Goal: Task Accomplishment & Management: Use online tool/utility

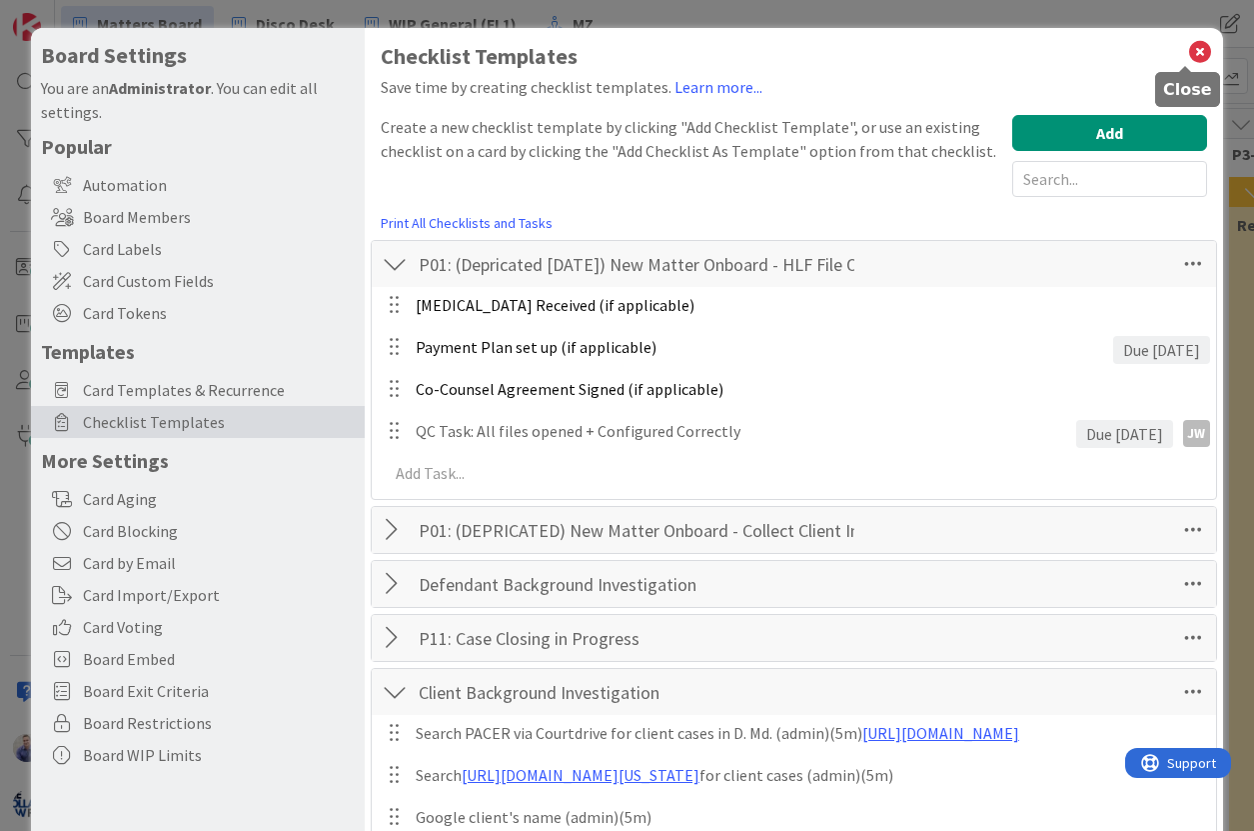
click at [1187, 61] on icon at bounding box center [1200, 52] width 26 height 28
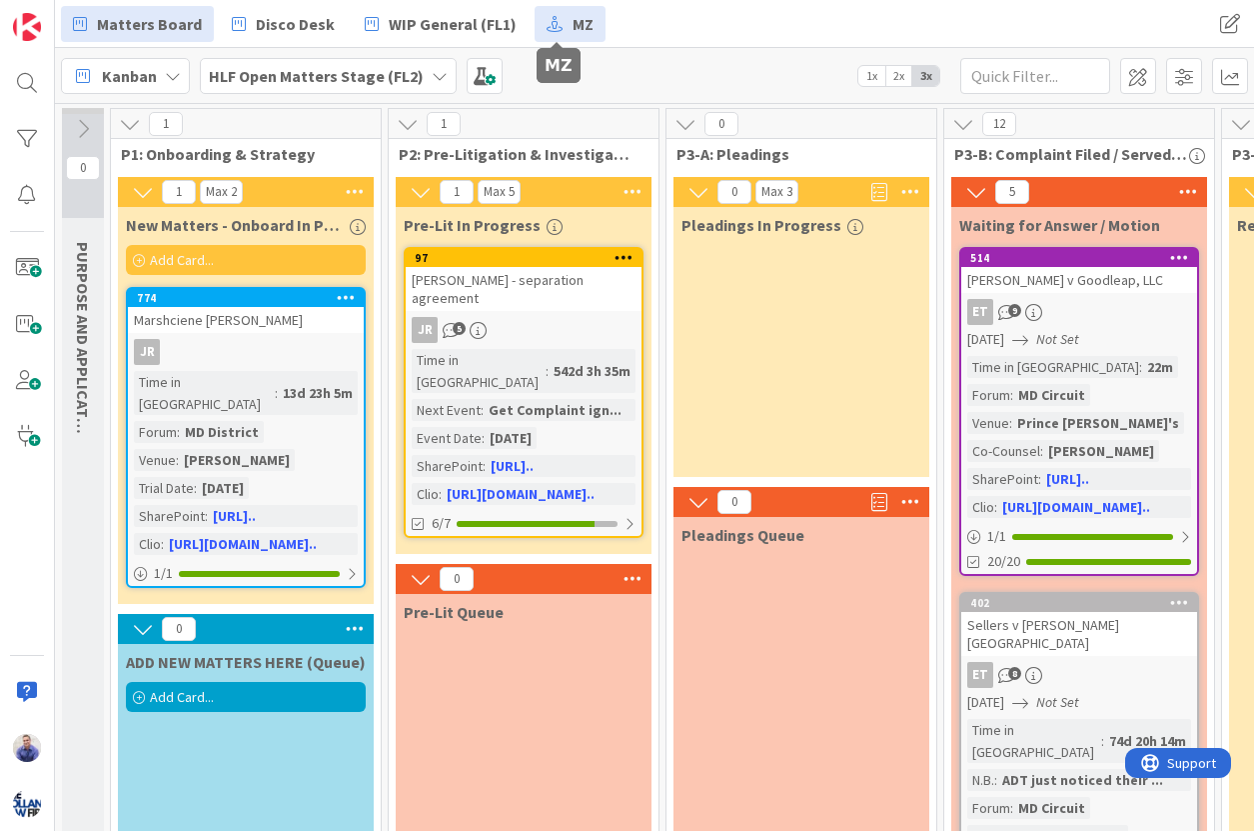
click at [547, 29] on icon at bounding box center [555, 24] width 16 height 26
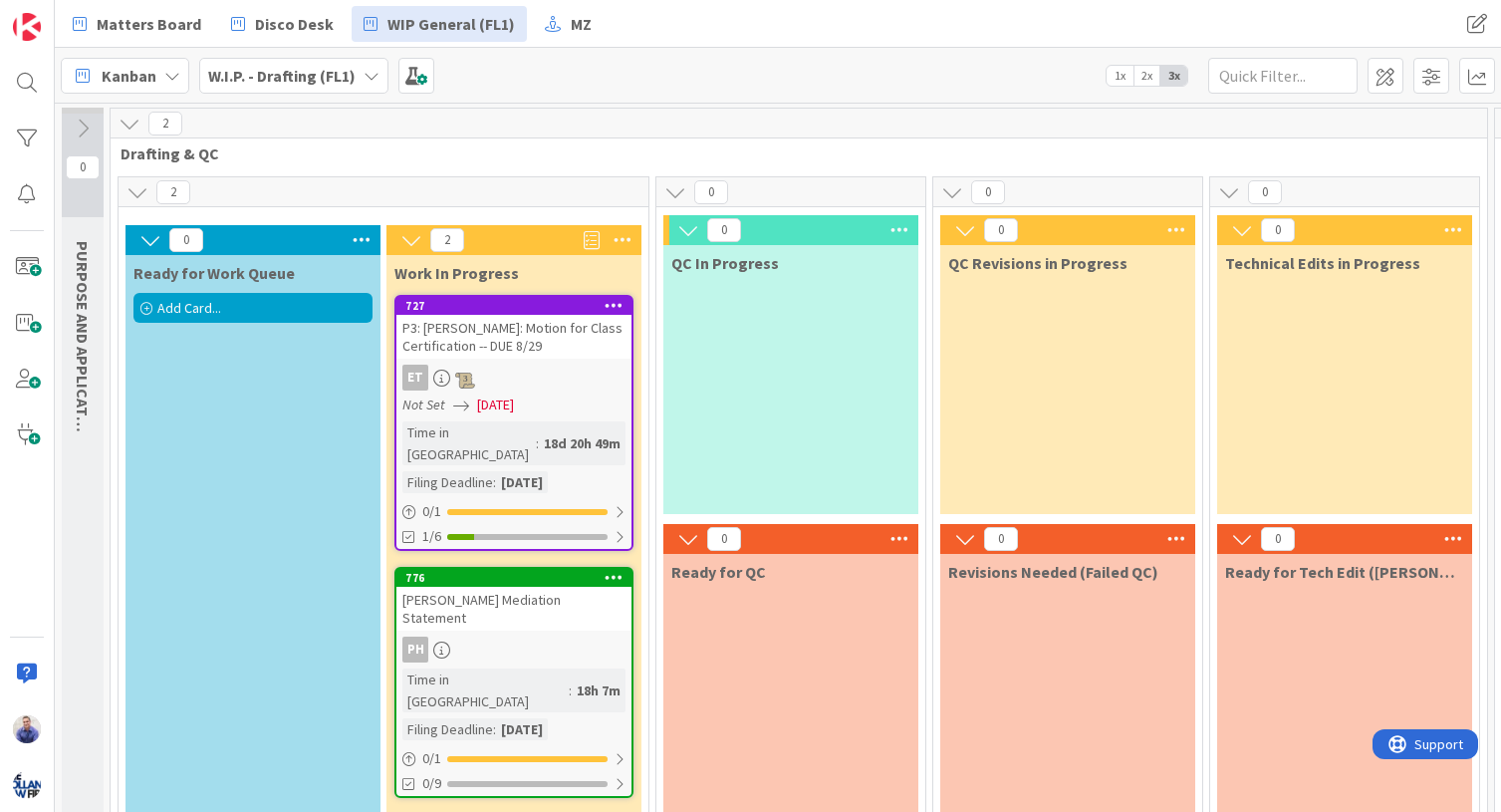
click at [369, 69] on icon at bounding box center [372, 76] width 16 height 16
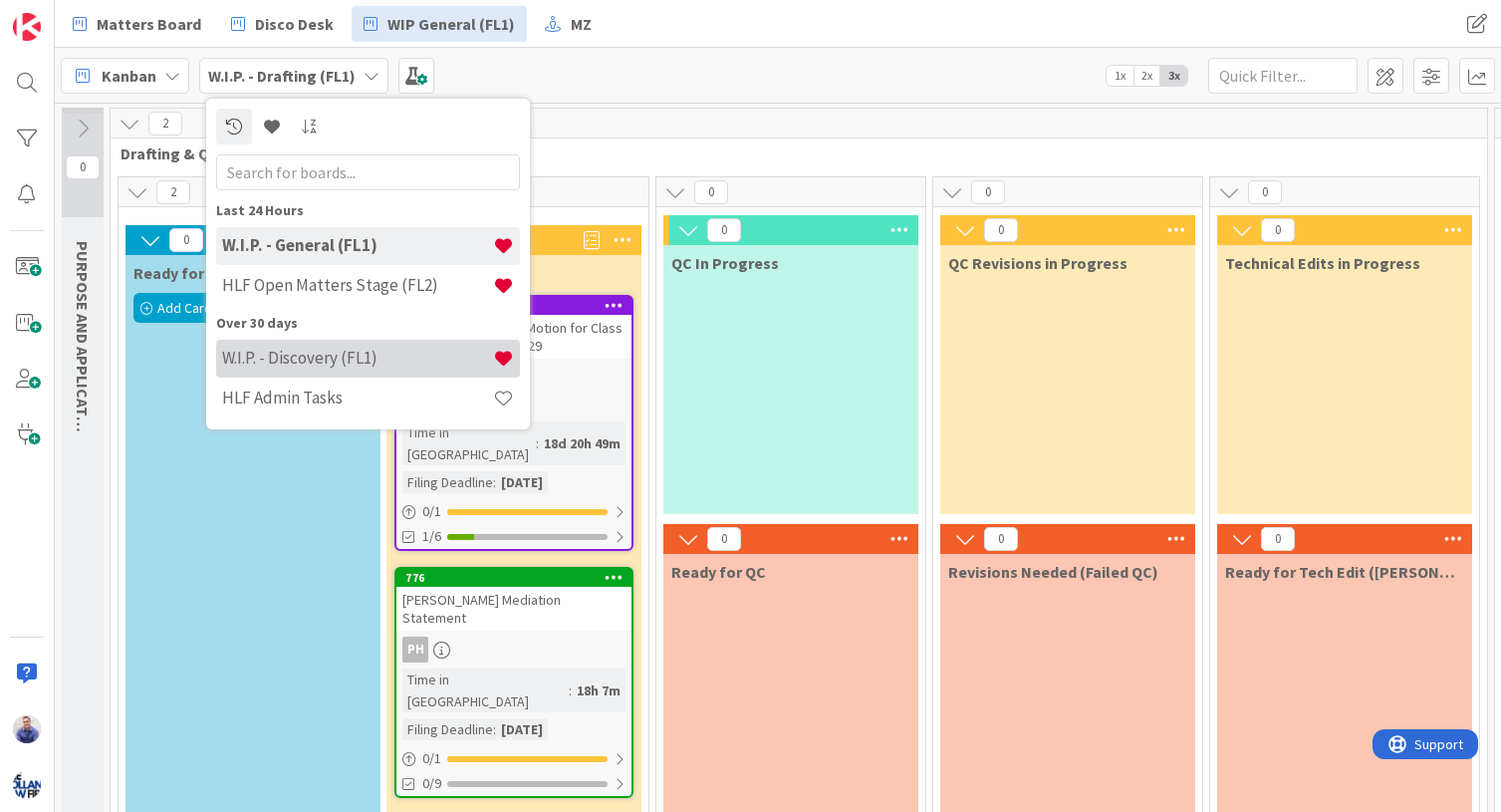
click at [305, 352] on h4 "W.I.P. - Discovery (FL1)" at bounding box center [358, 358] width 271 height 20
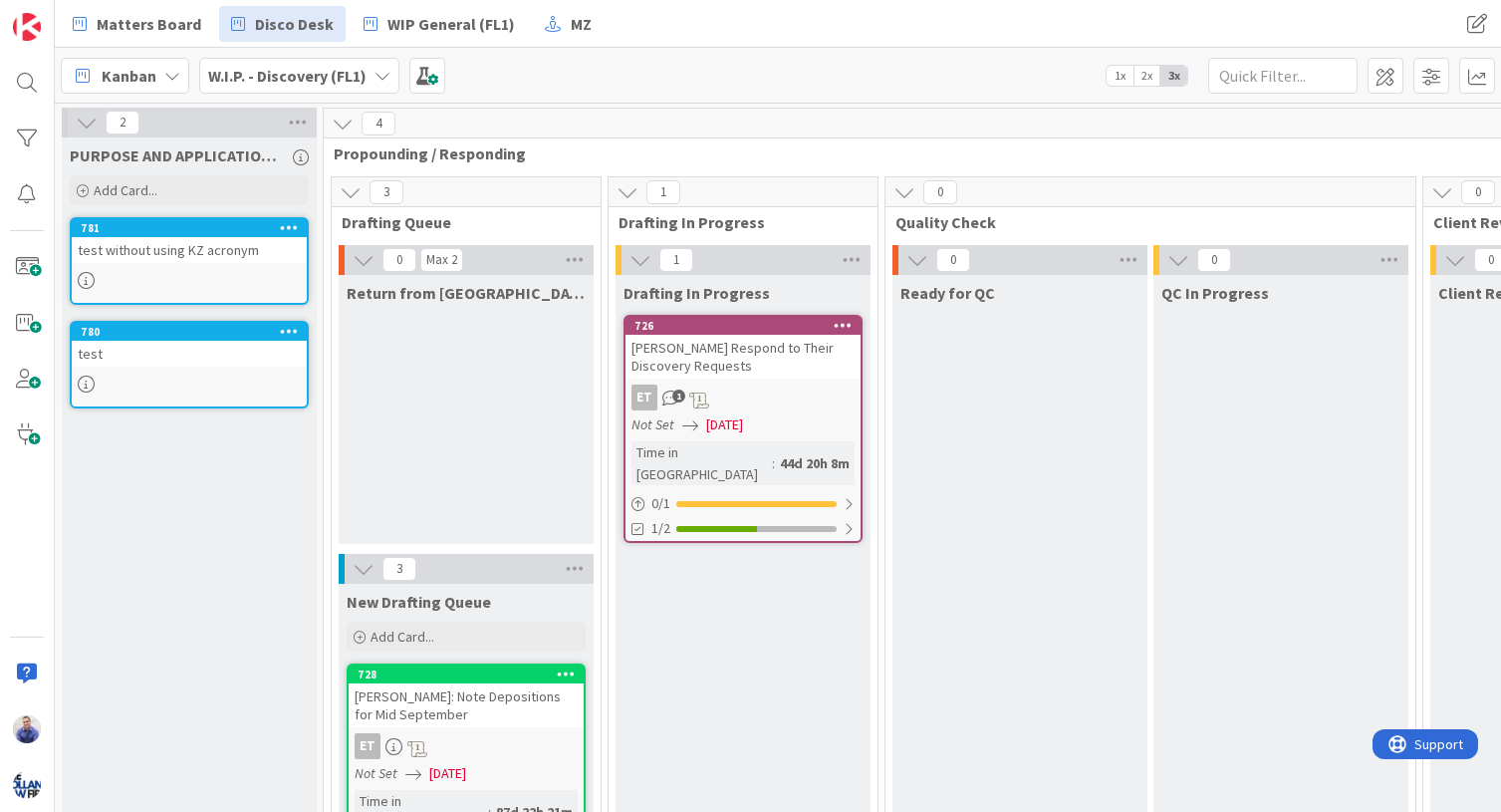
click at [336, 66] on b "W.I.P. - Discovery (FL1)" at bounding box center [287, 76] width 158 height 20
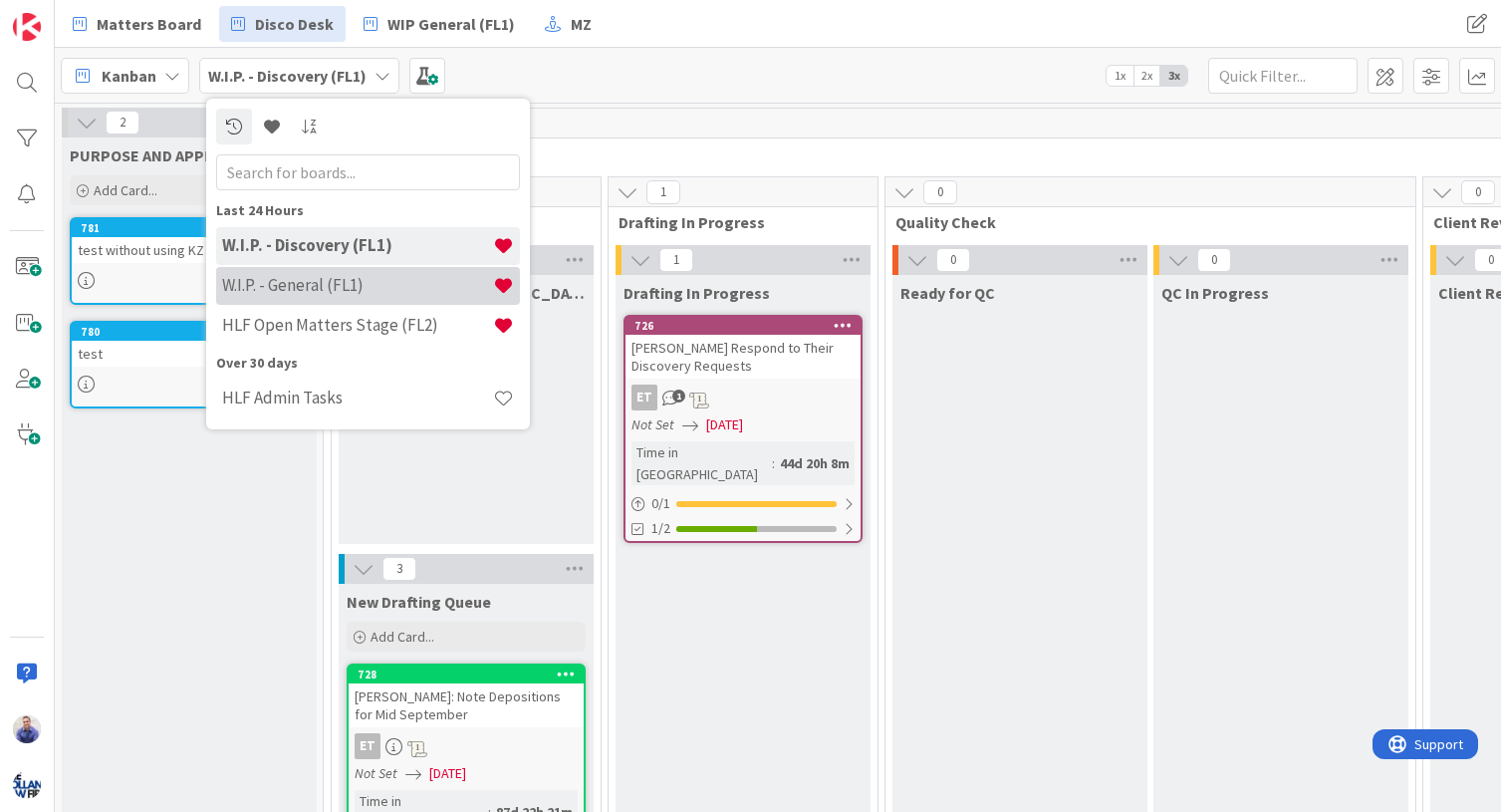
click at [360, 286] on h4 "W.I.P. - General (FL1)" at bounding box center [358, 285] width 271 height 20
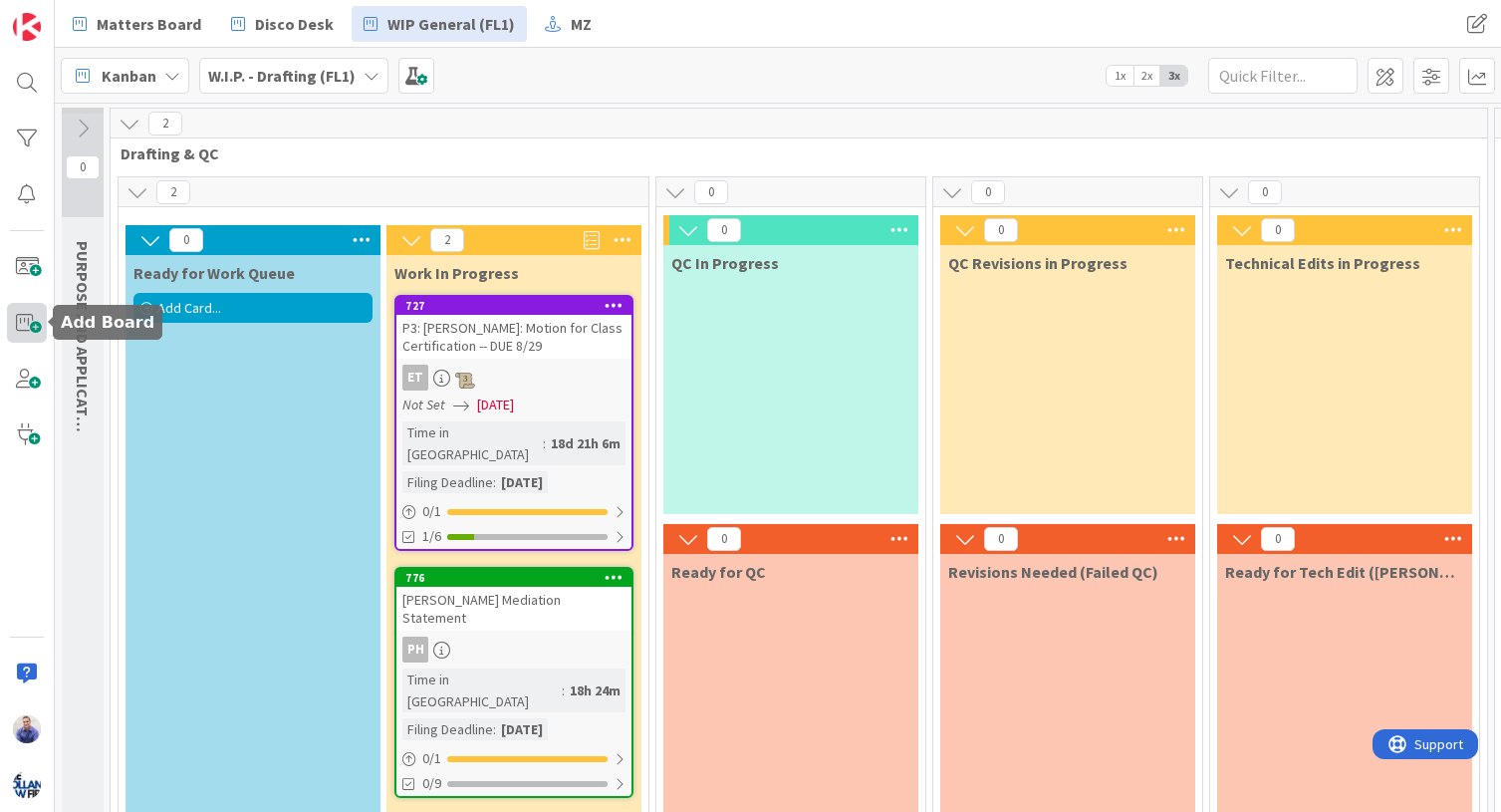
click at [31, 318] on span at bounding box center [27, 323] width 40 height 40
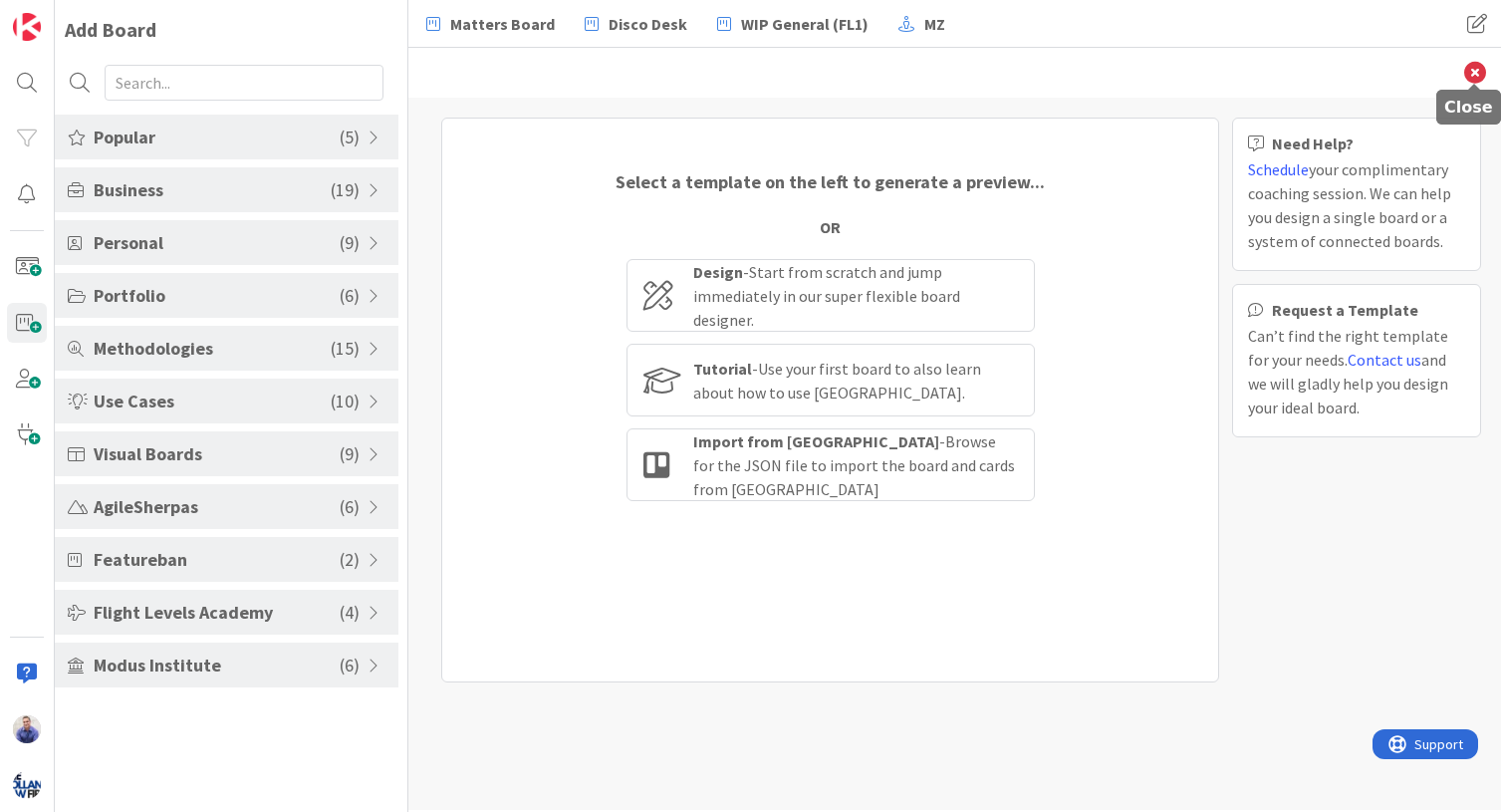
click at [1249, 73] on icon at bounding box center [1475, 73] width 22 height 22
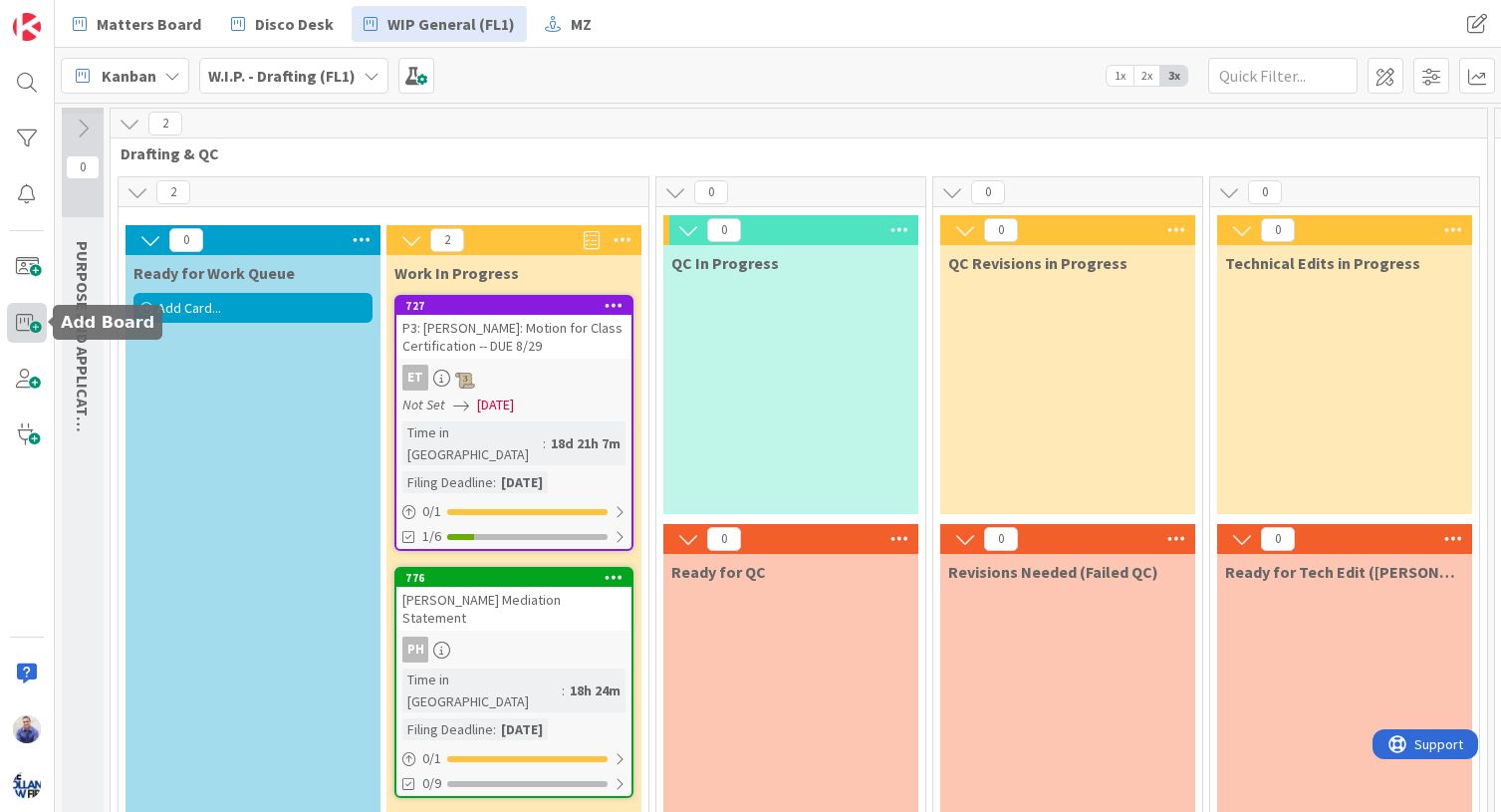
click at [26, 330] on span at bounding box center [27, 323] width 40 height 40
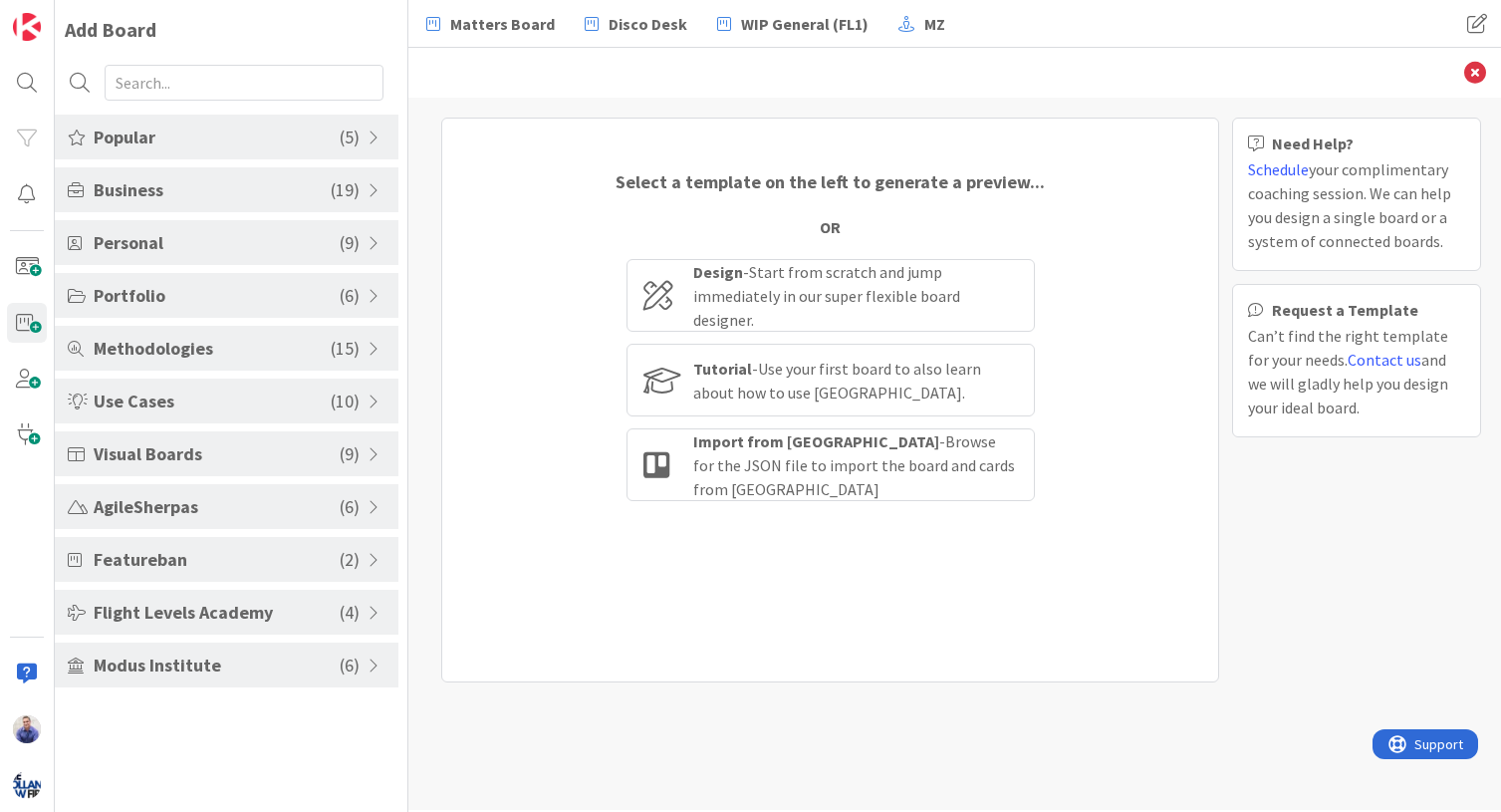
click at [370, 140] on span at bounding box center [377, 137] width 18 height 16
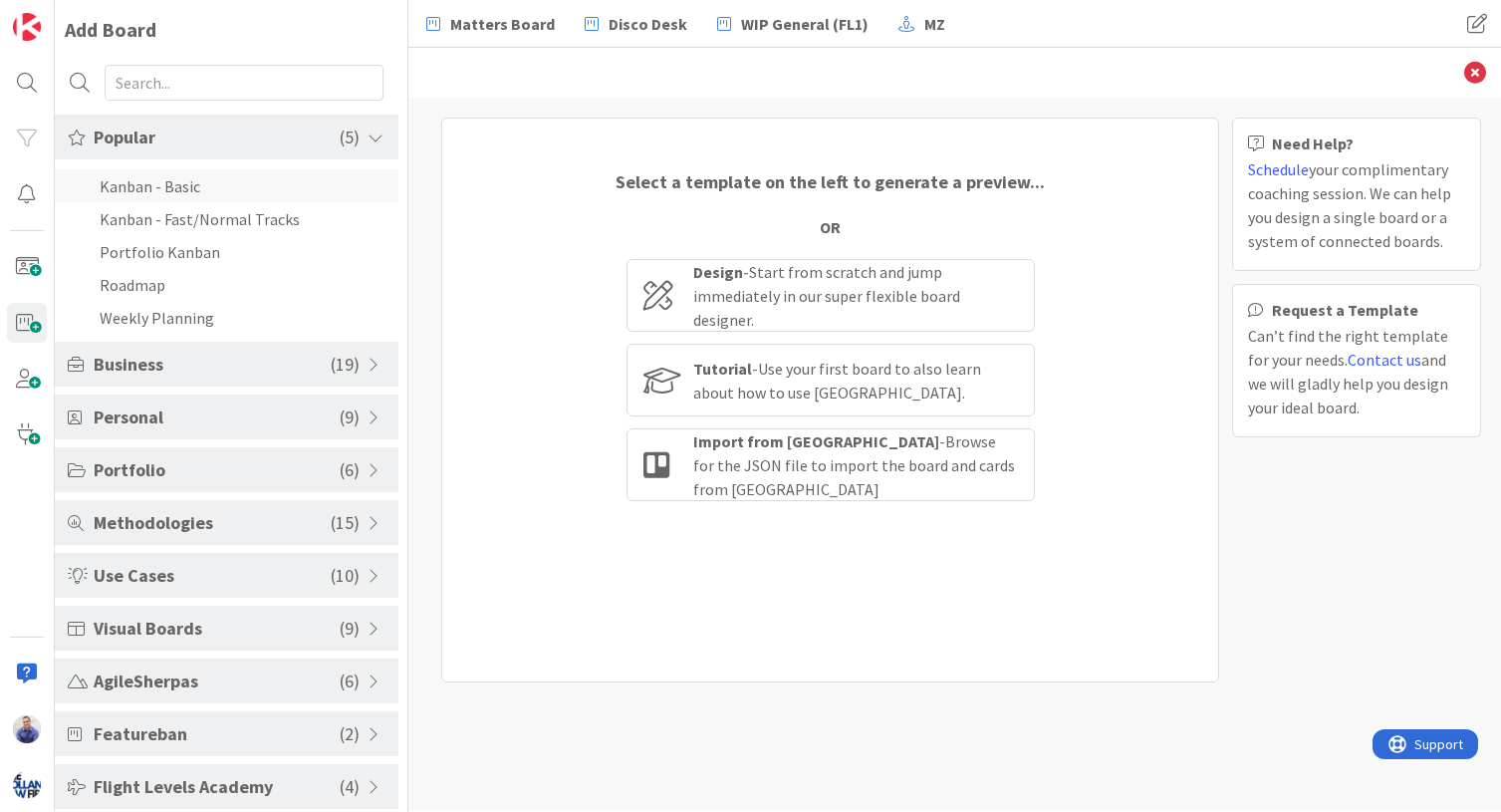
click at [200, 185] on li "Kanban - Basic" at bounding box center [226, 185] width 344 height 33
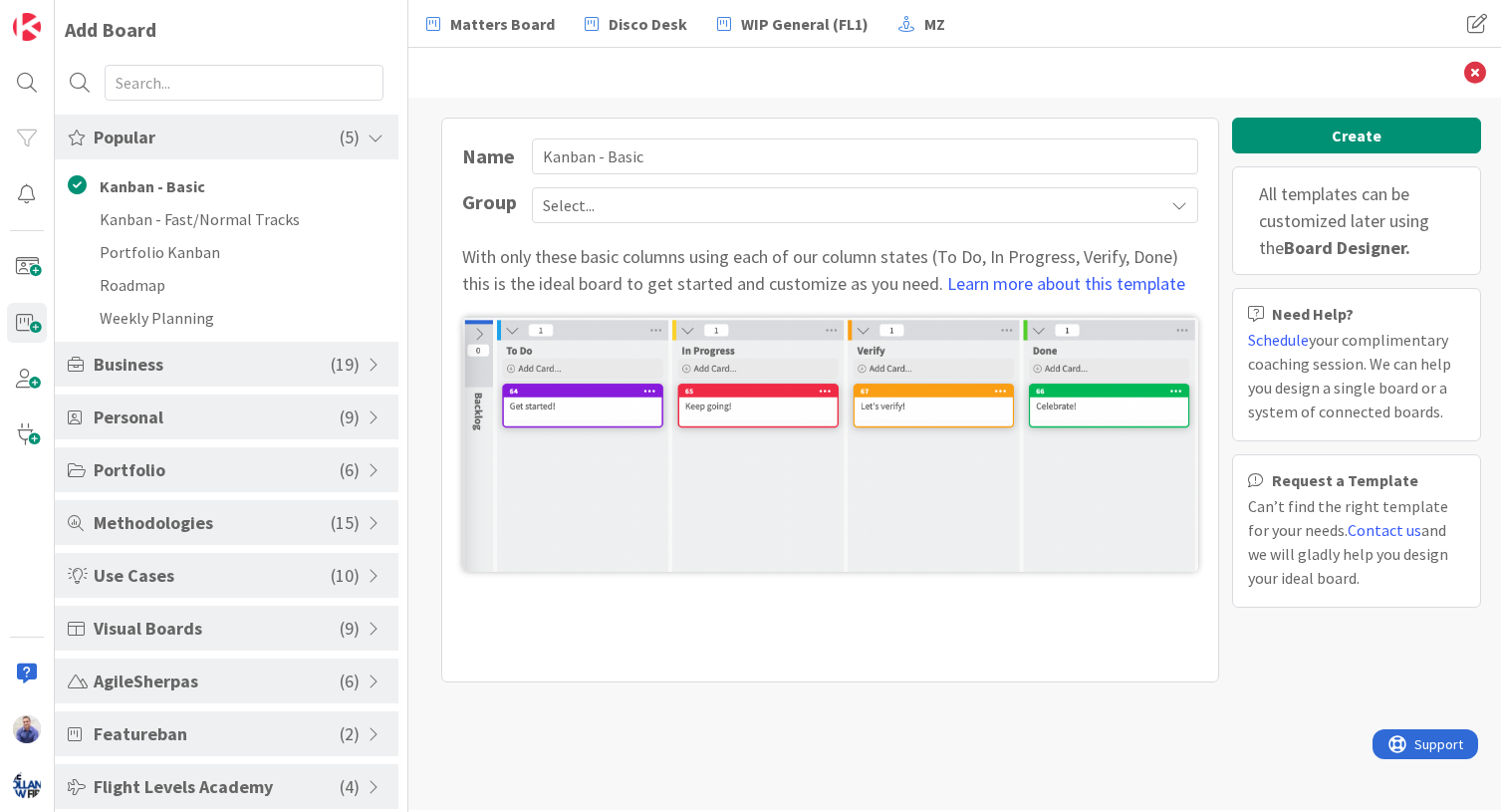
click at [360, 417] on div "Personal ( 9 )" at bounding box center [226, 416] width 344 height 45
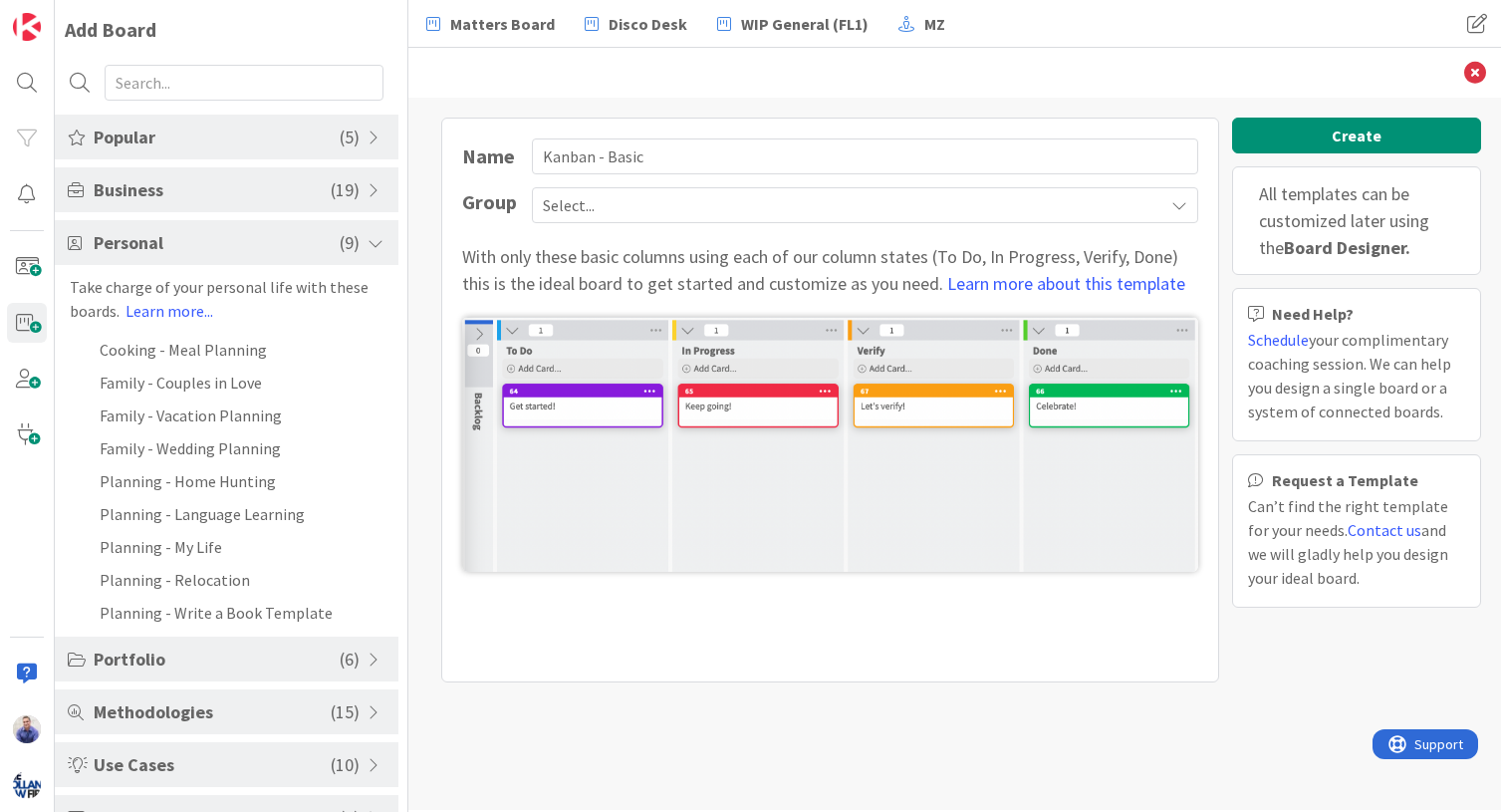
click at [368, 246] on span at bounding box center [377, 243] width 18 height 16
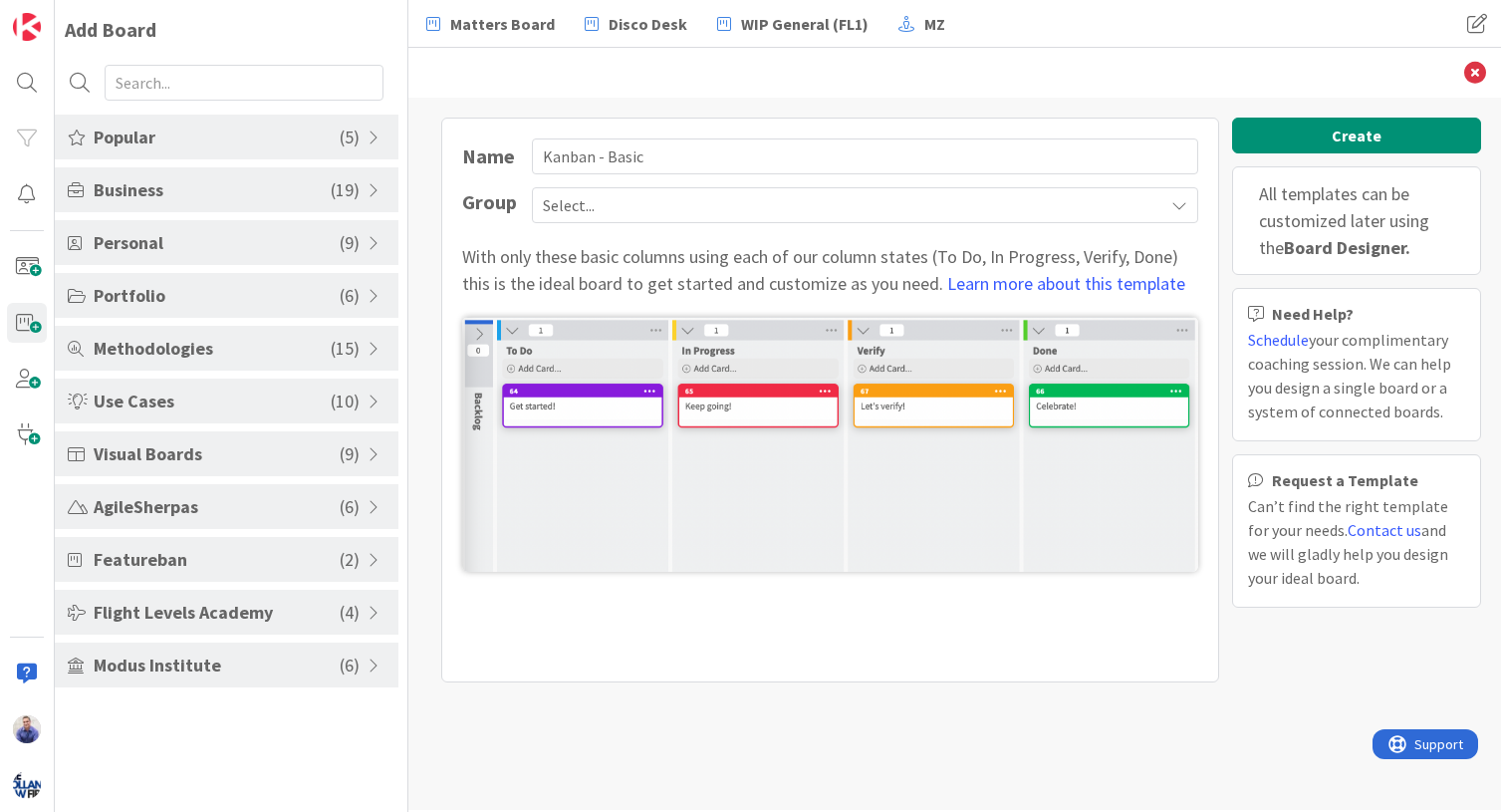
click at [371, 505] on span at bounding box center [377, 507] width 18 height 16
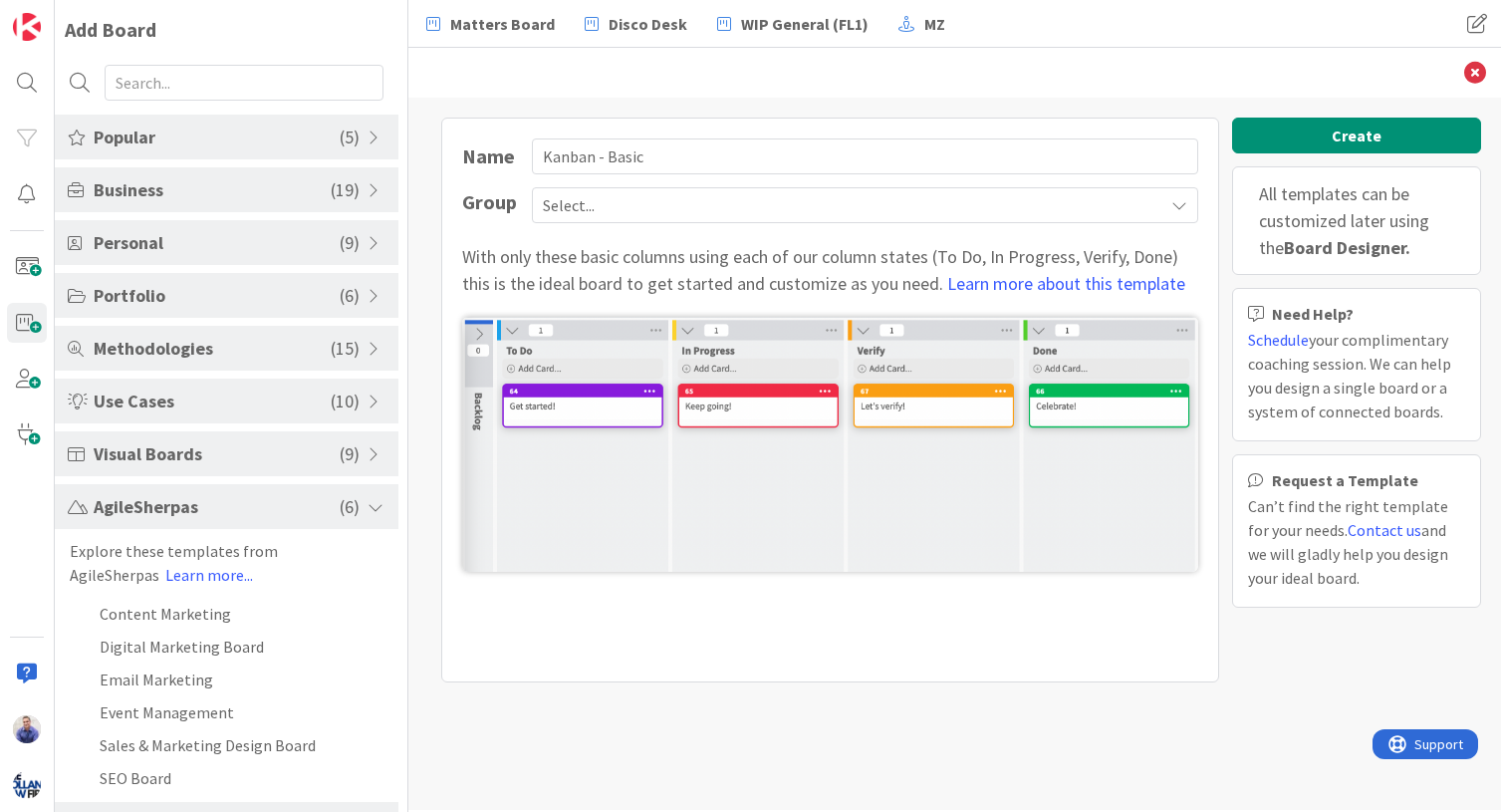
click at [371, 505] on span at bounding box center [377, 507] width 18 height 16
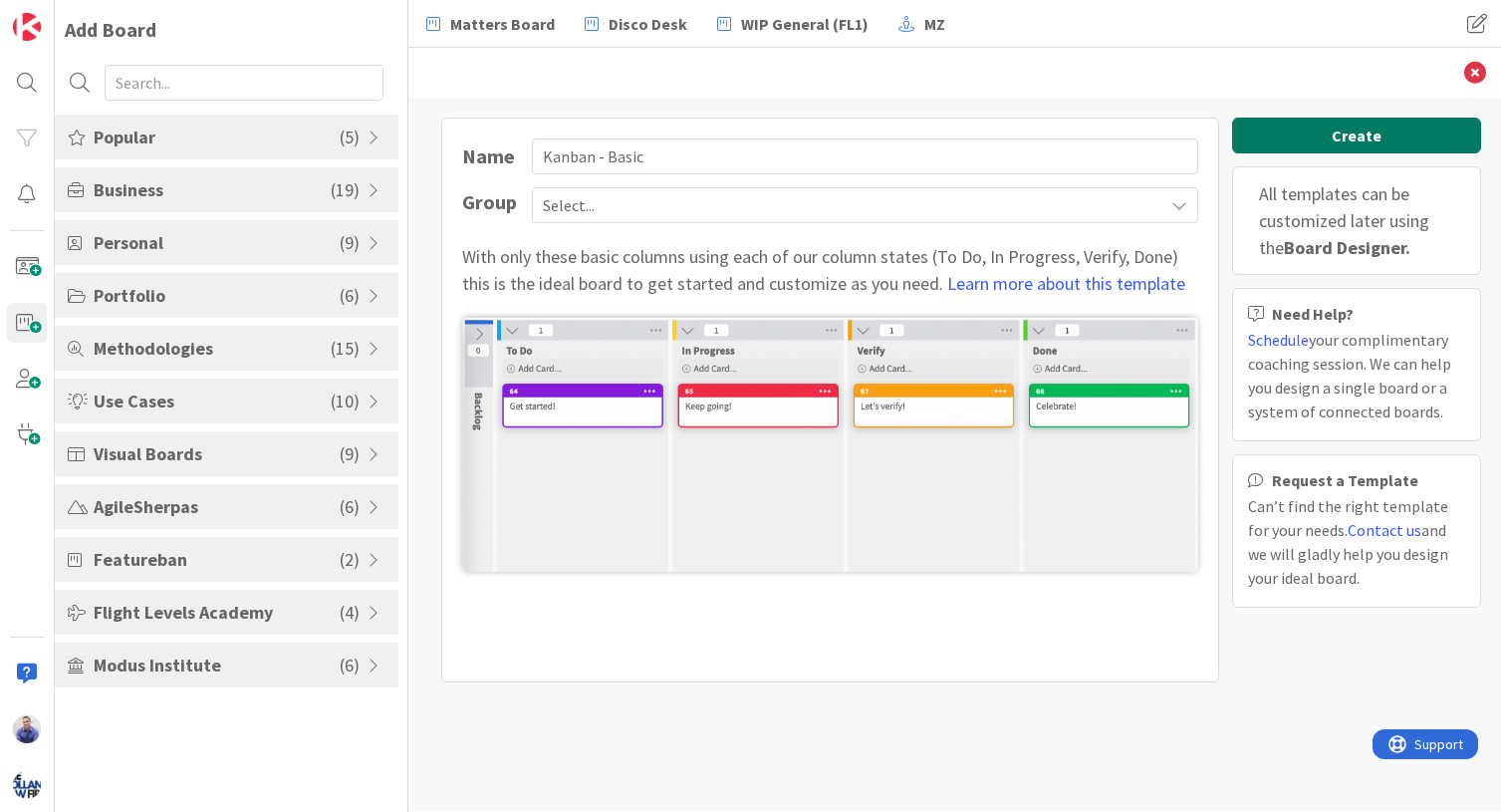
click at [1249, 137] on button "Create" at bounding box center [1356, 135] width 249 height 36
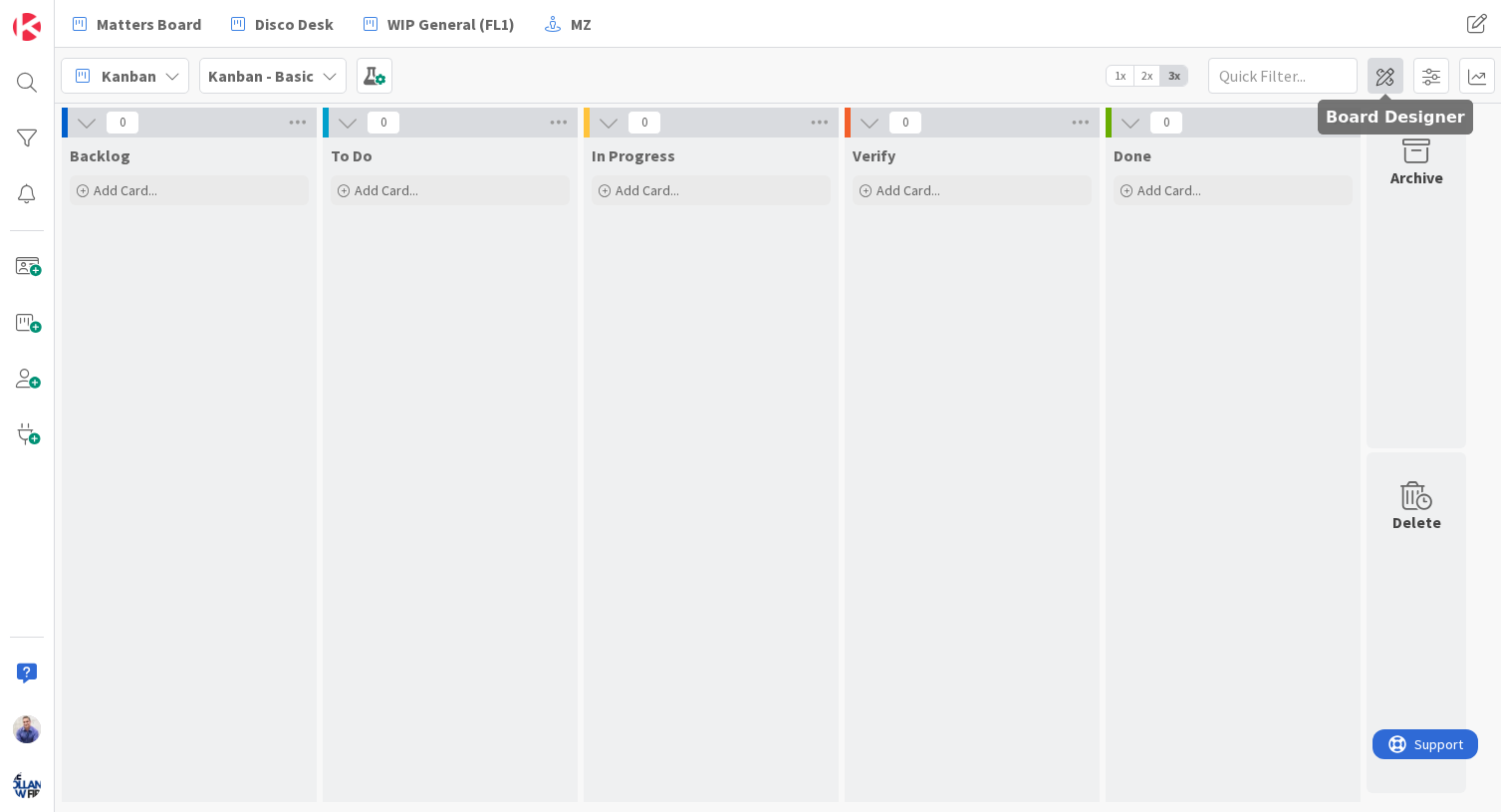
click at [1249, 71] on span at bounding box center [1385, 76] width 36 height 36
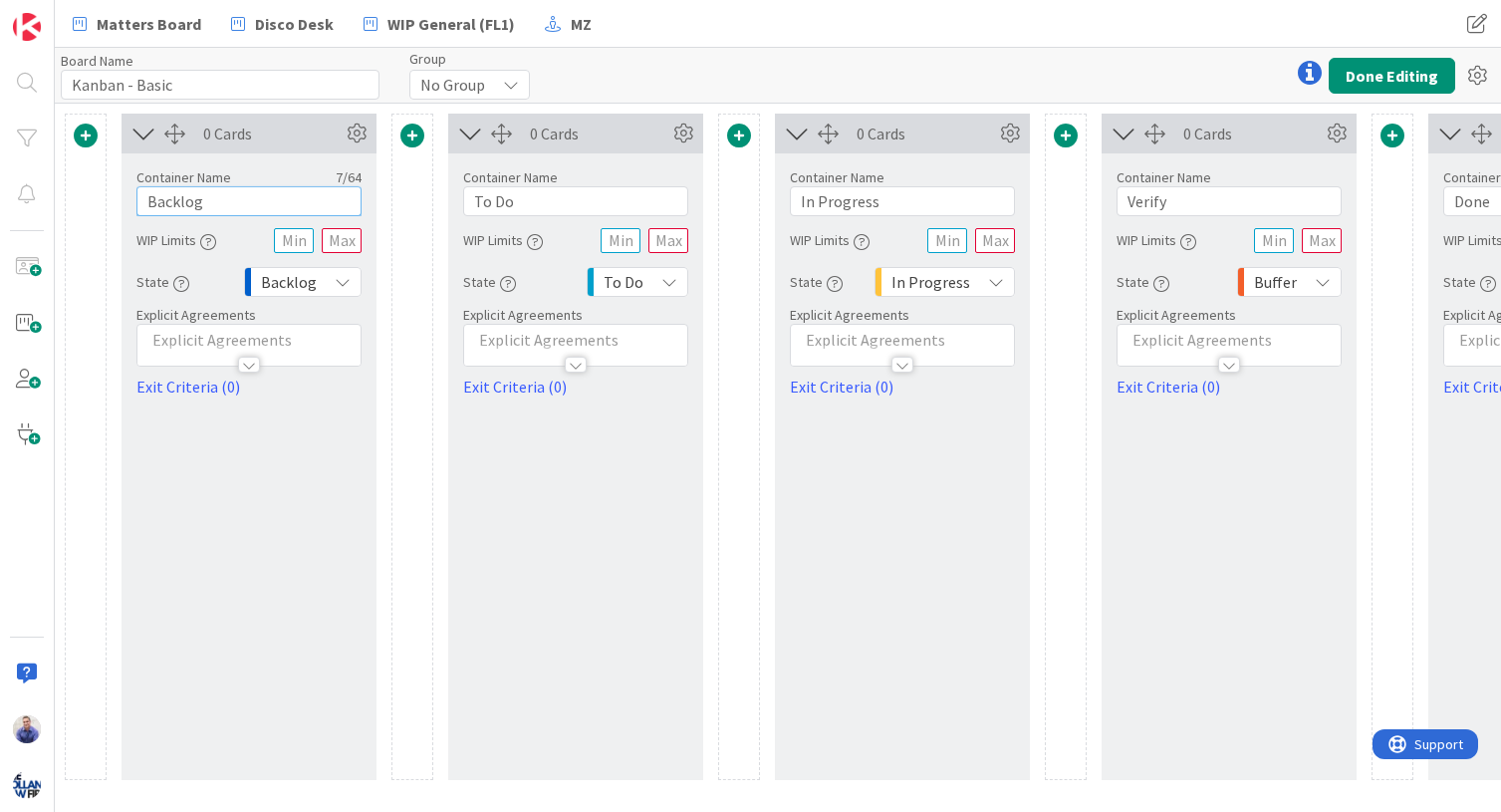
click at [172, 201] on input "Backlog" at bounding box center [249, 201] width 225 height 30
click at [324, 283] on div "Backlog" at bounding box center [303, 282] width 118 height 30
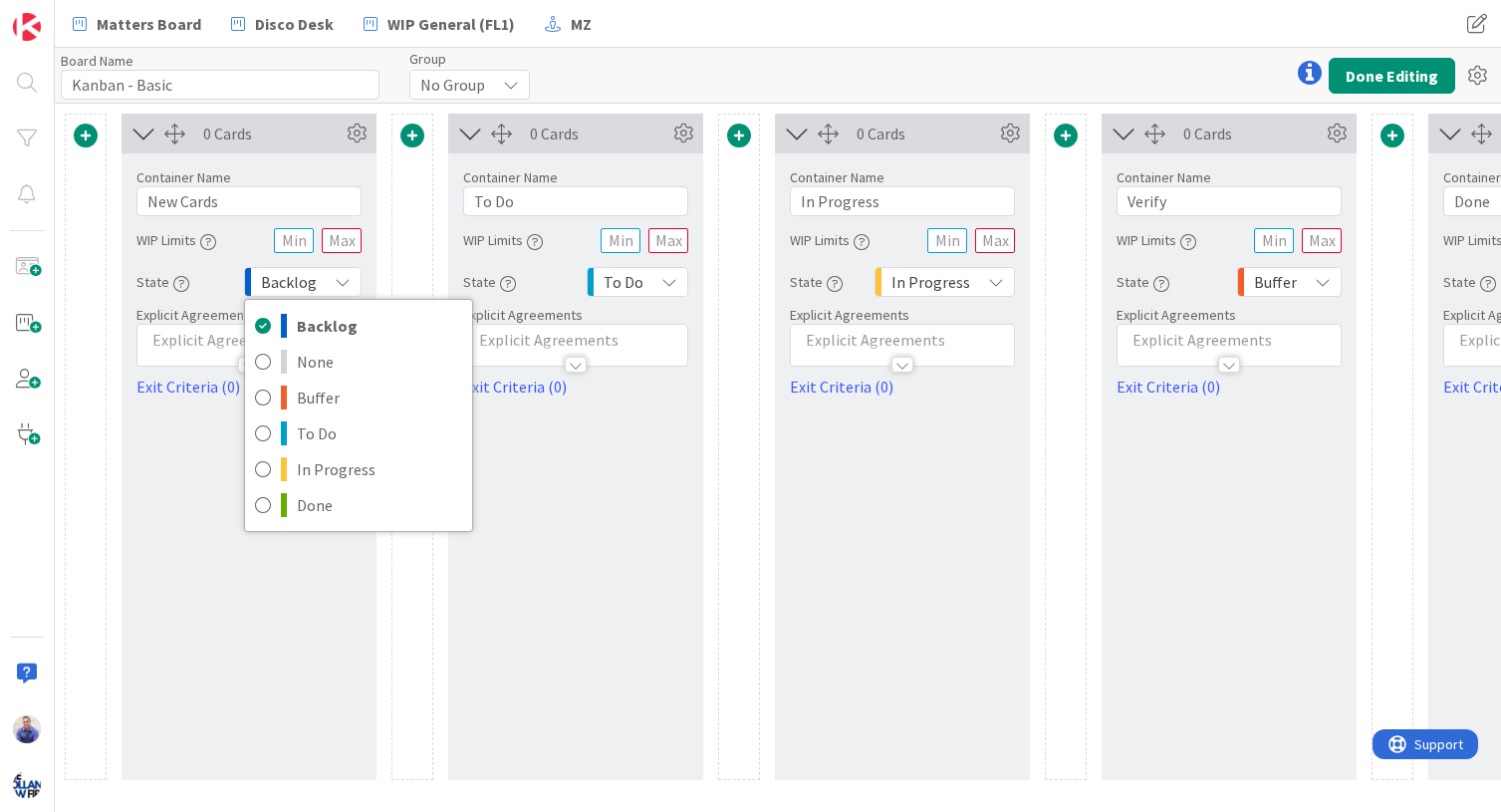
click at [324, 283] on div "Backlog" at bounding box center [303, 282] width 118 height 30
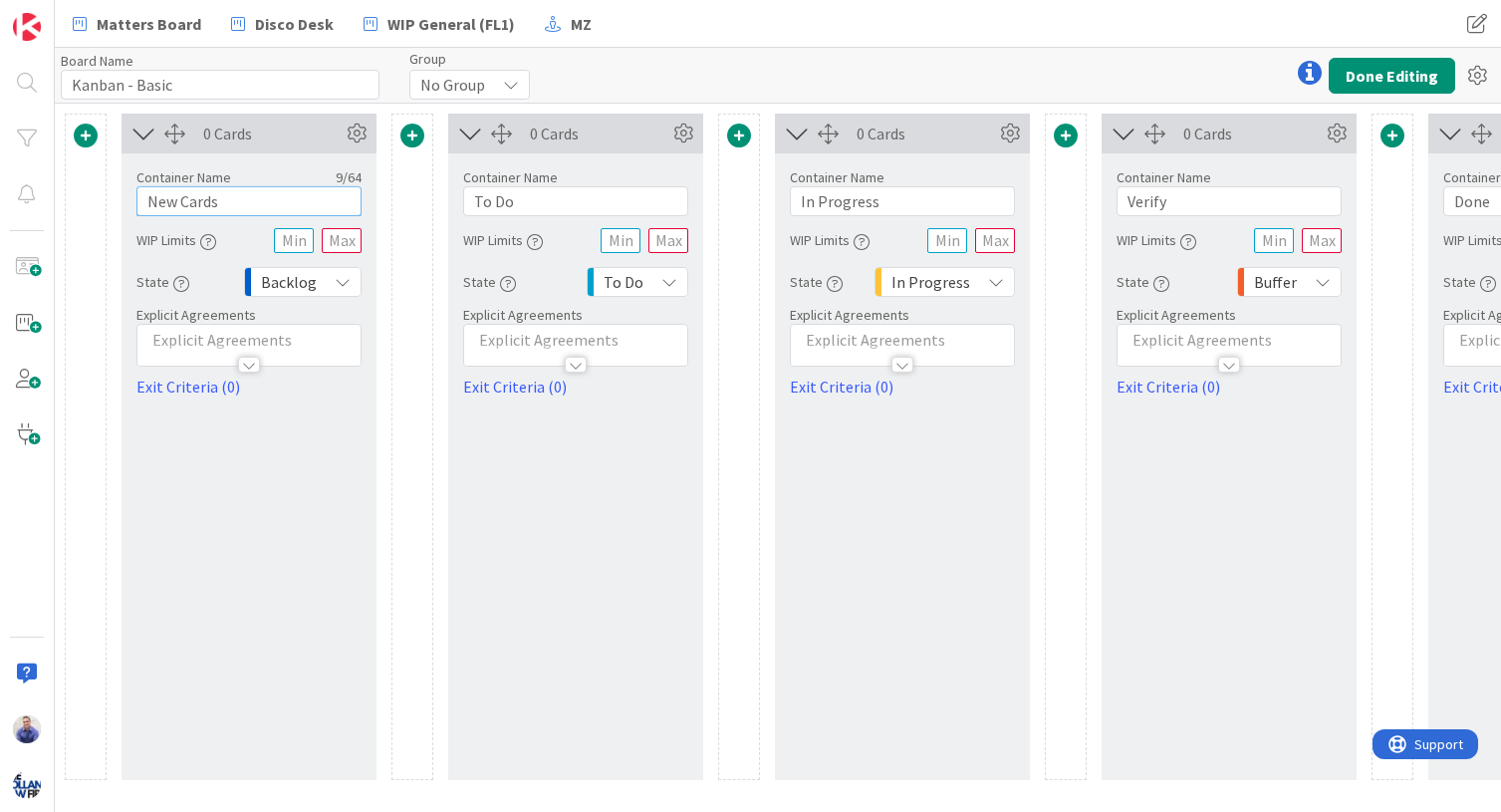
click at [297, 208] on input "New Cards" at bounding box center [249, 201] width 225 height 30
type input "N"
type input "Cards from Email"
click at [419, 133] on span at bounding box center [413, 135] width 24 height 24
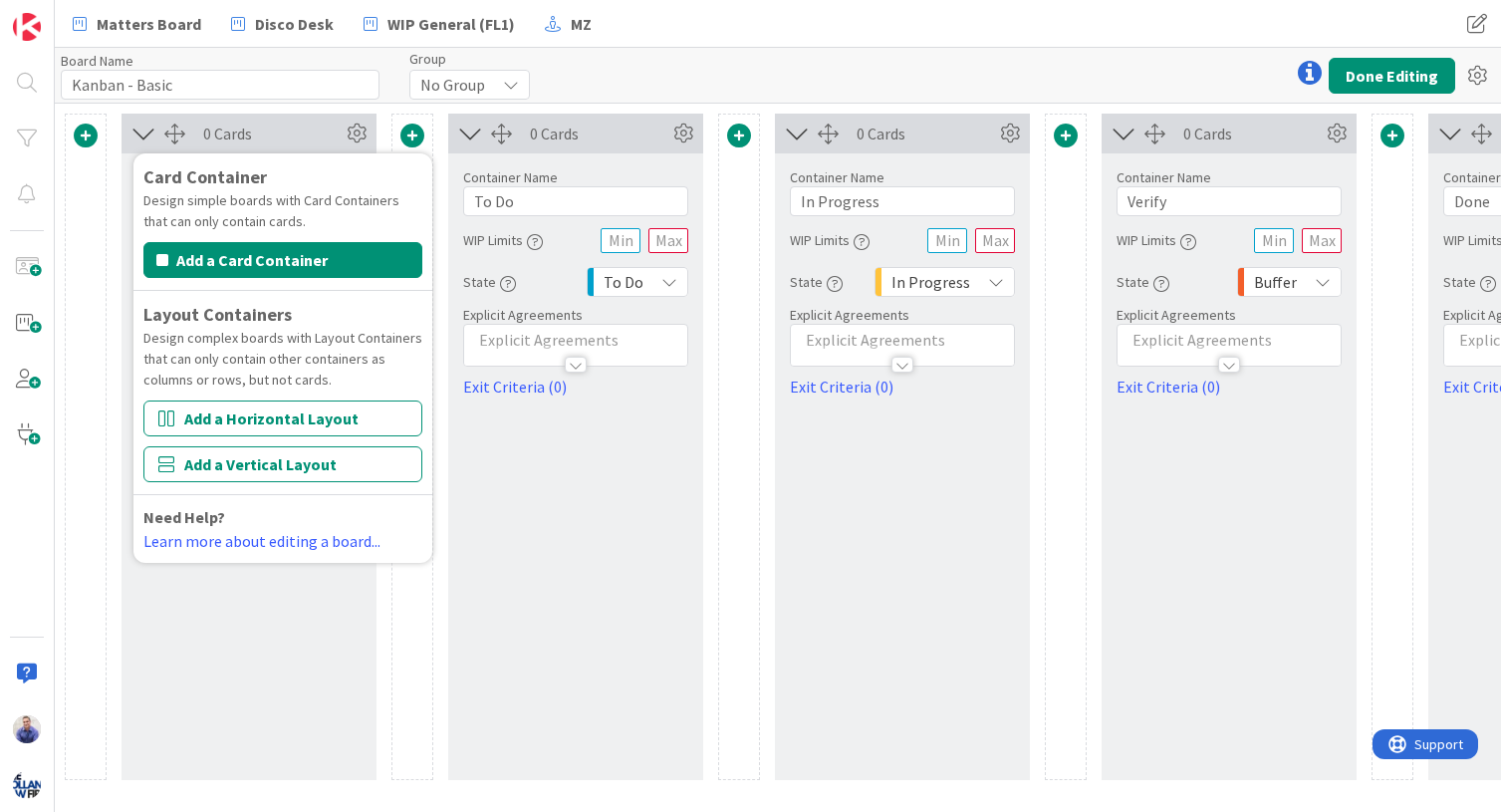
click at [328, 459] on button "Add a Vertical Layout" at bounding box center [283, 464] width 279 height 36
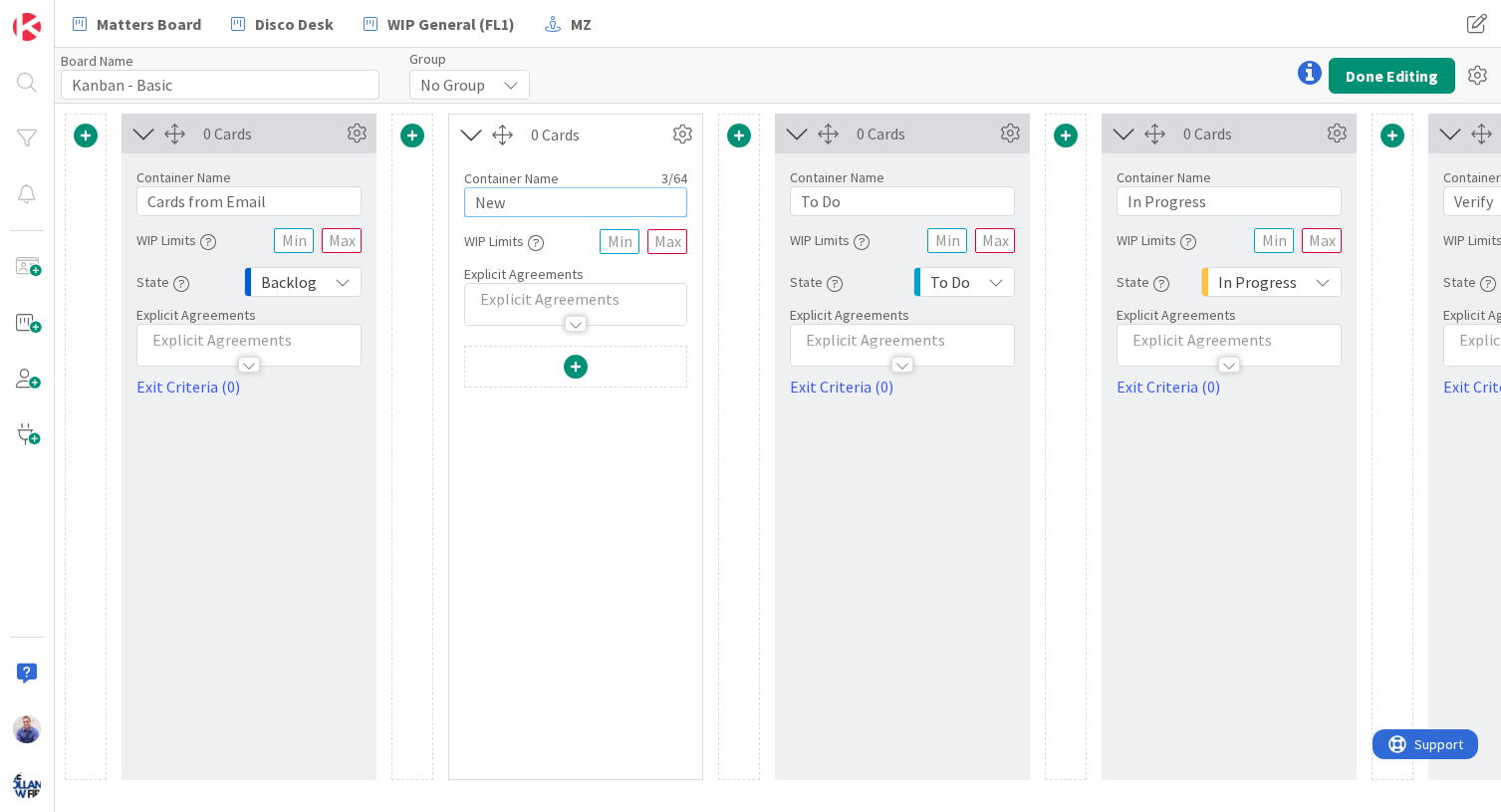
click at [533, 203] on input "New" at bounding box center [576, 202] width 223 height 30
type input "Indicudya"
drag, startPoint x: 192, startPoint y: 83, endPoint x: 52, endPoint y: 78, distance: 140.1
click at [61, 78] on input "Kanban - Basic" at bounding box center [220, 85] width 319 height 30
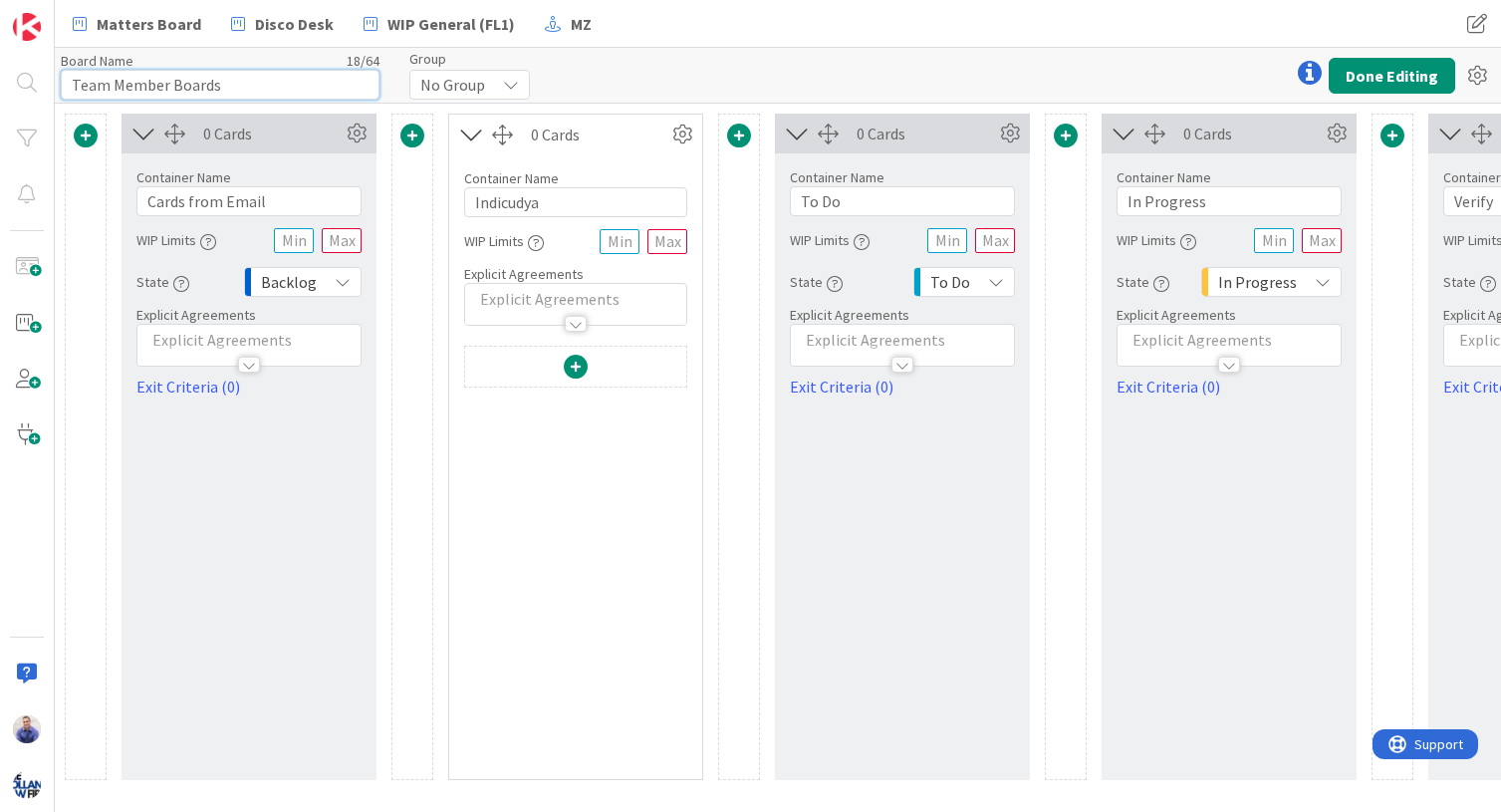
type input "Team Member Boards"
click at [513, 205] on input "Indicudya" at bounding box center [576, 202] width 223 height 30
type input "Team Deliverables"
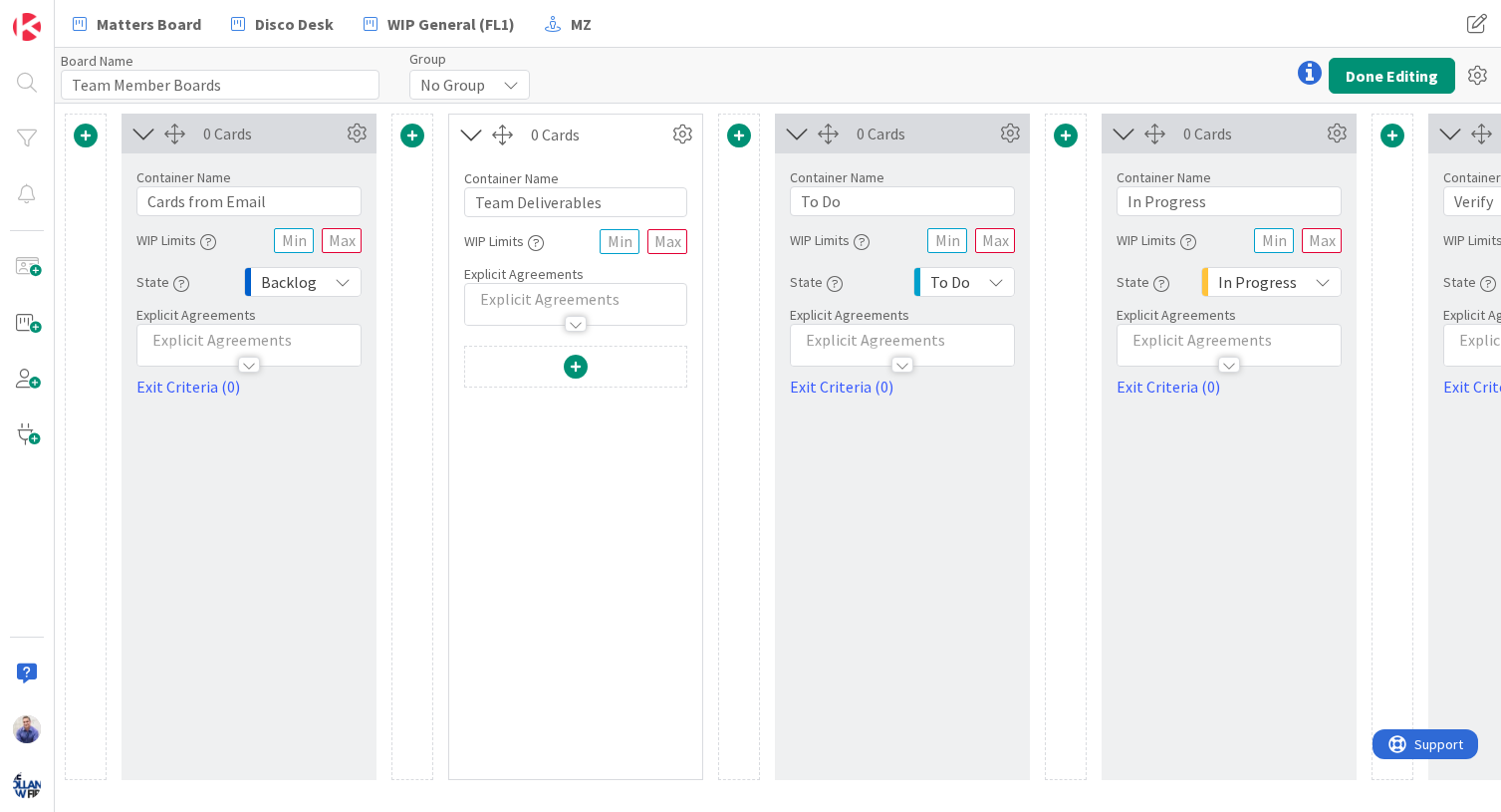
click at [583, 508] on div at bounding box center [576, 562] width 223 height 433
click at [524, 521] on div at bounding box center [576, 562] width 223 height 433
click at [578, 374] on span at bounding box center [576, 367] width 24 height 24
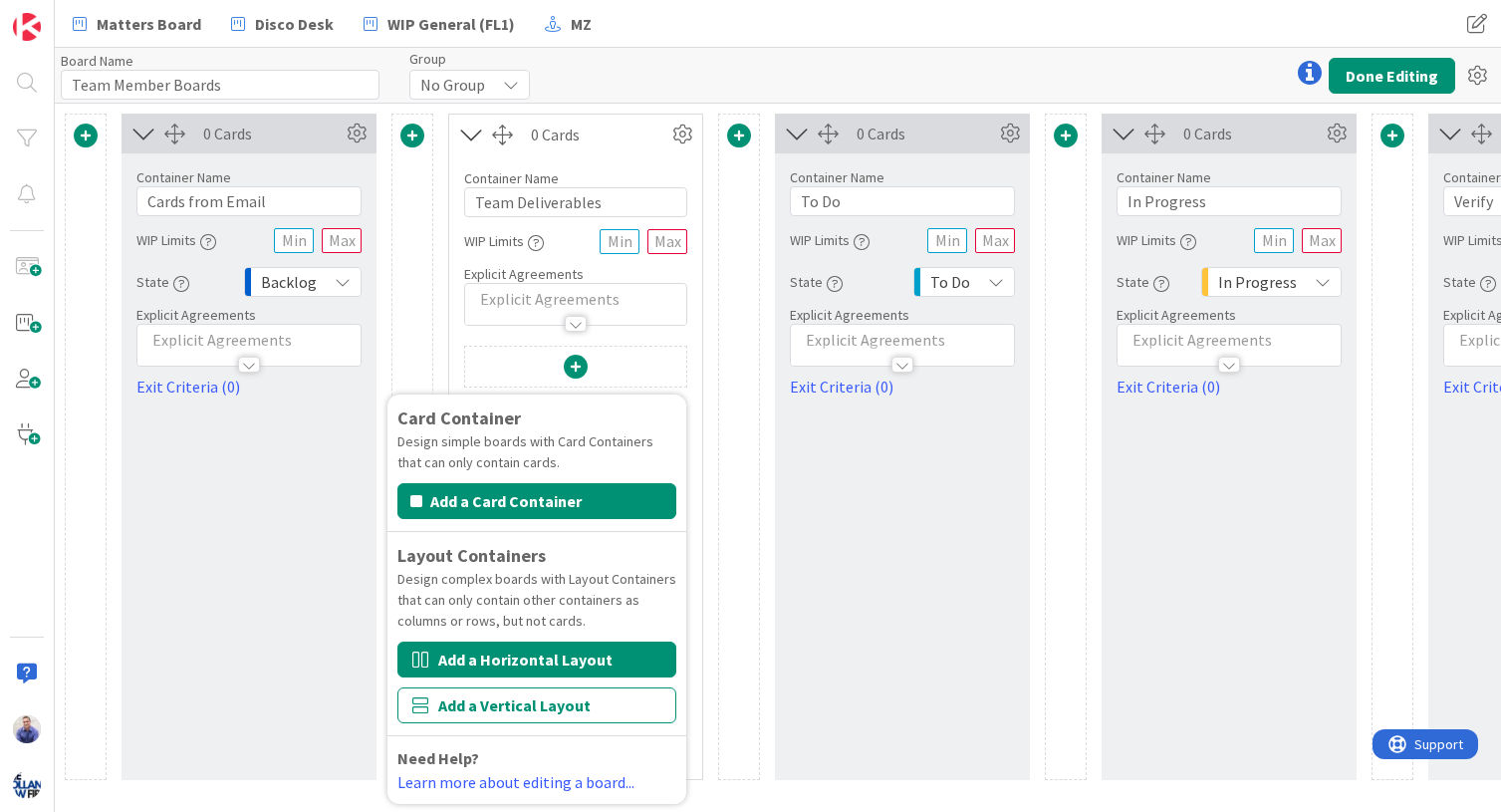
click at [547, 659] on button "Add a Horizontal Layout" at bounding box center [537, 660] width 279 height 36
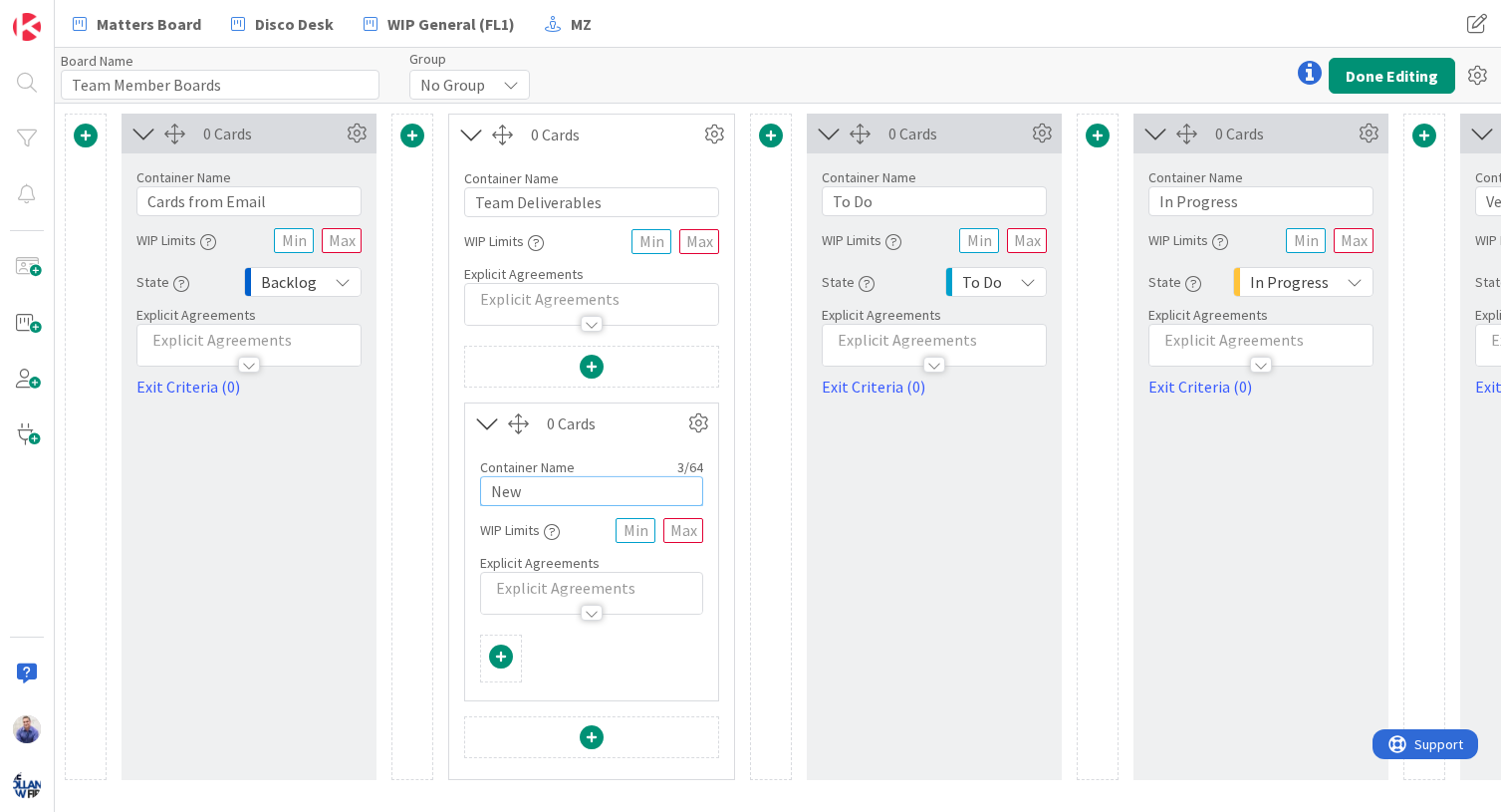
click at [607, 484] on input "New" at bounding box center [592, 491] width 223 height 30
click at [606, 486] on input "New" at bounding box center [592, 491] width 223 height 30
click at [606, 487] on input "New" at bounding box center [592, 491] width 223 height 30
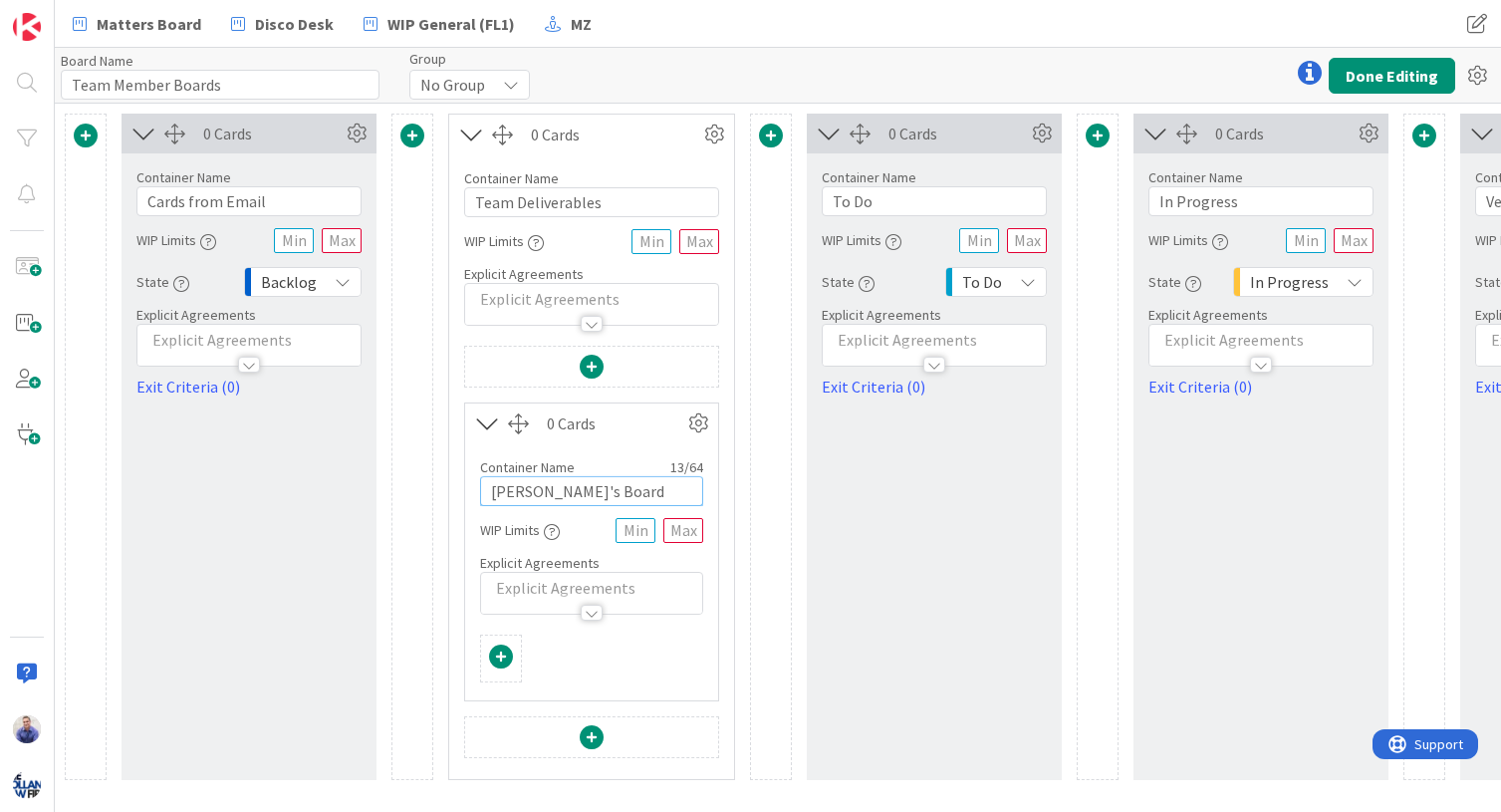
type input "Peter's Board"
click at [498, 654] on span at bounding box center [501, 657] width 24 height 24
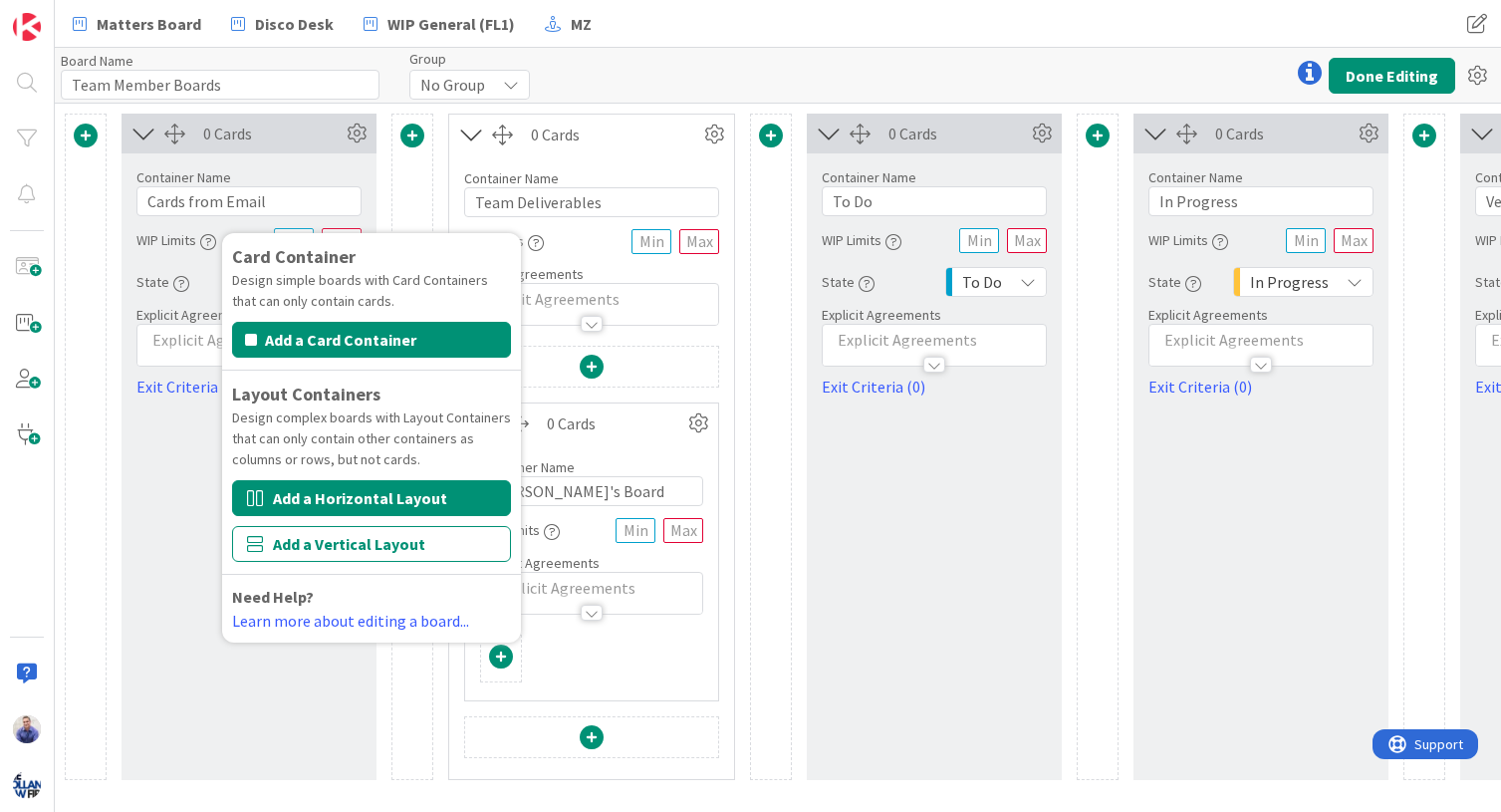
click at [458, 503] on button "Add a Horizontal Layout" at bounding box center [372, 498] width 279 height 36
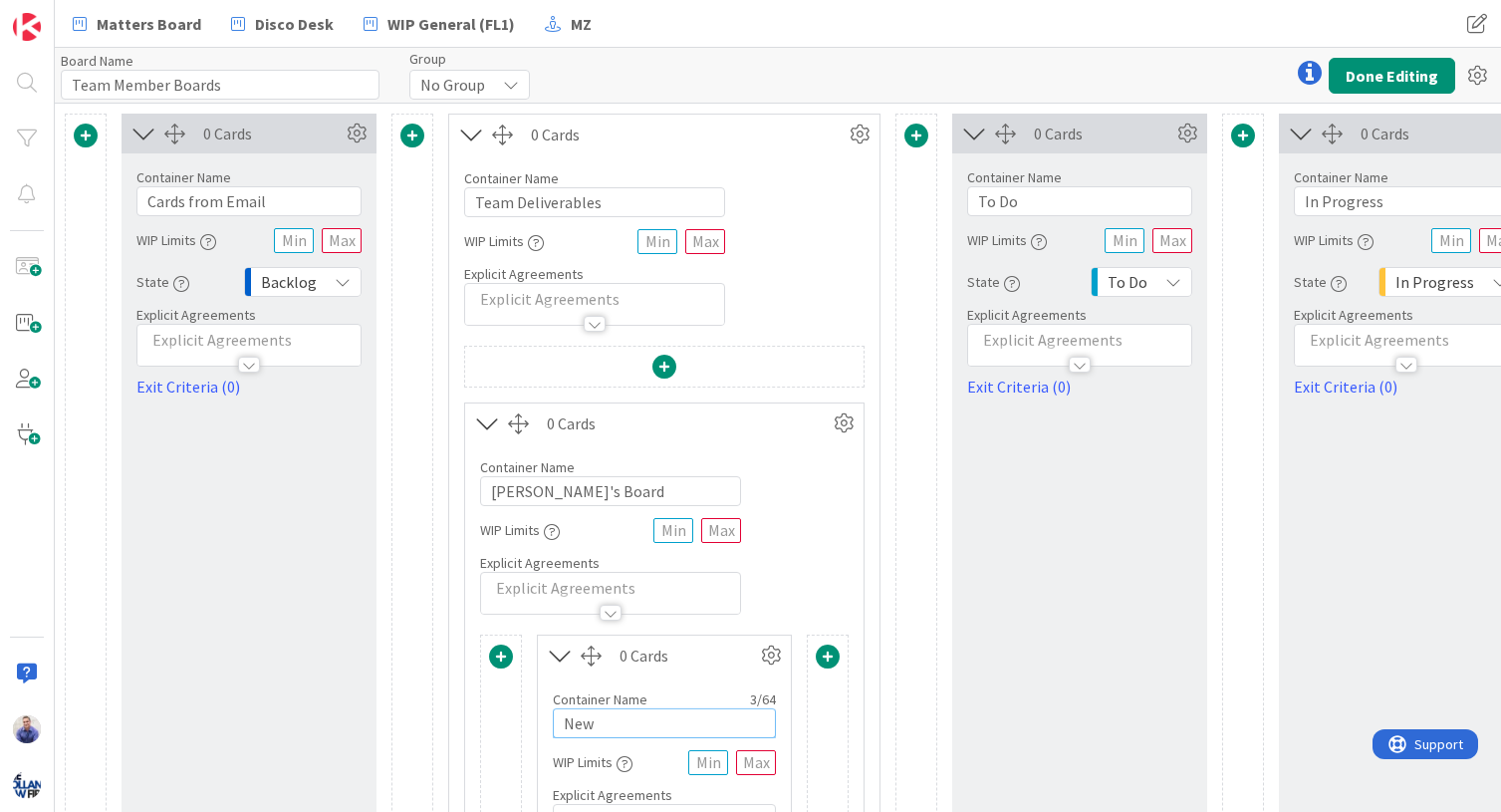
click at [639, 722] on input "New" at bounding box center [665, 723] width 223 height 30
type input "Upcoming Work"
click at [781, 618] on div "0 Cards Container Name 13 / 64 Peter's Board WIP Limits Explicit Agreements Car…" at bounding box center [665, 677] width 401 height 550
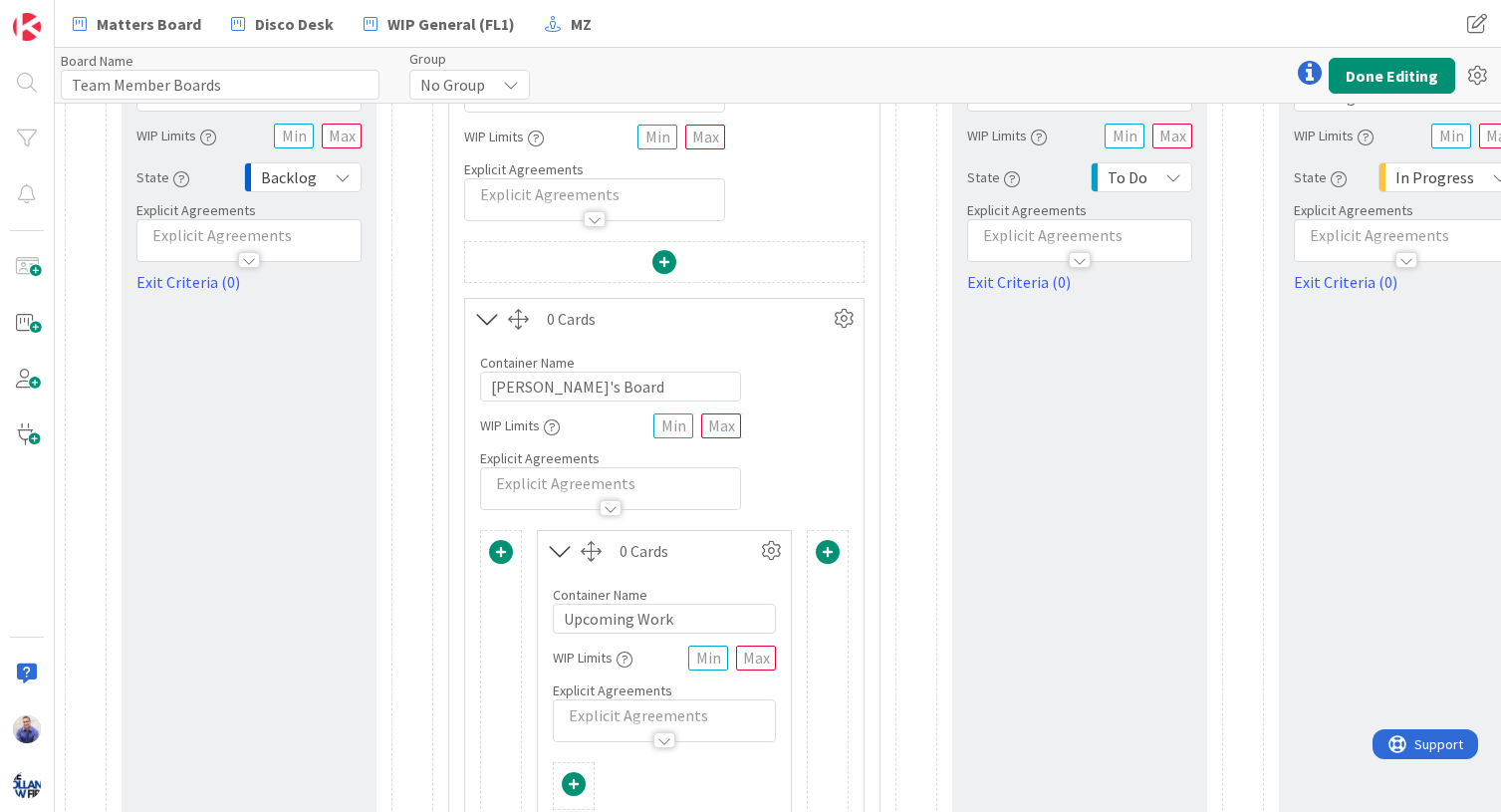
scroll to position [223, 0]
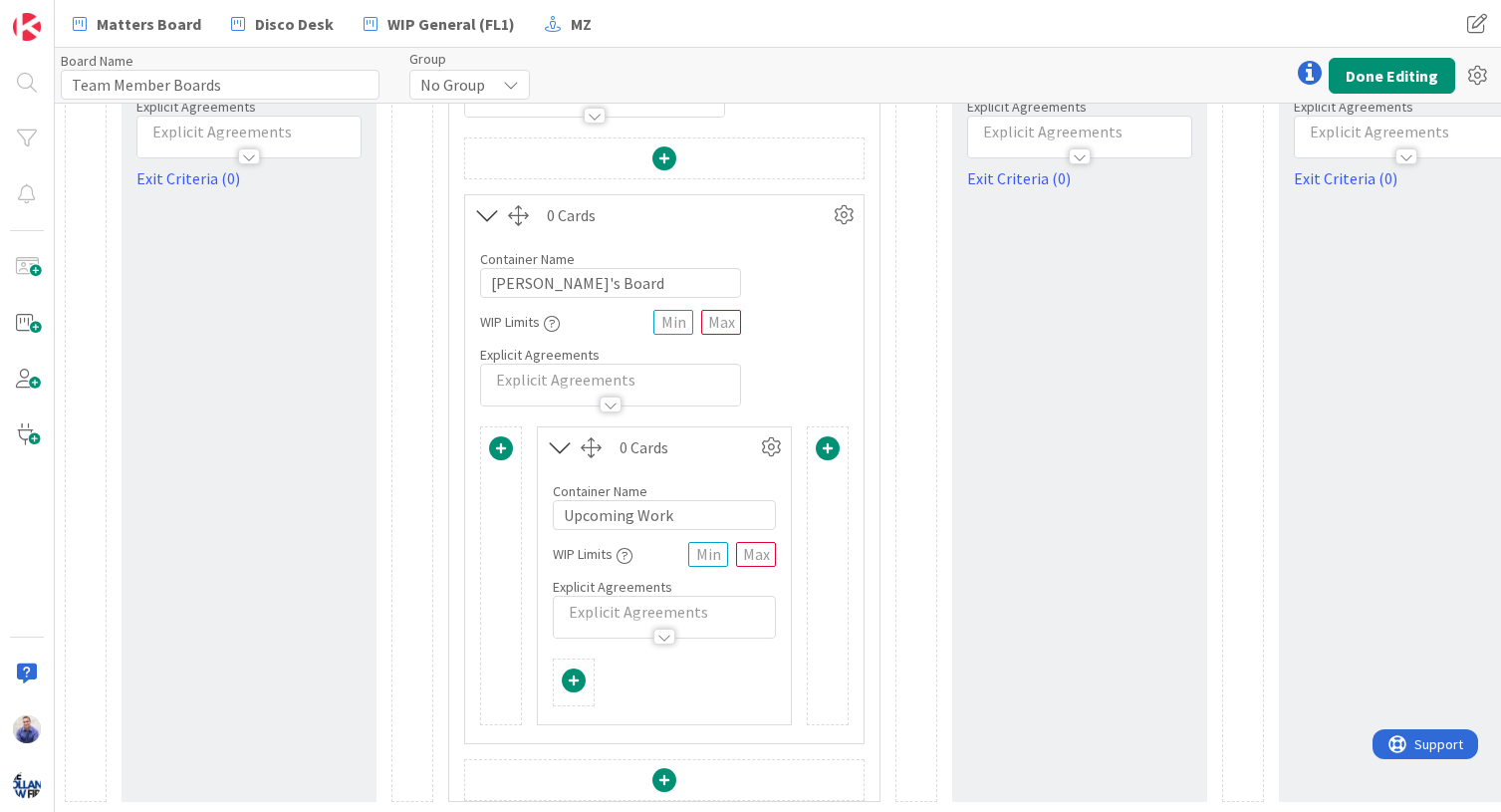
click at [832, 436] on span at bounding box center [828, 448] width 24 height 24
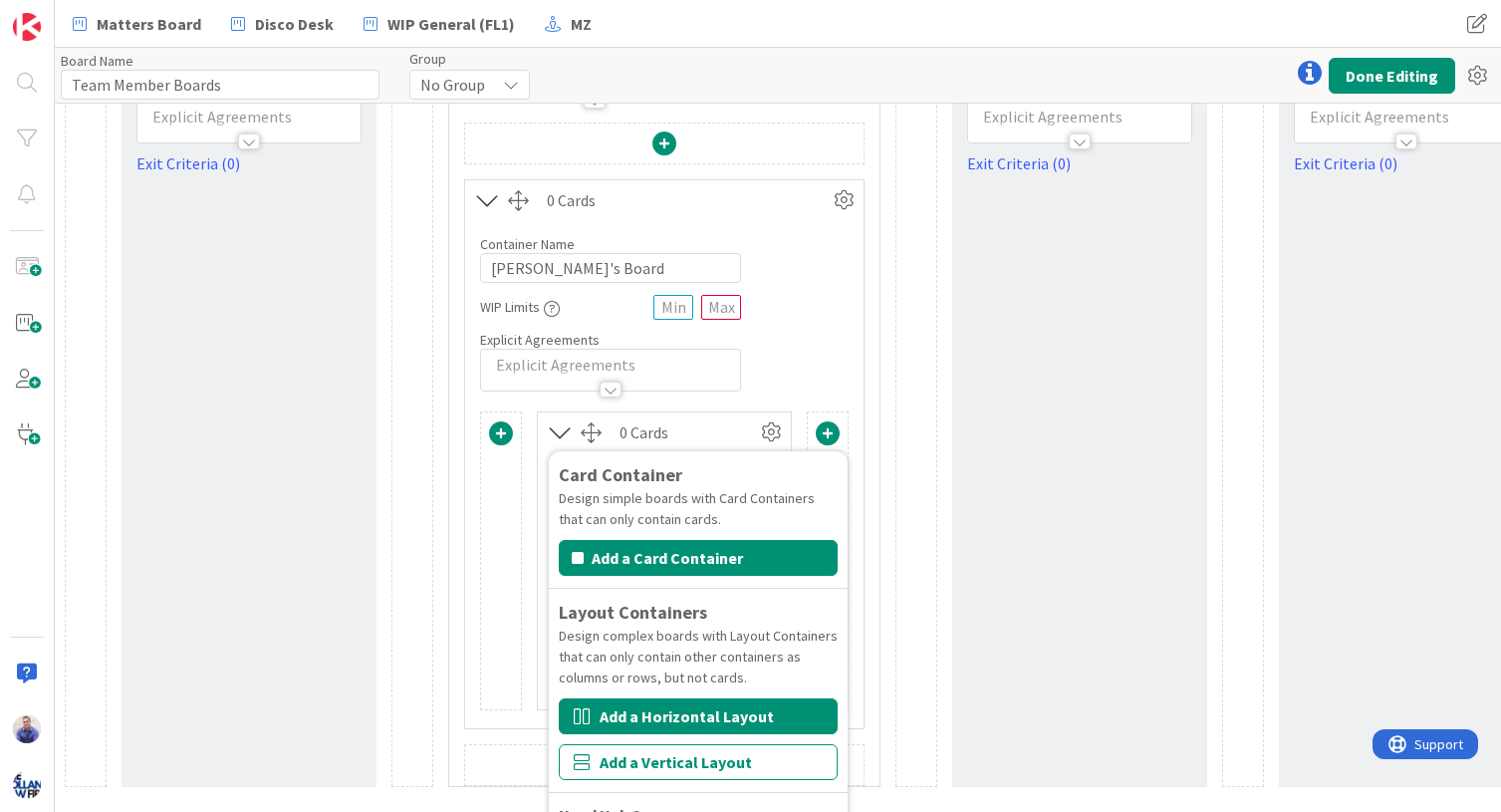
click at [781, 711] on button "Add a Horizontal Layout" at bounding box center [699, 716] width 279 height 36
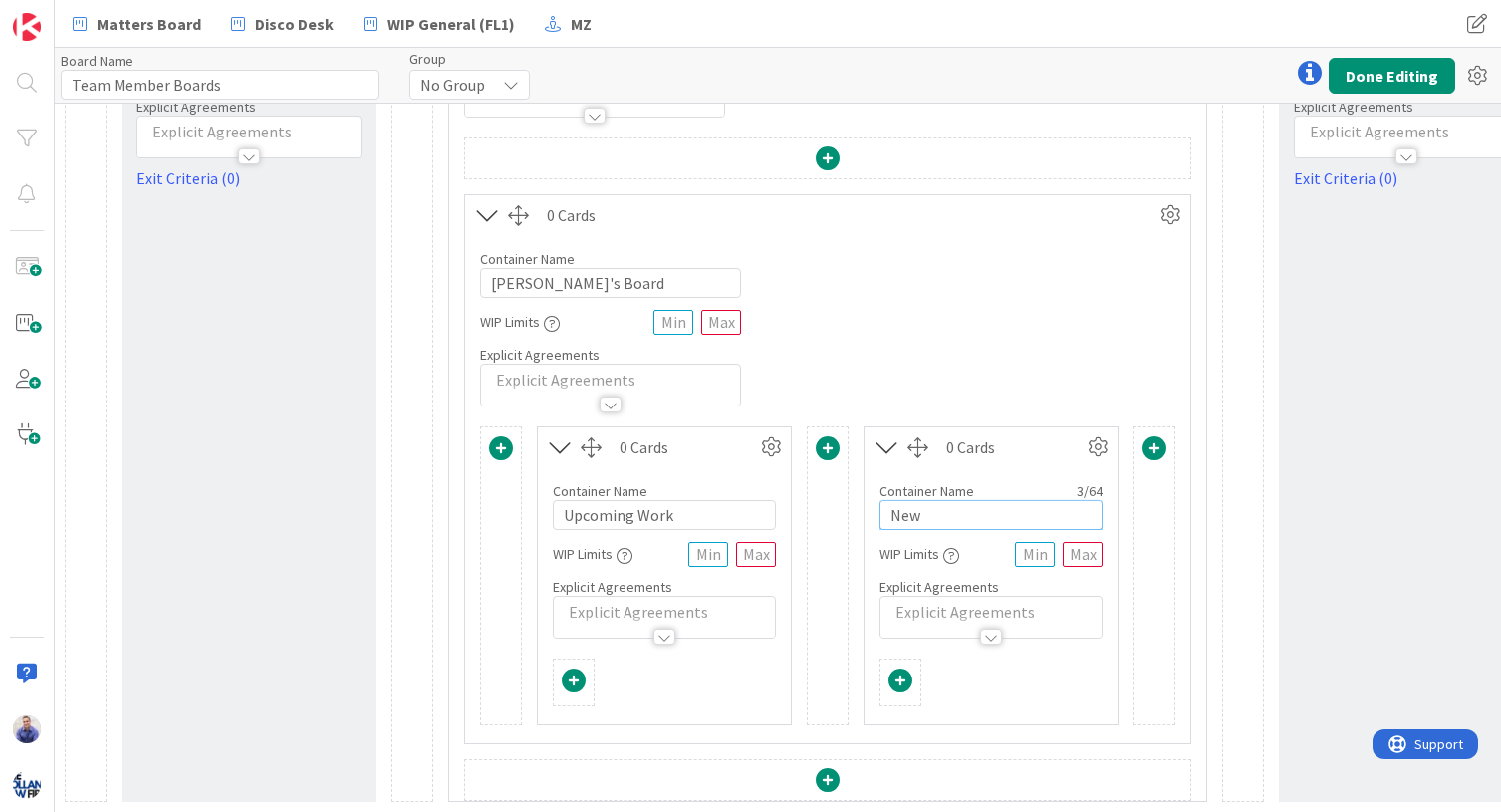
click at [946, 500] on input "New" at bounding box center [992, 515] width 223 height 30
type input "In-Progress Work"
click at [1015, 381] on div "Container Name 13 / 64 Peter's Board WIP Limits Explicit Agreements" at bounding box center [828, 321] width 726 height 171
click at [651, 502] on input "Upcoming Work" at bounding box center [665, 515] width 223 height 30
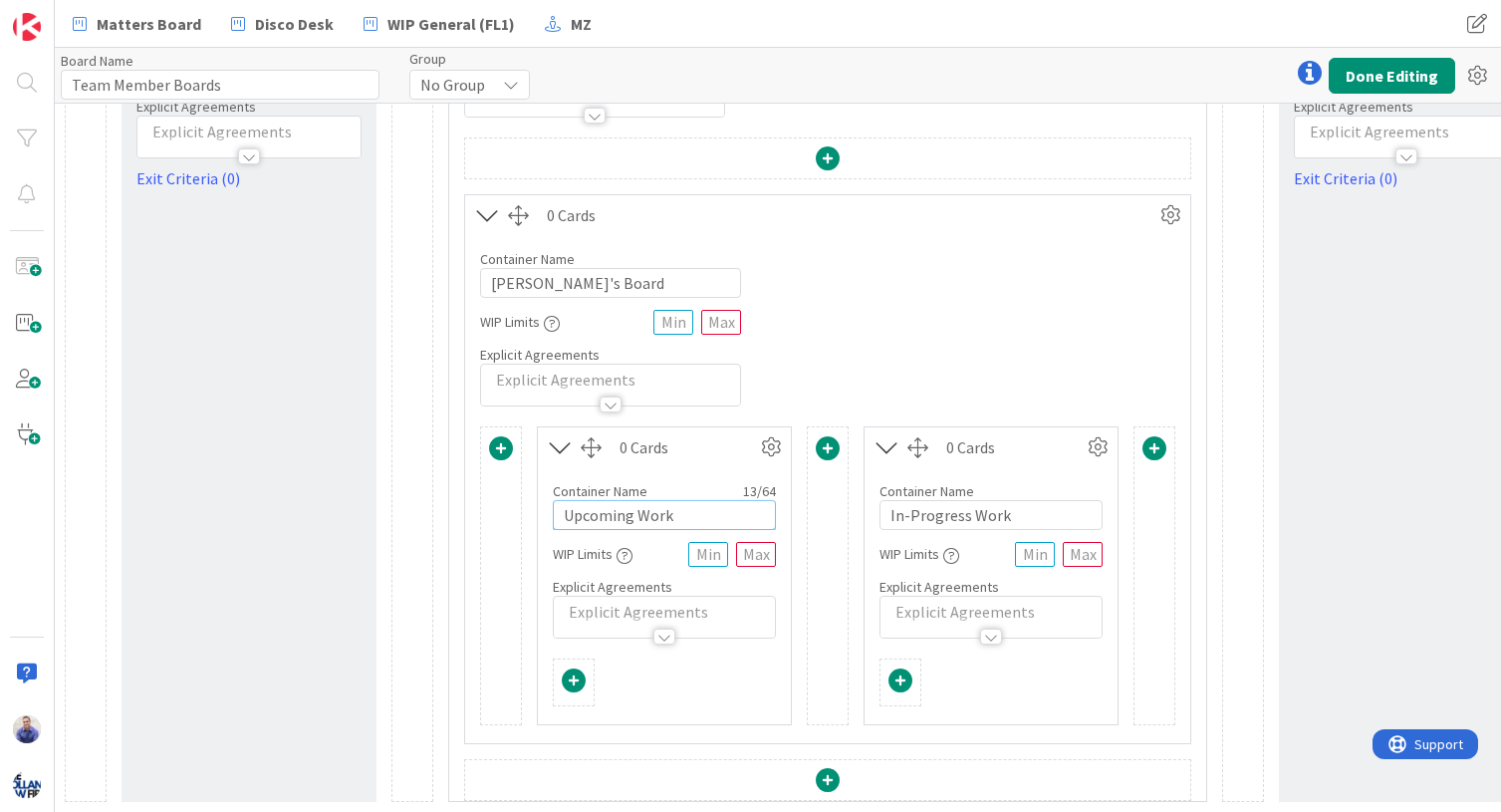
click at [651, 502] on input "Upcoming Work" at bounding box center [665, 515] width 223 height 30
click at [711, 501] on input "Upcoming Deliverables" at bounding box center [665, 515] width 223 height 30
type input "Upcoming"
click at [999, 336] on div "Container Name 13 / 64 Peter's Board WIP Limits Explicit Agreements" at bounding box center [828, 321] width 726 height 171
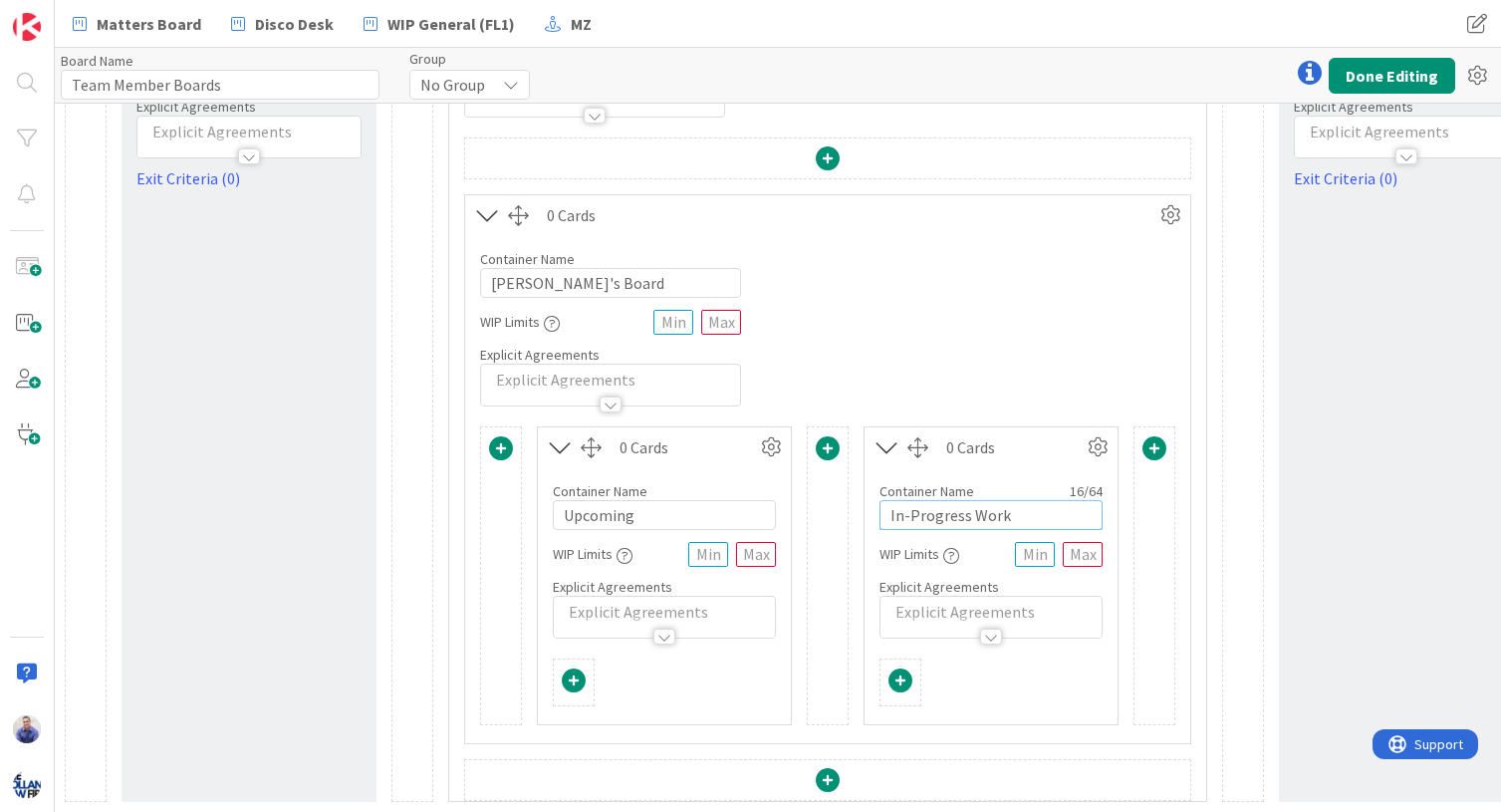
click at [981, 506] on input "In-Progress Work" at bounding box center [992, 515] width 223 height 30
type input "In-Progress"
drag, startPoint x: 924, startPoint y: 320, endPoint x: 947, endPoint y: 312, distance: 24.4
click at [933, 318] on div "Container Name 13 / 64 Peter's Board WIP Limits Explicit Agreements" at bounding box center [828, 321] width 726 height 171
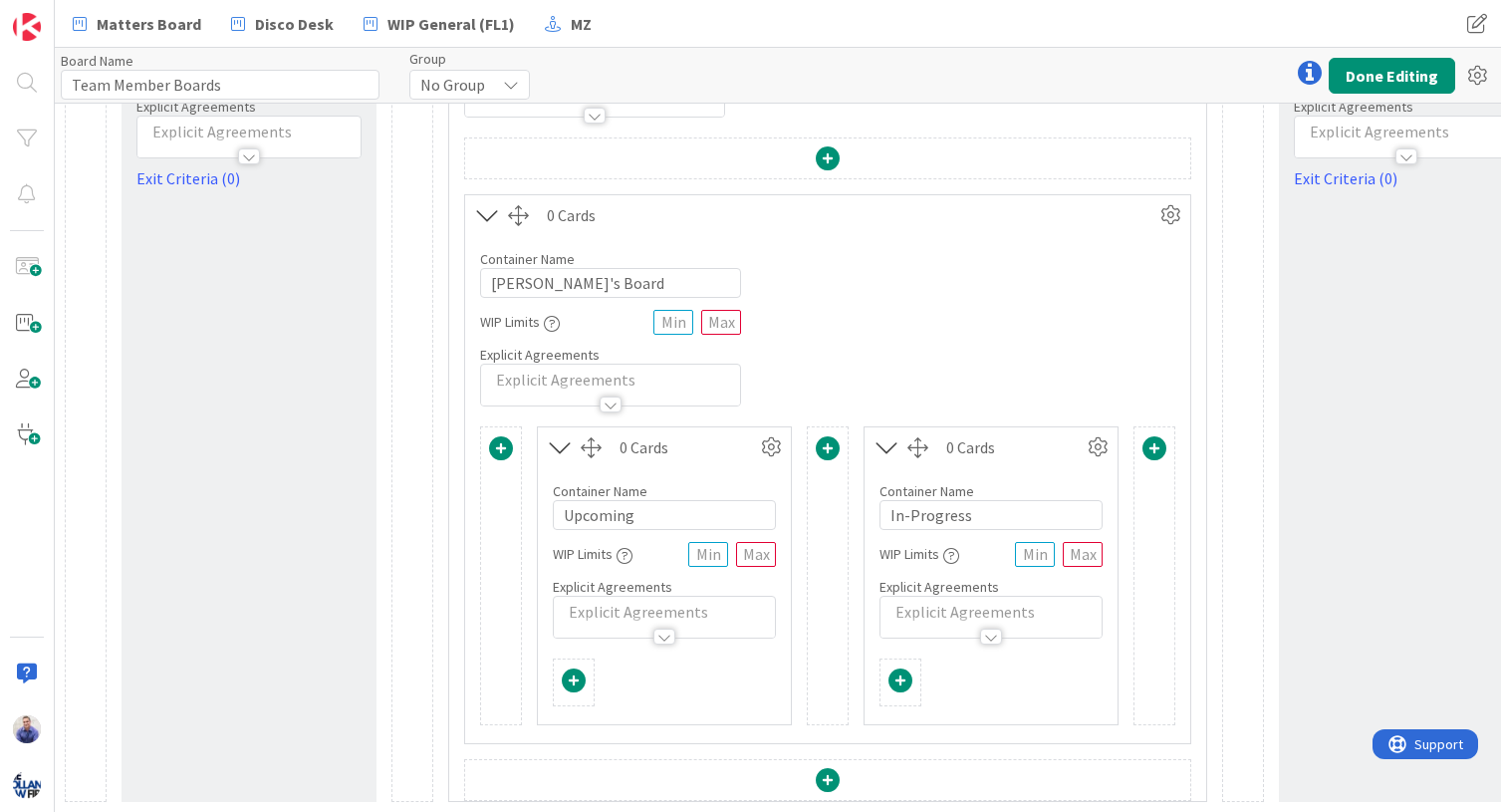
click at [1156, 442] on span at bounding box center [1154, 448] width 24 height 24
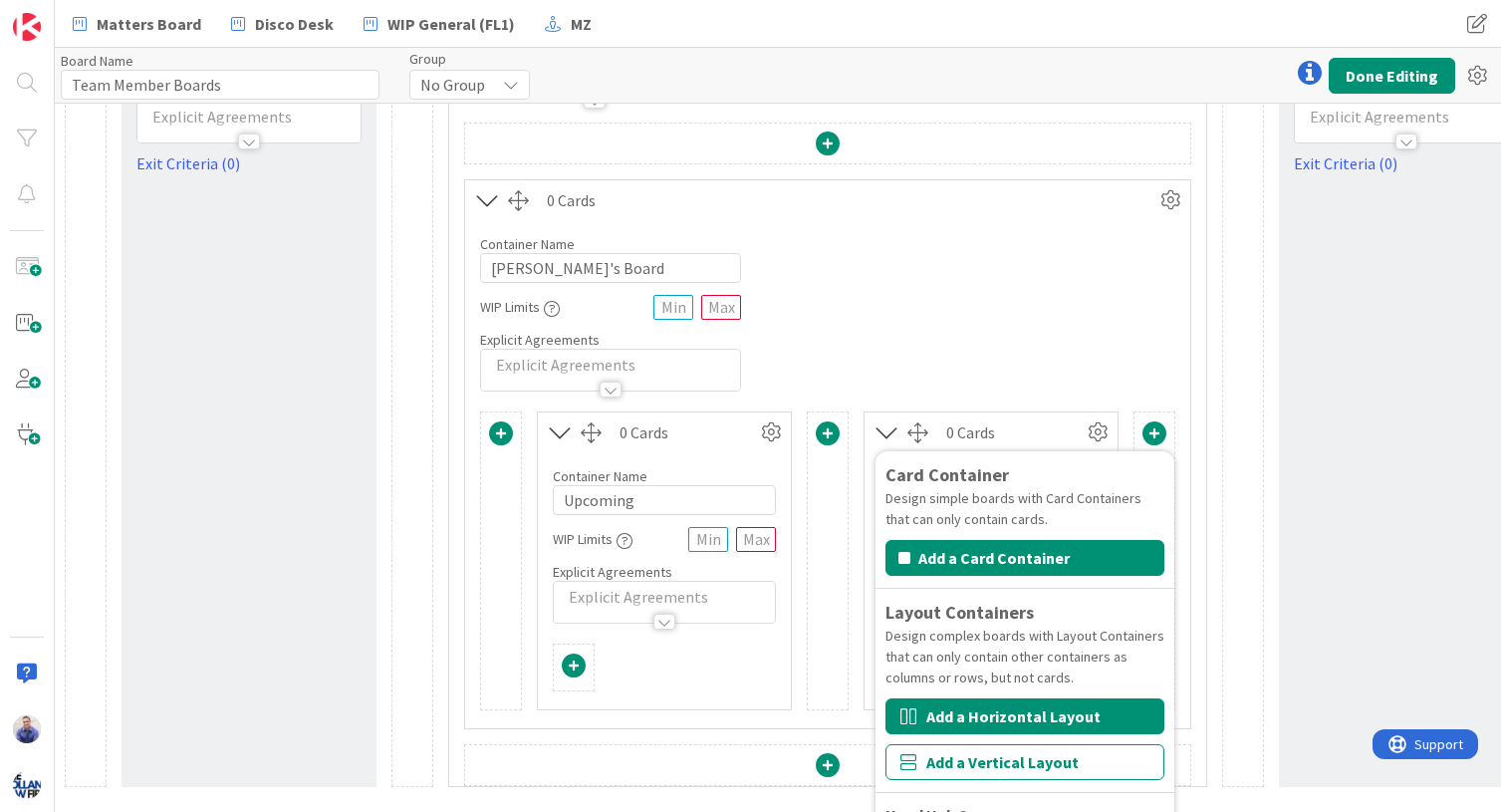
click at [1131, 712] on button "Add a Horizontal Layout" at bounding box center [1026, 716] width 279 height 36
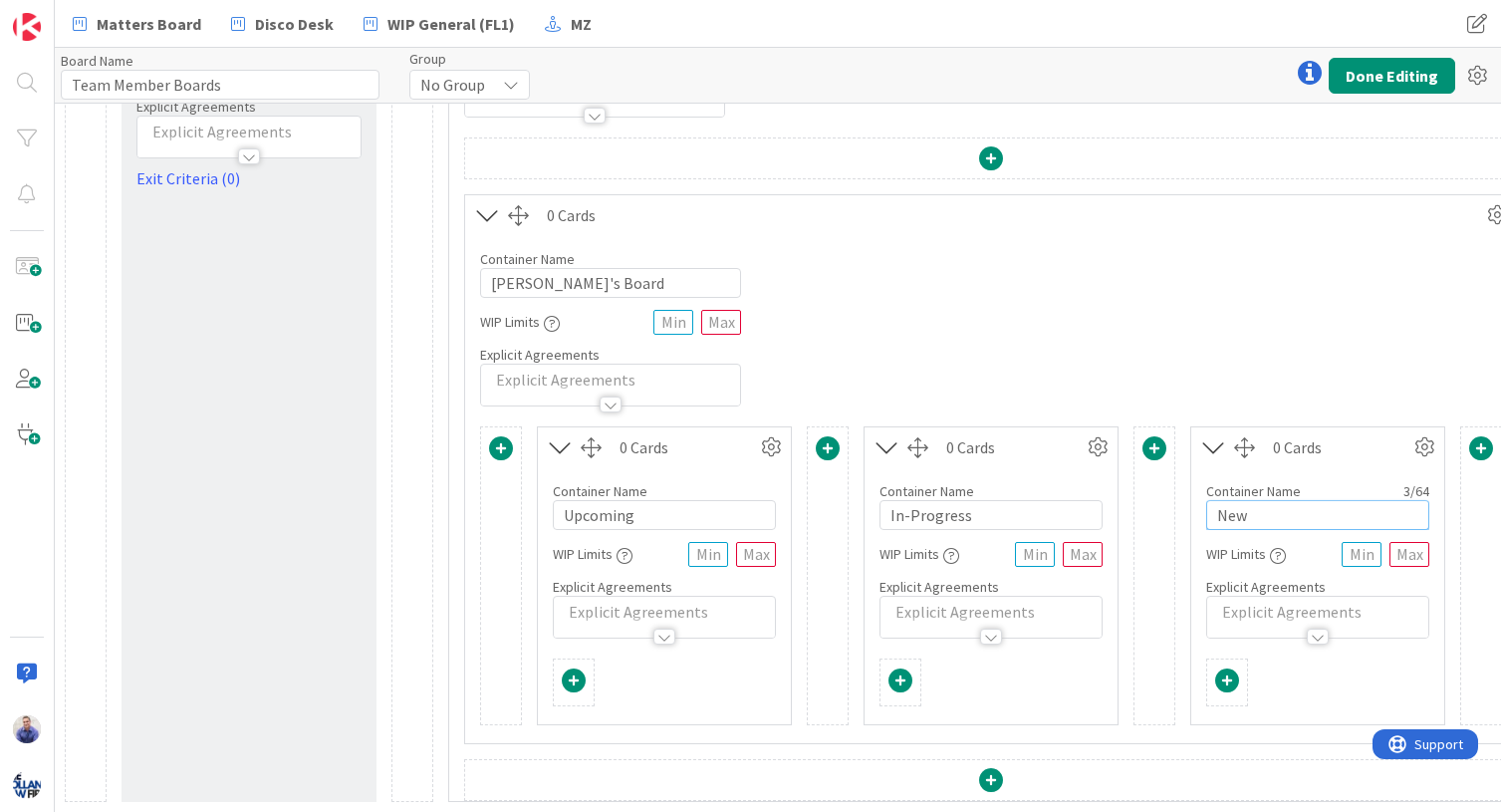
click at [1249, 500] on input "New" at bounding box center [1318, 515] width 223 height 30
type input "Done"
drag, startPoint x: 1282, startPoint y: 323, endPoint x: 1283, endPoint y: 400, distance: 77.0
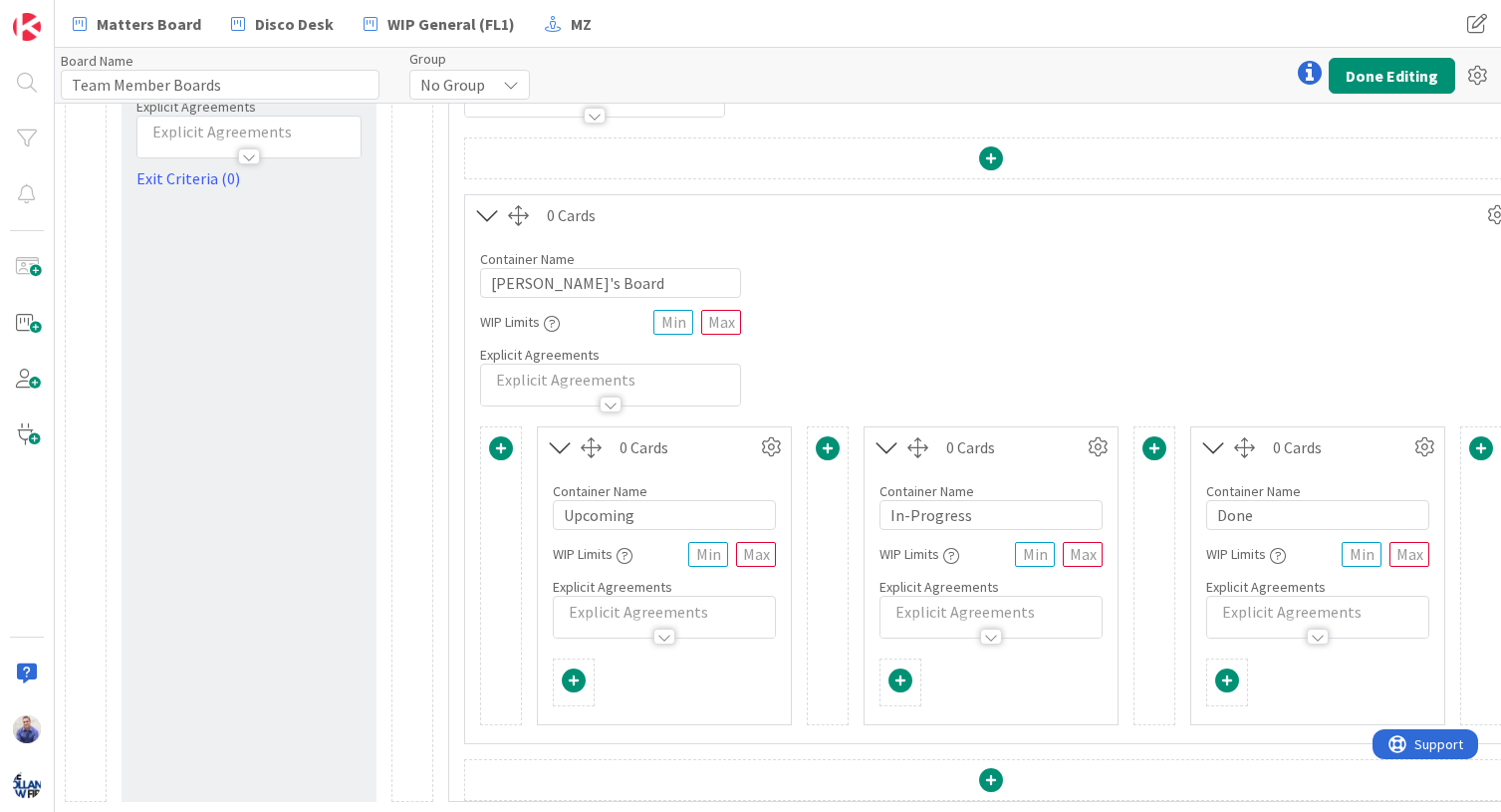
click at [1249, 319] on div "Container Name 13 / 64 Peter's Board WIP Limits Explicit Agreements" at bounding box center [991, 321] width 1051 height 171
click at [1230, 670] on span at bounding box center [1227, 680] width 24 height 24
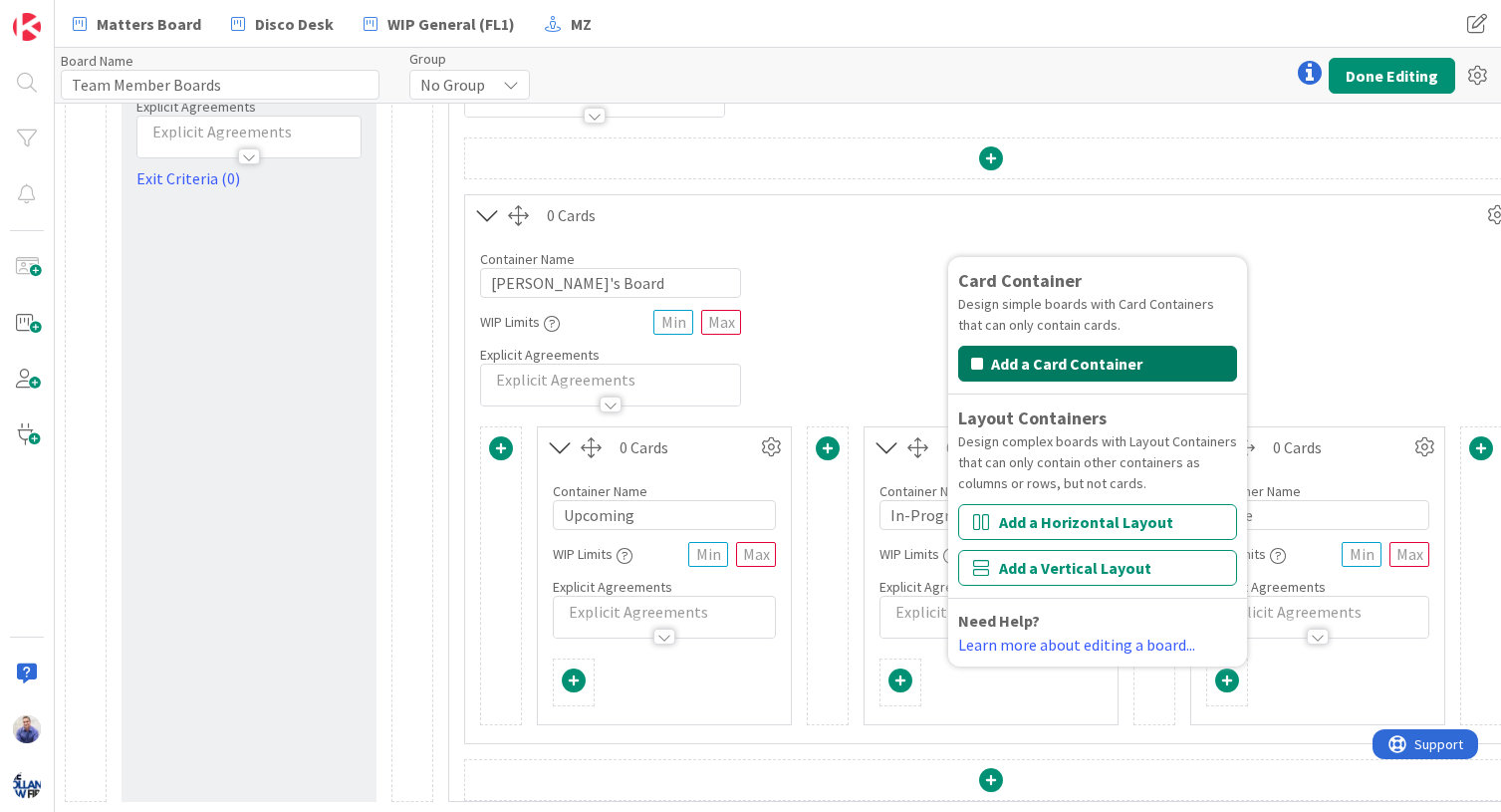
click at [1126, 346] on button "Add a Card Container" at bounding box center [1098, 364] width 279 height 36
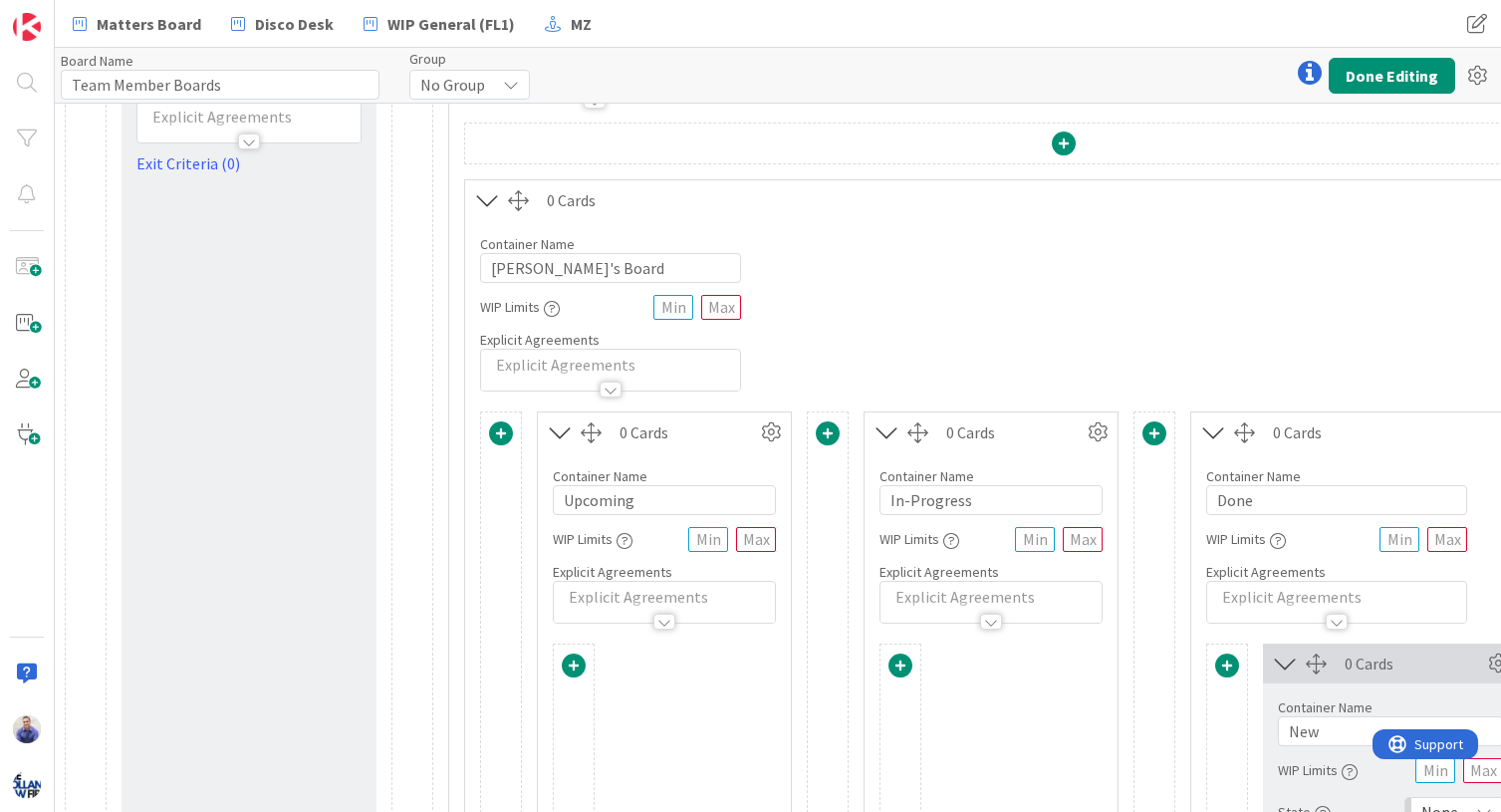
scroll to position [485, 0]
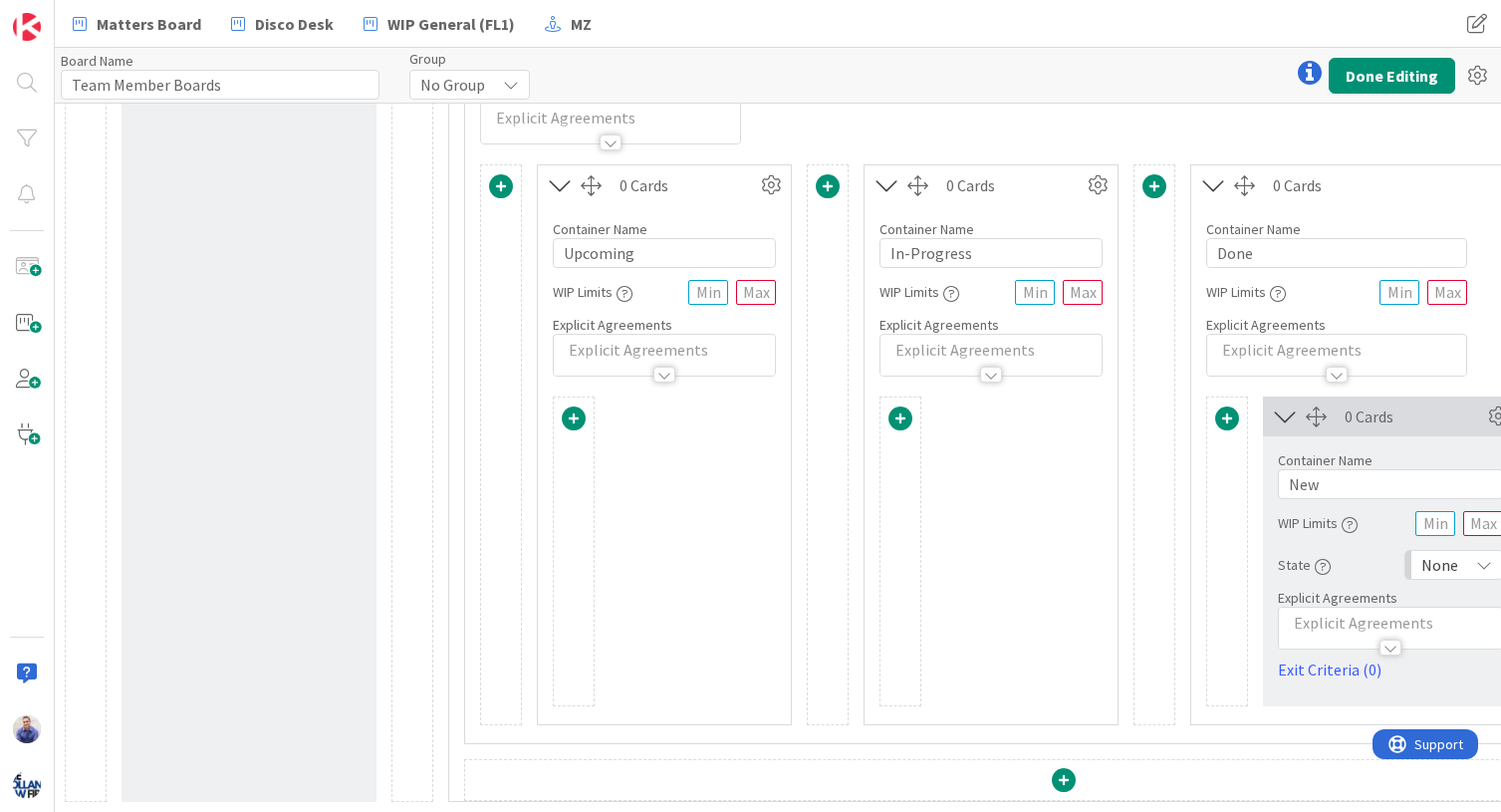
click at [1249, 558] on span "None" at bounding box center [1439, 565] width 37 height 28
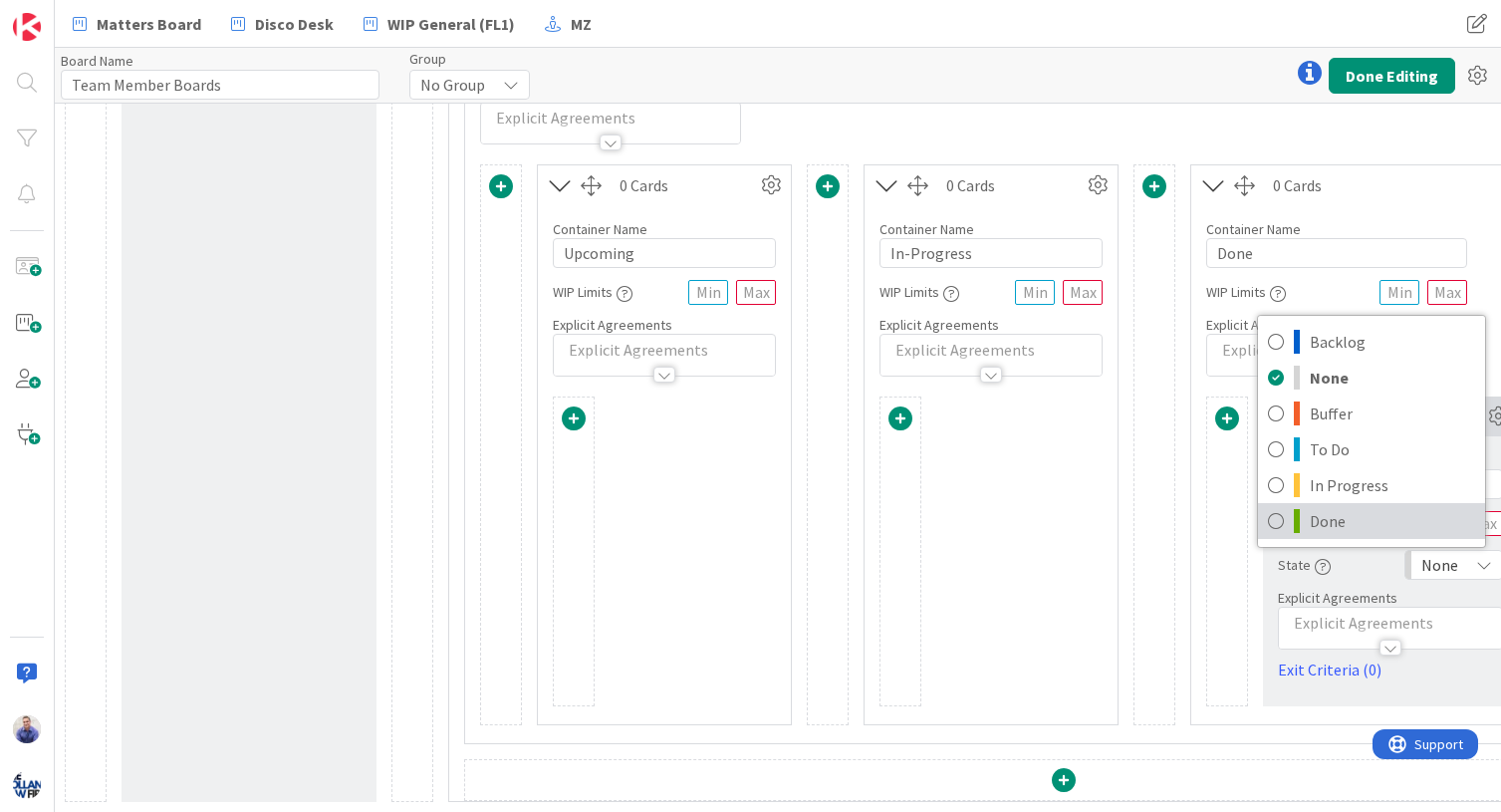
click at [1249, 506] on span "Done" at bounding box center [1392, 521] width 165 height 30
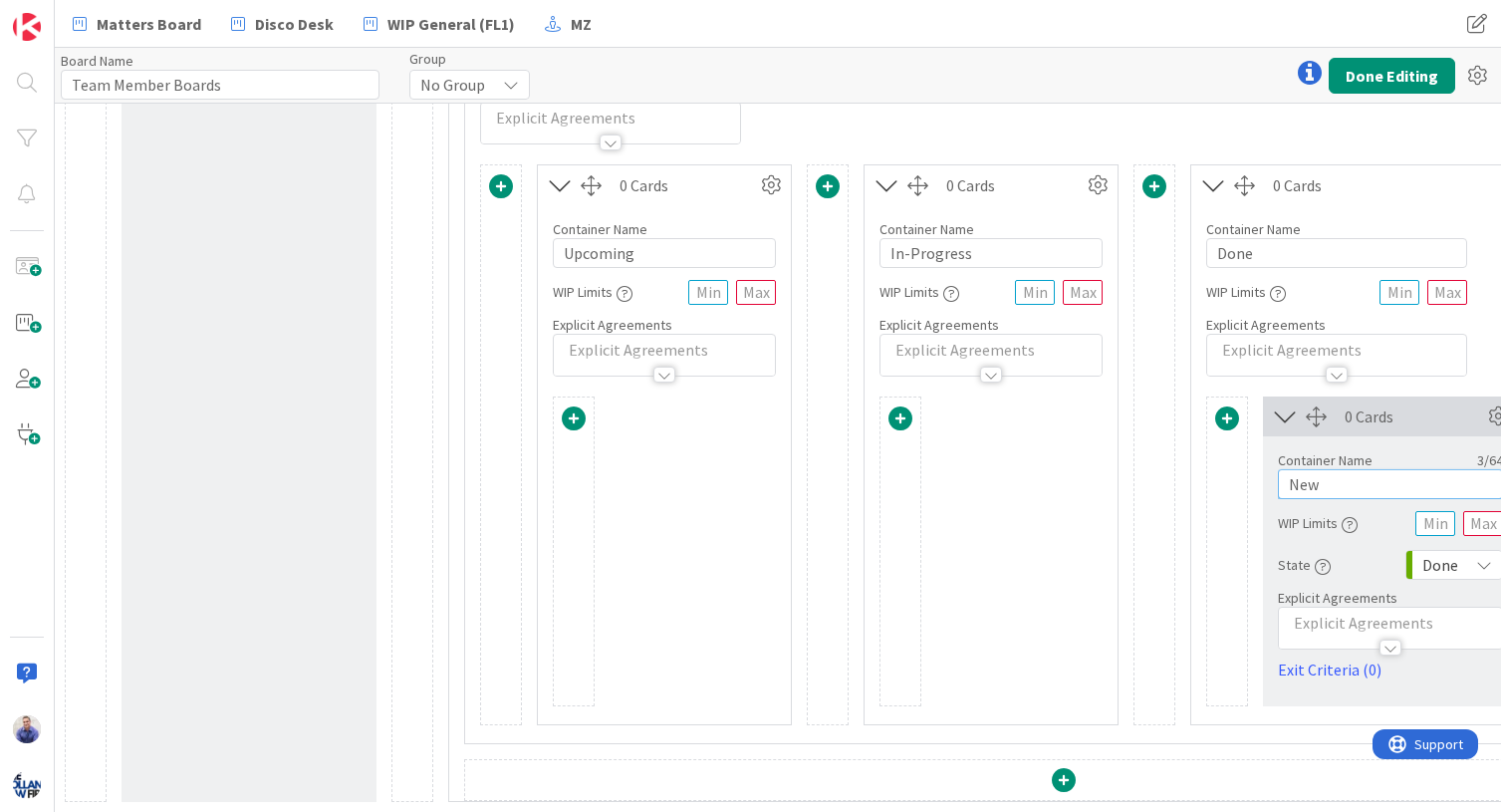
click at [1249, 472] on input "New" at bounding box center [1390, 484] width 225 height 30
type input "Done"
click at [1140, 126] on div "Container Name 13 / 64 Peter's Board WIP Limits Explicit Agreements" at bounding box center [1063, 59] width 1197 height 171
click at [907, 406] on span at bounding box center [901, 418] width 24 height 24
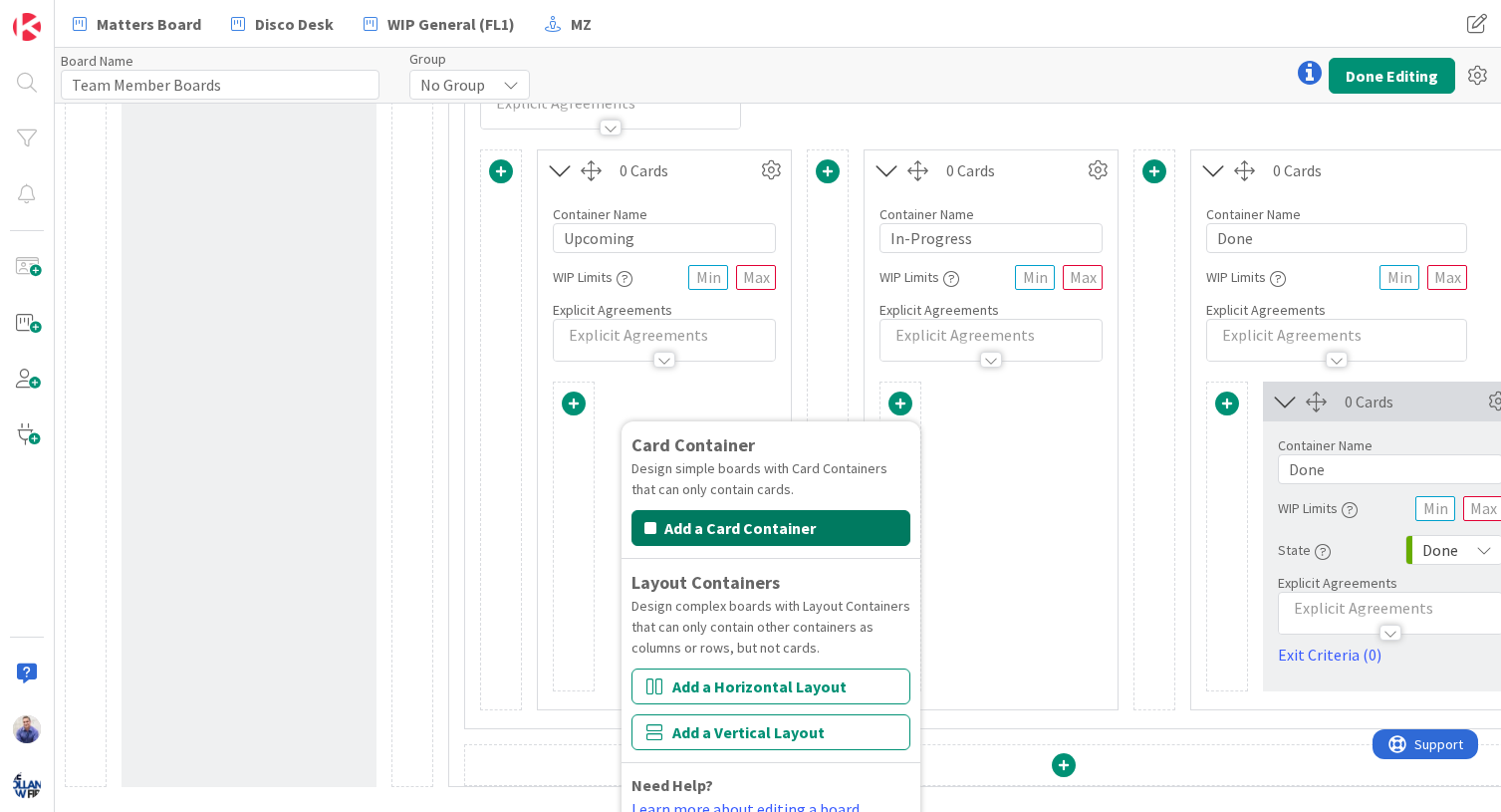
drag, startPoint x: 873, startPoint y: 531, endPoint x: 882, endPoint y: 523, distance: 12.0
click at [873, 529] on button "Add a Card Container" at bounding box center [771, 528] width 279 height 36
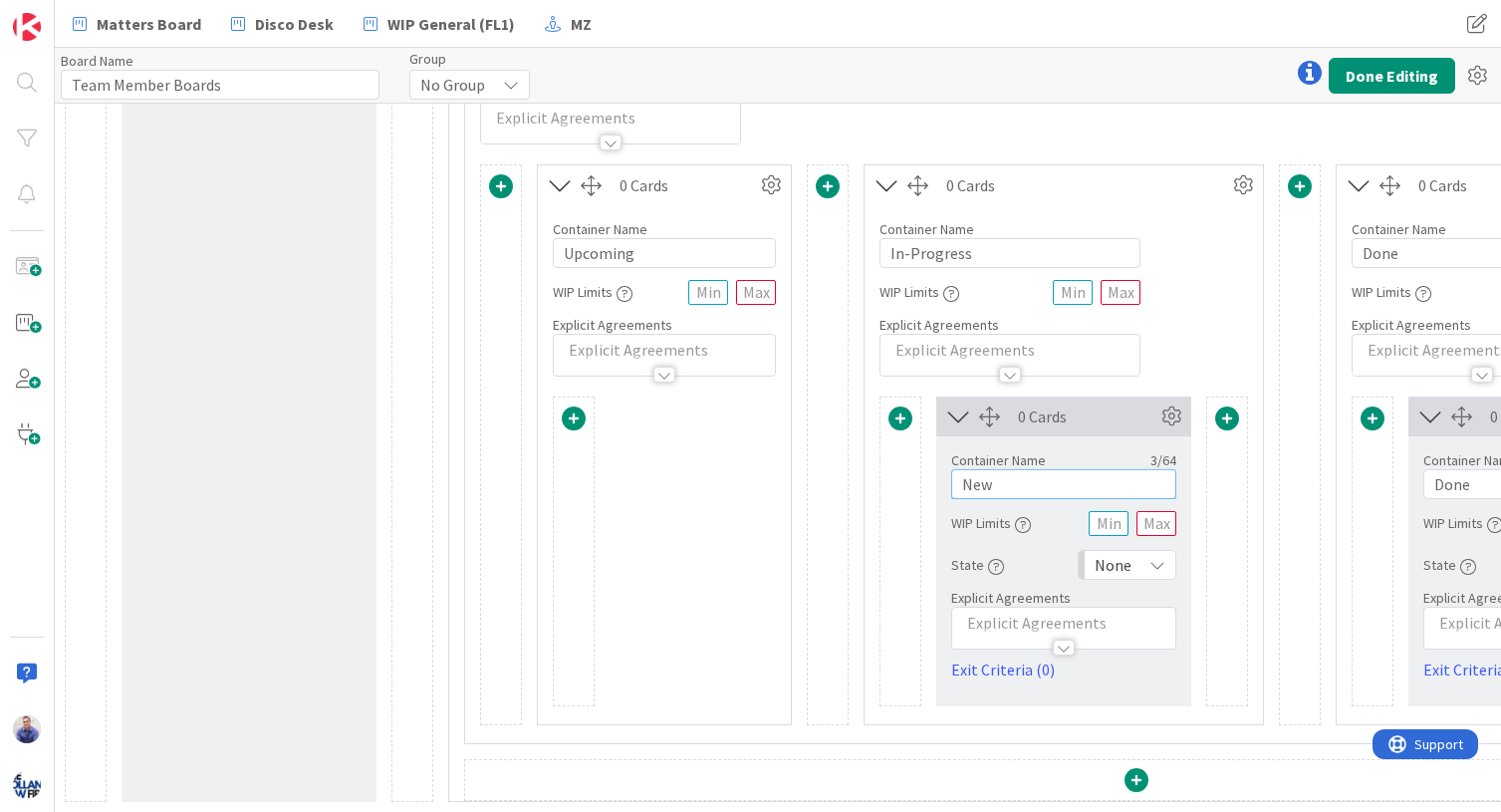
click at [992, 469] on input "New" at bounding box center [1064, 484] width 225 height 30
click at [1160, 557] on icon at bounding box center [1157, 565] width 16 height 16
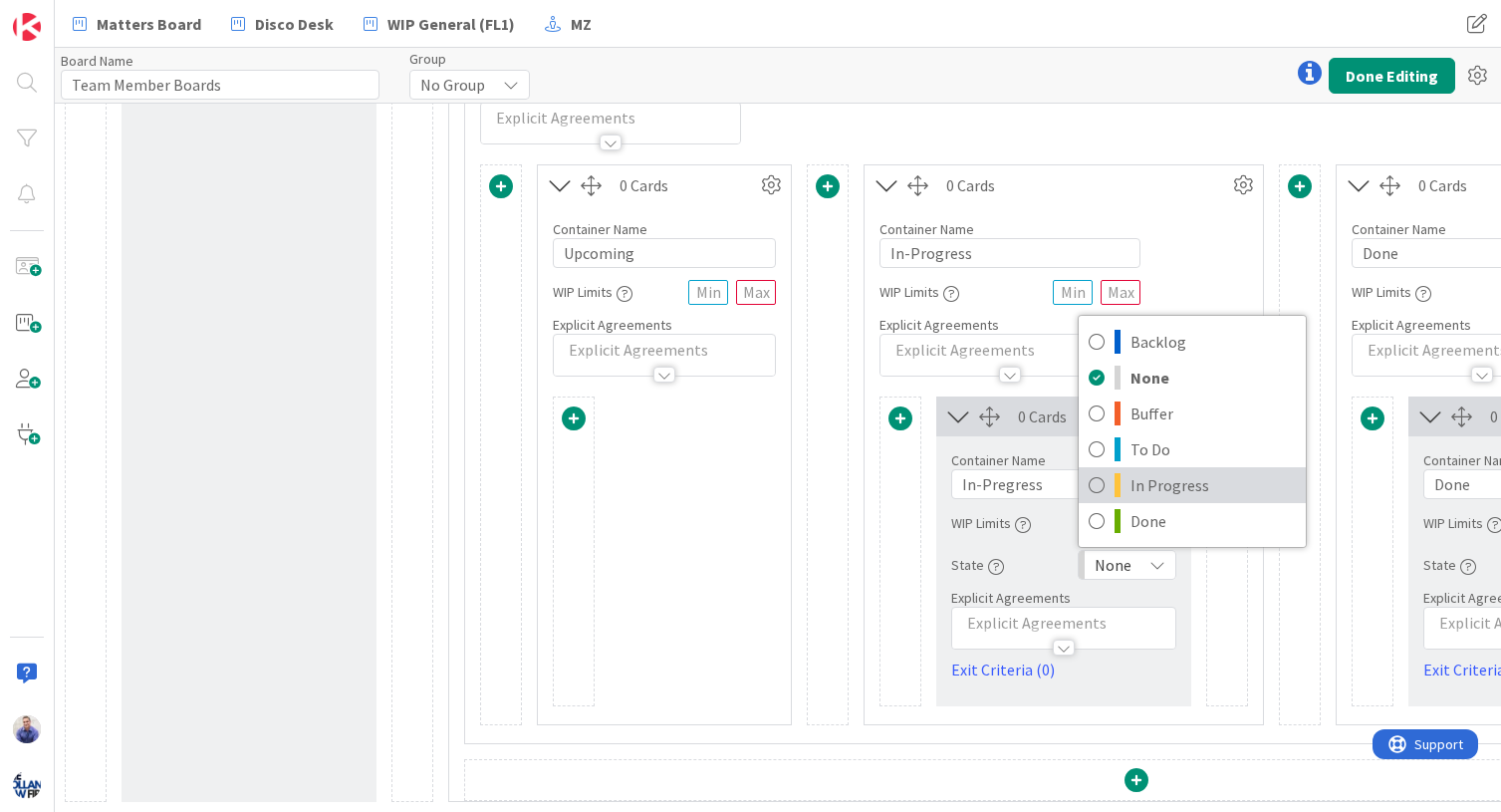
click at [1168, 470] on span "In Progress" at bounding box center [1213, 485] width 165 height 30
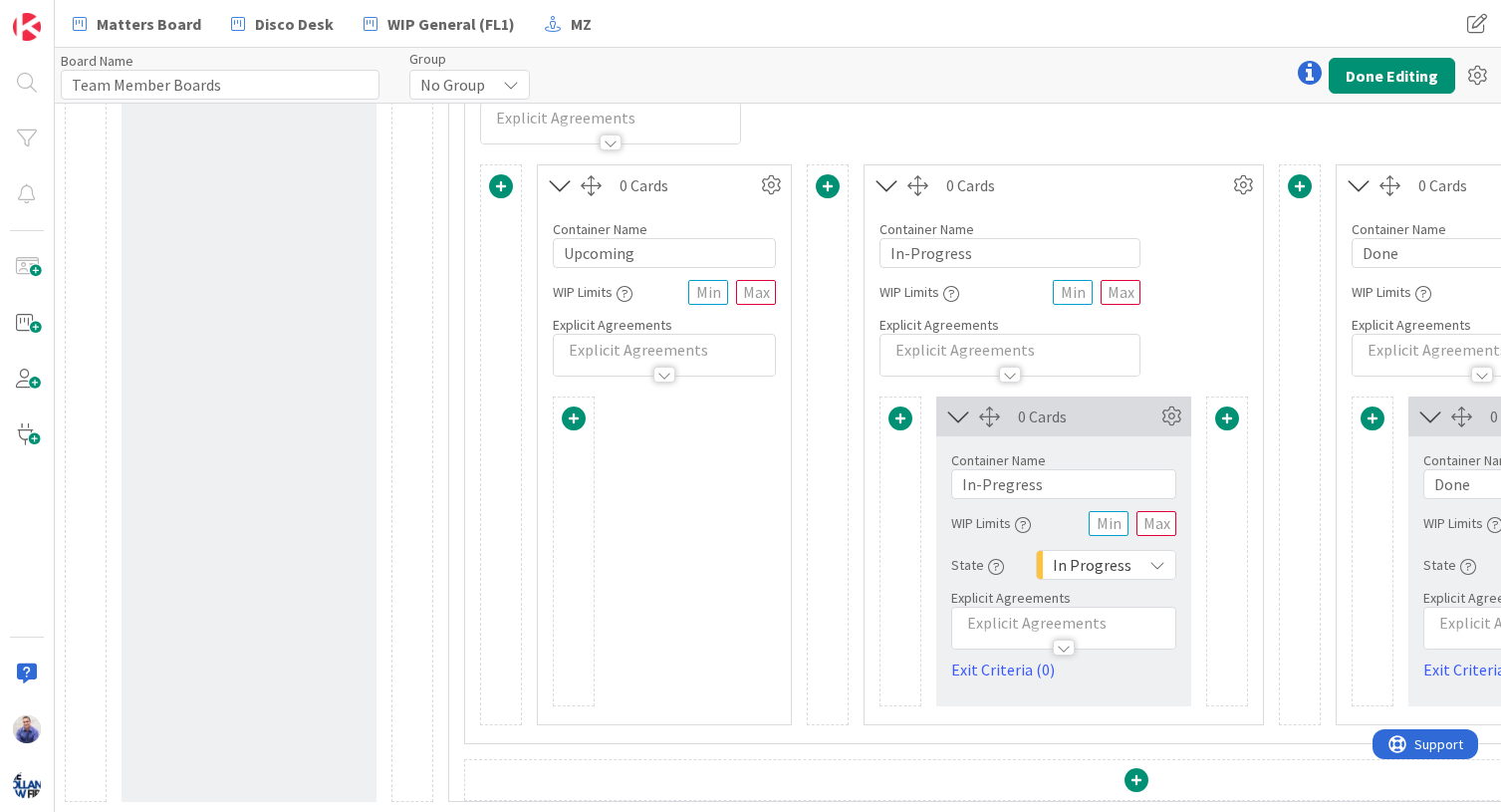
click at [1238, 362] on div "0 Cards Container Name 11 / 64 In-Progress WIP Limits Explicit Agreements Card …" at bounding box center [1064, 444] width 401 height 561
click at [1003, 474] on input "In-Pregress" at bounding box center [1064, 484] width 225 height 30
type input "In-Progress"
click at [1229, 407] on span at bounding box center [1227, 418] width 24 height 24
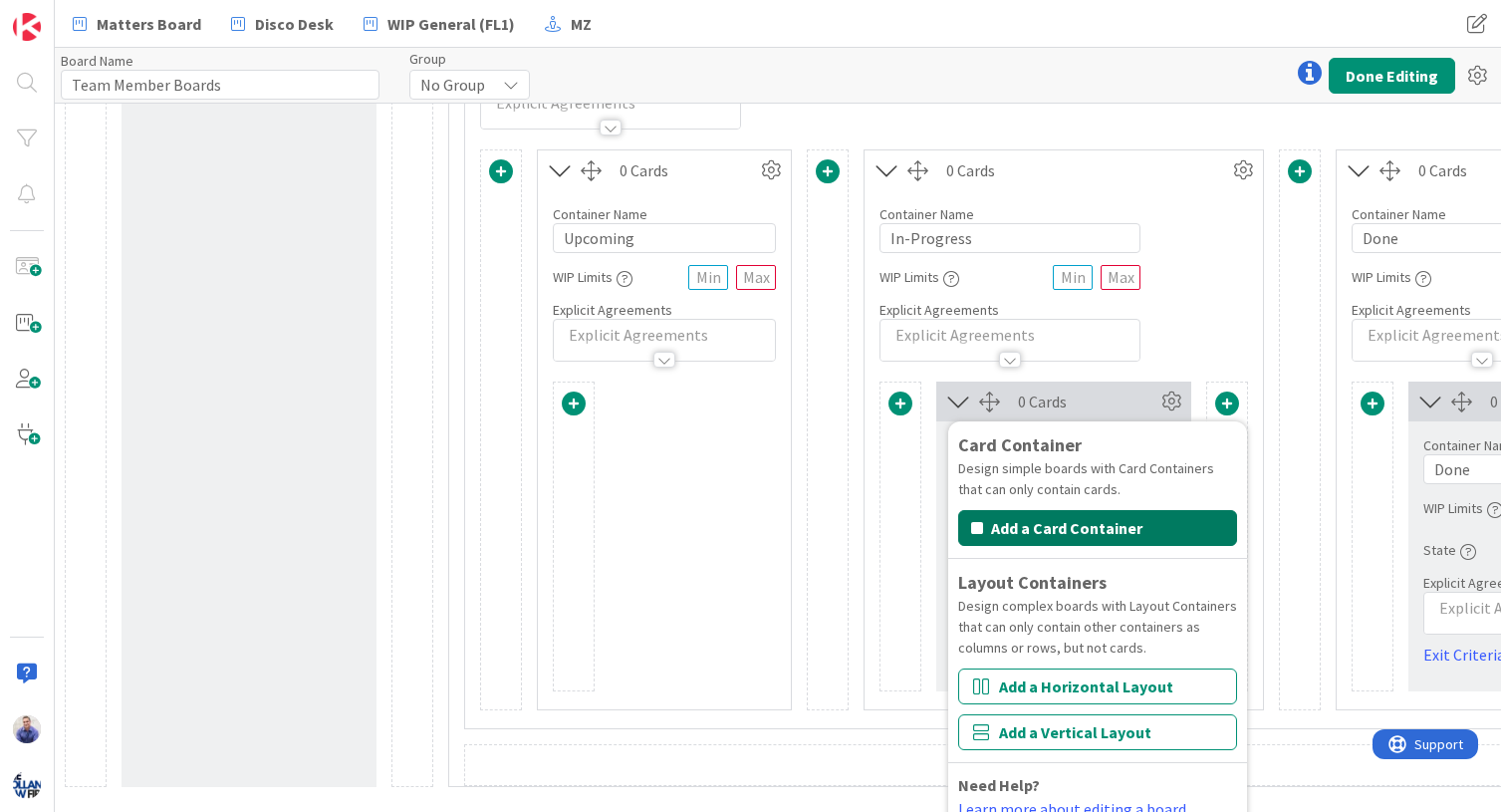
drag, startPoint x: 1153, startPoint y: 525, endPoint x: 1165, endPoint y: 517, distance: 14.4
click at [1155, 523] on button "Add a Card Container" at bounding box center [1098, 528] width 279 height 36
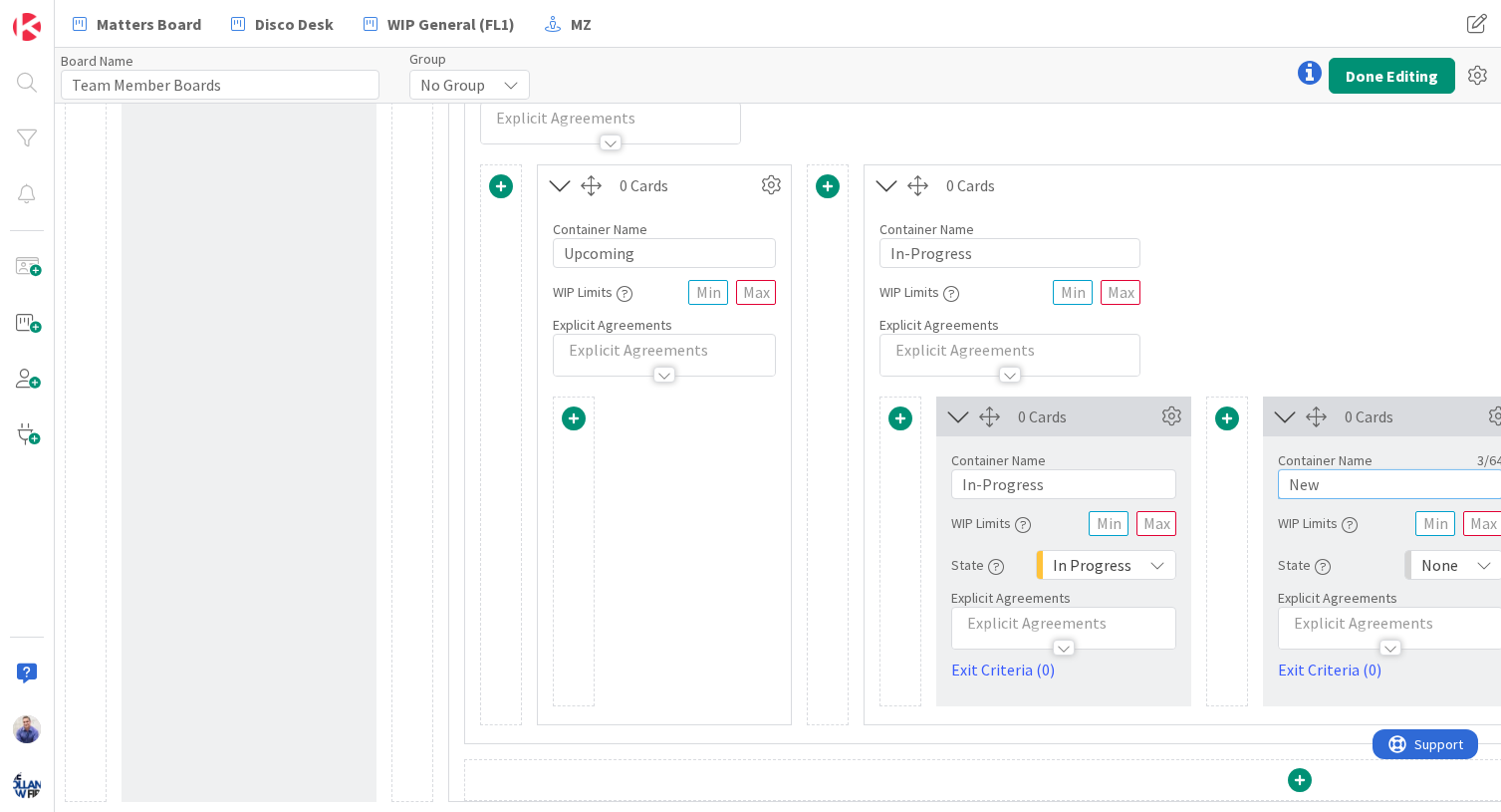
click at [1249, 470] on input "New" at bounding box center [1390, 484] width 225 height 30
click at [1249, 551] on span "None" at bounding box center [1439, 565] width 37 height 28
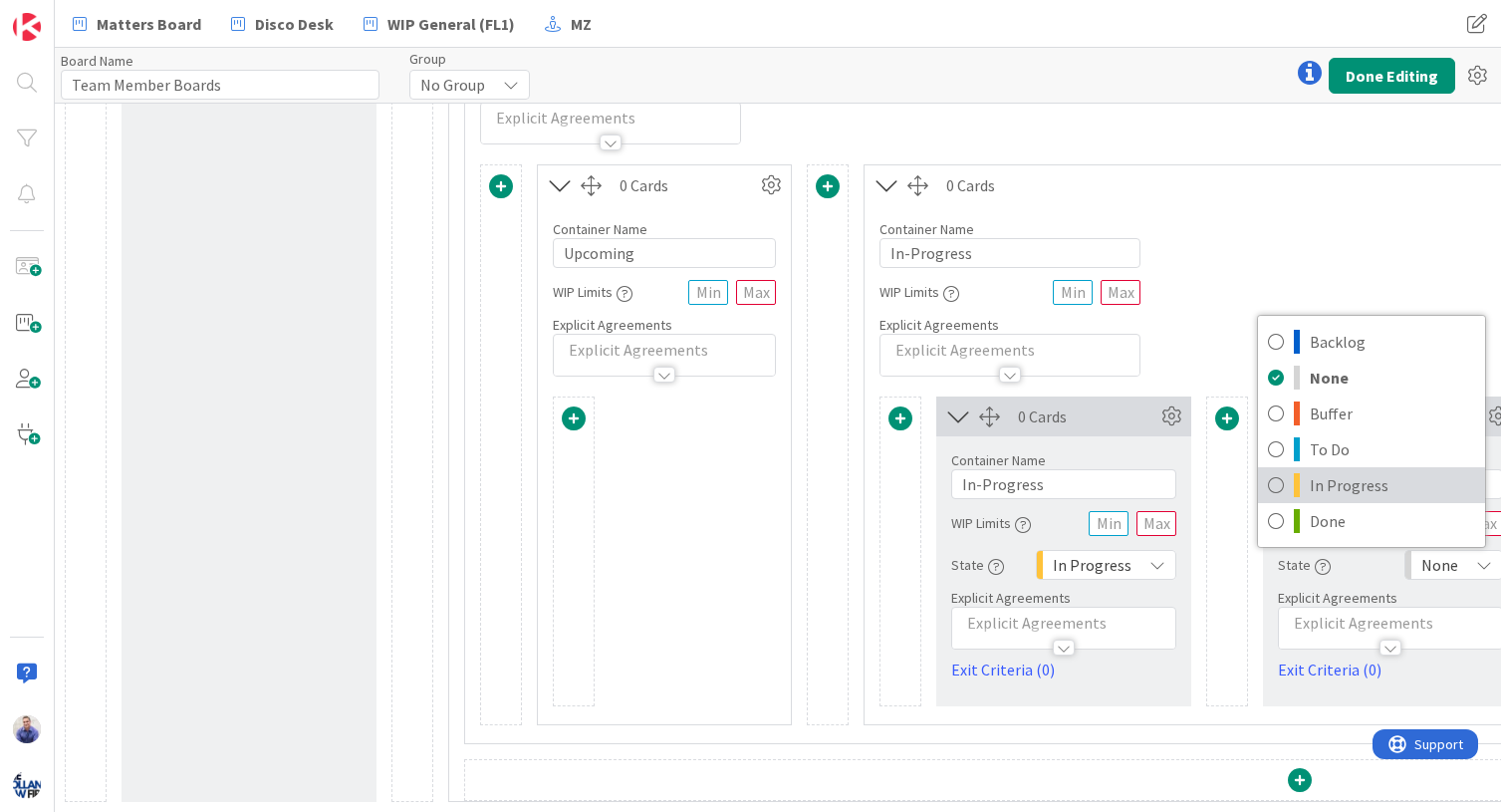
click at [1249, 472] on span "In Progress" at bounding box center [1392, 485] width 165 height 30
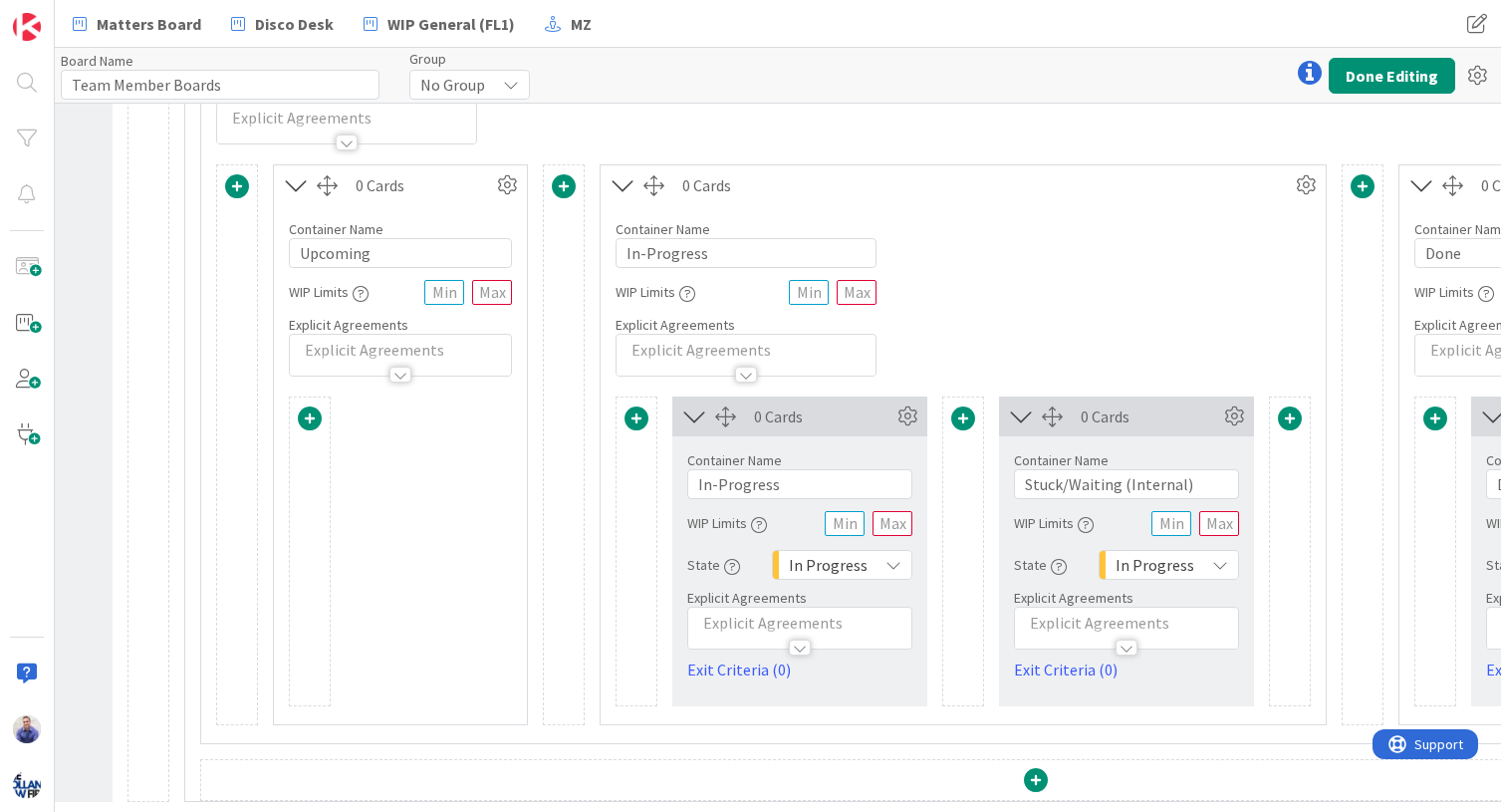
scroll to position [485, 355]
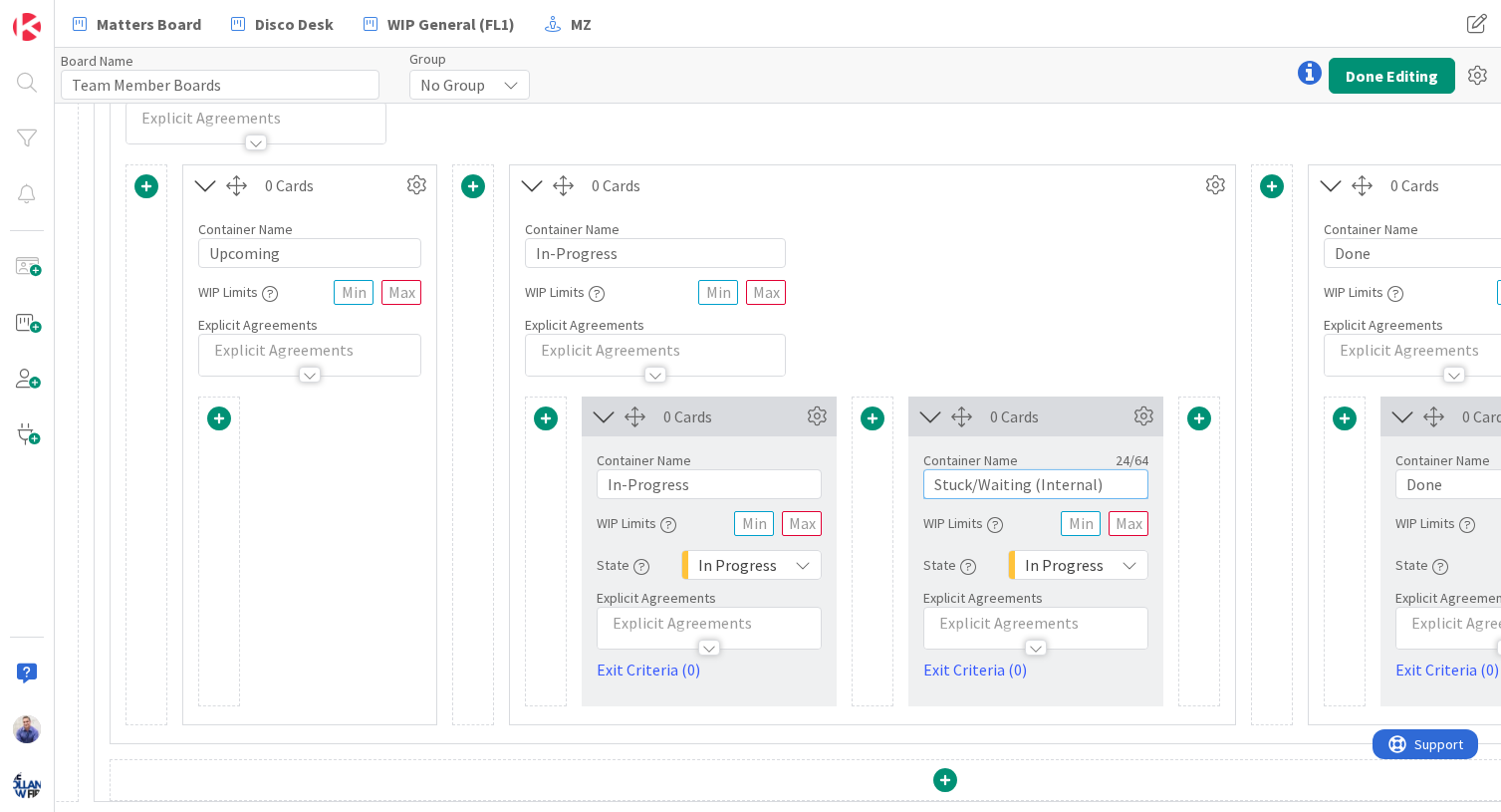
click at [1069, 469] on input "Stuck/Waiting (Internal)" at bounding box center [1037, 484] width 225 height 30
type input "Stuck/Waiting (Client Work)"
click at [1113, 369] on div "0 Cards Container Name 11 / 64 In-Progress WIP Limits Explicit Agreements Card …" at bounding box center [873, 444] width 728 height 561
click at [1203, 406] on span at bounding box center [1199, 418] width 24 height 24
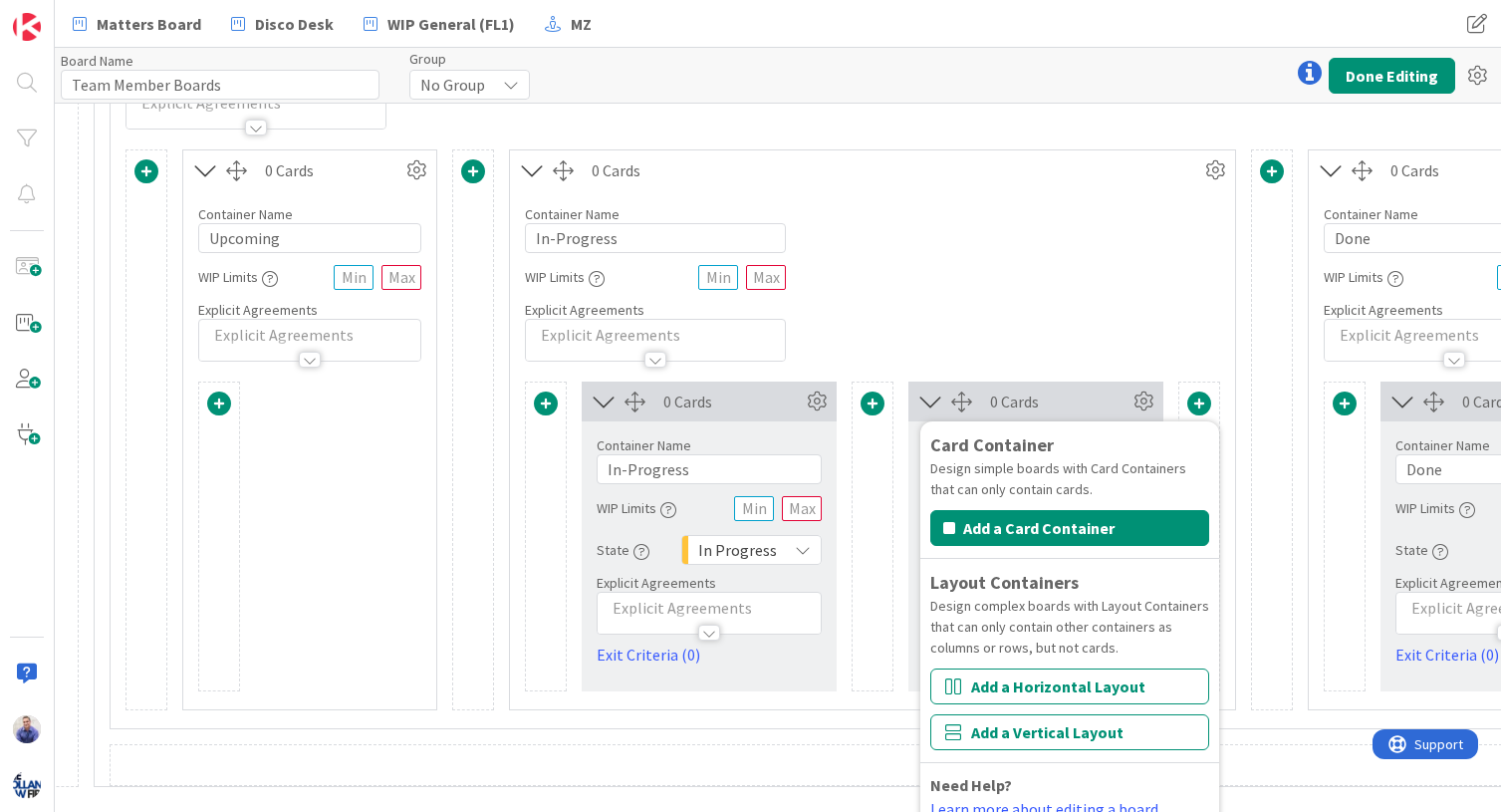
click at [1188, 362] on div "0 Cards Container Name 11 / 64 In-Progress WIP Limits Explicit Agreements Card …" at bounding box center [873, 429] width 728 height 561
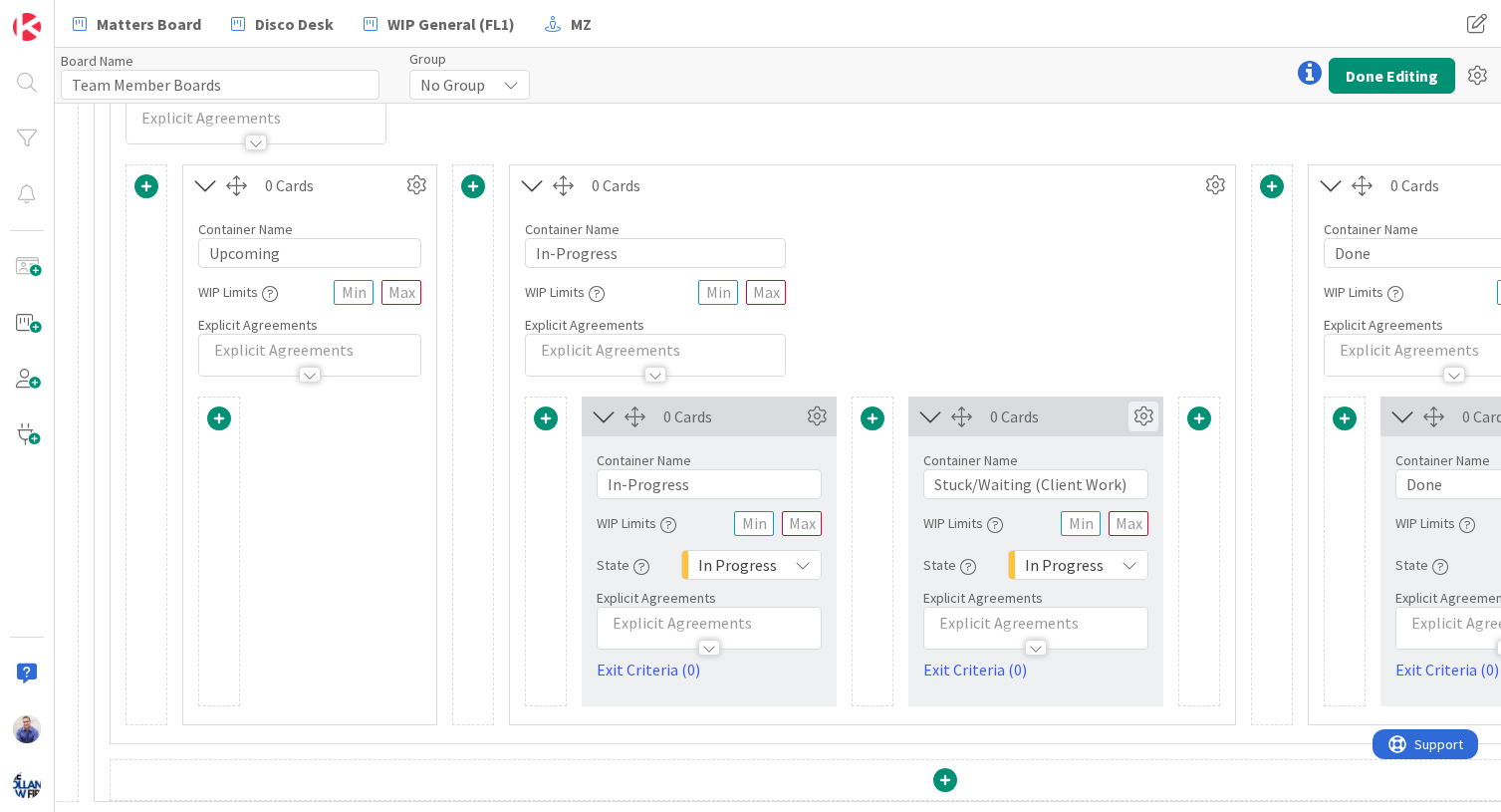
click at [1157, 404] on icon at bounding box center [1143, 416] width 30 height 30
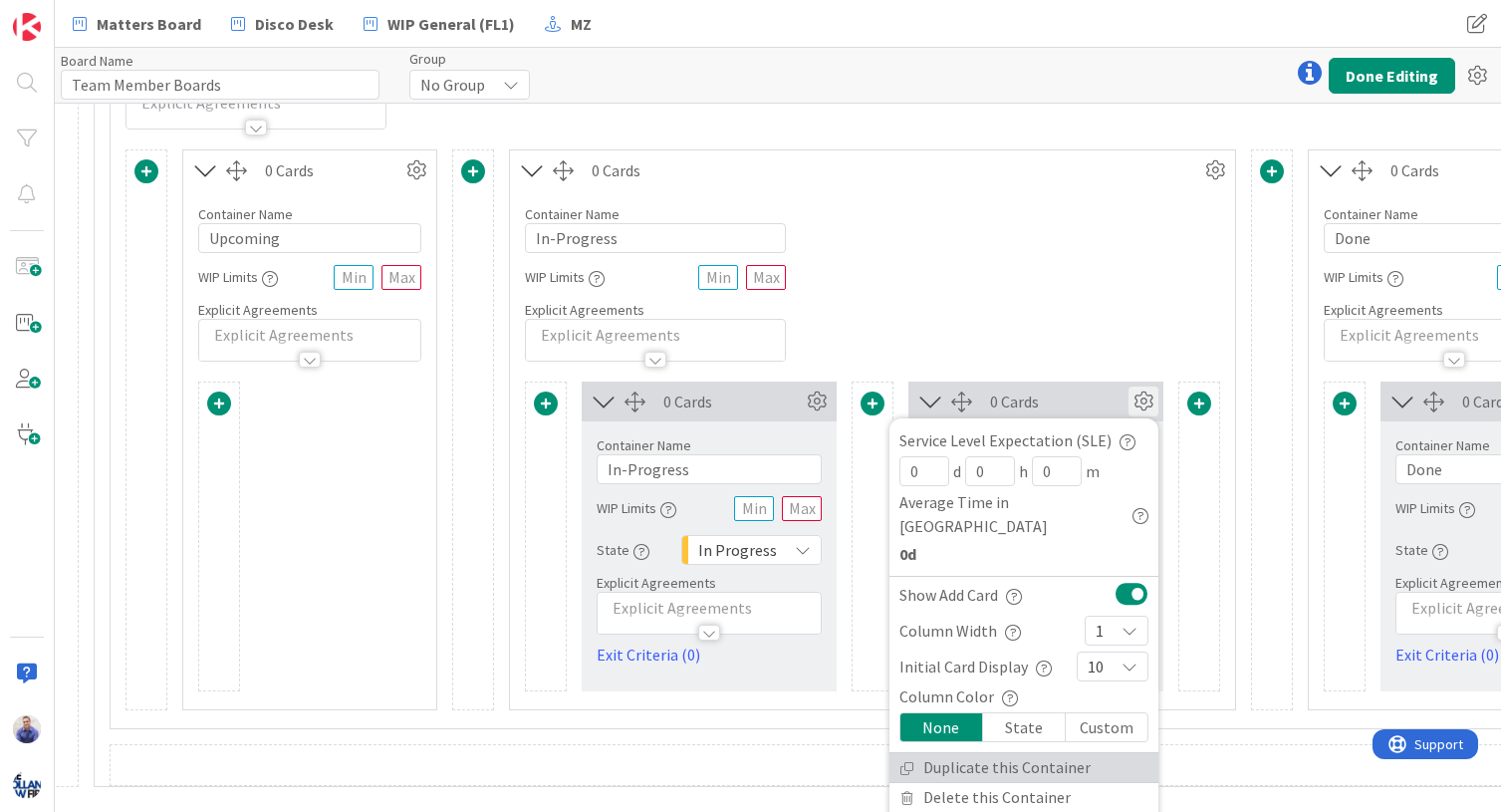
click at [1019, 753] on link "Duplicate this Container" at bounding box center [1025, 767] width 269 height 29
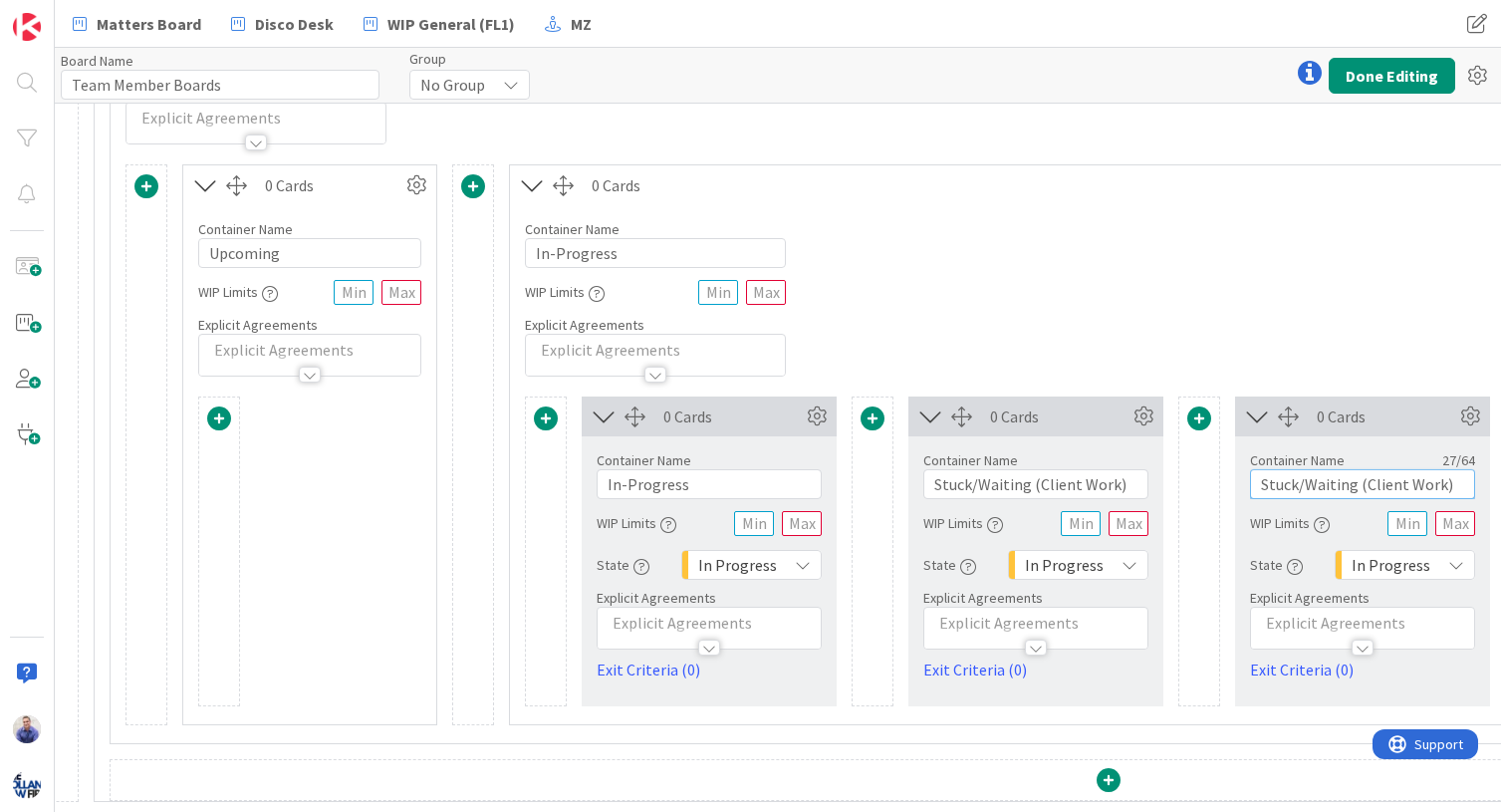
drag, startPoint x: 1438, startPoint y: 472, endPoint x: 1365, endPoint y: 470, distance: 73.0
click at [1249, 470] on input "Stuck/Waiting (Client Work)" at bounding box center [1362, 484] width 225 height 30
click at [1249, 329] on div "Container Name 11 / 64 In-Progress WIP Limits Explicit Agreements" at bounding box center [1036, 291] width 1051 height 171
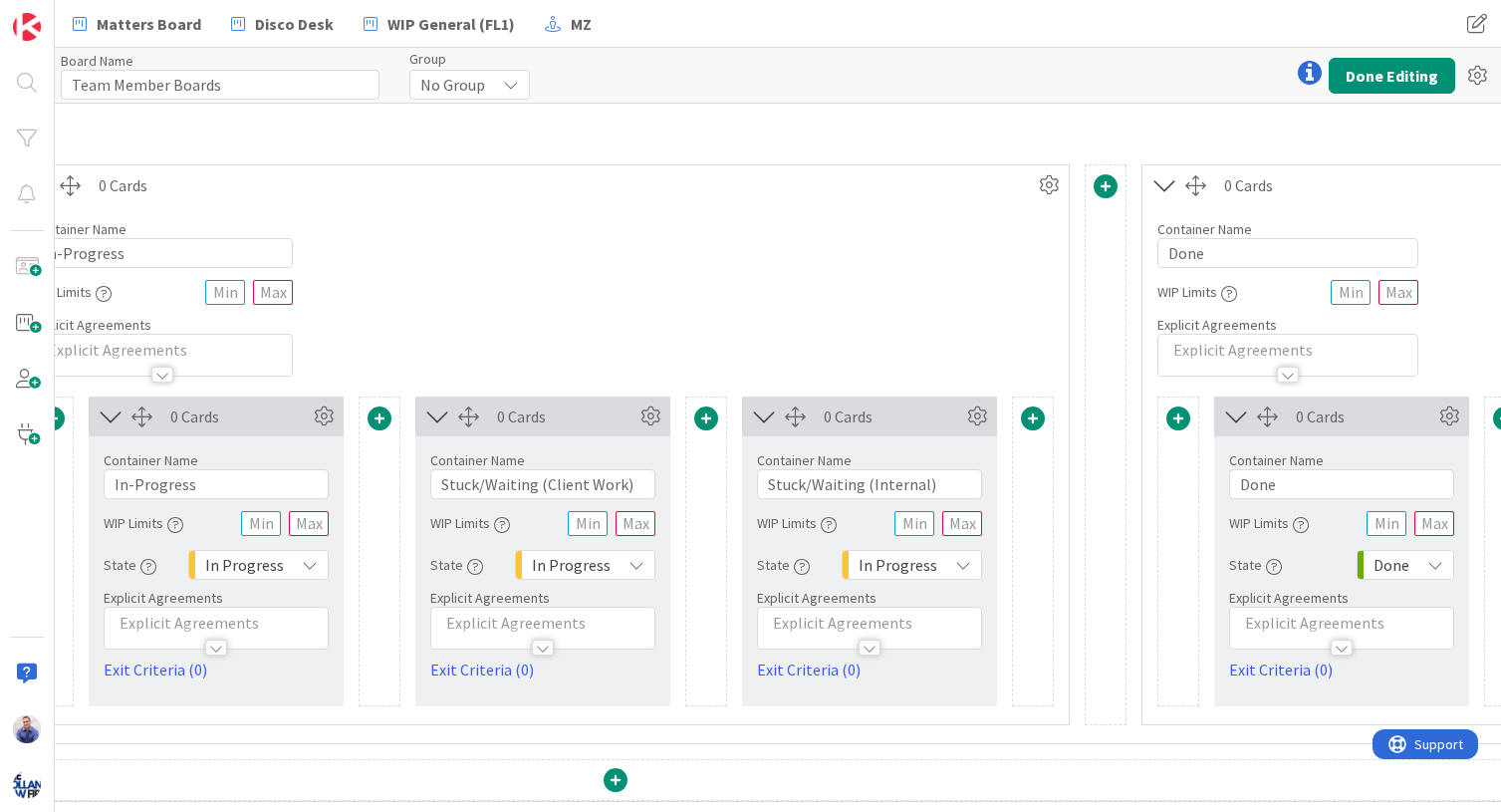
scroll to position [485, 851]
click at [1037, 410] on span at bounding box center [1031, 418] width 24 height 24
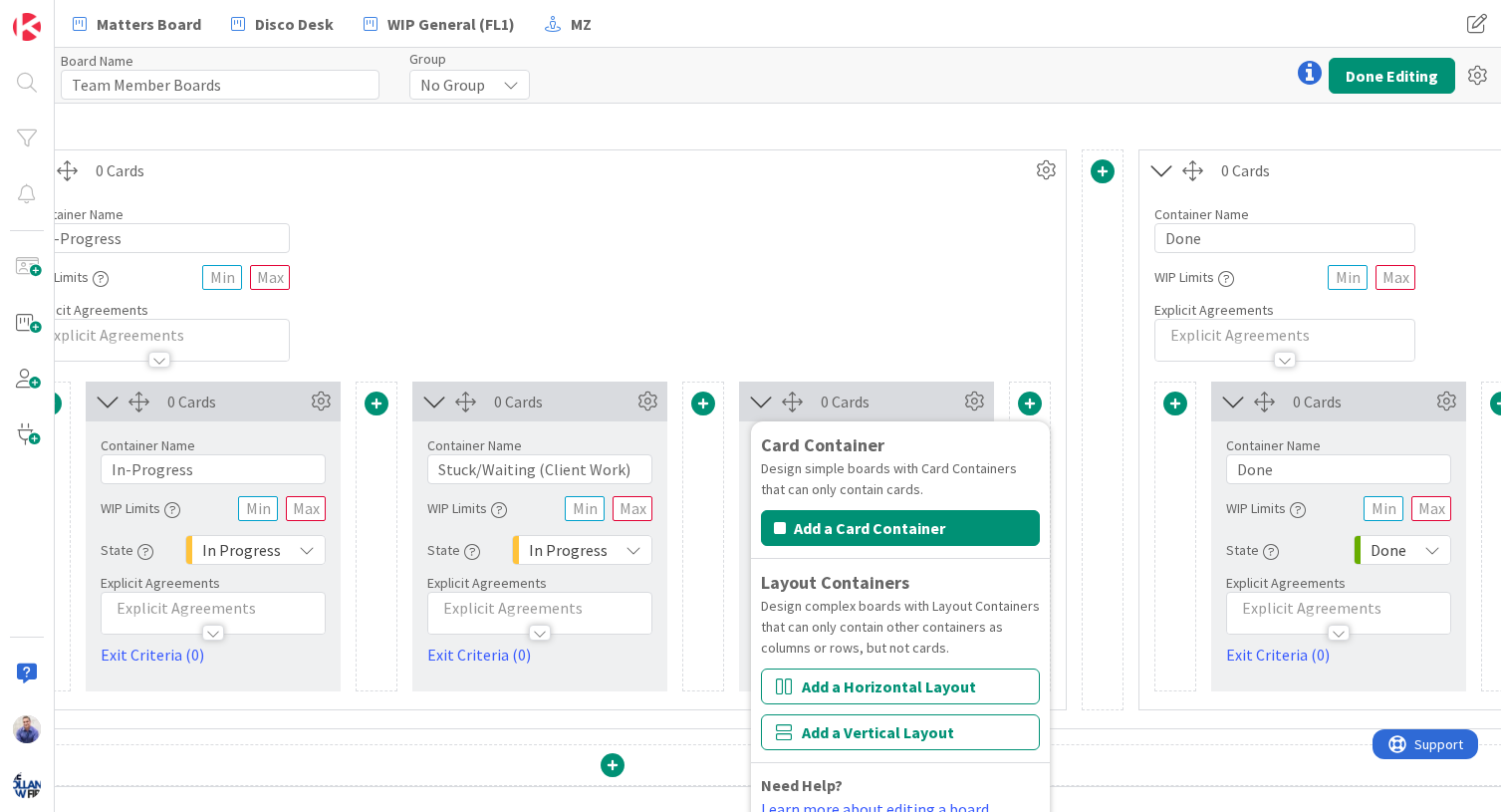
click at [964, 308] on div "Container Name 11 / 64 In-Progress WIP Limits Explicit Agreements" at bounding box center [539, 276] width 1051 height 171
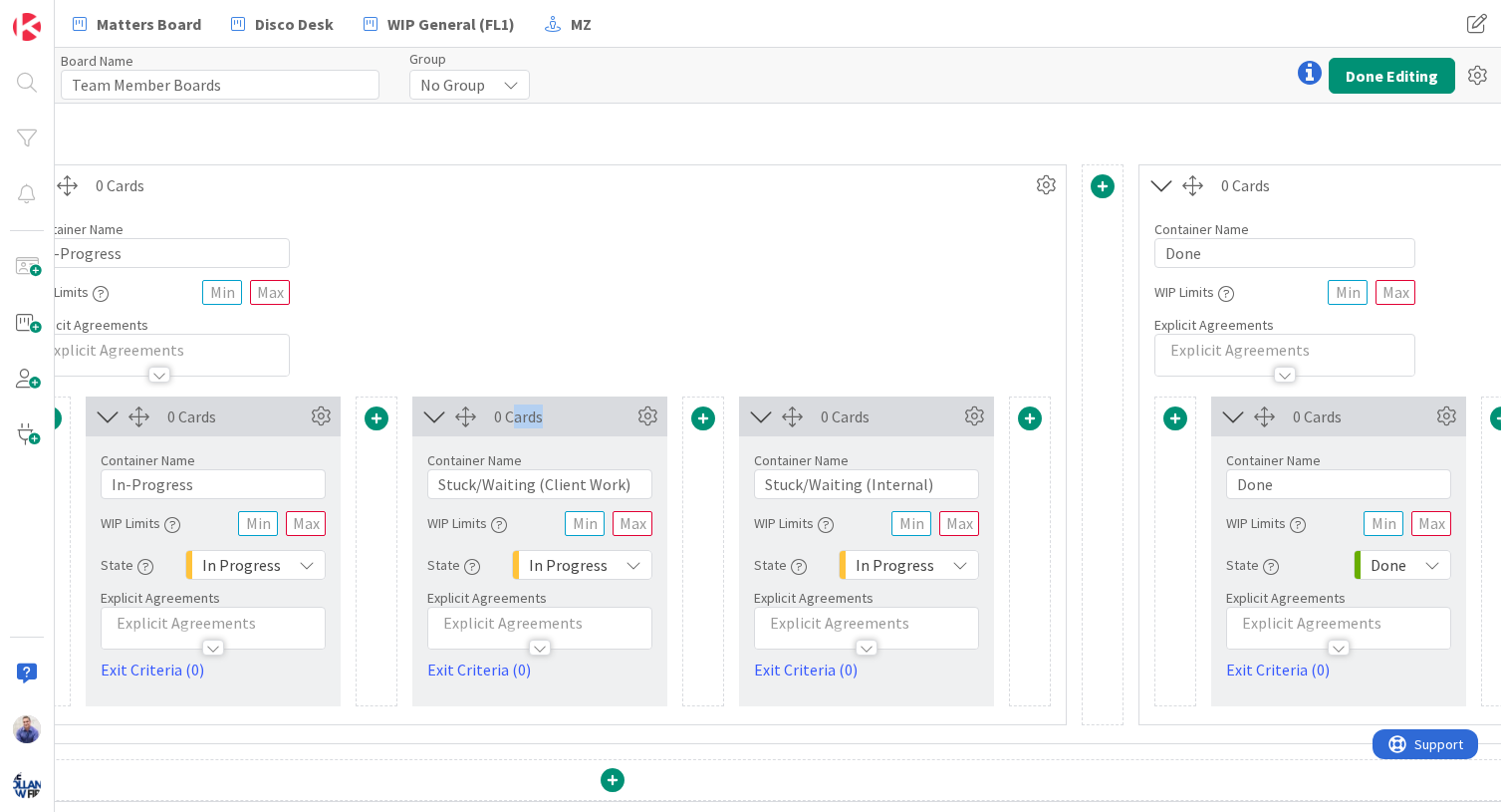
drag, startPoint x: 517, startPoint y: 407, endPoint x: 531, endPoint y: 406, distance: 14.0
click at [574, 405] on div "0 Cards" at bounding box center [563, 416] width 139 height 24
click at [652, 404] on icon at bounding box center [648, 416] width 30 height 30
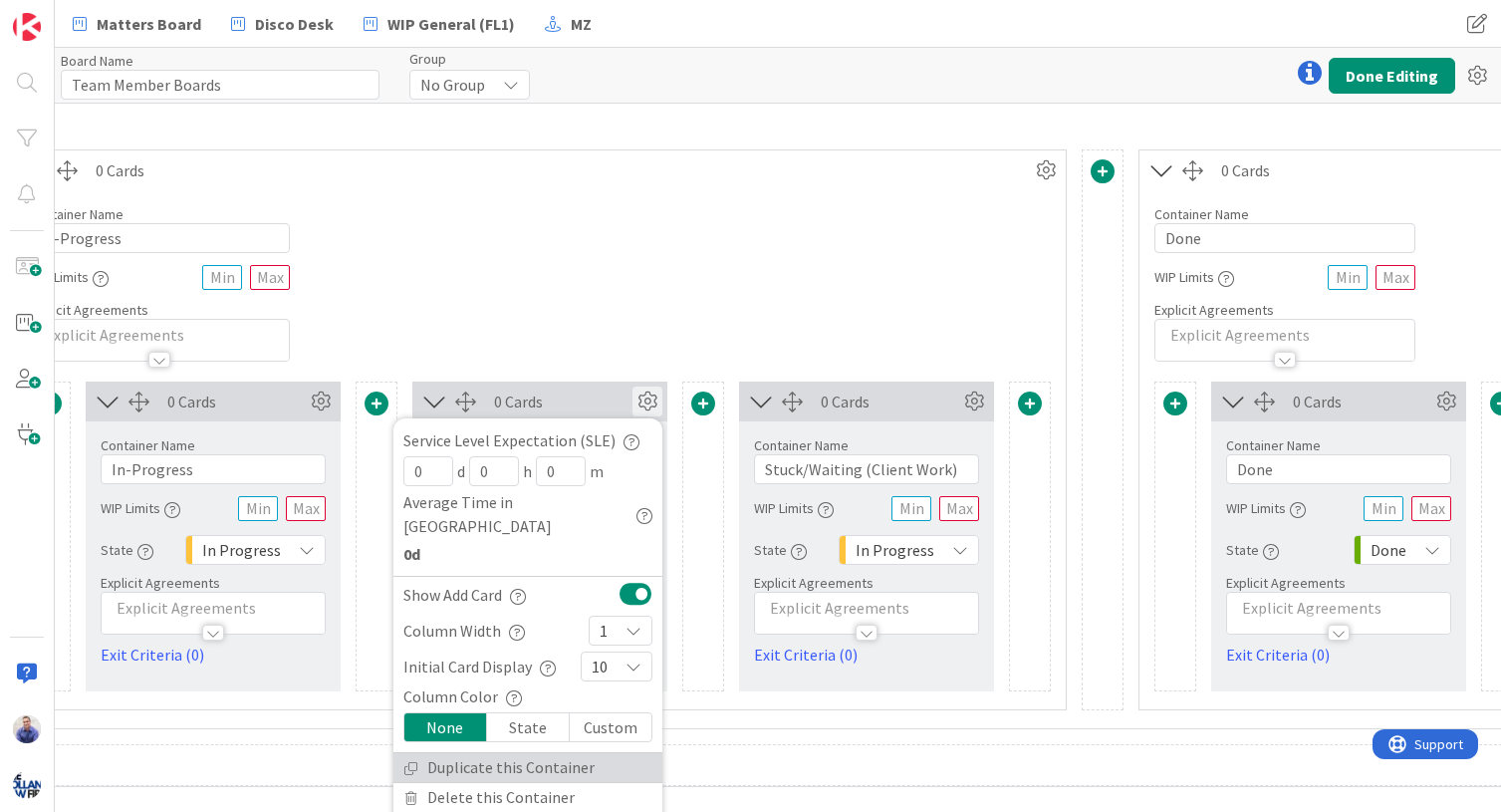
click at [533, 753] on link "Duplicate this Container" at bounding box center [528, 767] width 269 height 29
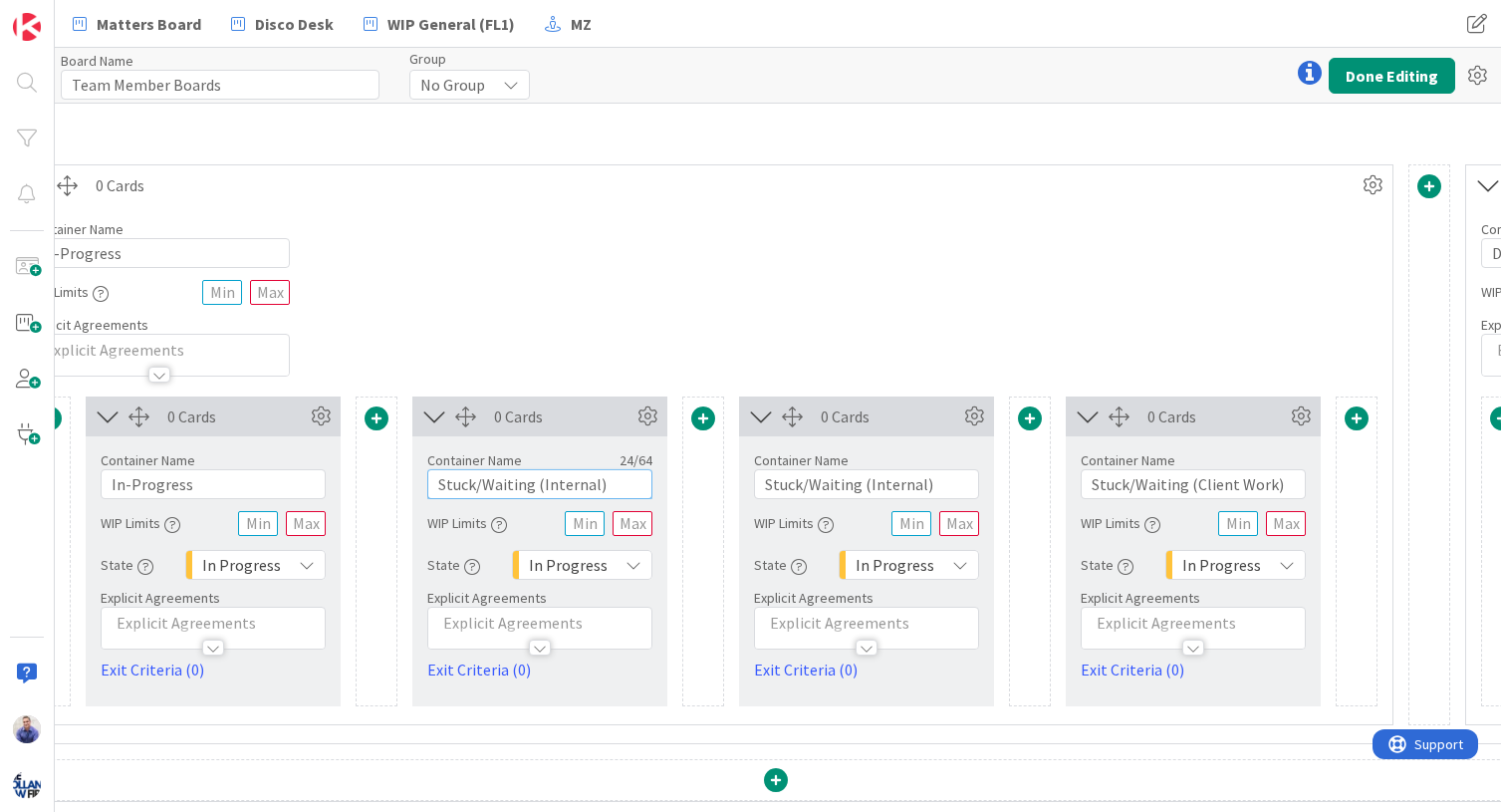
click at [576, 469] on input "Stuck/Waiting (Internal)" at bounding box center [540, 484] width 225 height 30
type input "Stuck/Waiting (Other)"
click at [672, 341] on div "Container Name 11 / 64 In-Progress WIP Limits Explicit Agreements" at bounding box center [703, 291] width 1378 height 171
click at [880, 469] on input "Stuck/Waiting (Internal)" at bounding box center [867, 484] width 225 height 30
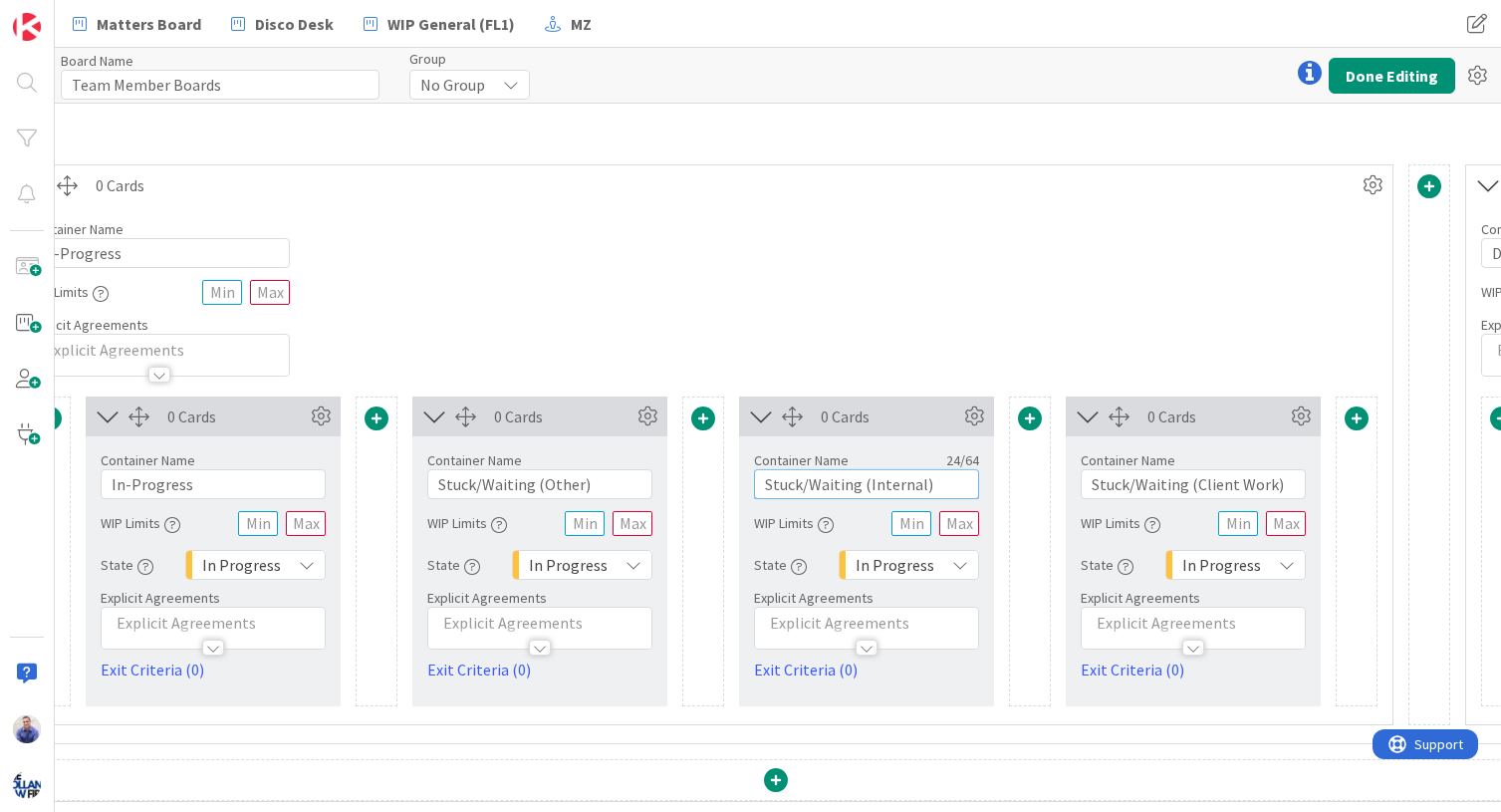
click at [880, 469] on input "Stuck/Waiting (Internal)" at bounding box center [867, 484] width 225 height 30
type input "Stuck/Waiting (Other)"
click at [708, 267] on div "Container Name 11 / 64 In-Progress WIP Limits Explicit Agreements" at bounding box center [703, 291] width 1378 height 171
click at [653, 402] on icon at bounding box center [648, 416] width 30 height 30
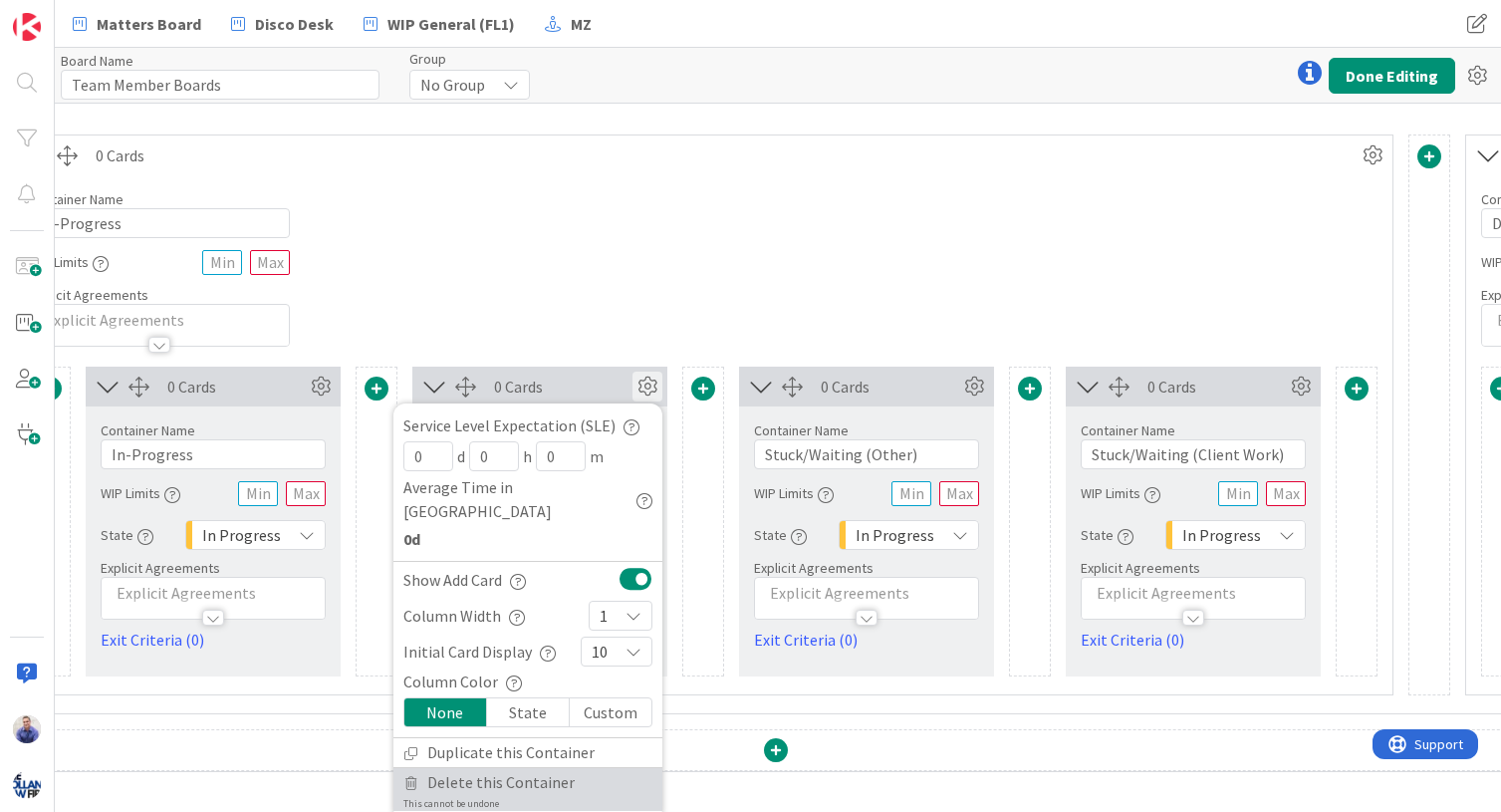
click at [555, 768] on span "Delete this Container" at bounding box center [501, 782] width 148 height 29
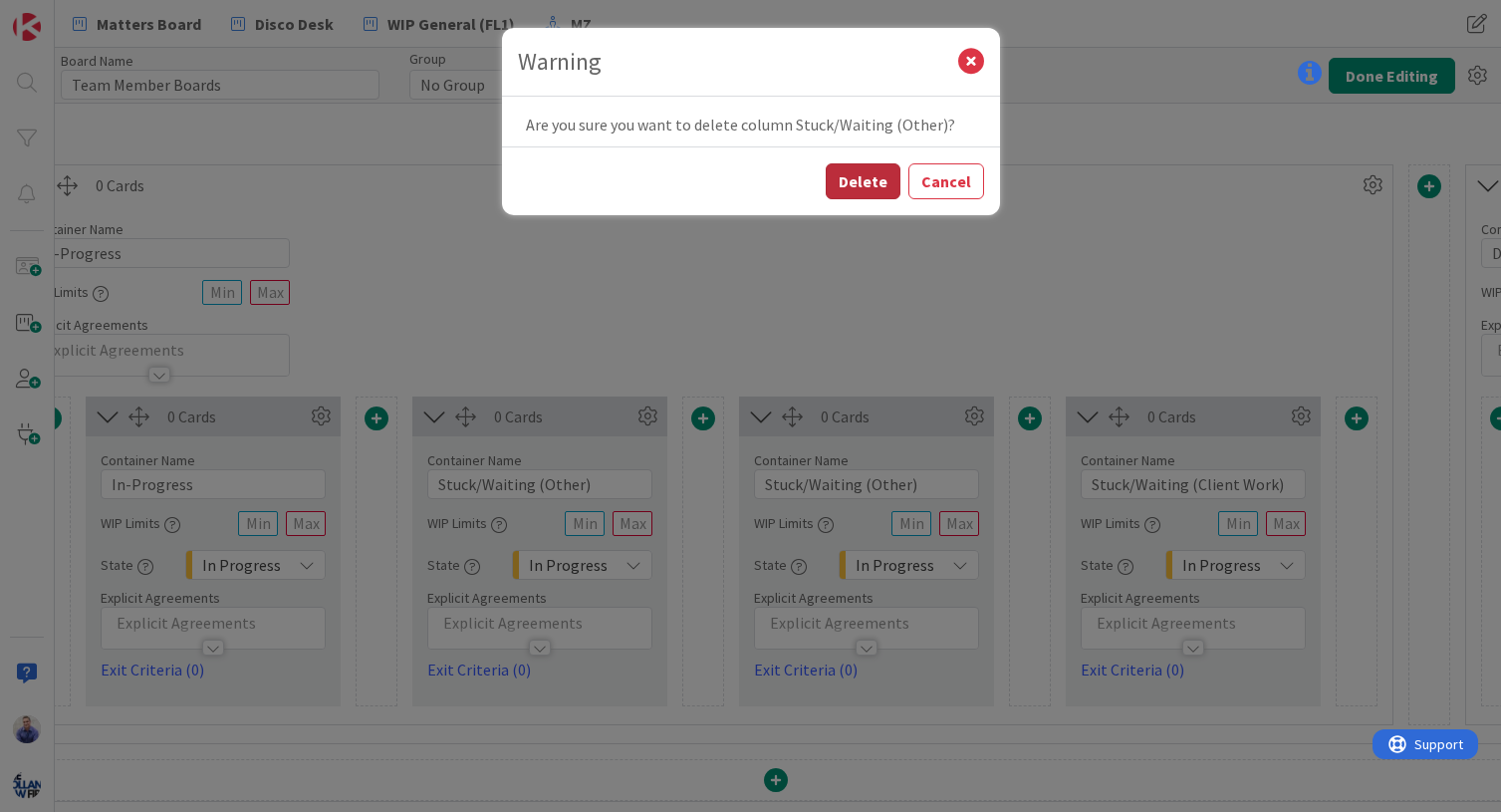
click at [869, 179] on button "Delete" at bounding box center [863, 181] width 75 height 36
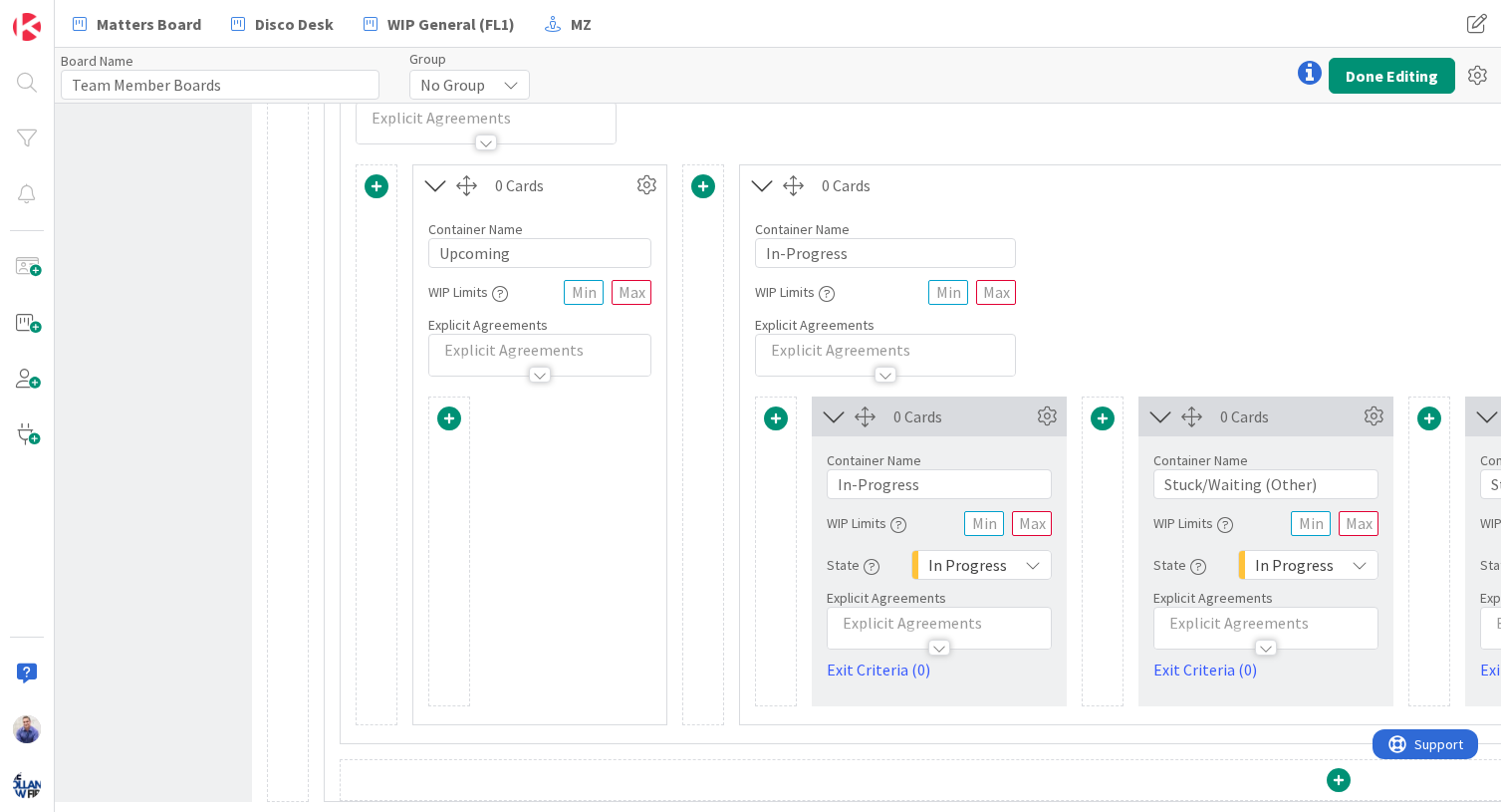
scroll to position [485, 128]
click at [454, 406] on span at bounding box center [447, 418] width 24 height 24
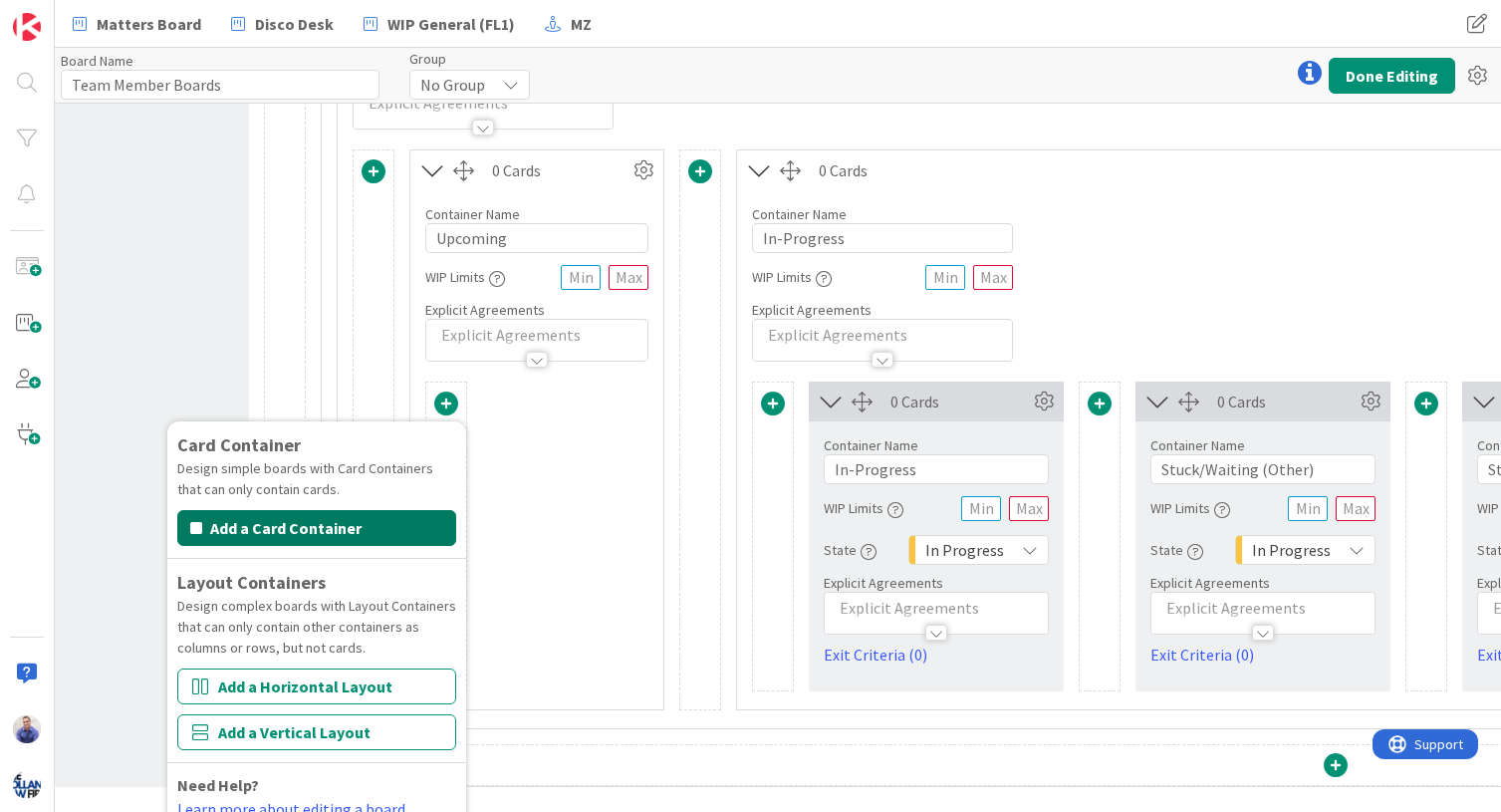
click at [381, 533] on button "Add a Card Container" at bounding box center [317, 528] width 279 height 36
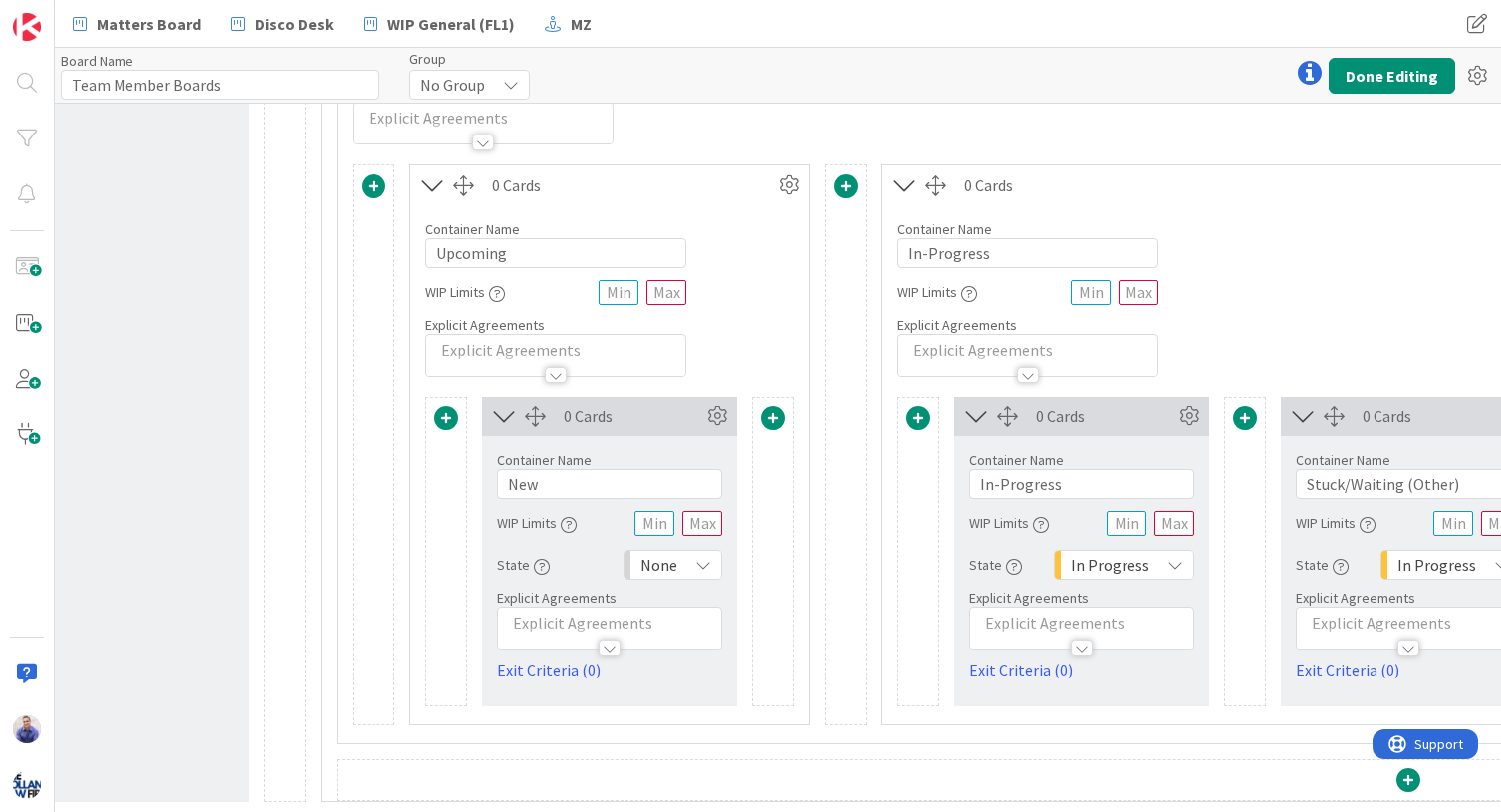
click at [673, 554] on span "None" at bounding box center [659, 565] width 37 height 28
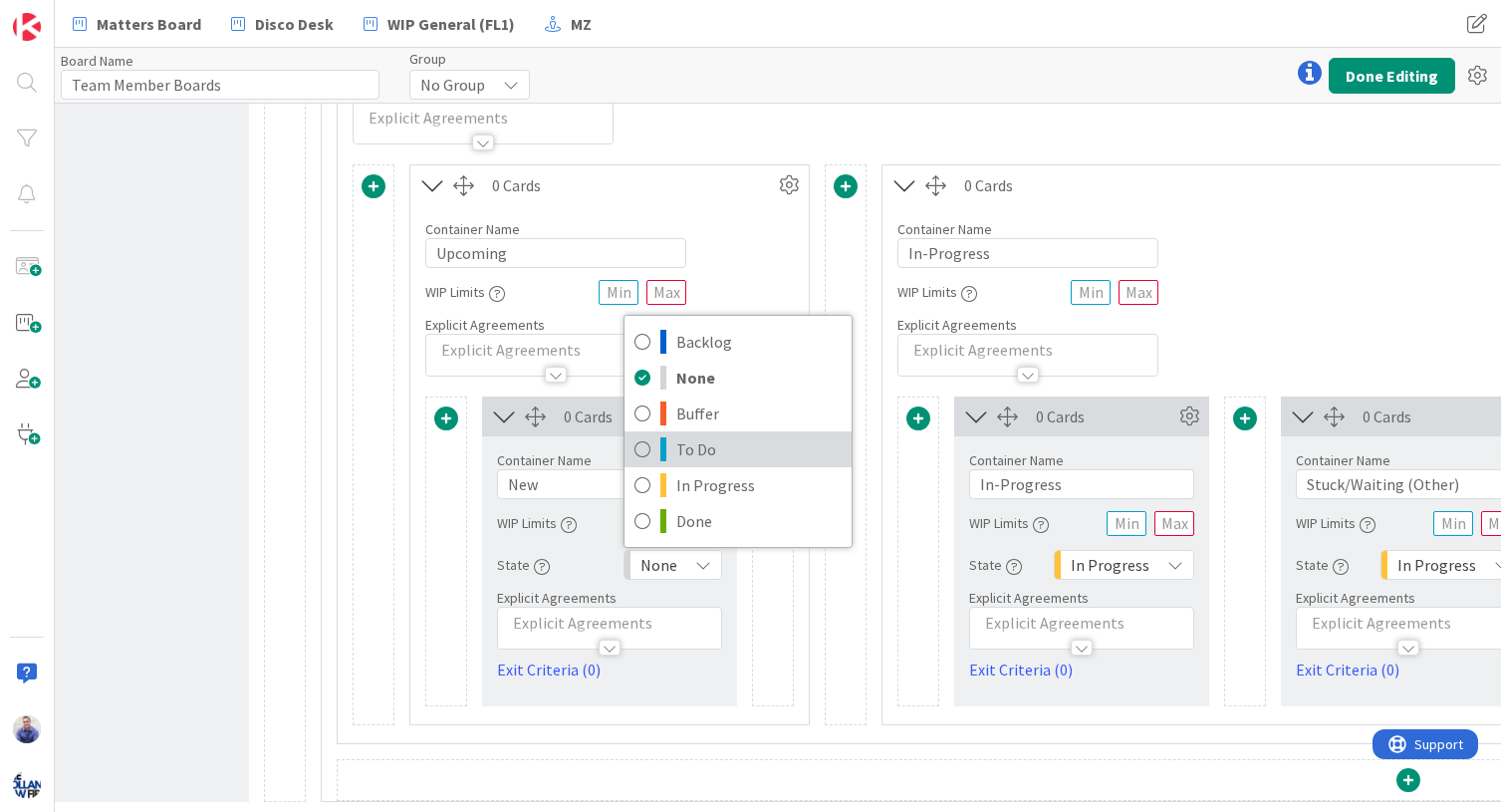
click at [690, 437] on span "To Do" at bounding box center [759, 449] width 165 height 30
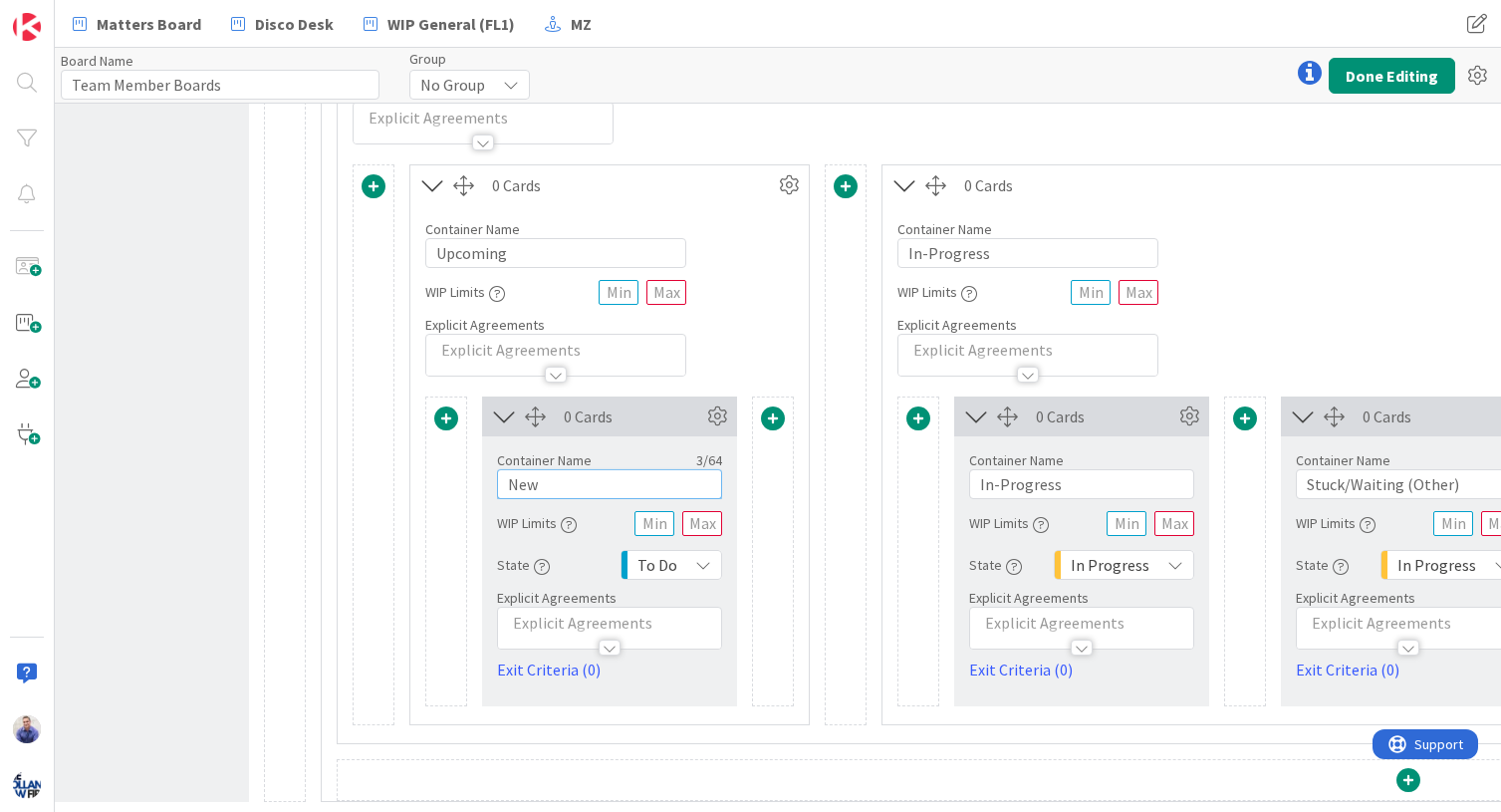
click at [627, 469] on input "New" at bounding box center [610, 484] width 225 height 30
type input "[DATE]"
click at [701, 511] on input "text" at bounding box center [703, 523] width 40 height 25
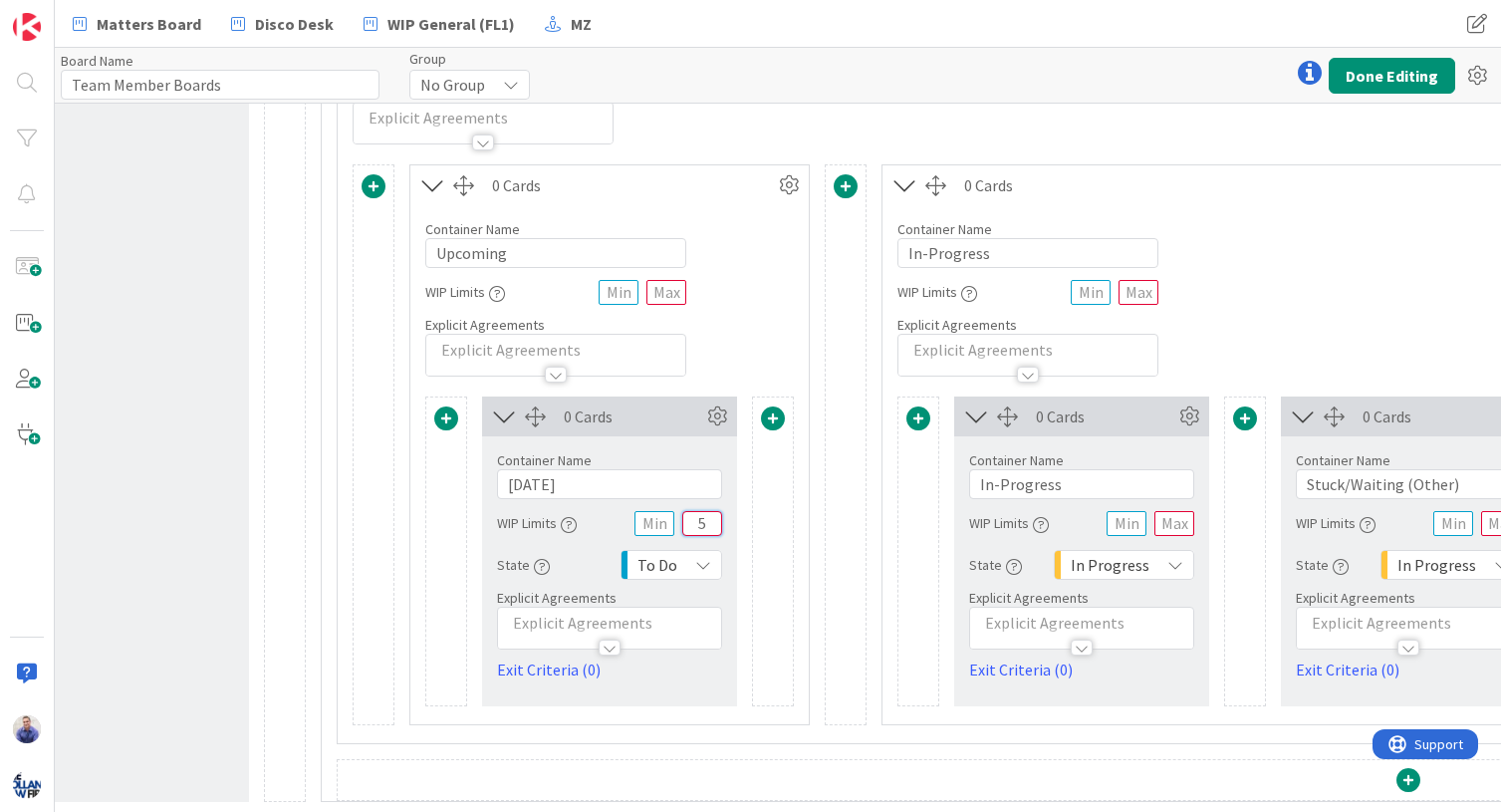
type input "5"
click at [747, 353] on div "Container Name 8 / 64 Upcoming WIP Limits Explicit Agreements" at bounding box center [610, 291] width 399 height 171
click at [448, 408] on span at bounding box center [447, 418] width 24 height 24
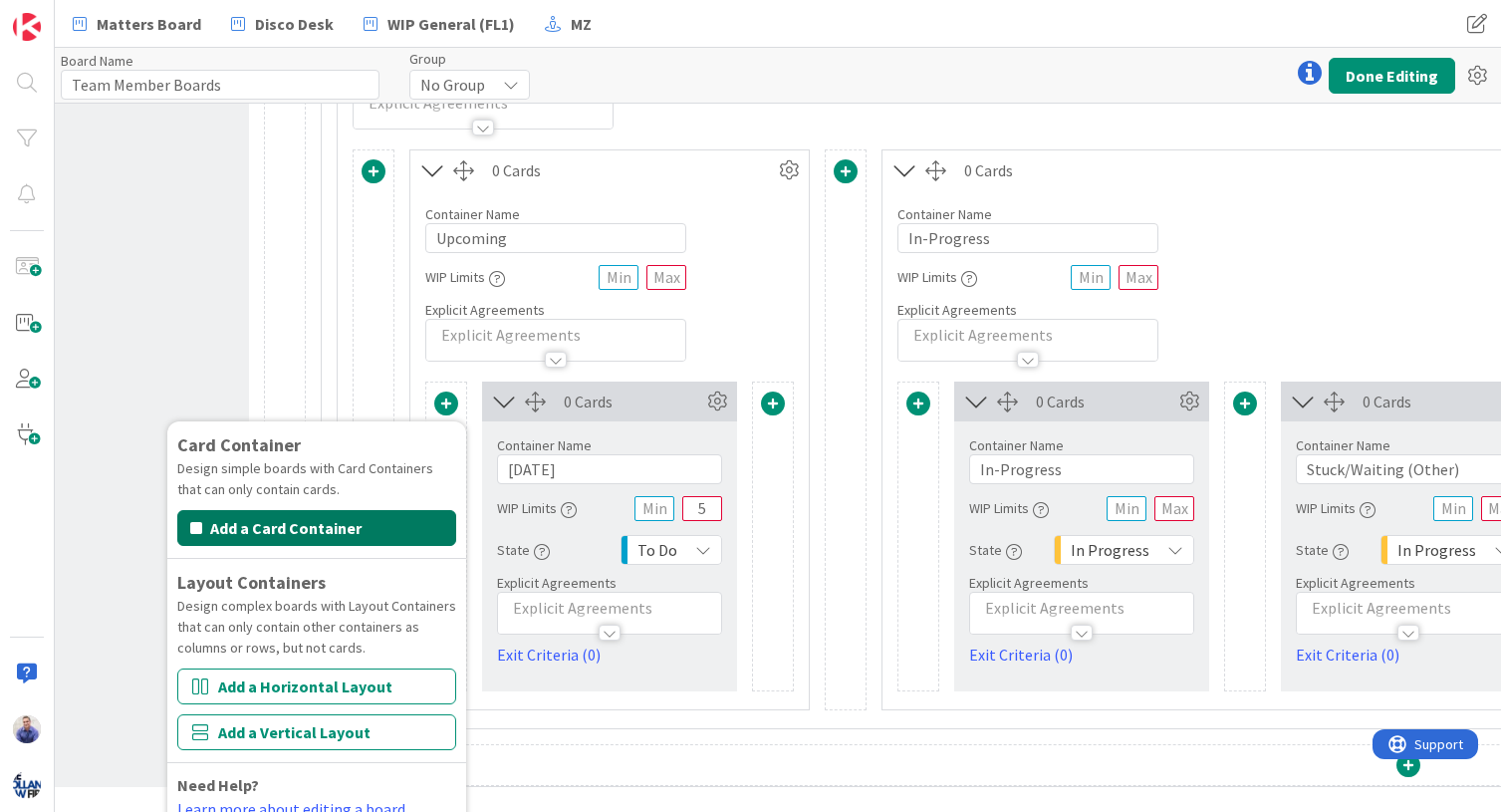
click at [408, 521] on button "Add a Card Container" at bounding box center [317, 528] width 279 height 36
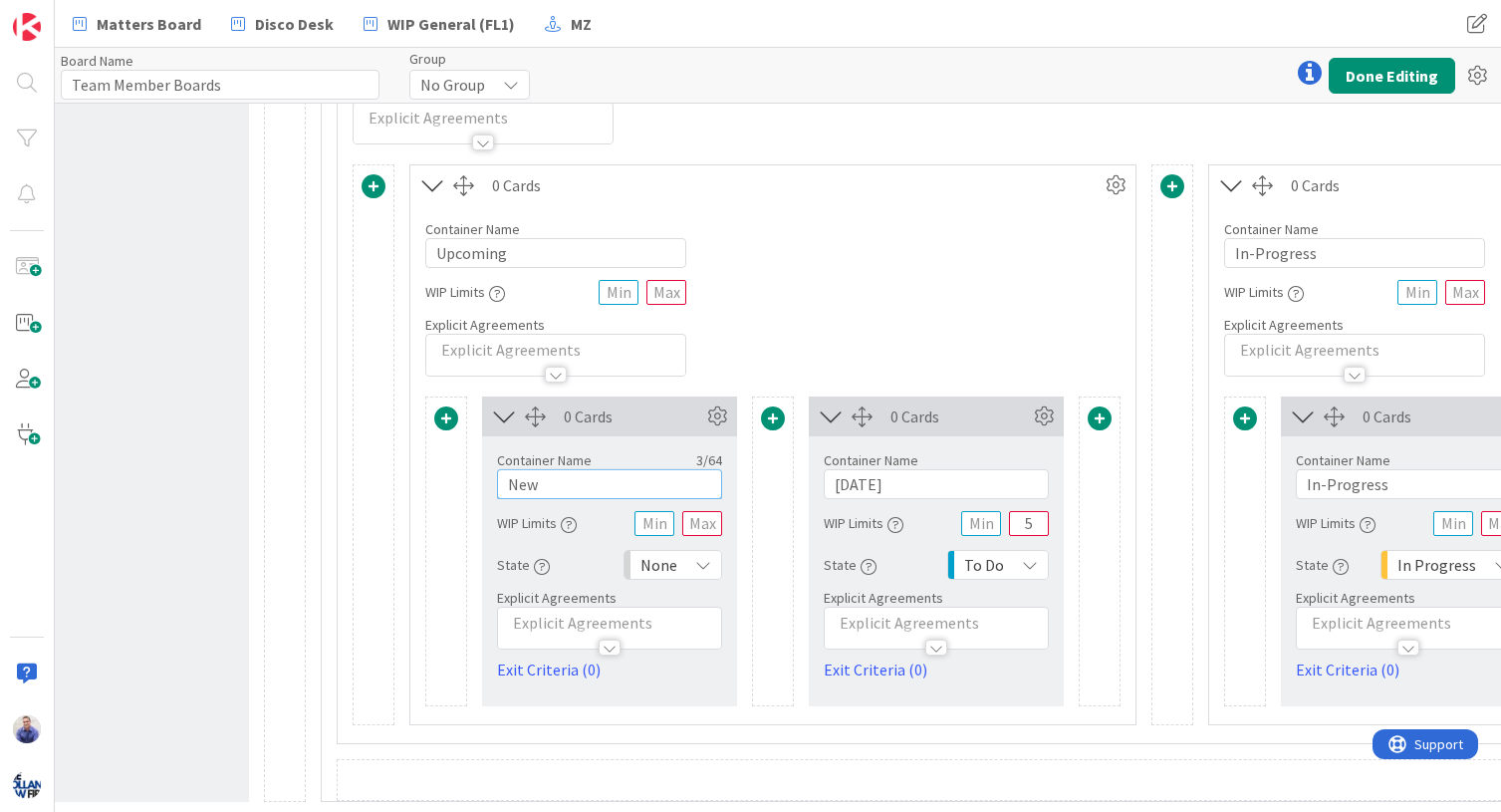
click at [595, 472] on input "New" at bounding box center [610, 484] width 225 height 30
type input "U"
type input "N"
type input "This Week"
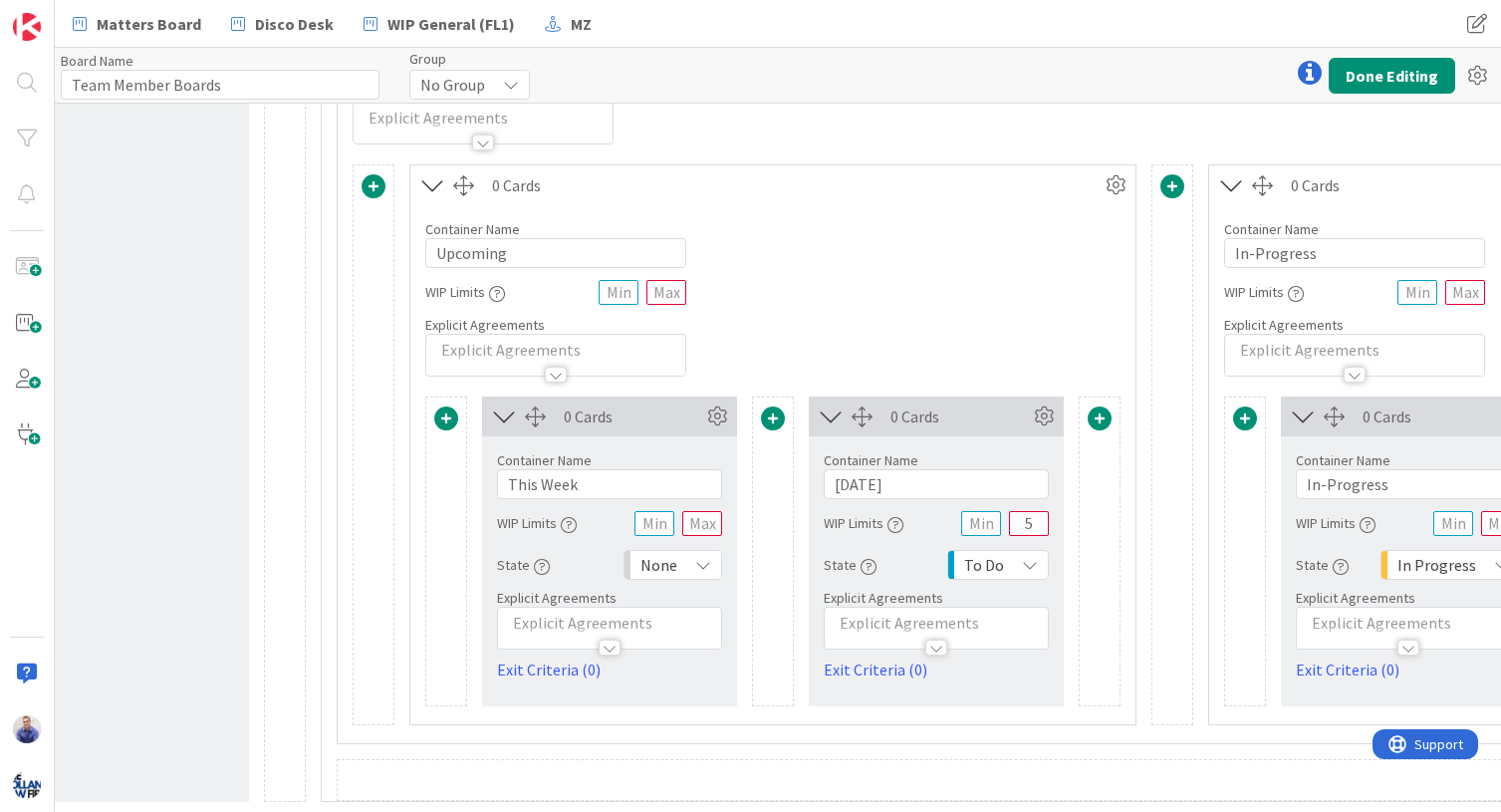
click at [801, 363] on div "0 Cards Container Name 8 / 64 Upcoming WIP Limits Explicit Agreements Card Cont…" at bounding box center [773, 444] width 728 height 561
click at [452, 407] on span at bounding box center [447, 418] width 24 height 24
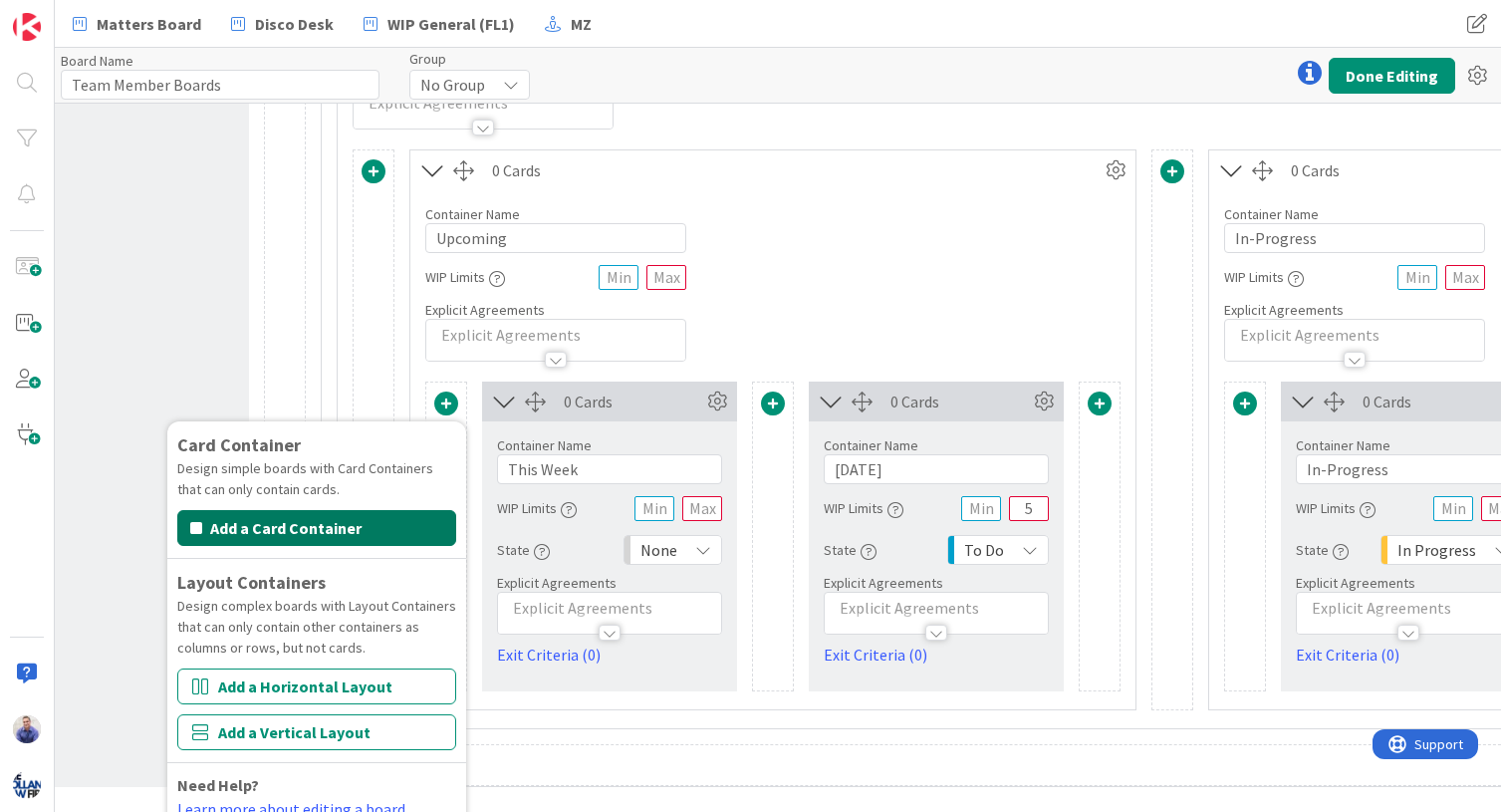
click at [384, 525] on button "Add a Card Container" at bounding box center [317, 528] width 279 height 36
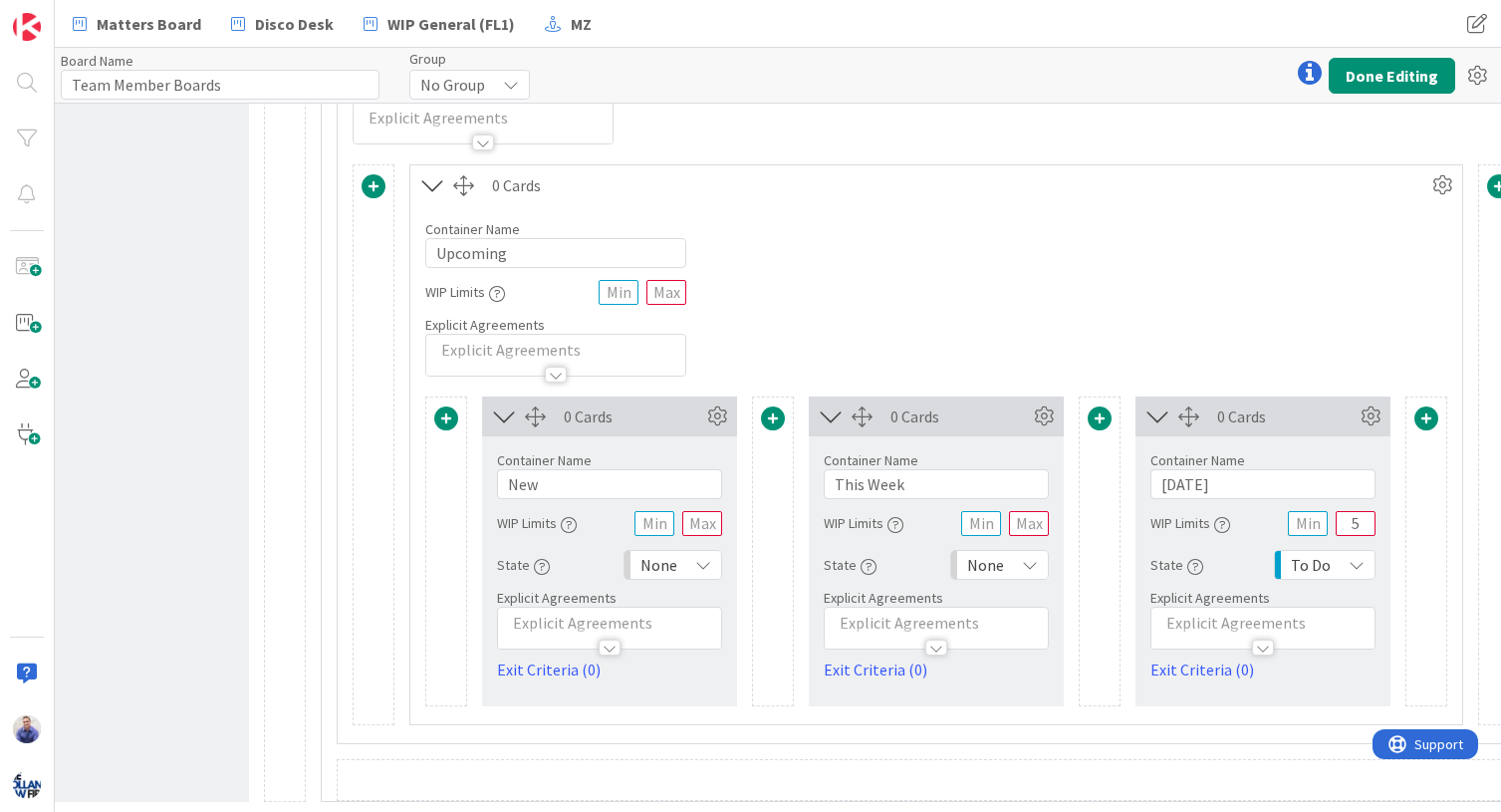
click at [1025, 557] on icon at bounding box center [1030, 565] width 16 height 16
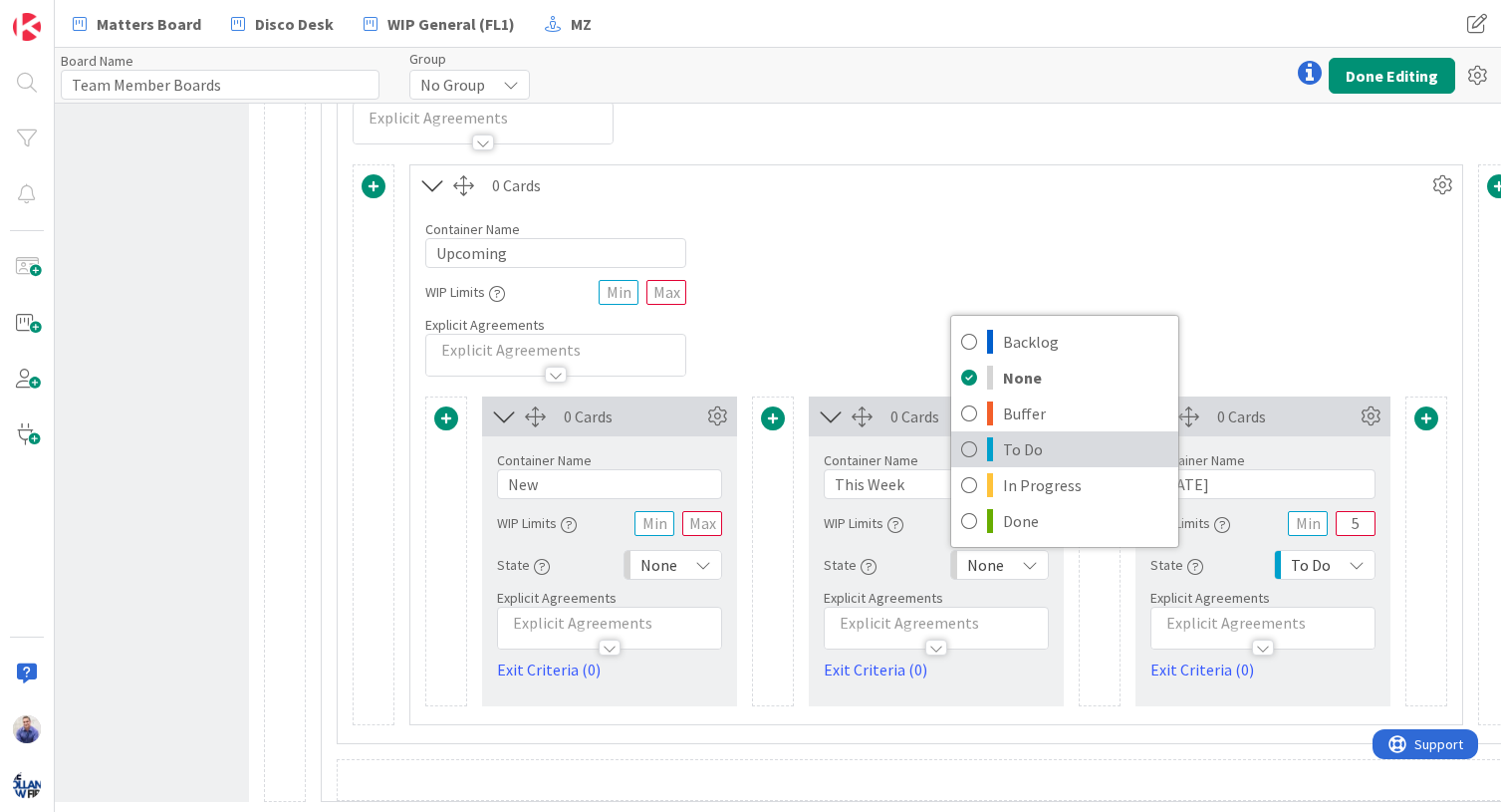
click at [1027, 439] on span "To Do" at bounding box center [1086, 449] width 165 height 30
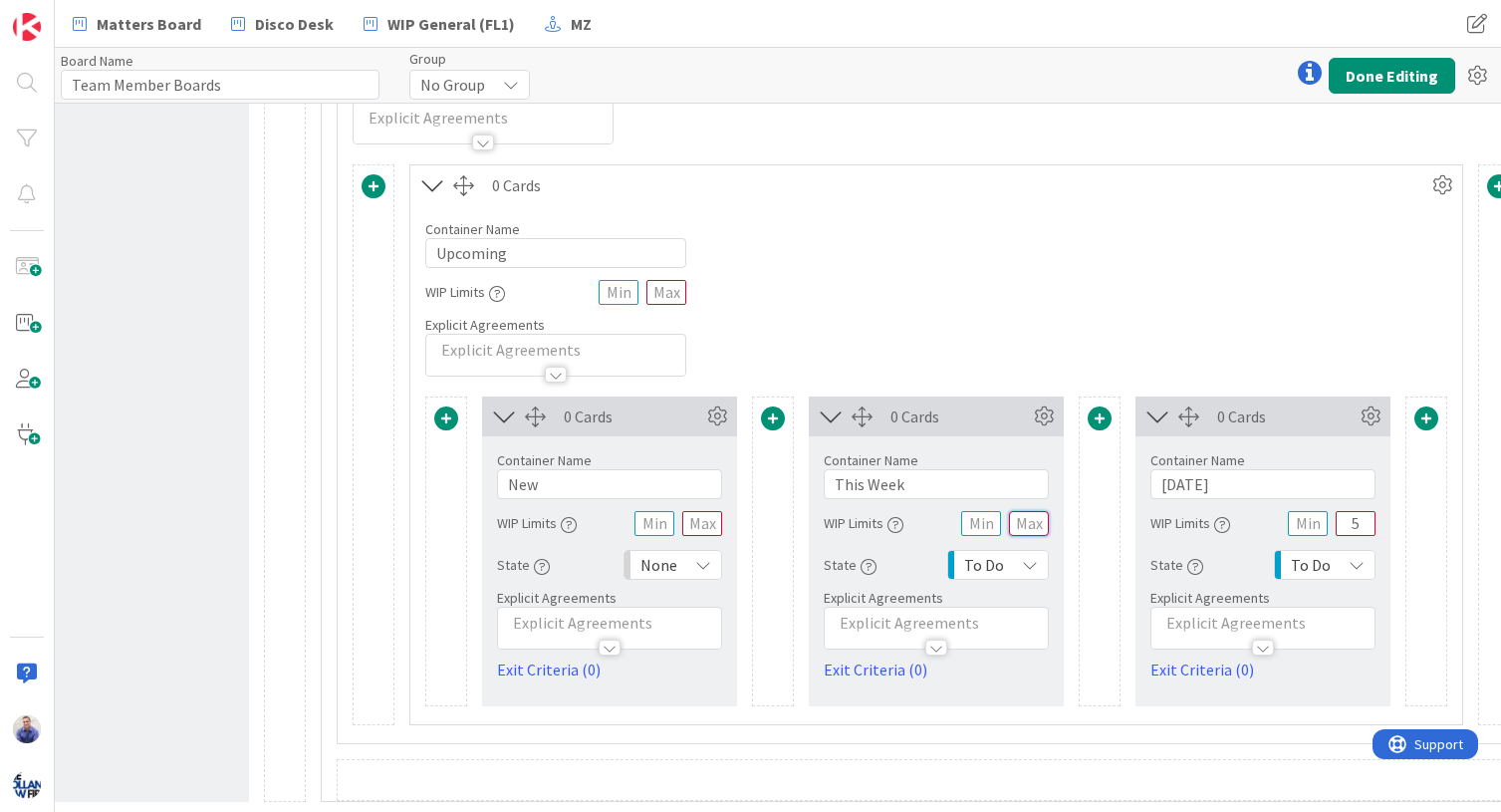
click at [1037, 513] on input "text" at bounding box center [1030, 523] width 40 height 25
type input "20"
click at [997, 355] on div "Container Name 8 / 64 Upcoming WIP Limits Explicit Agreements" at bounding box center [936, 291] width 1051 height 171
drag, startPoint x: 920, startPoint y: 467, endPoint x: 807, endPoint y: 463, distance: 113.1
click at [824, 469] on input "This Week" at bounding box center [937, 484] width 225 height 30
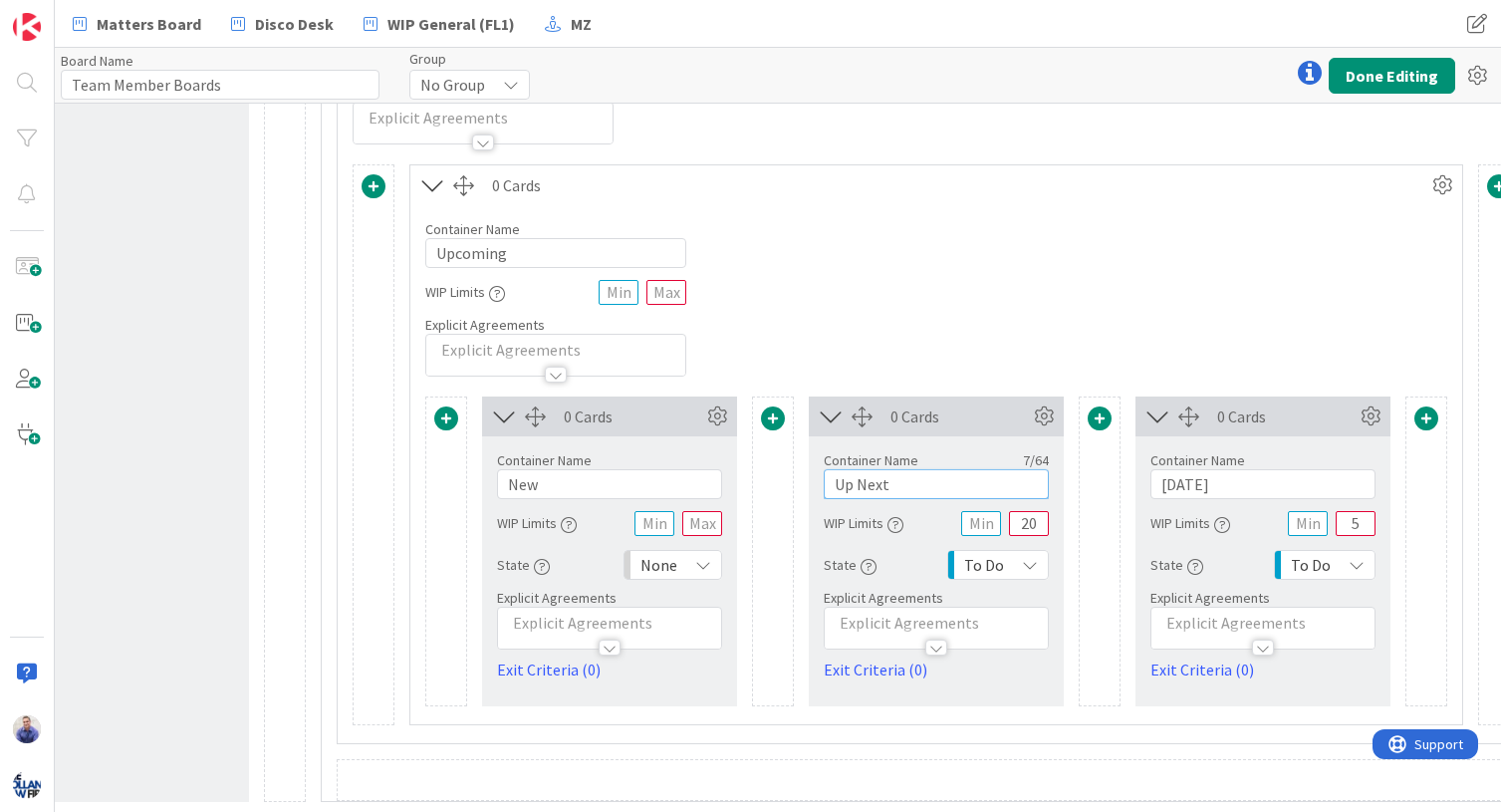
type input "Up Next"
click at [1034, 511] on input "20" at bounding box center [1030, 523] width 40 height 25
type input "10"
click at [677, 473] on input "New" at bounding box center [610, 484] width 225 height 30
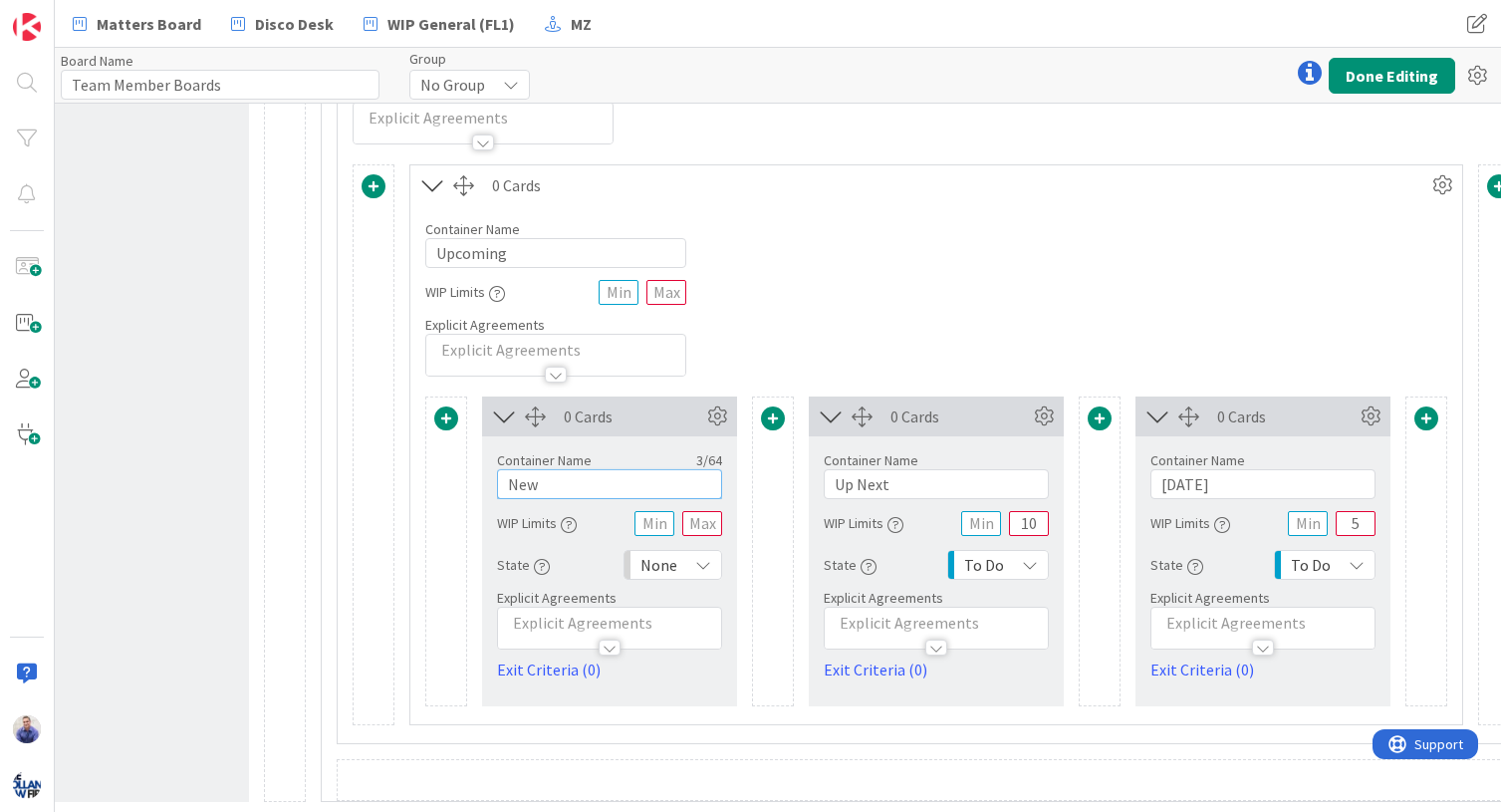
click at [677, 473] on input "New" at bounding box center [610, 484] width 225 height 30
drag, startPoint x: 902, startPoint y: 476, endPoint x: 812, endPoint y: 473, distance: 90.0
click at [824, 473] on input "Up Next" at bounding box center [937, 484] width 225 height 30
type input "B"
type input "On Deck"
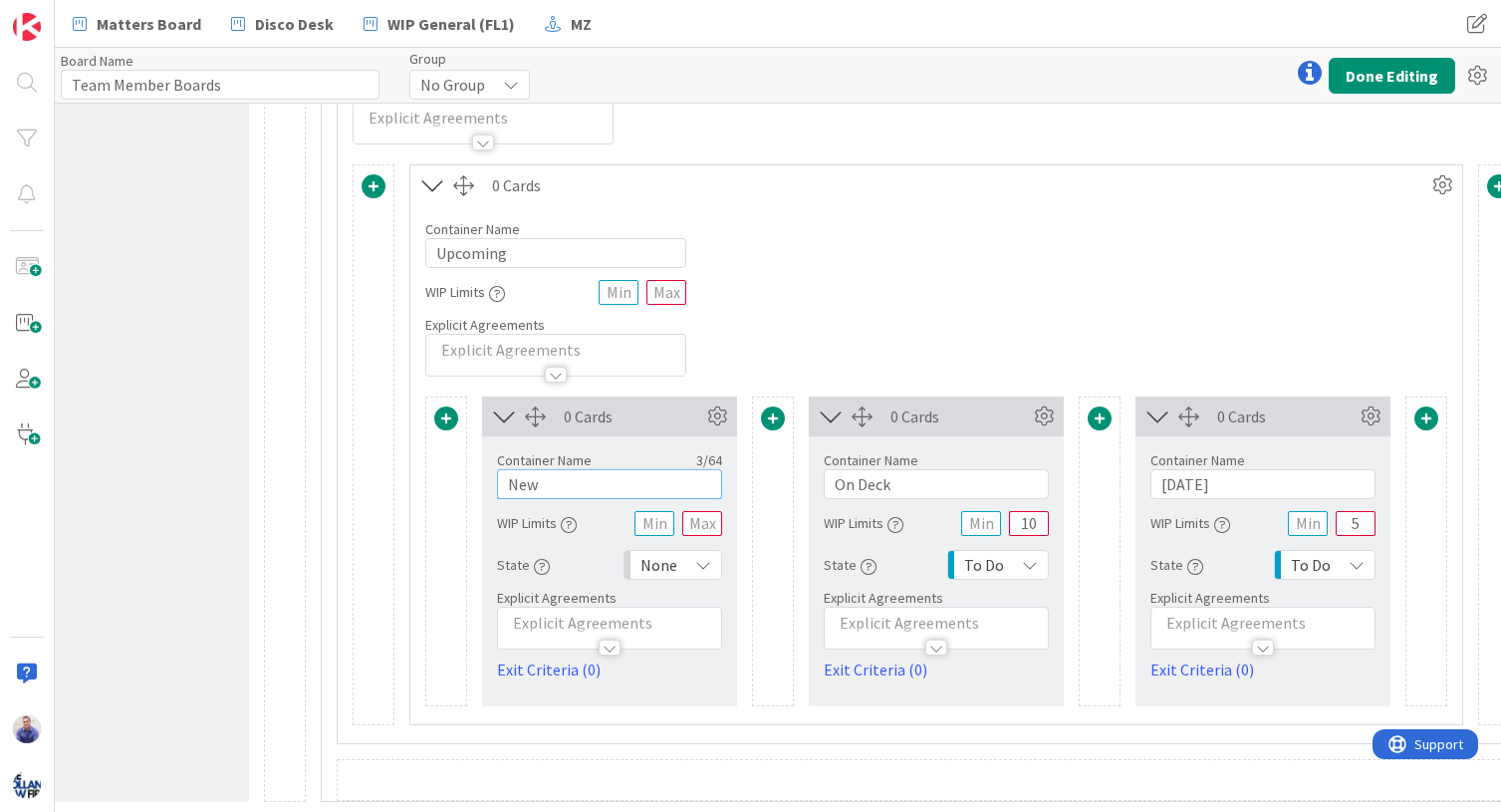
click at [664, 470] on input "New" at bounding box center [610, 484] width 225 height 30
click at [676, 559] on span "None" at bounding box center [659, 565] width 37 height 28
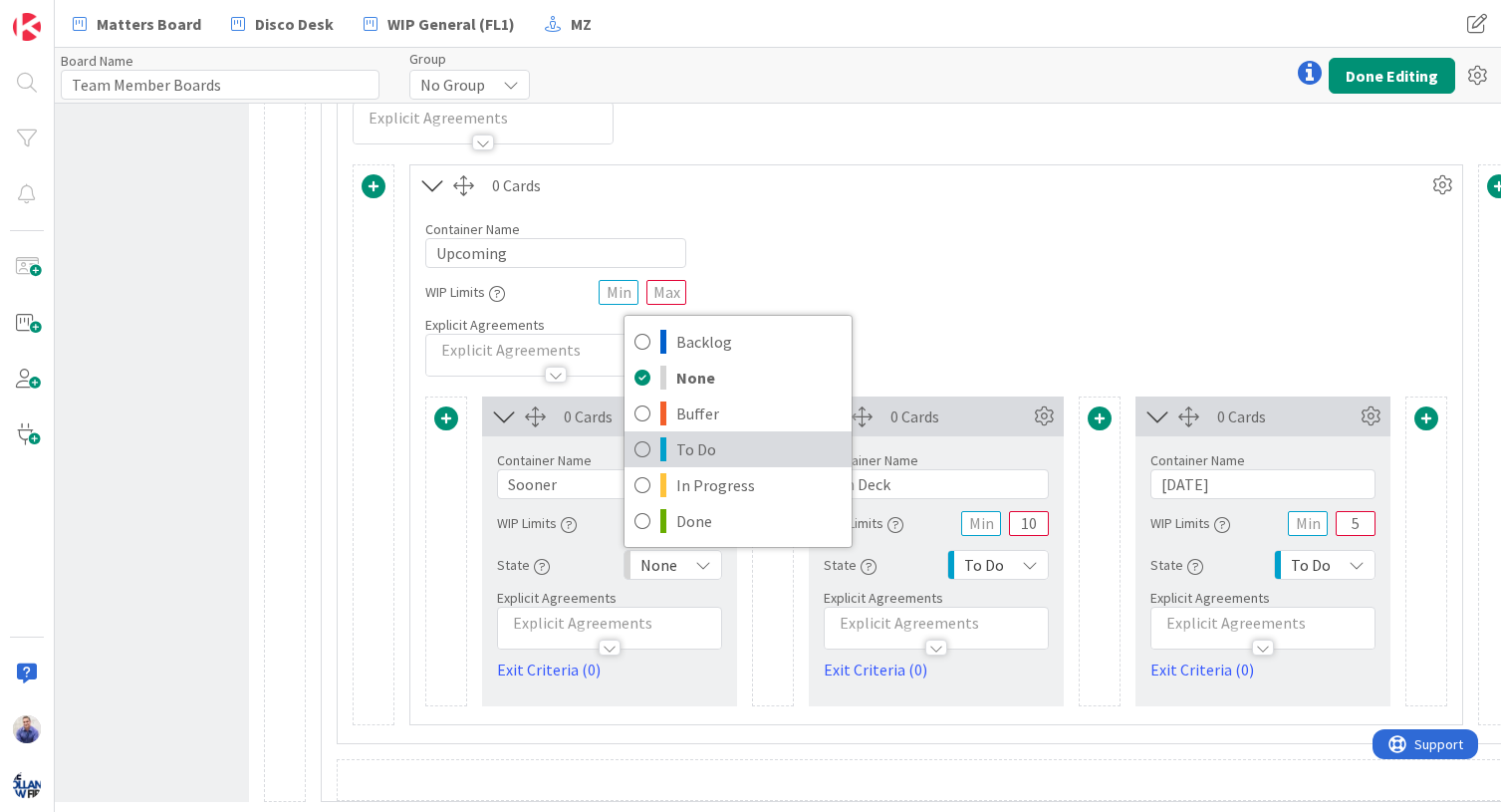
click at [694, 440] on span "To Do" at bounding box center [759, 449] width 165 height 30
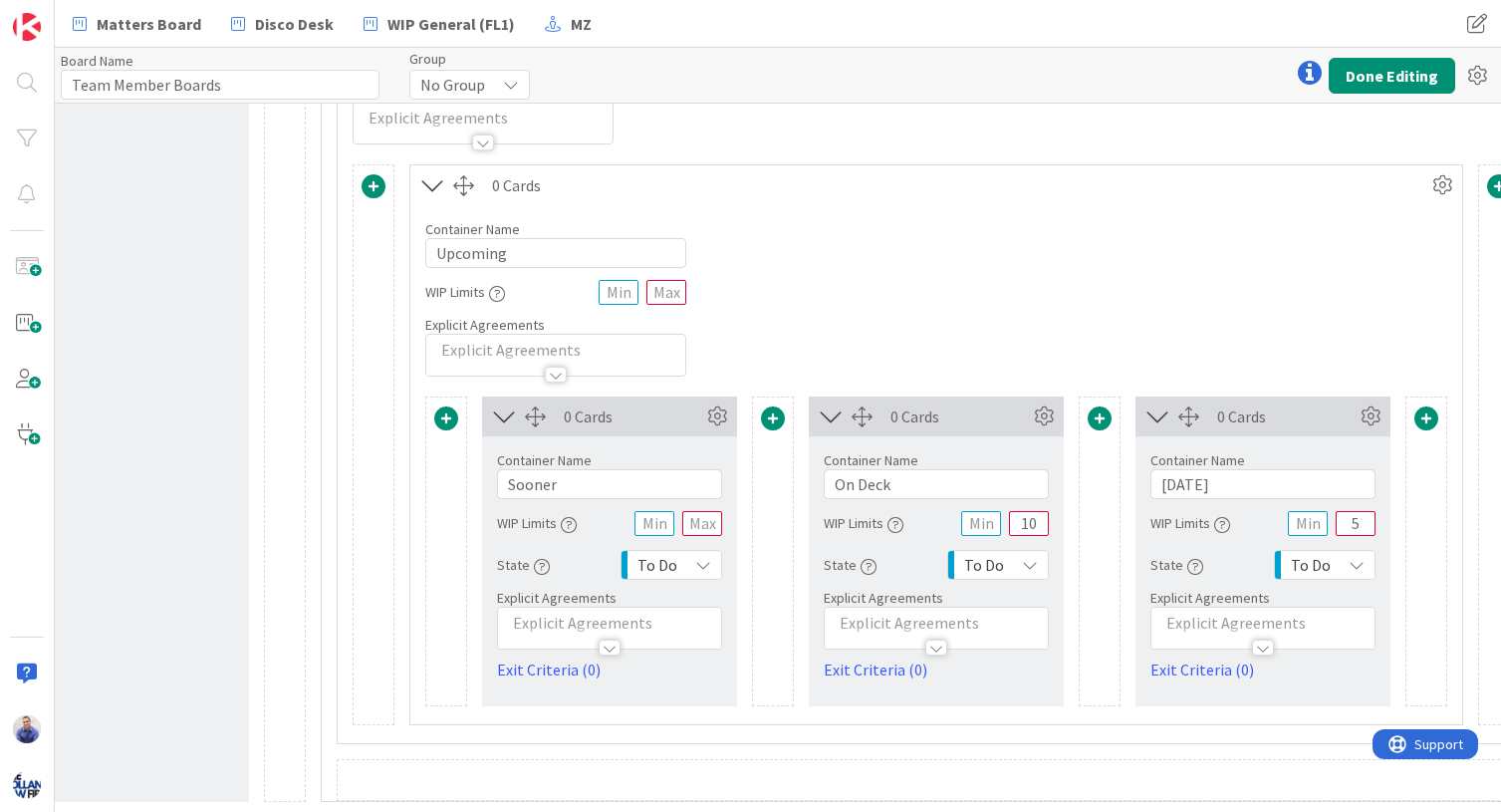
click at [446, 406] on span at bounding box center [447, 418] width 24 height 24
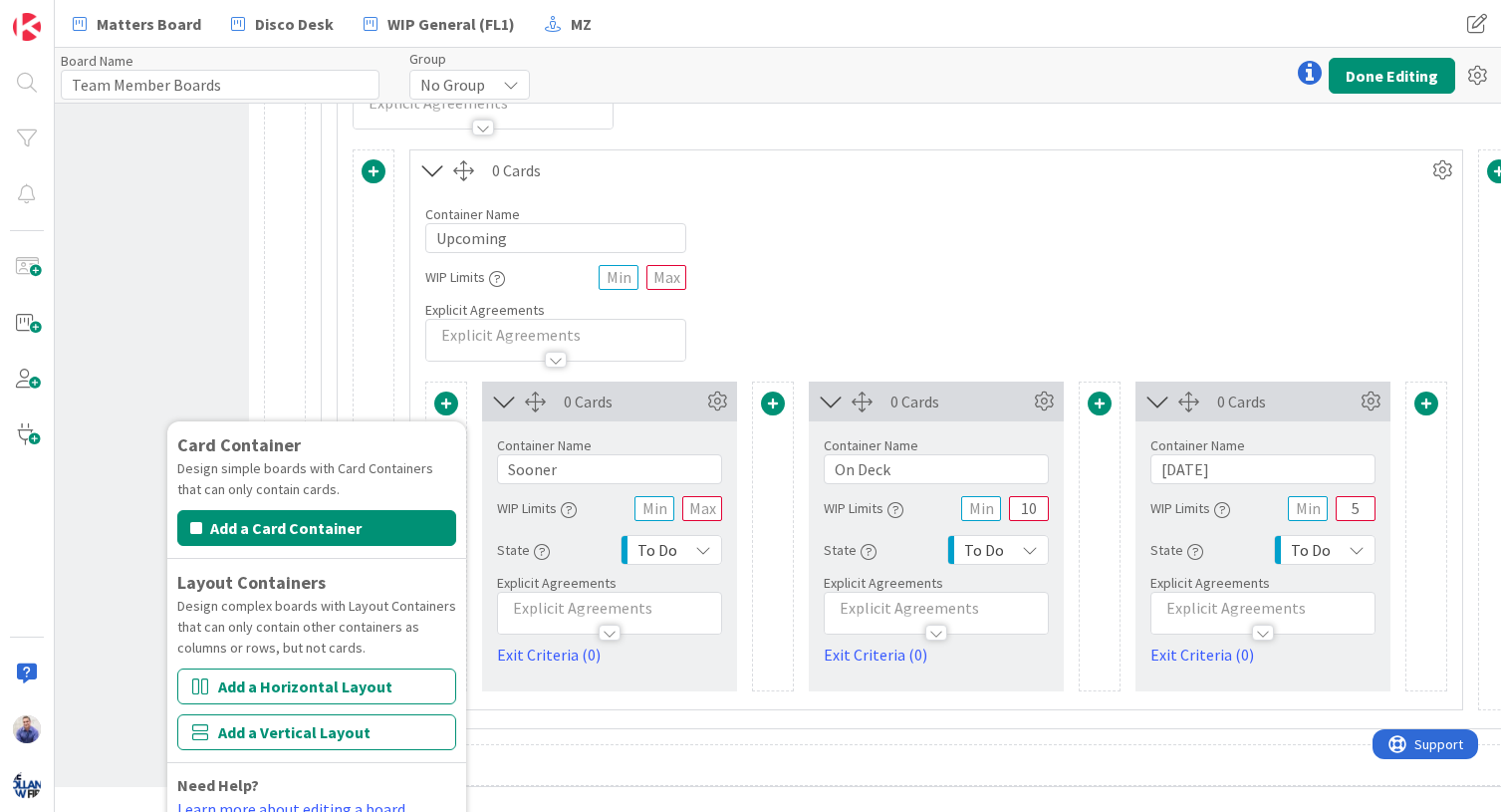
click at [581, 564] on div "Container Name 6 / 64 Sooner WIP Limits State To Do Backlog None Buffer To Do I…" at bounding box center [610, 544] width 225 height 245
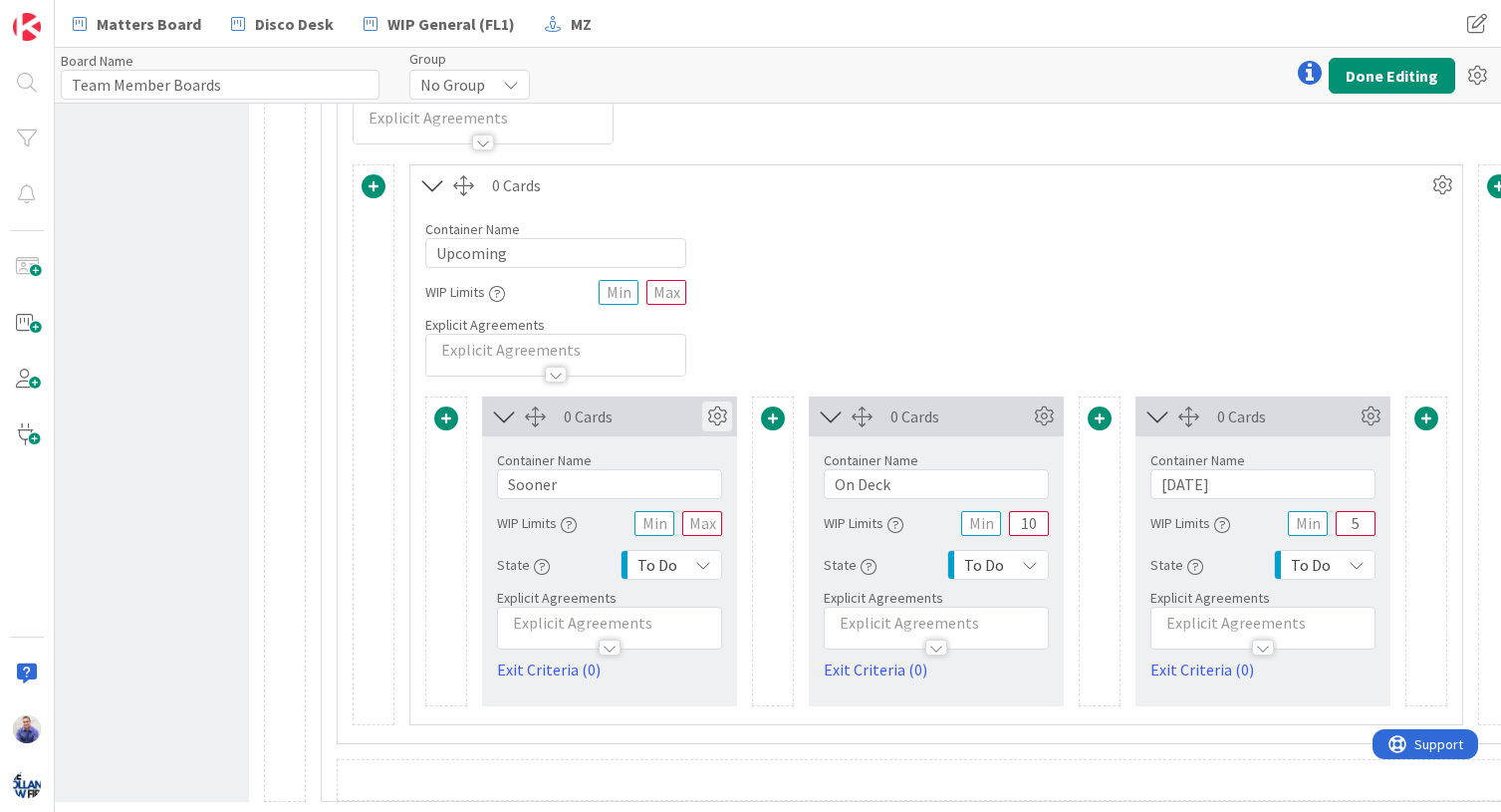
click at [718, 402] on icon at bounding box center [718, 416] width 30 height 30
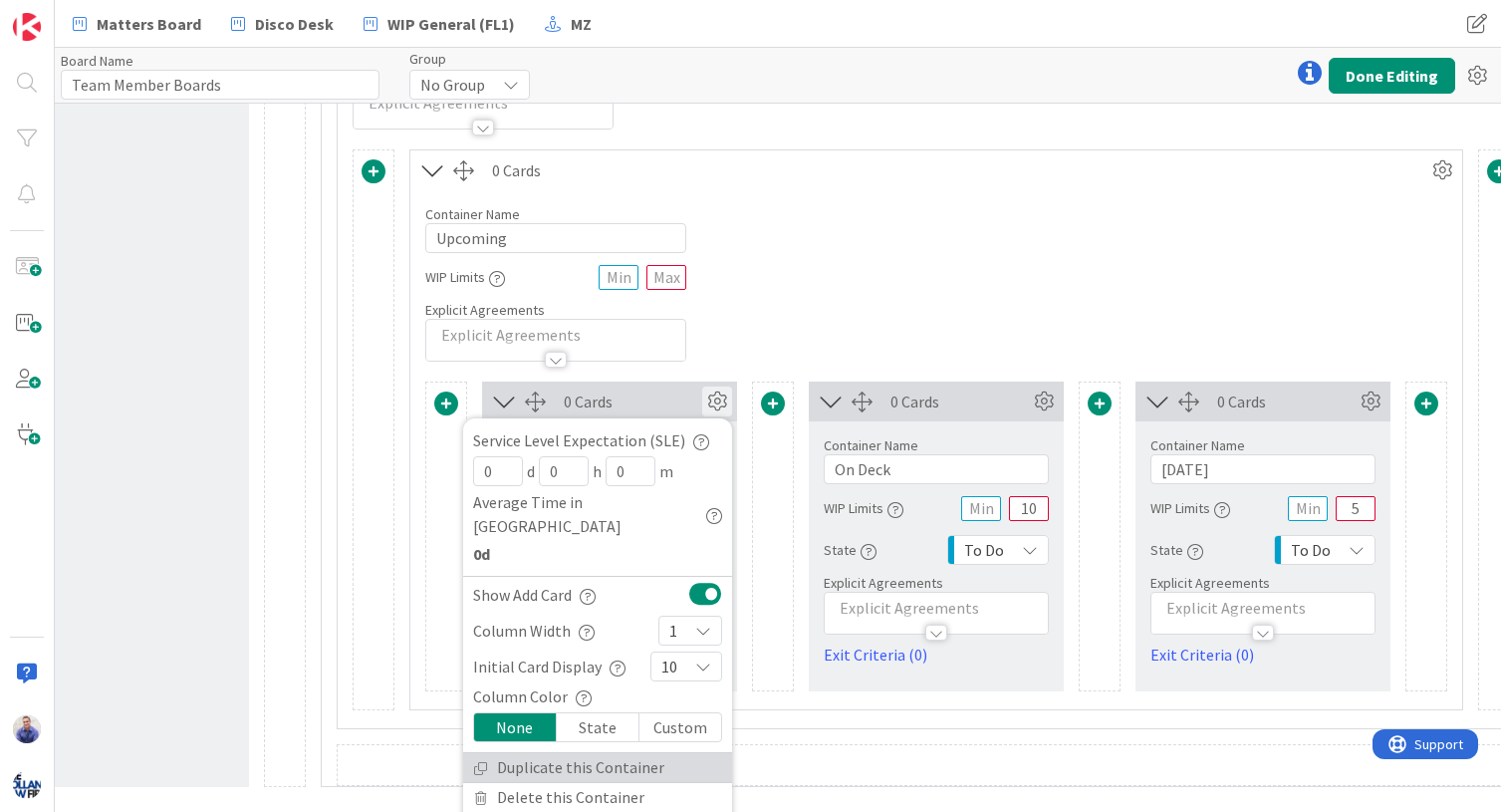
drag, startPoint x: 619, startPoint y: 738, endPoint x: 626, endPoint y: 730, distance: 10.6
click at [619, 753] on link "Duplicate this Container" at bounding box center [598, 767] width 269 height 29
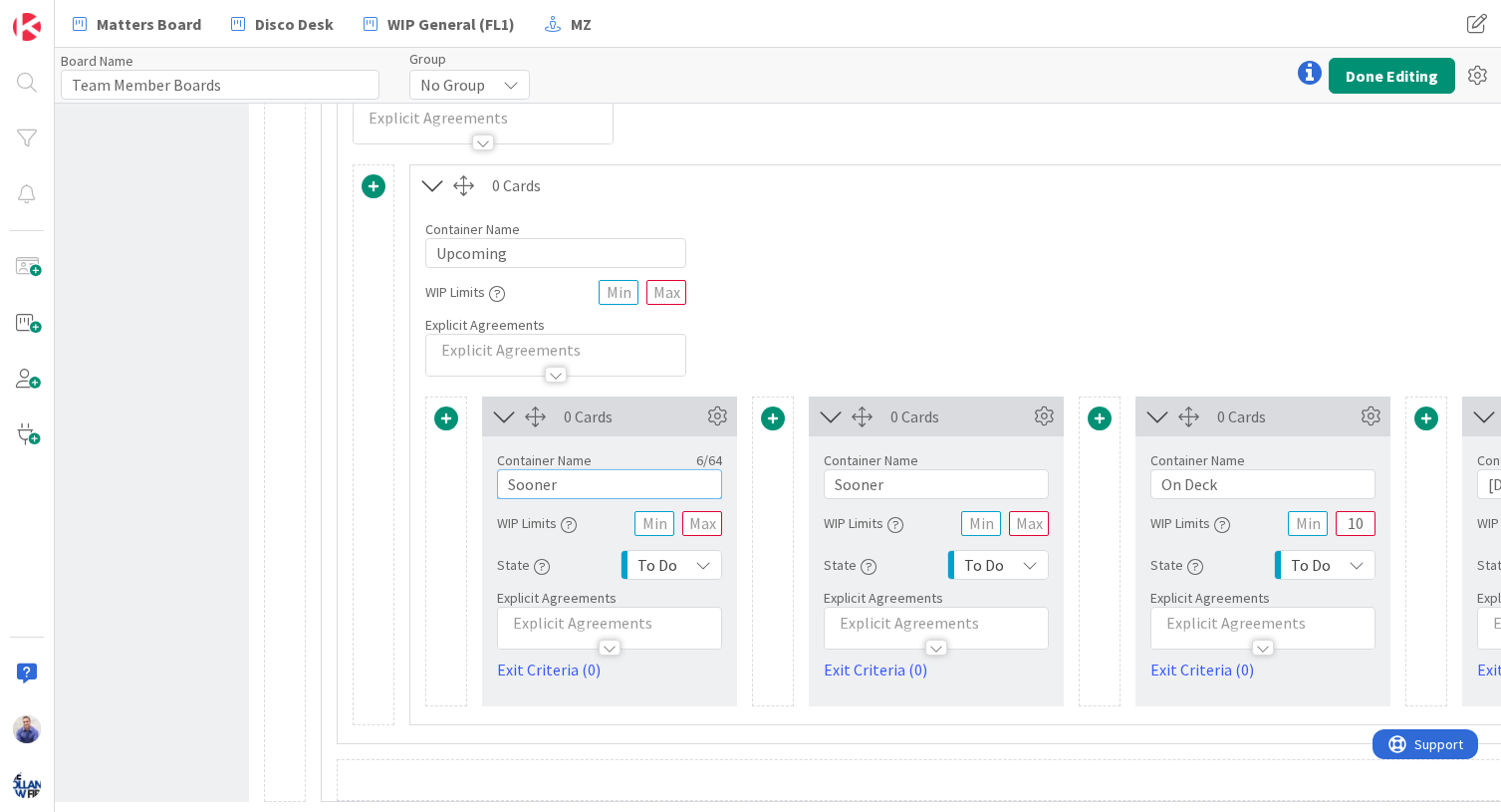
click at [612, 475] on input "Sooner" at bounding box center [610, 484] width 225 height 30
type input "Later"
click at [782, 329] on div "Container Name 8 / 64 Upcoming WIP Limits Explicit Agreements" at bounding box center [1099, 291] width 1378 height 171
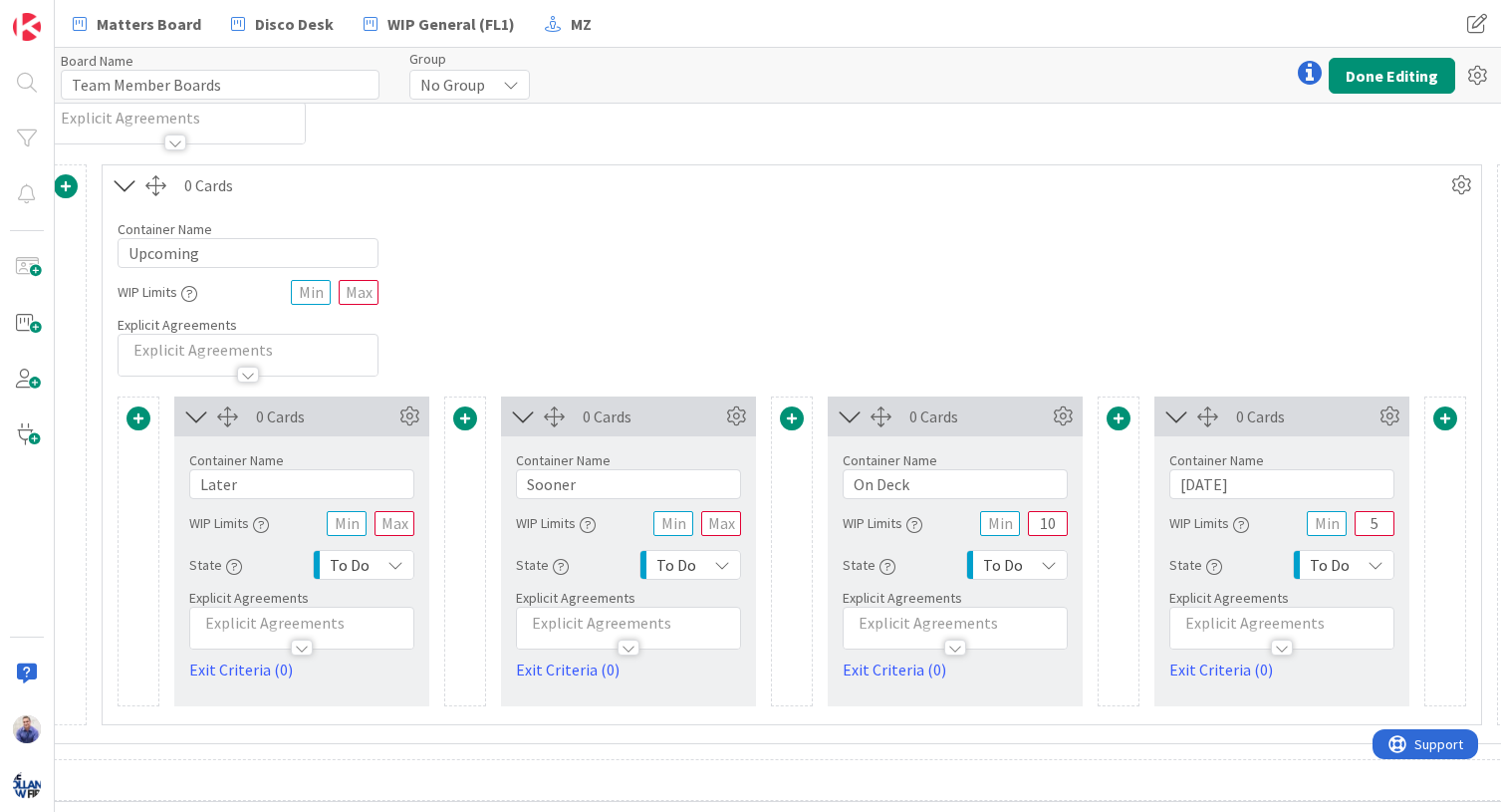
scroll to position [485, 427]
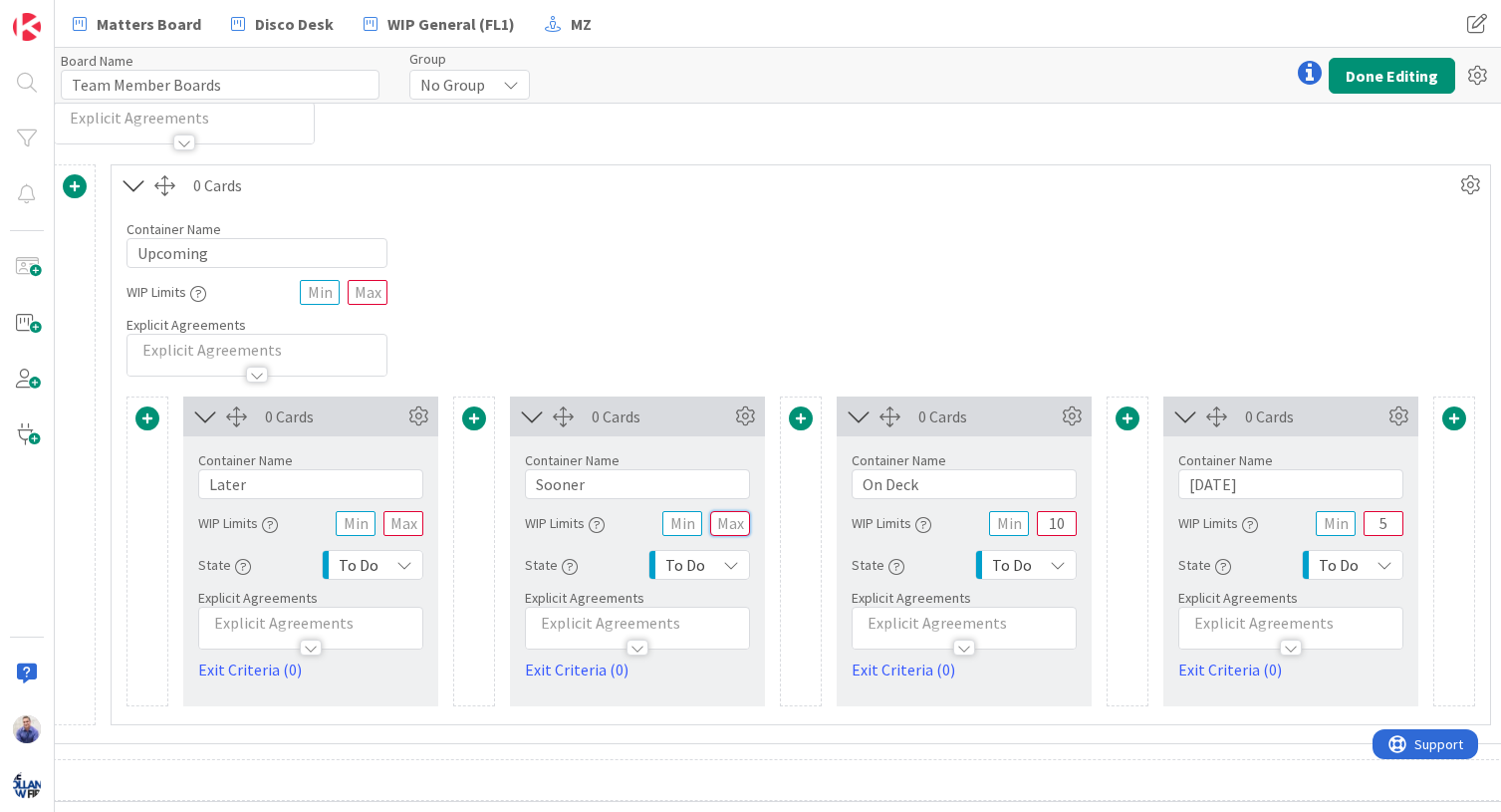
click at [737, 511] on input "text" at bounding box center [731, 523] width 40 height 25
type input "20"
click at [411, 511] on input "text" at bounding box center [404, 523] width 40 height 25
type input "20"
click at [485, 352] on div "Container Name 8 / 64 Upcoming WIP Limits Explicit Agreements" at bounding box center [800, 291] width 1378 height 171
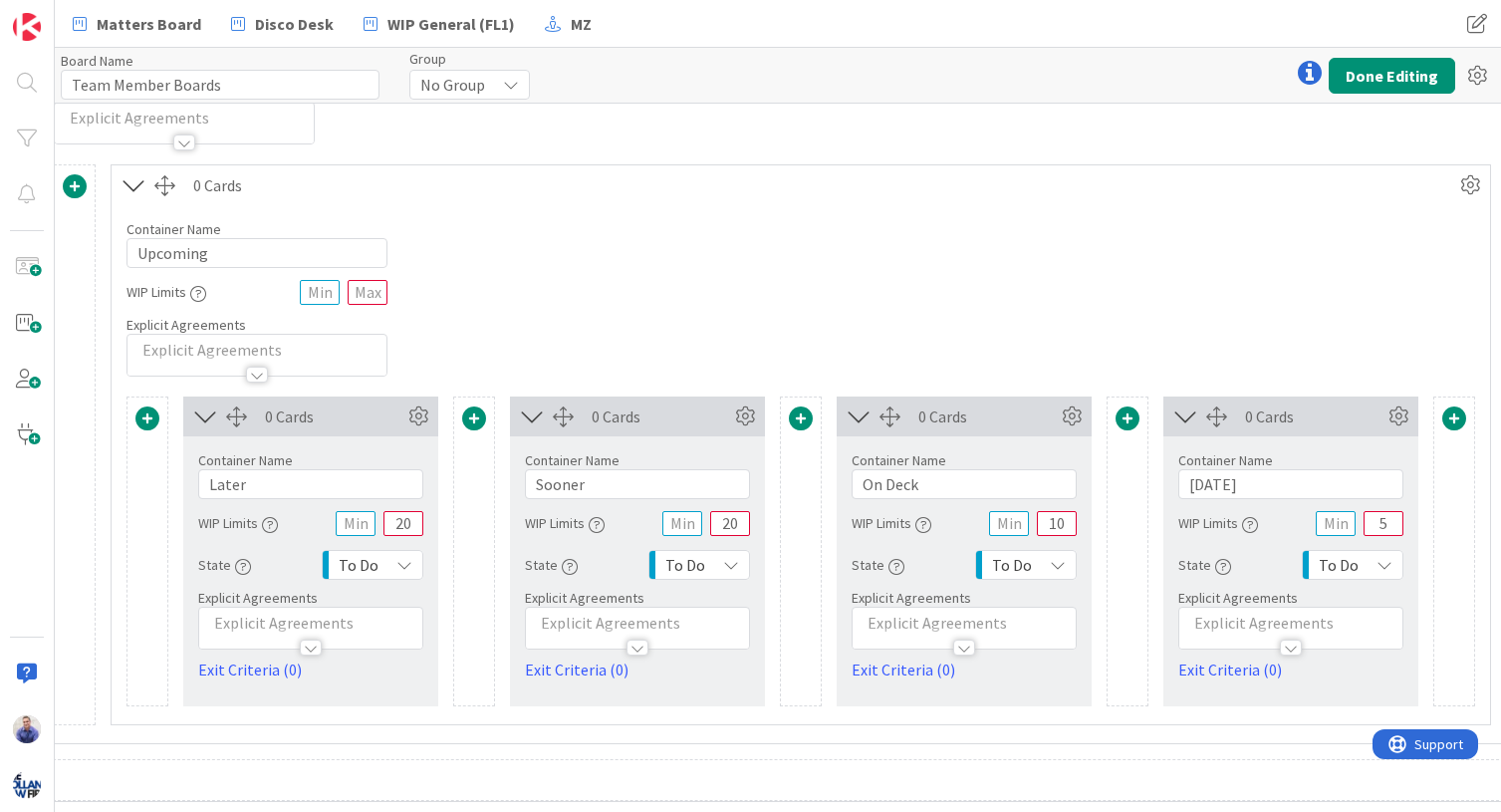
click at [1223, 612] on p at bounding box center [1291, 623] width 203 height 23
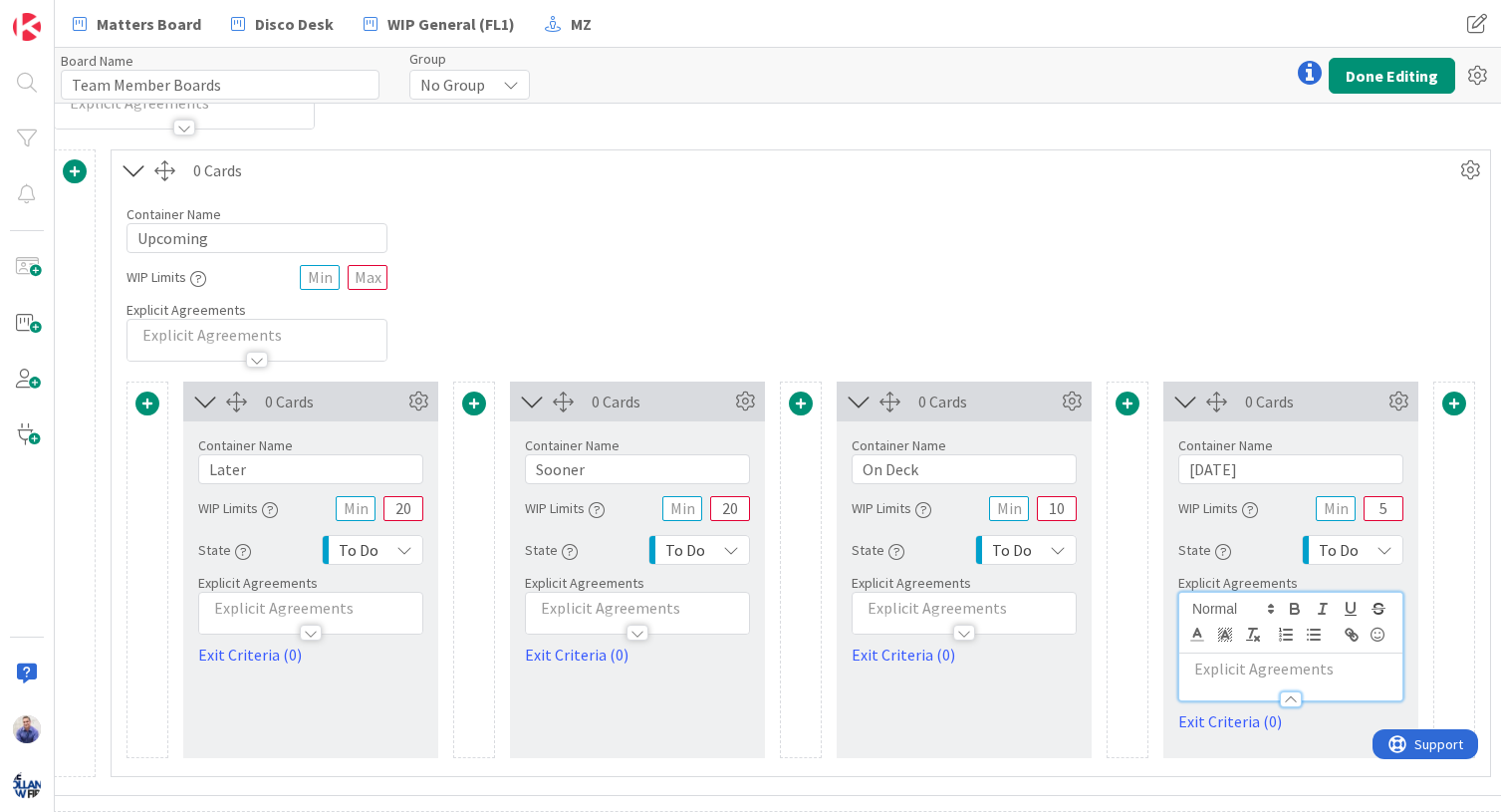
click at [1220, 672] on p at bounding box center [1291, 669] width 203 height 23
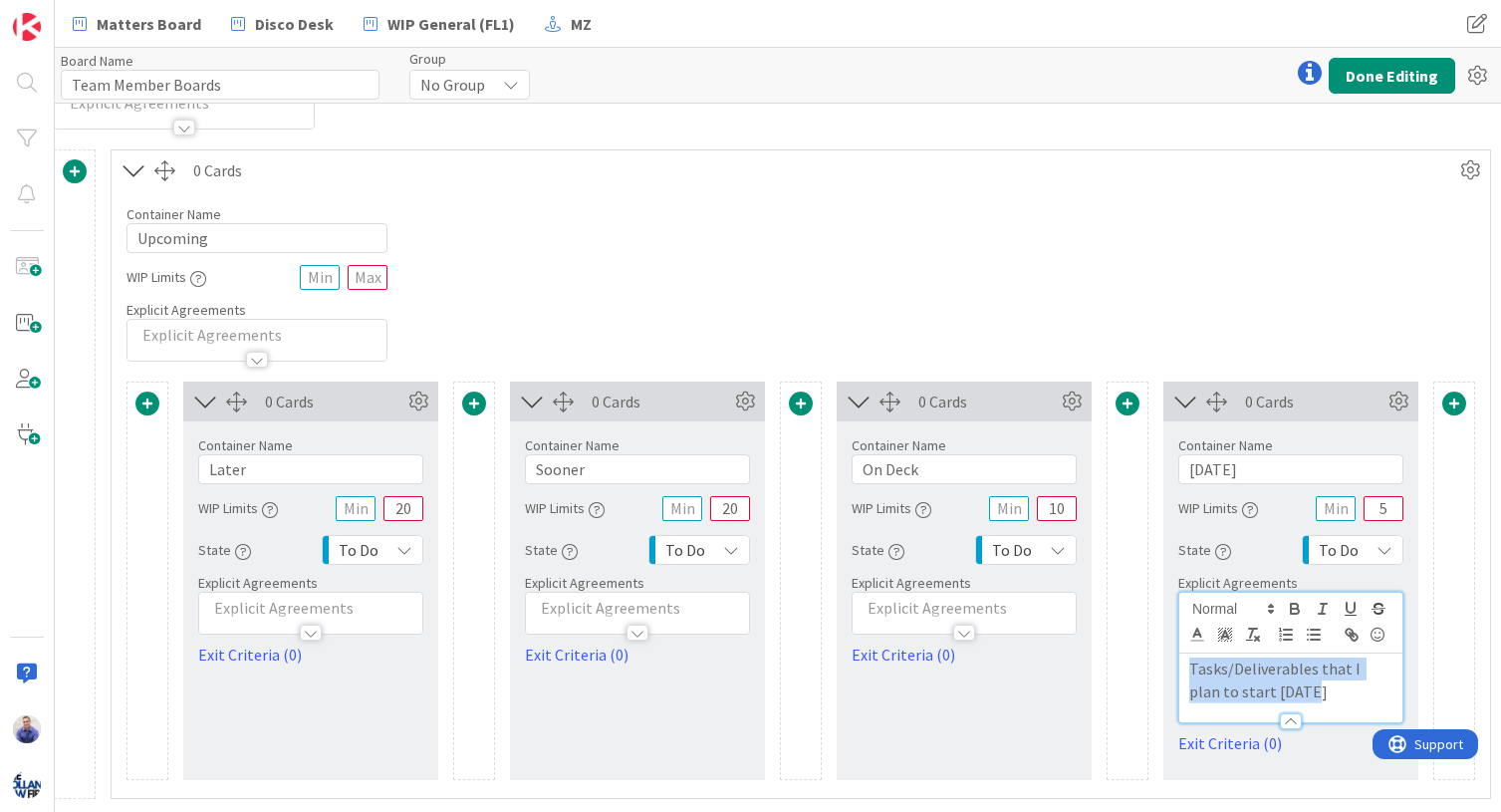
drag, startPoint x: 1290, startPoint y: 694, endPoint x: 1177, endPoint y: 664, distance: 116.9
click at [1179, 664] on div "Tasks/Deliverables that I plan to start today" at bounding box center [1291, 687] width 223 height 69
copy p "Tasks/Deliverables that I plan to start today"
click at [993, 610] on p at bounding box center [965, 608] width 203 height 23
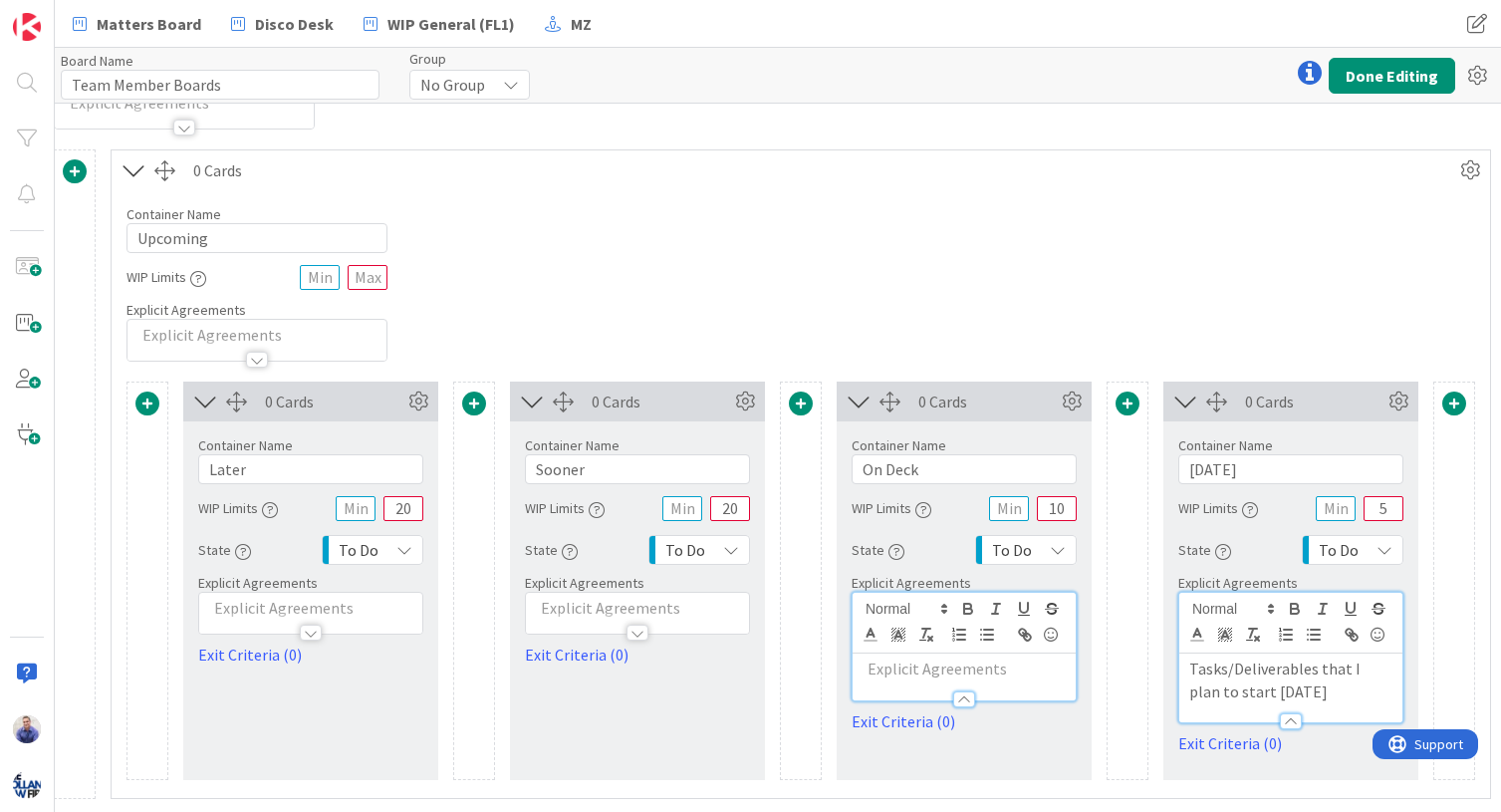
click at [982, 673] on p at bounding box center [965, 669] width 203 height 23
click at [940, 692] on p "Tasks/Deliverables that I plan to start today" at bounding box center [965, 679] width 203 height 45
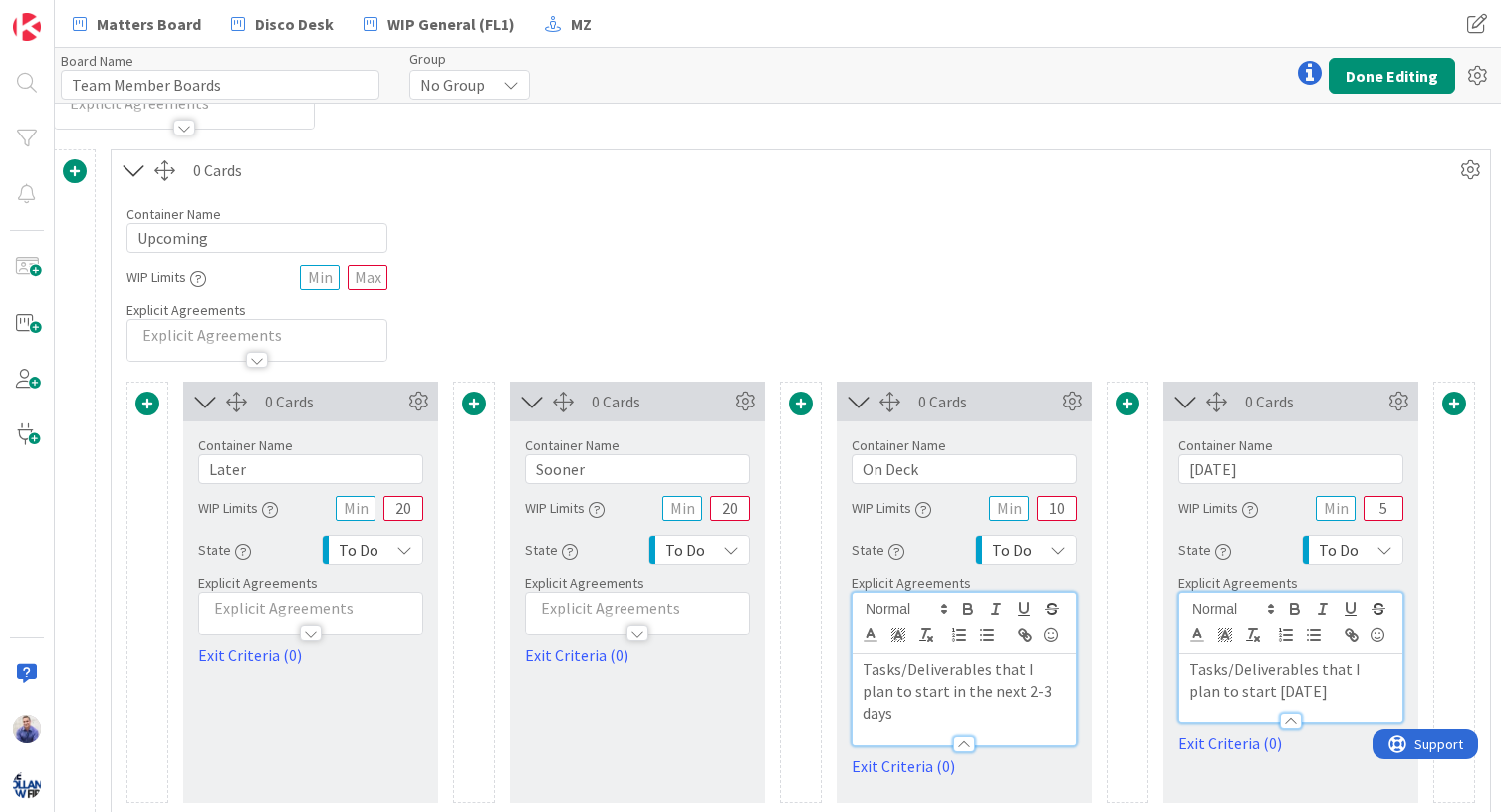
click at [695, 615] on div at bounding box center [638, 623] width 223 height 21
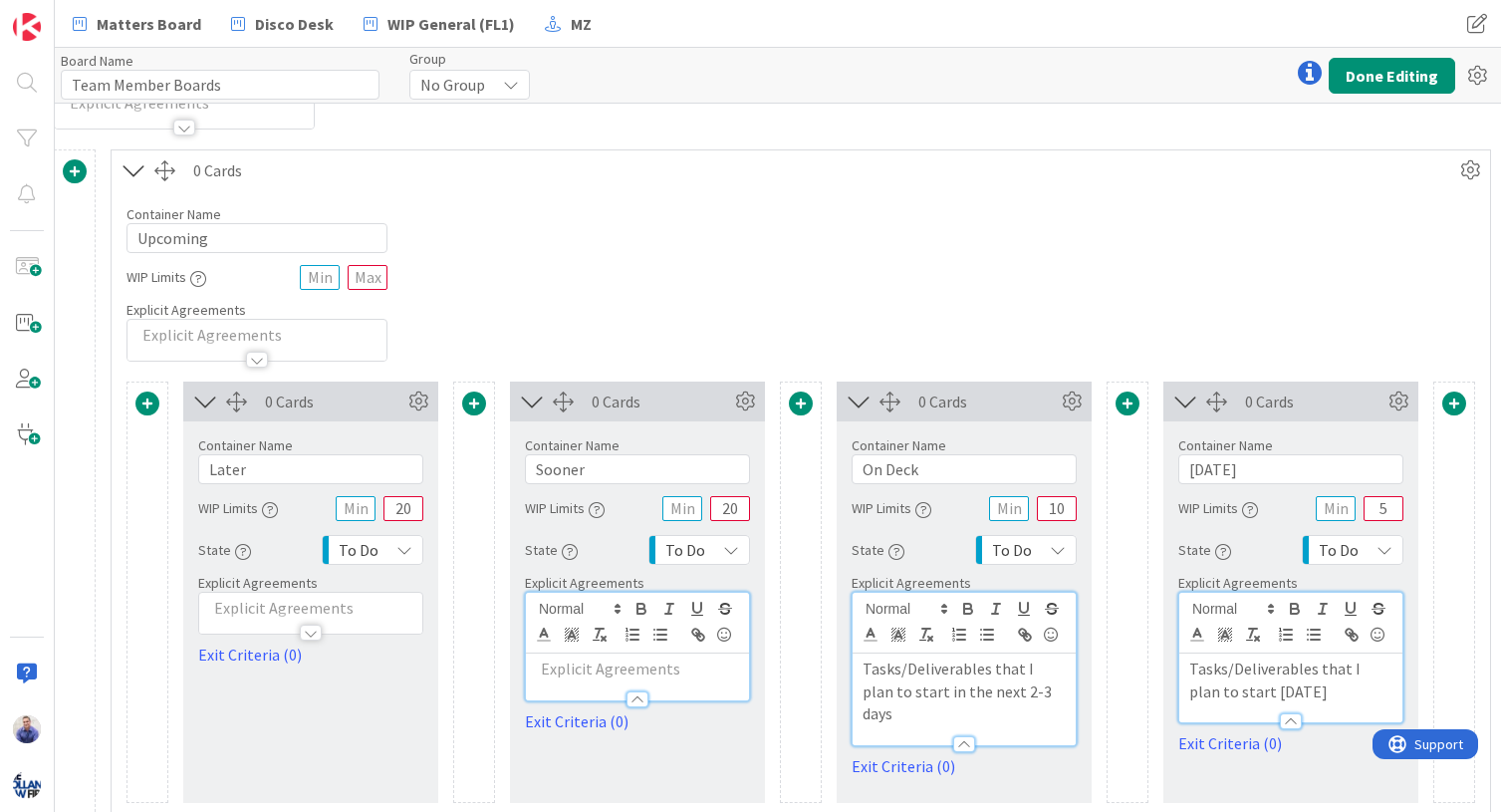
click at [691, 674] on p at bounding box center [638, 669] width 203 height 23
drag, startPoint x: 1050, startPoint y: 698, endPoint x: 835, endPoint y: 655, distance: 219.3
click at [853, 655] on div "Tasks/Deliverables that I plan to start in the next 2-3 days" at bounding box center [965, 699] width 223 height 92
copy p "Tasks/Deliverables that I plan to start in the next 2-3 days"
click at [583, 674] on p "Tasks" at bounding box center [638, 669] width 203 height 23
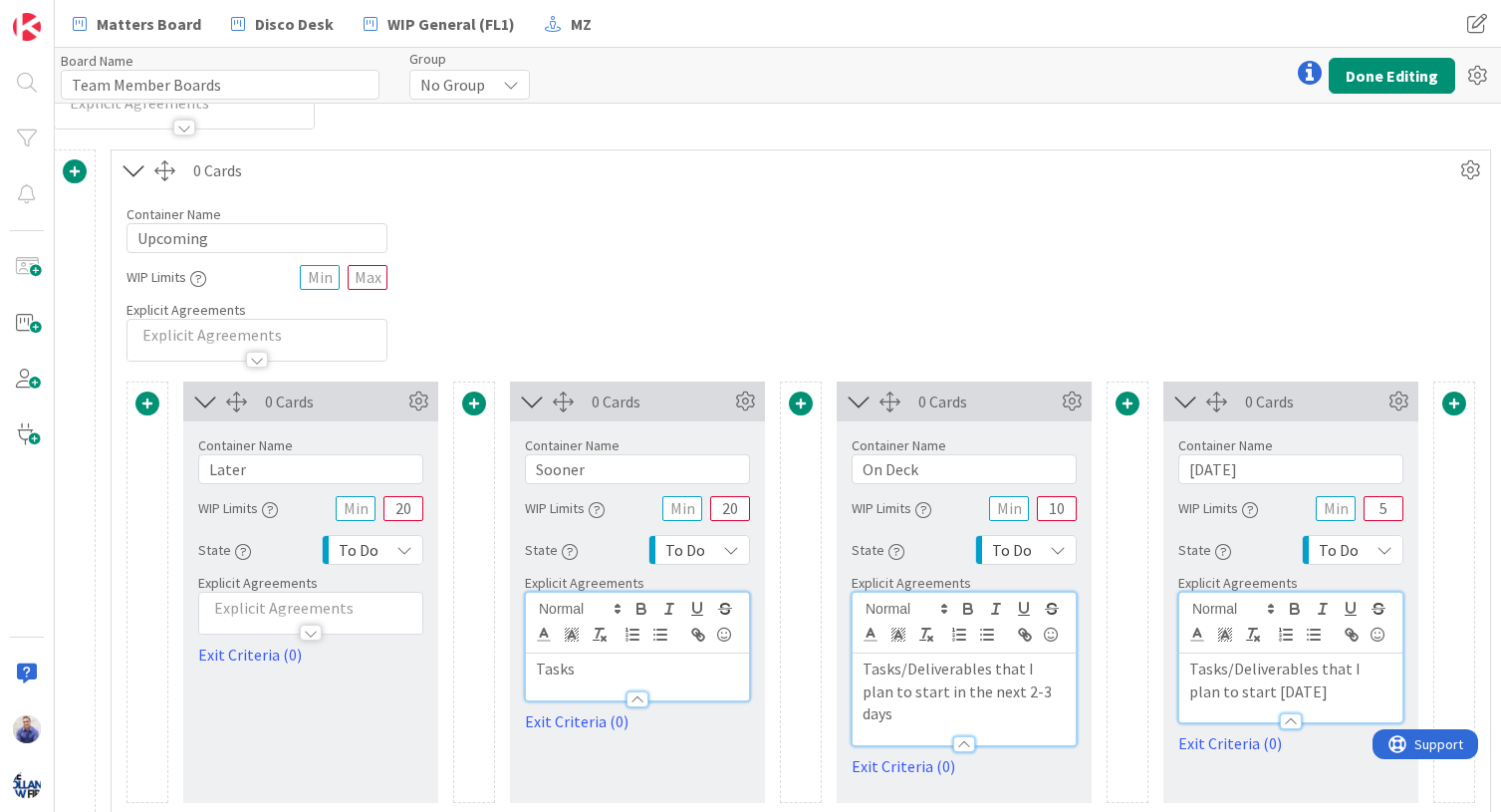
click at [583, 674] on p "Tasks" at bounding box center [638, 669] width 203 height 23
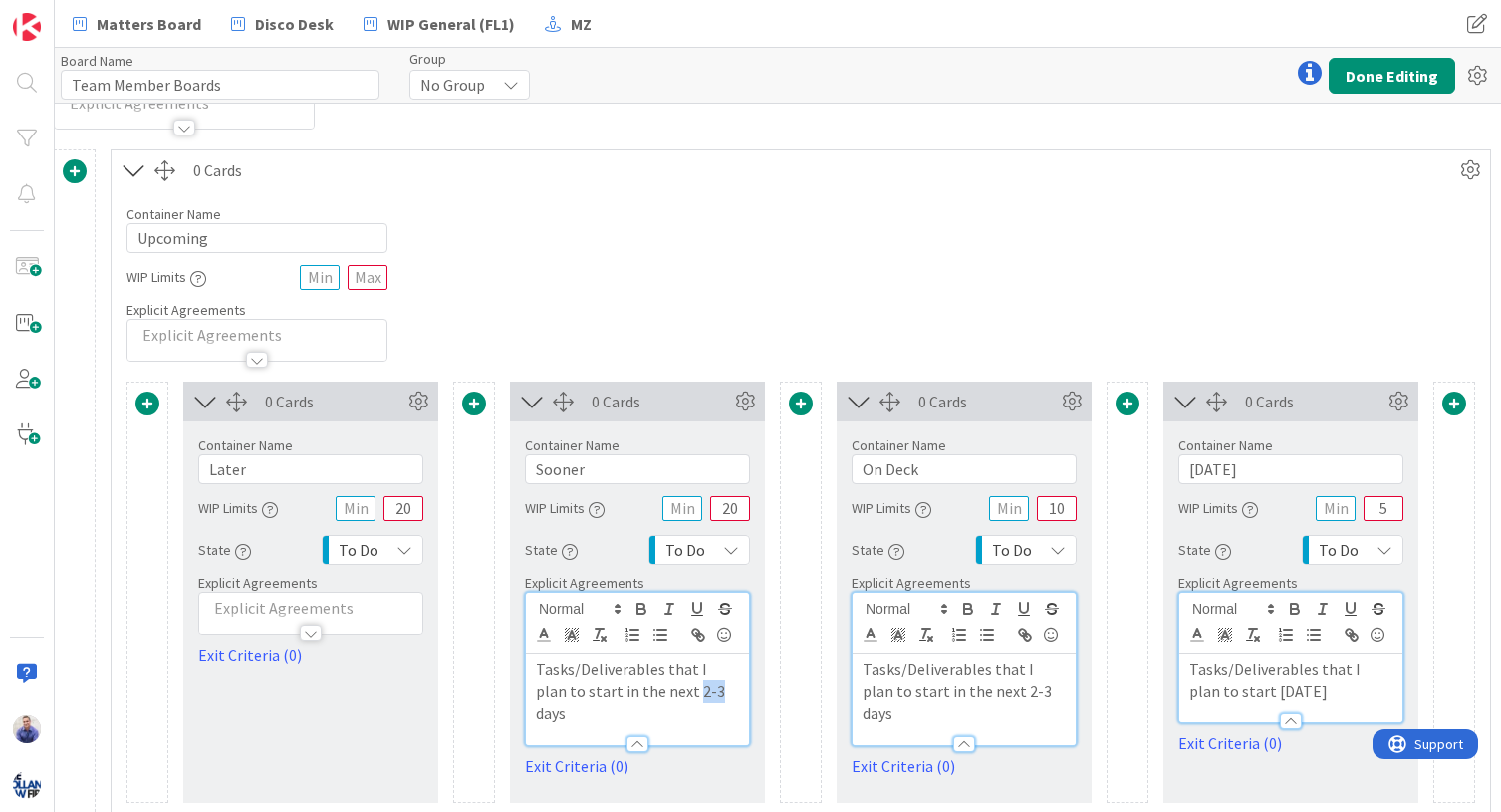
drag, startPoint x: 678, startPoint y: 694, endPoint x: 661, endPoint y: 695, distance: 17.0
click at [661, 695] on p "Tasks/Deliverables that I plan to start in the next 2-3 days" at bounding box center [638, 691] width 203 height 68
click at [663, 692] on p "Tasks/Deliverables that I plan to start in the next 7 days" at bounding box center [638, 691] width 203 height 68
click at [425, 688] on div "0 Cards Service Level Expectation (SLE) 0 d 0 h 0 m Average Time in Column 0d S…" at bounding box center [311, 592] width 255 height 421
drag, startPoint x: 731, startPoint y: 692, endPoint x: 504, endPoint y: 663, distance: 228.8
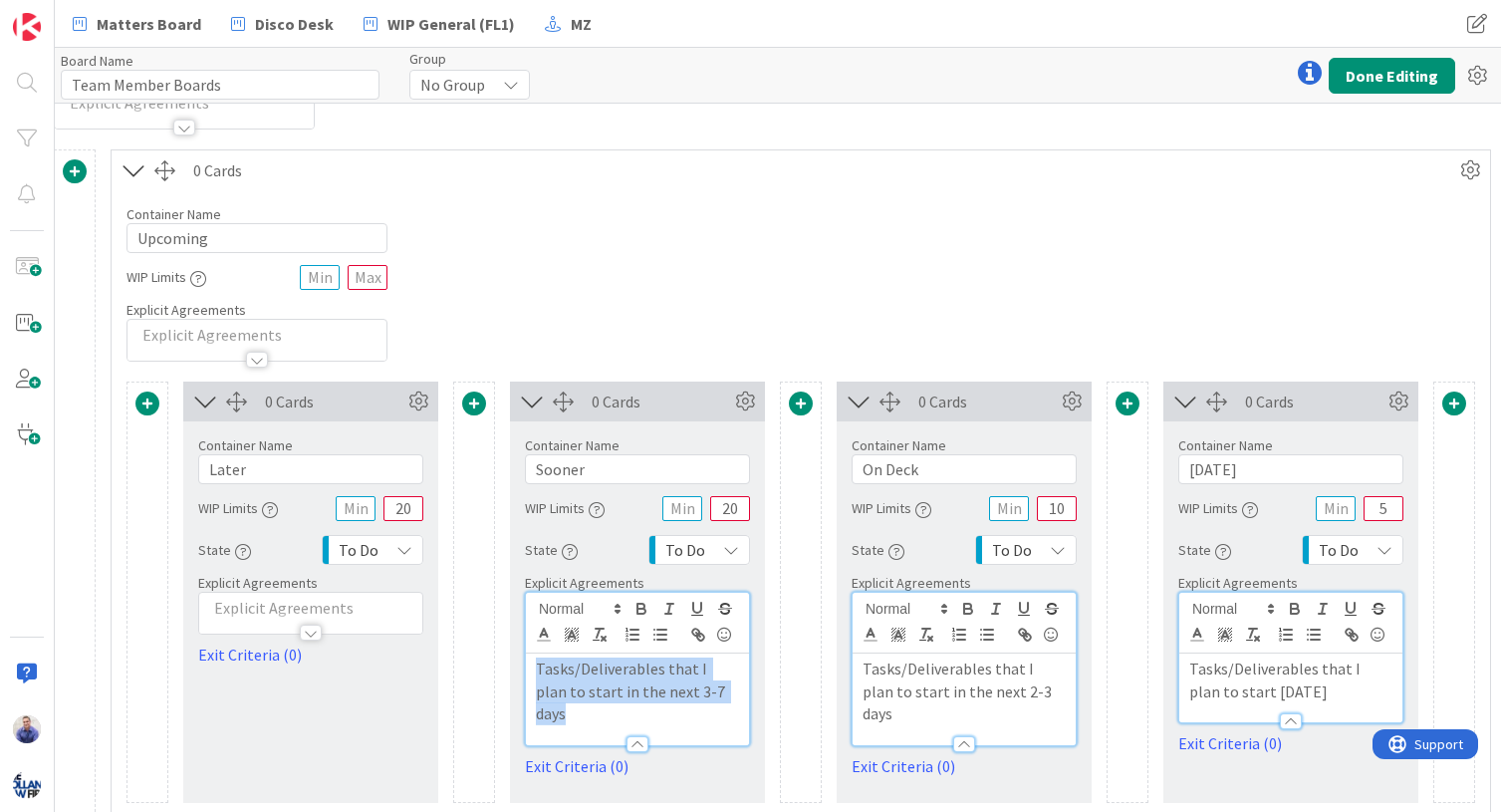
click at [526, 664] on div "Tasks/Deliverables that I plan to start in the next 3-7 days" at bounding box center [638, 699] width 223 height 92
copy p "Tasks/Deliverables that I plan to start in the next 3-7 days"
click at [253, 618] on div at bounding box center [311, 623] width 223 height 21
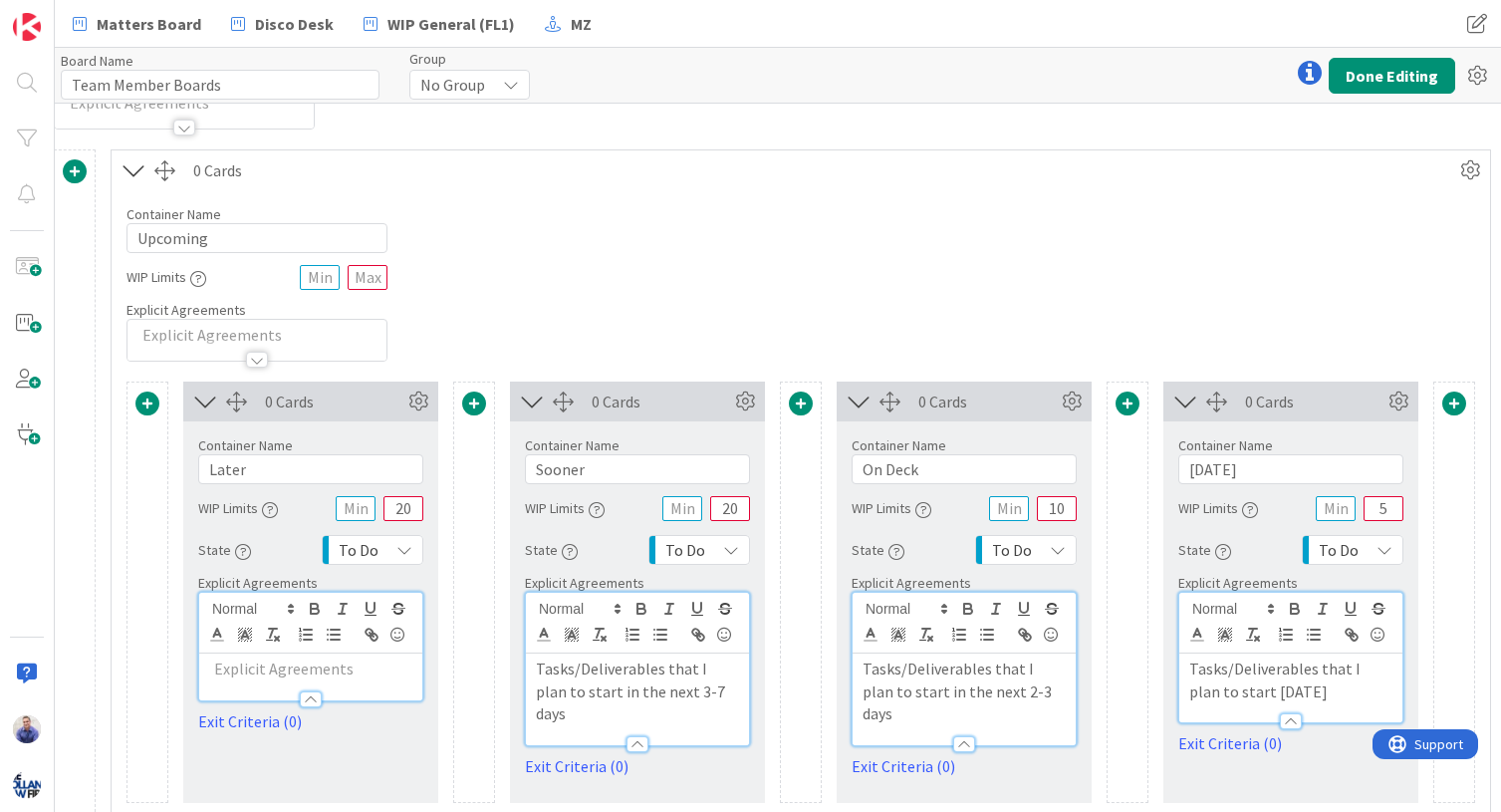
click at [262, 664] on p at bounding box center [311, 669] width 203 height 23
paste div
drag, startPoint x: 354, startPoint y: 694, endPoint x: 339, endPoint y: 694, distance: 15.0
click at [336, 695] on p "Tasks/Deliverables that I plan to start in the next 3-7 days" at bounding box center [311, 691] width 203 height 68
click at [392, 756] on div "0 Cards Service Level Expectation (SLE) 0 d 0 h 0 m Average Time in Column 0d S…" at bounding box center [311, 592] width 255 height 421
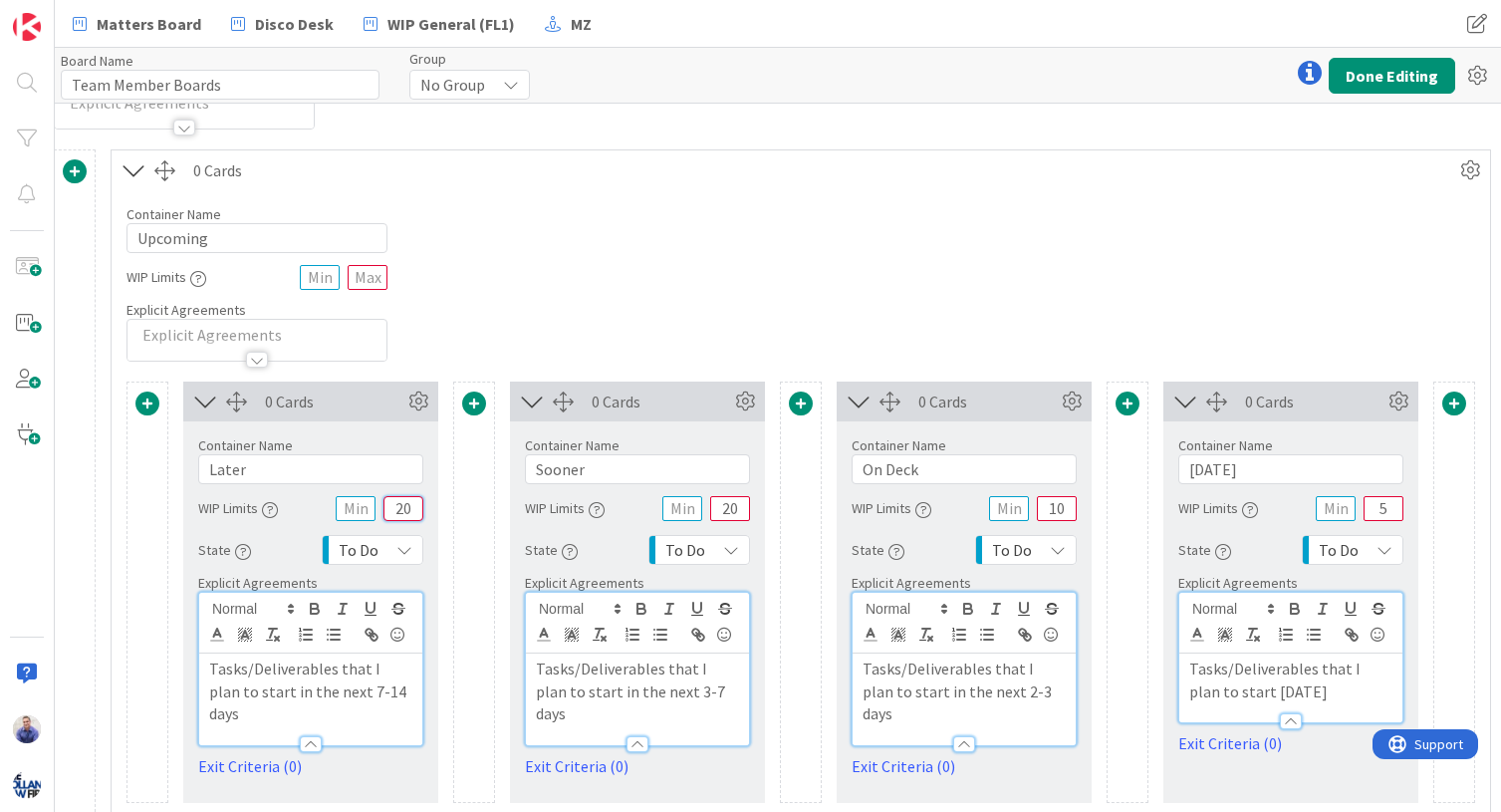
click at [406, 512] on input "20" at bounding box center [404, 508] width 40 height 25
type input "25"
click at [485, 361] on div "Container Name 8 / 64 Upcoming WIP Limits Explicit Agreements" at bounding box center [800, 276] width 1378 height 171
click at [421, 403] on icon at bounding box center [419, 402] width 30 height 30
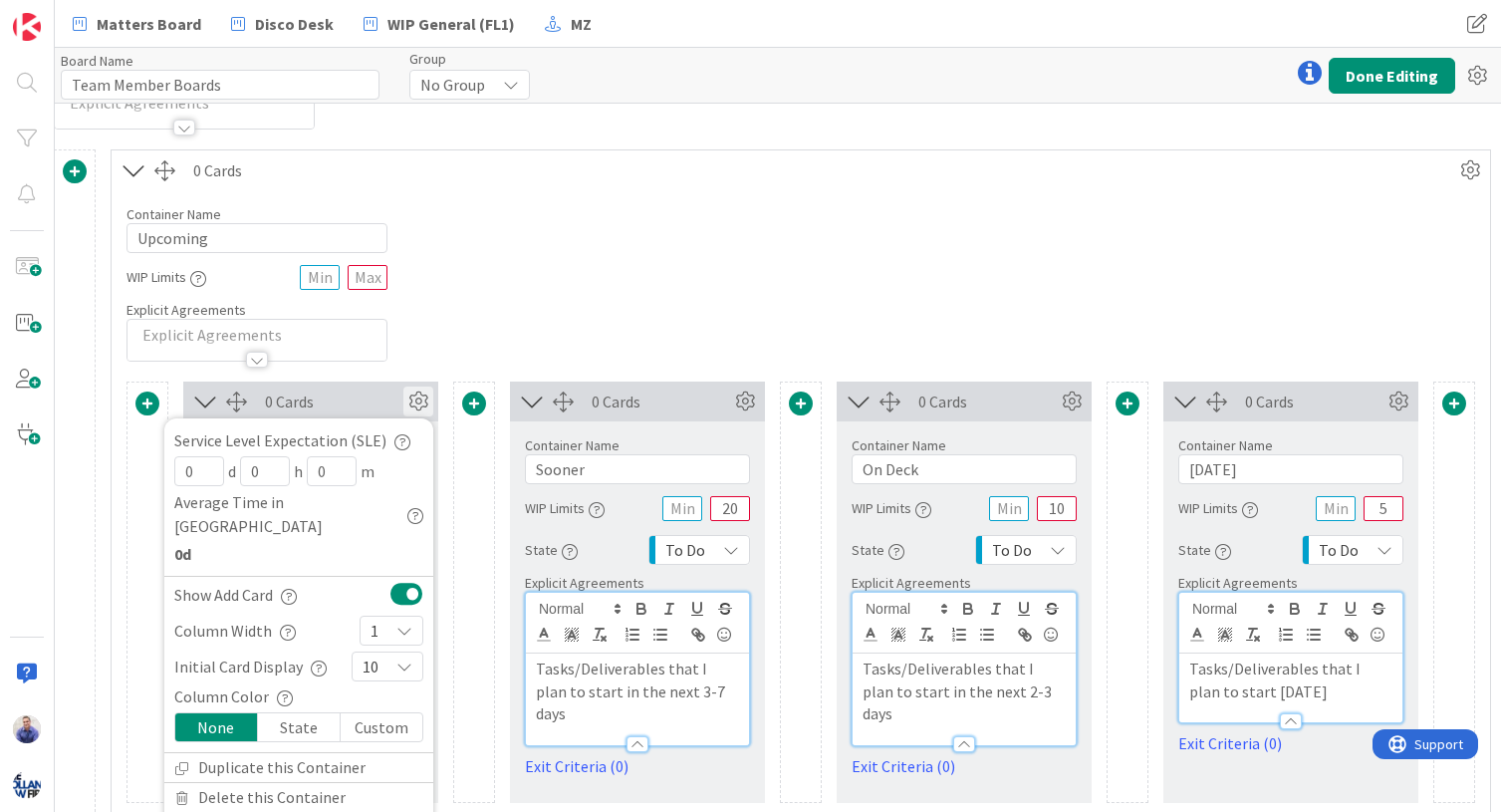
click at [403, 659] on icon at bounding box center [405, 667] width 16 height 16
click at [386, 583] on link "10" at bounding box center [388, 601] width 70 height 36
click at [401, 623] on icon at bounding box center [405, 631] width 16 height 16
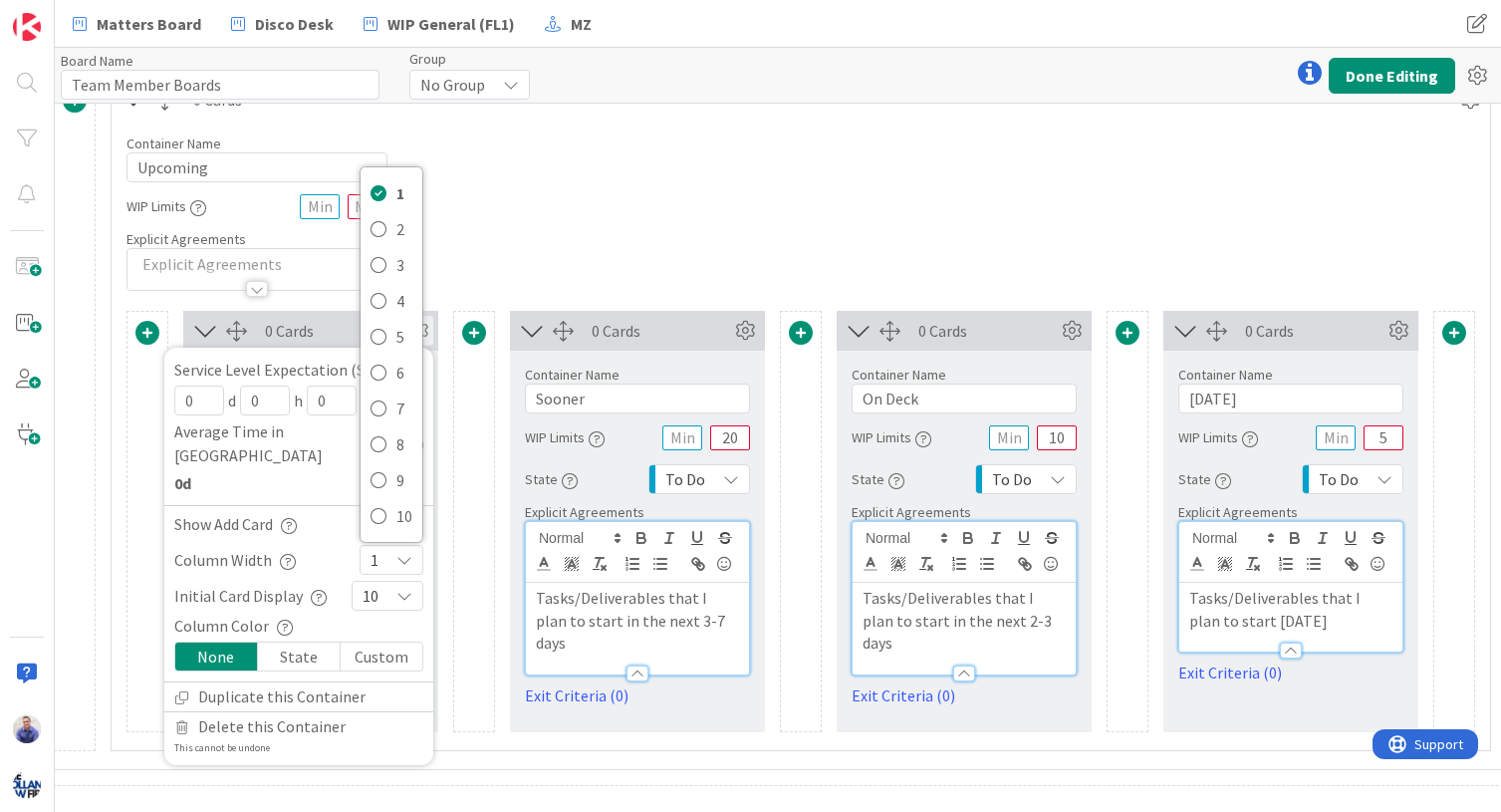
scroll to position [574, 427]
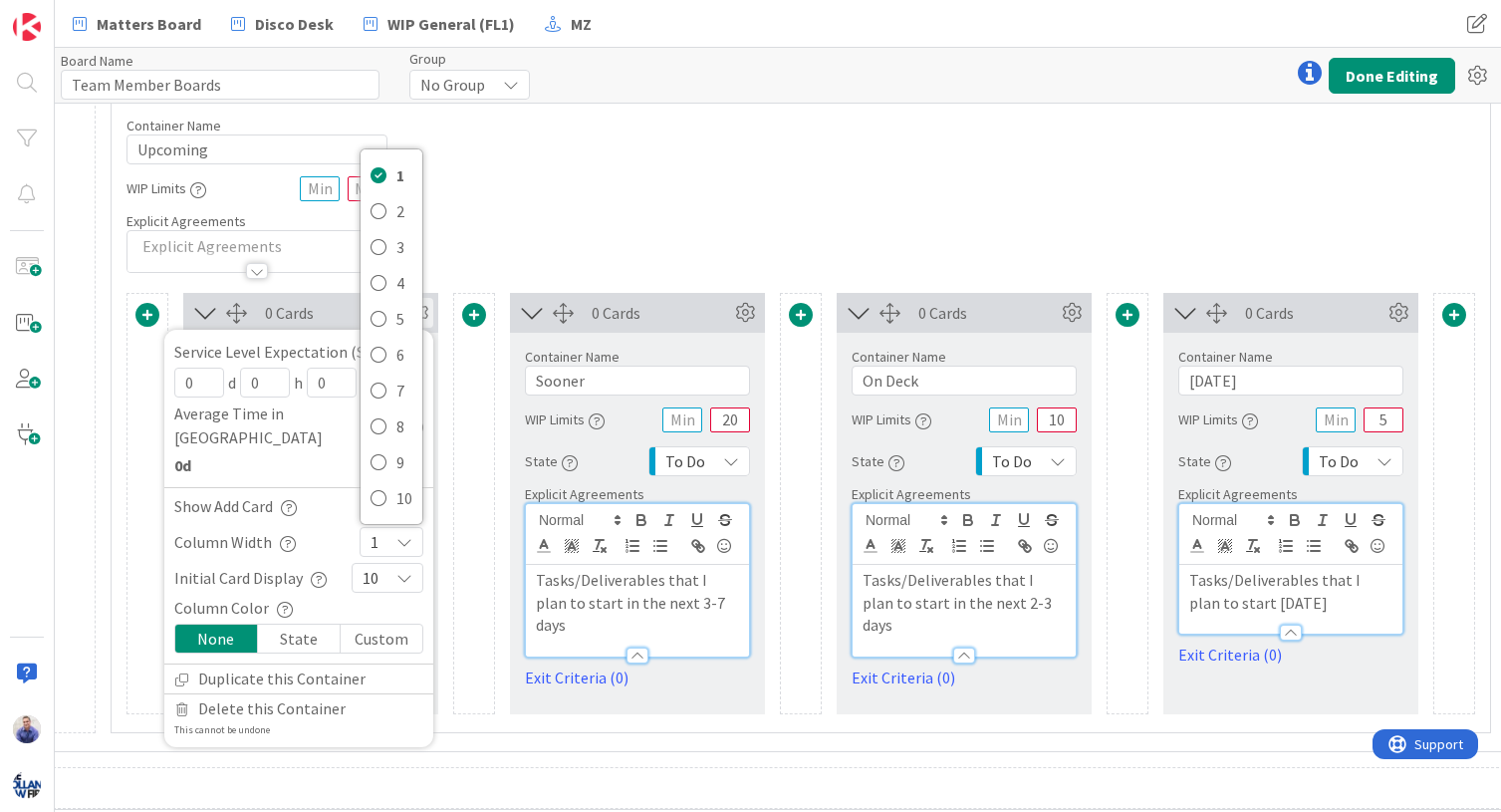
click at [411, 534] on icon at bounding box center [405, 542] width 16 height 16
click at [411, 570] on icon at bounding box center [405, 578] width 16 height 16
click at [384, 446] on link "25" at bounding box center [388, 464] width 70 height 36
click at [405, 570] on icon at bounding box center [405, 578] width 16 height 16
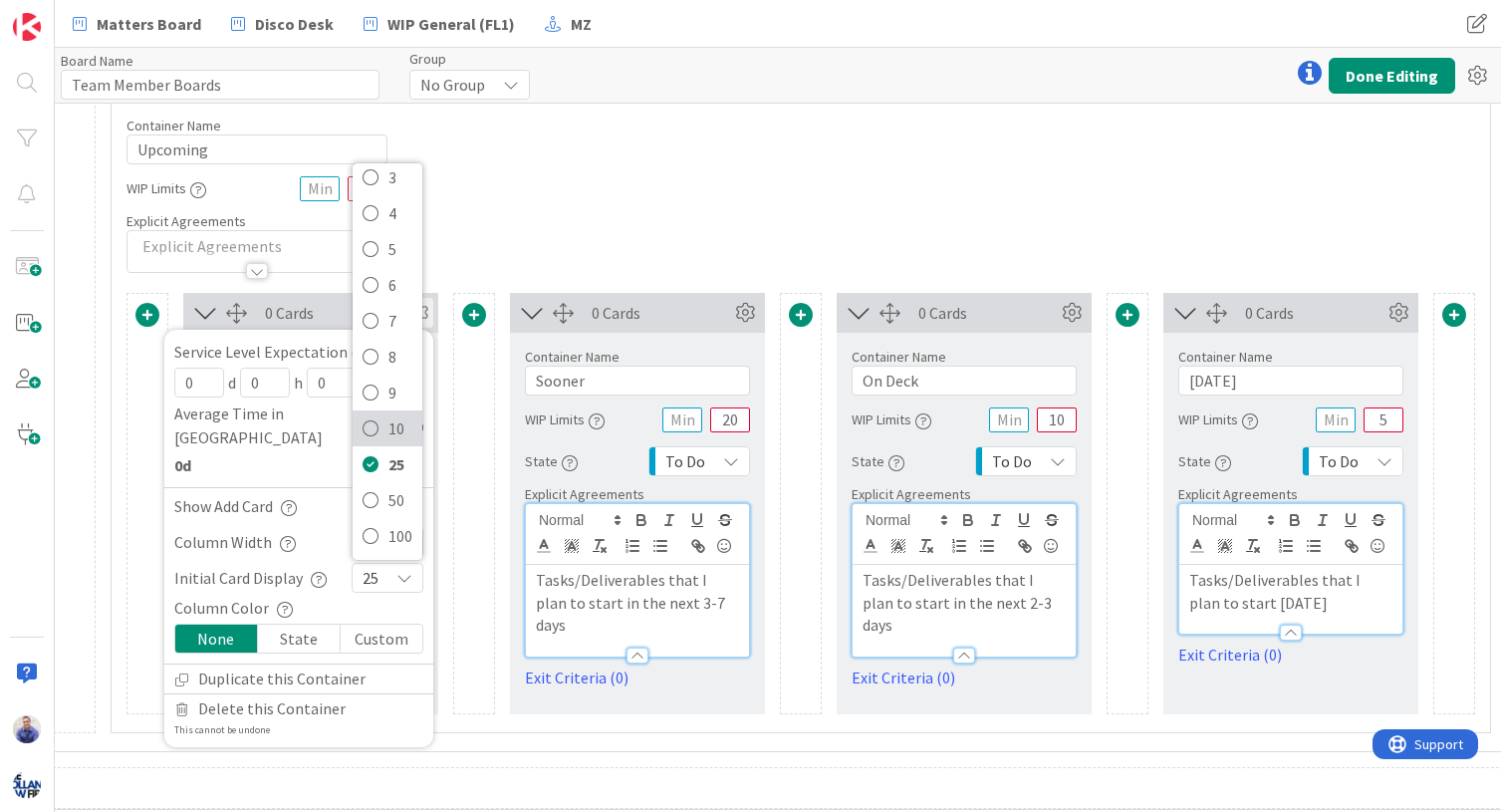
click at [389, 420] on link "10" at bounding box center [388, 428] width 70 height 36
click at [385, 563] on div "10" at bounding box center [388, 578] width 72 height 30
click at [388, 411] on link "10" at bounding box center [388, 428] width 70 height 36
click at [745, 315] on icon at bounding box center [746, 313] width 30 height 30
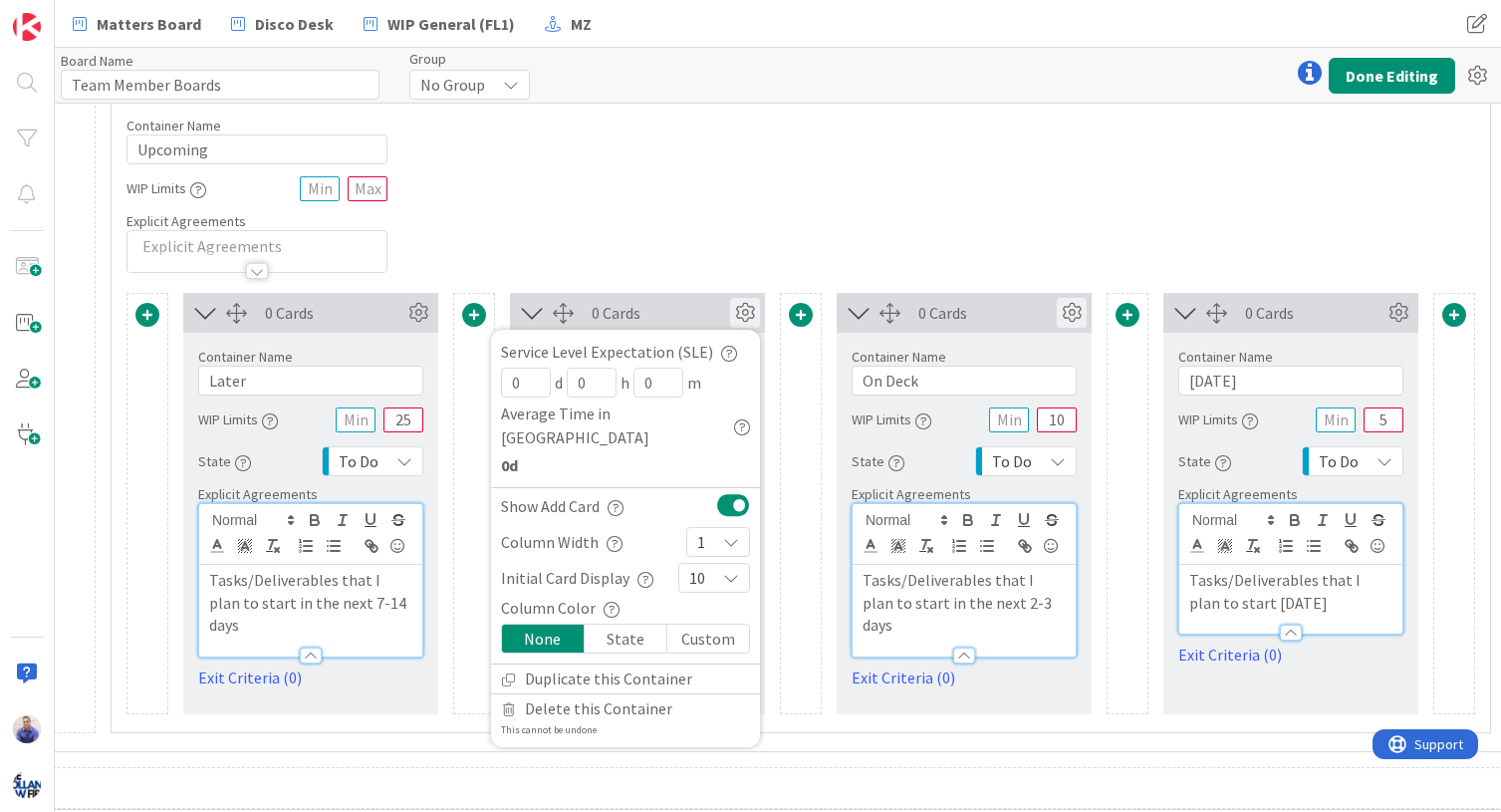
click at [1077, 312] on icon at bounding box center [1071, 313] width 30 height 30
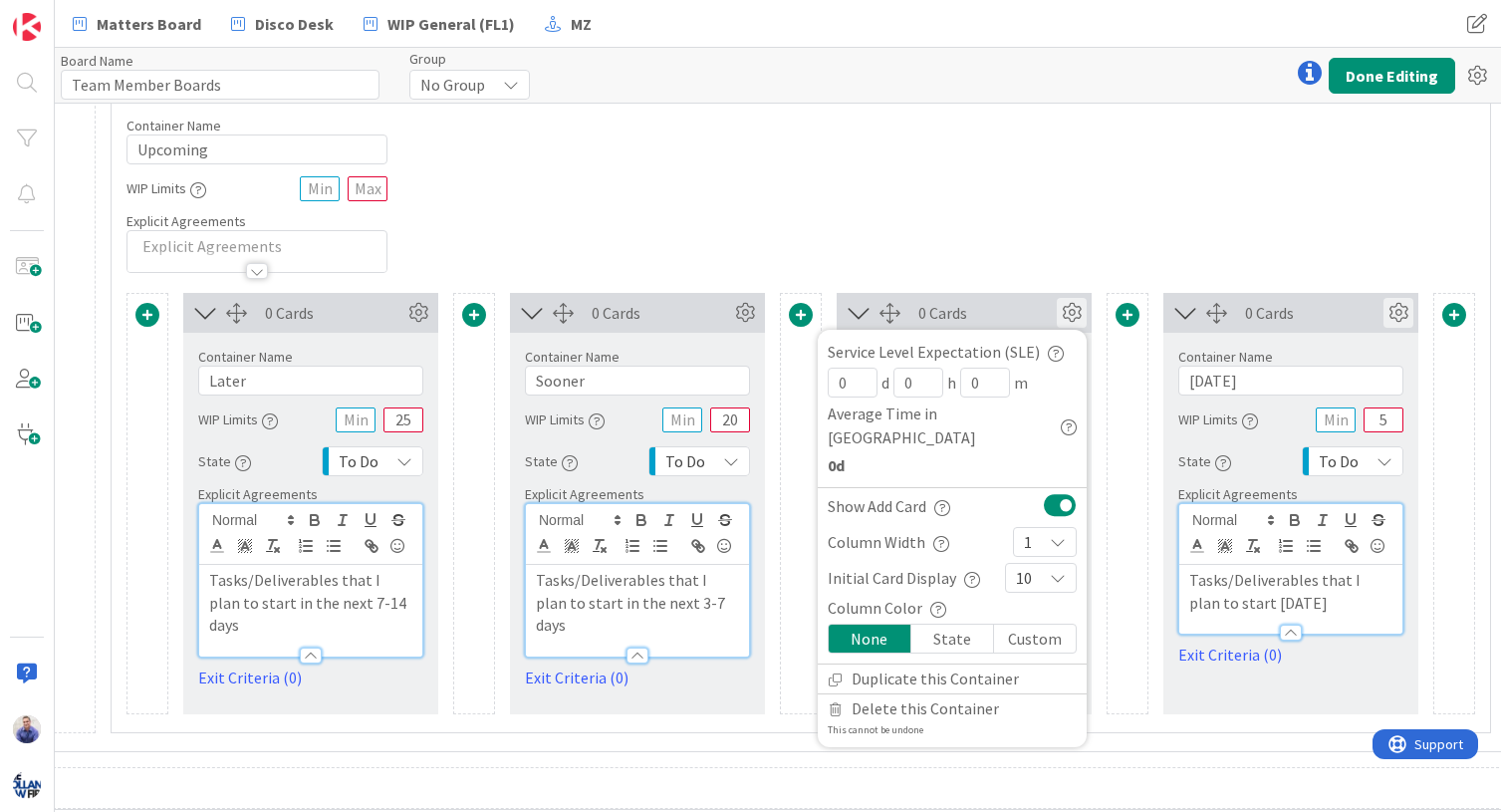
click at [1249, 320] on icon at bounding box center [1398, 313] width 30 height 30
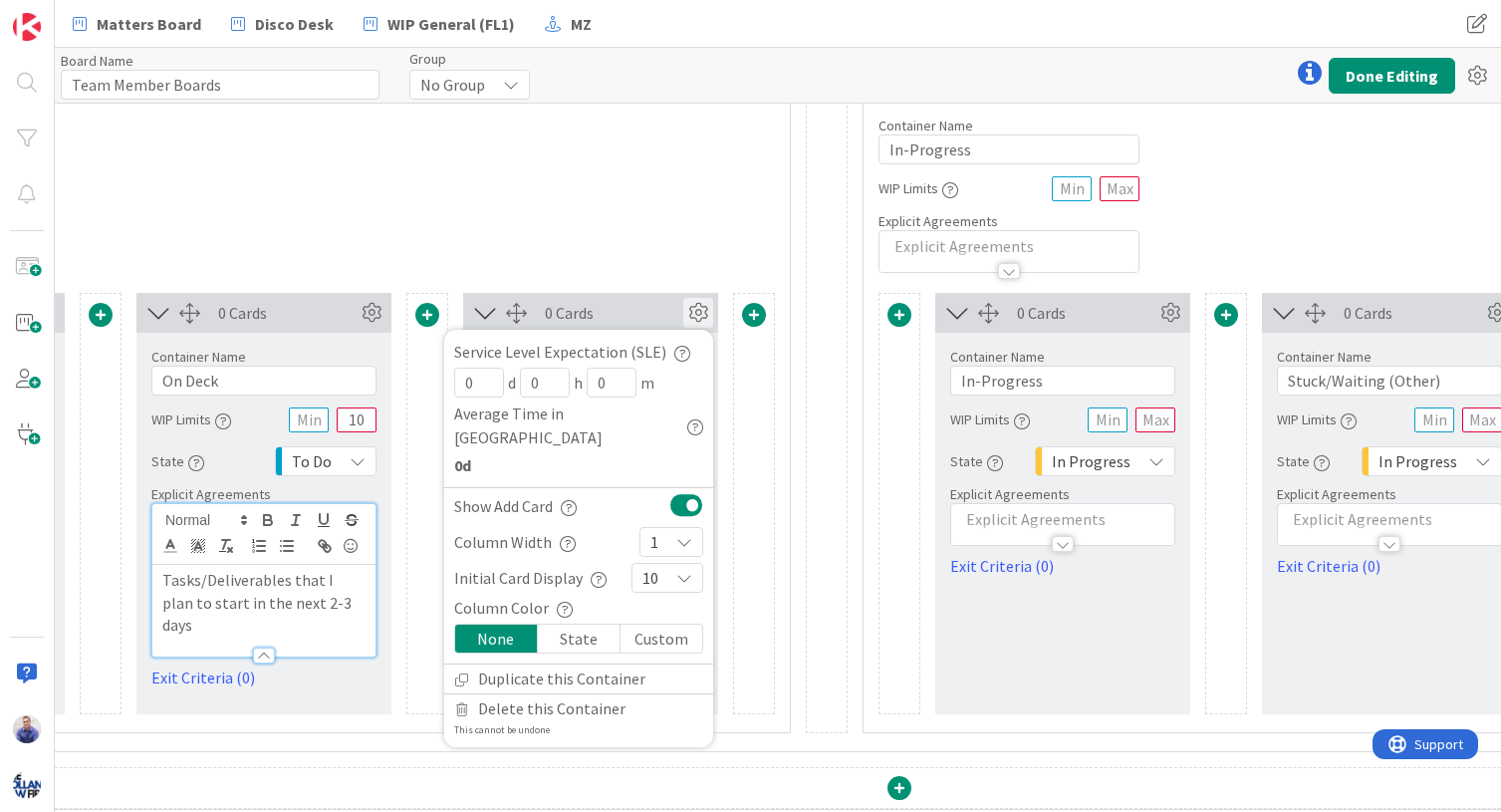
scroll to position [574, 1439]
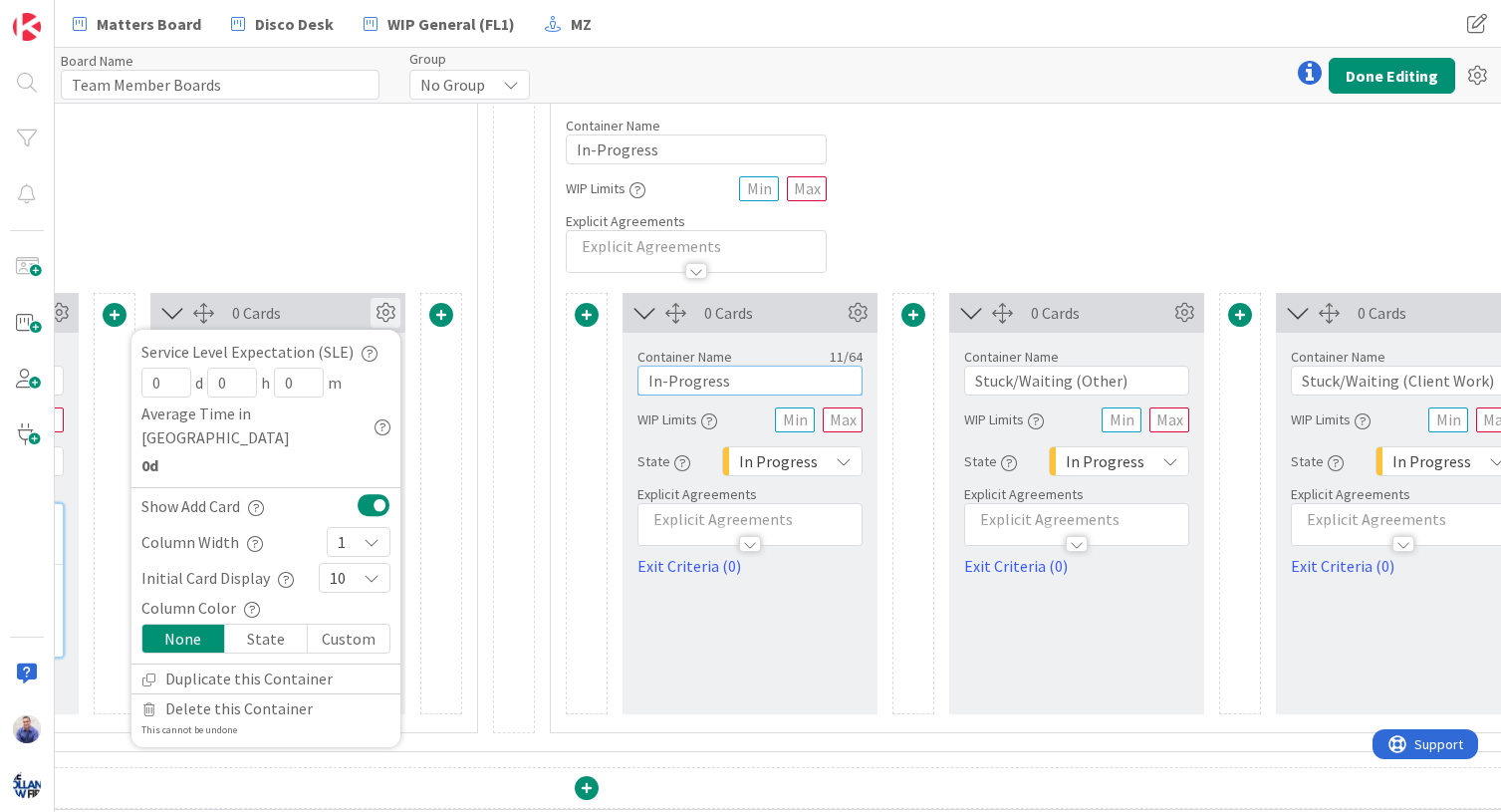
click at [787, 382] on input "In-Progress" at bounding box center [750, 381] width 225 height 30
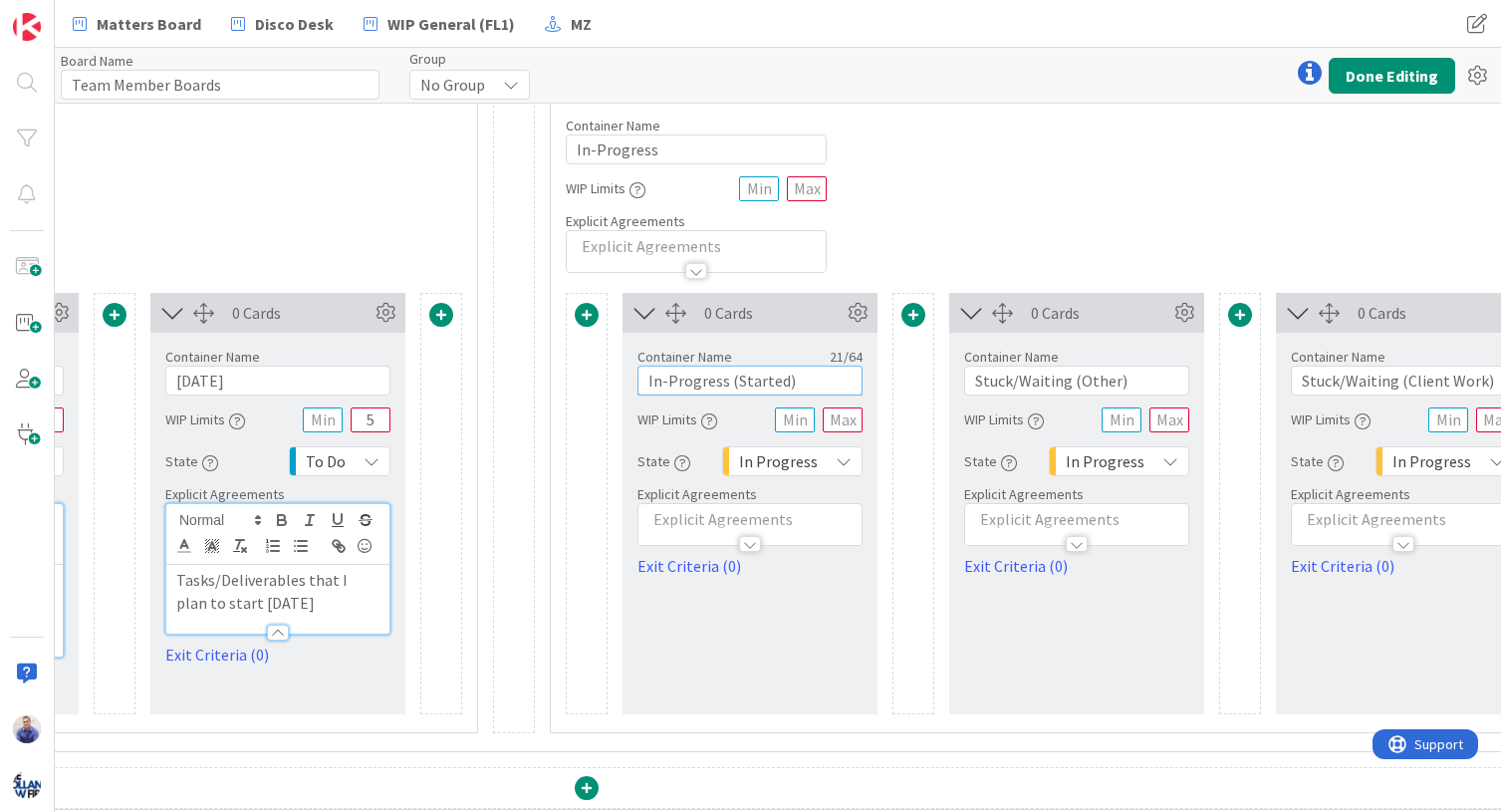
type input "In-Progress (Started)"
drag, startPoint x: 1480, startPoint y: 381, endPoint x: 1407, endPoint y: 383, distance: 73.0
click at [1249, 383] on input "Stuck/Waiting (Client Work)" at bounding box center [1403, 381] width 225 height 30
type input "Stuck/Waiting (Client Work)"
click at [1148, 373] on input "Stuck/Waiting (Other)" at bounding box center [1077, 381] width 225 height 30
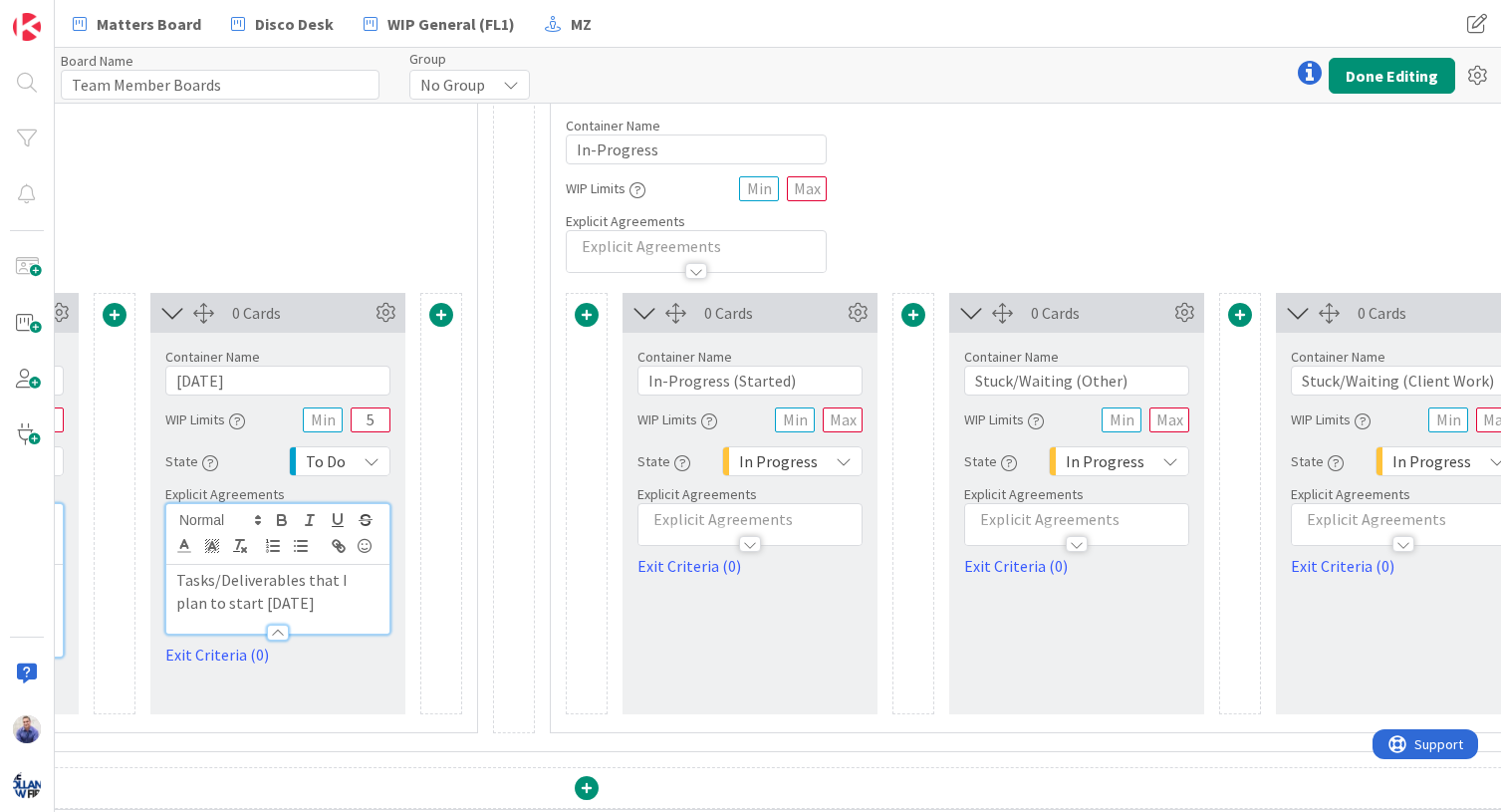
click at [1249, 521] on p at bounding box center [1403, 519] width 203 height 23
click at [1249, 581] on p at bounding box center [1403, 580] width 203 height 23
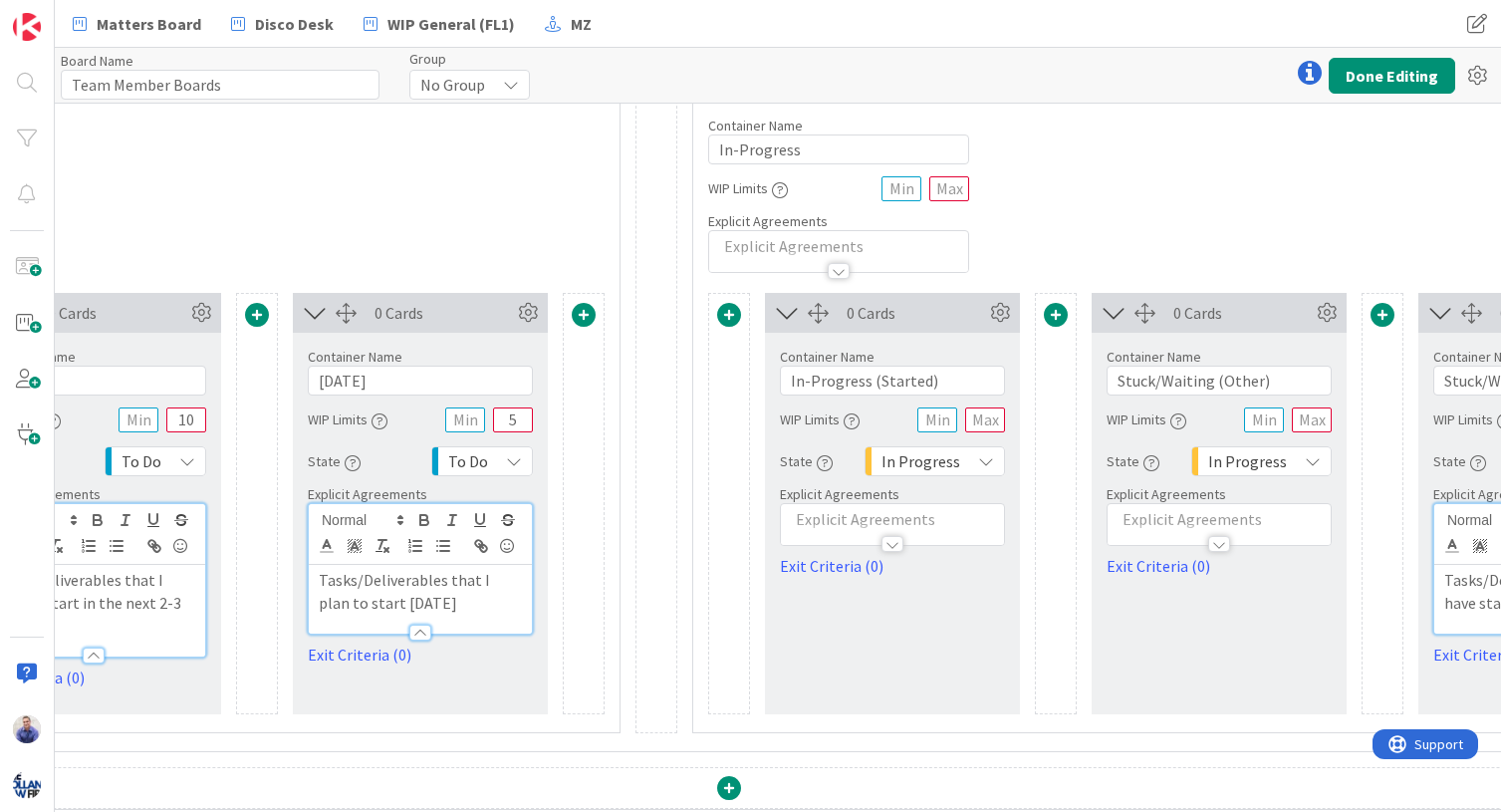
scroll to position [574, 1294]
click at [482, 606] on p "Tasks/Deliverables that I plan to start today" at bounding box center [424, 591] width 203 height 45
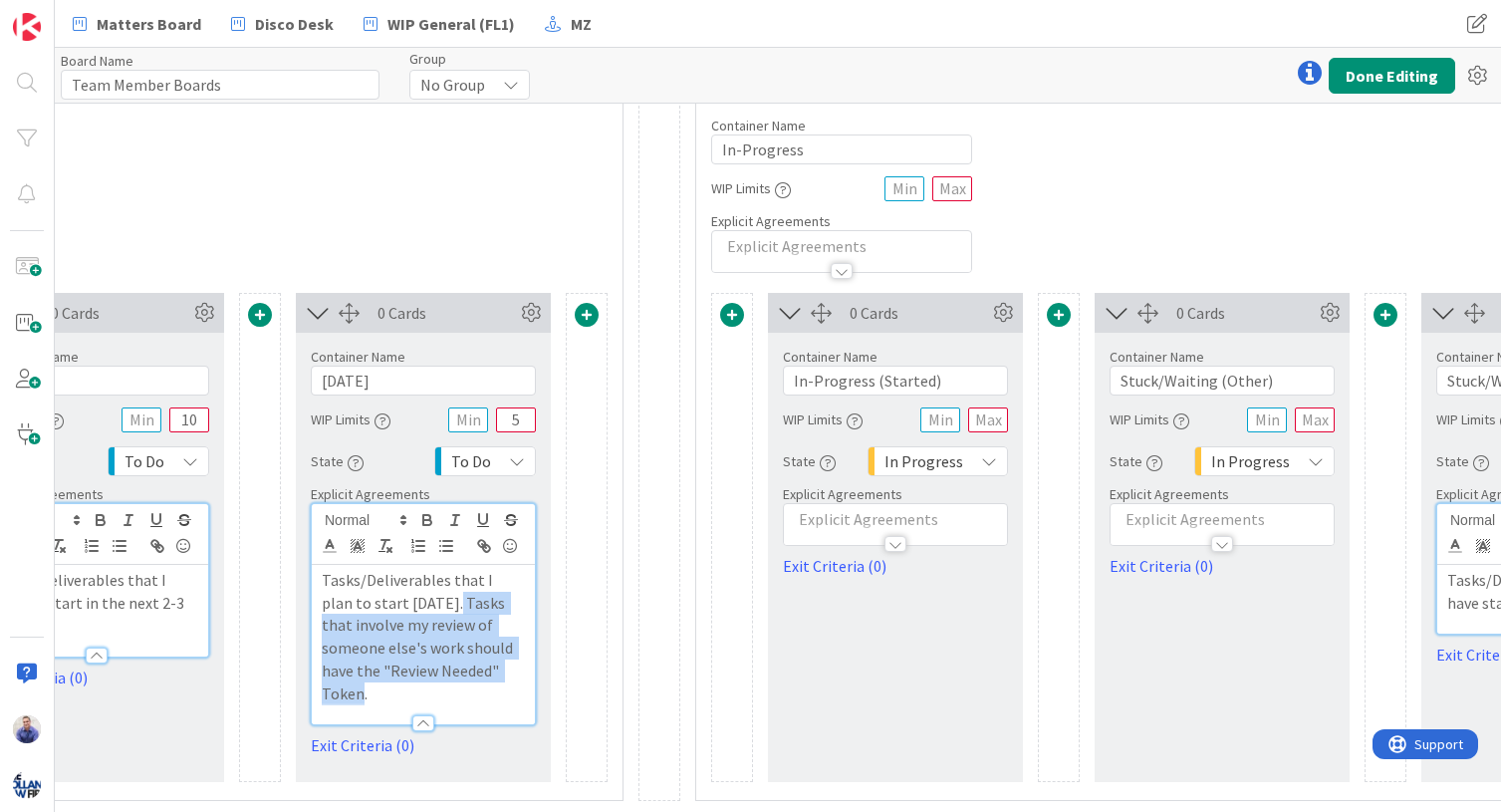
drag, startPoint x: 496, startPoint y: 675, endPoint x: 420, endPoint y: 606, distance: 102.6
click at [420, 606] on p "Tasks/Deliverables that I plan to start today. Tasks that involve my review of …" at bounding box center [424, 637] width 203 height 135
copy p "Tasks that involve my review of someone else's work should have the "Review Nee…"
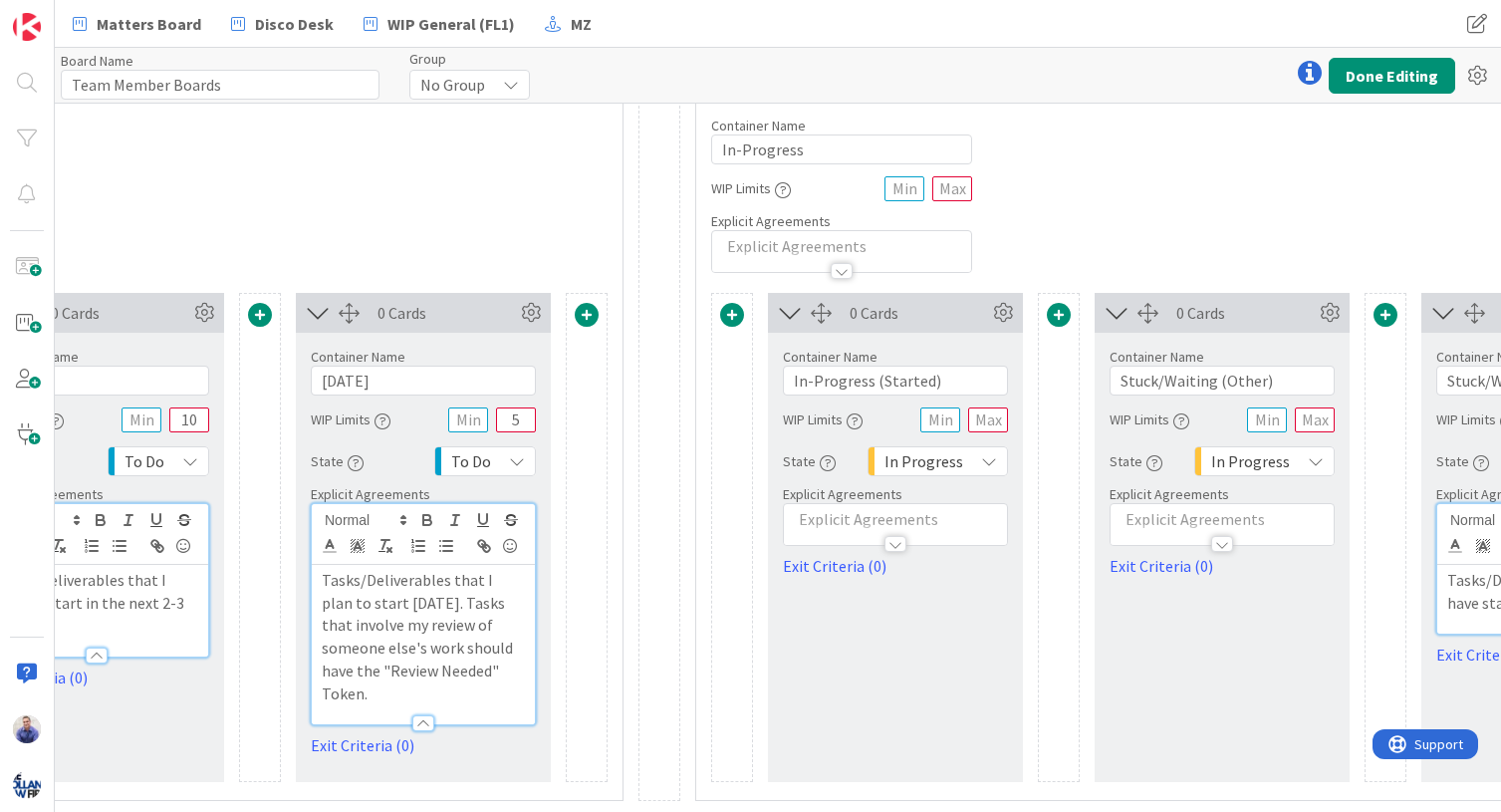
click at [186, 607] on p "Tasks/Deliverables that I plan to start in the next 2-3 days" at bounding box center [97, 603] width 203 height 68
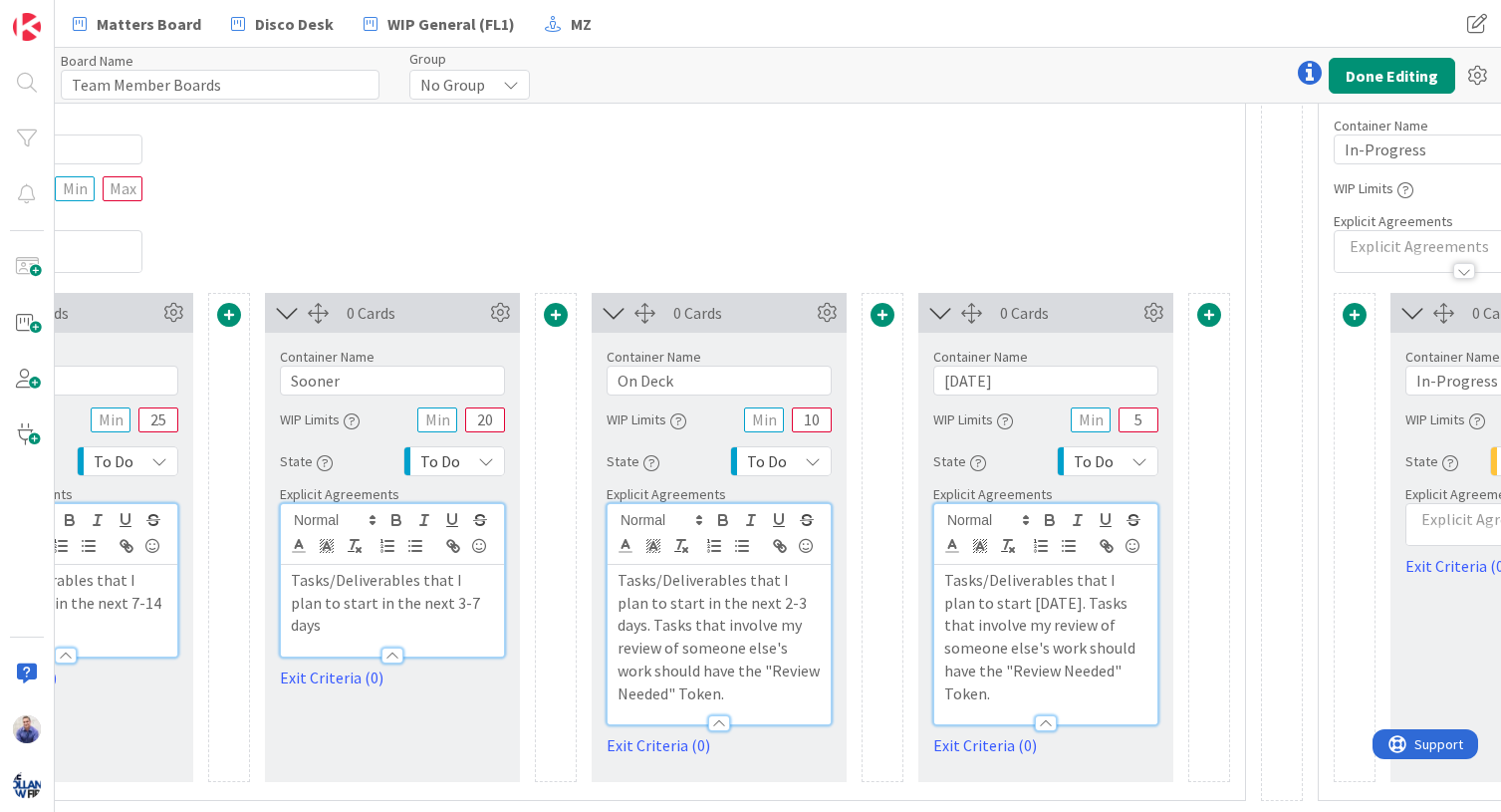
scroll to position [574, 656]
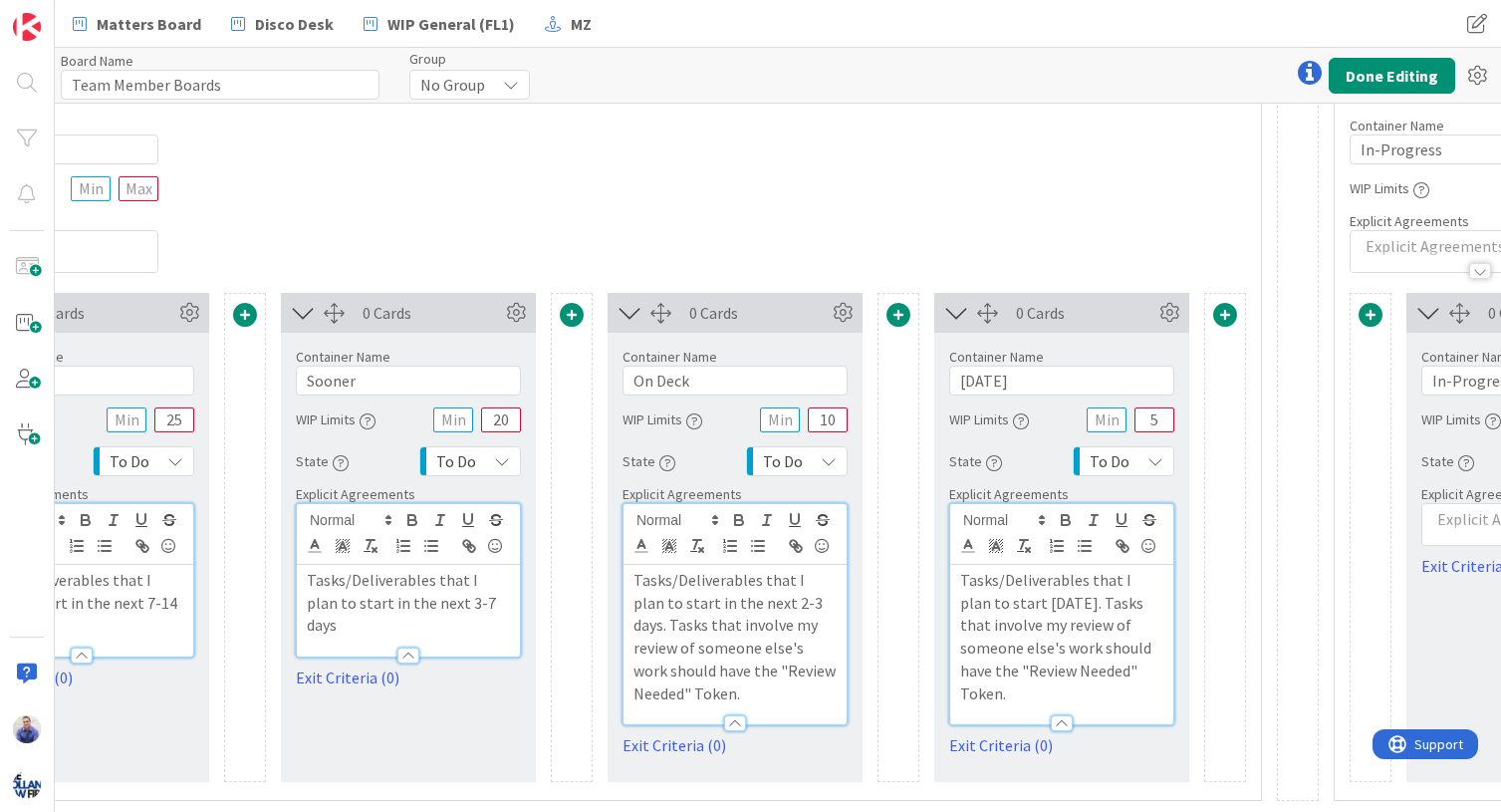
click at [495, 602] on p "Tasks/Deliverables that I plan to start in the next 3-7 days" at bounding box center [409, 603] width 203 height 68
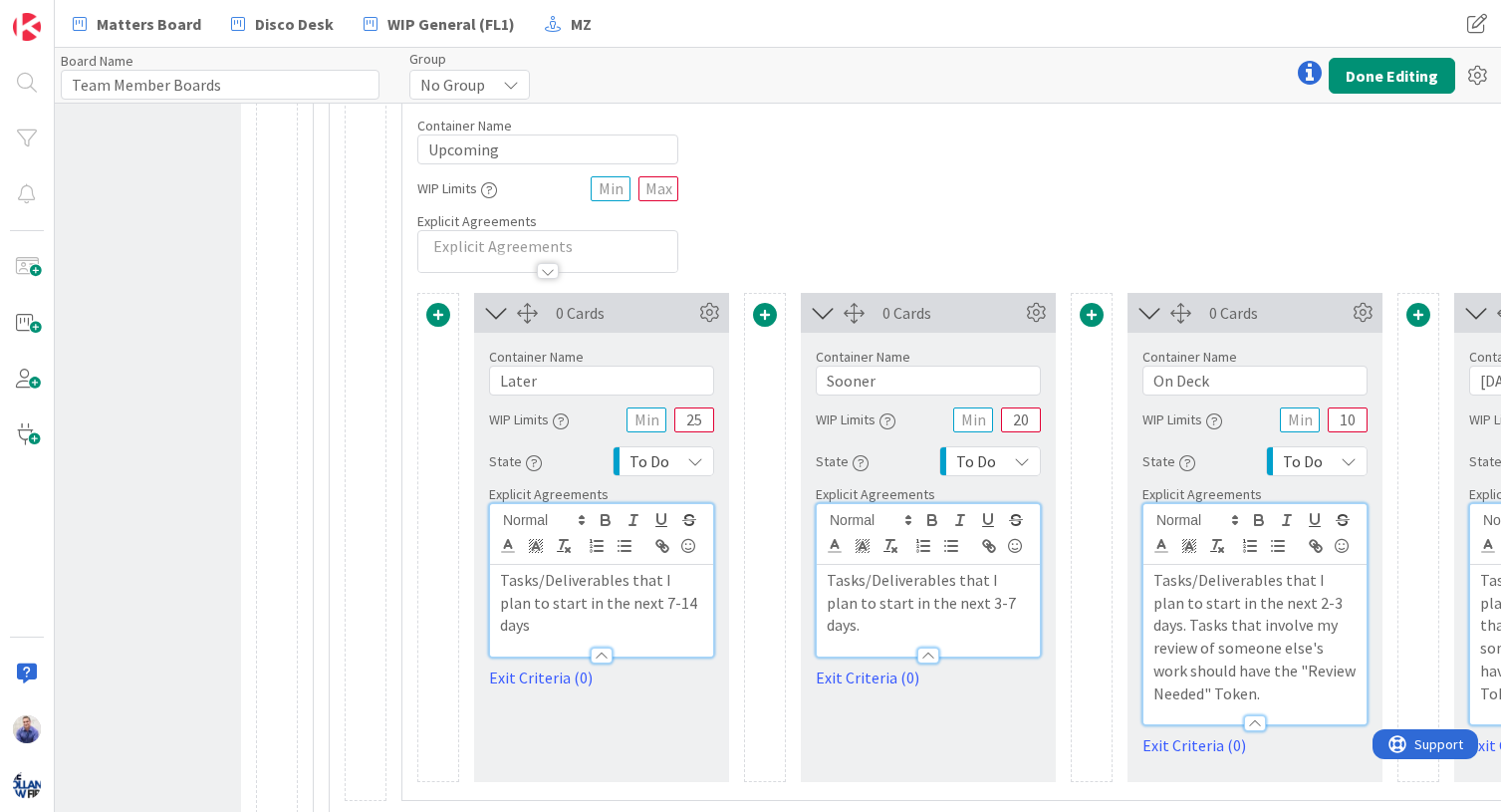
scroll to position [574, 143]
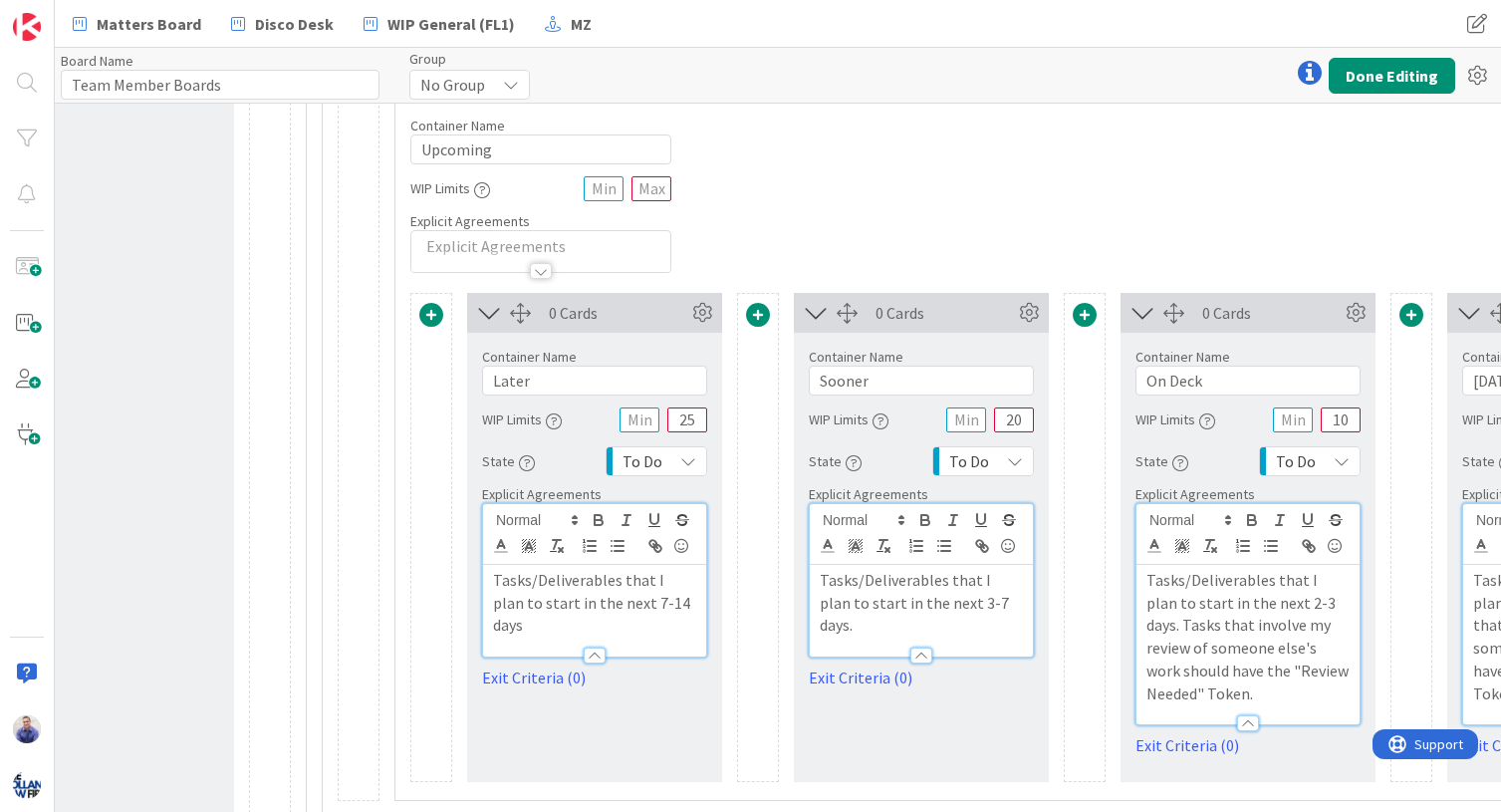
click at [435, 316] on span at bounding box center [432, 315] width 24 height 24
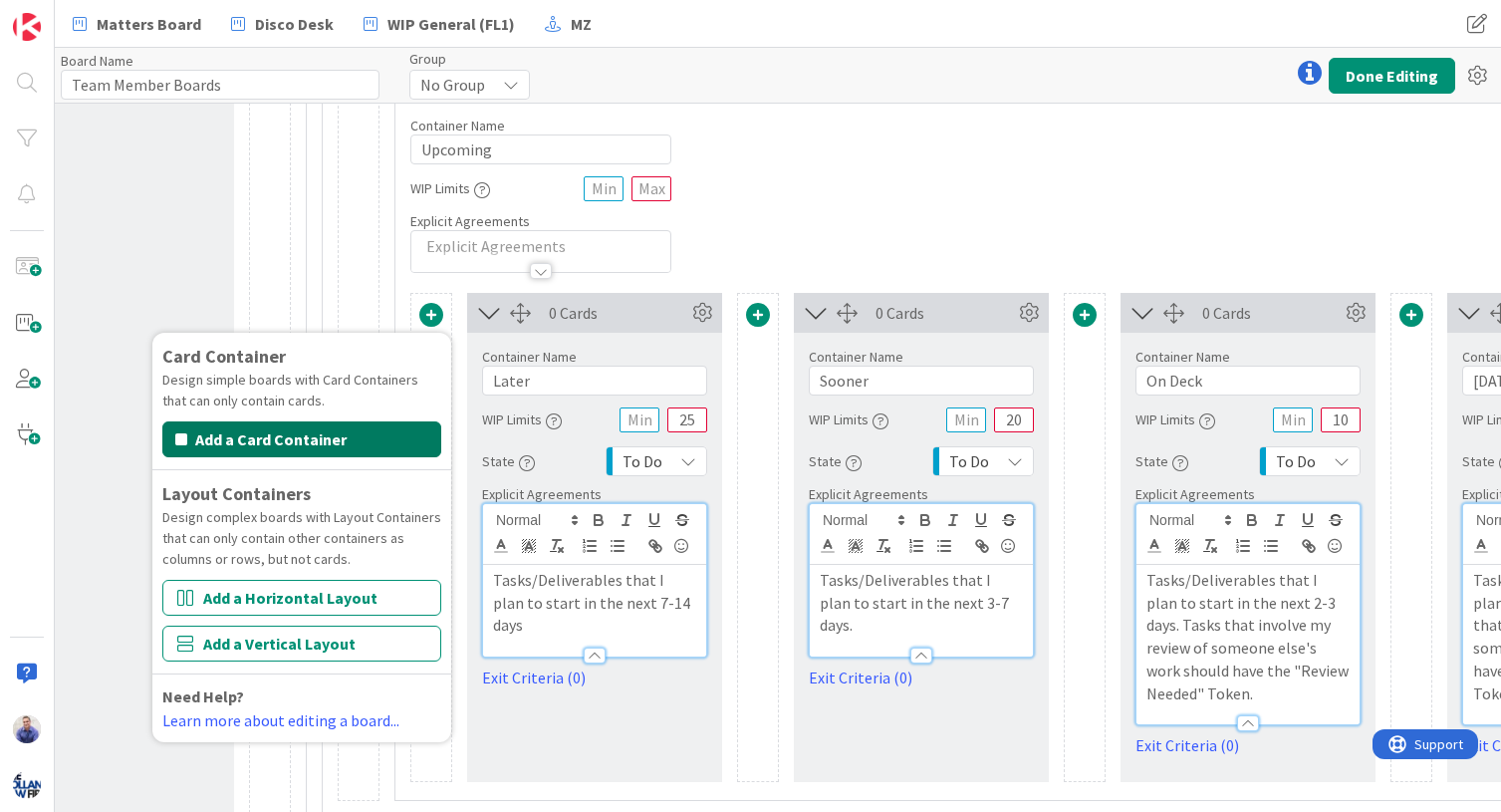
click at [368, 430] on button "Add a Card Container" at bounding box center [302, 439] width 279 height 36
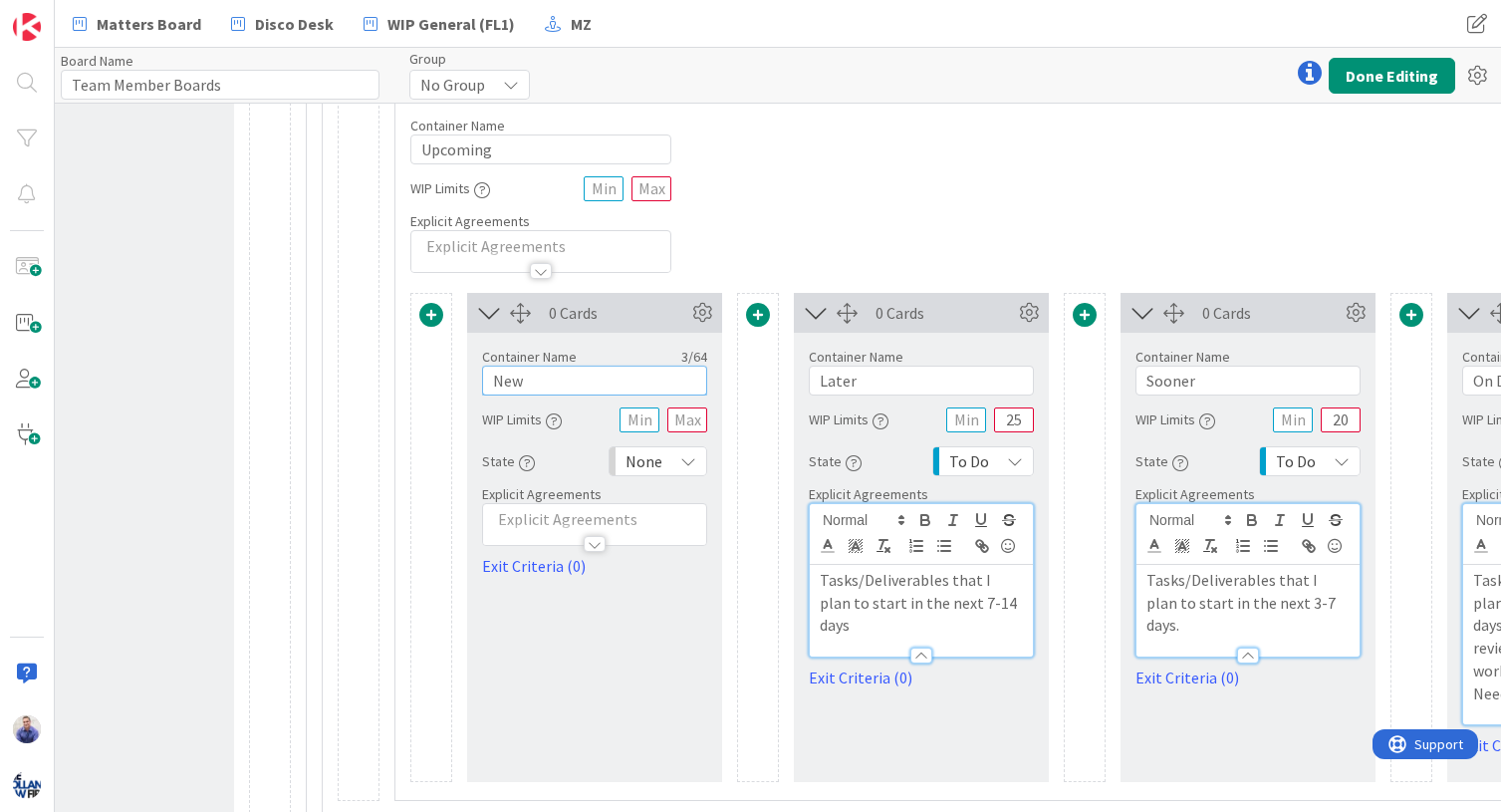
click at [535, 383] on input "New" at bounding box center [595, 381] width 225 height 30
type input "Inbox / New Requests (Triage)"
click at [672, 462] on div "None" at bounding box center [658, 461] width 99 height 30
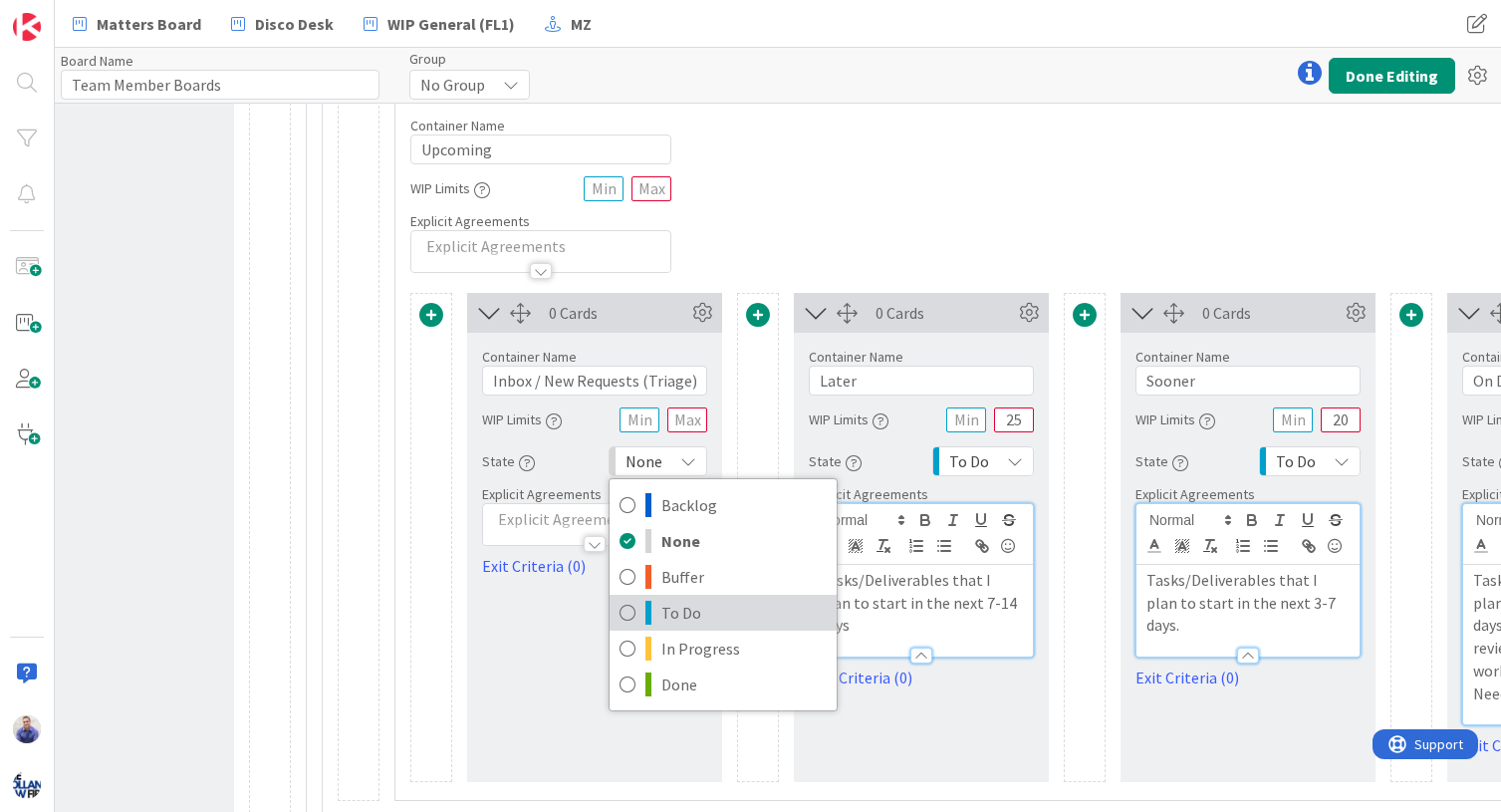
click at [664, 606] on span "To Do" at bounding box center [745, 613] width 165 height 30
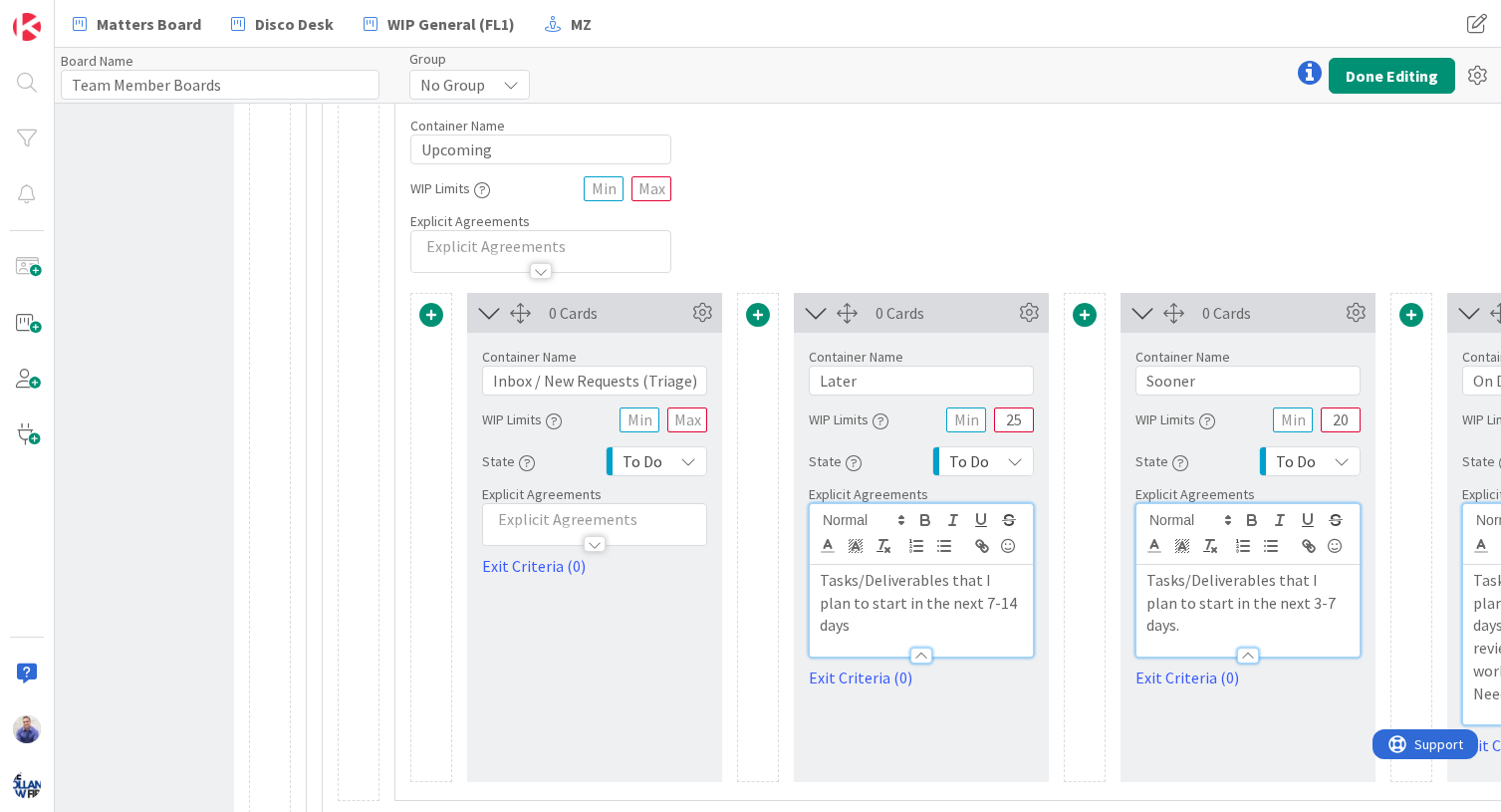
click at [583, 518] on p at bounding box center [595, 519] width 203 height 23
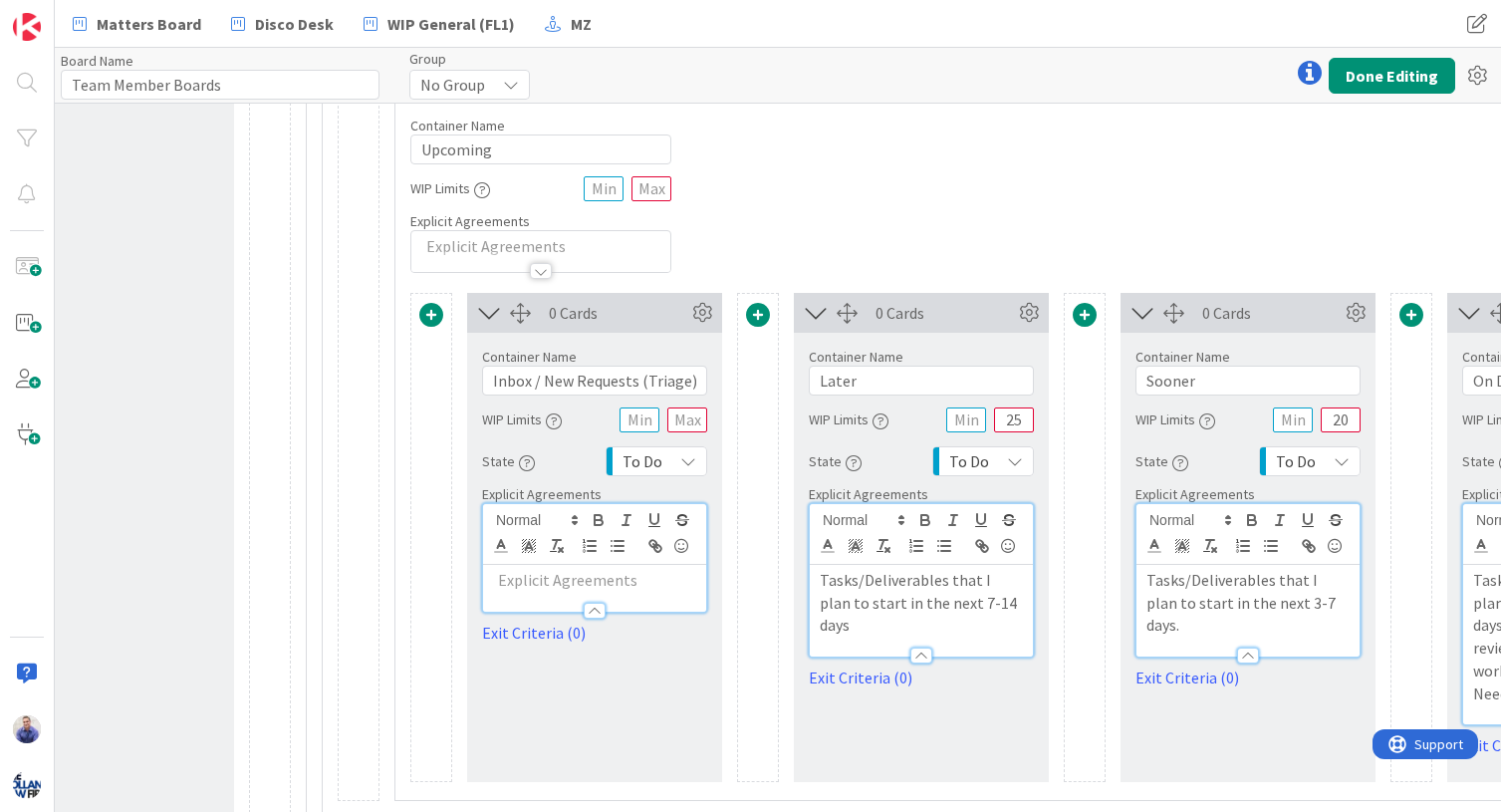
click at [569, 588] on p at bounding box center [595, 580] width 203 height 23
click at [695, 420] on input "text" at bounding box center [688, 419] width 40 height 25
type input "10"
click at [742, 258] on div "Container Name 8 / 64 Upcoming WIP Limits Explicit Agreements" at bounding box center [1248, 187] width 1705 height 171
click at [918, 383] on input "Later" at bounding box center [922, 381] width 225 height 30
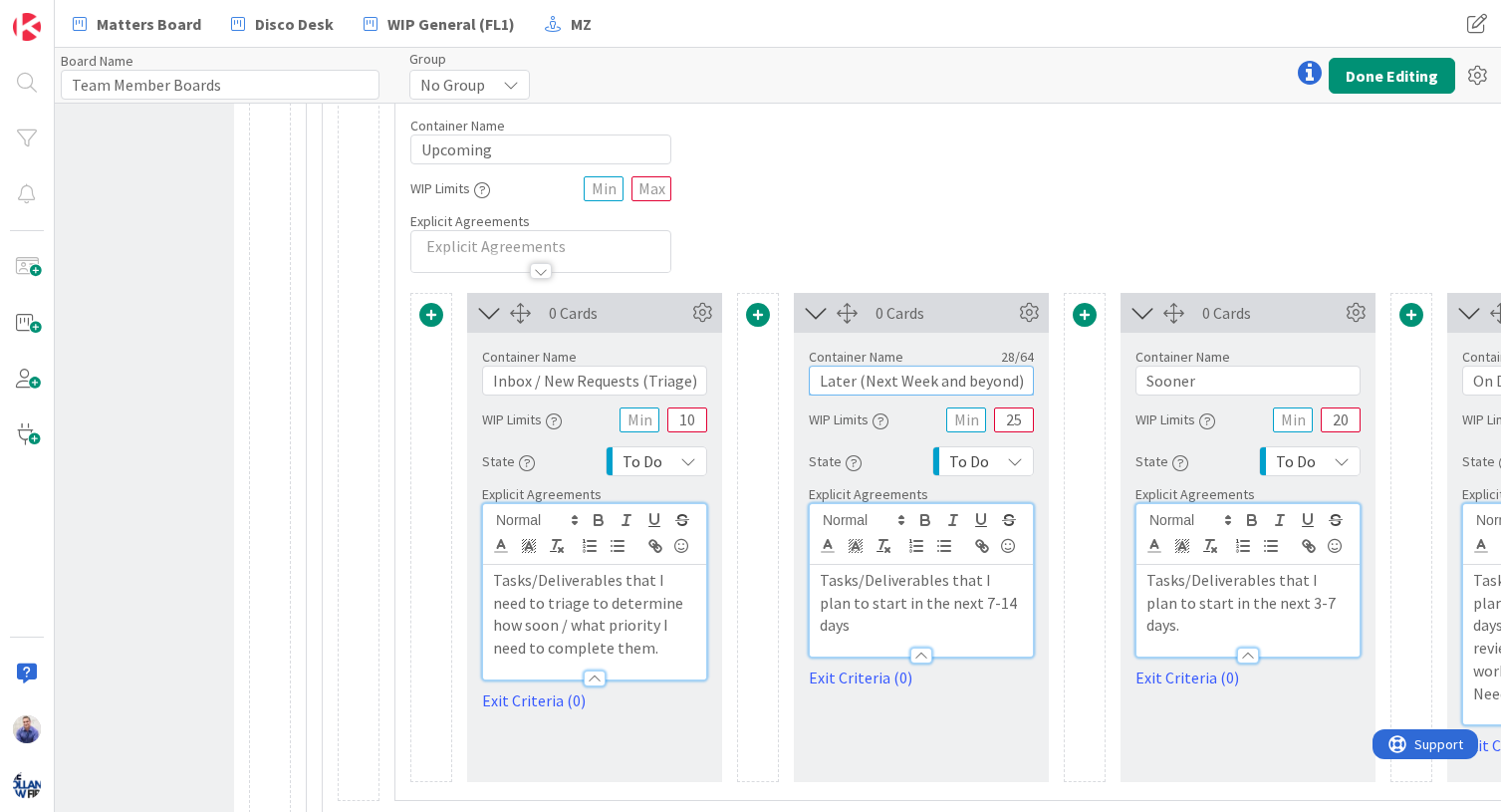
click at [972, 376] on input "Later (Next Week and beyond)" at bounding box center [922, 381] width 225 height 30
type input "Later (Next Week and Beyond)"
click at [1002, 260] on div "Container Name 8 / 64 Upcoming WIP Limits Explicit Agreements" at bounding box center [1248, 187] width 1705 height 171
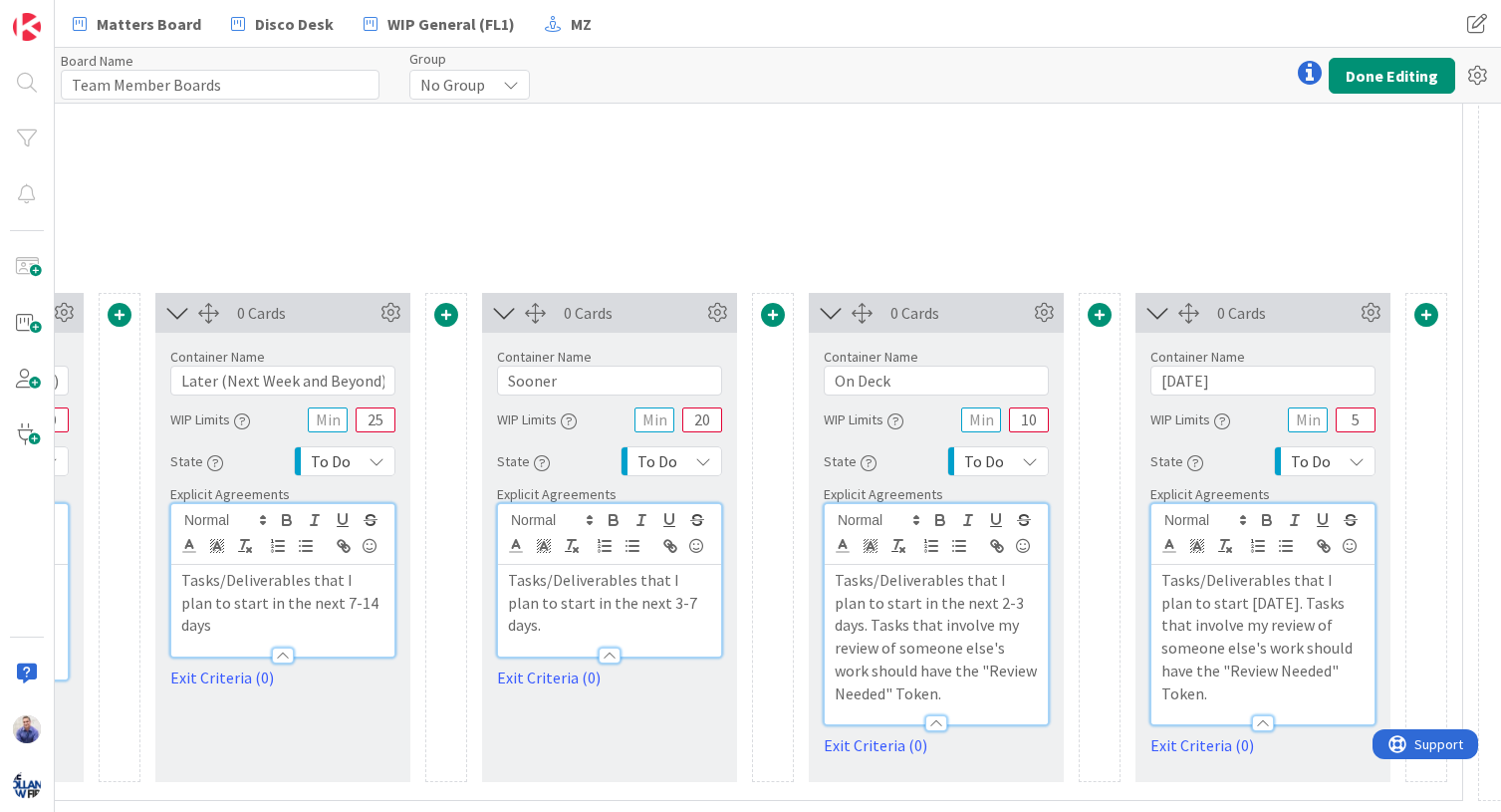
scroll to position [574, 788]
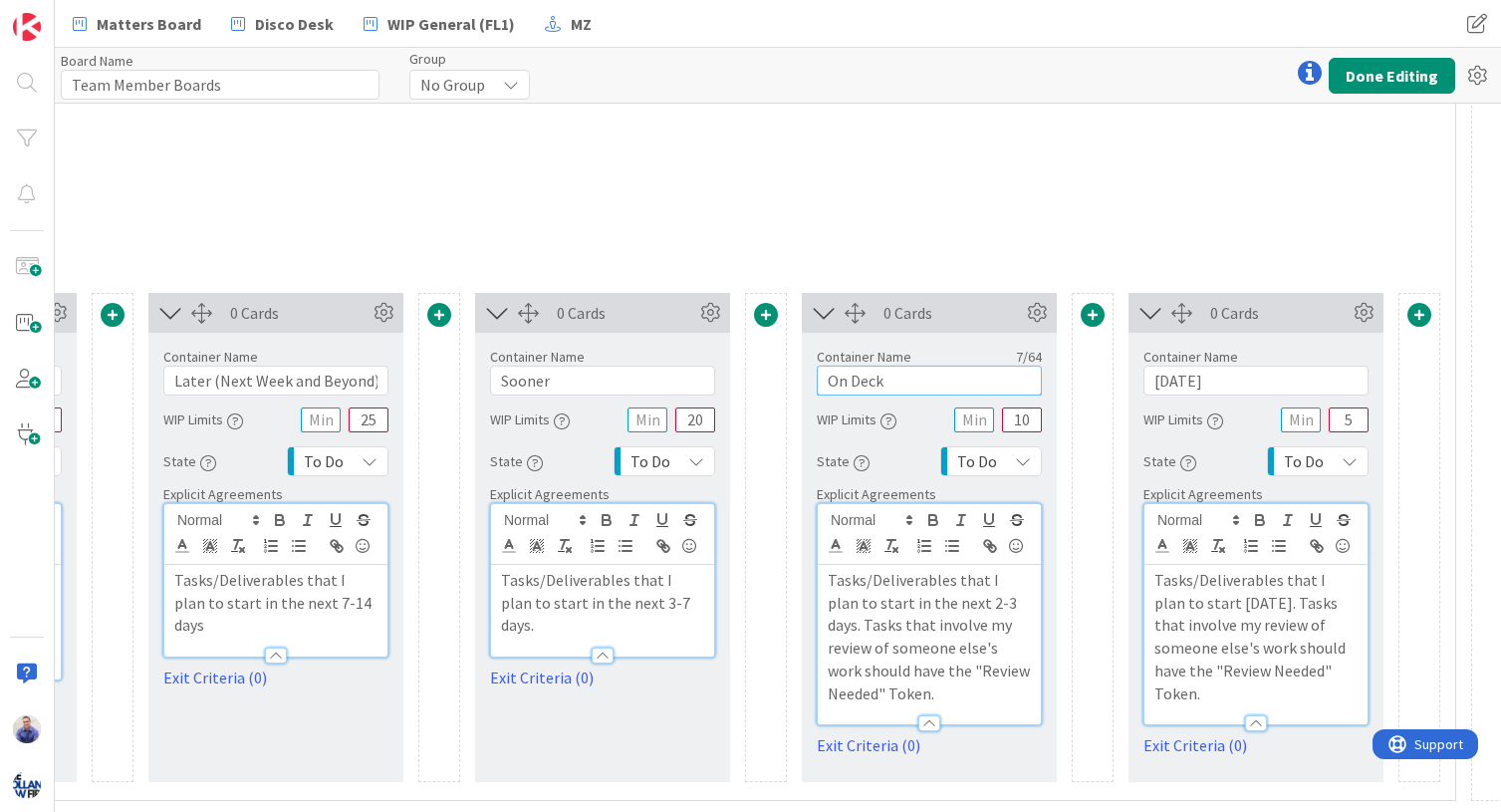
click at [927, 379] on input "On Deck" at bounding box center [930, 381] width 225 height 30
type input "On Deck (next 2-3 days)"
click at [663, 386] on input "Sooner" at bounding box center [603, 381] width 225 height 30
click at [582, 385] on input "Sooner (later this week)" at bounding box center [603, 381] width 225 height 30
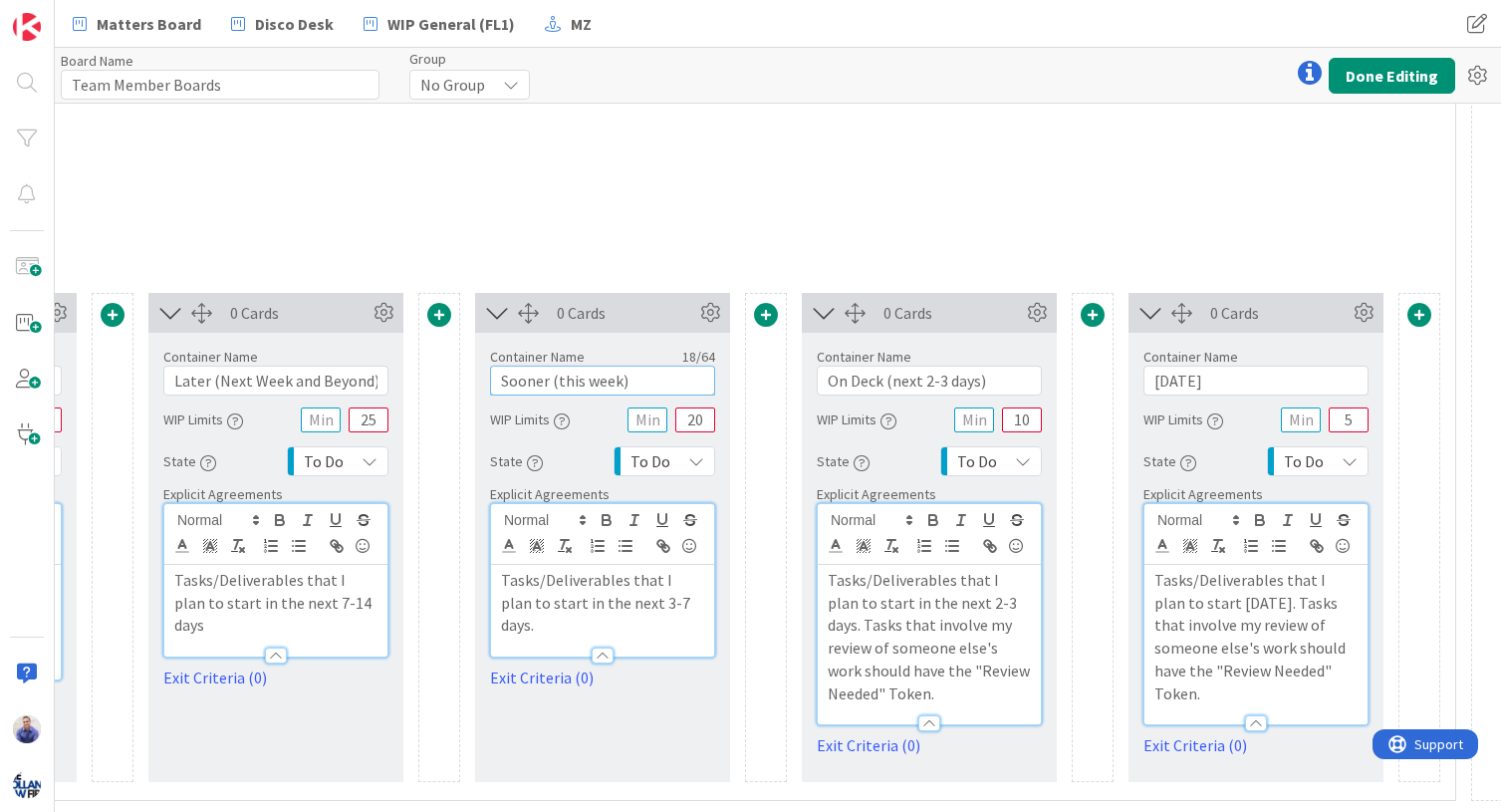
type input "Sooner (this week)"
drag, startPoint x: 369, startPoint y: 383, endPoint x: 223, endPoint y: 380, distance: 146.0
click at [220, 377] on input "Later (Next Week and Beyond)" at bounding box center [276, 381] width 225 height 30
type input "Later (next week and beyond)"
click at [369, 269] on div "Container Name 8 / 64 Upcoming WIP Limits Explicit Agreements" at bounding box center [602, 187] width 1705 height 171
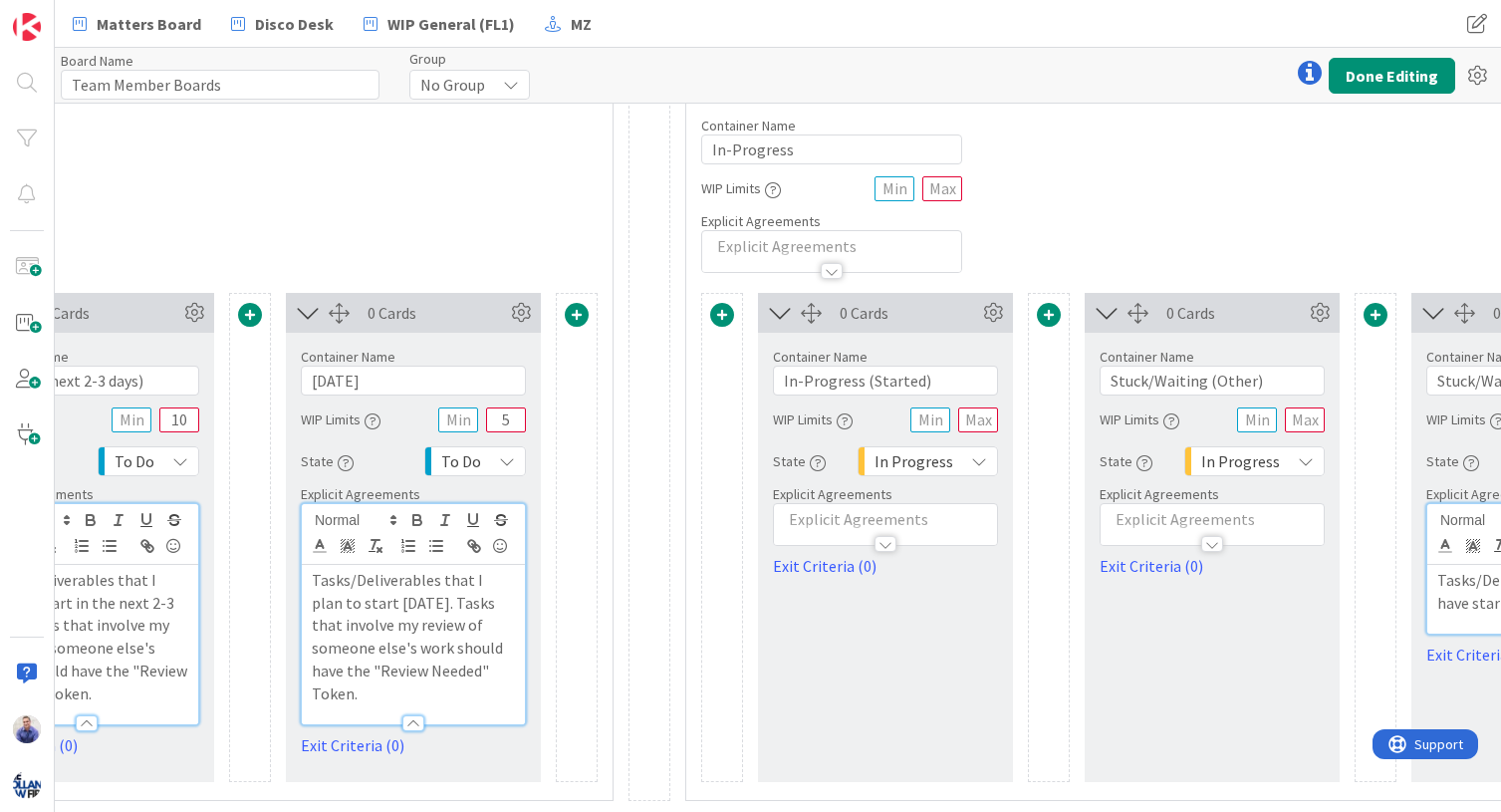
scroll to position [574, 1845]
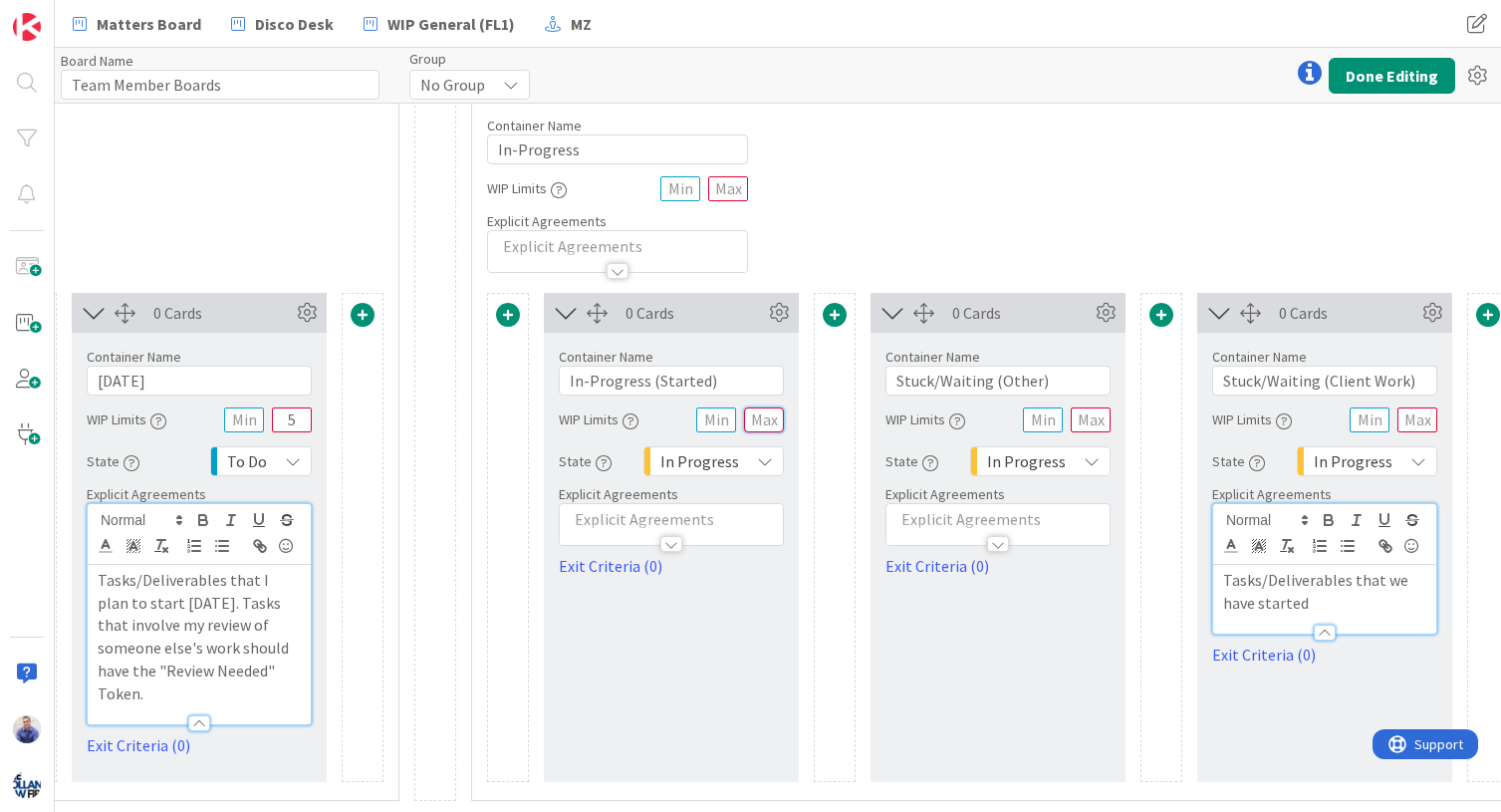
click at [775, 417] on input "text" at bounding box center [764, 419] width 40 height 25
type input "3"
click at [926, 261] on div "Container Name 11 / 64 In-Progress WIP Limits Explicit Agreements" at bounding box center [998, 187] width 1051 height 171
click at [1086, 419] on input "text" at bounding box center [1090, 419] width 40 height 25
type input "8"
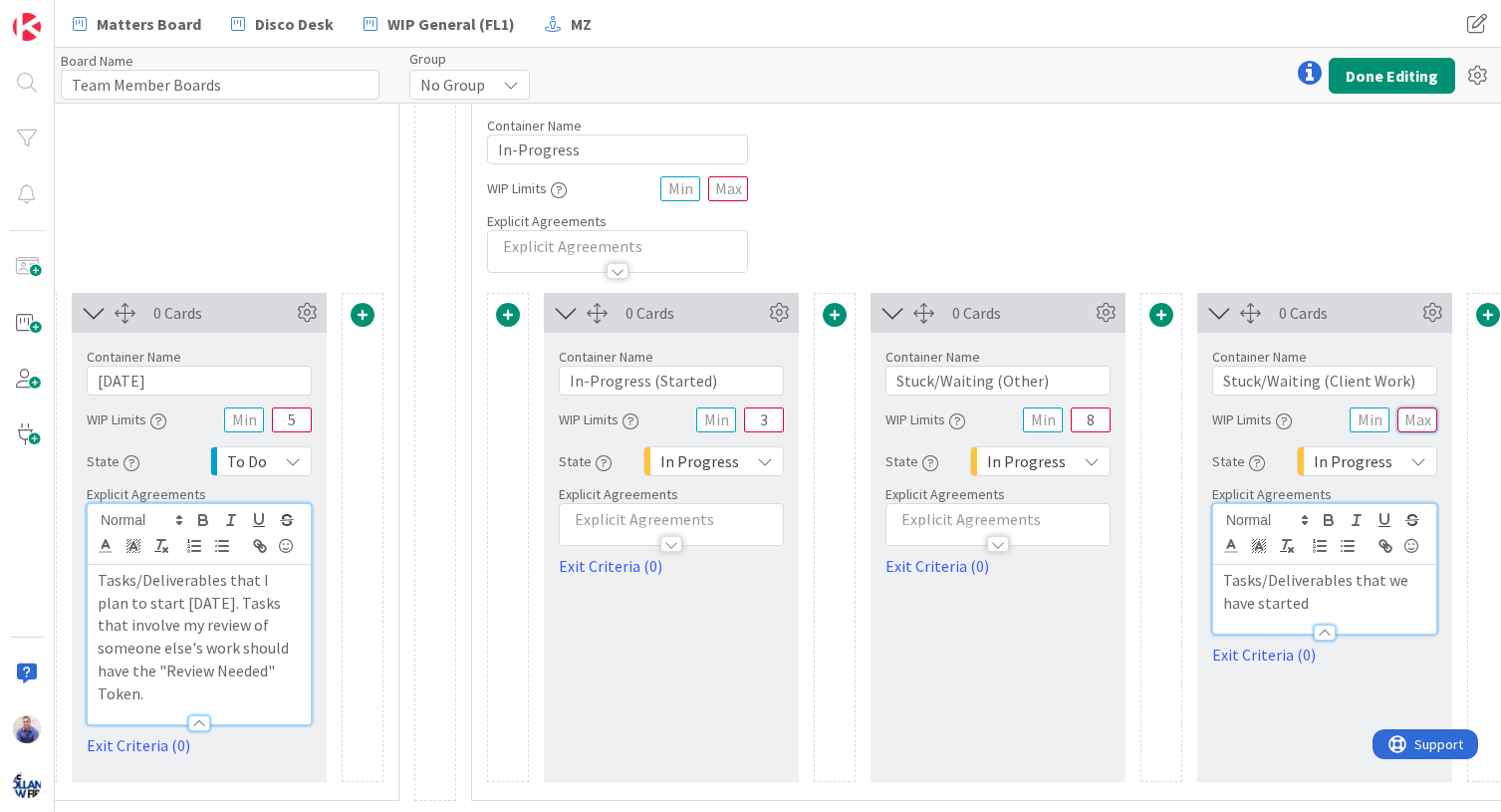
click at [1249, 422] on input "text" at bounding box center [1417, 419] width 40 height 25
type input "8"
click at [1249, 203] on div "Container Name 11 / 64 In-Progress WIP Limits Explicit Agreements" at bounding box center [998, 187] width 1051 height 171
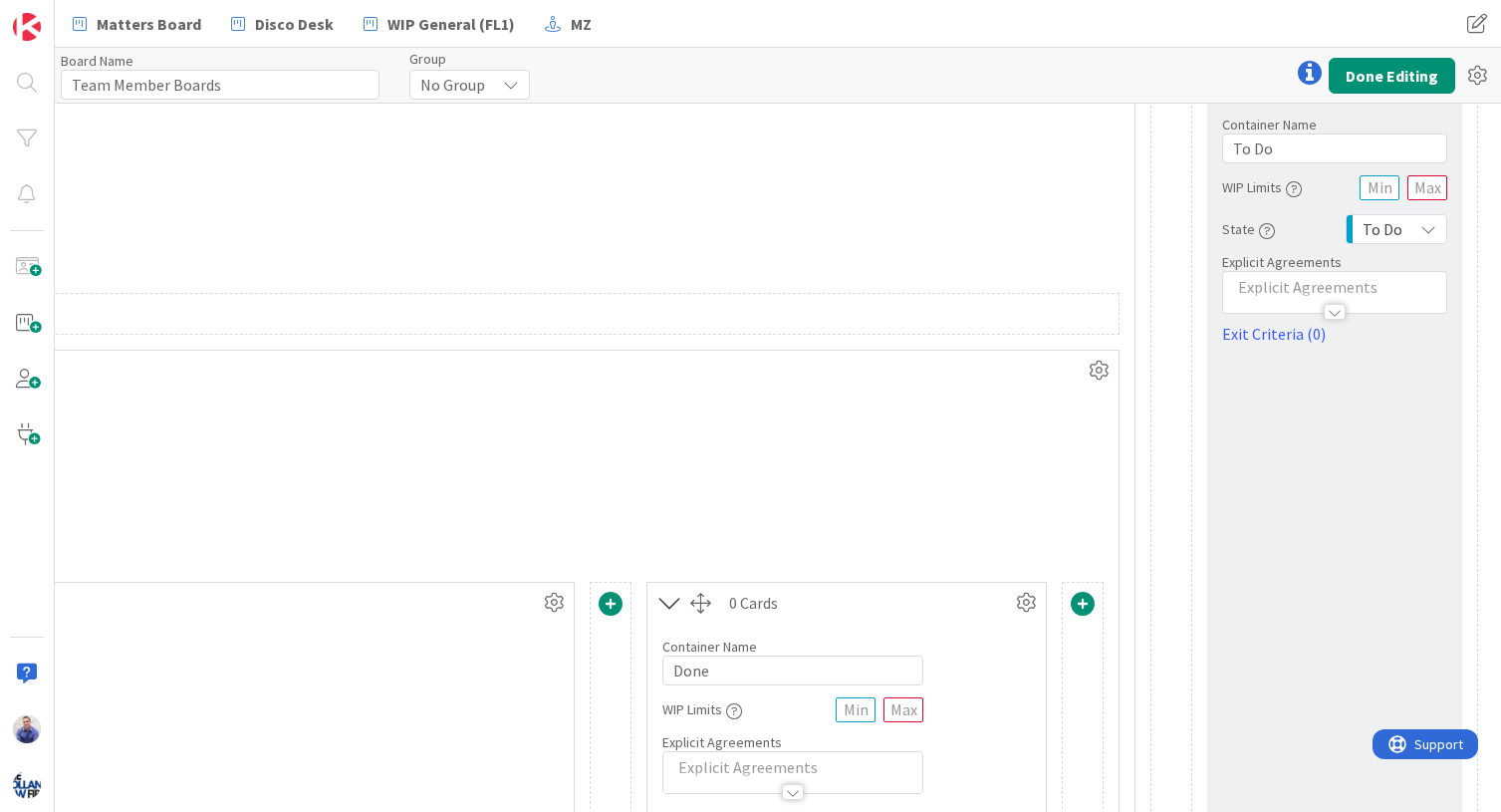
scroll to position [51, 2796]
click at [1094, 376] on icon at bounding box center [1098, 373] width 30 height 30
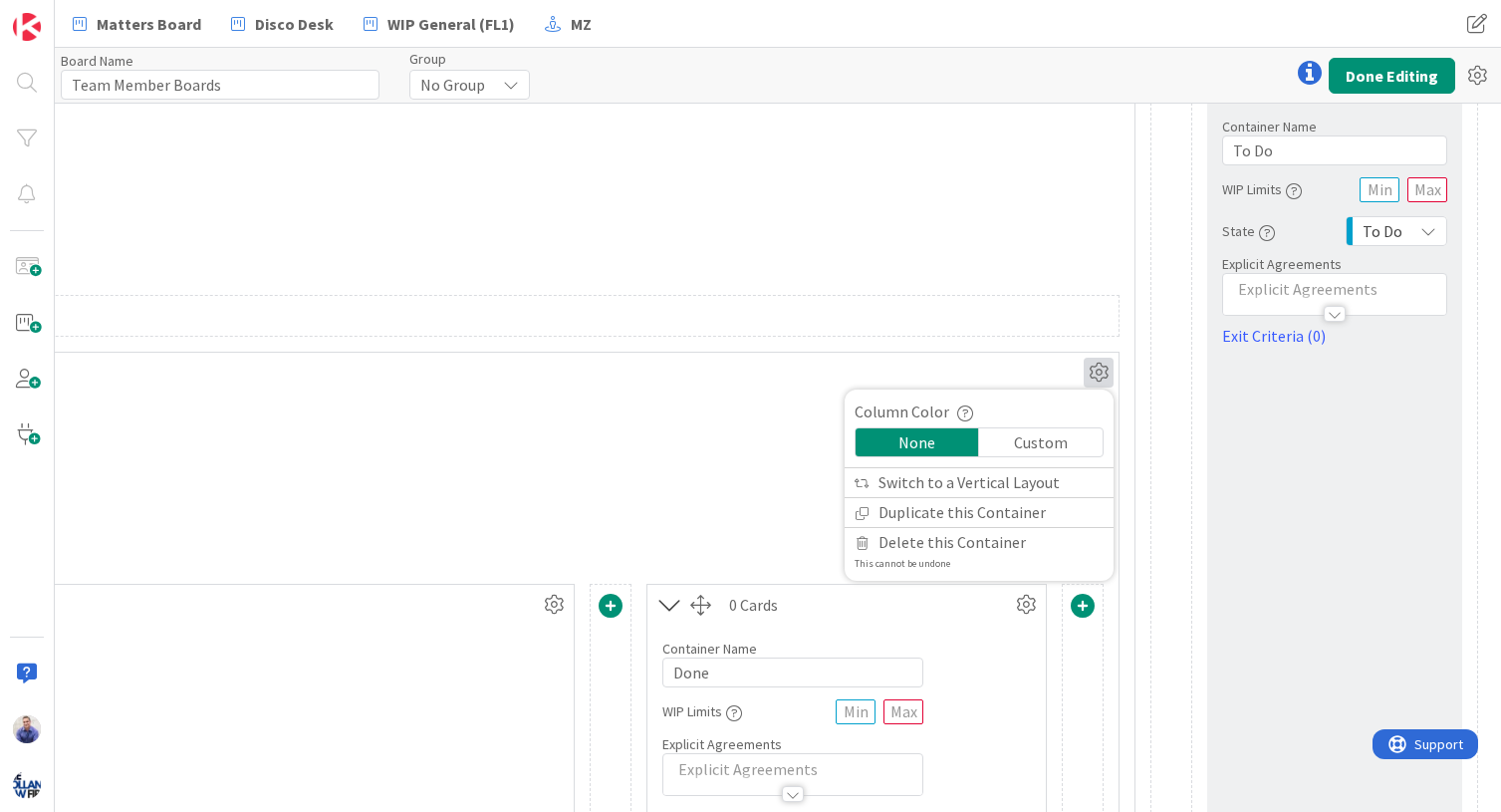
click at [1041, 443] on div "Custom" at bounding box center [1042, 442] width 124 height 28
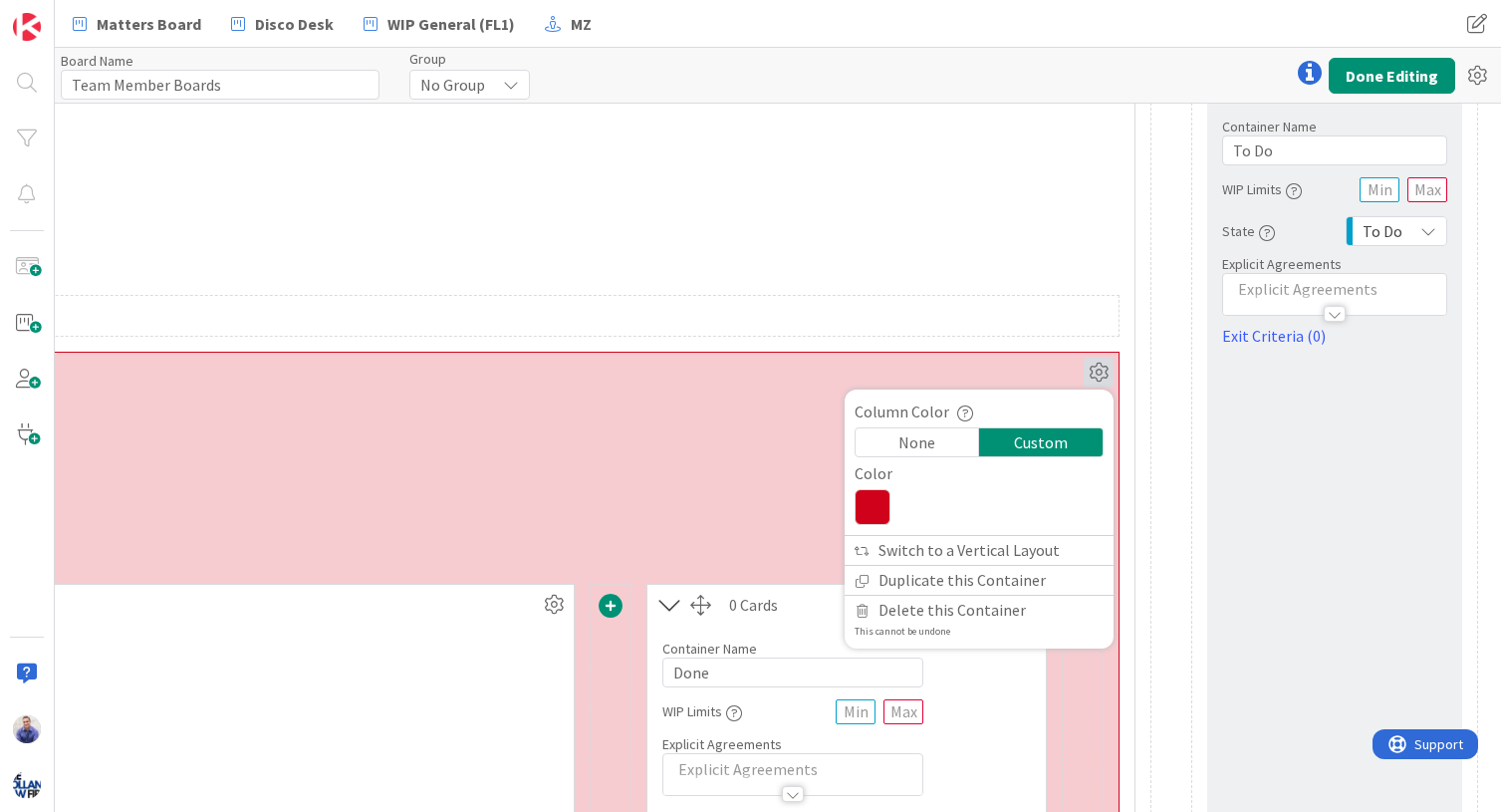
click at [873, 500] on icon at bounding box center [873, 507] width 36 height 36
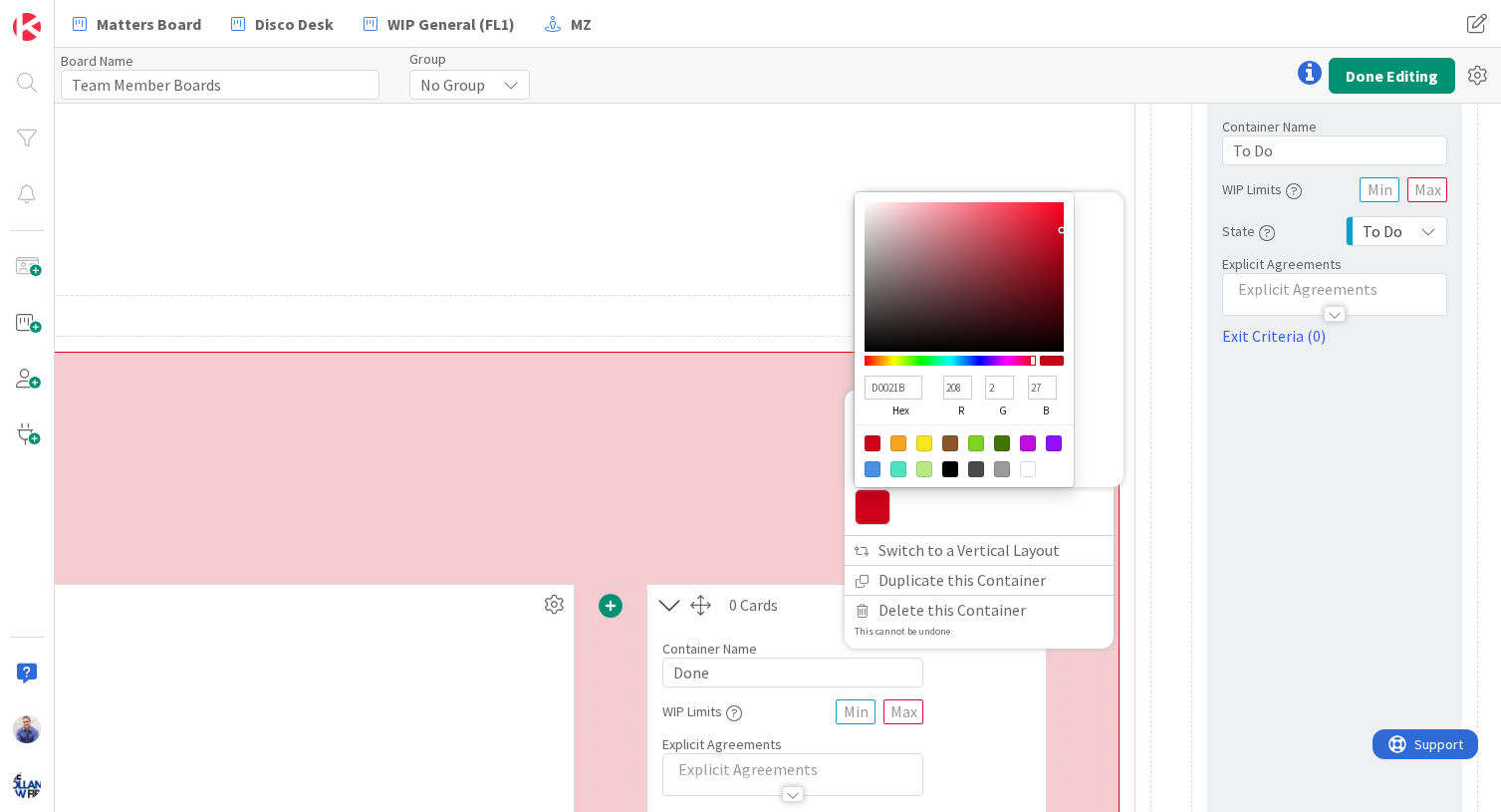
click at [899, 388] on input "D0021B" at bounding box center [894, 388] width 58 height 24
paste input "3DA5D9"
type input "3DA5D9"
type input "61"
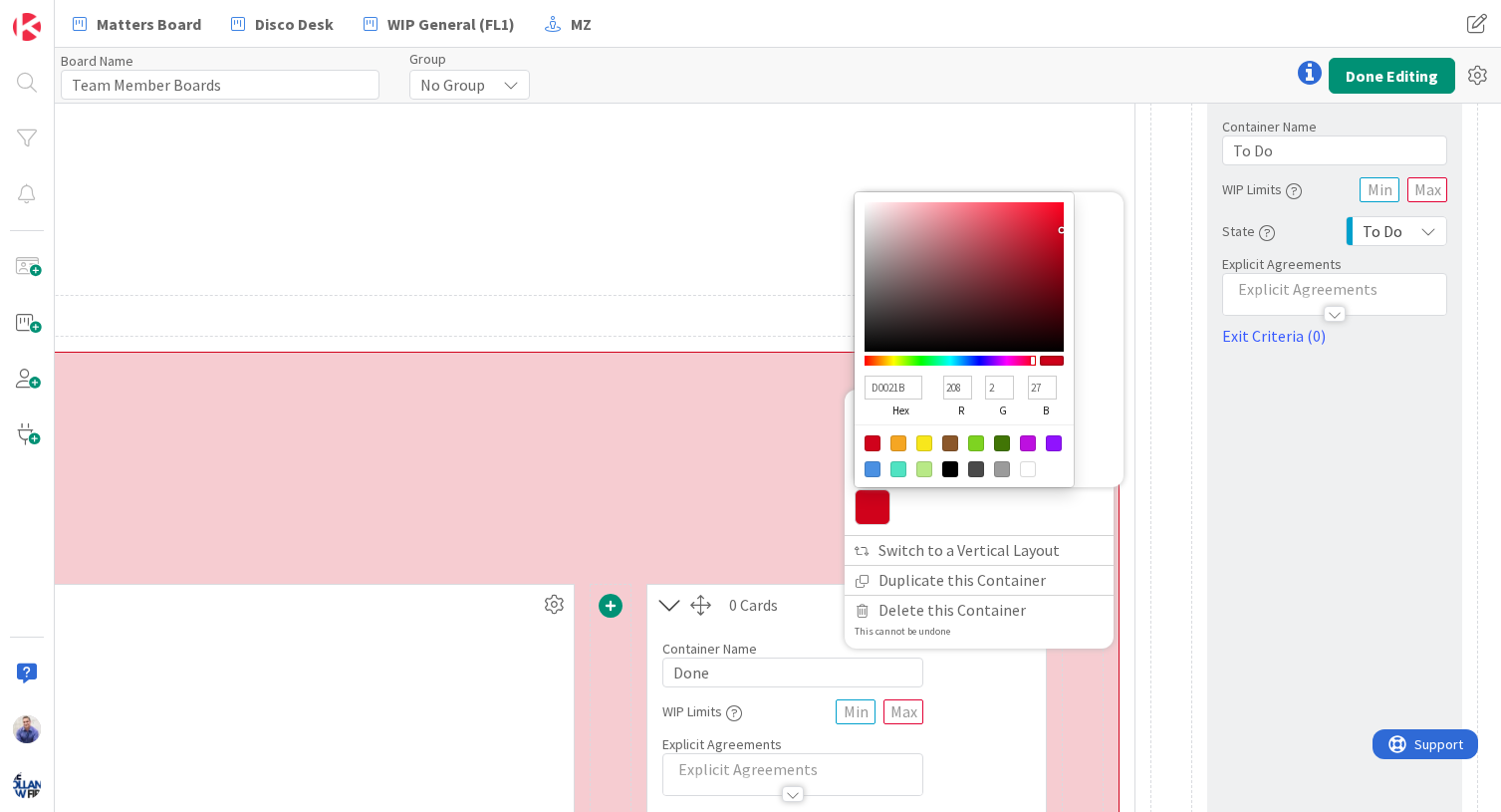
type input "165"
type input "217"
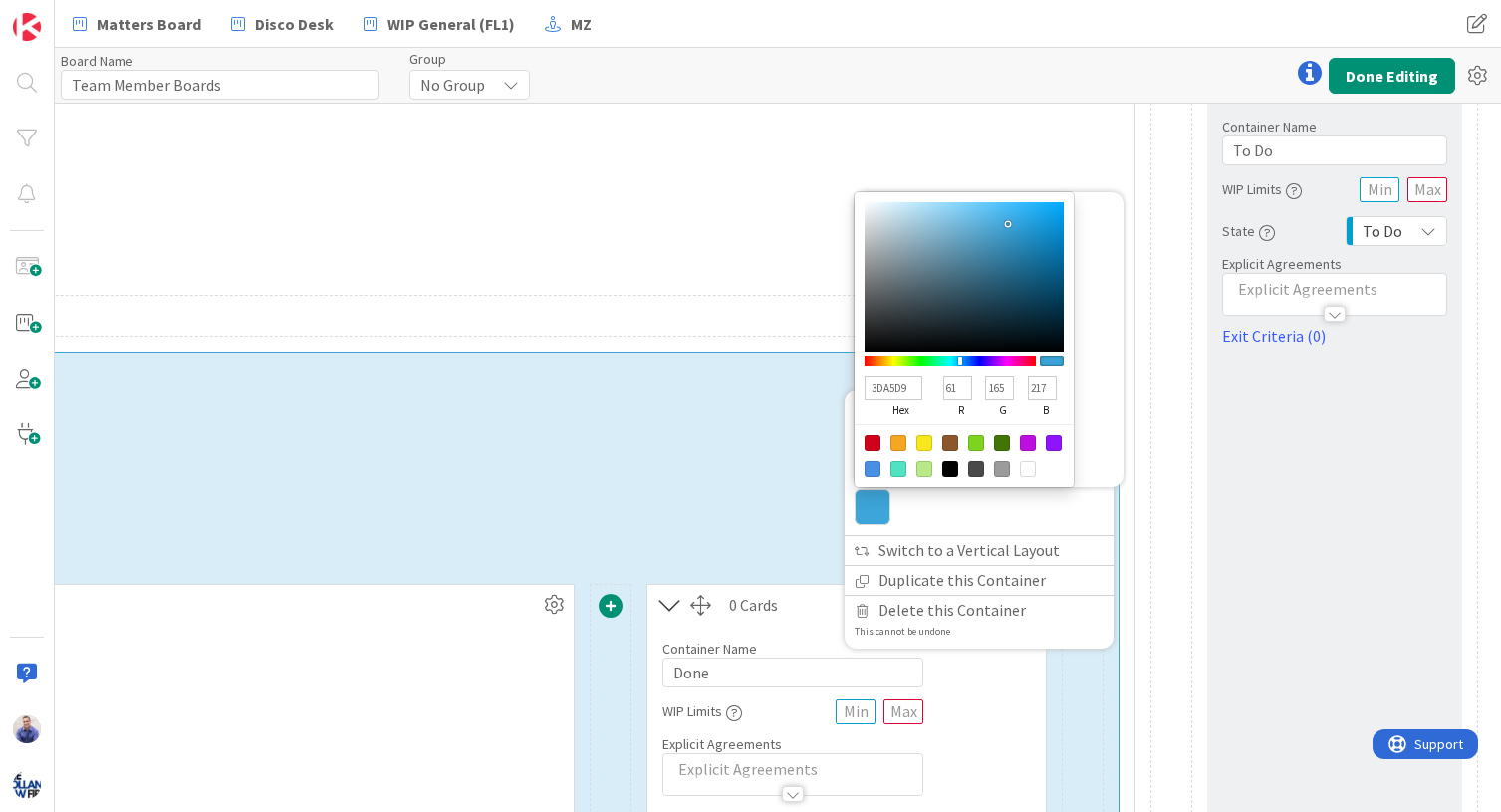
type input "3DA5D9"
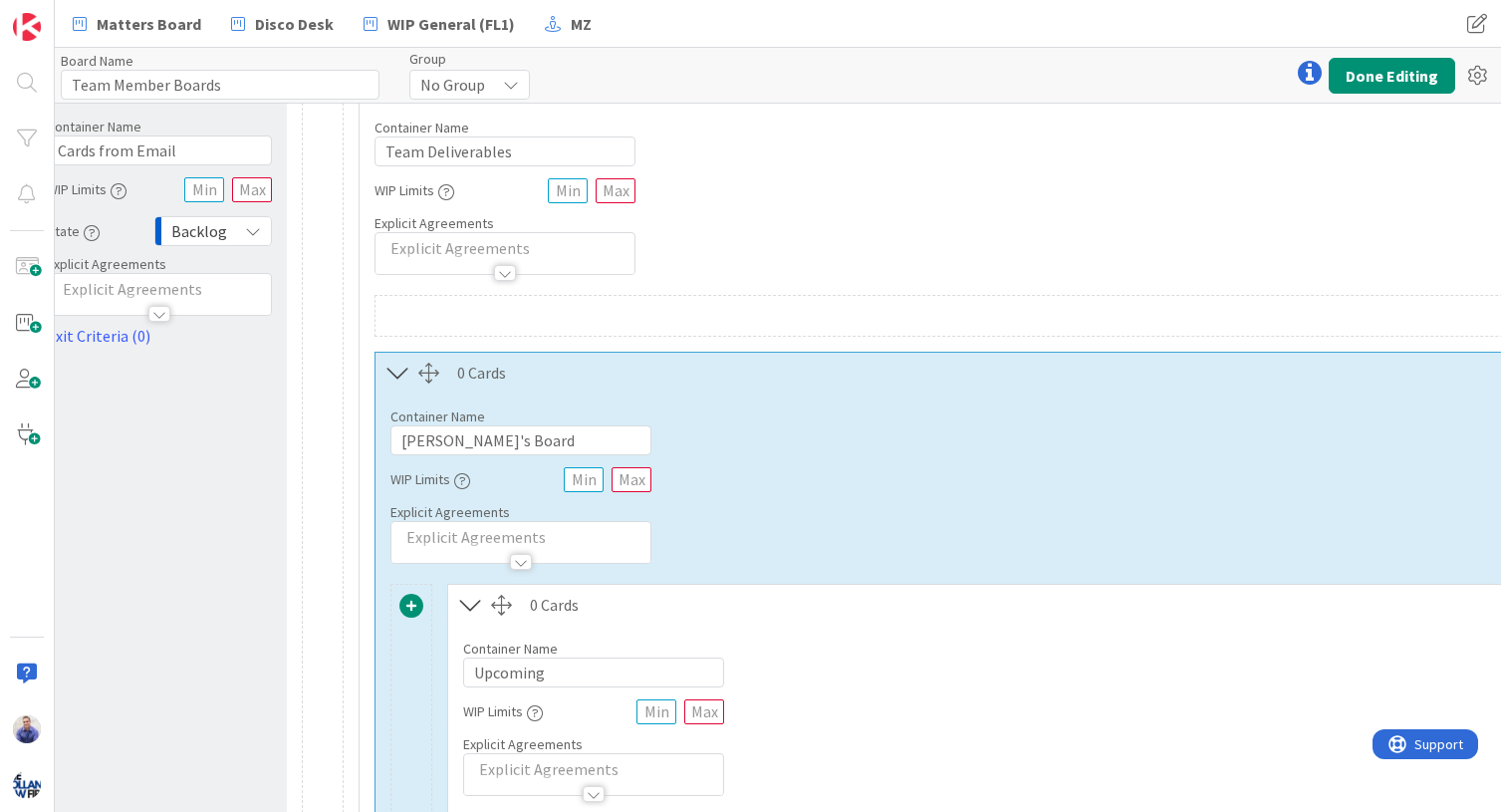
scroll to position [51, 38]
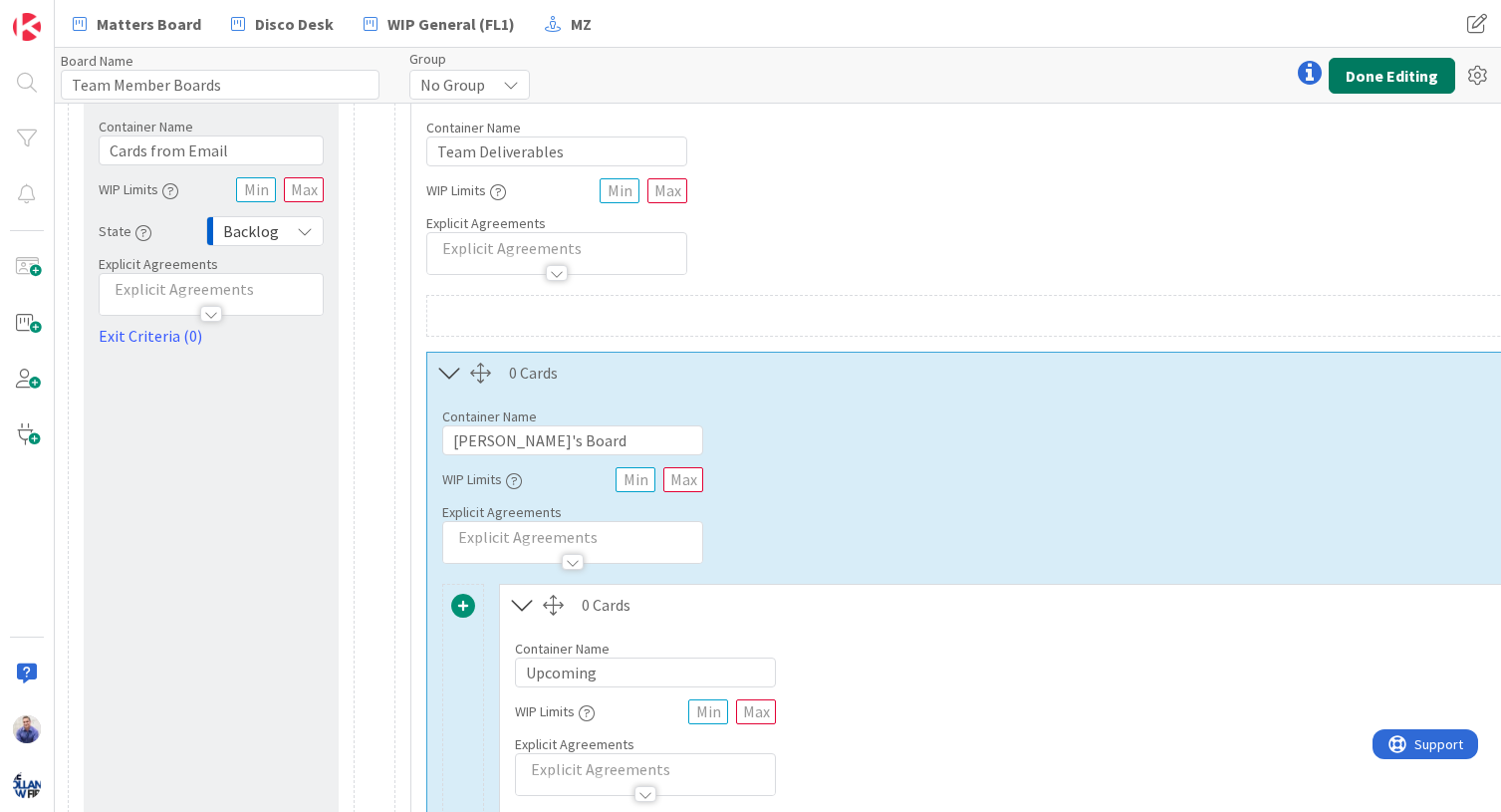
click at [1249, 75] on button "Done Editing" at bounding box center [1391, 76] width 127 height 36
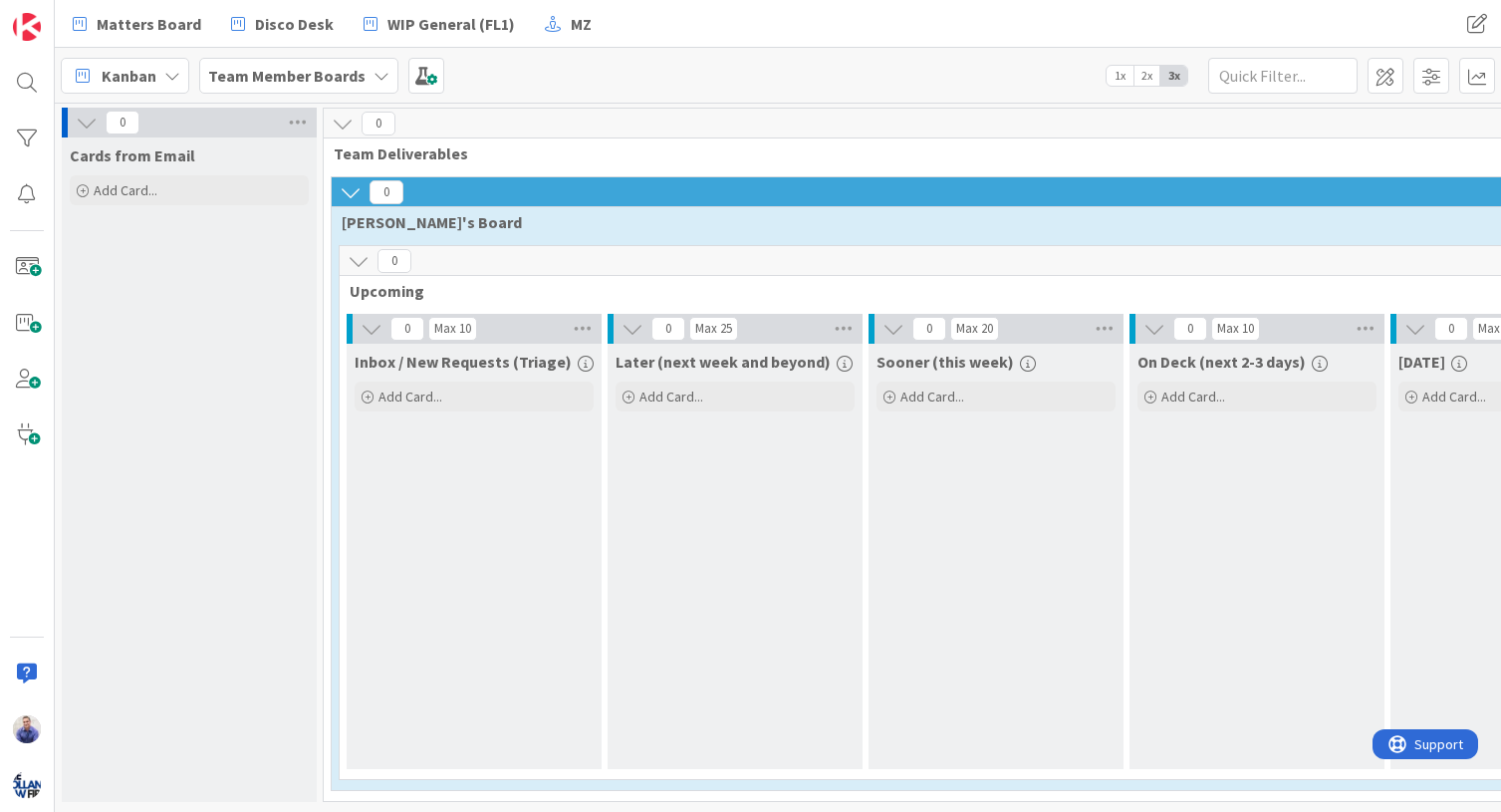
click at [90, 121] on icon at bounding box center [87, 123] width 22 height 22
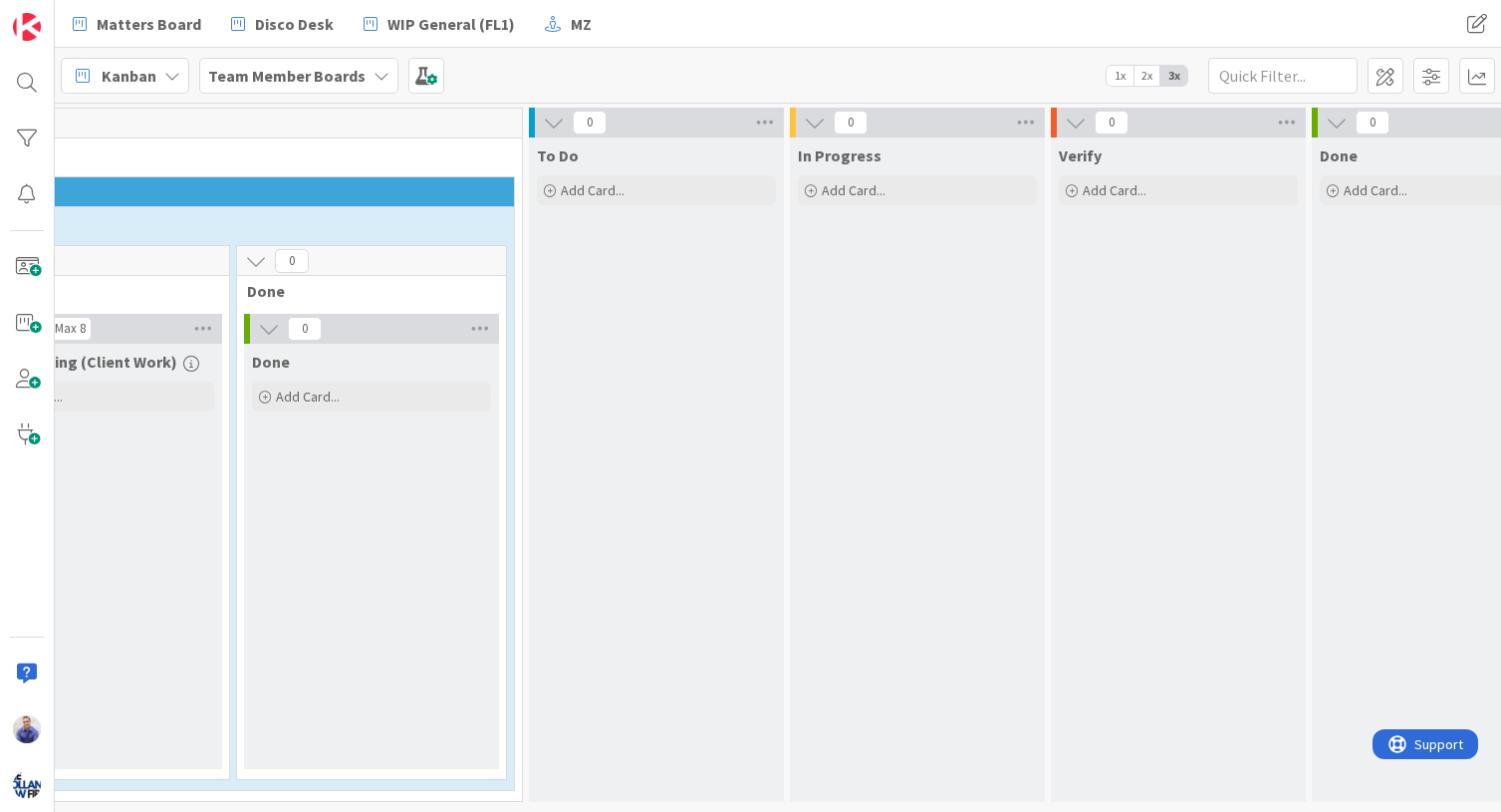
scroll to position [0, 2203]
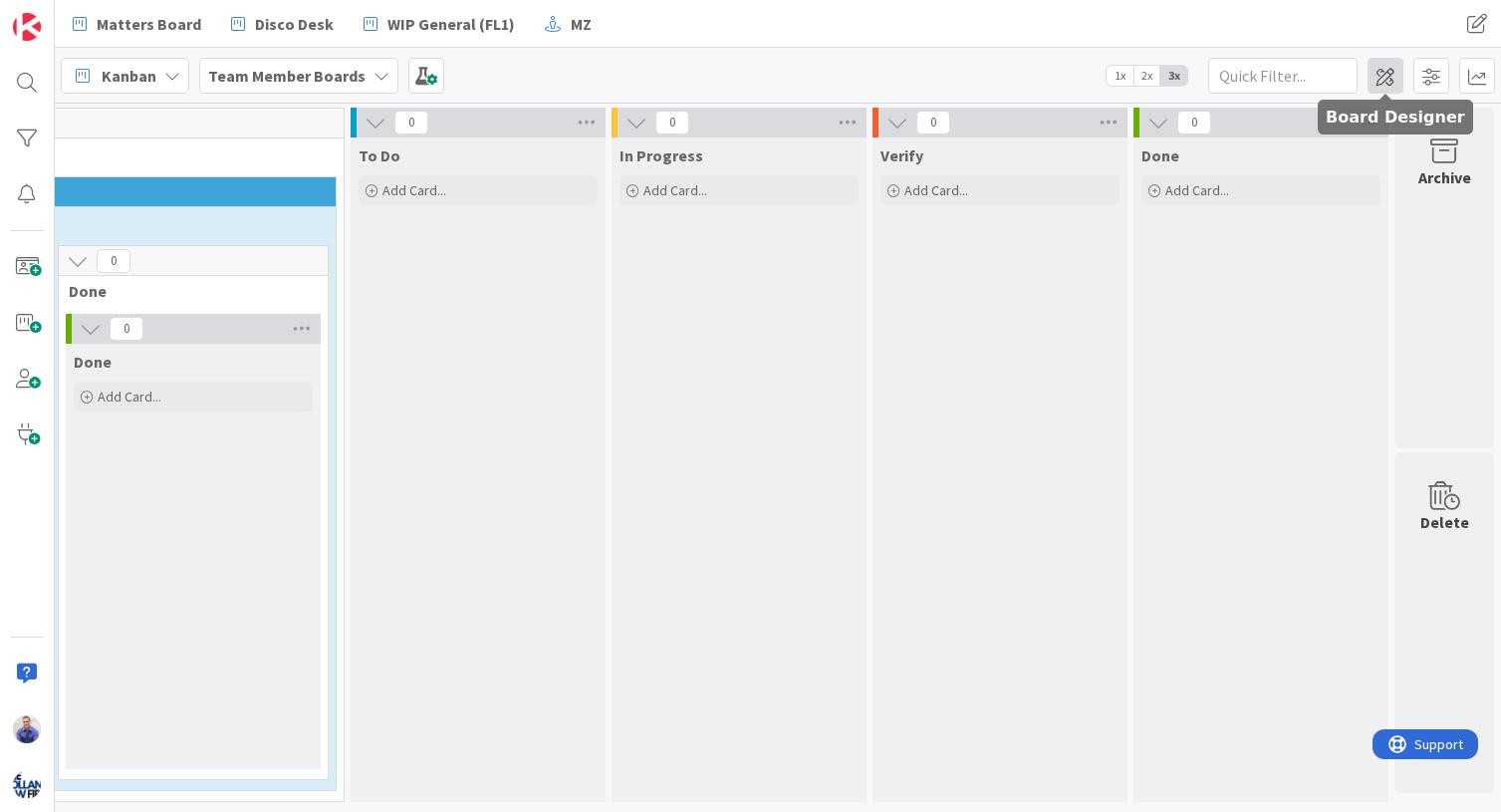
click at [1249, 63] on span at bounding box center [1385, 76] width 36 height 36
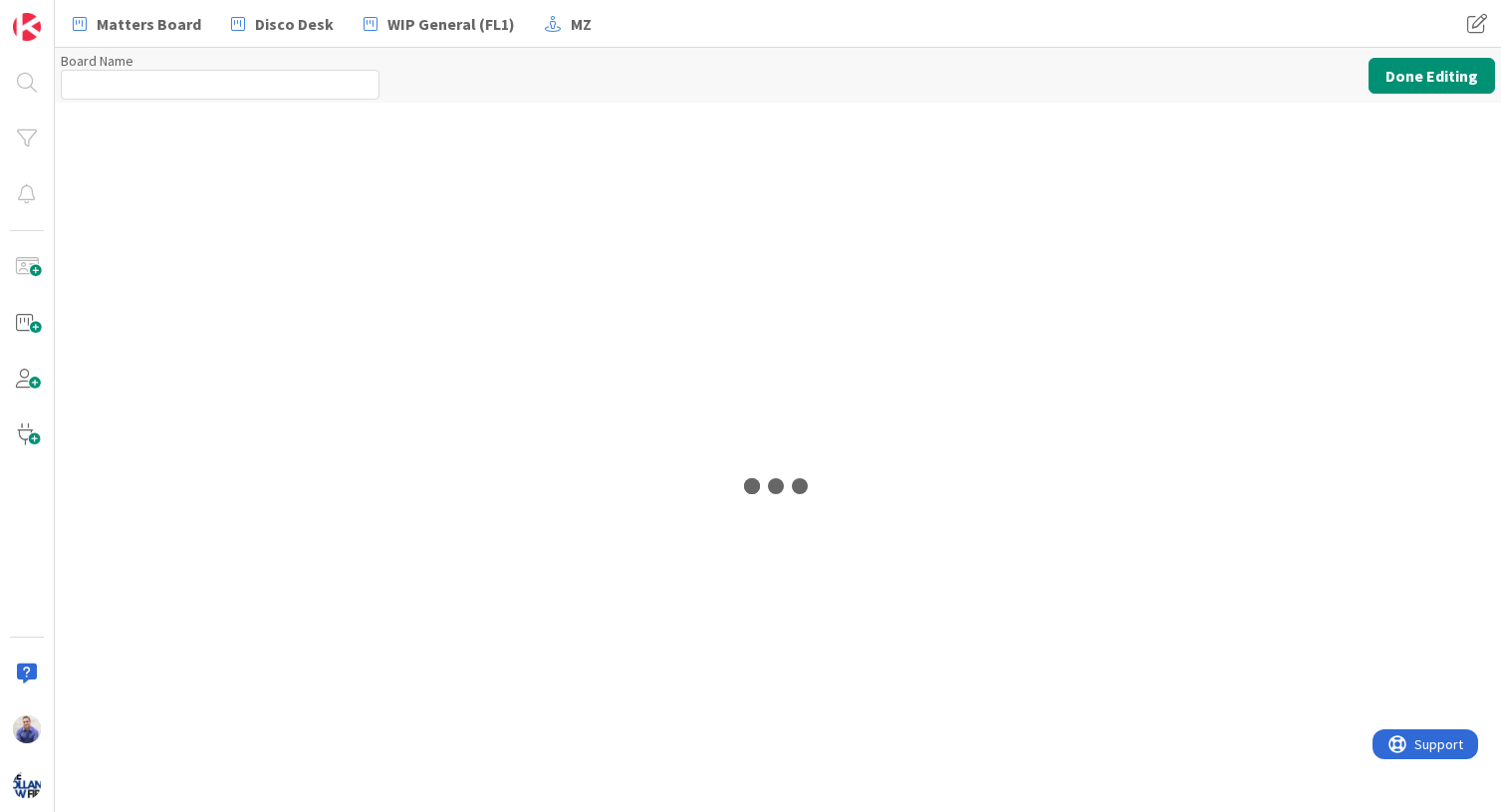
type input "Team Member Boards"
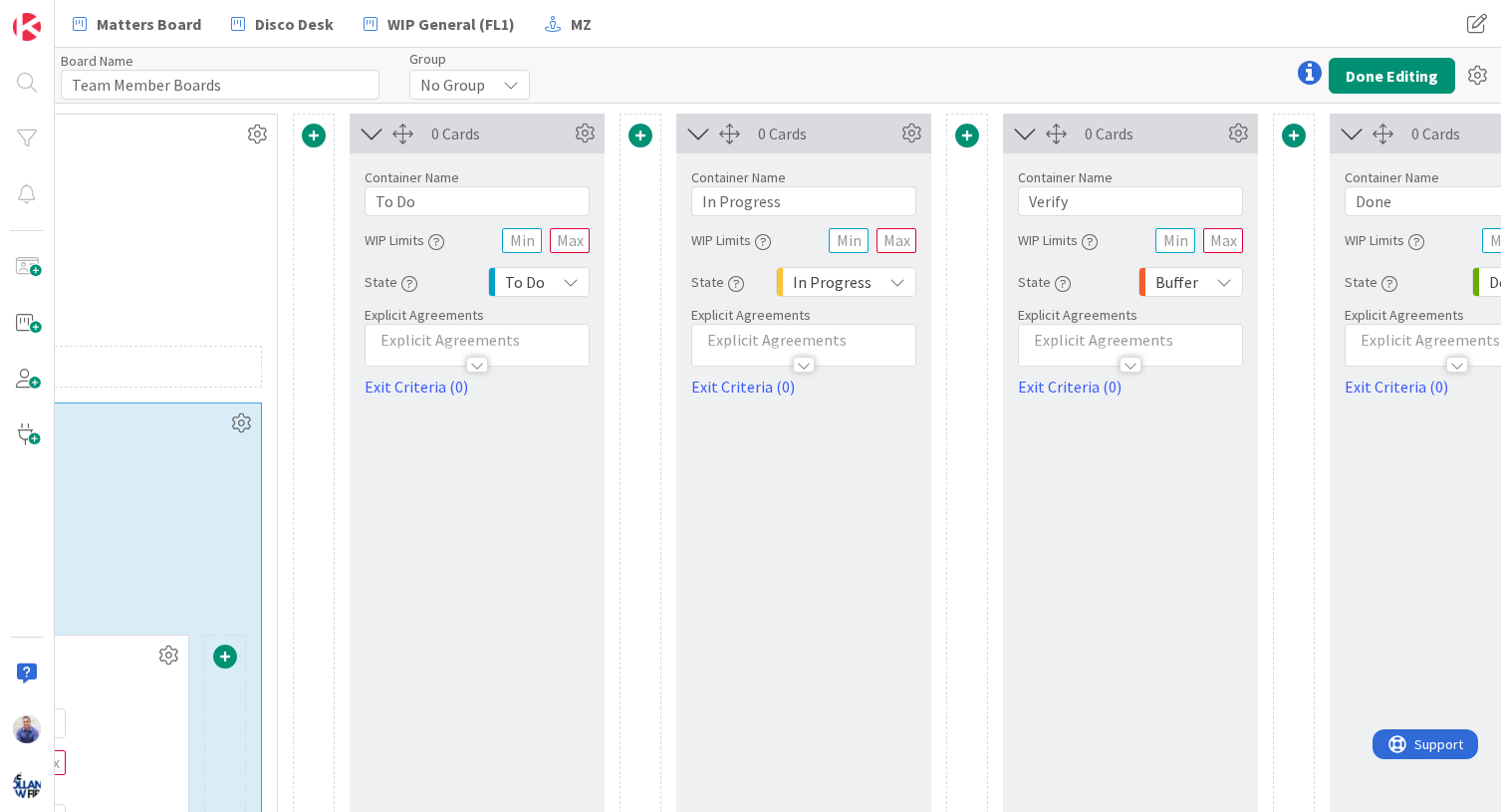
scroll to position [0, 3818]
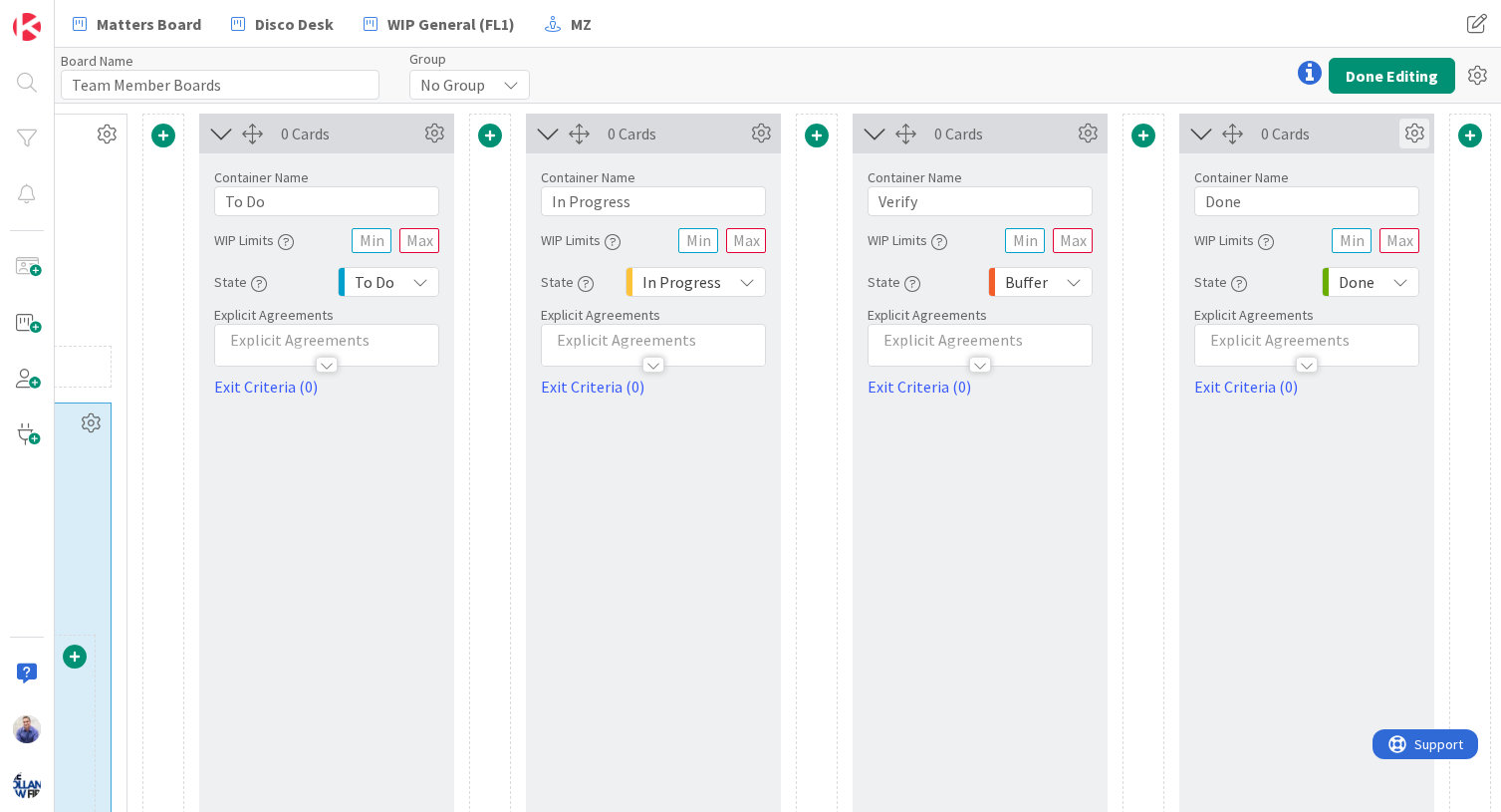
click at [1249, 127] on icon at bounding box center [1414, 134] width 30 height 30
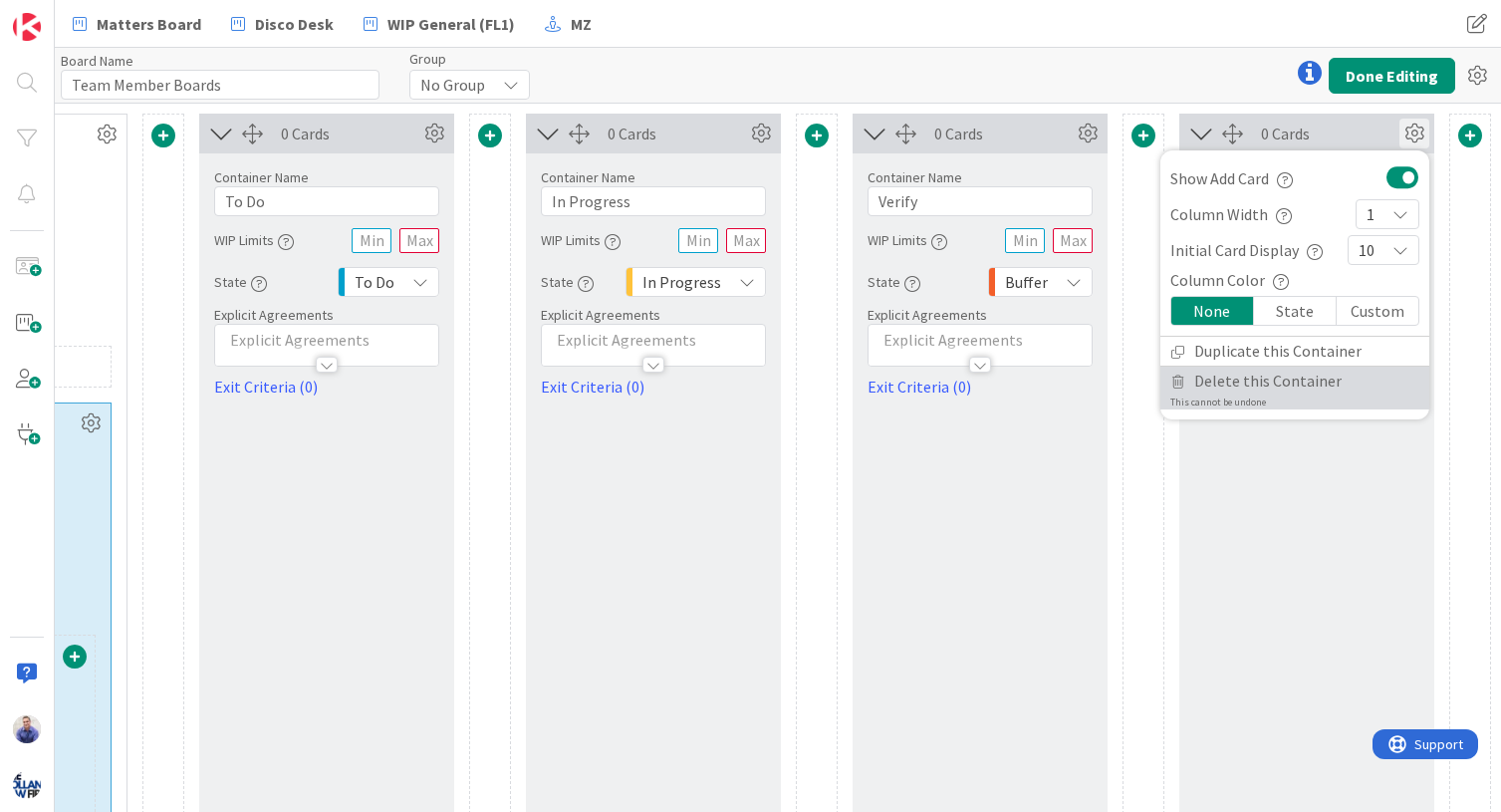
click at [1249, 382] on span "Delete this Container" at bounding box center [1268, 381] width 148 height 29
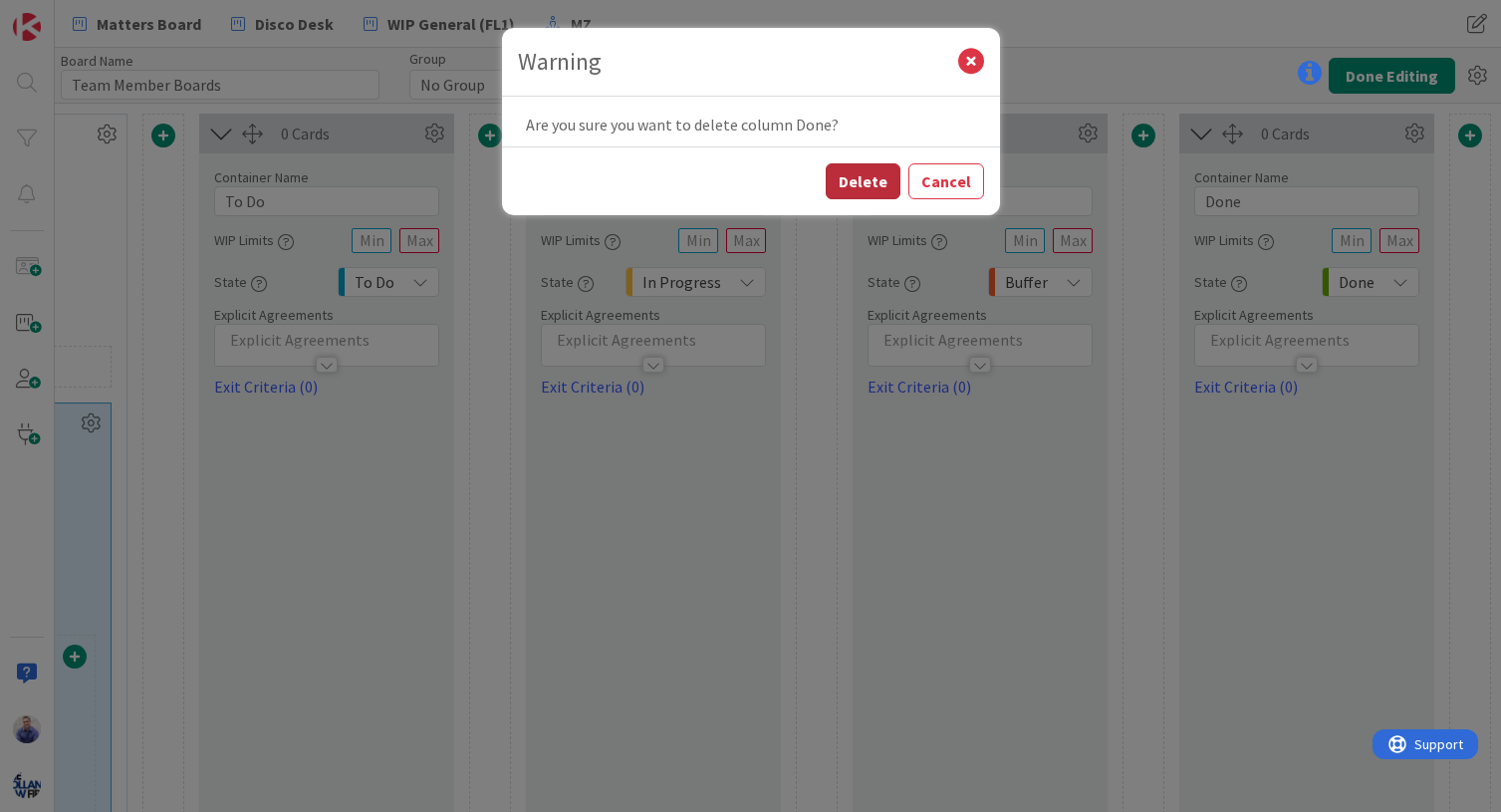
click at [886, 178] on button "Delete" at bounding box center [863, 181] width 75 height 36
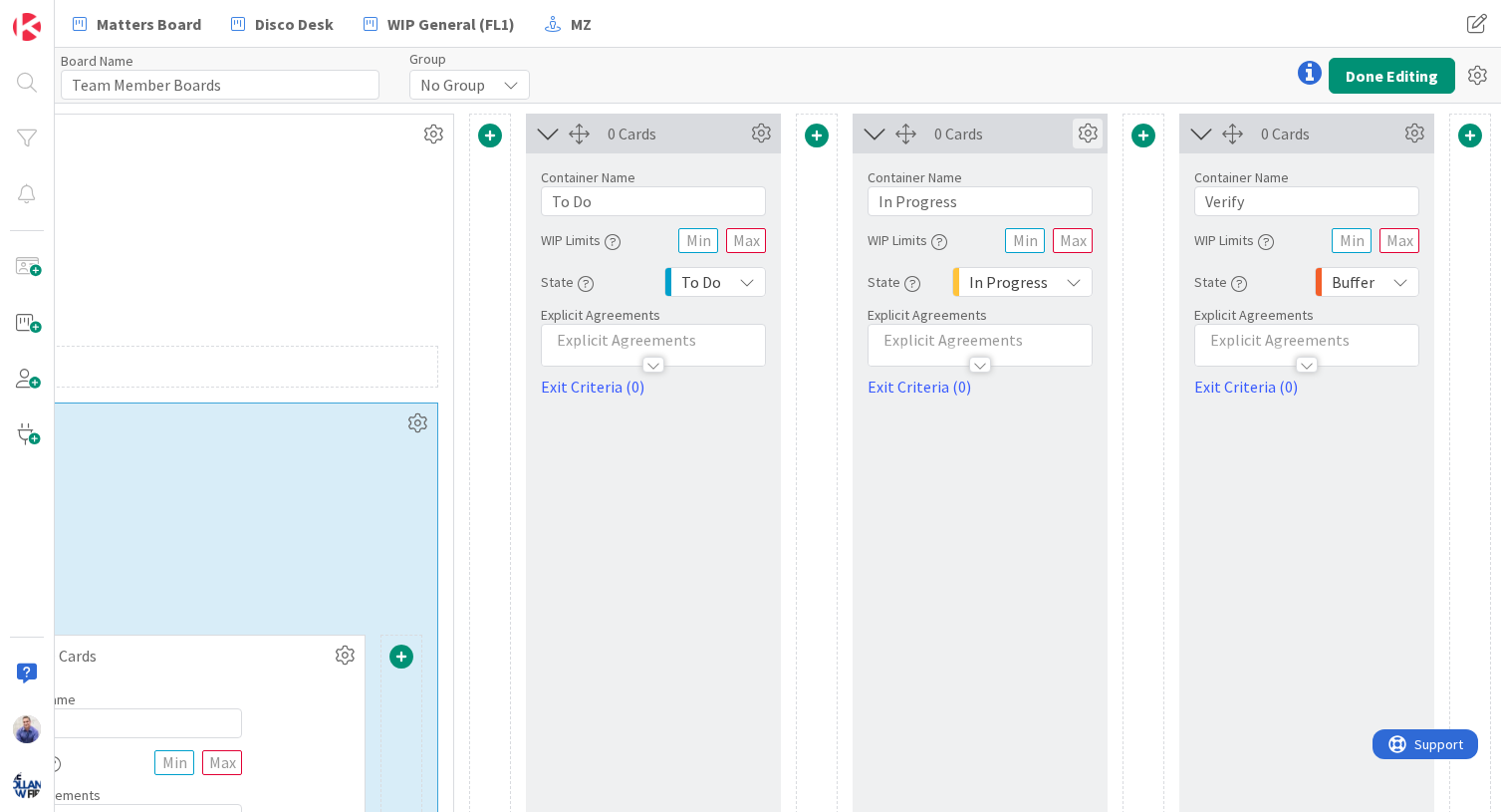
click at [1072, 134] on icon at bounding box center [1087, 134] width 30 height 30
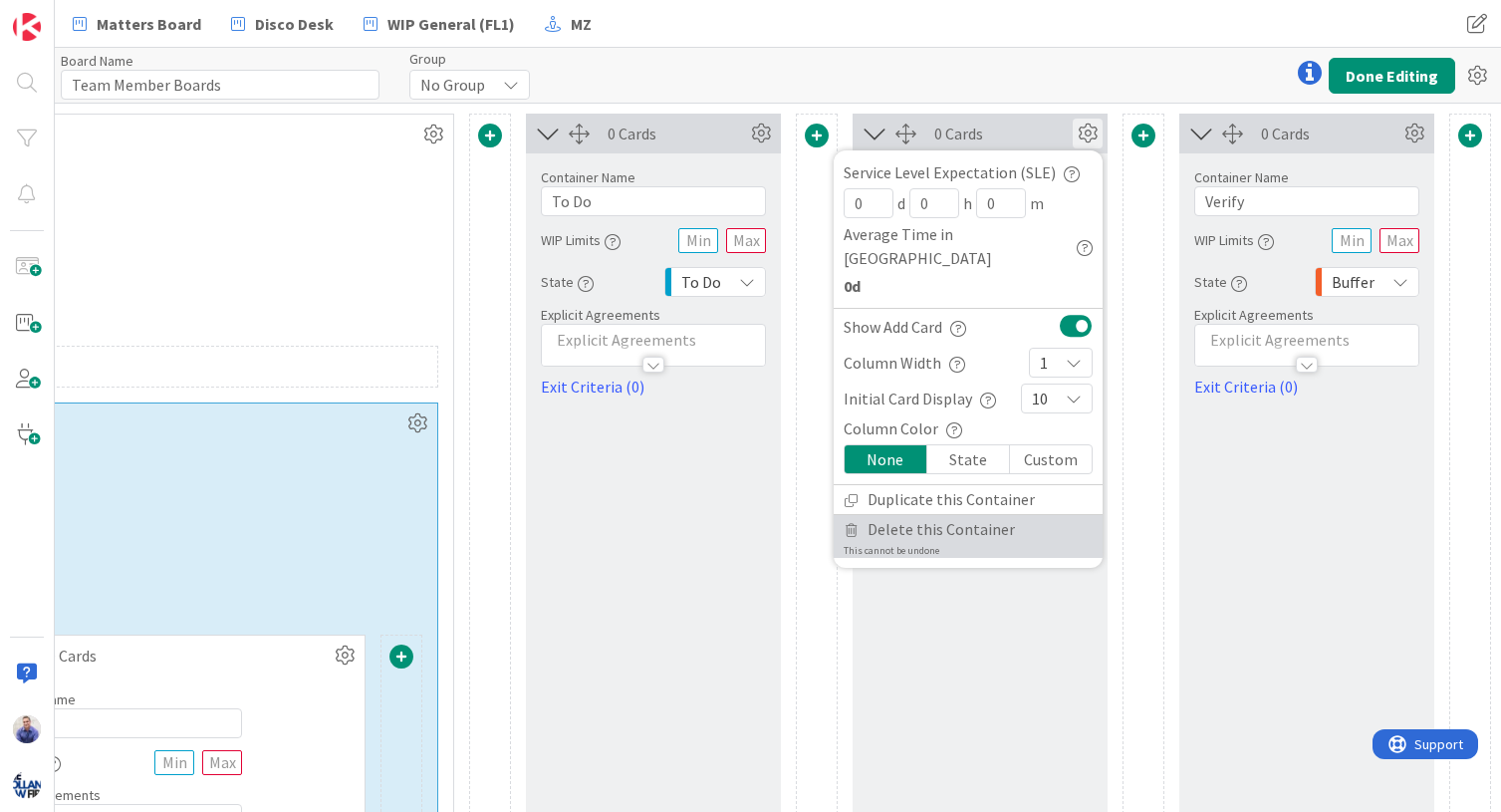
click at [934, 515] on span "Delete this Container" at bounding box center [942, 529] width 148 height 29
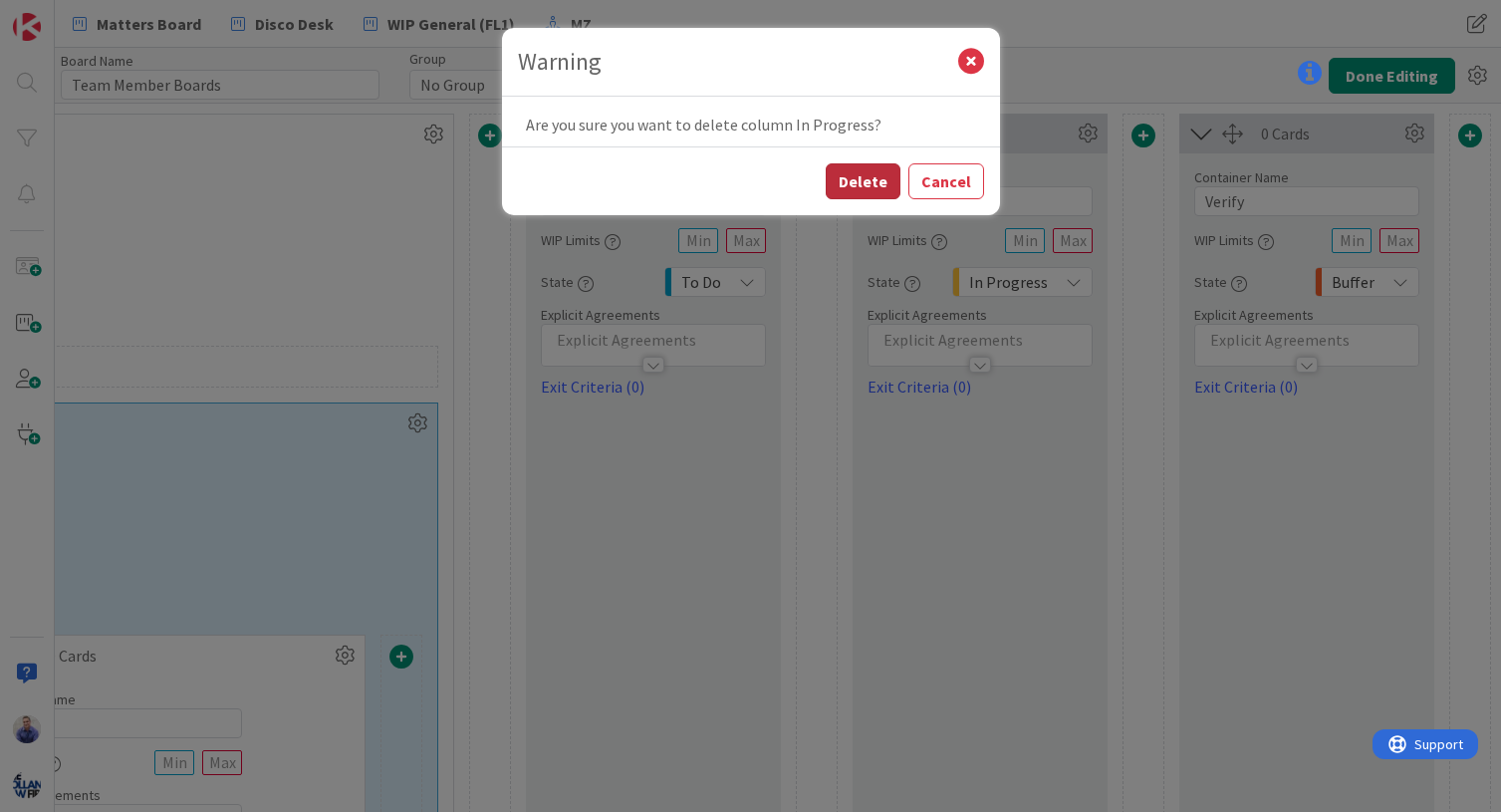
click at [875, 183] on button "Delete" at bounding box center [863, 181] width 75 height 36
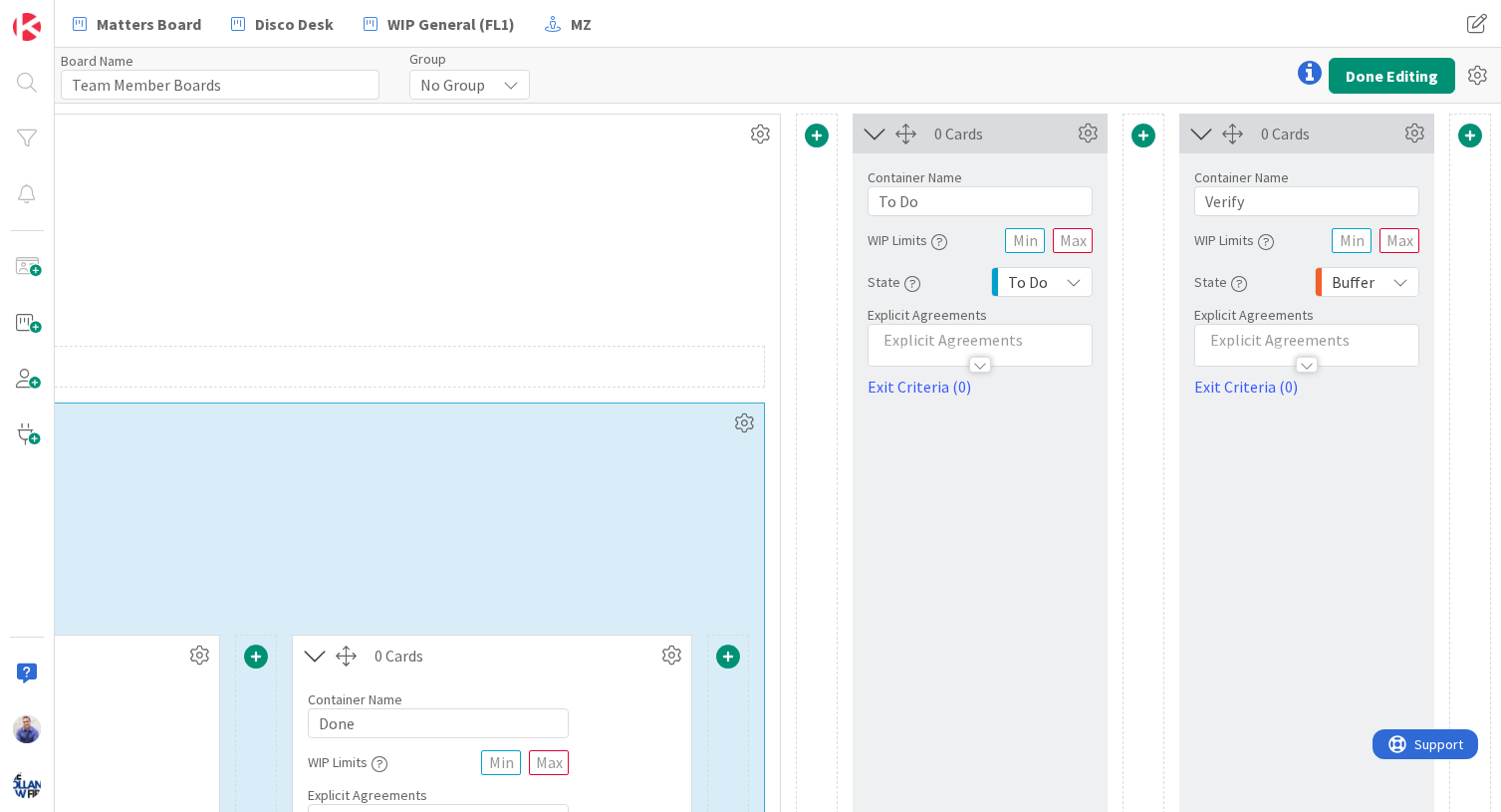
scroll to position [0, 3164]
click at [1072, 135] on icon at bounding box center [1087, 134] width 30 height 30
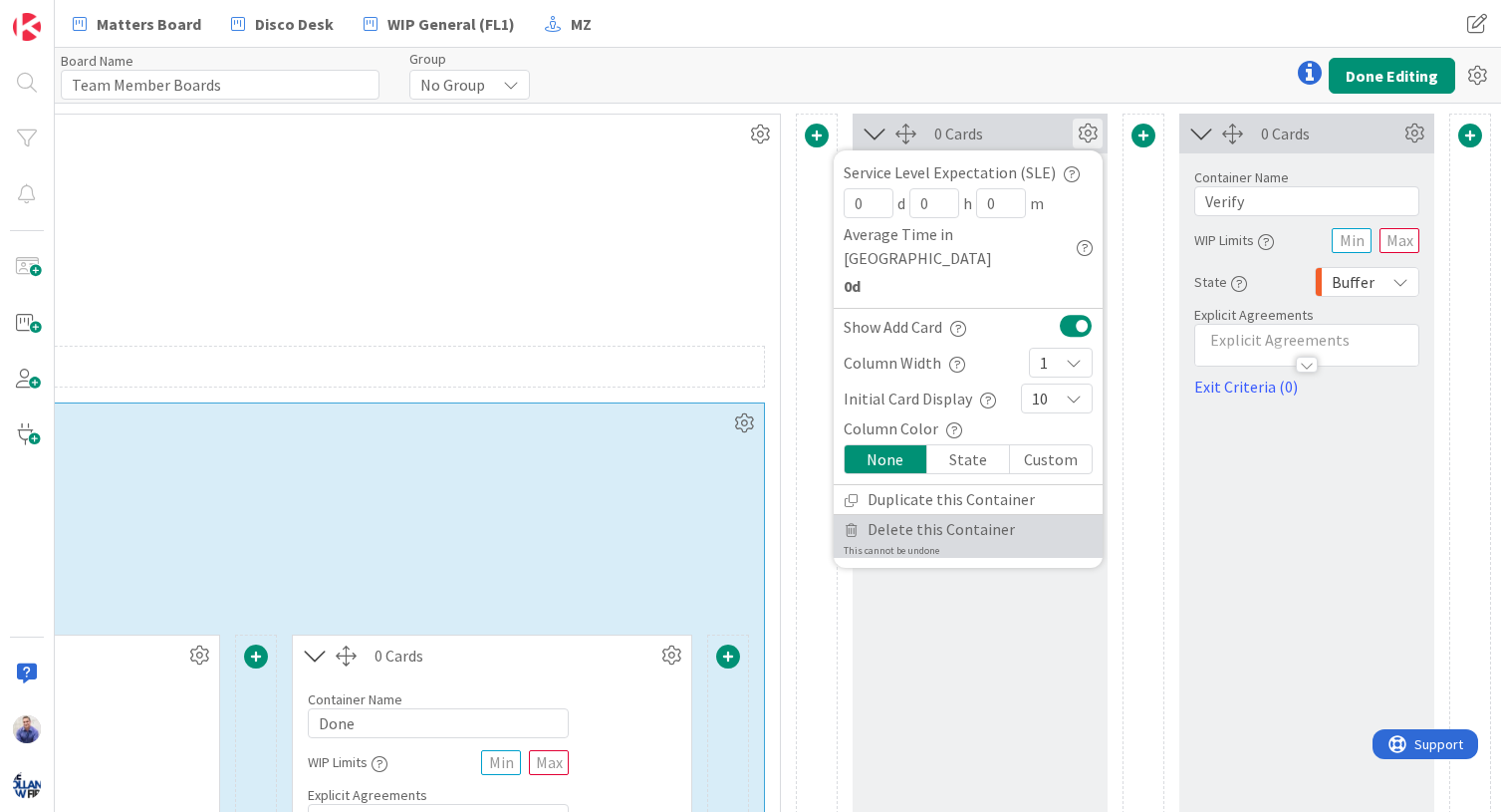
click at [947, 515] on span "Delete this Container" at bounding box center [942, 529] width 148 height 29
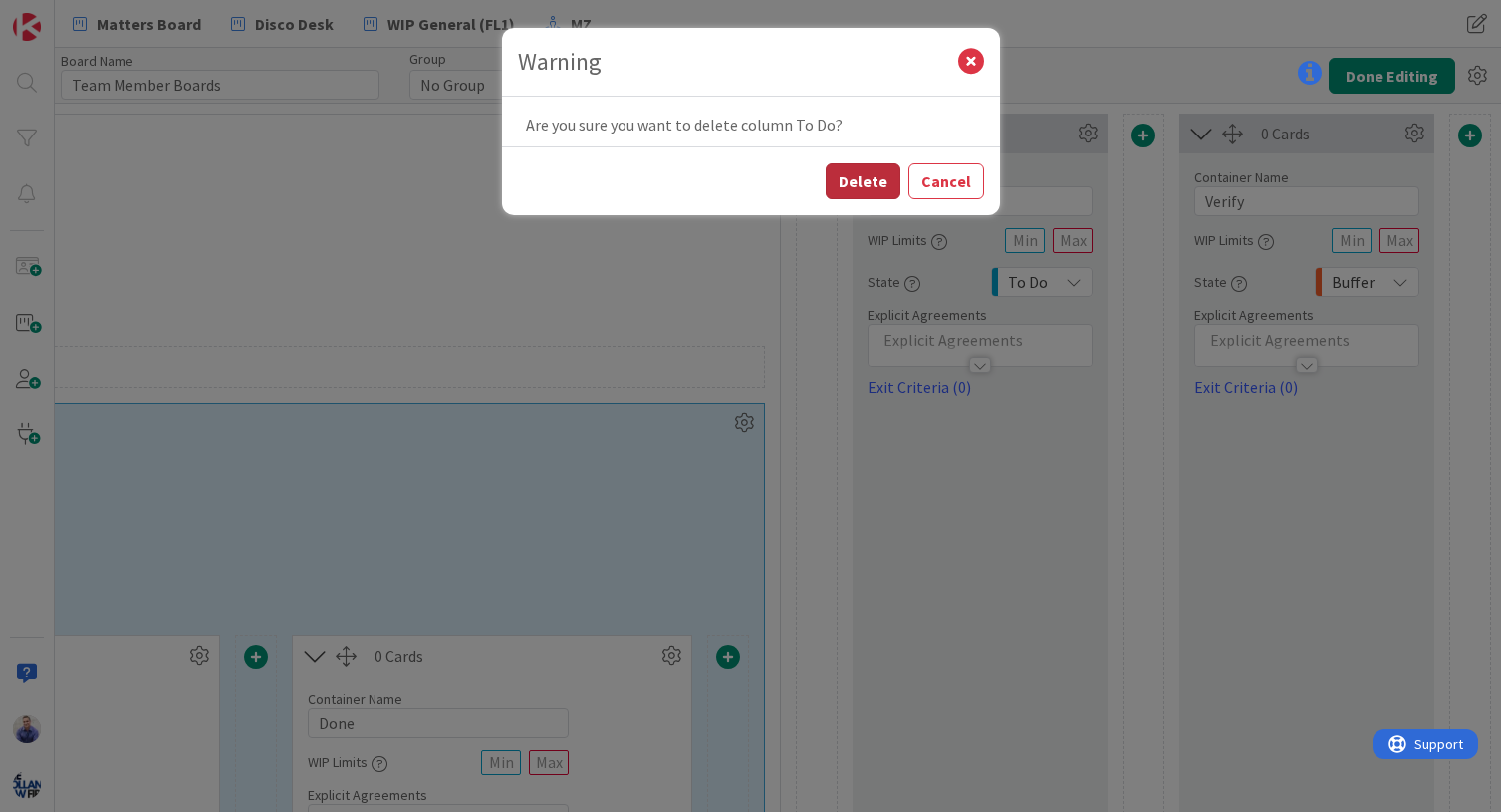
click at [884, 179] on button "Delete" at bounding box center [863, 181] width 75 height 36
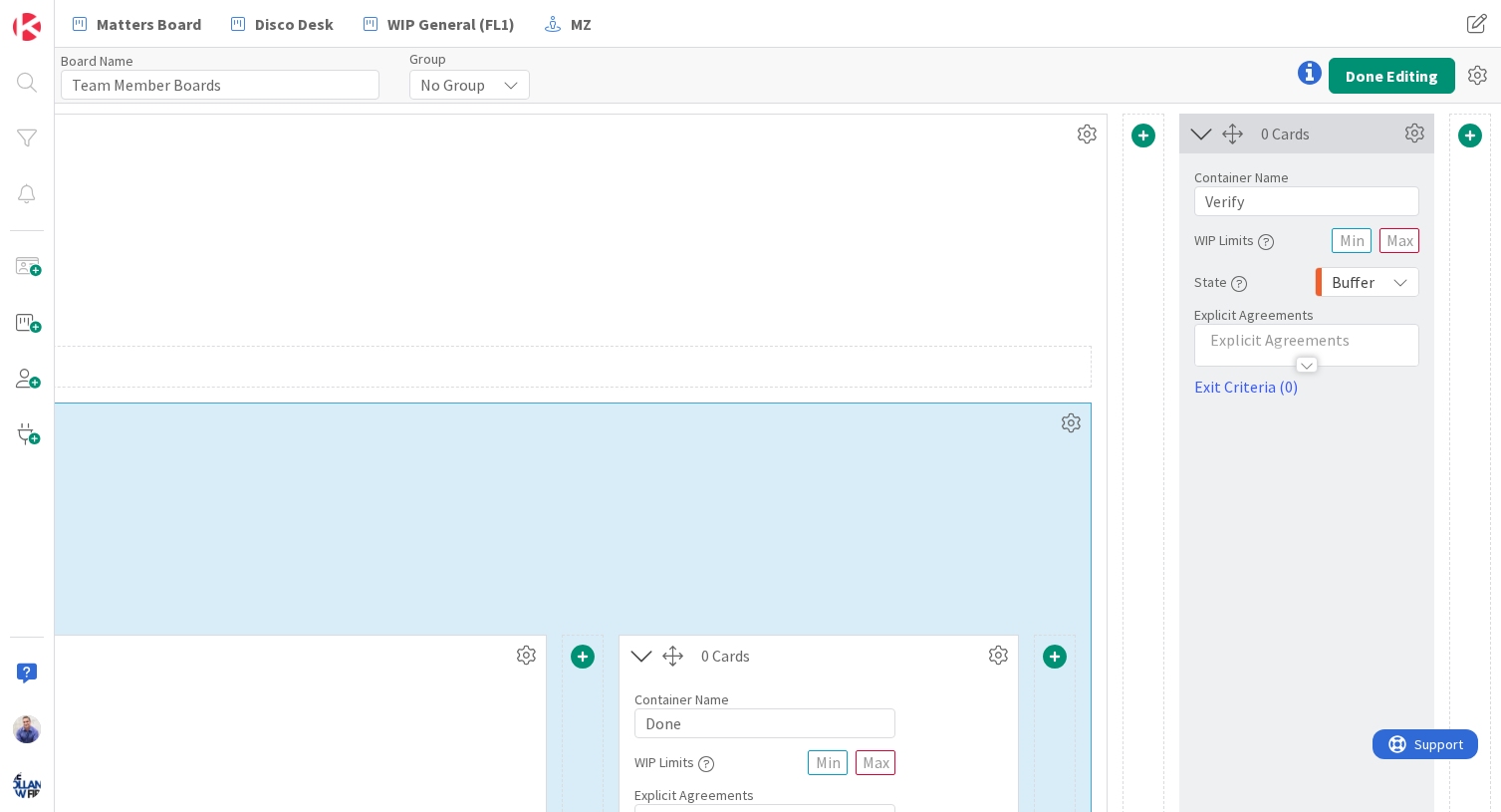
scroll to position [0, 2839]
click at [1249, 136] on icon at bounding box center [1414, 134] width 30 height 30
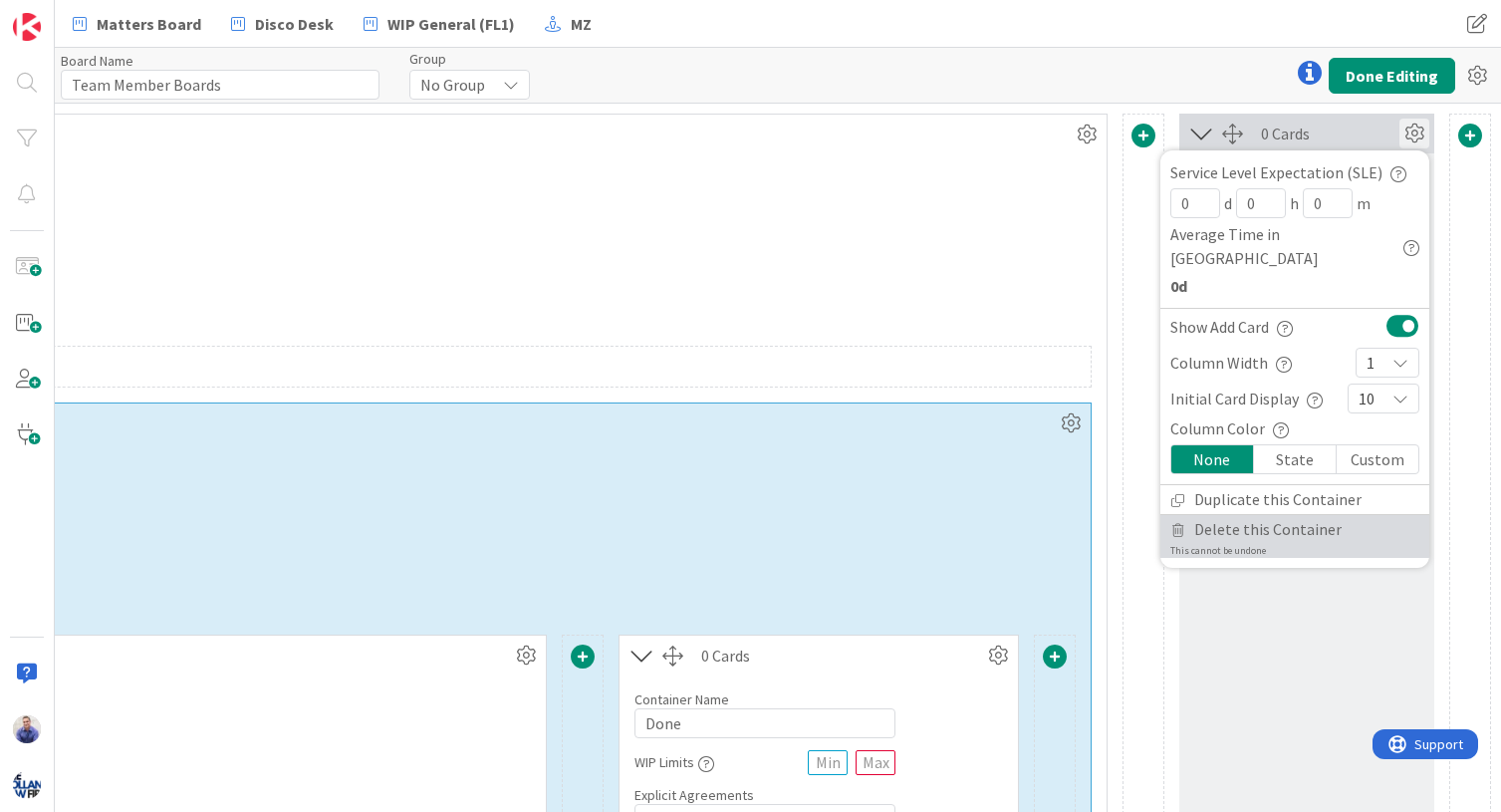
click at [1228, 515] on span "Delete this Container" at bounding box center [1268, 529] width 148 height 29
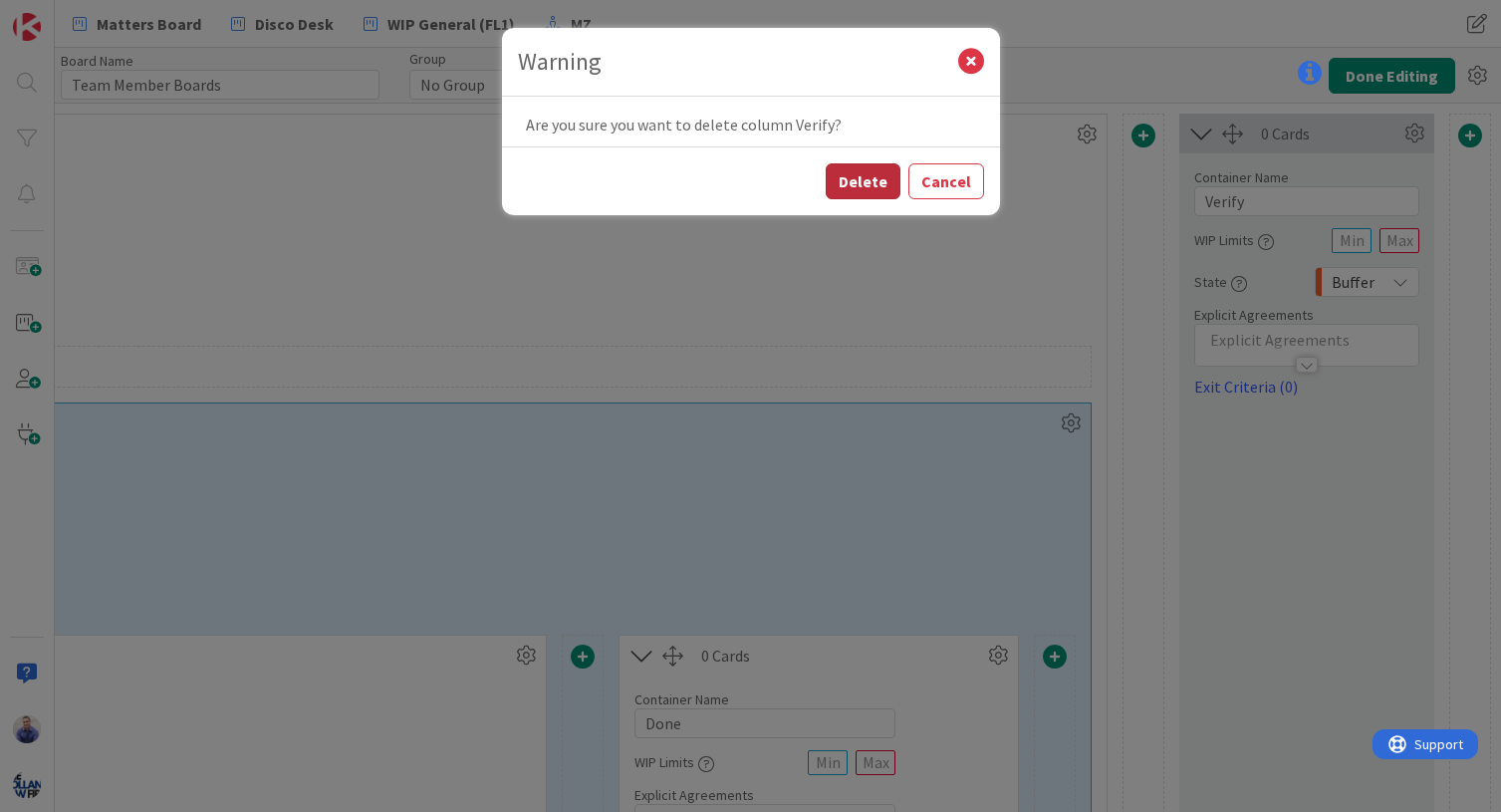
drag, startPoint x: 872, startPoint y: 174, endPoint x: 934, endPoint y: 173, distance: 62.0
click at [872, 174] on button "Delete" at bounding box center [863, 181] width 75 height 36
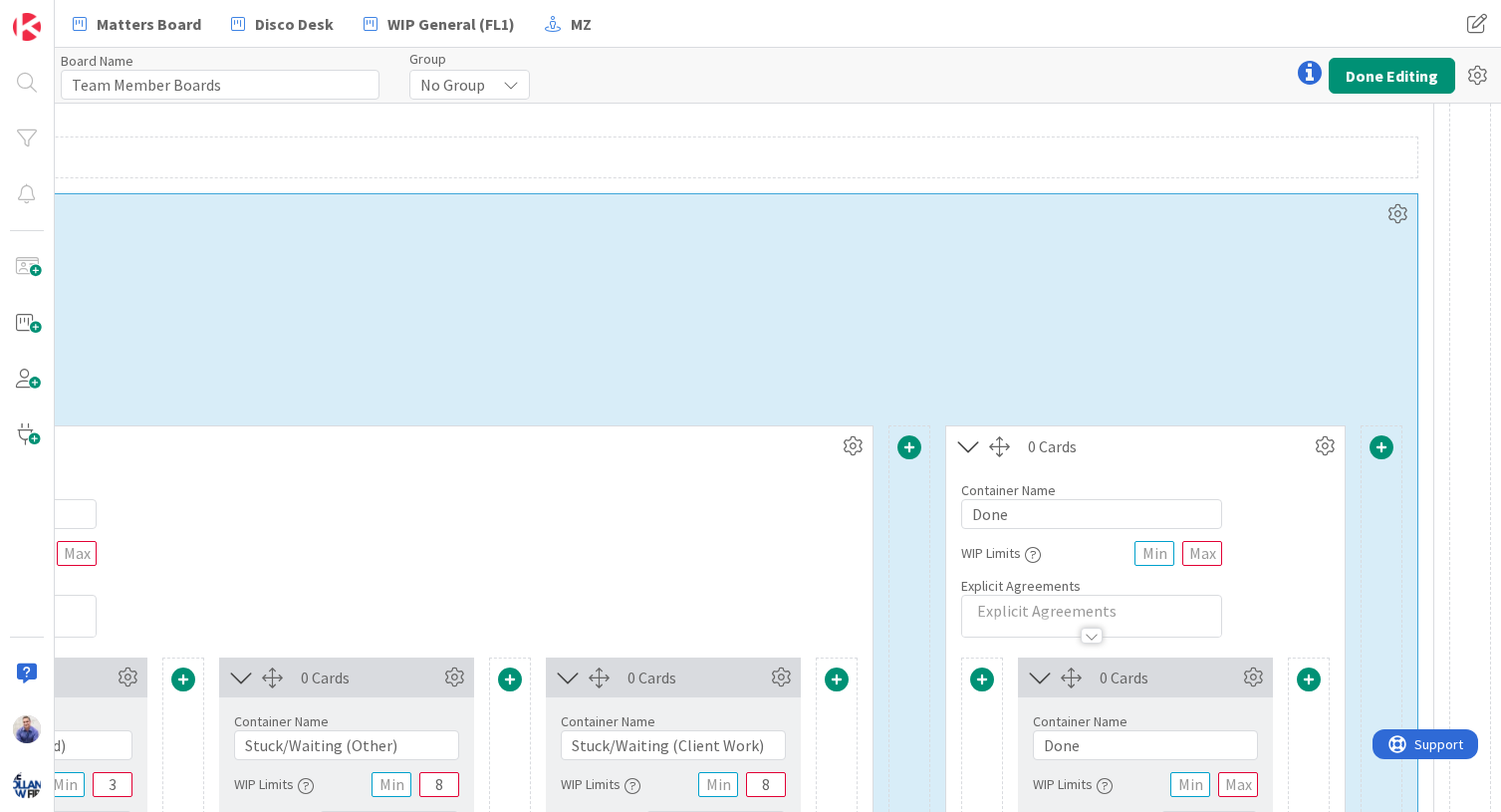
scroll to position [0, 2512]
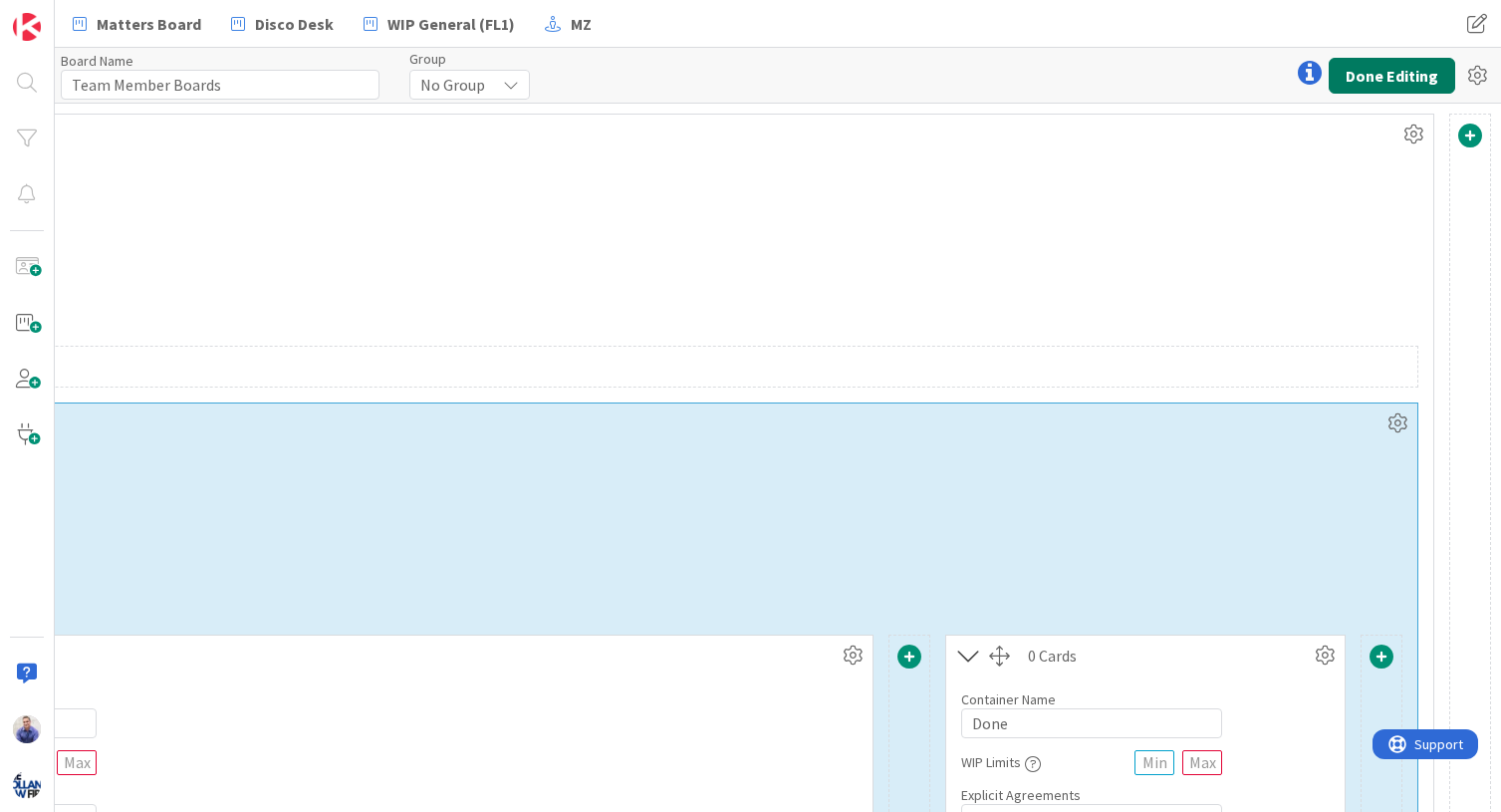
click at [1249, 71] on button "Done Editing" at bounding box center [1391, 76] width 127 height 36
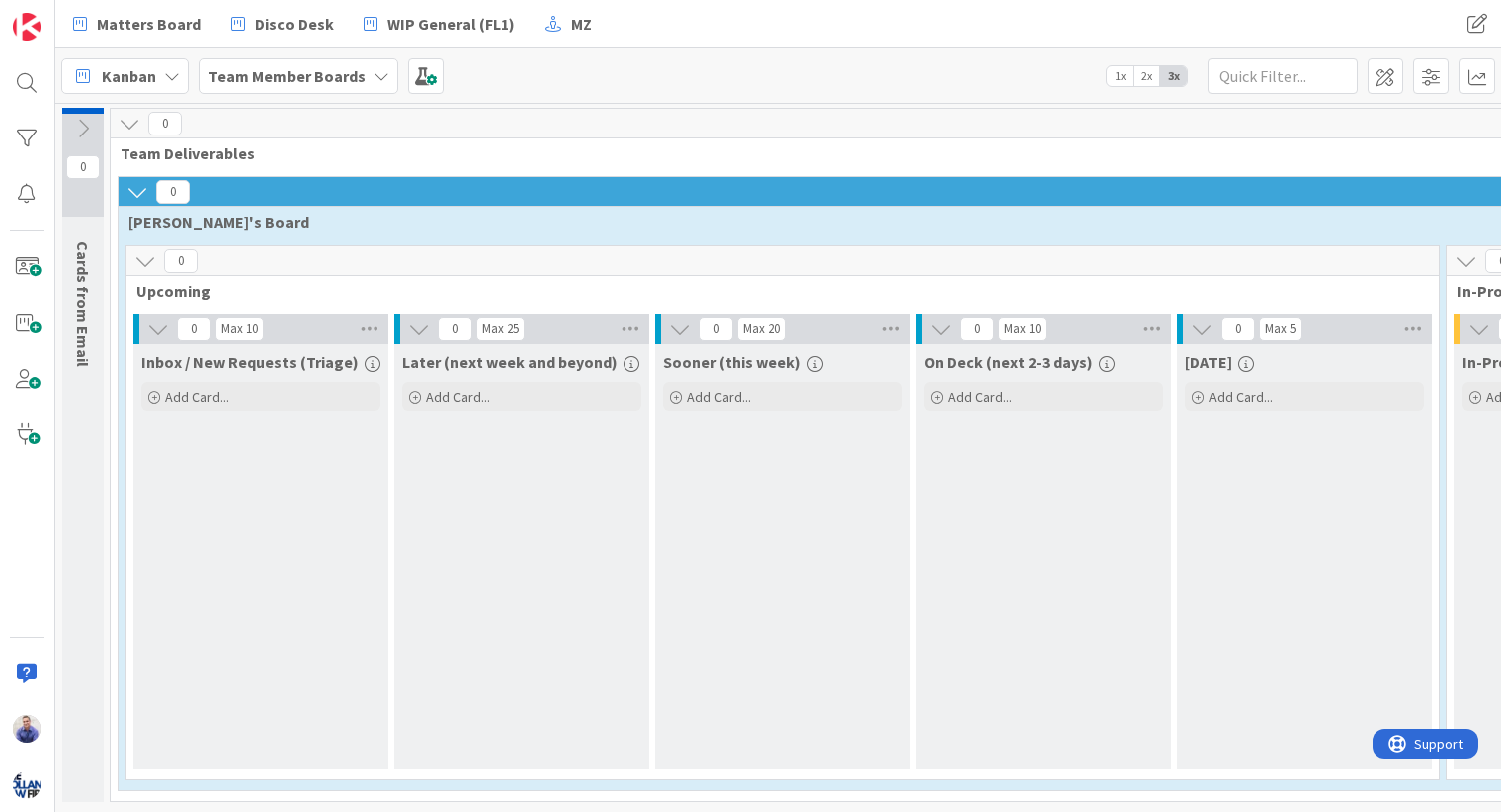
click at [140, 262] on icon at bounding box center [146, 261] width 22 height 22
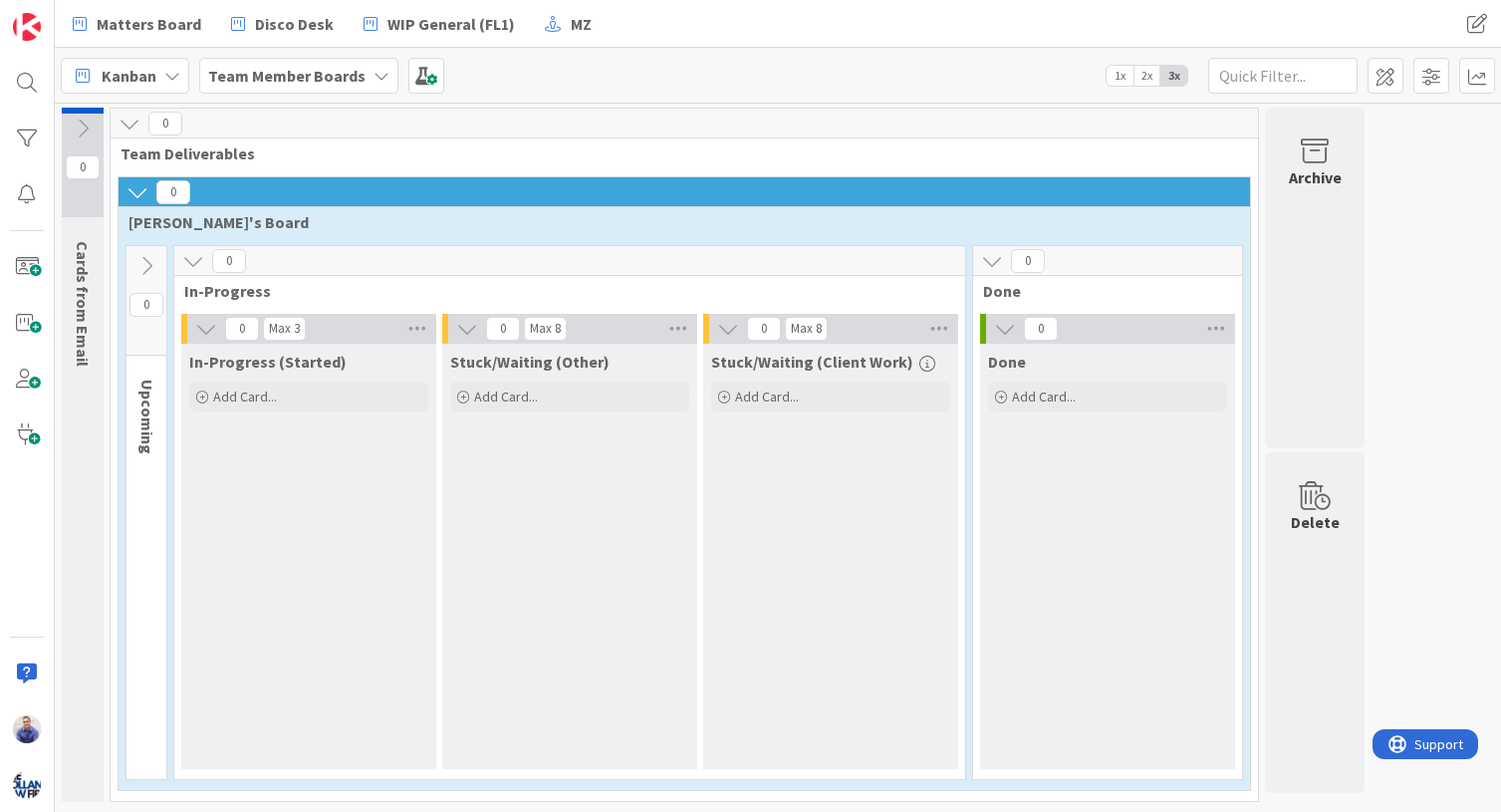
click at [140, 262] on icon at bounding box center [147, 266] width 22 height 22
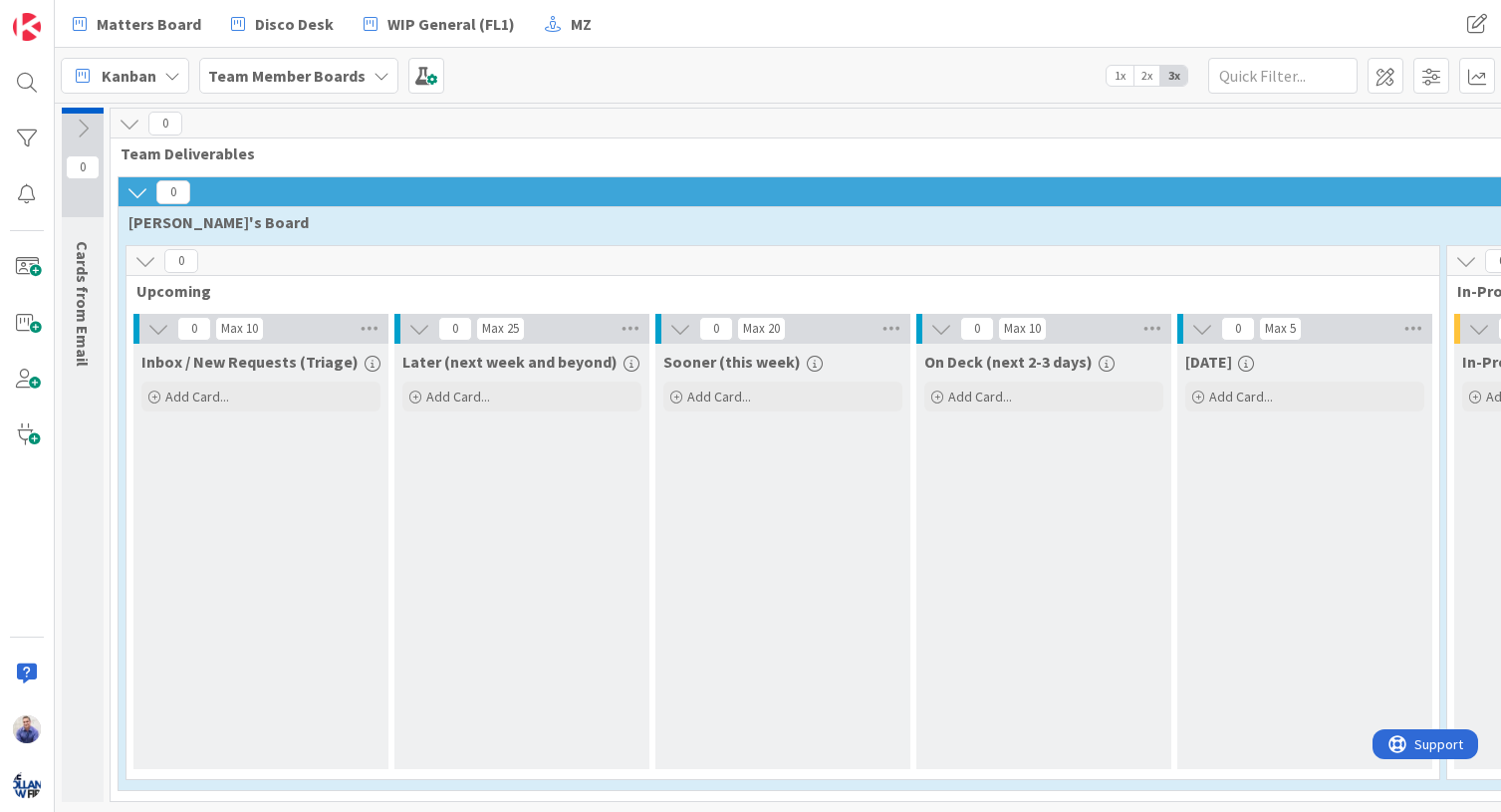
click at [424, 330] on icon at bounding box center [420, 329] width 22 height 22
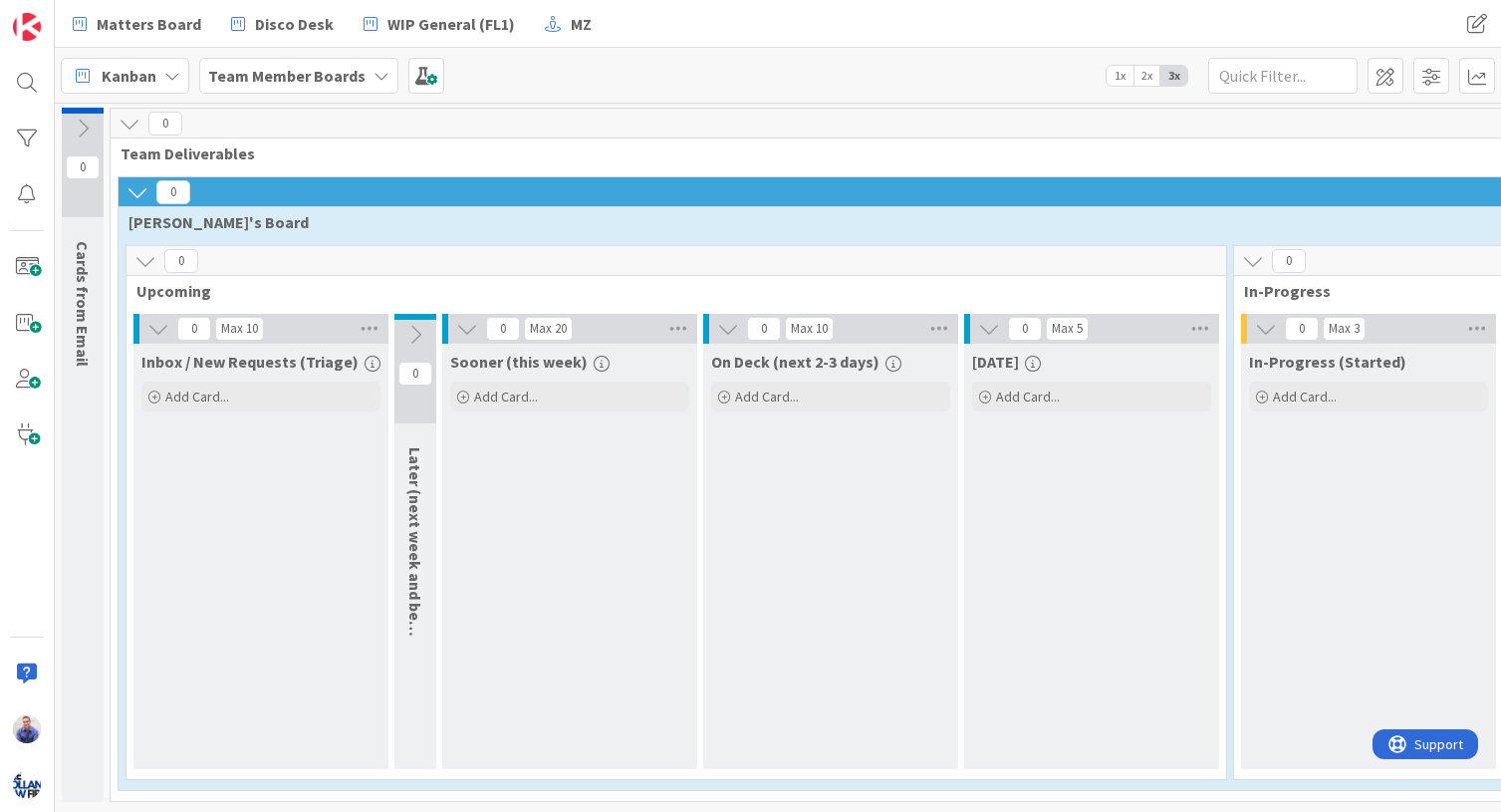
click at [458, 327] on icon at bounding box center [467, 329] width 22 height 22
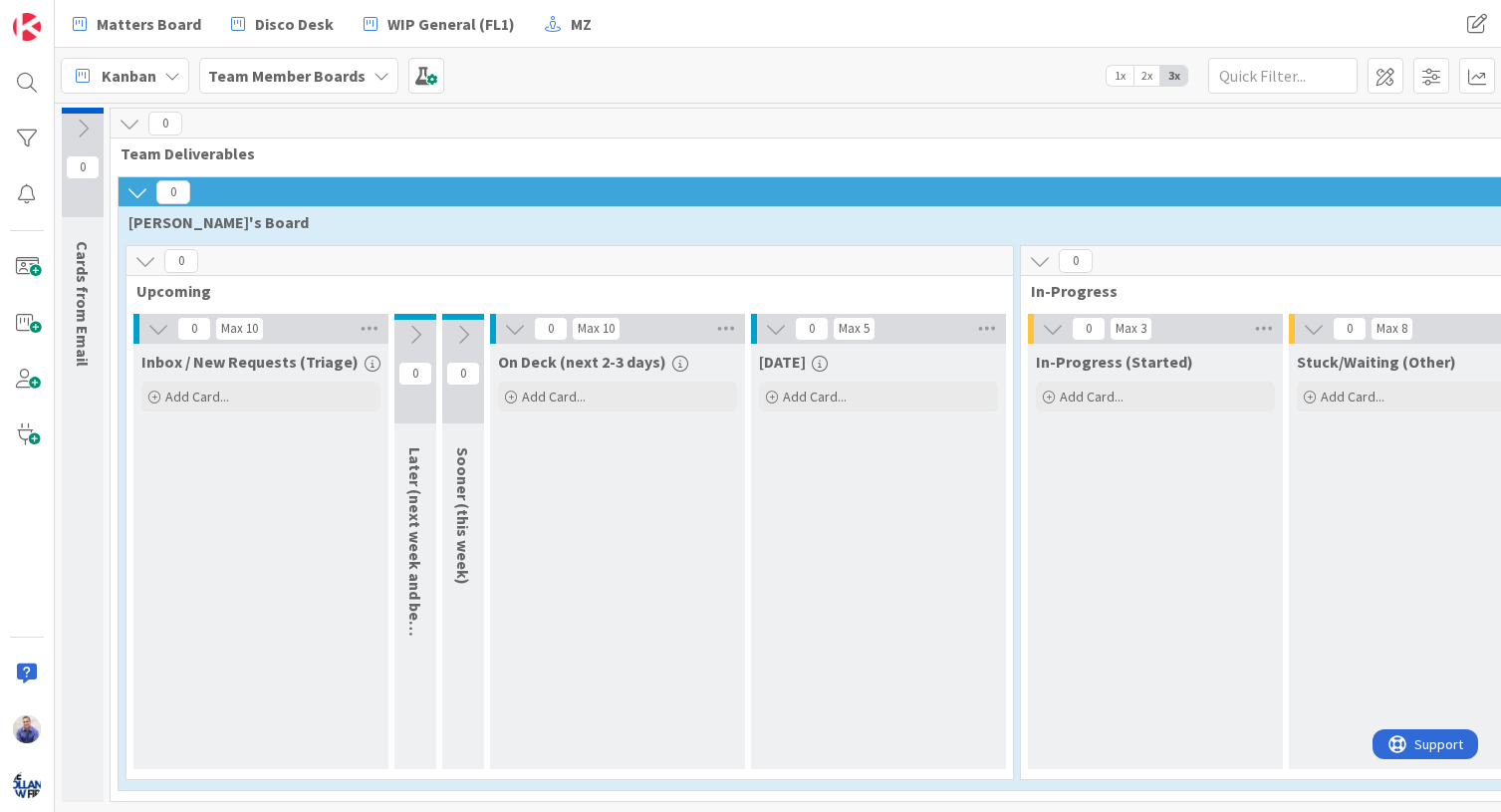
scroll to position [6, 0]
click at [1249, 84] on span at bounding box center [1385, 76] width 36 height 36
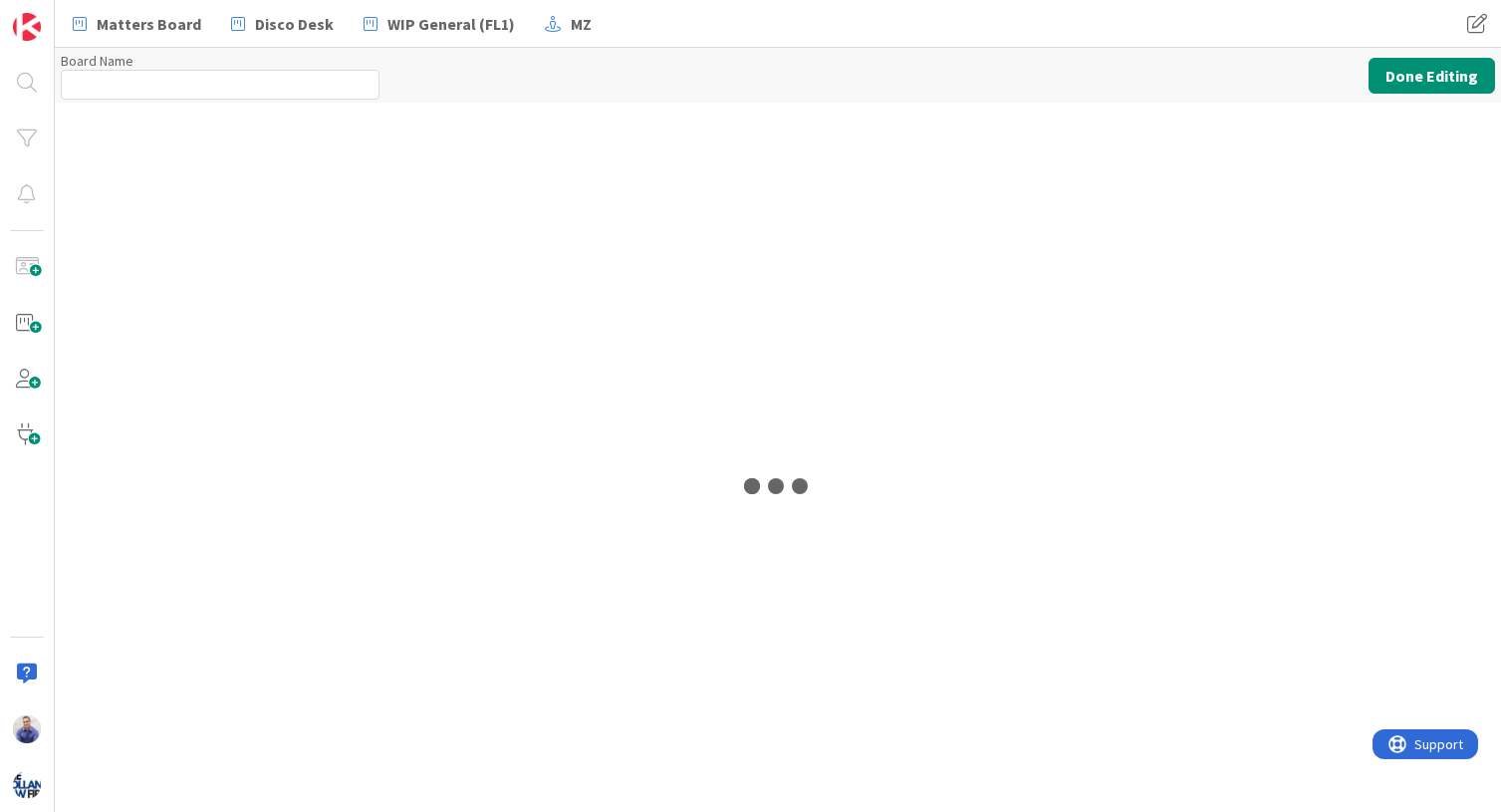
type input "Team Member Boards"
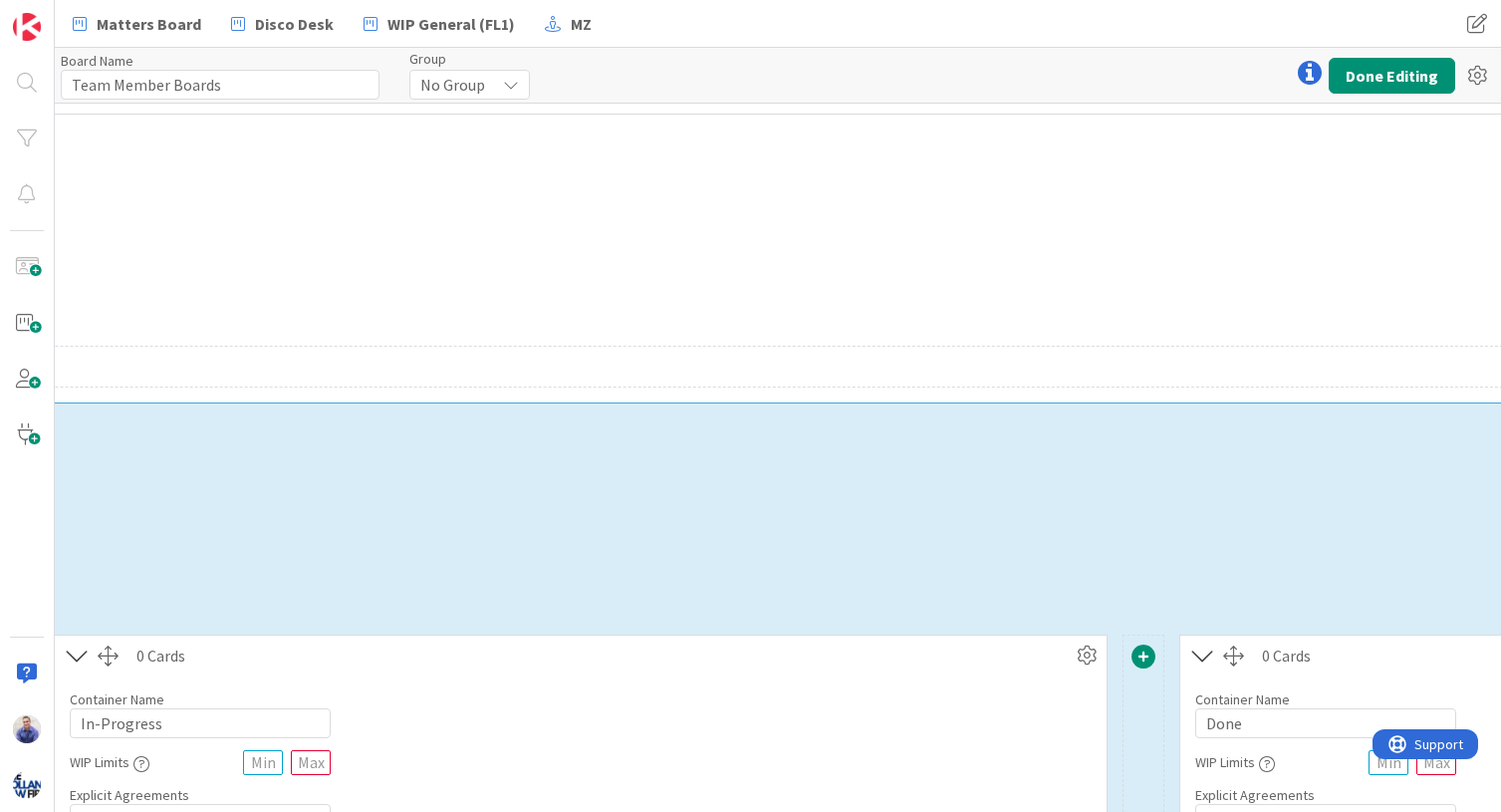
scroll to position [0, 2512]
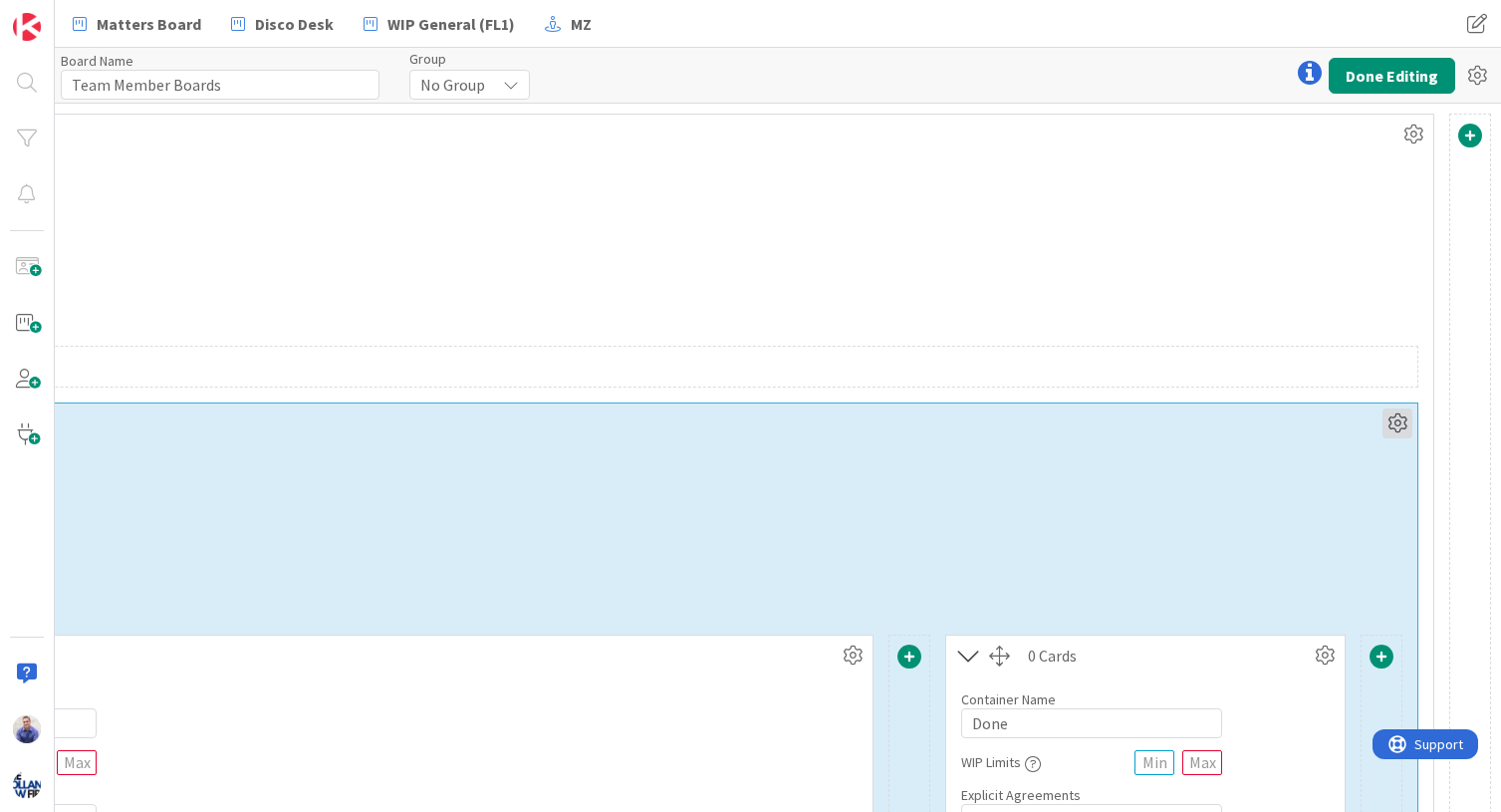
click at [1249, 425] on icon at bounding box center [1397, 423] width 30 height 30
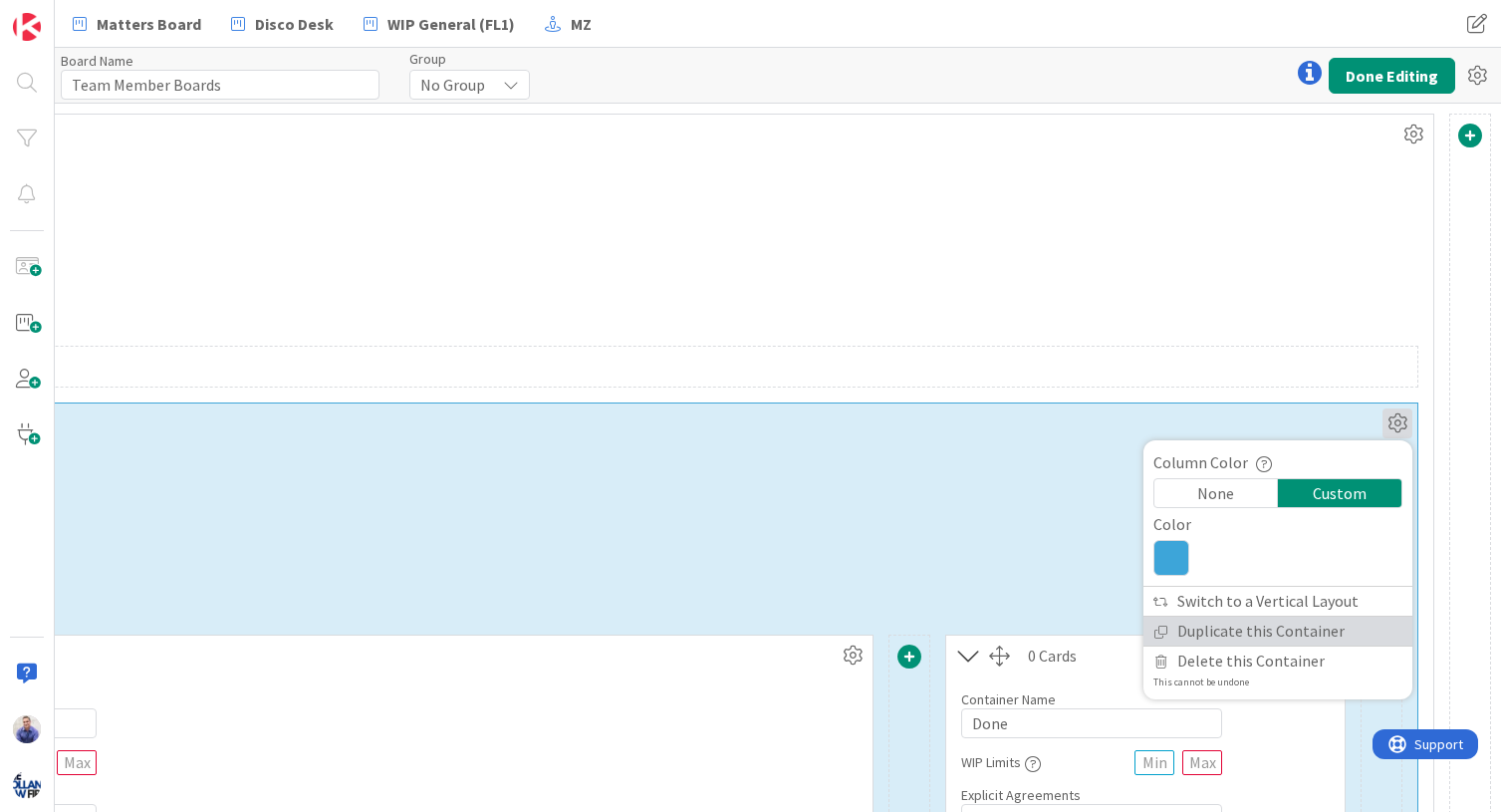
click at [1249, 639] on link "Duplicate this Container" at bounding box center [1278, 631] width 269 height 29
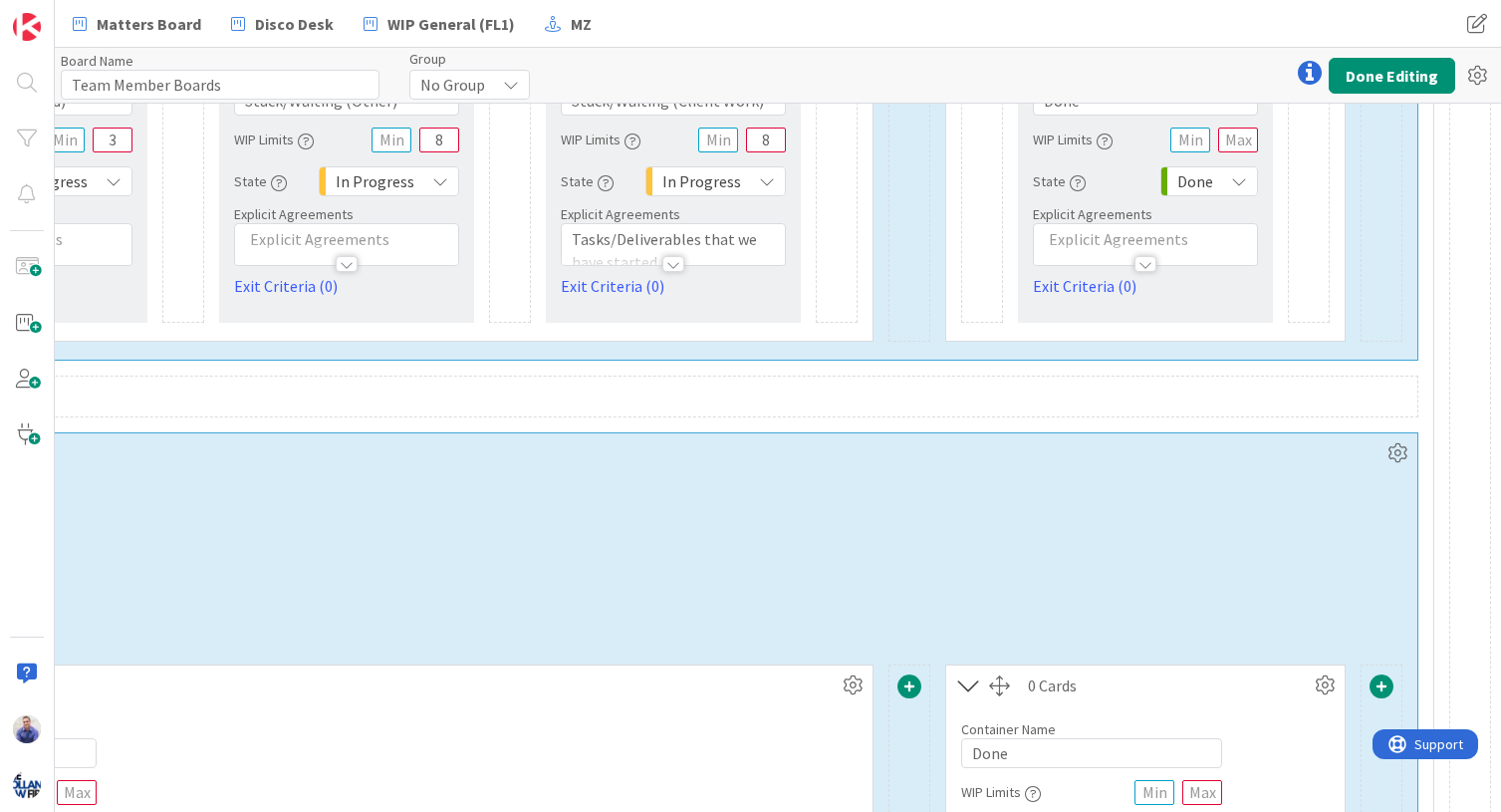
scroll to position [900, 2512]
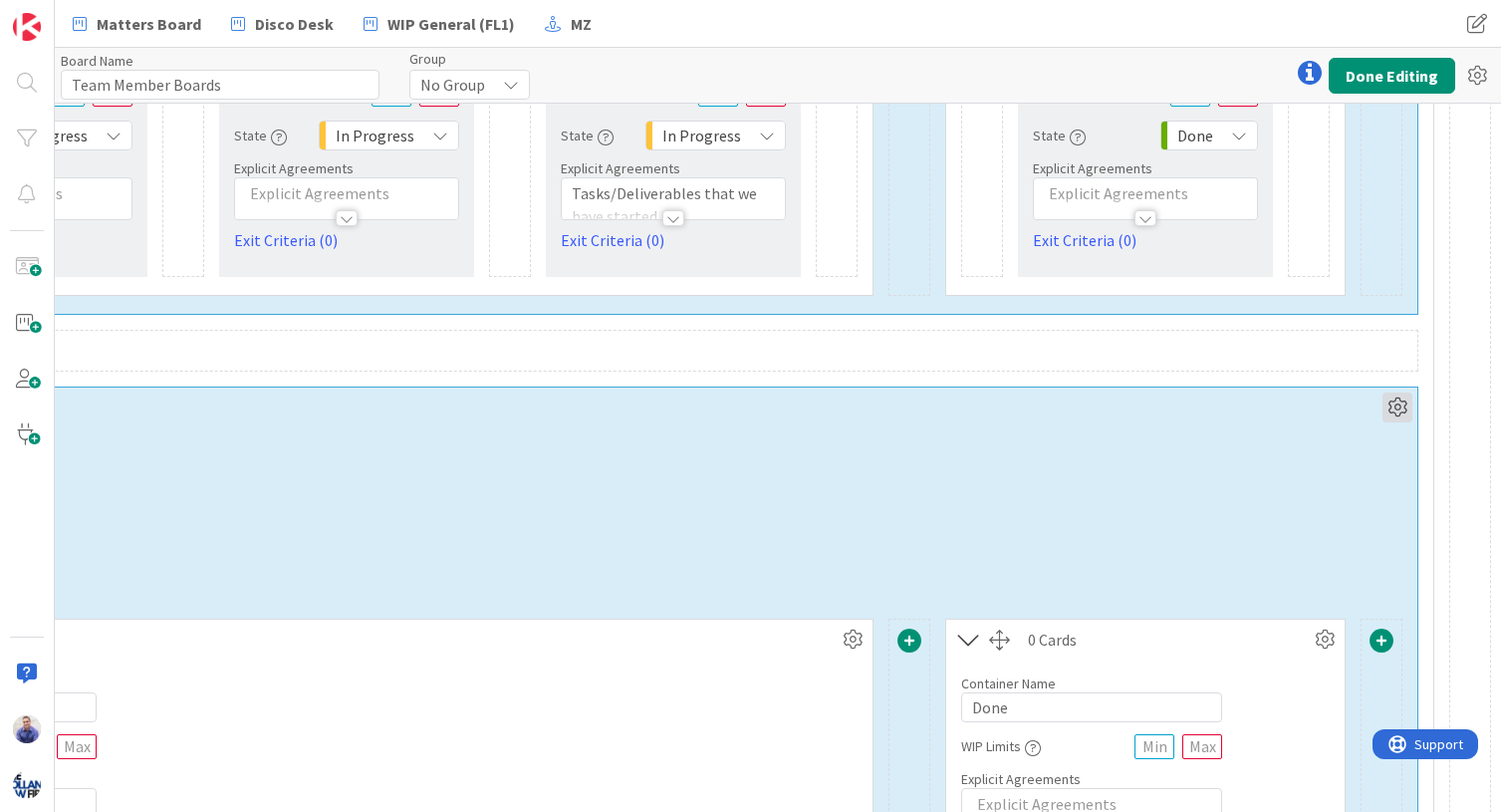
click at [1249, 406] on icon at bounding box center [1397, 407] width 30 height 30
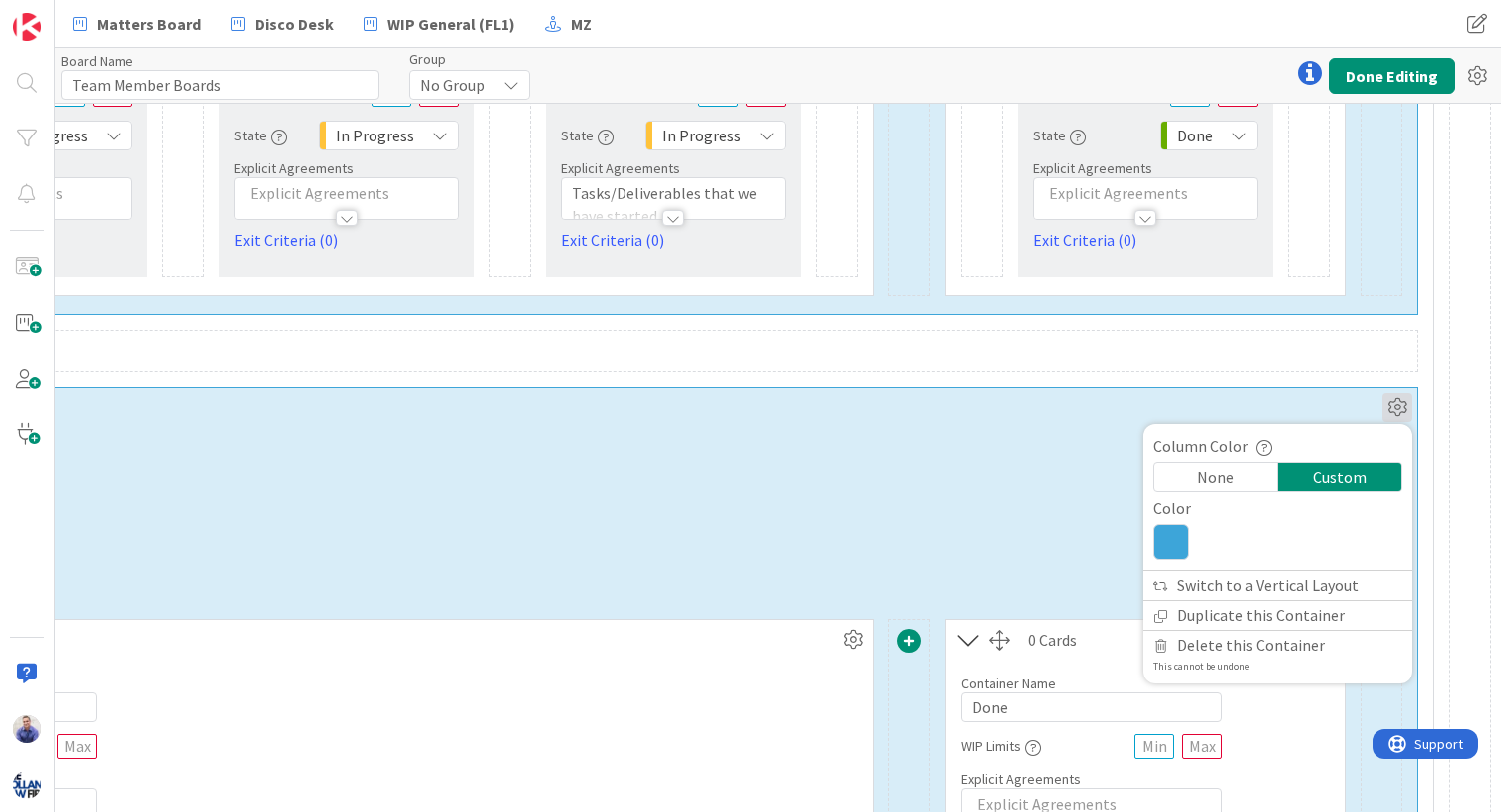
click at [1167, 537] on icon at bounding box center [1171, 542] width 36 height 36
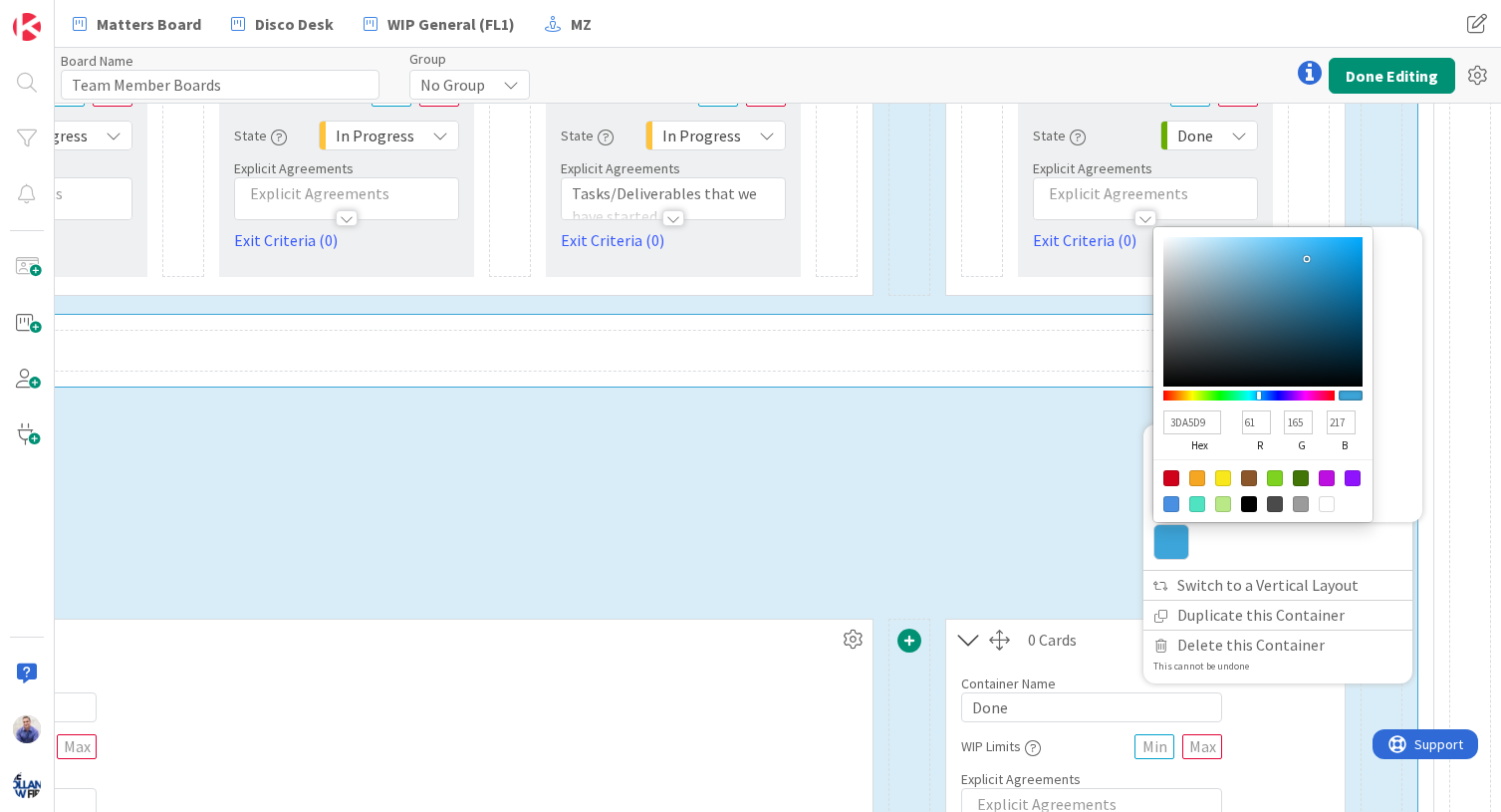
click at [1181, 427] on input "3DA5D9" at bounding box center [1192, 422] width 58 height 24
paste input "F6BF51"
type input "F6BF51"
type input "246"
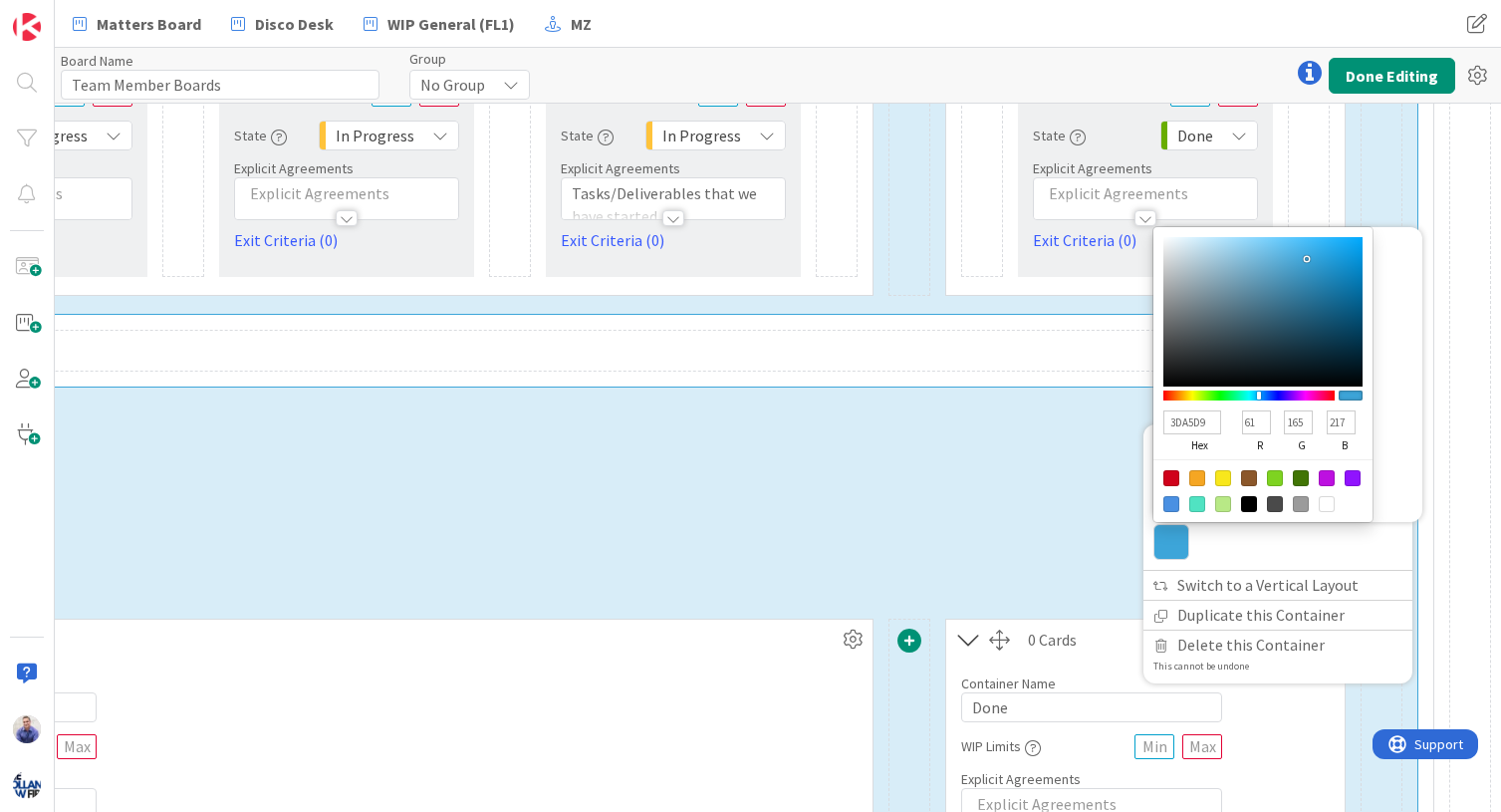
type input "191"
type input "81"
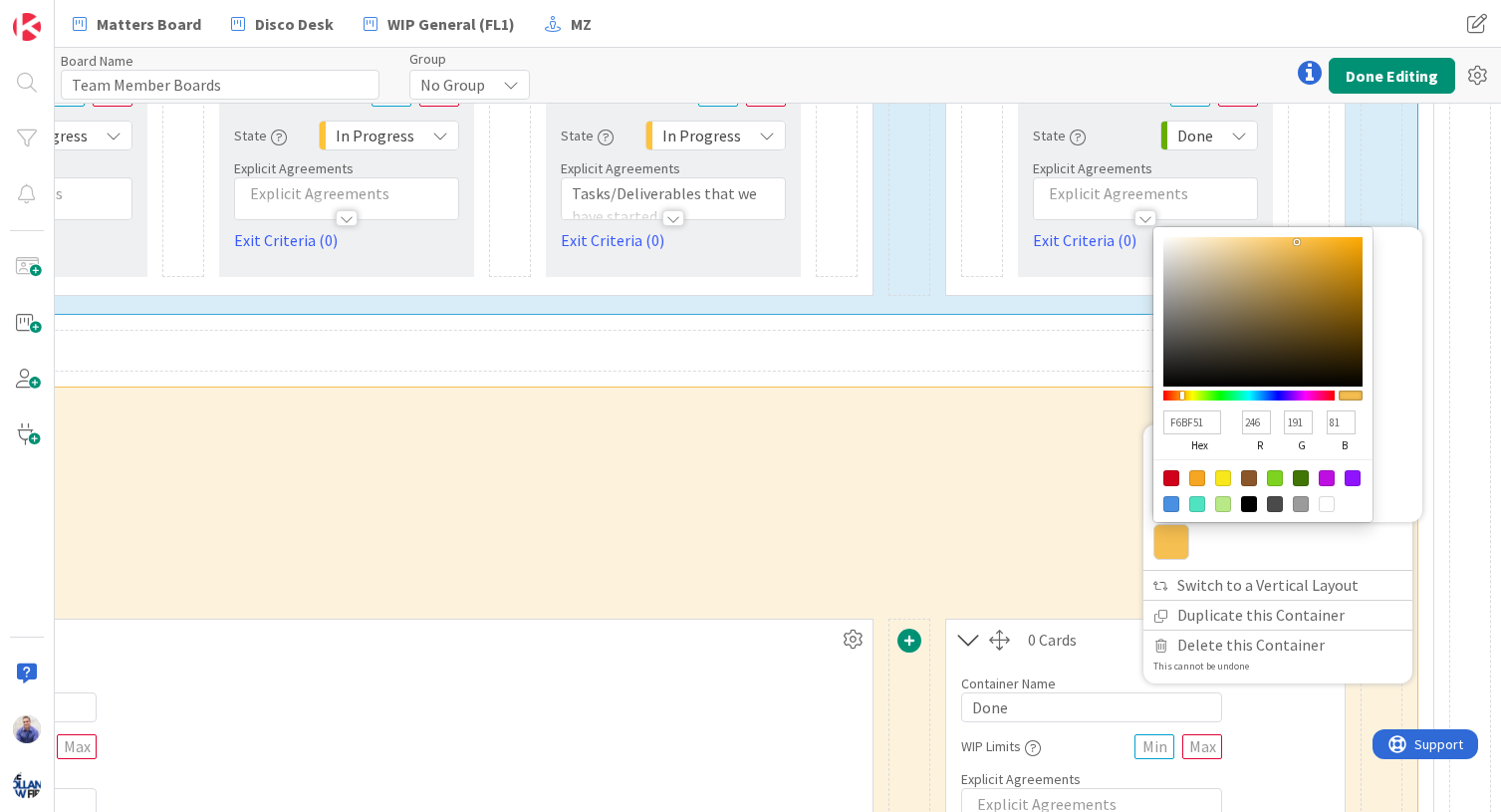
type input "F6BF51"
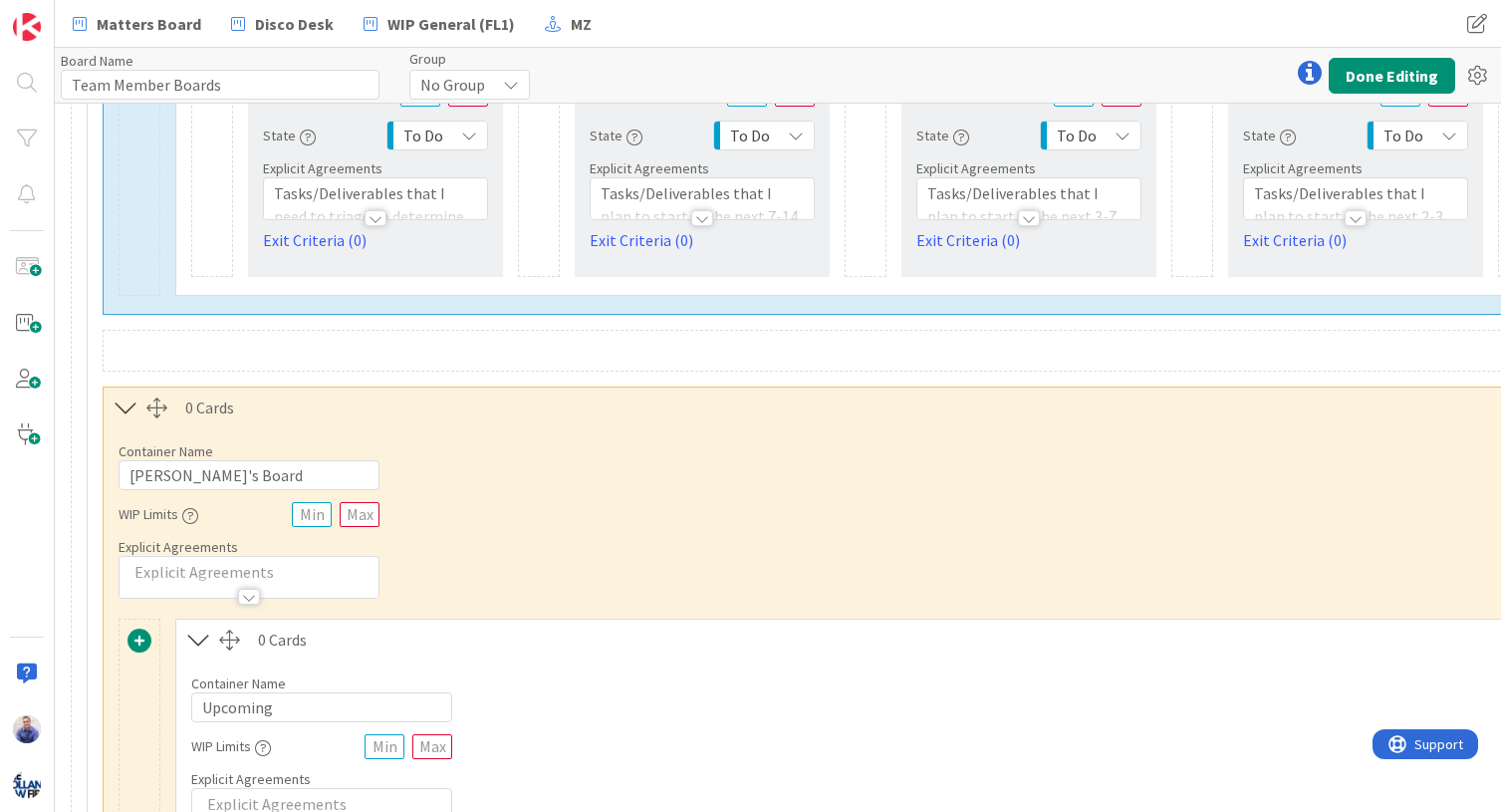
scroll to position [900, 0]
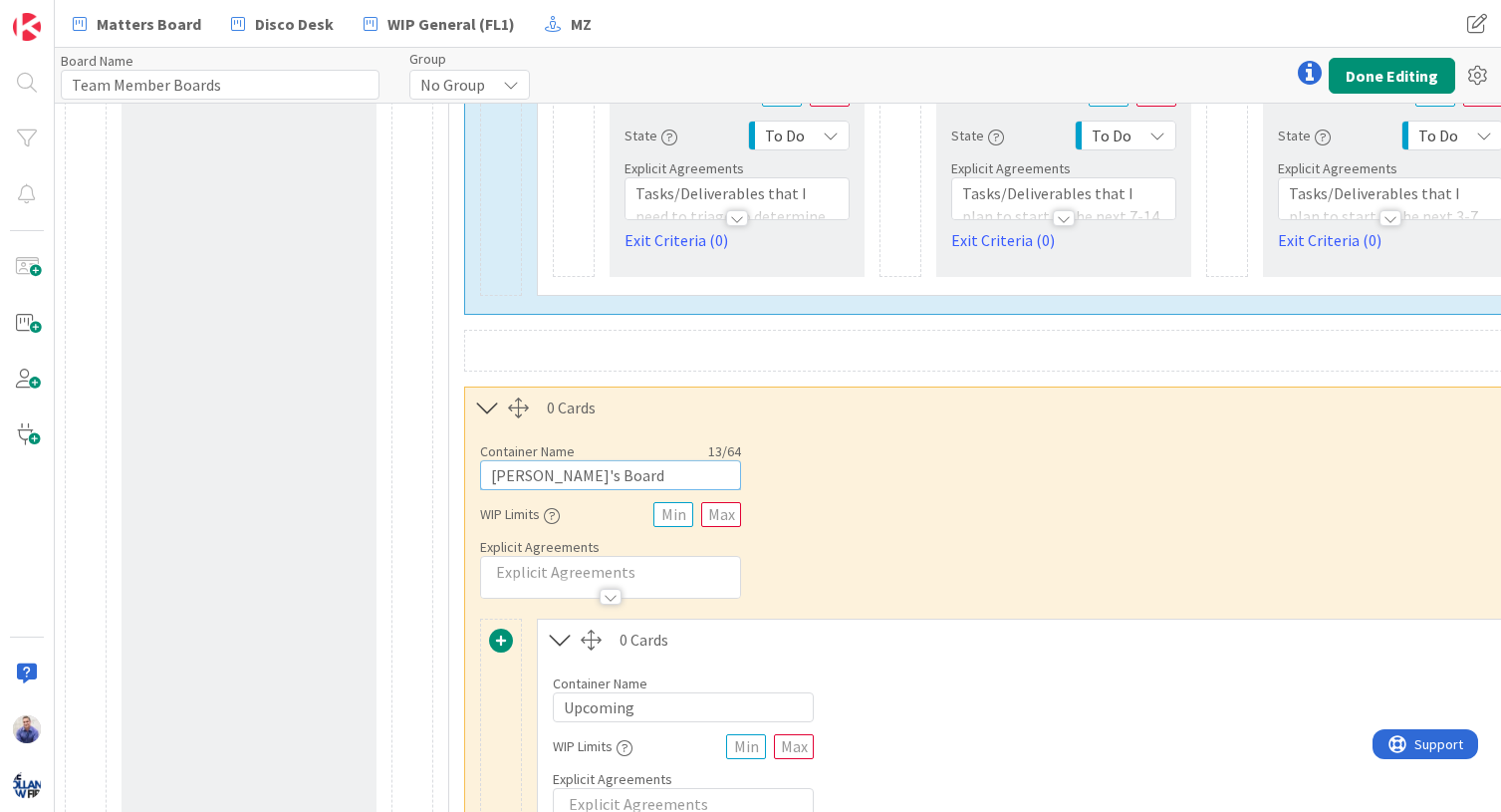
click at [521, 481] on input "Peter's Board" at bounding box center [611, 475] width 261 height 30
click at [517, 478] on input "Peter's Board" at bounding box center [611, 475] width 261 height 30
type input "Manny's Board"
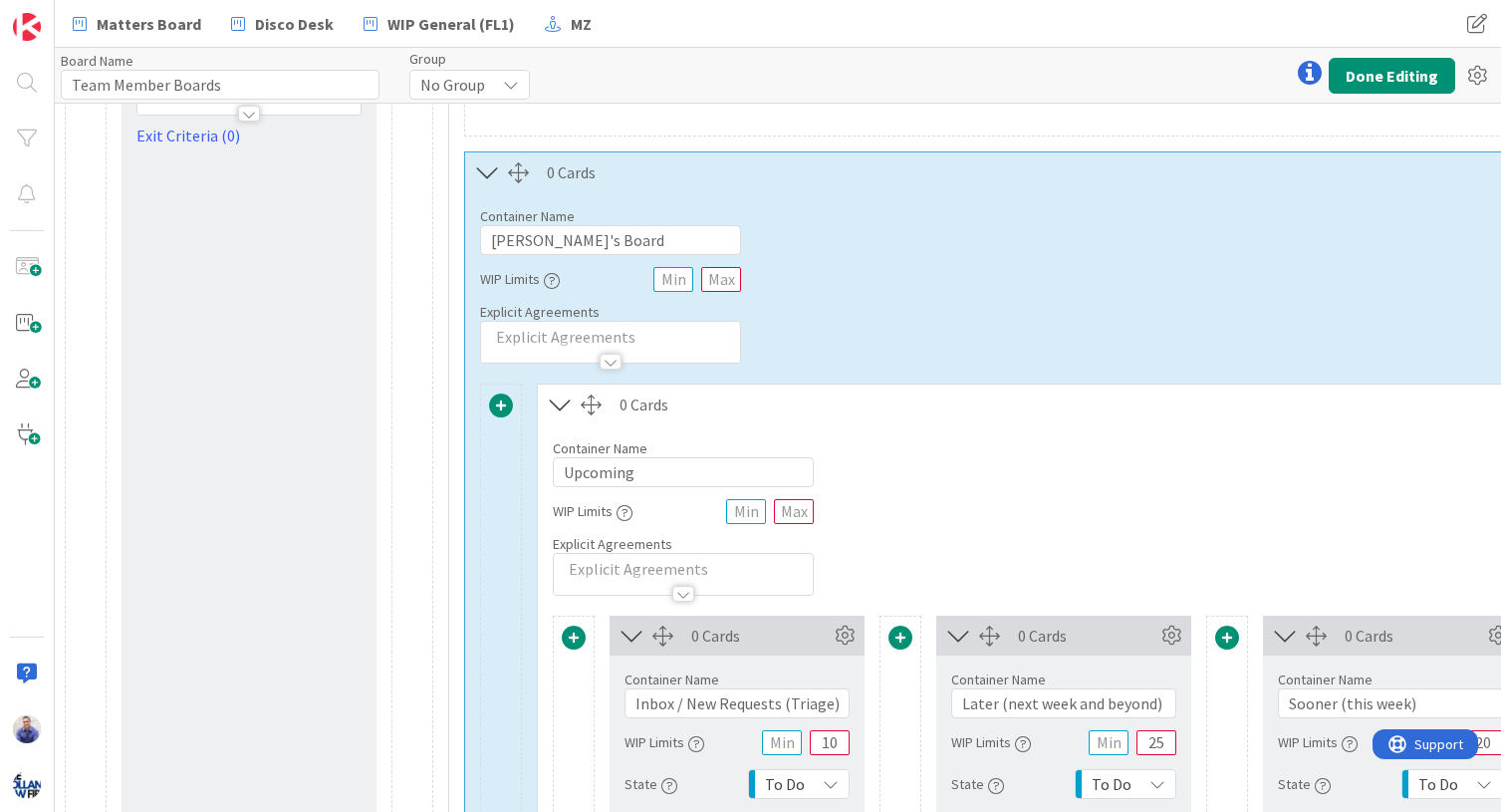
scroll to position [0, 0]
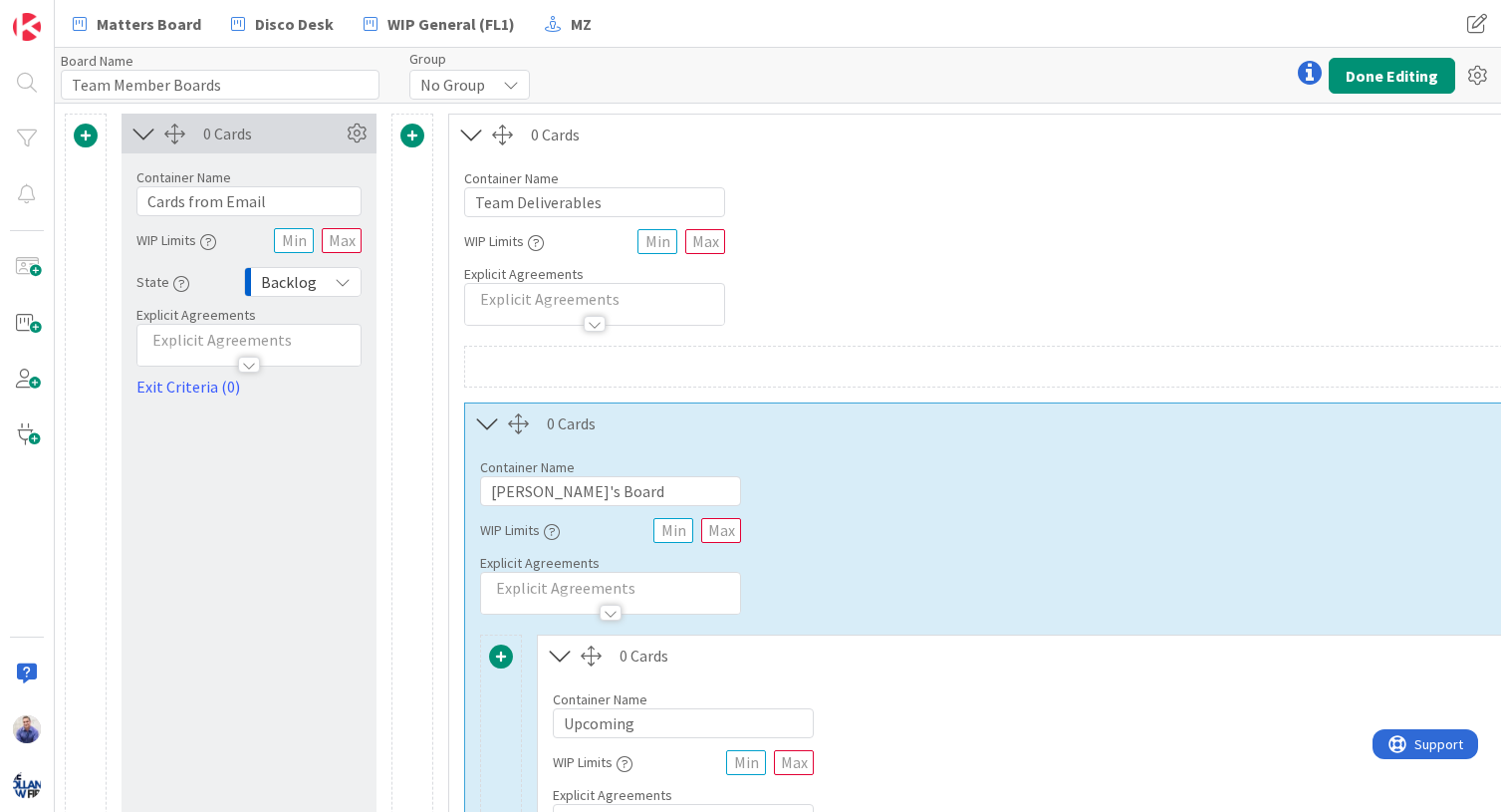
click at [410, 144] on span at bounding box center [413, 135] width 24 height 24
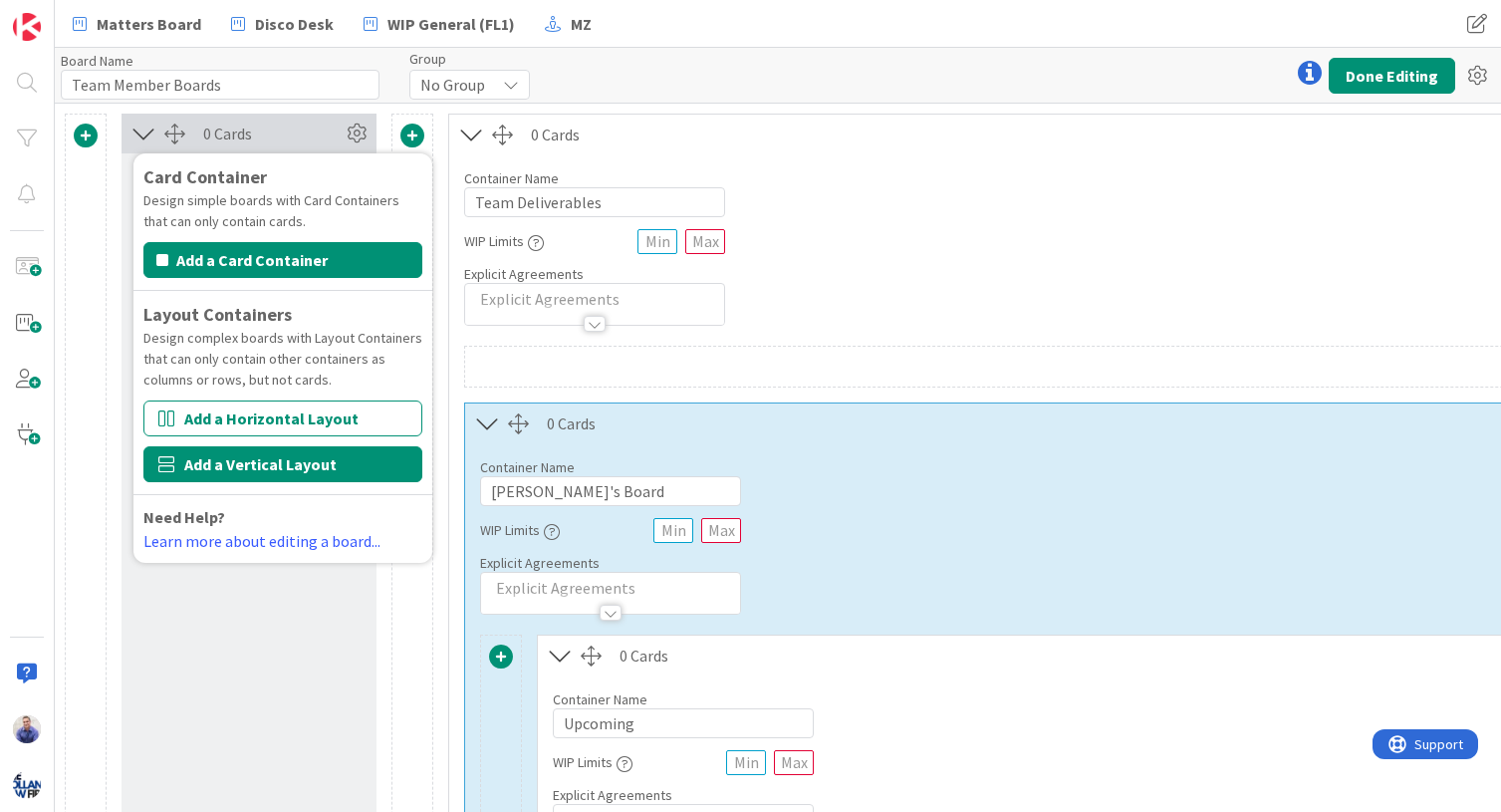
click at [366, 453] on button "Add a Vertical Layout" at bounding box center [283, 464] width 279 height 36
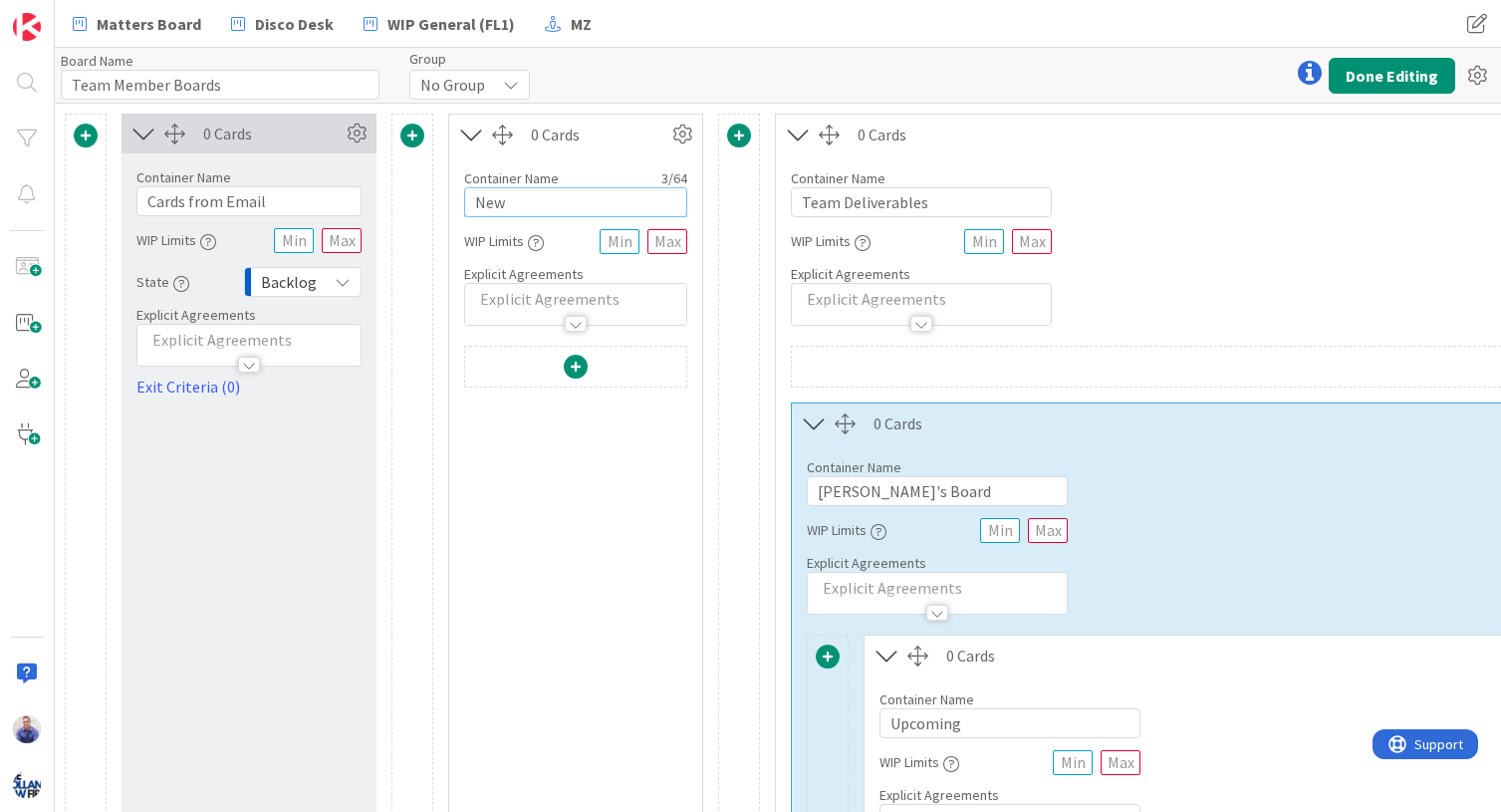
click at [516, 196] on input "New" at bounding box center [576, 202] width 223 height 30
type input "Attorney Boards"
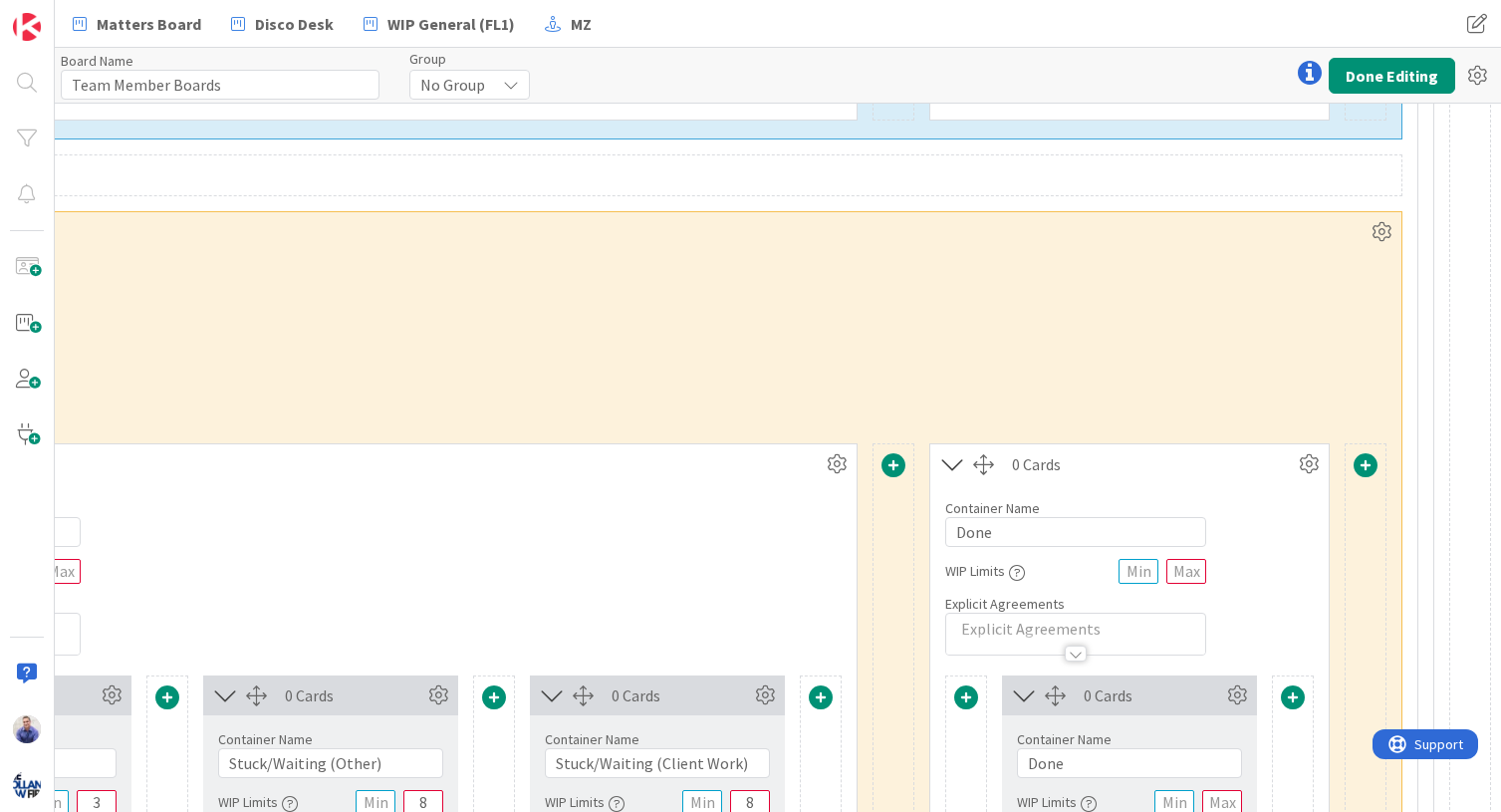
scroll to position [1317, 2544]
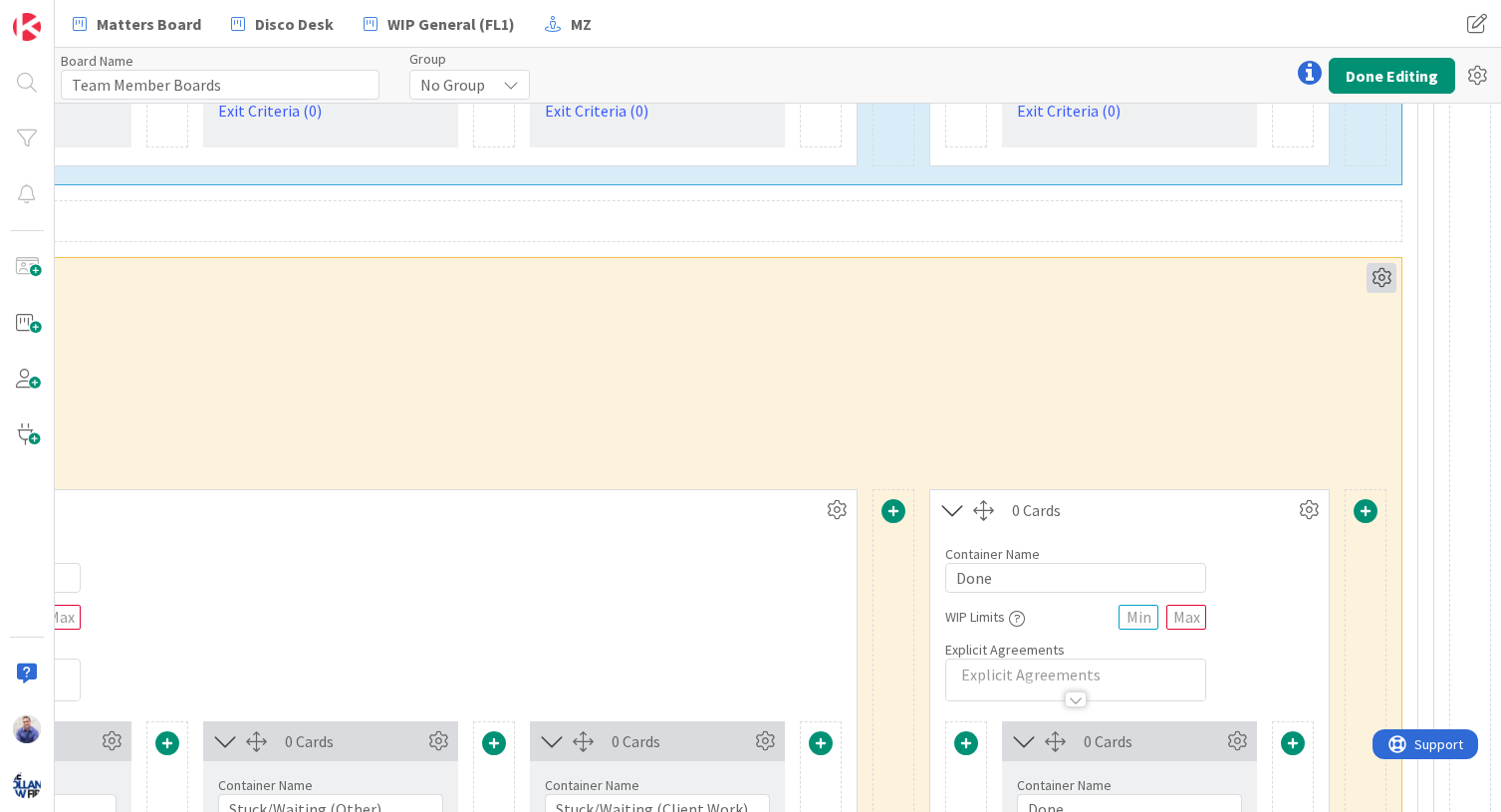
click at [1249, 285] on icon at bounding box center [1381, 278] width 30 height 30
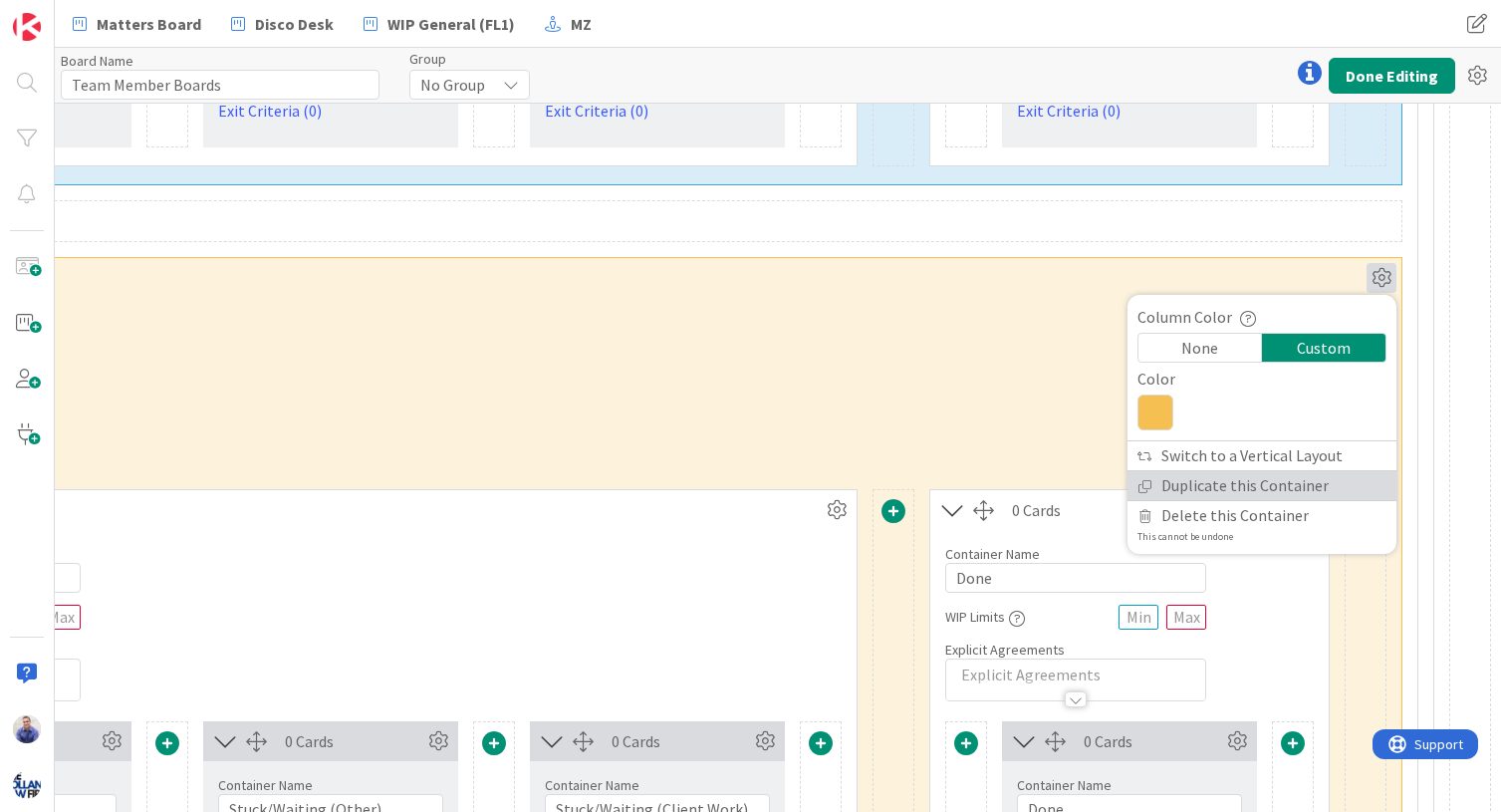
click at [1249, 493] on link "Duplicate this Container" at bounding box center [1262, 485] width 269 height 29
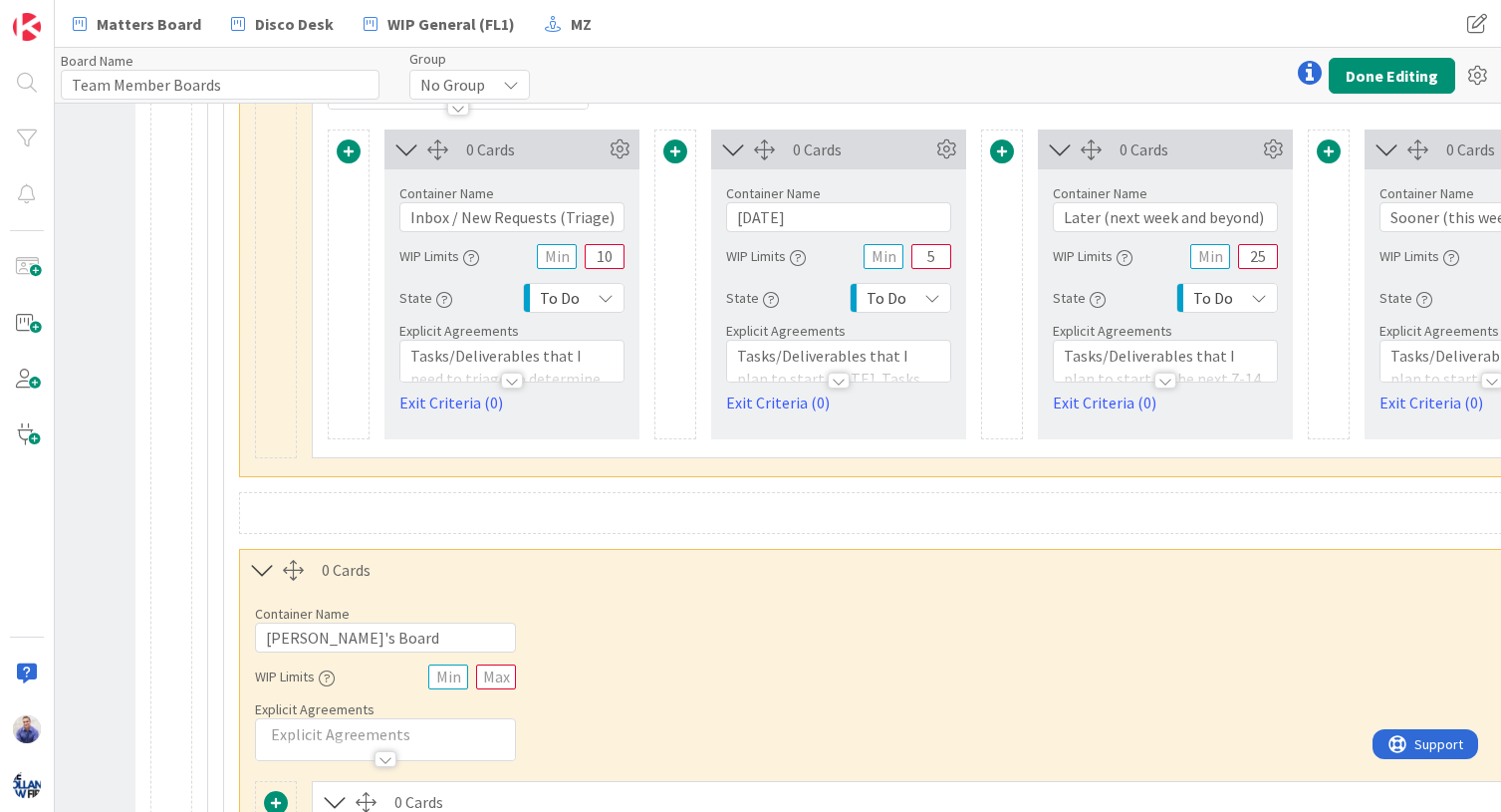
scroll to position [1966, 241]
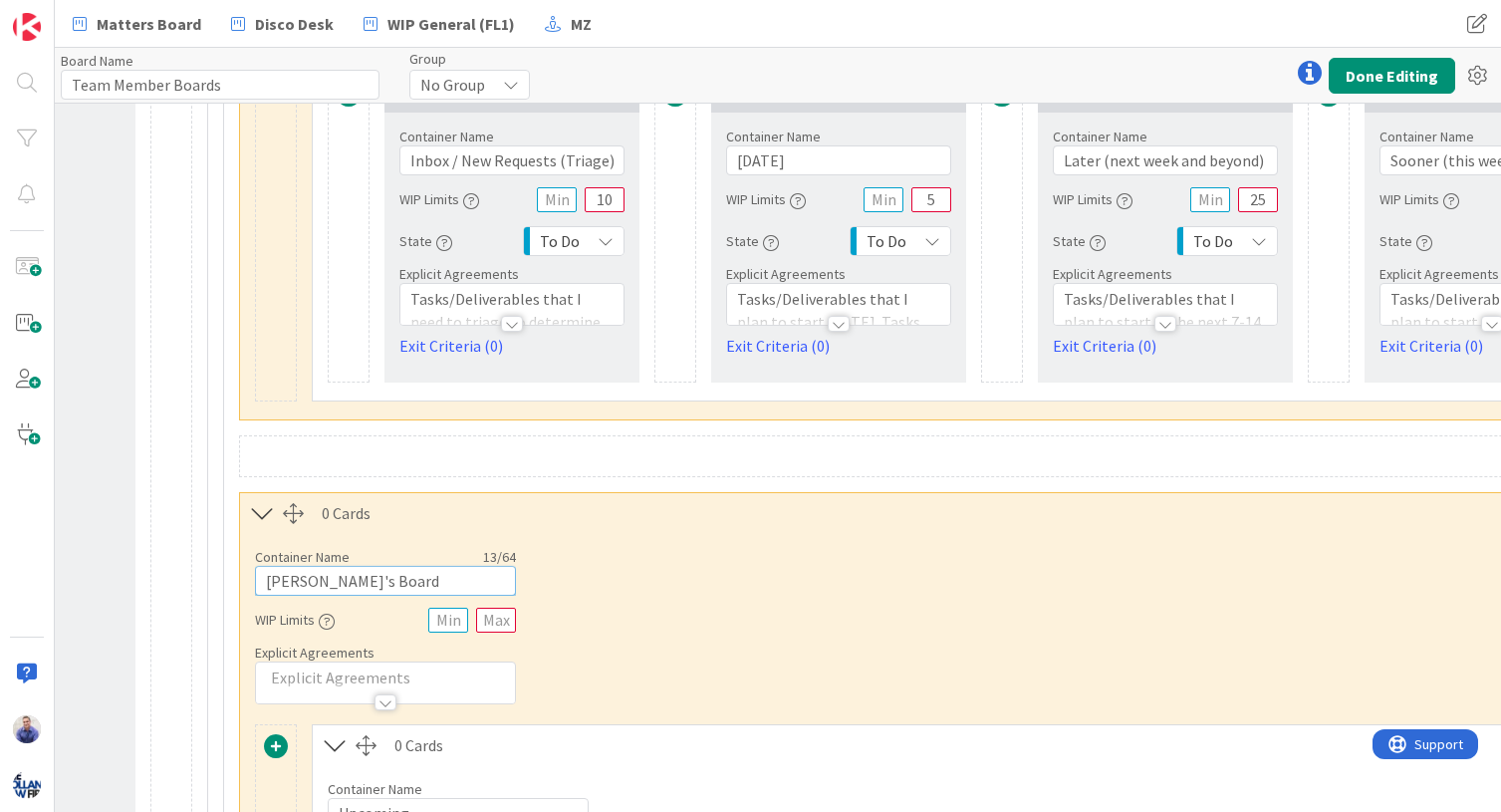
click at [285, 581] on input "Manny's Board" at bounding box center [386, 581] width 261 height 30
click at [278, 584] on input "JEssica's Board" at bounding box center [386, 581] width 261 height 30
type input "Jessica's Board"
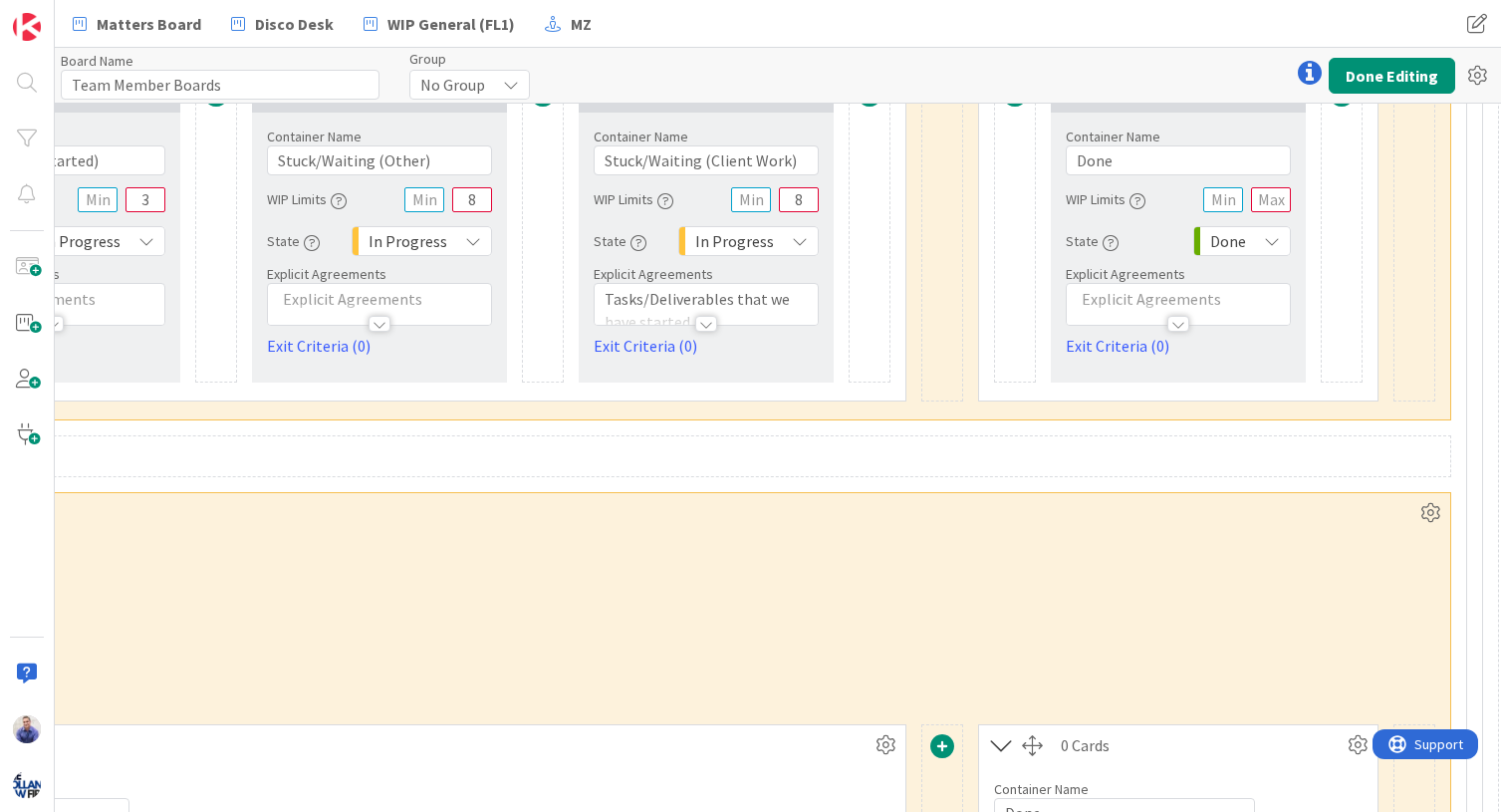
scroll to position [1966, 2544]
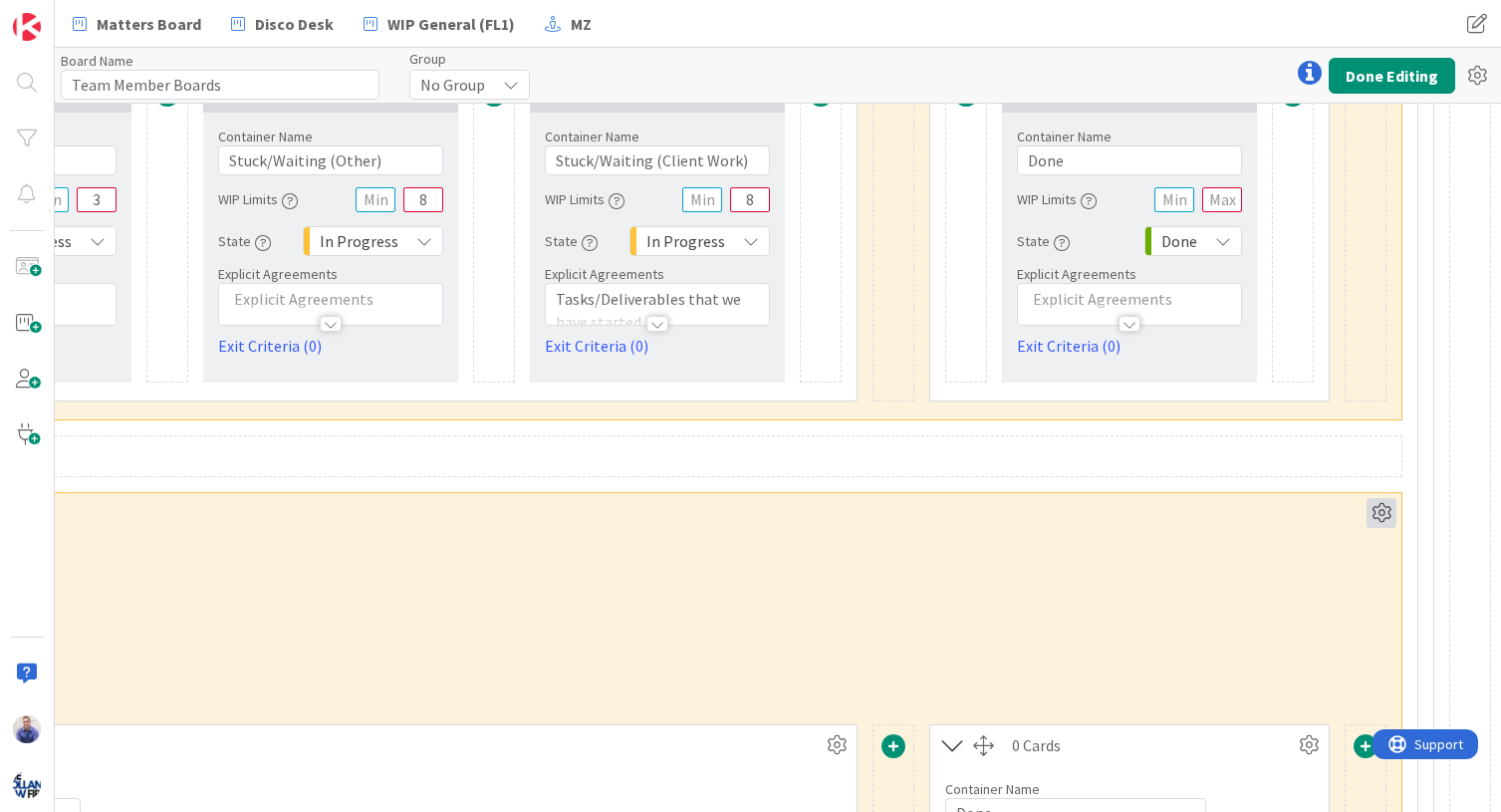
click at [1249, 512] on icon at bounding box center [1381, 513] width 30 height 30
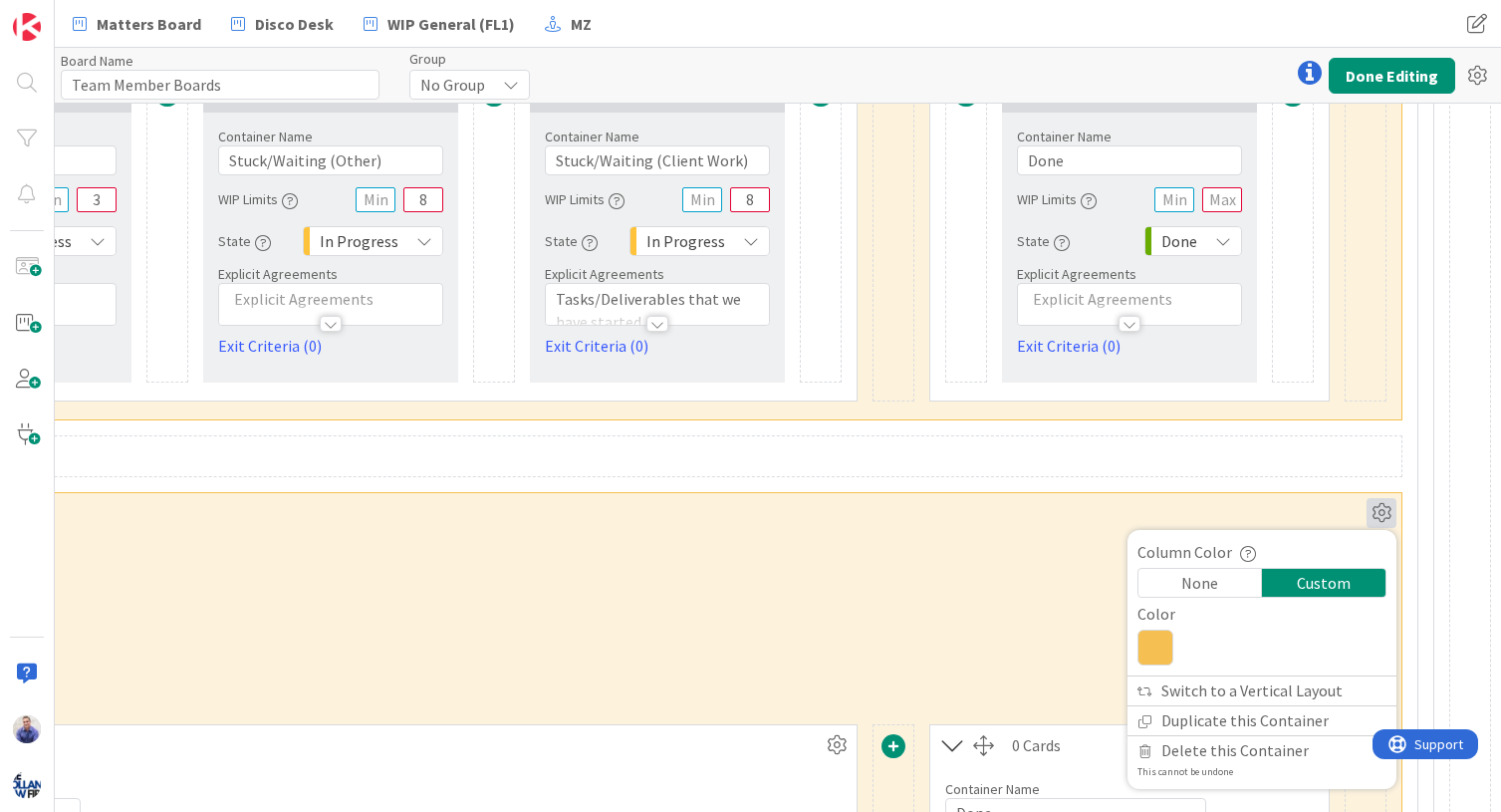
click at [1144, 652] on icon at bounding box center [1155, 648] width 36 height 36
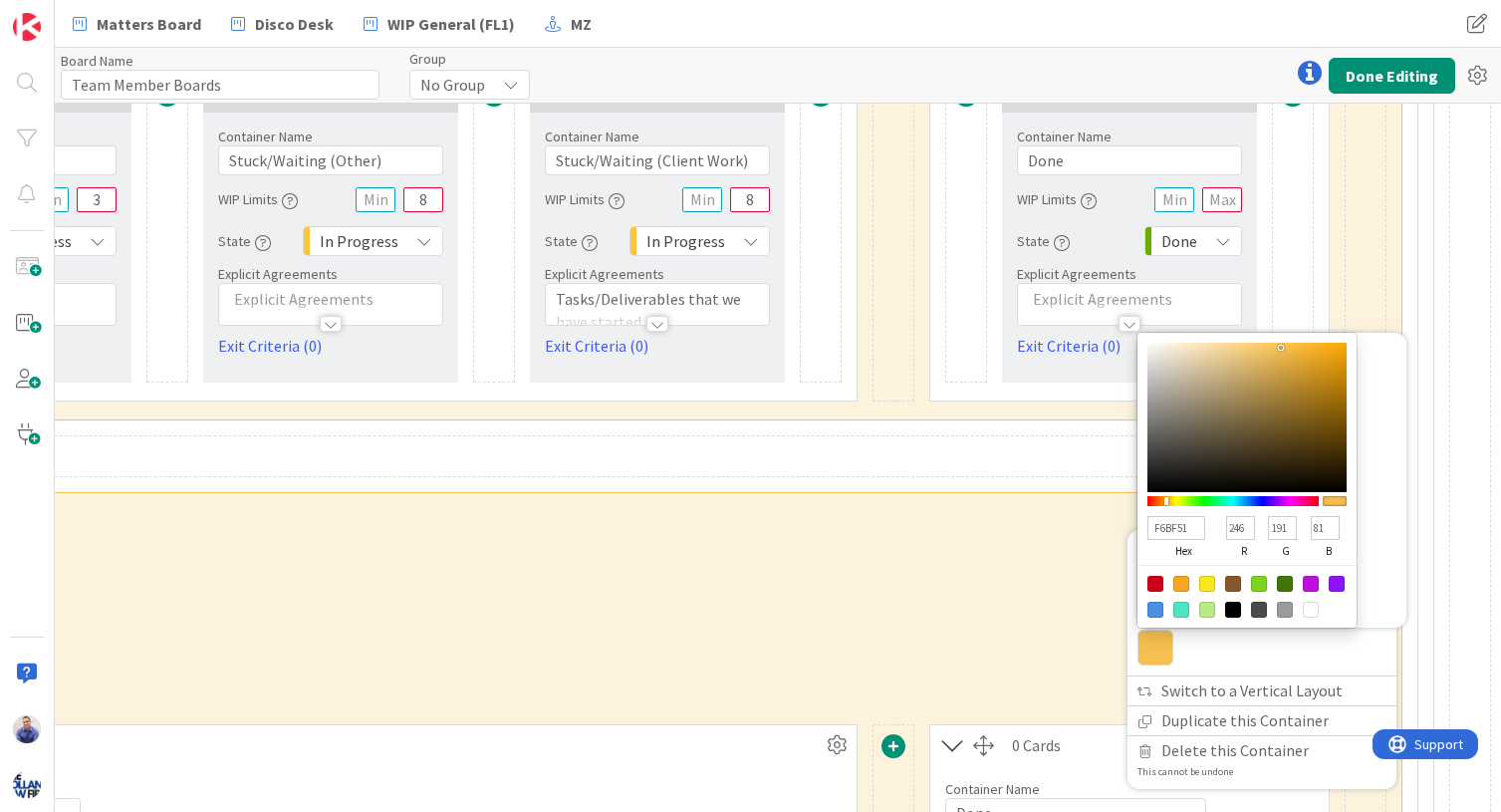
click at [1157, 530] on input "F6BF51" at bounding box center [1176, 528] width 58 height 24
paste input "C3A1CE"
type input "C3A1CE"
type input "195"
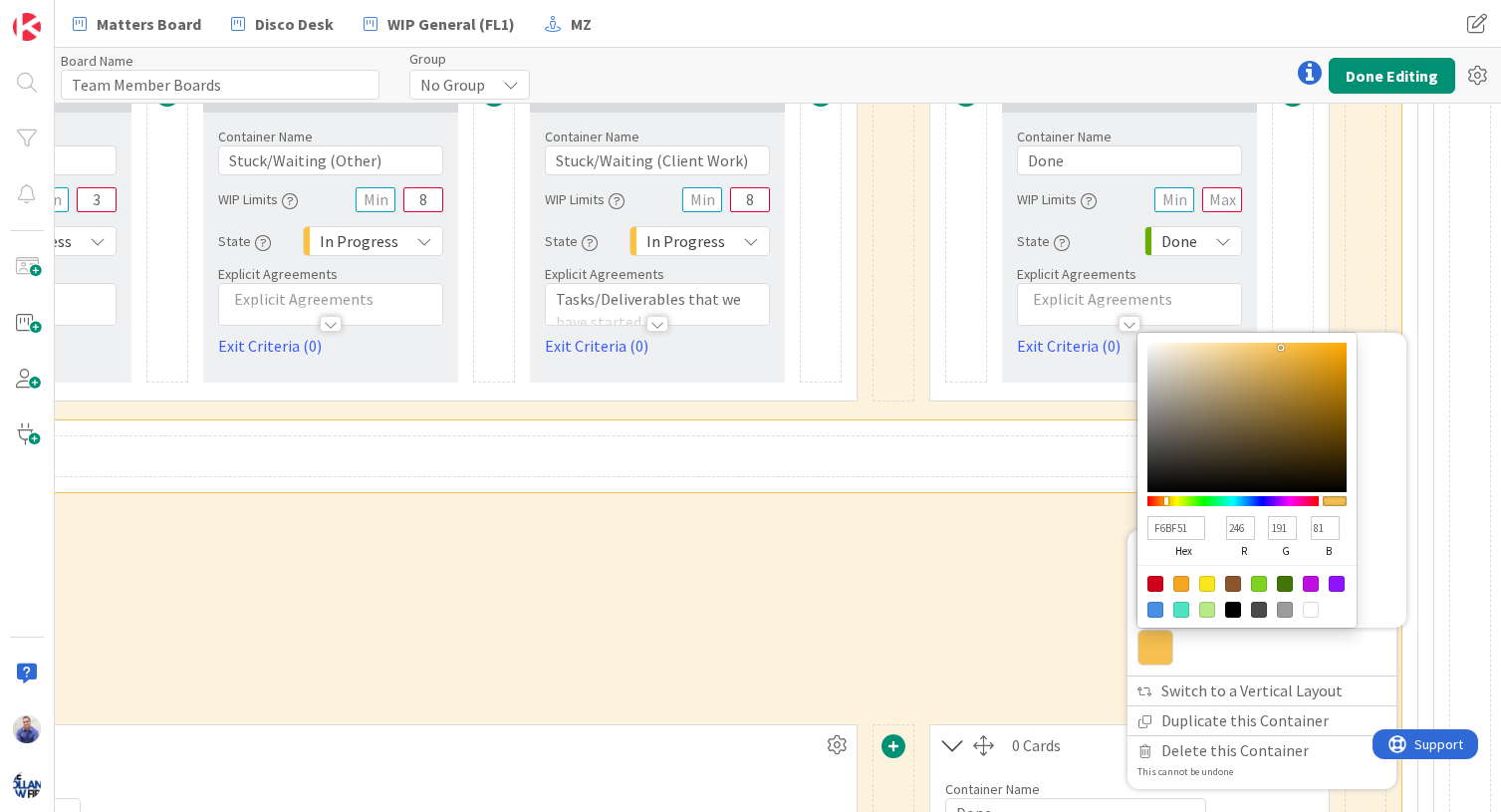
type input "161"
type input "206"
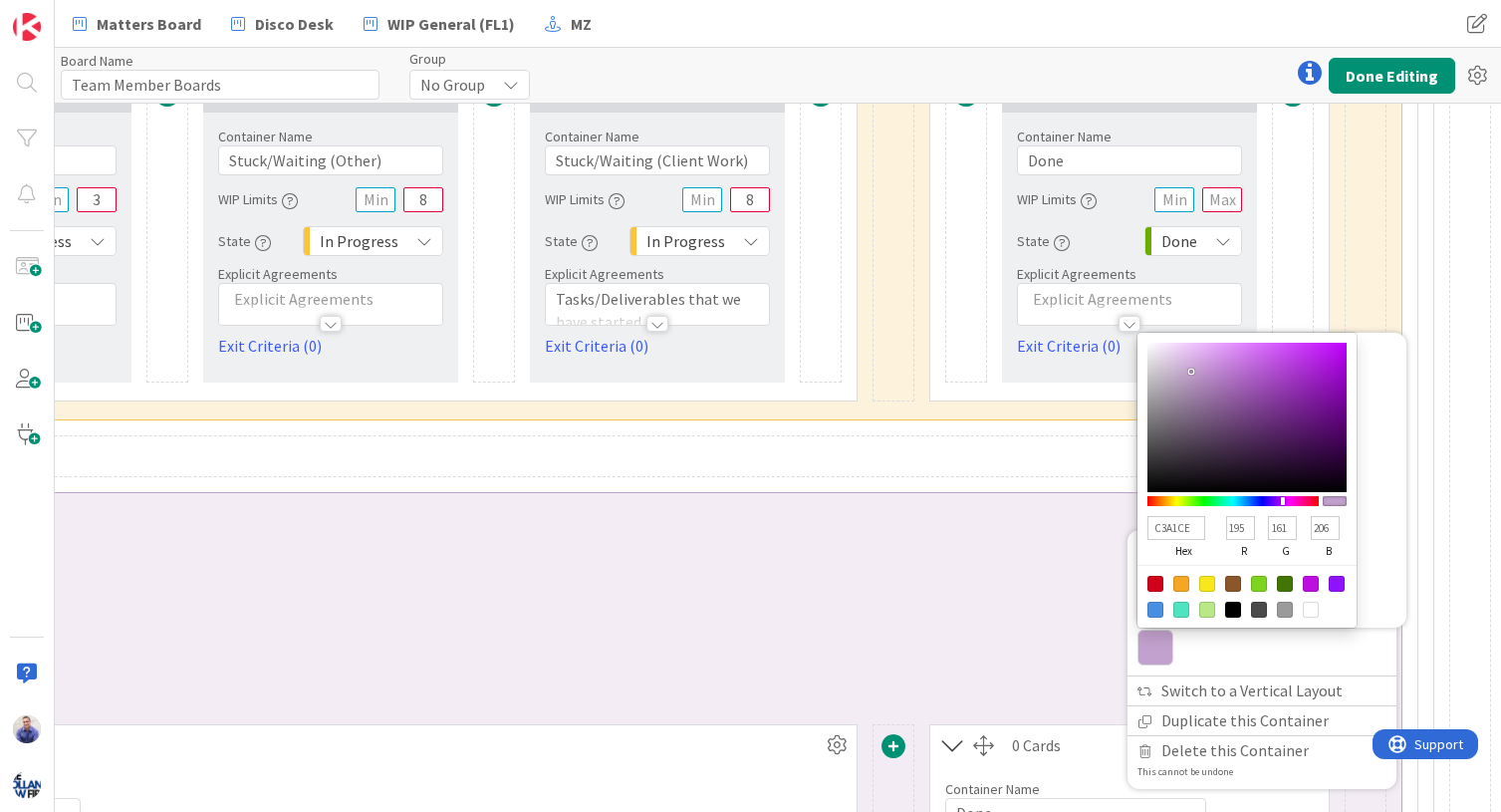
type input "C3A1CE"
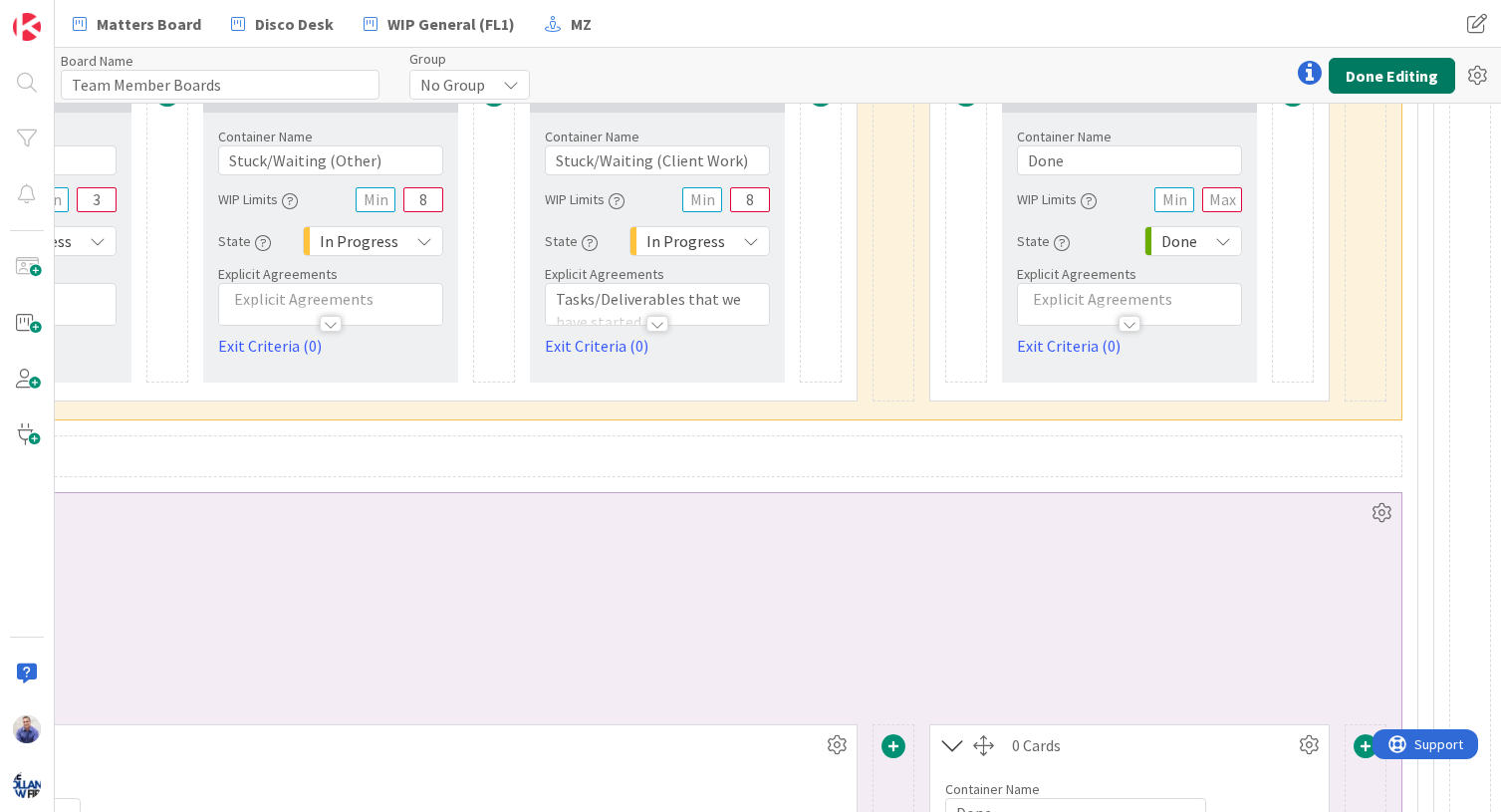
click at [1249, 70] on button "Done Editing" at bounding box center [1391, 76] width 127 height 36
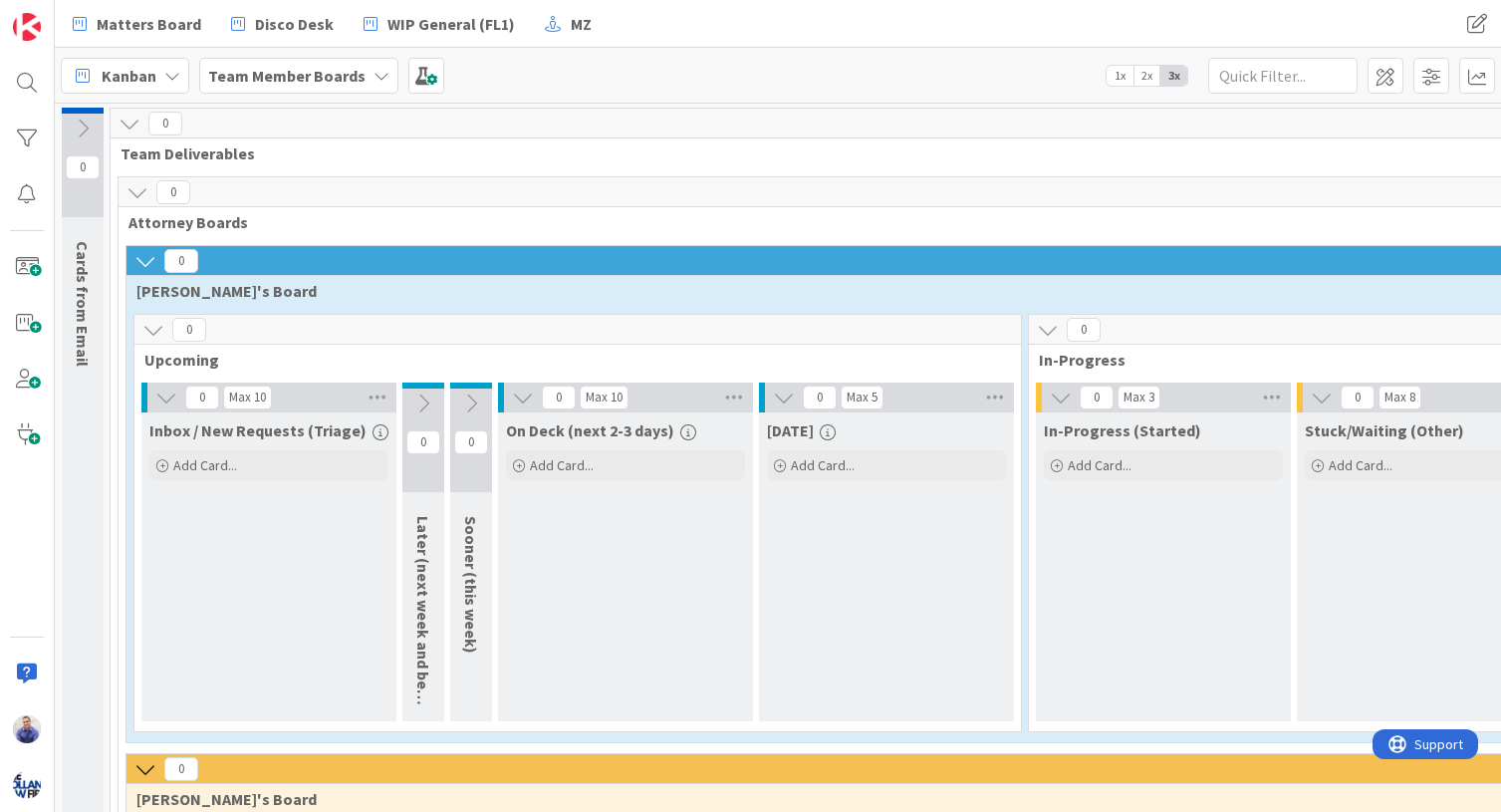
click at [140, 192] on icon at bounding box center [138, 192] width 22 height 22
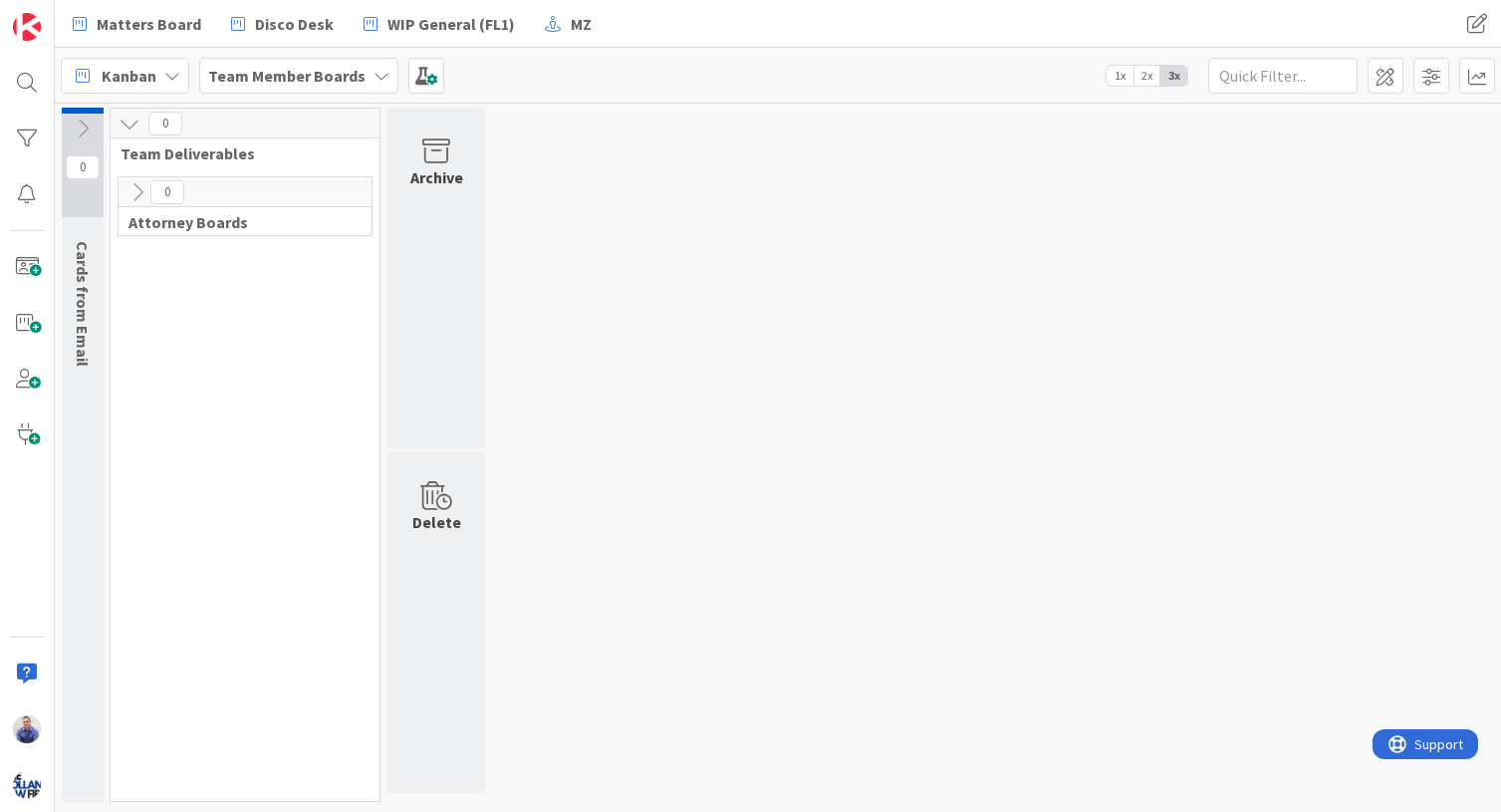
click at [140, 192] on icon at bounding box center [138, 192] width 22 height 22
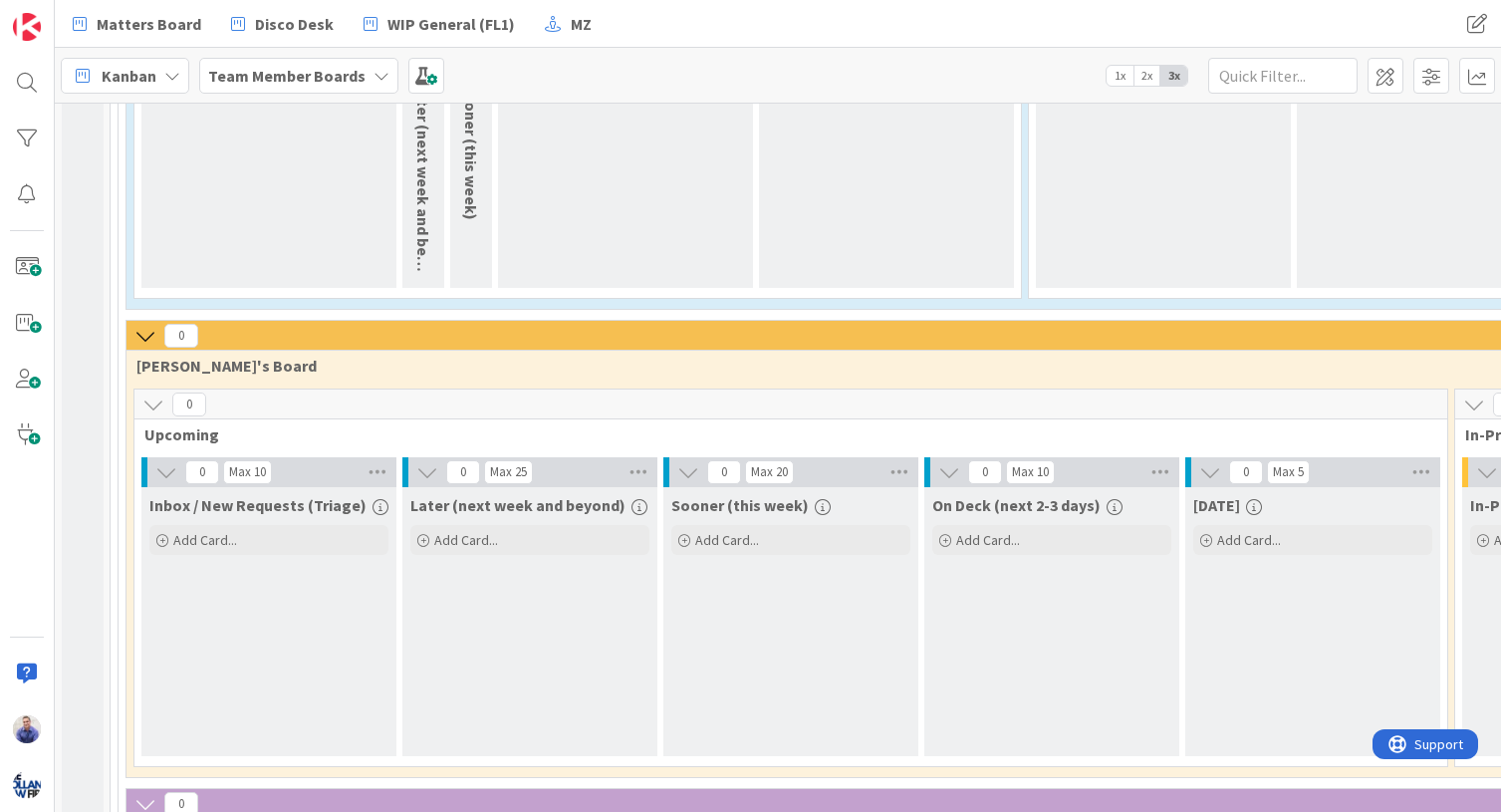
scroll to position [439, 0]
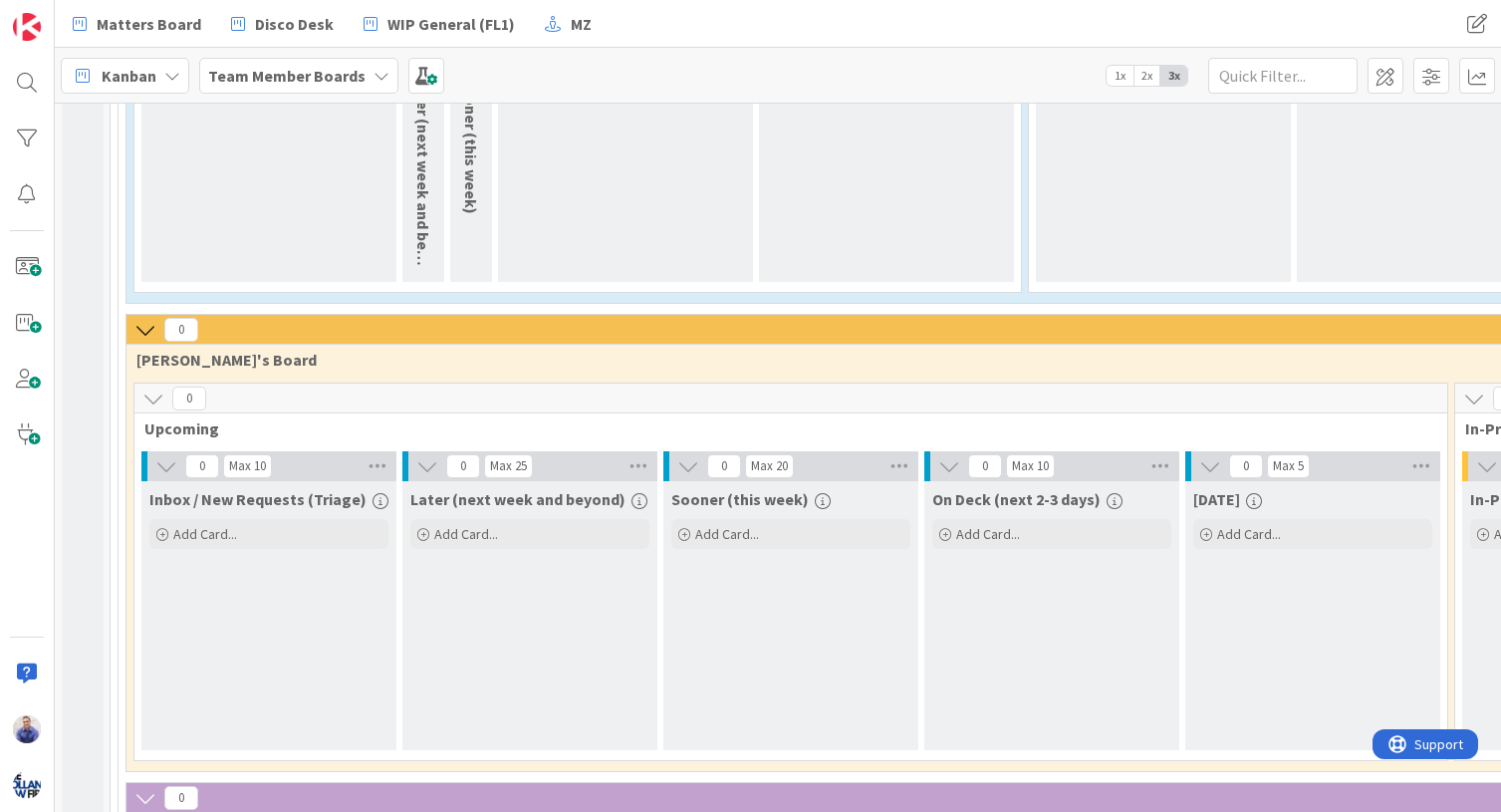
click at [425, 463] on icon at bounding box center [428, 466] width 22 height 22
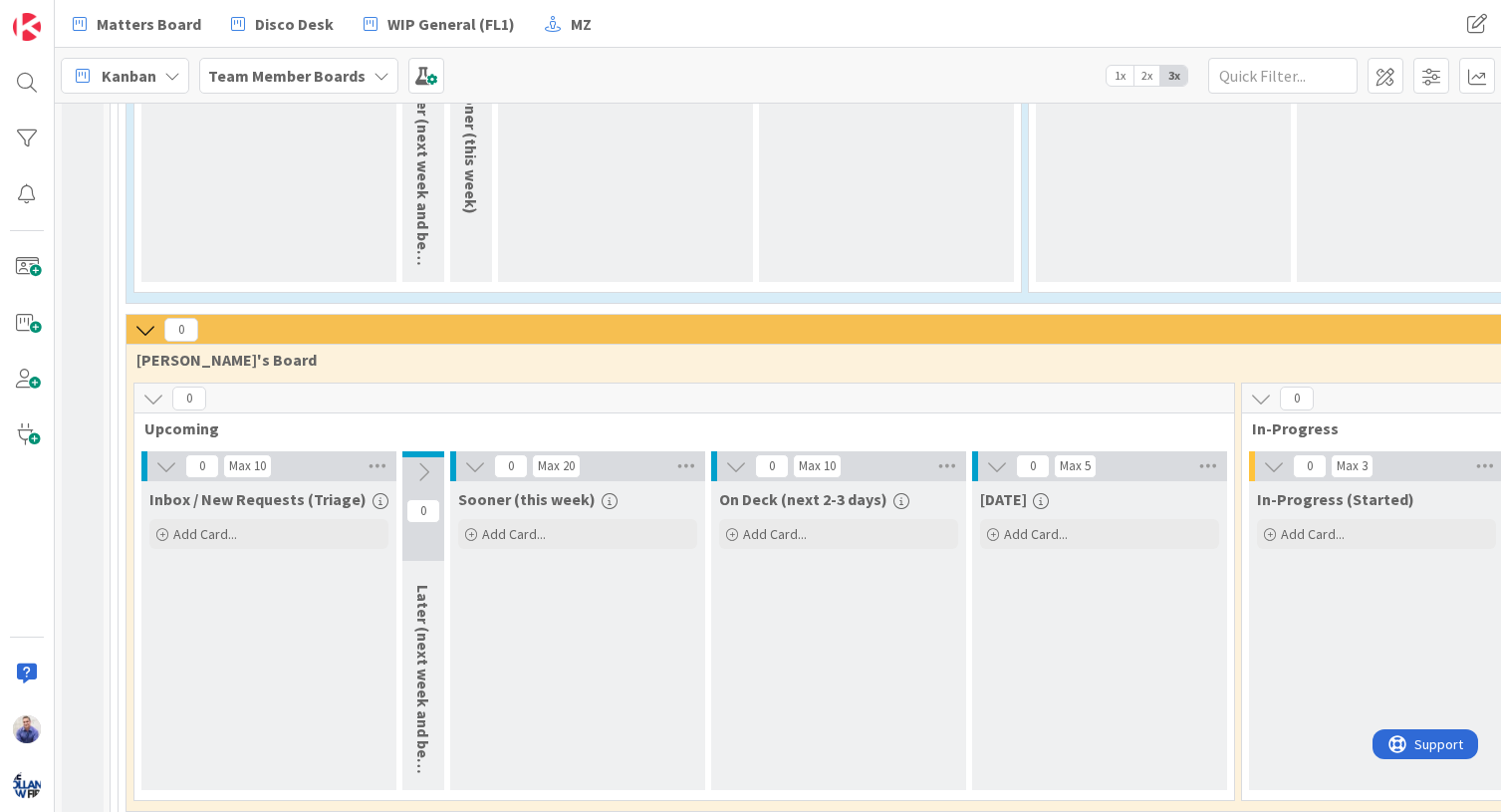
click at [473, 466] on icon at bounding box center [475, 466] width 22 height 22
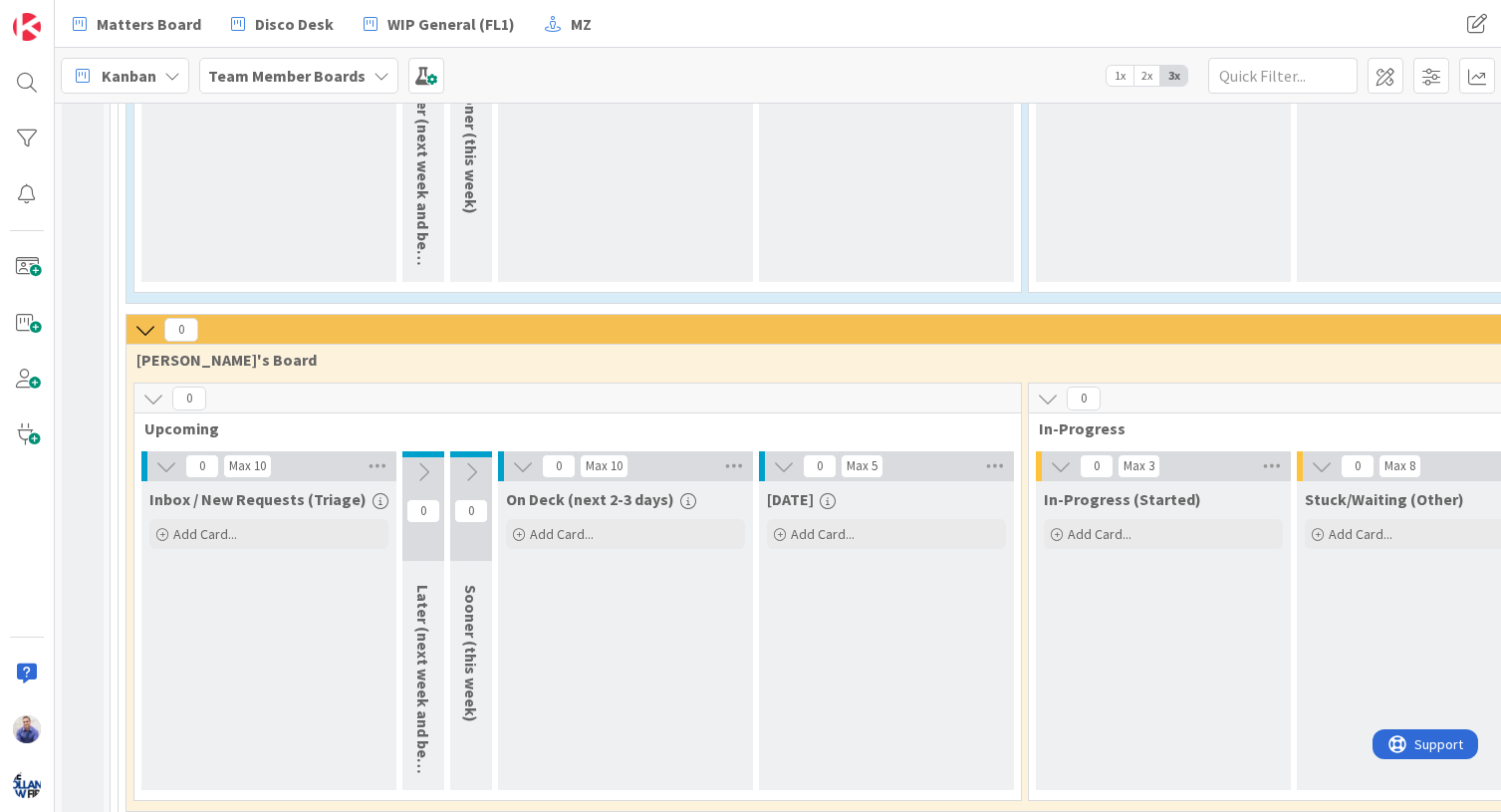
scroll to position [858, 0]
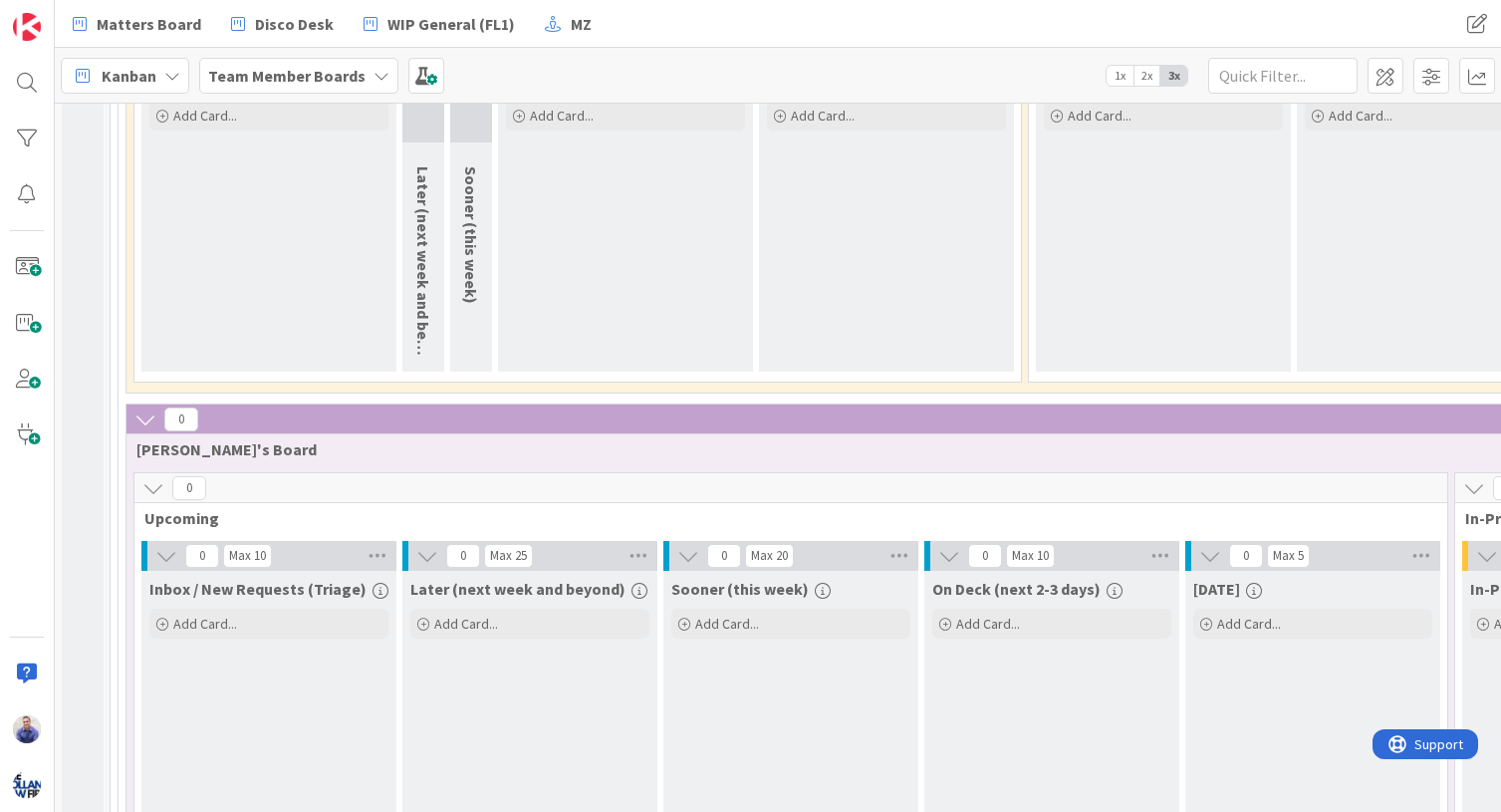
click at [431, 549] on icon at bounding box center [428, 556] width 22 height 22
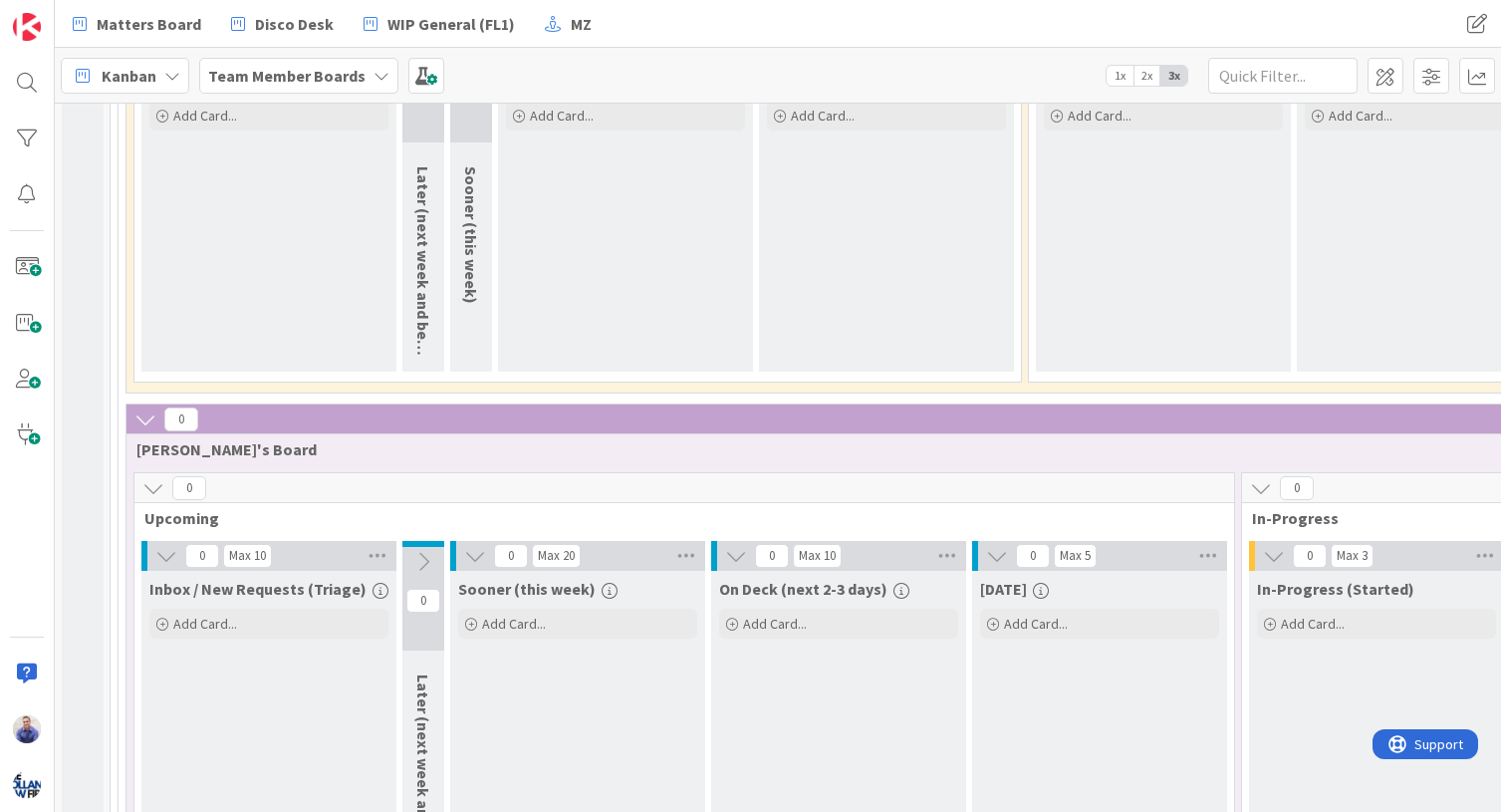
click at [476, 560] on icon at bounding box center [475, 556] width 22 height 22
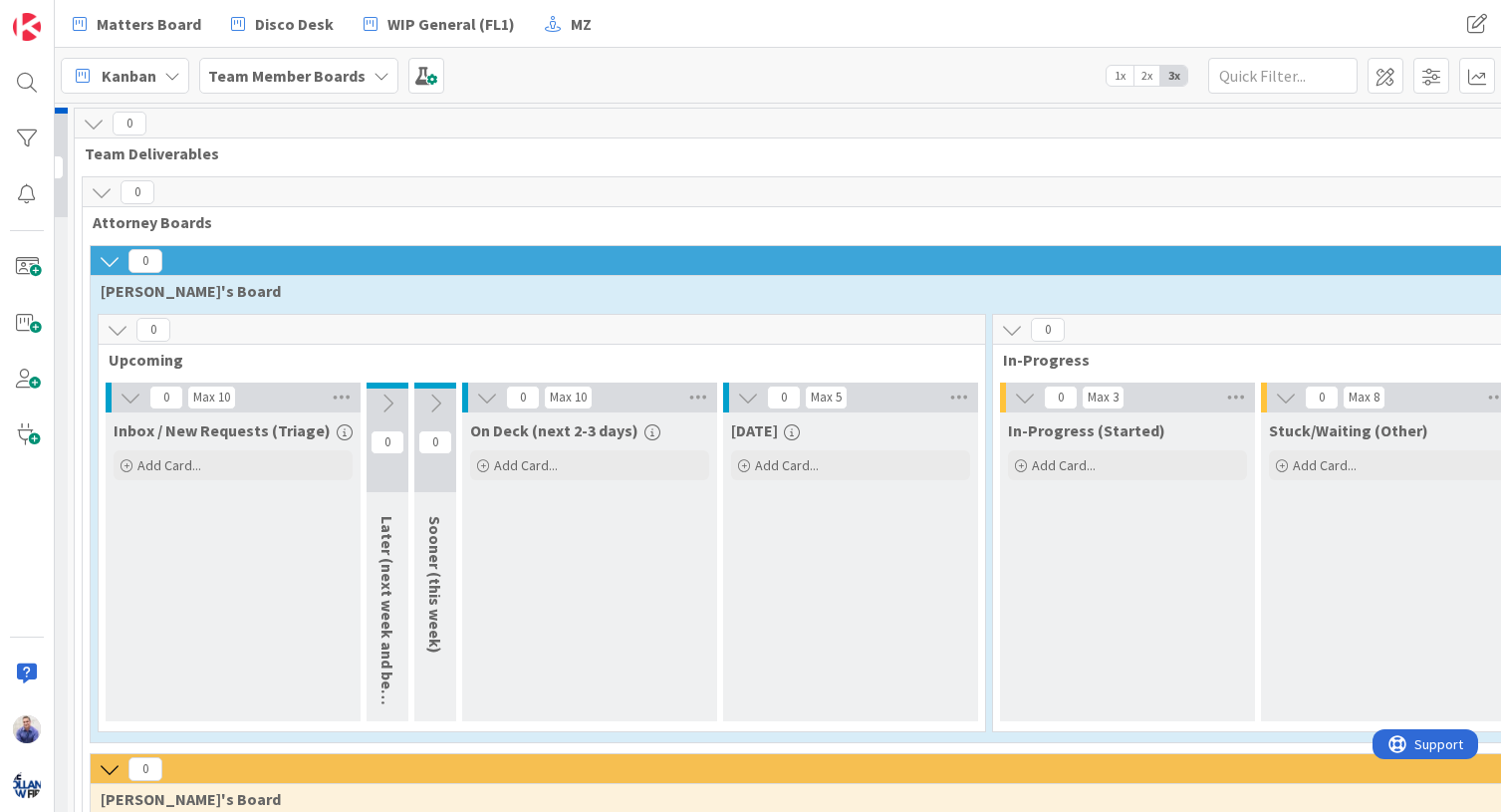
scroll to position [0, 0]
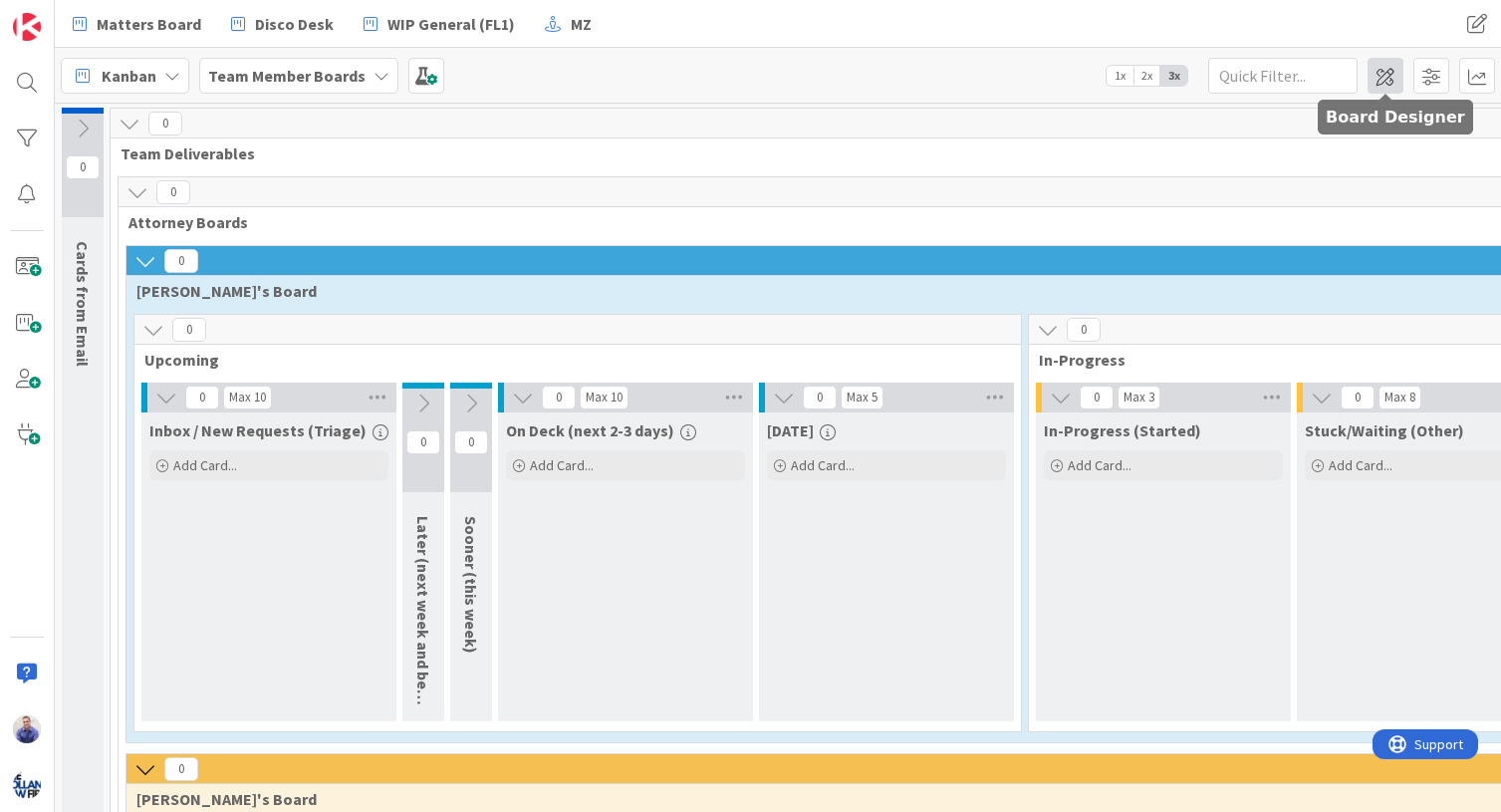
click at [1249, 70] on span at bounding box center [1385, 76] width 36 height 36
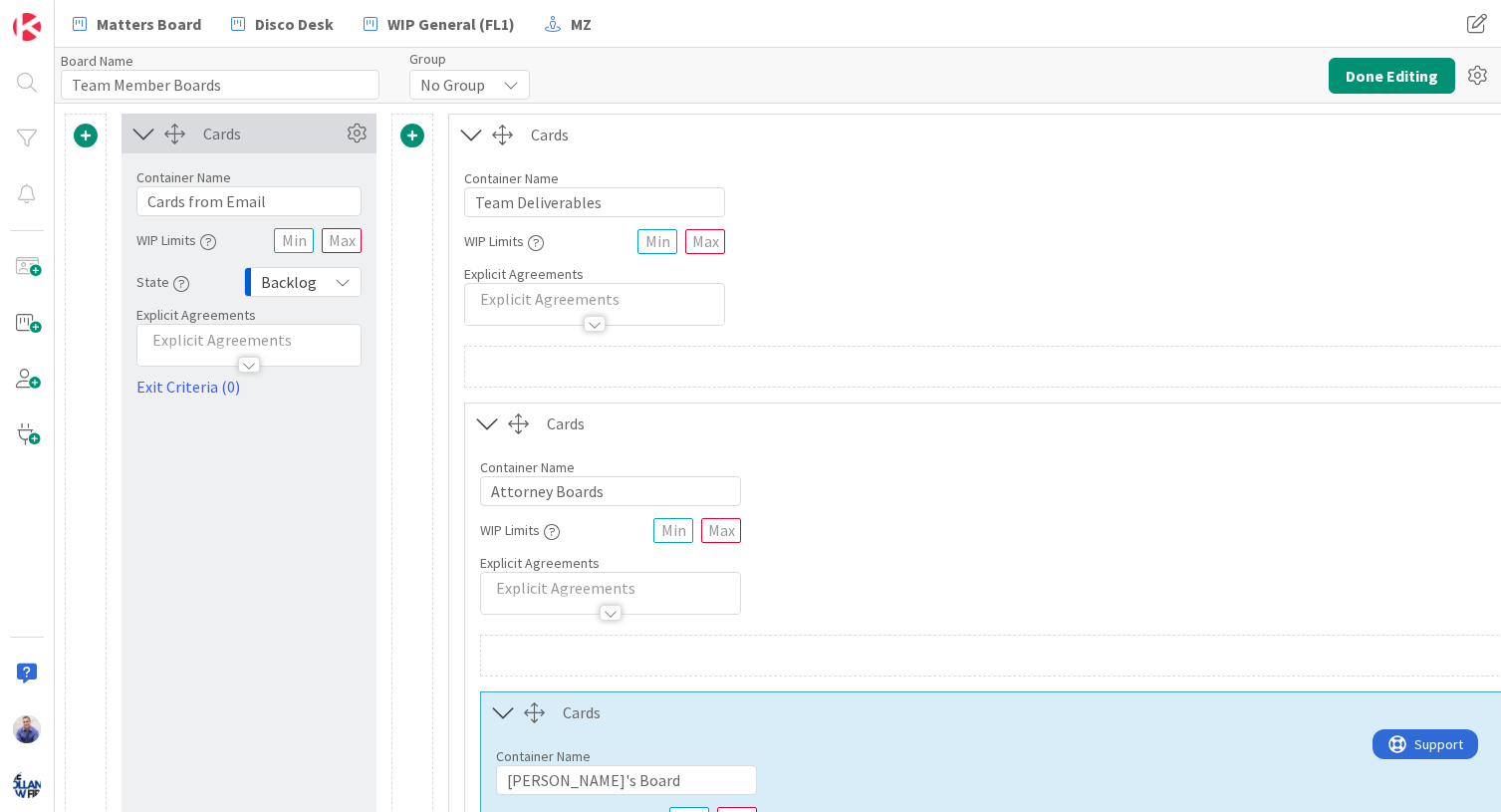
type input "Team Member Boards"
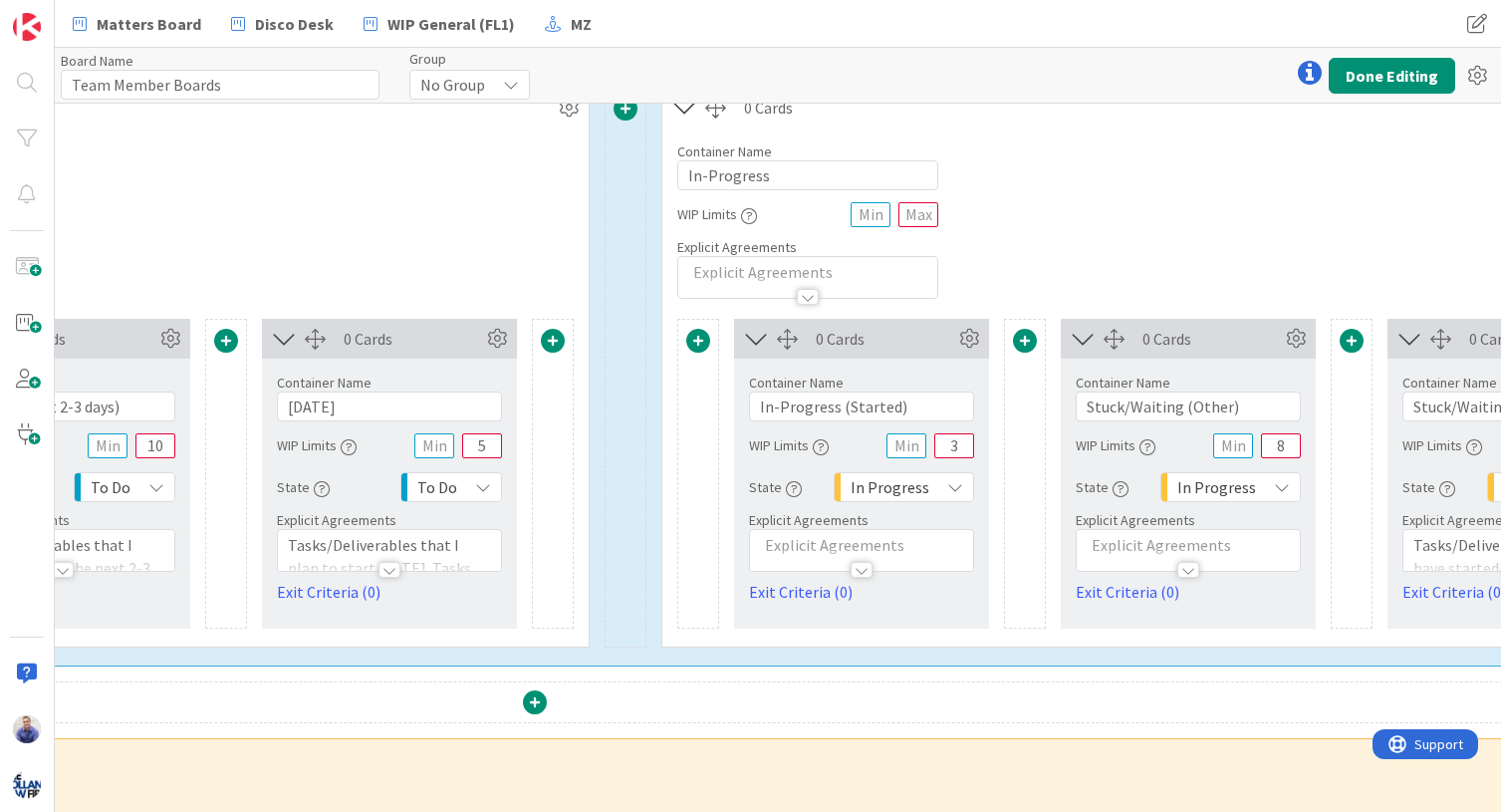
scroll to position [837, 1668]
click at [974, 336] on icon at bounding box center [972, 339] width 30 height 30
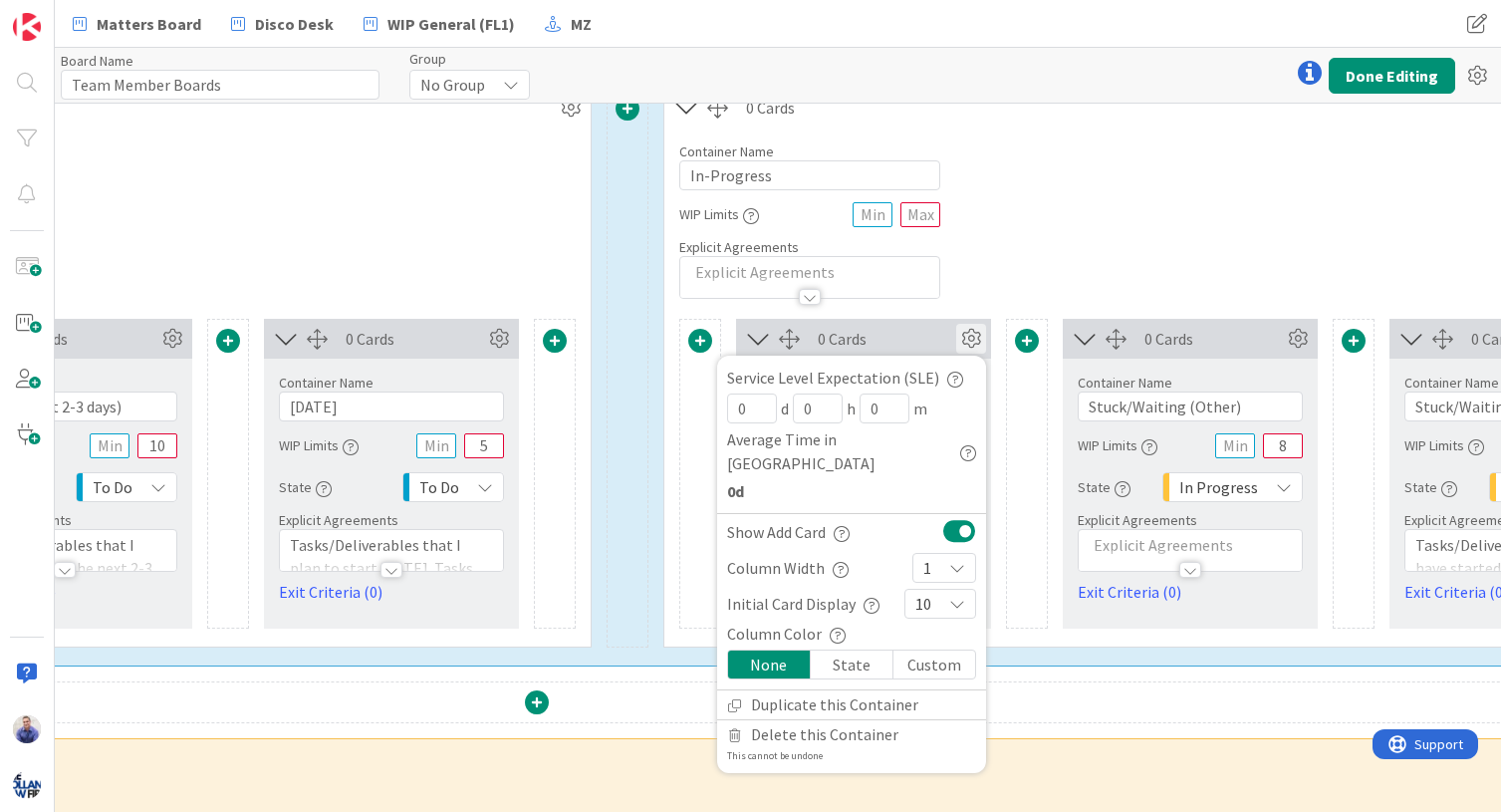
drag, startPoint x: 966, startPoint y: 501, endPoint x: 1004, endPoint y: 480, distance: 43.4
click at [967, 518] on button at bounding box center [960, 531] width 33 height 26
click at [1249, 338] on icon at bounding box center [1298, 339] width 30 height 30
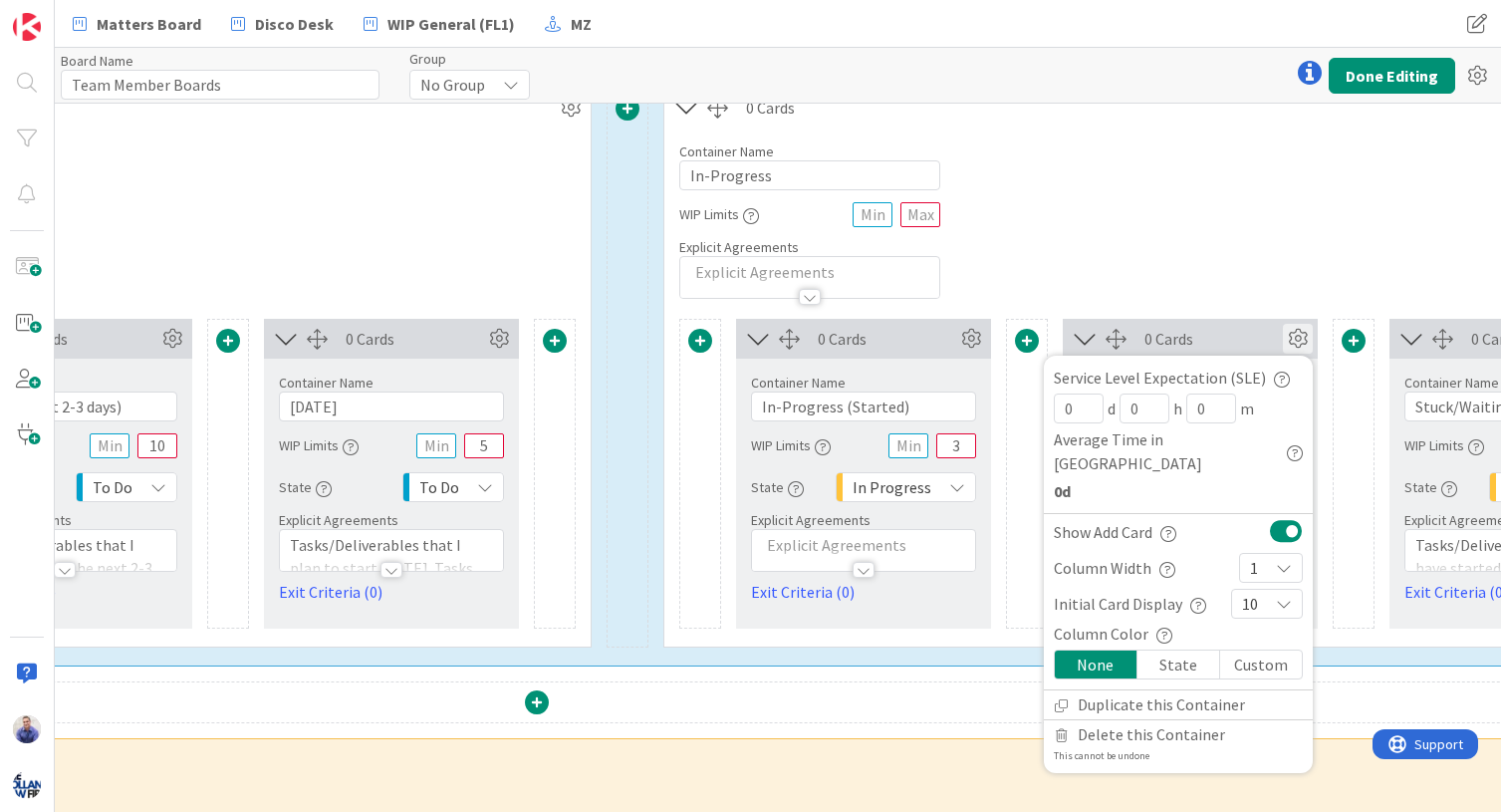
click at [1249, 518] on button at bounding box center [1286, 531] width 33 height 26
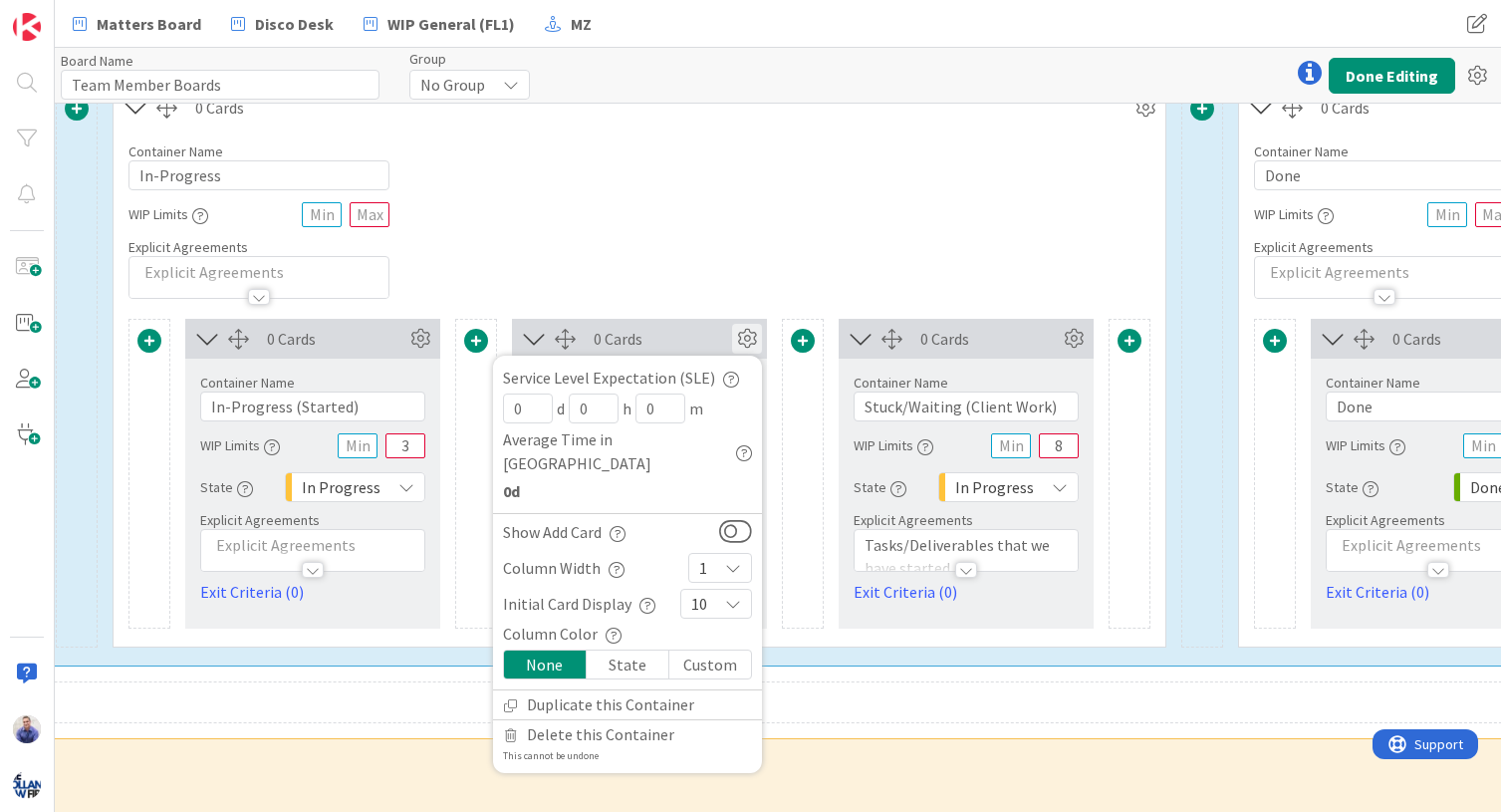
scroll to position [837, 2226]
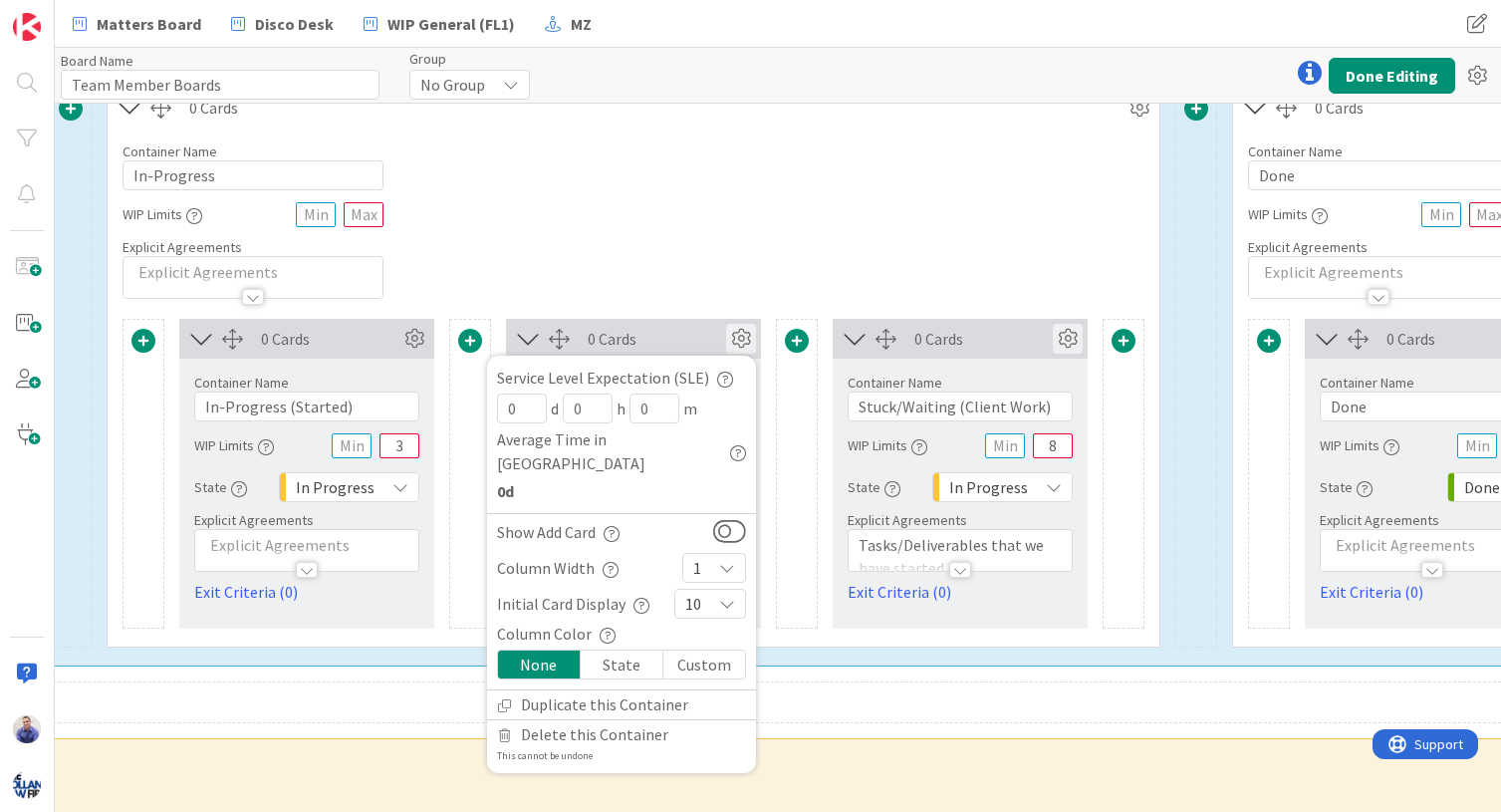
click at [1070, 332] on icon at bounding box center [1067, 339] width 30 height 30
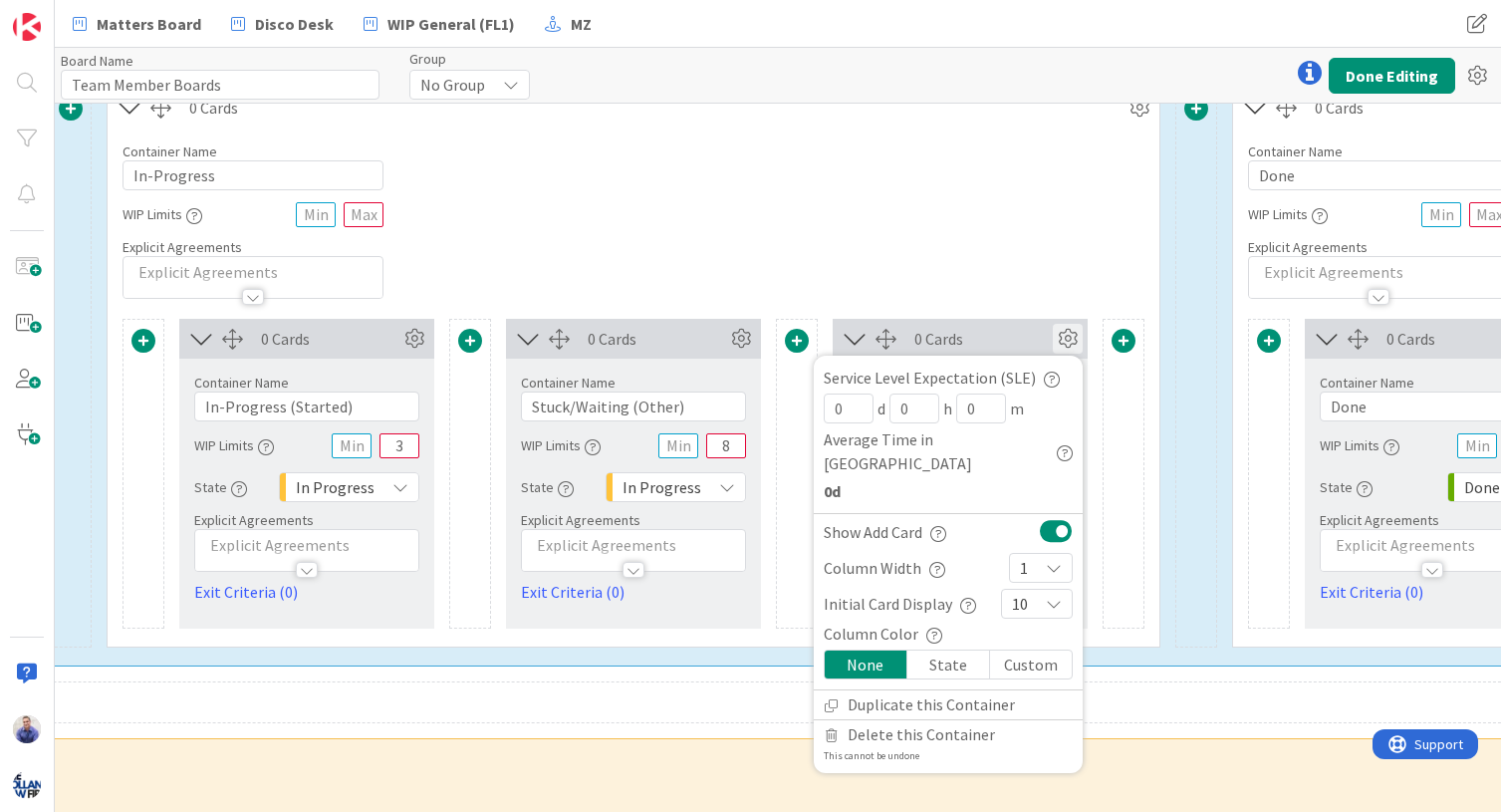
drag, startPoint x: 1057, startPoint y: 499, endPoint x: 1076, endPoint y: 501, distance: 19.1
click at [1057, 518] on button at bounding box center [1055, 531] width 33 height 26
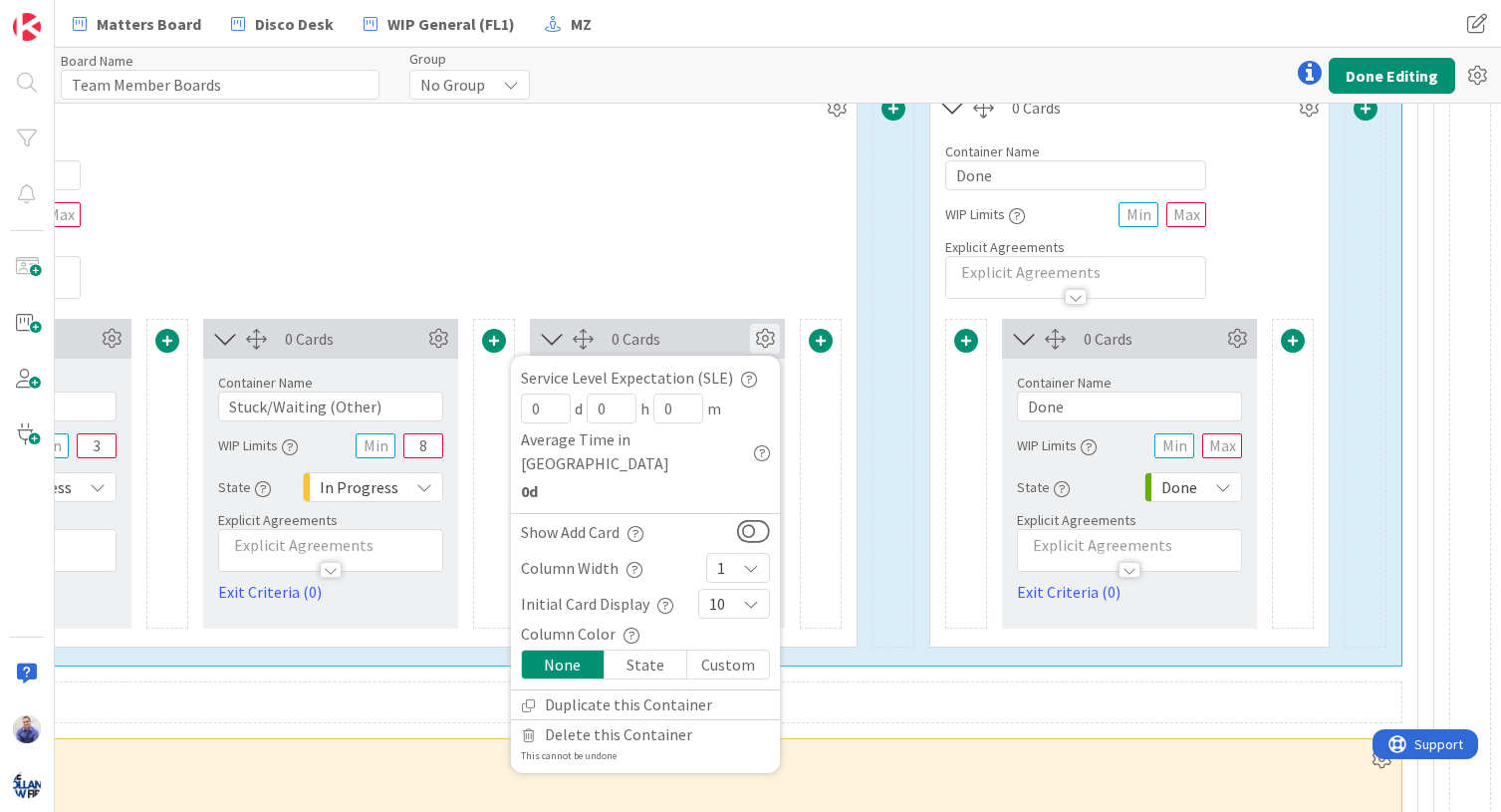
scroll to position [837, 2544]
click at [1233, 338] on icon at bounding box center [1237, 339] width 30 height 30
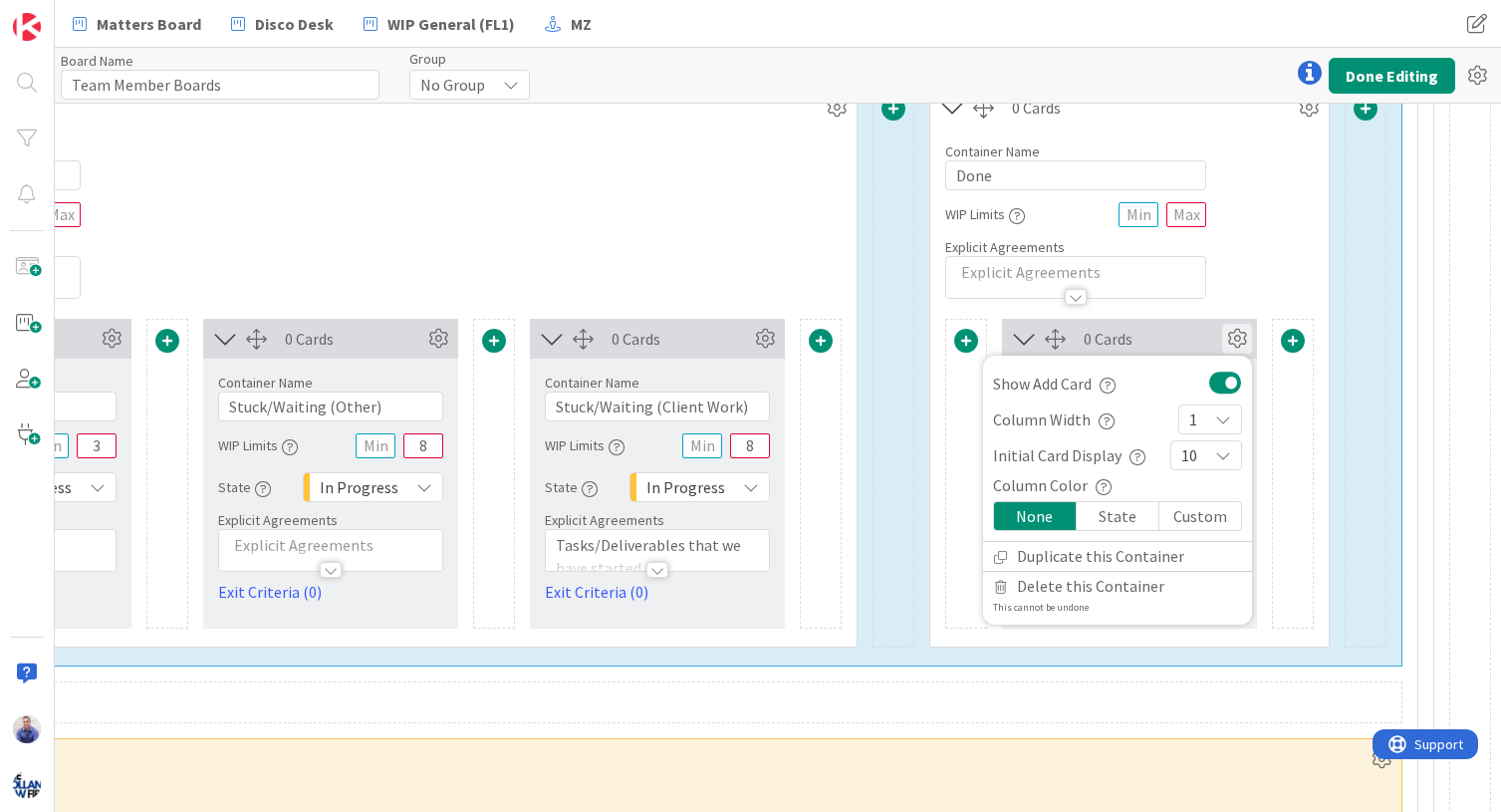
click at [1213, 375] on button at bounding box center [1225, 383] width 33 height 26
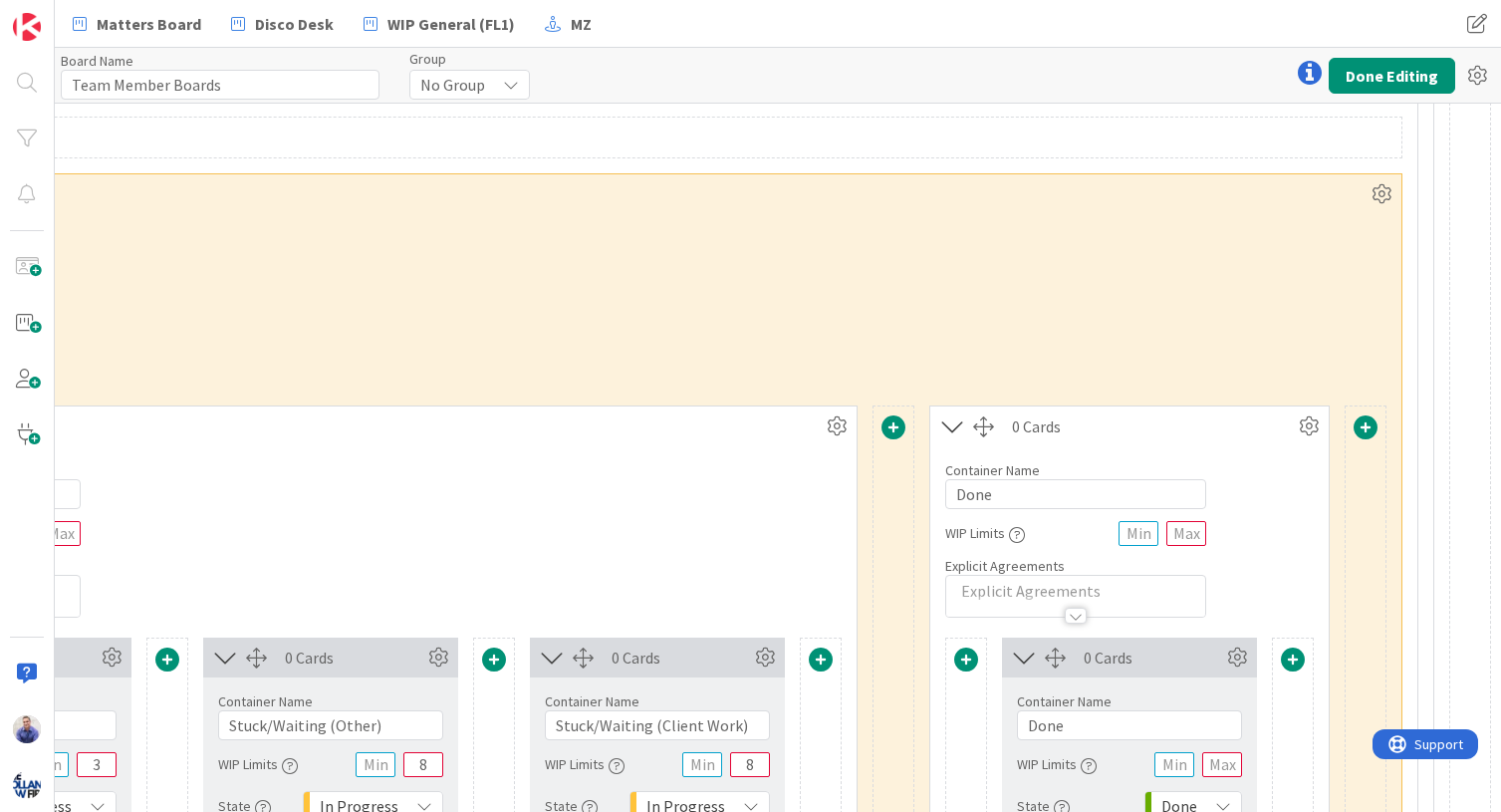
scroll to position [1631, 2544]
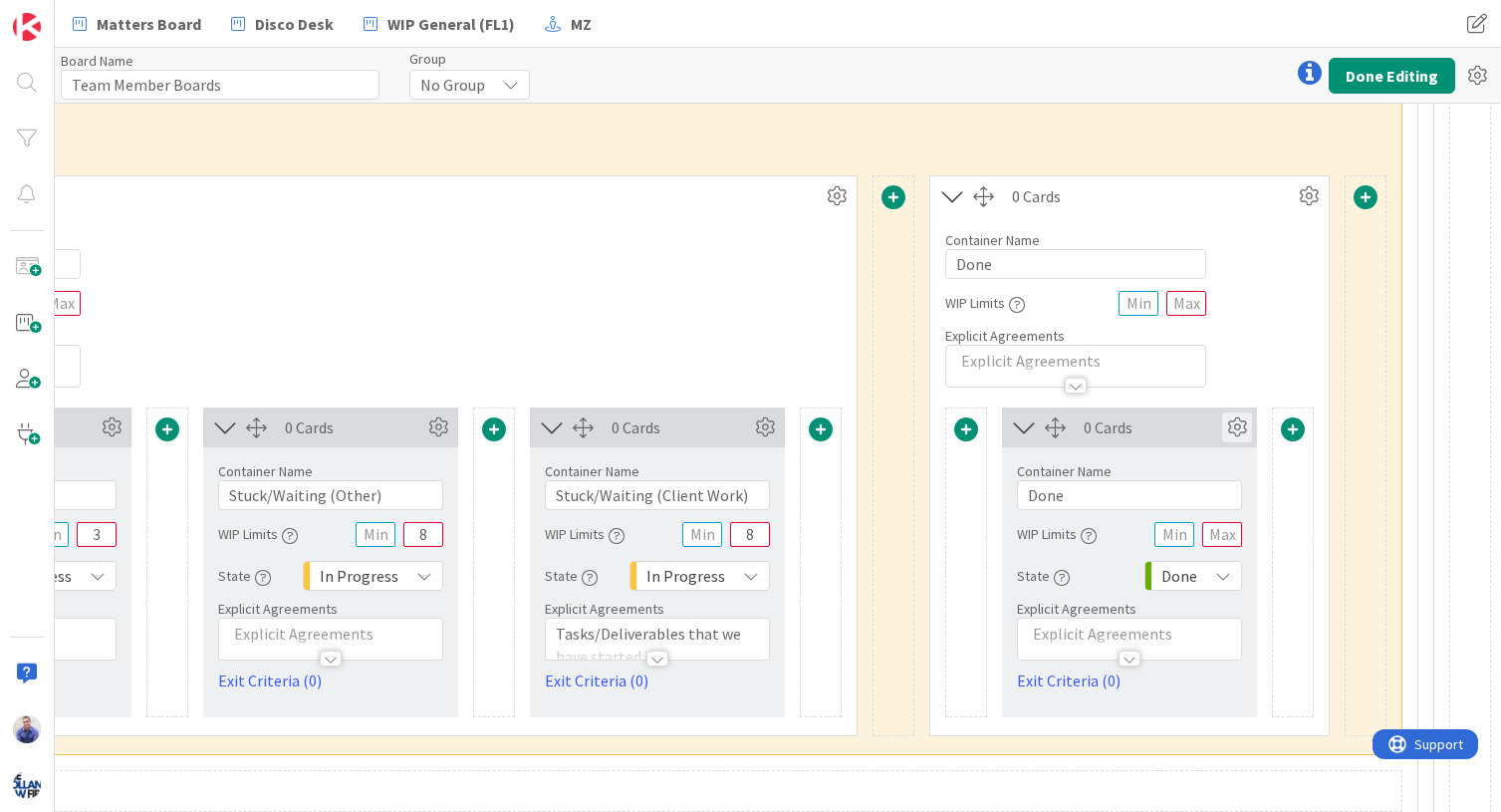
click at [1224, 434] on icon at bounding box center [1237, 427] width 30 height 30
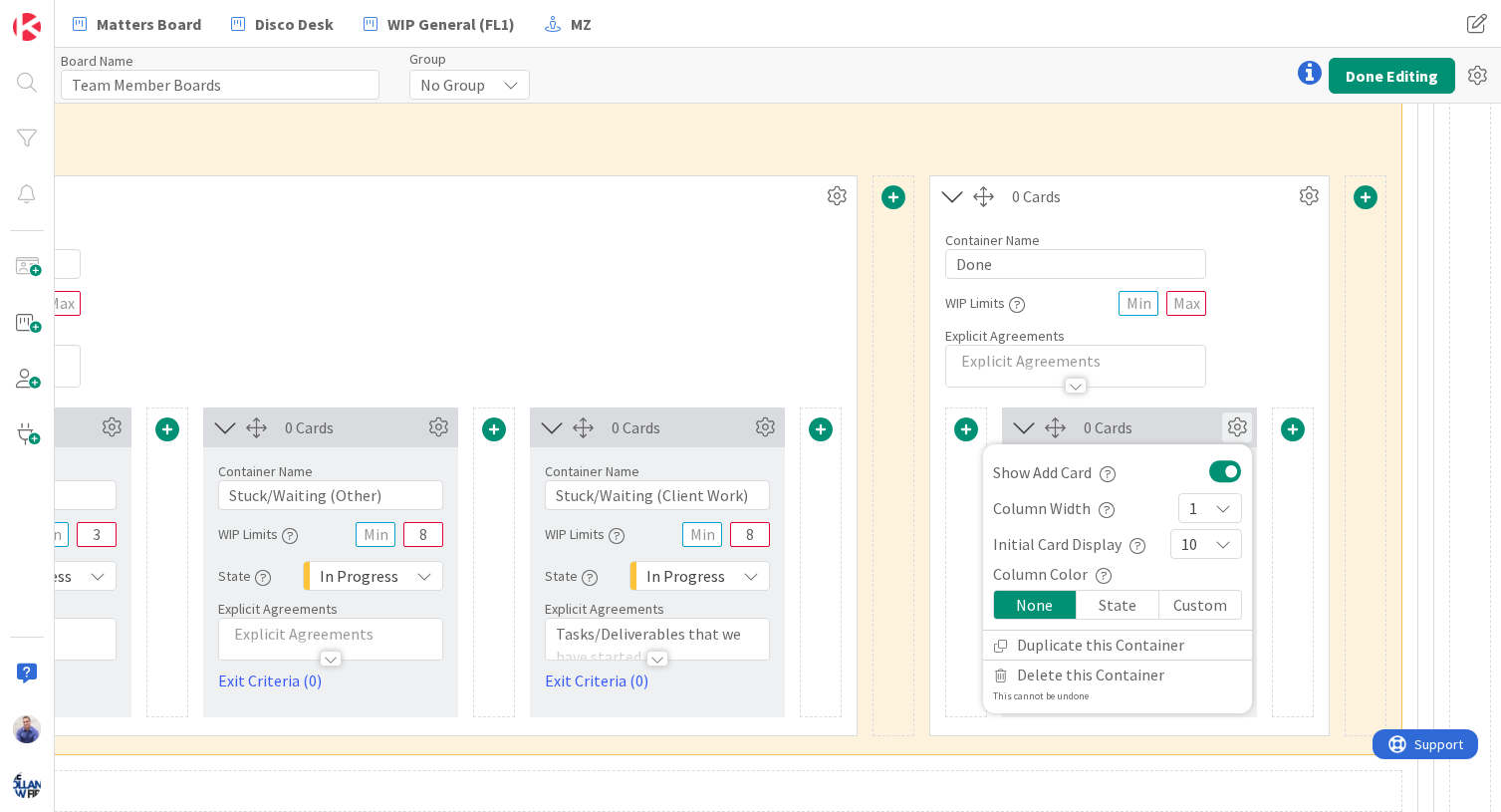
click at [1216, 469] on button at bounding box center [1225, 471] width 33 height 26
click at [756, 433] on icon at bounding box center [765, 427] width 30 height 30
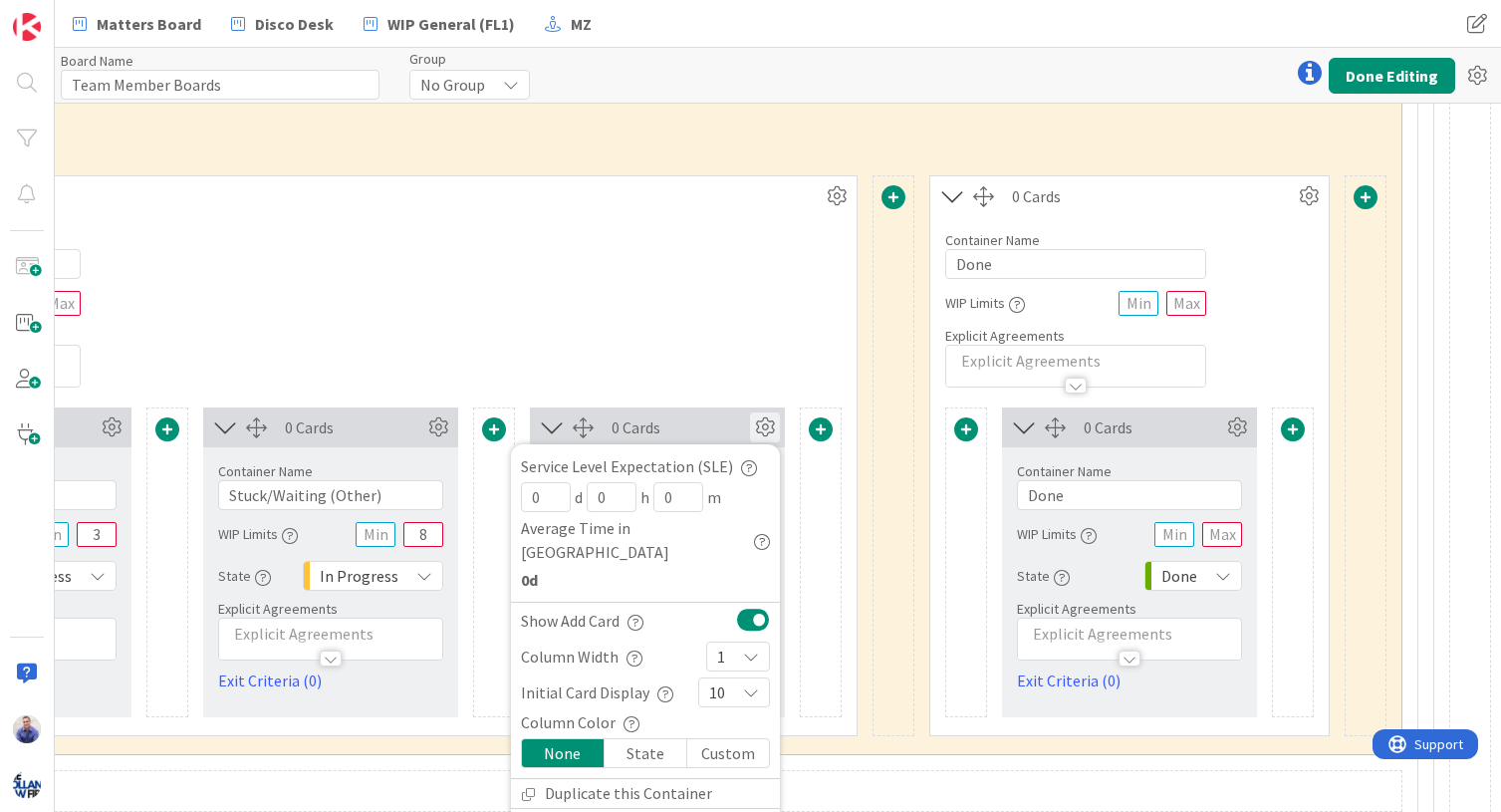
click at [738, 607] on button at bounding box center [753, 620] width 33 height 26
click at [430, 433] on icon at bounding box center [439, 427] width 30 height 30
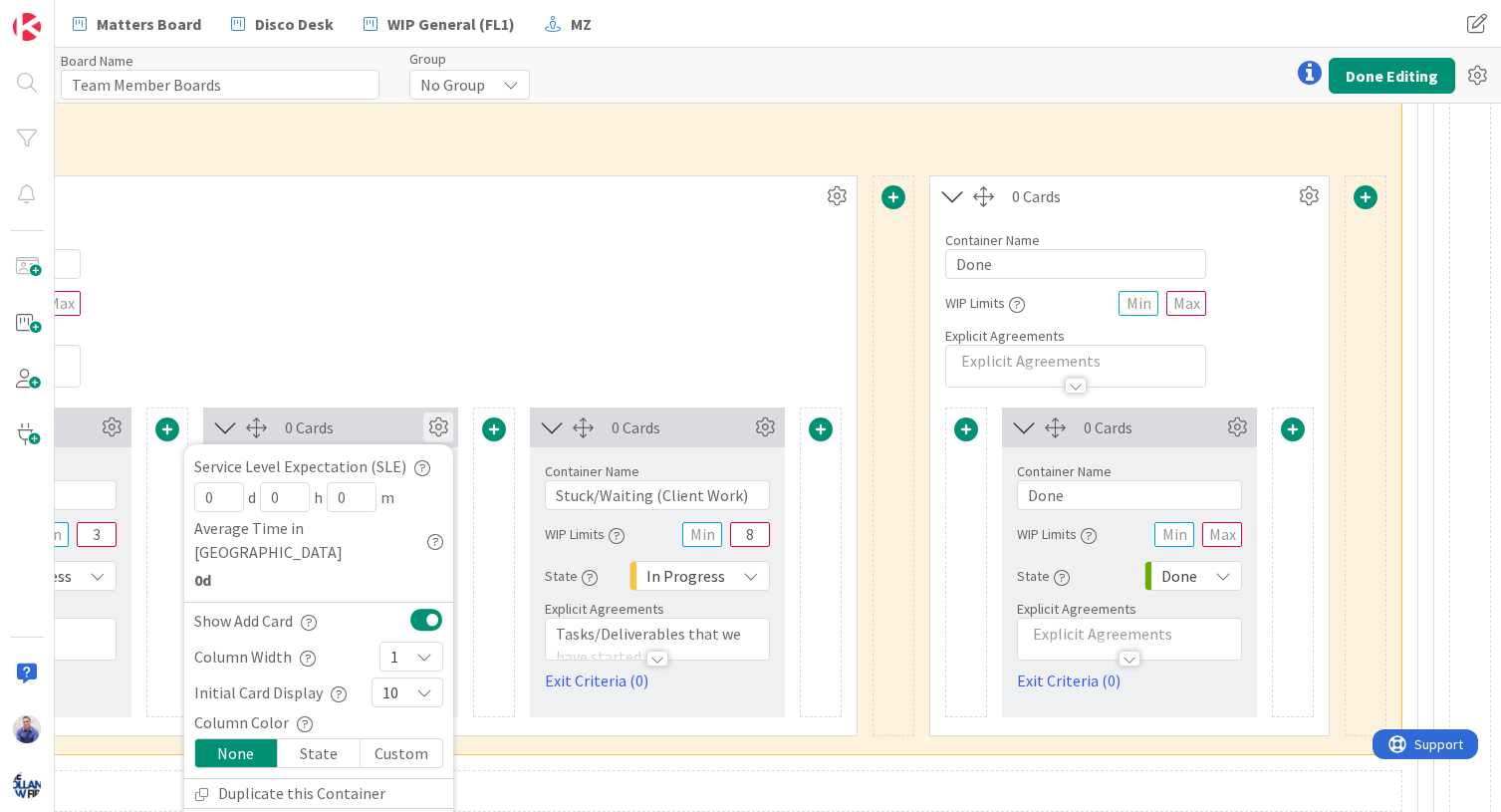
click at [414, 607] on button at bounding box center [427, 620] width 33 height 26
click at [97, 427] on icon at bounding box center [112, 427] width 30 height 30
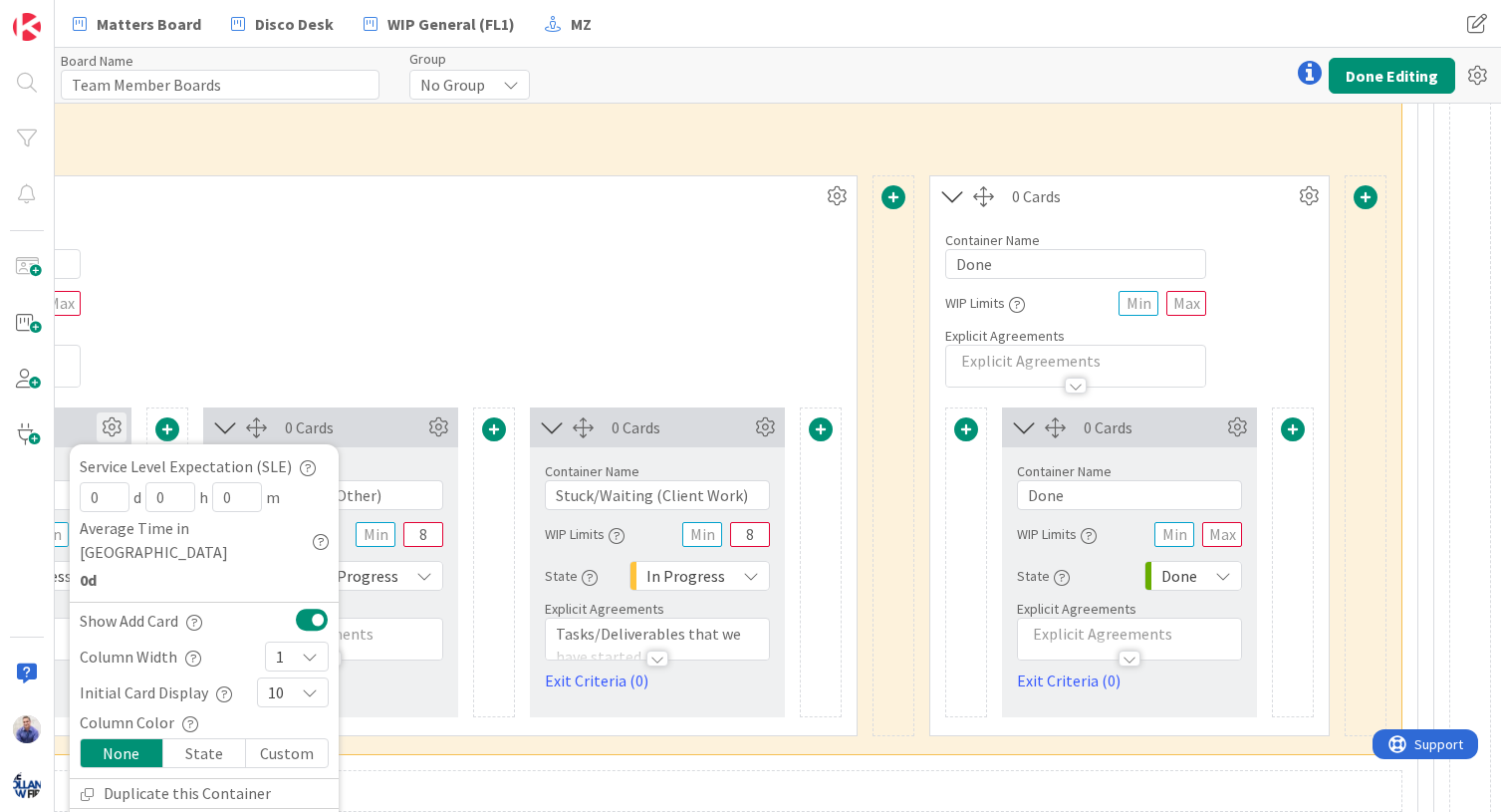
click at [296, 607] on button at bounding box center [312, 620] width 33 height 26
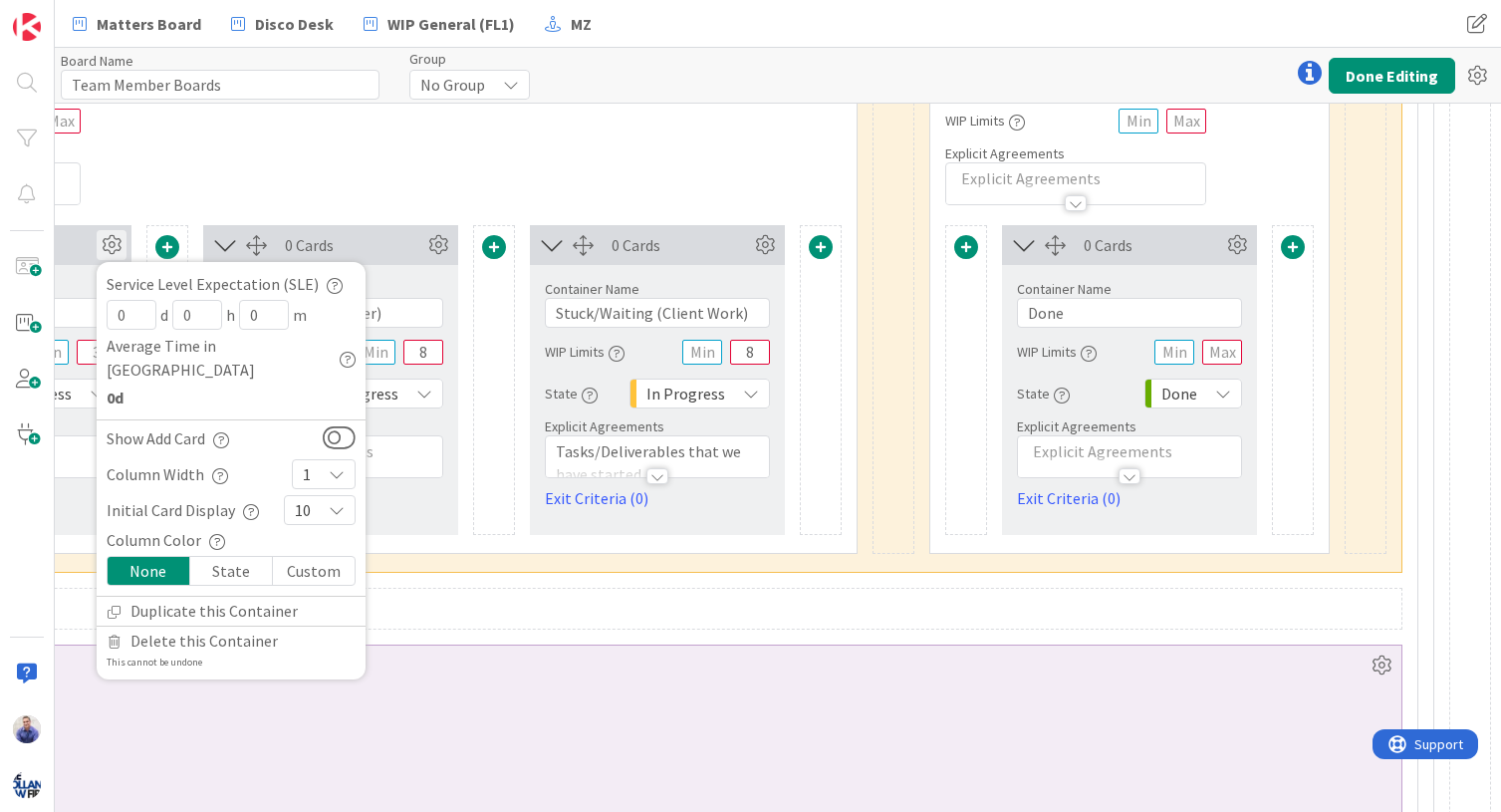
scroll to position [2154, 2544]
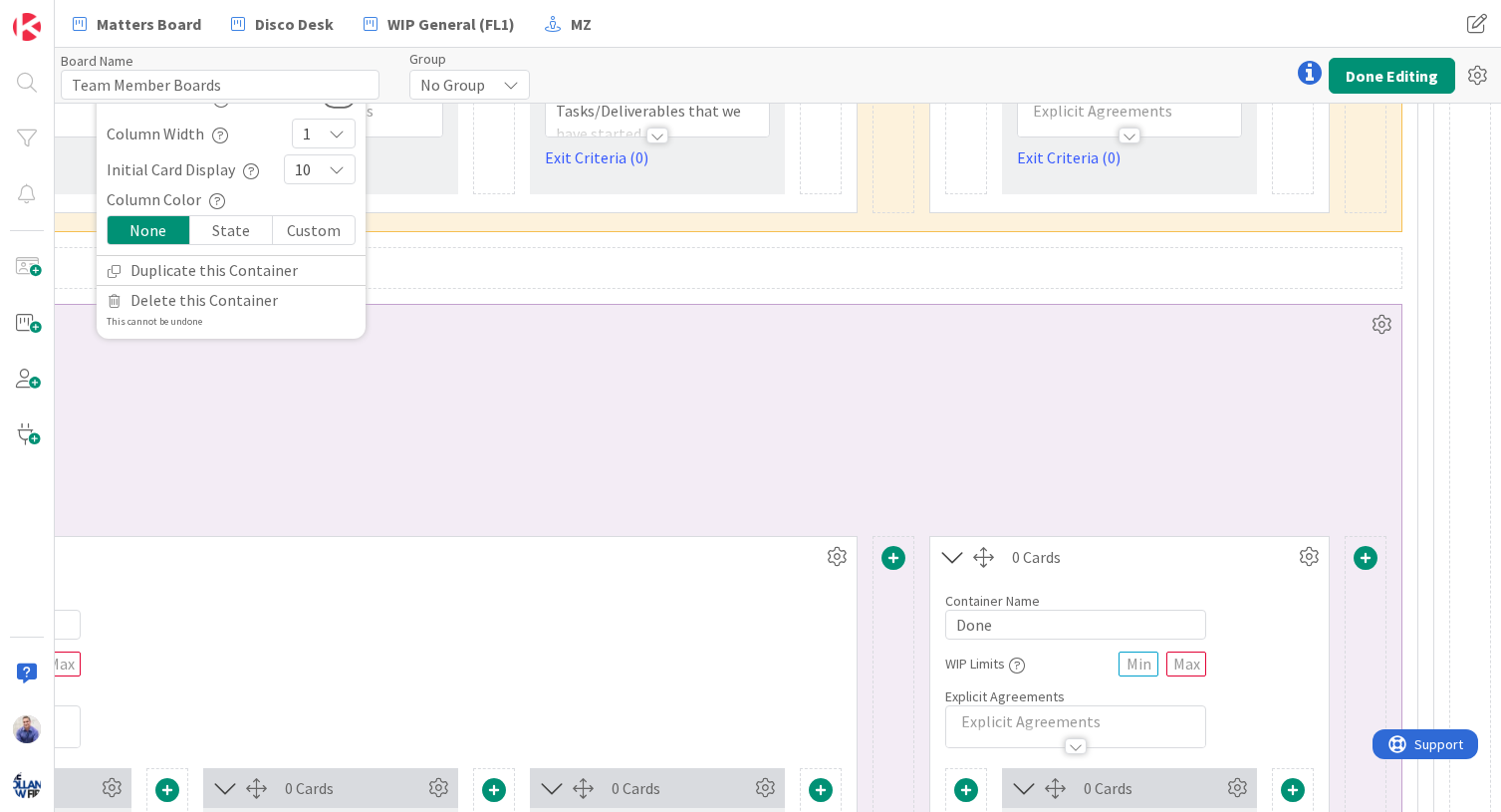
click at [430, 568] on div "0 Cards" at bounding box center [354, 557] width 936 height 24
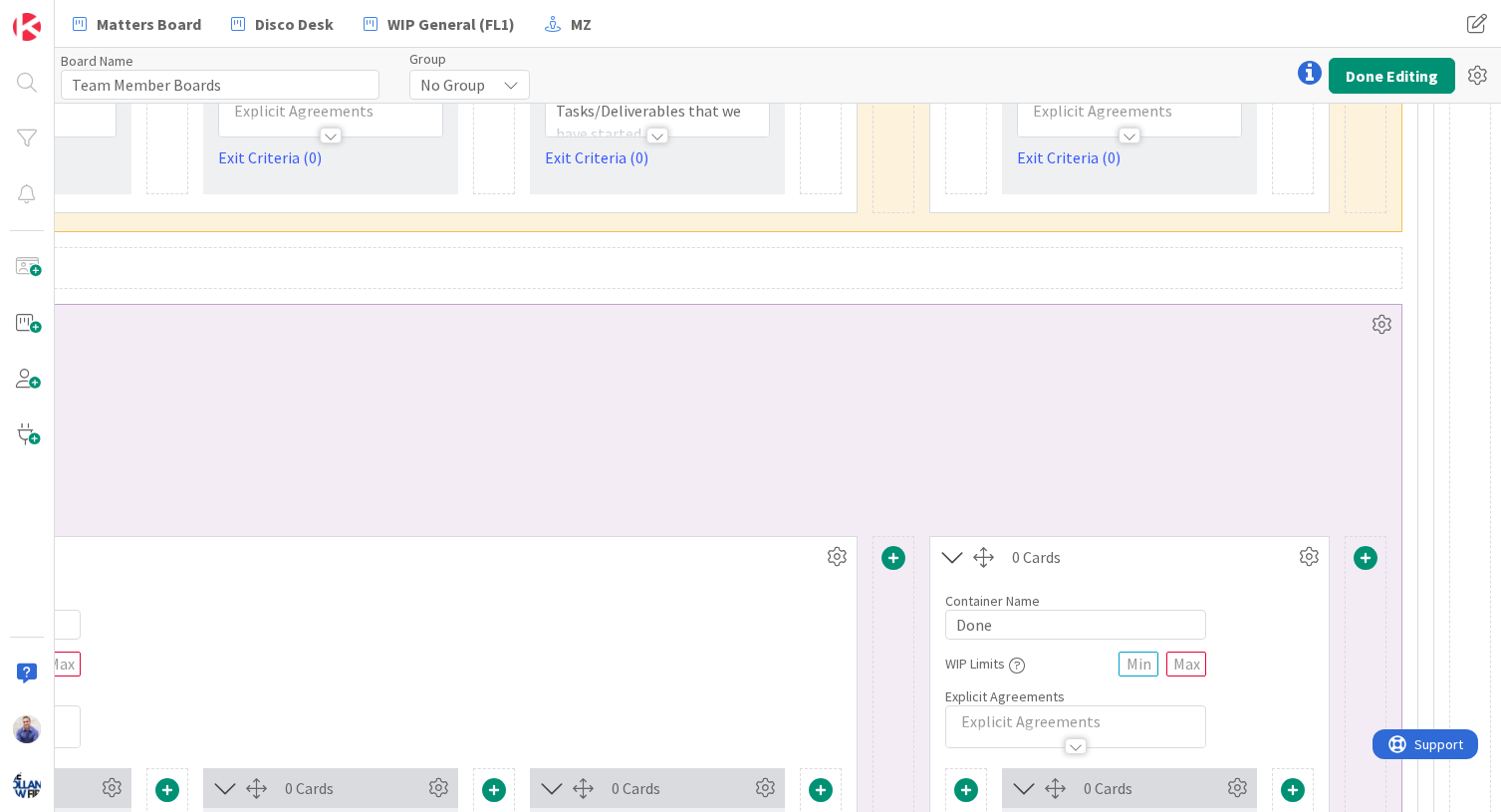
scroll to position [2531, 2544]
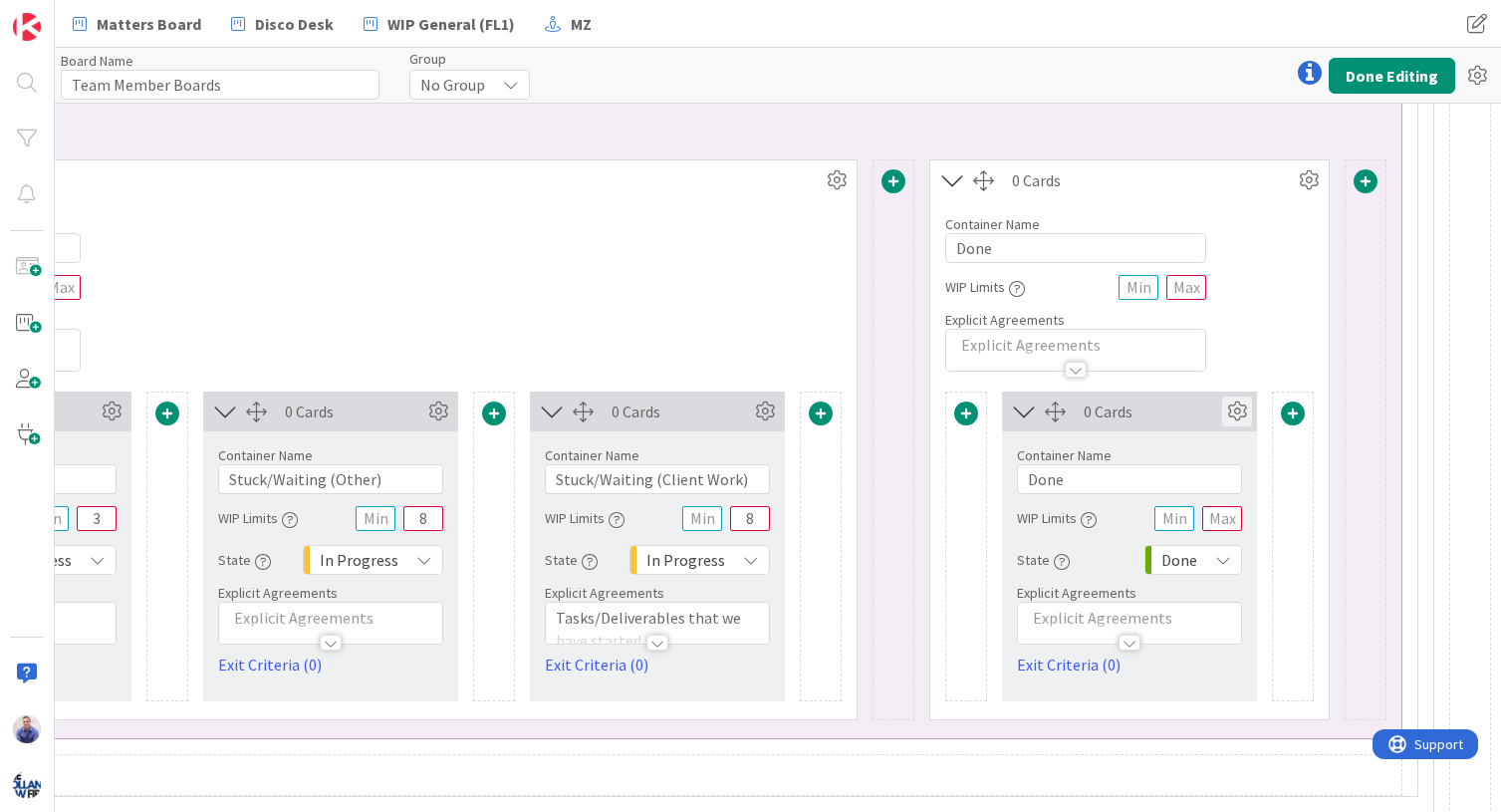
click at [1222, 417] on icon at bounding box center [1237, 411] width 30 height 30
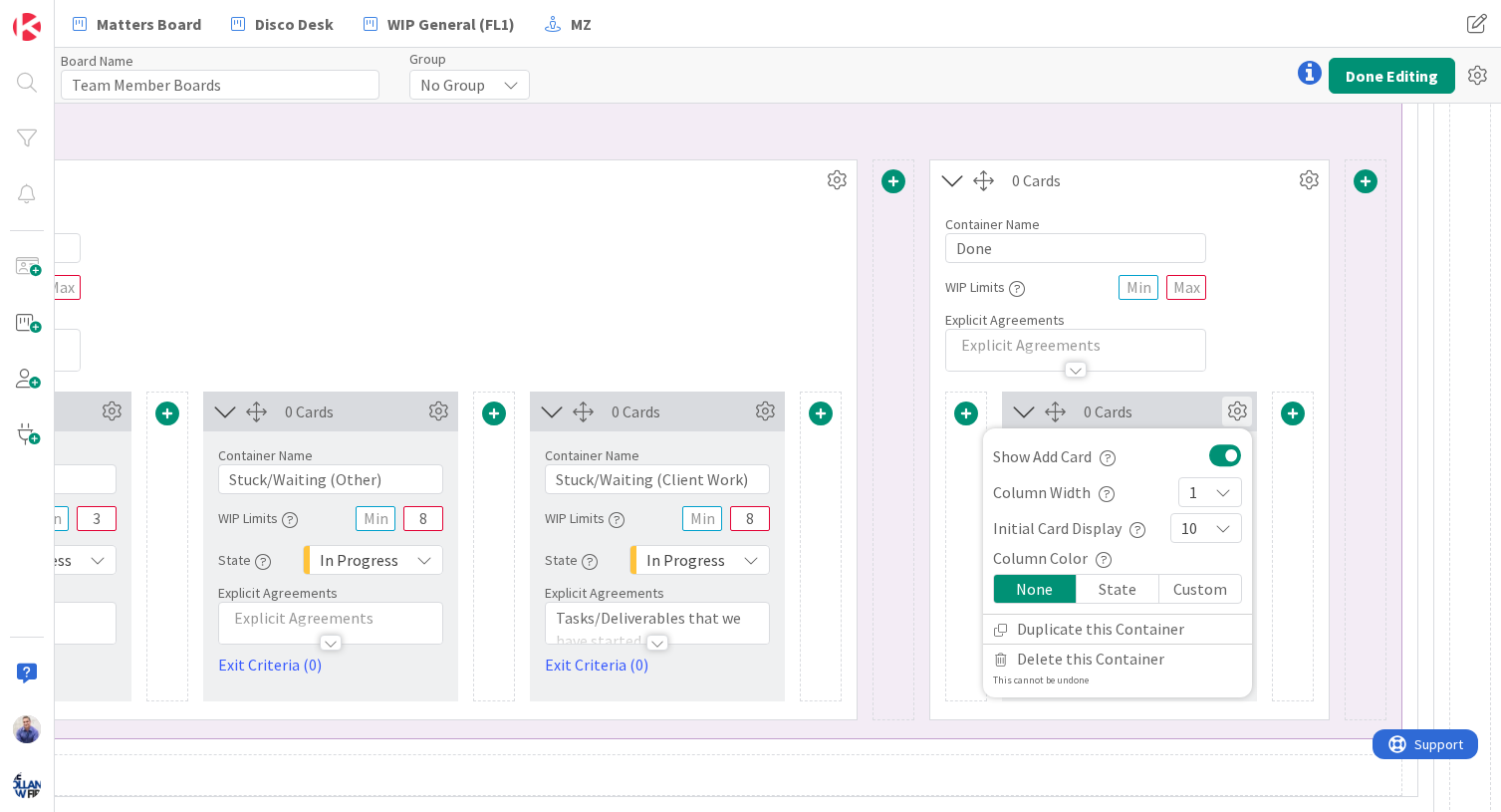
click at [1213, 456] on button at bounding box center [1225, 455] width 33 height 26
click at [750, 412] on icon at bounding box center [765, 411] width 30 height 30
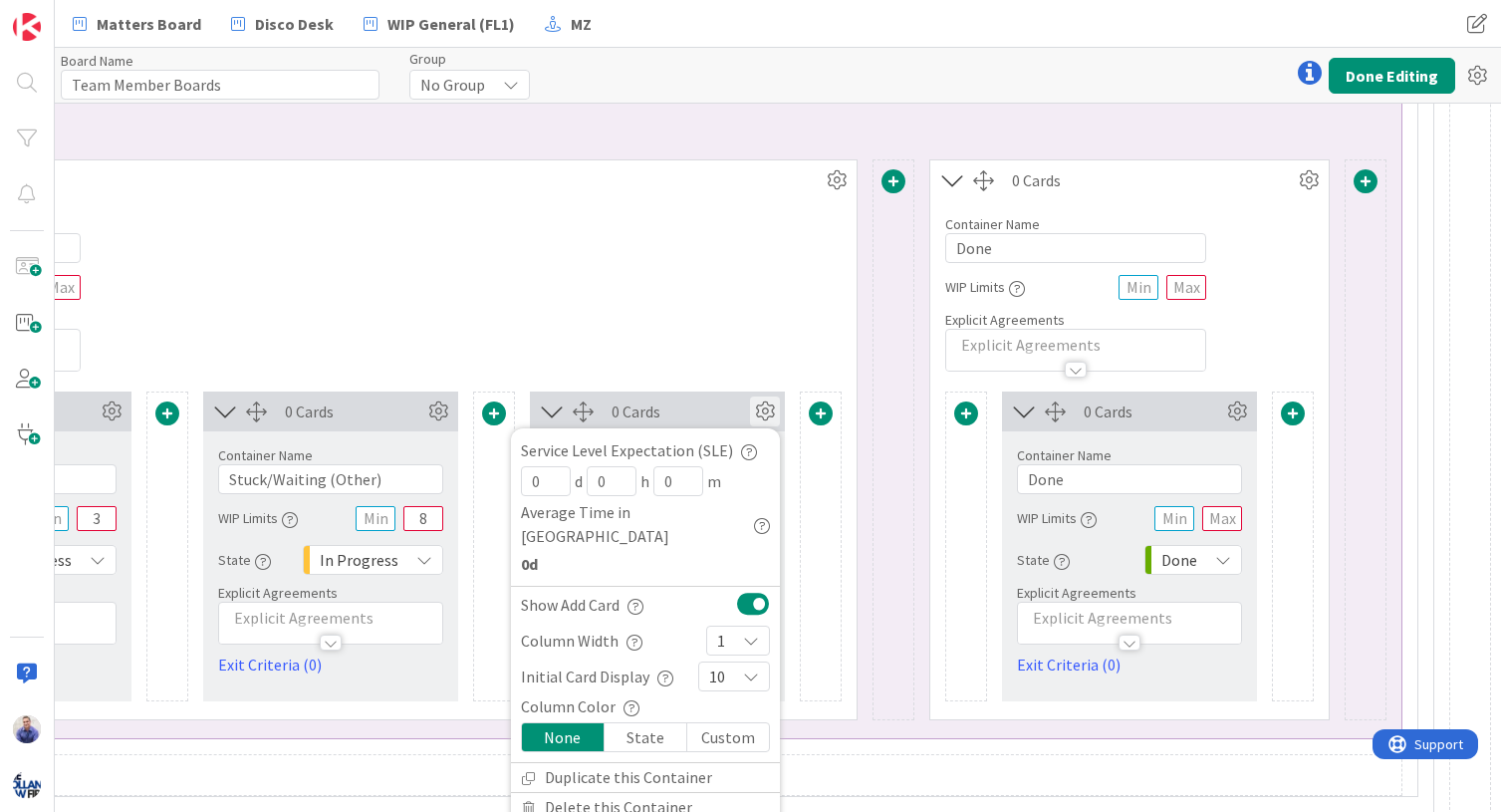
click at [746, 591] on button at bounding box center [753, 604] width 33 height 26
click at [424, 412] on icon at bounding box center [439, 411] width 30 height 30
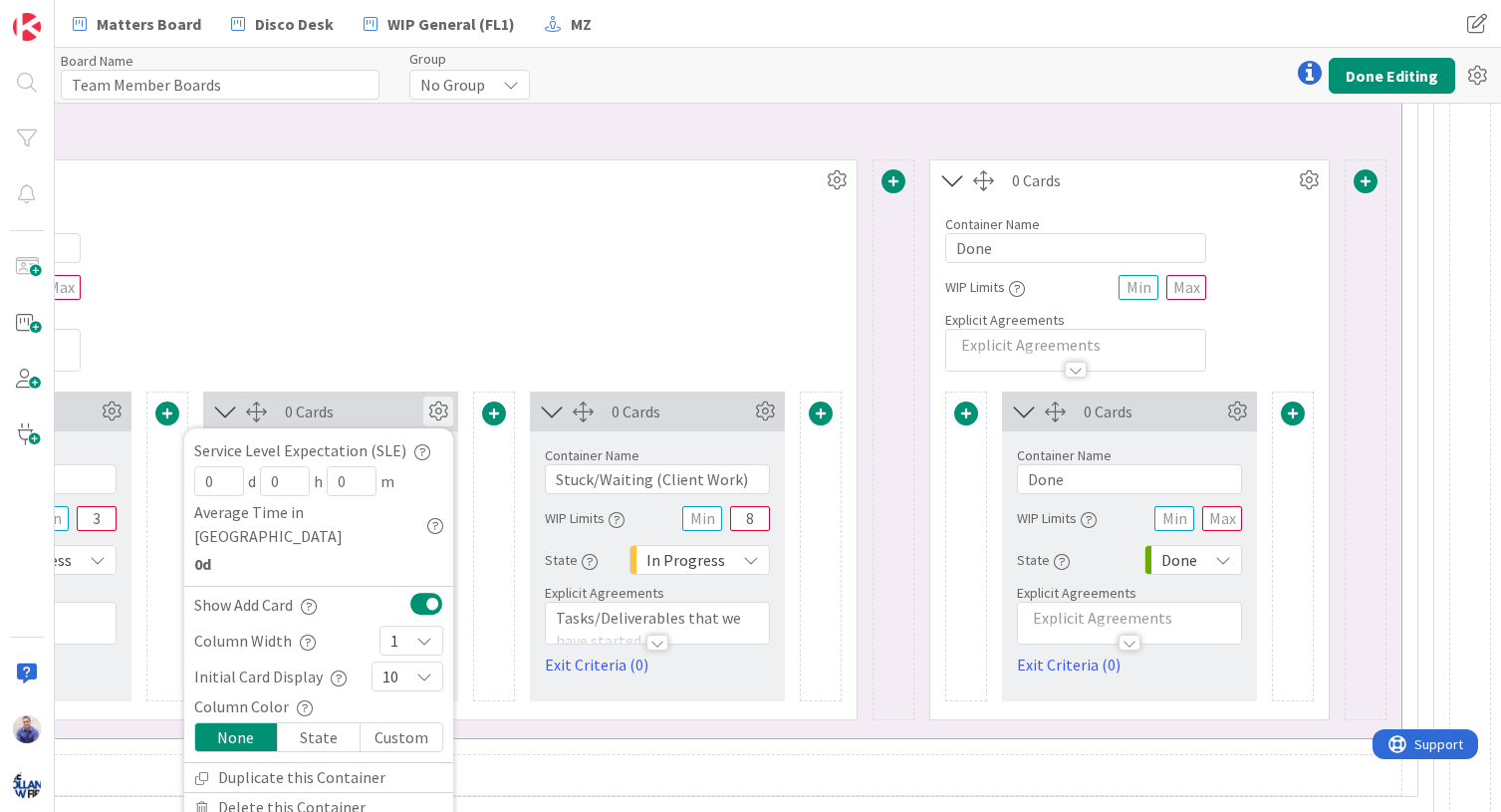
click at [412, 591] on button at bounding box center [427, 604] width 33 height 26
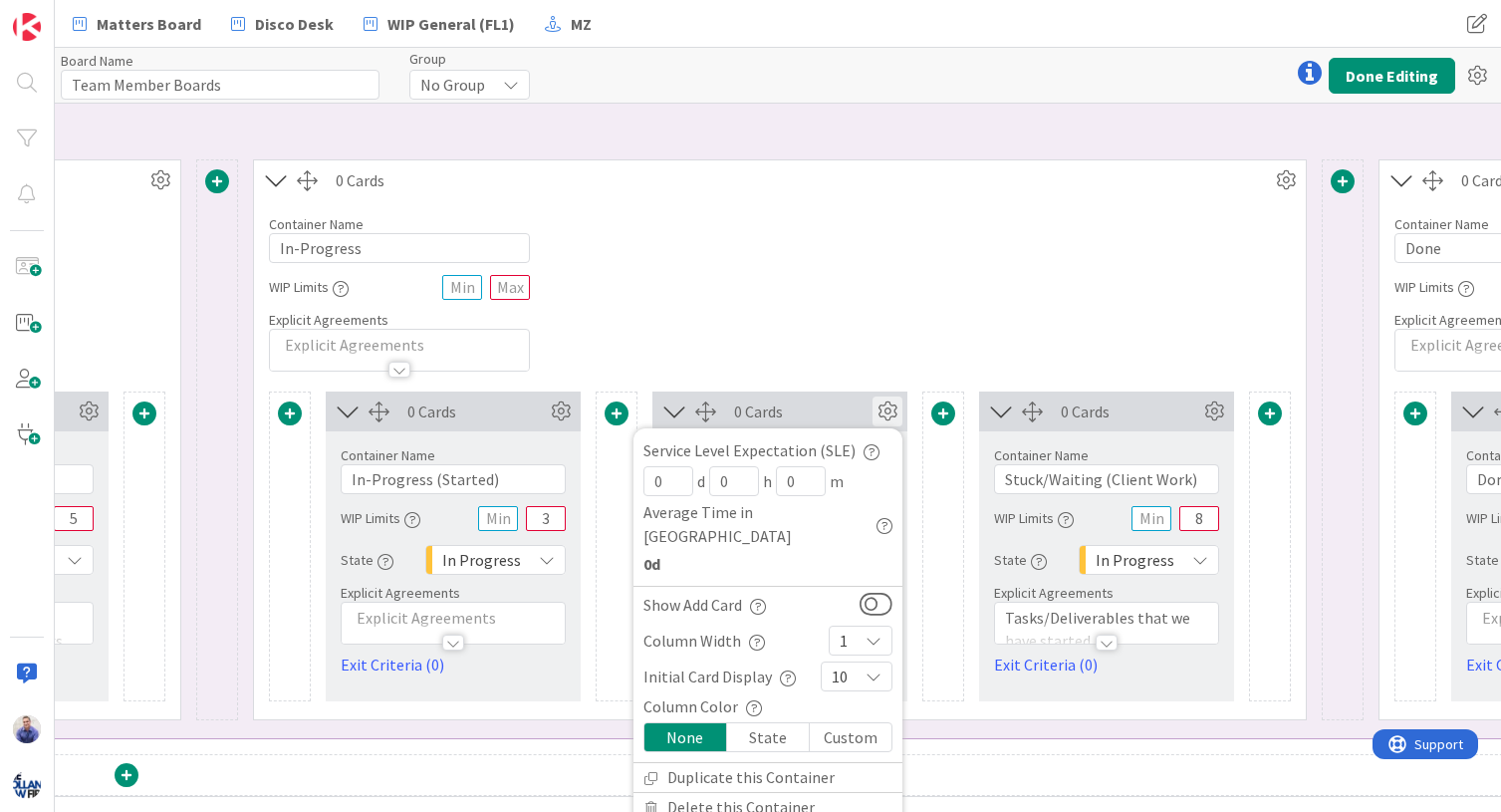
scroll to position [2531, 1986]
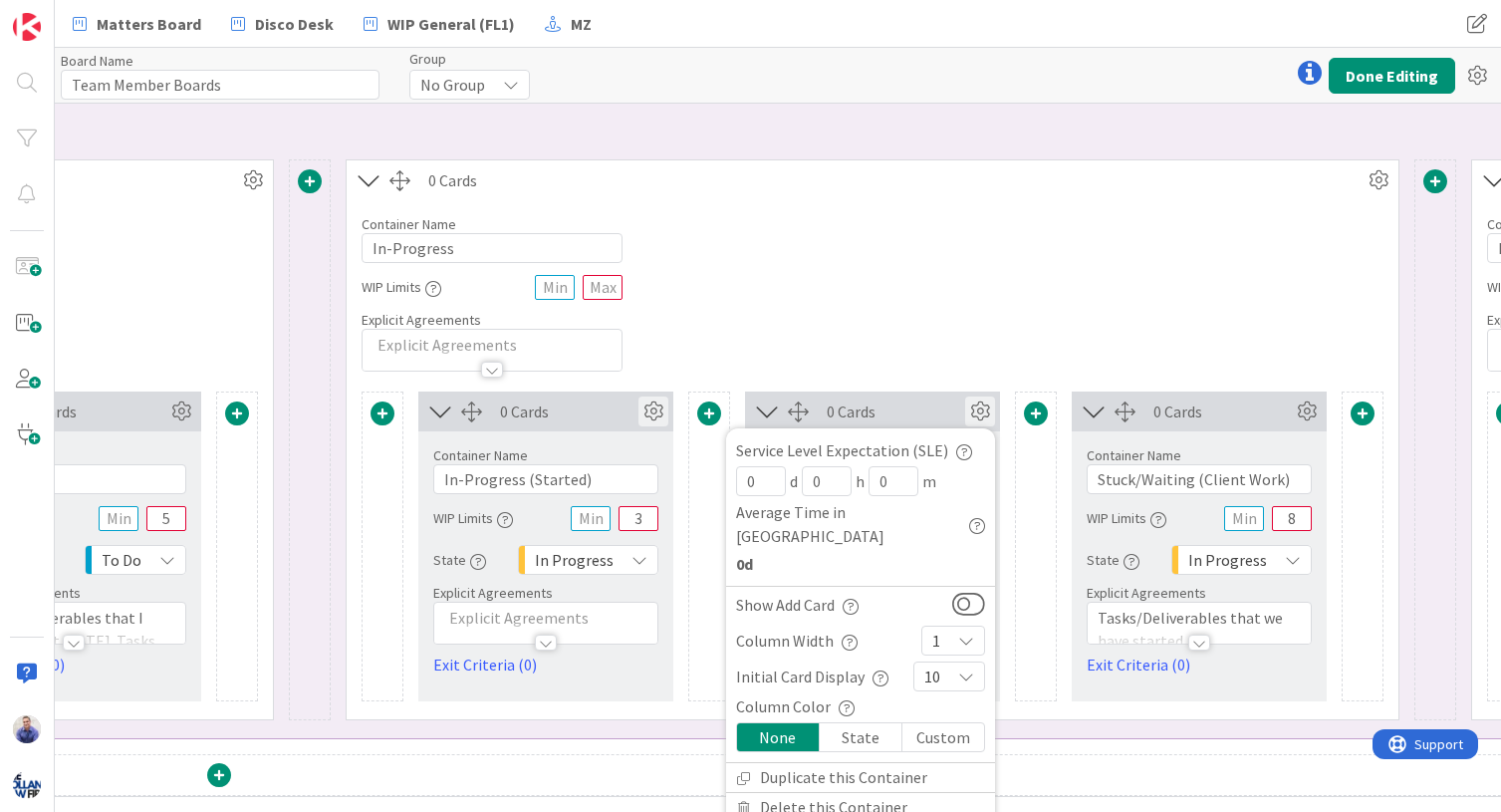
click at [659, 409] on icon at bounding box center [654, 411] width 30 height 30
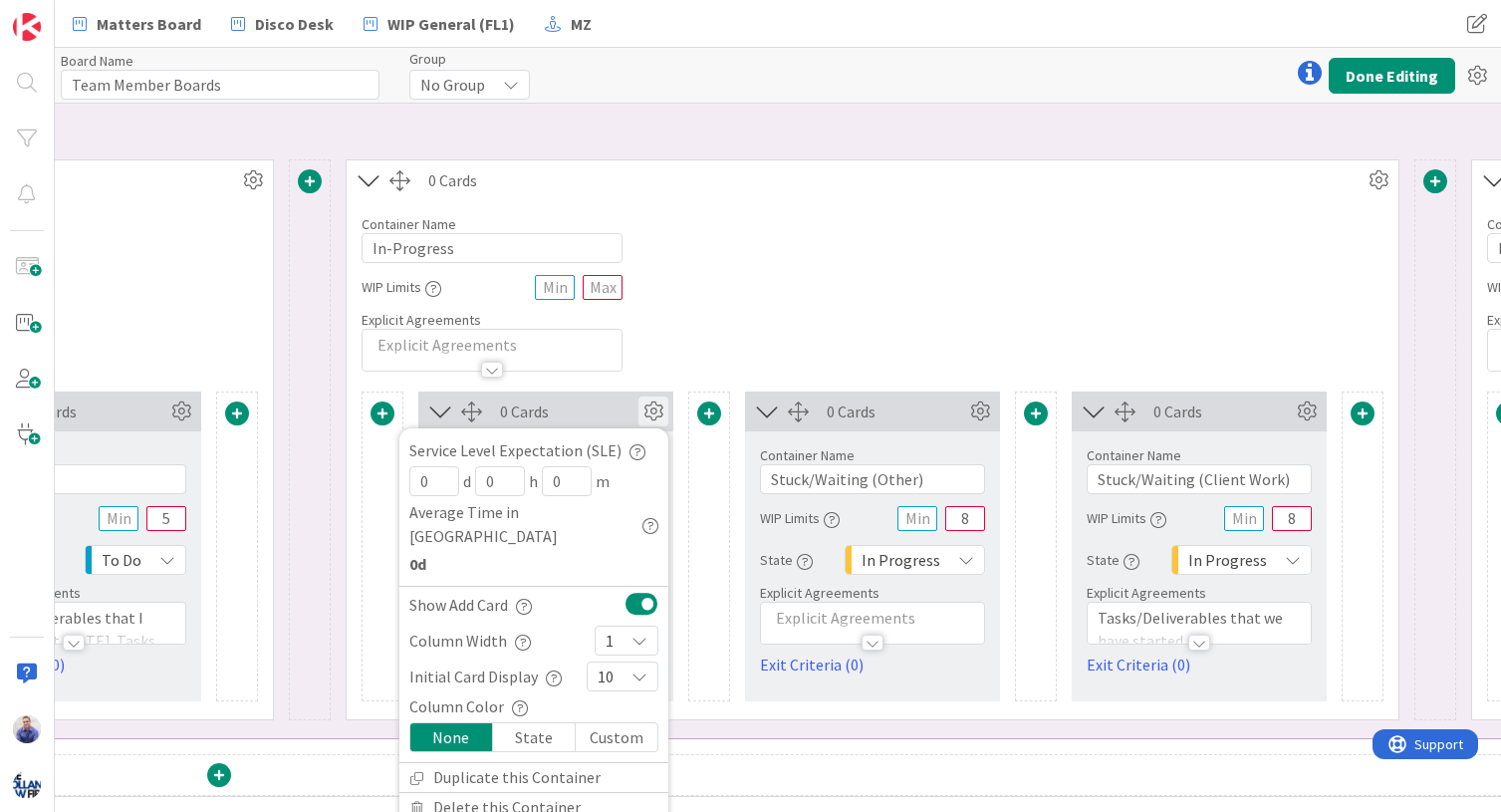
click at [645, 591] on button at bounding box center [642, 604] width 33 height 26
click at [833, 308] on div "Container Name 11 / 64 In-Progress WIP Limits Explicit Agreements" at bounding box center [872, 286] width 1051 height 171
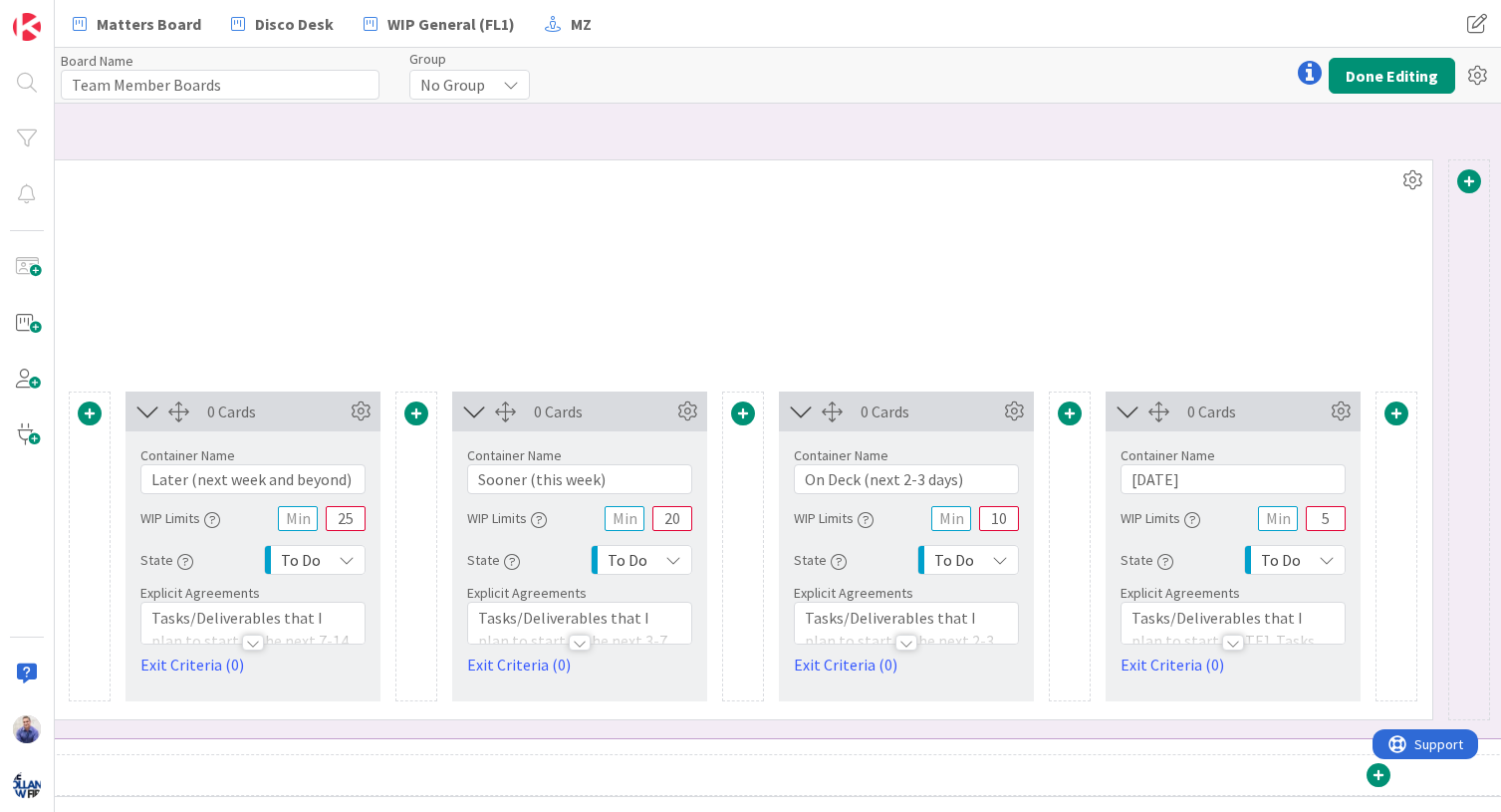
scroll to position [2531, 834]
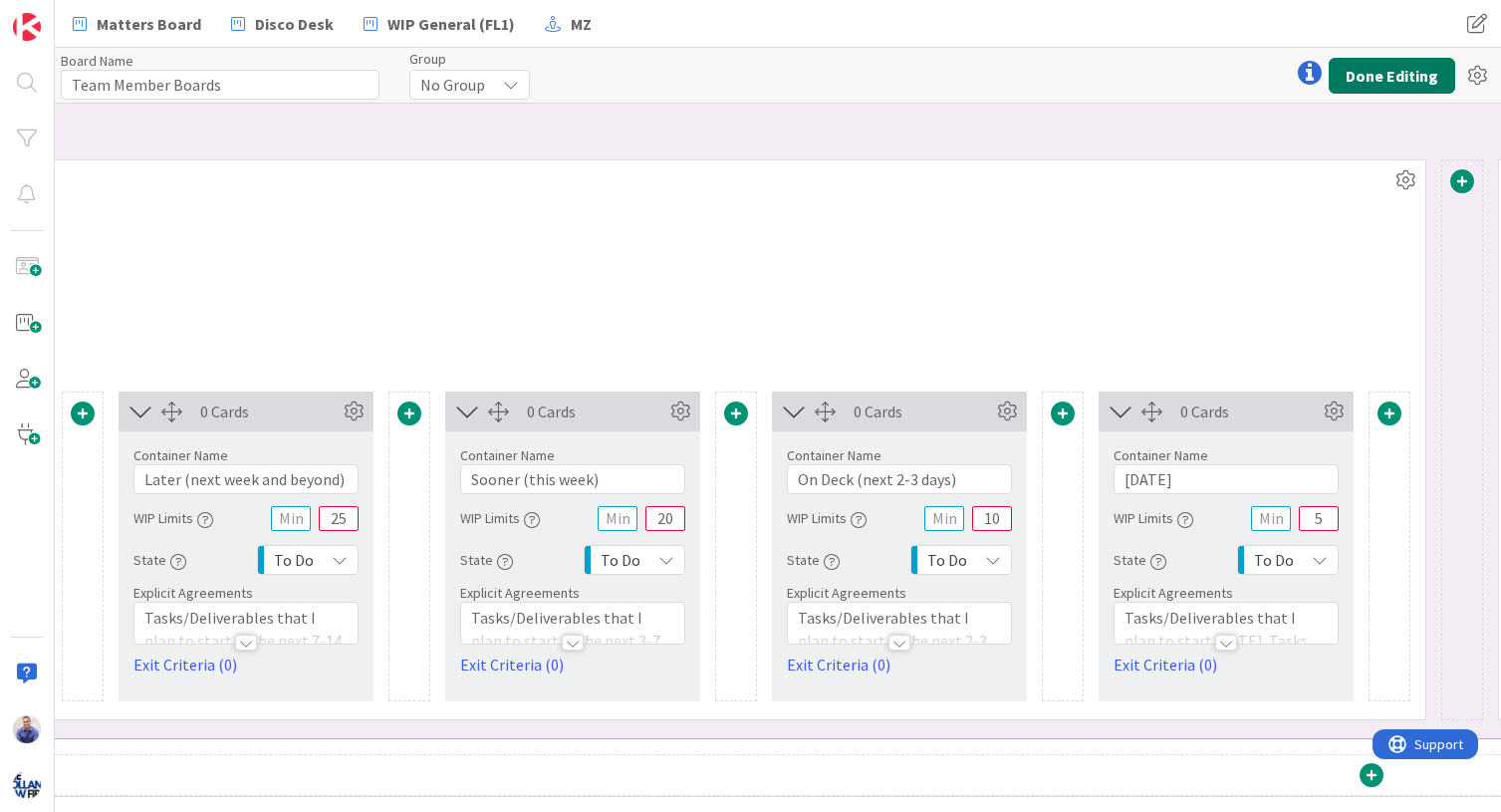
click at [1249, 79] on button "Done Editing" at bounding box center [1391, 76] width 127 height 36
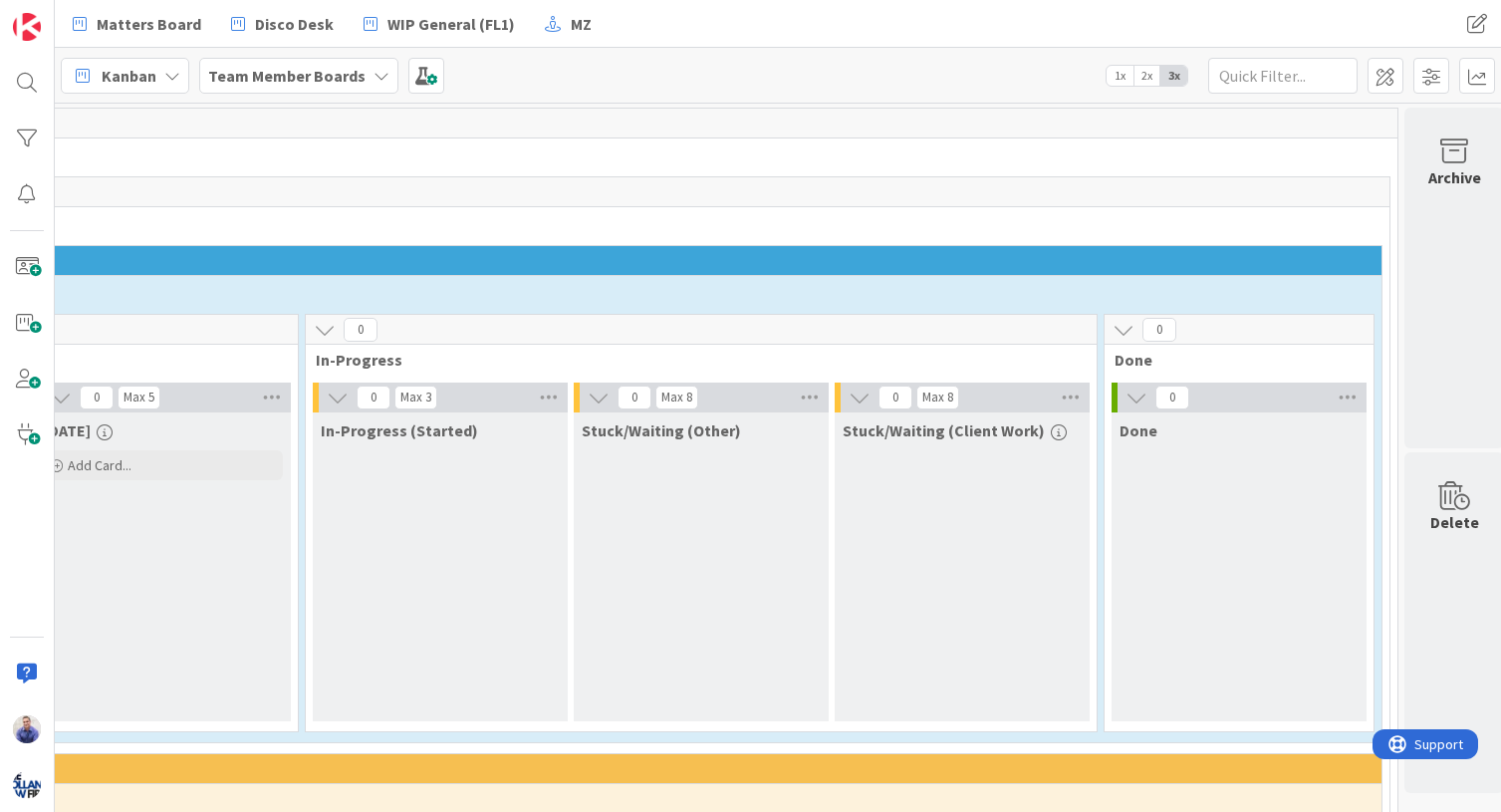
scroll to position [0, 729]
click at [1249, 396] on icon at bounding box center [1343, 398] width 26 height 30
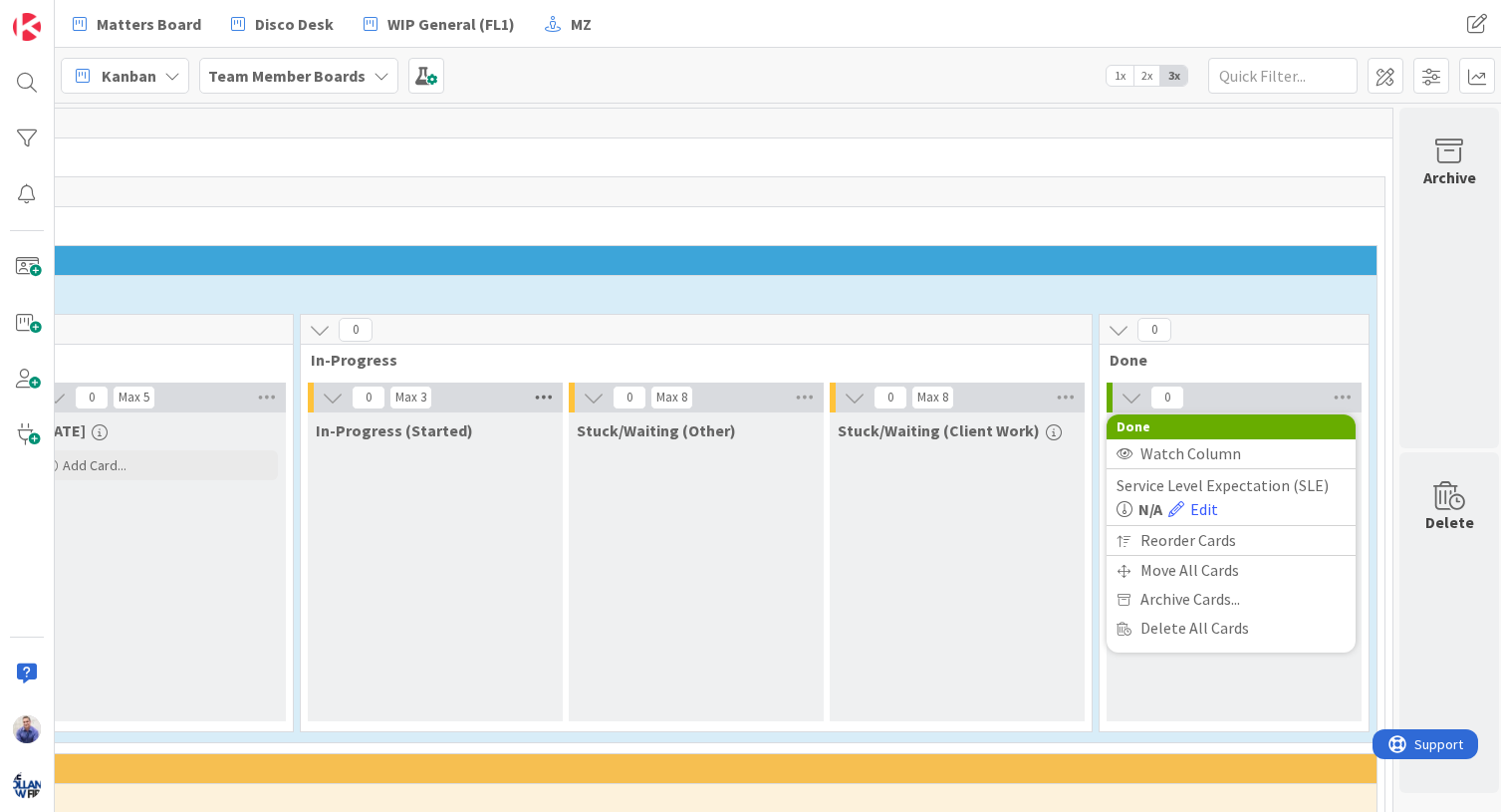
click at [543, 399] on icon at bounding box center [544, 398] width 26 height 30
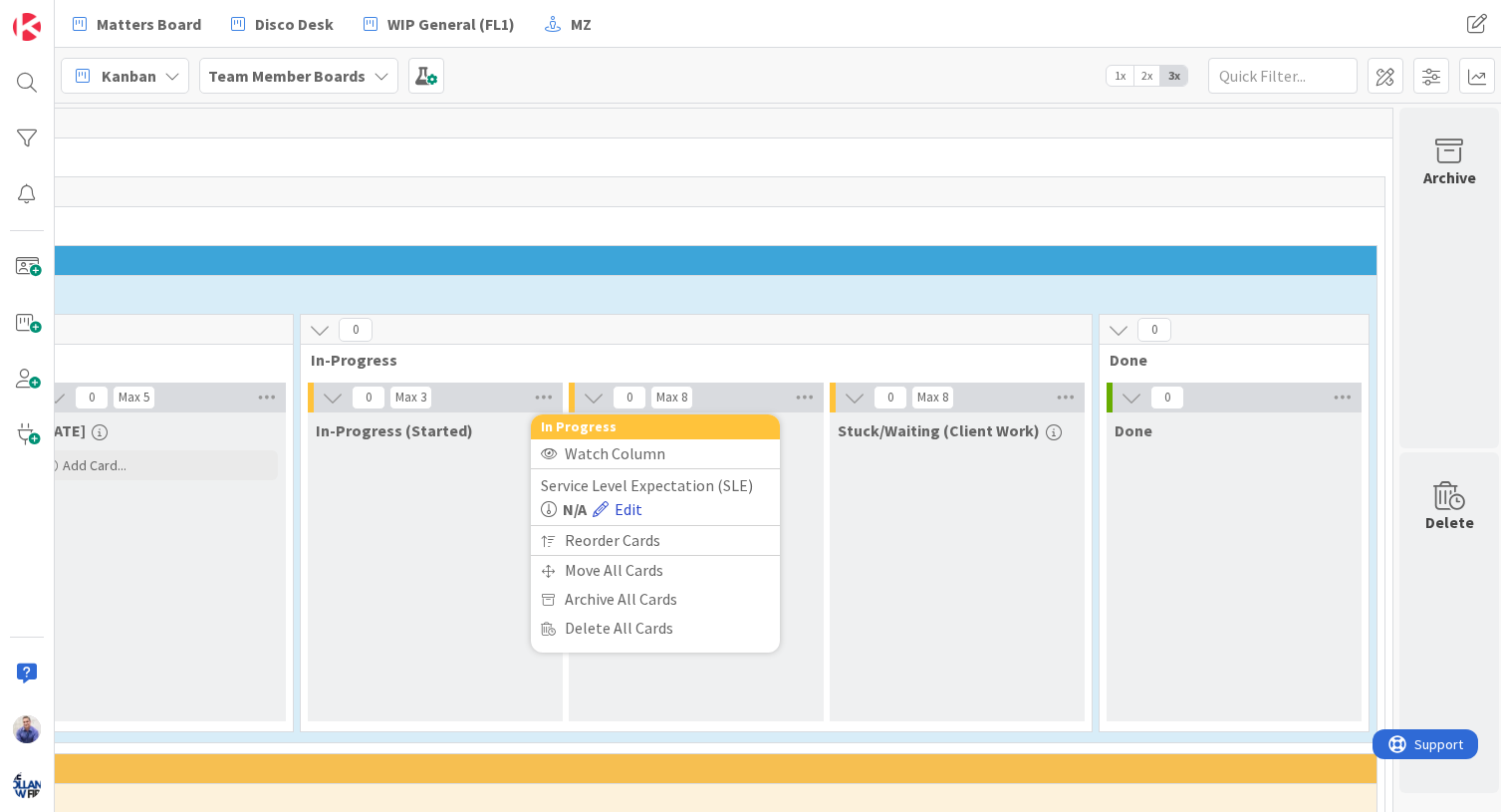
click at [623, 513] on link "Edit" at bounding box center [618, 509] width 50 height 24
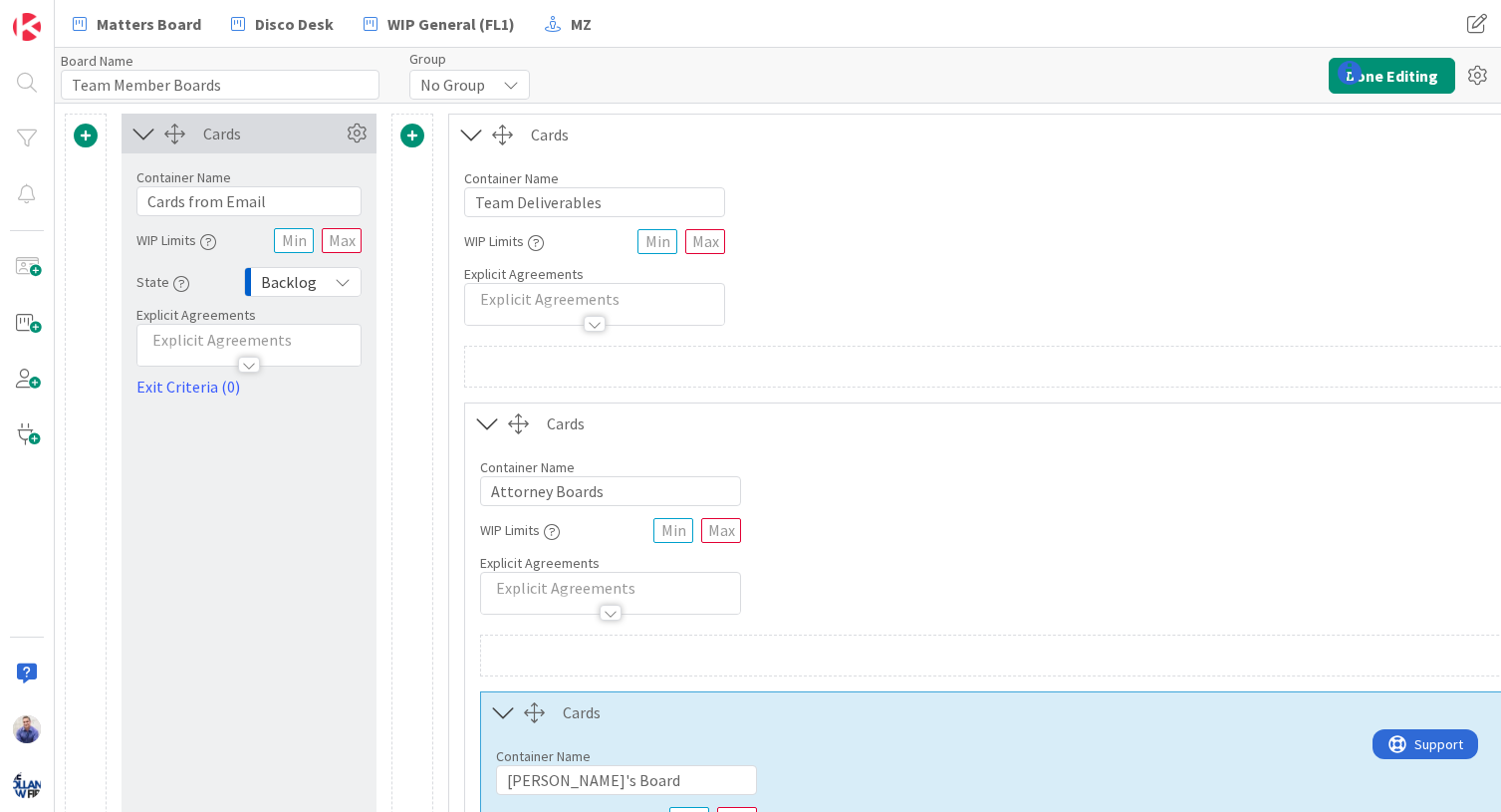
type input "Team Member Boards"
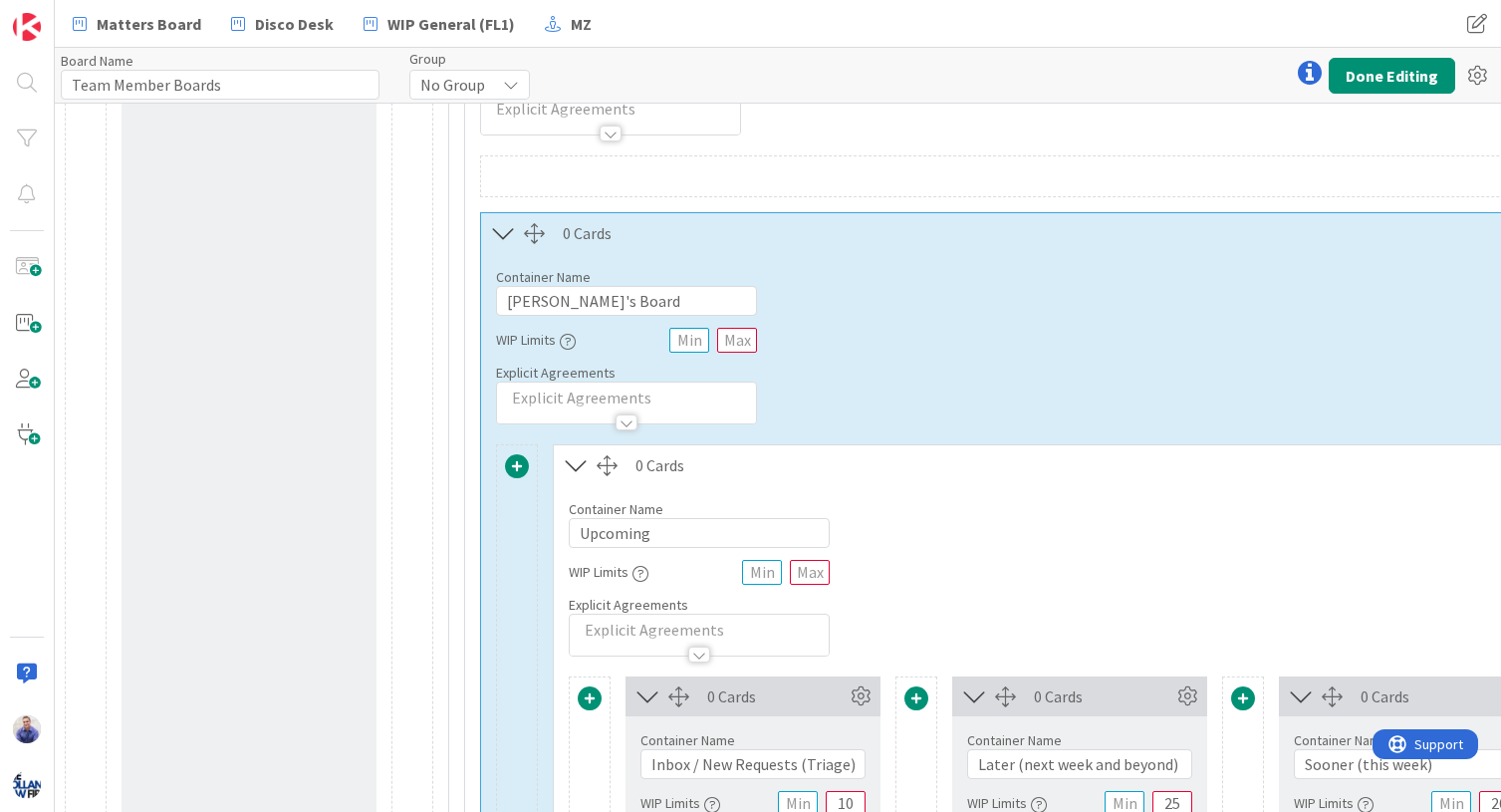
scroll to position [565, 0]
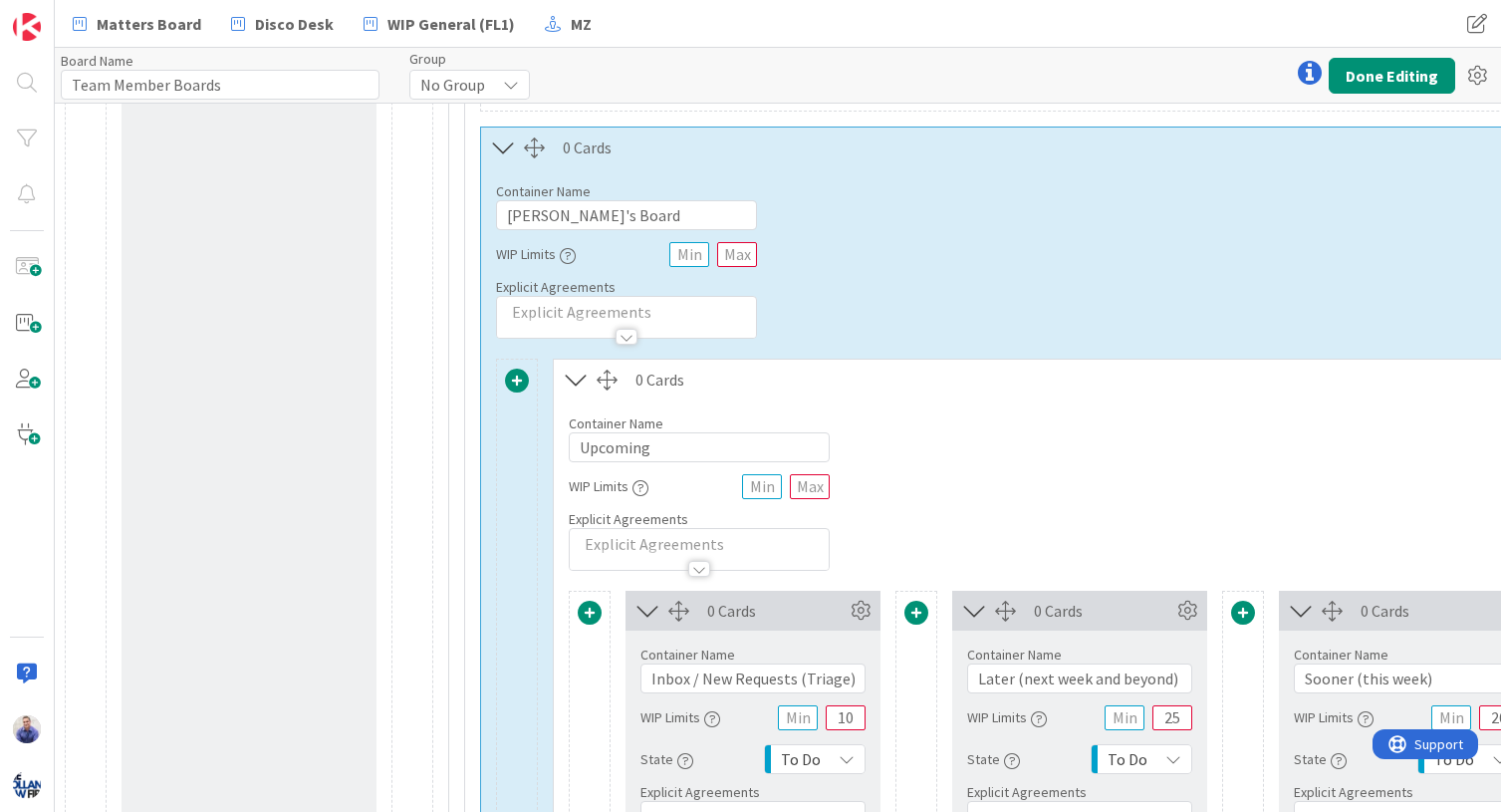
drag, startPoint x: 479, startPoint y: 793, endPoint x: 518, endPoint y: 792, distance: 39.0
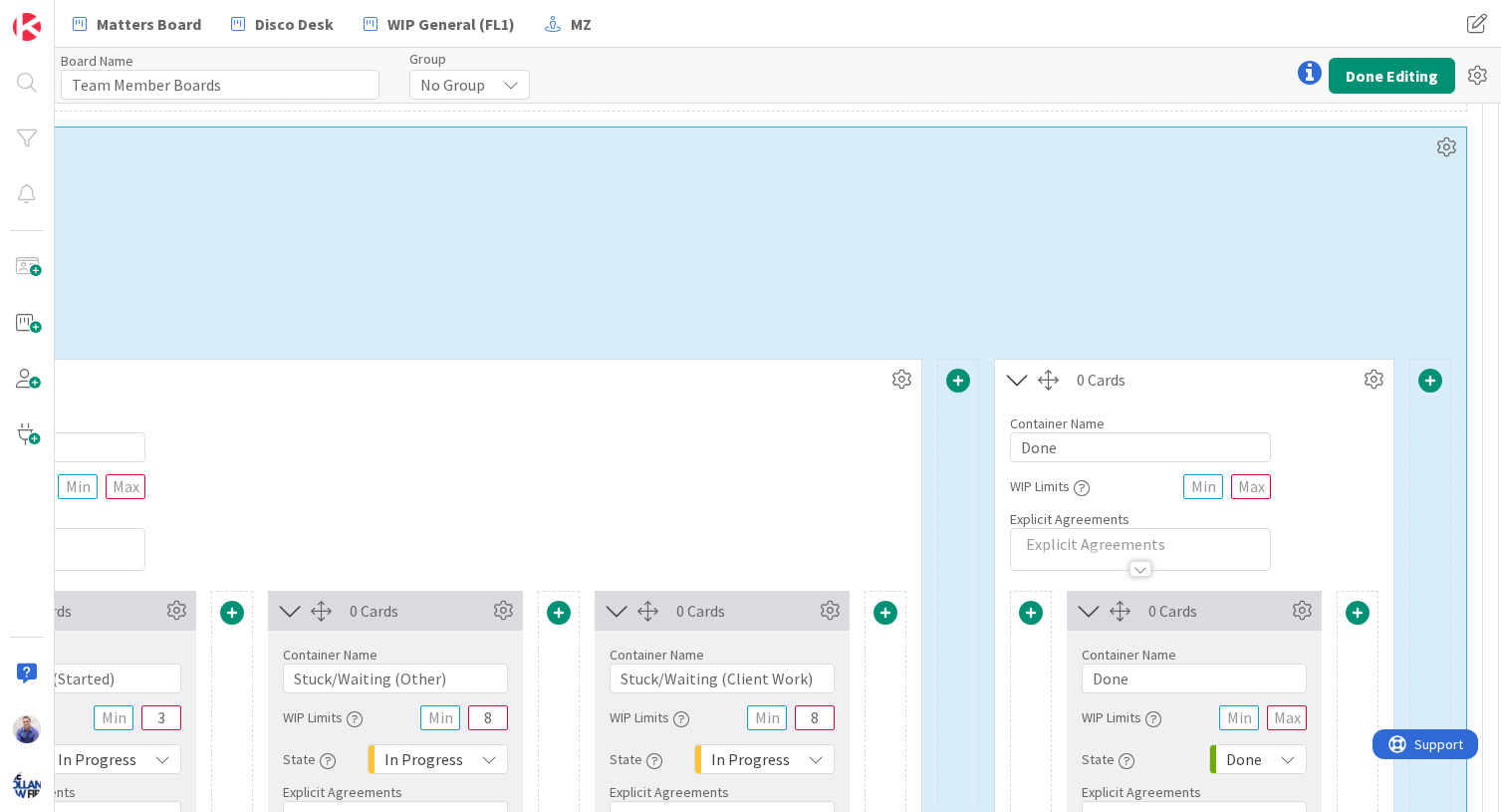
drag, startPoint x: 481, startPoint y: 803, endPoint x: 44, endPoint y: 8, distance: 907.2
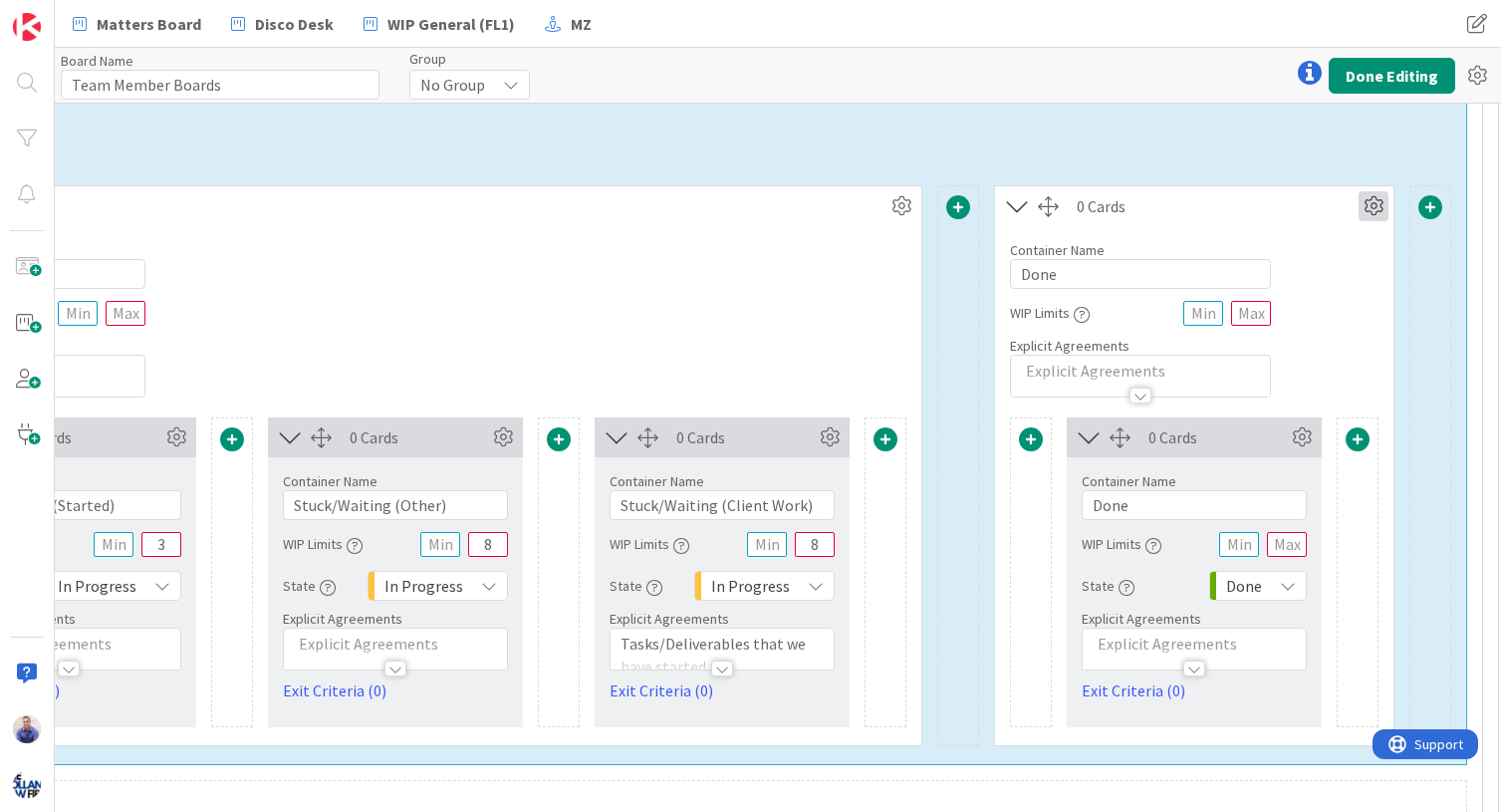
scroll to position [711, 2464]
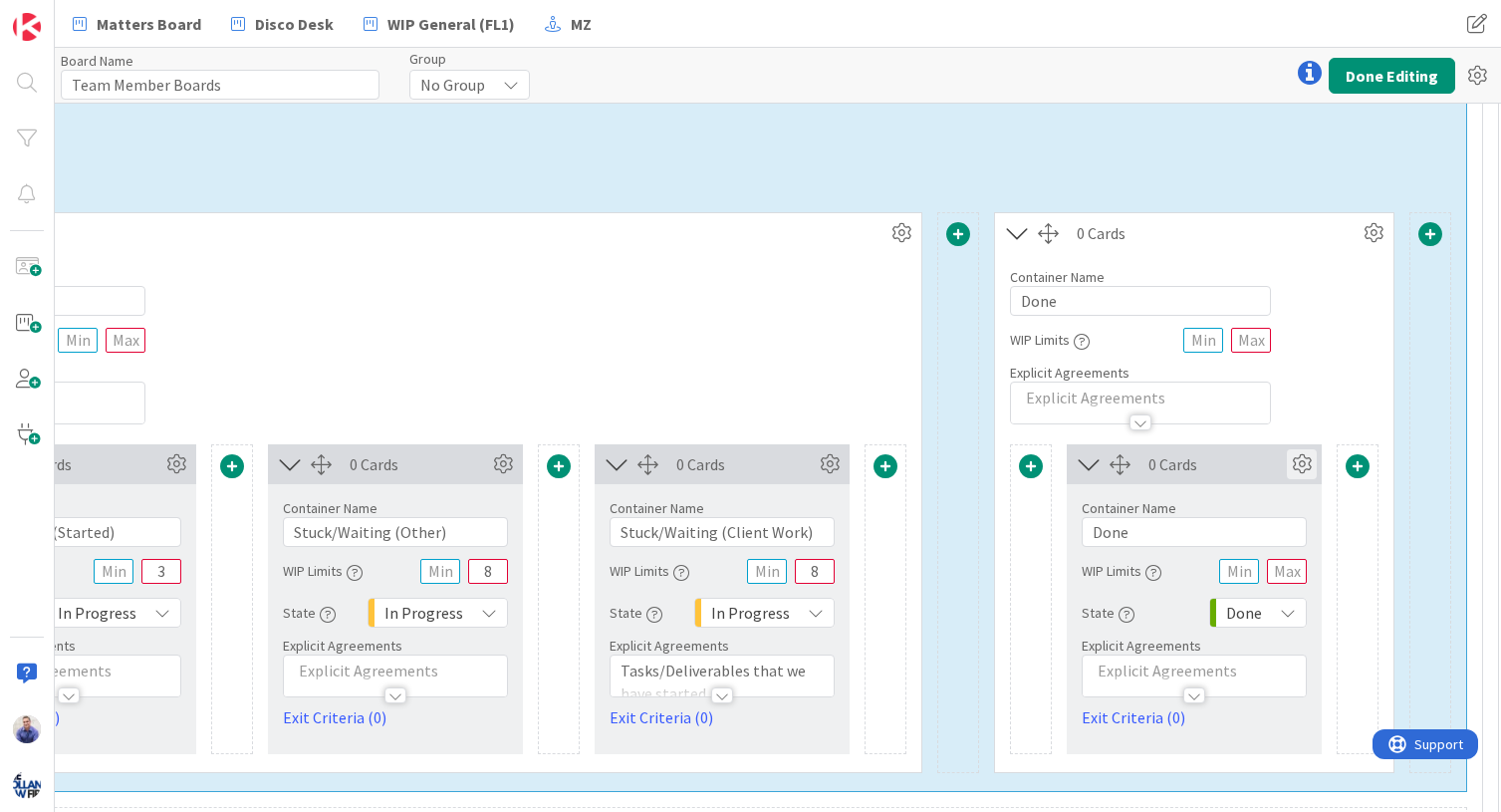
click at [1249, 464] on icon at bounding box center [1302, 464] width 30 height 30
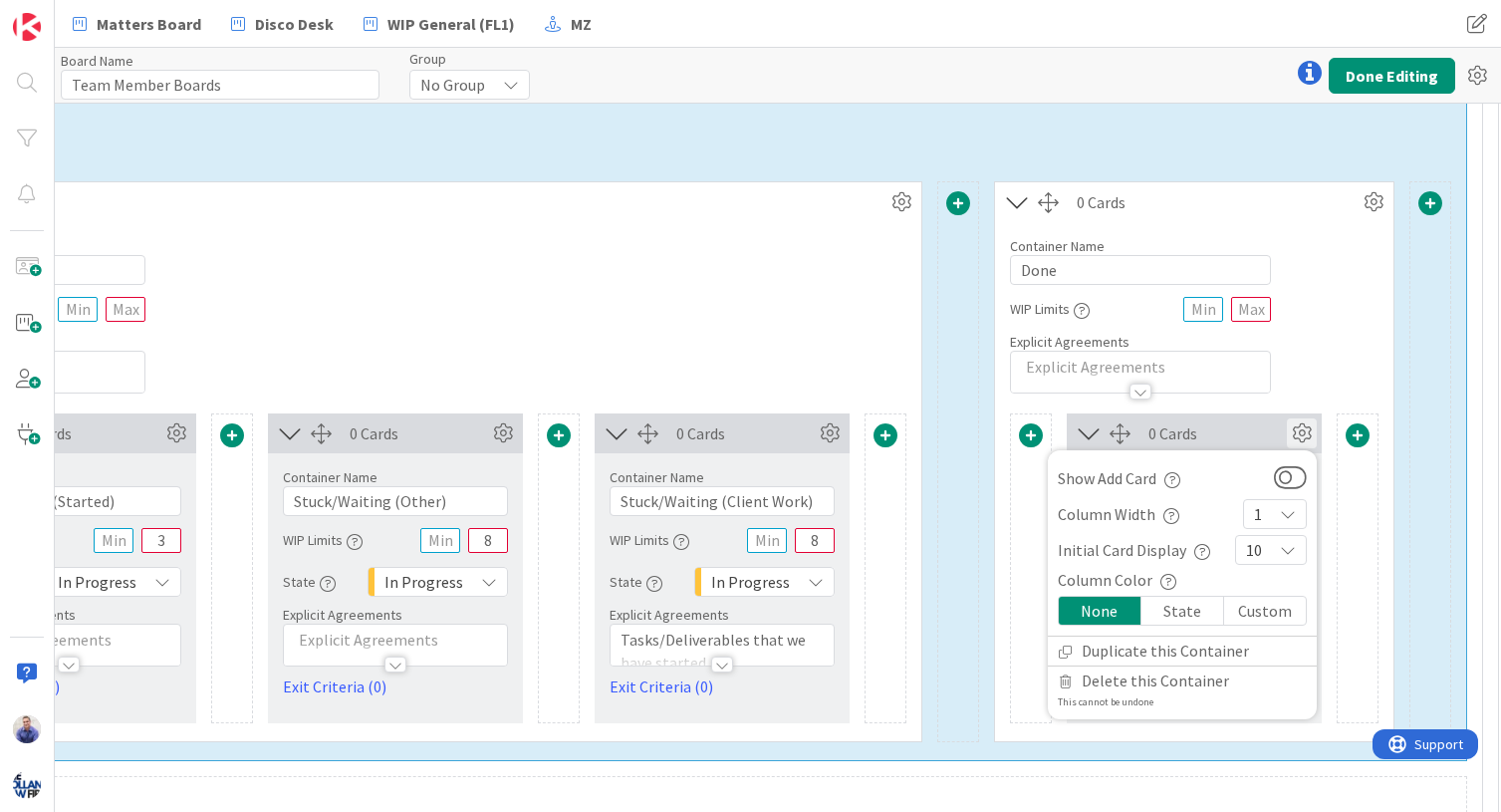
scroll to position [753, 2464]
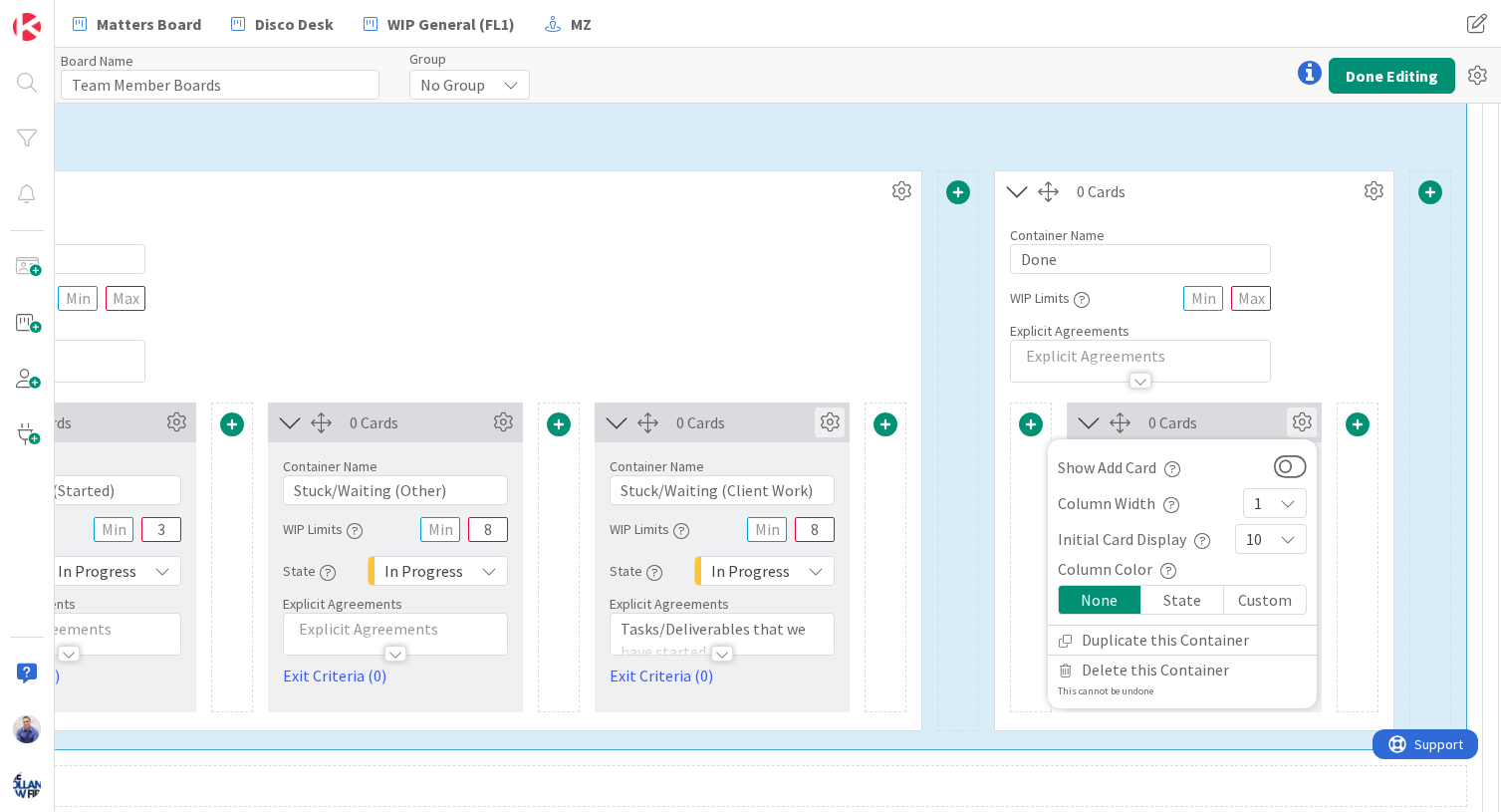
click at [829, 421] on icon at bounding box center [830, 422] width 30 height 30
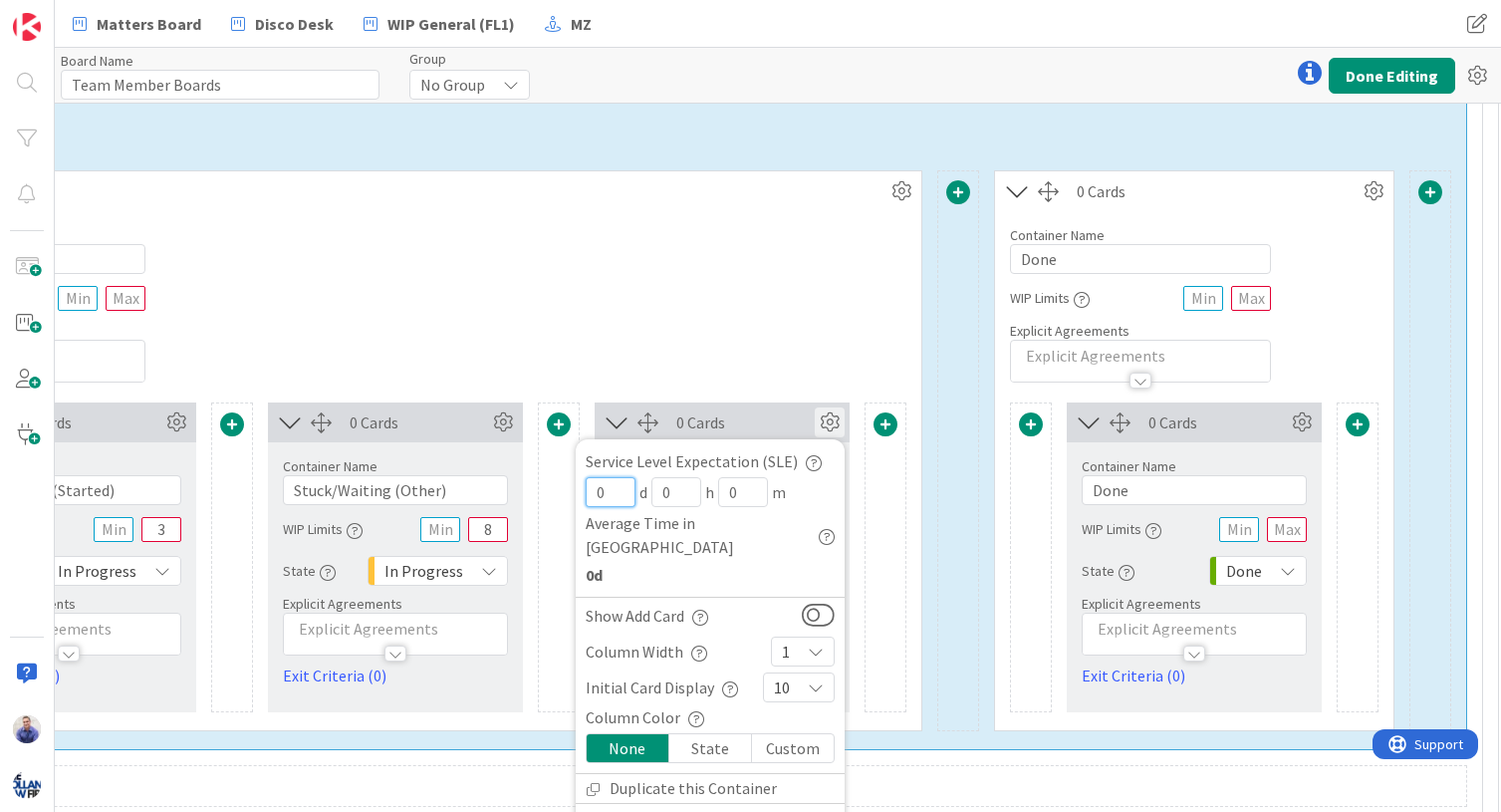
drag, startPoint x: 622, startPoint y: 497, endPoint x: 578, endPoint y: 491, distance: 44.4
click at [586, 491] on input "0" at bounding box center [611, 492] width 50 height 30
type input "7"
click at [656, 313] on div "Container Name 11 / 64 In-Progress WIP Limits Explicit Agreements" at bounding box center [395, 297] width 1051 height 171
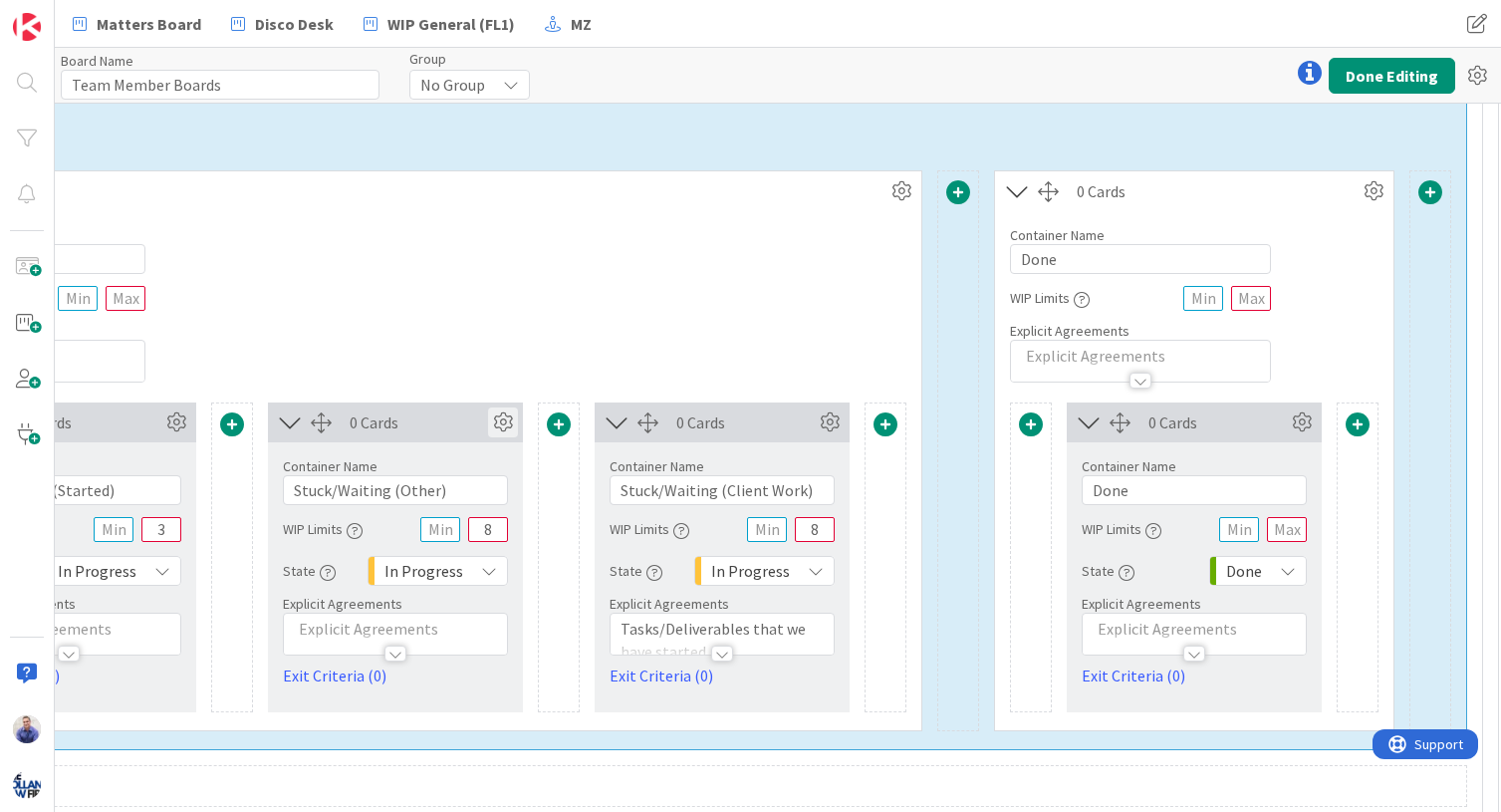
click at [496, 430] on icon at bounding box center [503, 422] width 30 height 30
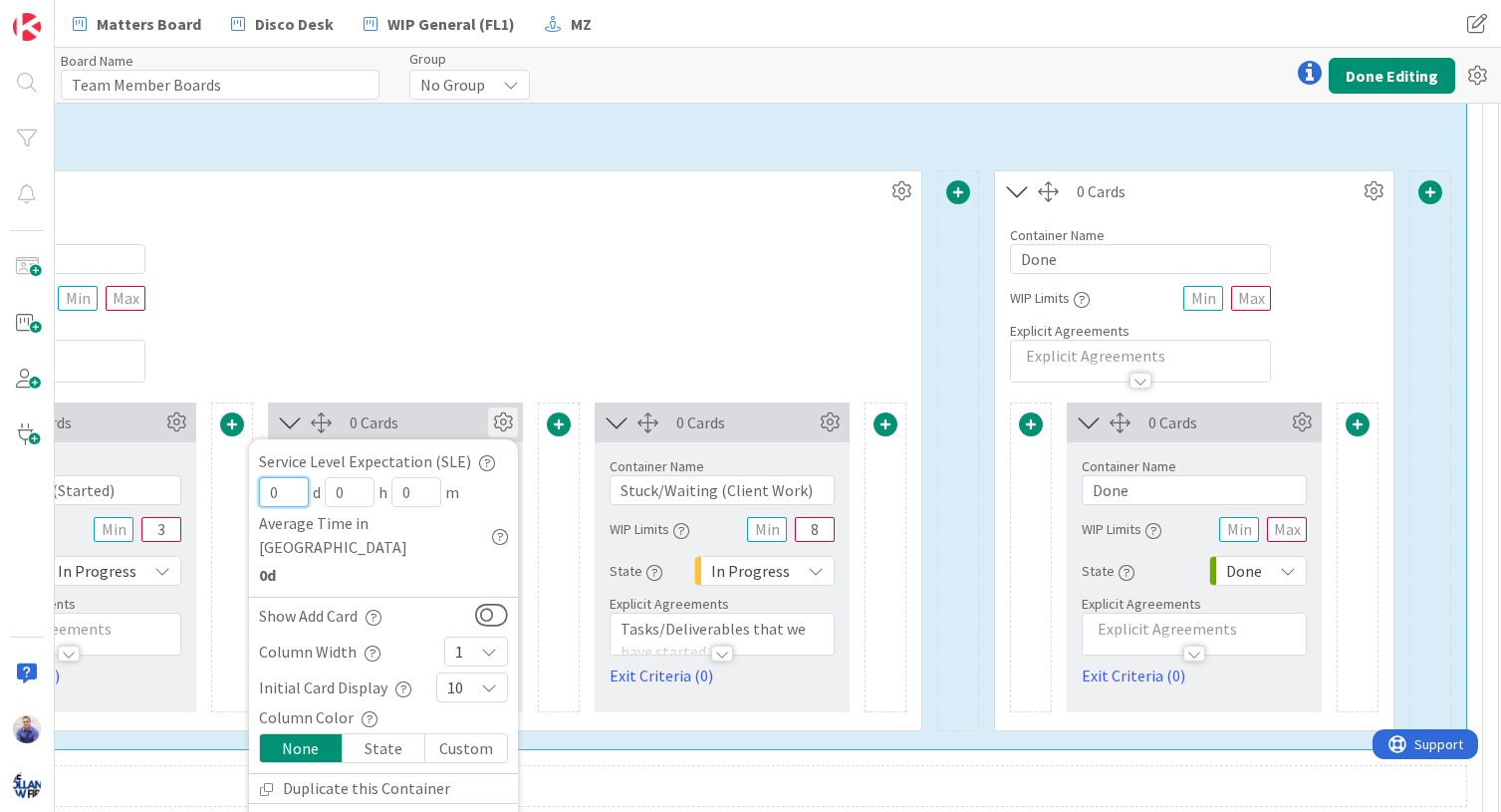
drag, startPoint x: 290, startPoint y: 496, endPoint x: 255, endPoint y: 495, distance: 35.0
click at [259, 495] on input "0" at bounding box center [284, 492] width 50 height 30
type input "3"
click at [287, 339] on div "Container Name 11 / 64 In-Progress WIP Limits Explicit Agreements" at bounding box center [395, 297] width 1051 height 171
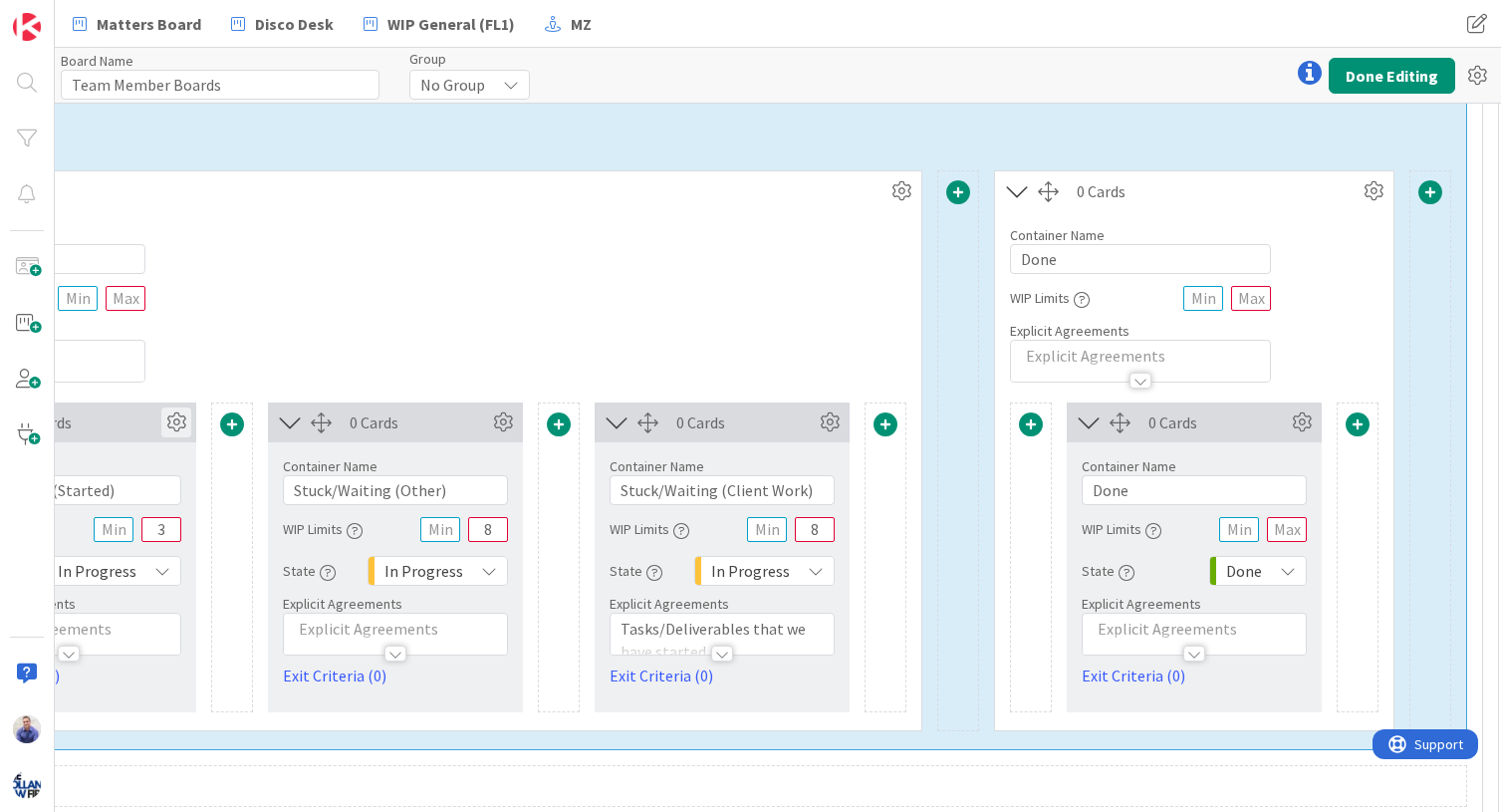
click at [172, 427] on icon at bounding box center [176, 422] width 30 height 30
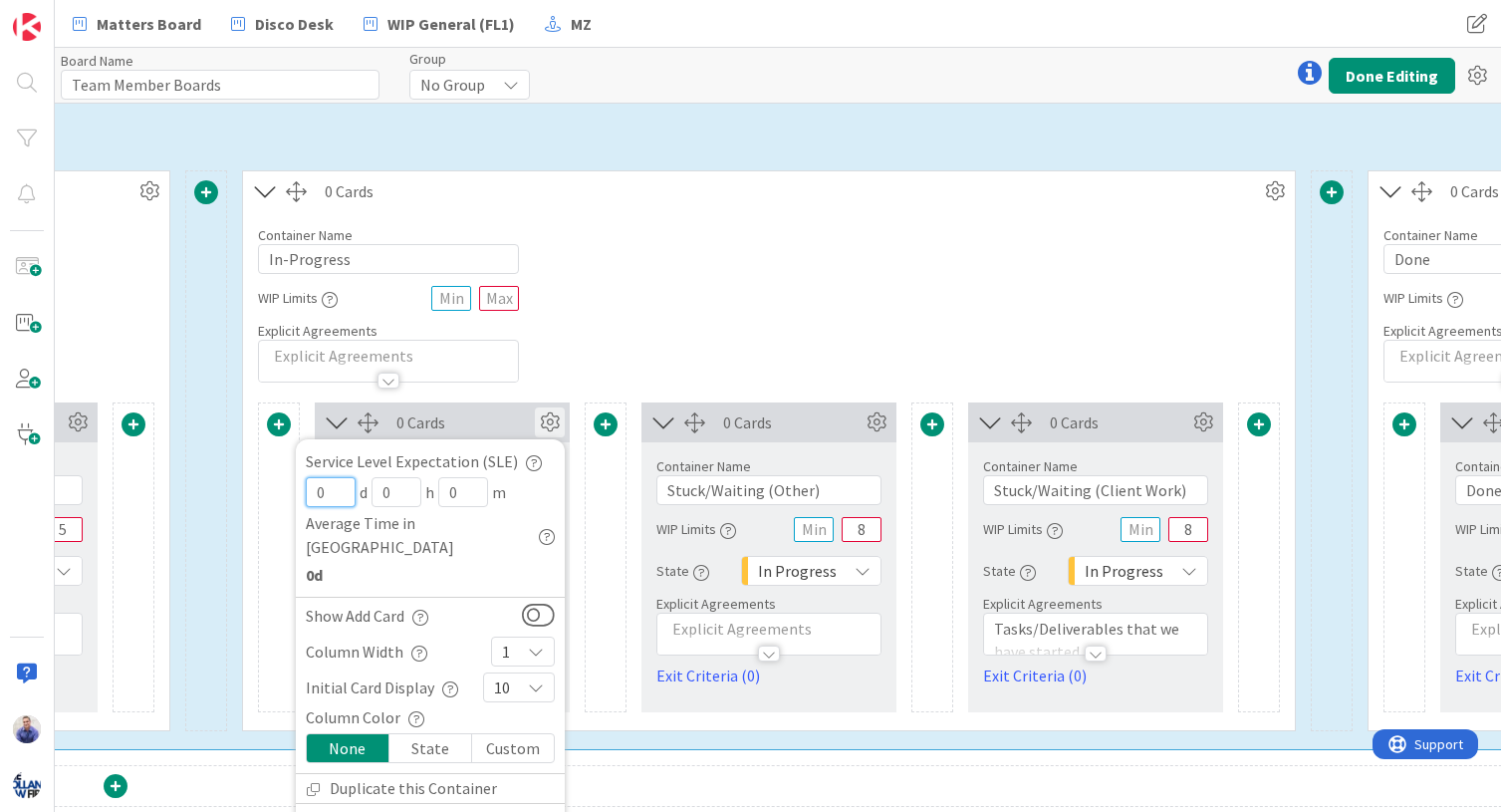
scroll to position [753, 1852]
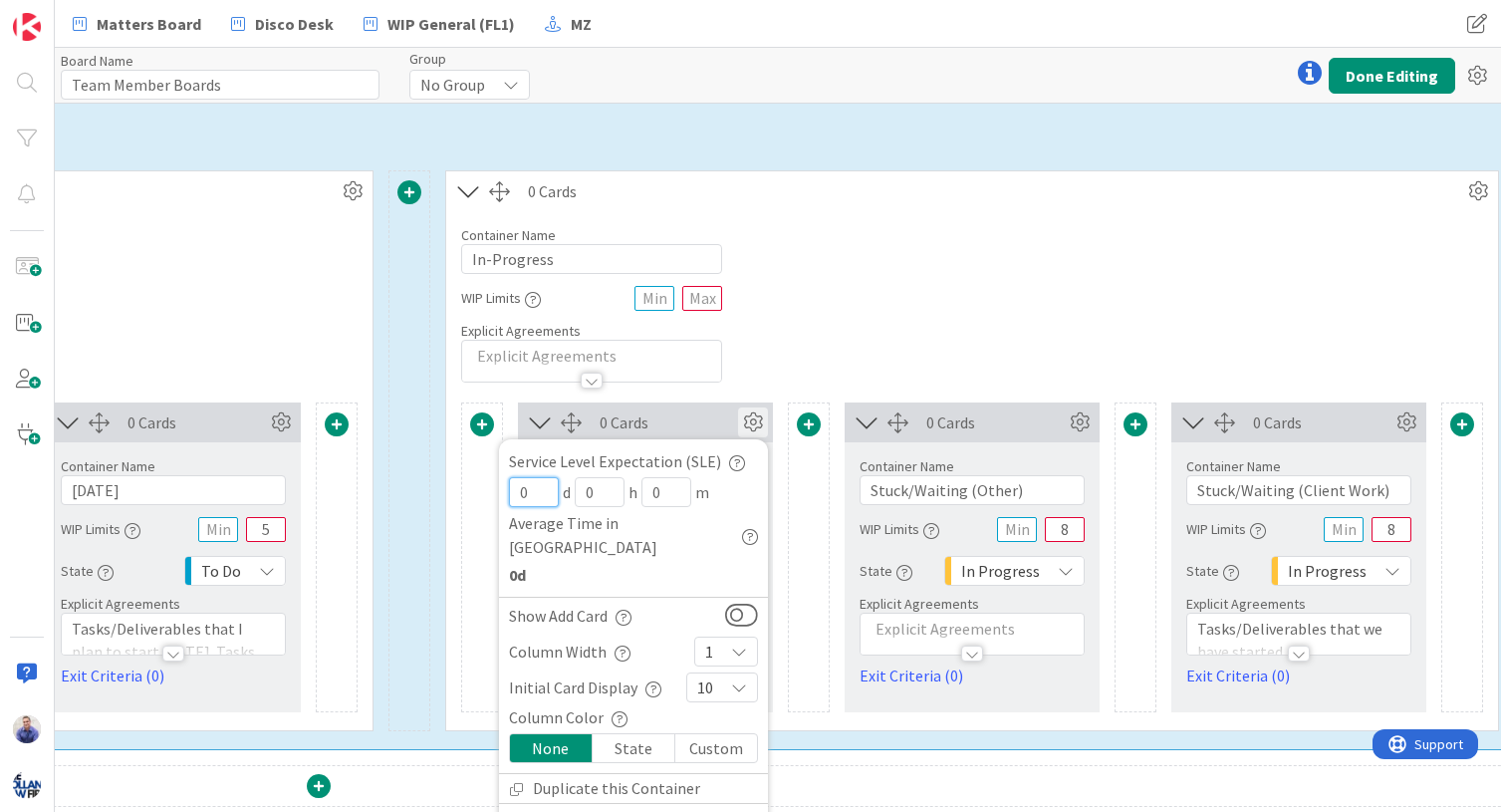
drag, startPoint x: 95, startPoint y: 494, endPoint x: 19, endPoint y: 497, distance: 76.1
click at [510, 496] on input "0" at bounding box center [535, 492] width 50 height 30
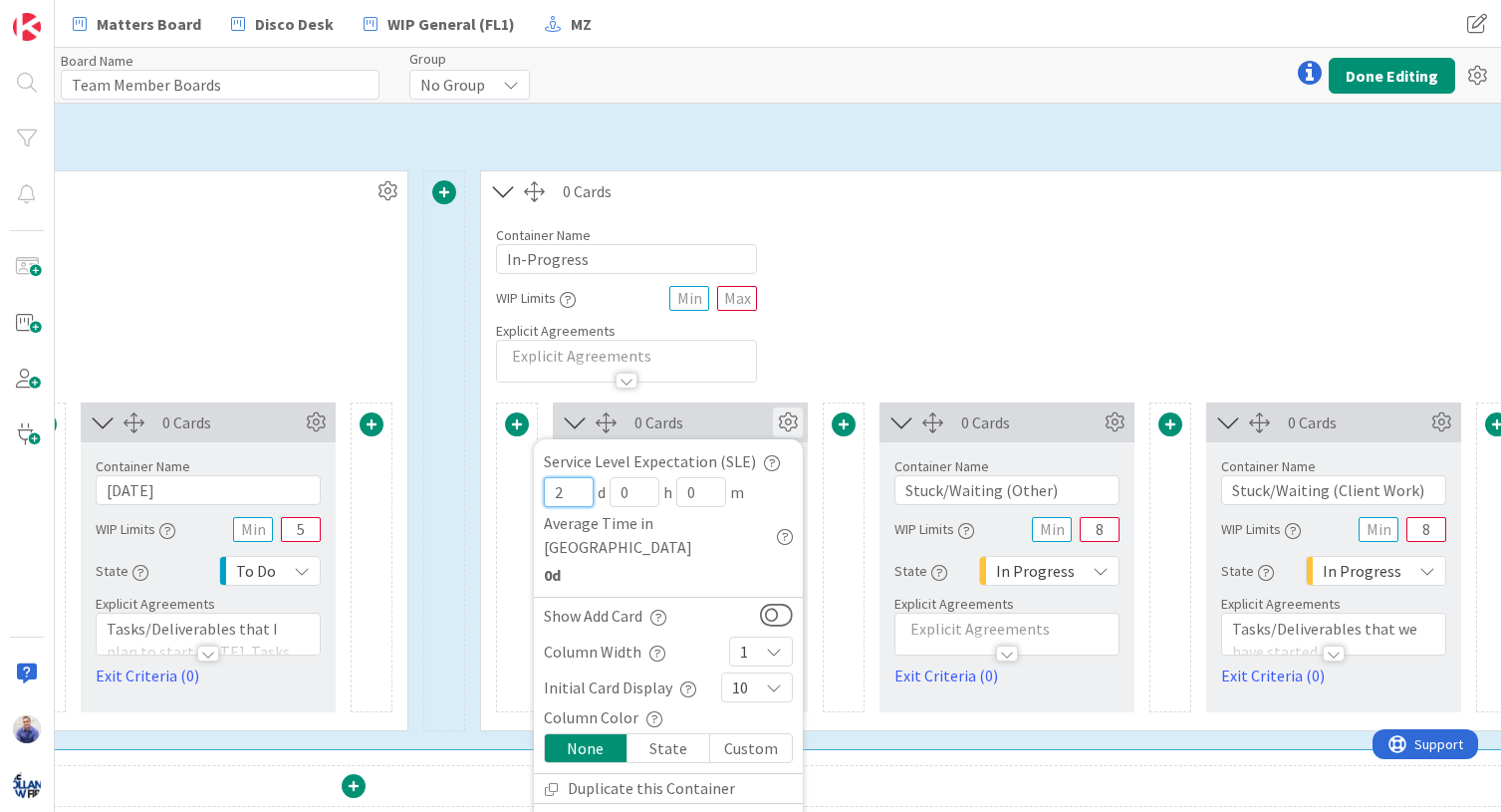
type input "2"
click at [932, 324] on div "Container Name 11 / 64 In-Progress WIP Limits Explicit Agreements" at bounding box center [1007, 297] width 1051 height 171
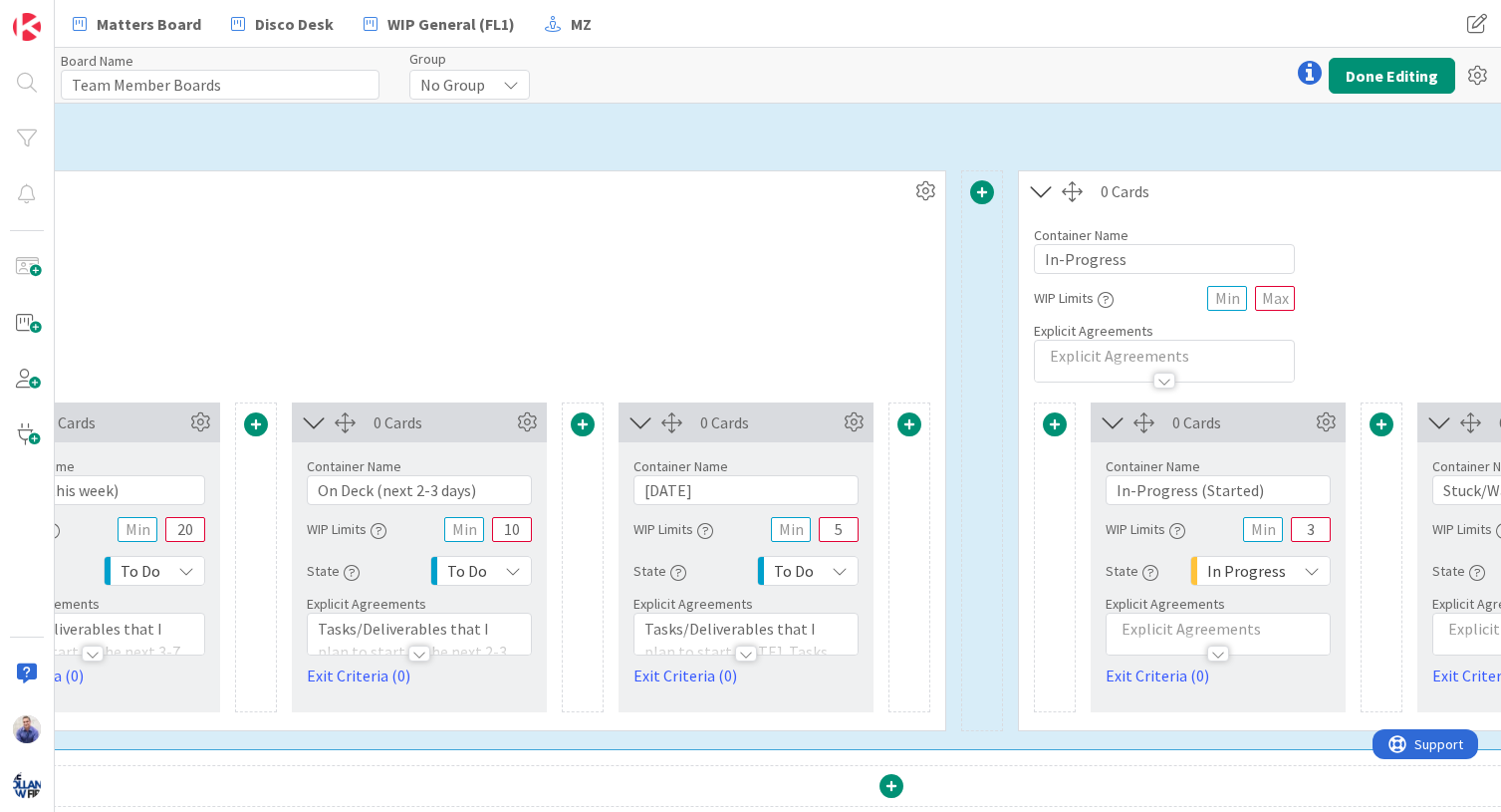
scroll to position [753, 1322]
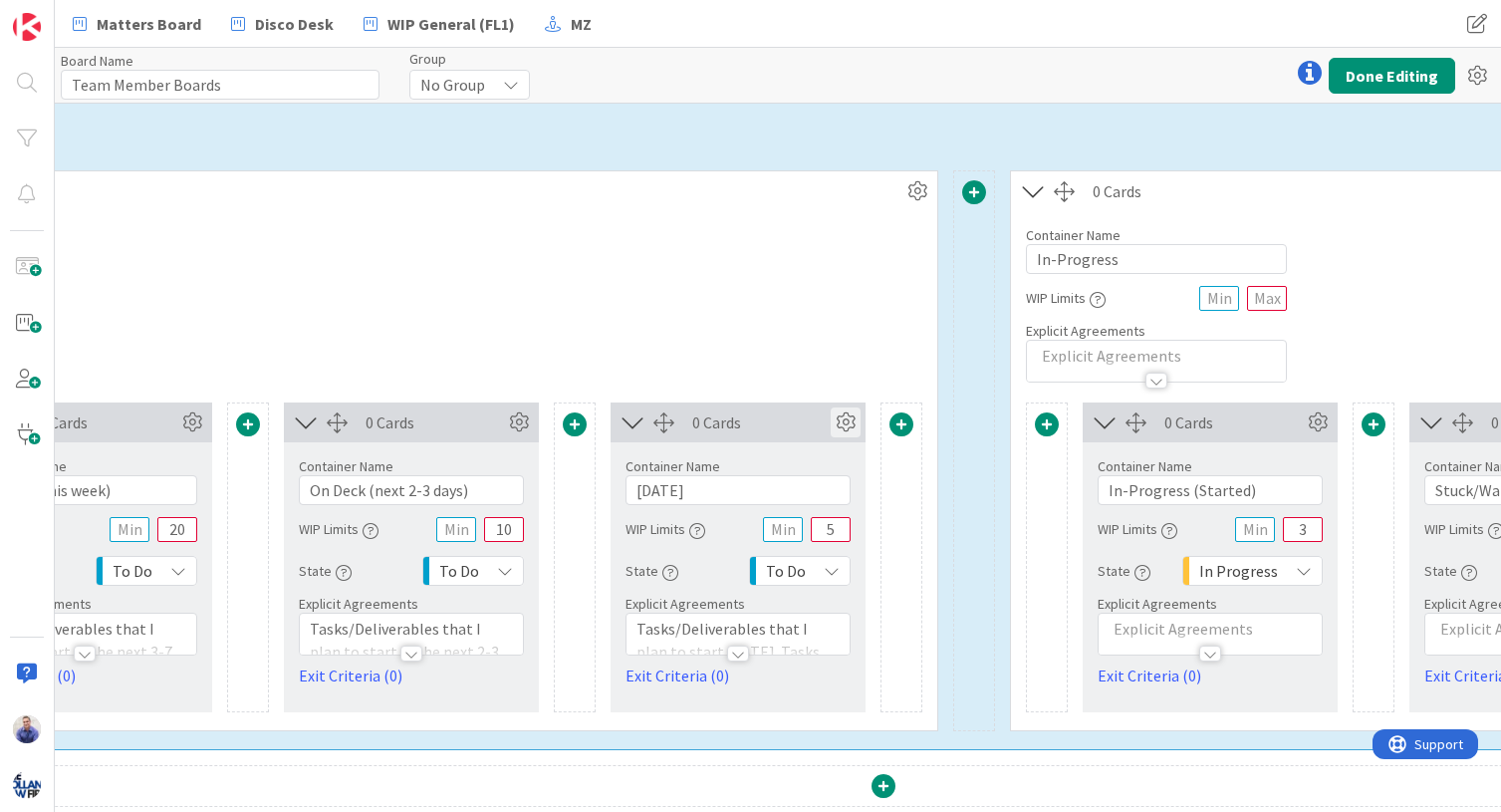
click at [845, 424] on icon at bounding box center [846, 422] width 30 height 30
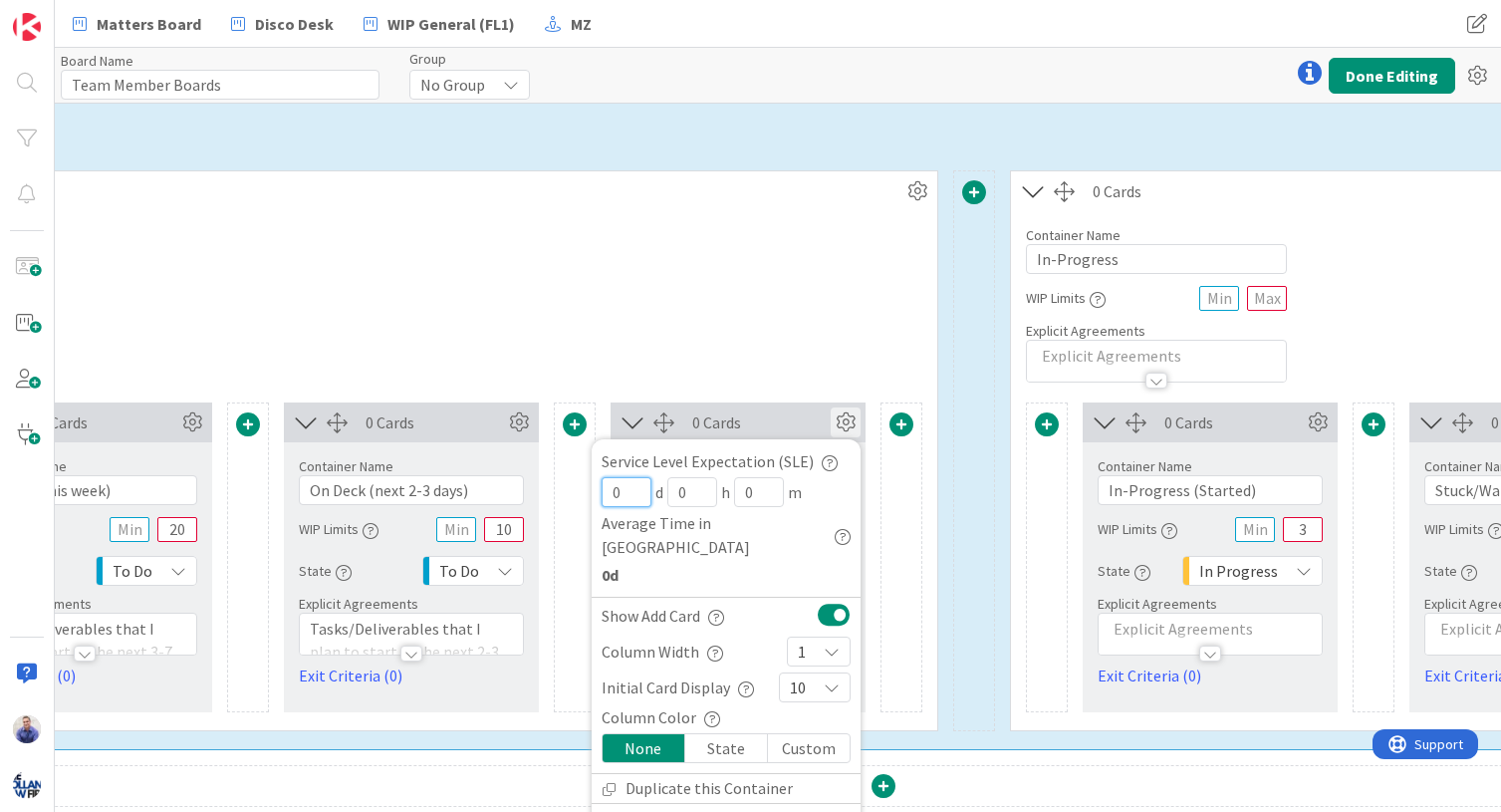
drag, startPoint x: 631, startPoint y: 499, endPoint x: 570, endPoint y: 496, distance: 61.1
click at [602, 496] on input "0" at bounding box center [627, 492] width 50 height 30
type input "2"
click at [519, 424] on icon at bounding box center [519, 422] width 30 height 30
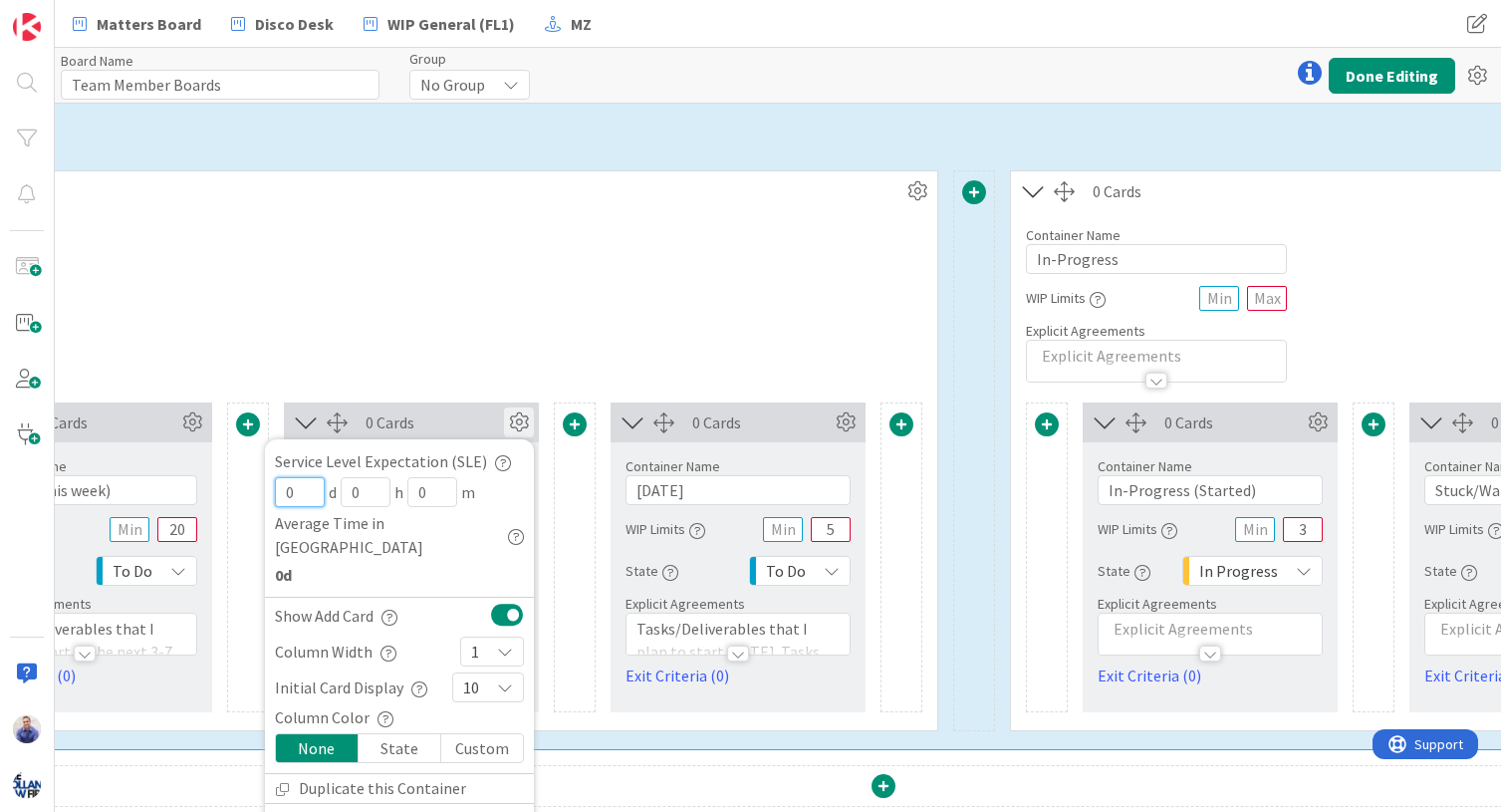
drag, startPoint x: 301, startPoint y: 491, endPoint x: 277, endPoint y: 492, distance: 24.0
click at [279, 490] on input "0" at bounding box center [300, 492] width 50 height 30
type input "4"
drag, startPoint x: 302, startPoint y: 351, endPoint x: 272, endPoint y: 435, distance: 89.2
click at [302, 350] on div "Container Name 8 / 64 Upcoming WIP Limits Explicit Agreements" at bounding box center [84, 297] width 1705 height 171
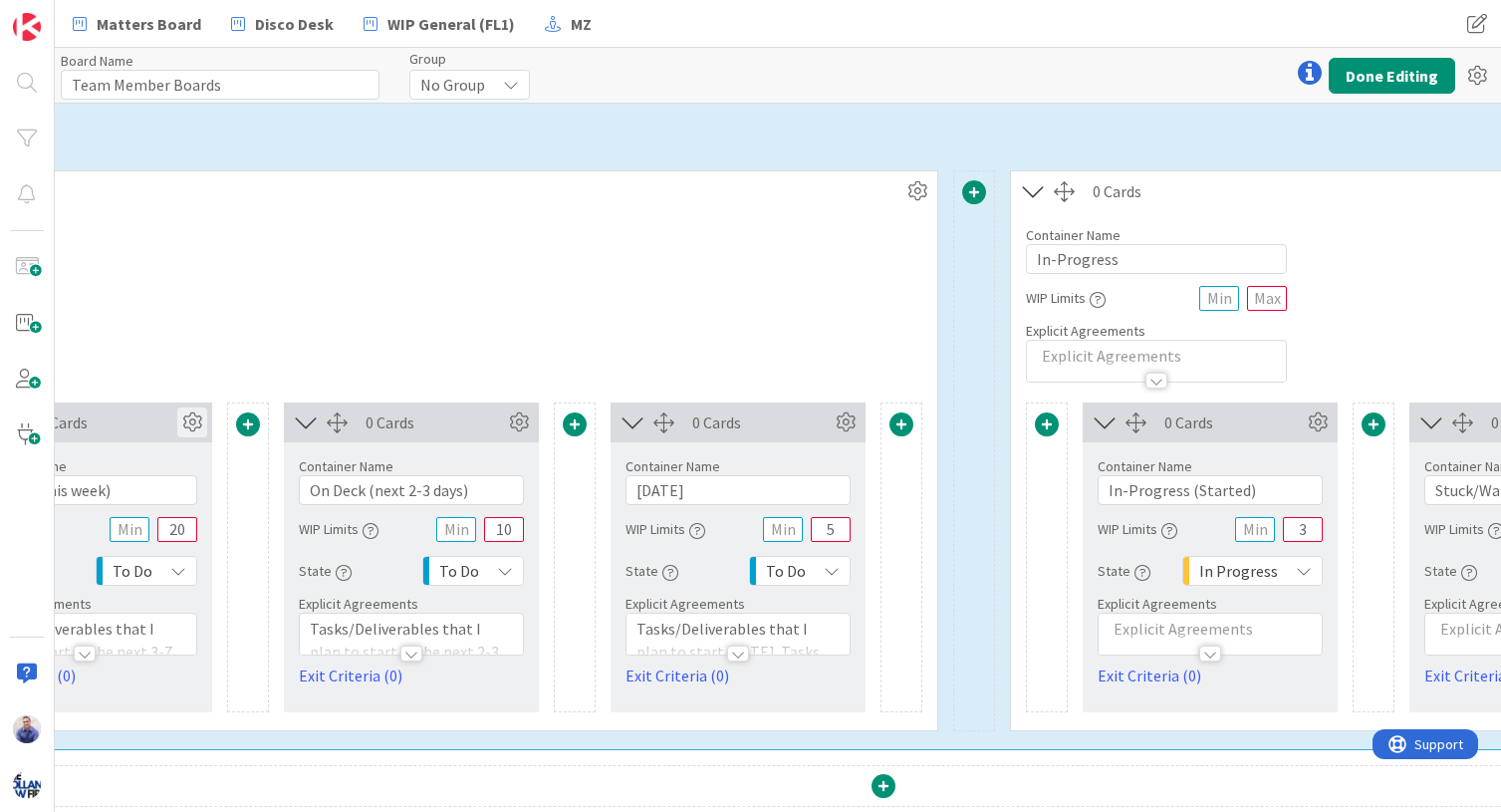
click at [191, 424] on icon at bounding box center [192, 422] width 30 height 30
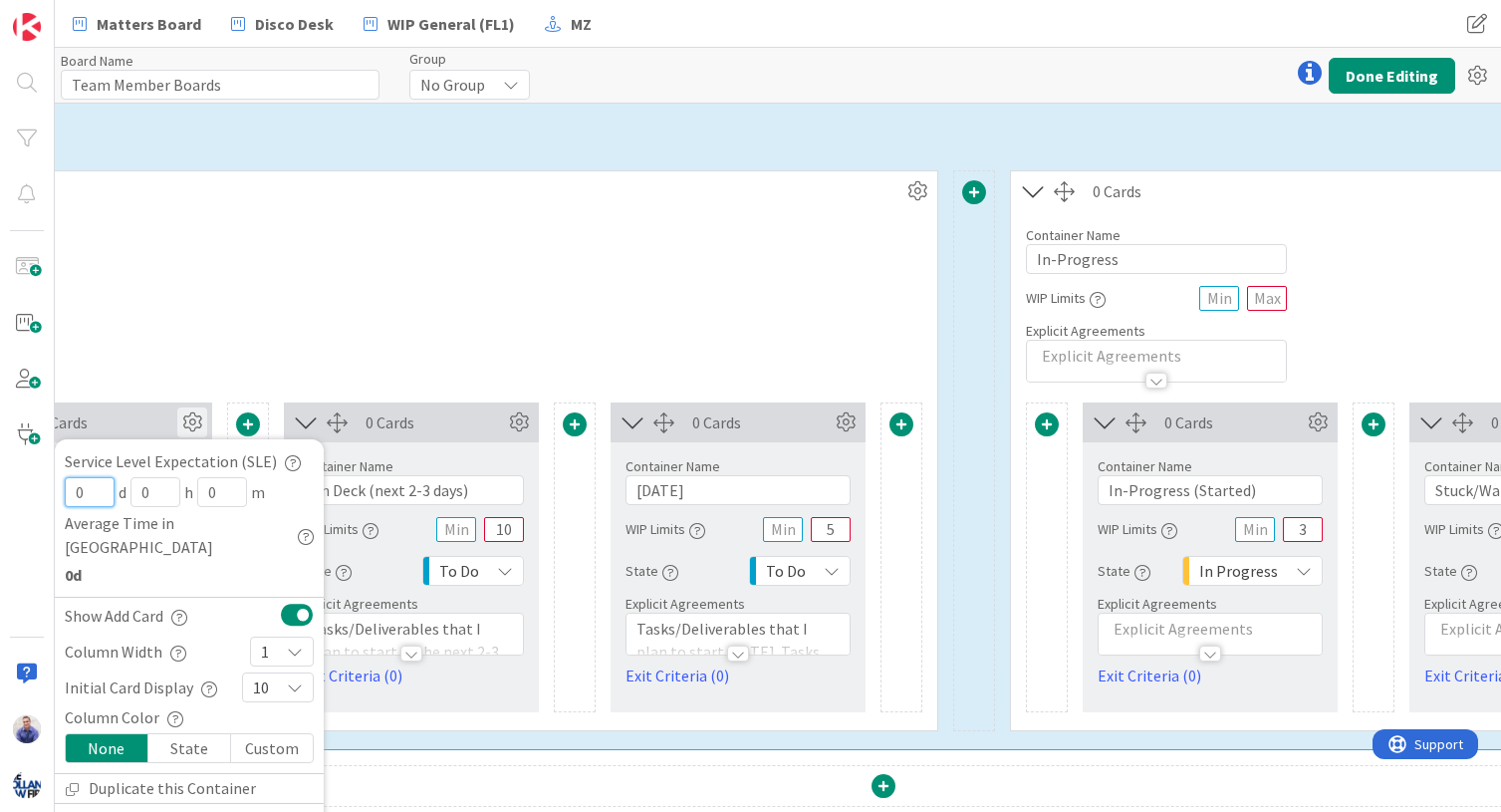
drag, startPoint x: 87, startPoint y: 495, endPoint x: 61, endPoint y: 494, distance: 26.0
click at [65, 494] on input "0" at bounding box center [90, 492] width 50 height 30
type input "7"
drag, startPoint x: 108, startPoint y: 377, endPoint x: 153, endPoint y: 413, distance: 57.6
click at [108, 377] on div "Container Name 8 / 64 Upcoming WIP Limits Explicit Agreements" at bounding box center [84, 297] width 1705 height 171
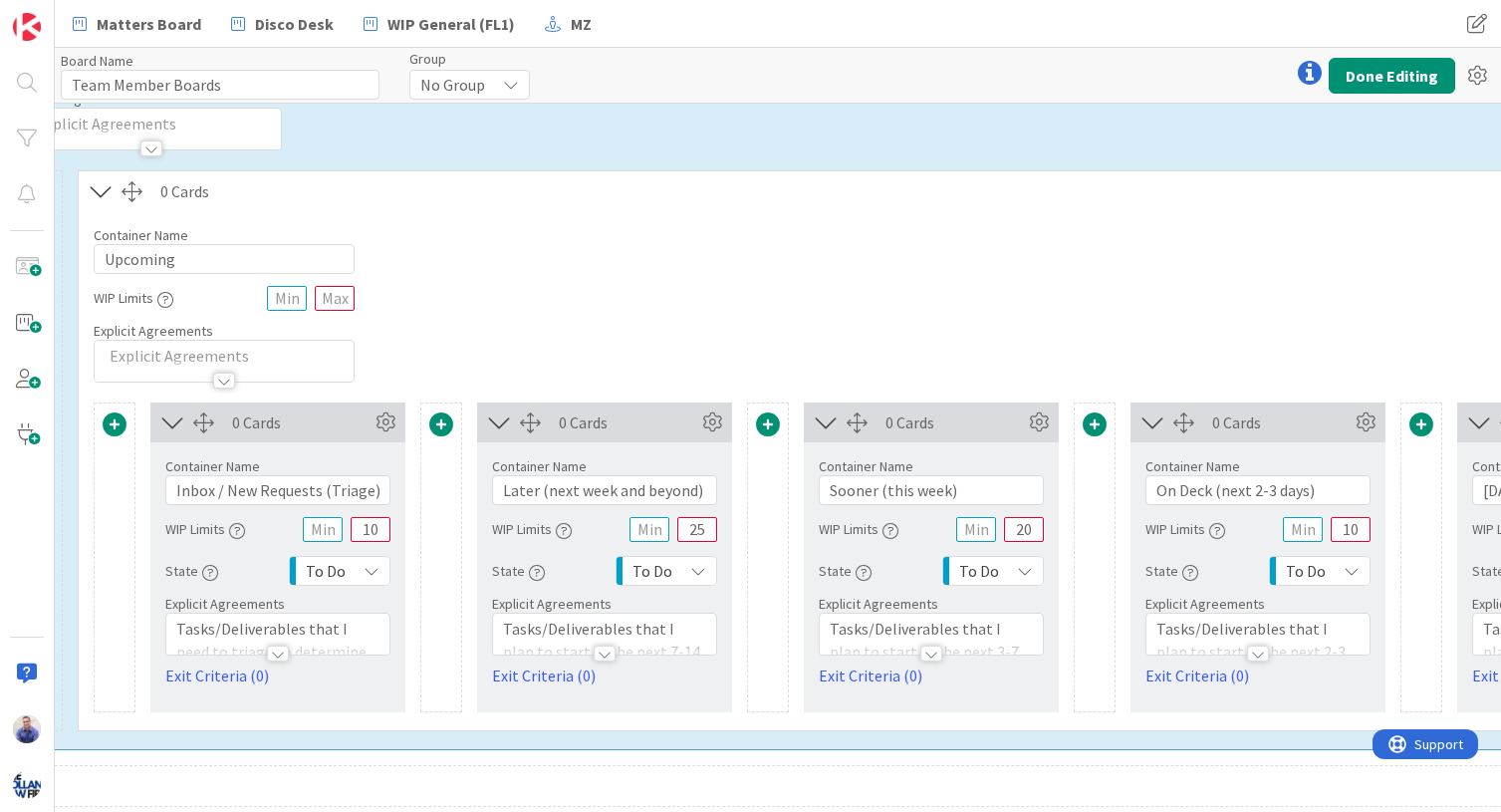
scroll to position [753, 472]
click at [720, 421] on icon at bounding box center [716, 422] width 30 height 30
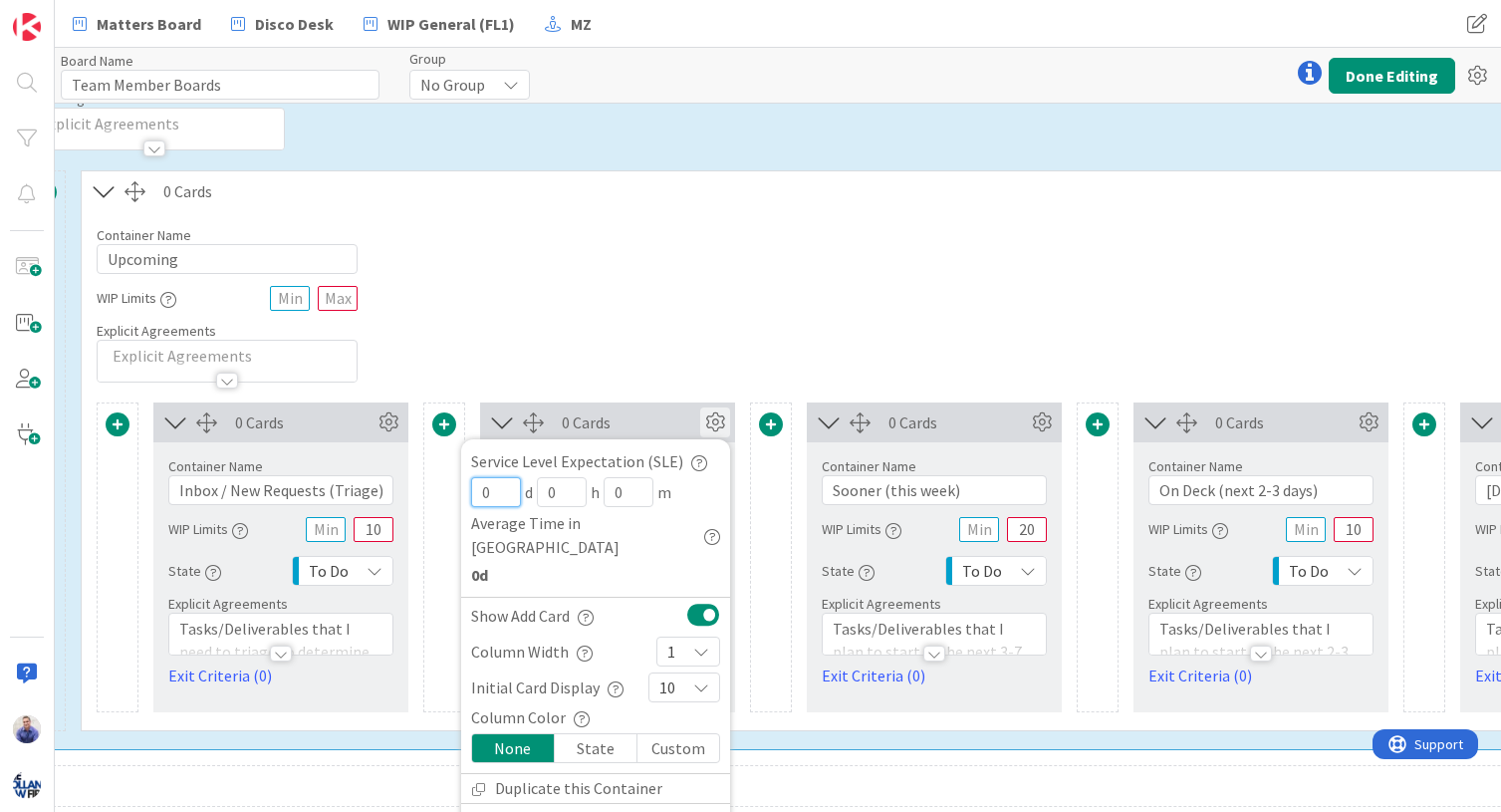
drag, startPoint x: 506, startPoint y: 496, endPoint x: 437, endPoint y: 492, distance: 69.1
click at [471, 492] on input "0" at bounding box center [496, 492] width 50 height 30
type input "14"
click at [489, 343] on div "Container Name 8 / 64 Upcoming WIP Limits Explicit Agreements" at bounding box center [934, 297] width 1705 height 171
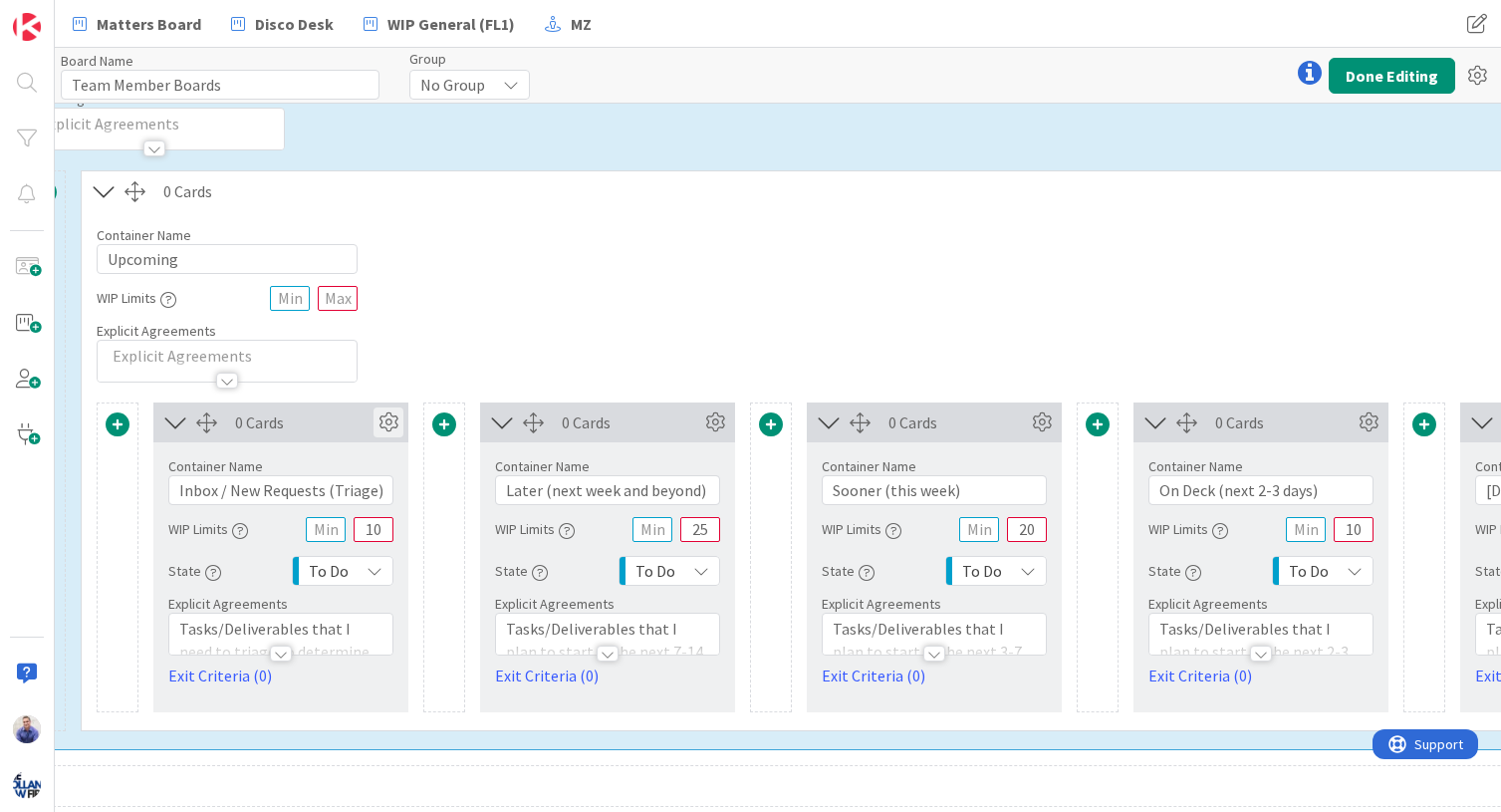
click at [387, 427] on icon at bounding box center [389, 422] width 30 height 30
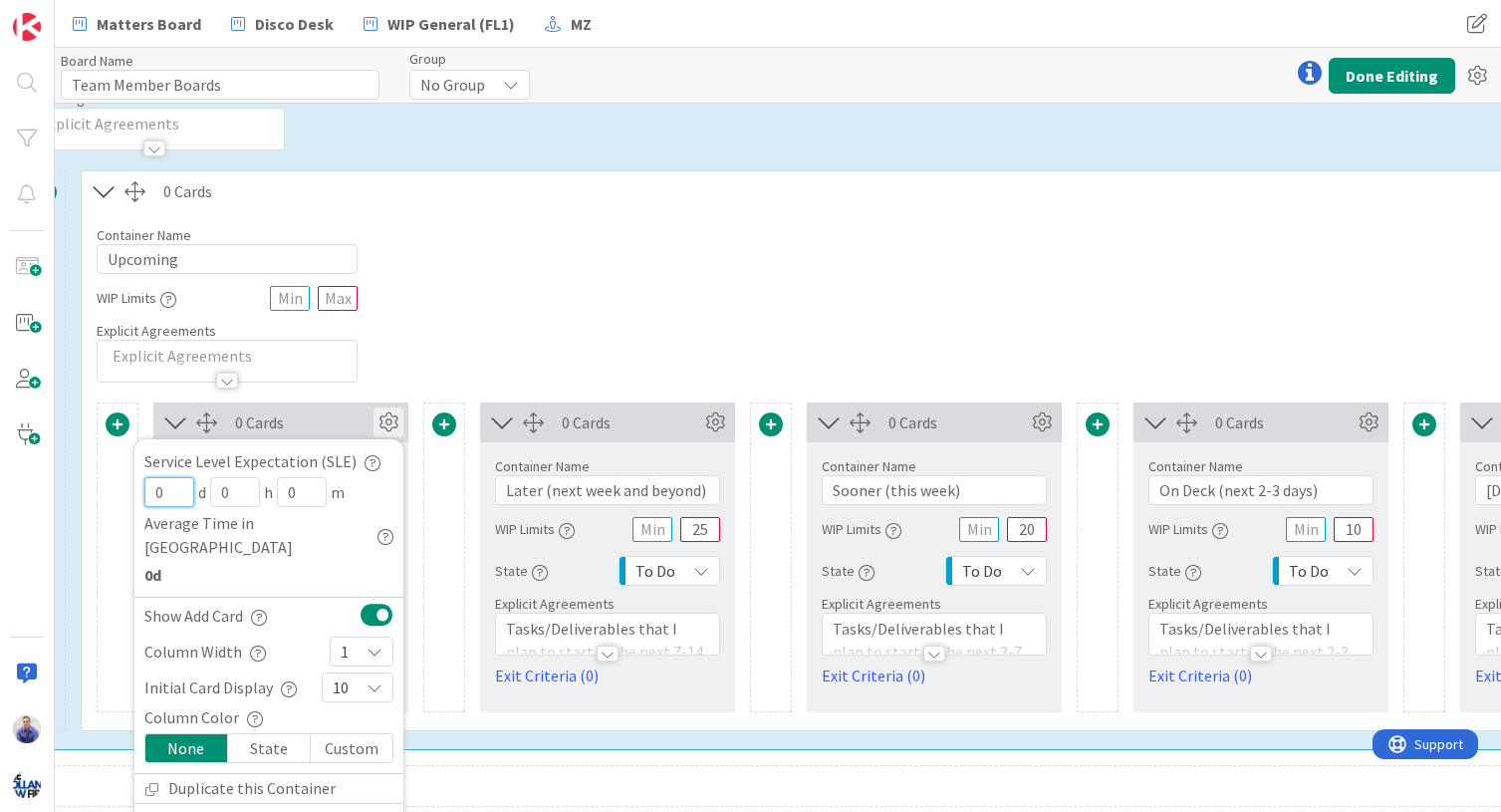
drag, startPoint x: 164, startPoint y: 495, endPoint x: 129, endPoint y: 499, distance: 35.2
click at [145, 494] on input "0" at bounding box center [169, 492] width 50 height 30
type input "5"
click at [579, 326] on div "Container Name 8 / 64 Upcoming WIP Limits Explicit Agreements" at bounding box center [934, 297] width 1705 height 171
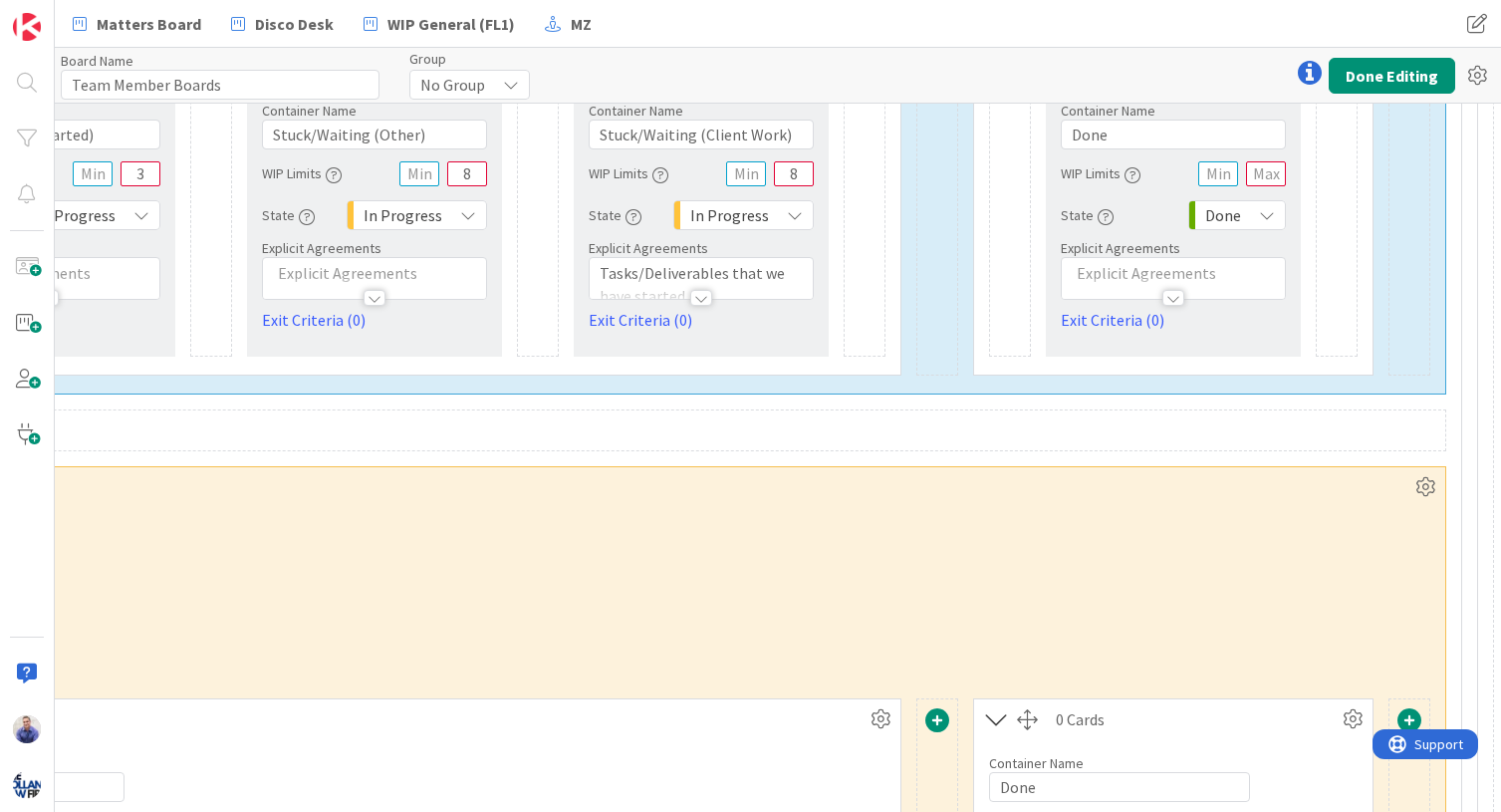
scroll to position [1108, 2544]
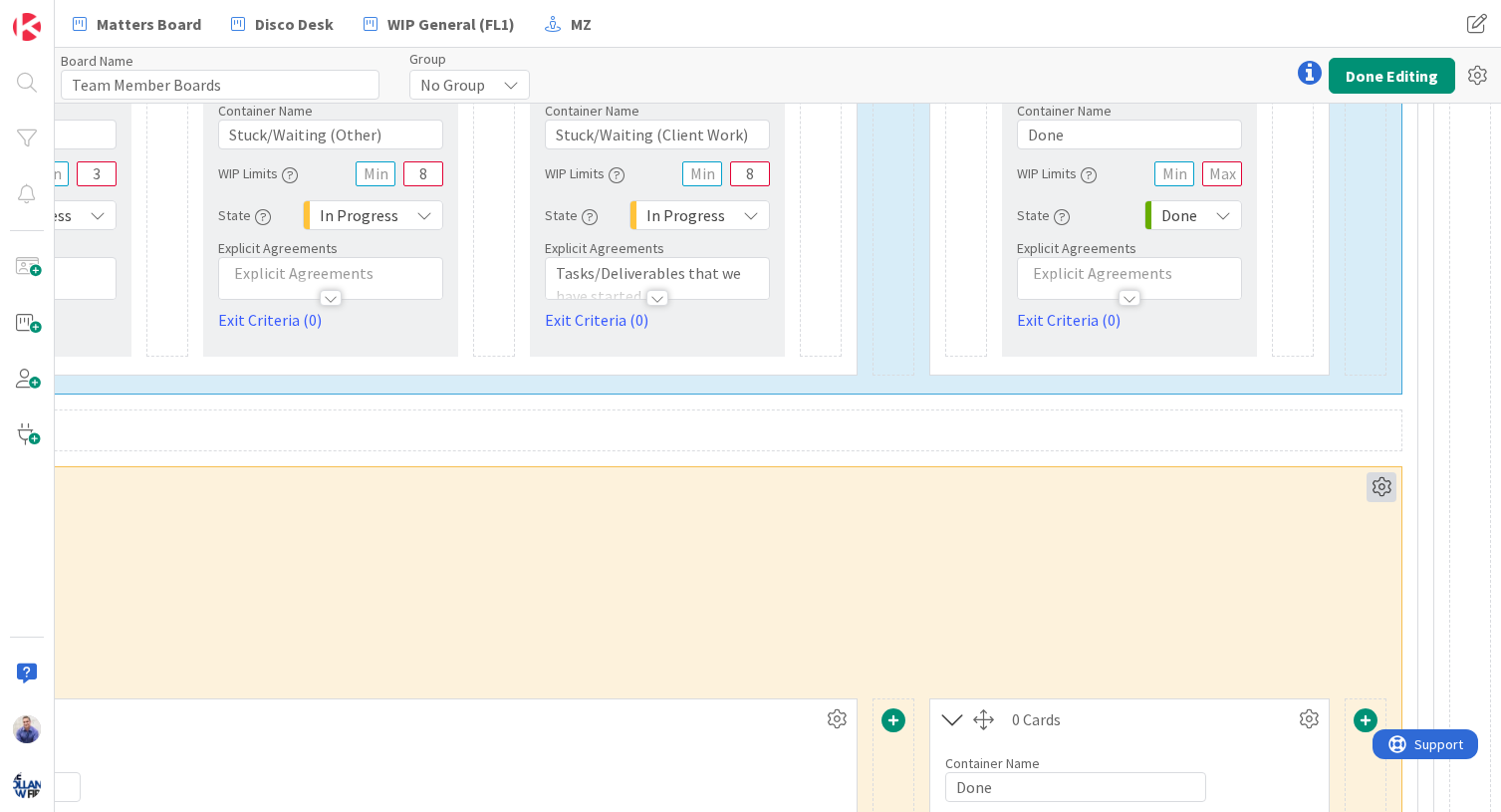
click at [1249, 486] on icon at bounding box center [1381, 487] width 30 height 30
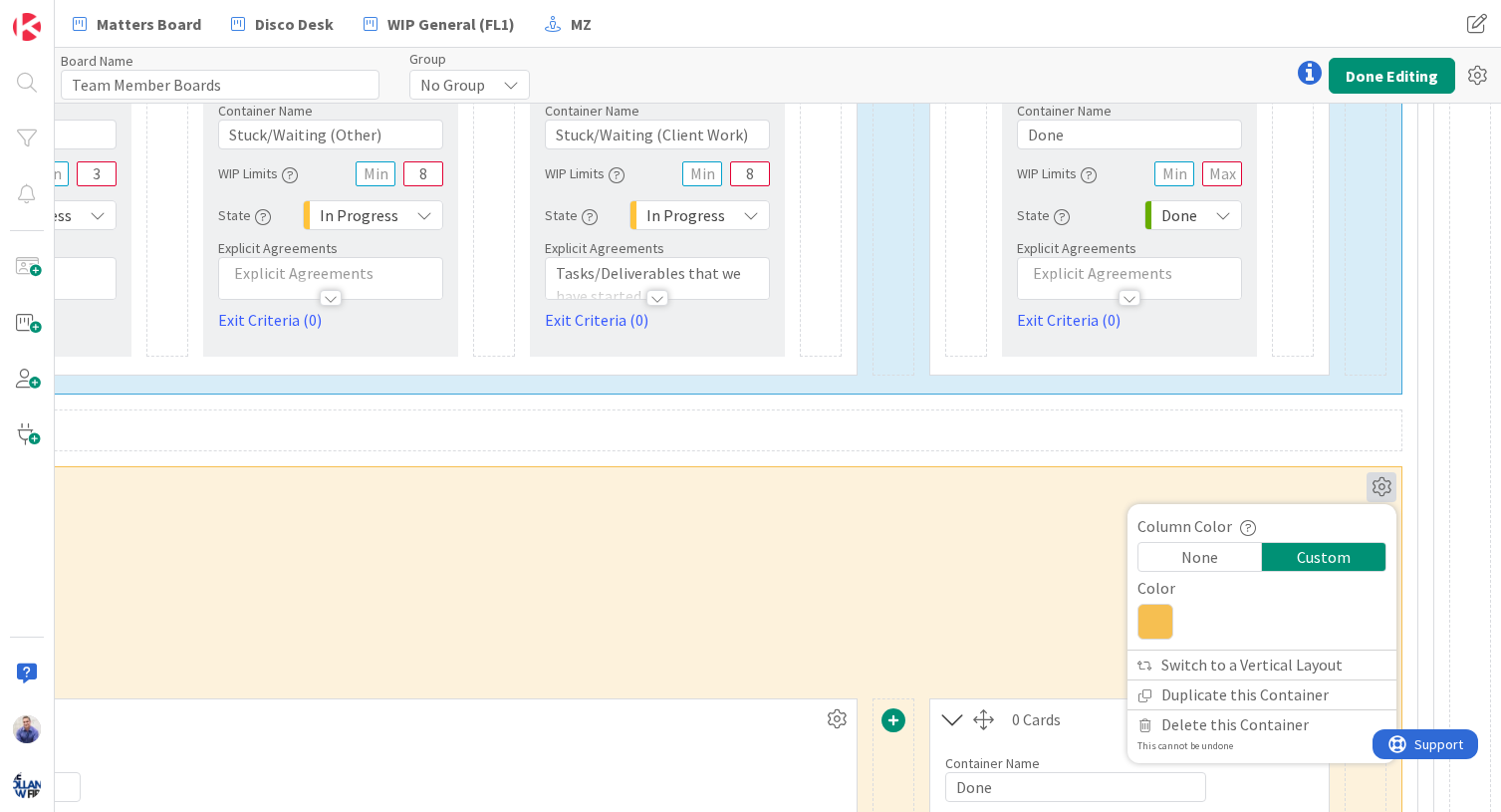
click at [1143, 622] on icon at bounding box center [1155, 622] width 36 height 36
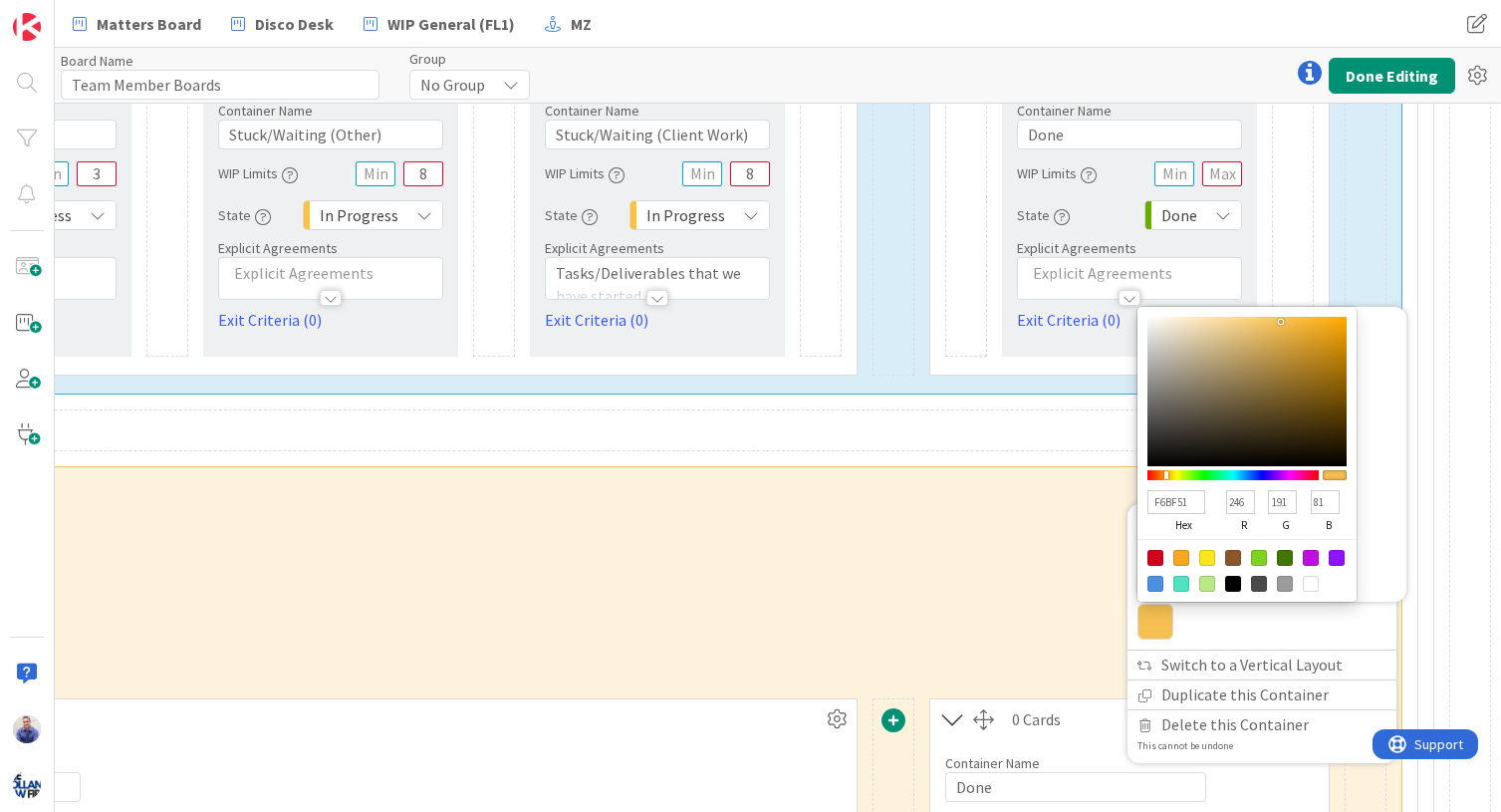
click at [1162, 499] on input "F6BF51" at bounding box center [1176, 502] width 58 height 24
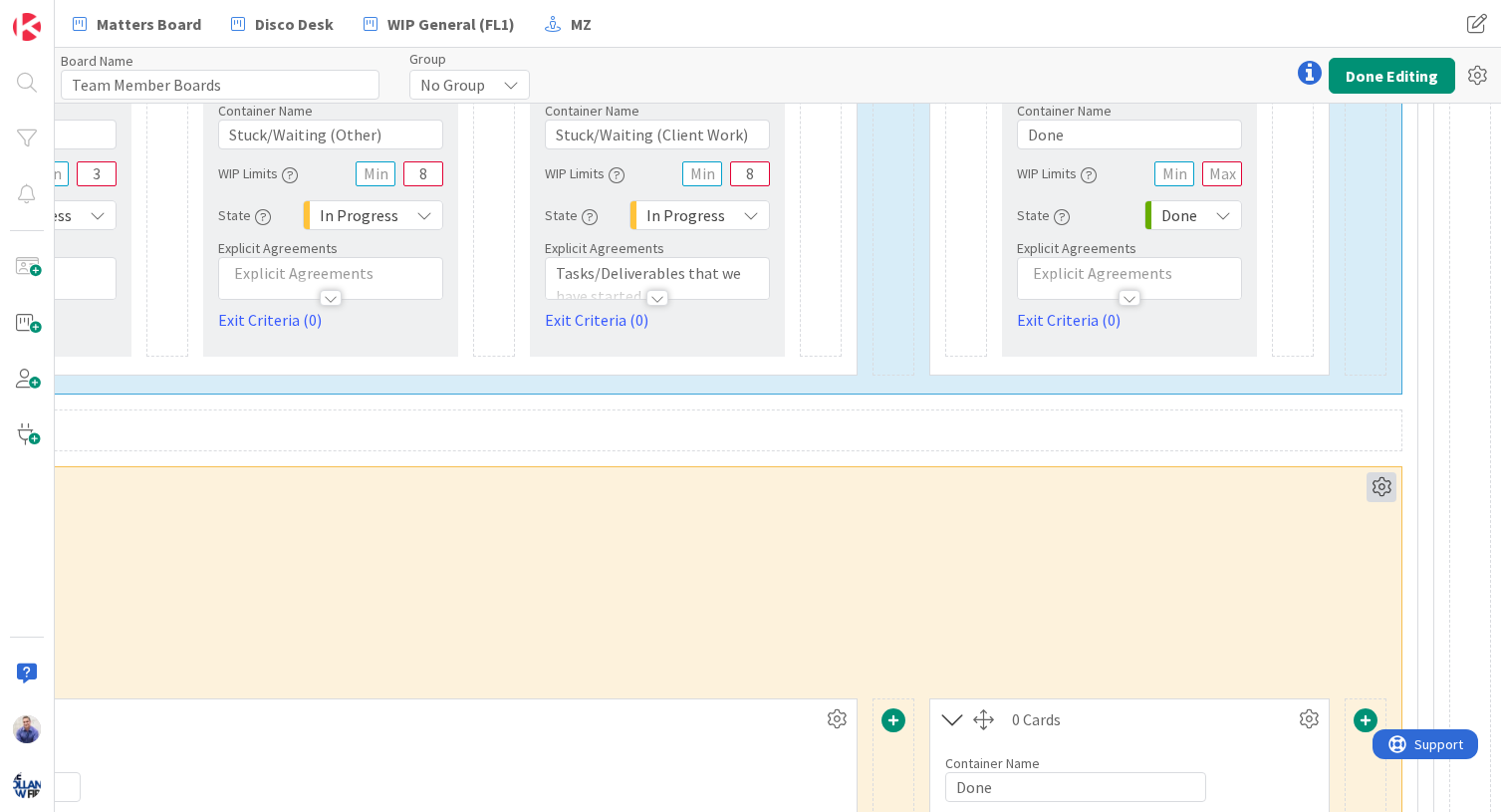
click at [1249, 489] on icon at bounding box center [1381, 487] width 30 height 30
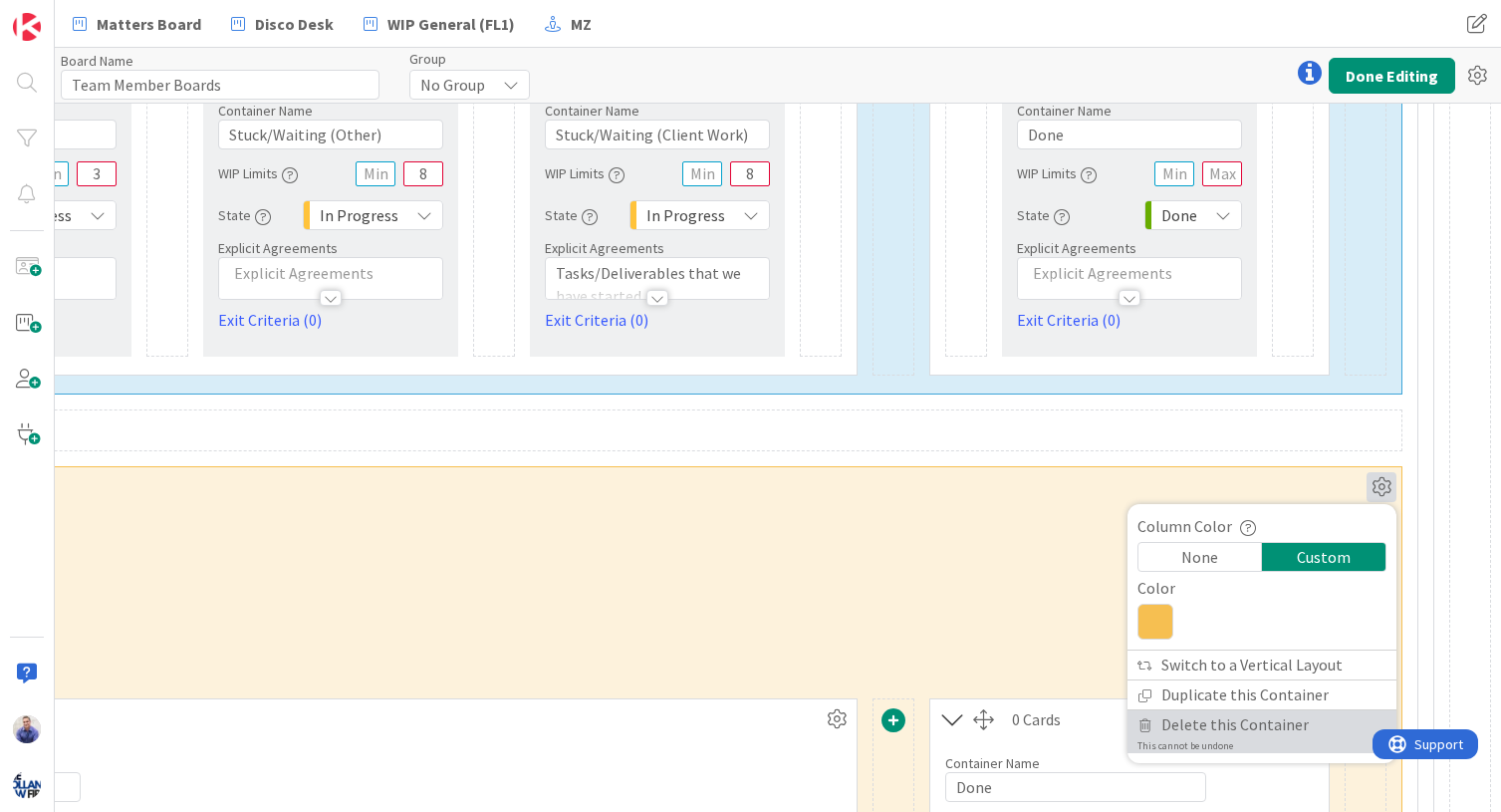
click at [1224, 727] on span "Delete this Container" at bounding box center [1235, 724] width 148 height 29
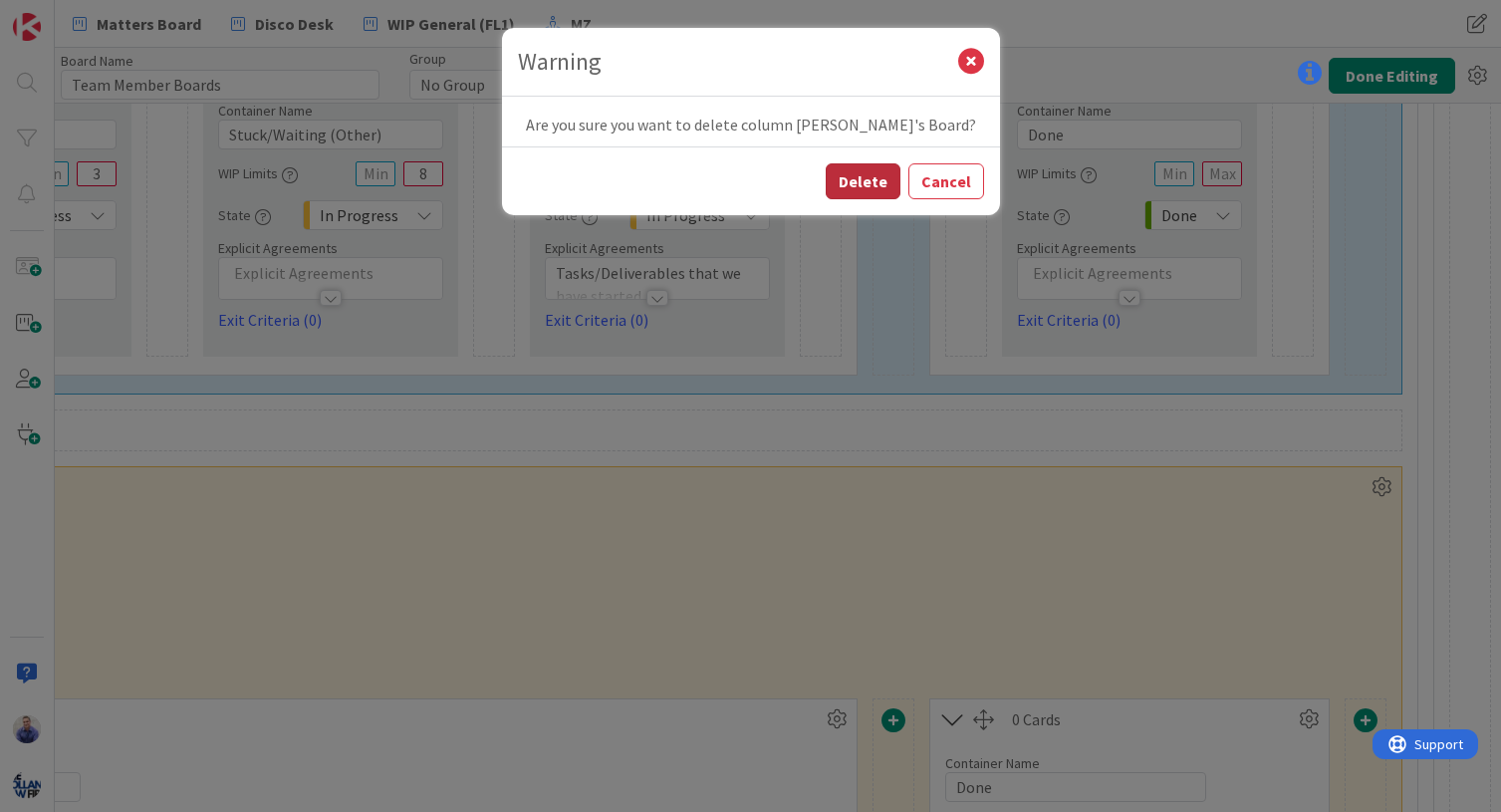
click at [866, 178] on button "Delete" at bounding box center [863, 181] width 75 height 36
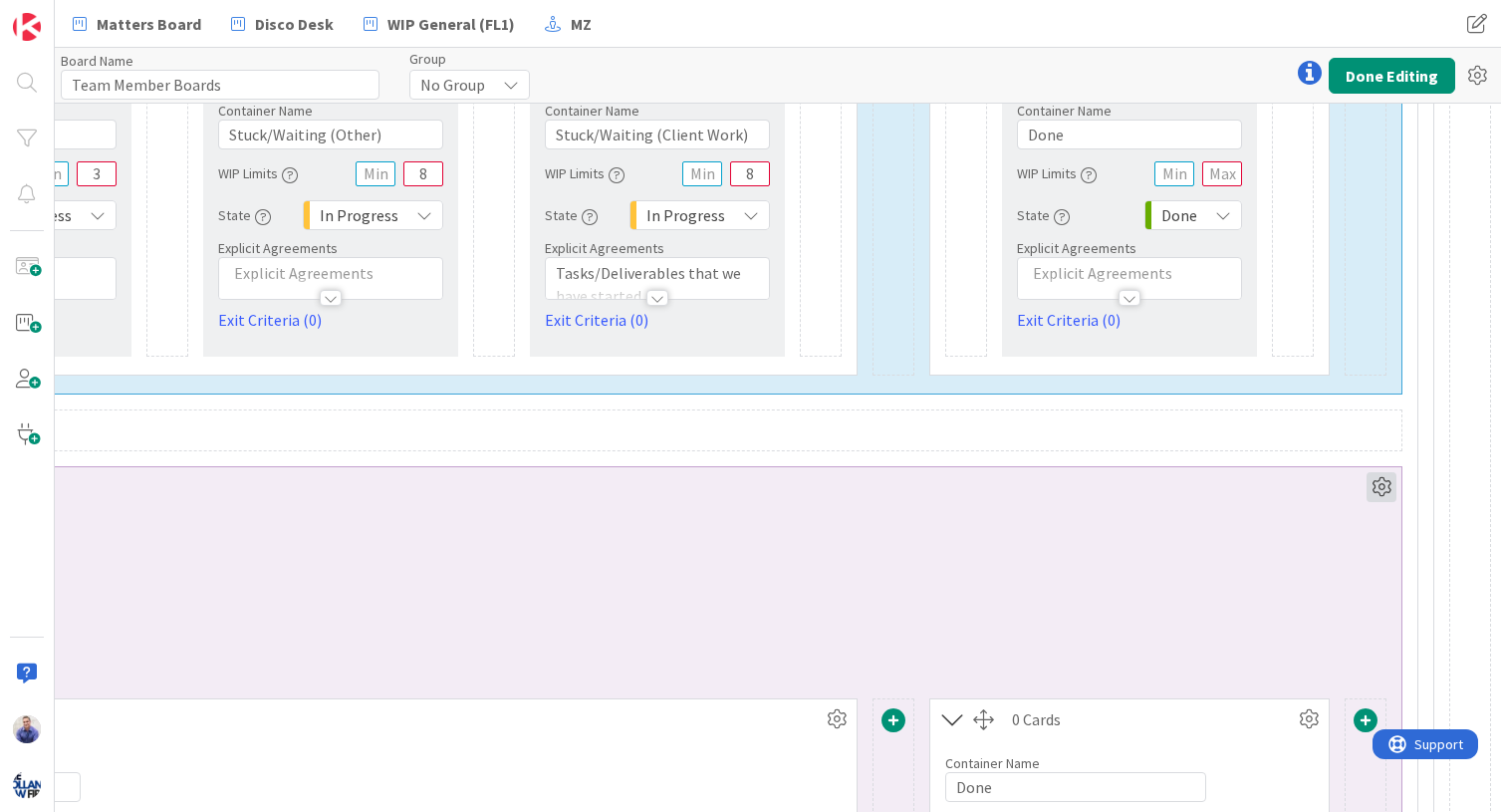
click at [1249, 487] on icon at bounding box center [1381, 487] width 30 height 30
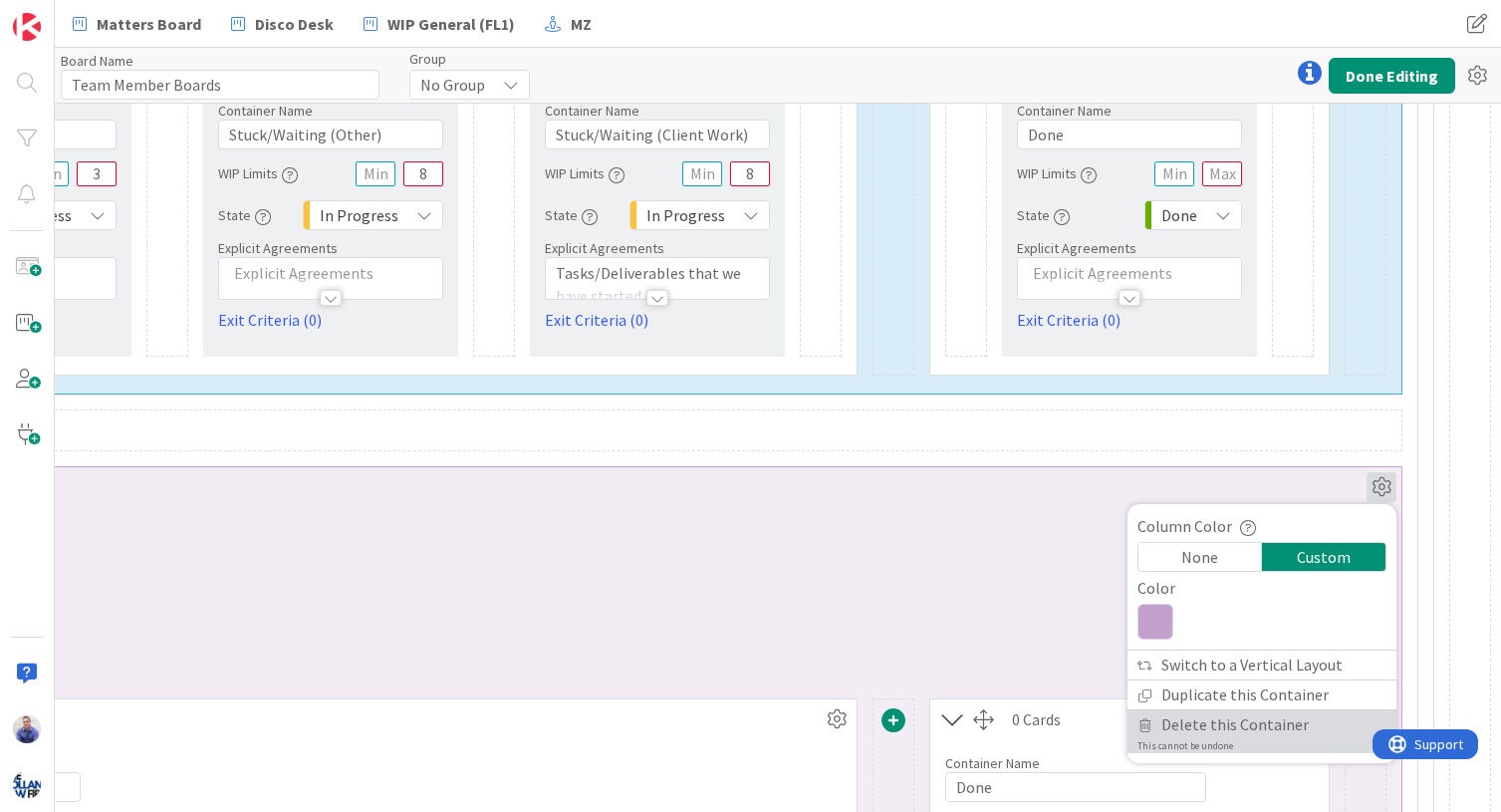
click at [1223, 724] on span "Delete this Container" at bounding box center [1235, 724] width 148 height 29
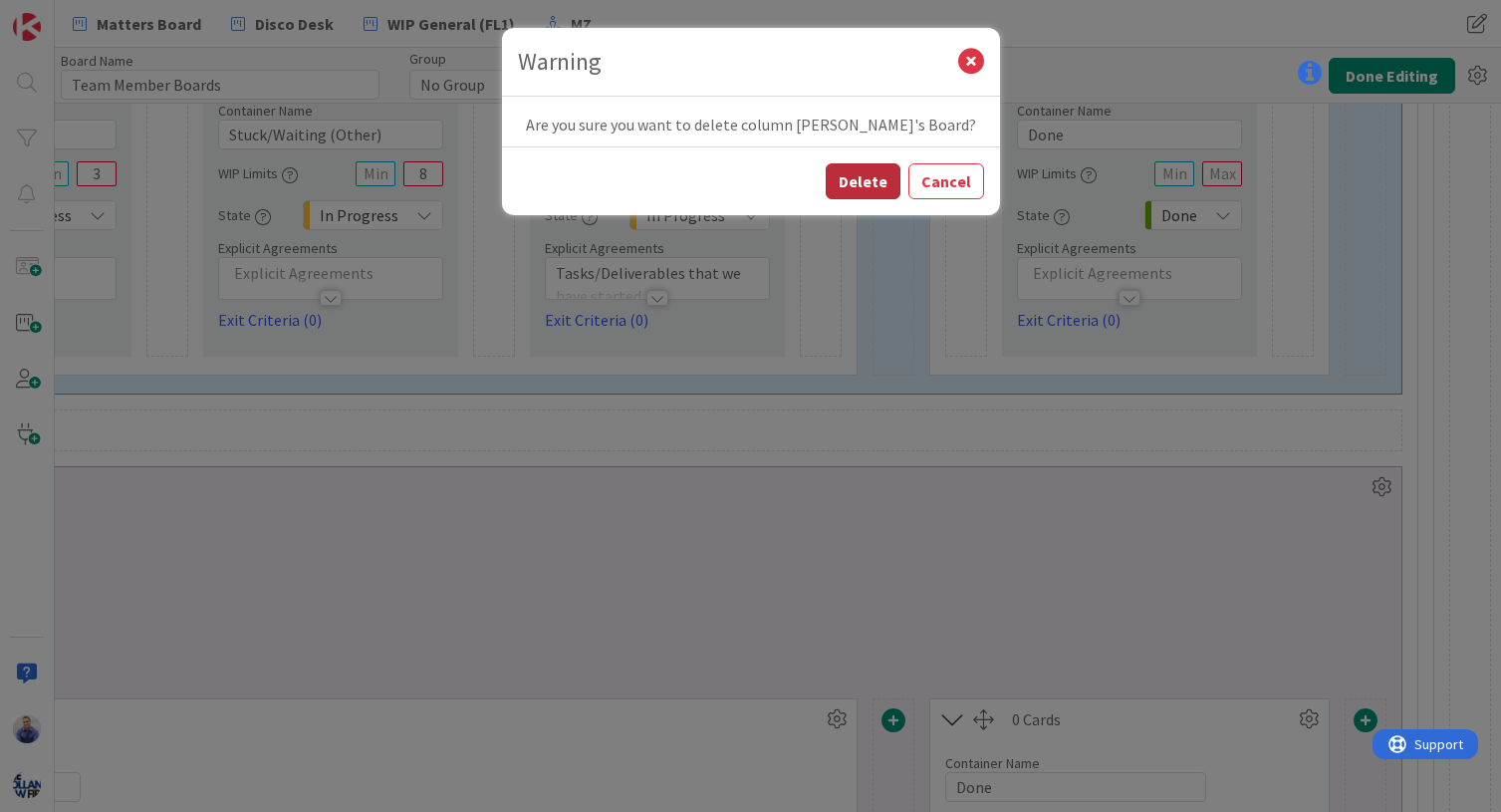
click at [860, 179] on button "Delete" at bounding box center [863, 181] width 75 height 36
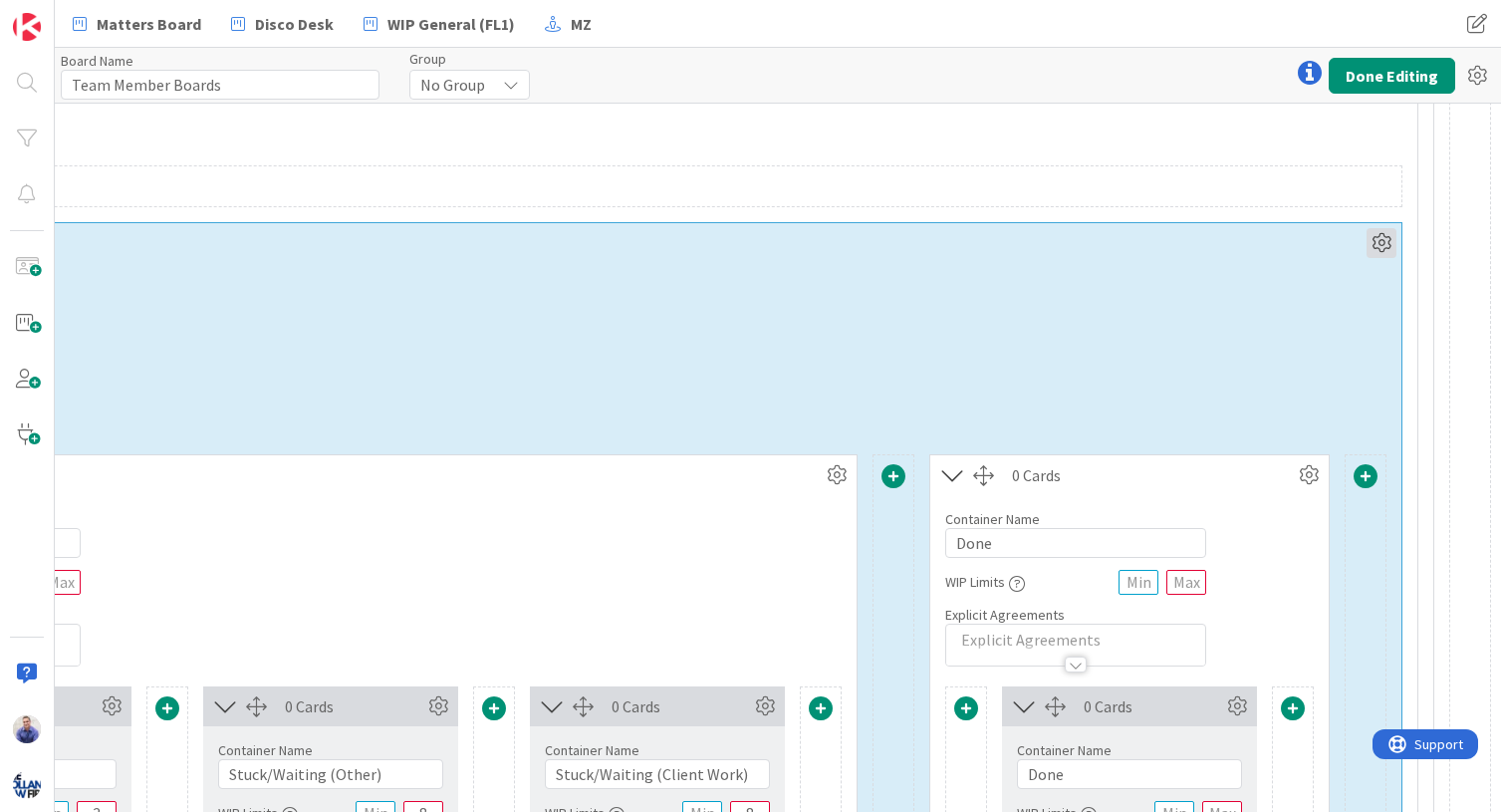
scroll to position [455, 2544]
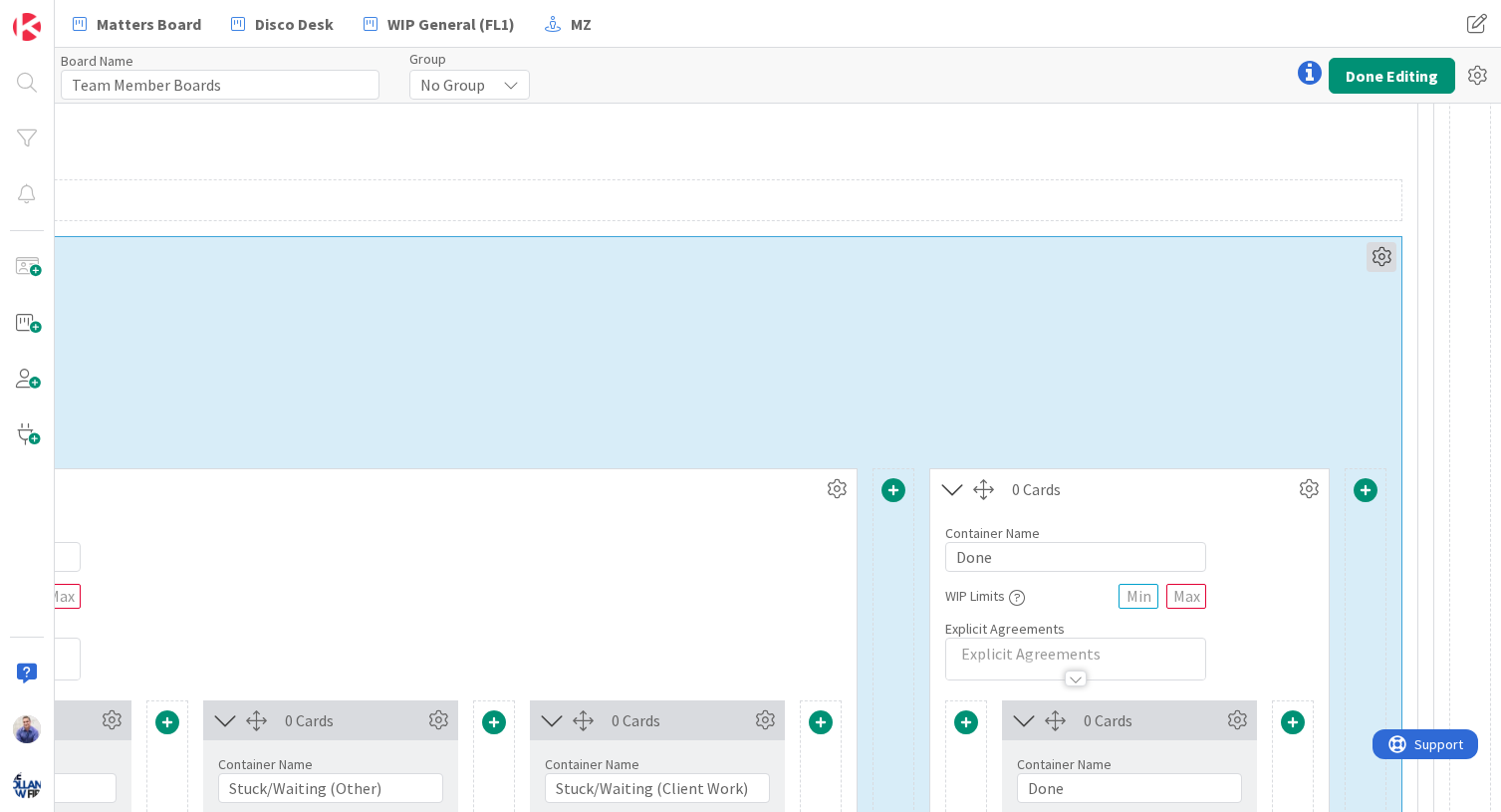
click at [1249, 250] on icon at bounding box center [1381, 257] width 30 height 30
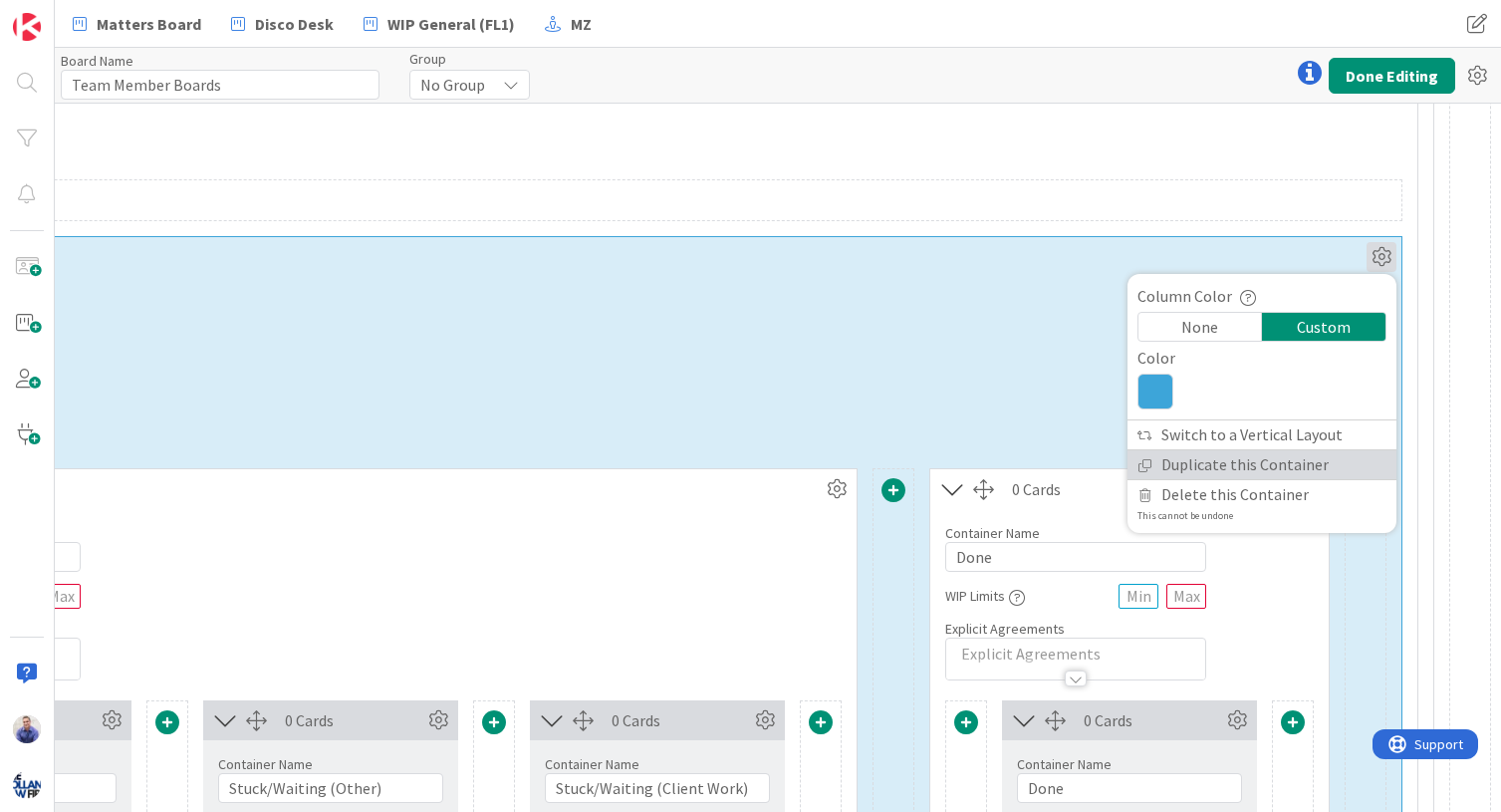
click at [1249, 458] on link "Duplicate this Container" at bounding box center [1262, 464] width 269 height 29
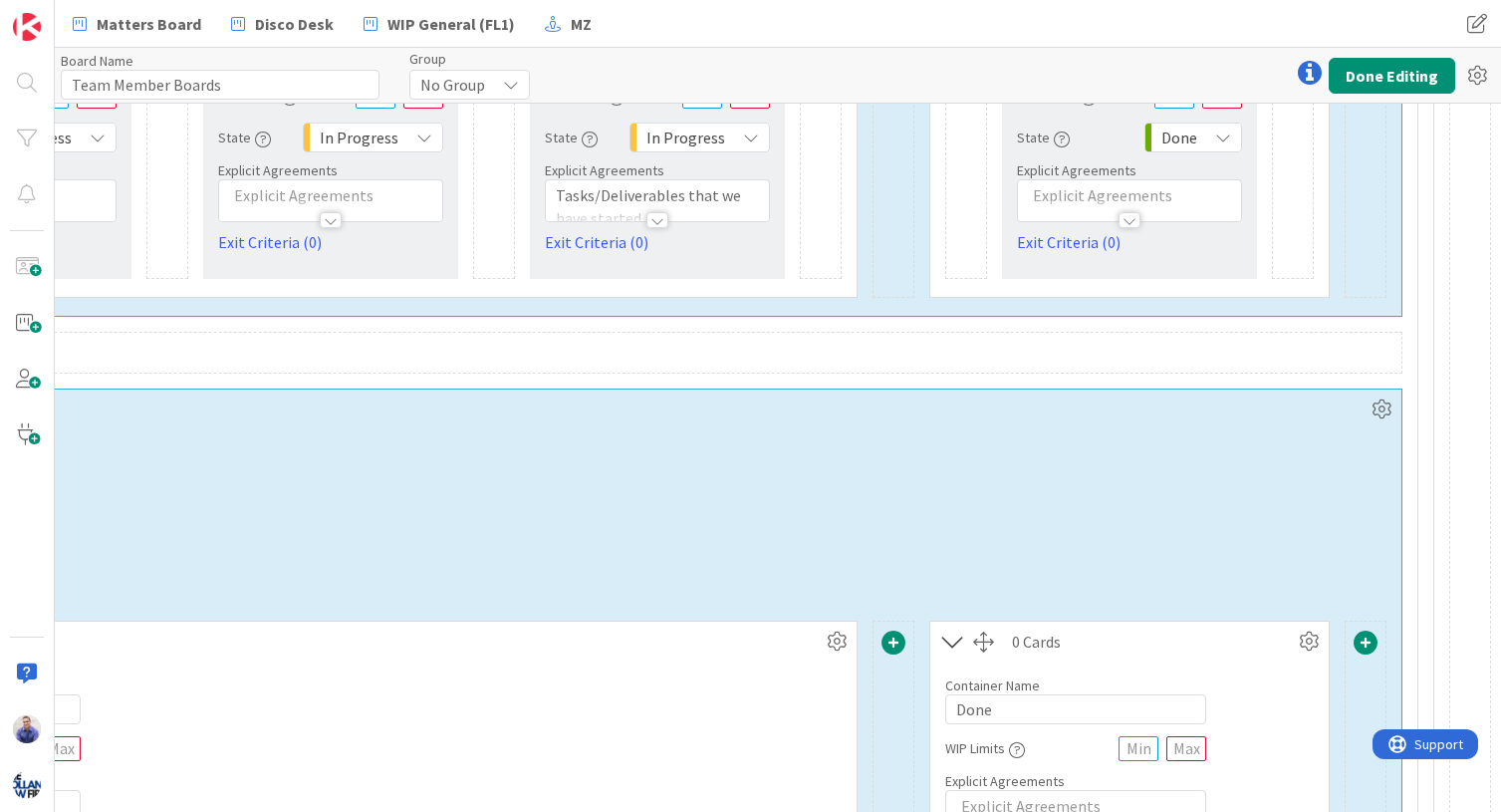
scroll to position [1291, 2544]
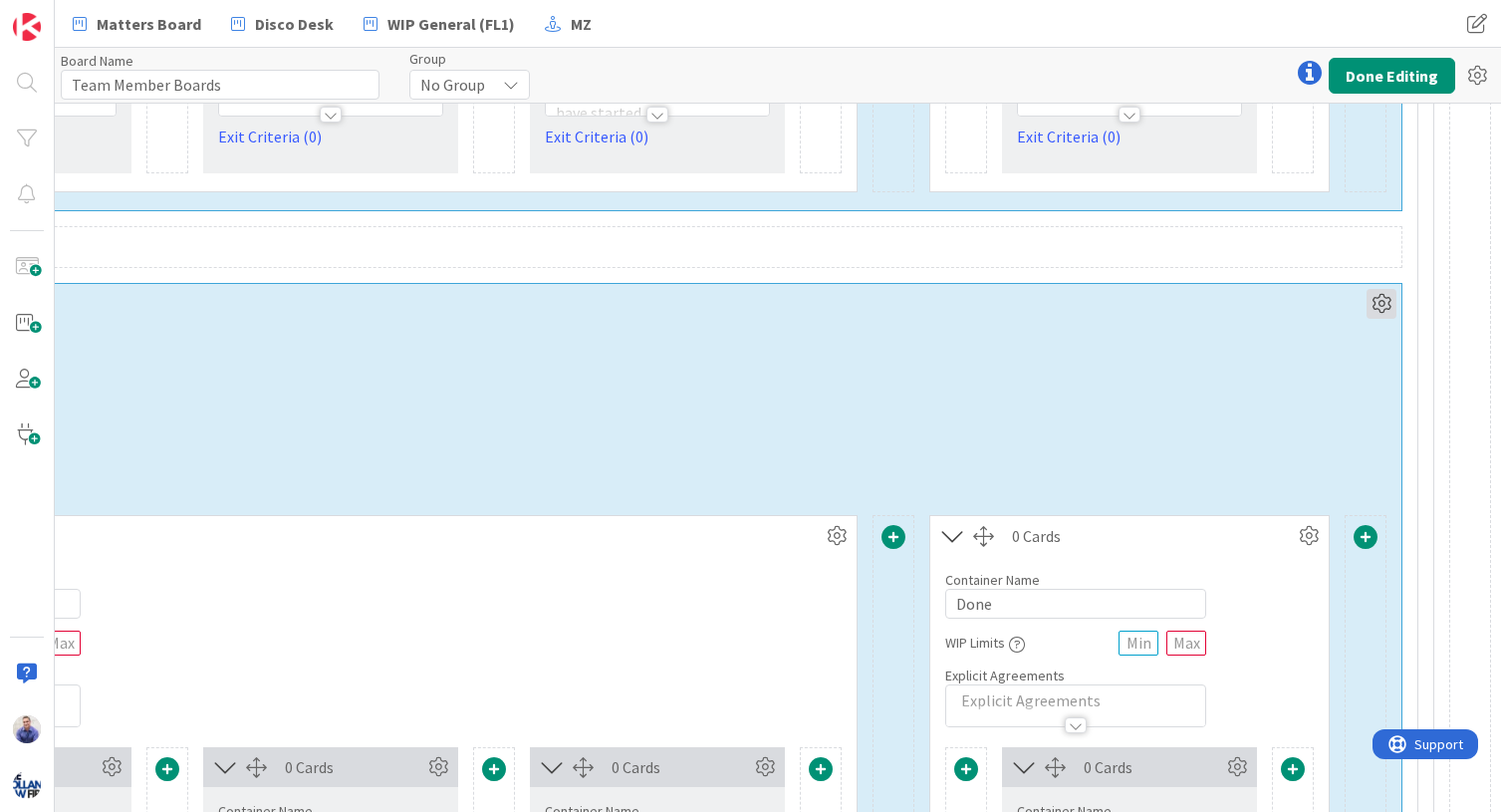
click at [1249, 311] on icon at bounding box center [1381, 304] width 30 height 30
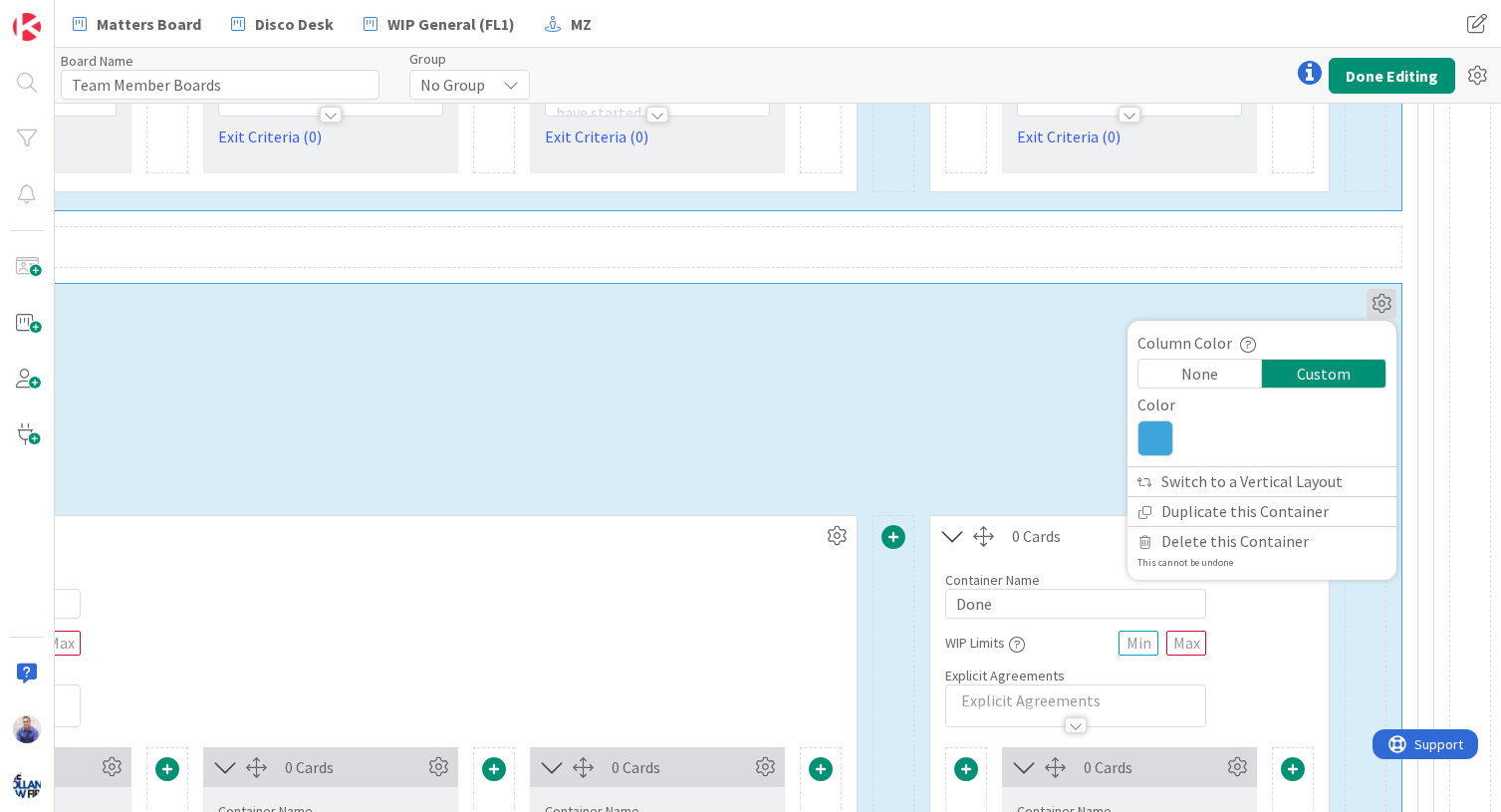
click at [1151, 444] on icon at bounding box center [1155, 438] width 36 height 36
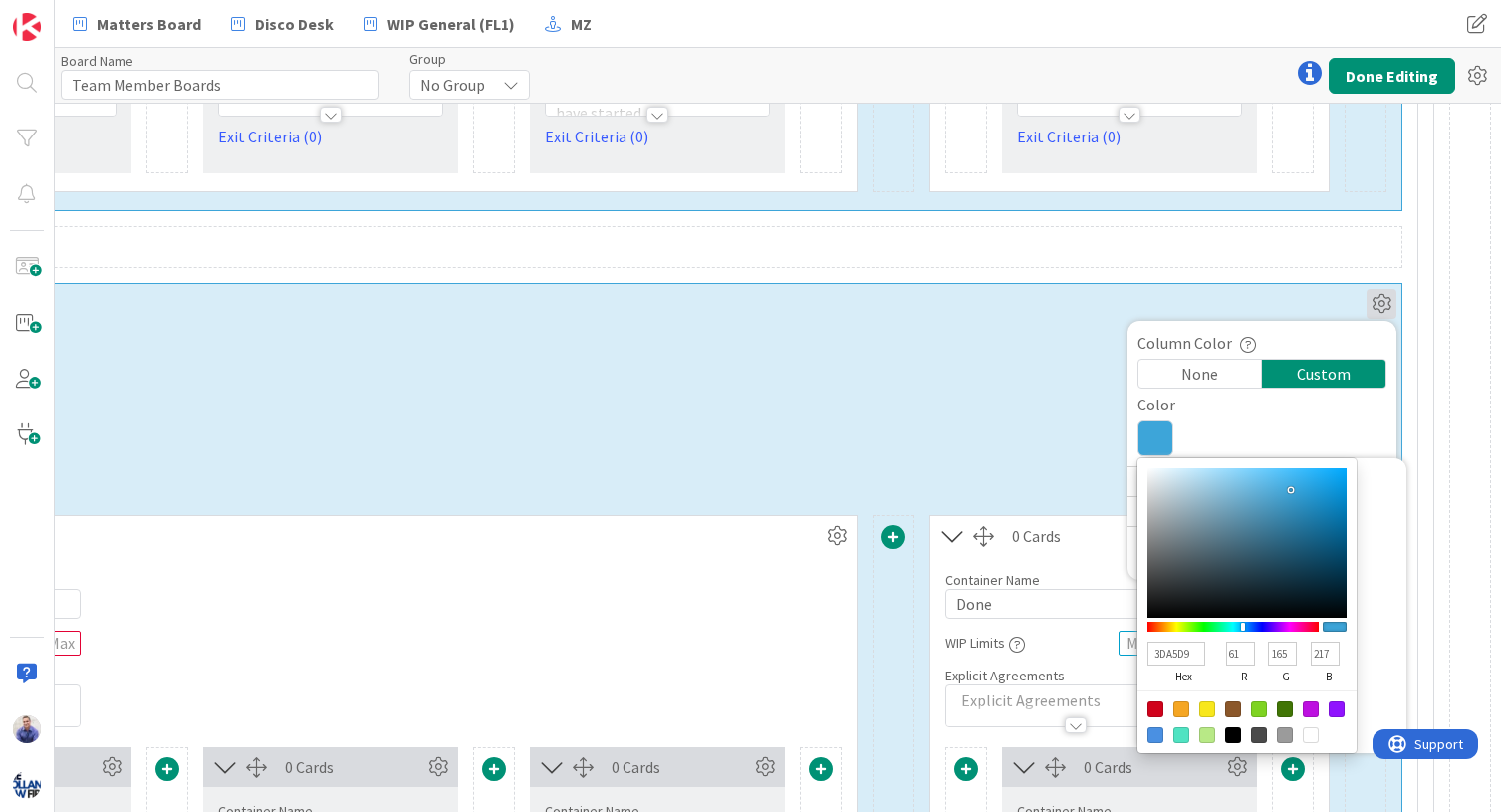
click at [1161, 645] on input "3DA5D9" at bounding box center [1176, 654] width 58 height 24
paste input "F6BF51"
type input "F6BF51"
type input "246"
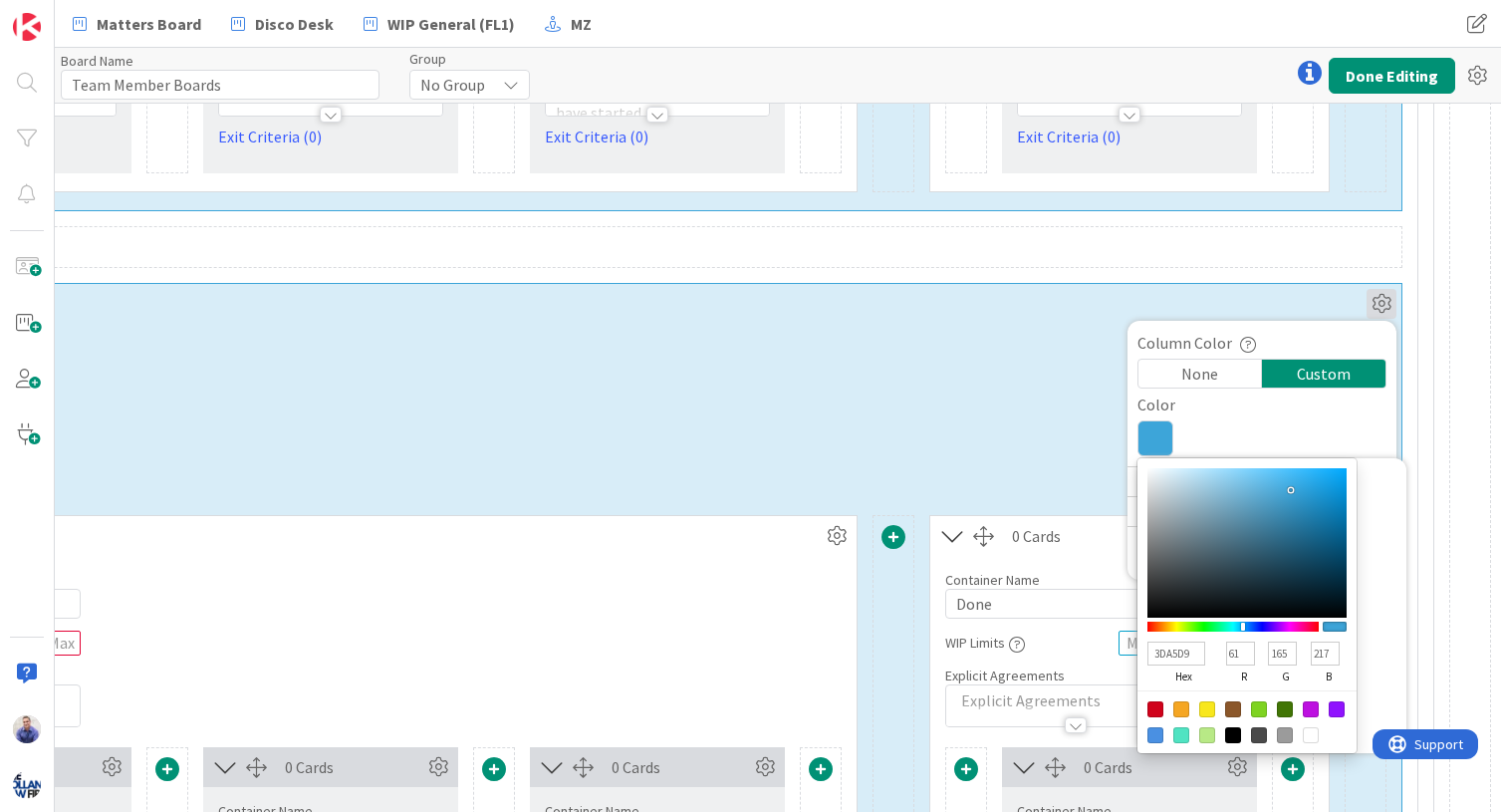
type input "191"
type input "81"
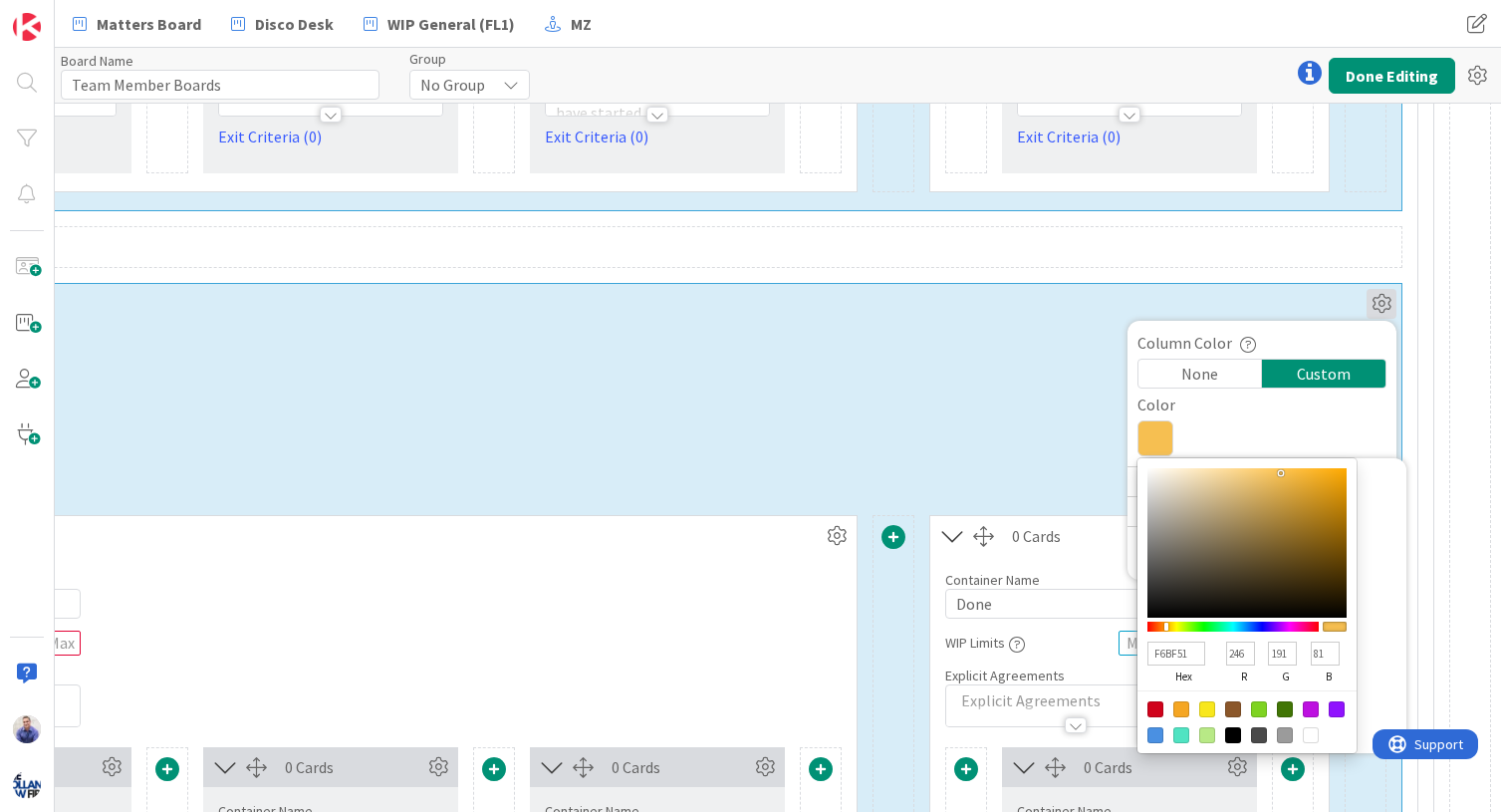
type input "F6BF51"
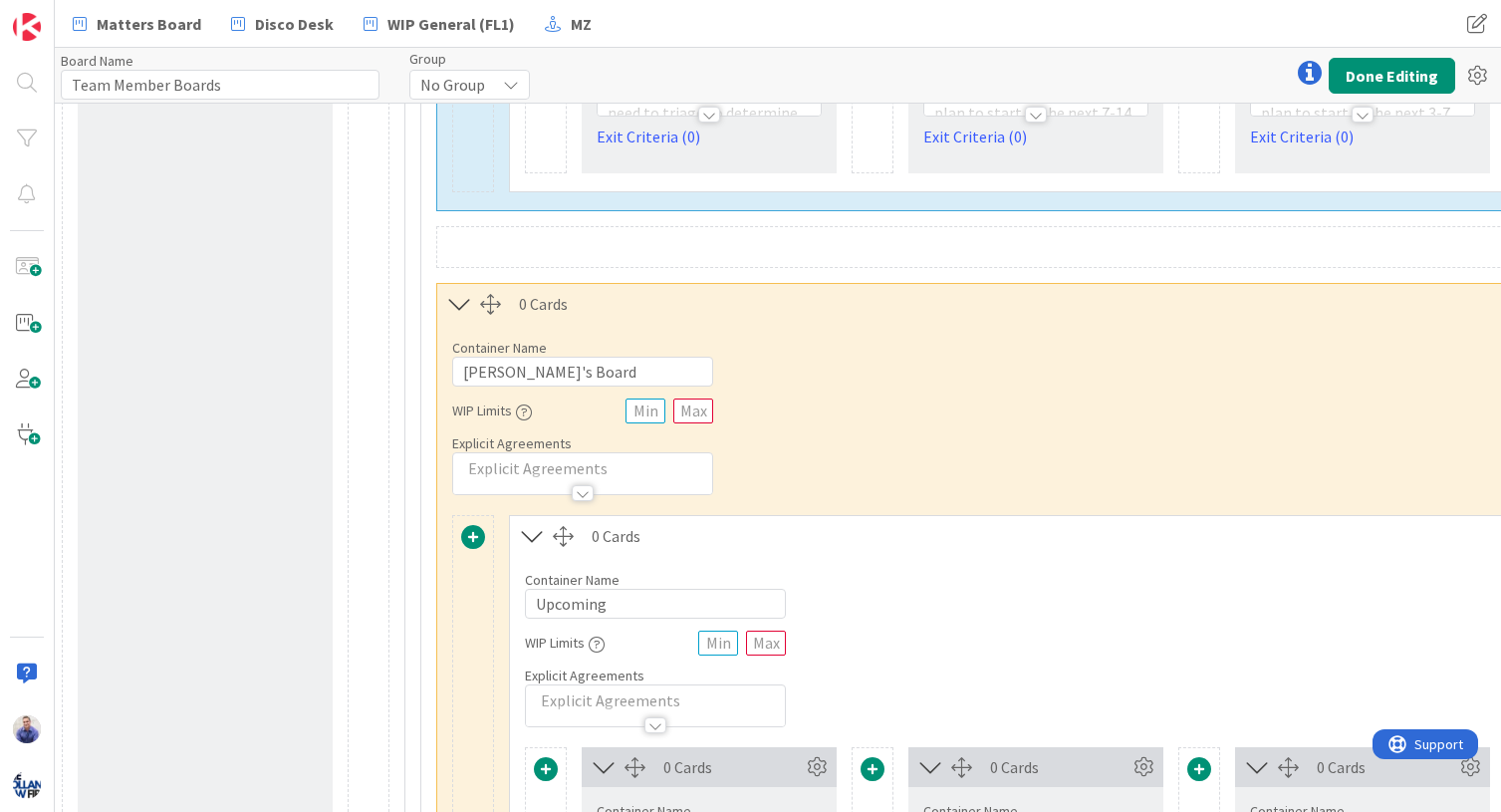
scroll to position [1291, 88]
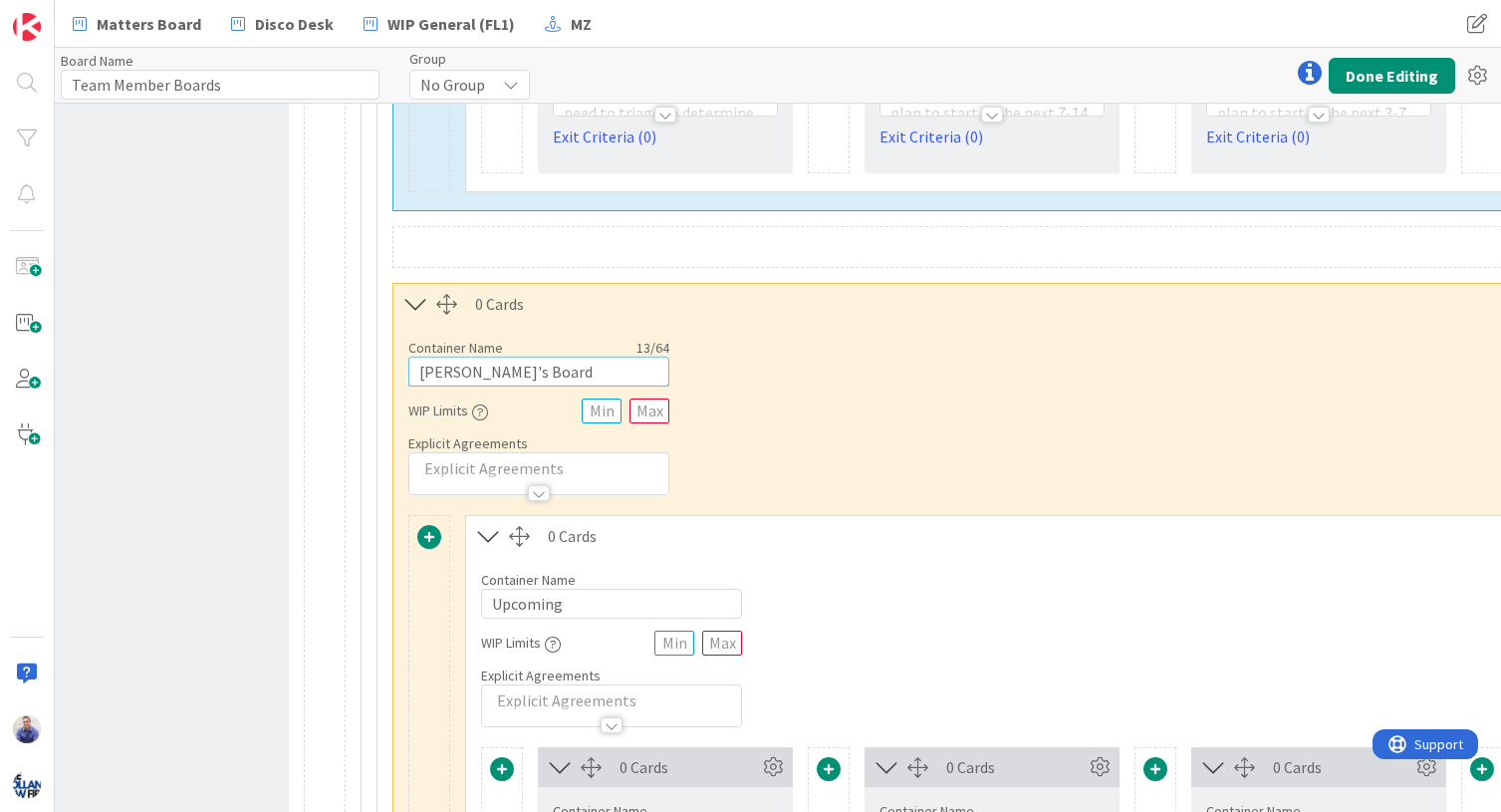
click at [433, 373] on input "Peter's Board" at bounding box center [539, 372] width 261 height 30
type input "Manny's Board"
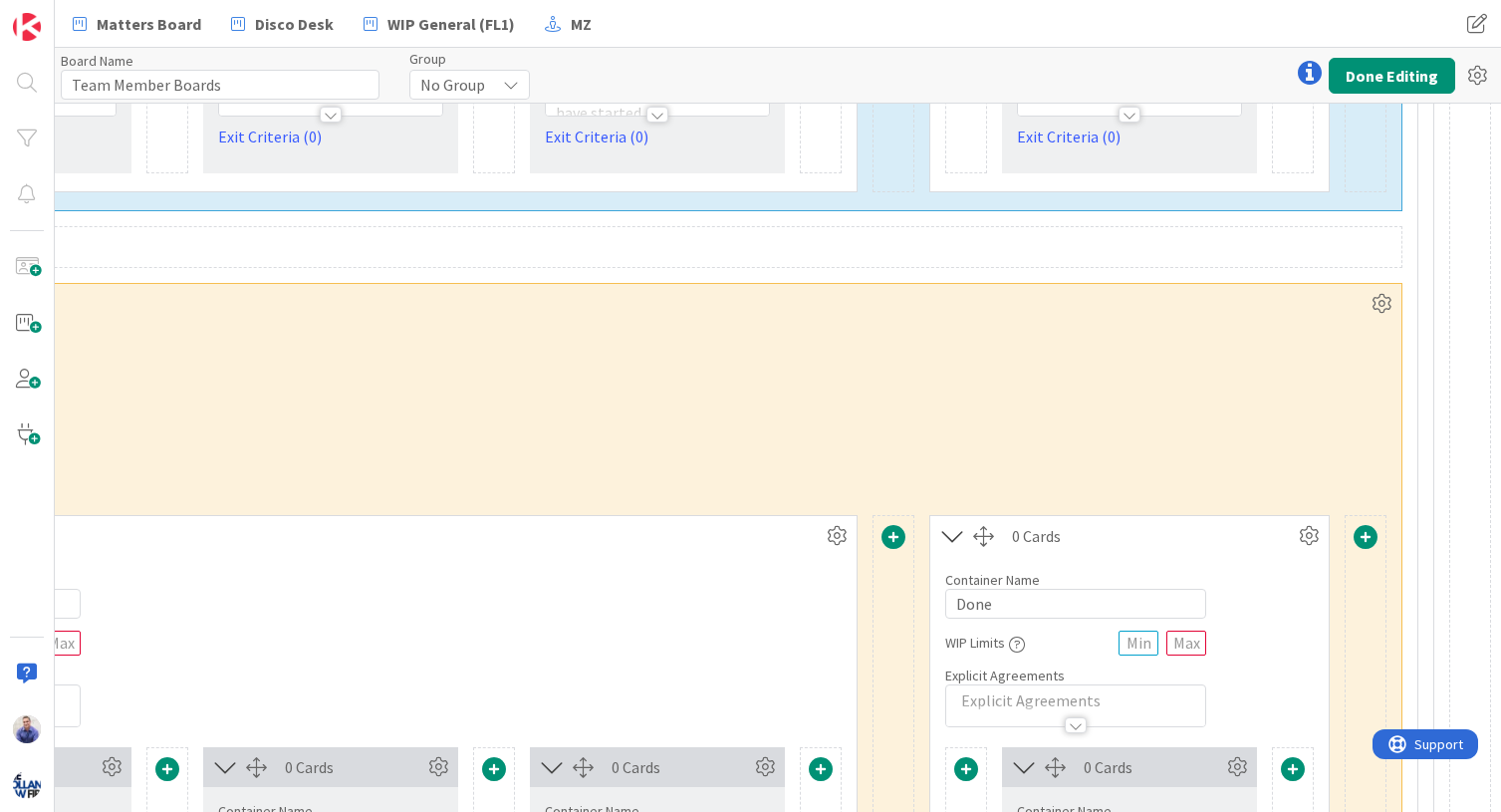
scroll to position [1291, 2541]
click at [1249, 301] on icon at bounding box center [1381, 304] width 30 height 30
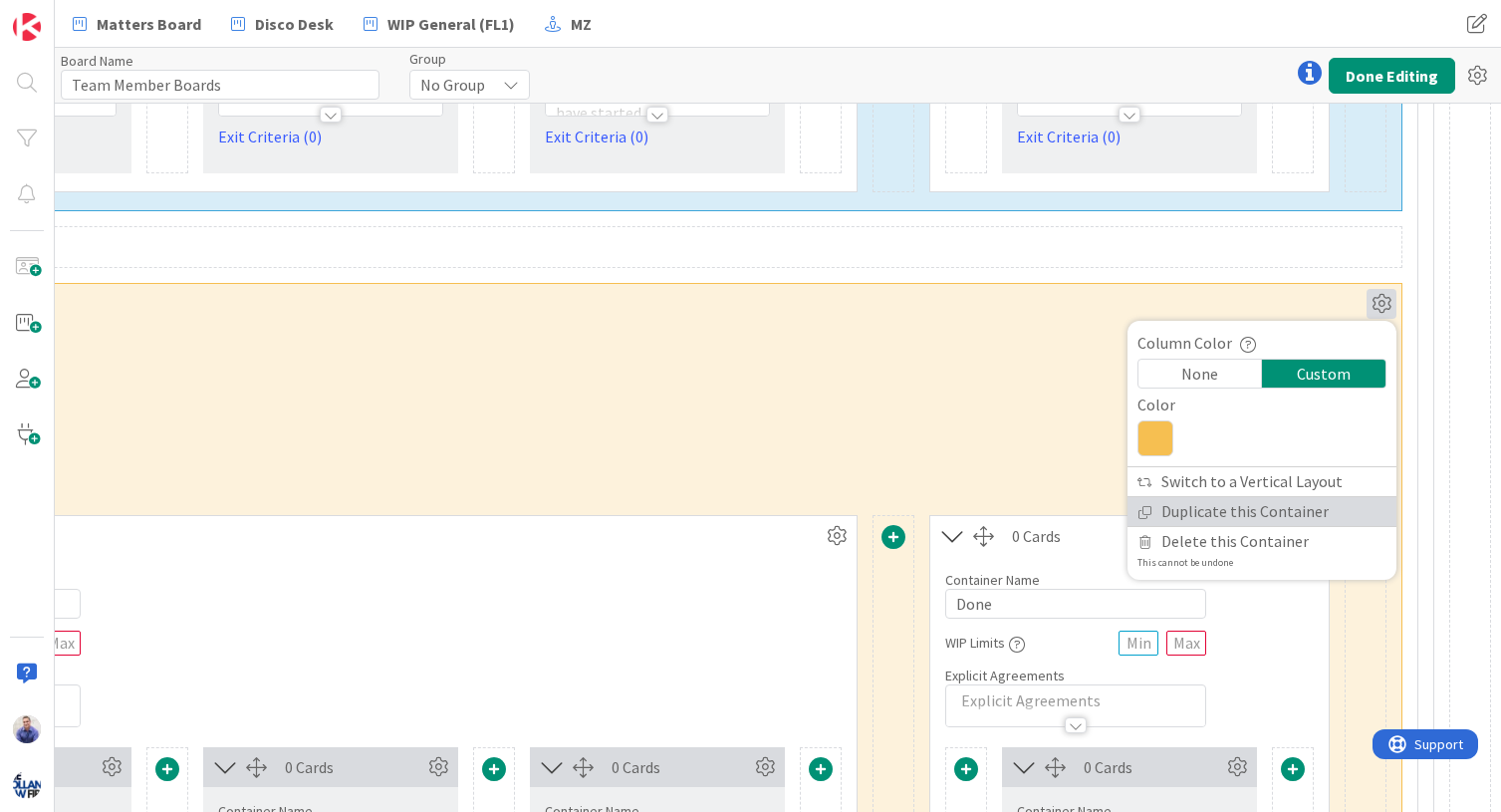
click at [1249, 510] on link "Duplicate this Container" at bounding box center [1262, 511] width 269 height 29
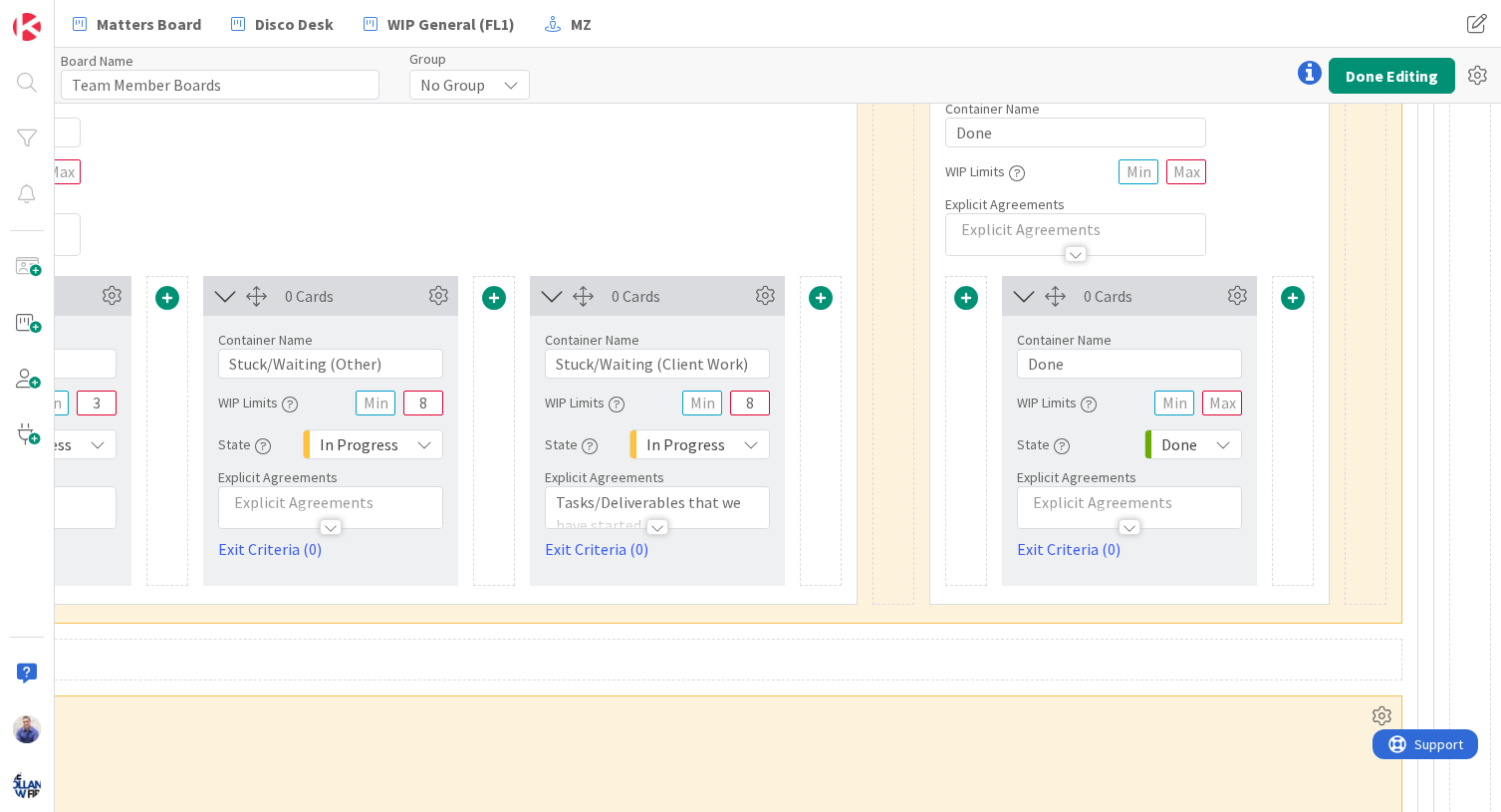
scroll to position [1877, 2541]
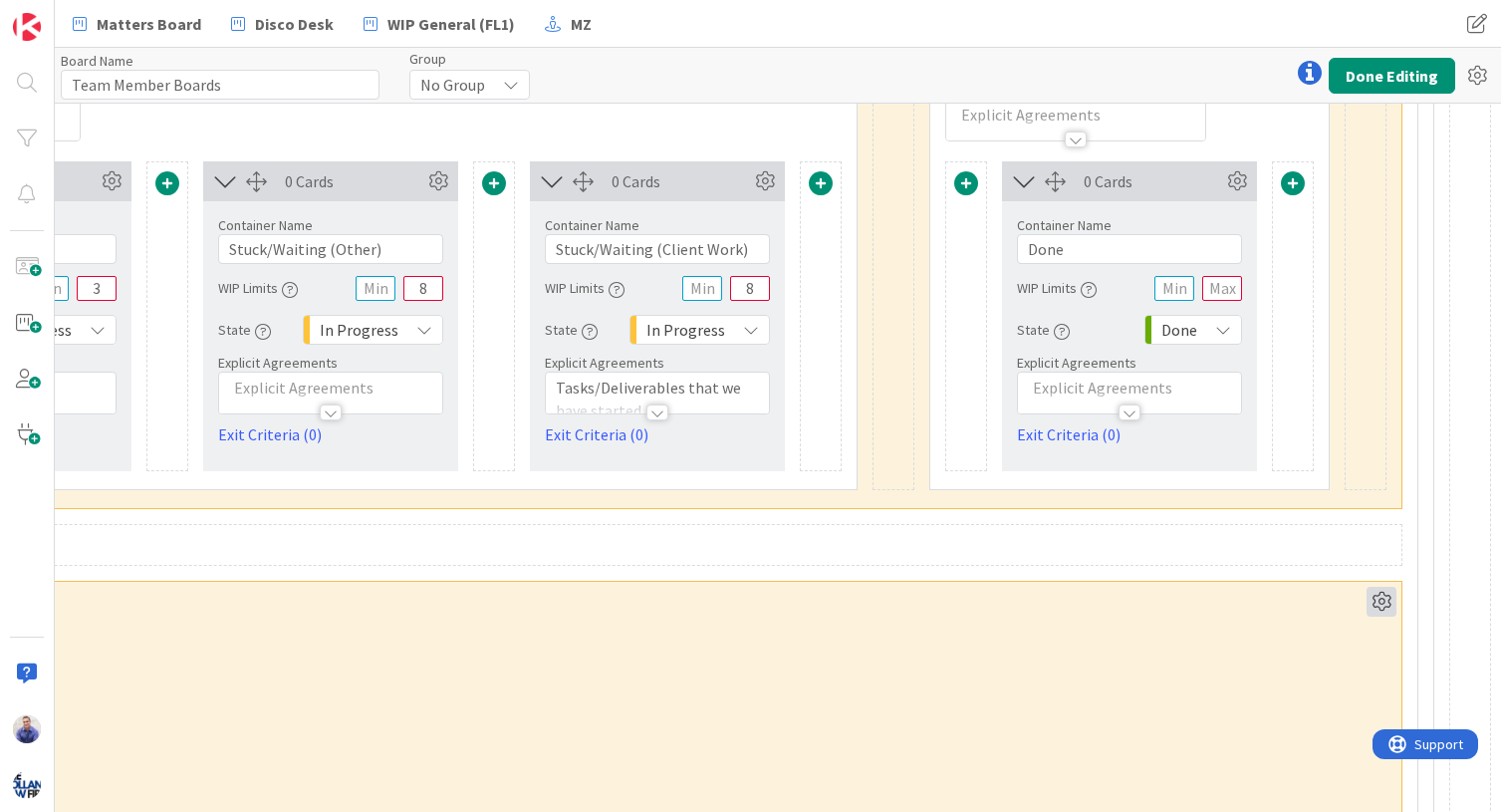
click at [1249, 596] on icon at bounding box center [1381, 602] width 30 height 30
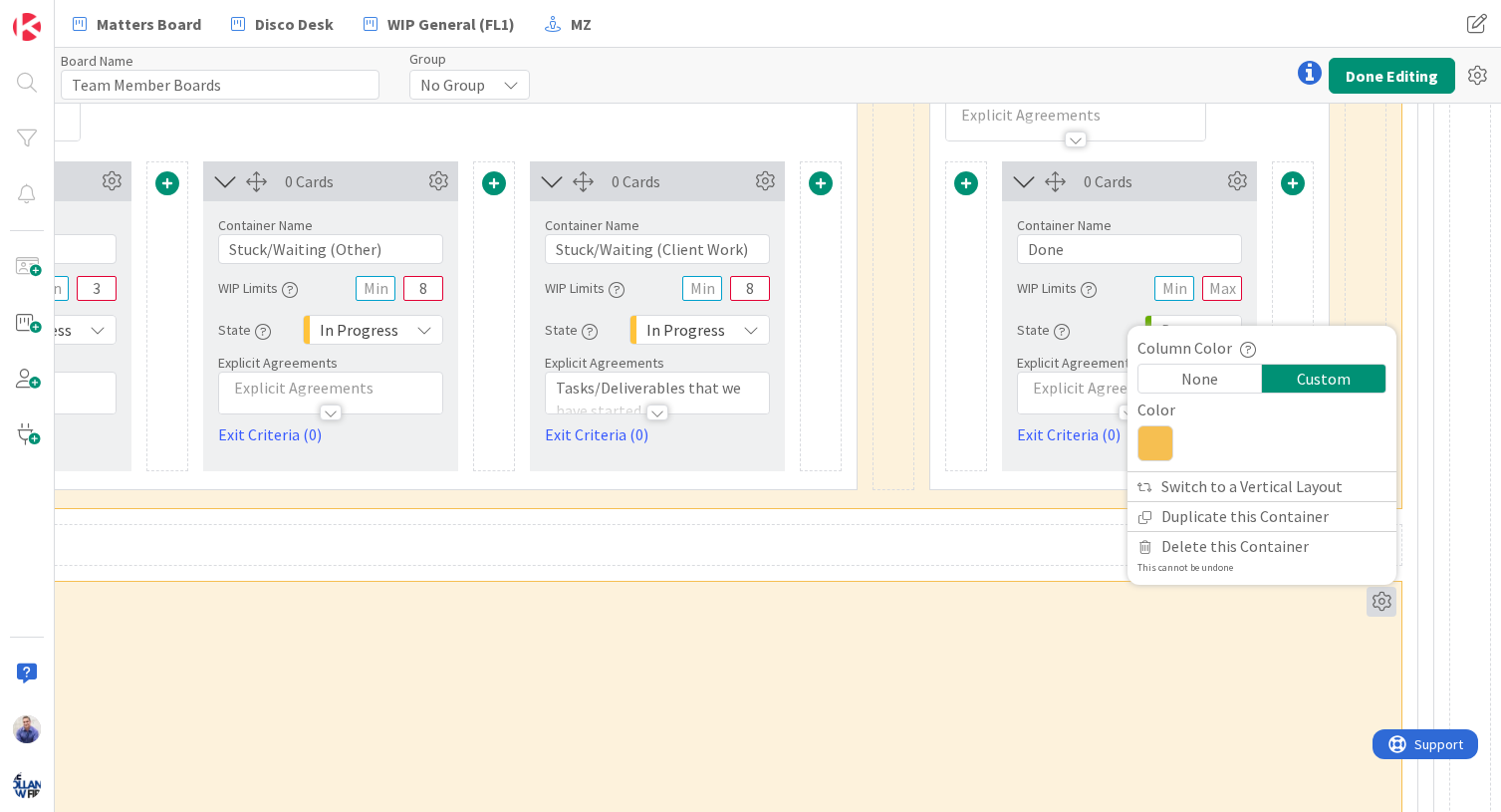
click at [1141, 440] on icon at bounding box center [1155, 443] width 36 height 36
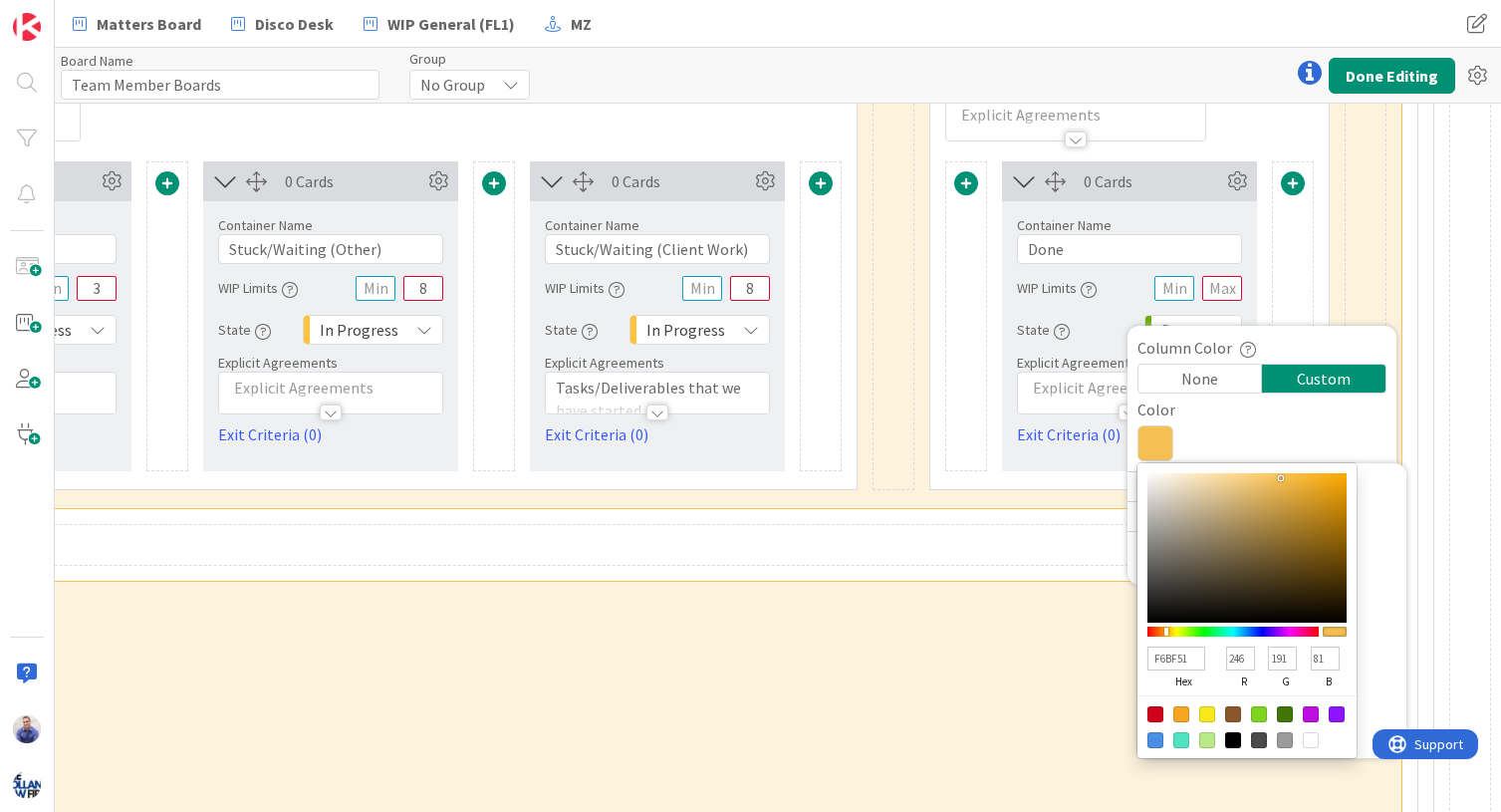
click at [1170, 659] on input "F6BF51" at bounding box center [1176, 659] width 58 height 24
paste input "C3A1CE"
type input "C3A1CE"
type input "195"
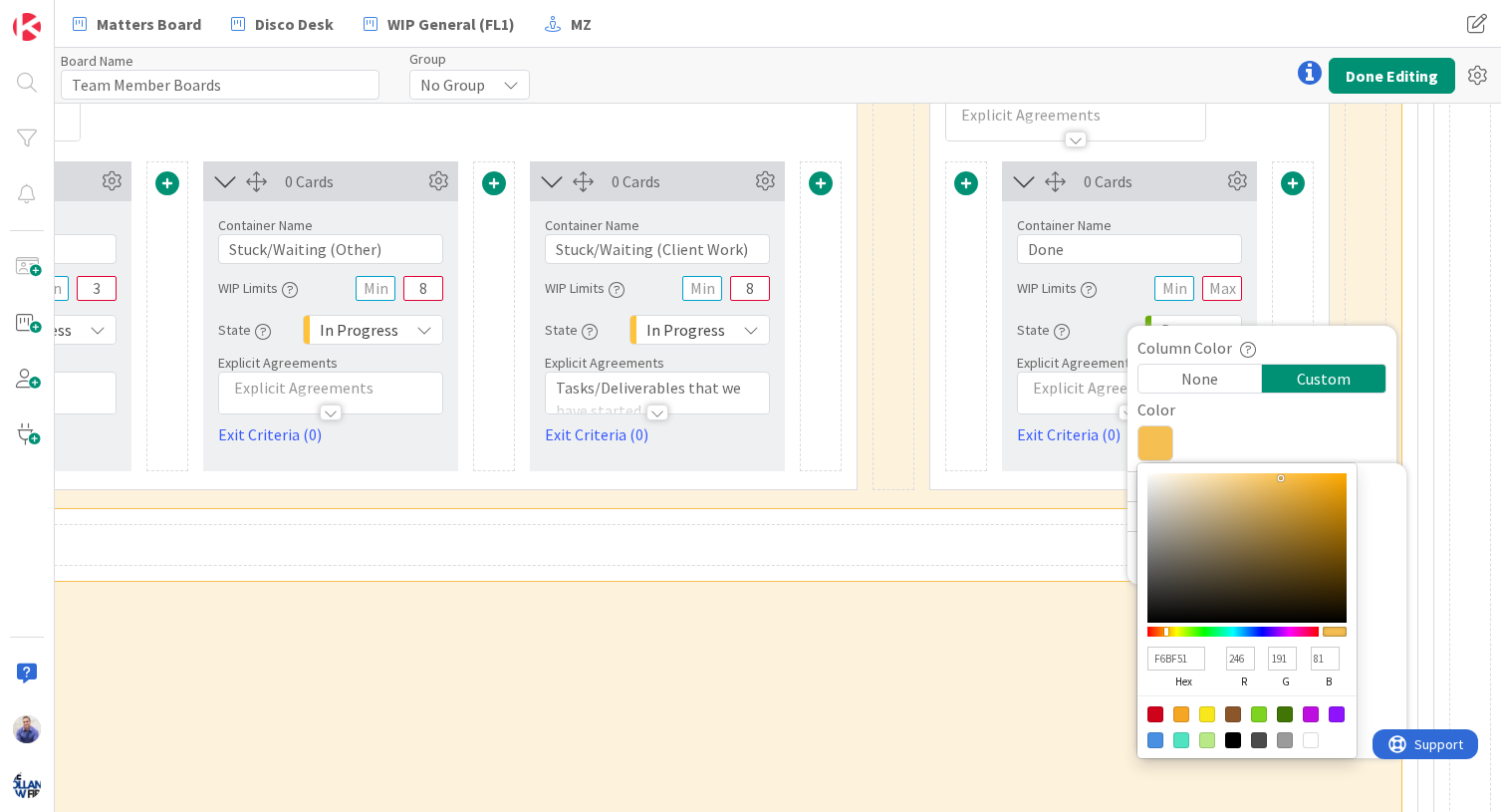
type input "161"
type input "206"
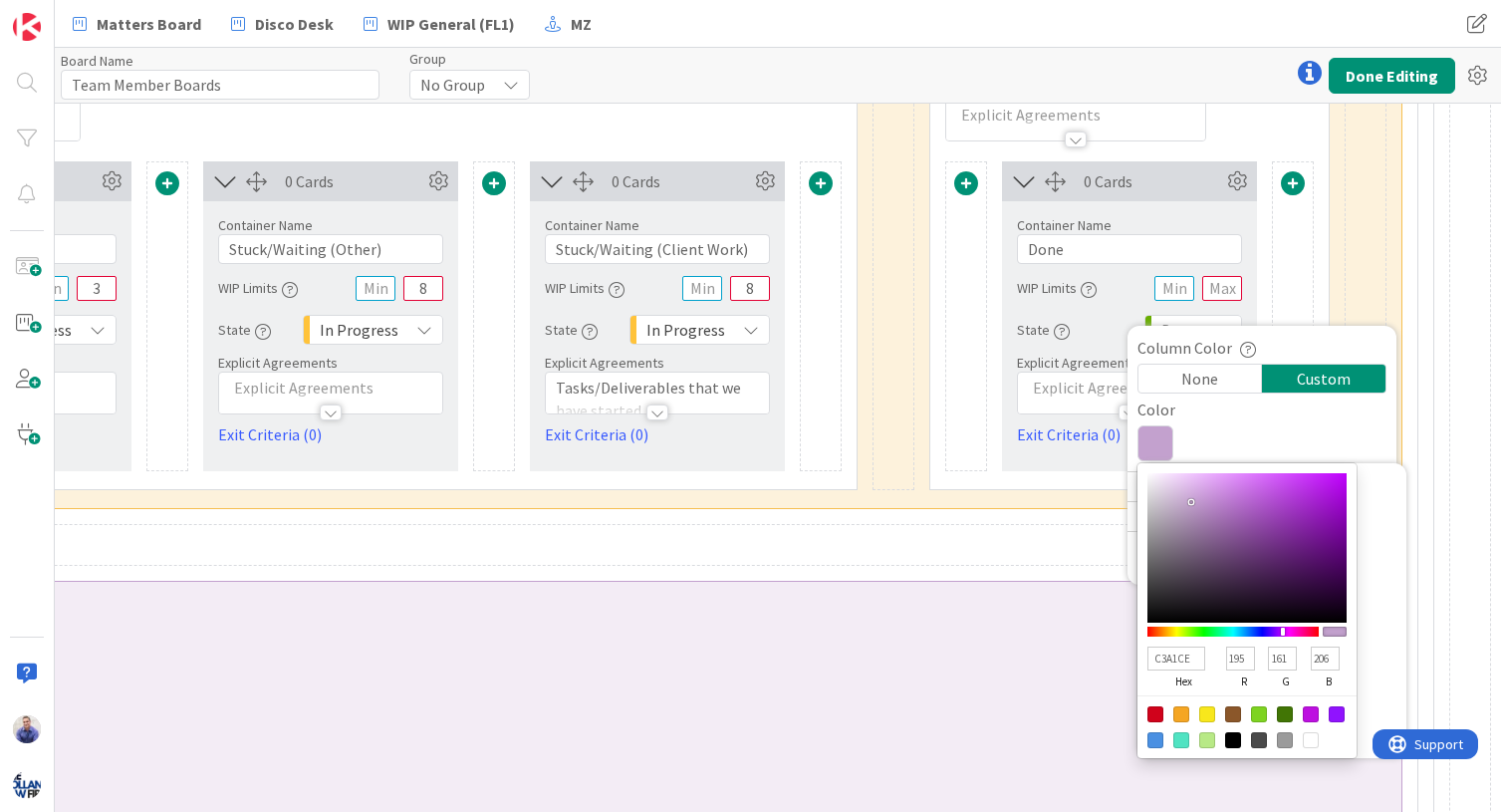
type input "C3A1CE"
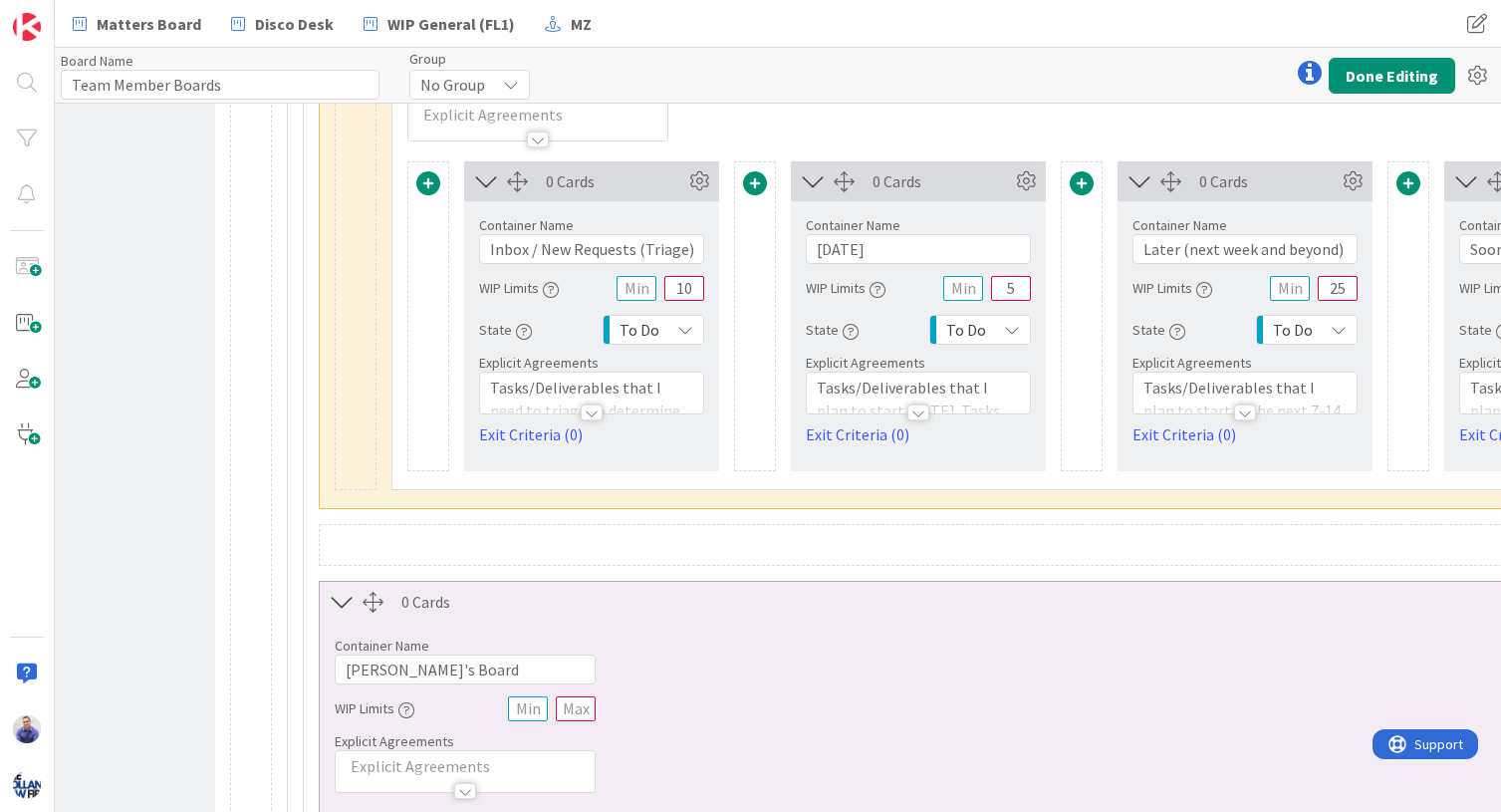
scroll to position [1877, 179]
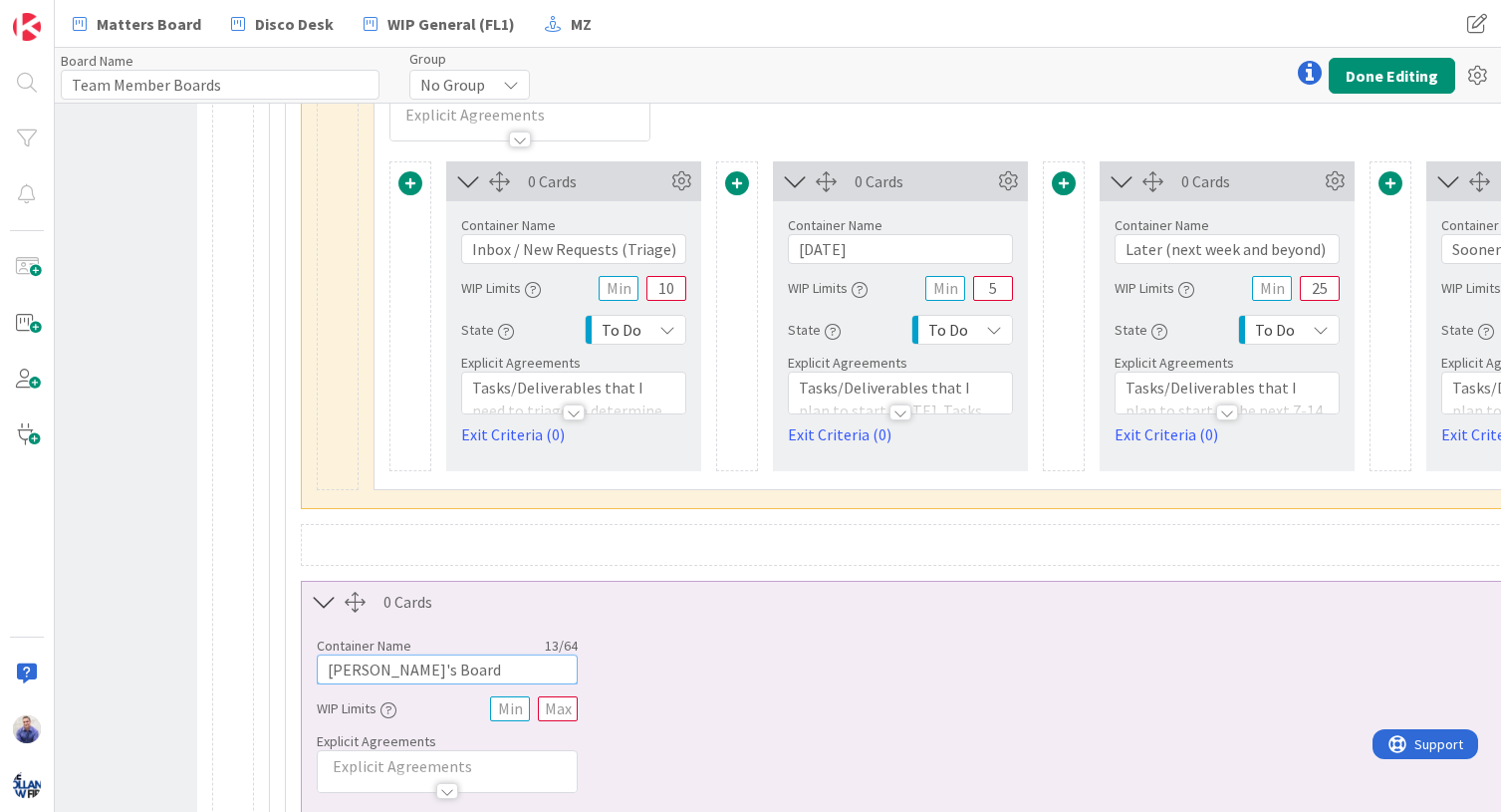
click at [339, 668] on input "Manny's Board" at bounding box center [448, 670] width 261 height 30
type input "Jessica's Board"
drag, startPoint x: 1143, startPoint y: 711, endPoint x: 1146, endPoint y: 694, distance: 17.3
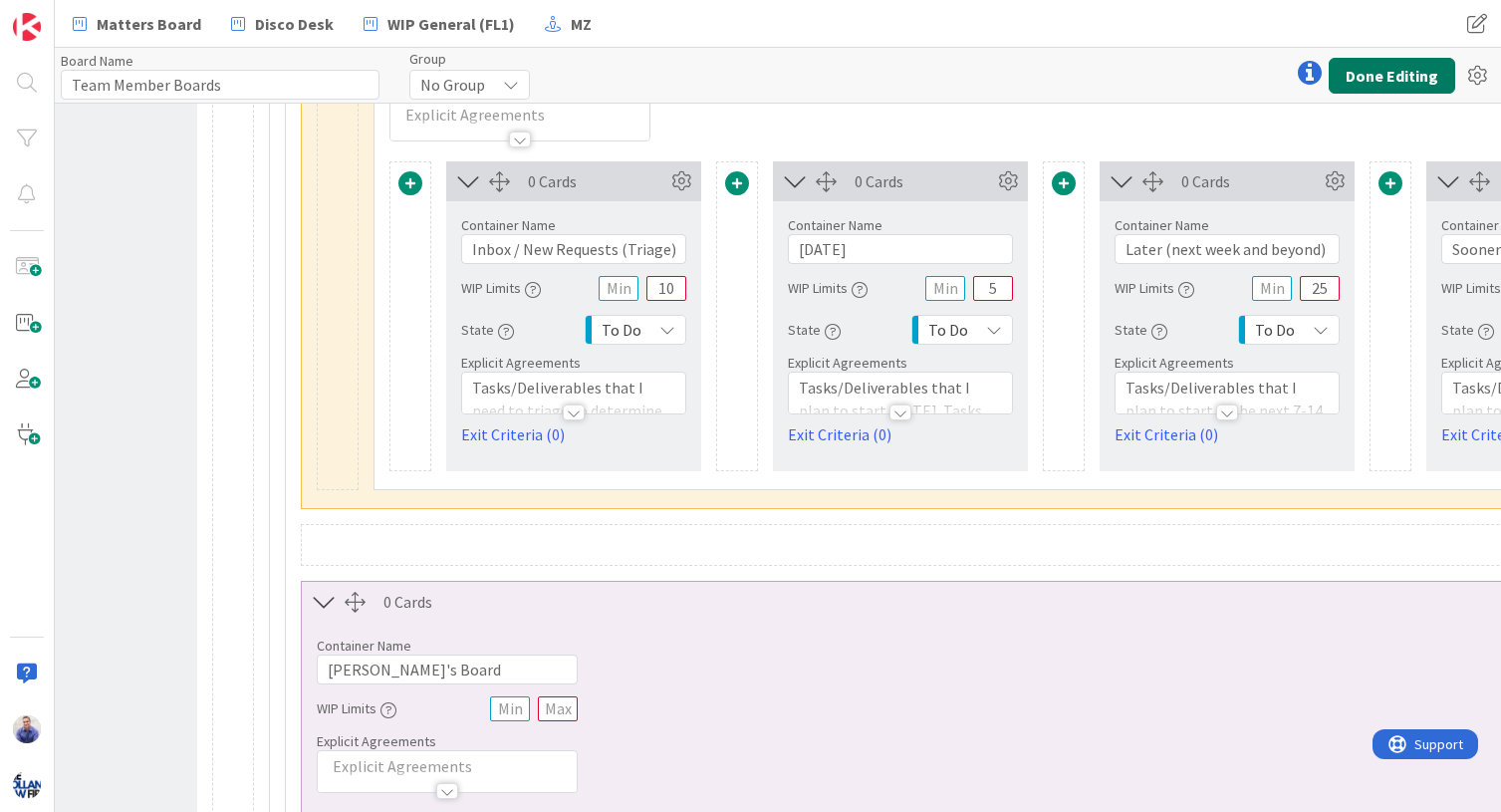
click at [1249, 80] on button "Done Editing" at bounding box center [1391, 76] width 127 height 36
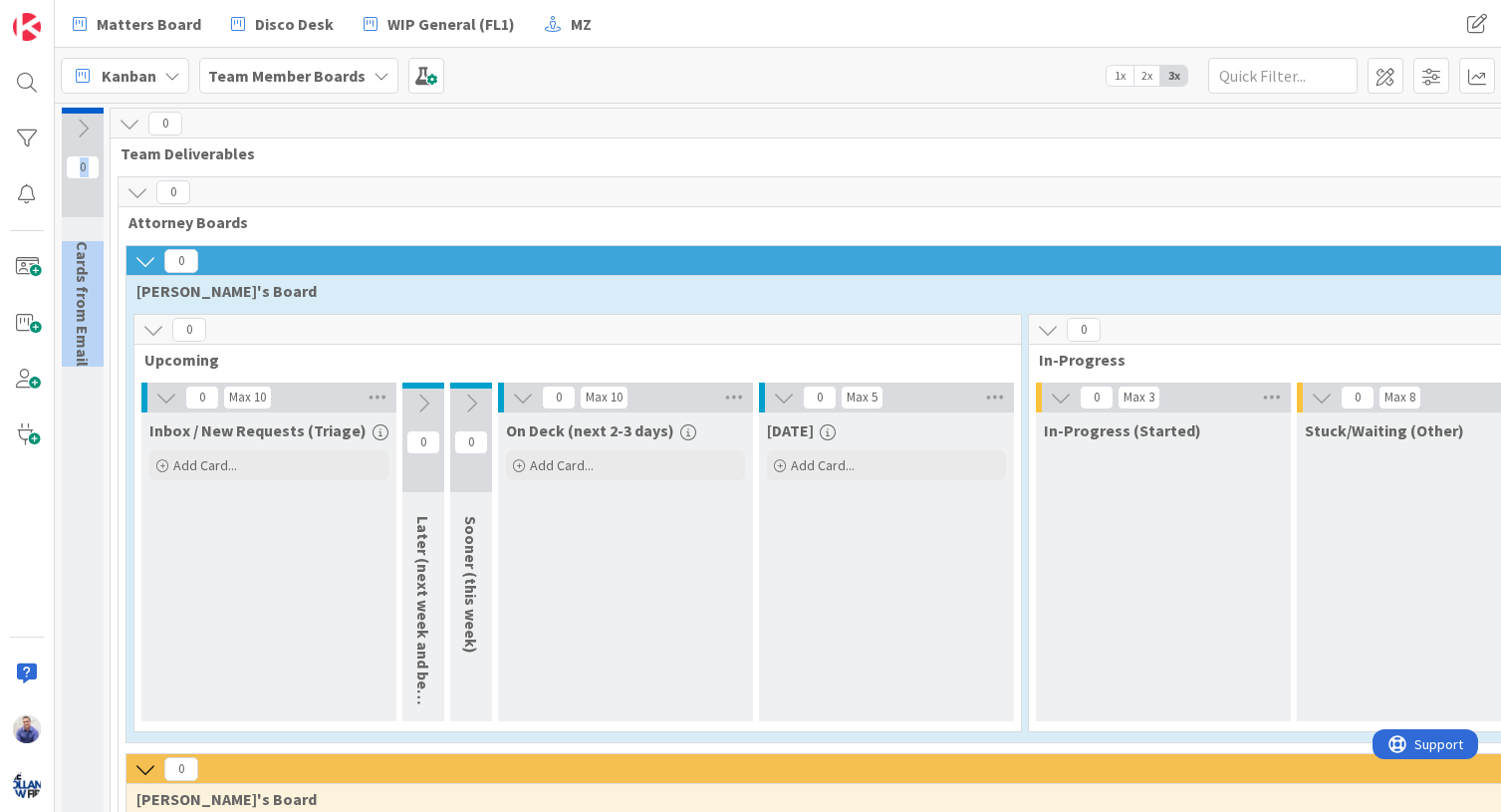
drag, startPoint x: 210, startPoint y: 153, endPoint x: 256, endPoint y: 203, distance: 67.9
click at [121, 150] on span "Team Deliverables" at bounding box center [1322, 153] width 2402 height 20
drag, startPoint x: 183, startPoint y: 216, endPoint x: 206, endPoint y: 235, distance: 29.8
click at [175, 217] on span "Attorney Boards" at bounding box center [1322, 222] width 2386 height 20
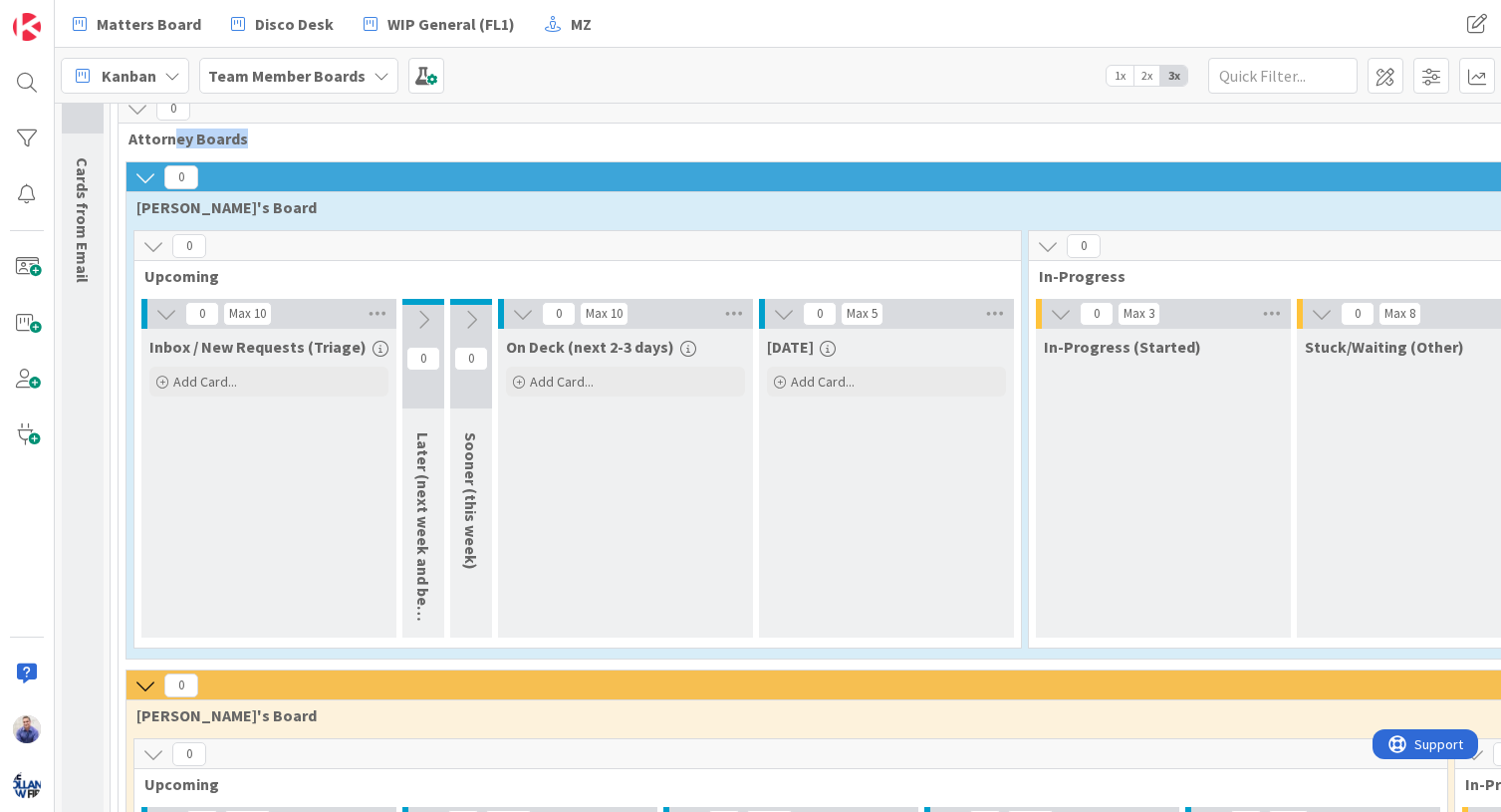
scroll to position [42, 0]
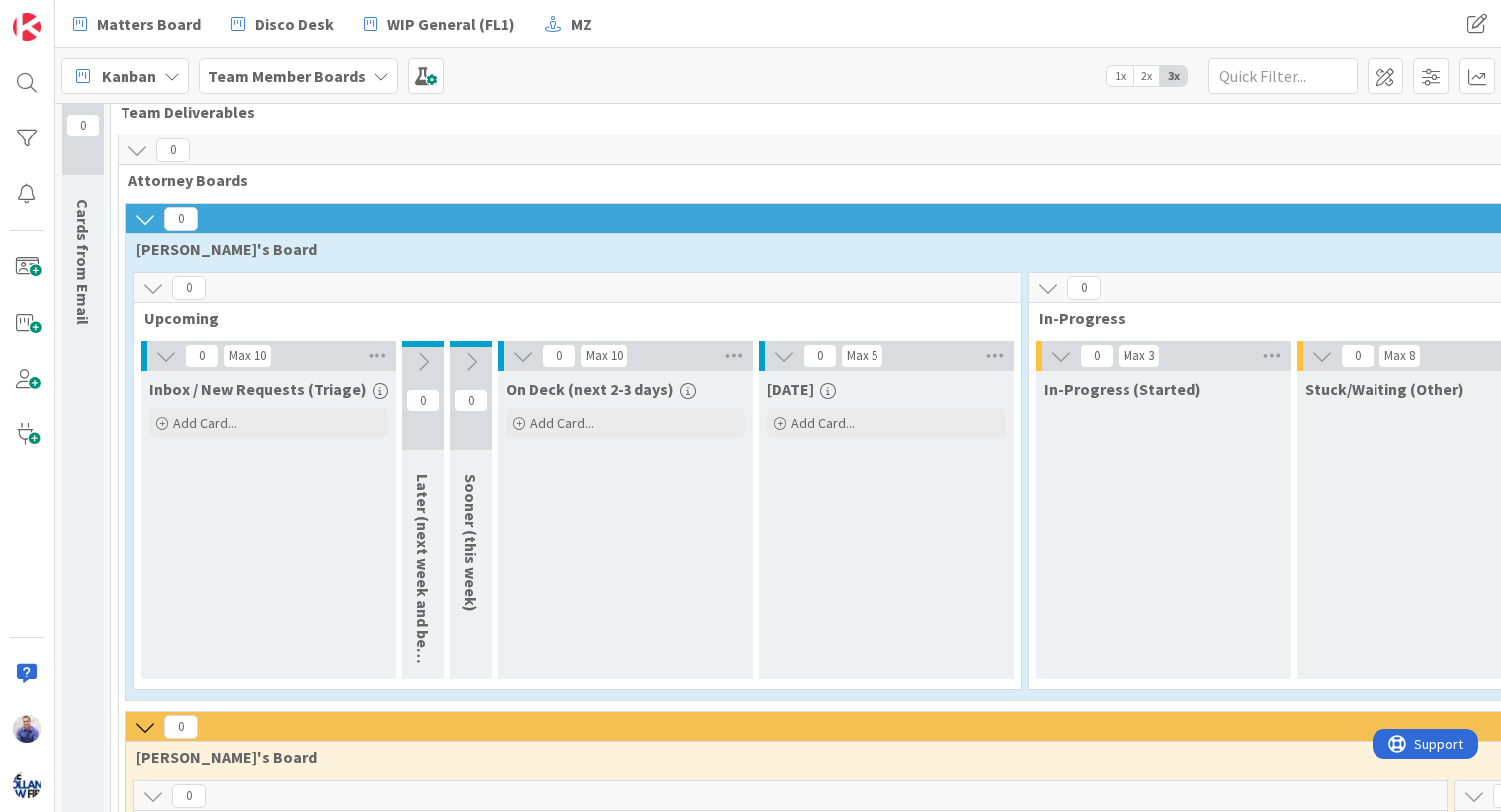
click at [302, 182] on span "Attorney Boards" at bounding box center [1322, 180] width 2386 height 20
drag, startPoint x: 152, startPoint y: 726, endPoint x: 155, endPoint y: 710, distance: 16.3
click at [152, 724] on icon at bounding box center [146, 727] width 22 height 22
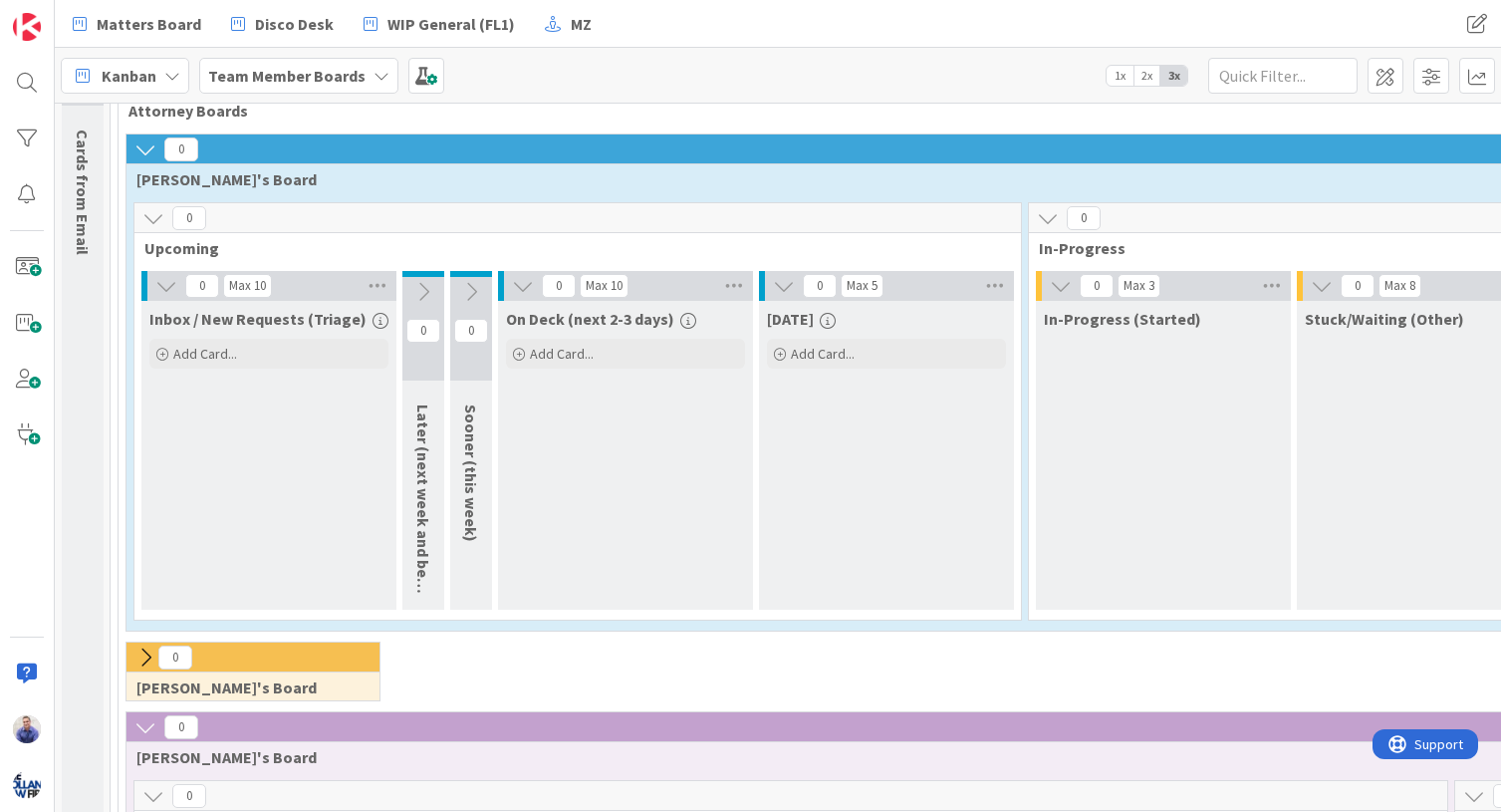
scroll to position [167, 0]
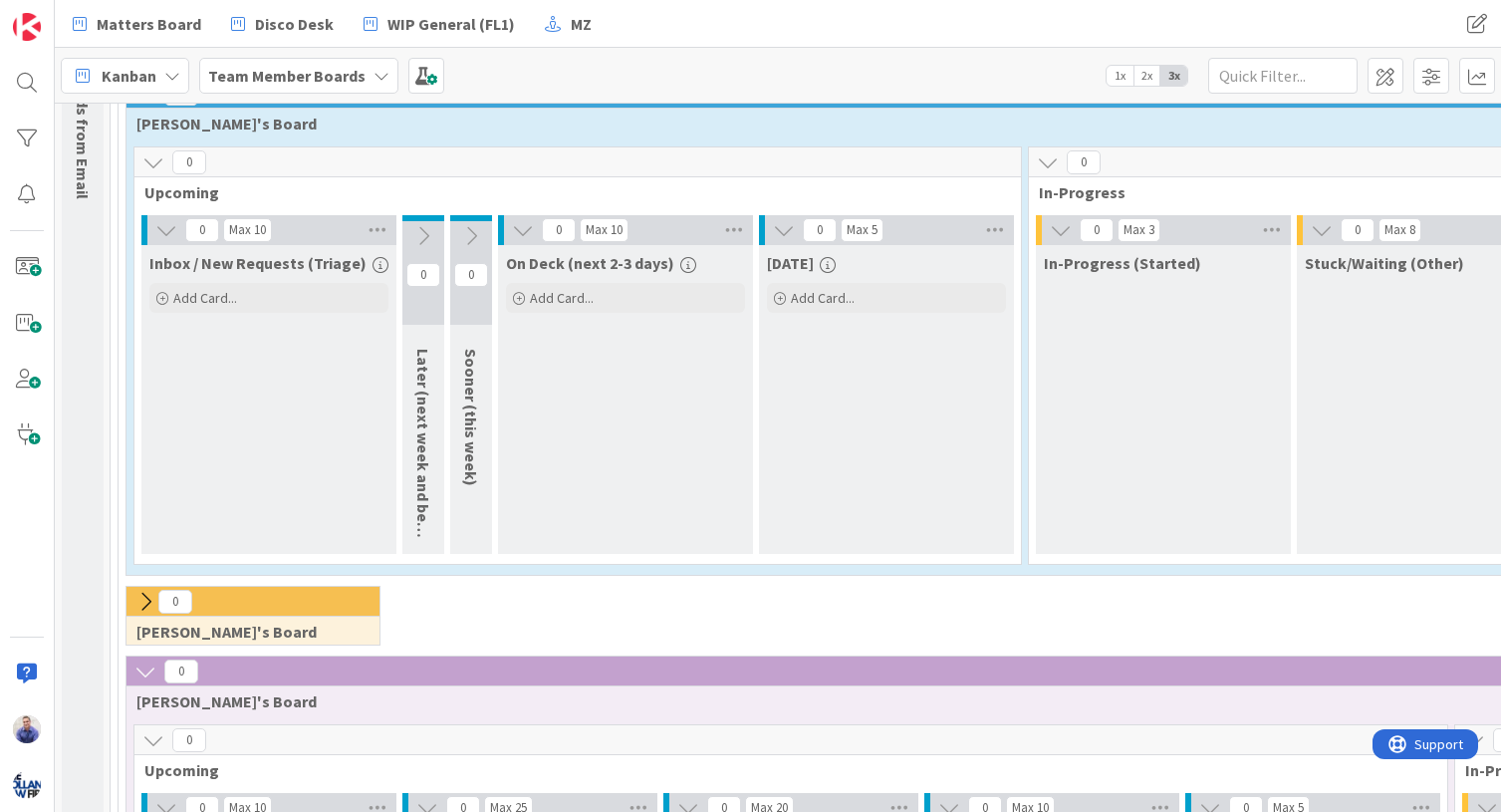
click at [145, 671] on icon at bounding box center [146, 672] width 22 height 22
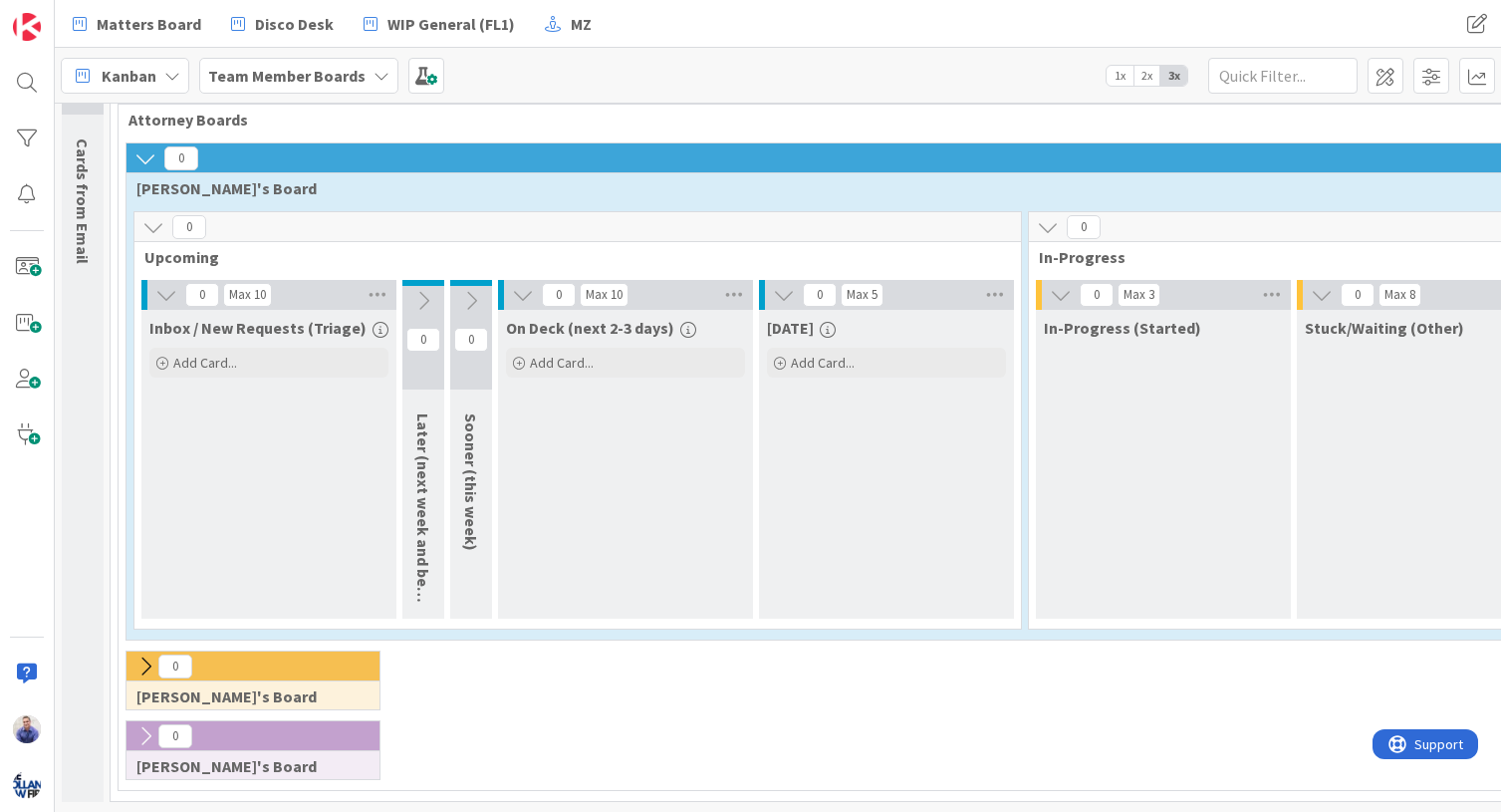
scroll to position [118, 0]
click at [147, 656] on icon at bounding box center [146, 667] width 22 height 22
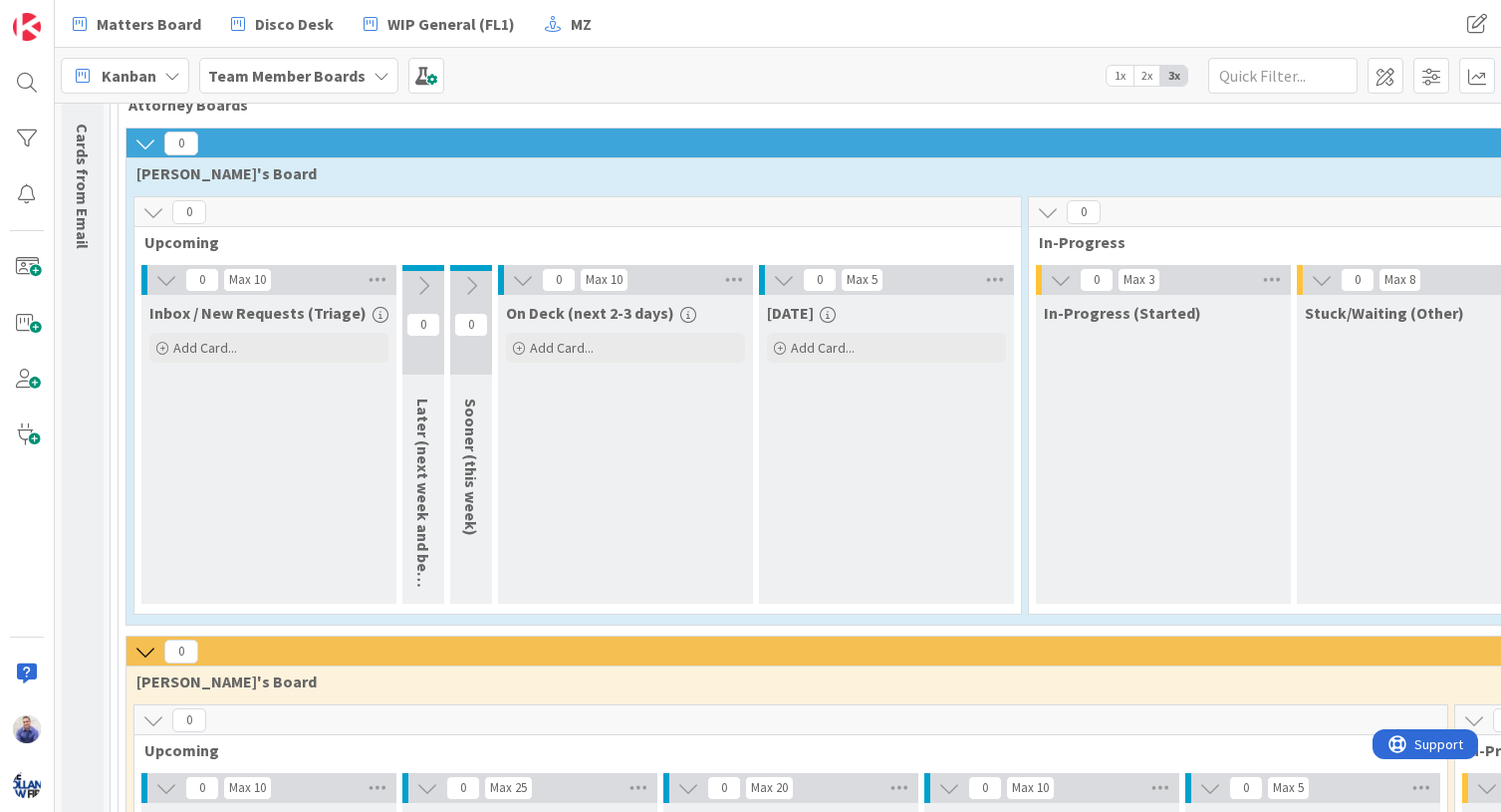
click at [147, 648] on icon at bounding box center [146, 652] width 22 height 22
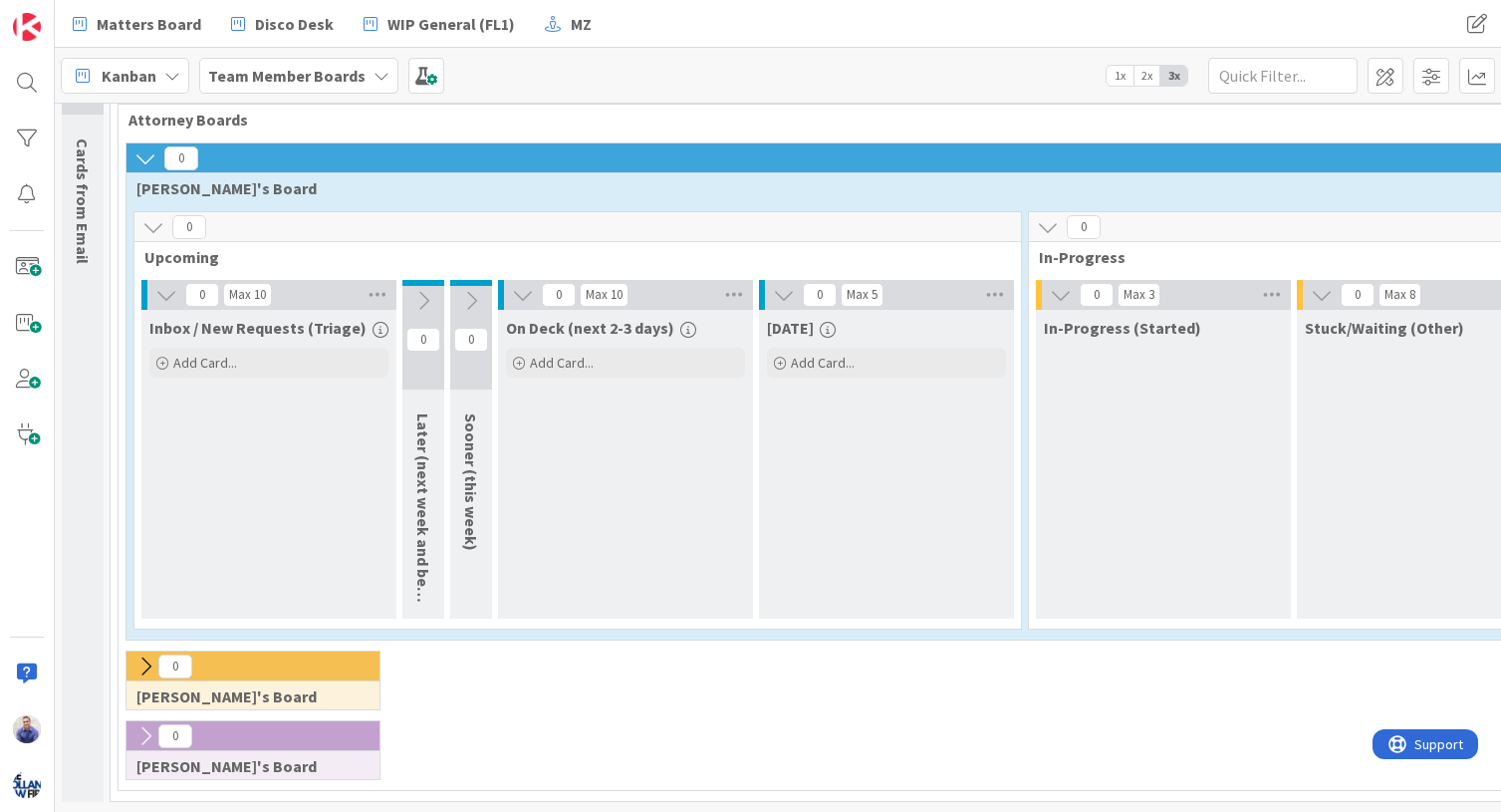
click at [462, 290] on icon at bounding box center [471, 301] width 22 height 22
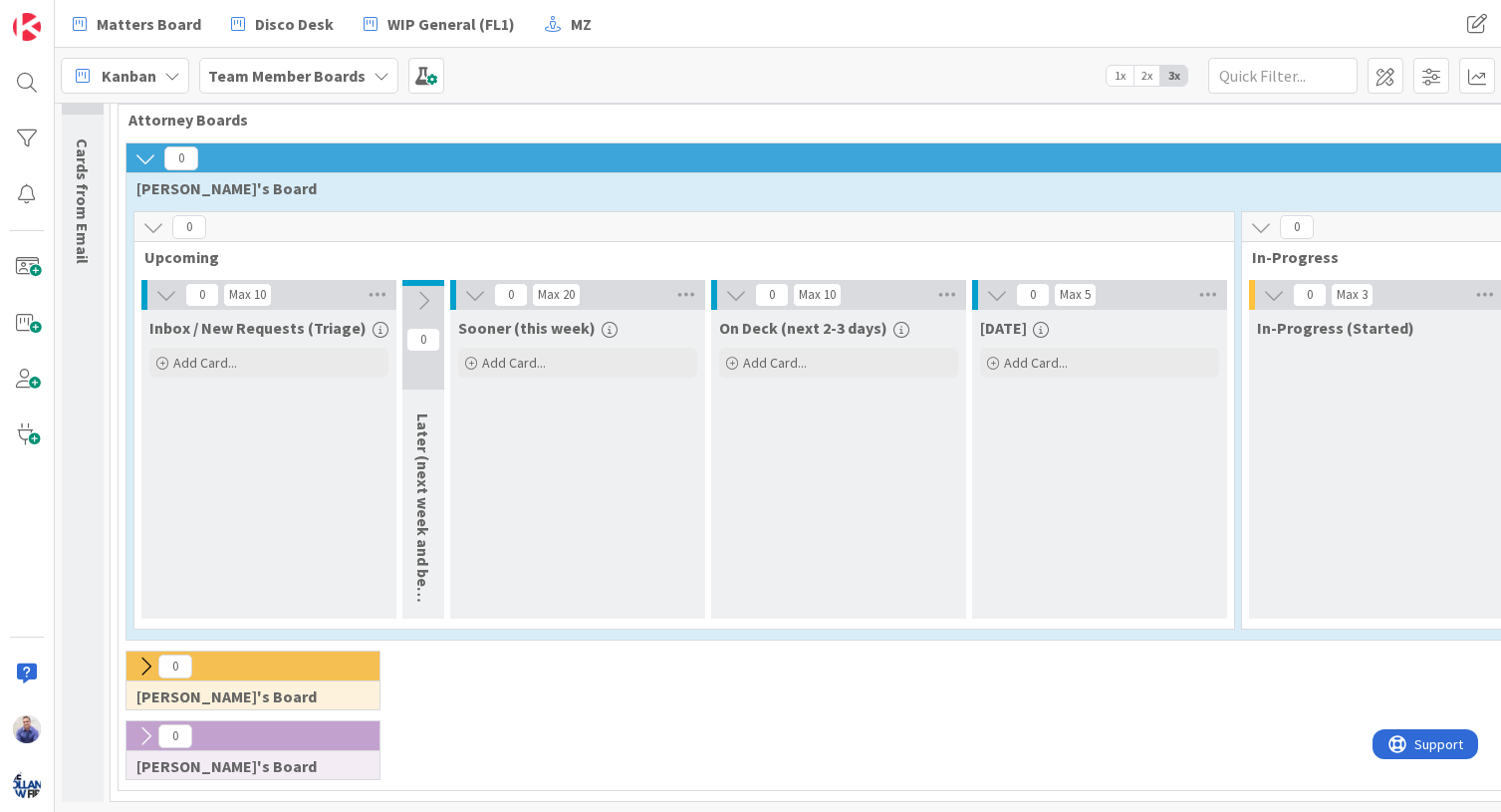
click at [421, 290] on icon at bounding box center [424, 301] width 22 height 22
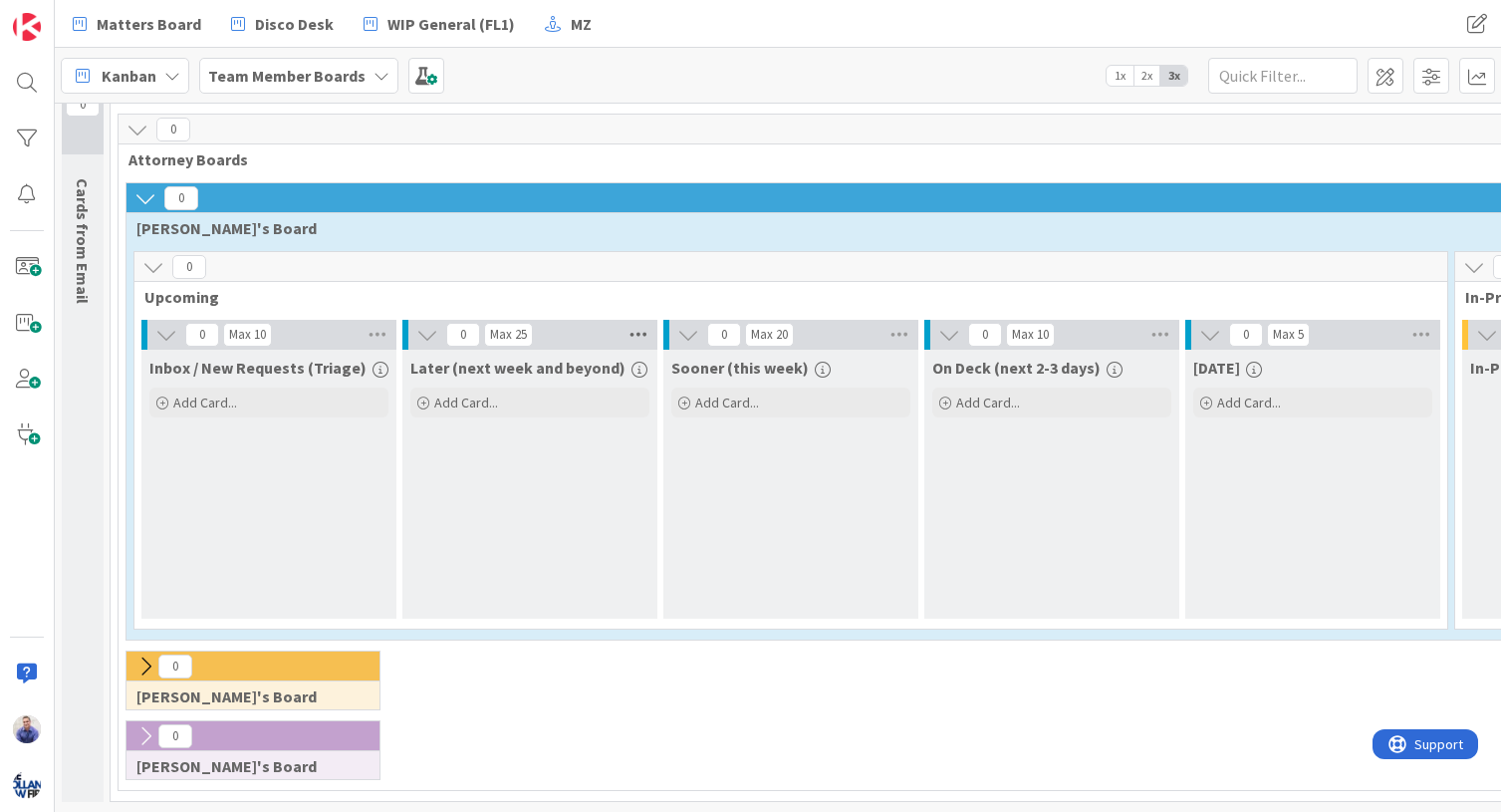
drag, startPoint x: 690, startPoint y: 322, endPoint x: 646, endPoint y: 320, distance: 44.0
click at [689, 324] on icon at bounding box center [689, 335] width 22 height 22
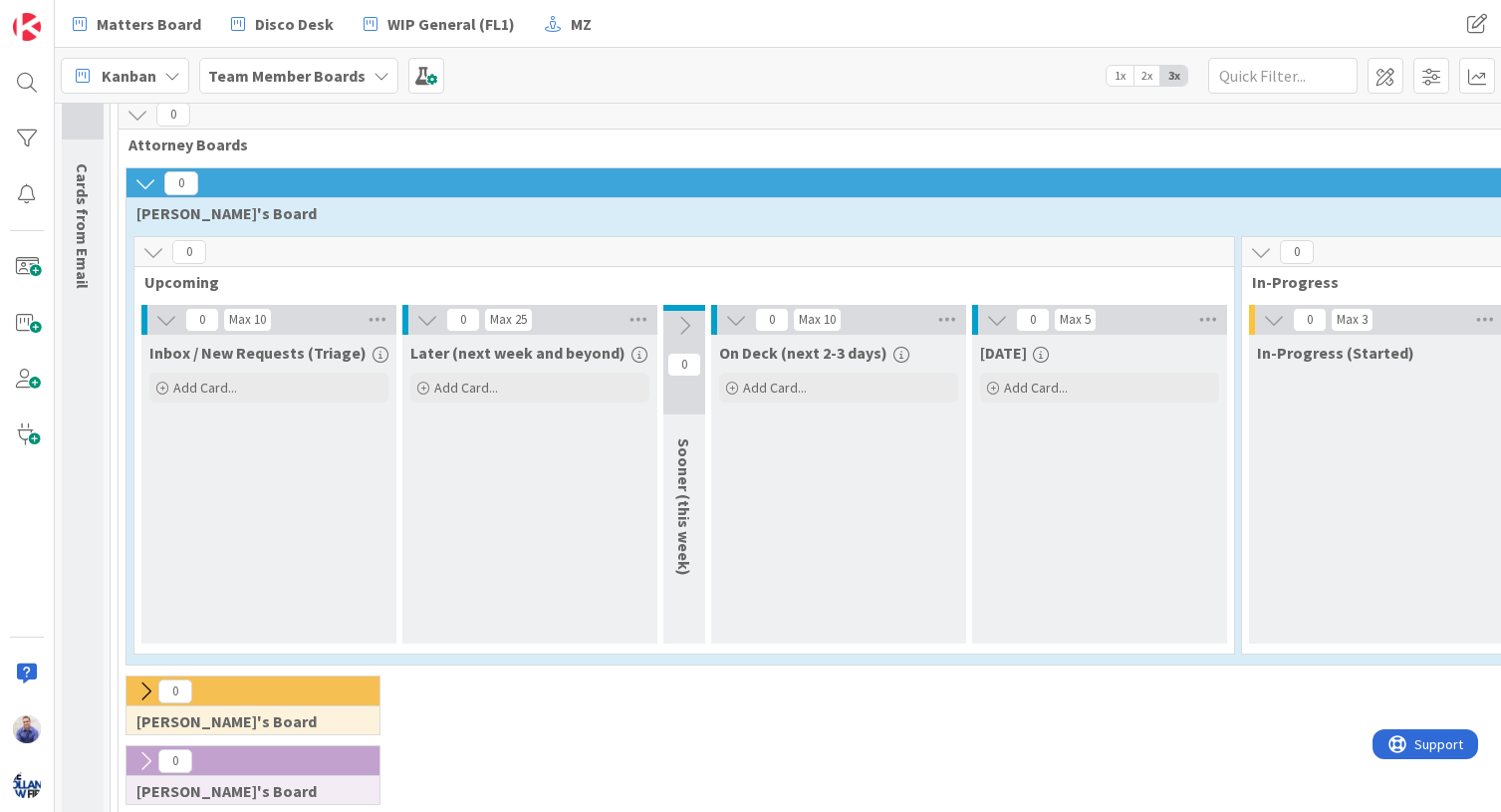
click at [425, 320] on icon at bounding box center [428, 320] width 22 height 22
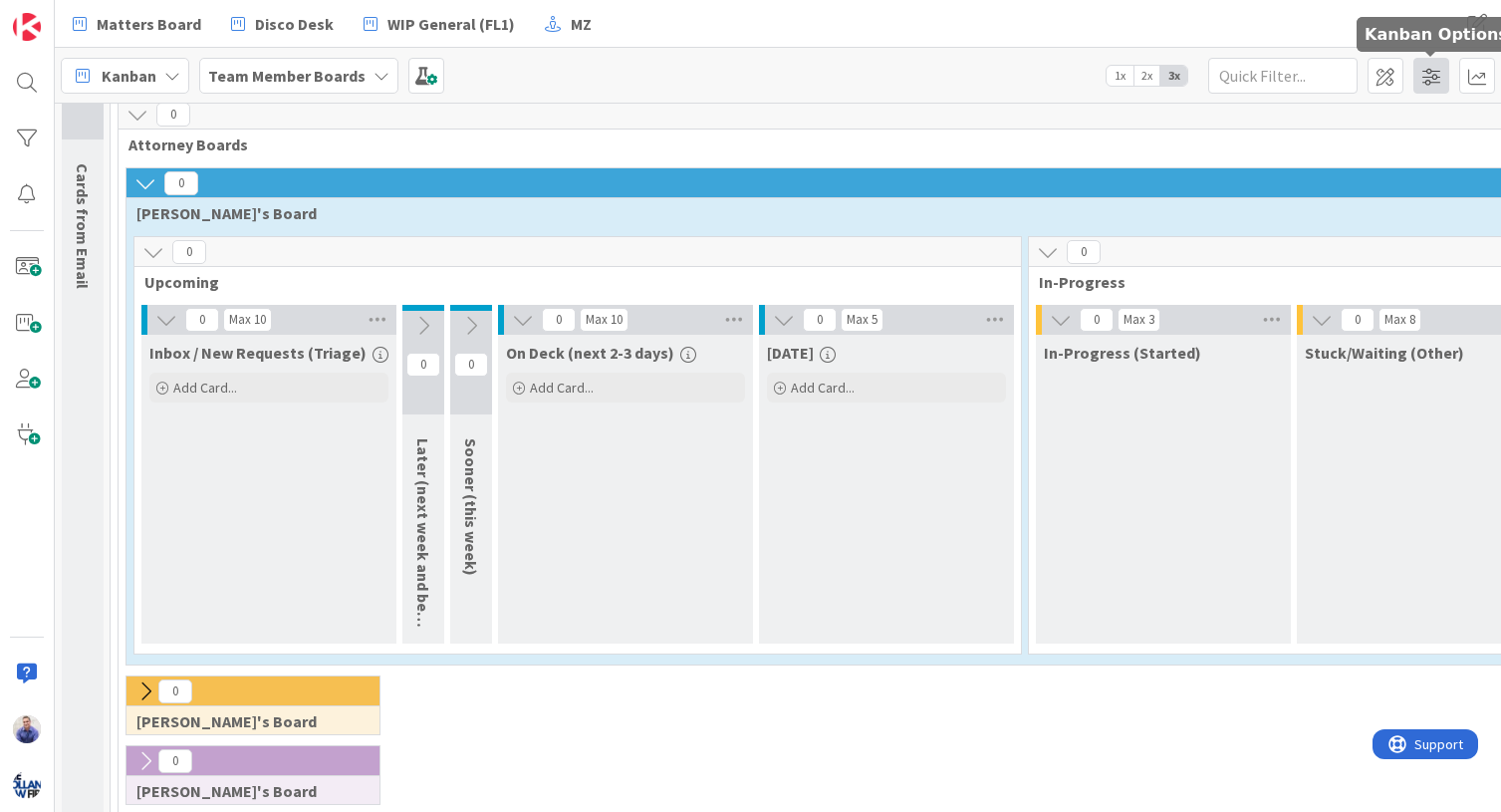
click at [1249, 86] on span at bounding box center [1431, 76] width 36 height 36
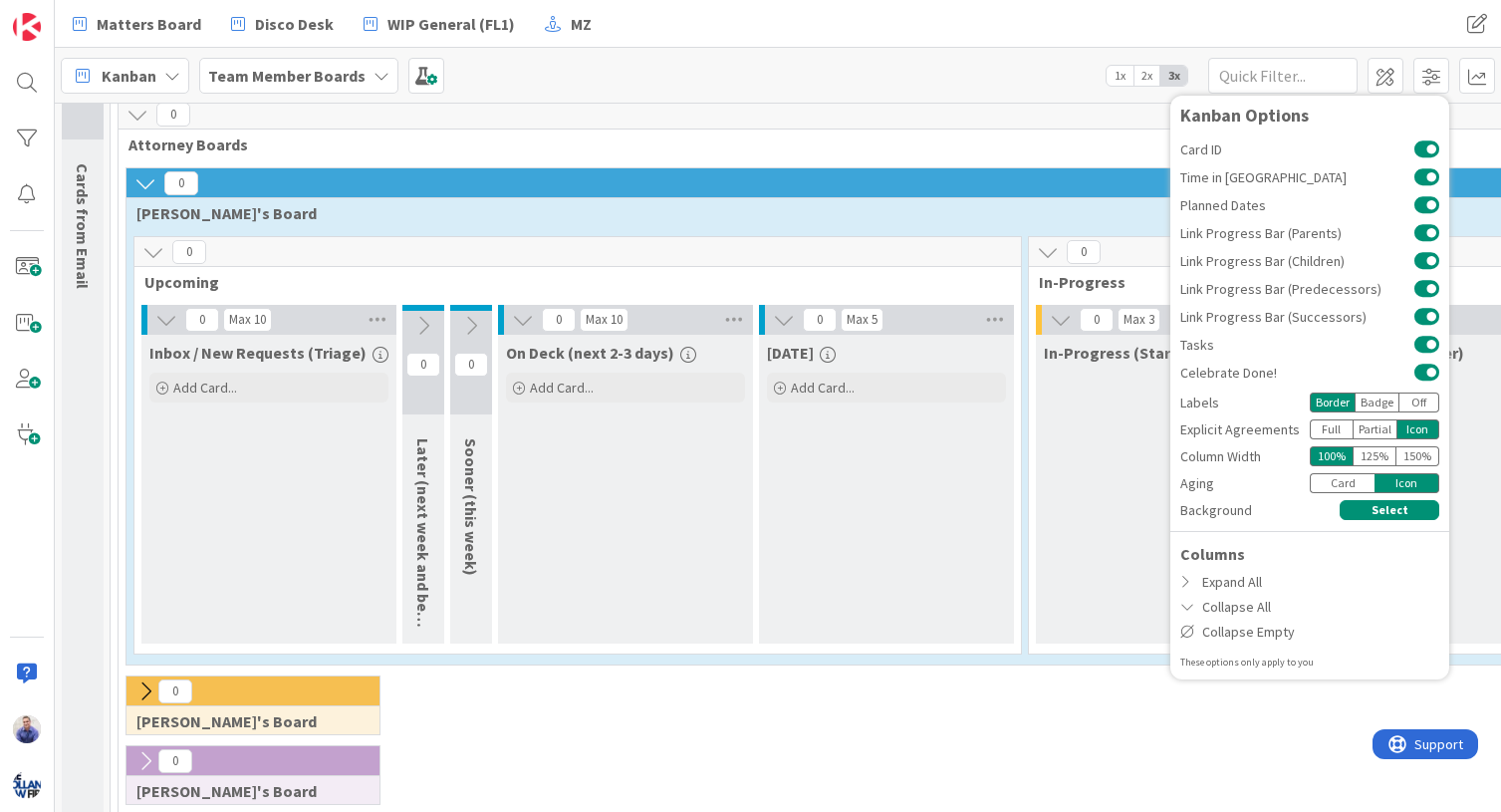
click at [1061, 154] on div "0 Attorney Boards" at bounding box center [1115, 129] width 1994 height 58
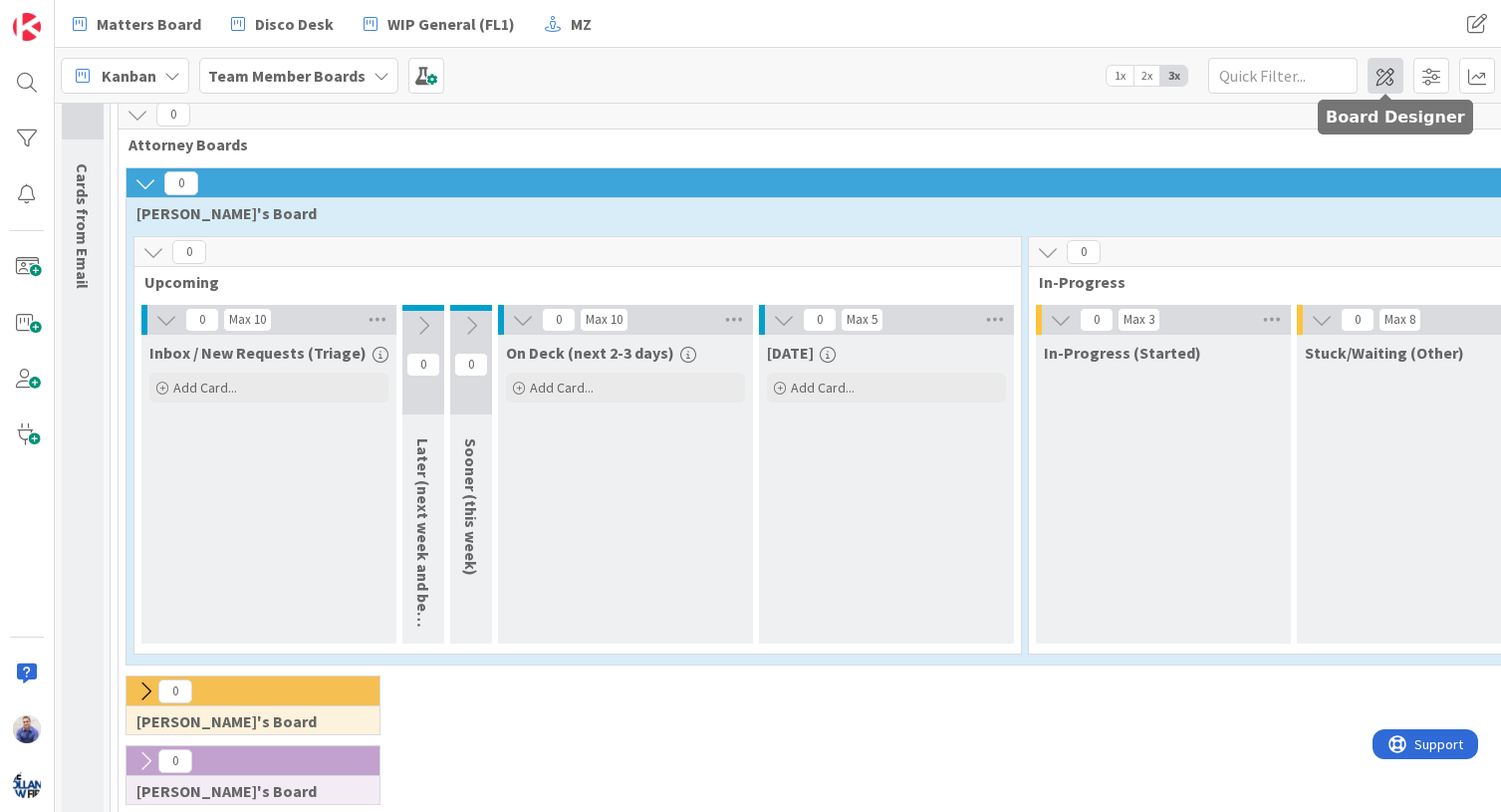
click at [1249, 78] on span at bounding box center [1385, 76] width 36 height 36
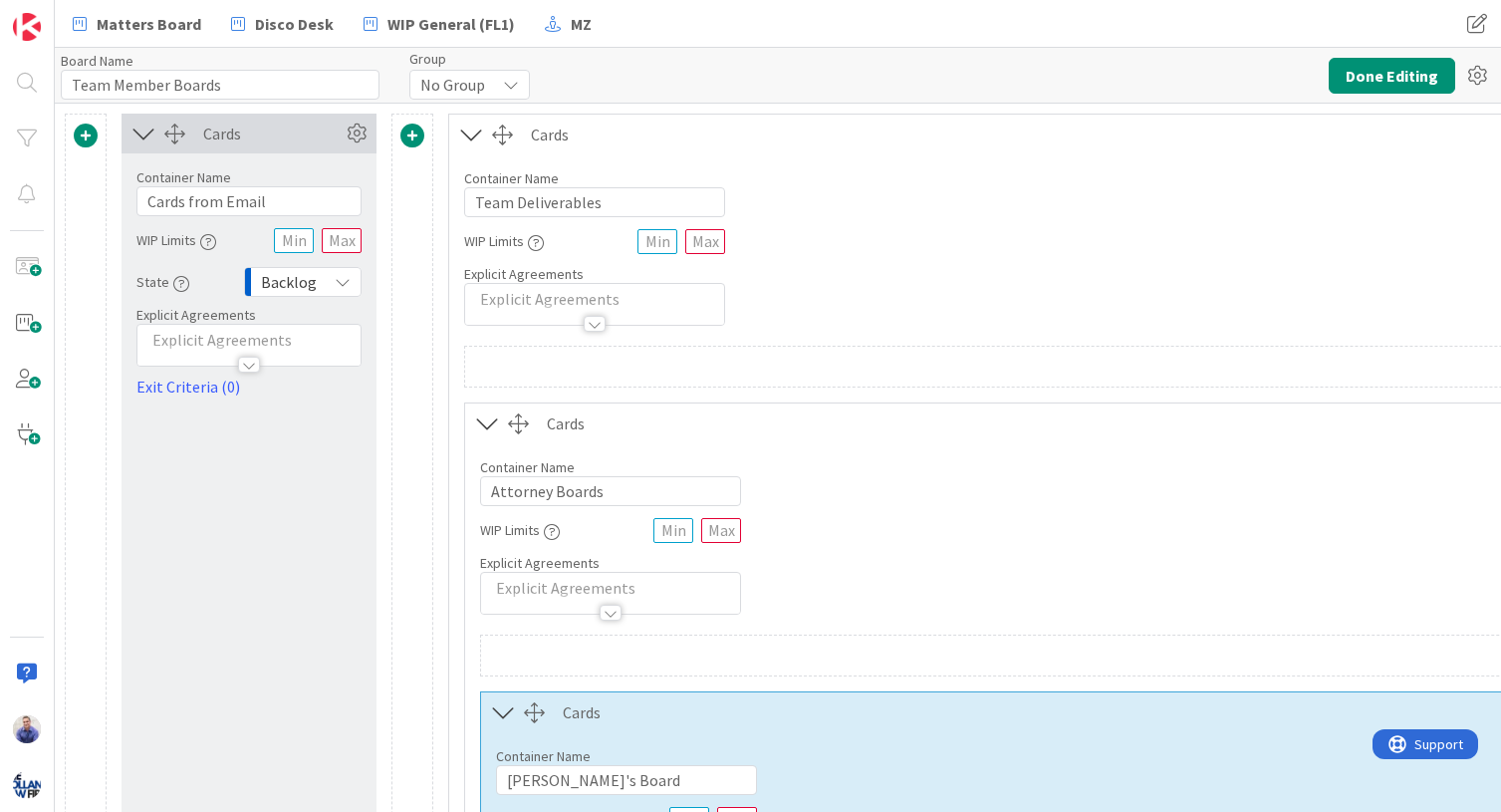
type input "Team Member Boards"
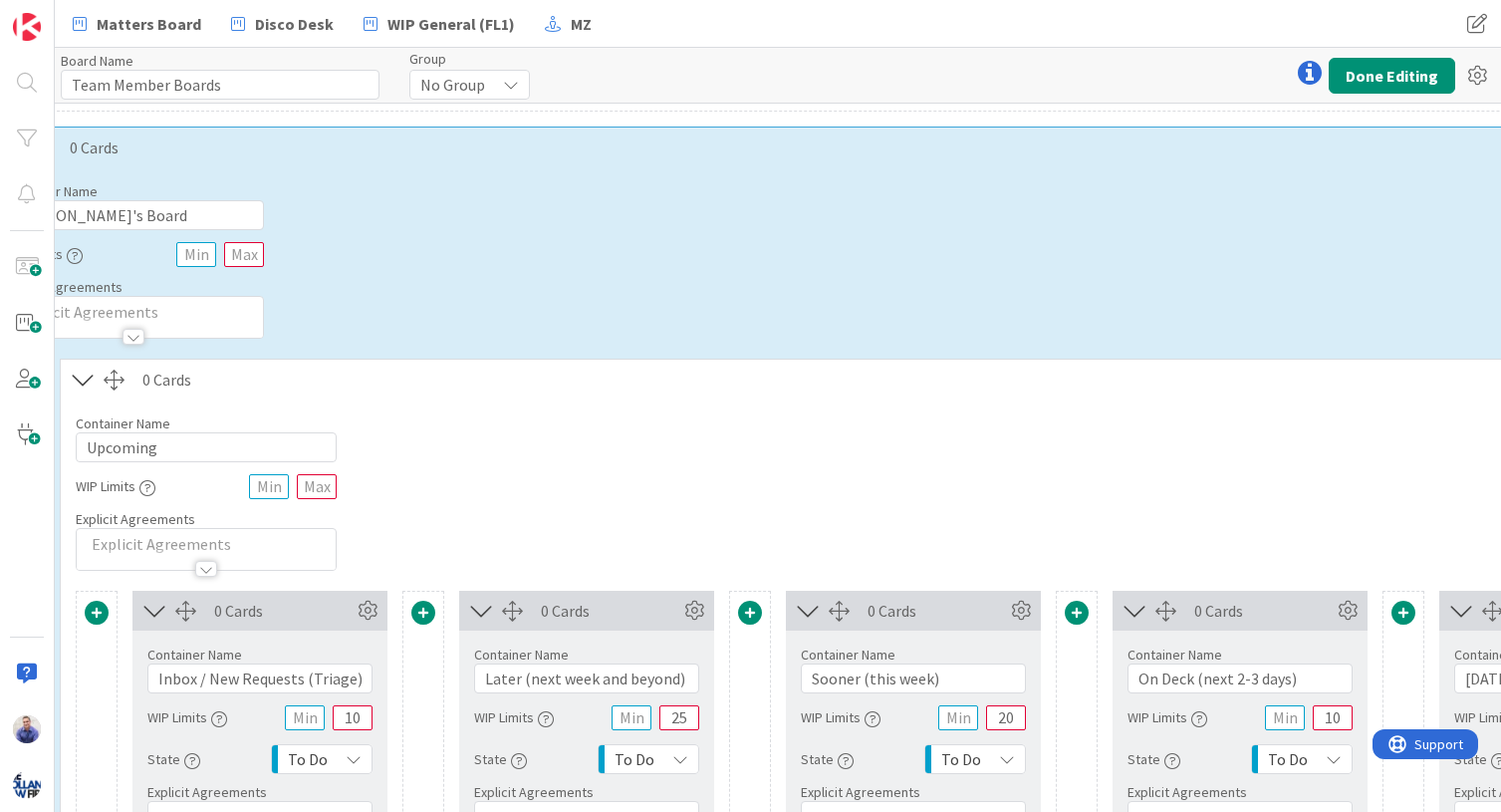
scroll to position [628, 493]
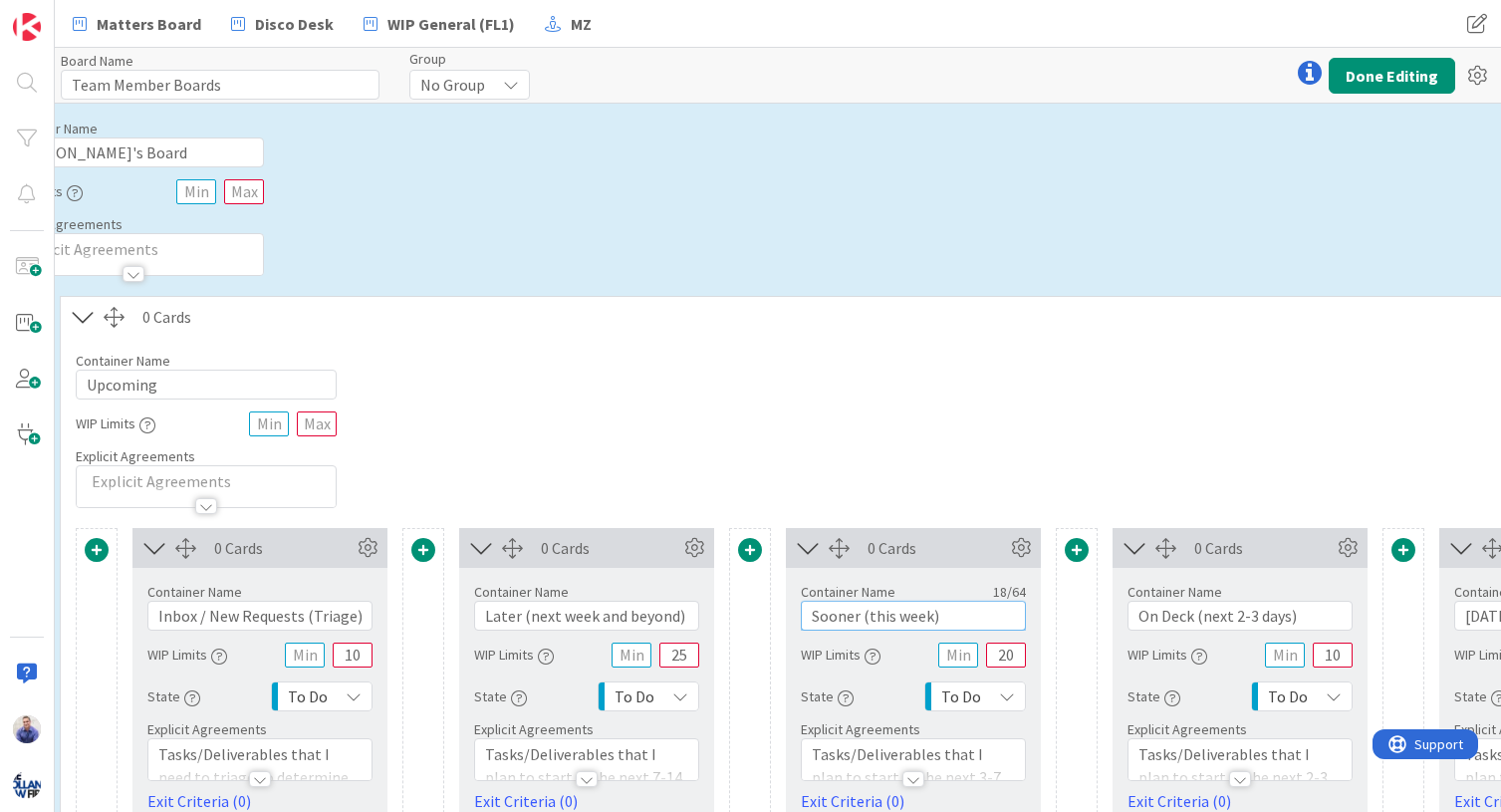
drag, startPoint x: 961, startPoint y: 620, endPoint x: 1408, endPoint y: 626, distance: 447.0
click at [962, 619] on input "Sooner (this week)" at bounding box center [914, 616] width 225 height 30
drag, startPoint x: 1305, startPoint y: 617, endPoint x: 1077, endPoint y: 617, distance: 228.0
click at [1127, 615] on input "On Deck (next 2-3 days)" at bounding box center [1240, 616] width 225 height 30
type input "This Week"
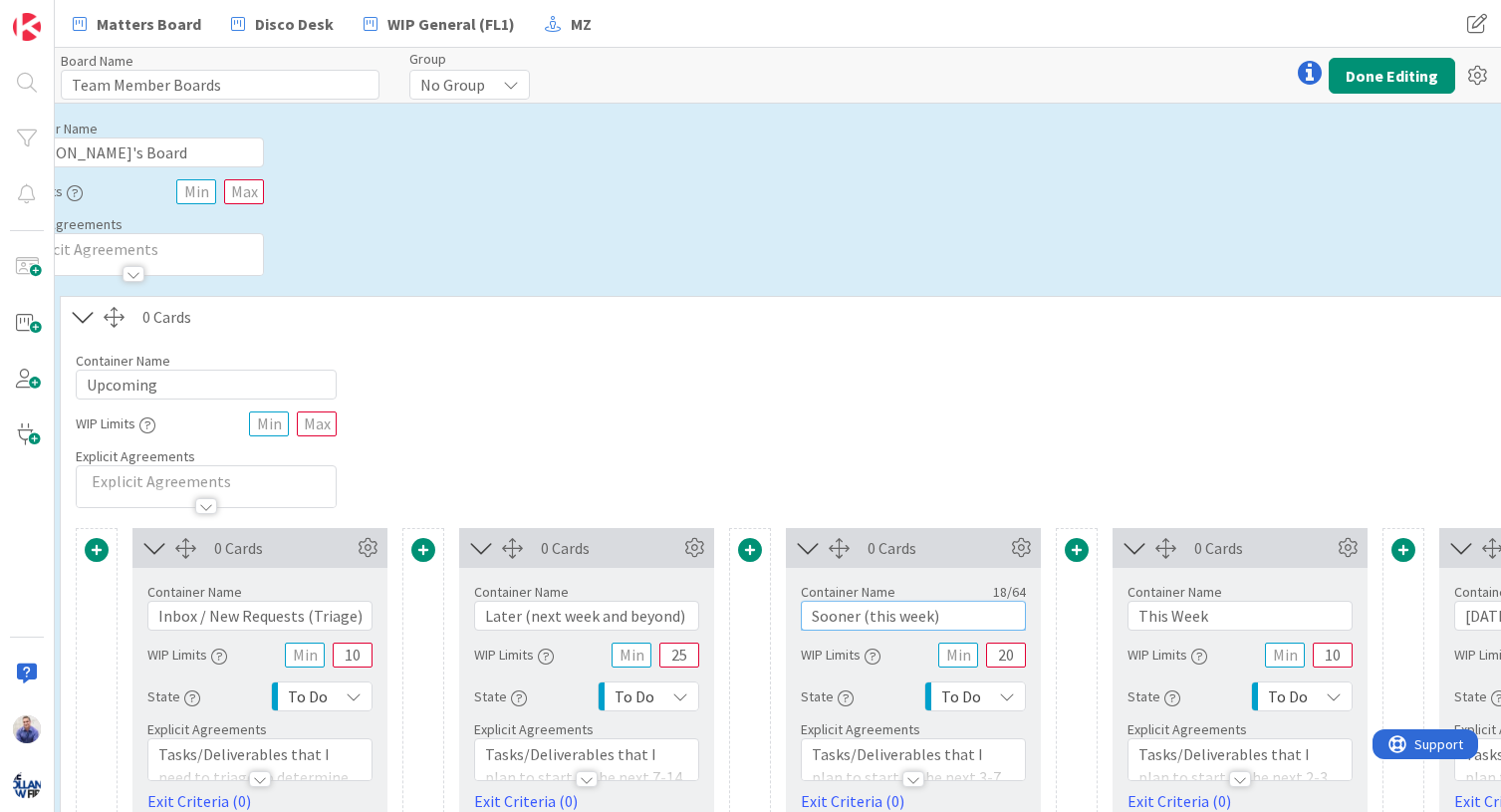
drag, startPoint x: 972, startPoint y: 620, endPoint x: 796, endPoint y: 617, distance: 176.0
click at [801, 617] on input "Sooner (this week)" at bounding box center [914, 616] width 225 height 30
type input "Soon"
click at [696, 544] on icon at bounding box center [695, 548] width 30 height 30
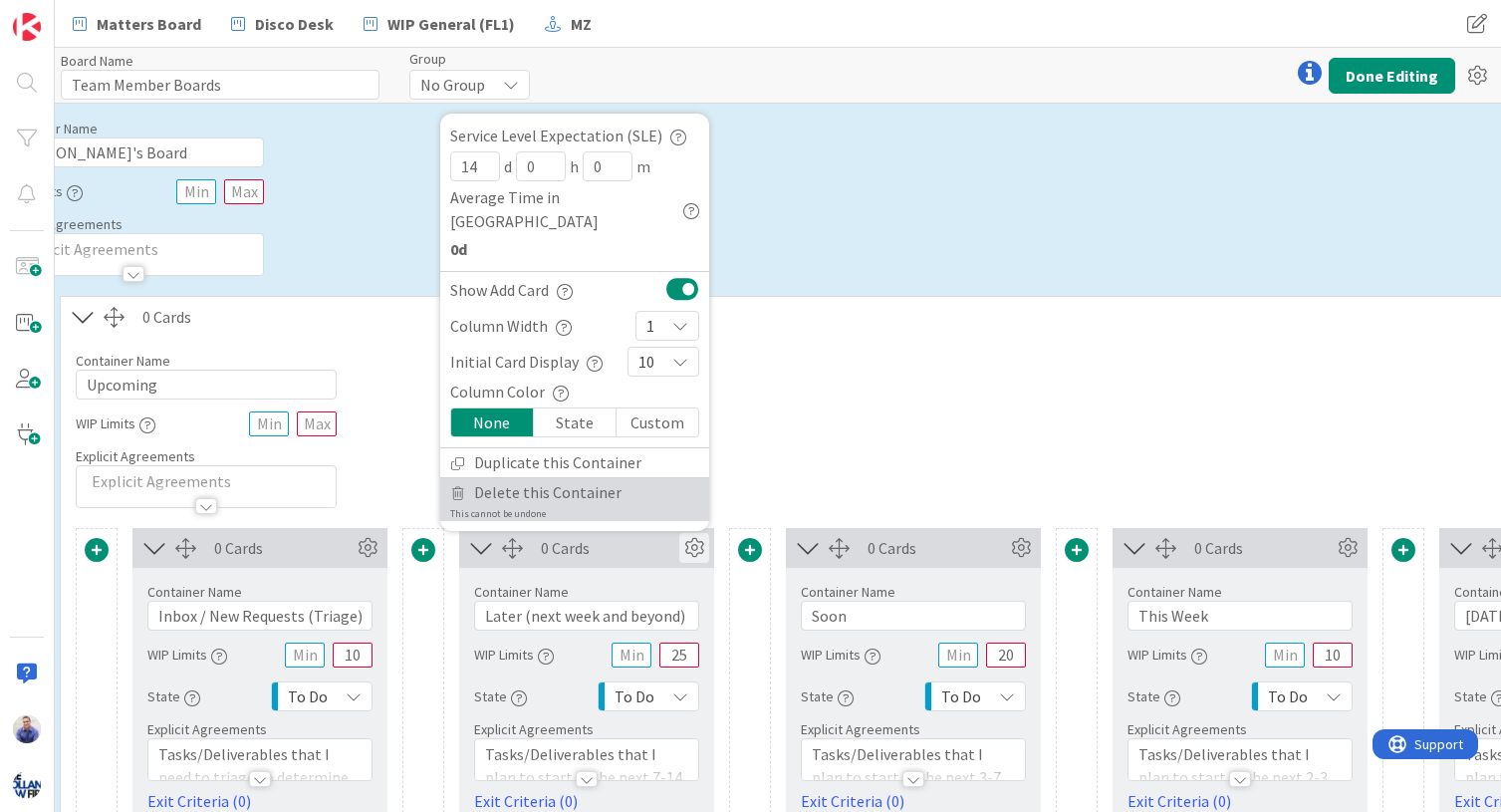
click at [596, 495] on span "Delete this Container" at bounding box center [548, 492] width 148 height 29
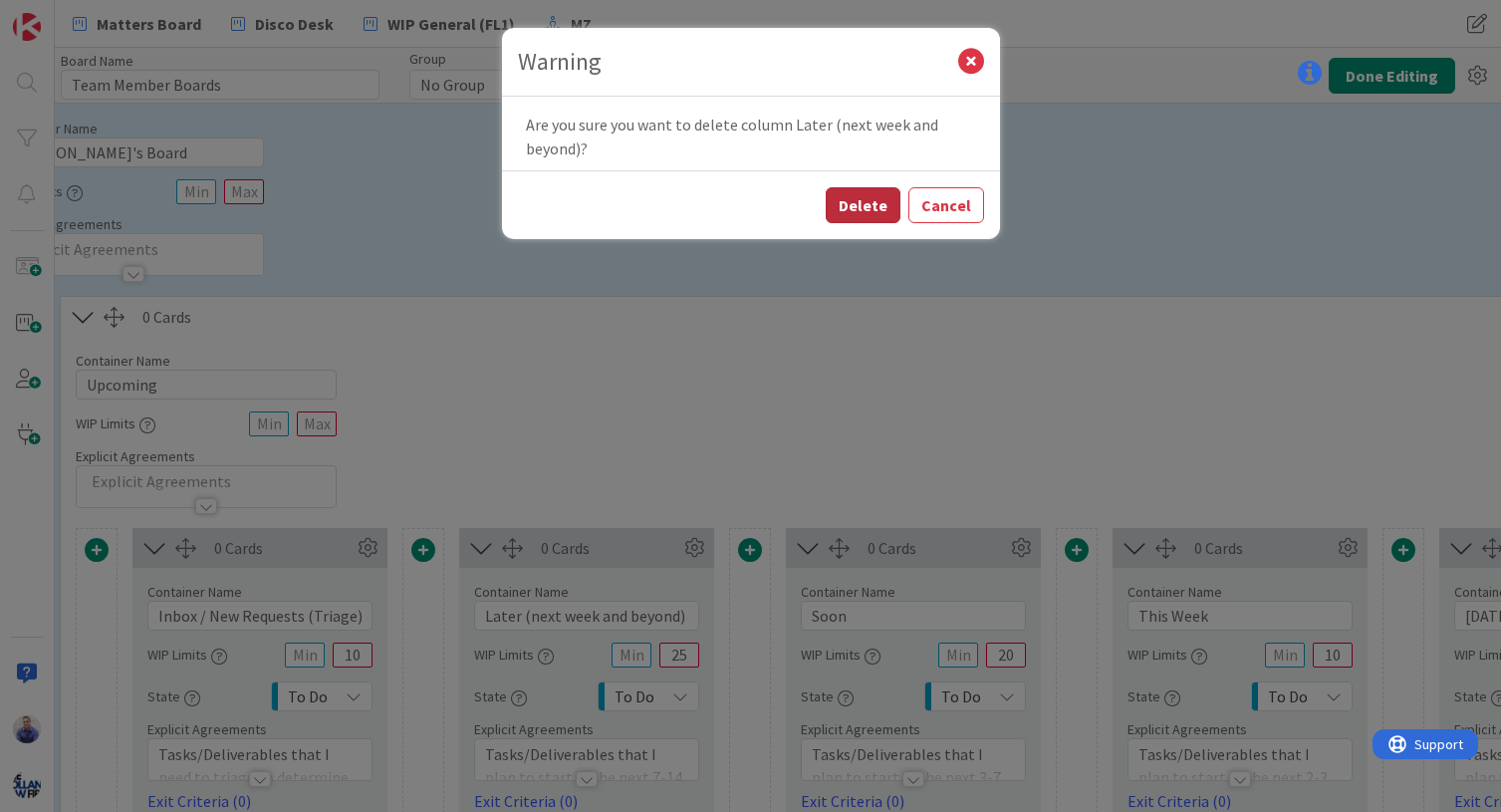
click at [865, 210] on button "Delete" at bounding box center [863, 205] width 75 height 36
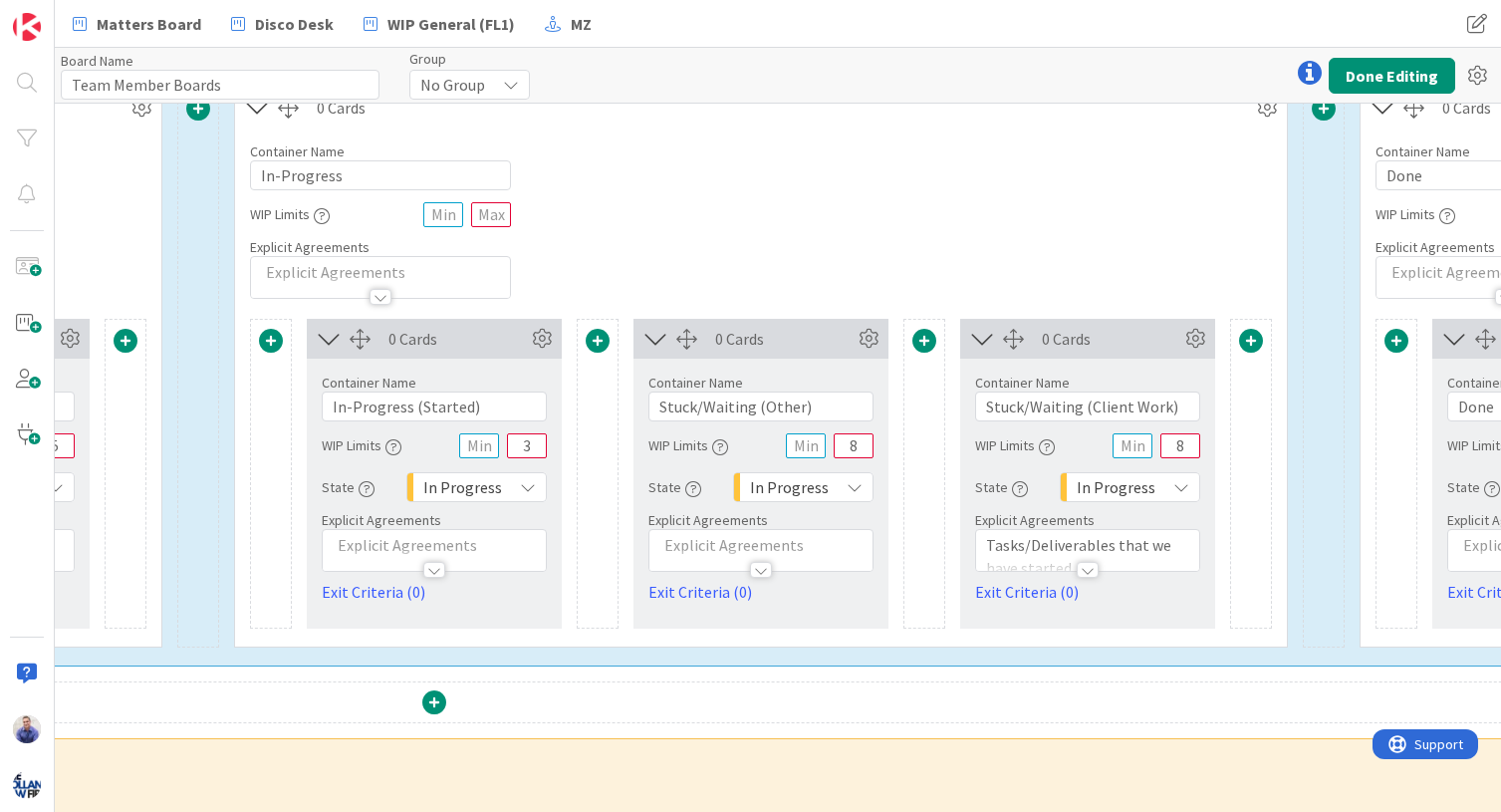
scroll to position [837, 1781]
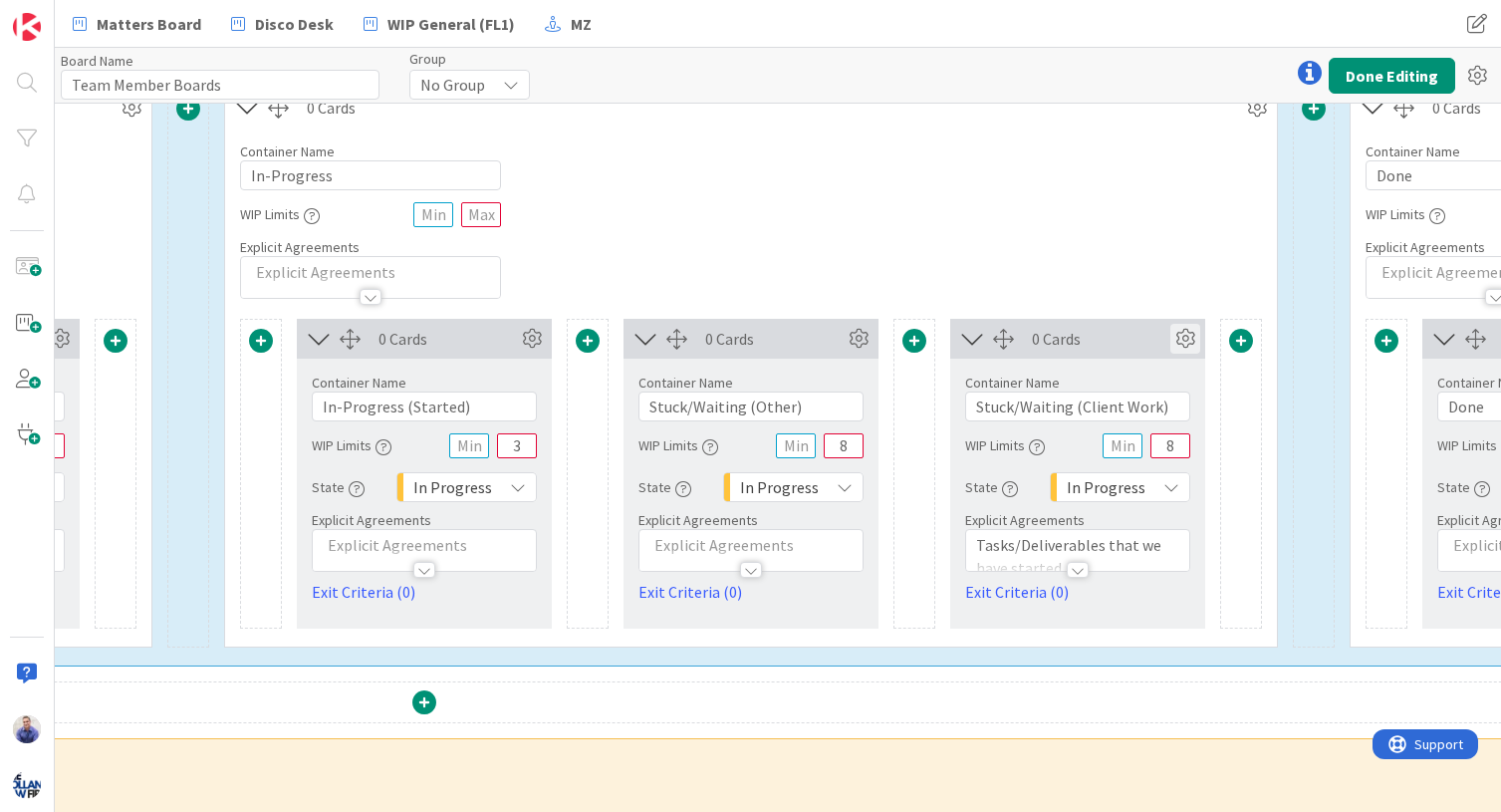
click at [1184, 334] on icon at bounding box center [1185, 339] width 30 height 30
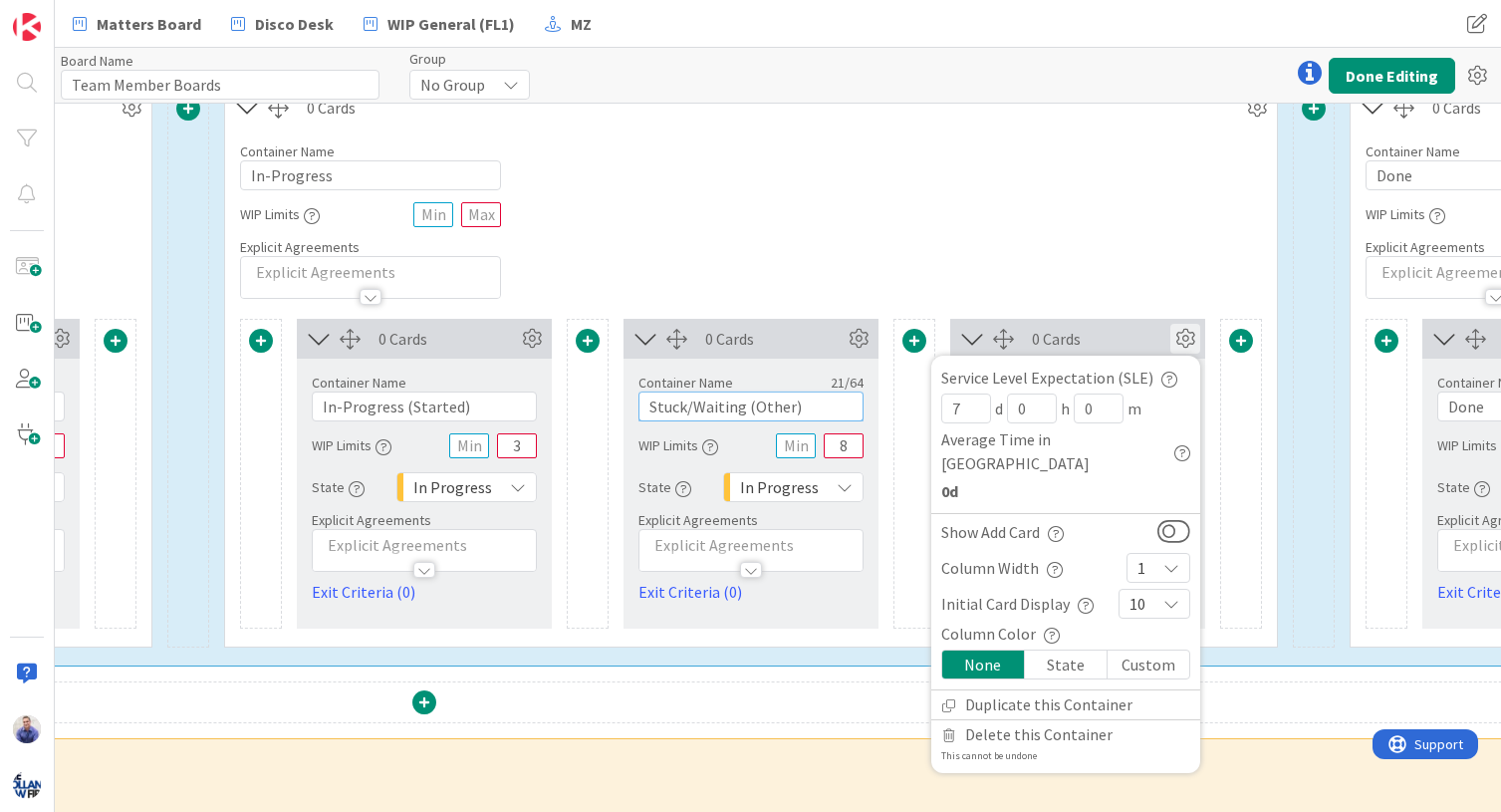
click at [720, 401] on input "Stuck/Waiting (Other)" at bounding box center [751, 406] width 225 height 30
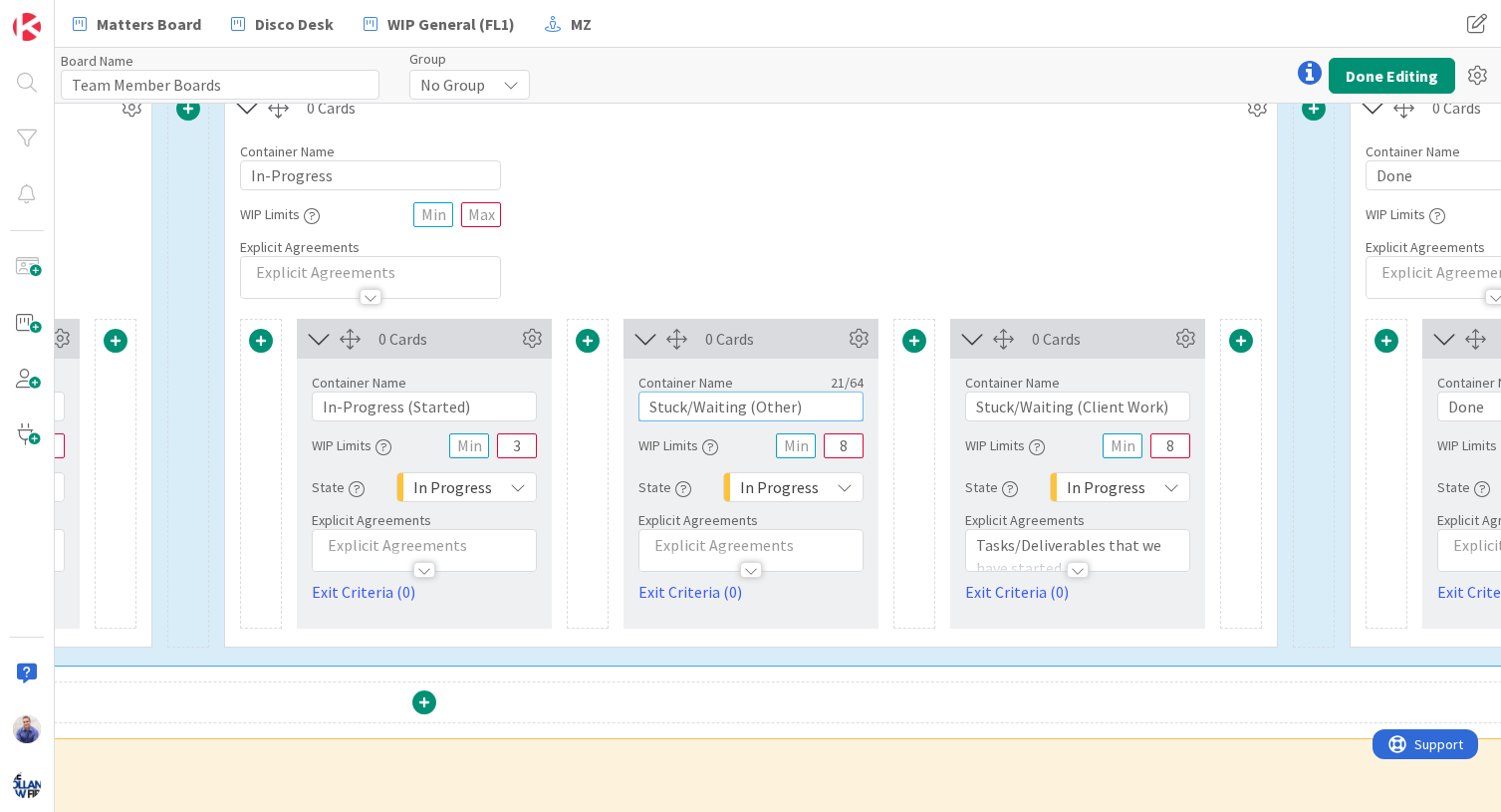
drag, startPoint x: 746, startPoint y: 412, endPoint x: 689, endPoint y: 415, distance: 57.1
click at [689, 415] on input "Stuck/Waiting (Other)" at bounding box center [751, 406] width 225 height 30
click at [706, 407] on input "Stuck (Other)" at bounding box center [751, 406] width 225 height 30
type input "Stuck (our court)"
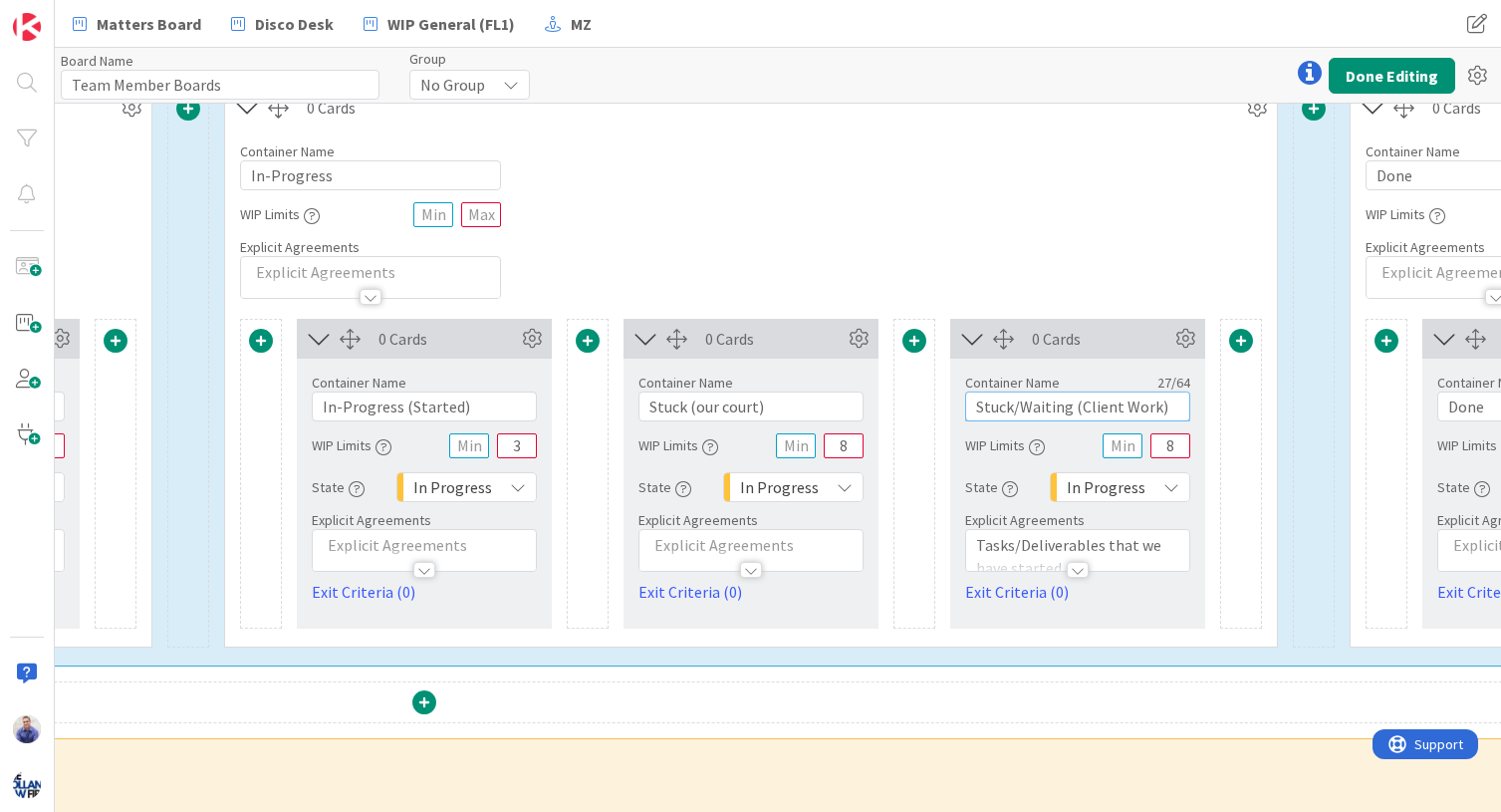
drag, startPoint x: 1021, startPoint y: 409, endPoint x: 946, endPoint y: 410, distance: 75.0
click at [966, 410] on input "Stuck/Waiting (Client Work)" at bounding box center [1078, 406] width 225 height 30
type input "Waiting (Client Work)"
drag, startPoint x: 802, startPoint y: 408, endPoint x: 691, endPoint y: 410, distance: 111.0
click at [691, 410] on input "Stuck (our court)" at bounding box center [751, 406] width 225 height 30
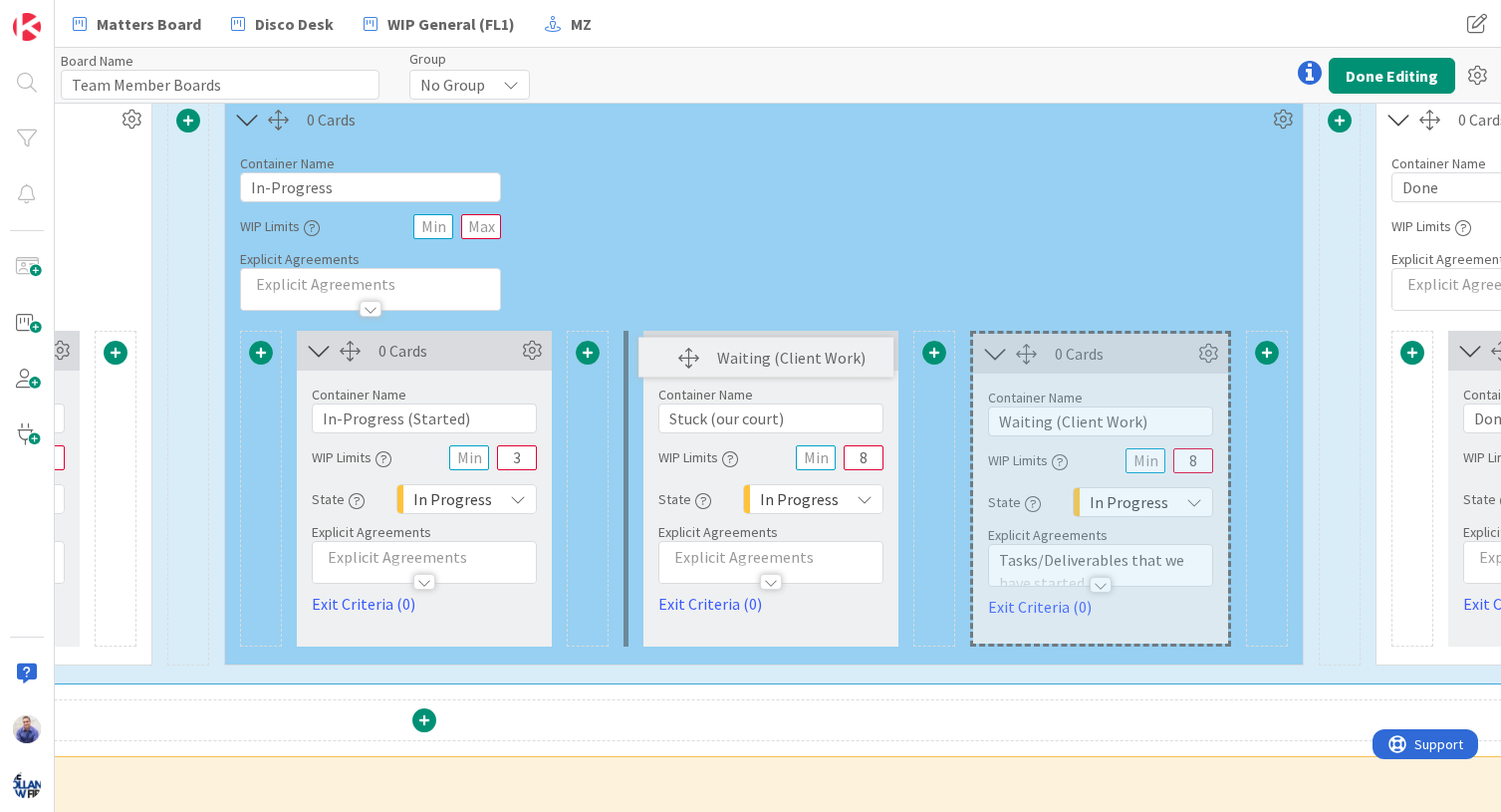
scroll to position [824, 1781]
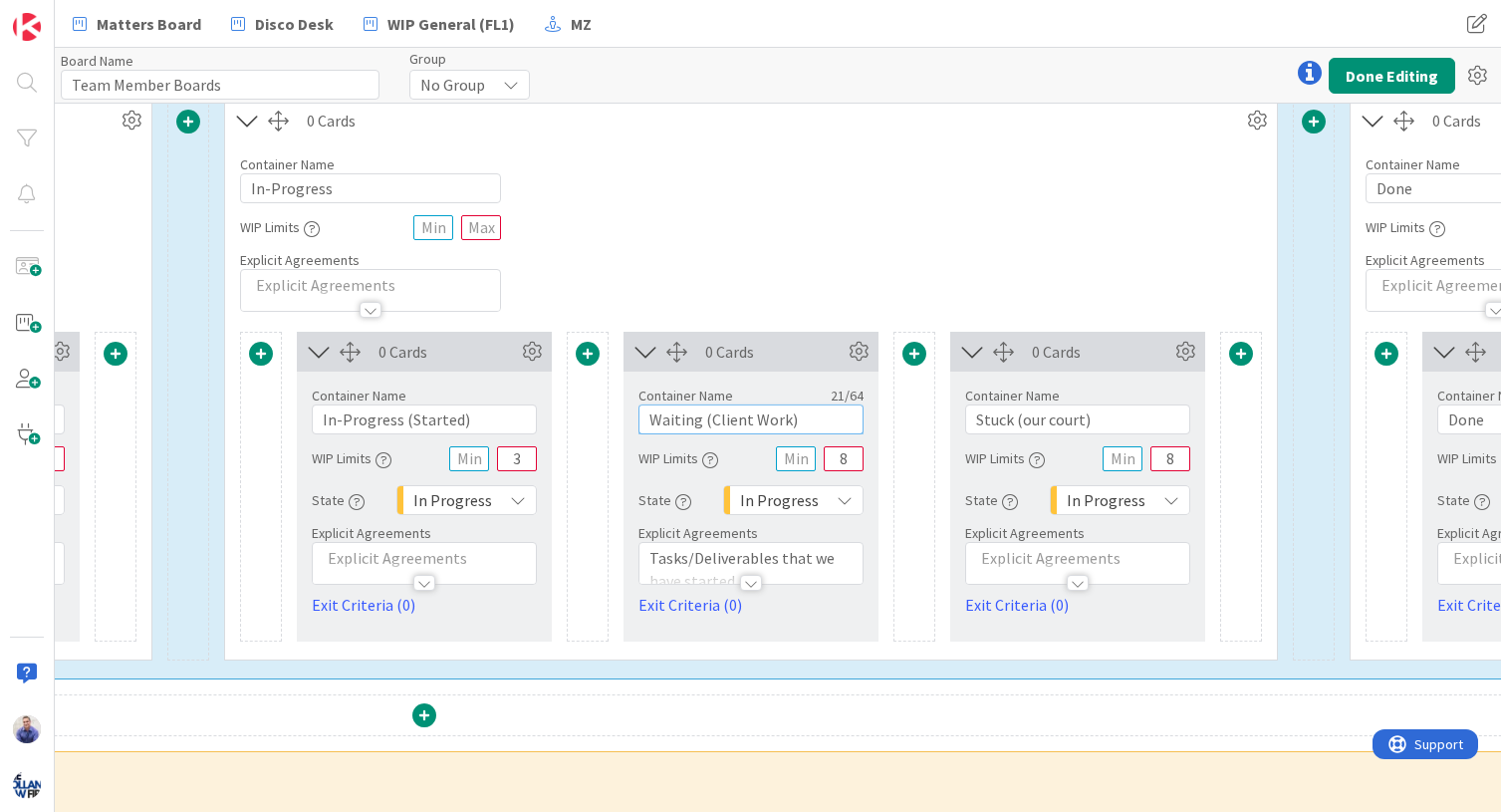
drag, startPoint x: 785, startPoint y: 422, endPoint x: 711, endPoint y: 426, distance: 74.1
click at [711, 426] on input "Waiting (Client Work)" at bounding box center [751, 419] width 225 height 30
type input "Waiting (External)"
click at [1059, 420] on input "Stuck (our court)" at bounding box center [1078, 419] width 225 height 30
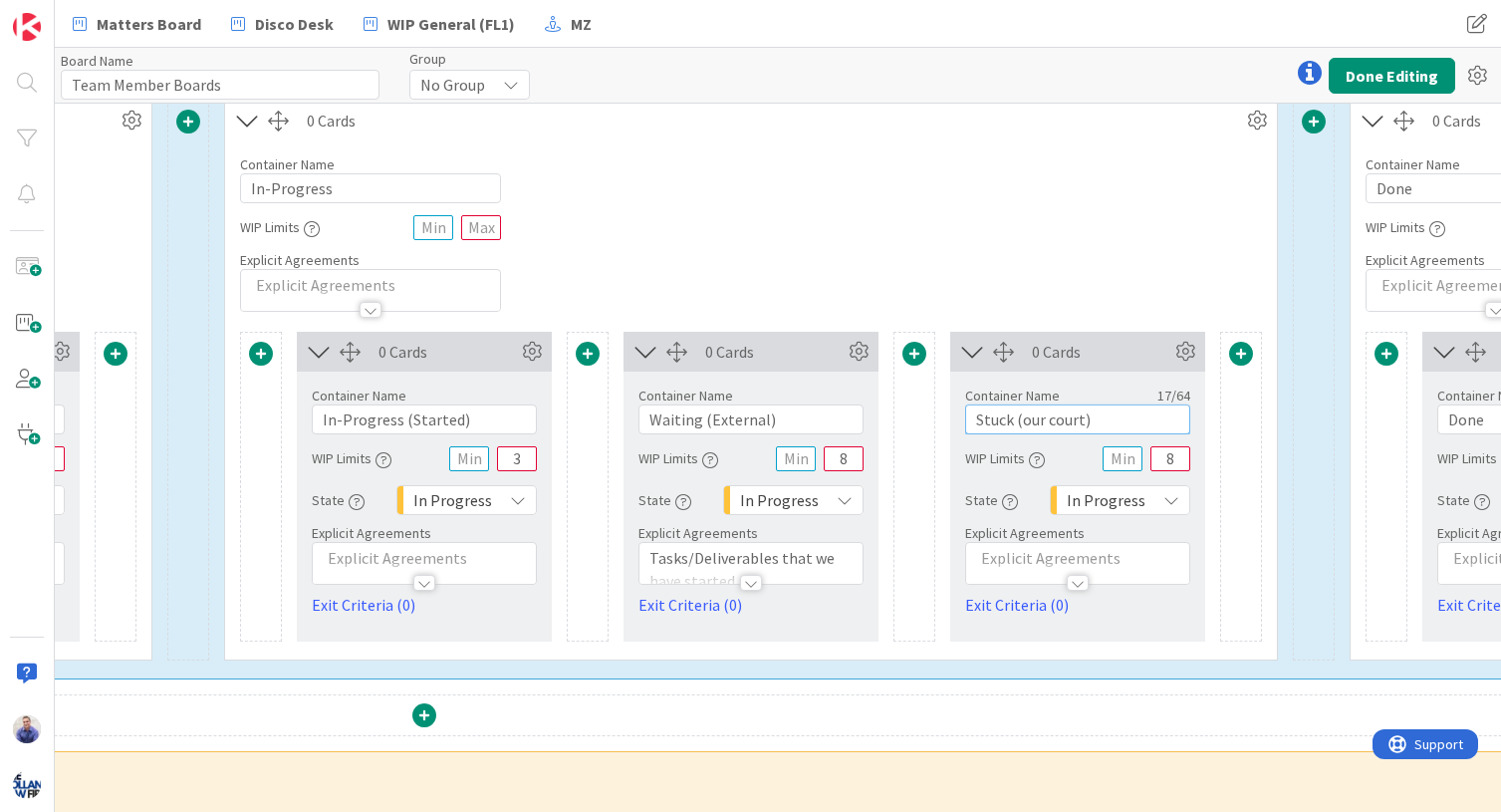
click at [1066, 423] on input "Stuck (our court)" at bounding box center [1078, 419] width 225 height 30
click at [1082, 422] on input "Stuck (our court)" at bounding box center [1078, 419] width 225 height 30
drag, startPoint x: 1082, startPoint y: 422, endPoint x: 1021, endPoint y: 421, distance: 61.0
click at [1022, 421] on input "Stuck (our court)" at bounding box center [1078, 419] width 225 height 30
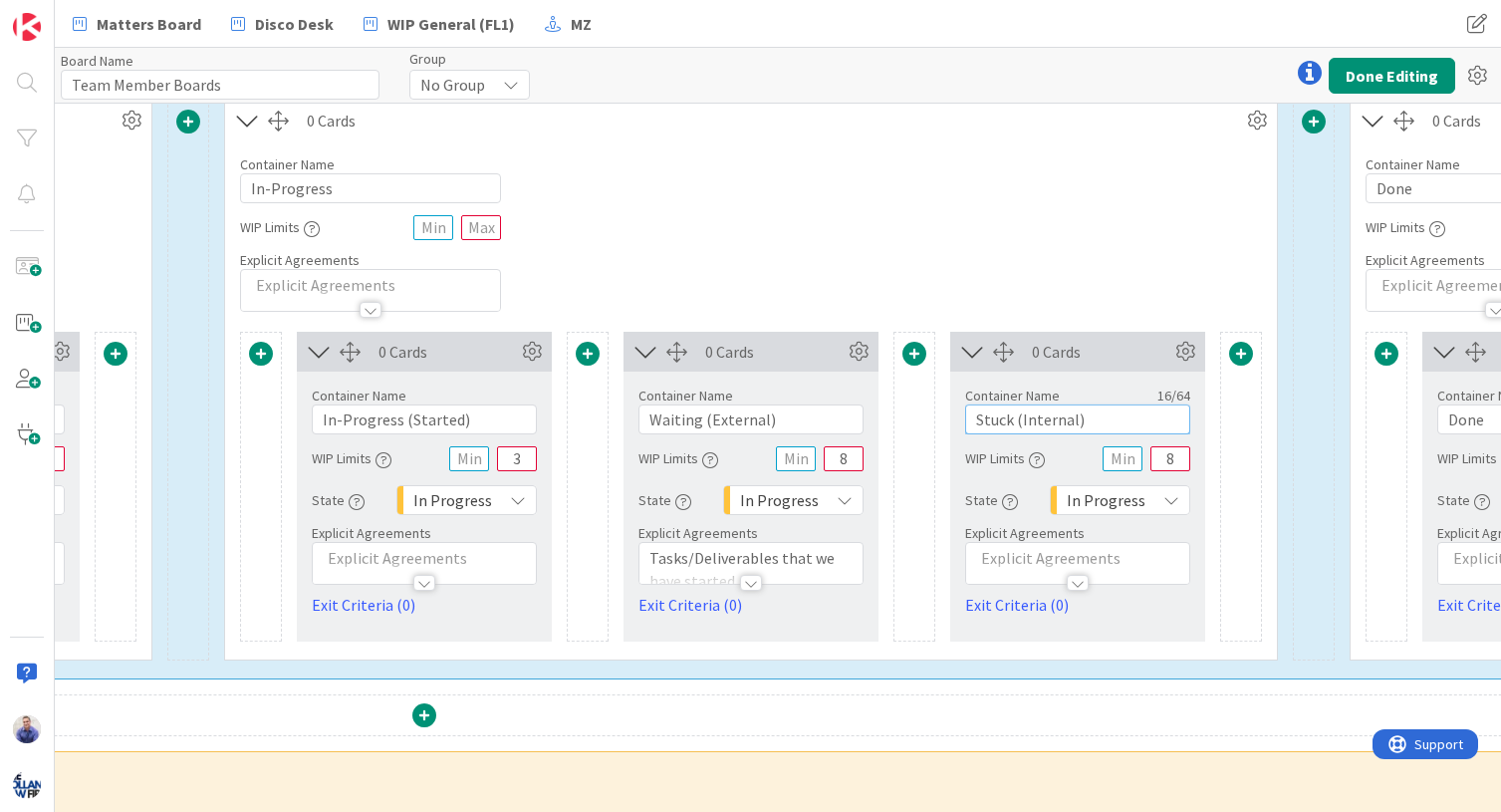
type input "Stuck (Internal)"
click at [1003, 262] on div "Container Name 11 / 64 In-Progress WIP Limits Explicit Agreements" at bounding box center [750, 226] width 1051 height 171
click at [1062, 413] on input "Stuck (Internal)" at bounding box center [1078, 419] width 225 height 30
click at [1034, 226] on div "Container Name 11 / 64 In-Progress WIP Limits Explicit Agreements" at bounding box center [750, 226] width 1051 height 171
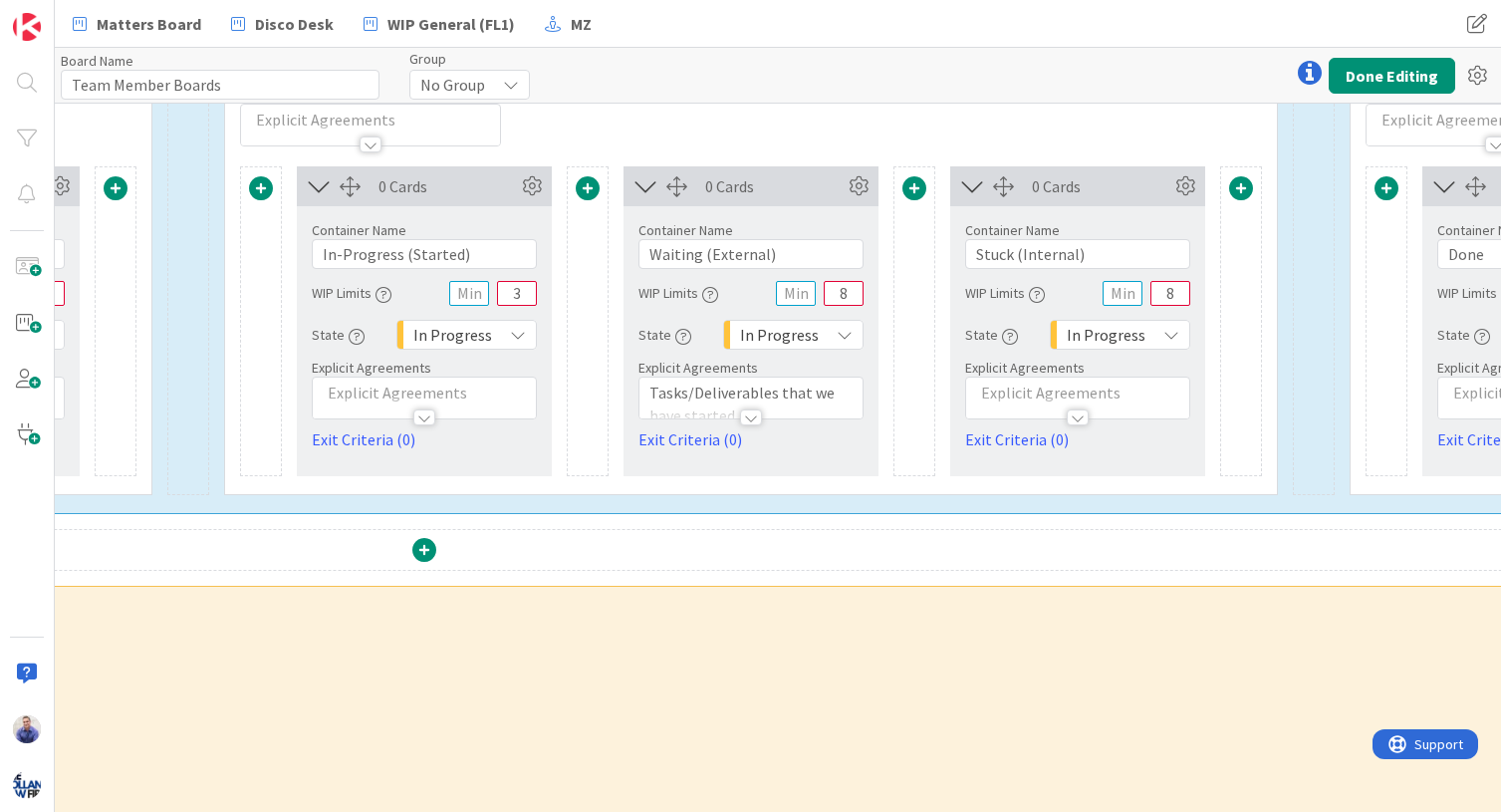
scroll to position [1053, 1781]
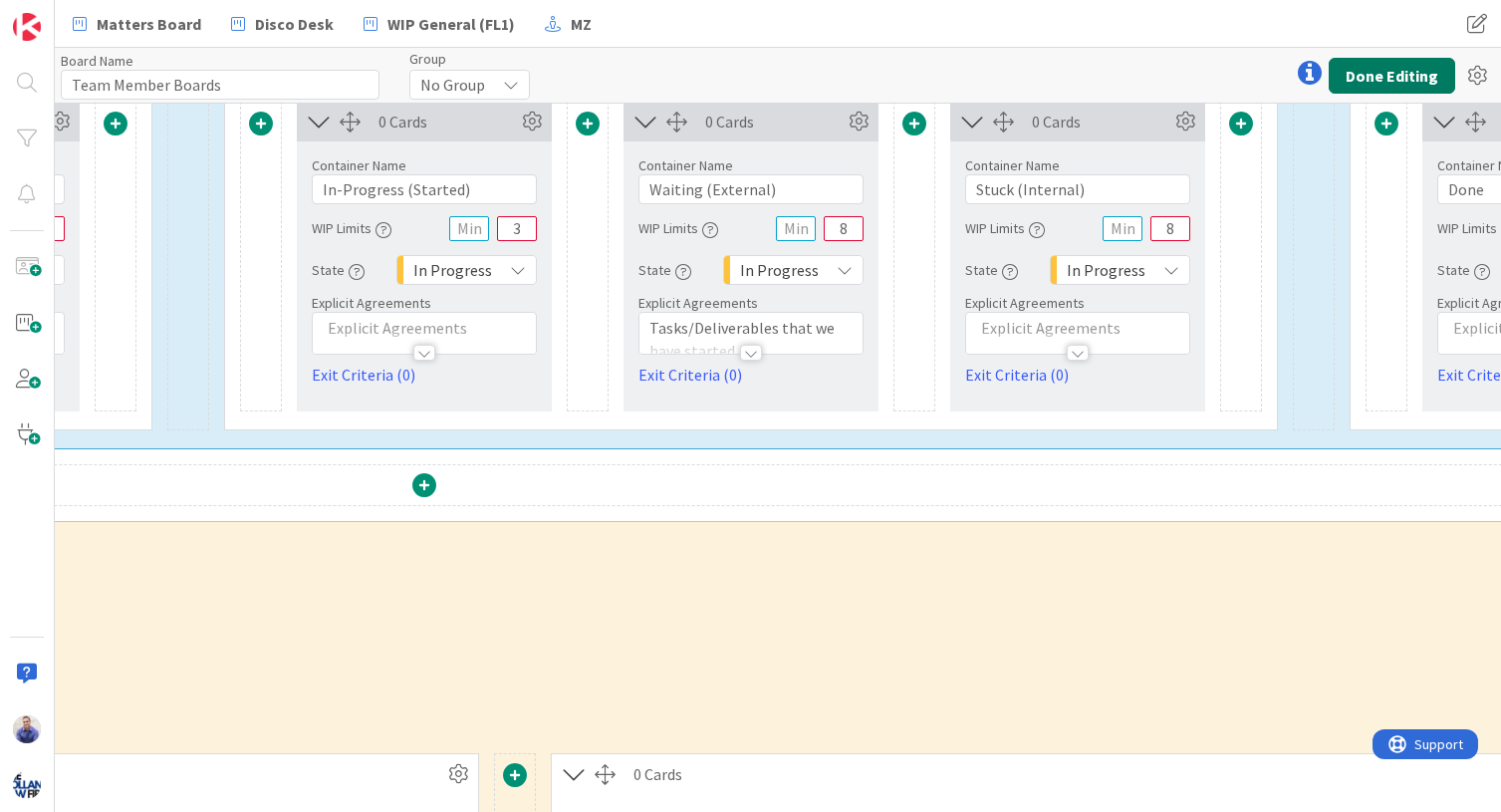
click at [1249, 75] on button "Done Editing" at bounding box center [1391, 76] width 127 height 36
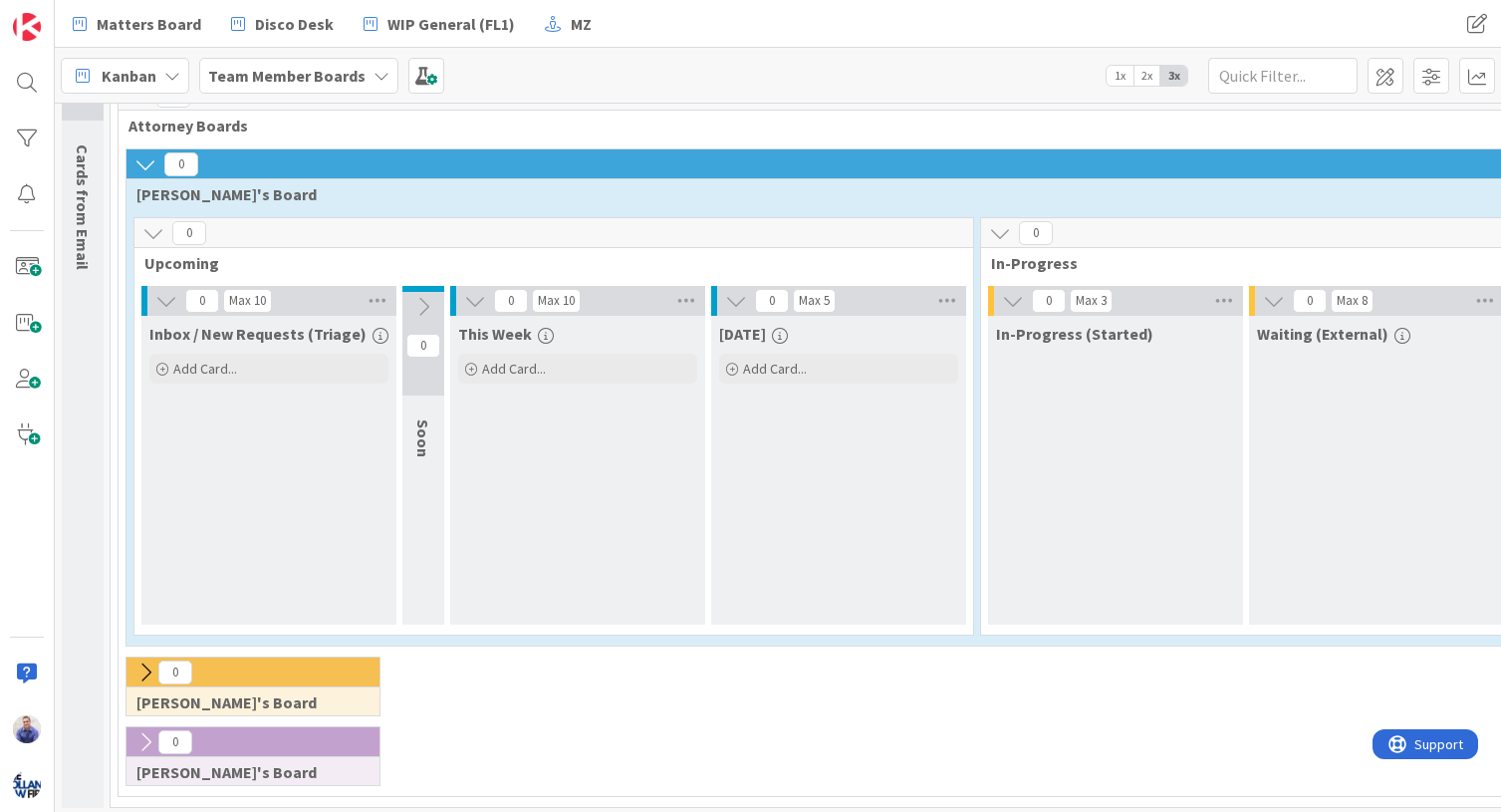
click at [428, 306] on icon at bounding box center [424, 307] width 22 height 22
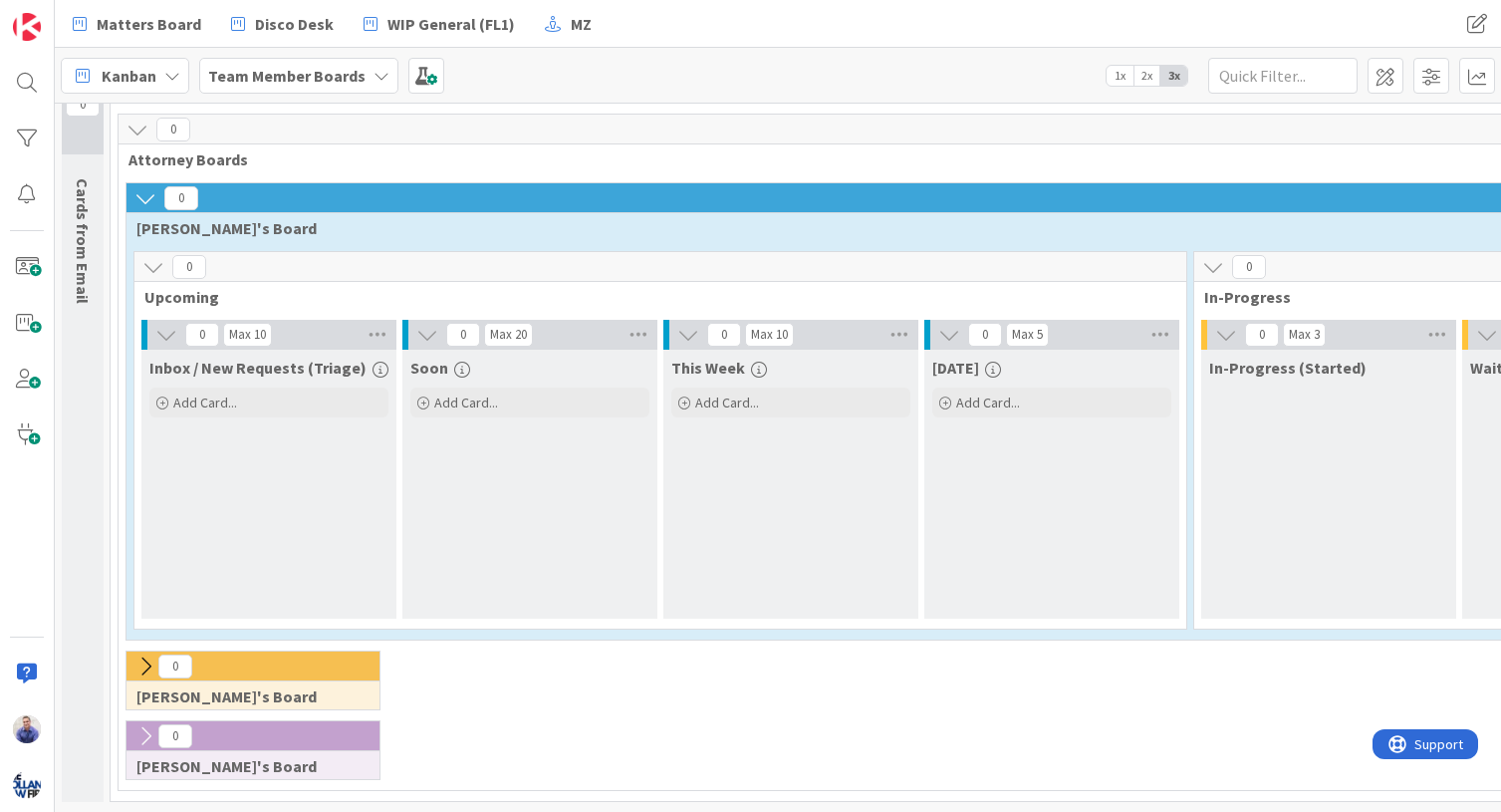
scroll to position [78, 0]
click at [1249, 69] on span at bounding box center [1385, 76] width 36 height 36
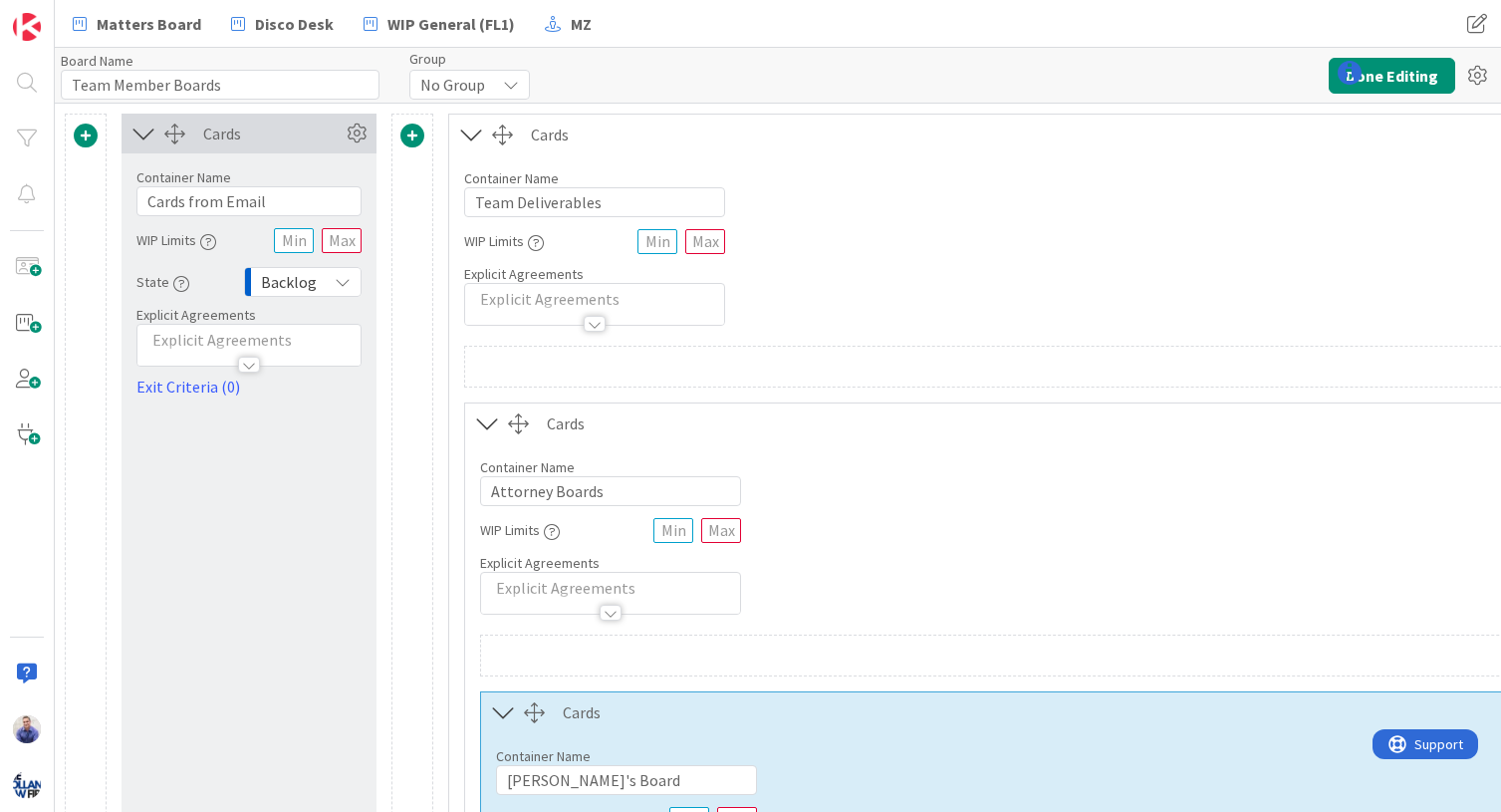
type input "Team Member Boards"
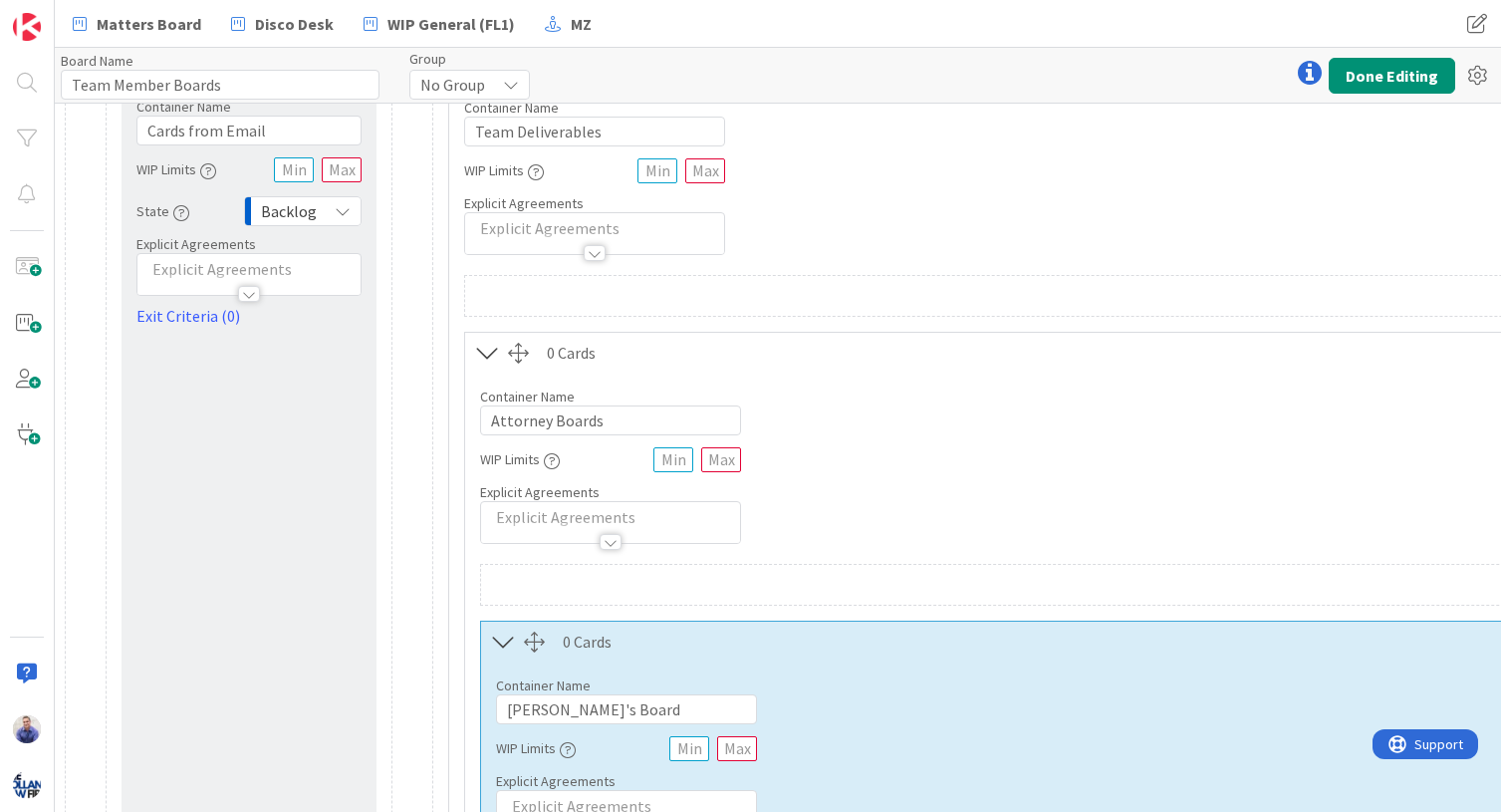
scroll to position [230, 0]
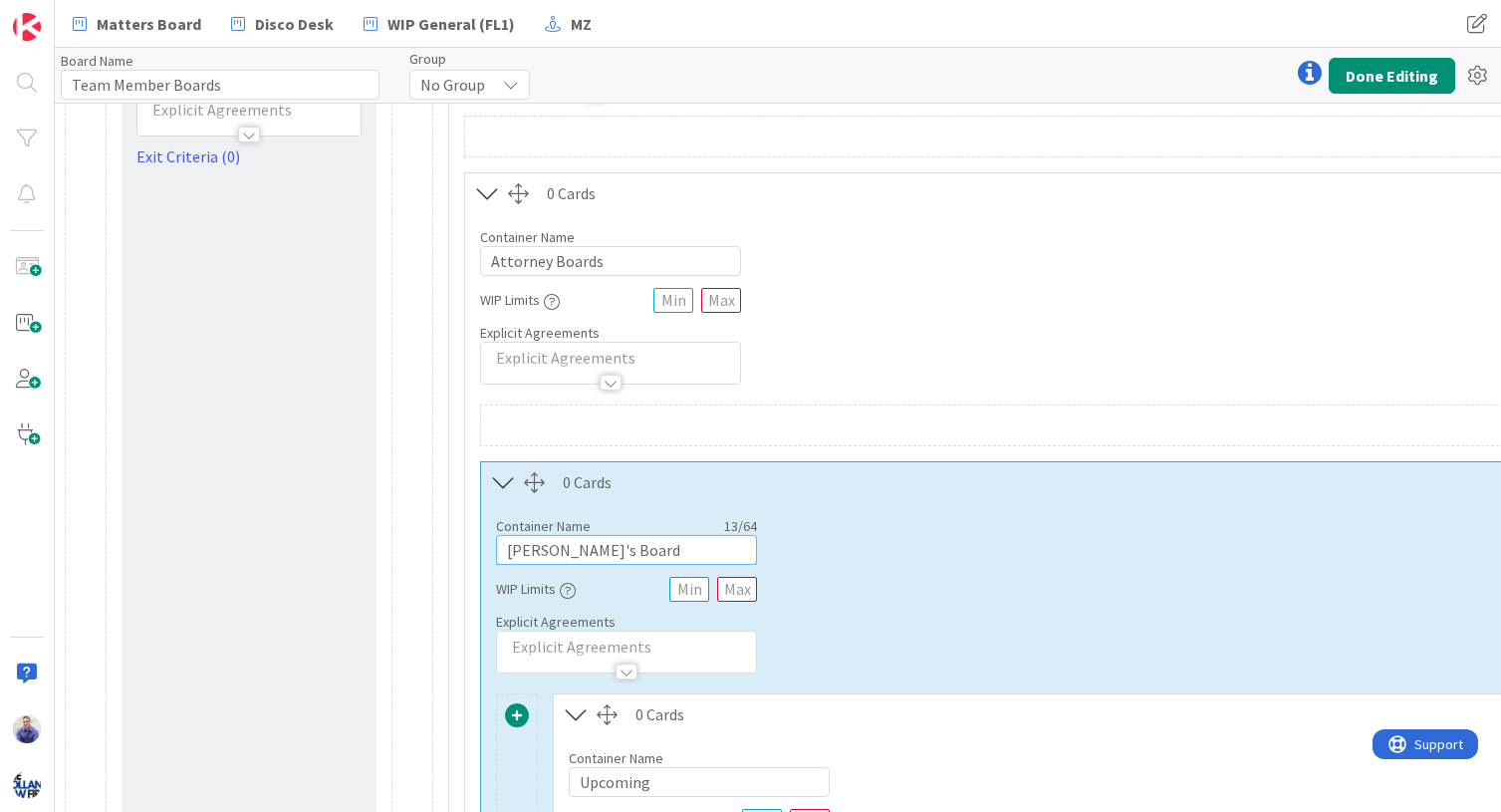
click at [557, 553] on input "Peter's Board" at bounding box center [627, 550] width 261 height 30
click at [566, 553] on input "Peter's Dliverables Board" at bounding box center [627, 550] width 261 height 30
type input "Peter's Deliverables Board"
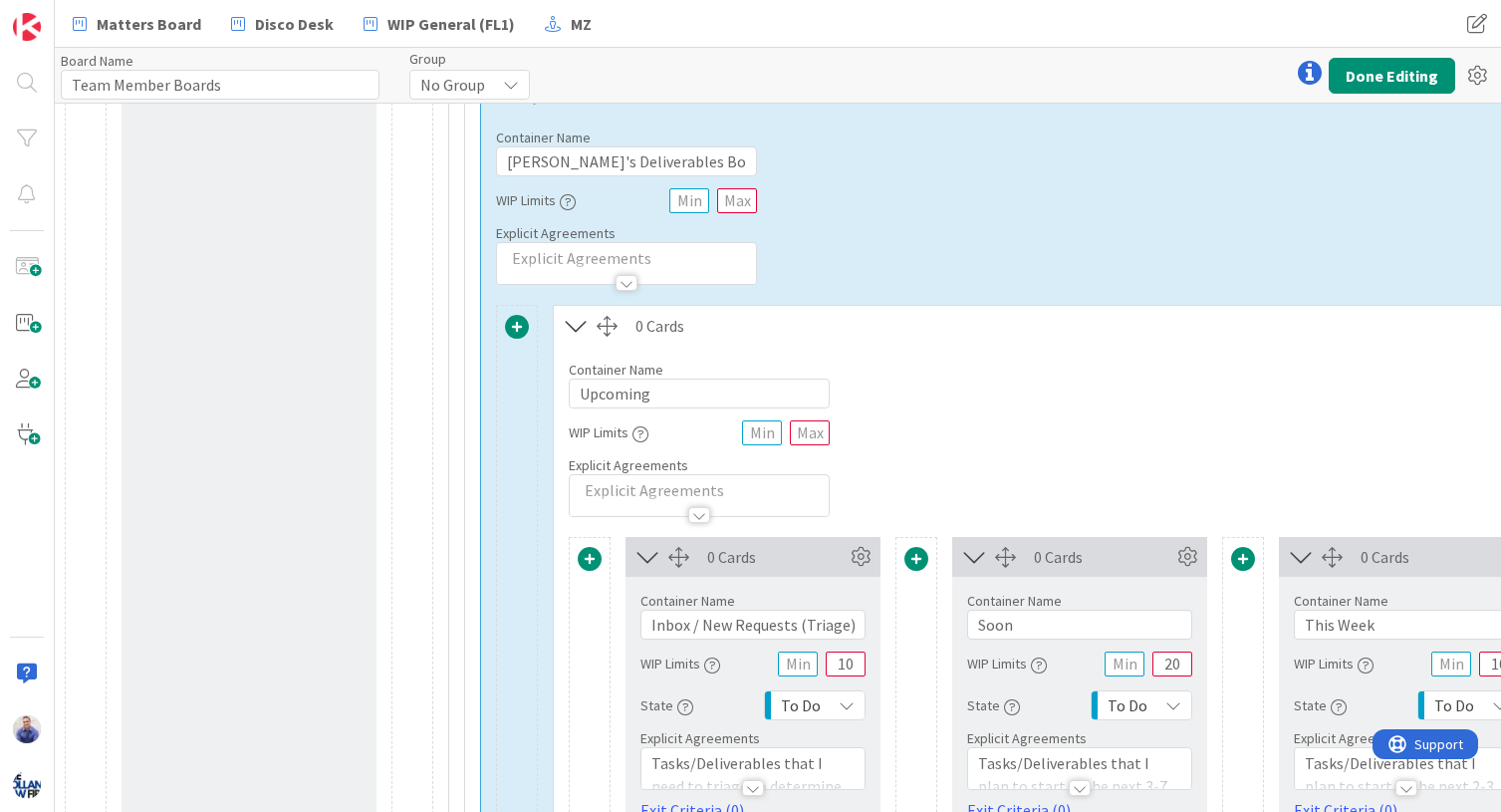
scroll to position [690, 0]
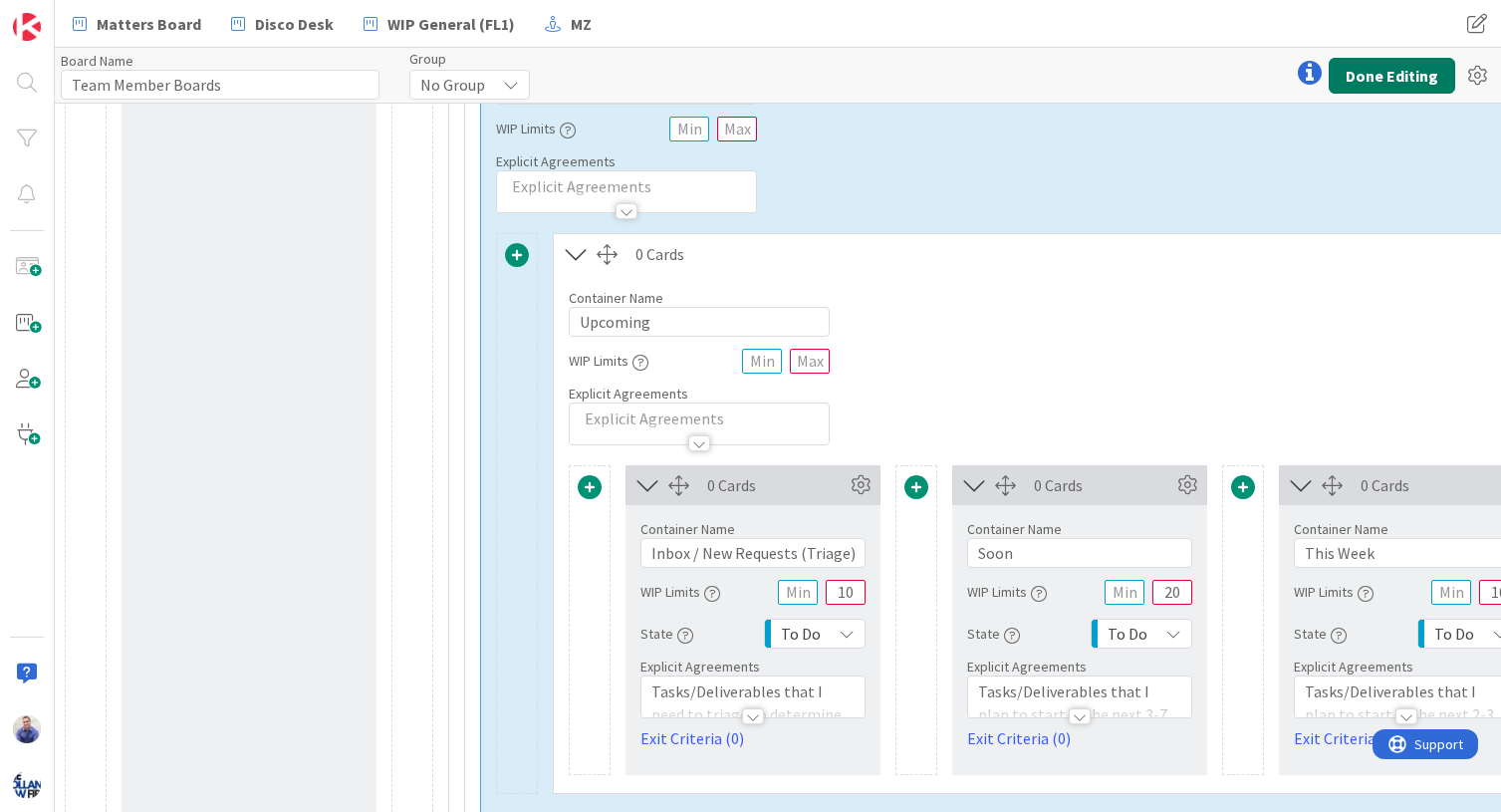
click at [1249, 88] on button "Done Editing" at bounding box center [1391, 76] width 127 height 36
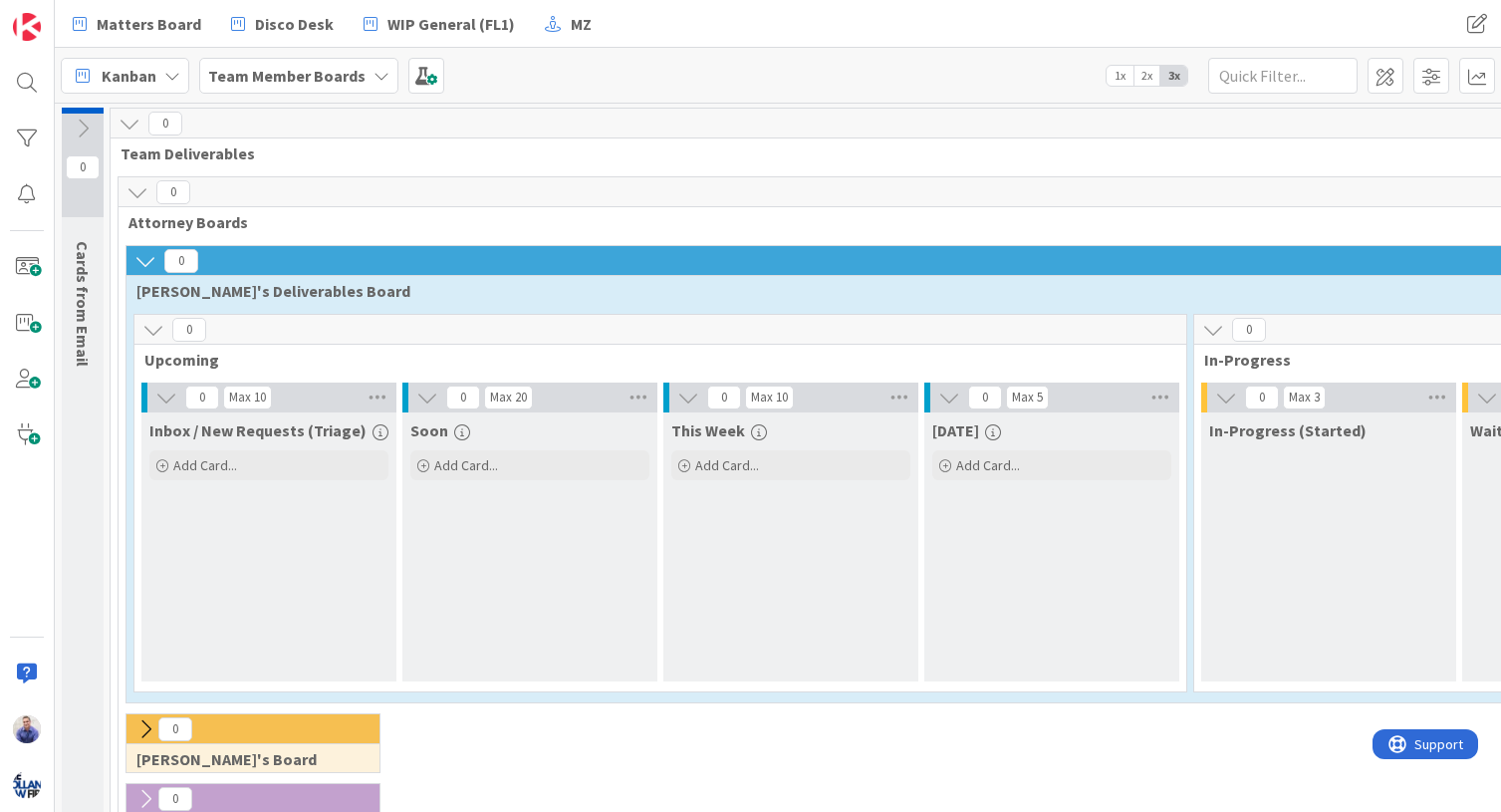
click at [158, 331] on icon at bounding box center [153, 330] width 22 height 22
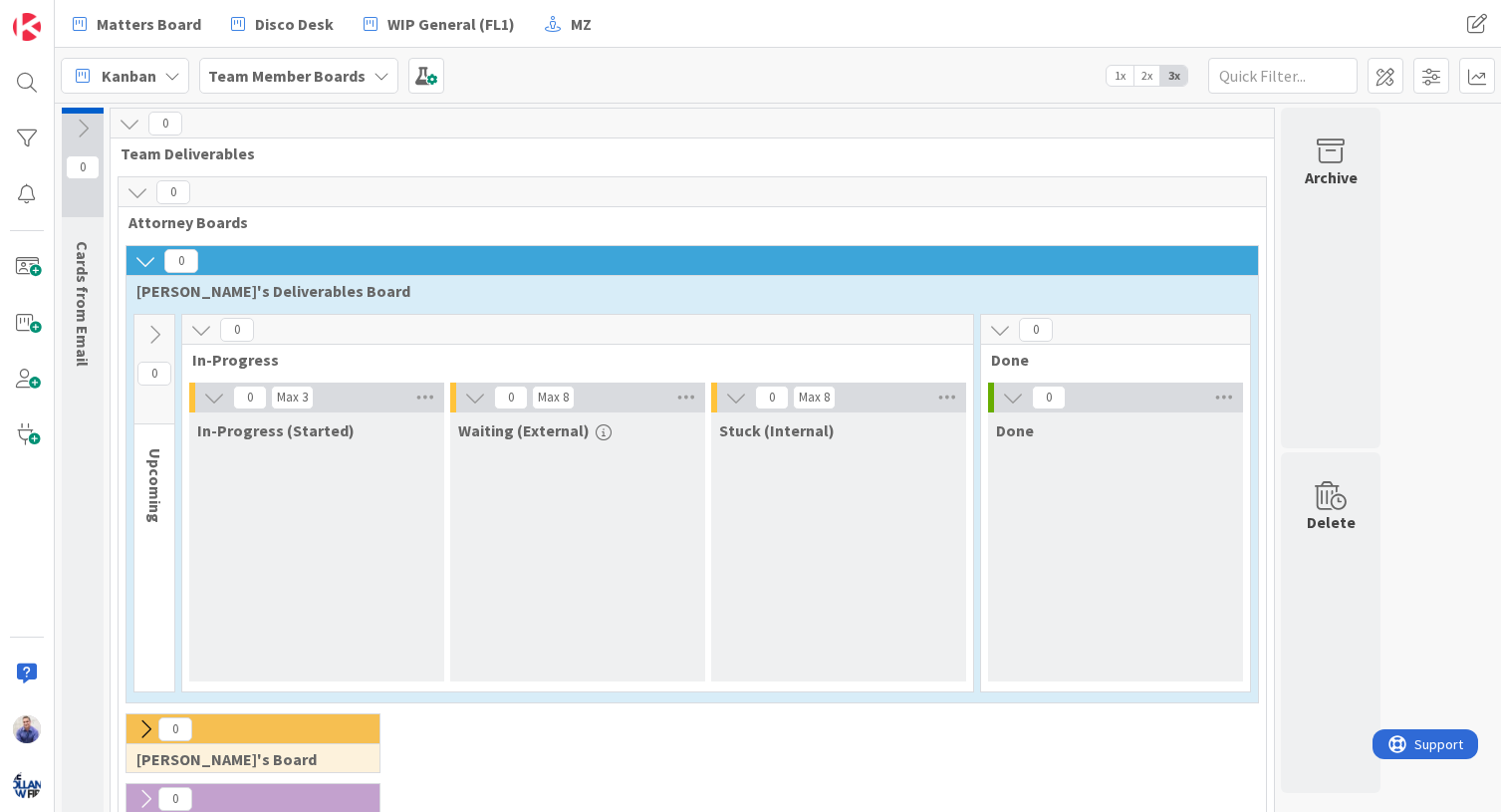
click at [157, 334] on icon at bounding box center [154, 335] width 22 height 22
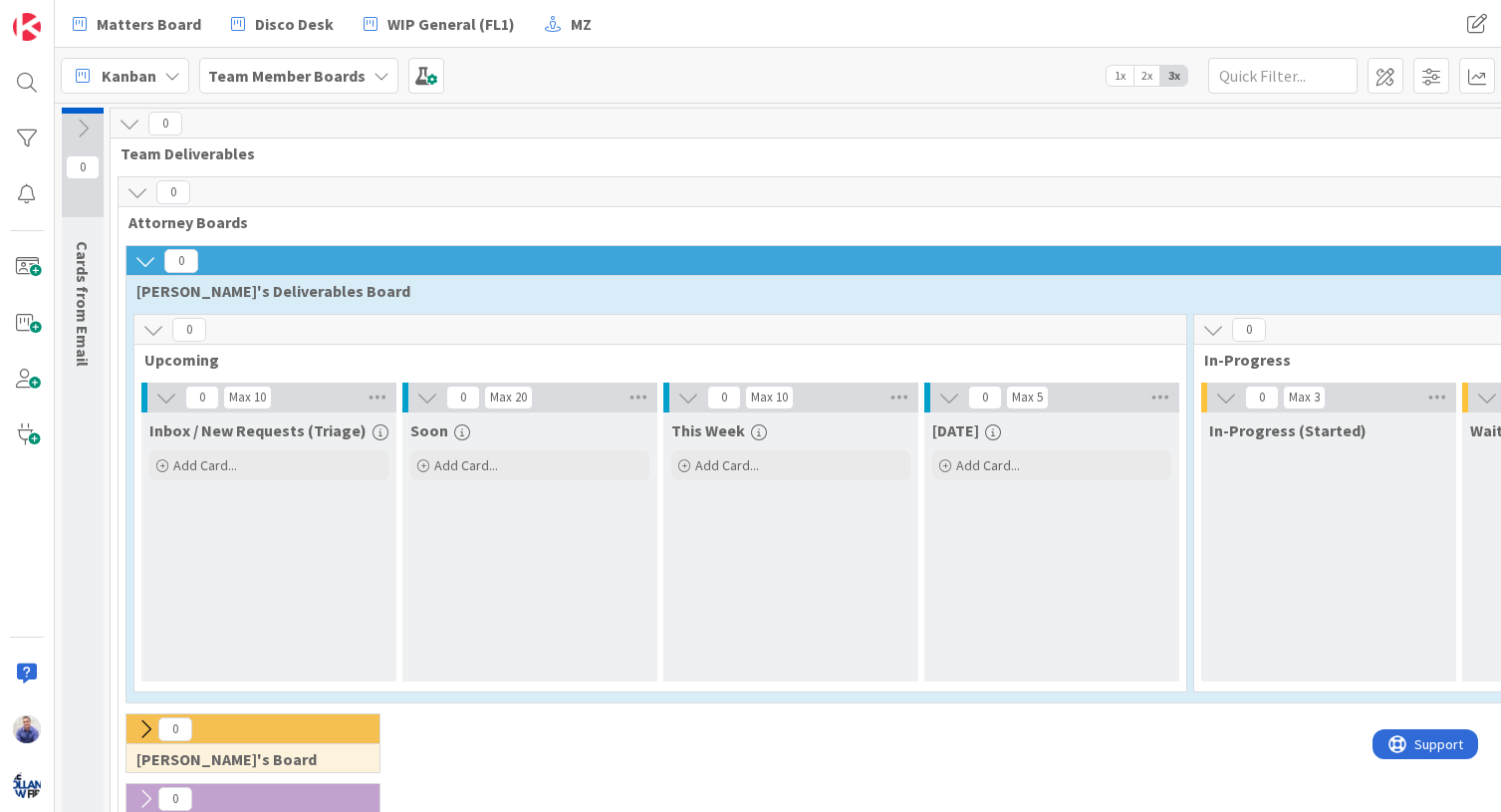
click at [157, 334] on icon at bounding box center [153, 330] width 22 height 22
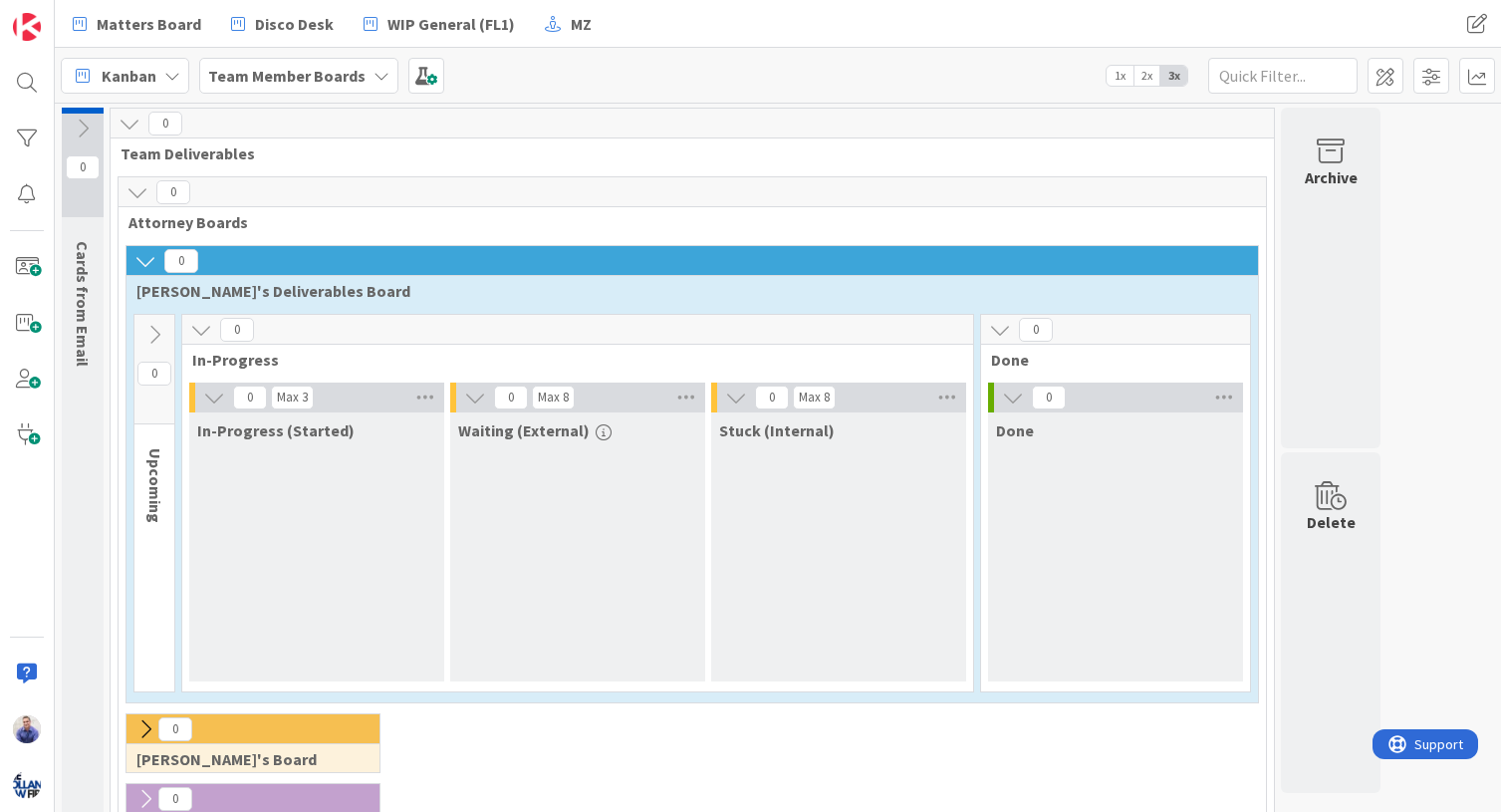
click at [162, 330] on icon at bounding box center [154, 335] width 22 height 22
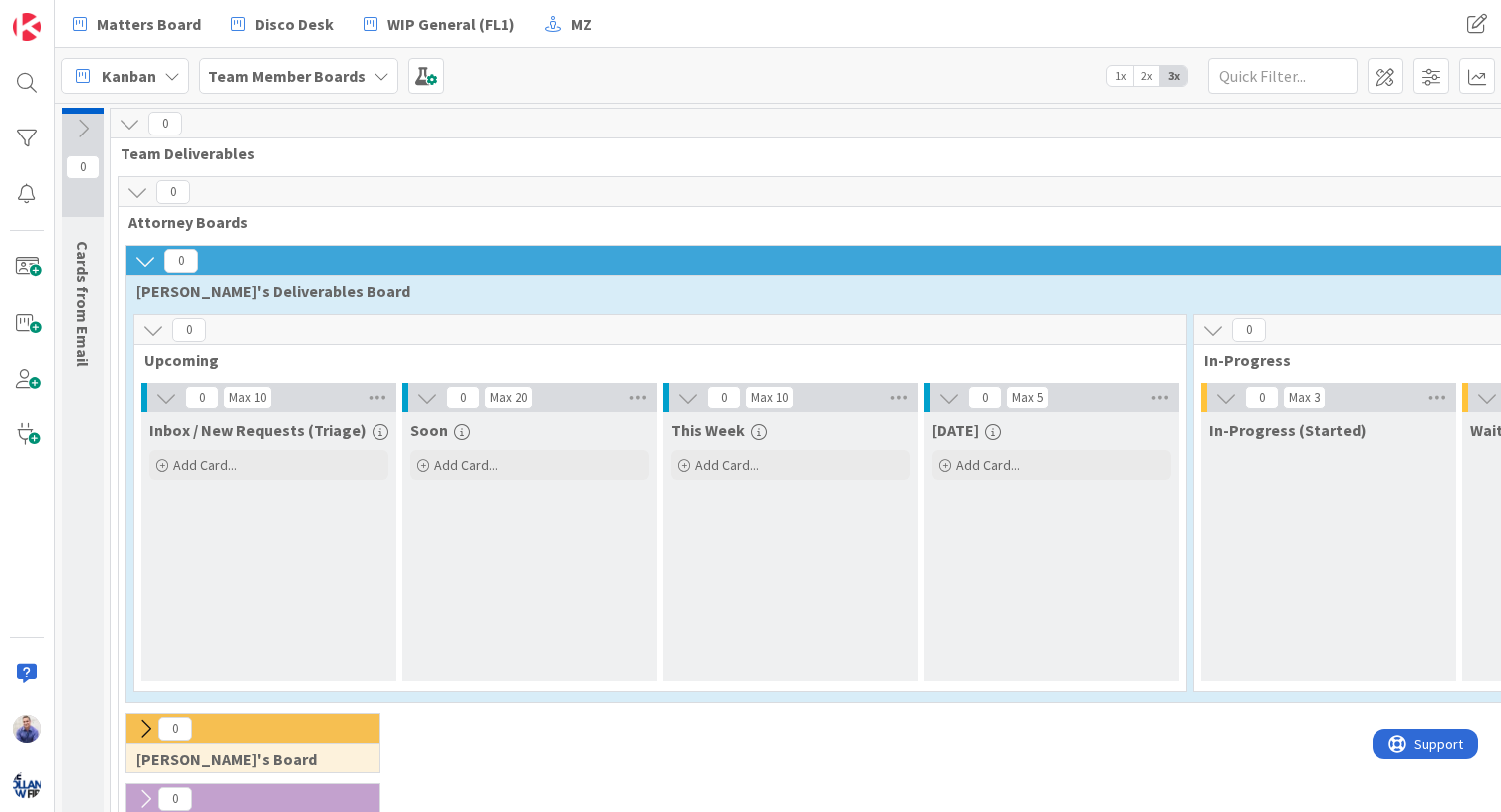
click at [162, 330] on icon at bounding box center [153, 330] width 22 height 22
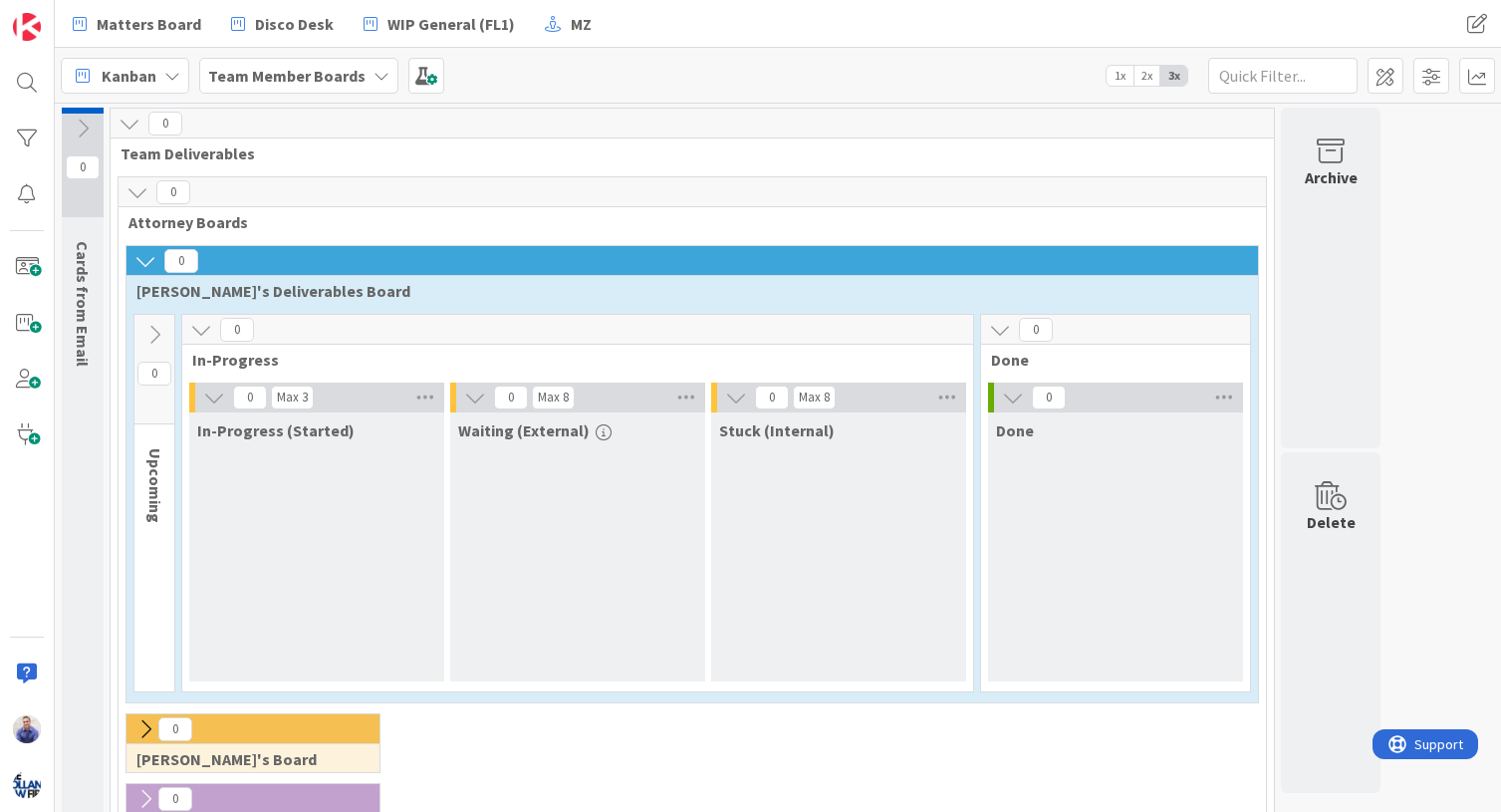
click at [162, 330] on icon at bounding box center [154, 335] width 22 height 22
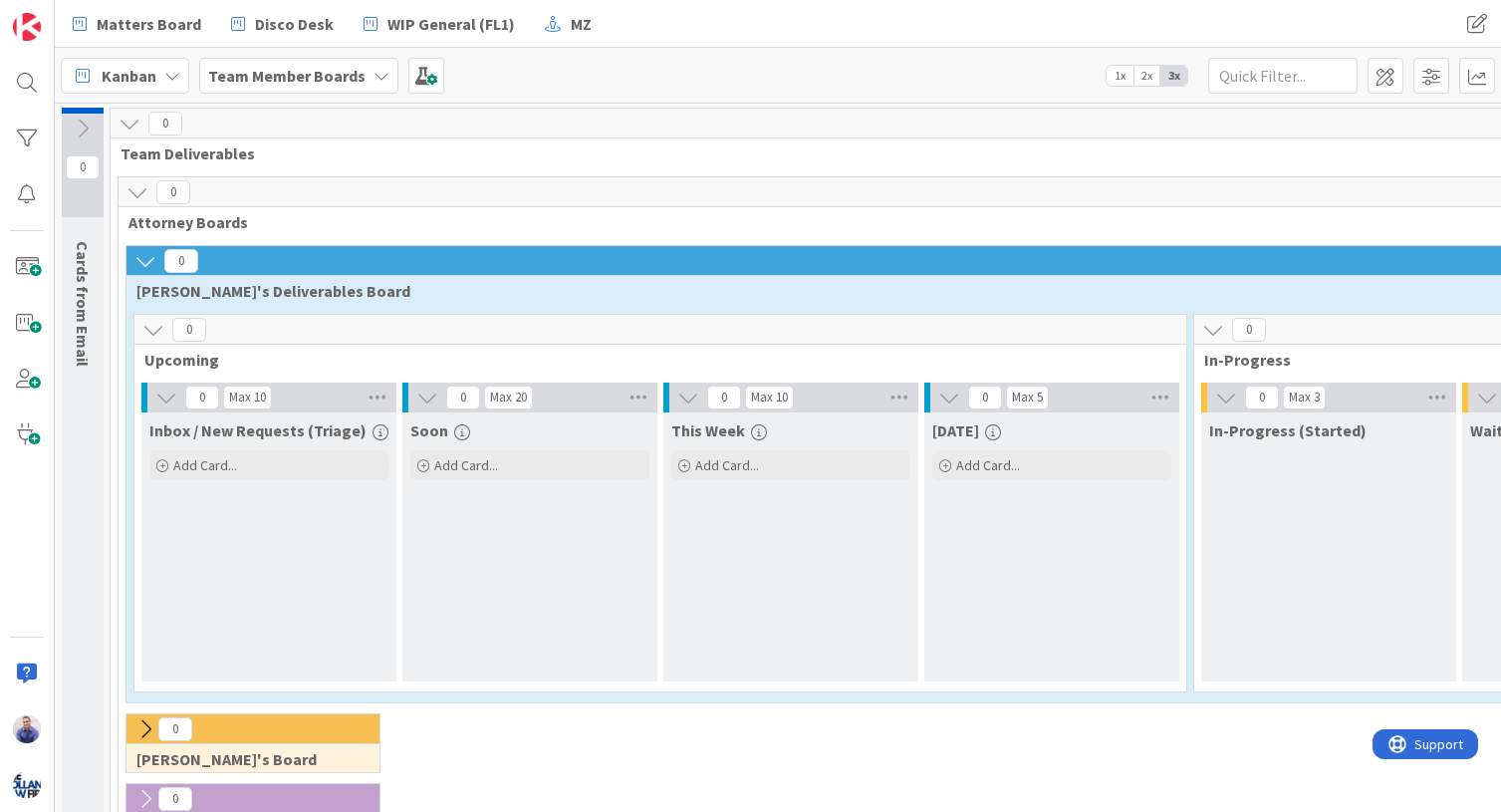
click at [1035, 395] on div "Max 5" at bounding box center [1028, 398] width 31 height 10
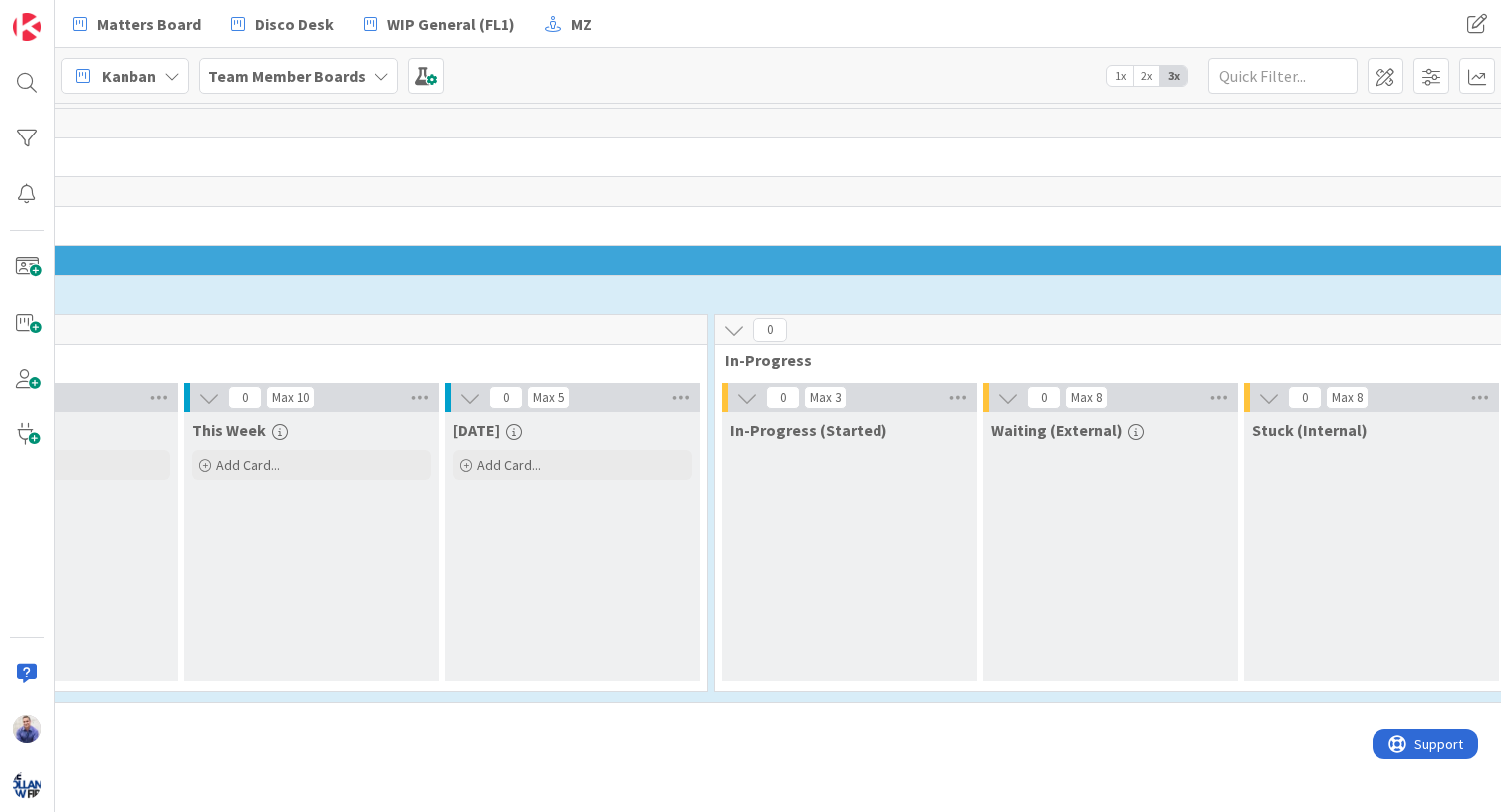
scroll to position [0, 519]
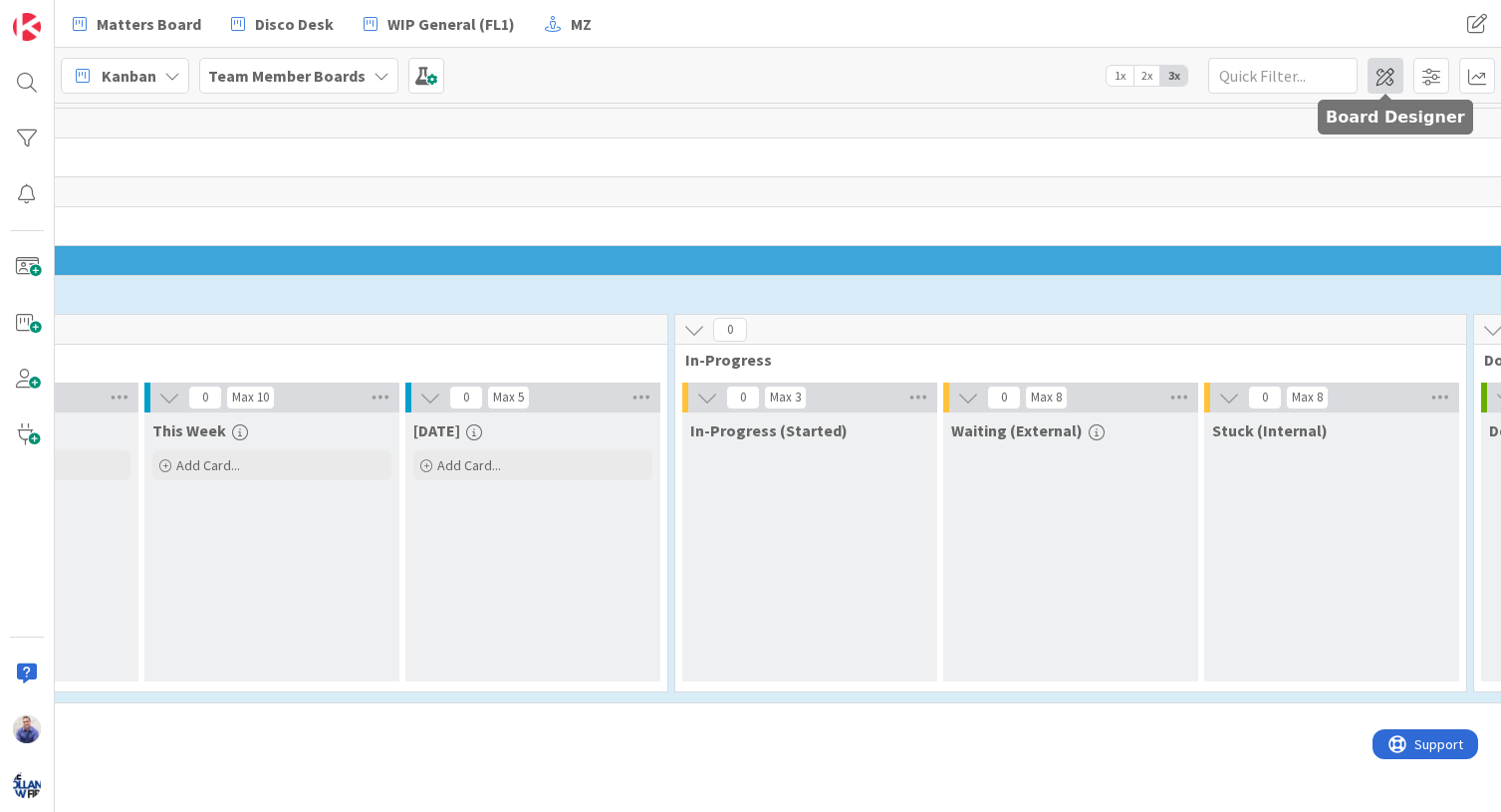
click at [1249, 80] on span at bounding box center [1385, 76] width 36 height 36
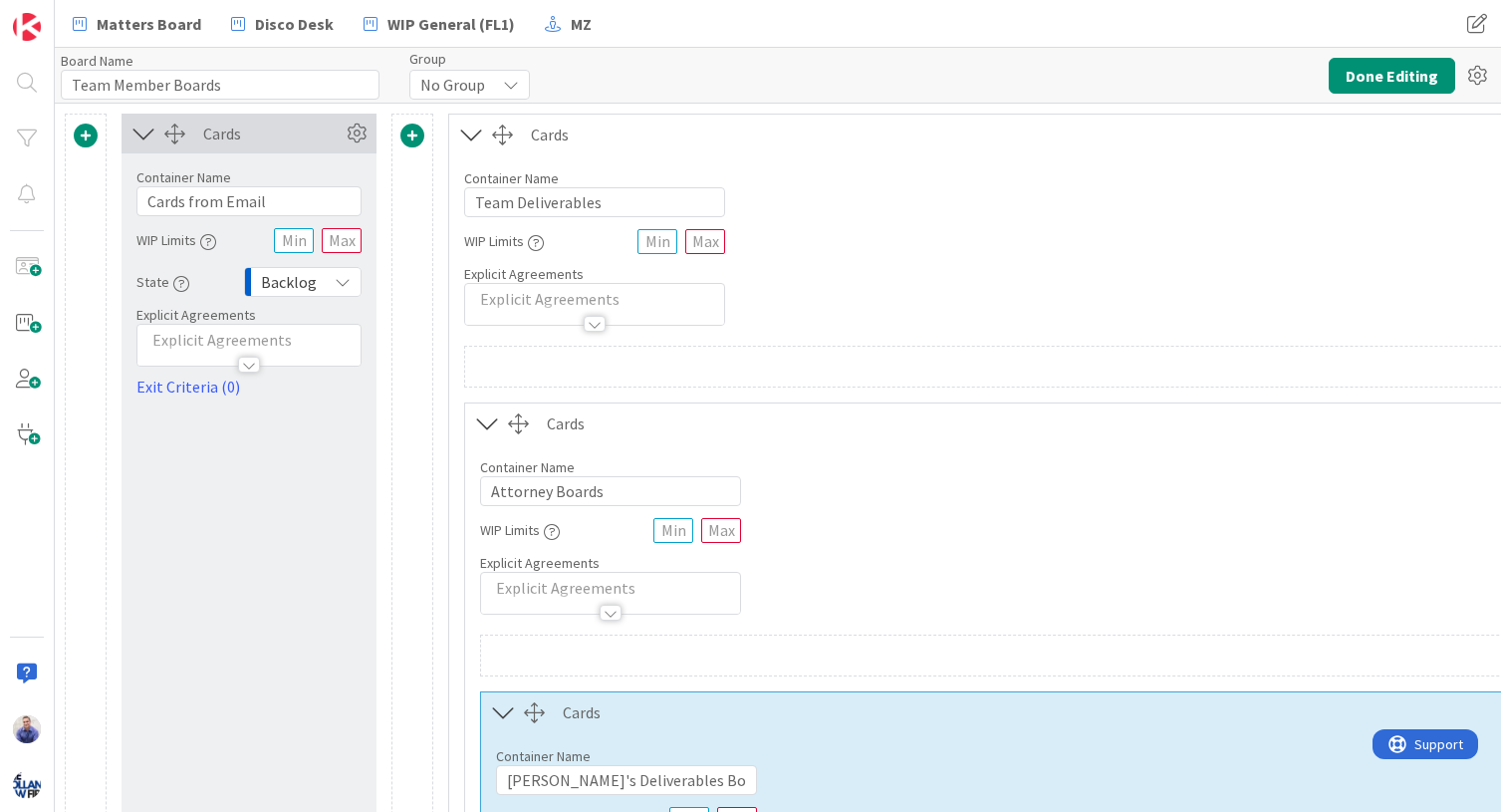
type input "Team Member Boards"
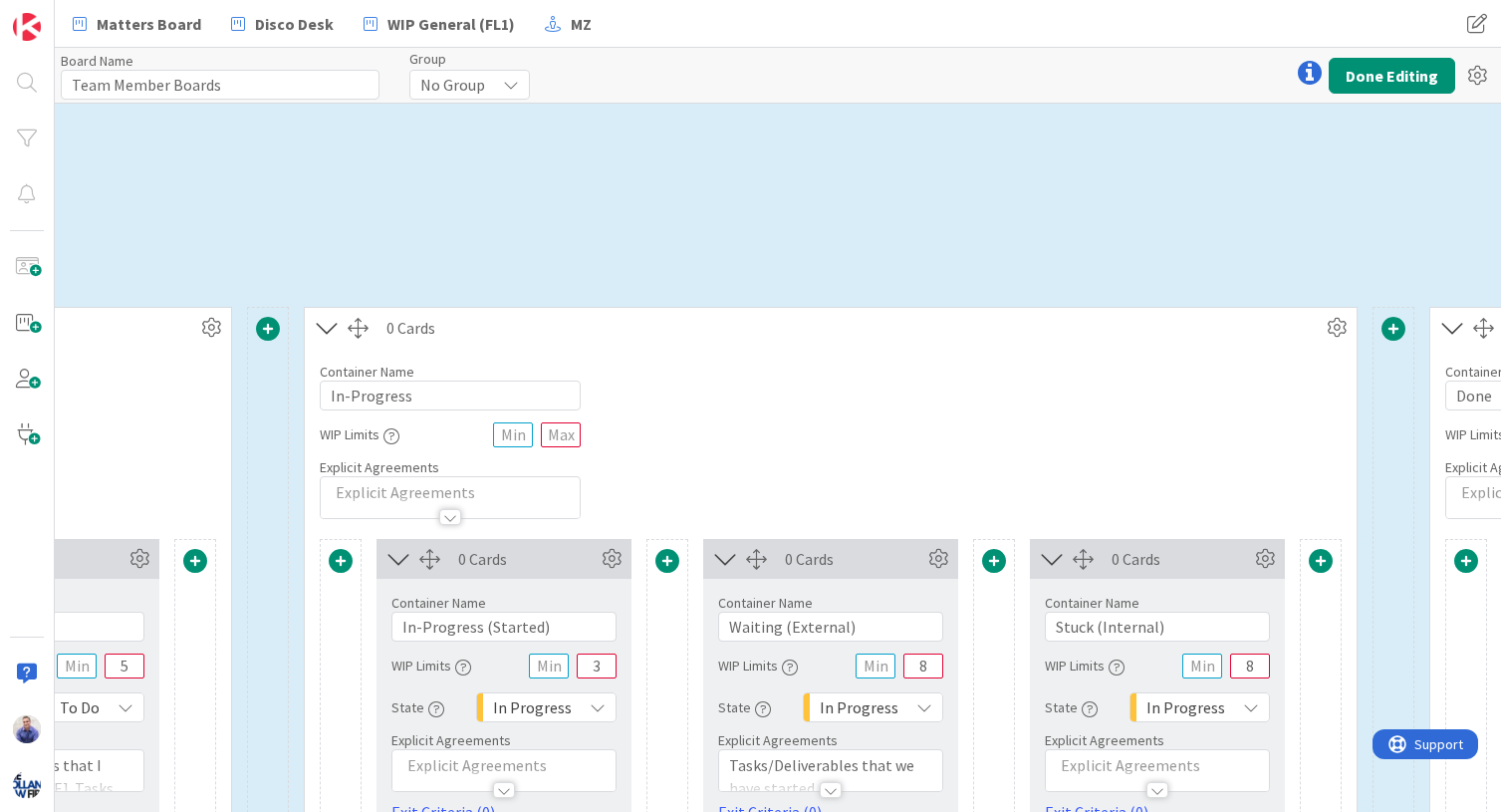
scroll to position [628, 1701]
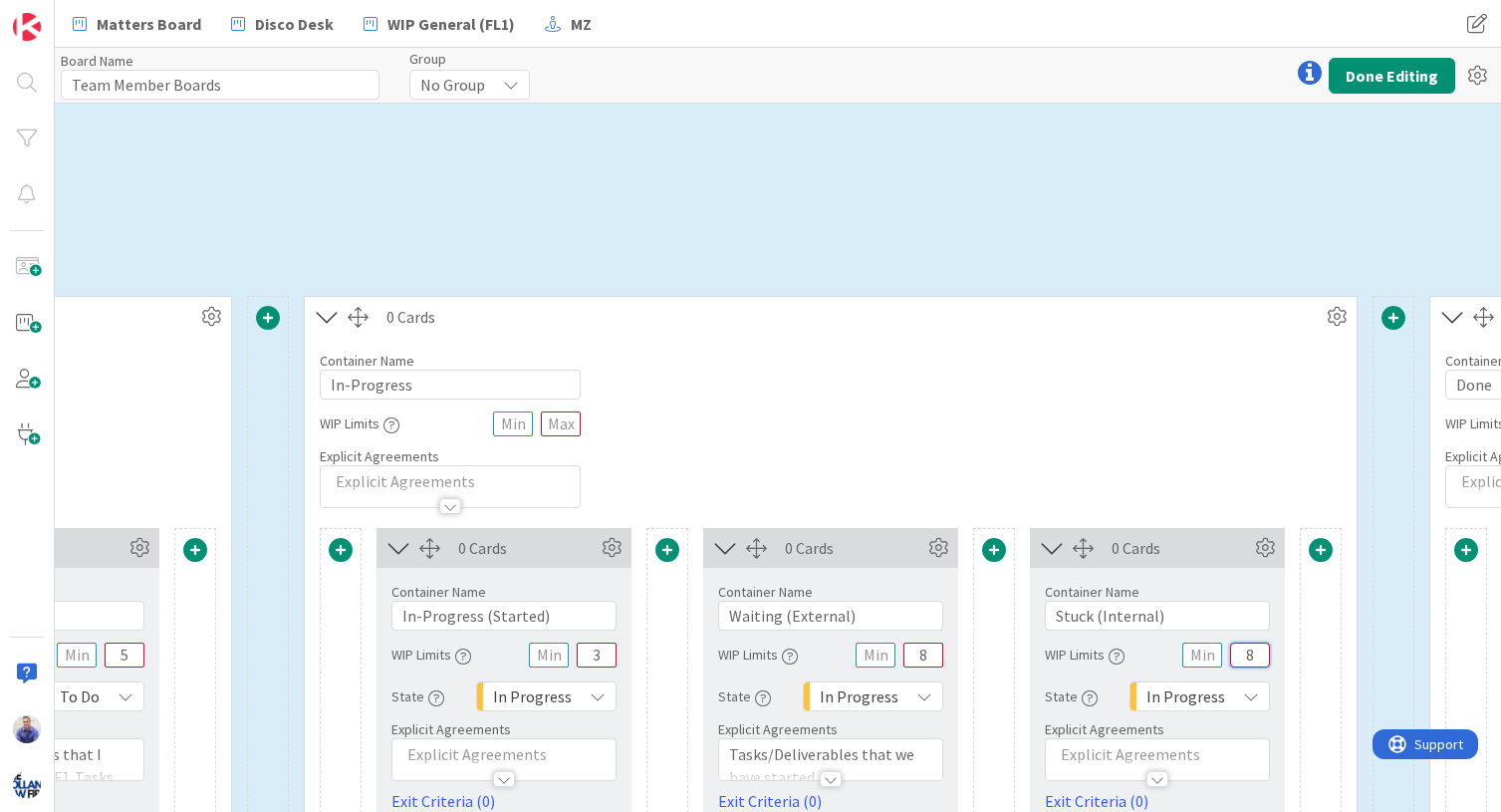
drag, startPoint x: 1259, startPoint y: 656, endPoint x: 1238, endPoint y: 655, distance: 21.0
click at [1240, 656] on input "8" at bounding box center [1250, 655] width 40 height 25
drag, startPoint x: 1260, startPoint y: 658, endPoint x: 1225, endPoint y: 659, distance: 35.0
click at [1230, 659] on input "5" at bounding box center [1250, 655] width 40 height 25
type input "3"
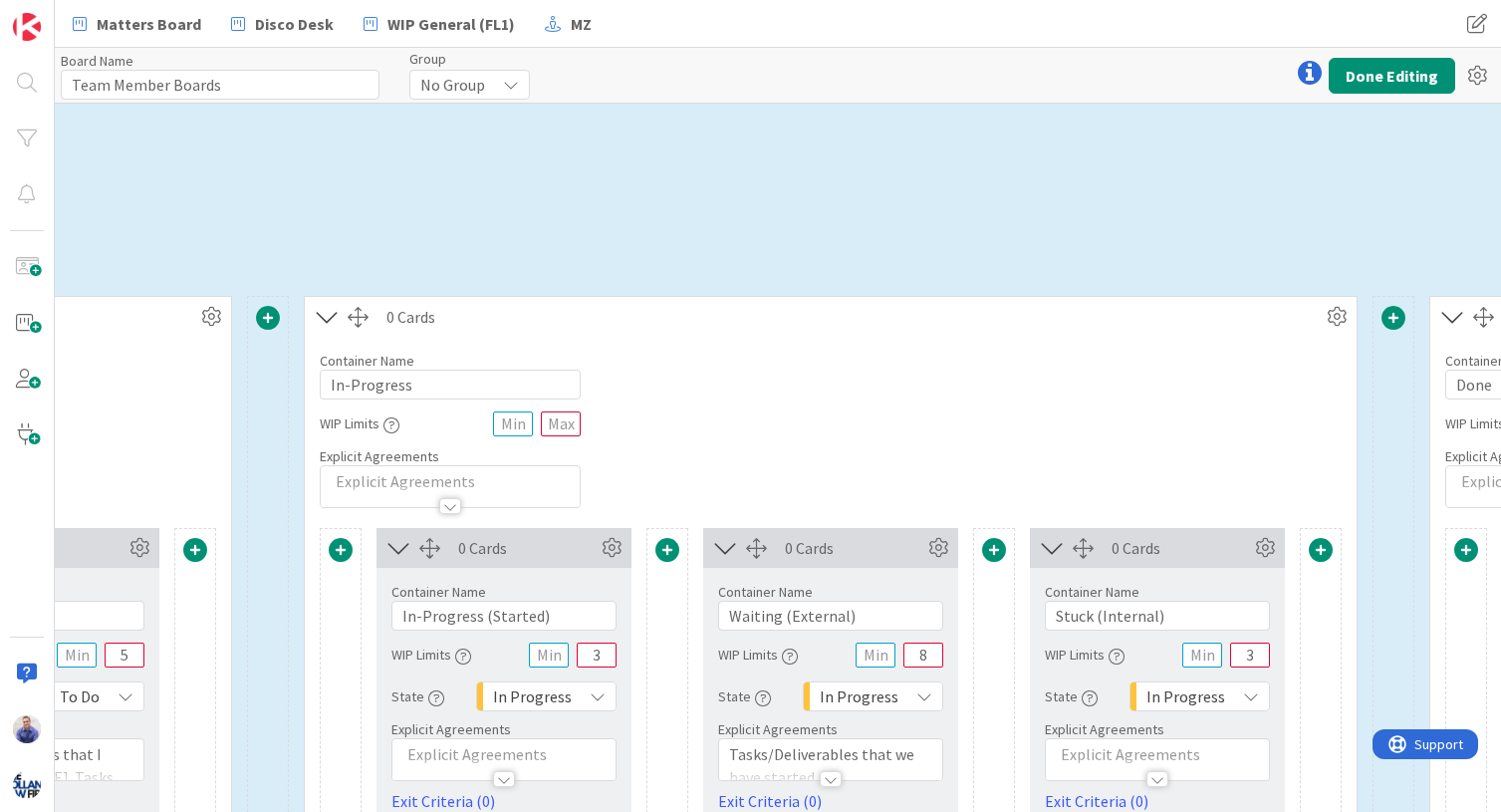
click at [1166, 481] on div "Container Name 11 / 64 In-Progress WIP Limits Explicit Agreements" at bounding box center [830, 422] width 1051 height 171
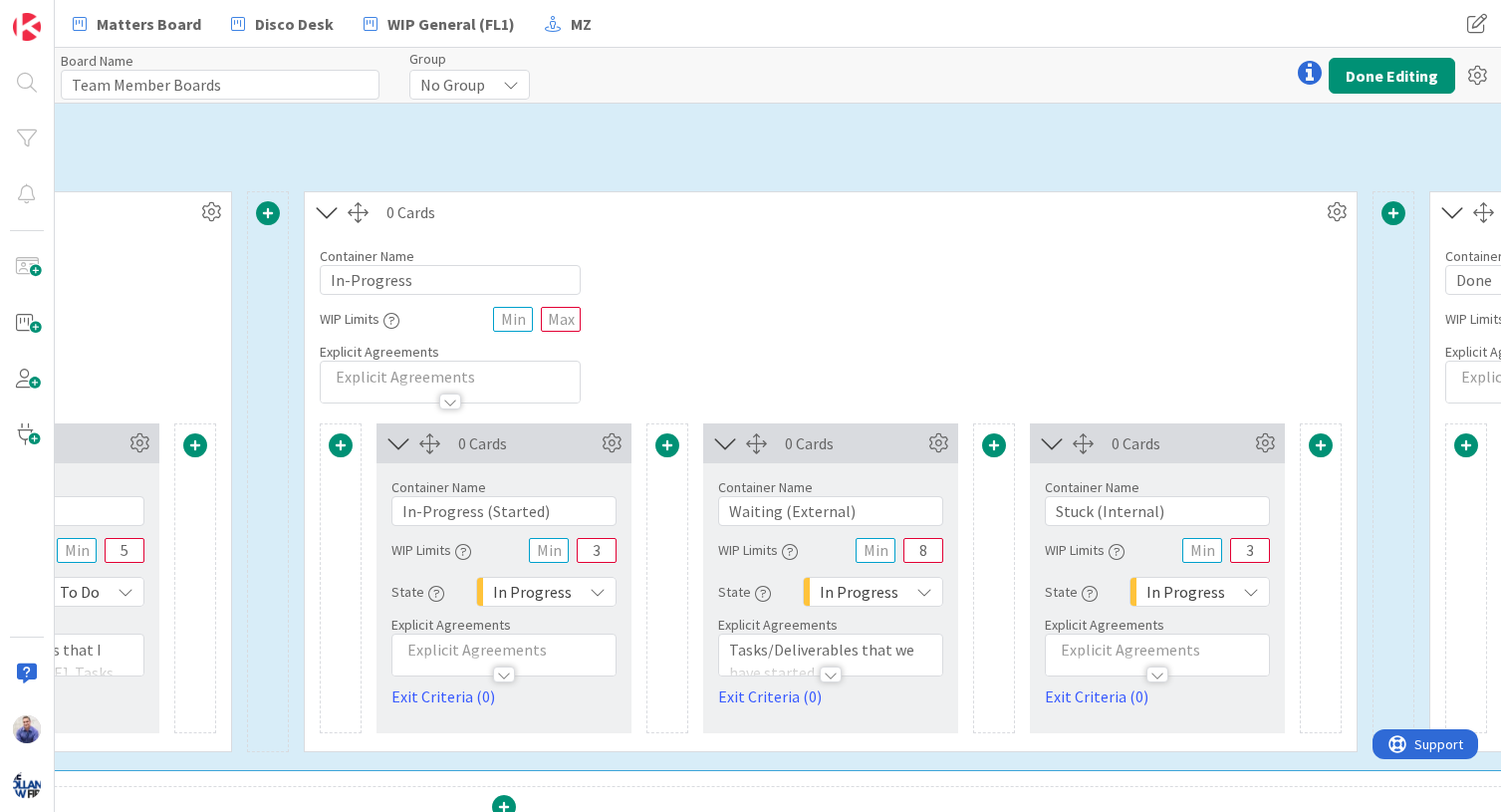
click at [1203, 661] on div at bounding box center [1157, 665] width 223 height 21
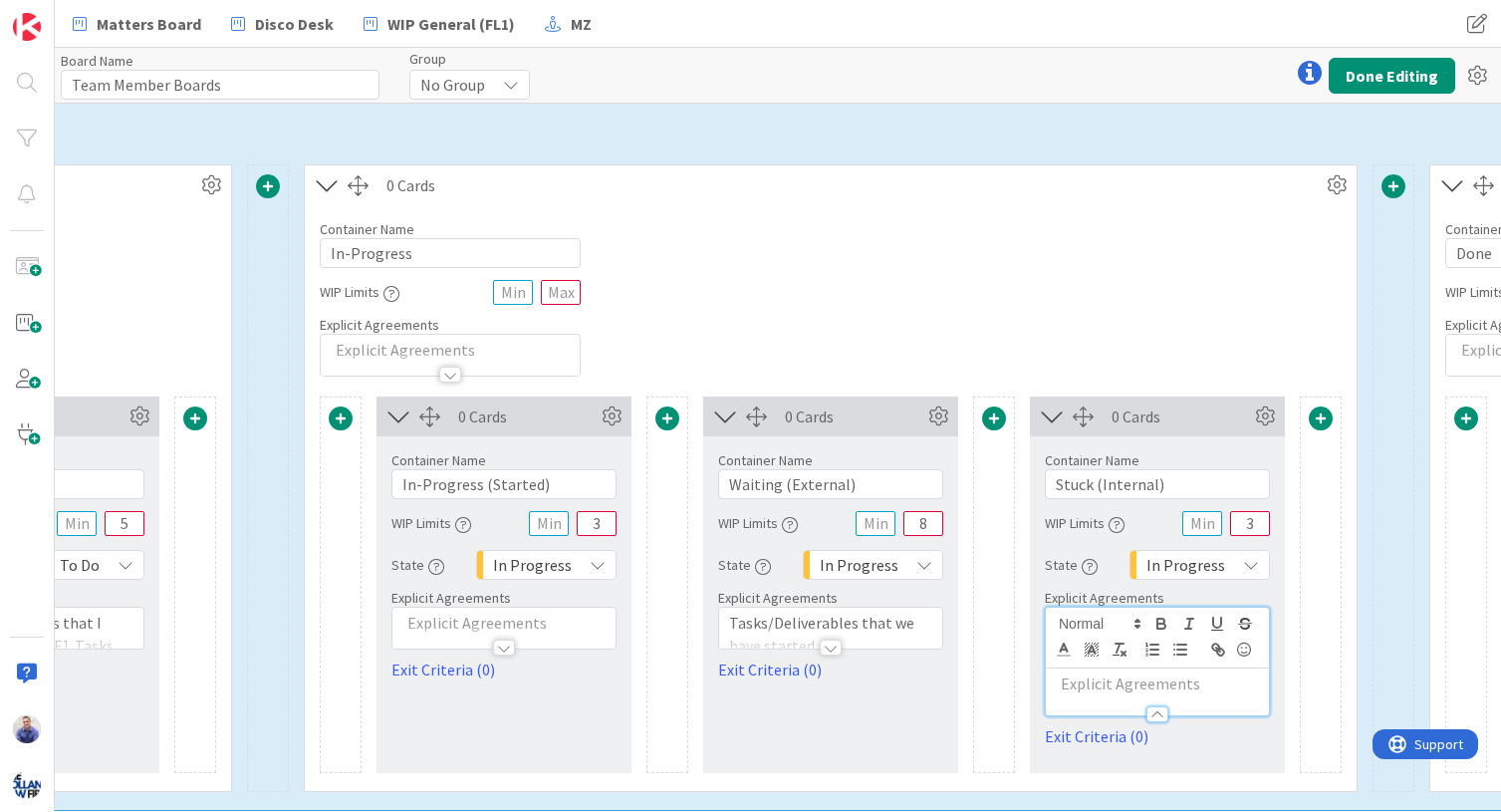
scroll to position [774, 1701]
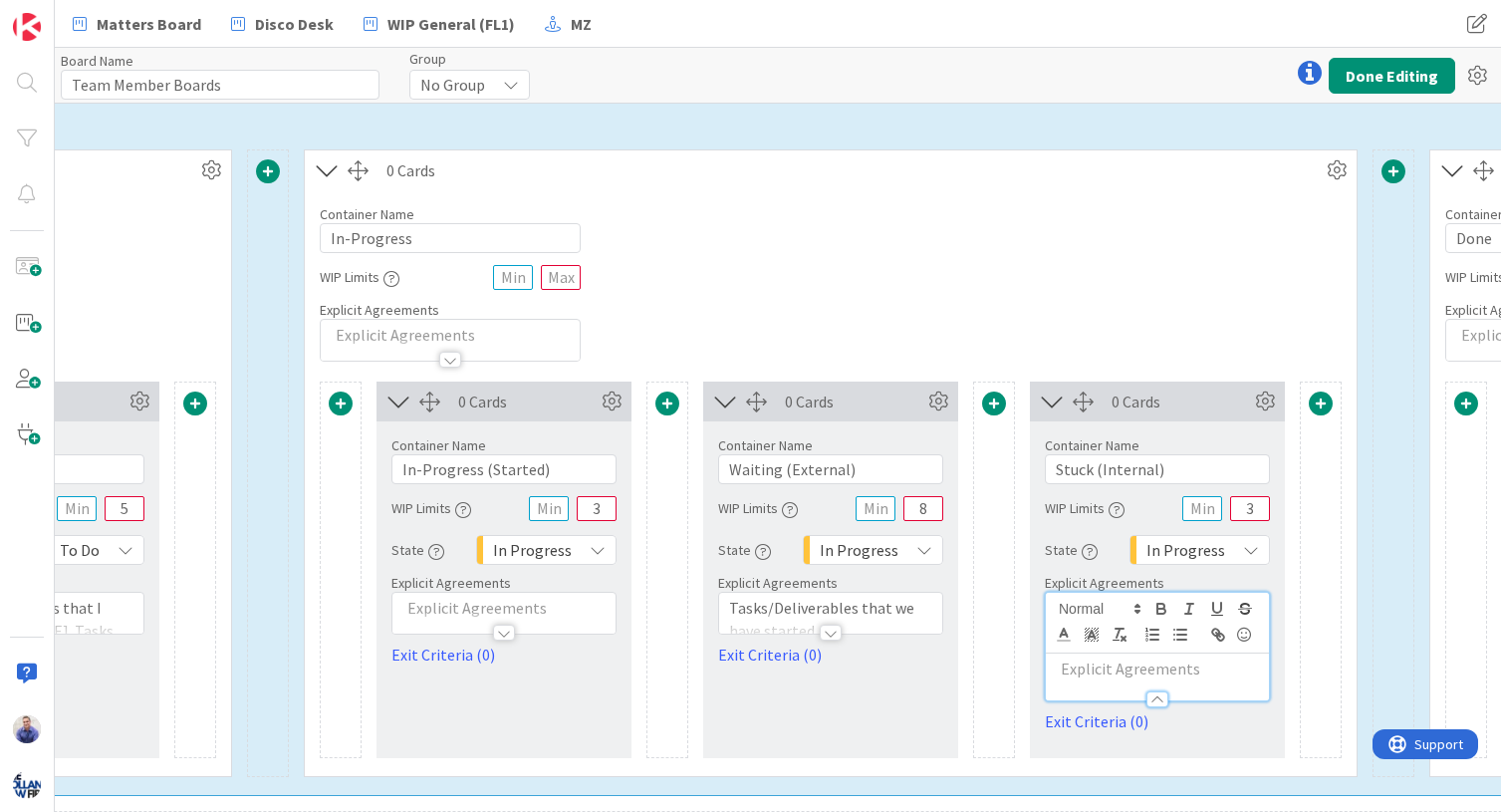
click at [1199, 675] on p at bounding box center [1157, 669] width 203 height 23
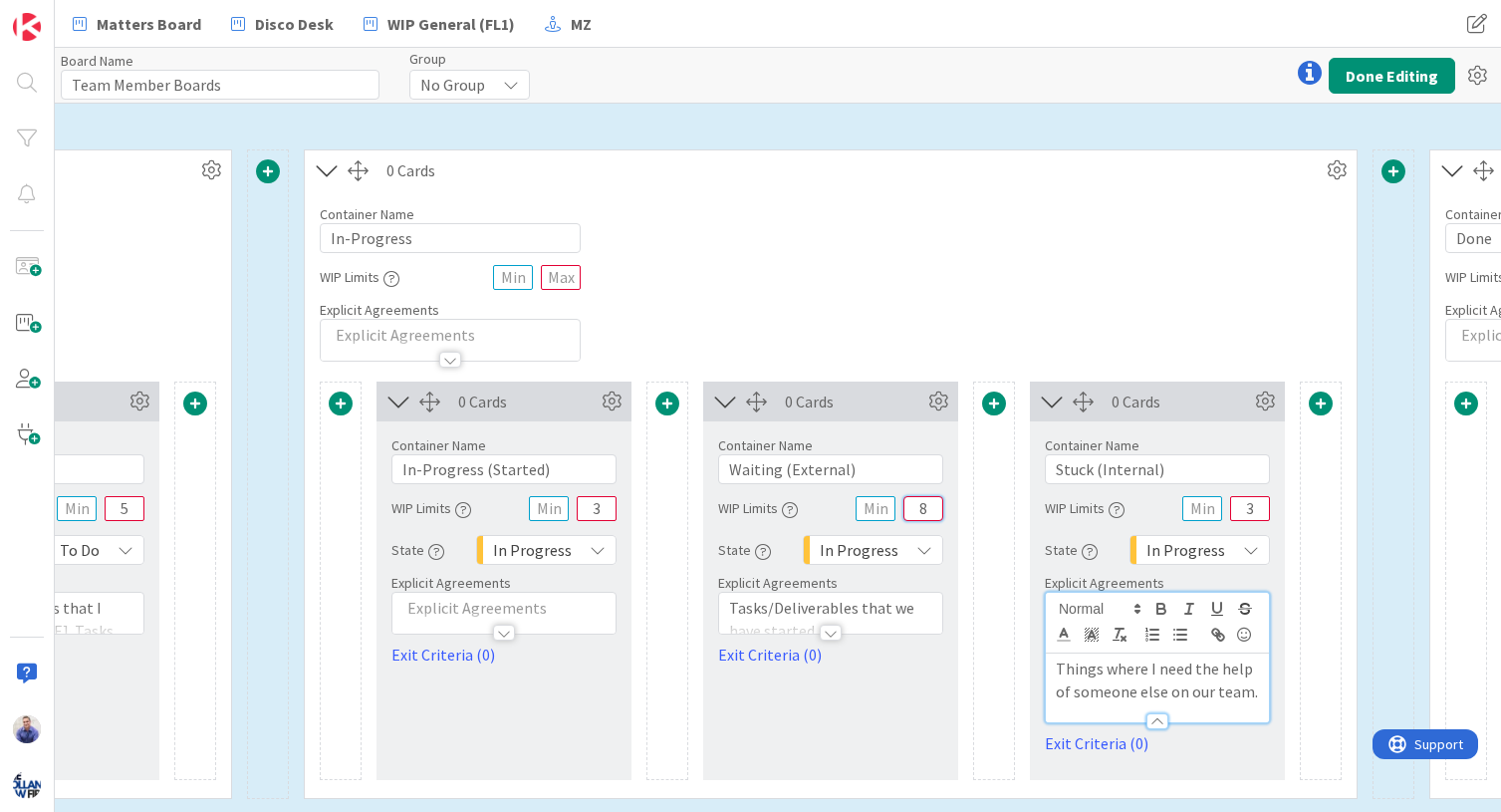
drag, startPoint x: 932, startPoint y: 509, endPoint x: 902, endPoint y: 508, distance: 30.0
click at [904, 508] on input "8" at bounding box center [924, 508] width 40 height 25
type input "10"
click at [1249, 695] on div "Things where I need the help of someone else on our team." at bounding box center [1157, 687] width 223 height 69
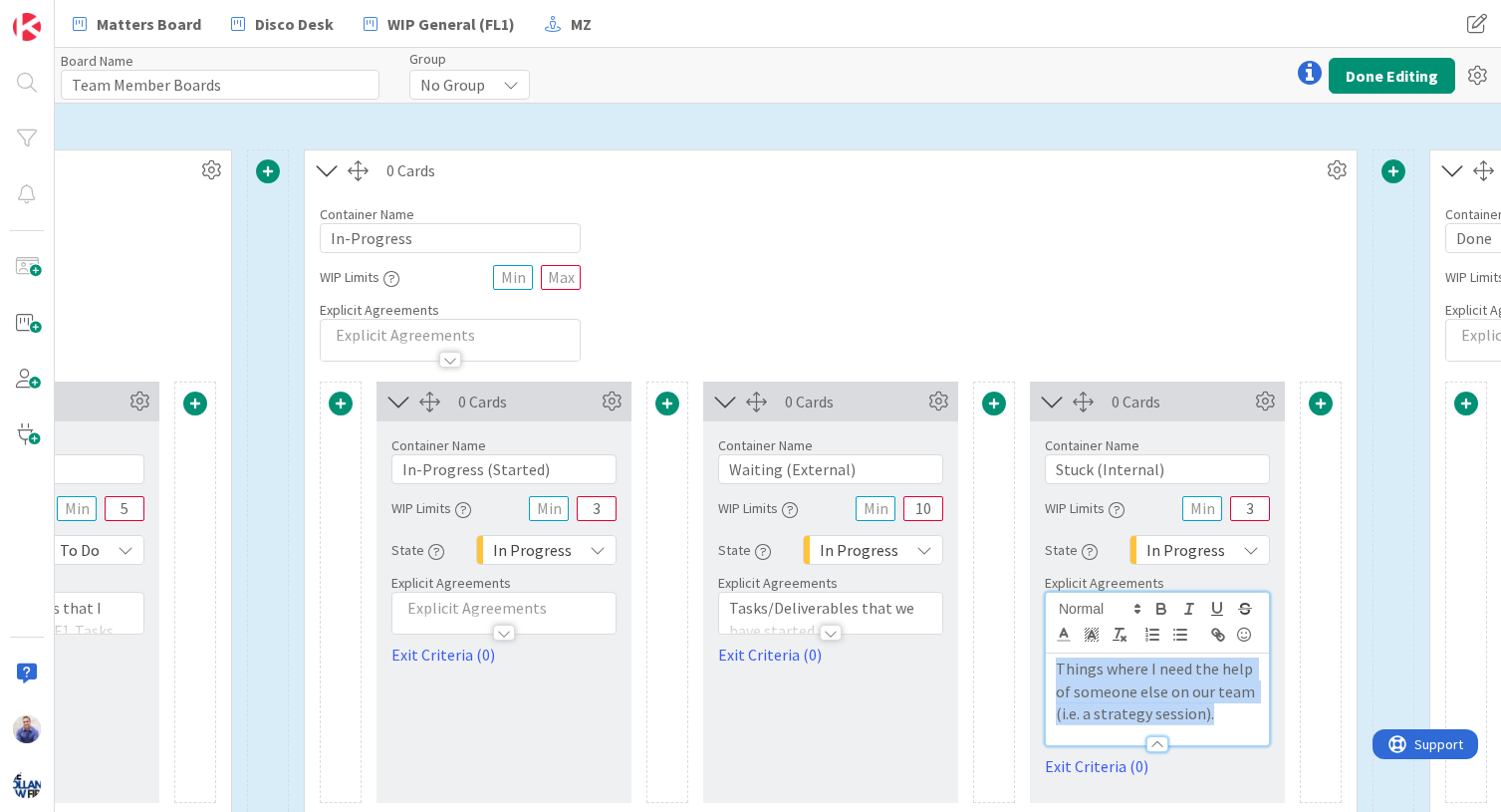
drag, startPoint x: 1226, startPoint y: 717, endPoint x: 1045, endPoint y: 672, distance: 186.5
click at [1046, 672] on div "Things where I need the help of someone else on our team (i.e. a strategy sessi…" at bounding box center [1157, 699] width 223 height 92
copy p "Things where I need the help of someone else on our team (i.e. a strategy sessi…"
click at [825, 639] on div at bounding box center [831, 633] width 22 height 16
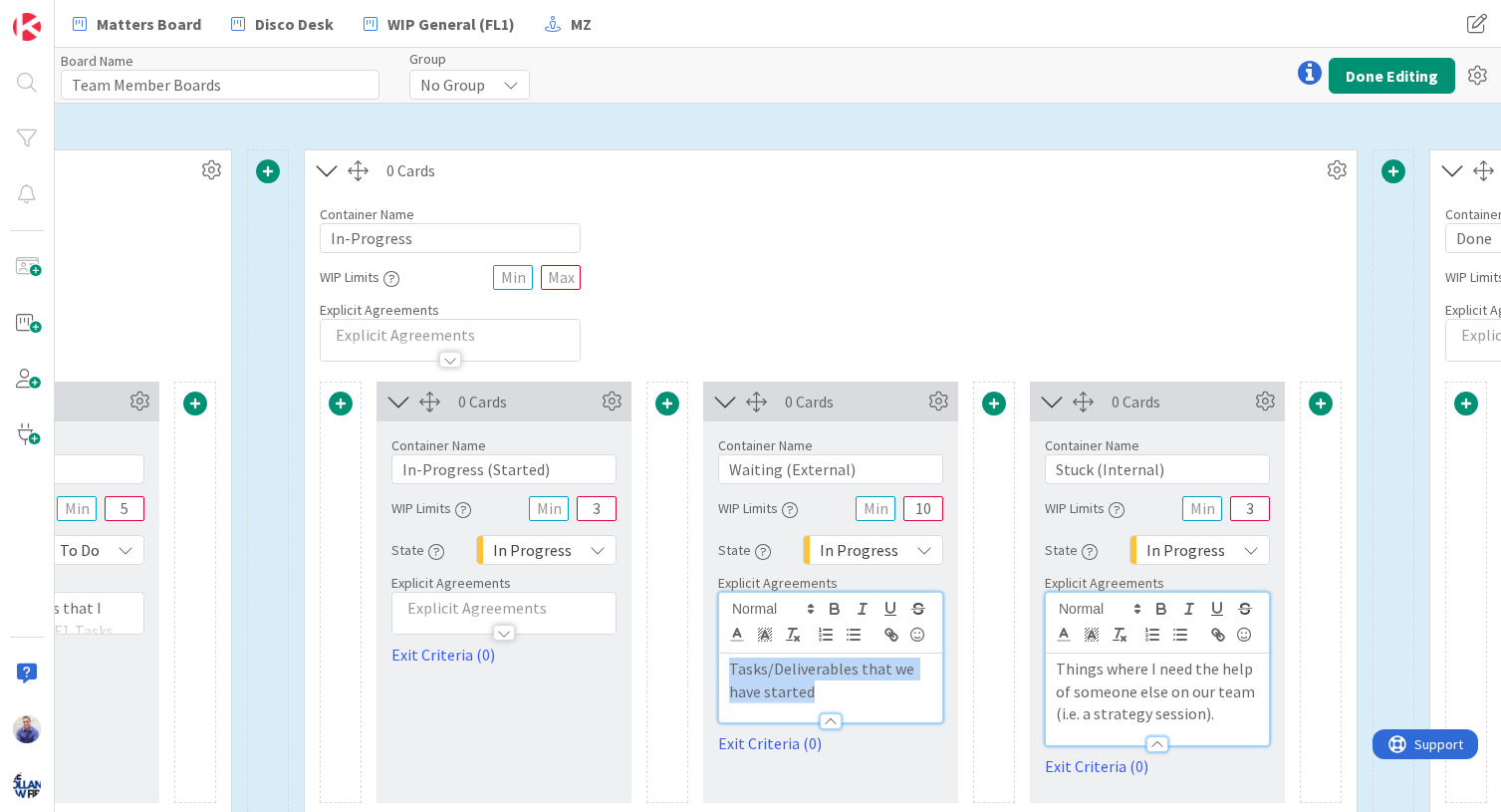
drag, startPoint x: 848, startPoint y: 696, endPoint x: 656, endPoint y: 665, distance: 194.5
click at [720, 665] on div "Tasks/Deliverables that we have started" at bounding box center [831, 687] width 223 height 69
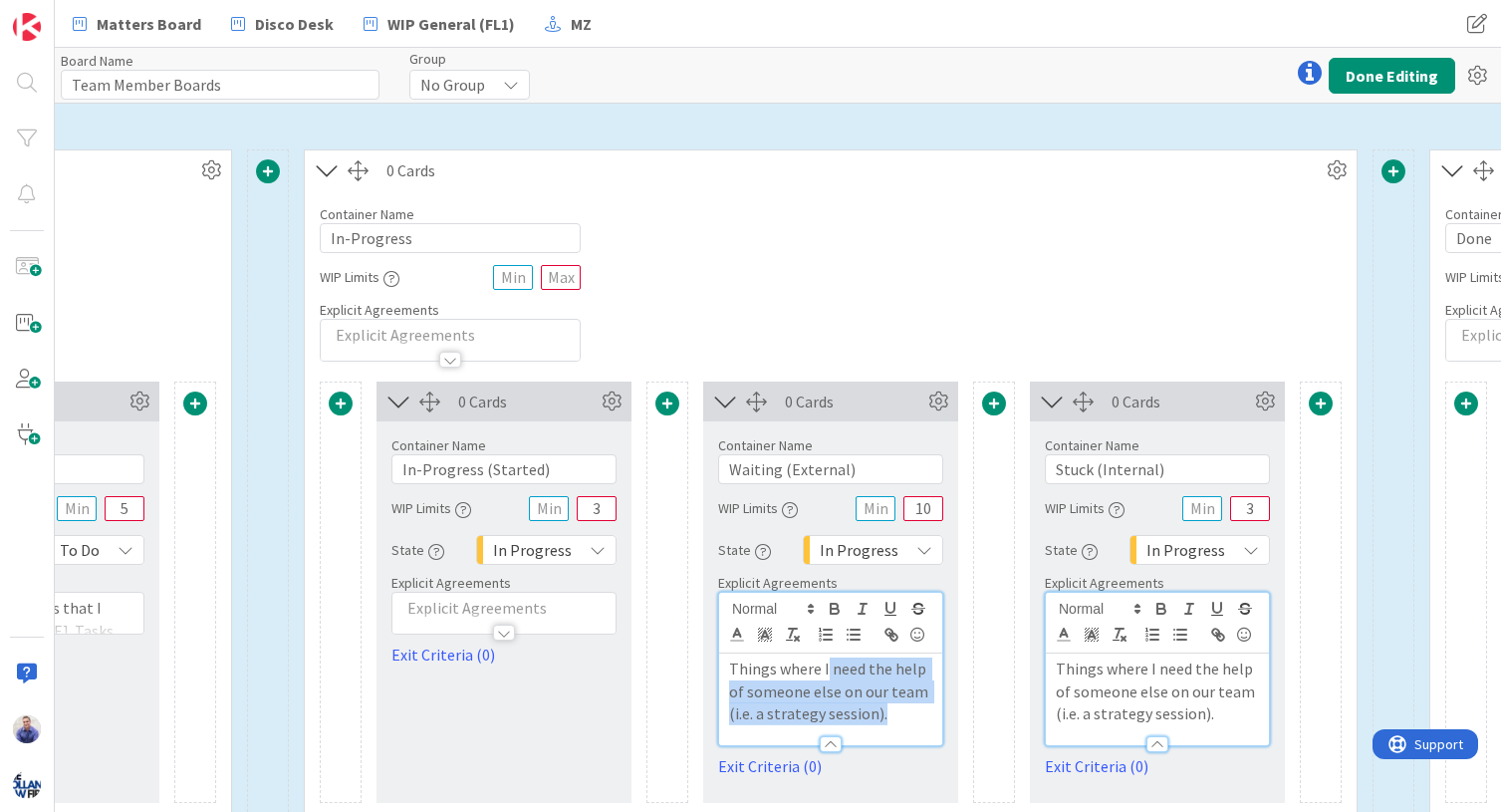
drag, startPoint x: 824, startPoint y: 671, endPoint x: 956, endPoint y: 725, distance: 142.6
click at [943, 725] on div "Things where I need the help of someone else on our team (i.e. a strategy sessi…" at bounding box center [831, 699] width 223 height 92
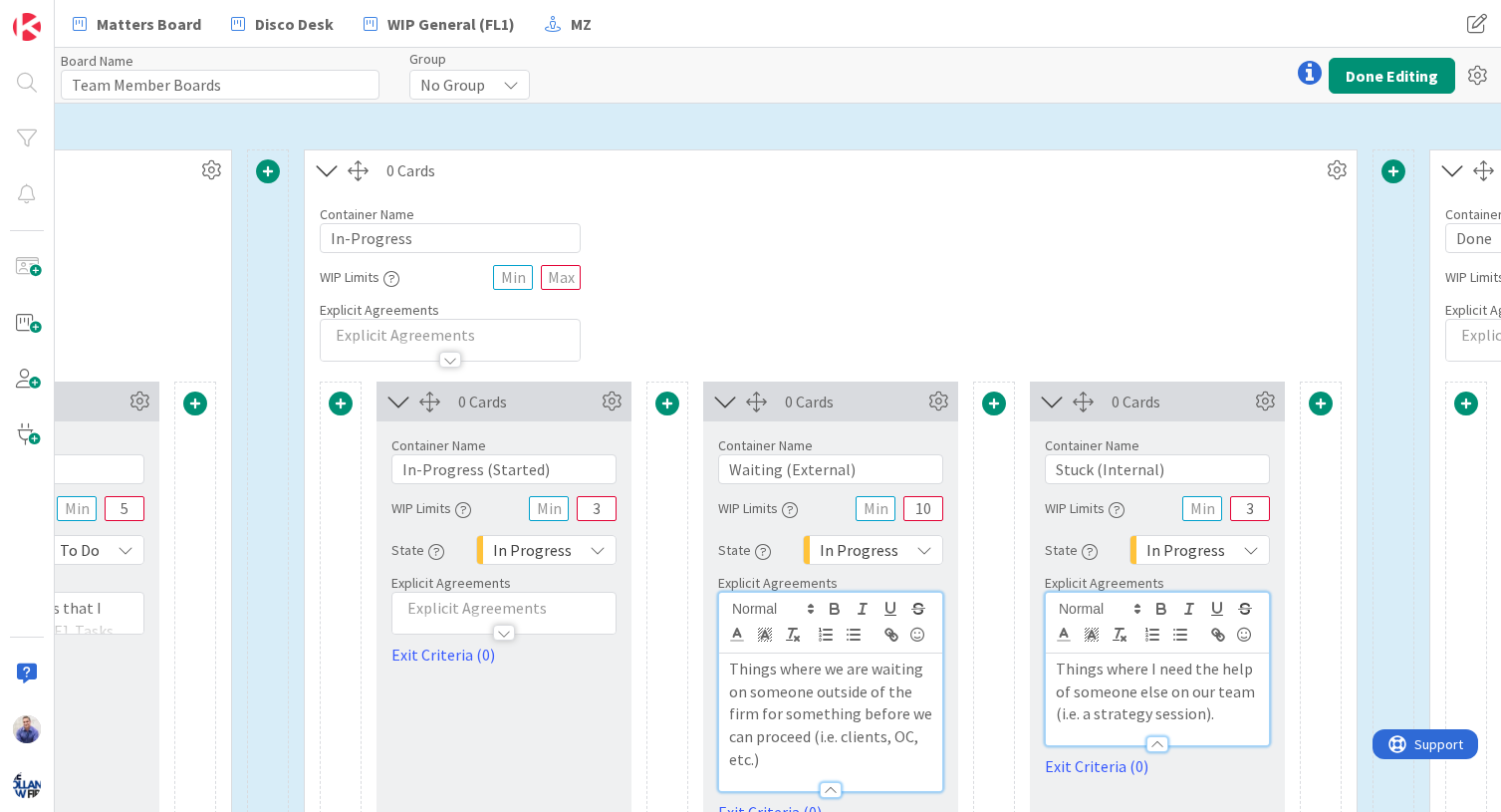
click at [562, 620] on div at bounding box center [504, 623] width 223 height 21
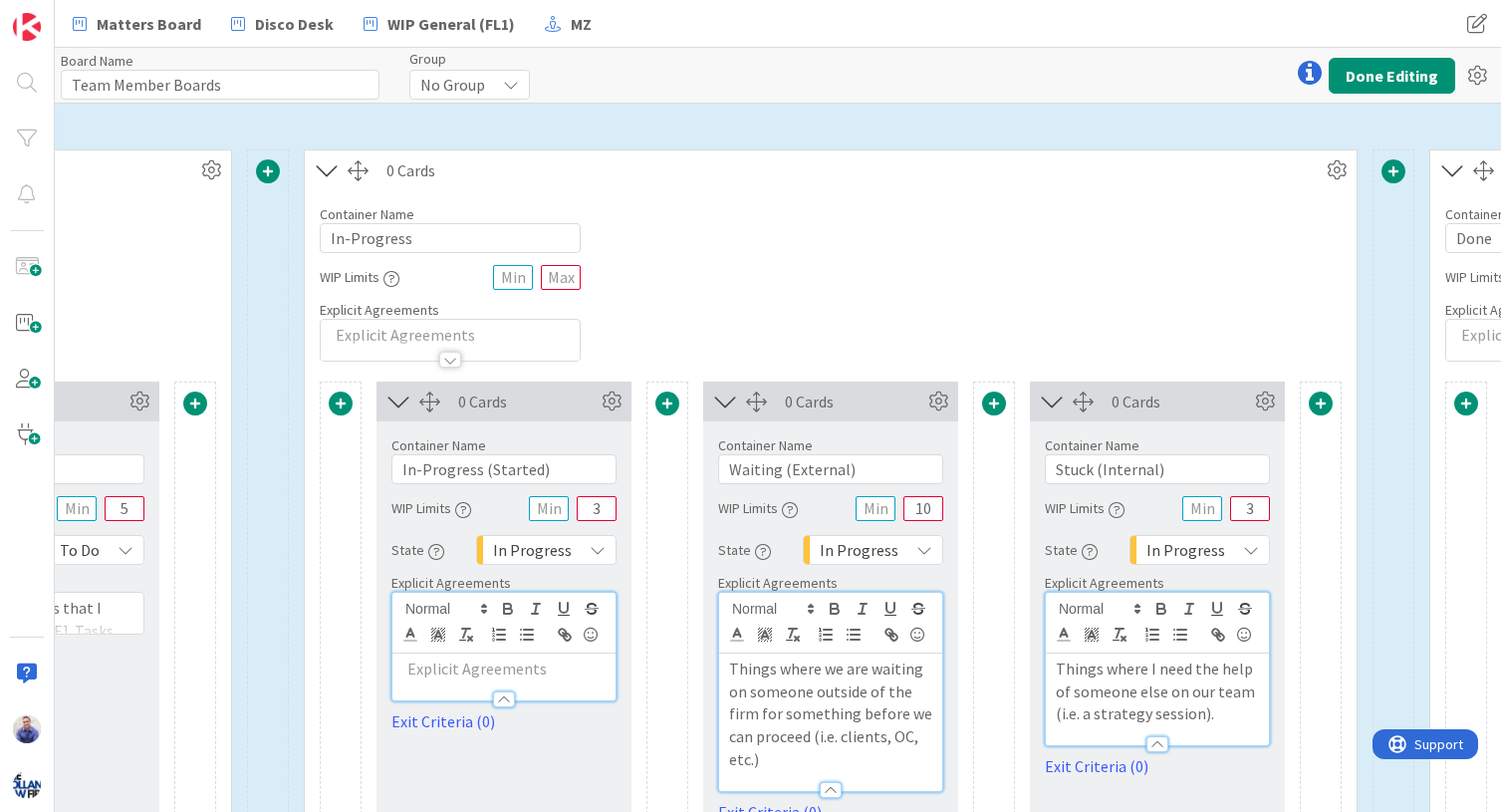
click at [538, 675] on p at bounding box center [504, 669] width 203 height 23
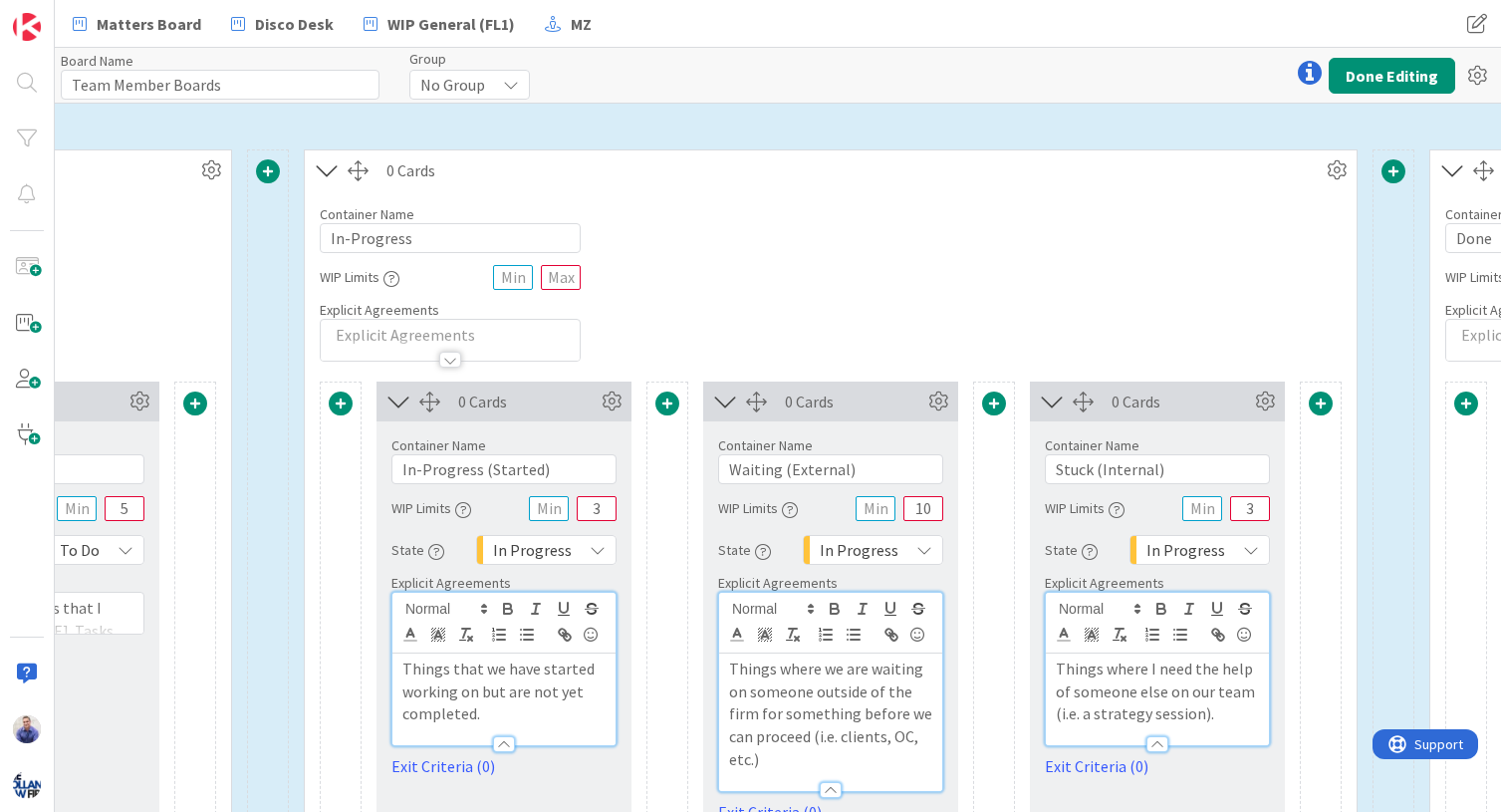
click at [951, 341] on div "Container Name 11 / 64 In-Progress WIP Limits Explicit Agreements" at bounding box center [830, 276] width 1051 height 171
click at [601, 514] on input "3" at bounding box center [597, 508] width 40 height 25
drag, startPoint x: 607, startPoint y: 509, endPoint x: 584, endPoint y: 510, distance: 23.0
click at [584, 510] on input "3" at bounding box center [597, 508] width 40 height 25
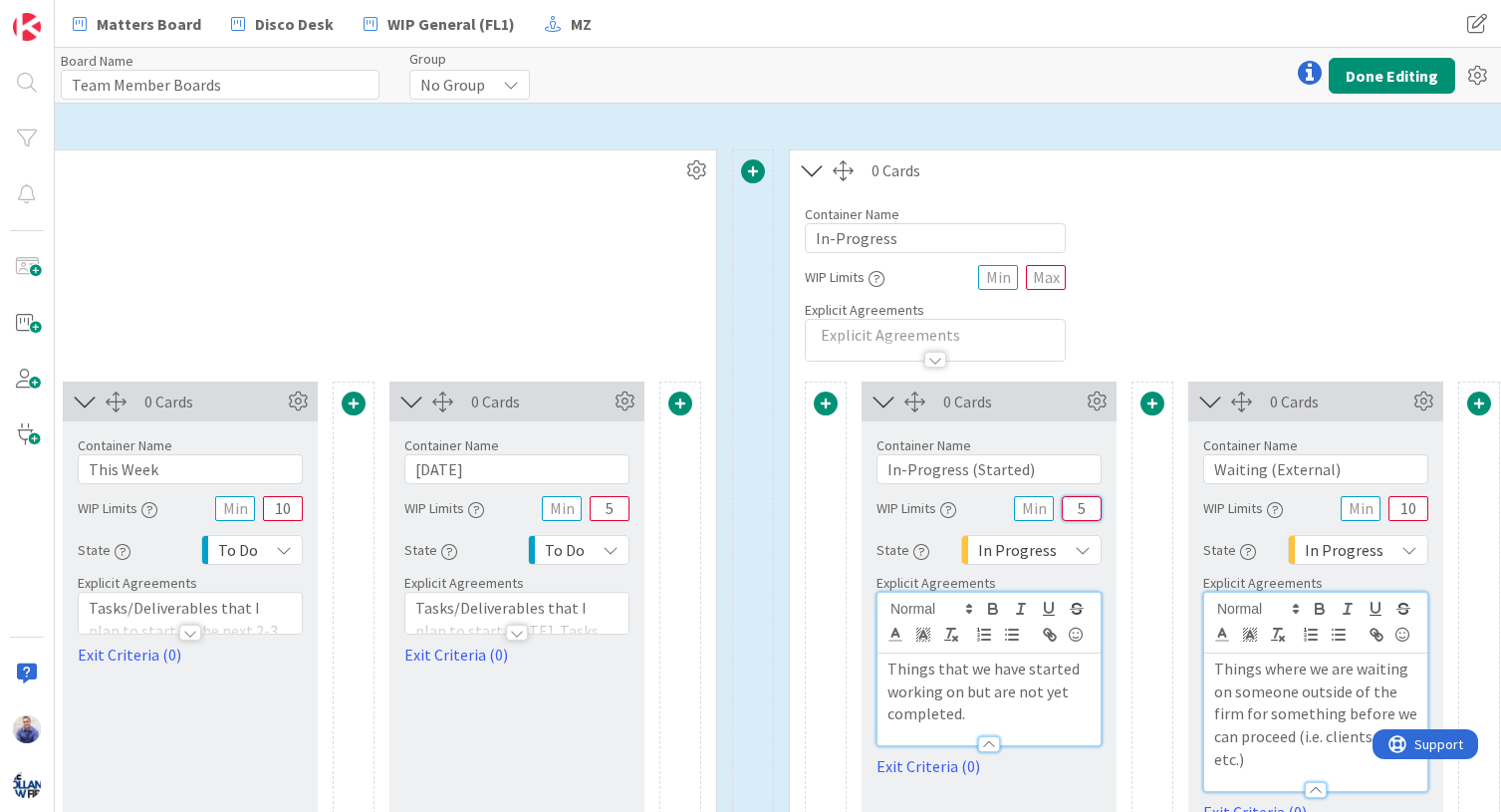
scroll to position [774, 1172]
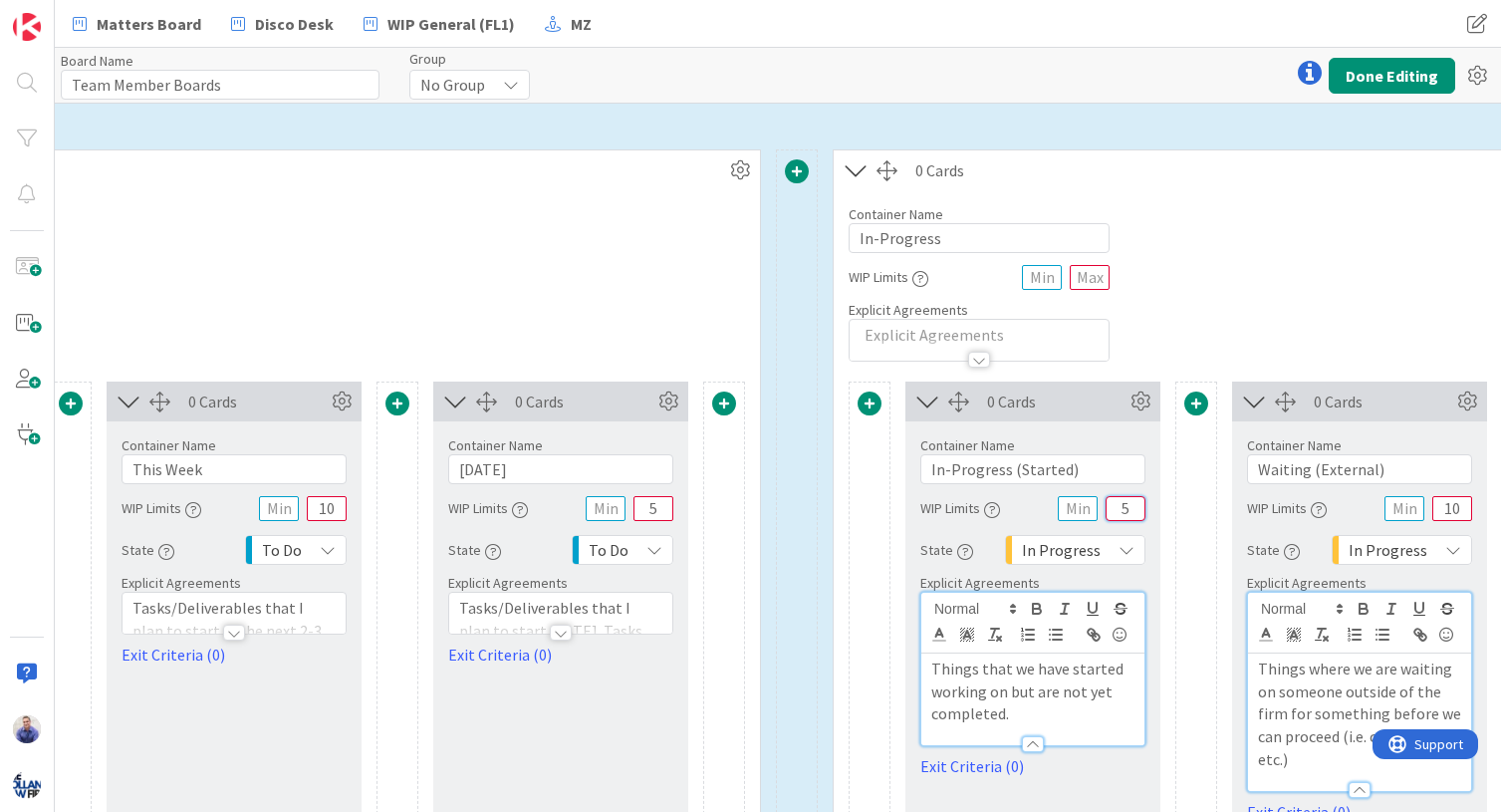
type input "5"
click at [556, 634] on div at bounding box center [561, 633] width 22 height 16
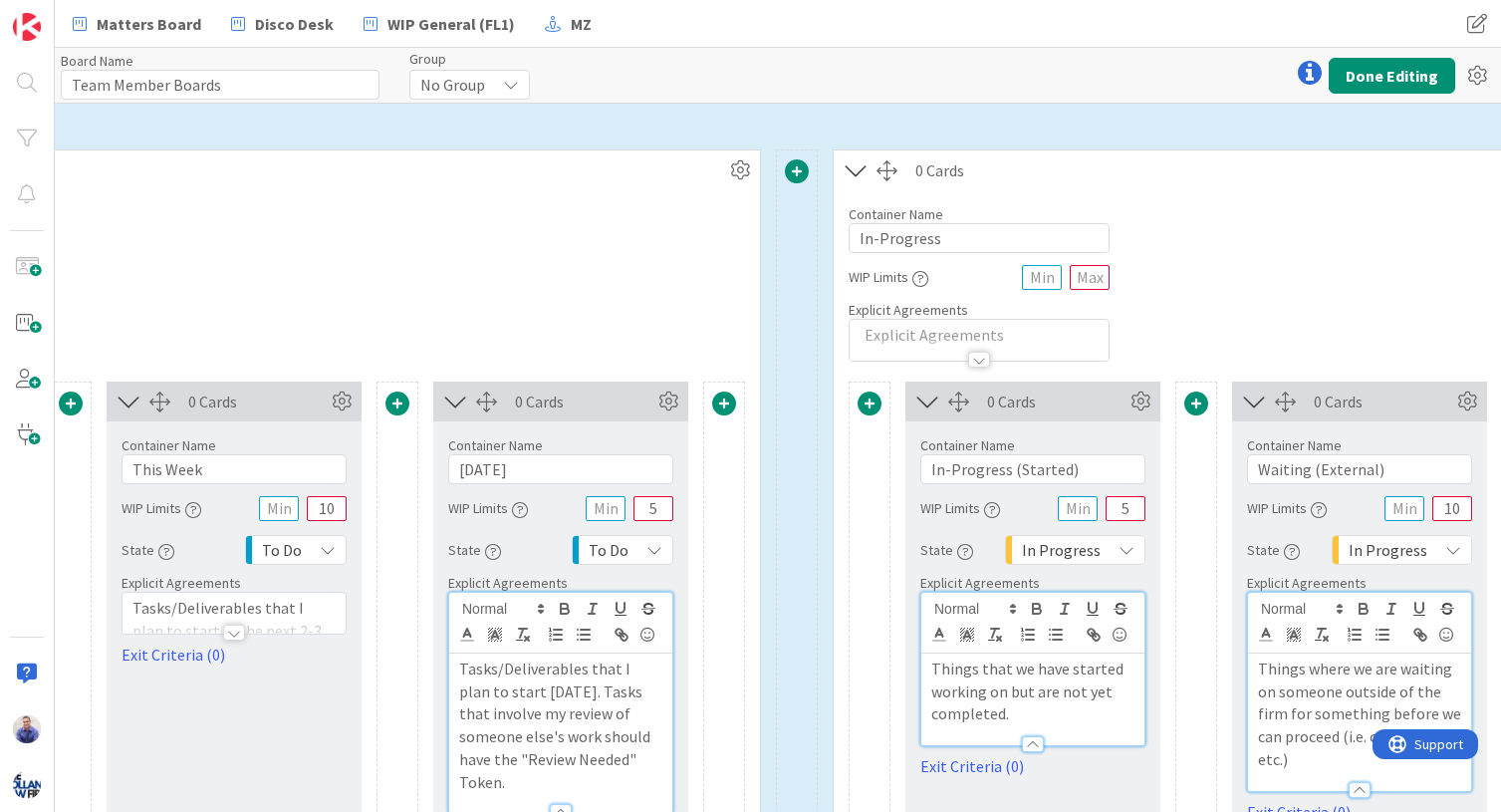
click at [556, 690] on p "Tasks/Deliverables that I plan to start today. Tasks that involve my review of …" at bounding box center [561, 725] width 203 height 135
click at [576, 721] on p "Tasks/Deliverables that I plan to start today. Today's top priority should be a…" at bounding box center [561, 748] width 203 height 181
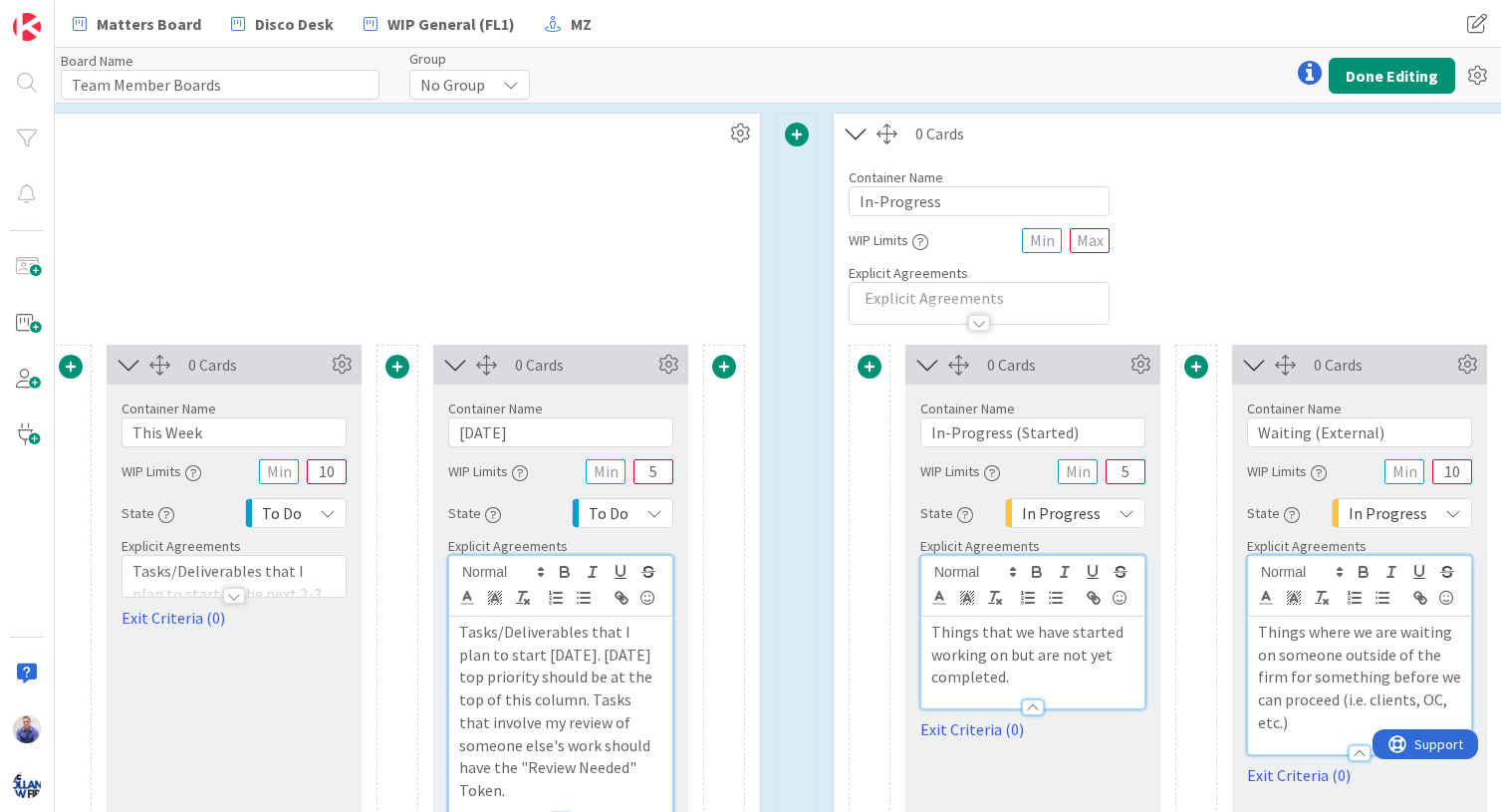
scroll to position [879, 1172]
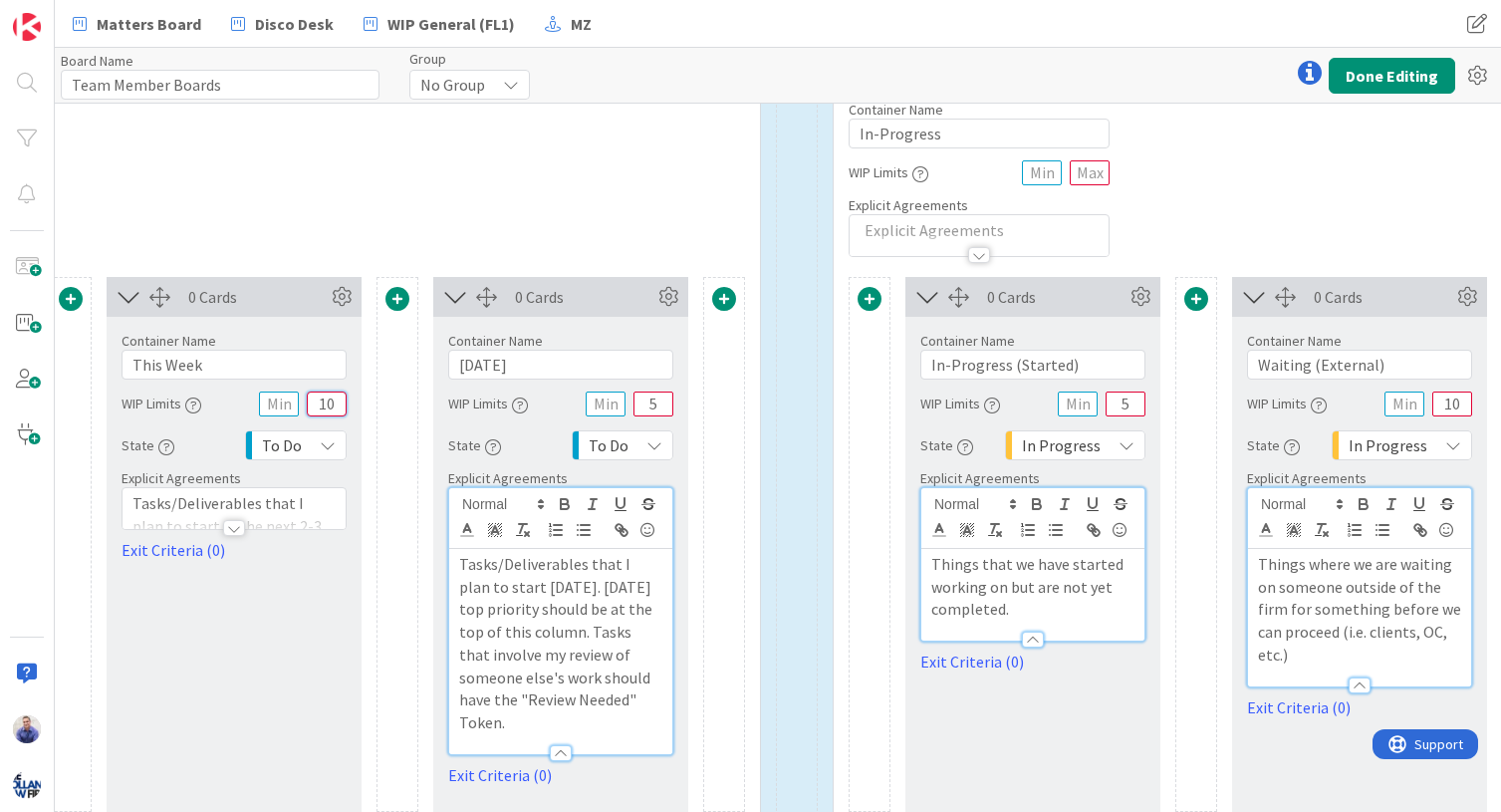
click at [330, 408] on input "10" at bounding box center [327, 404] width 40 height 25
click at [358, 231] on div "Container Name 8 / 64 Upcoming WIP Limits Explicit Agreements" at bounding box center [70, 171] width 1378 height 171
click at [340, 400] on input "10" at bounding box center [327, 404] width 40 height 25
type input "12"
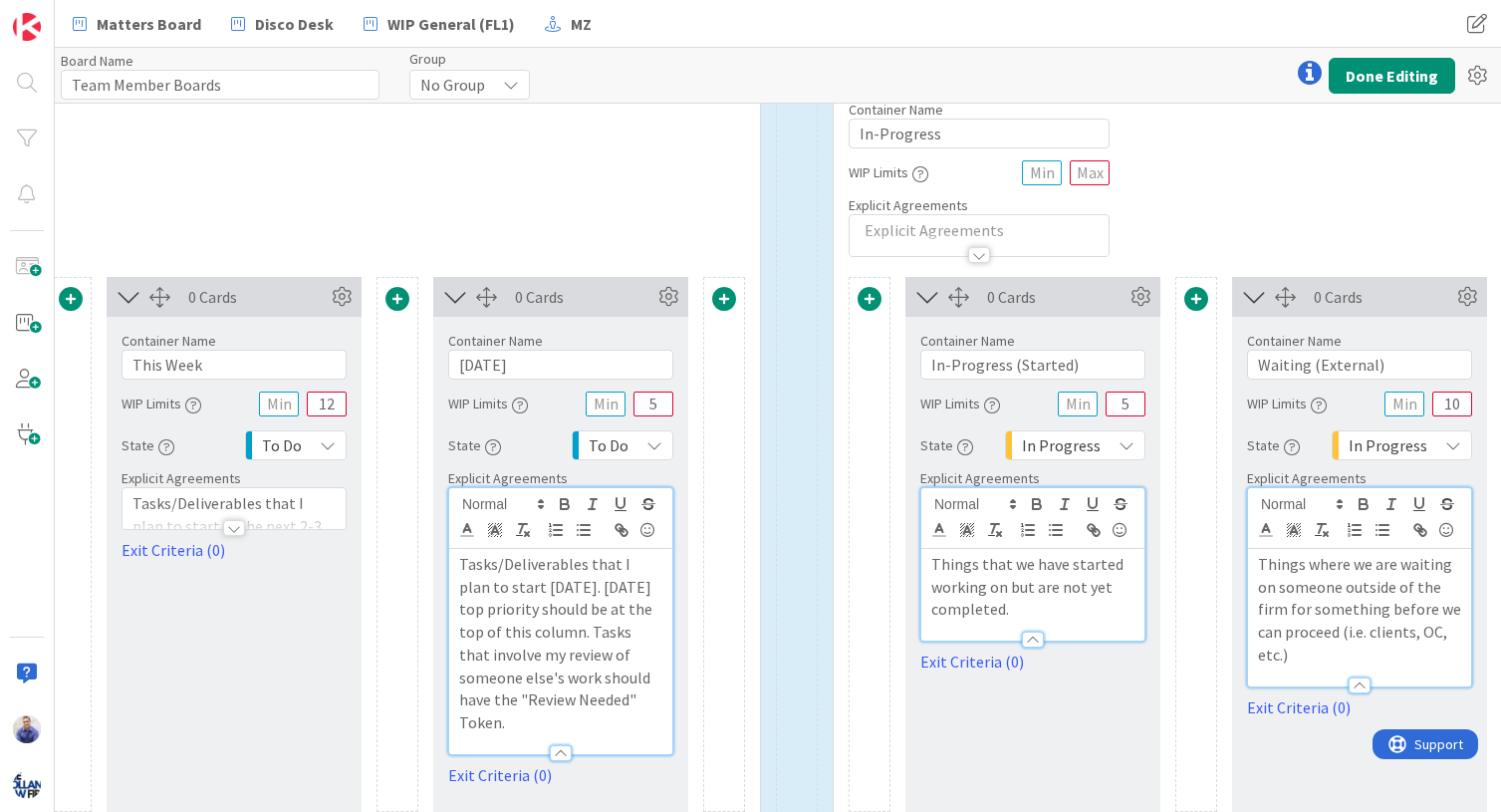
click at [508, 201] on div "Container Name 8 / 64 Upcoming WIP Limits Explicit Agreements" at bounding box center [70, 171] width 1378 height 171
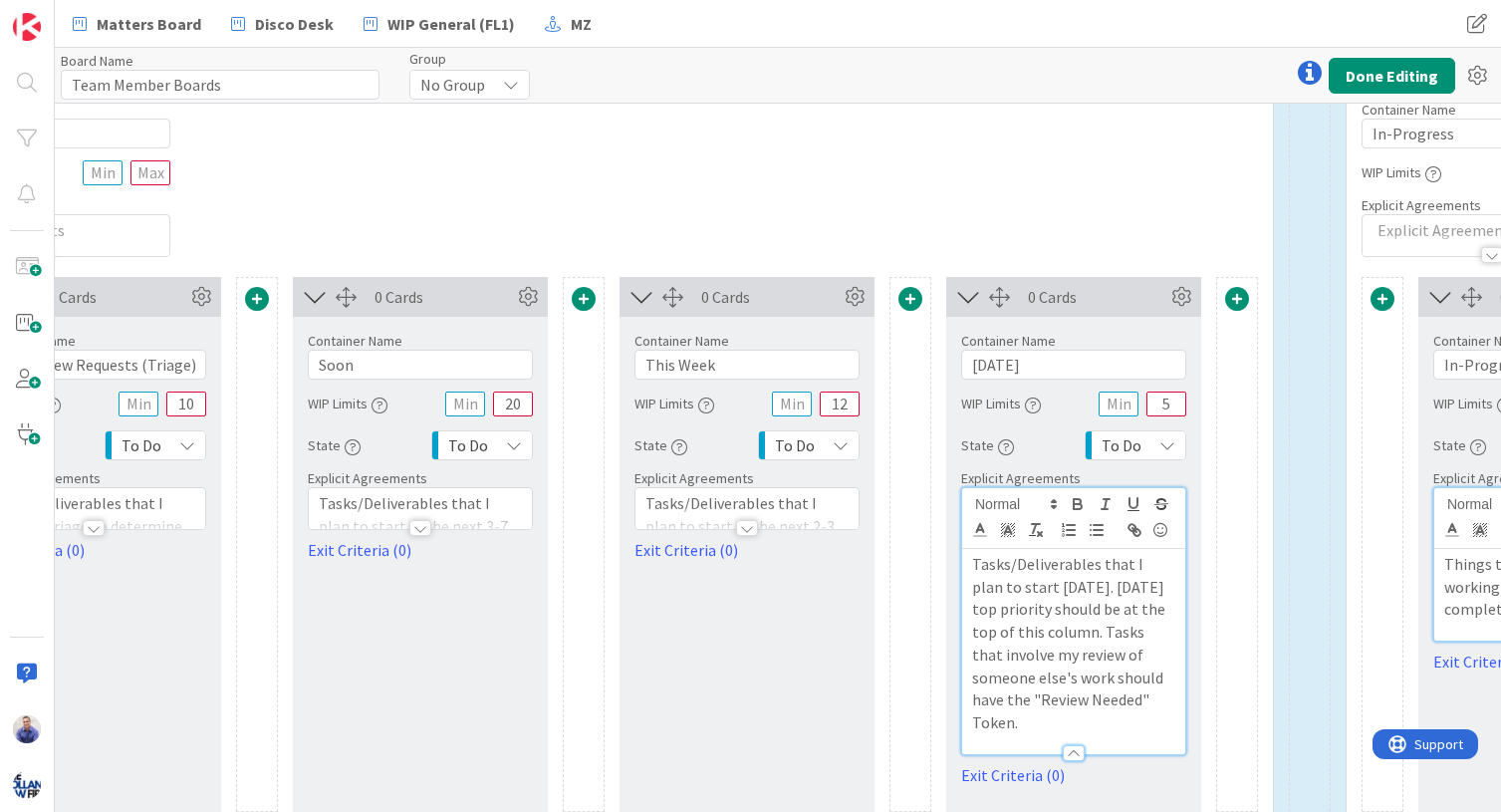
scroll to position [879, 624]
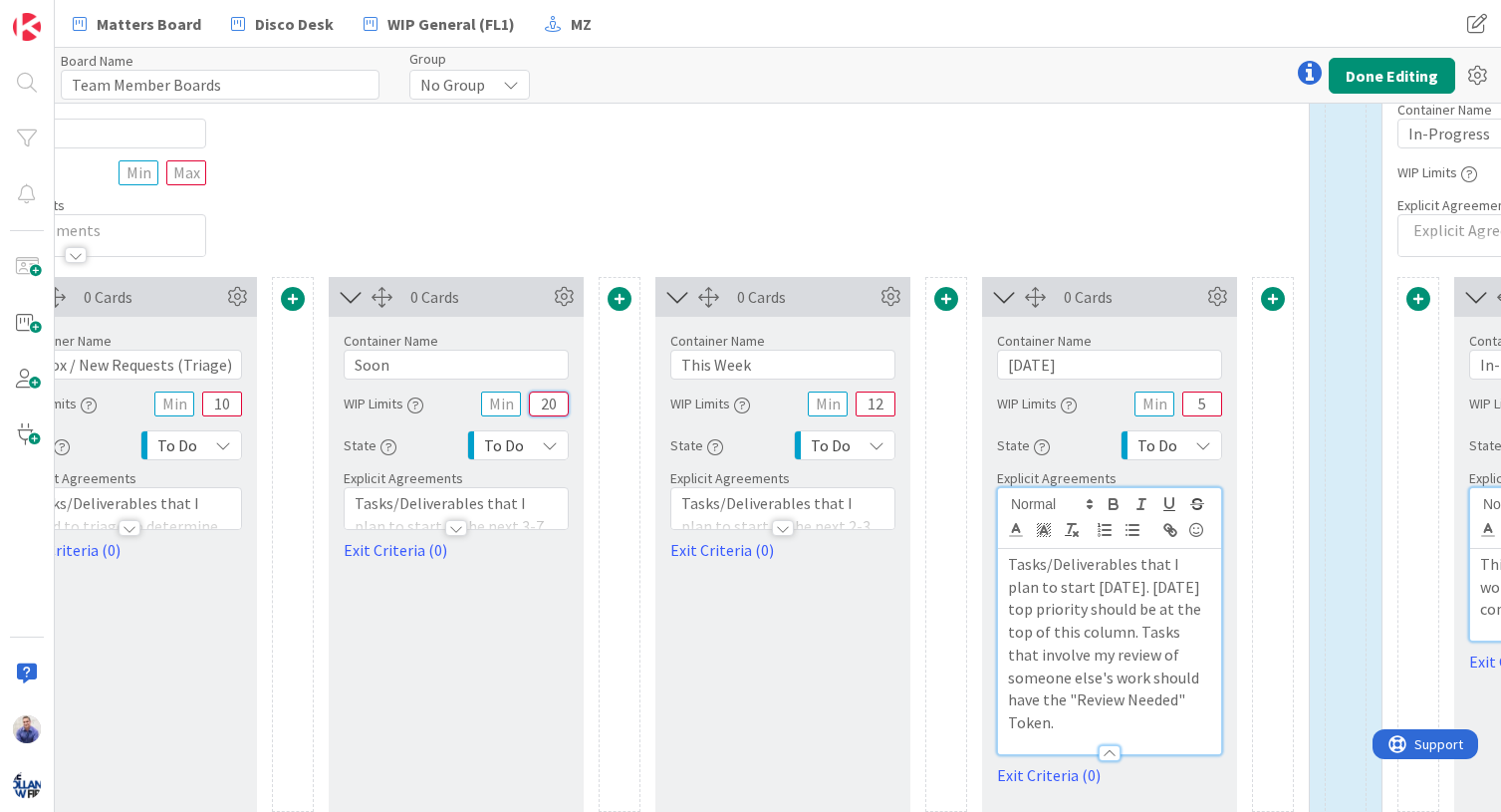
click at [549, 406] on input "20" at bounding box center [549, 404] width 40 height 25
type input "12"
click at [654, 235] on div "Container Name 8 / 64 Upcoming WIP Limits Explicit Agreements" at bounding box center [619, 171] width 1378 height 171
click at [229, 404] on input "10" at bounding box center [222, 404] width 40 height 25
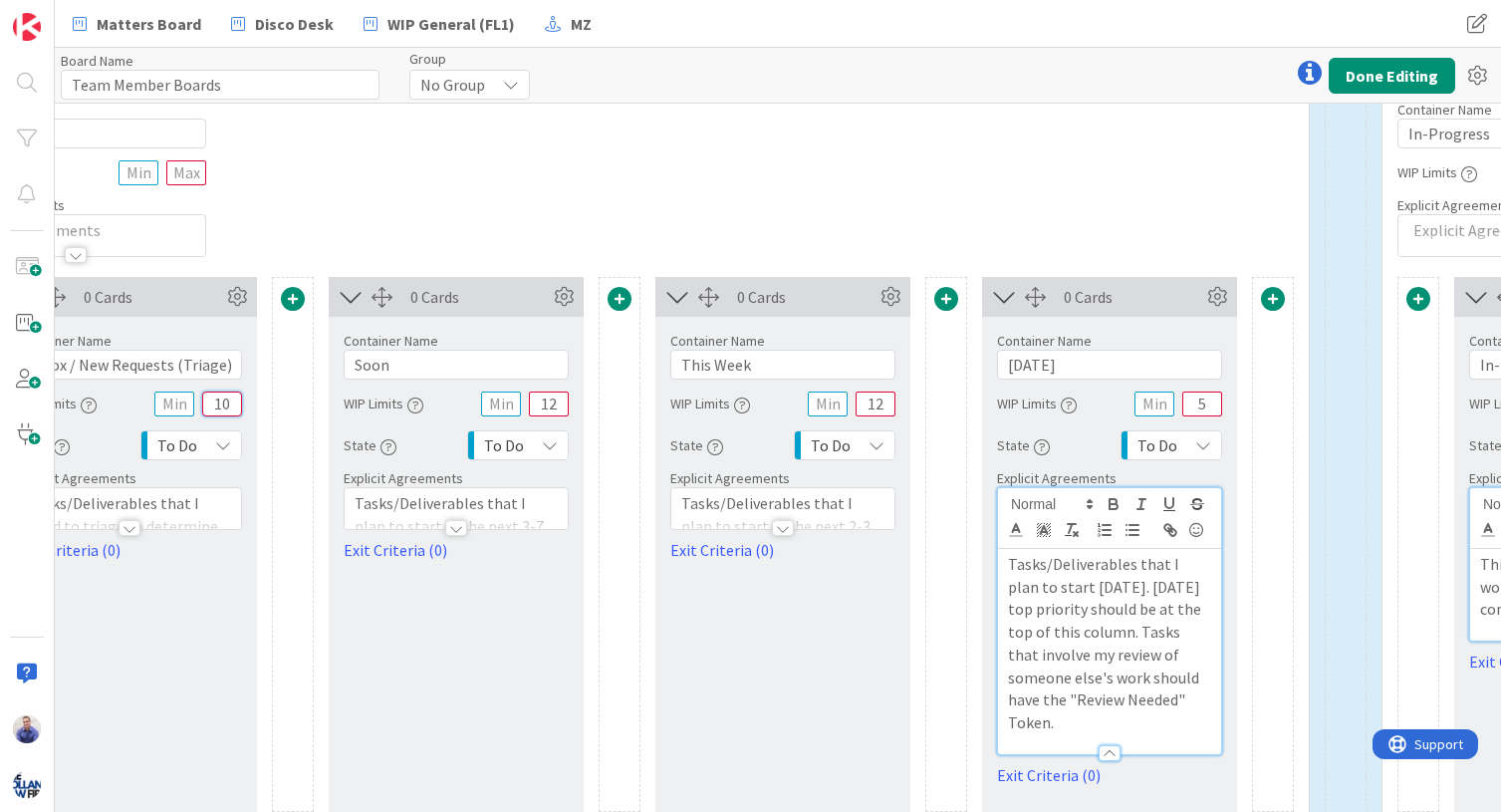
click at [229, 404] on input "10" at bounding box center [222, 404] width 40 height 25
click at [389, 245] on div "Container Name 8 / 64 Upcoming WIP Limits Explicit Agreements" at bounding box center [619, 171] width 1378 height 171
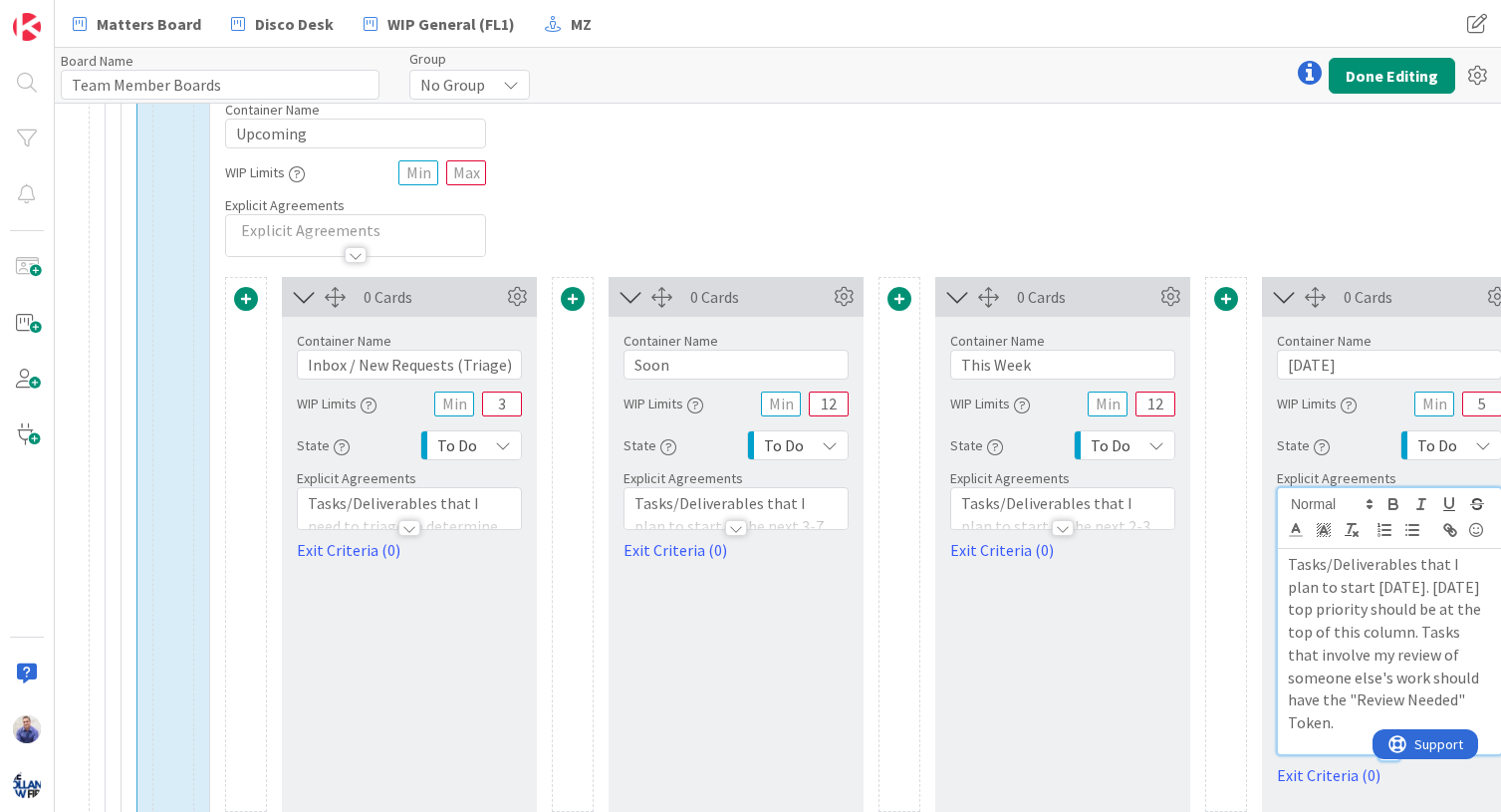
scroll to position [879, 285]
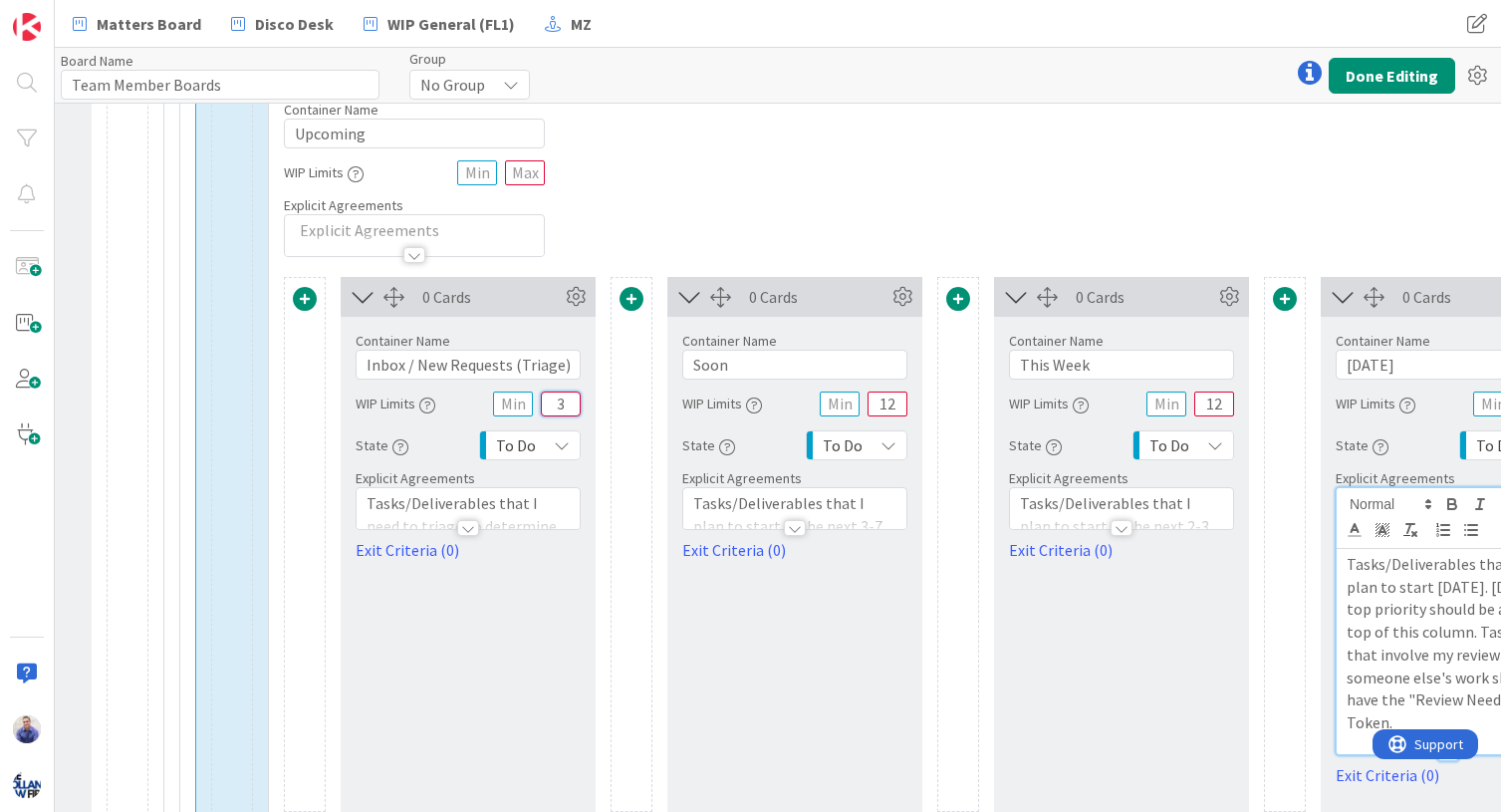
click at [558, 409] on input "3" at bounding box center [561, 404] width 40 height 25
type input "4"
click at [719, 223] on div "Container Name 8 / 64 Upcoming WIP Limits Explicit Agreements" at bounding box center [958, 171] width 1378 height 171
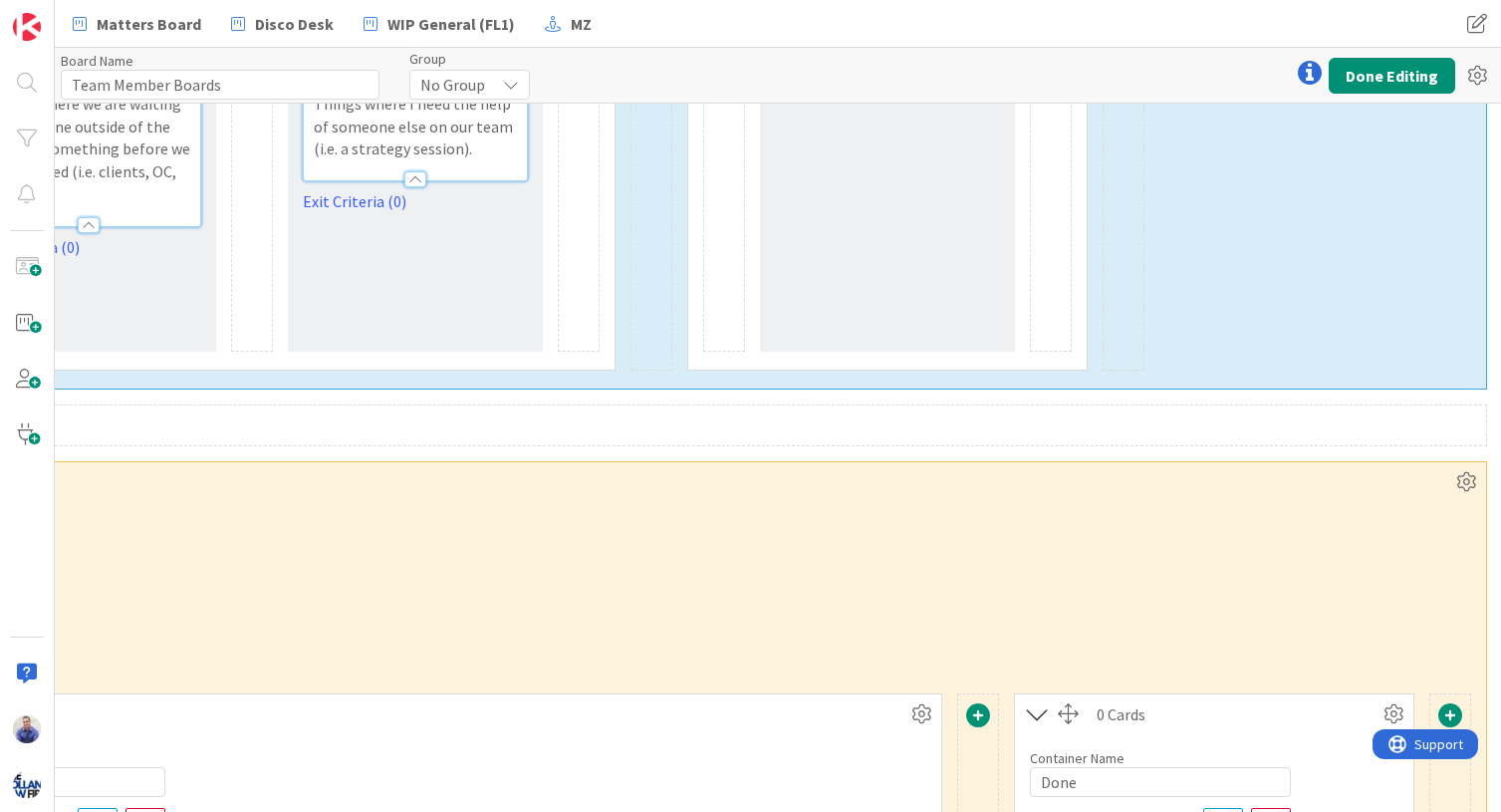
scroll to position [1338, 2544]
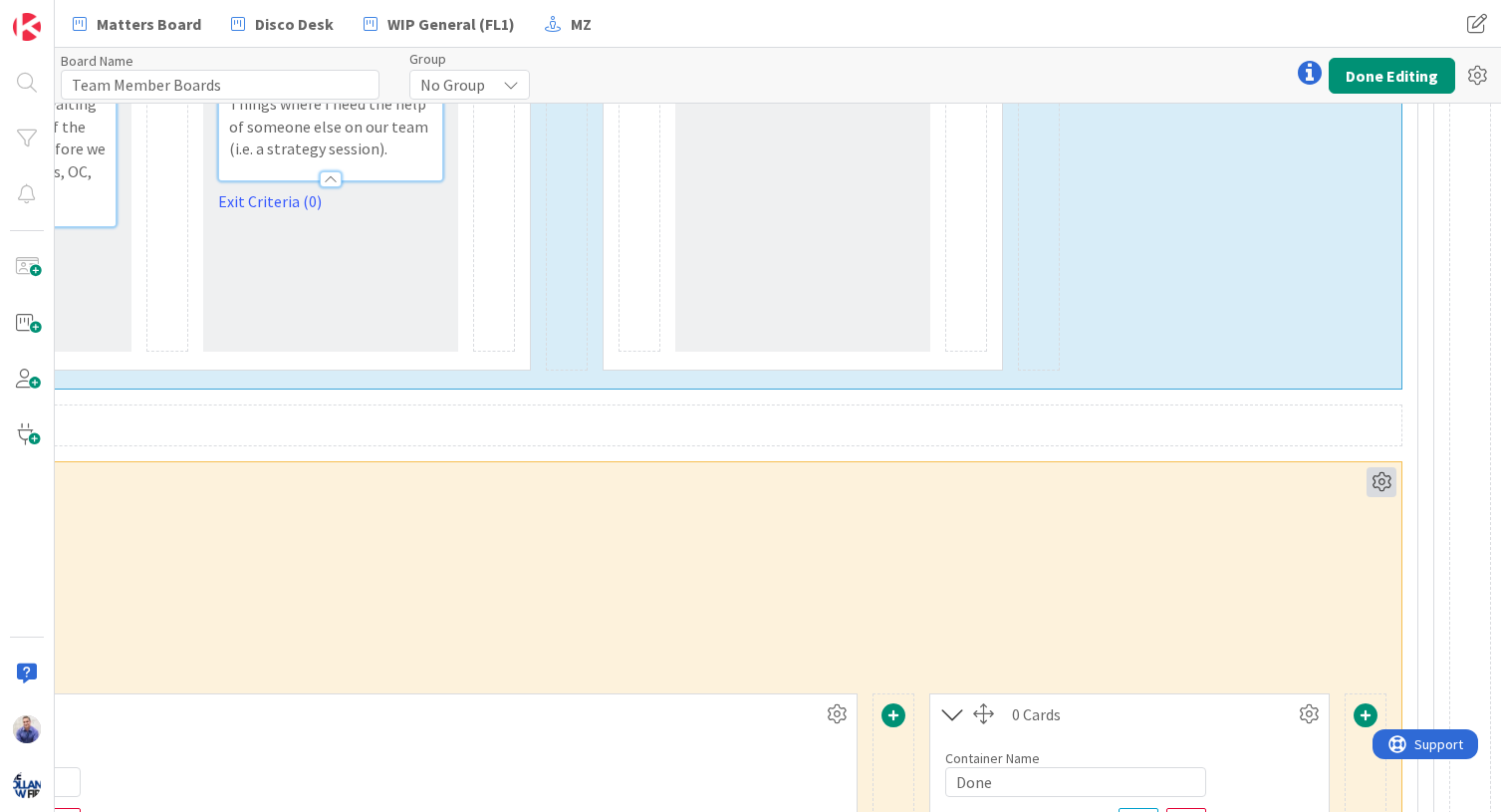
click at [1249, 467] on icon at bounding box center [1381, 482] width 30 height 30
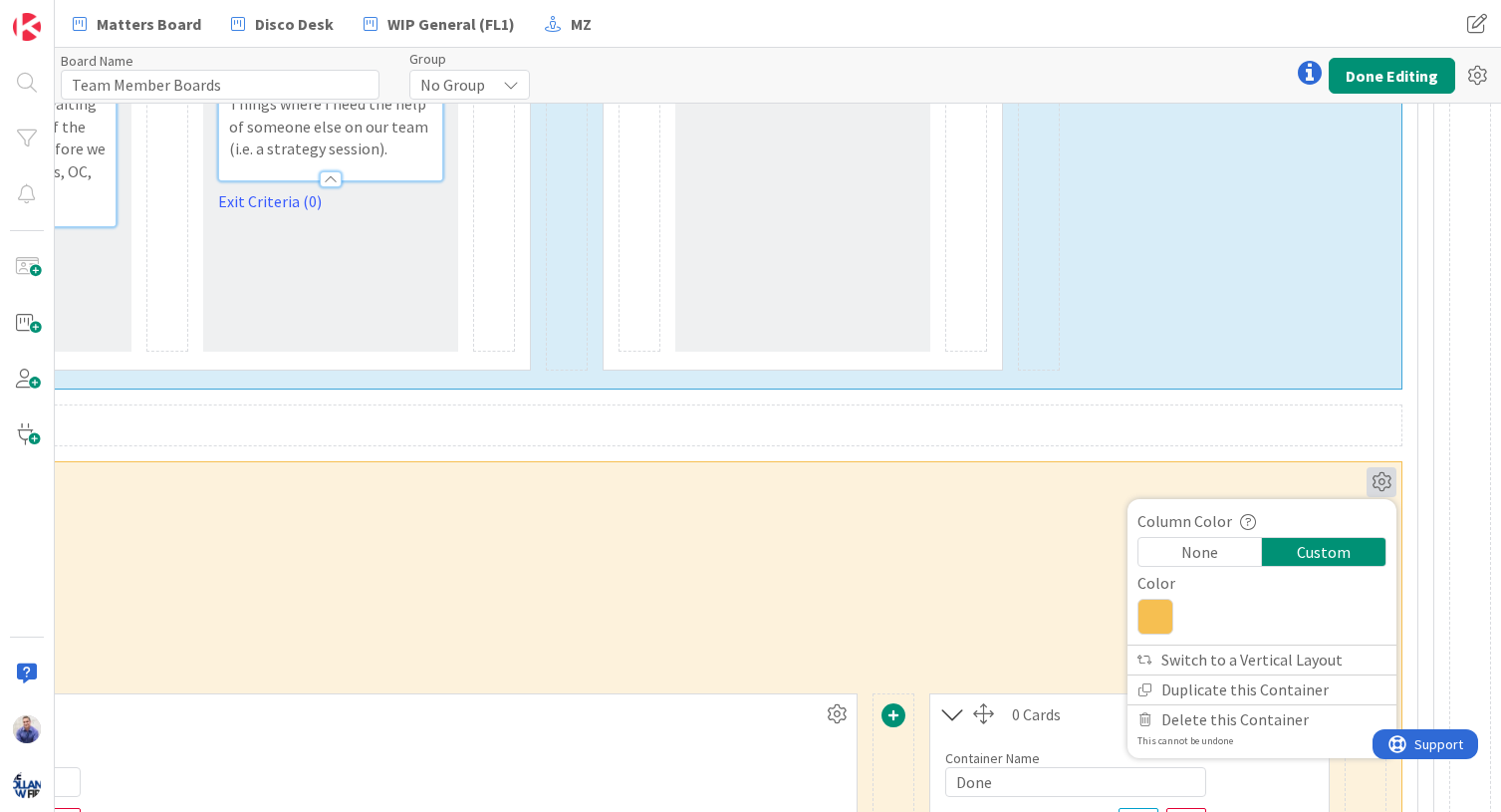
click at [1127, 592] on div "Column Color None Custom Color" at bounding box center [1262, 577] width 269 height 135
click at [1137, 599] on icon at bounding box center [1155, 617] width 36 height 36
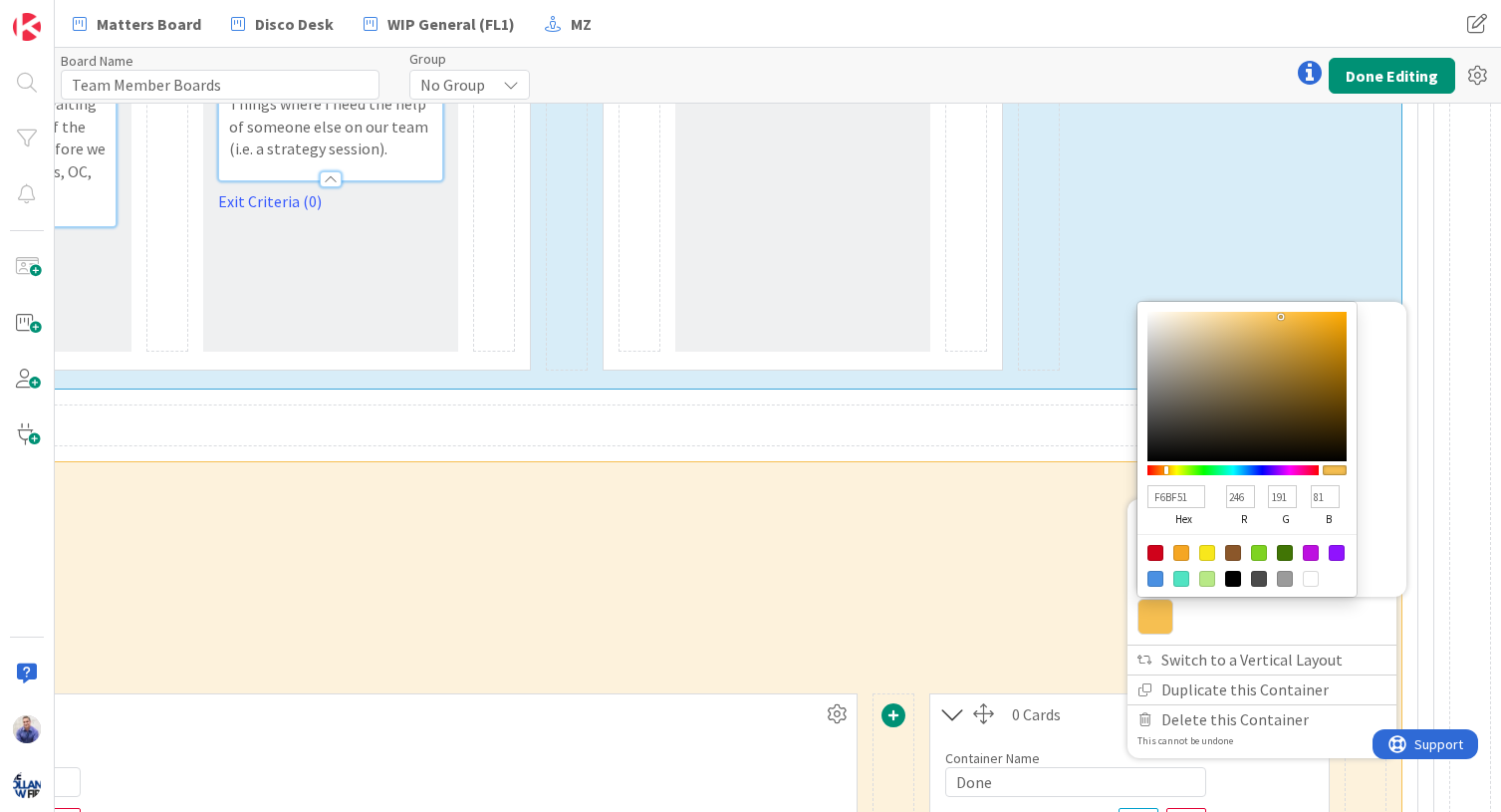
click at [1155, 485] on input "F6BF51" at bounding box center [1176, 497] width 58 height 24
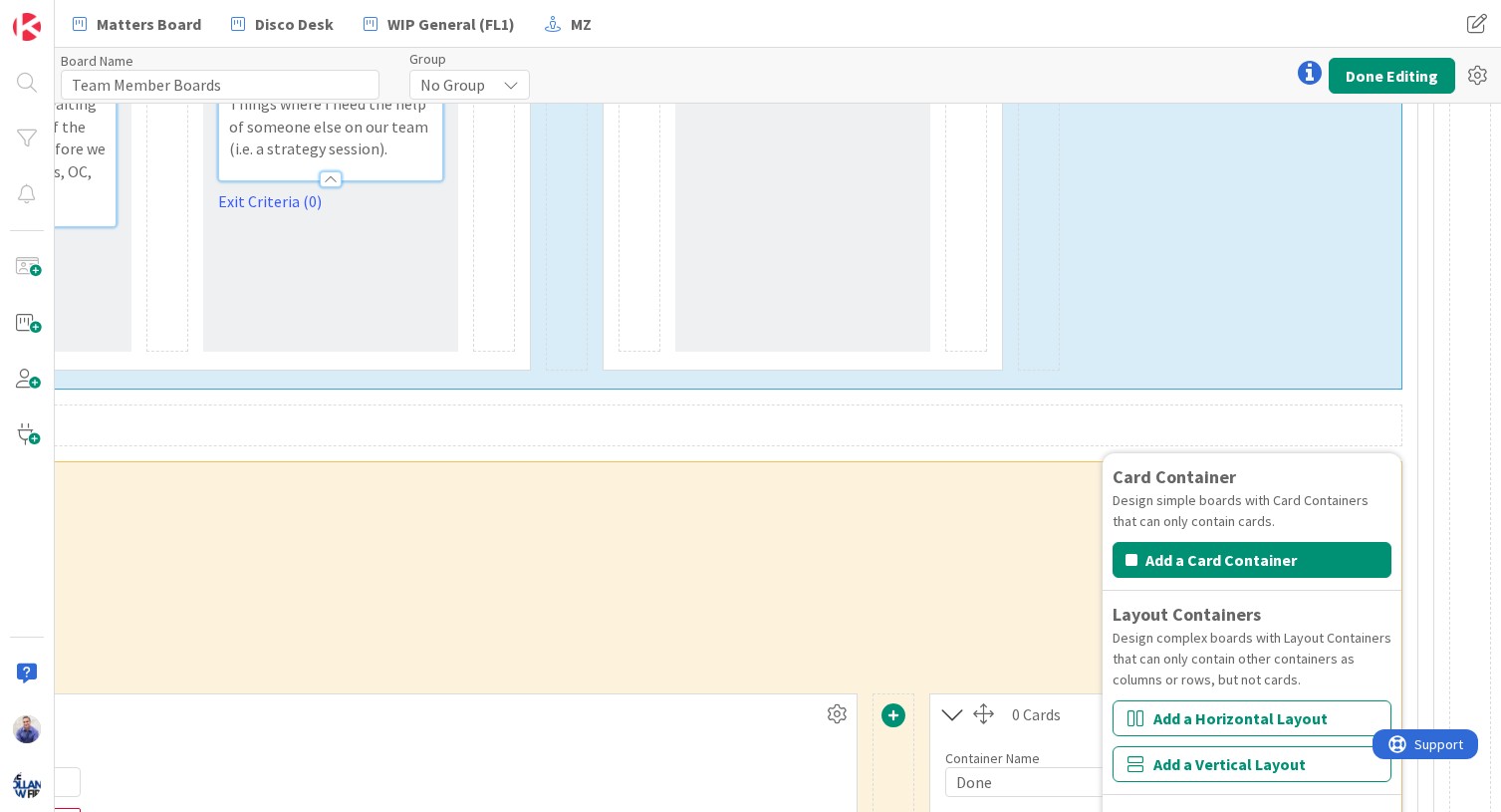
drag, startPoint x: 964, startPoint y: 574, endPoint x: 991, endPoint y: 569, distance: 27.5
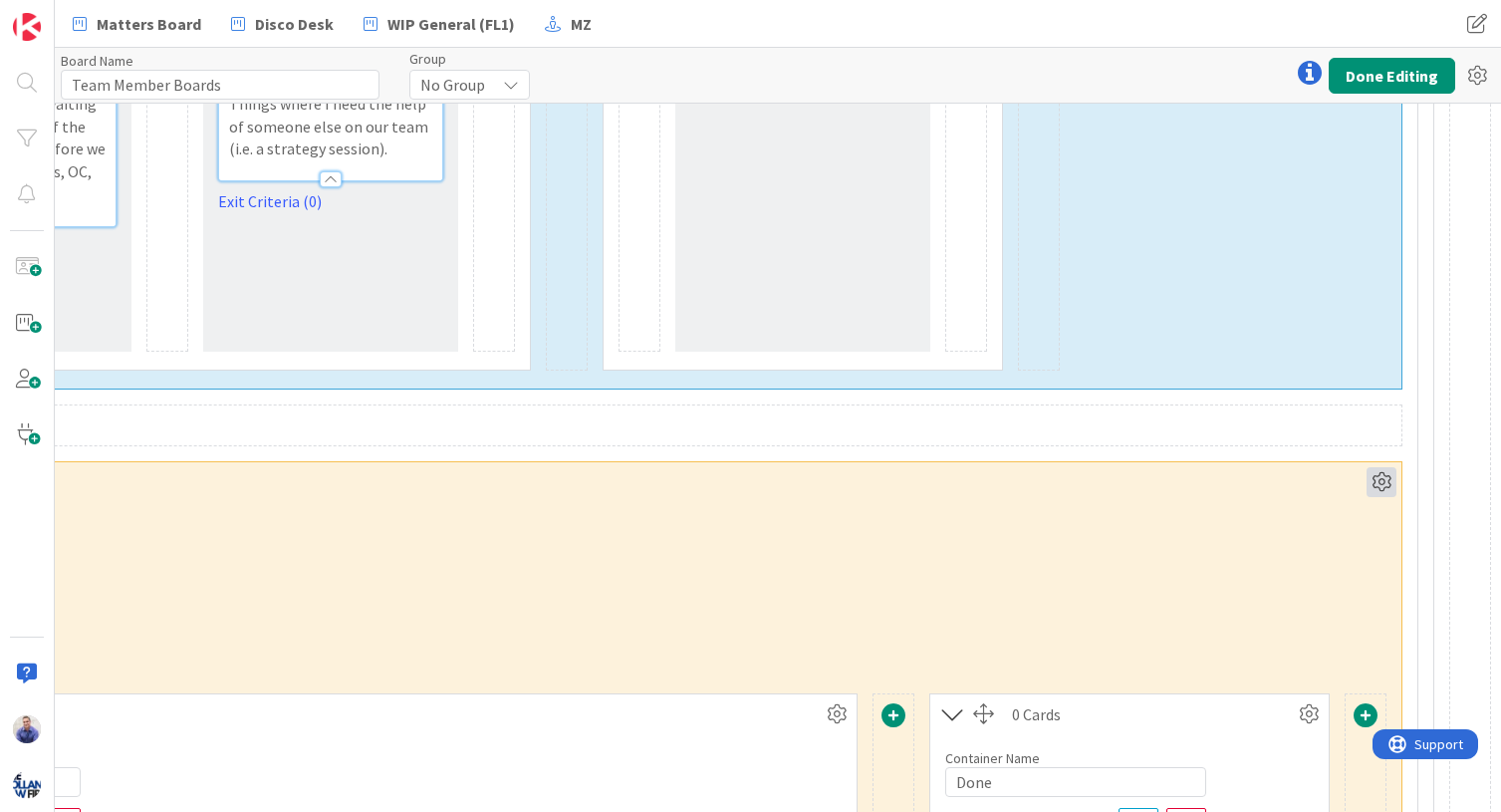
click at [1249, 467] on icon at bounding box center [1381, 482] width 30 height 30
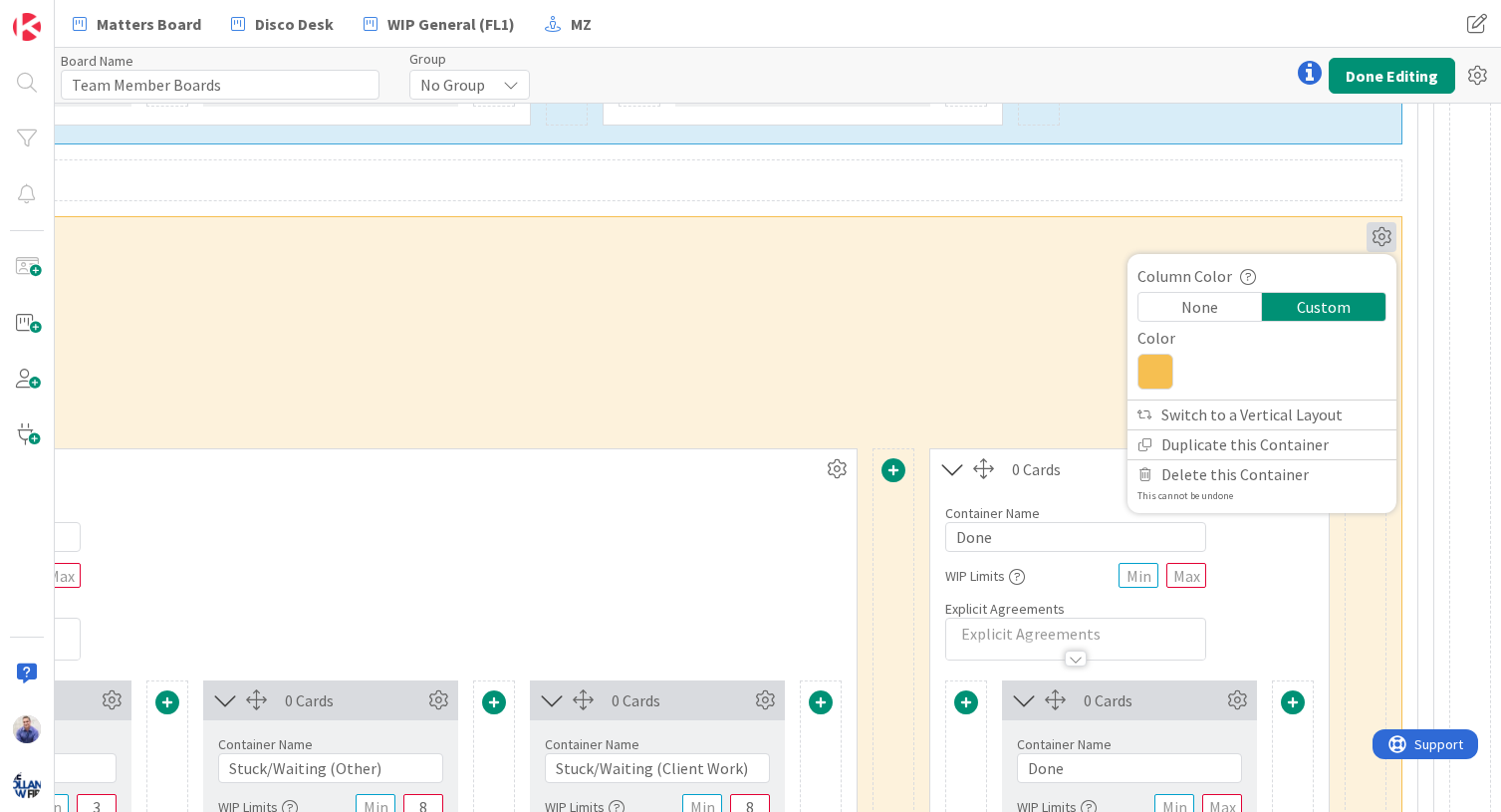
scroll to position [1589, 2544]
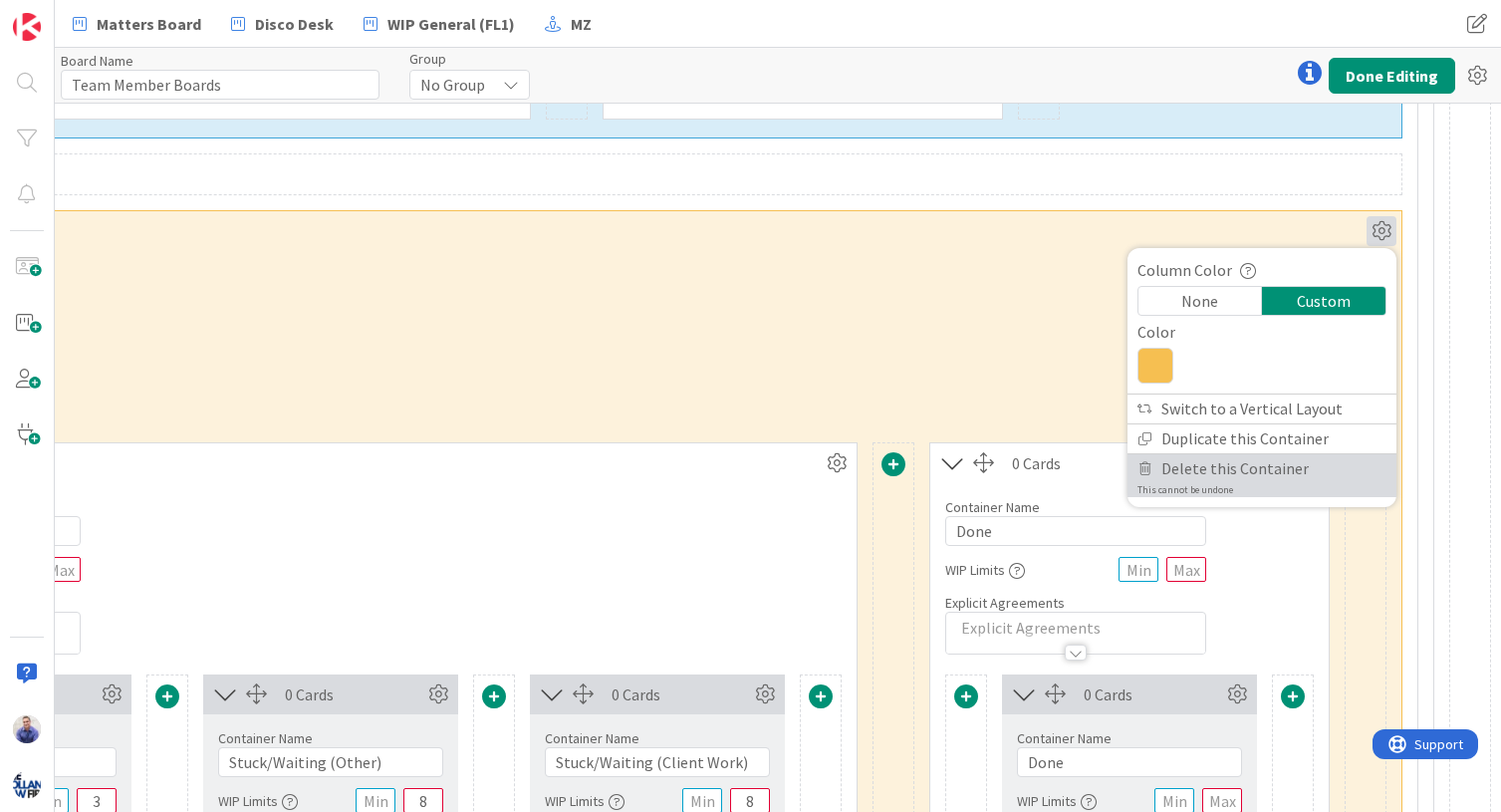
click at [1249, 454] on span "Delete this Container" at bounding box center [1235, 468] width 148 height 29
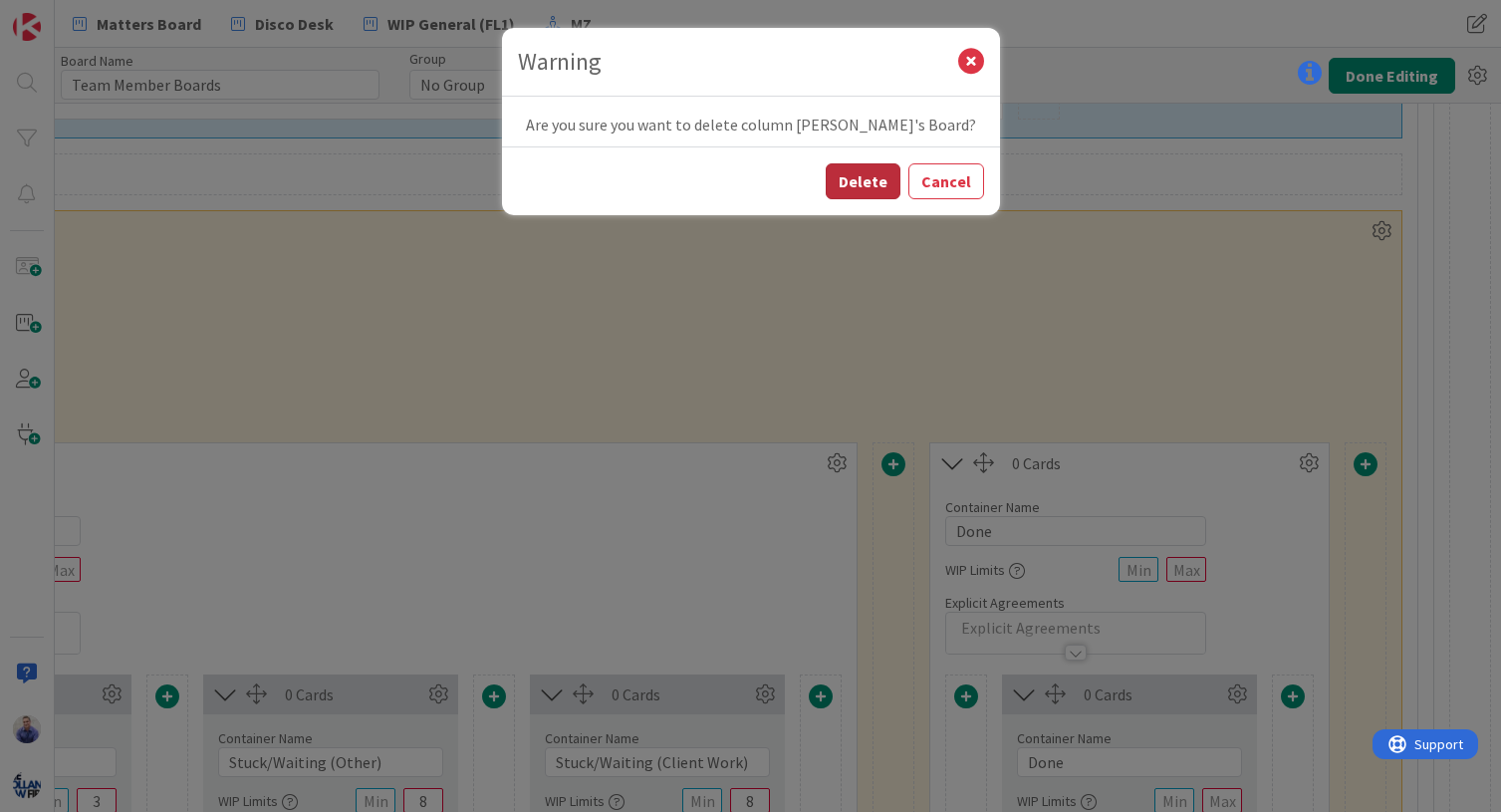
click at [870, 186] on button "Delete" at bounding box center [863, 181] width 75 height 36
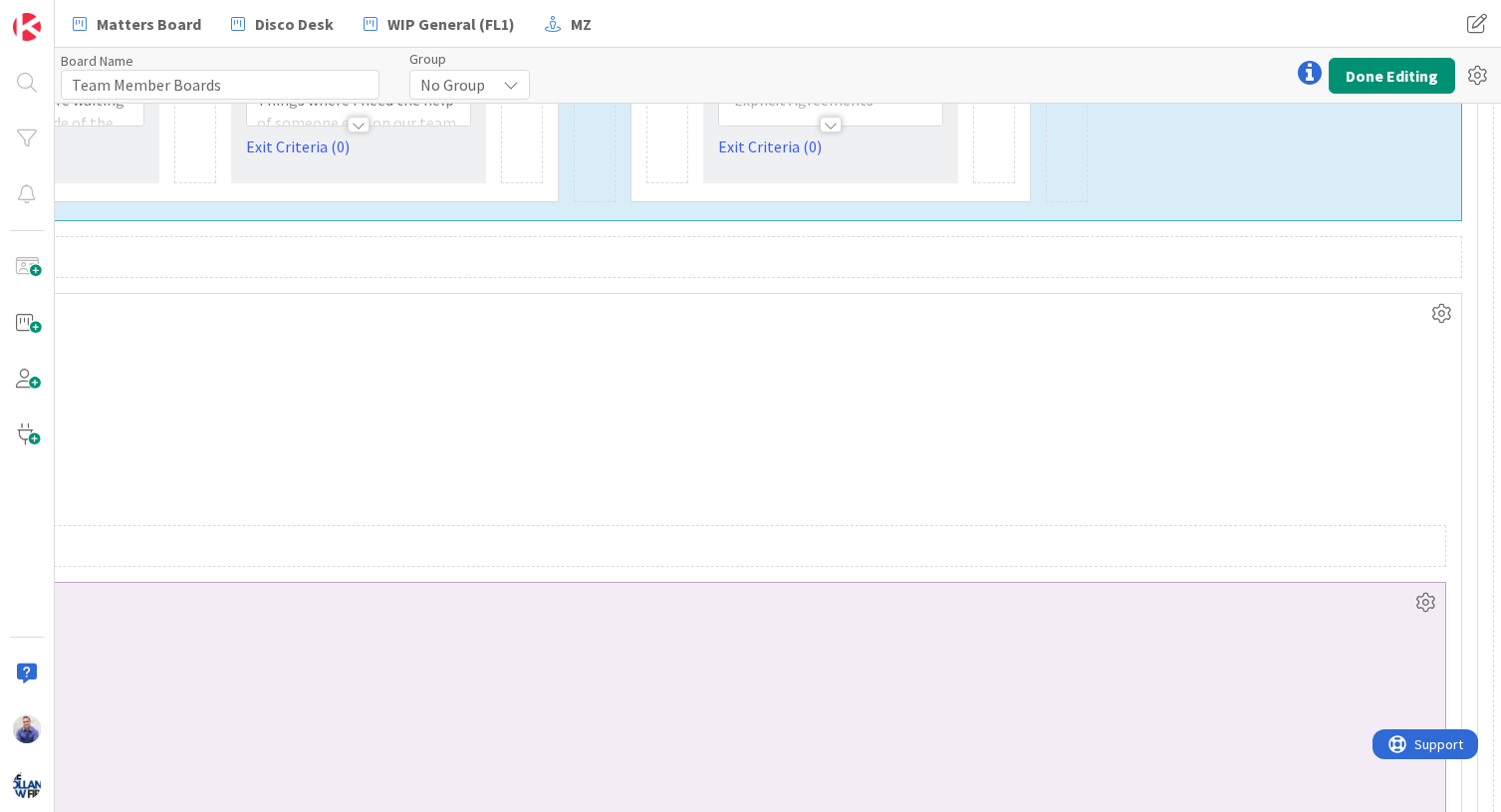
scroll to position [993, 2544]
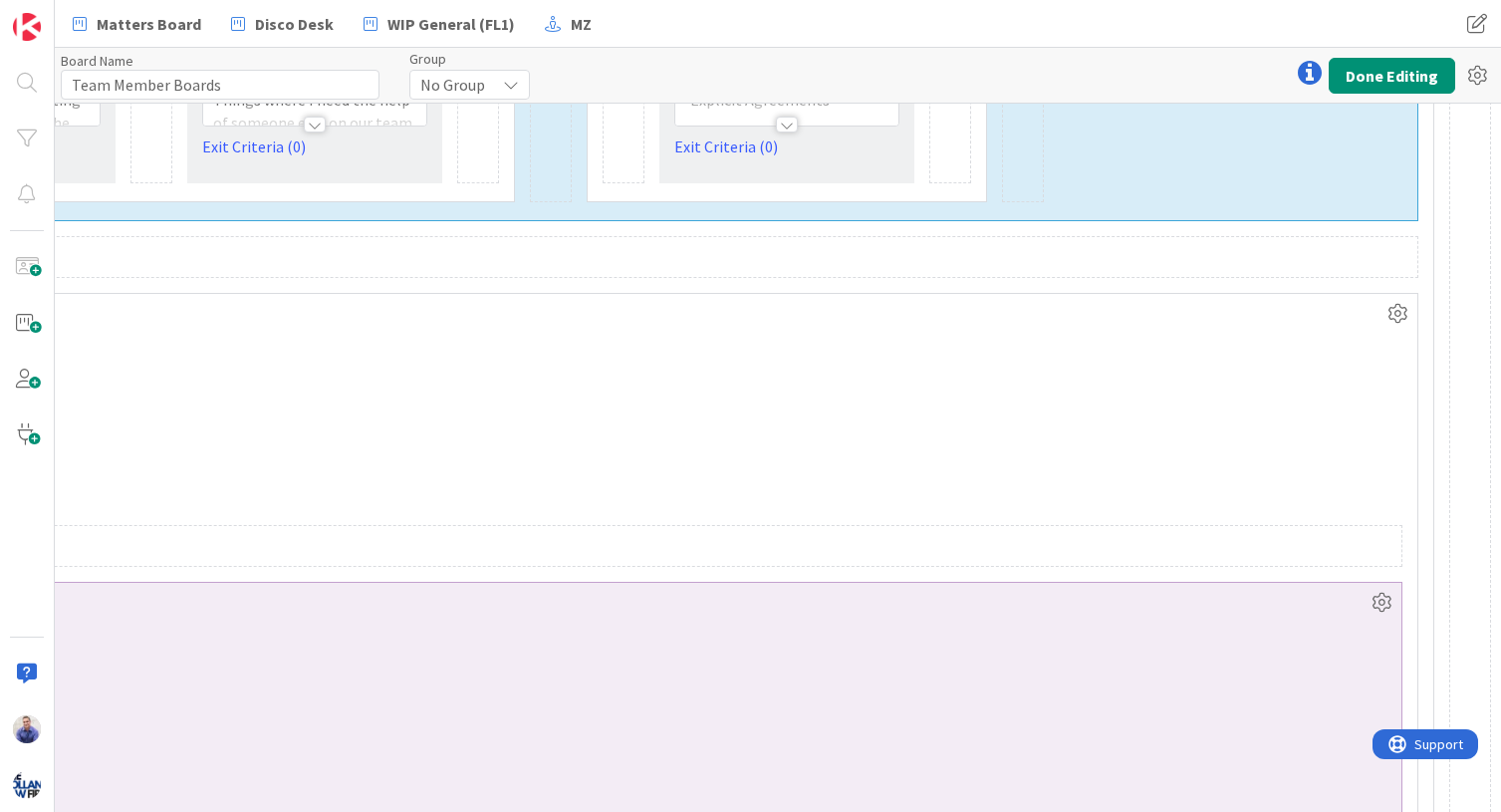
drag, startPoint x: 421, startPoint y: 806, endPoint x: 71, endPoint y: 2, distance: 876.9
click at [1249, 317] on icon at bounding box center [1397, 314] width 30 height 30
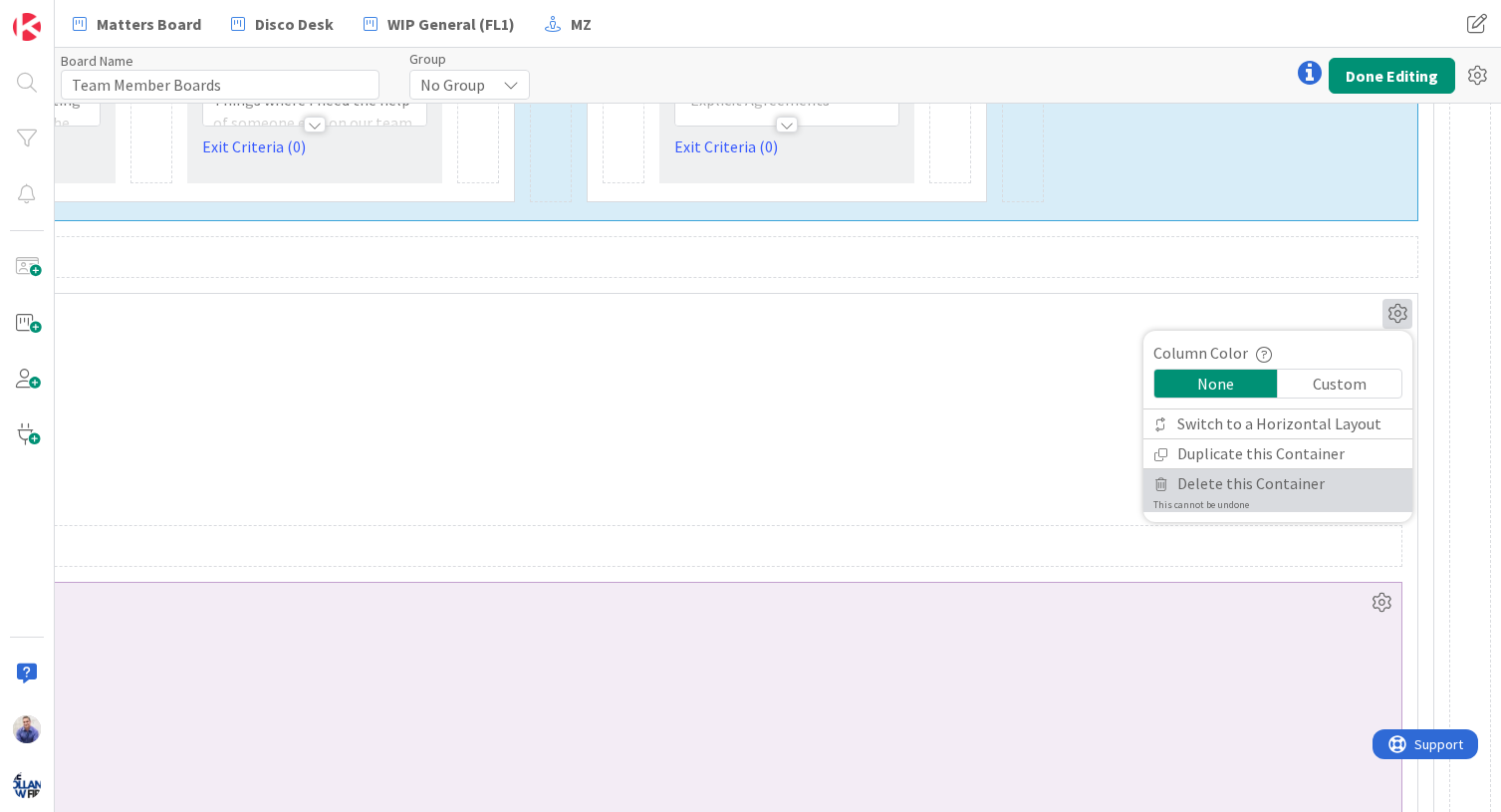
click at [1222, 482] on span "Delete this Container" at bounding box center [1251, 483] width 148 height 29
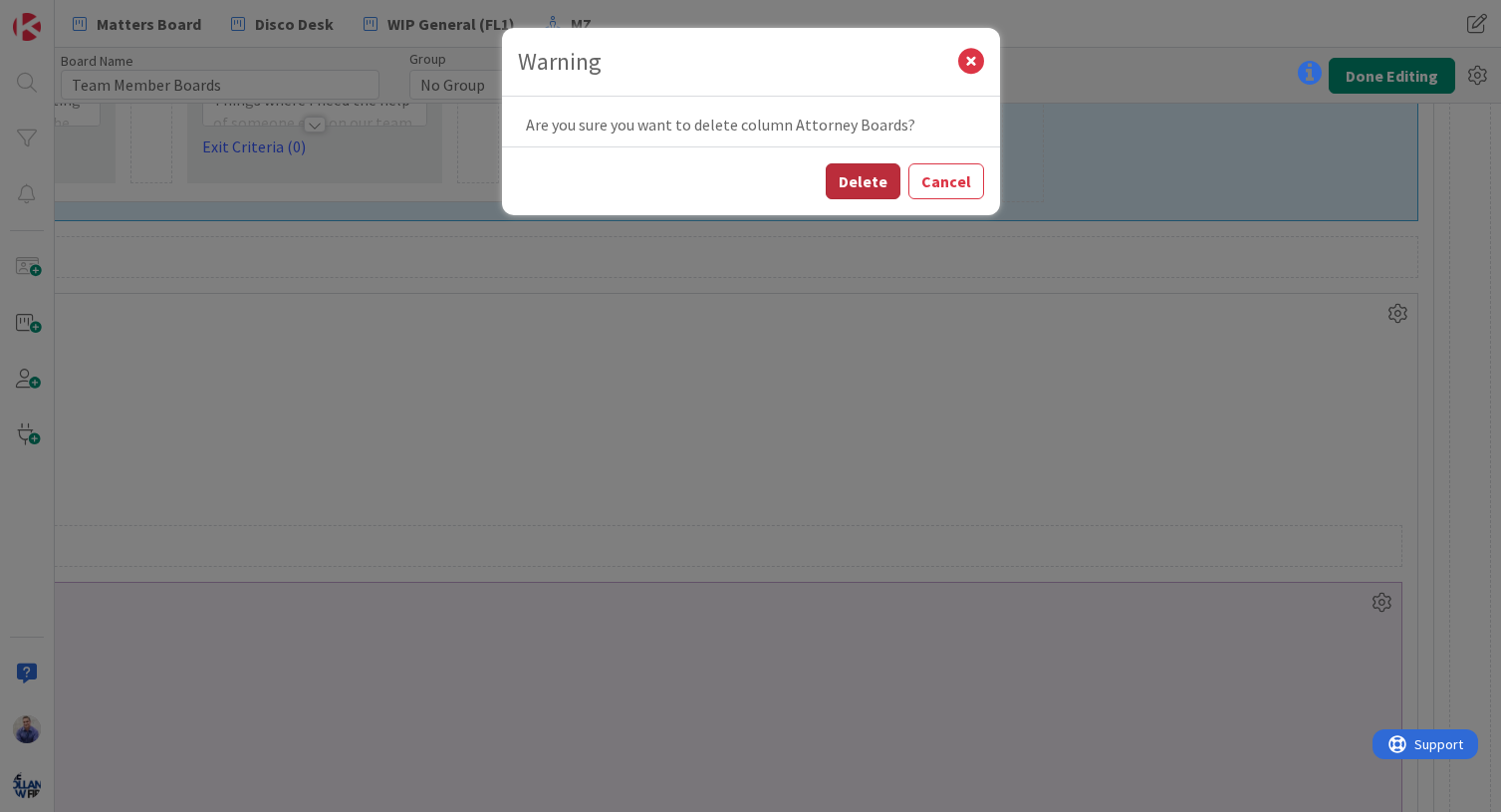
click at [878, 179] on button "Delete" at bounding box center [863, 181] width 75 height 36
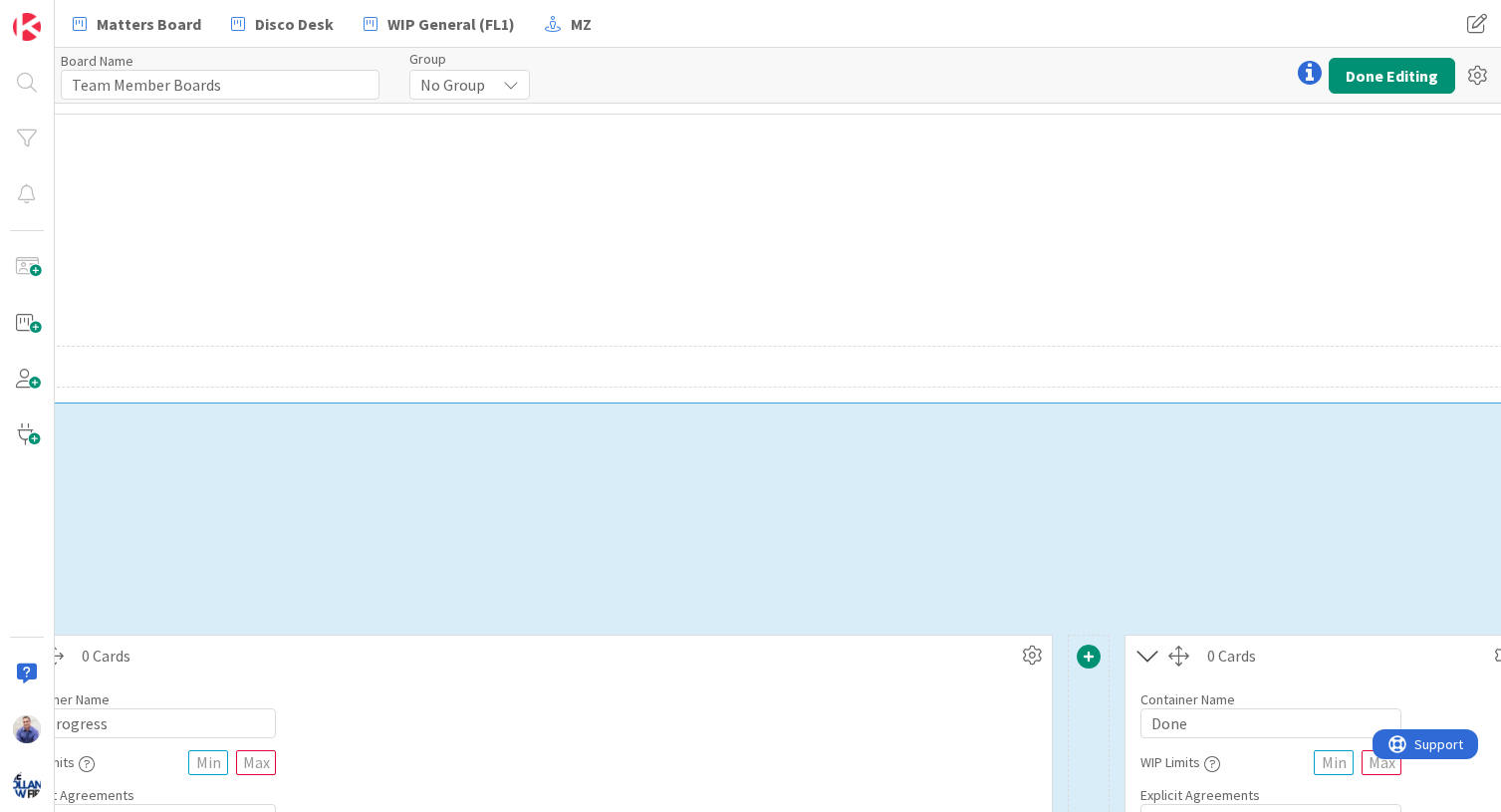
scroll to position [0, 2185]
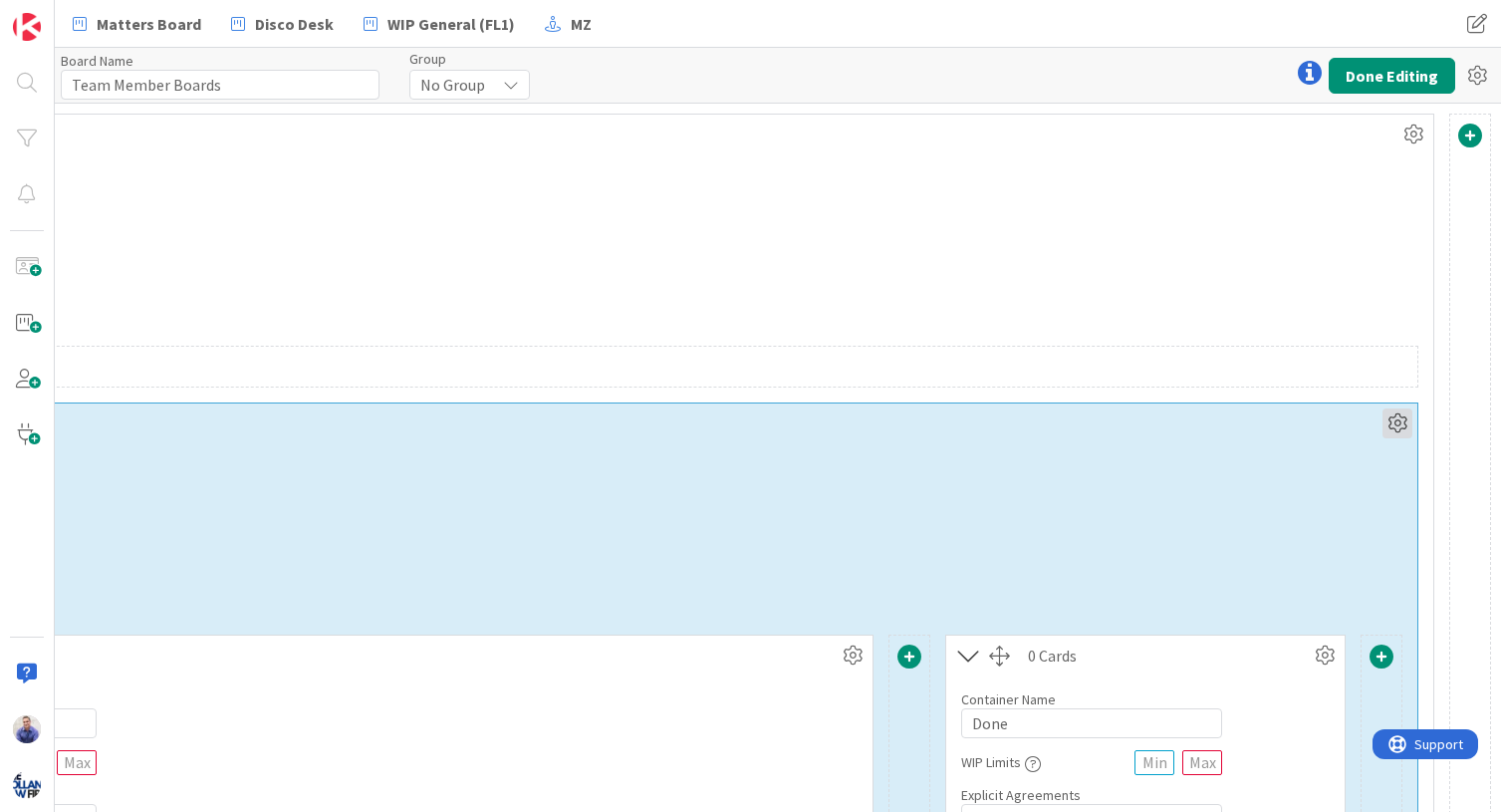
click at [1249, 426] on icon at bounding box center [1397, 423] width 30 height 30
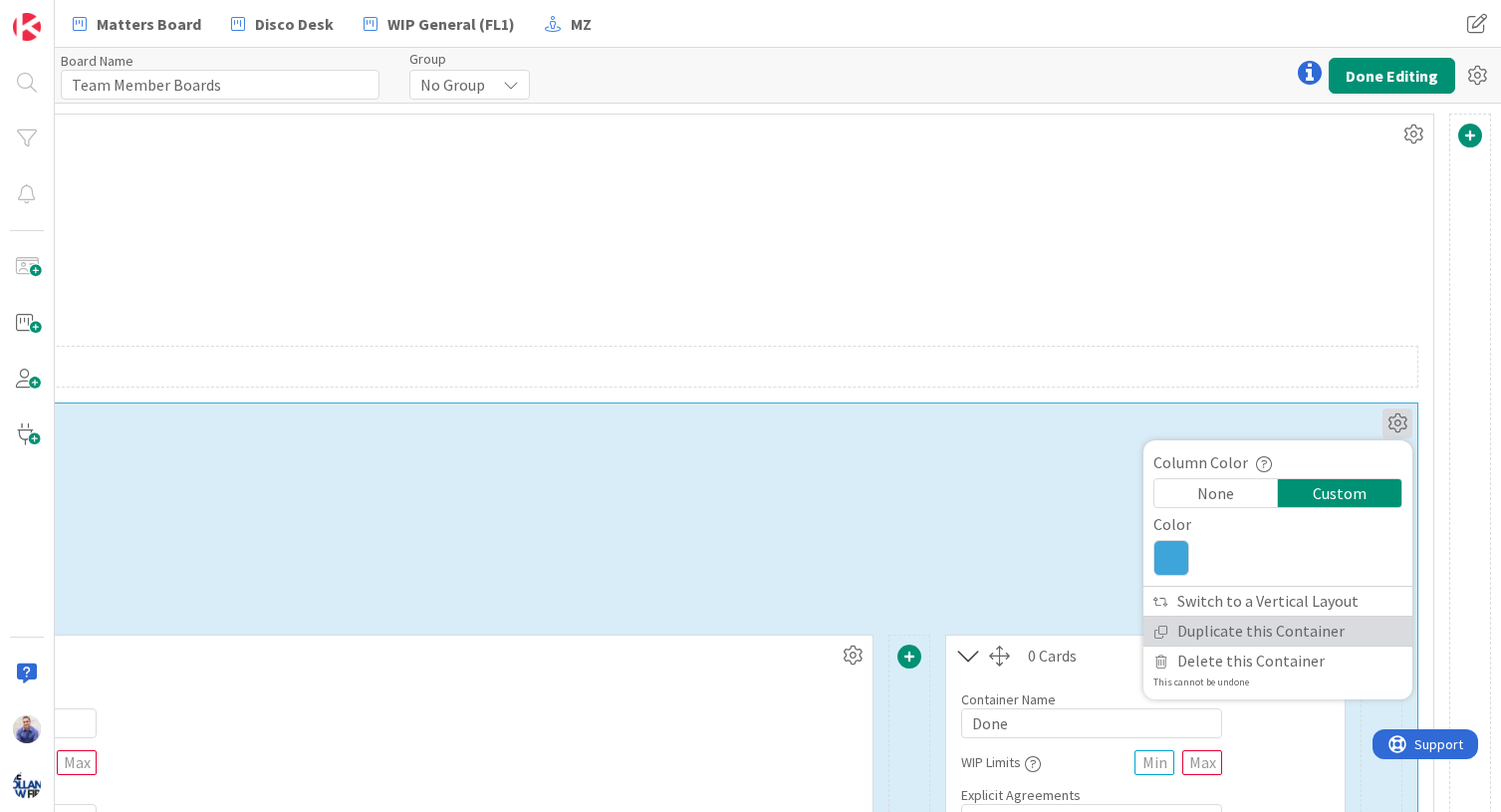
click at [1249, 626] on link "Duplicate this Container" at bounding box center [1278, 631] width 269 height 29
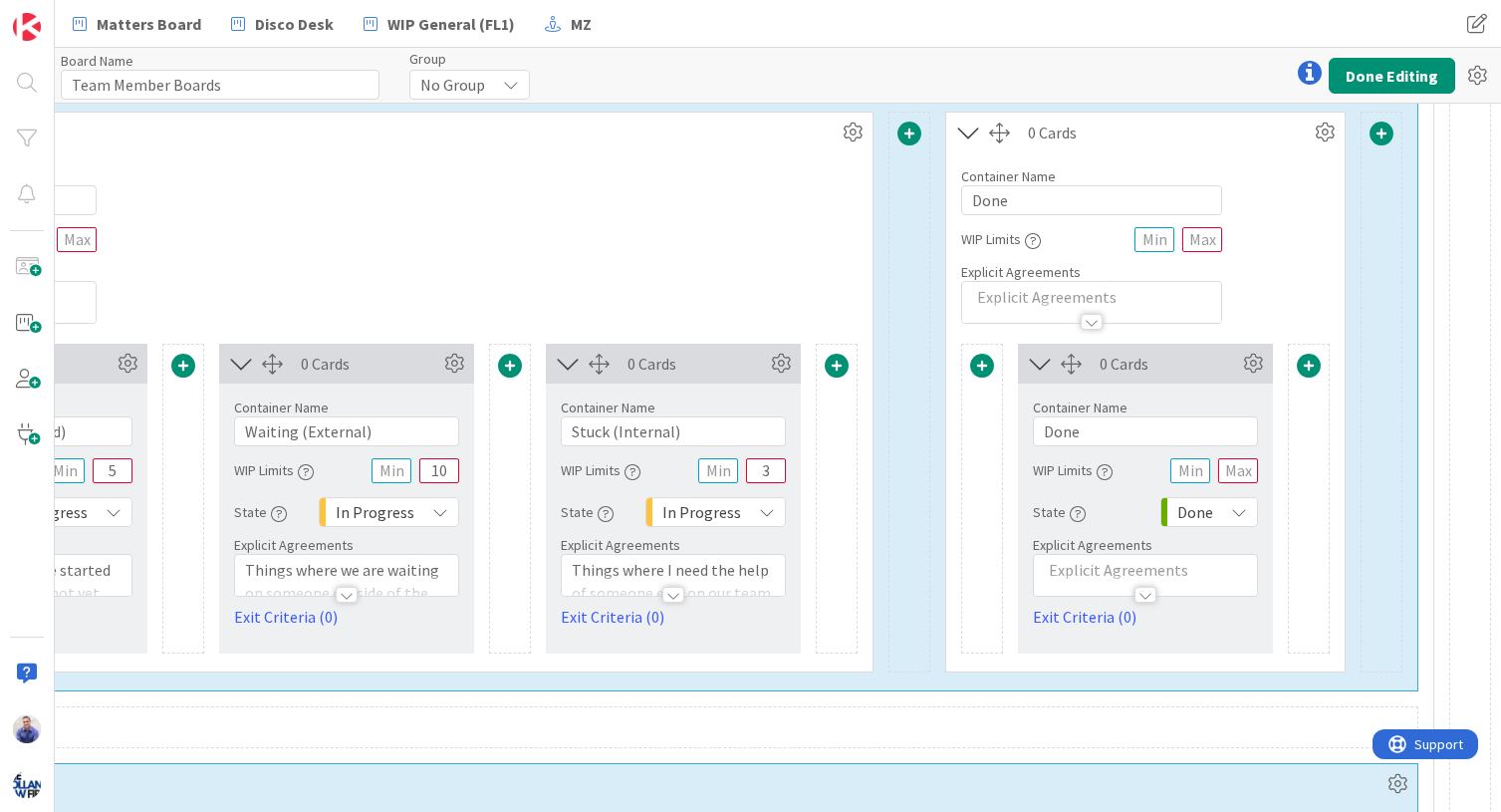
scroll to position [167, 2185]
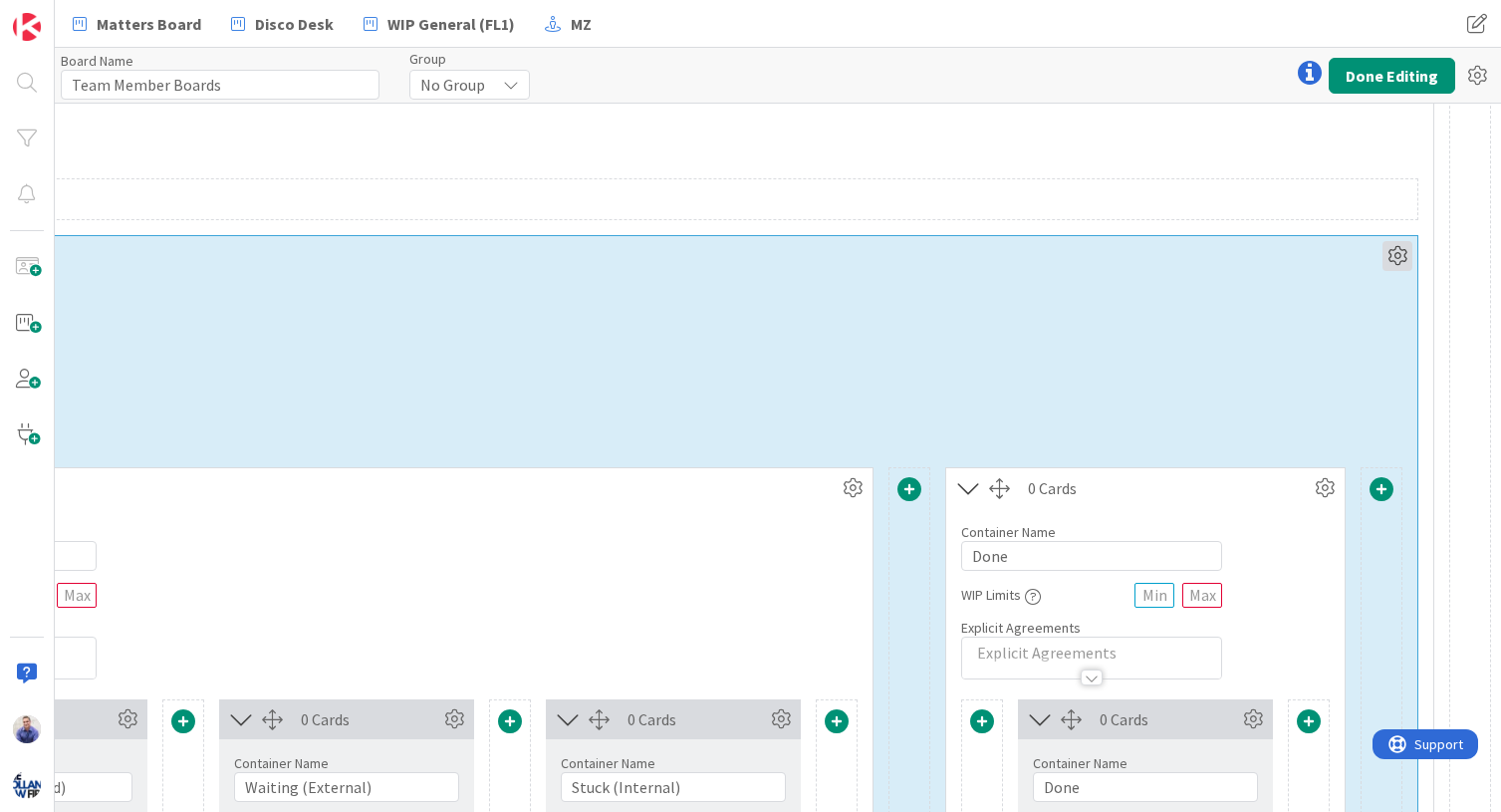
click at [1249, 257] on icon at bounding box center [1397, 256] width 30 height 30
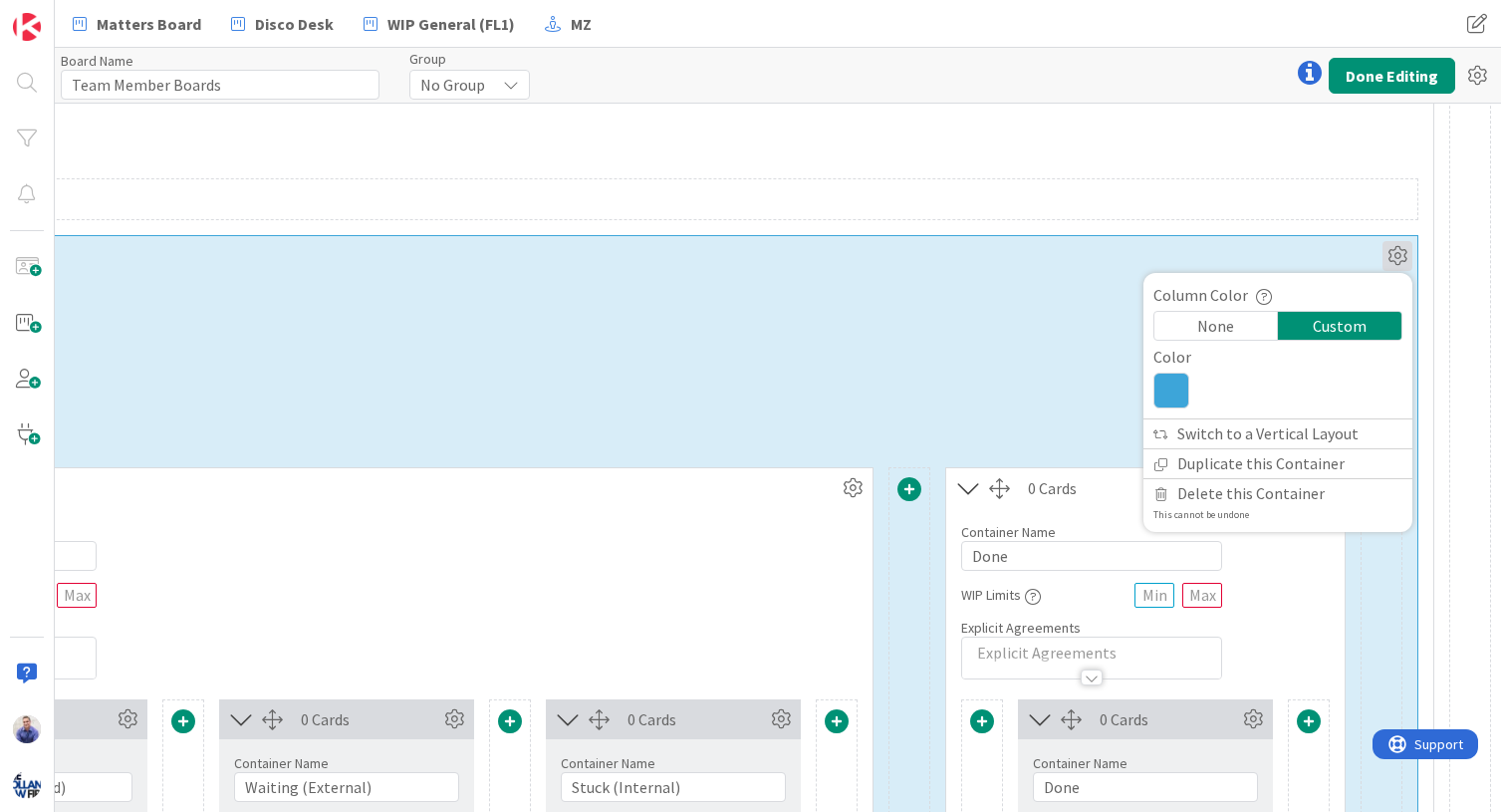
click at [1167, 392] on icon at bounding box center [1171, 391] width 36 height 36
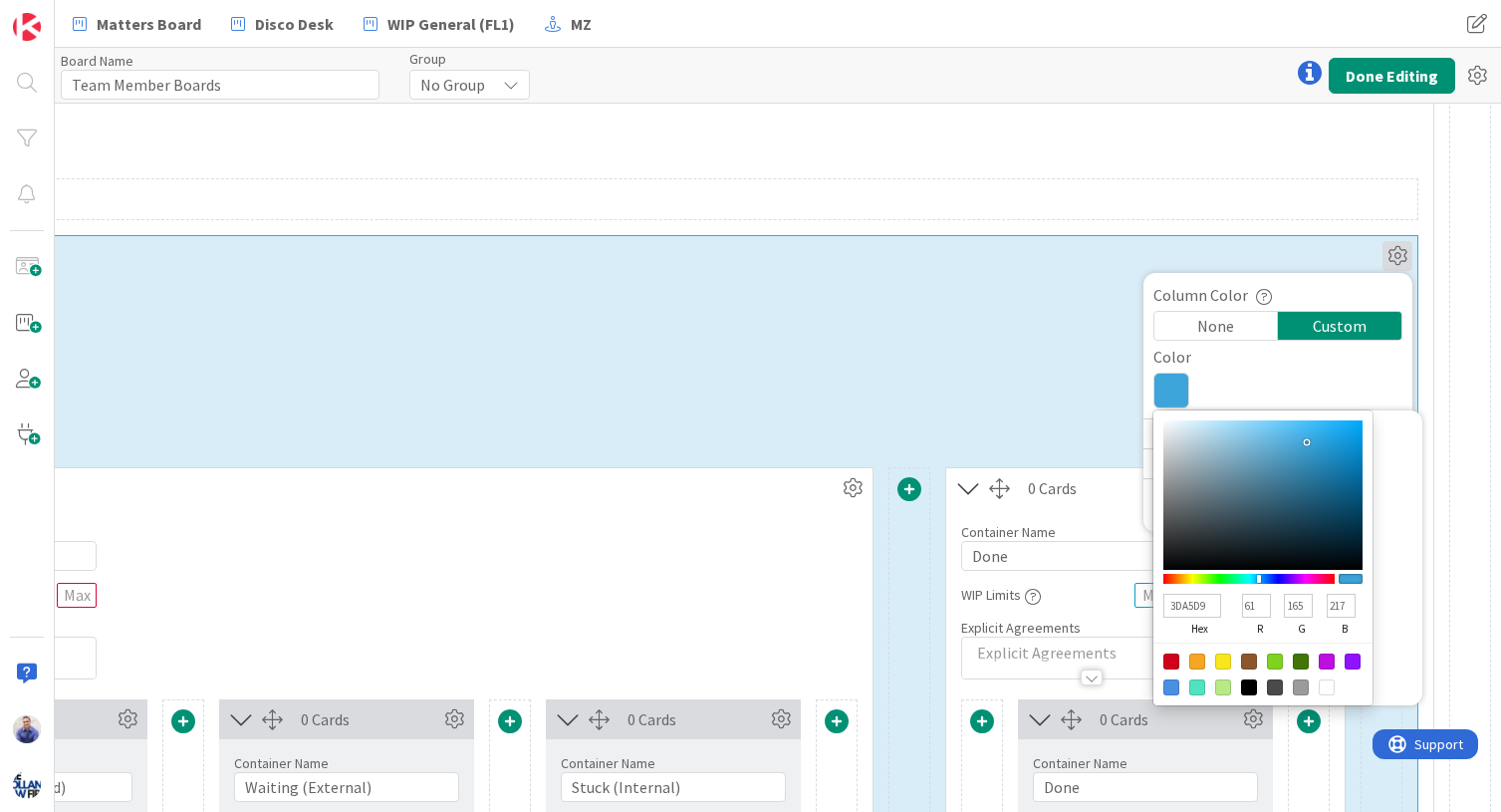
click at [1178, 605] on input "3DA5D9" at bounding box center [1192, 606] width 58 height 24
click at [1178, 604] on input "3DA5D9" at bounding box center [1192, 606] width 58 height 24
paste input "F6BF51"
type input "F6BF51"
type input "246"
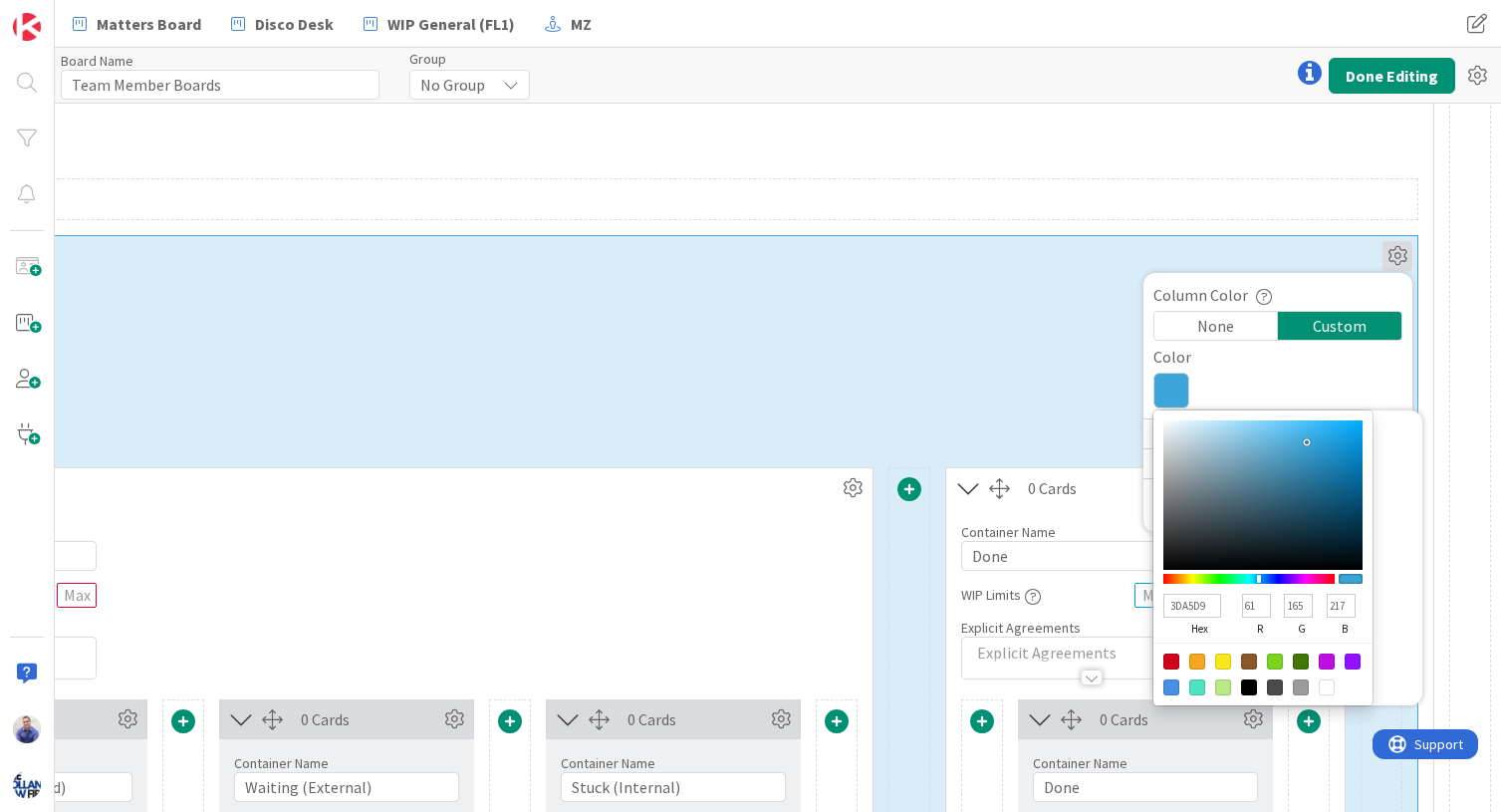
type input "191"
type input "81"
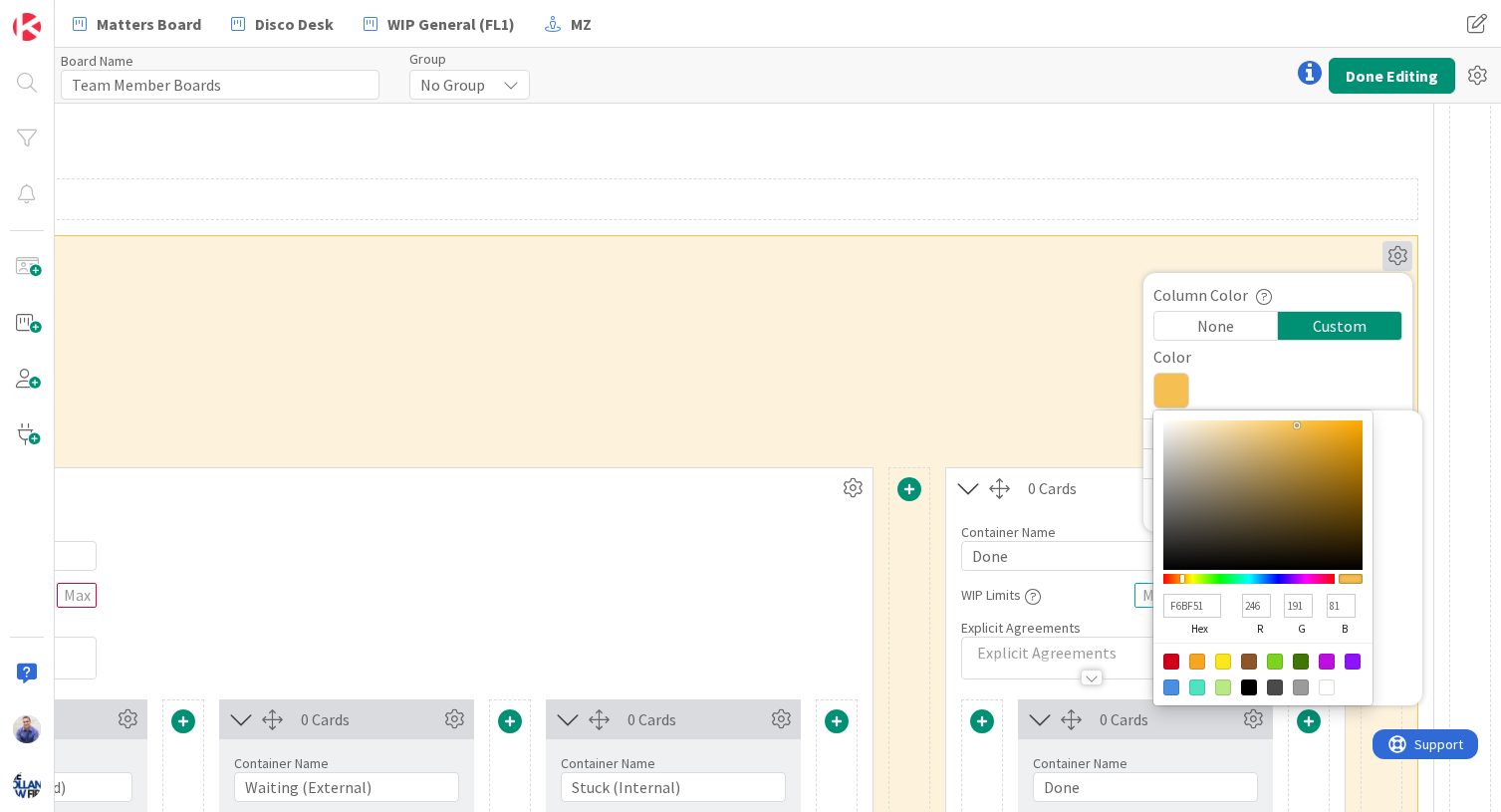
type input "F6BF51"
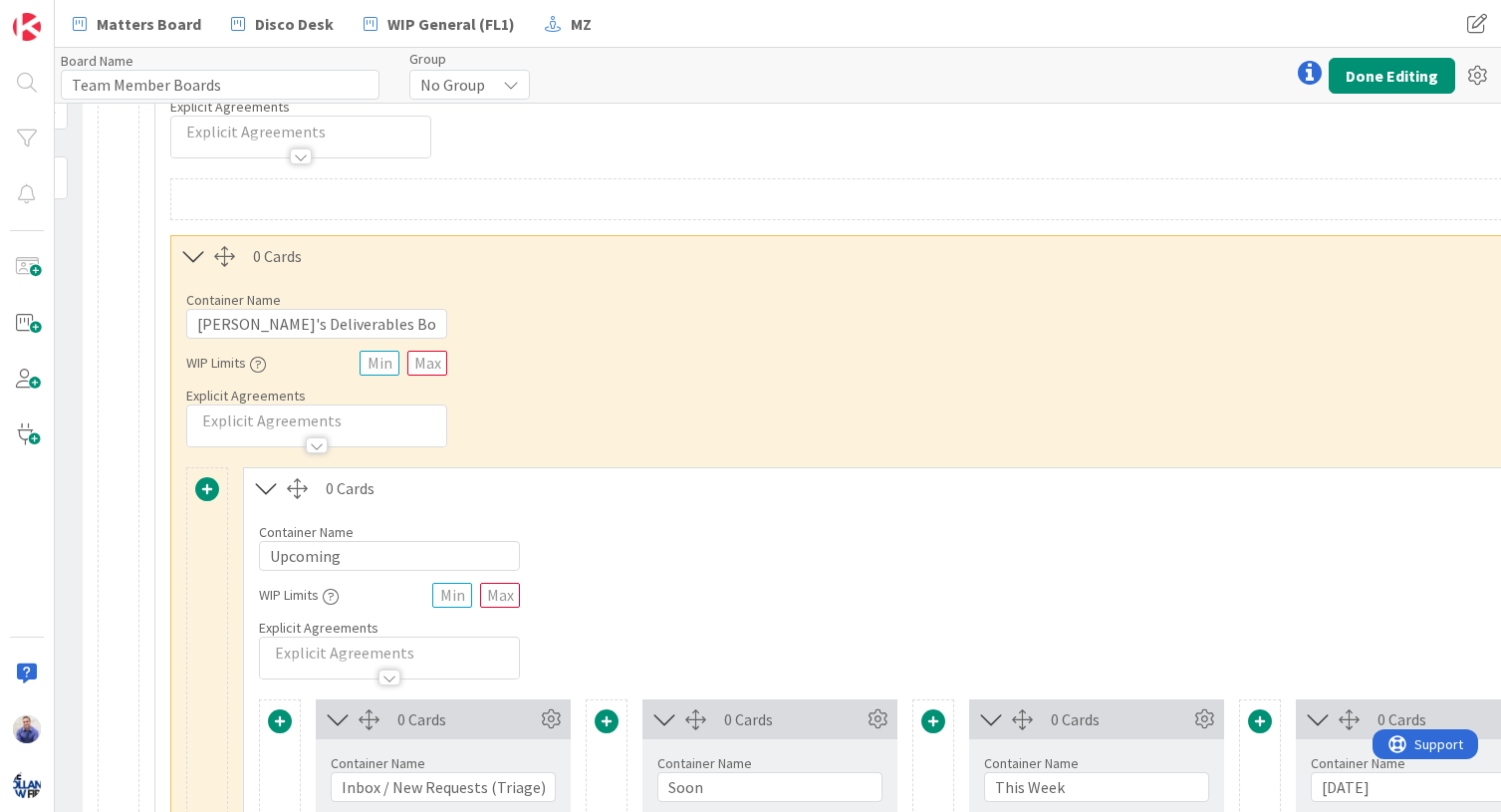
scroll to position [167, 234]
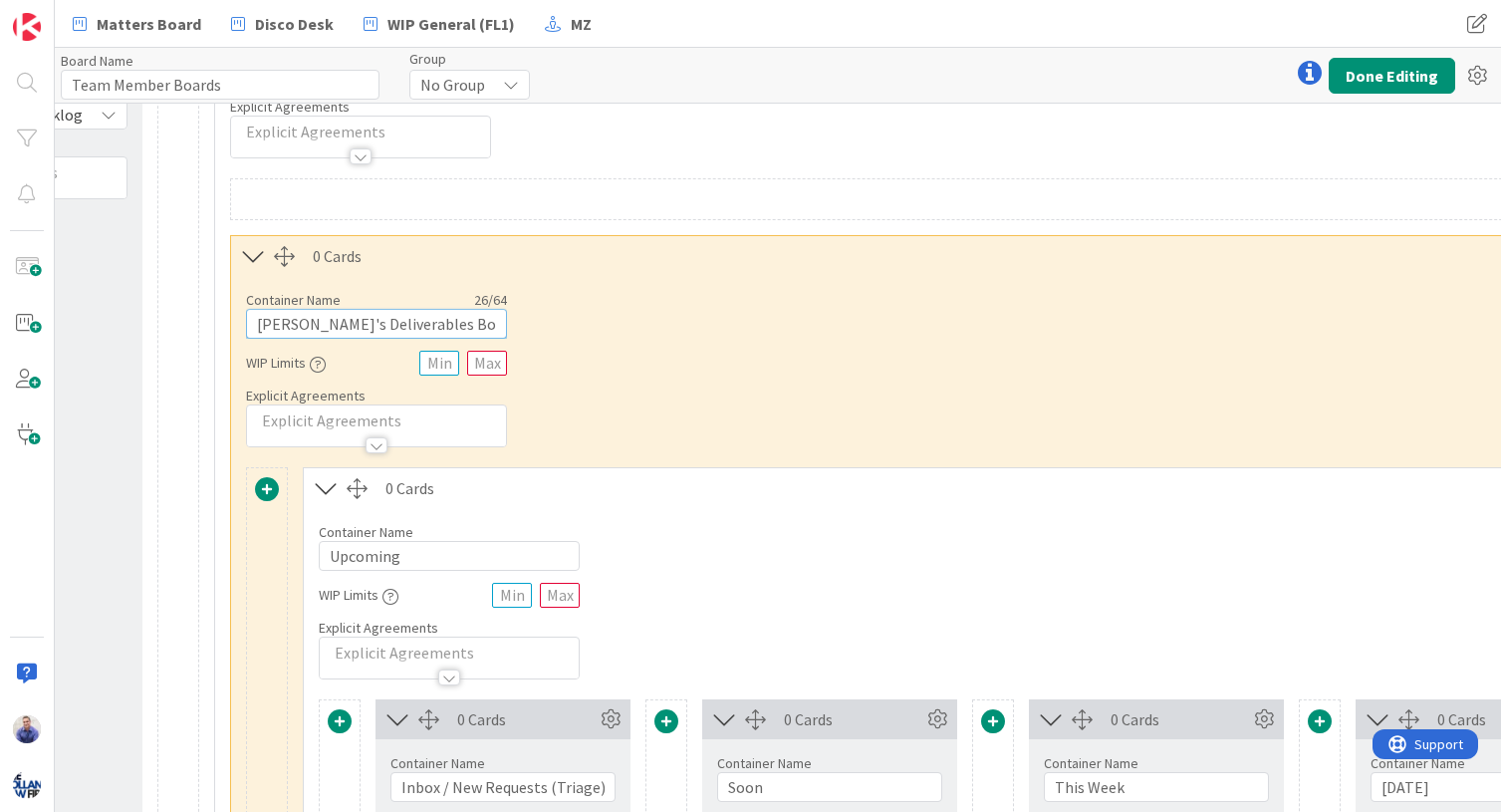
click at [268, 328] on input "Peter's Deliverables Board" at bounding box center [377, 324] width 261 height 30
click at [267, 327] on input "Peter's Deliverables Board" at bounding box center [377, 324] width 261 height 30
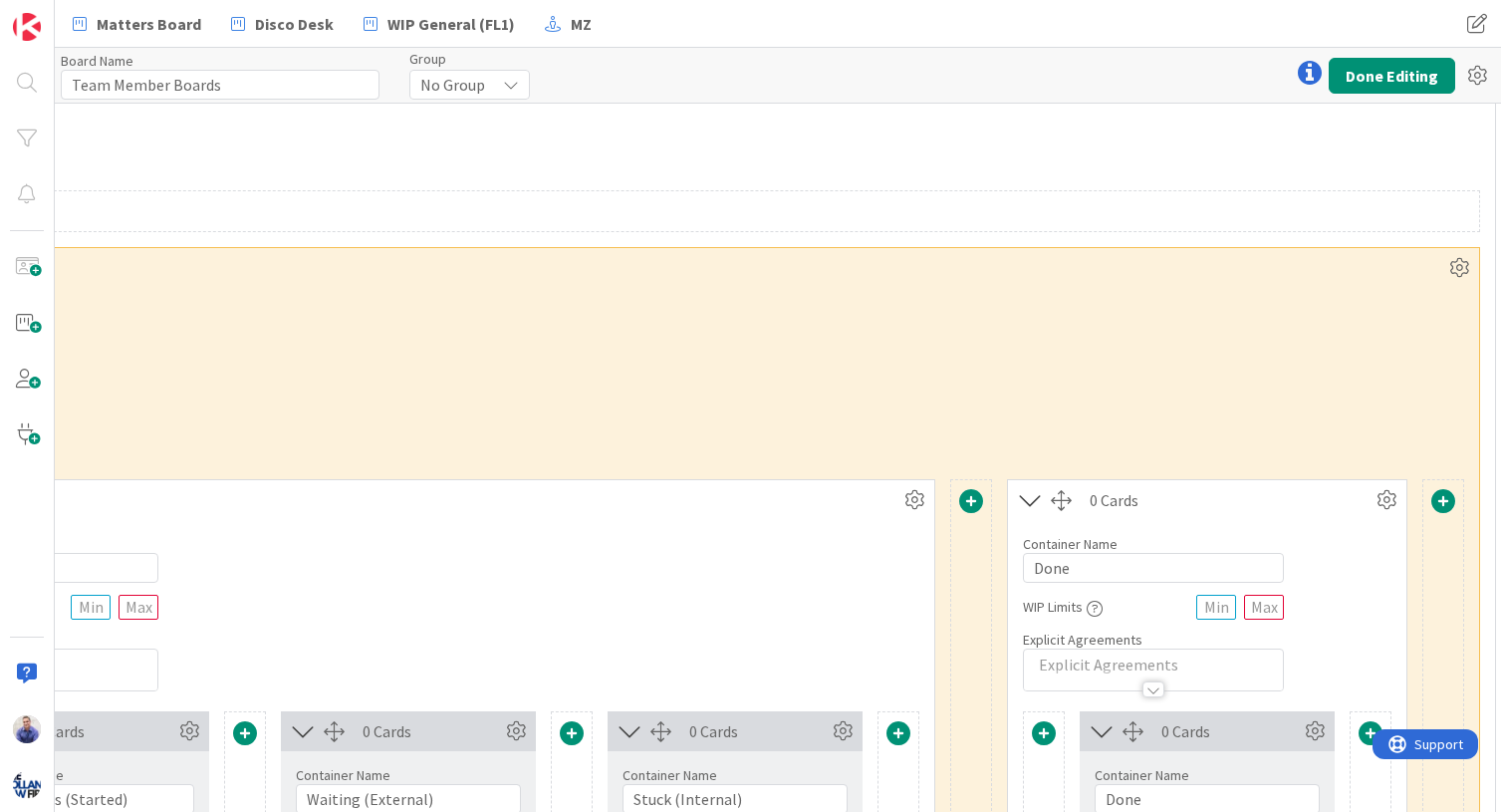
scroll to position [155, 2185]
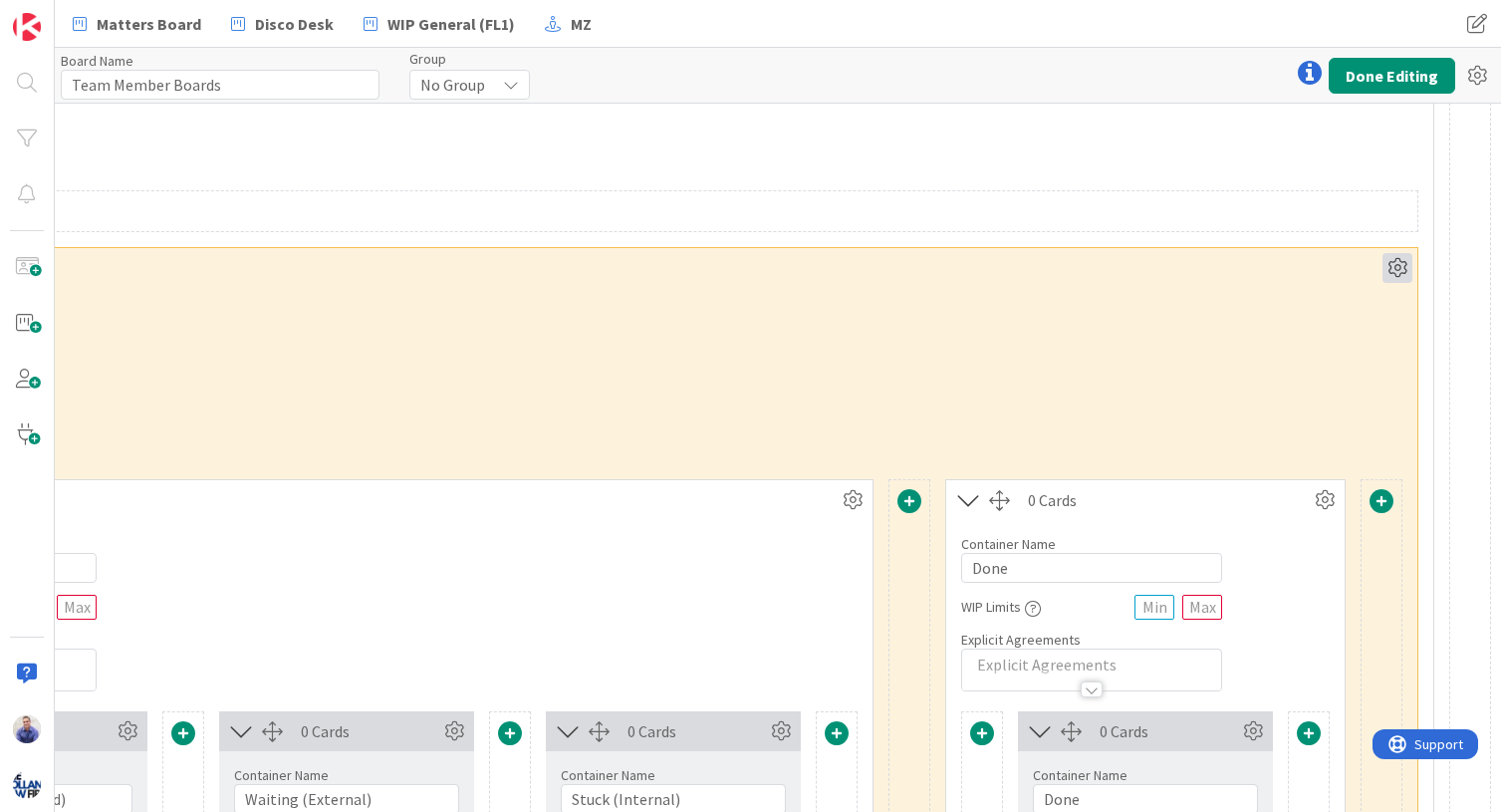
click at [1249, 263] on icon at bounding box center [1397, 268] width 30 height 30
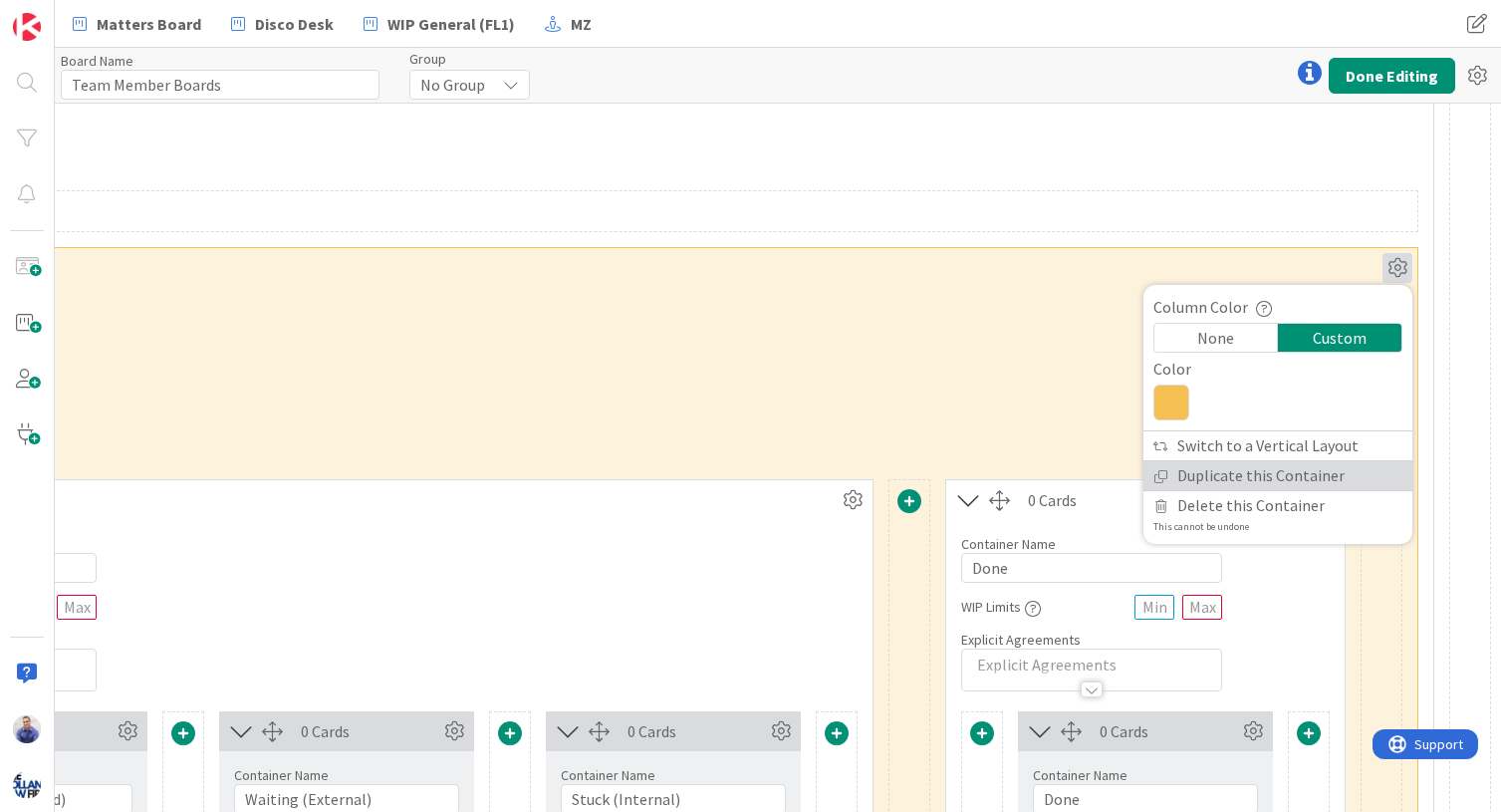
click at [1240, 469] on link "Duplicate this Container" at bounding box center [1278, 475] width 269 height 29
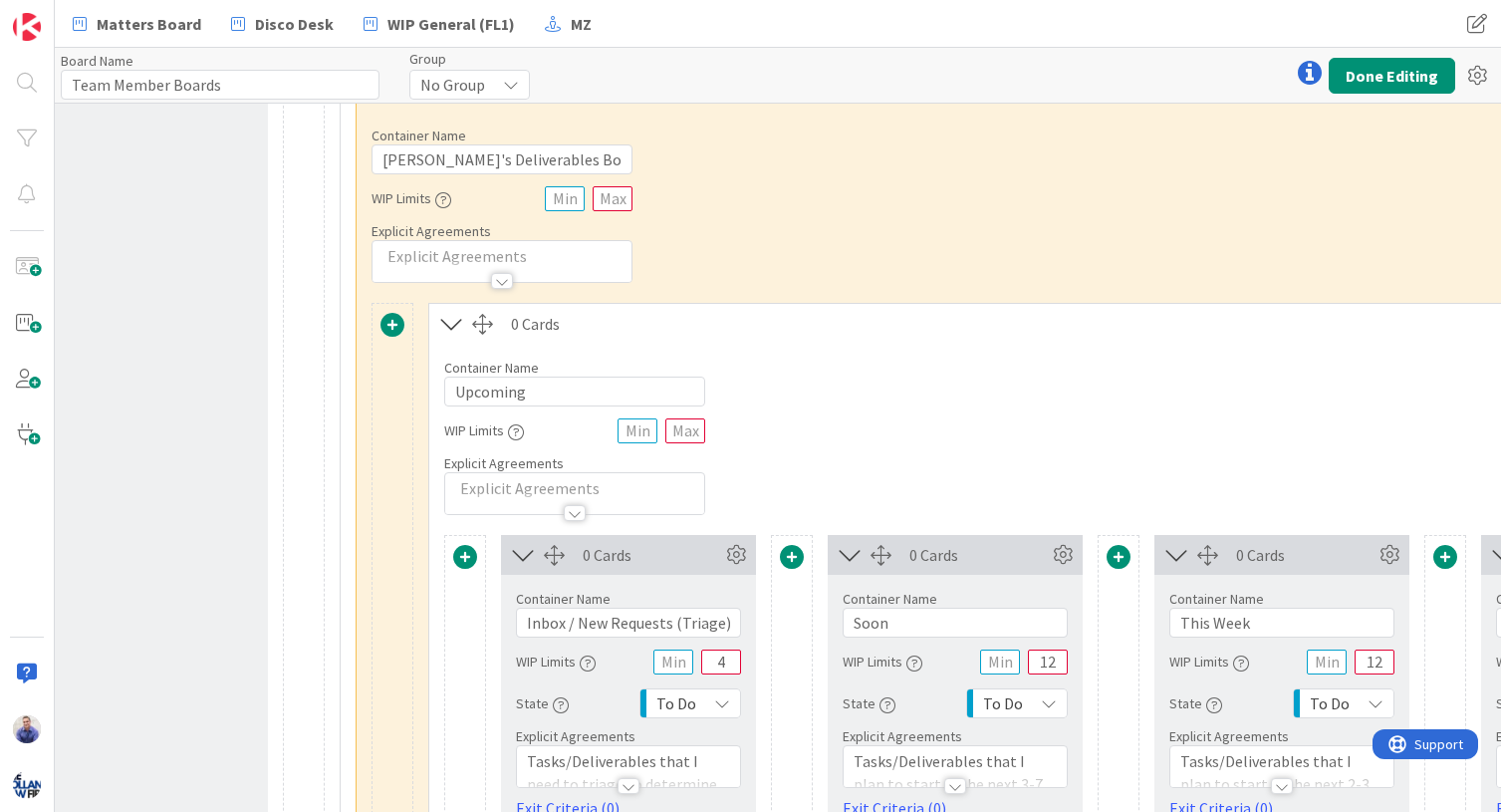
scroll to position [251, 109]
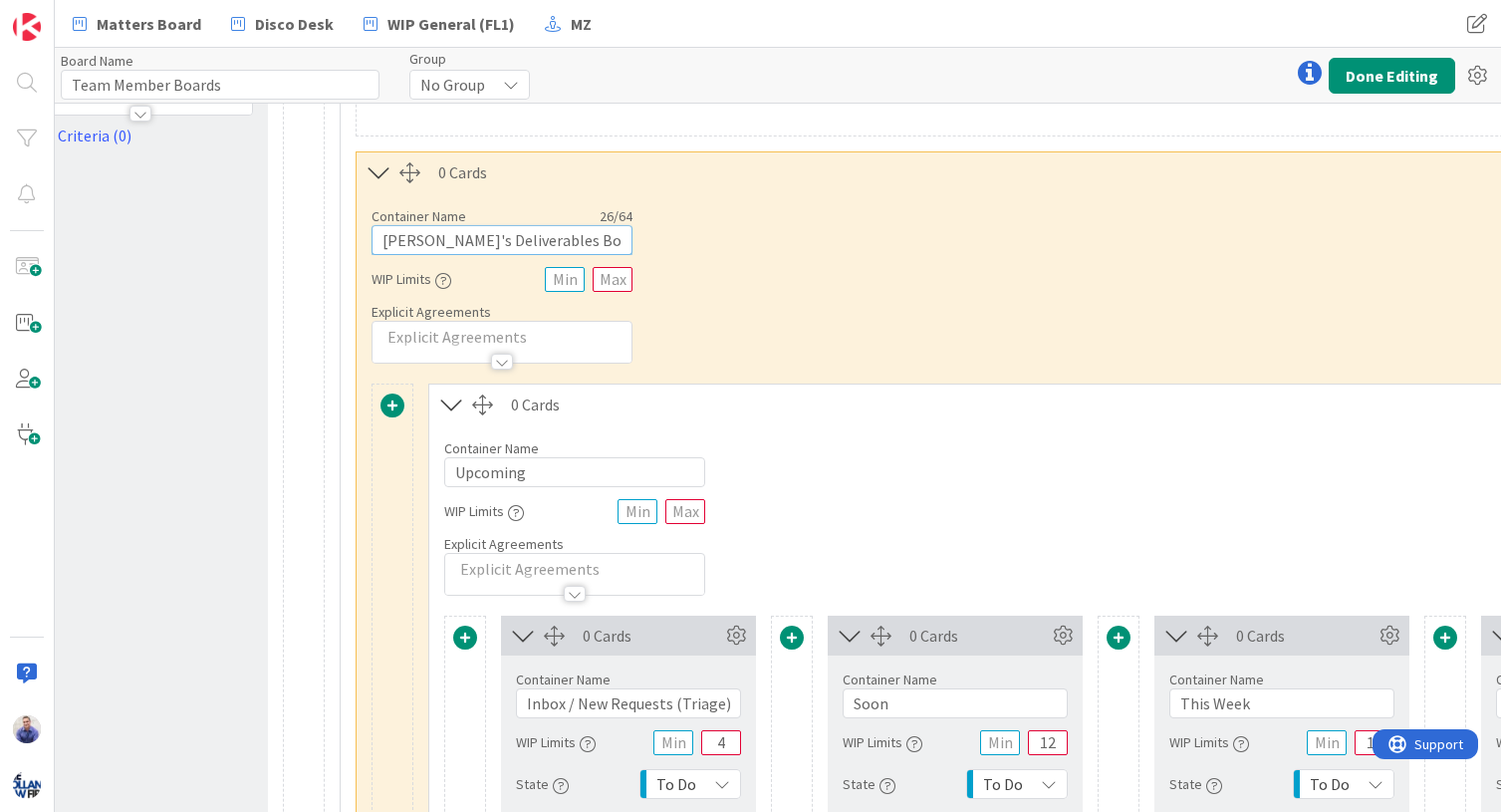
click at [414, 243] on input "Manny's Deliverables Board" at bounding box center [502, 240] width 261 height 30
type input "Jessica's Deliverables Board"
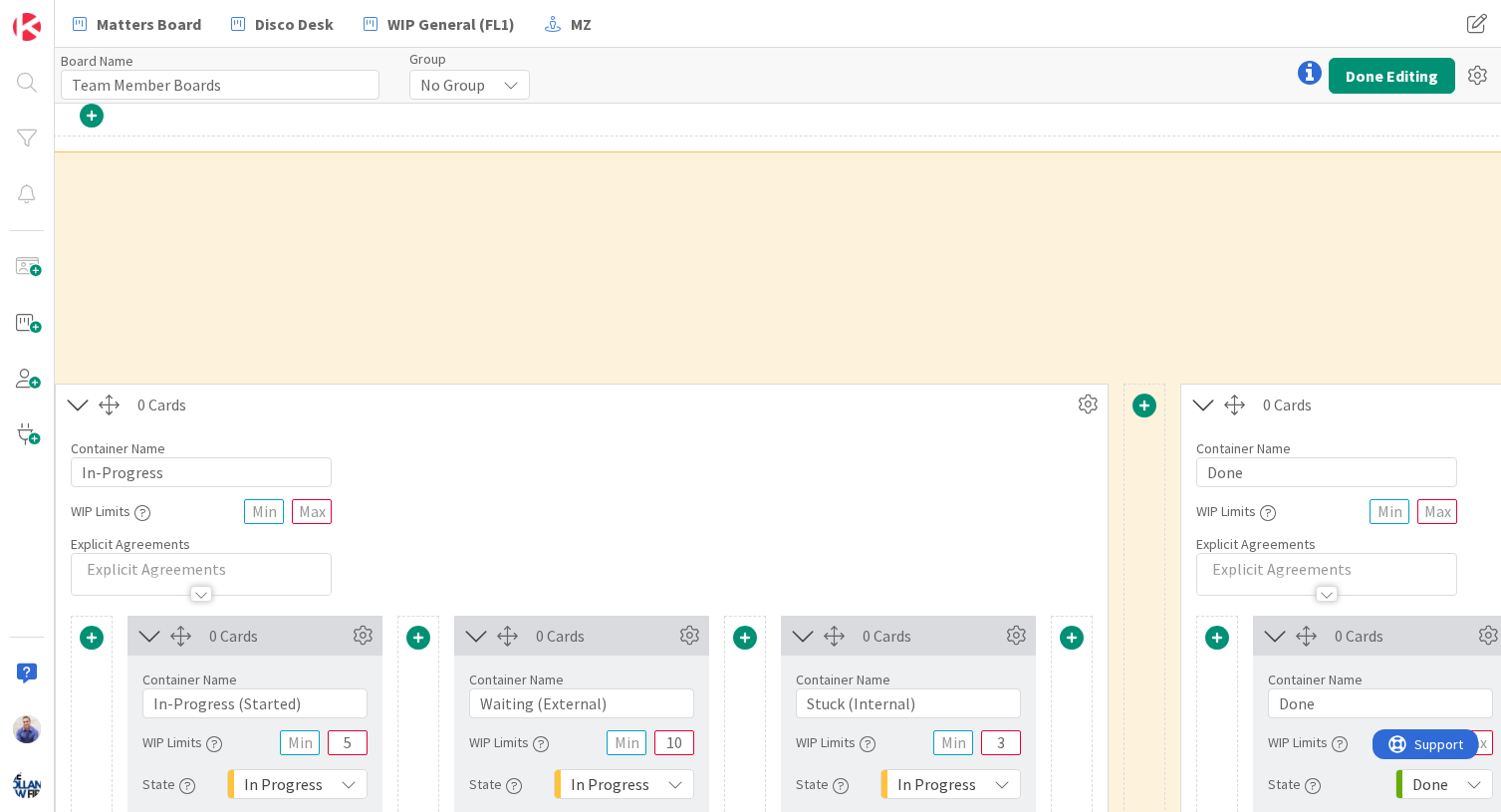
scroll to position [251, 2185]
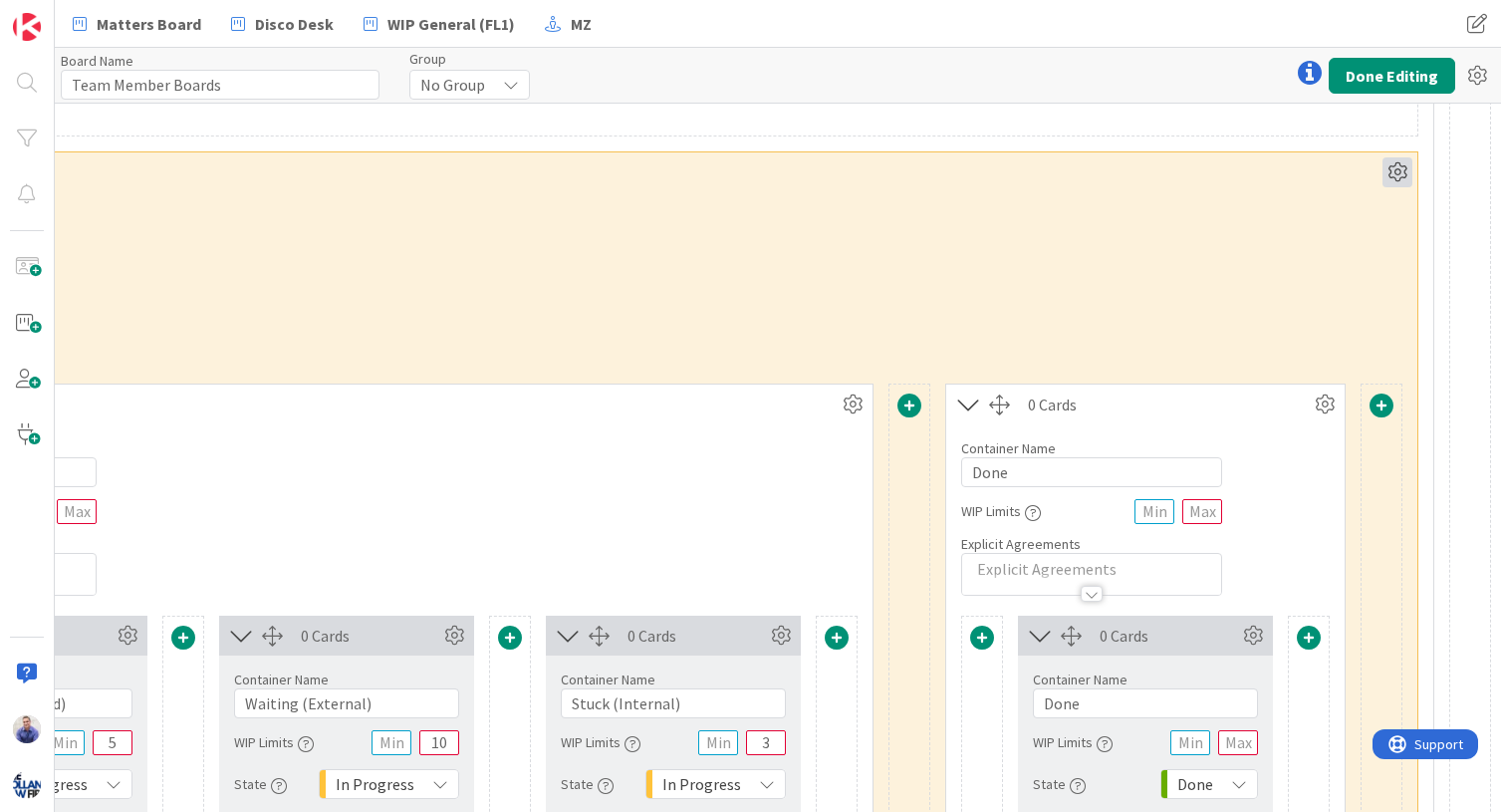
click at [1249, 175] on icon at bounding box center [1397, 172] width 30 height 30
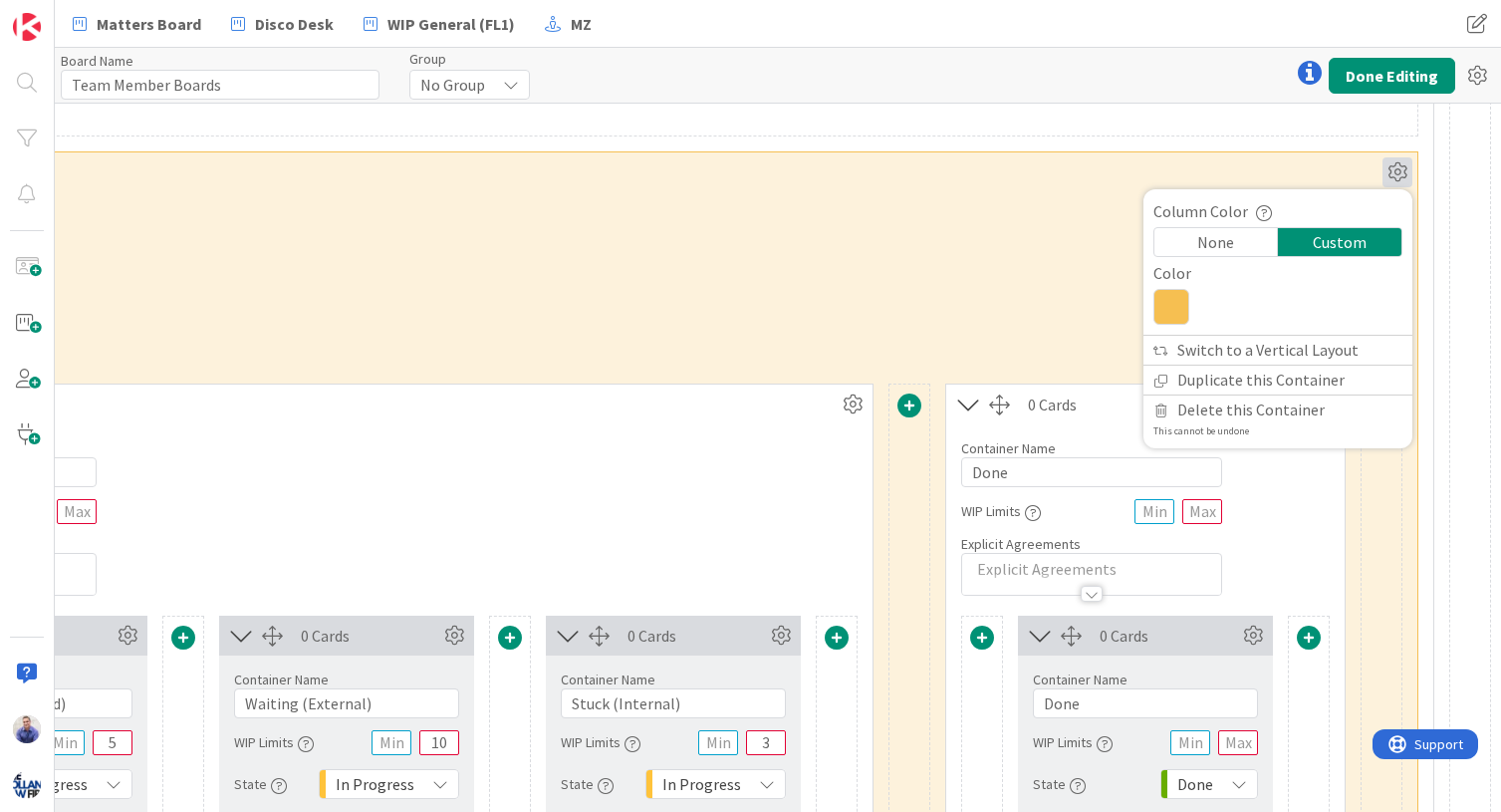
click at [1158, 313] on icon at bounding box center [1171, 307] width 36 height 36
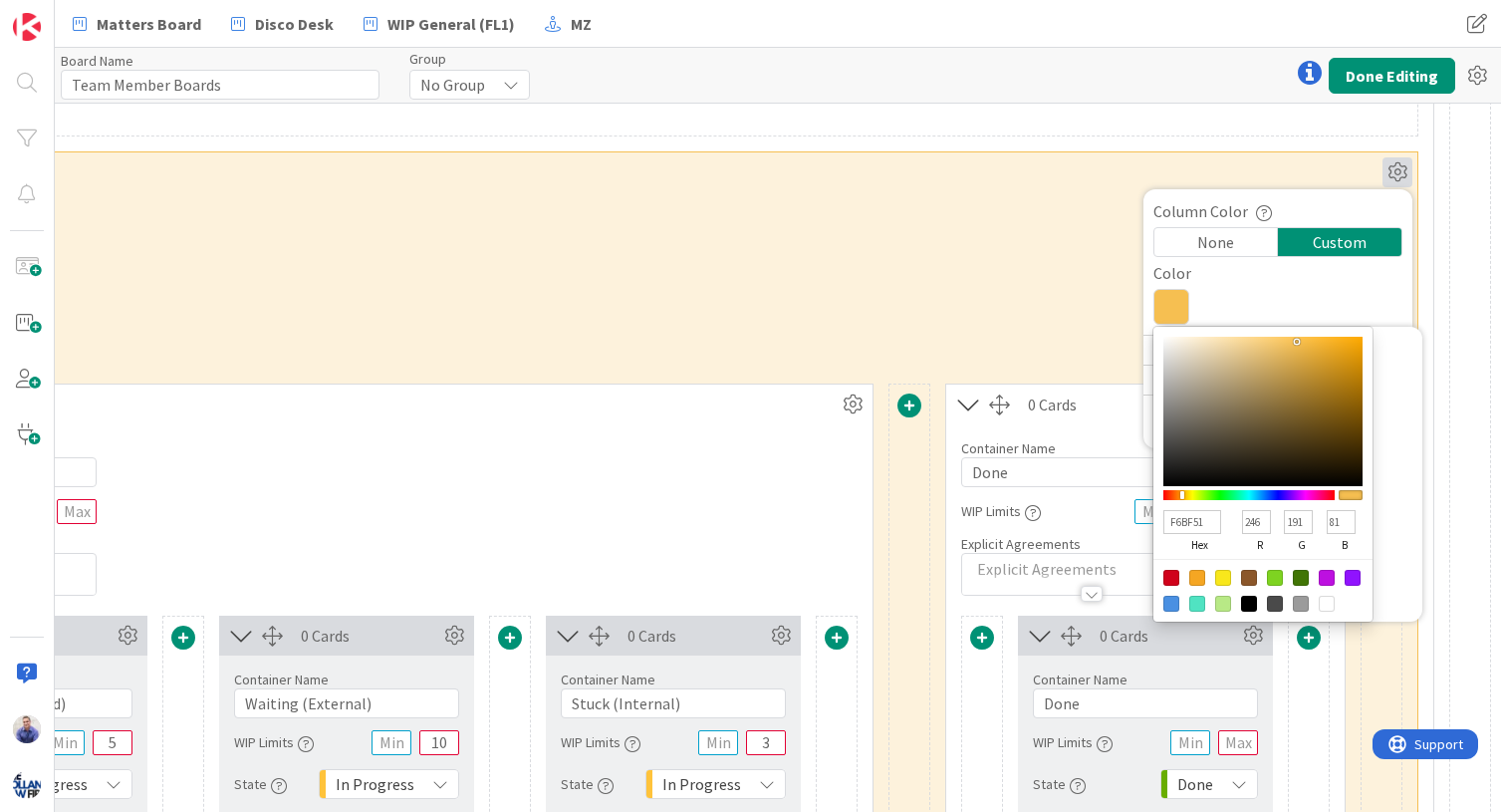
click at [1176, 522] on input "F6BF51" at bounding box center [1192, 522] width 58 height 24
paste input "C3A1CE"
type input "C3A1CE"
type input "195"
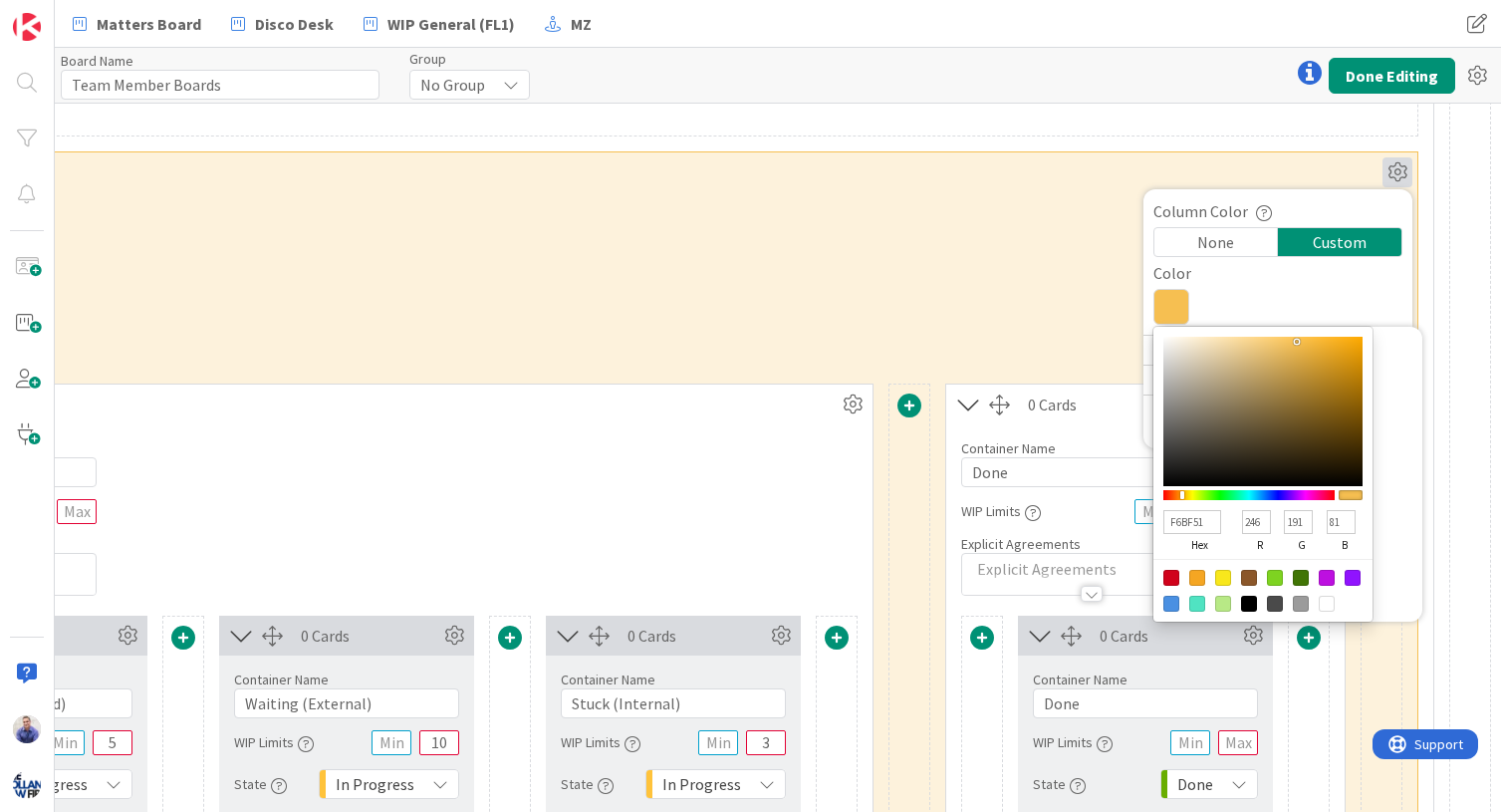
type input "161"
type input "206"
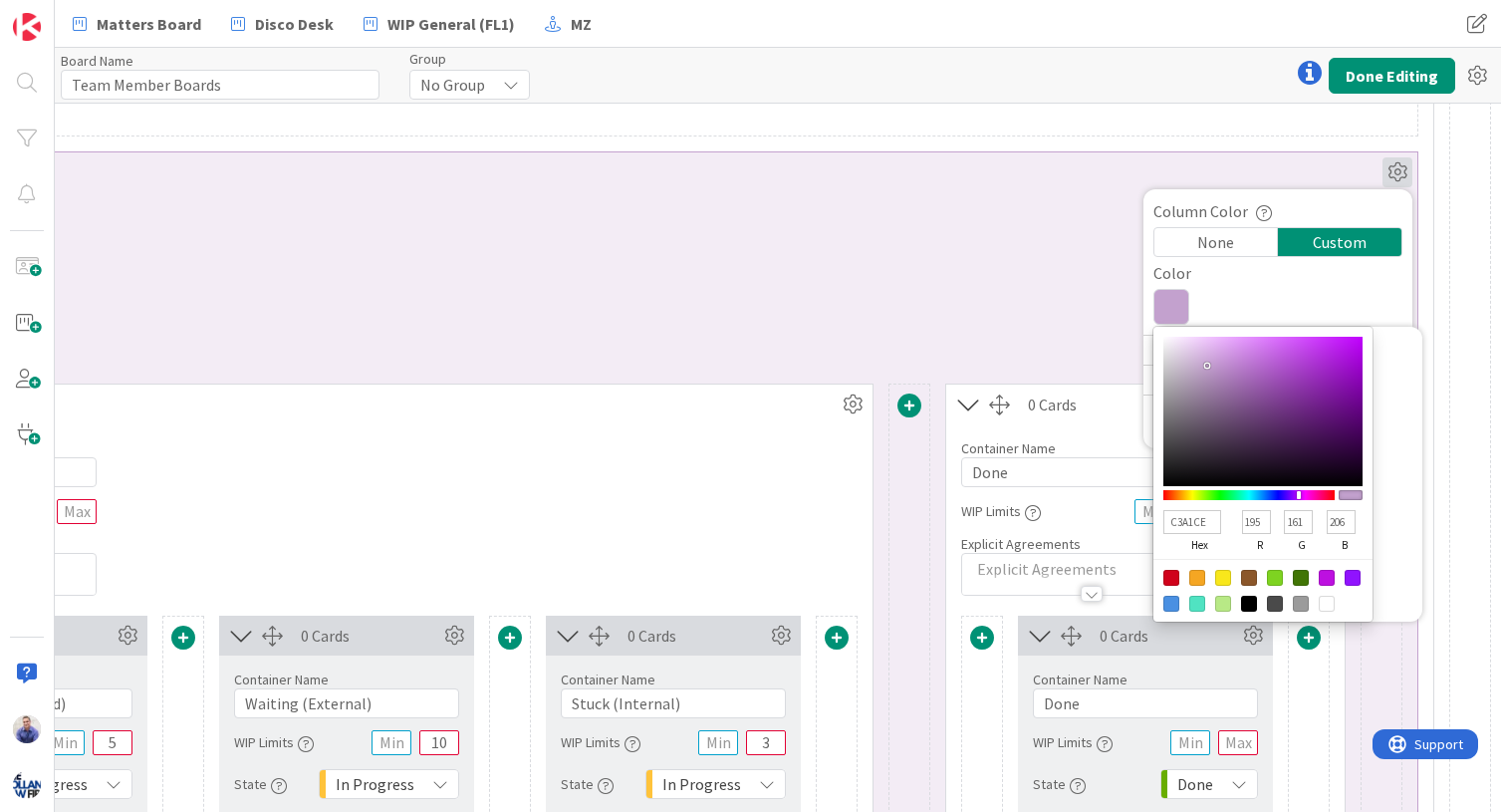
type input "C3A1CE"
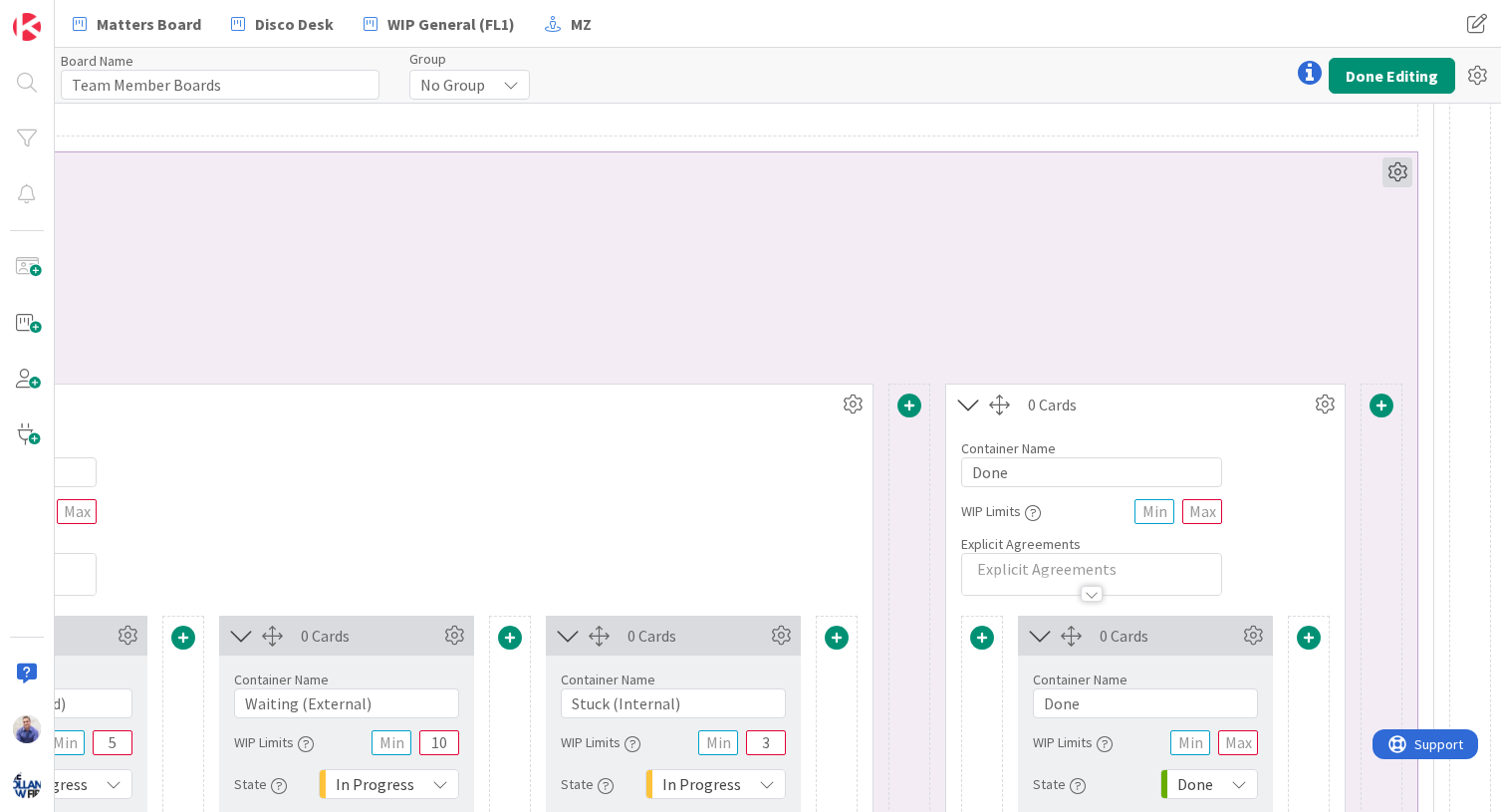
click at [1249, 173] on icon at bounding box center [1397, 172] width 30 height 30
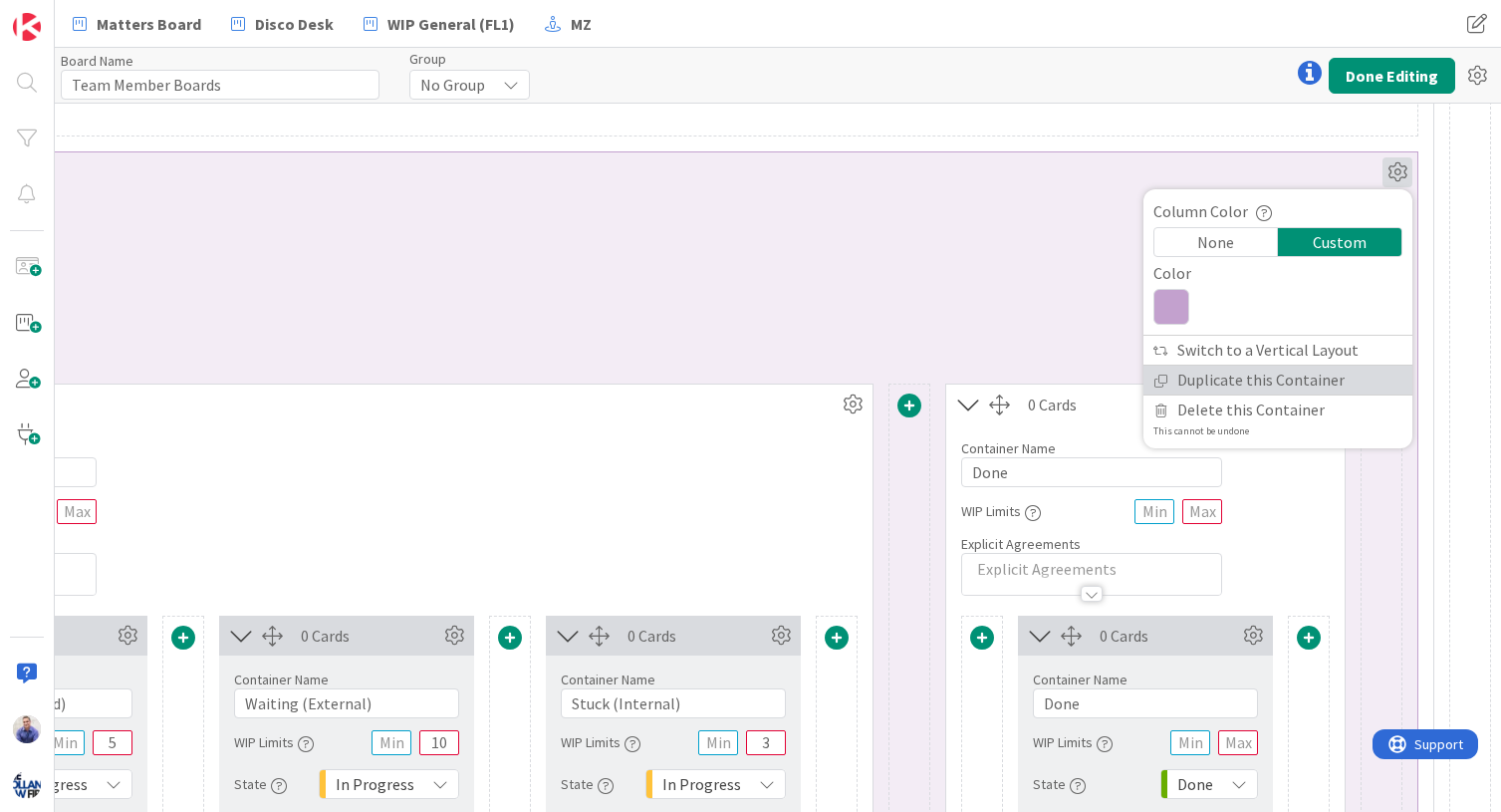
click at [1249, 371] on link "Duplicate this Container" at bounding box center [1278, 380] width 269 height 29
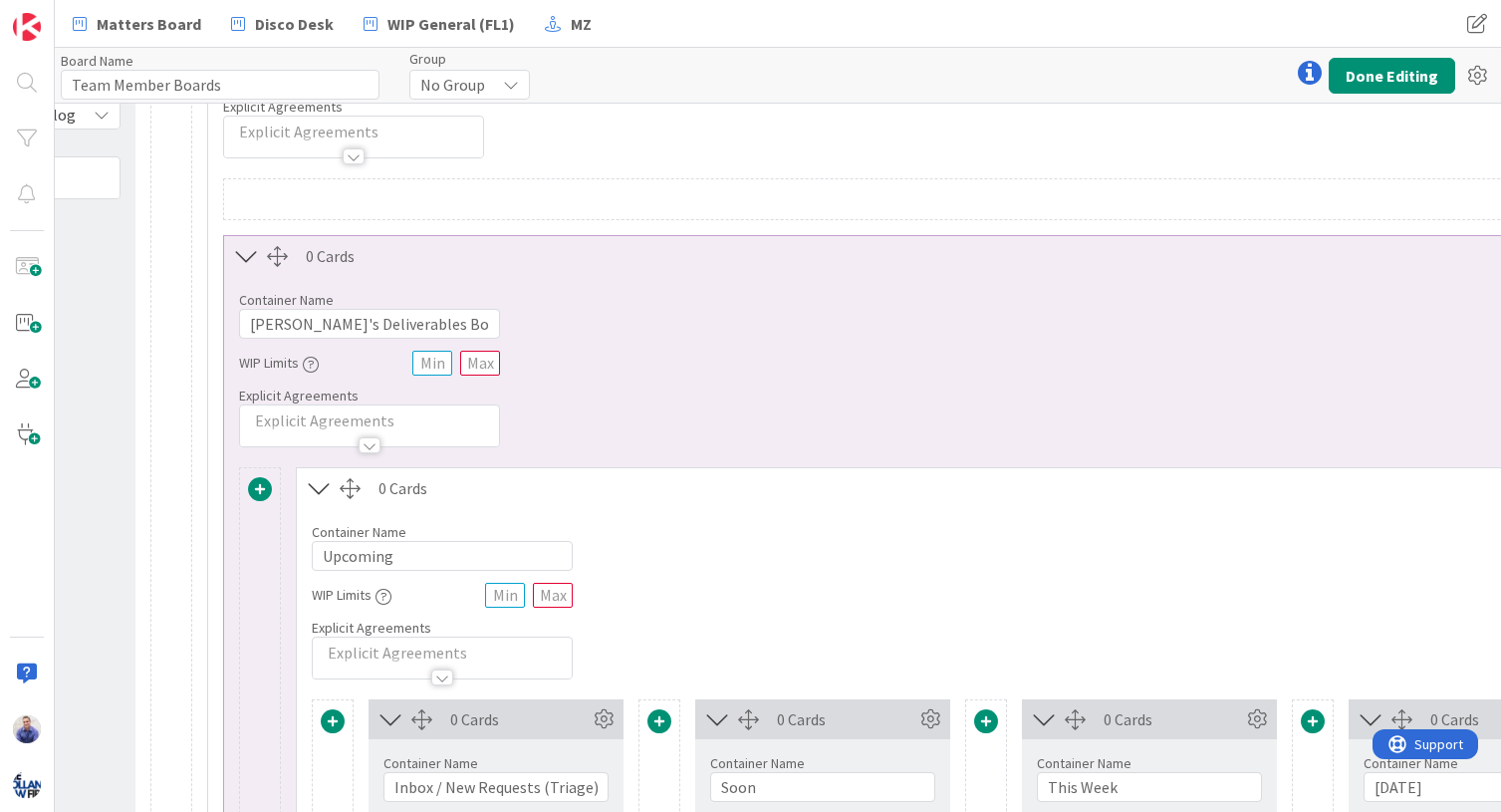
scroll to position [167, 232]
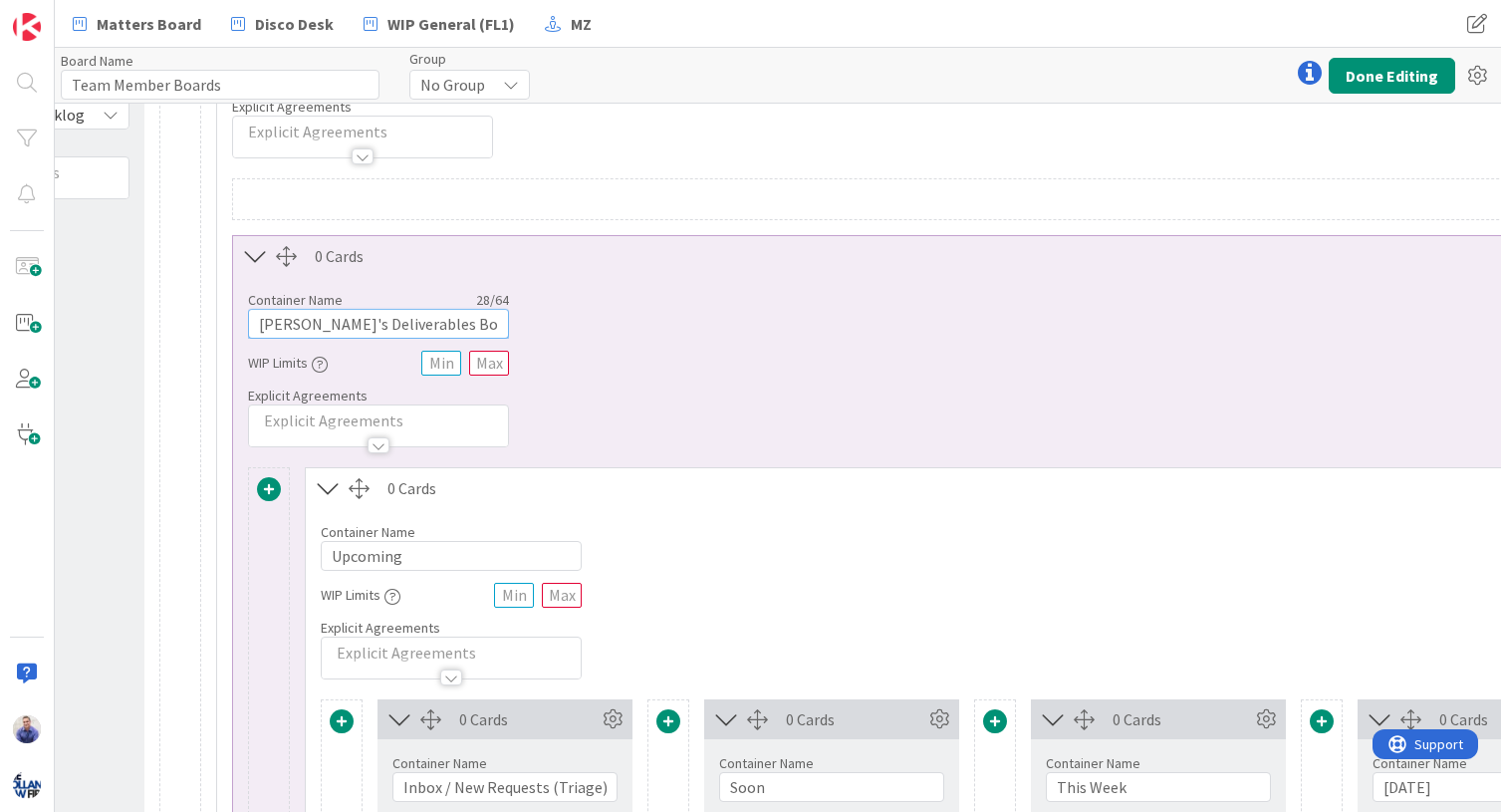
click at [279, 328] on input "Jessica's Deliverables Board" at bounding box center [379, 324] width 261 height 30
type input "Ann's Deliverables Board"
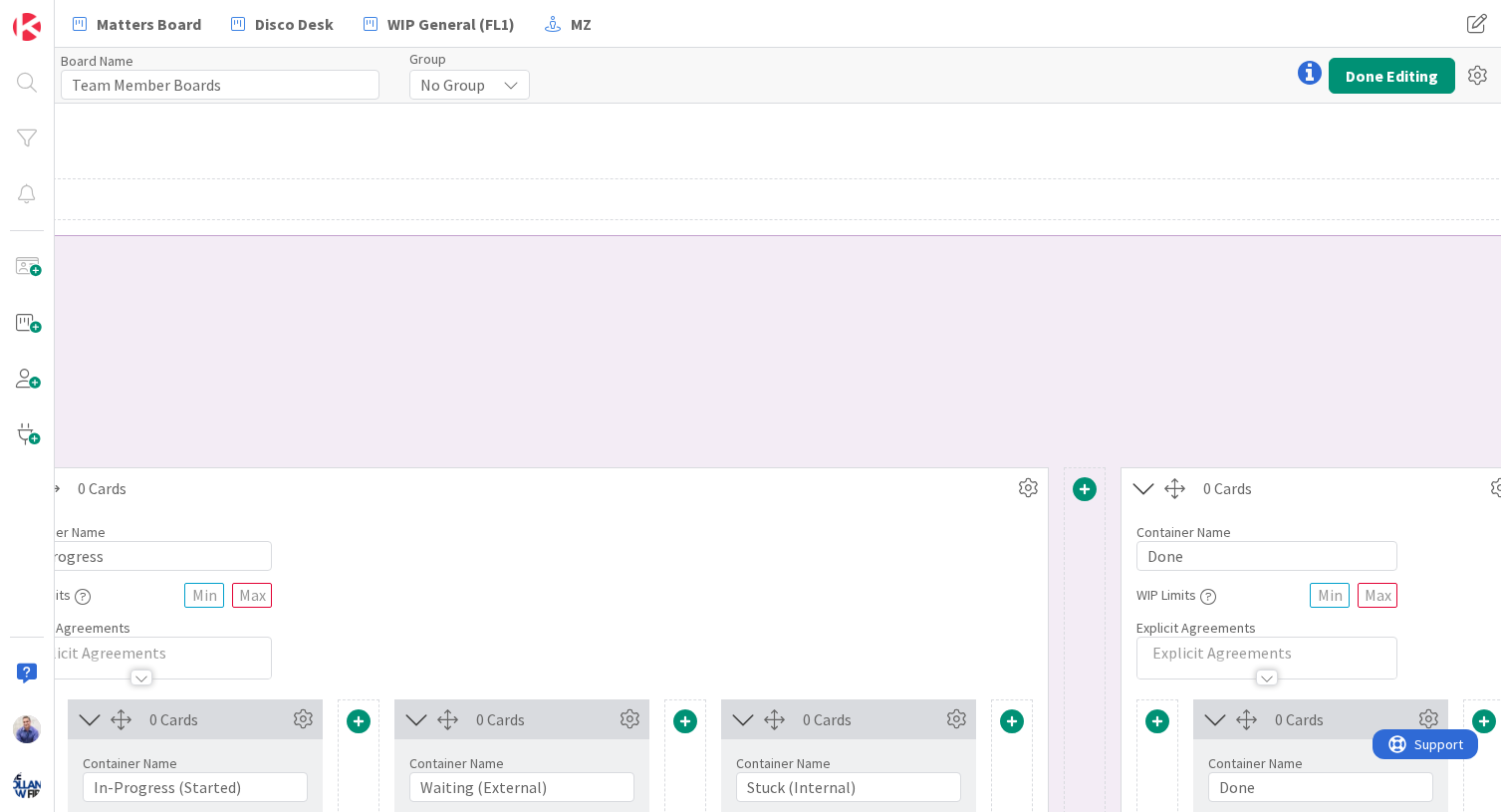
scroll to position [167, 2185]
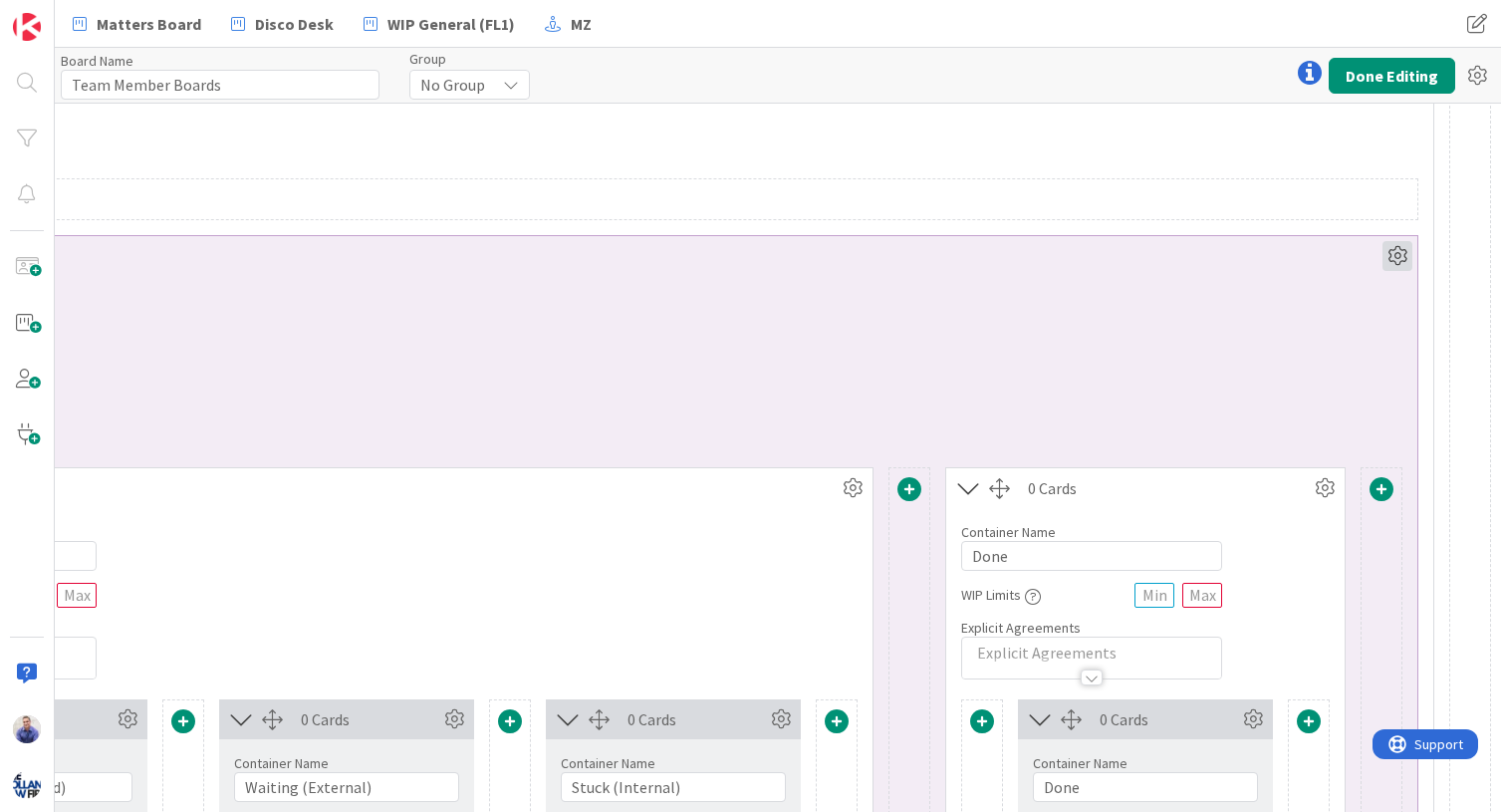
click at [1249, 254] on icon at bounding box center [1397, 256] width 30 height 30
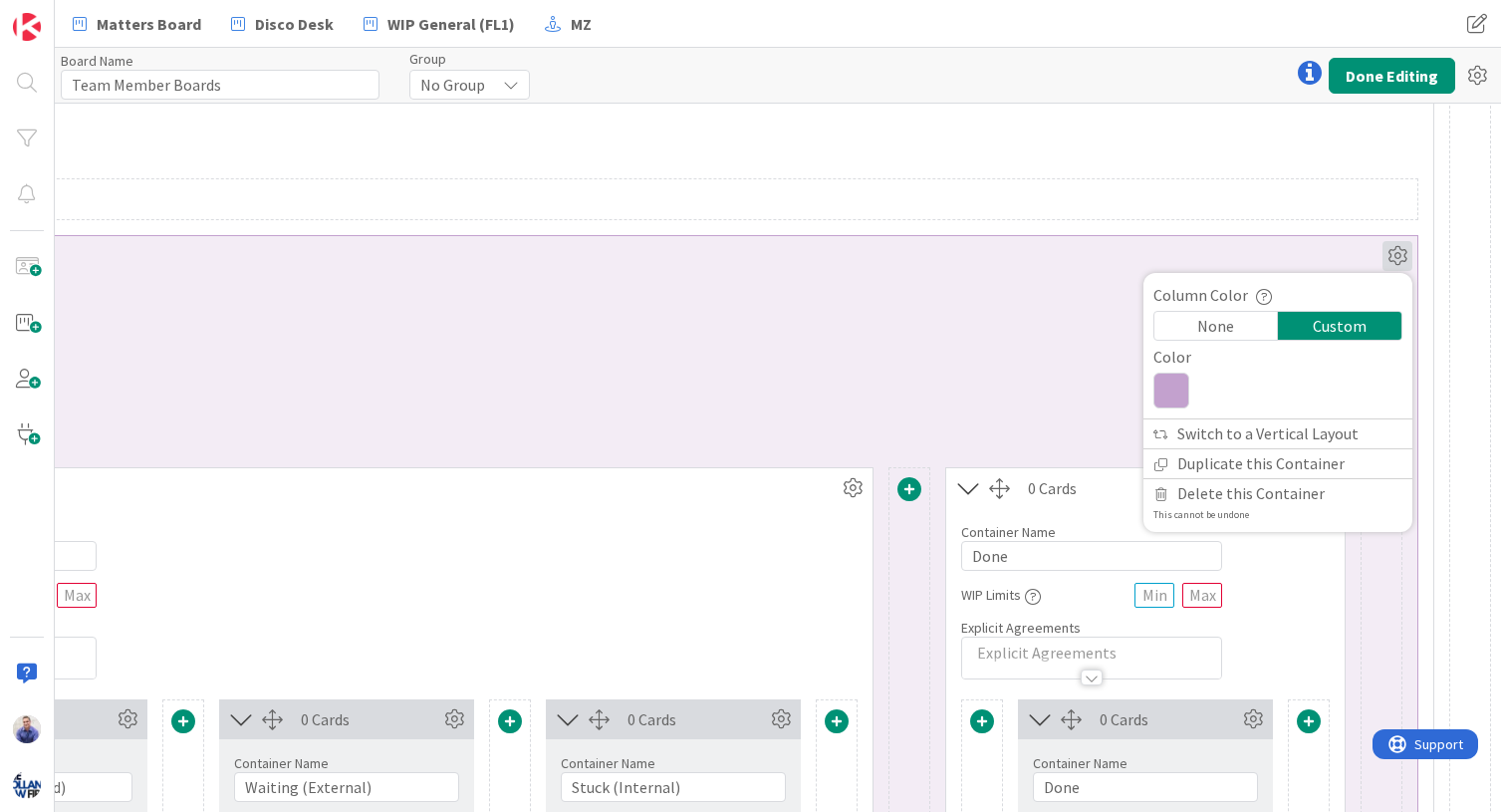
click at [1166, 387] on icon at bounding box center [1171, 391] width 36 height 36
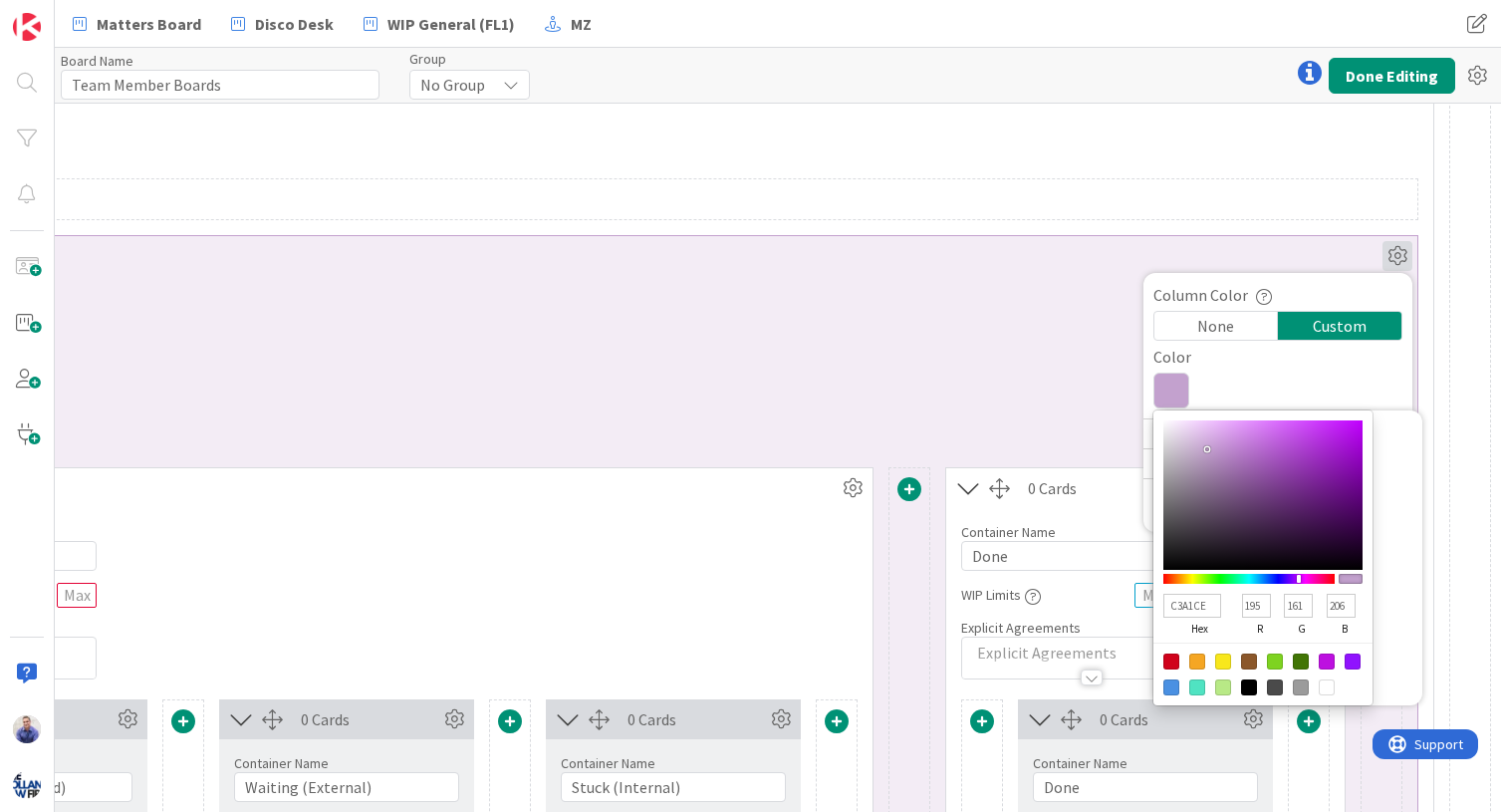
click at [1180, 606] on input "C3A1CE" at bounding box center [1192, 606] width 58 height 24
click at [1180, 605] on input "C3A1CE" at bounding box center [1192, 606] width 58 height 24
paste input "52B78F"
type input "52B78F"
type input "82"
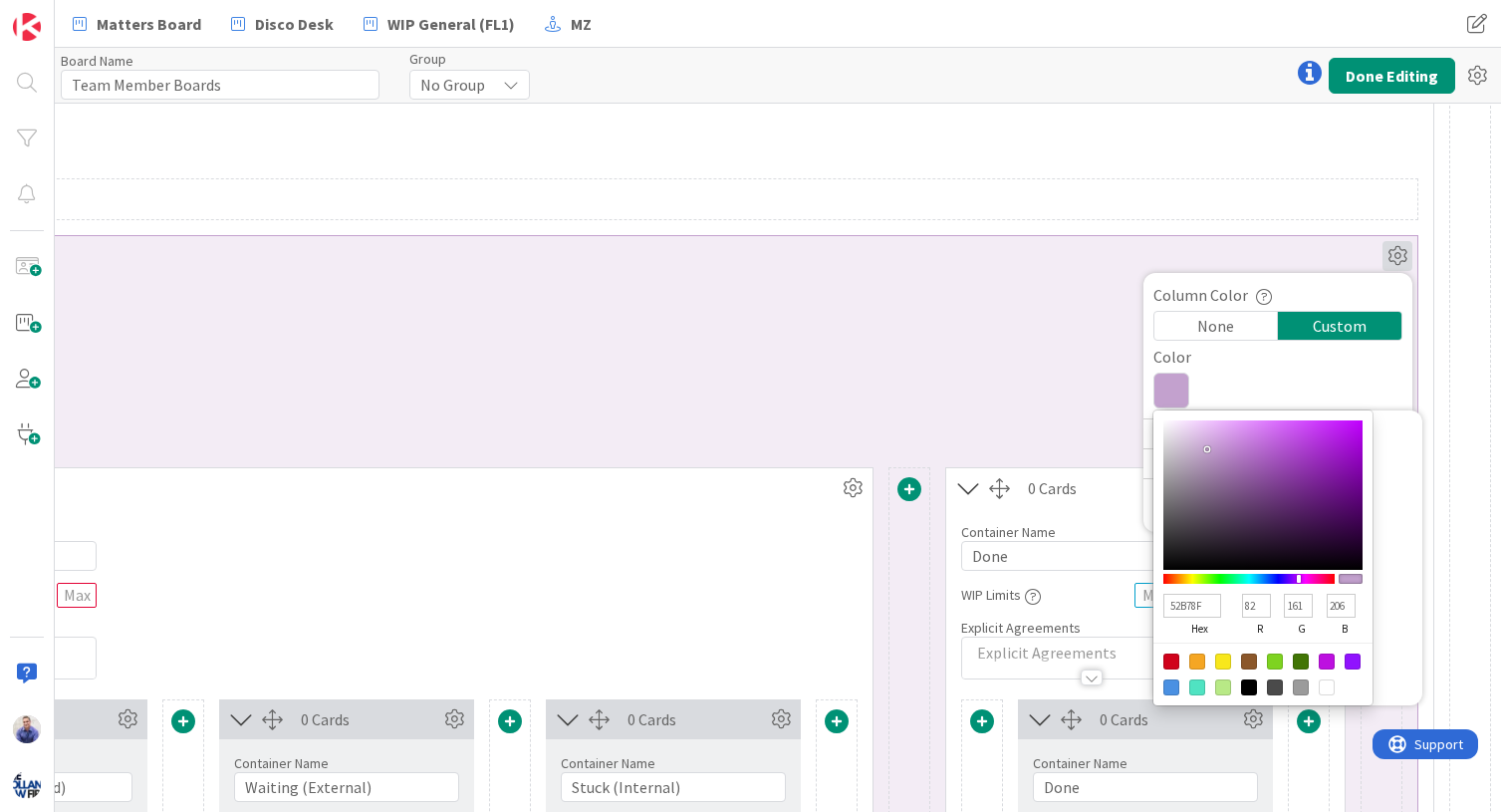
type input "183"
type input "143"
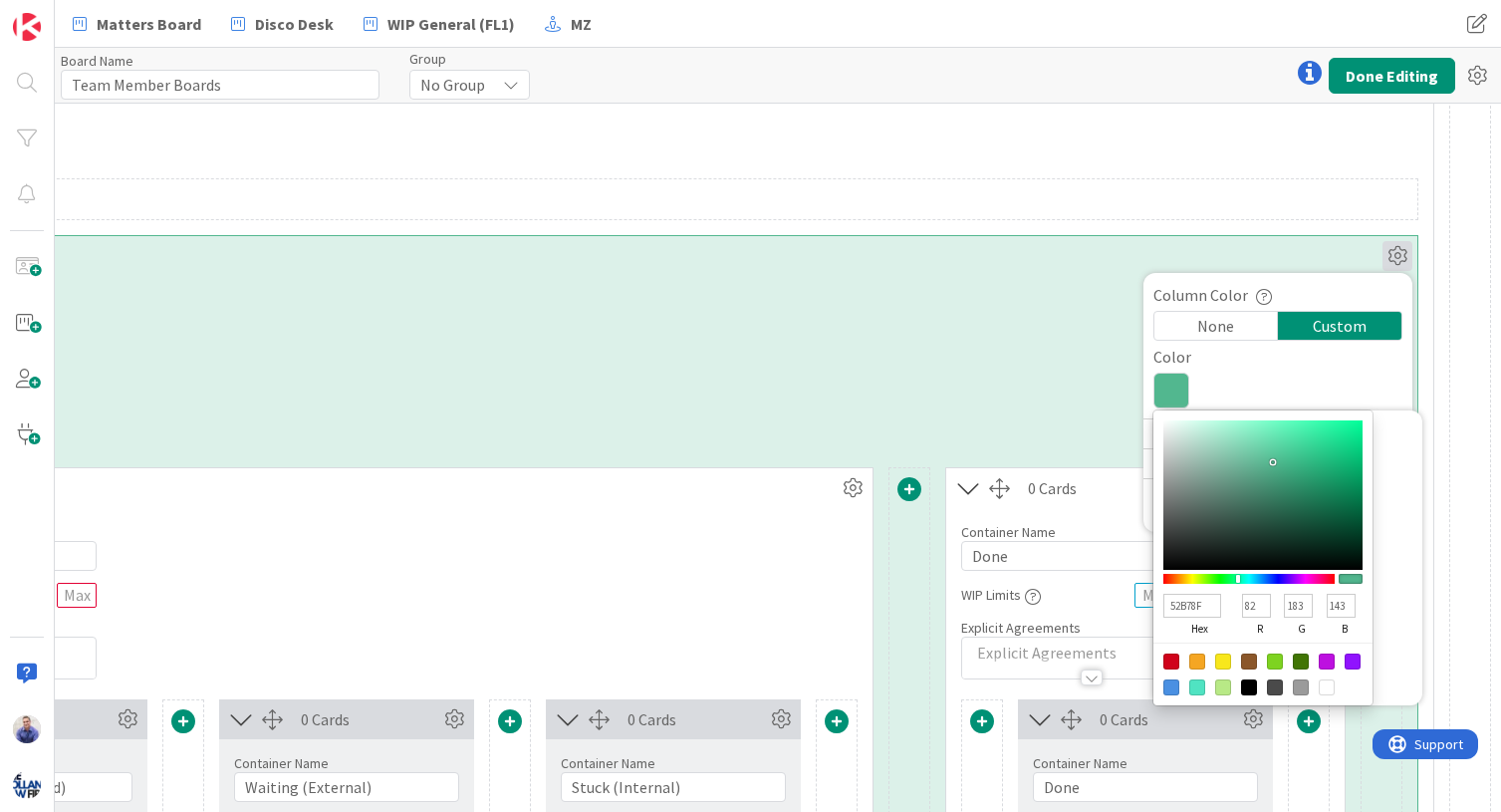
type input "52B78F"
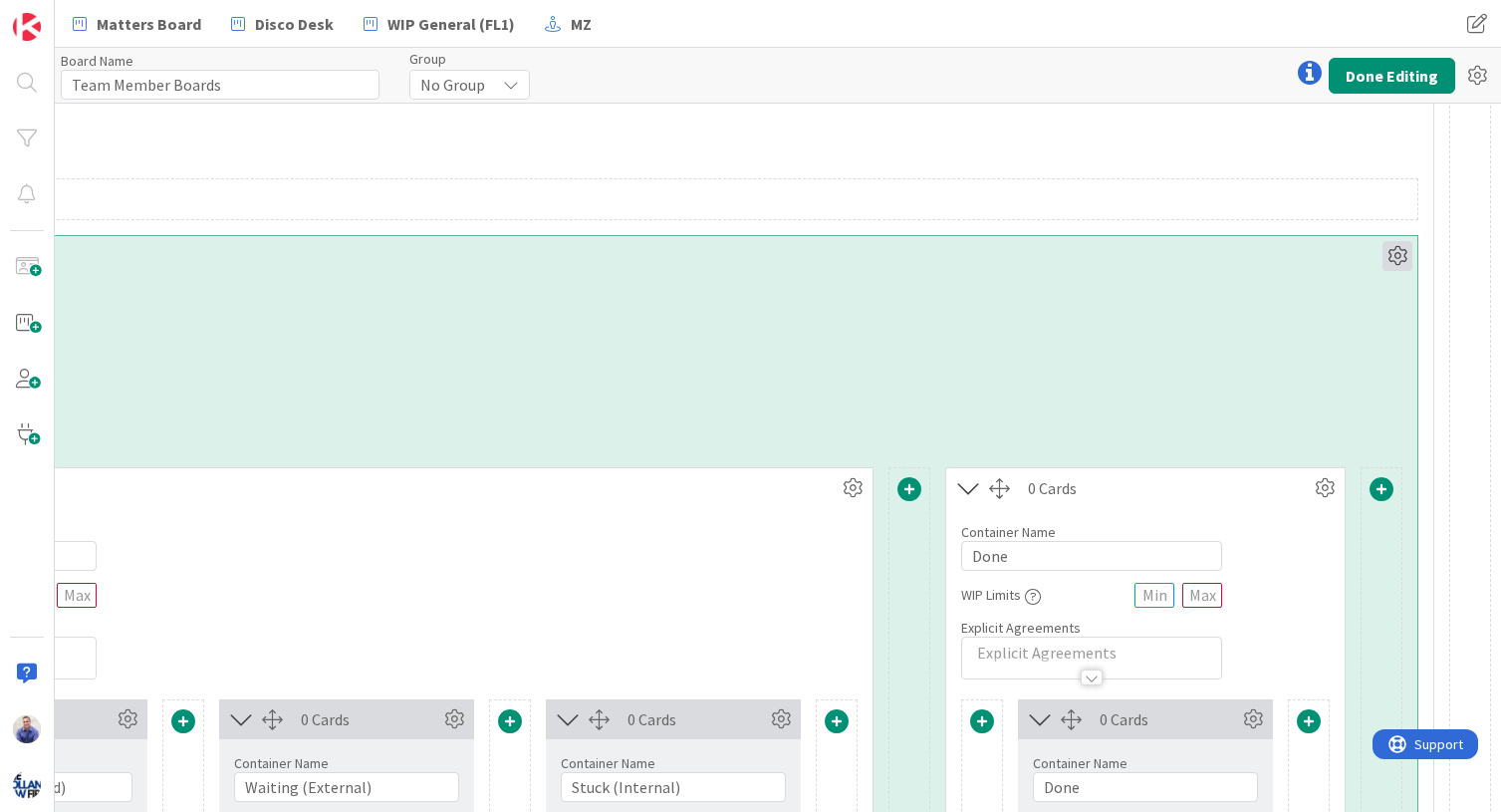
click at [1249, 258] on icon at bounding box center [1397, 256] width 30 height 30
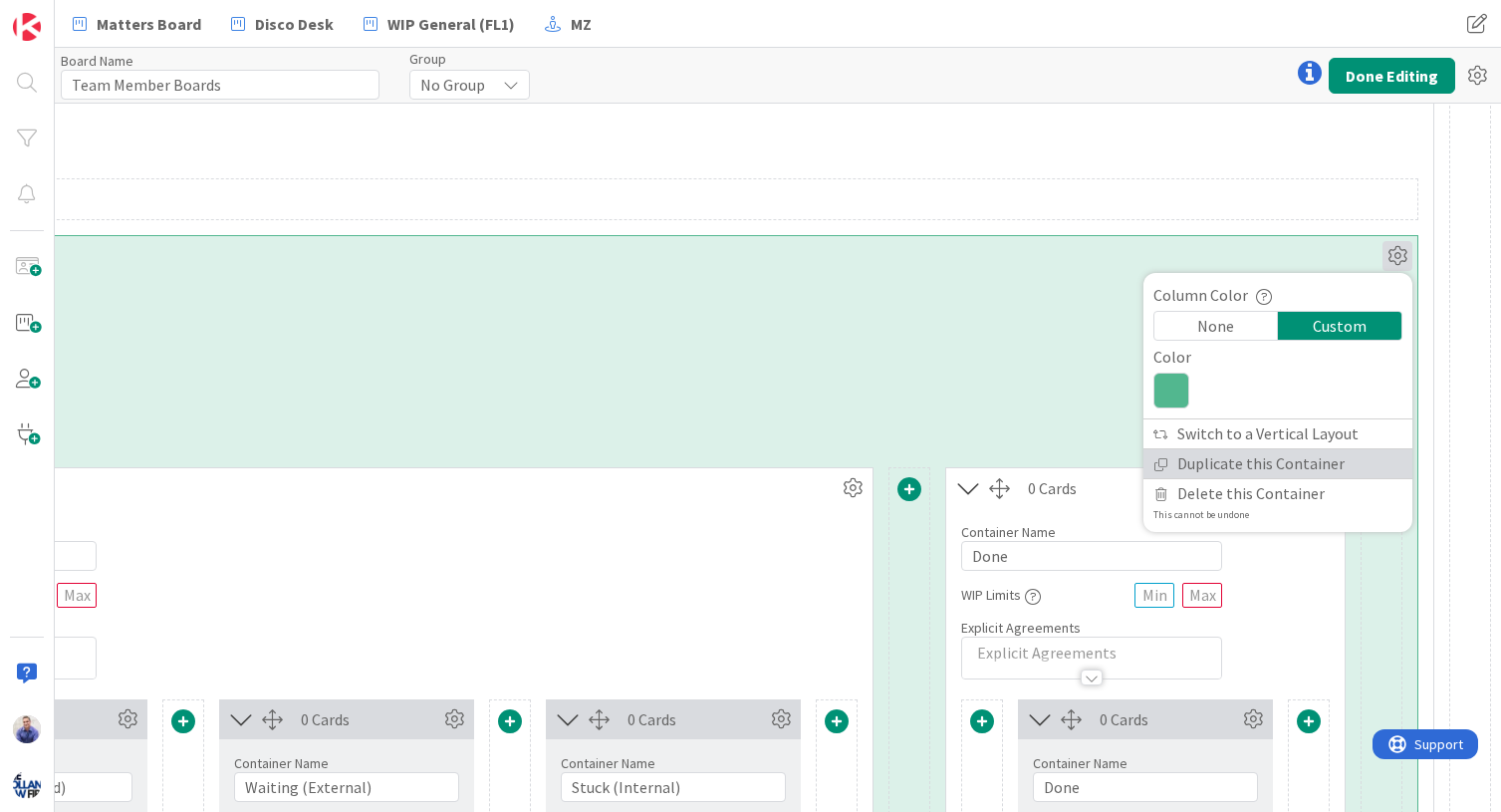
click at [1249, 461] on link "Duplicate this Container" at bounding box center [1278, 463] width 269 height 29
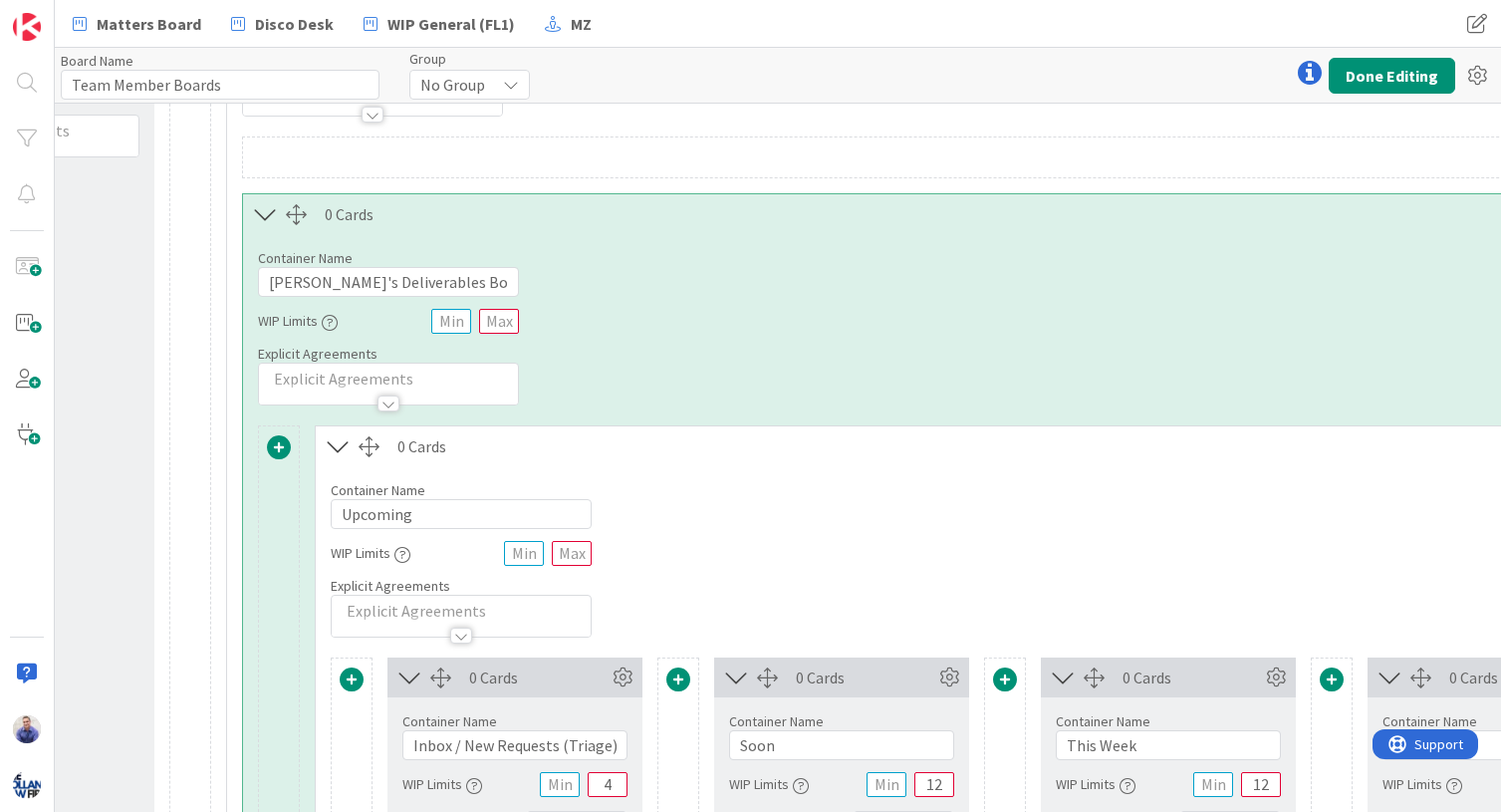
scroll to position [209, 204]
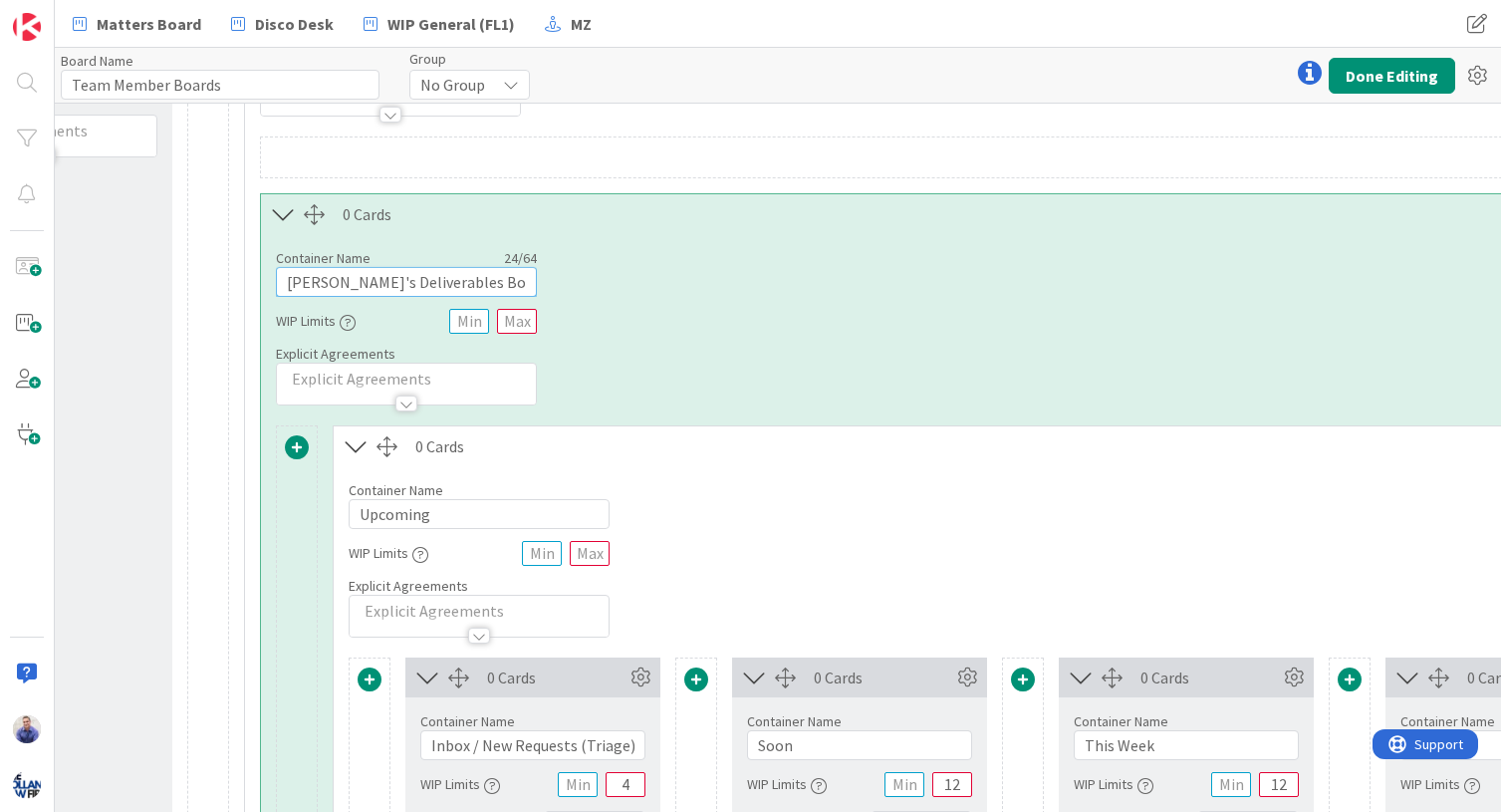
click at [294, 282] on input "Ann's Deliverables Board" at bounding box center [407, 282] width 261 height 30
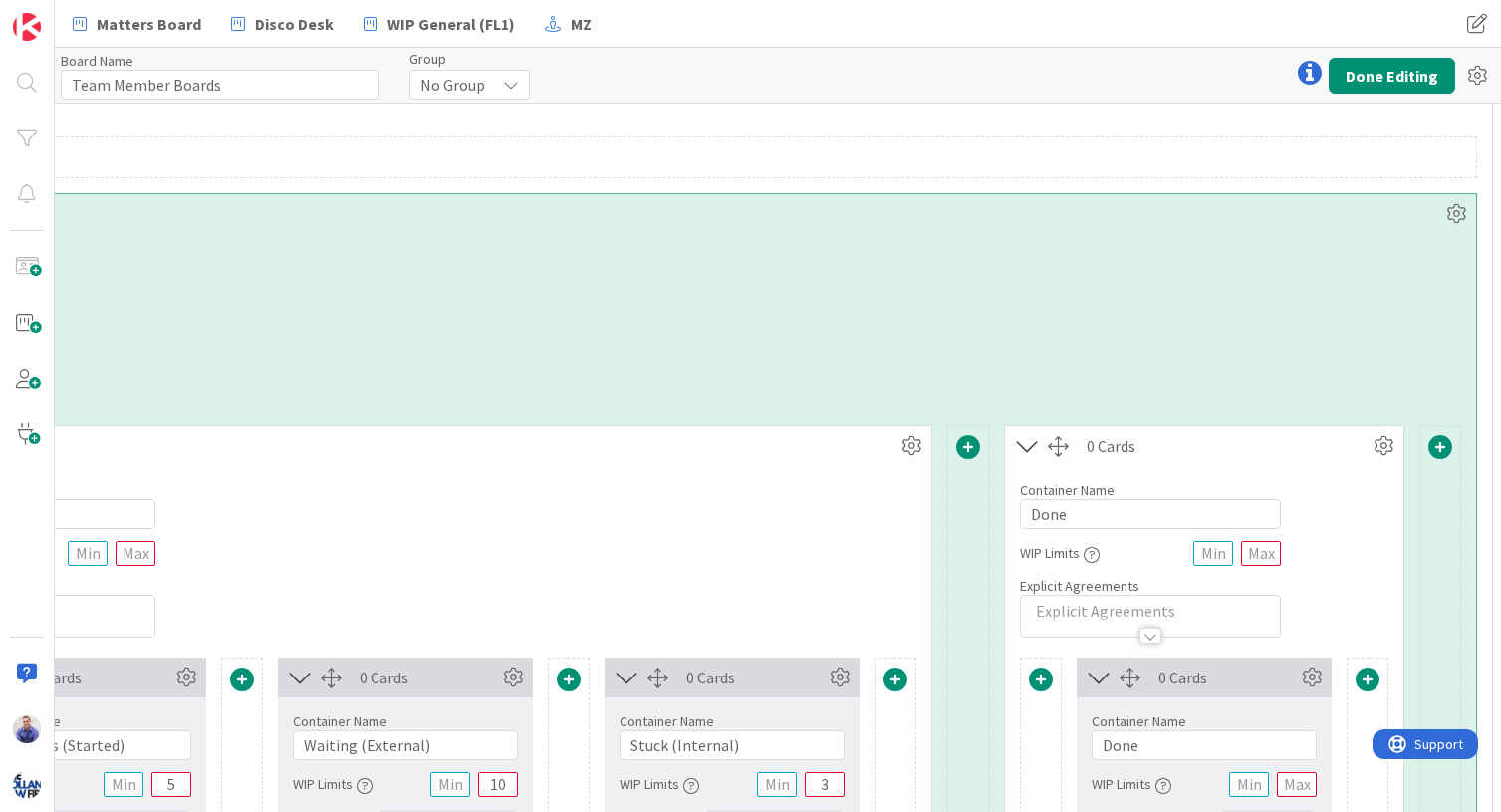
scroll to position [209, 2185]
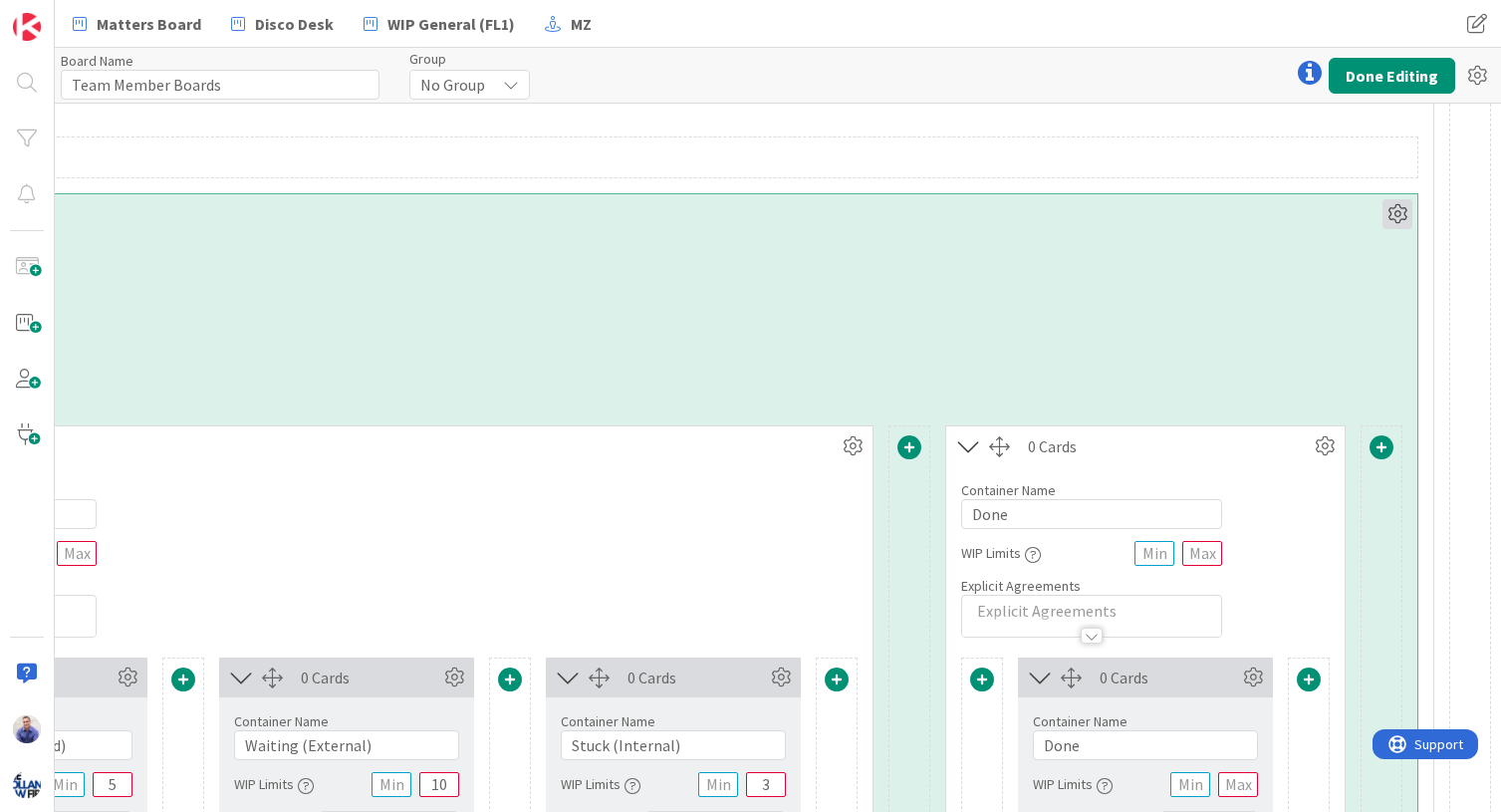
type input "Jamie's Deliverables Board"
click at [1249, 220] on icon at bounding box center [1397, 214] width 30 height 30
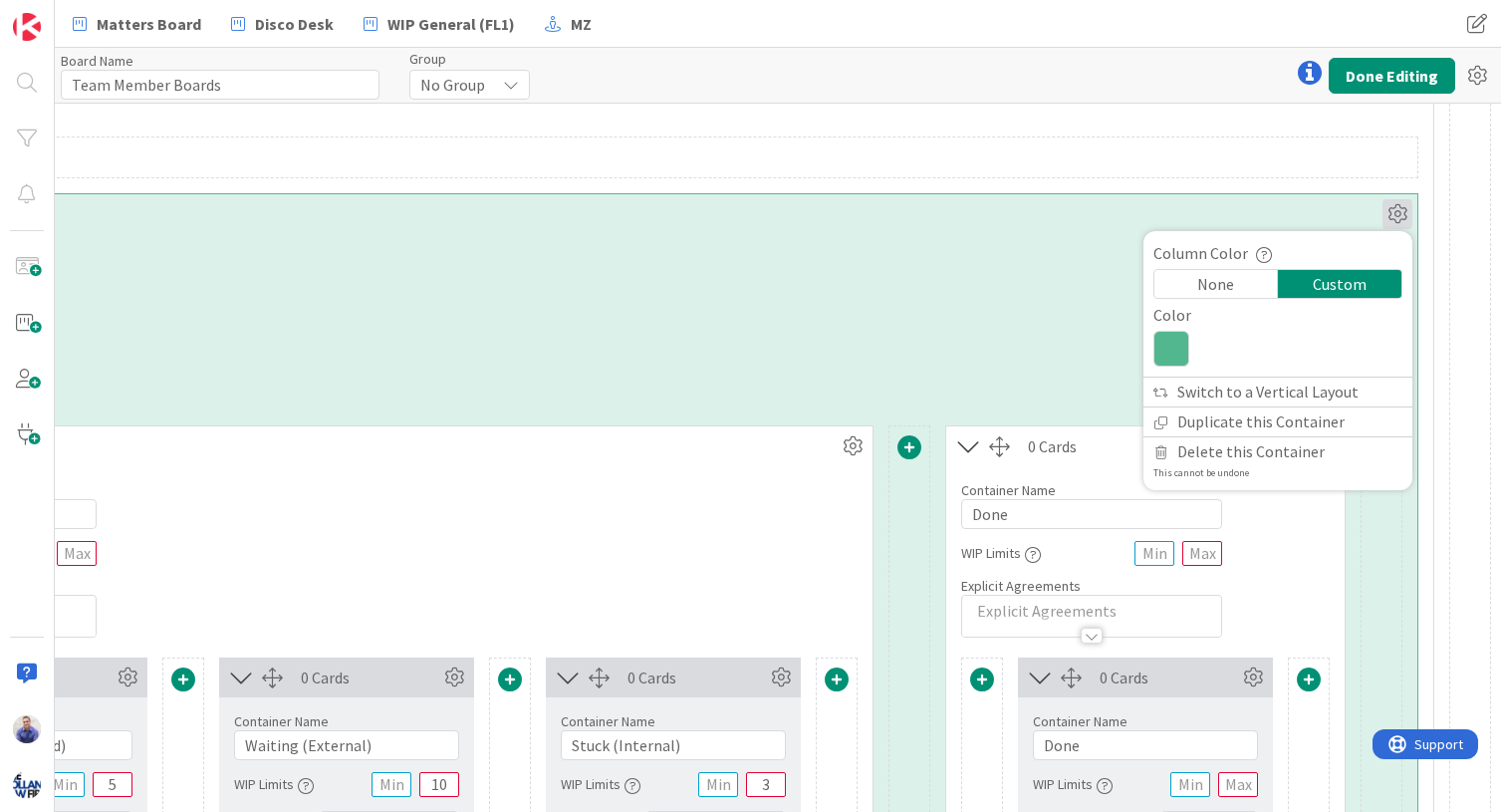
click at [1168, 348] on icon at bounding box center [1171, 349] width 36 height 36
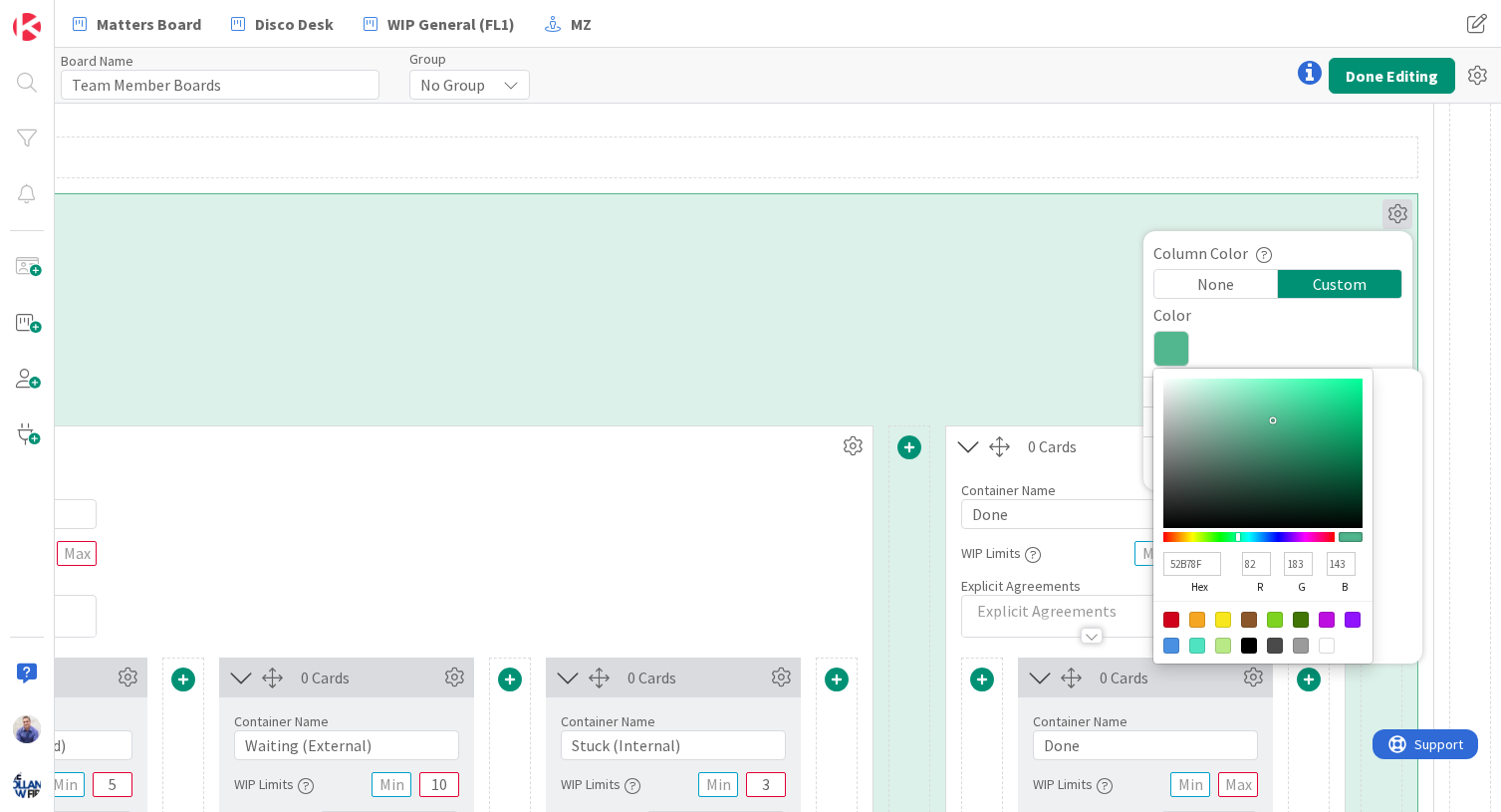
click at [1176, 567] on input "52B78F" at bounding box center [1192, 564] width 58 height 24
click at [1215, 614] on div at bounding box center [1223, 620] width 16 height 16
type input "F8E71C"
type input "248"
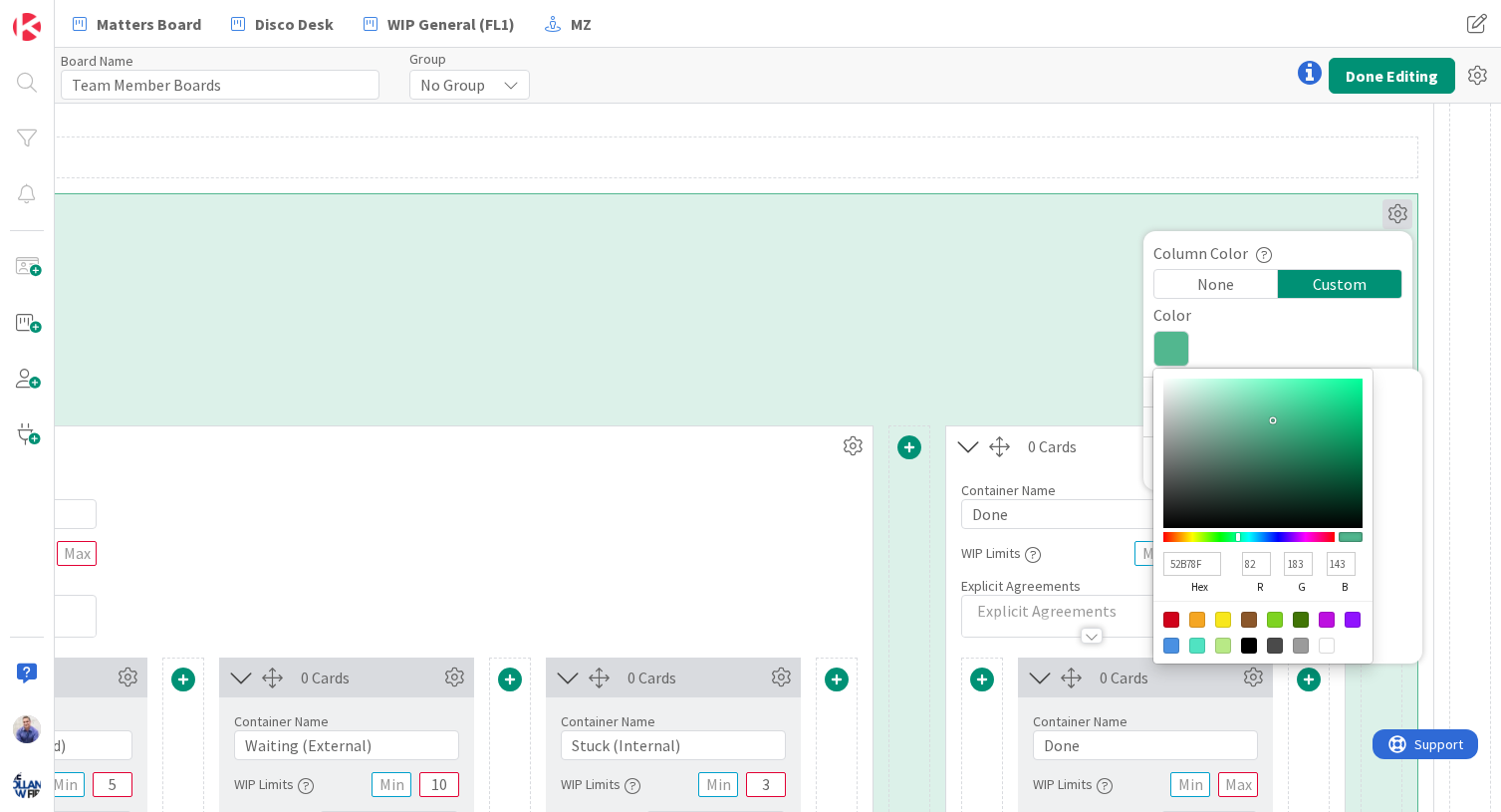
type input "231"
type input "28"
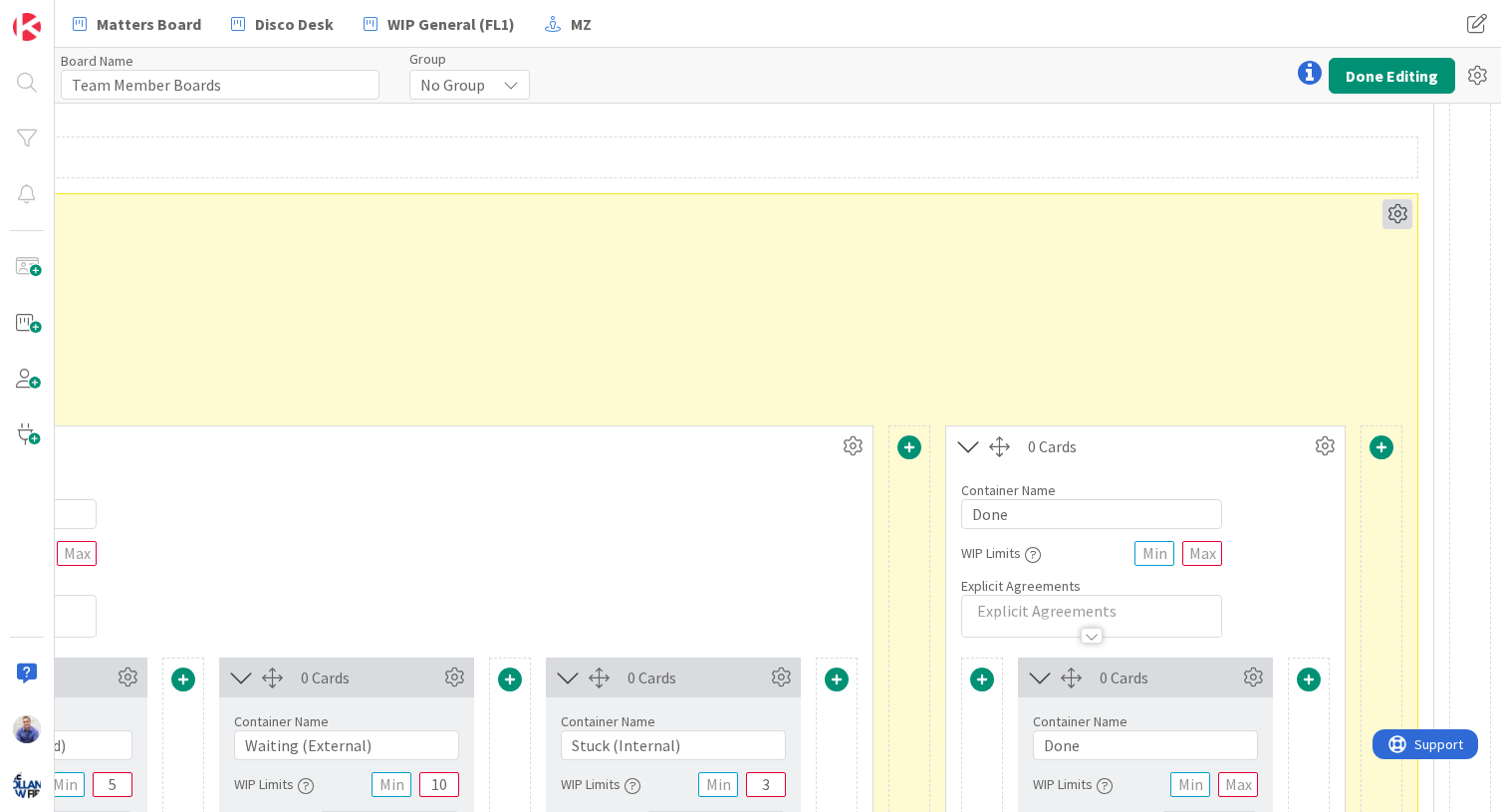
click at [1249, 215] on icon at bounding box center [1397, 214] width 30 height 30
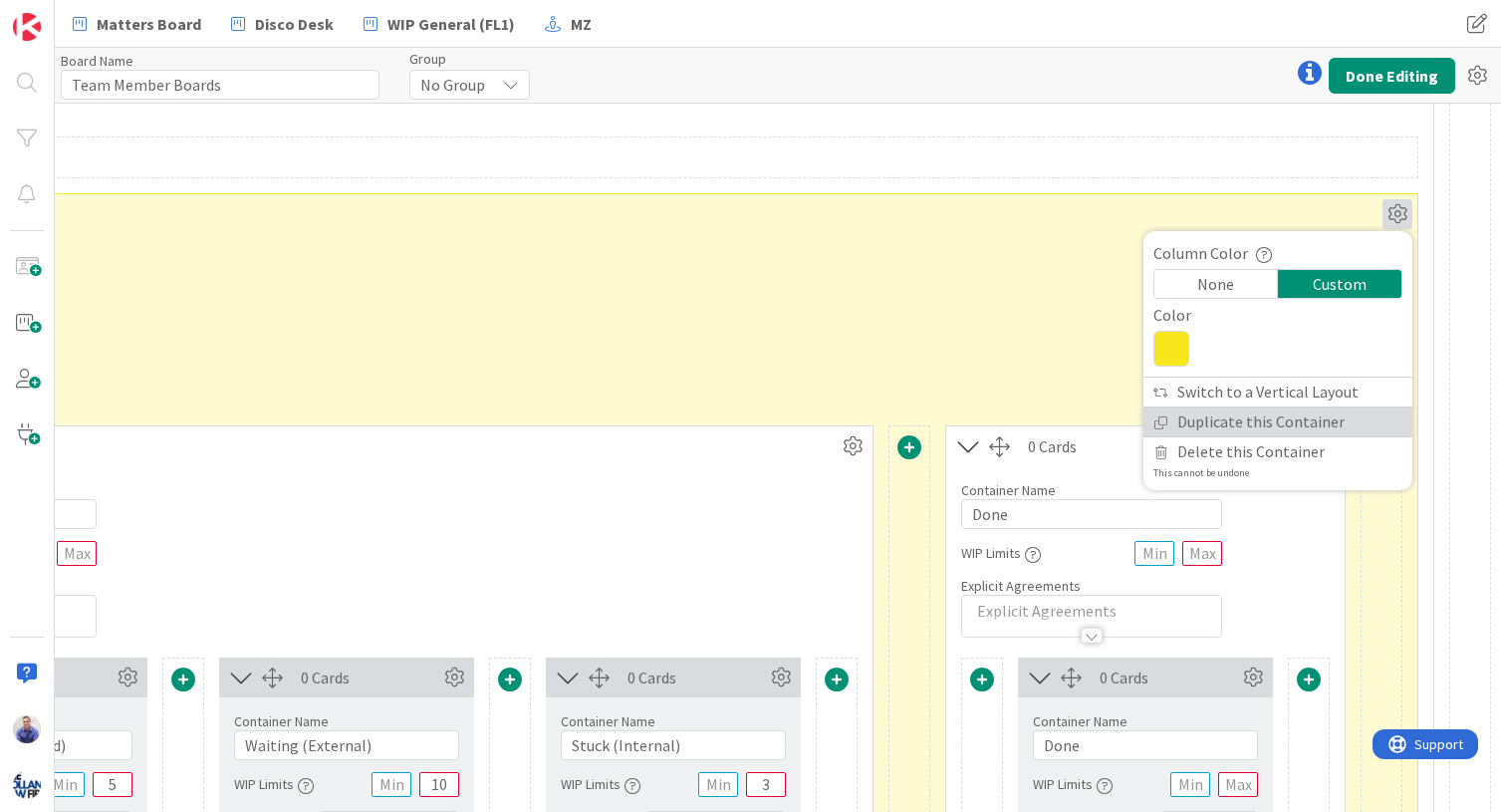
click at [1206, 423] on link "Duplicate this Container" at bounding box center [1278, 421] width 269 height 29
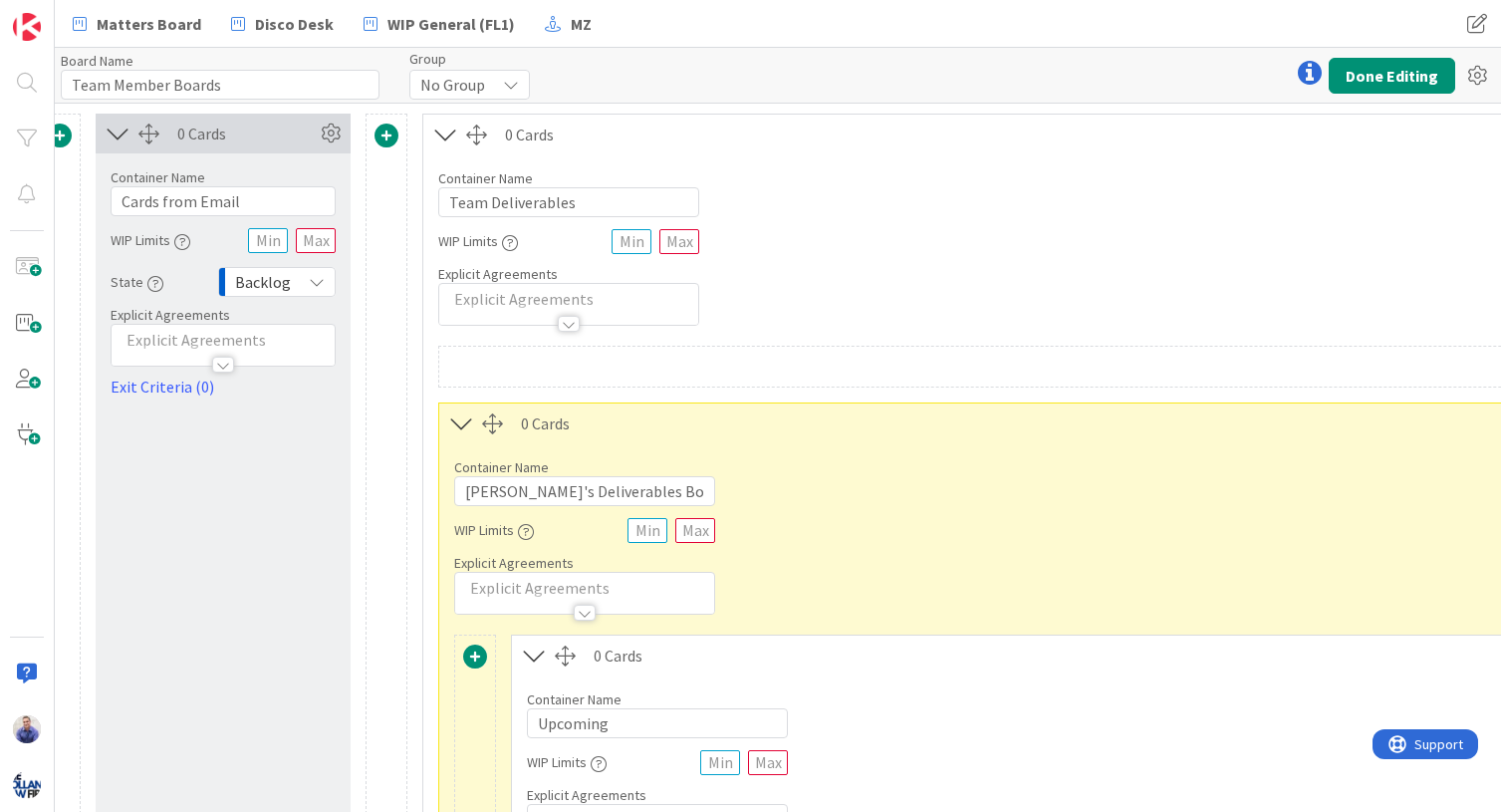
scroll to position [0, 28]
click at [481, 485] on input "Jamie's Deliverables Board" at bounding box center [583, 491] width 261 height 30
type input "Jimmy's Deliverables Board"
drag, startPoint x: 956, startPoint y: 471, endPoint x: 952, endPoint y: 482, distance: 11.7
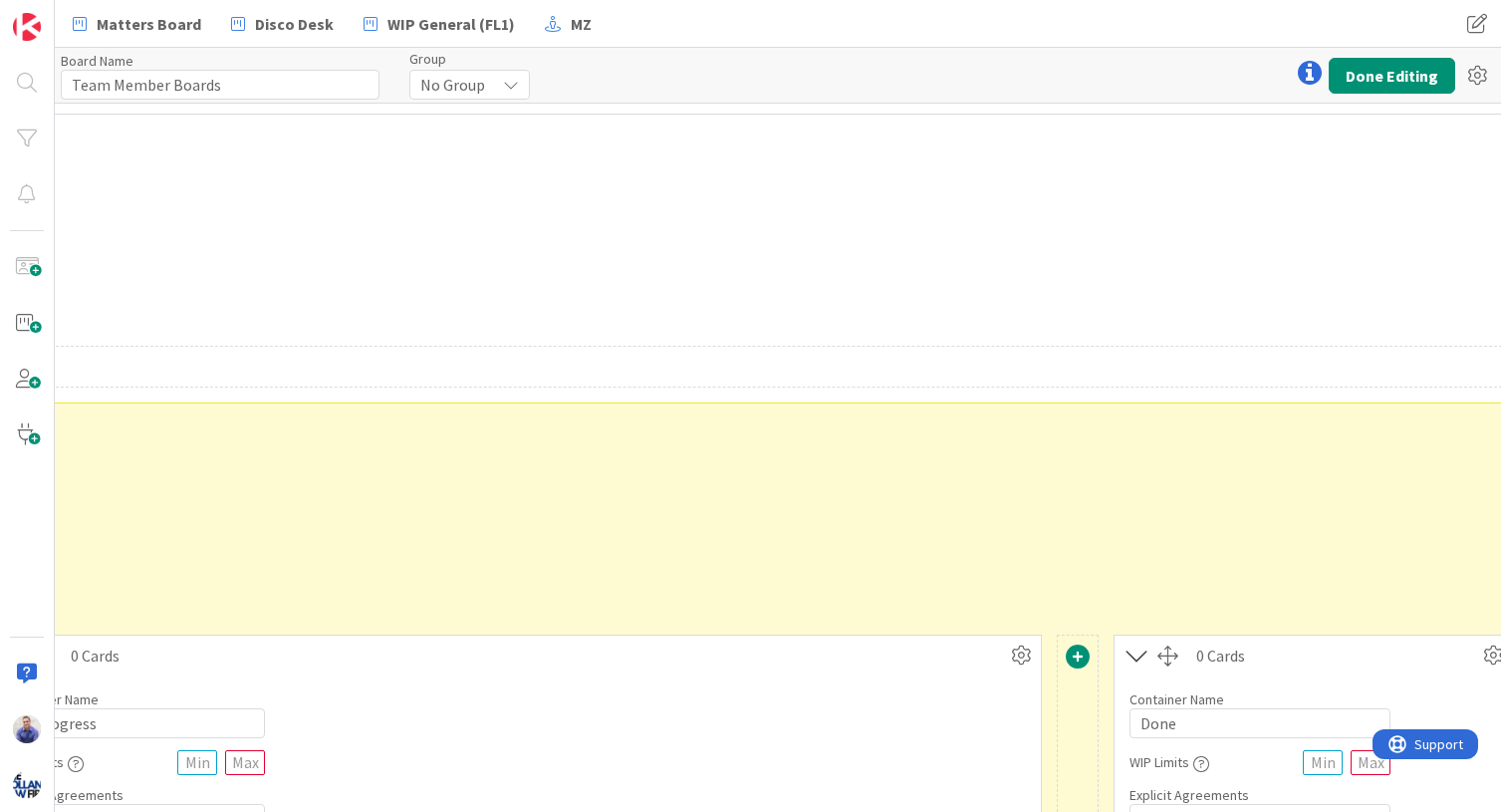
scroll to position [0, 2185]
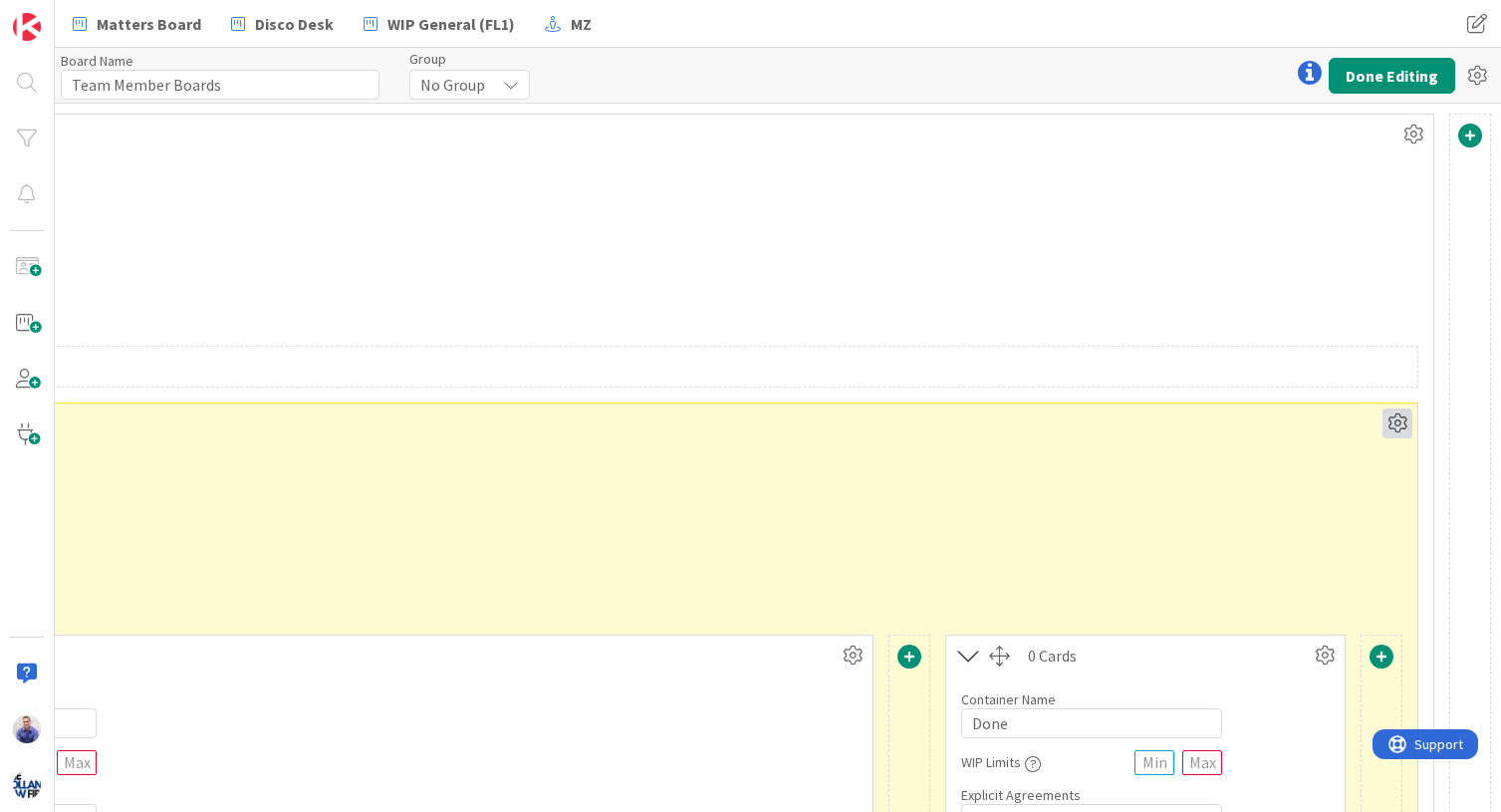
click at [1249, 425] on icon at bounding box center [1397, 423] width 30 height 30
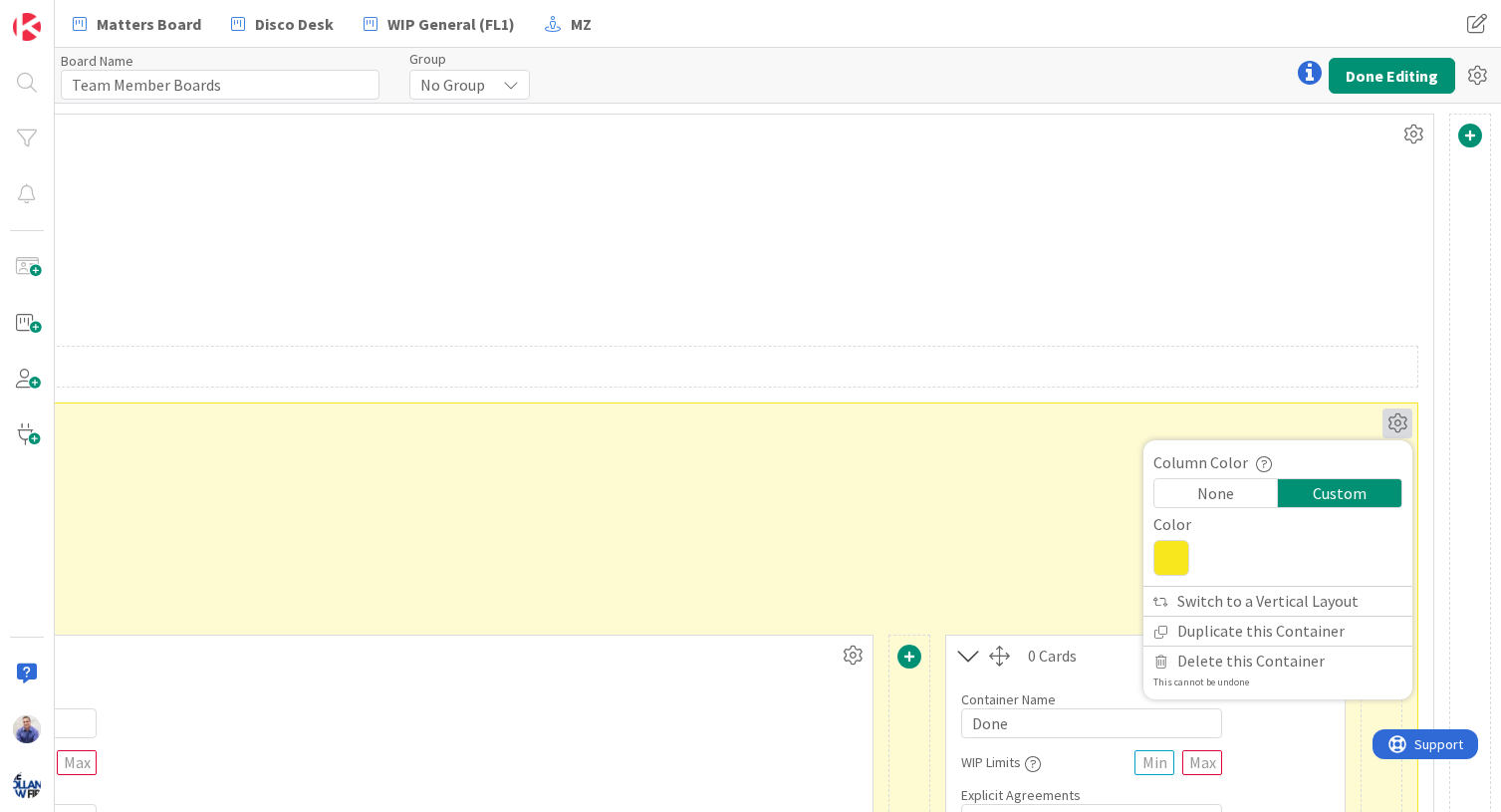
click at [1160, 564] on icon at bounding box center [1171, 558] width 36 height 36
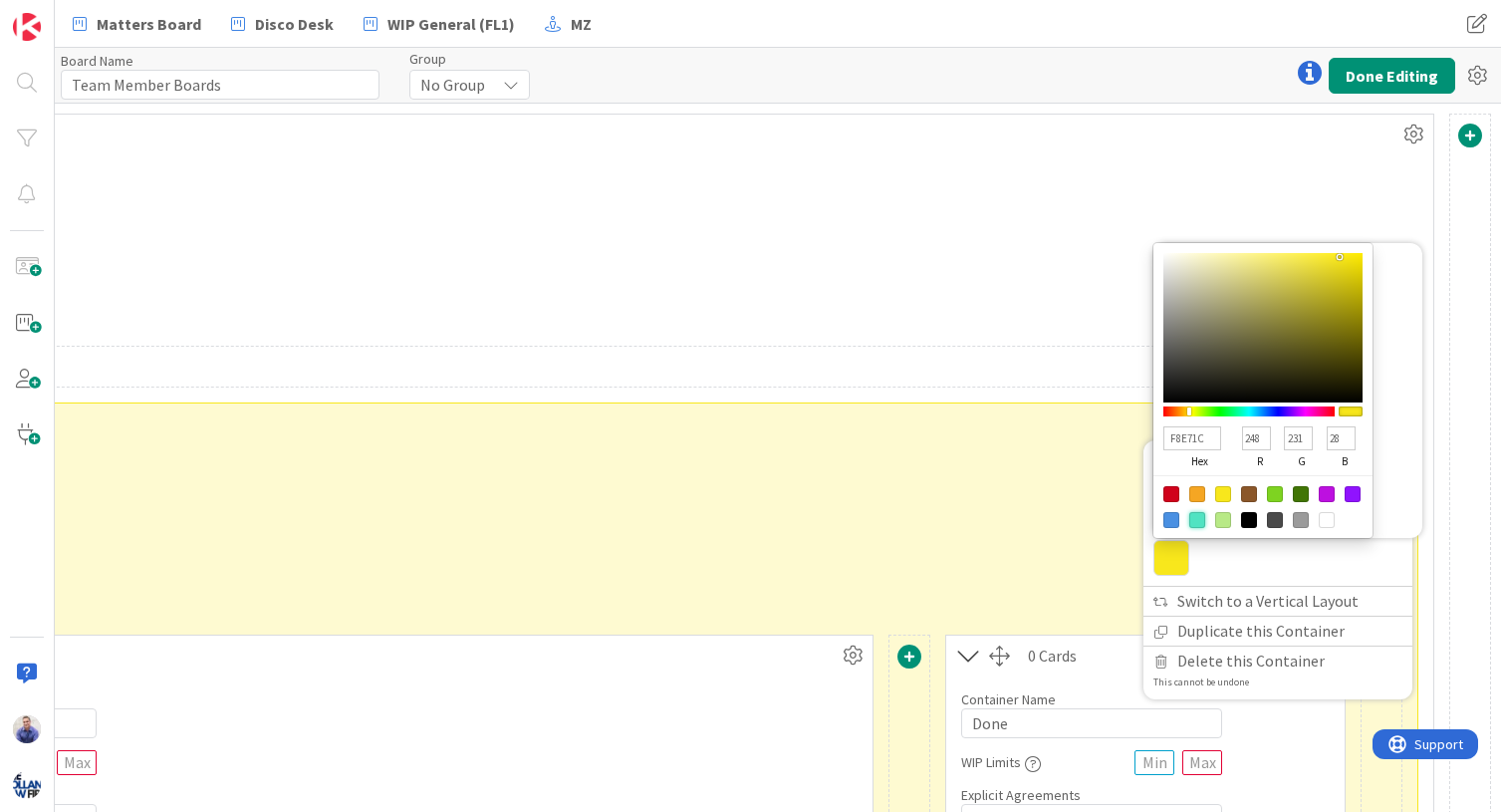
click at [1189, 519] on div at bounding box center [1197, 520] width 16 height 16
type input "50E3C2"
type input "80"
type input "227"
type input "194"
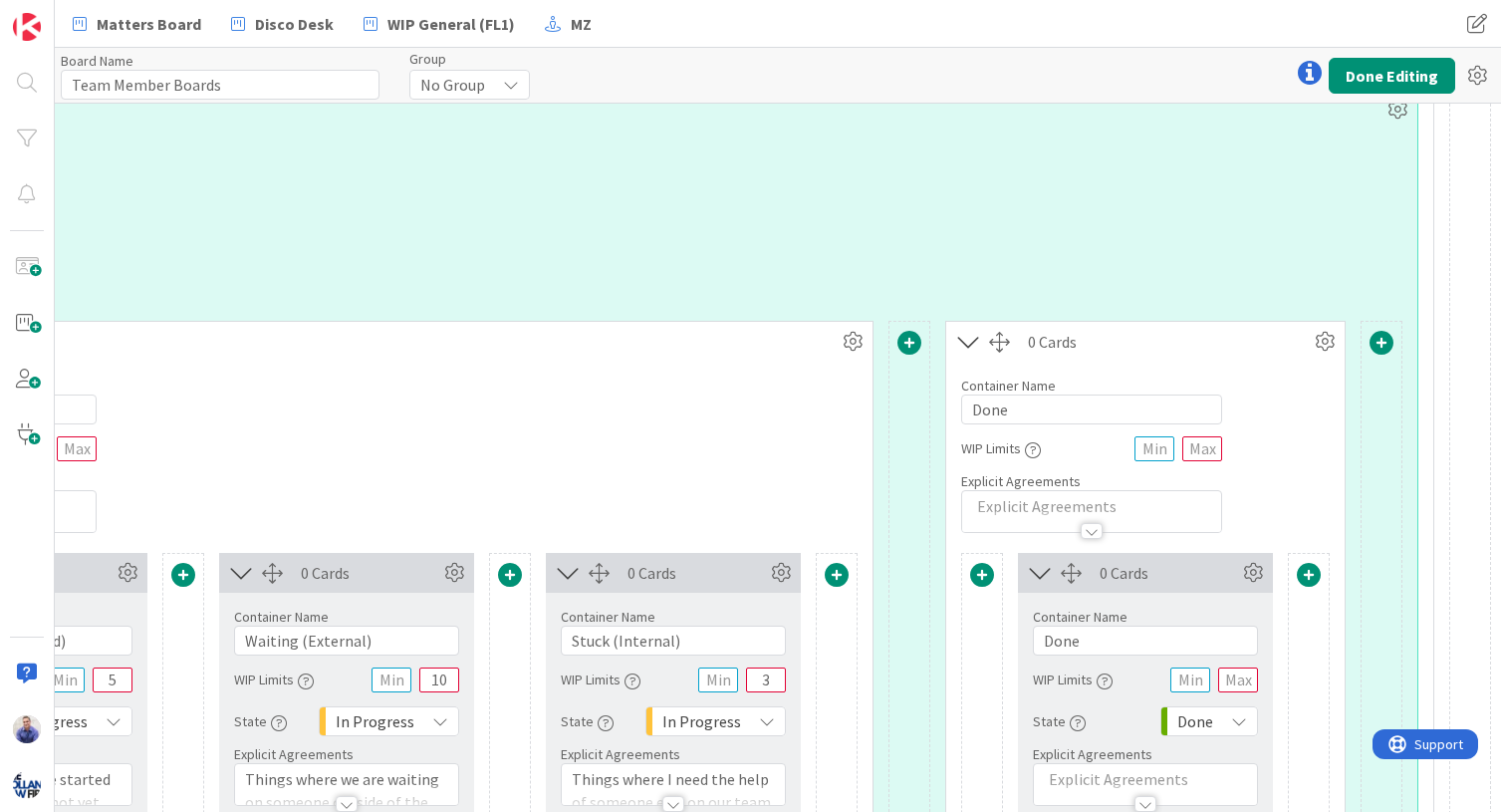
scroll to position [63, 2185]
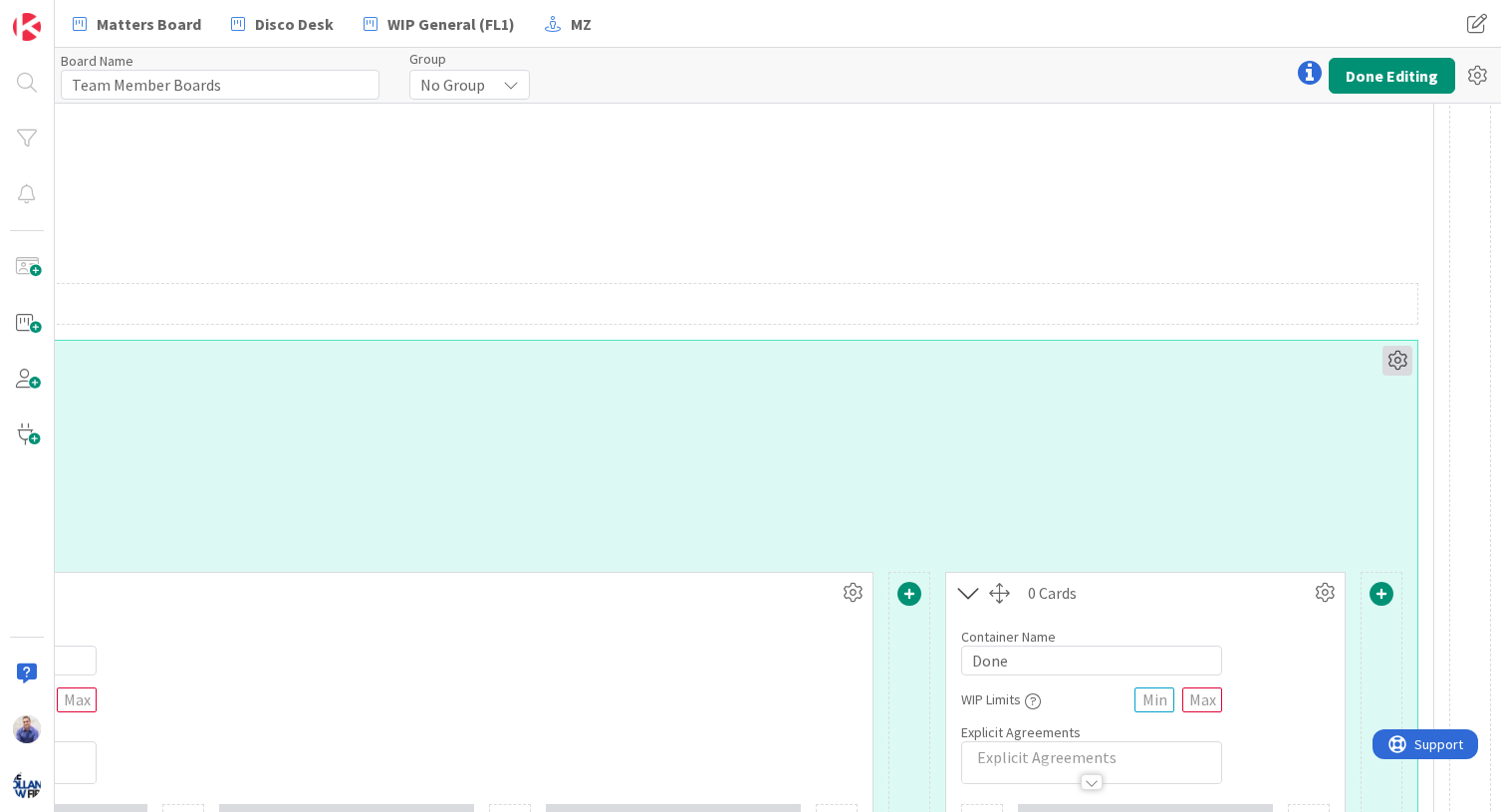
click at [1249, 357] on icon at bounding box center [1397, 361] width 30 height 30
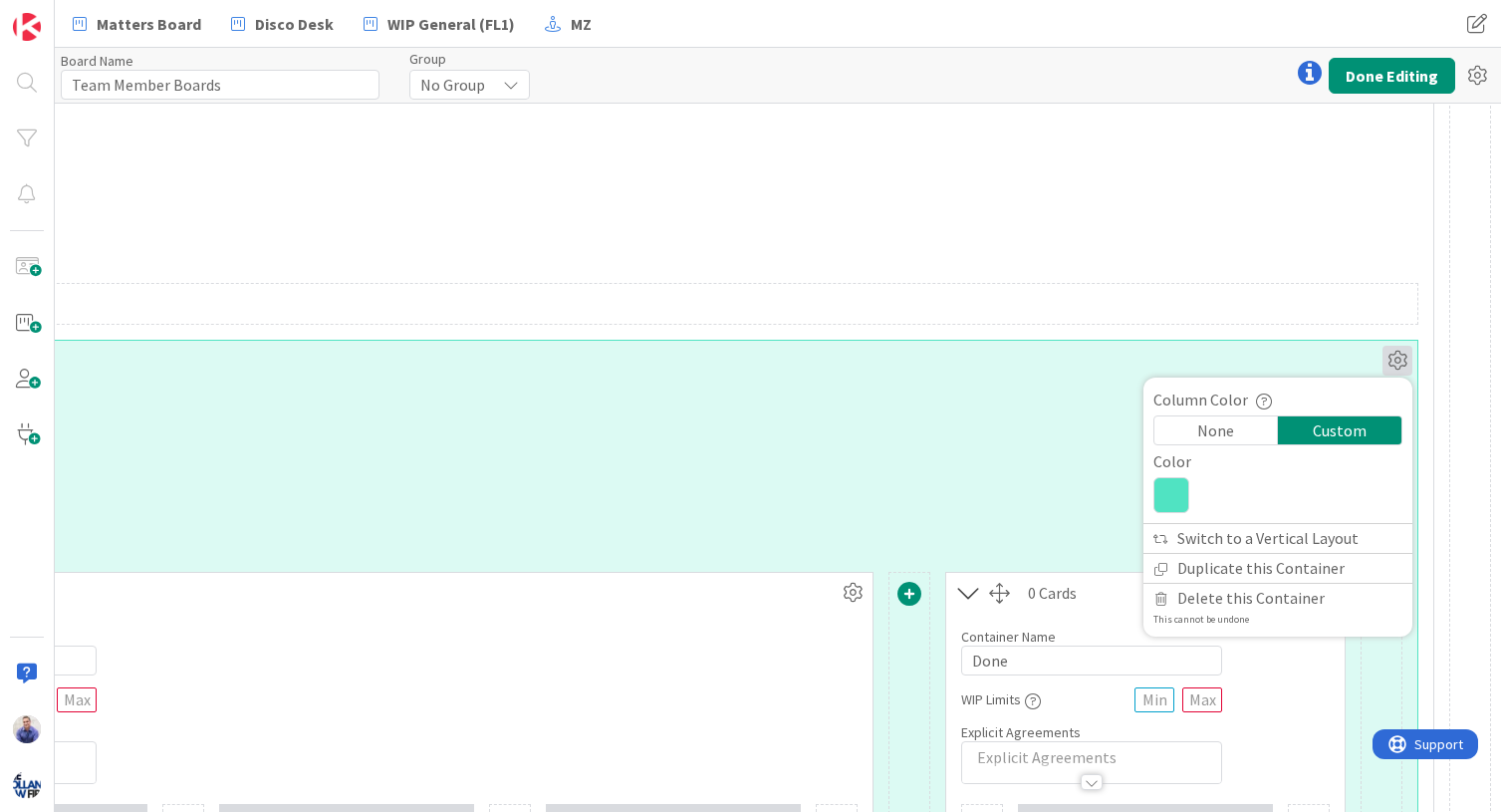
click at [1165, 489] on icon at bounding box center [1171, 495] width 36 height 36
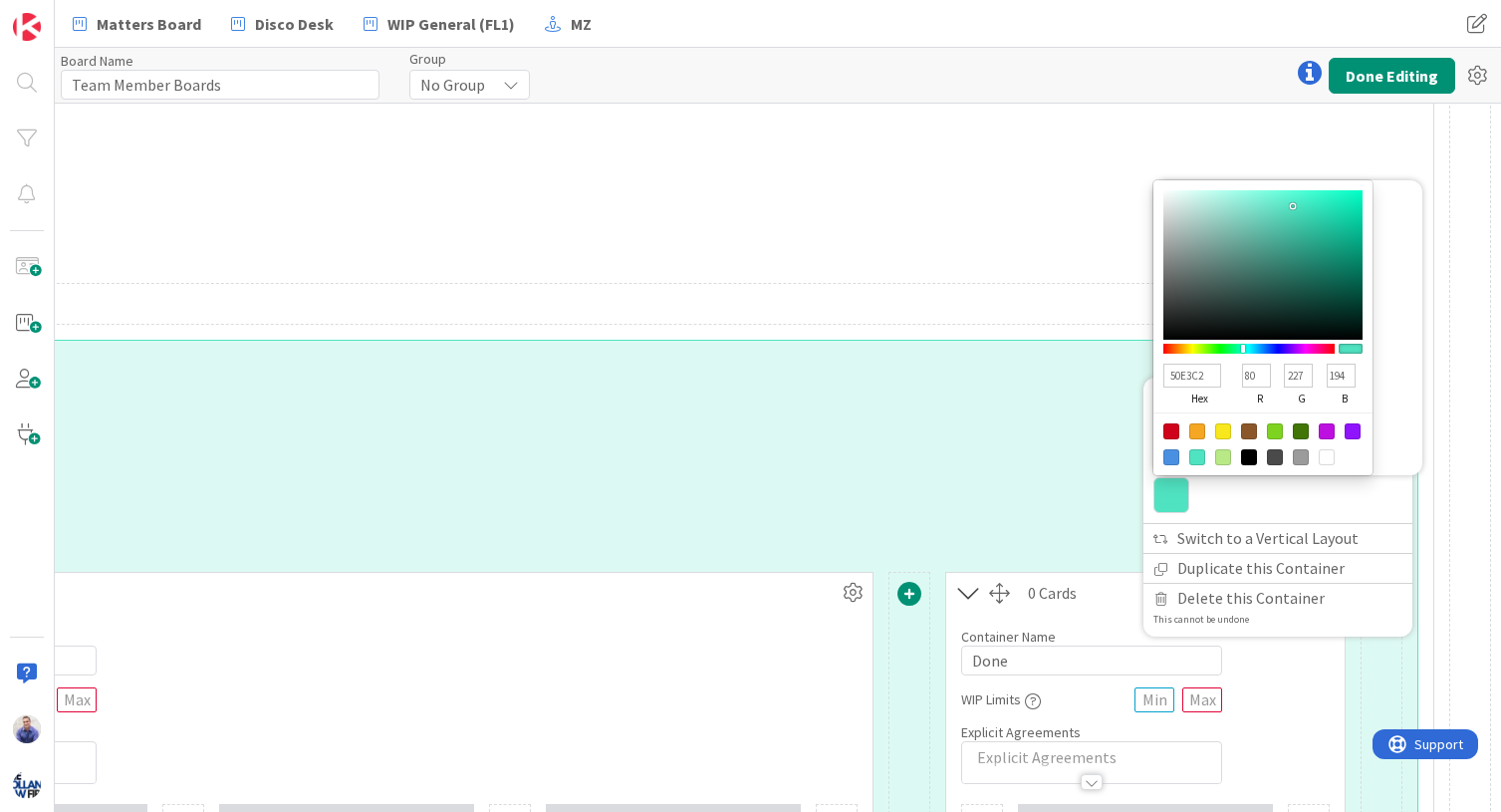
click at [1183, 376] on input "50E3C2" at bounding box center [1192, 376] width 58 height 24
paste input "72DDF7"
type input "72DDF7"
type input "114"
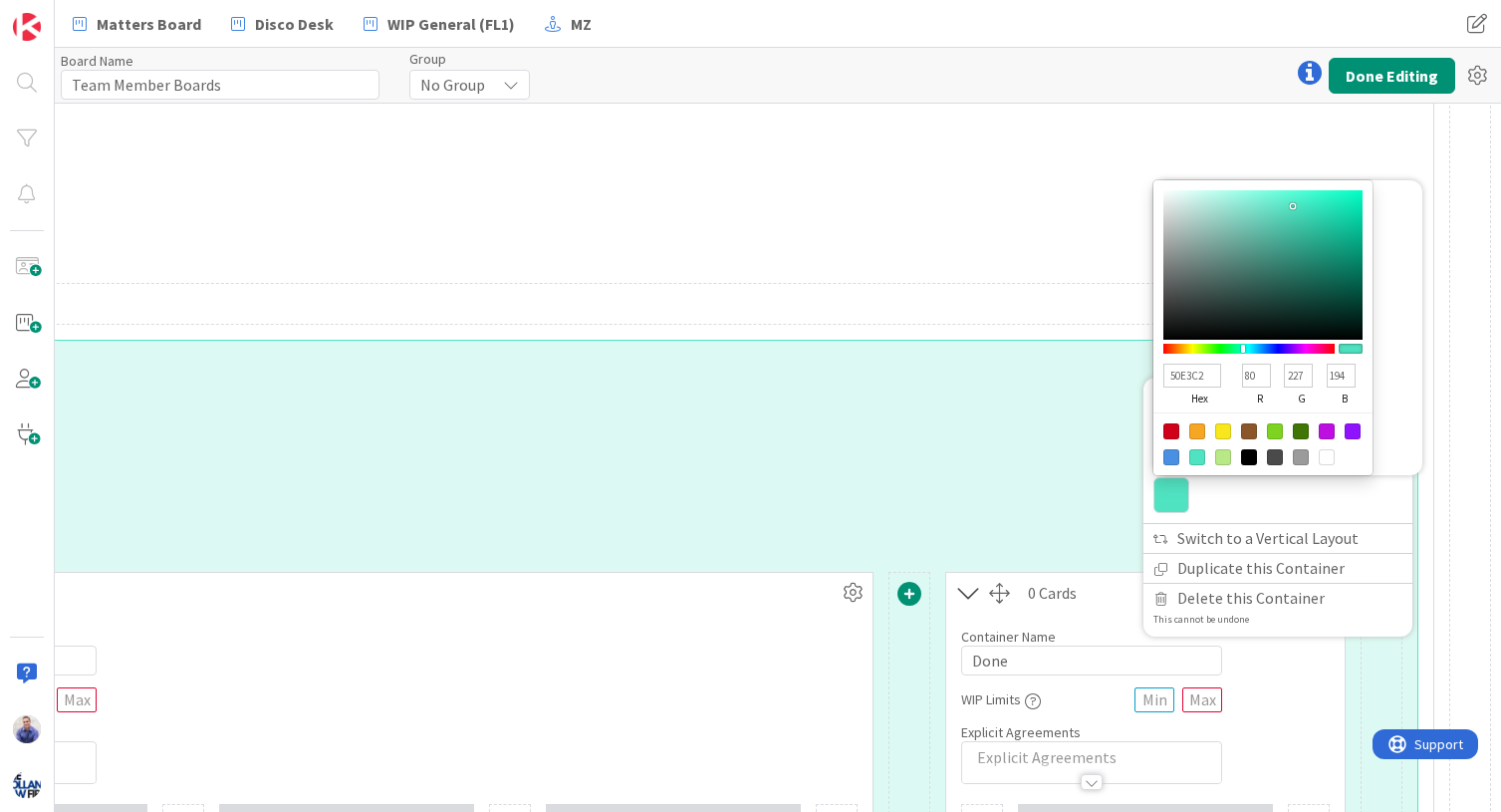
type input "221"
type input "247"
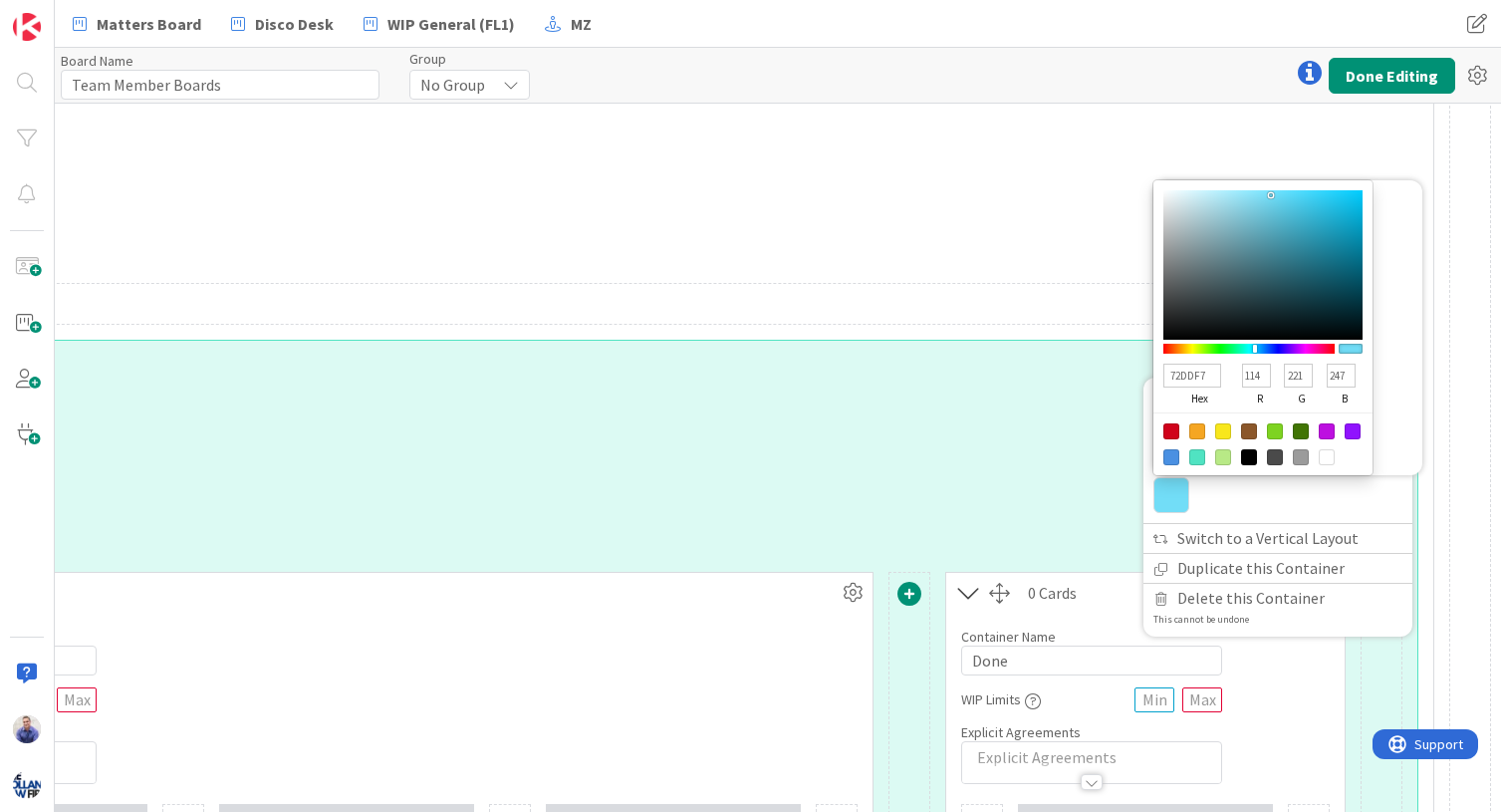
type input "72DDF7"
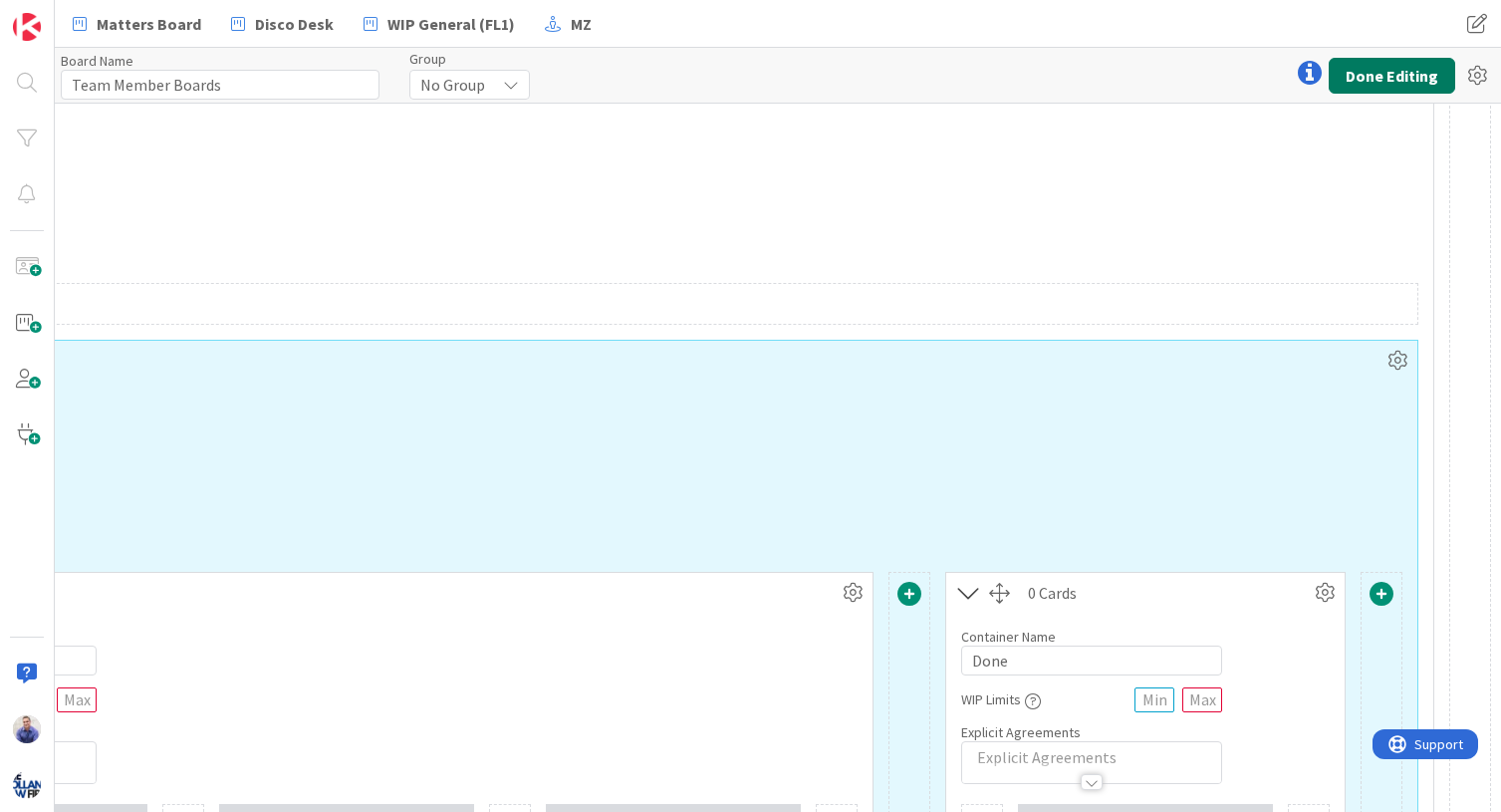
click at [1249, 81] on button "Done Editing" at bounding box center [1391, 76] width 127 height 36
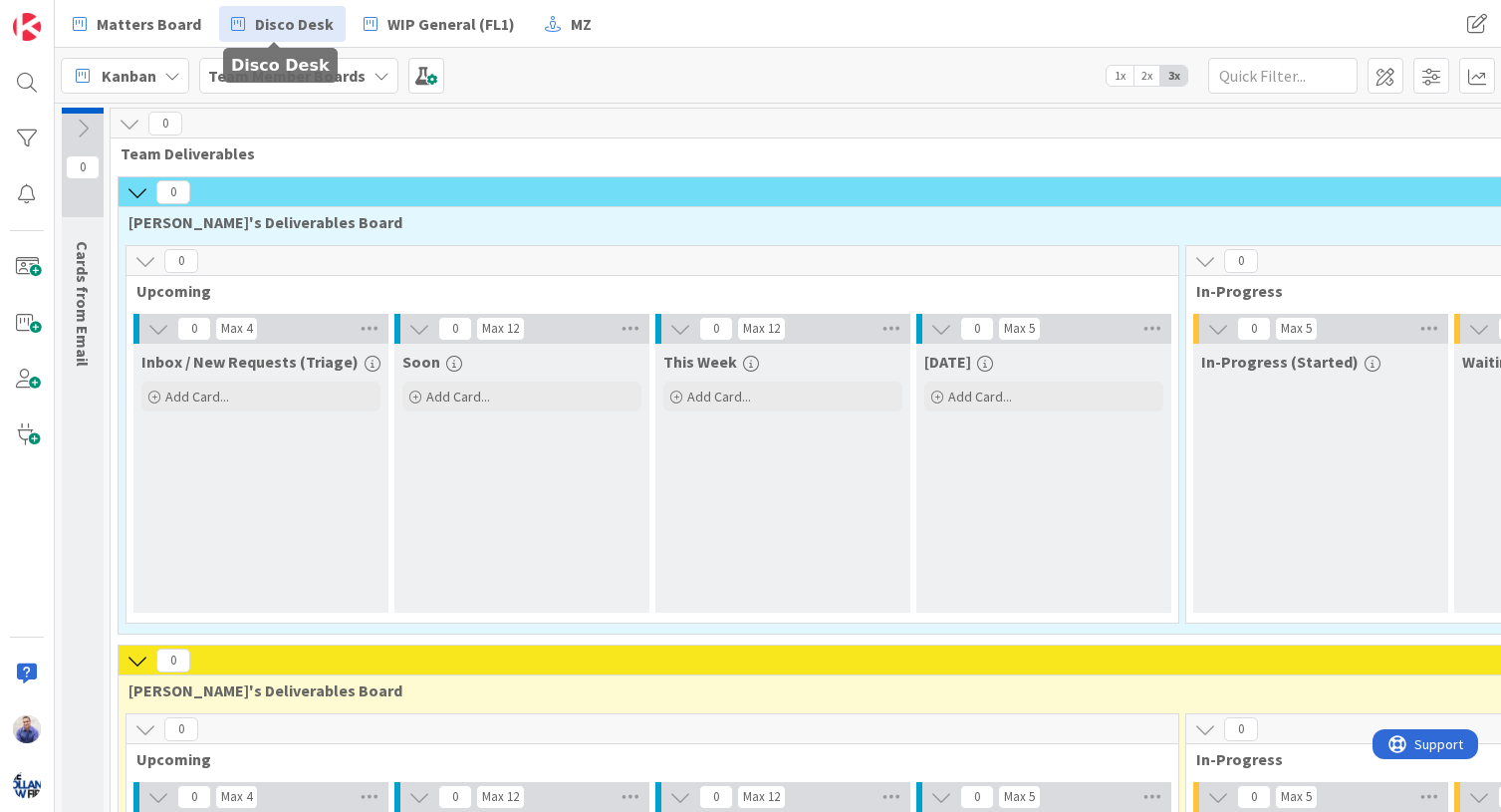
click at [292, 31] on span "Disco Desk" at bounding box center [294, 24] width 79 height 24
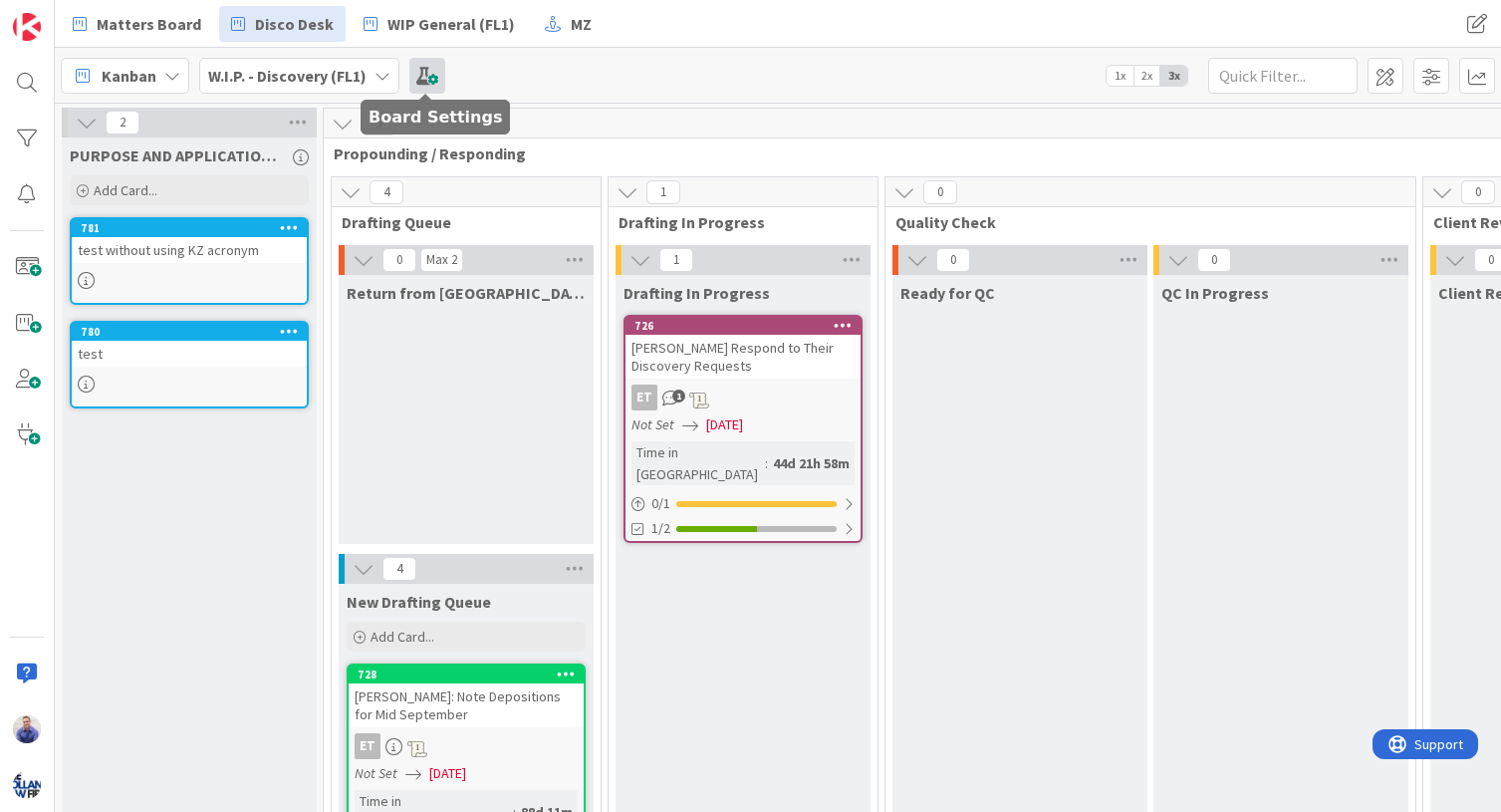
click at [416, 70] on span at bounding box center [428, 76] width 36 height 36
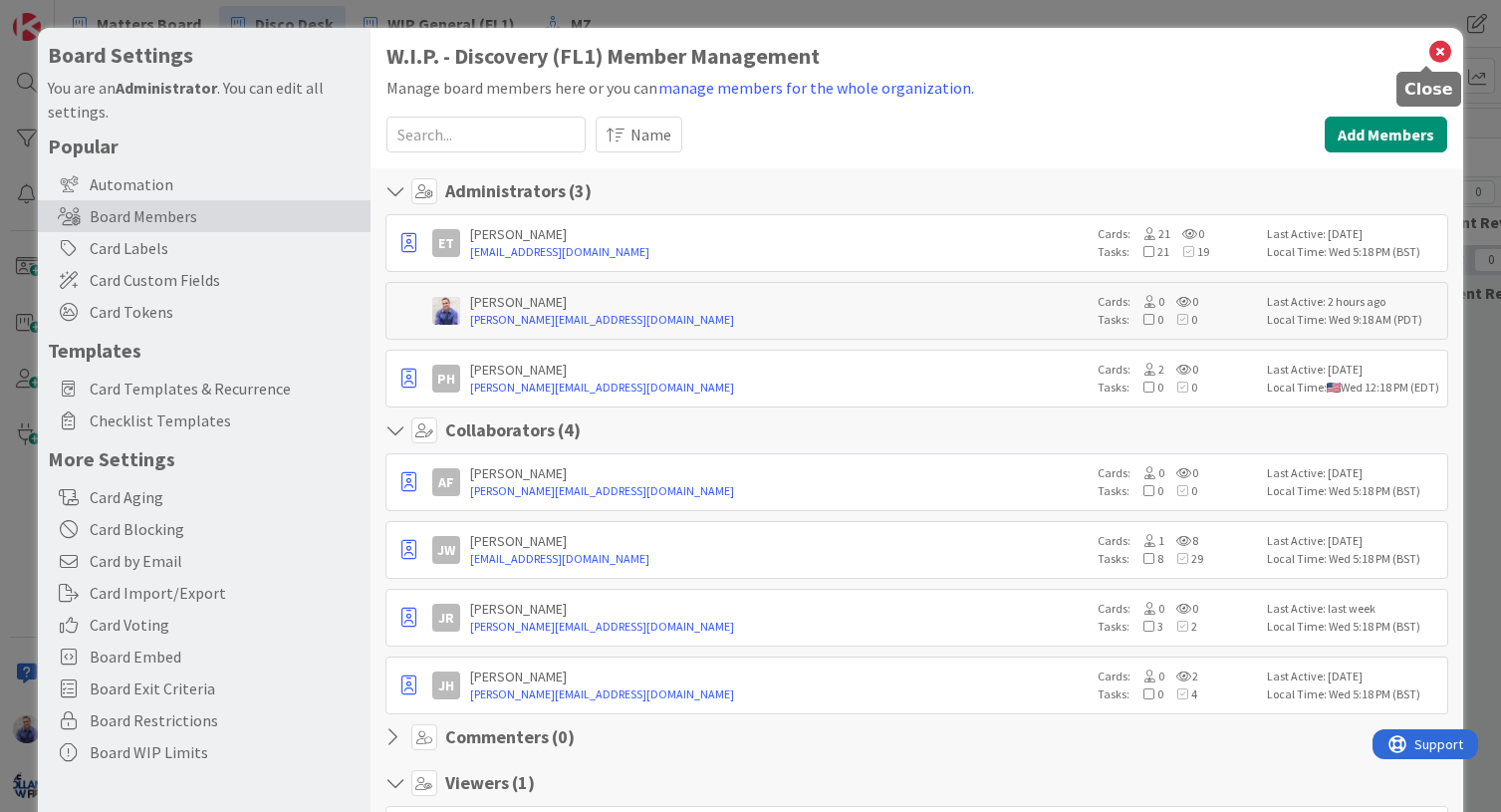
click at [1249, 47] on icon at bounding box center [1440, 52] width 26 height 28
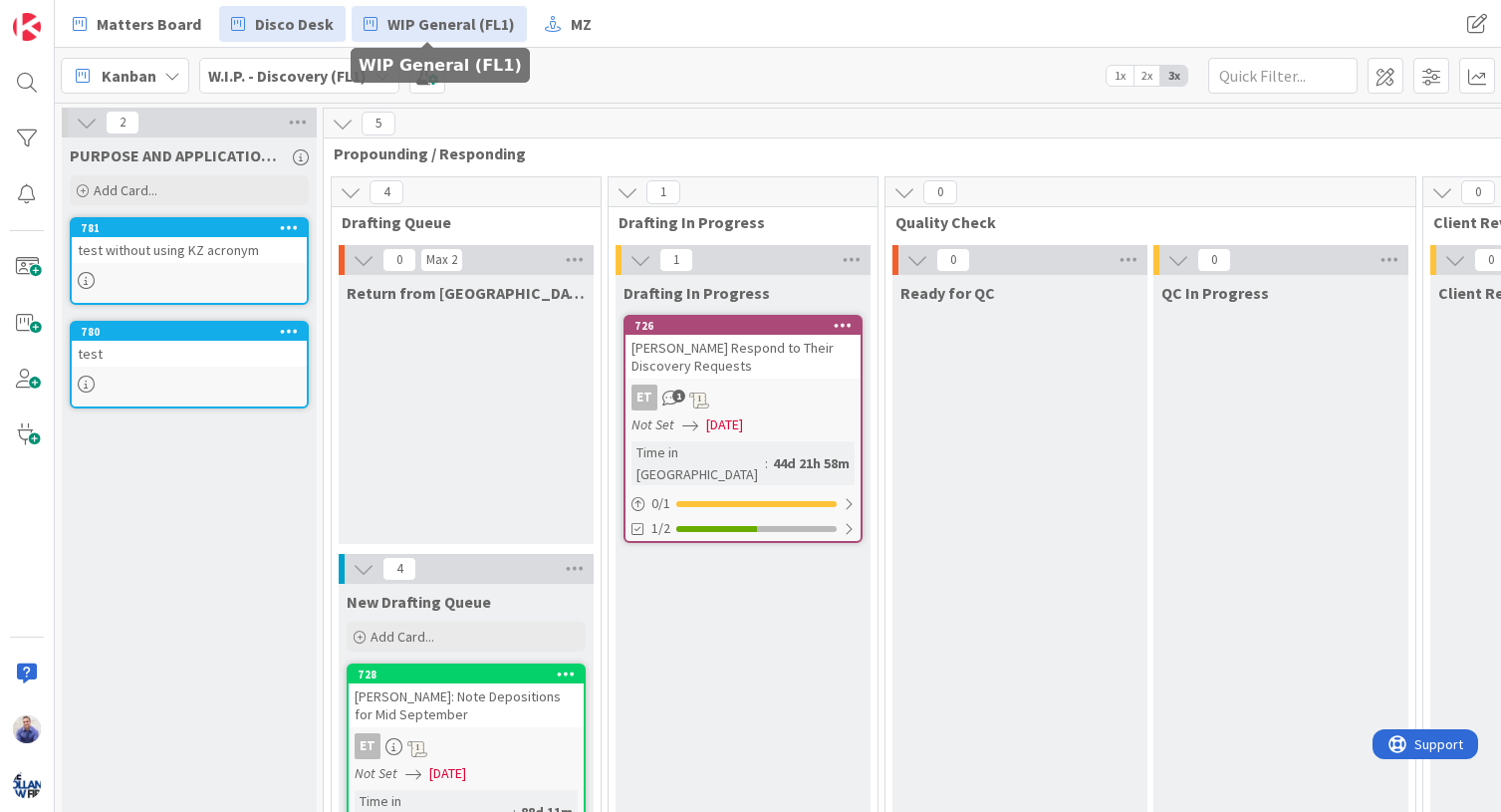
click at [399, 23] on span "WIP General (FL1)" at bounding box center [451, 24] width 128 height 24
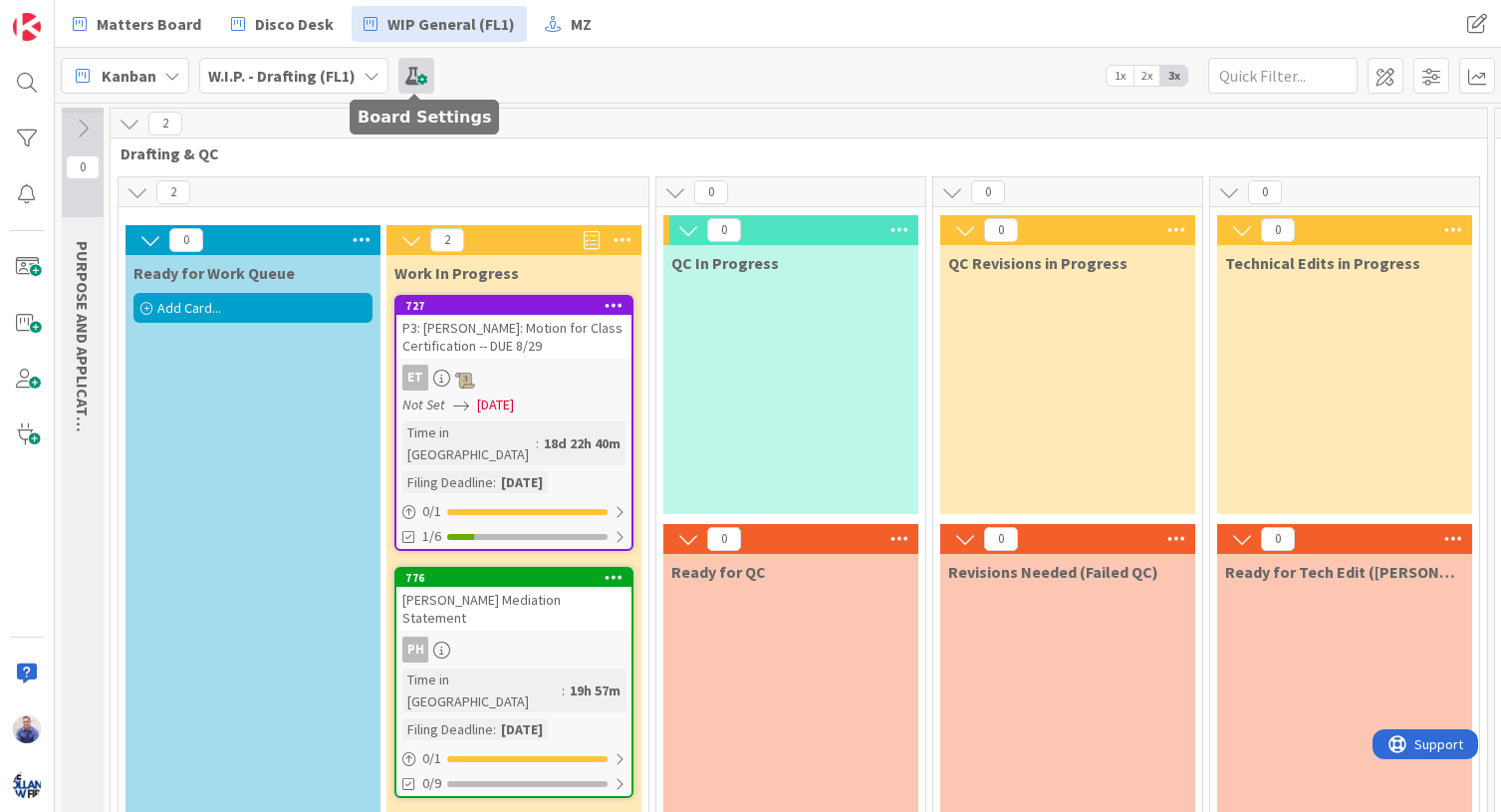
click at [403, 86] on span at bounding box center [417, 76] width 36 height 36
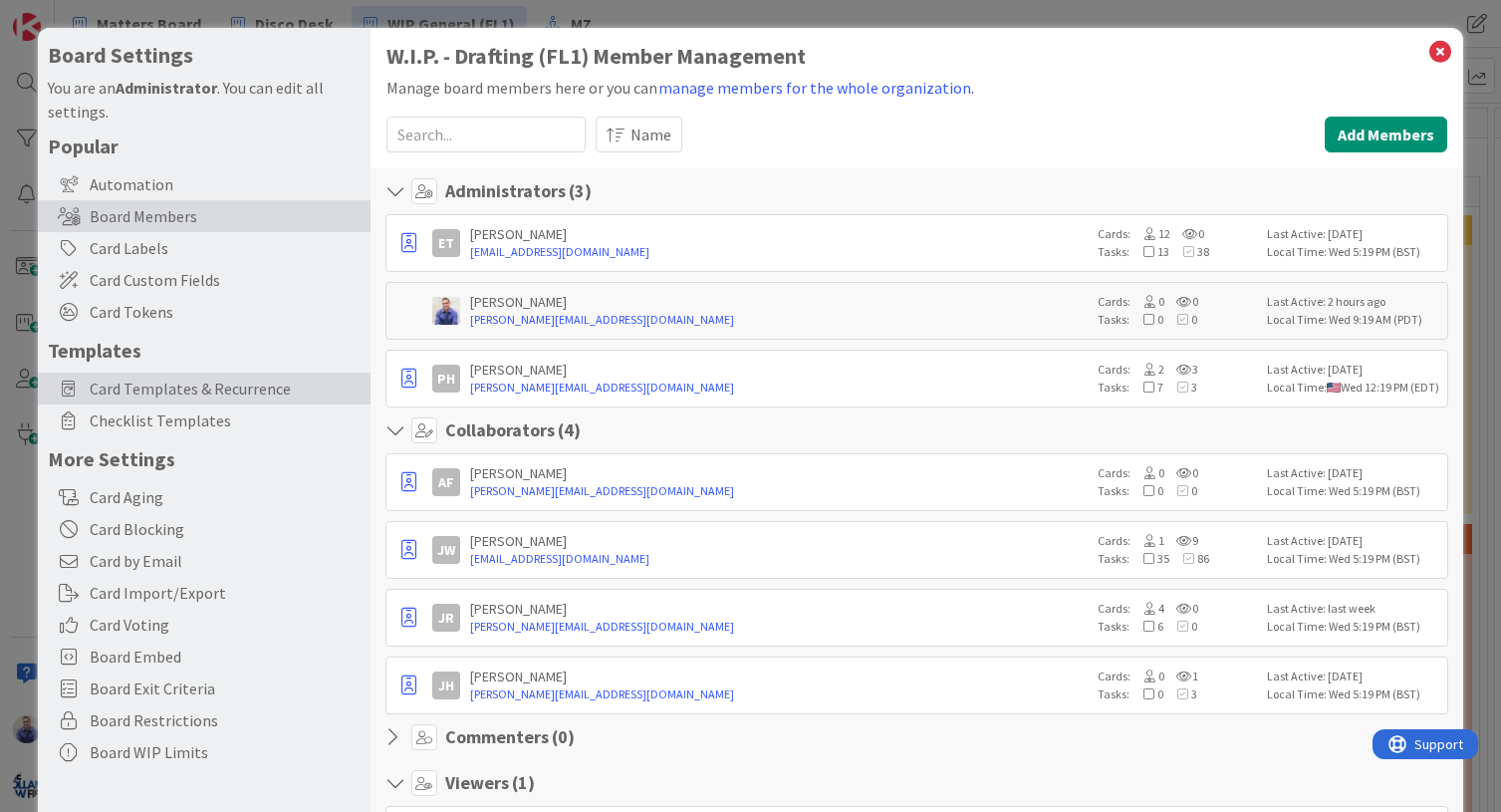
click at [164, 389] on span "Card Templates & Recurrence" at bounding box center [225, 389] width 271 height 24
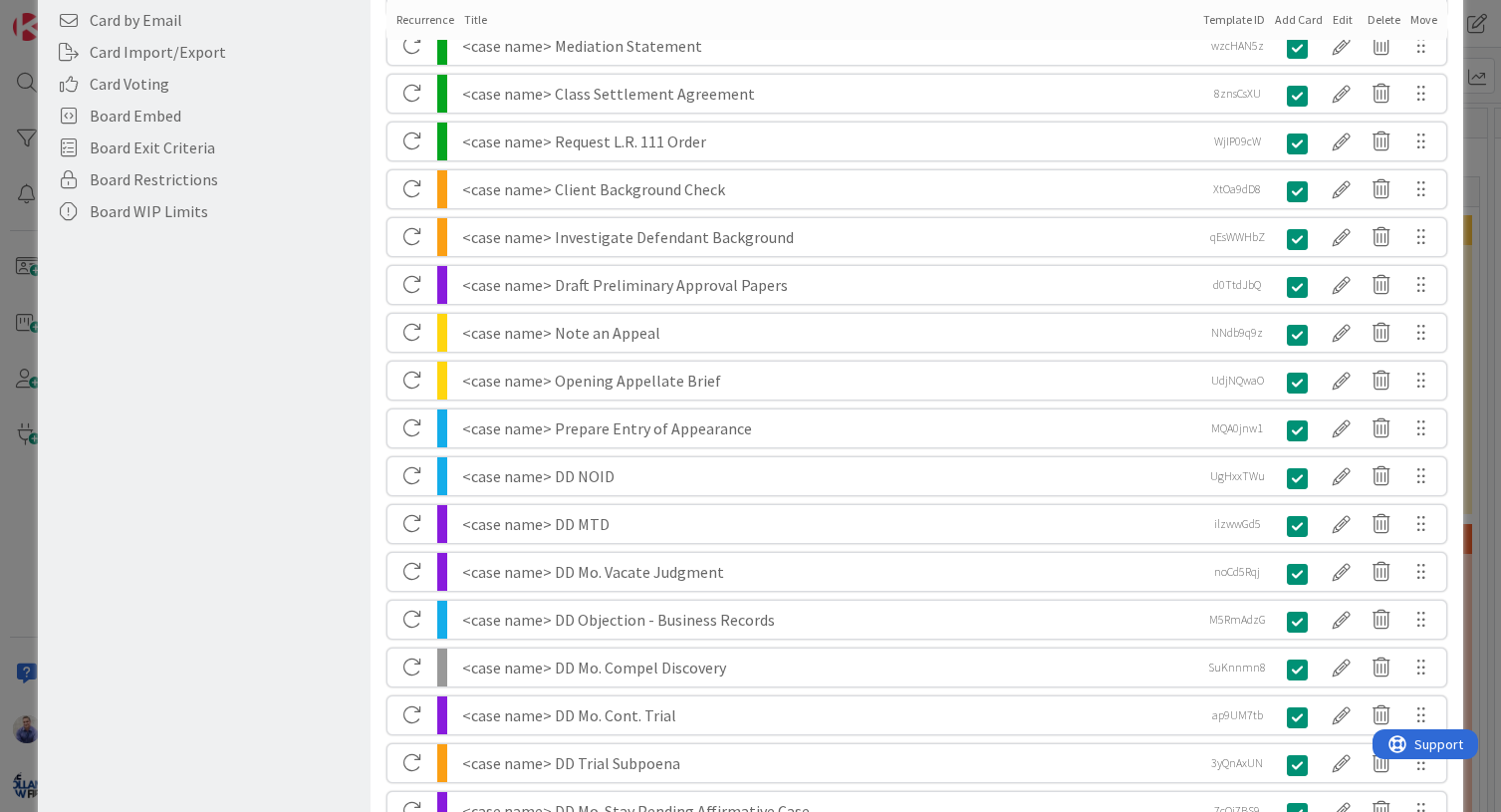
scroll to position [524, 0]
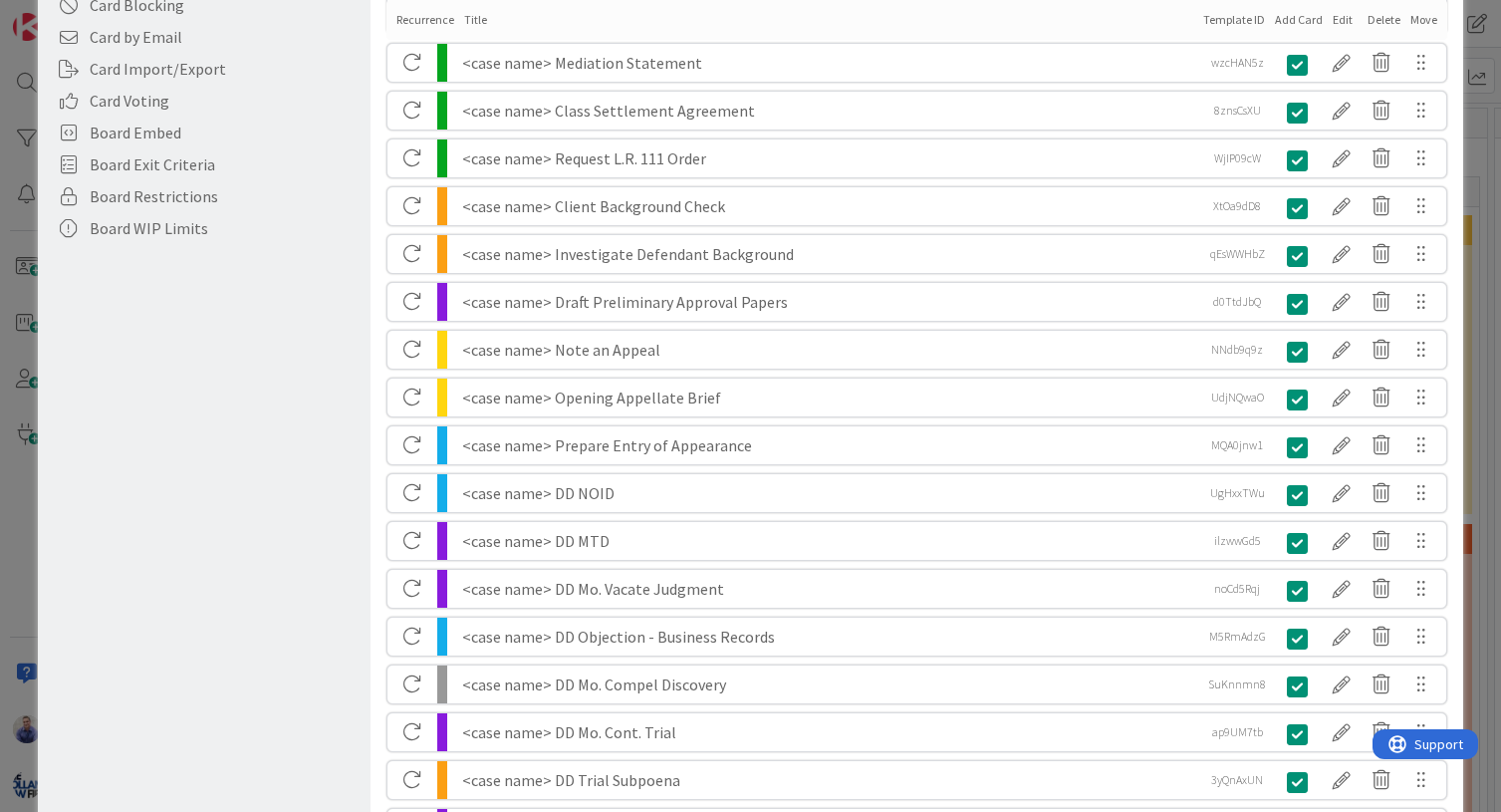
click at [703, 209] on div "<case name> Client Background Check" at bounding box center [830, 206] width 736 height 38
click at [1249, 205] on div at bounding box center [1342, 206] width 40 height 34
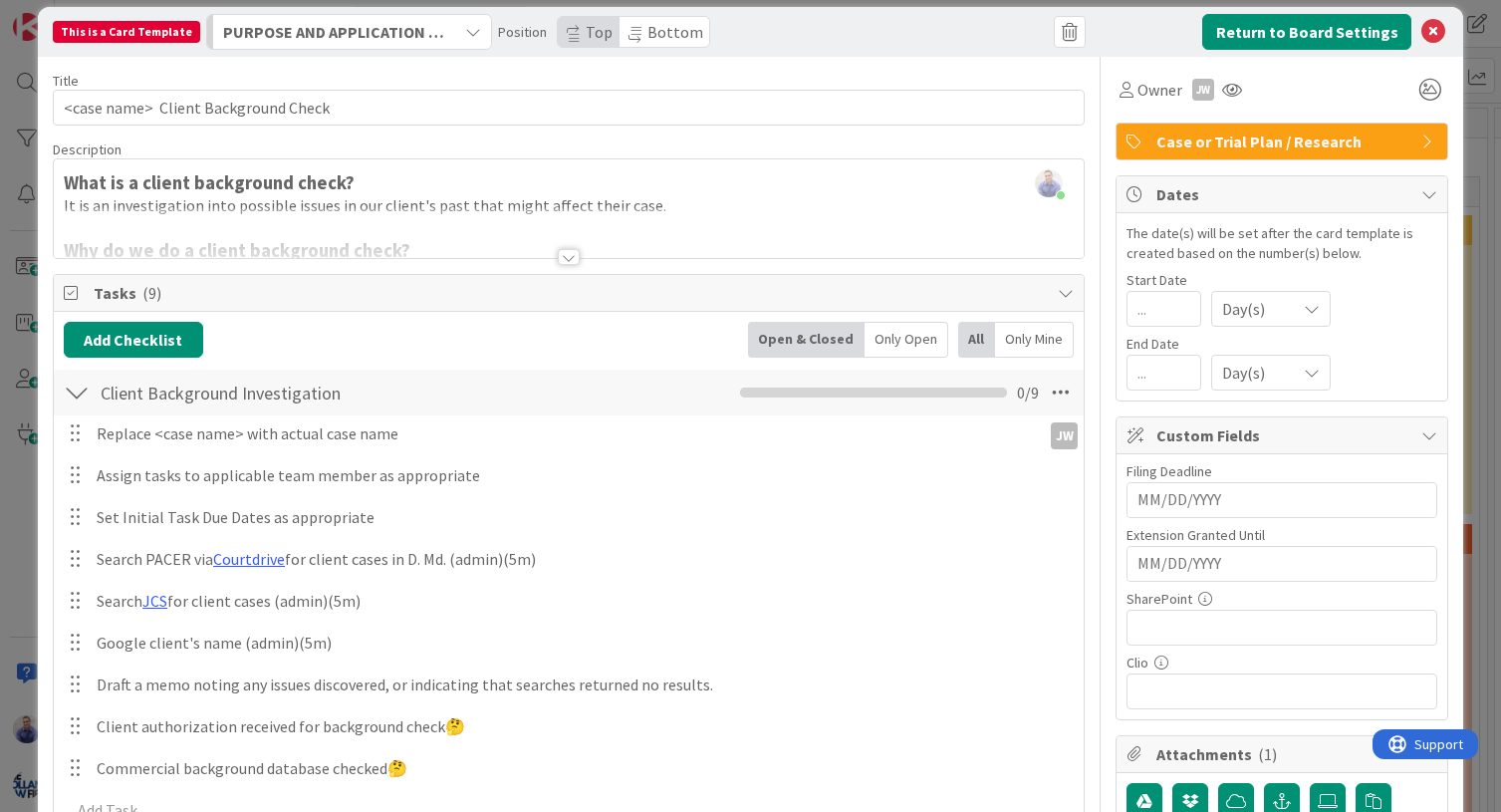
scroll to position [0, 0]
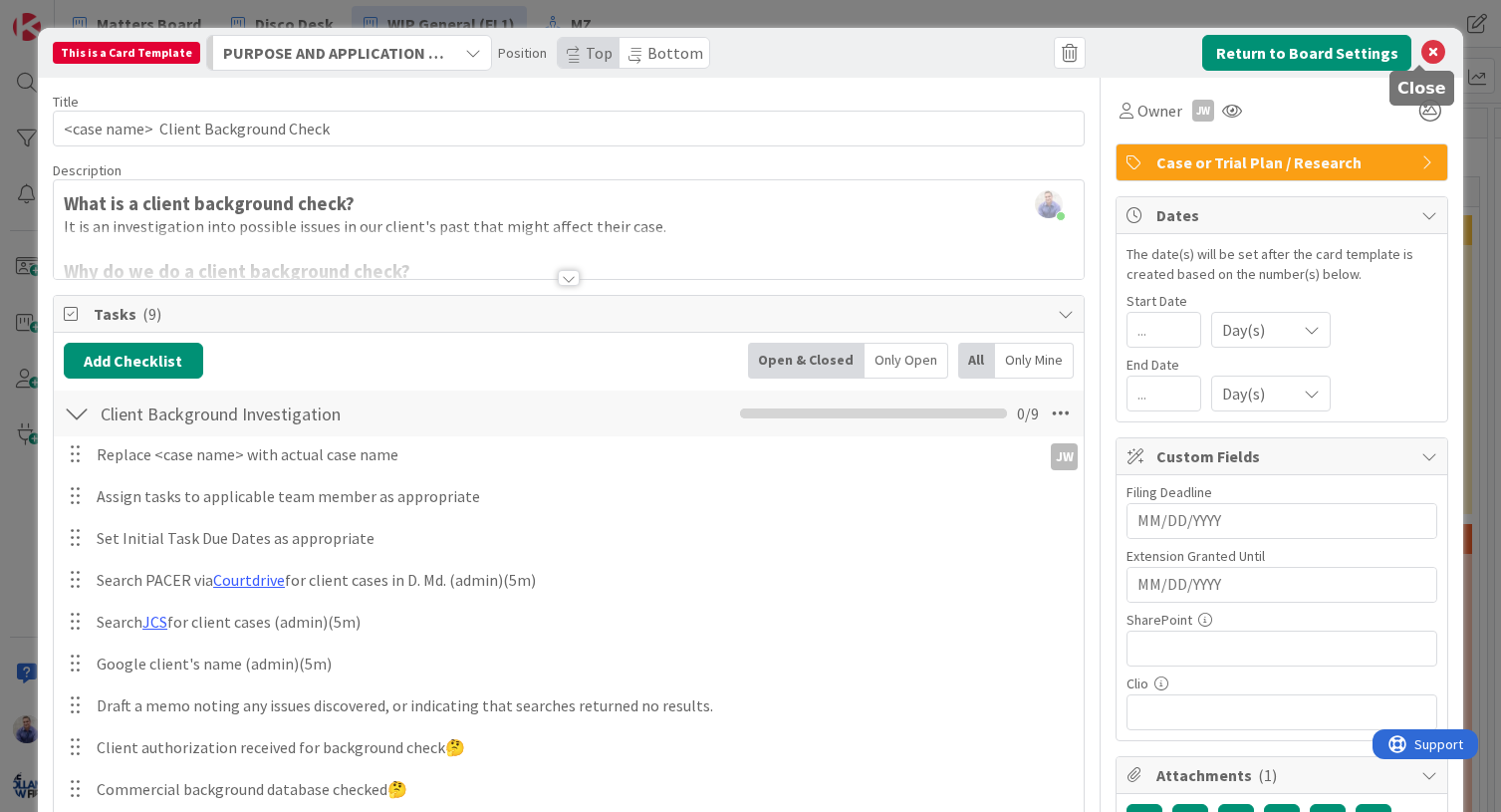
drag, startPoint x: 1423, startPoint y: 51, endPoint x: 1054, endPoint y: 14, distance: 370.9
click at [1249, 51] on icon at bounding box center [1433, 53] width 24 height 24
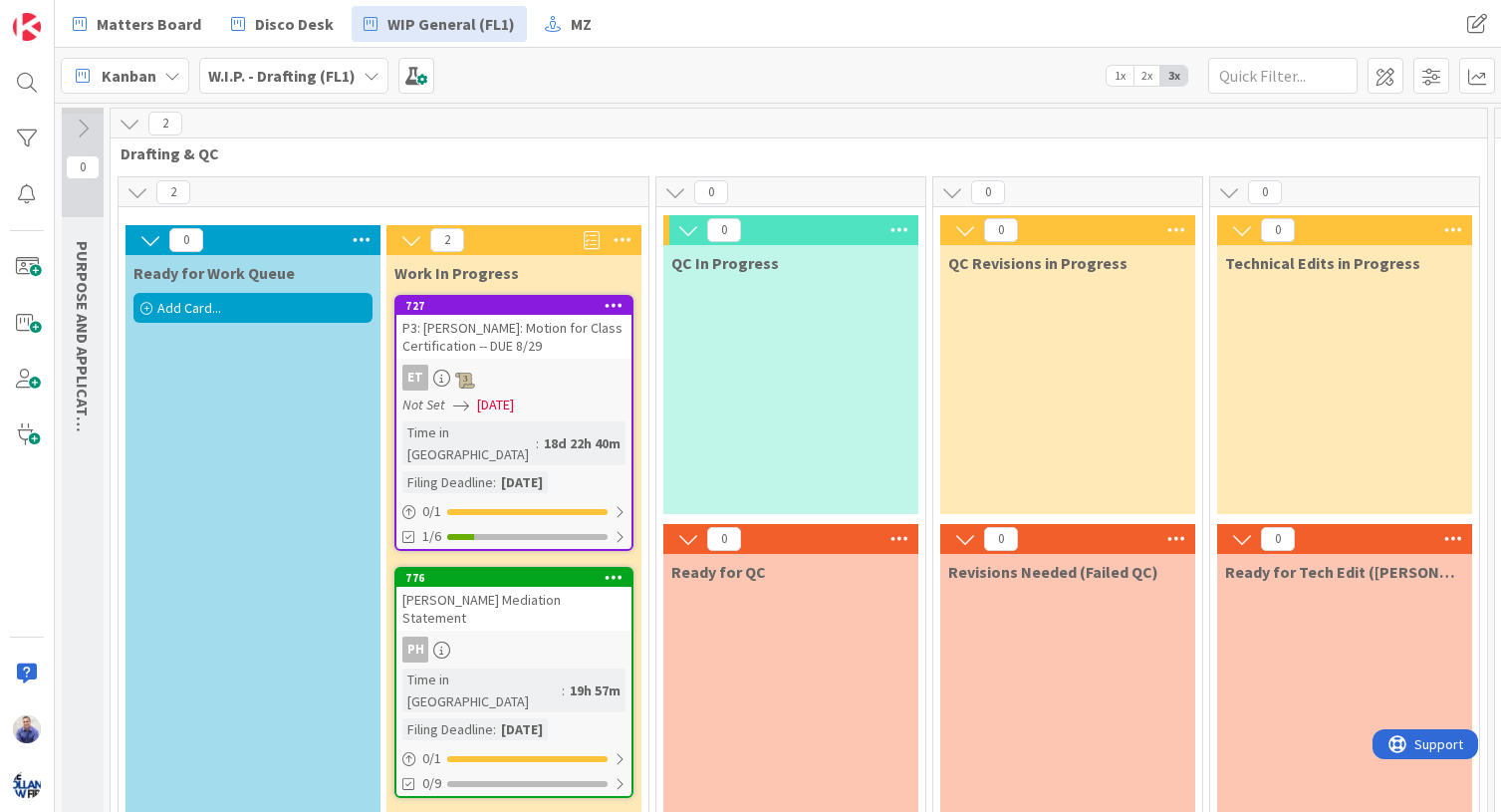
click at [250, 79] on b "W.I.P. - Drafting (FL1)" at bounding box center [282, 76] width 148 height 20
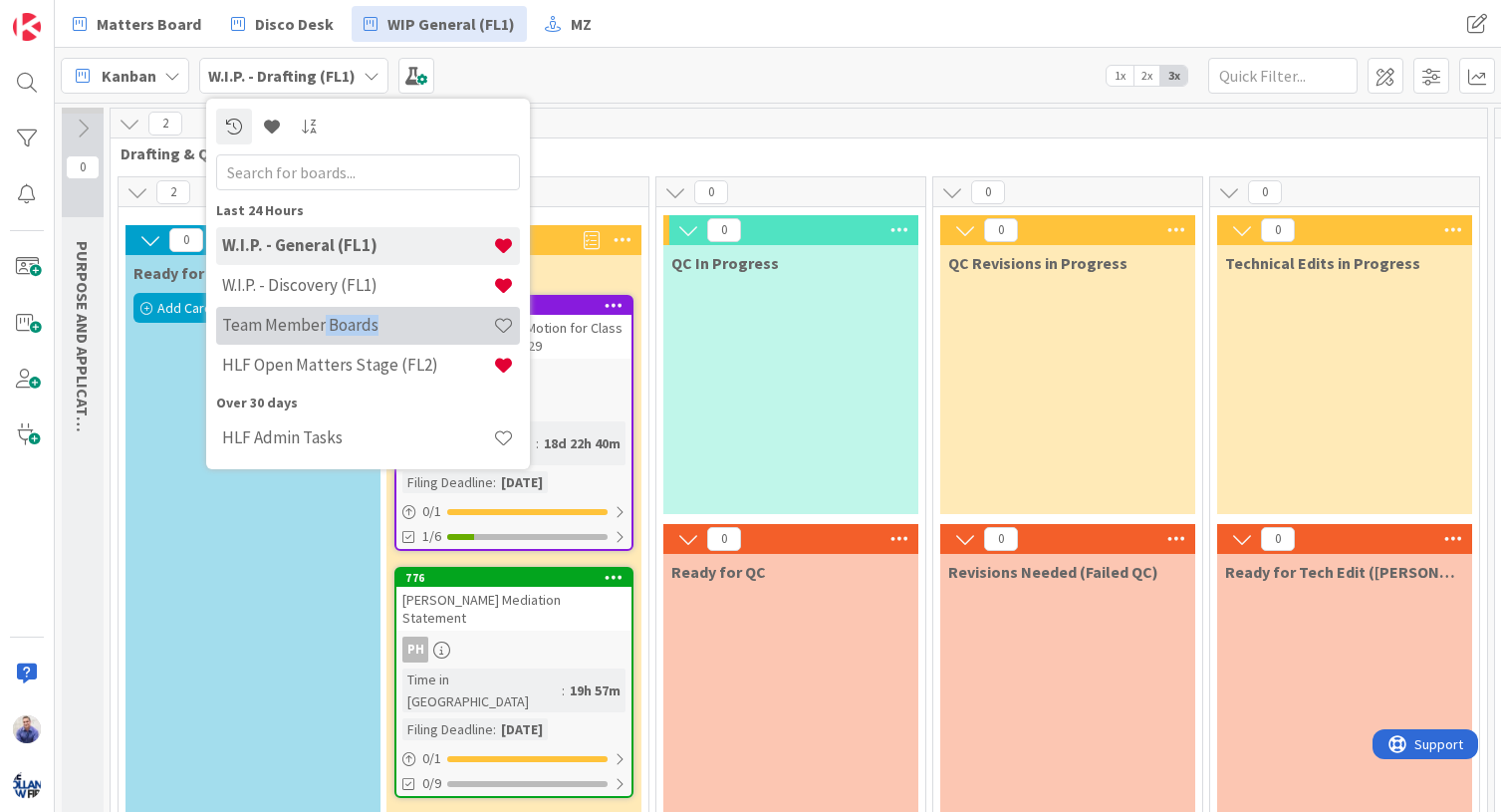
drag, startPoint x: 327, startPoint y: 346, endPoint x: 323, endPoint y: 335, distance: 11.7
click at [323, 335] on div "W.I.P. - General (FL1) W.I.P. - Discovery (FL1) Team Member Boards HLF Open Mat…" at bounding box center [368, 307] width 304 height 159
click at [308, 328] on h4 "Team Member Boards" at bounding box center [358, 325] width 271 height 20
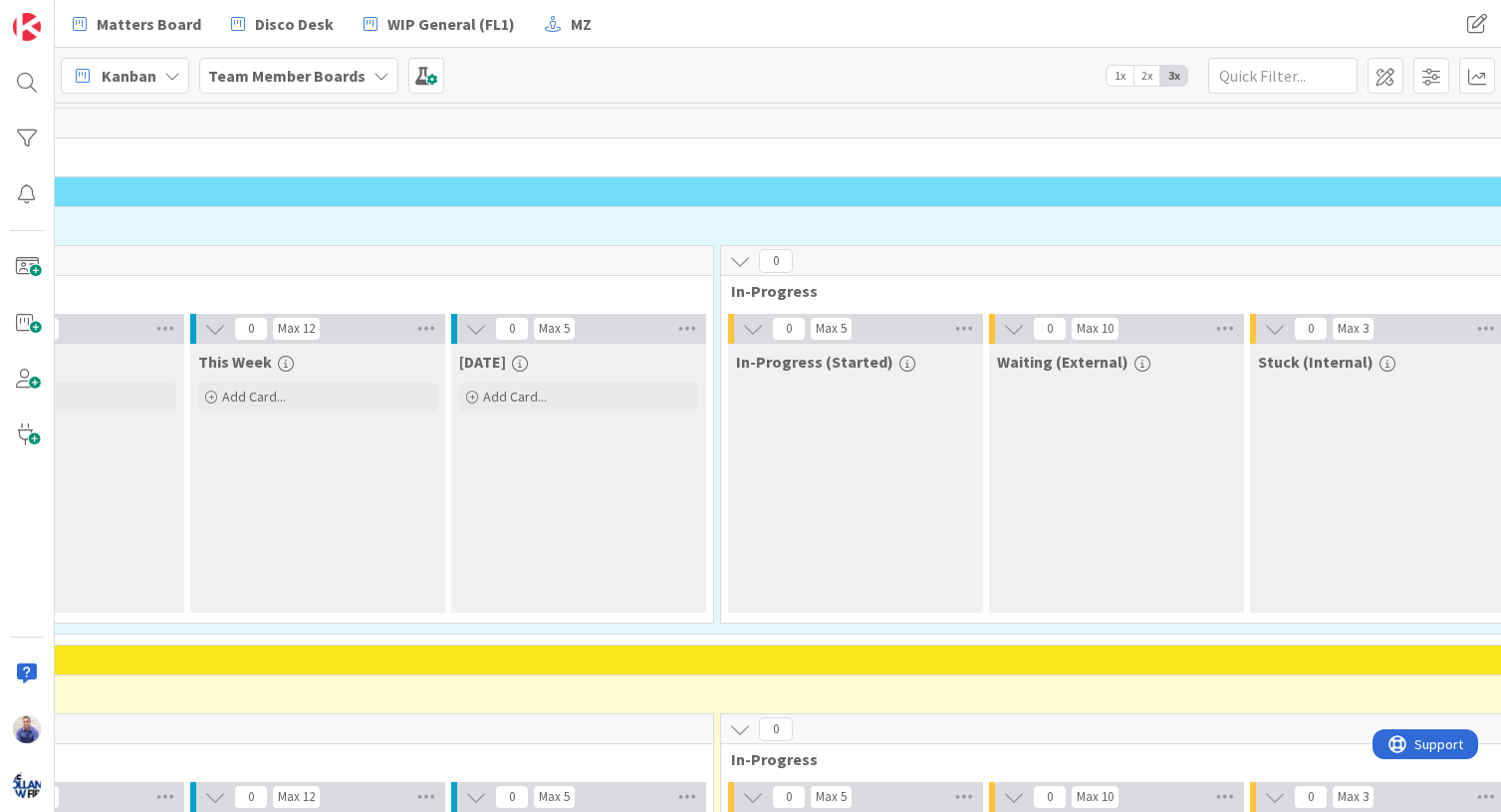
scroll to position [0, 491]
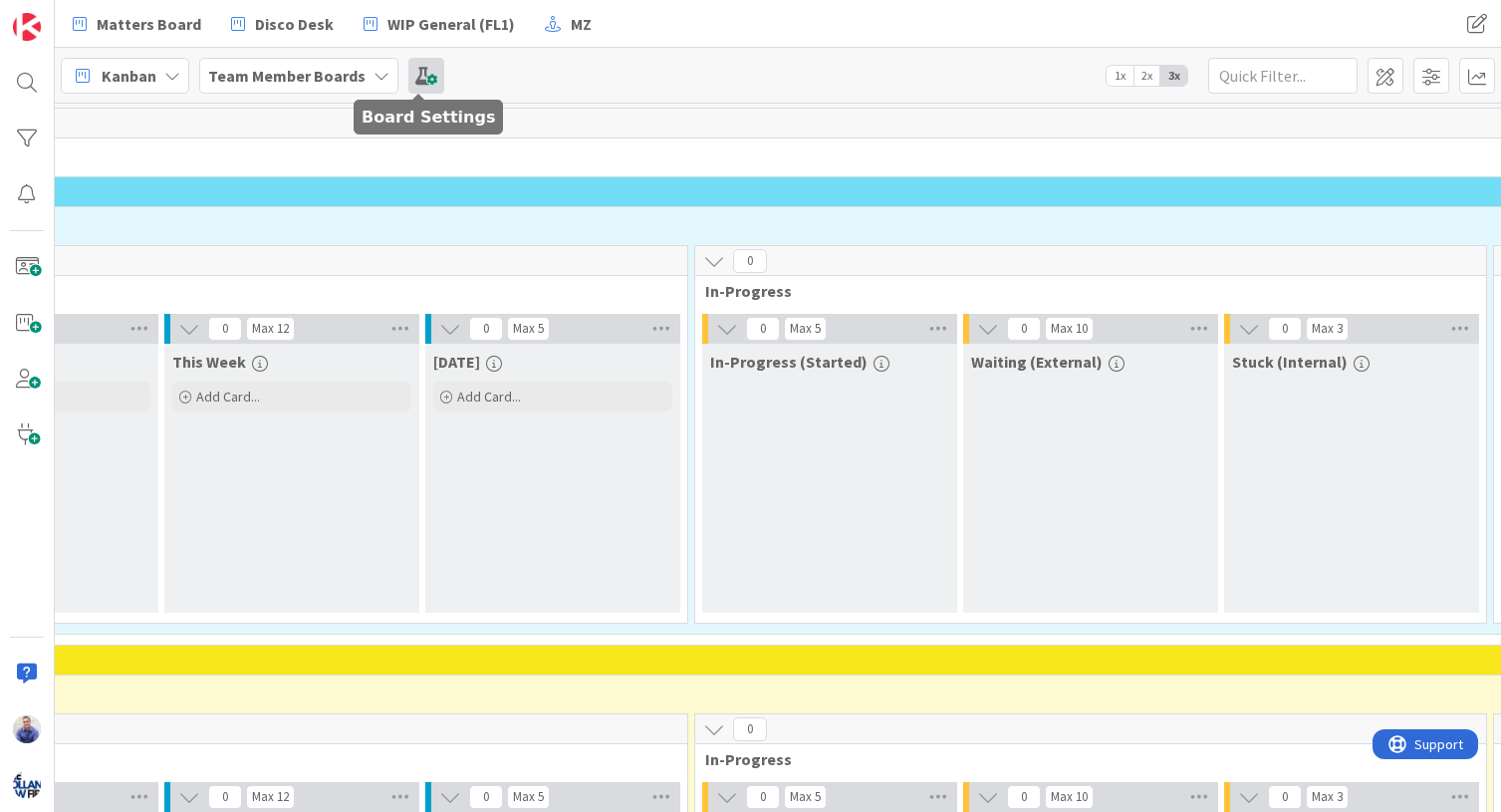
click at [429, 77] on span at bounding box center [427, 76] width 36 height 36
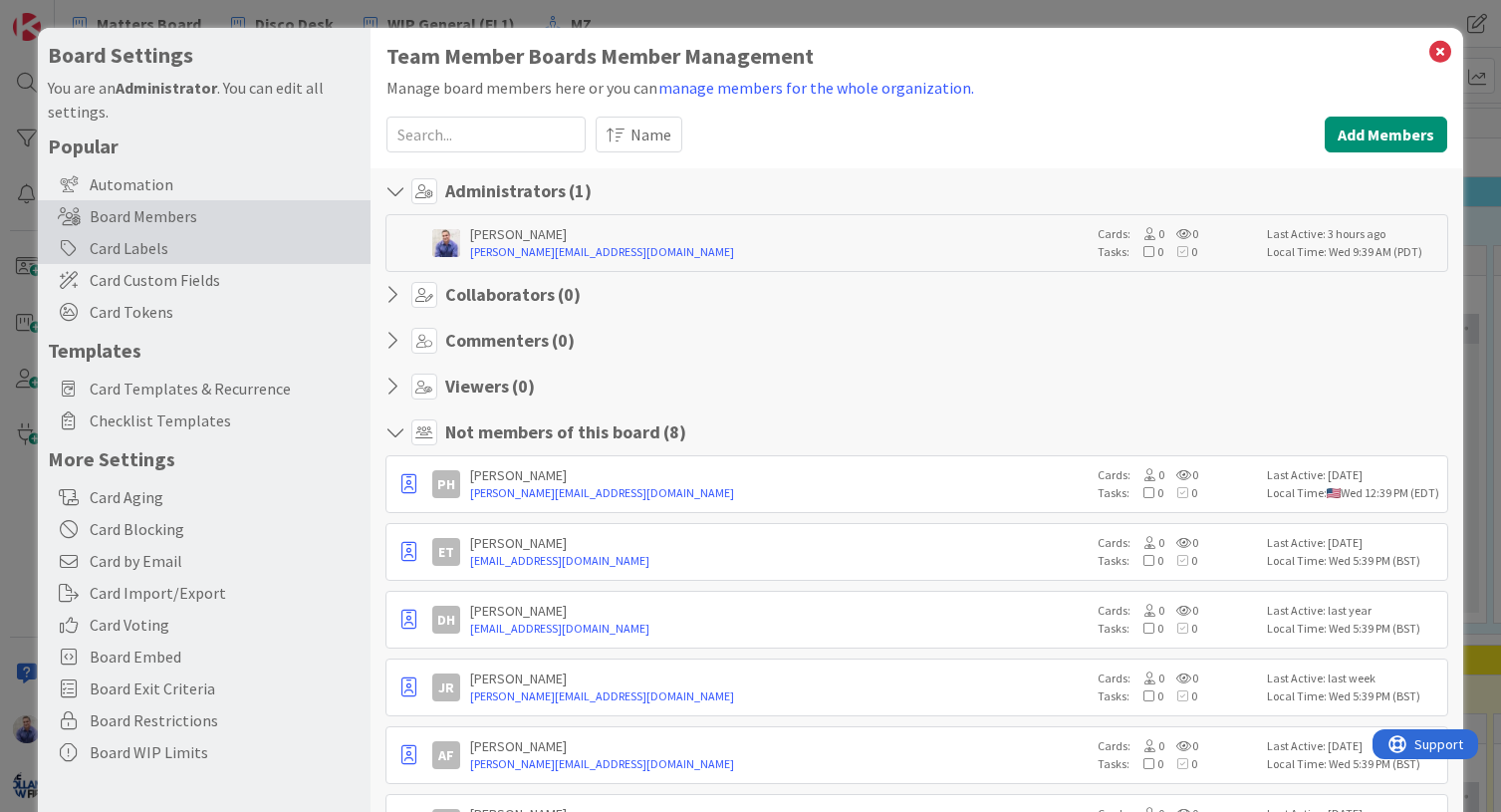
click at [163, 250] on div "Card Labels" at bounding box center [204, 248] width 333 height 32
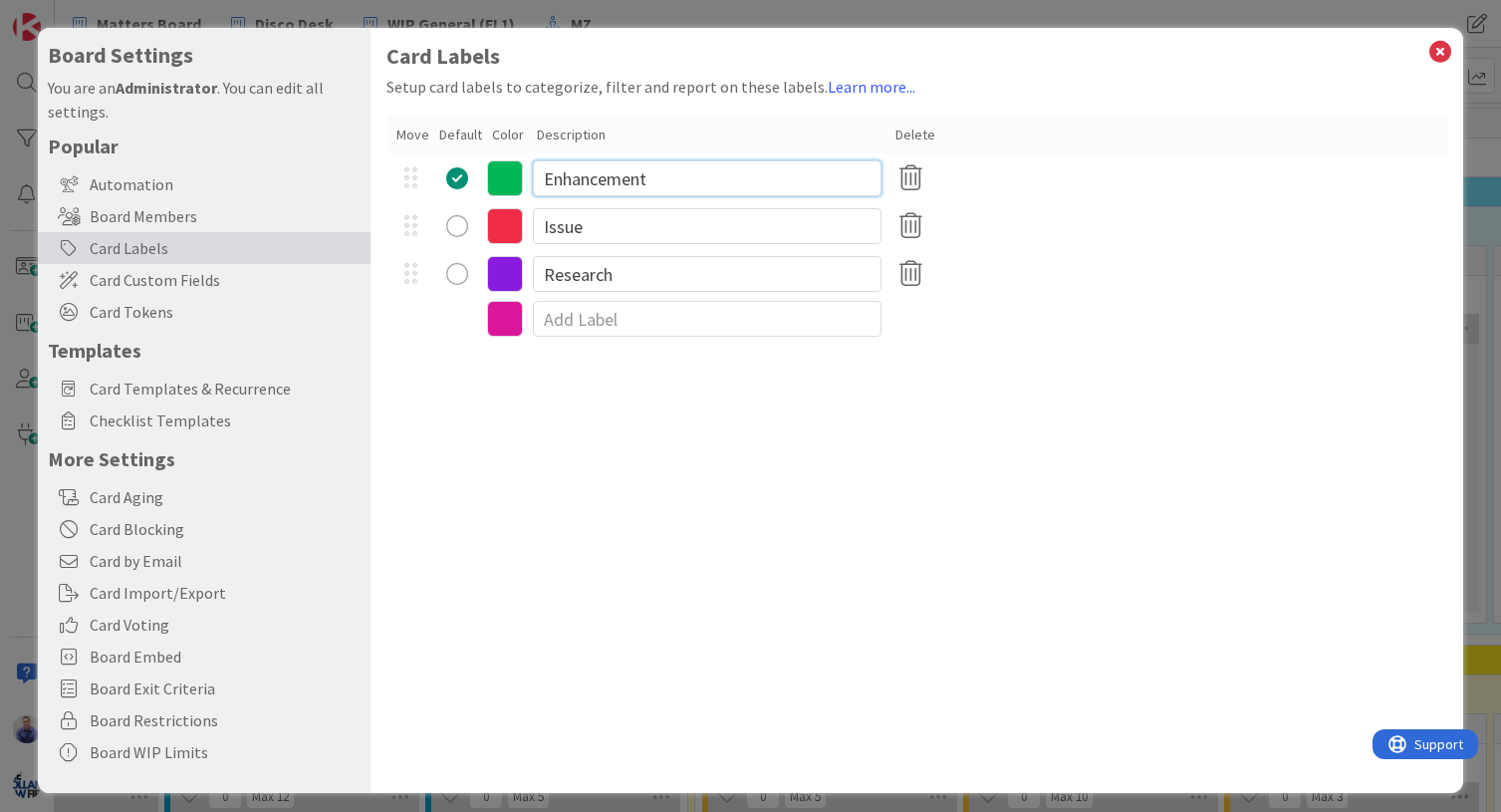
click at [622, 175] on input "Enhancement" at bounding box center [708, 178] width 349 height 36
click at [596, 180] on input "REsearch" at bounding box center [708, 178] width 349 height 36
click at [598, 179] on input "REsearch" at bounding box center [708, 178] width 349 height 36
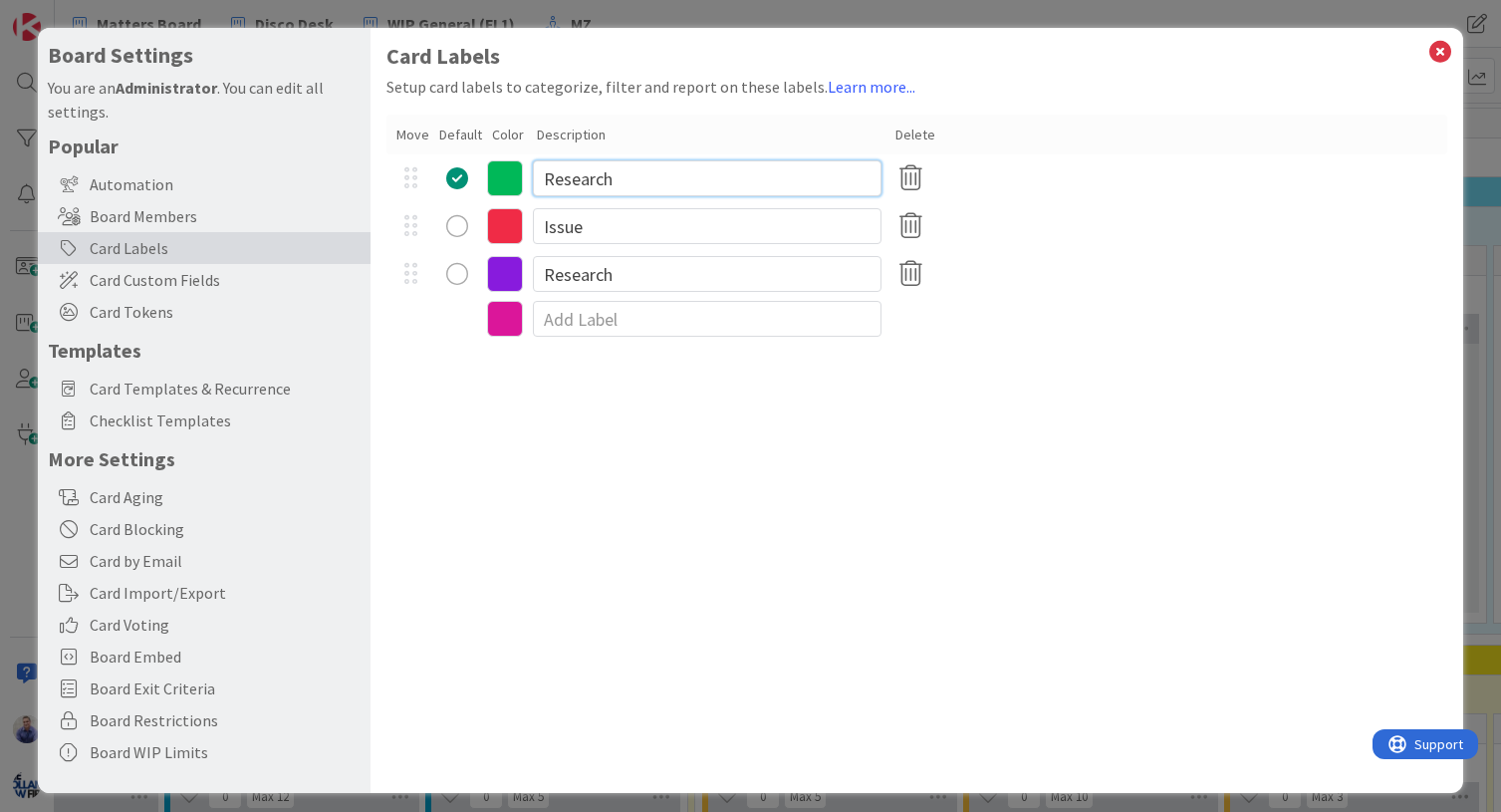
type input "Research"
click at [610, 239] on input "Issue" at bounding box center [708, 226] width 349 height 36
click at [610, 238] on input "Issue" at bounding box center [708, 226] width 349 height 36
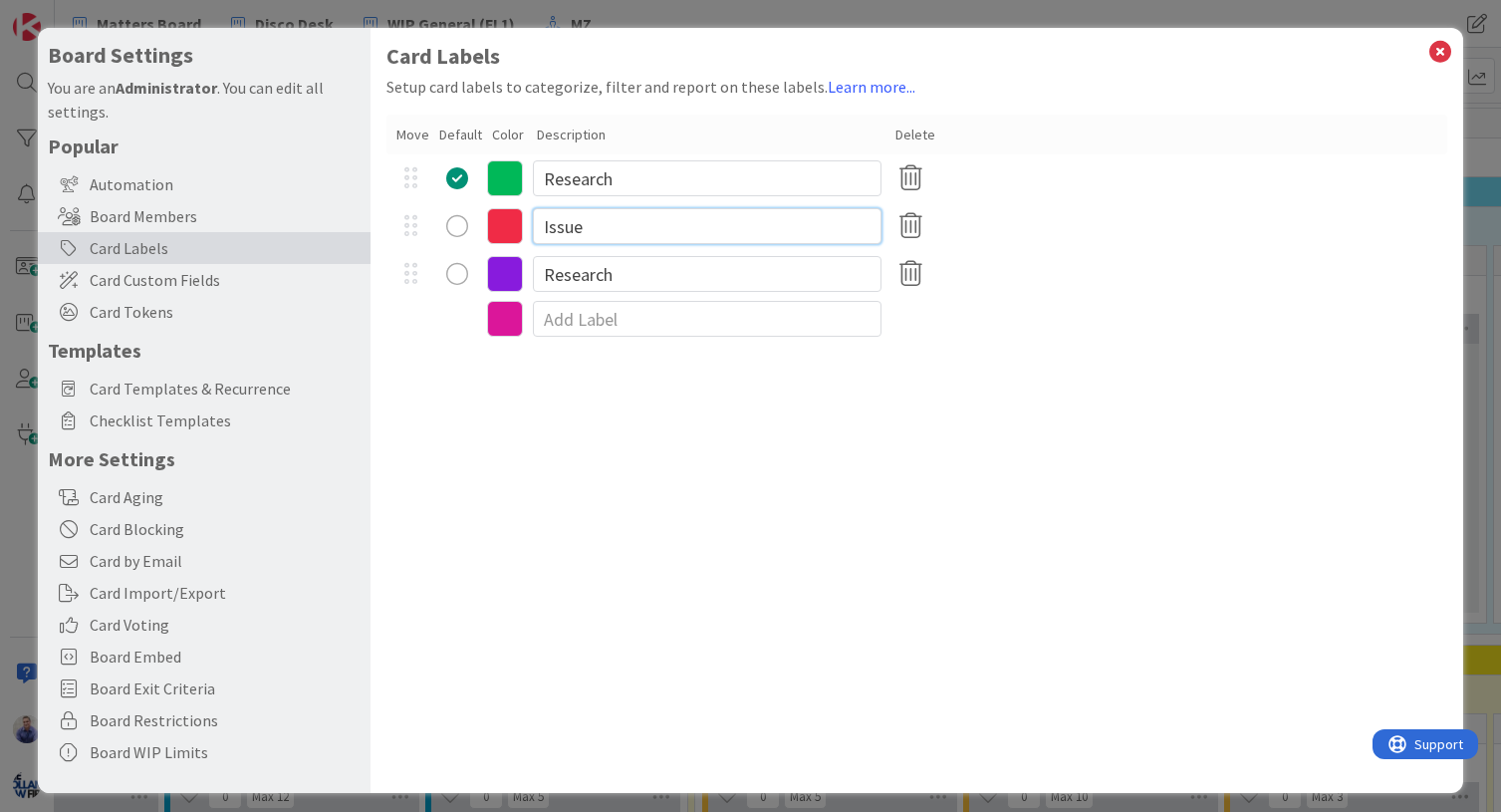
click at [610, 238] on input "Issue" at bounding box center [708, 226] width 349 height 36
type input "Drafting"
click at [586, 282] on input "Research" at bounding box center [708, 274] width 349 height 36
type input "Discovery-Related"
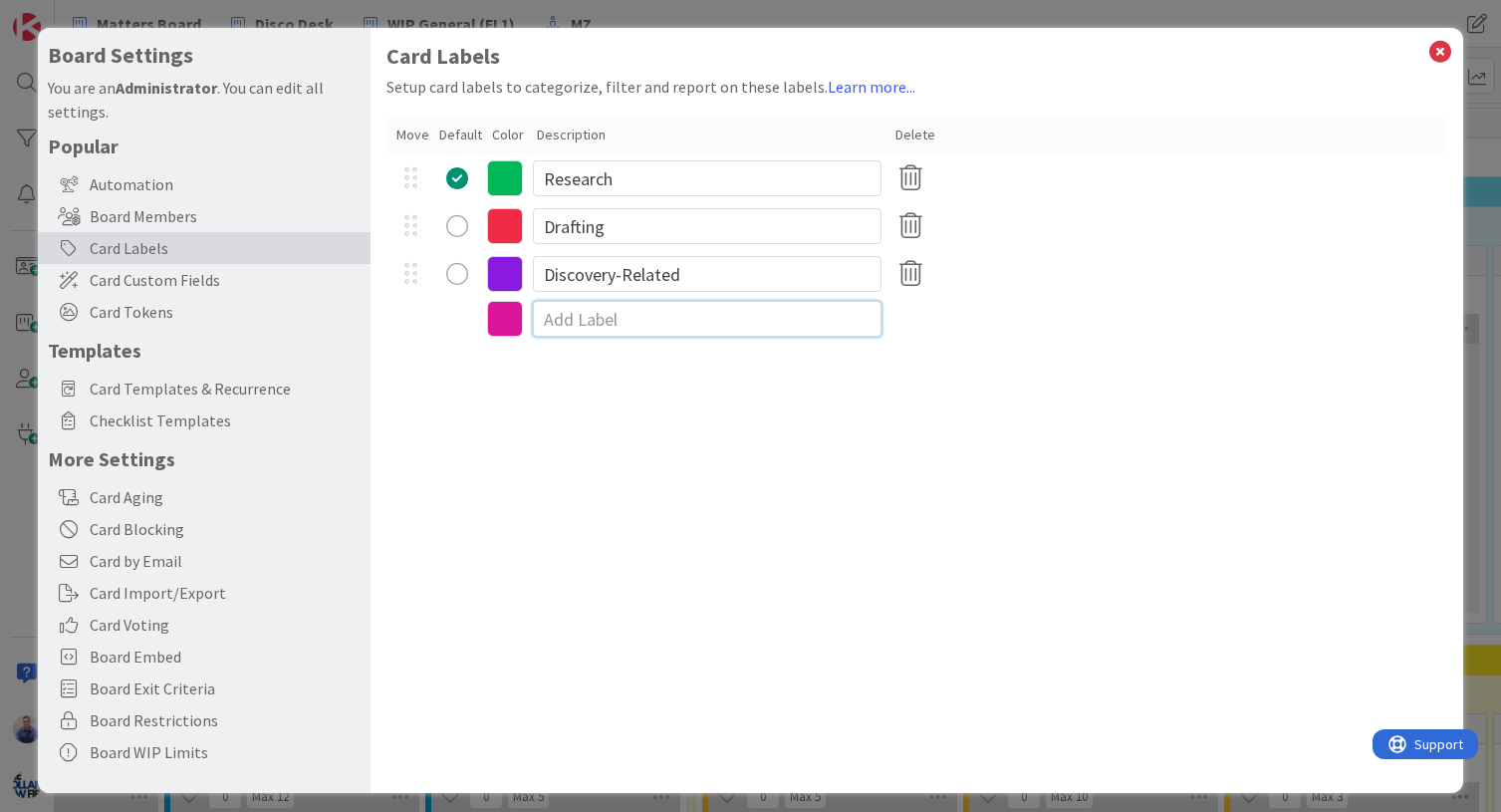
click at [582, 327] on input at bounding box center [708, 319] width 349 height 36
click at [581, 178] on input "Research" at bounding box center [708, 178] width 349 height 36
click at [703, 178] on input "Research" at bounding box center [708, 178] width 349 height 36
click at [632, 321] on input at bounding box center [708, 319] width 349 height 36
type input "Strategy"
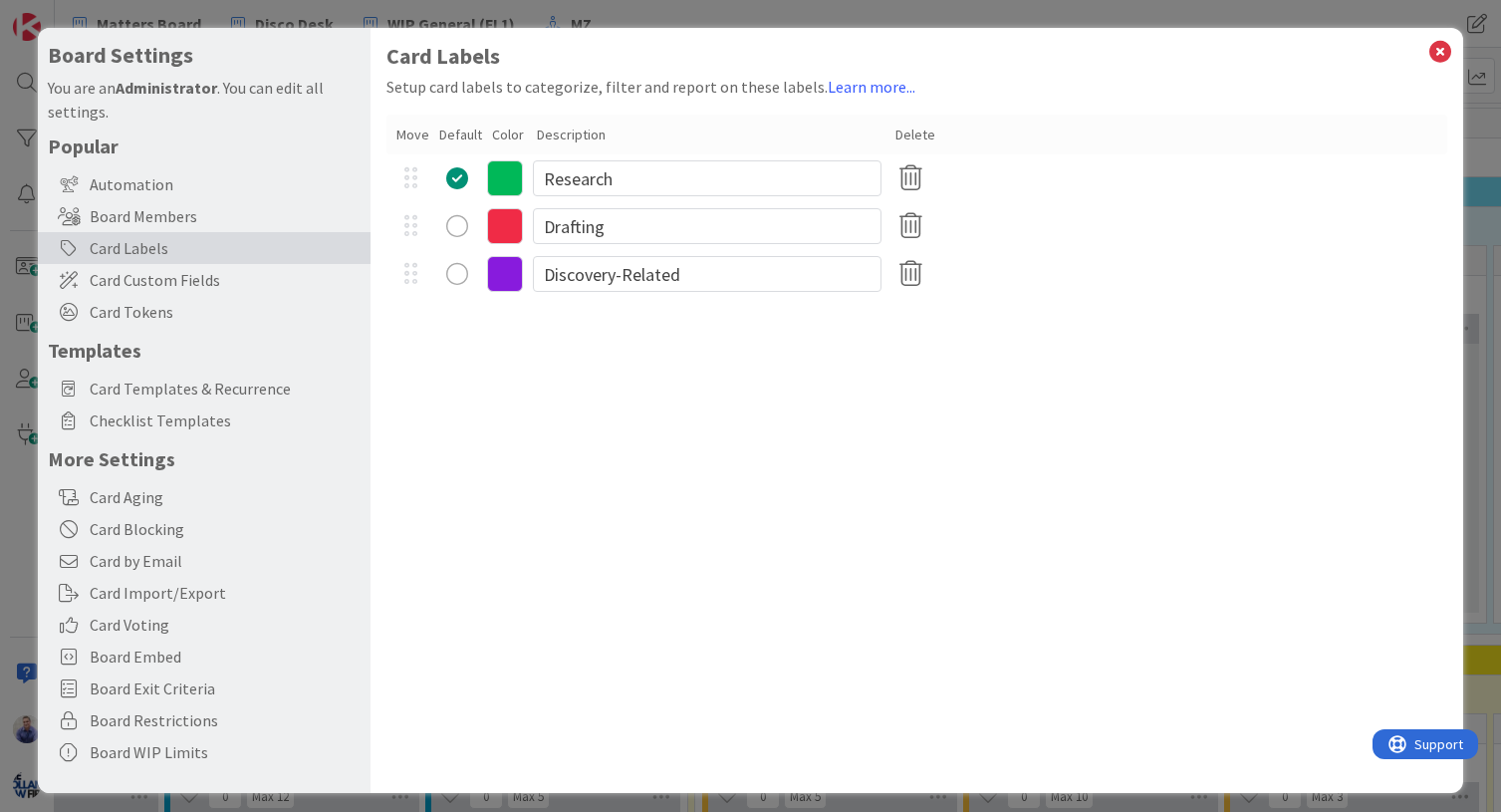
click at [670, 479] on div "Card Labels Setup card labels to categorize, filter and report on these labels.…" at bounding box center [917, 410] width 1093 height 765
click at [628, 371] on input at bounding box center [708, 367] width 349 height 36
type input "Other"
click at [510, 232] on icon at bounding box center [505, 226] width 36 height 36
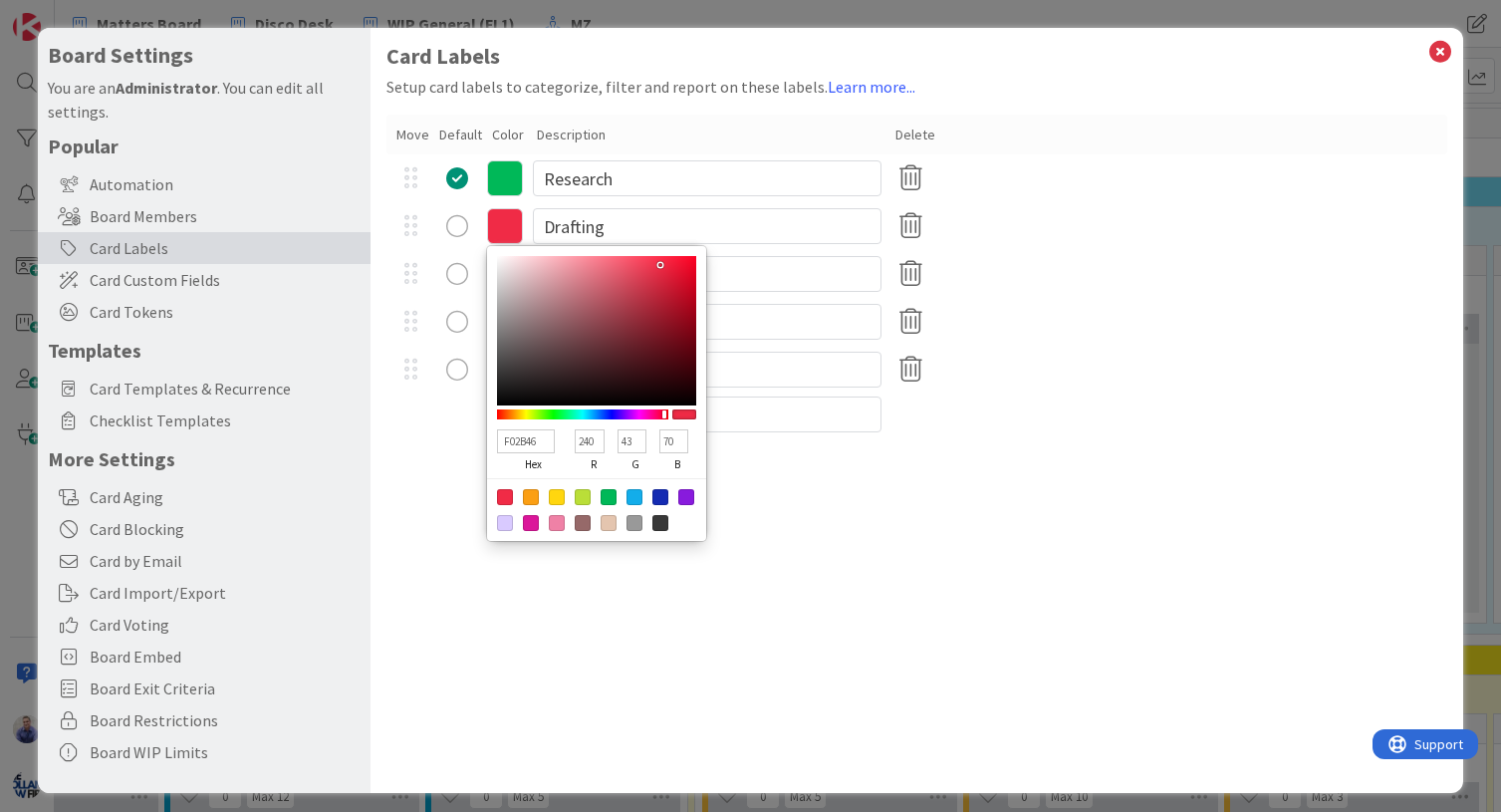
click at [606, 493] on div at bounding box center [609, 497] width 16 height 16
type input "00B858"
type input "0"
type input "184"
type input "88"
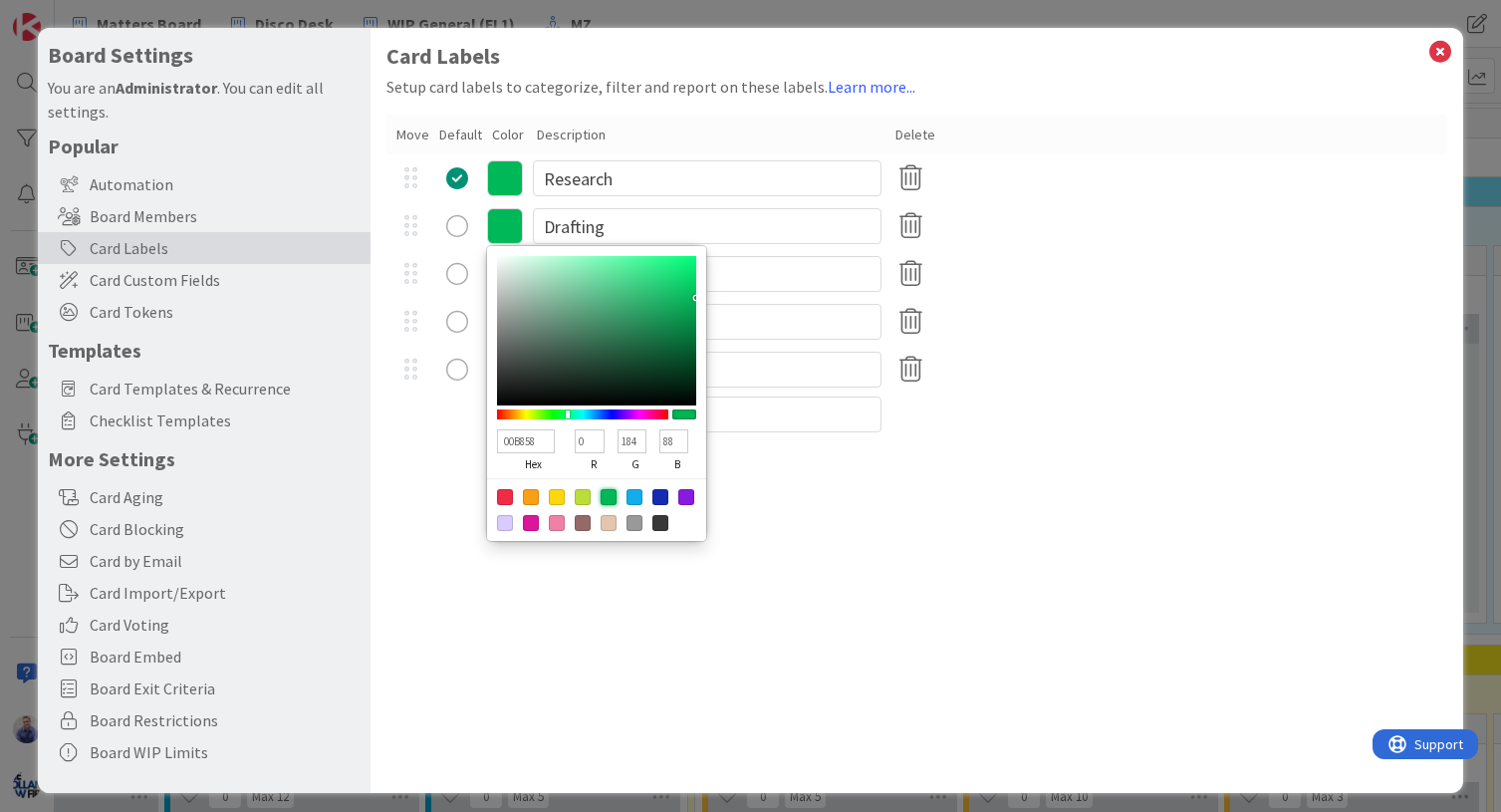
click at [512, 175] on icon at bounding box center [505, 178] width 36 height 36
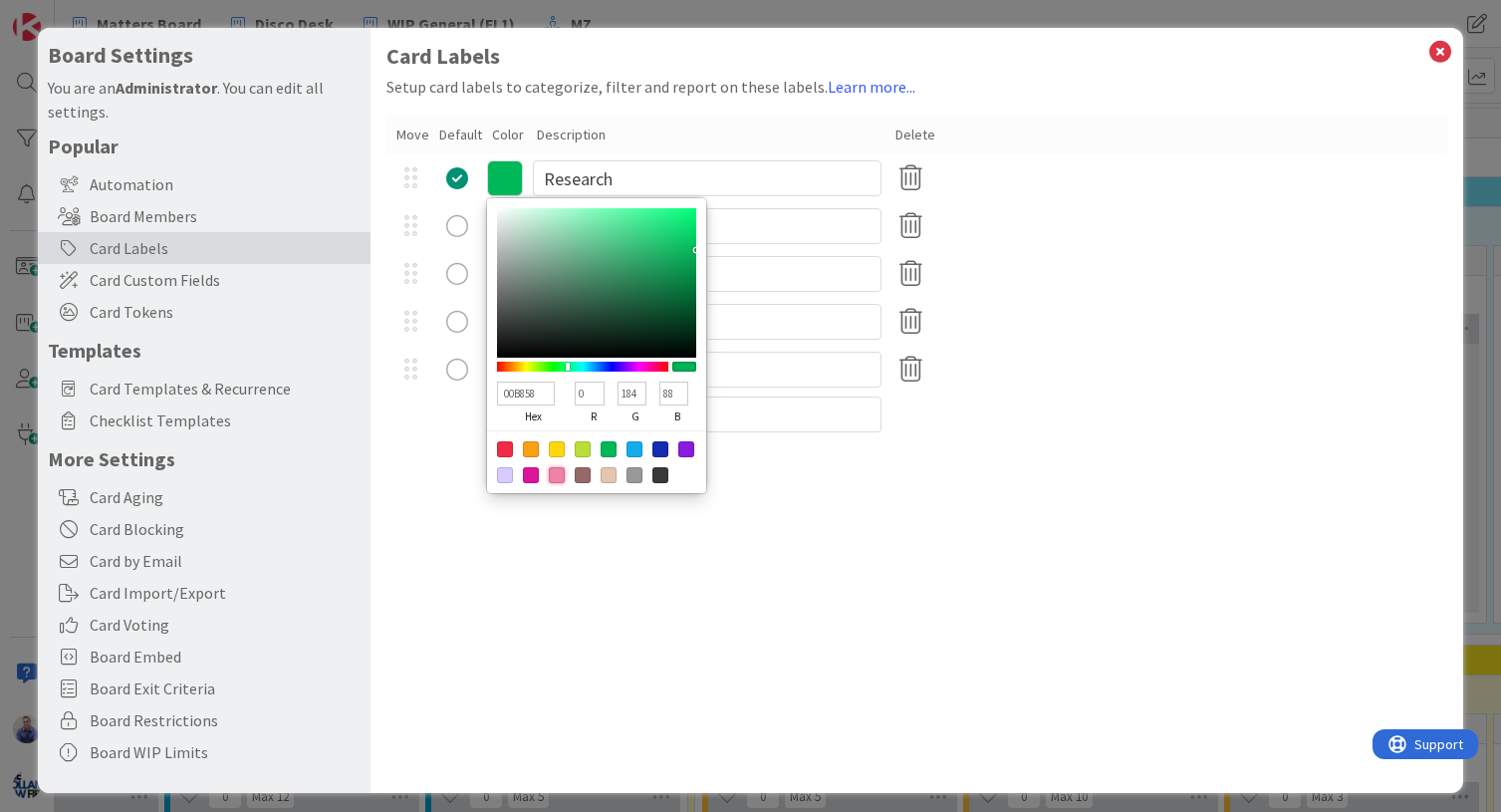
click at [559, 477] on div at bounding box center [557, 475] width 16 height 16
type input "EF81A6"
type input "239"
type input "129"
type input "166"
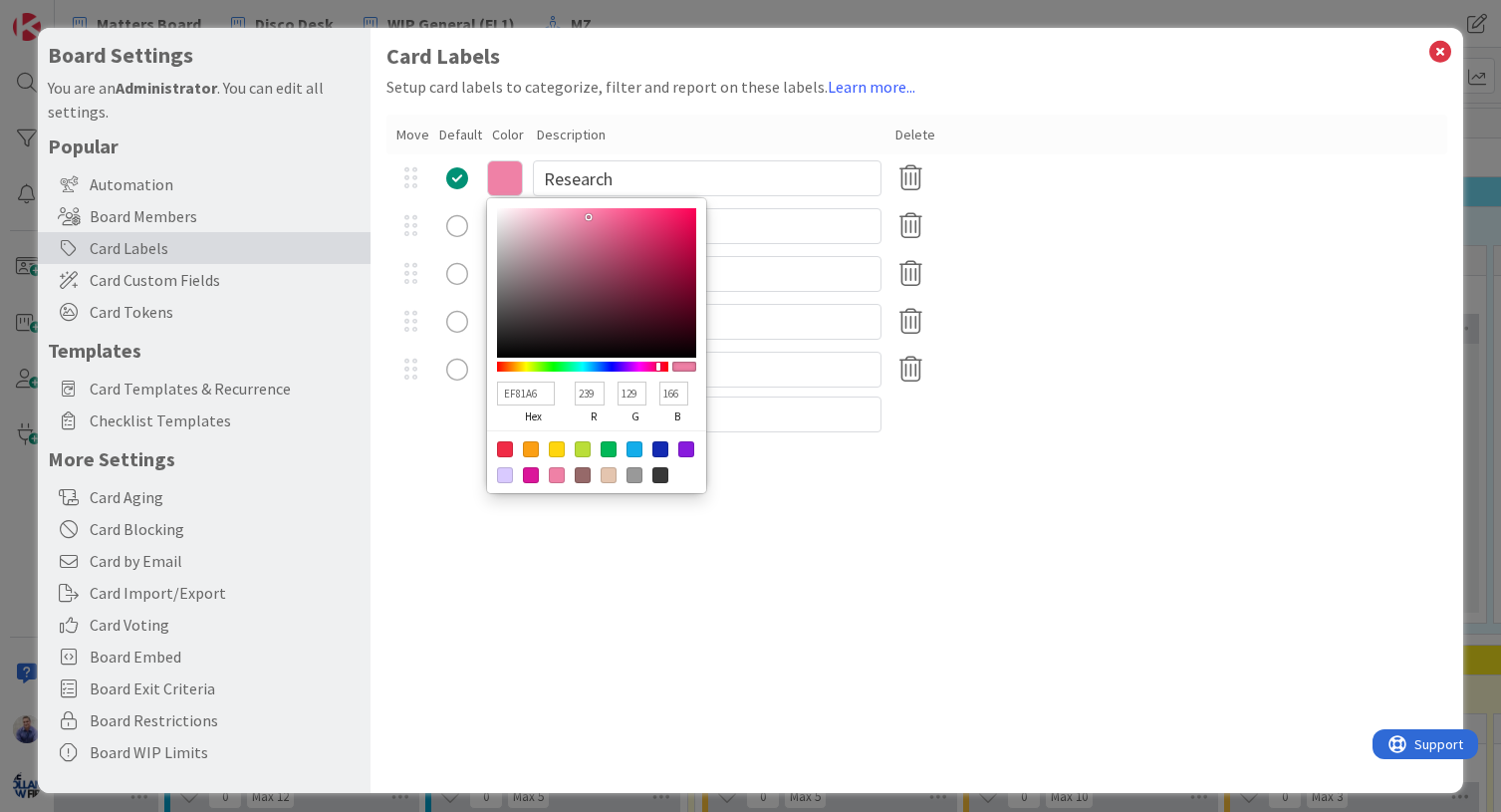
drag, startPoint x: 670, startPoint y: 556, endPoint x: 728, endPoint y: 549, distance: 58.4
click at [674, 556] on div "Card Labels Setup card labels to categorize, filter and report on these labels.…" at bounding box center [917, 410] width 1093 height 765
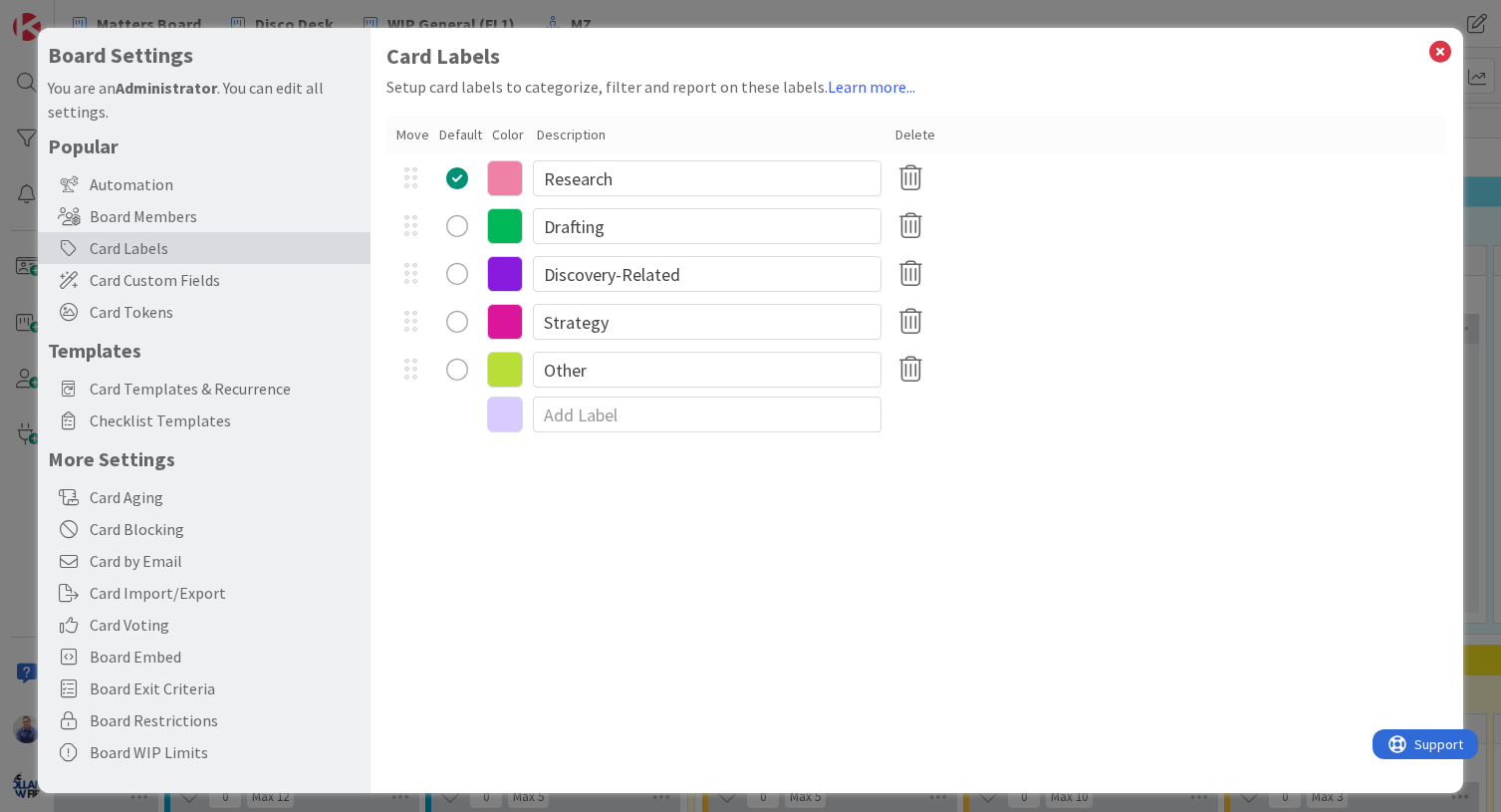
click at [513, 323] on icon at bounding box center [505, 322] width 36 height 36
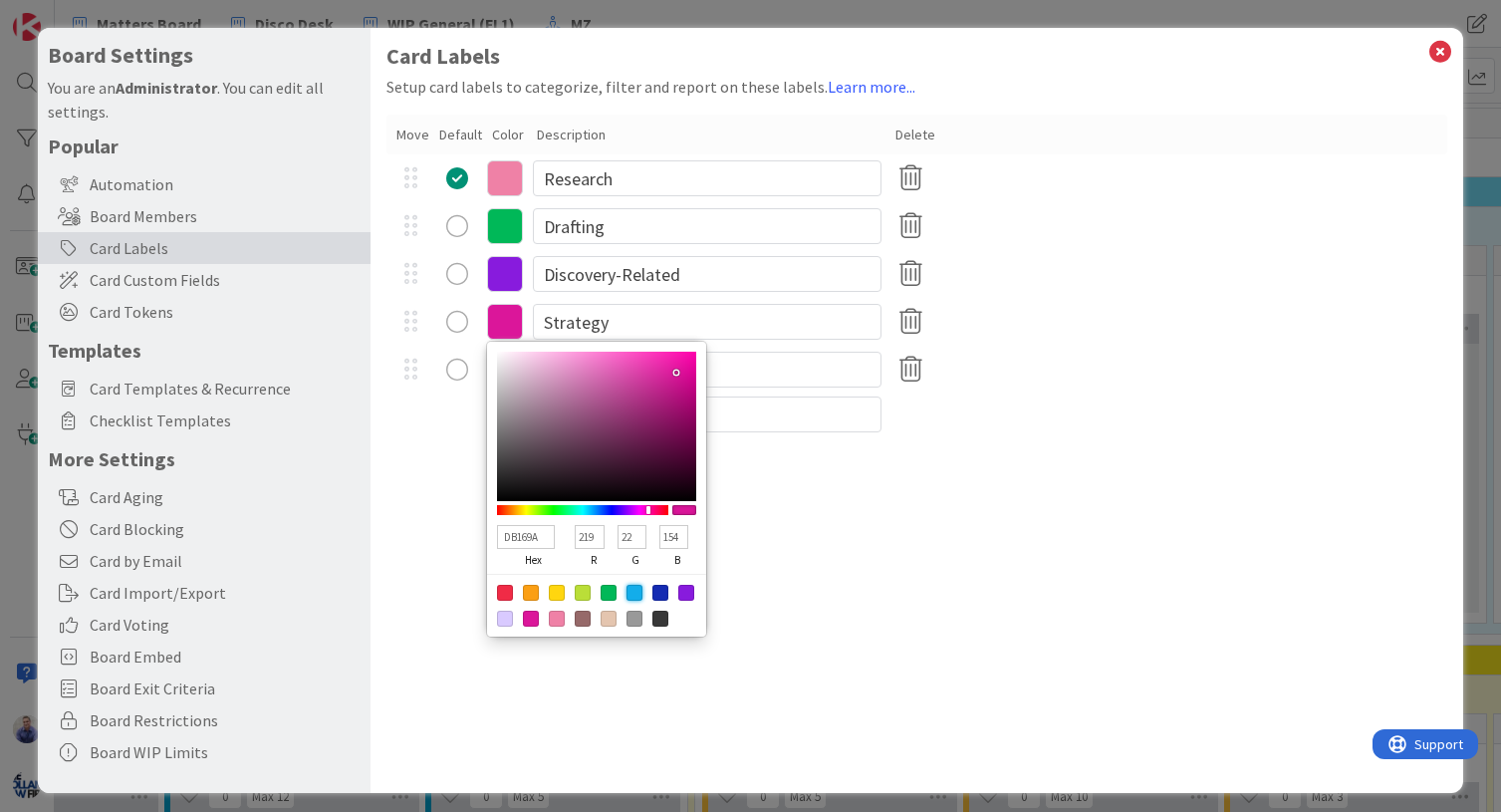
click at [632, 597] on div at bounding box center [635, 593] width 16 height 16
type input "13ADEA"
type input "19"
type input "173"
type input "234"
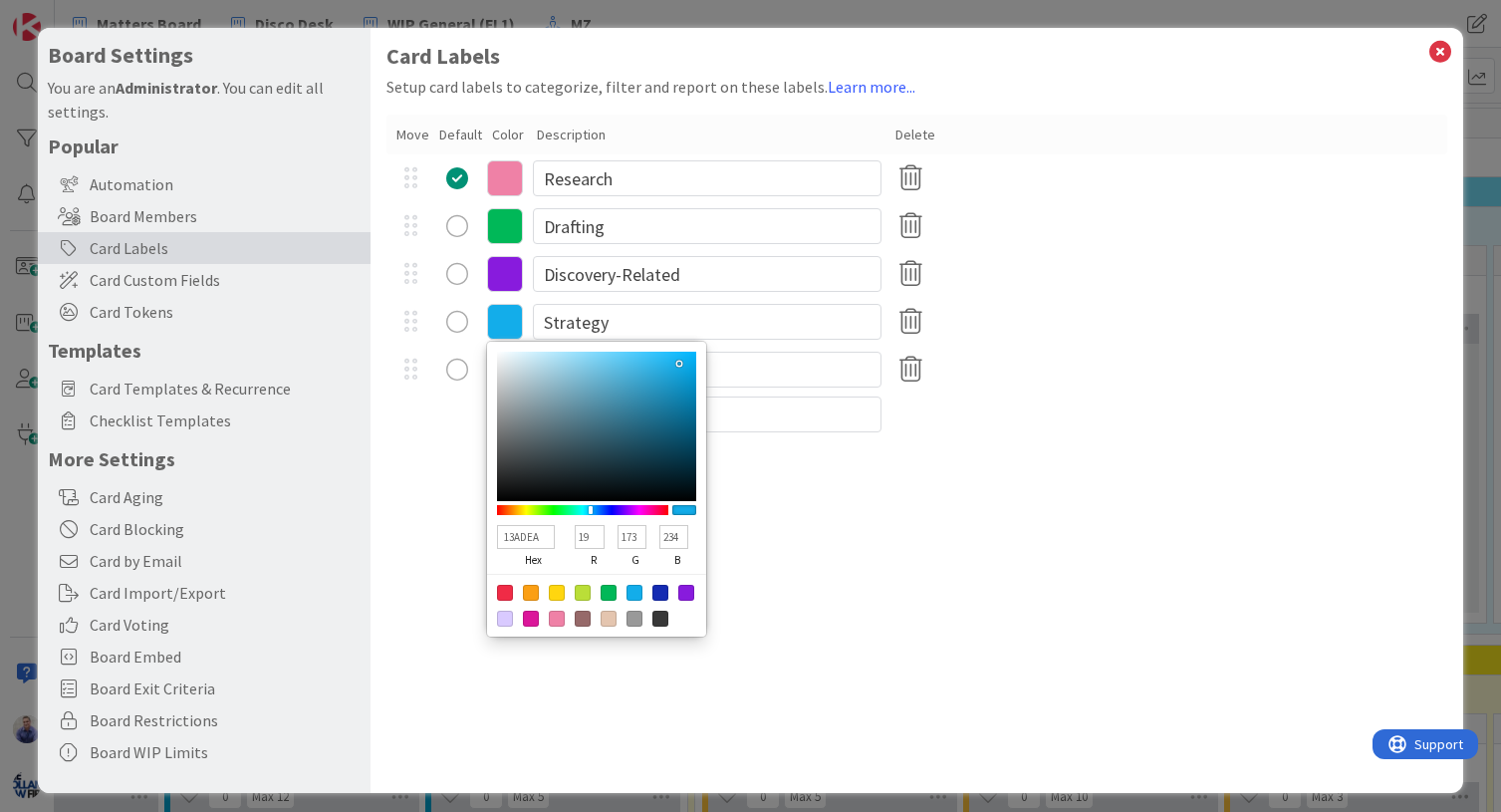
drag, startPoint x: 804, startPoint y: 681, endPoint x: 807, endPoint y: 668, distance: 13.3
click at [804, 681] on div "Card Labels Setup card labels to categorize, filter and report on these labels.…" at bounding box center [917, 410] width 1093 height 765
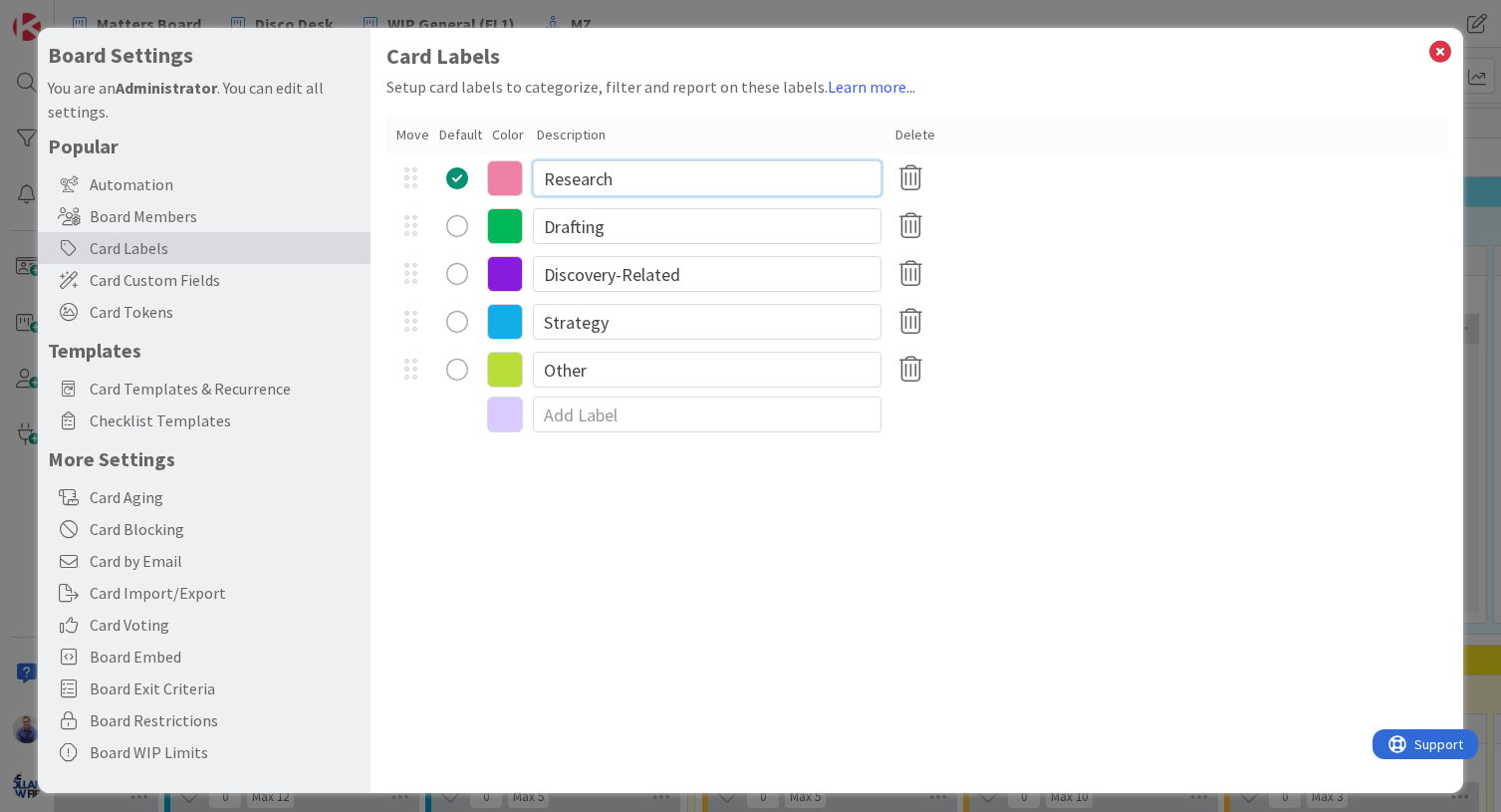
click at [596, 180] on input "Research" at bounding box center [708, 178] width 349 height 36
type input "R"
type input "B"
type input "Pre-Lit + Investigation"
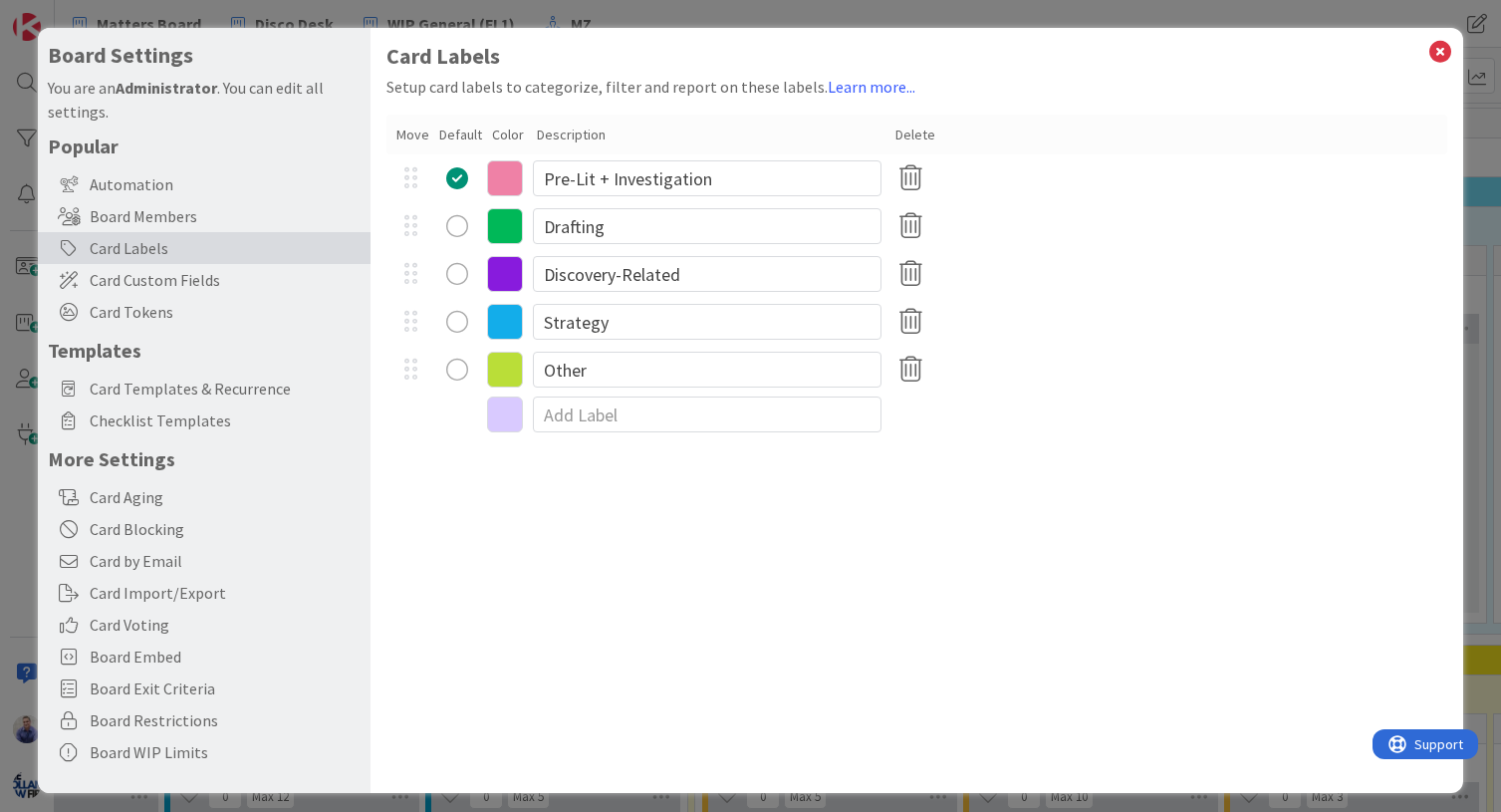
click at [1097, 519] on div "Card Labels Setup card labels to categorize, filter and report on these labels.…" at bounding box center [917, 410] width 1093 height 765
click at [575, 224] on input "Drafting" at bounding box center [708, 226] width 349 height 36
click at [577, 225] on input "Drafting" at bounding box center [708, 226] width 349 height 36
click at [635, 269] on input "Discovery-Related" at bounding box center [708, 274] width 349 height 36
click at [622, 271] on input "Discovery-Related" at bounding box center [708, 274] width 349 height 36
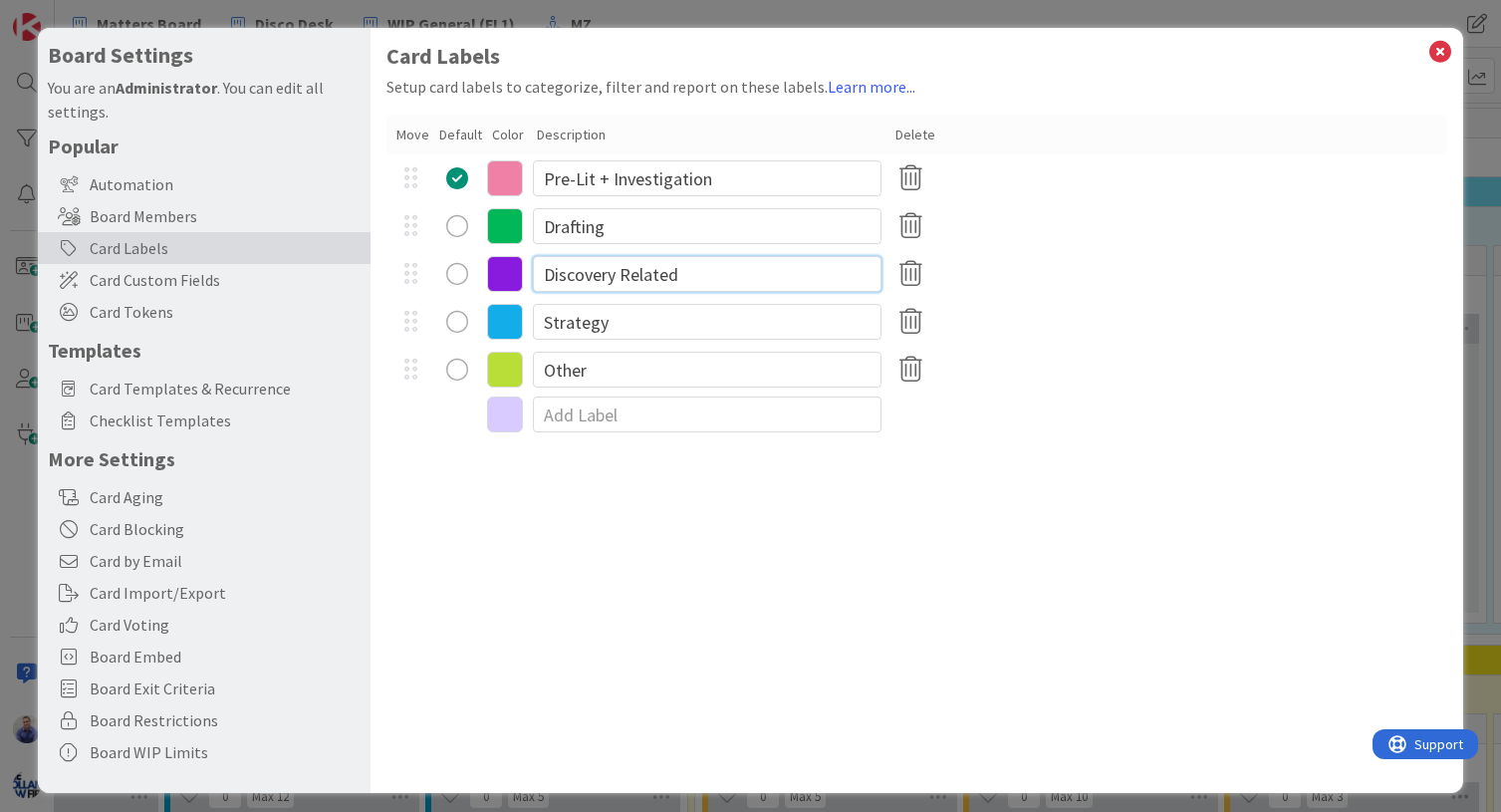
type input "Discovery Related"
drag, startPoint x: 652, startPoint y: 578, endPoint x: 598, endPoint y: 401, distance: 185.1
click at [652, 577] on div "Card Labels Setup card labels to categorize, filter and report on these labels.…" at bounding box center [917, 410] width 1093 height 765
click at [641, 323] on input "Strategy" at bounding box center [708, 322] width 349 height 36
click at [630, 364] on input "Other" at bounding box center [708, 370] width 349 height 36
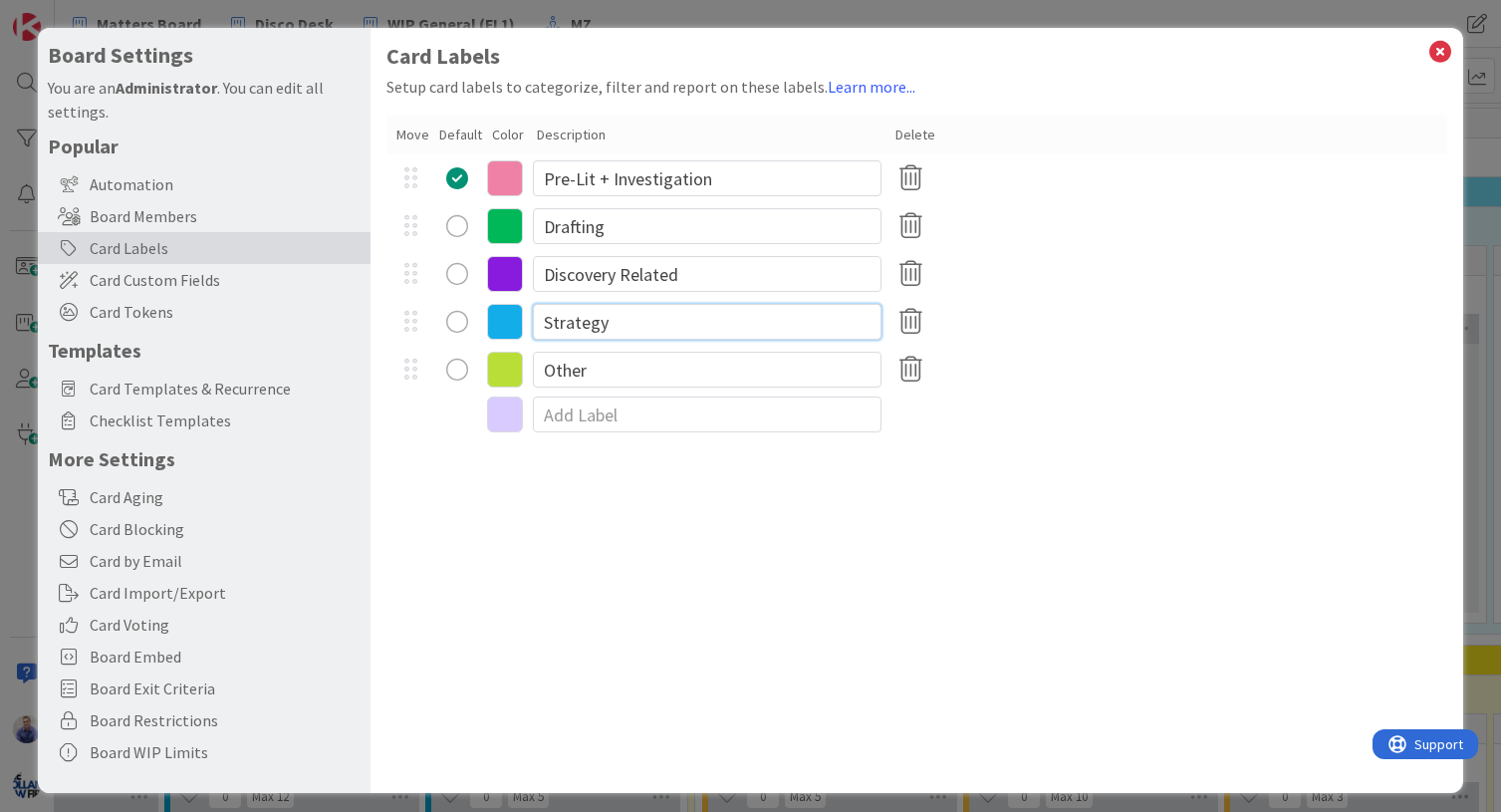
click at [651, 328] on input "Strategy" at bounding box center [708, 322] width 349 height 36
click at [654, 368] on input "Other" at bounding box center [708, 370] width 349 height 36
click at [694, 329] on input "Strategy" at bounding box center [708, 322] width 349 height 36
click at [706, 517] on div "Card Labels Setup card labels to categorize, filter and report on these labels.…" at bounding box center [917, 410] width 1093 height 765
click at [1249, 50] on icon at bounding box center [1440, 52] width 26 height 28
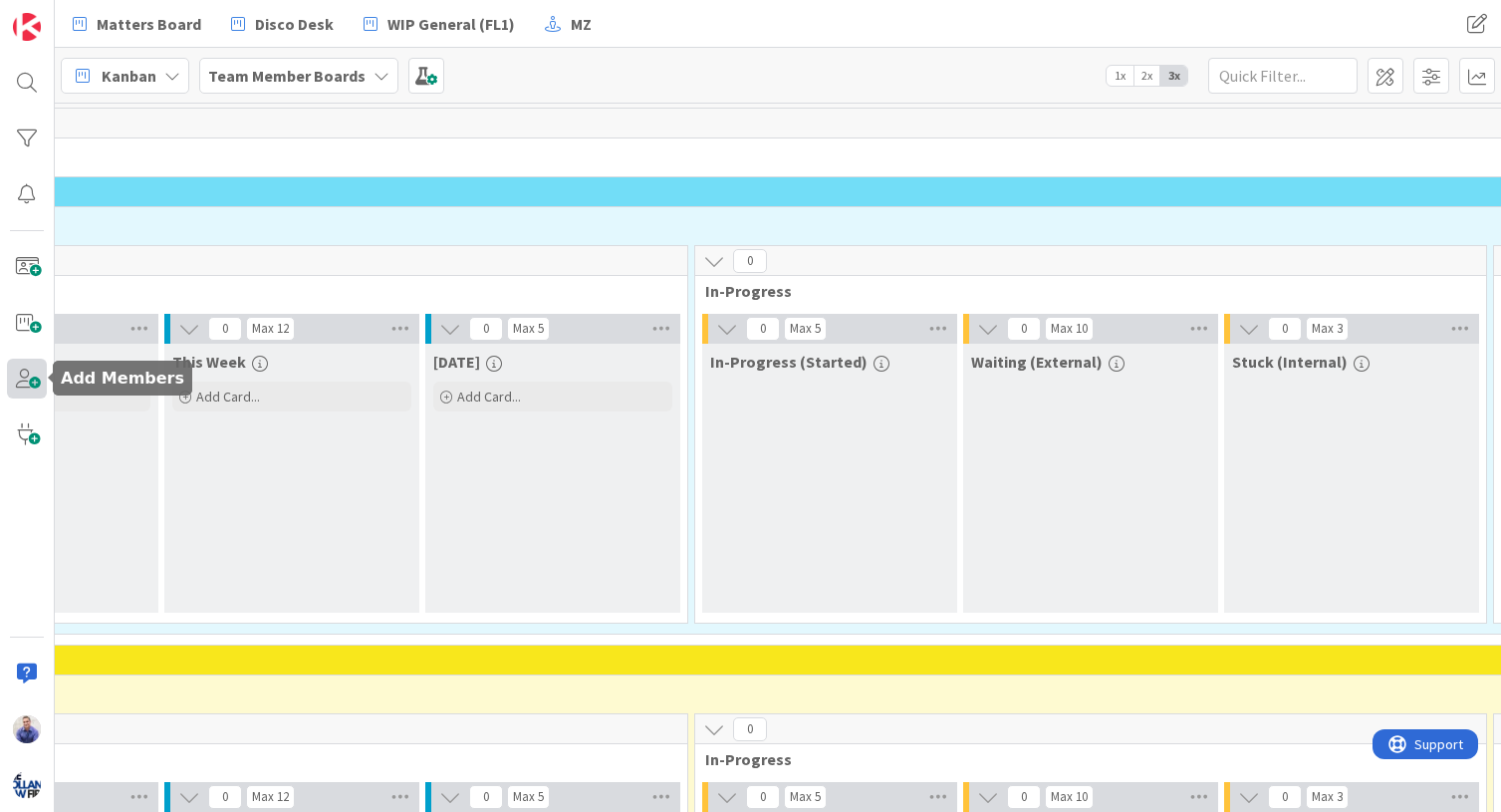
click at [28, 383] on span at bounding box center [27, 379] width 40 height 40
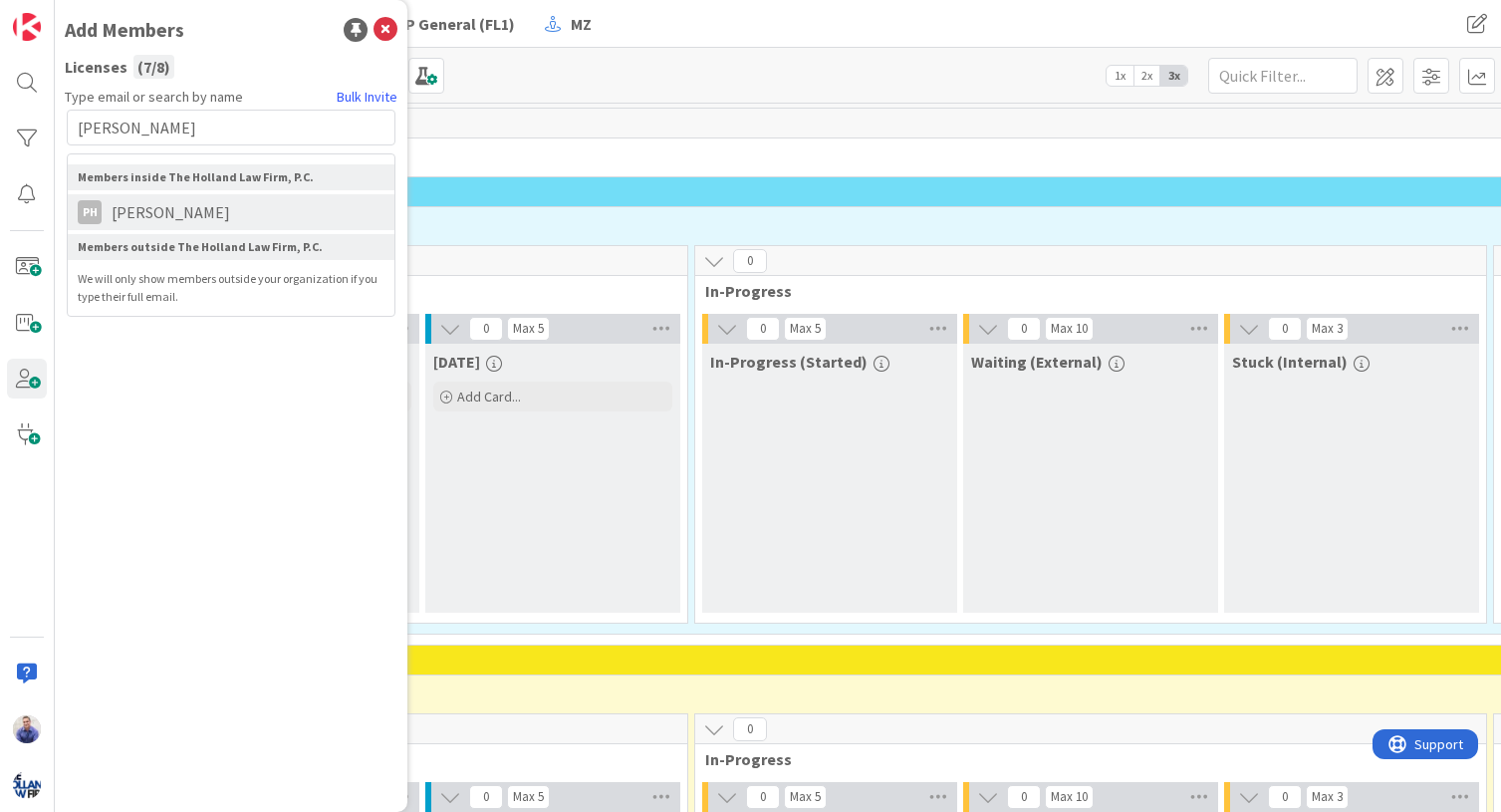
type input "peter"
click at [111, 217] on span "[PERSON_NAME]" at bounding box center [170, 212] width 139 height 24
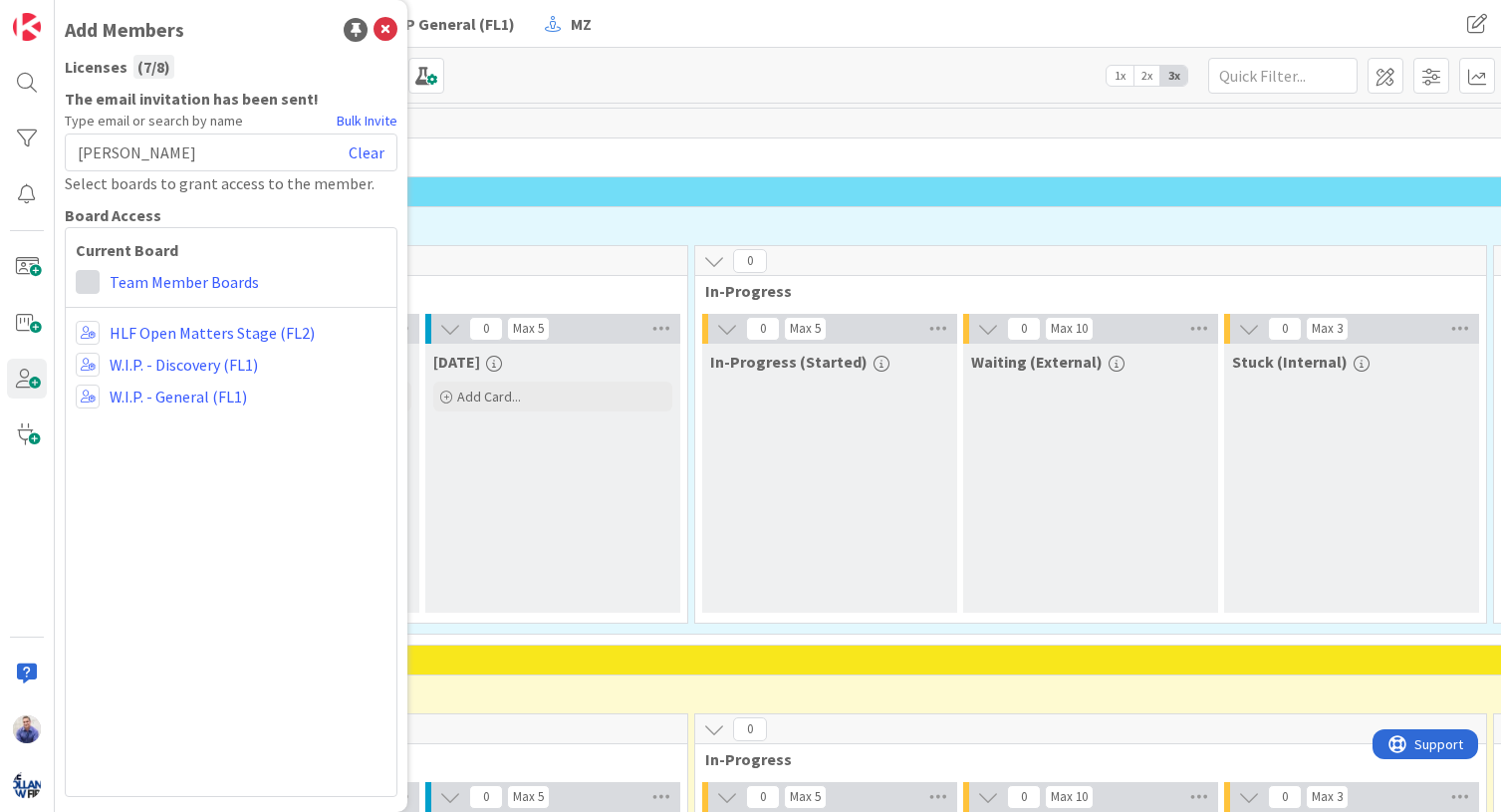
click at [93, 281] on span at bounding box center [88, 282] width 24 height 24
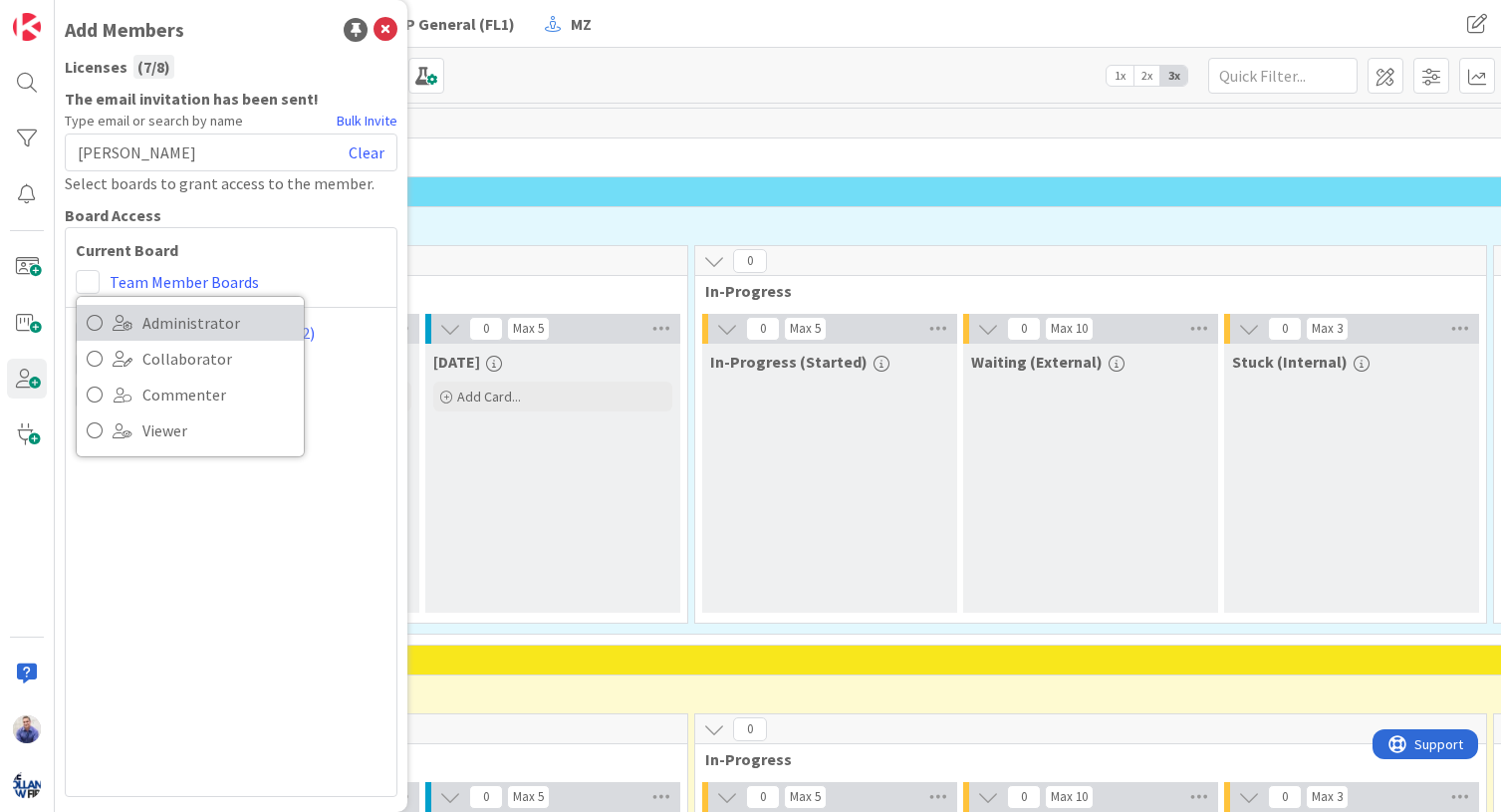
click at [96, 321] on icon at bounding box center [95, 323] width 16 height 30
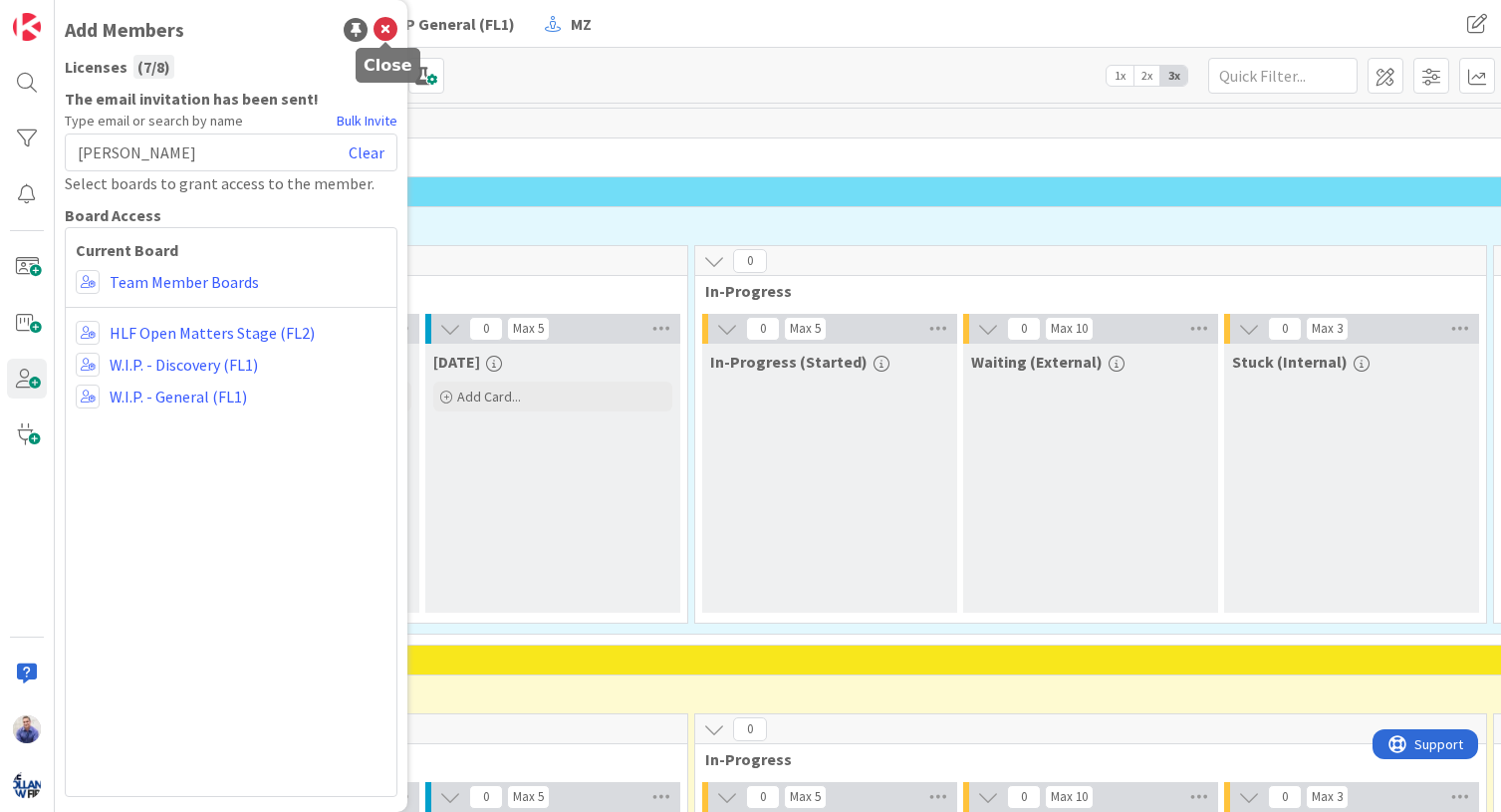
click at [390, 30] on icon at bounding box center [386, 30] width 24 height 24
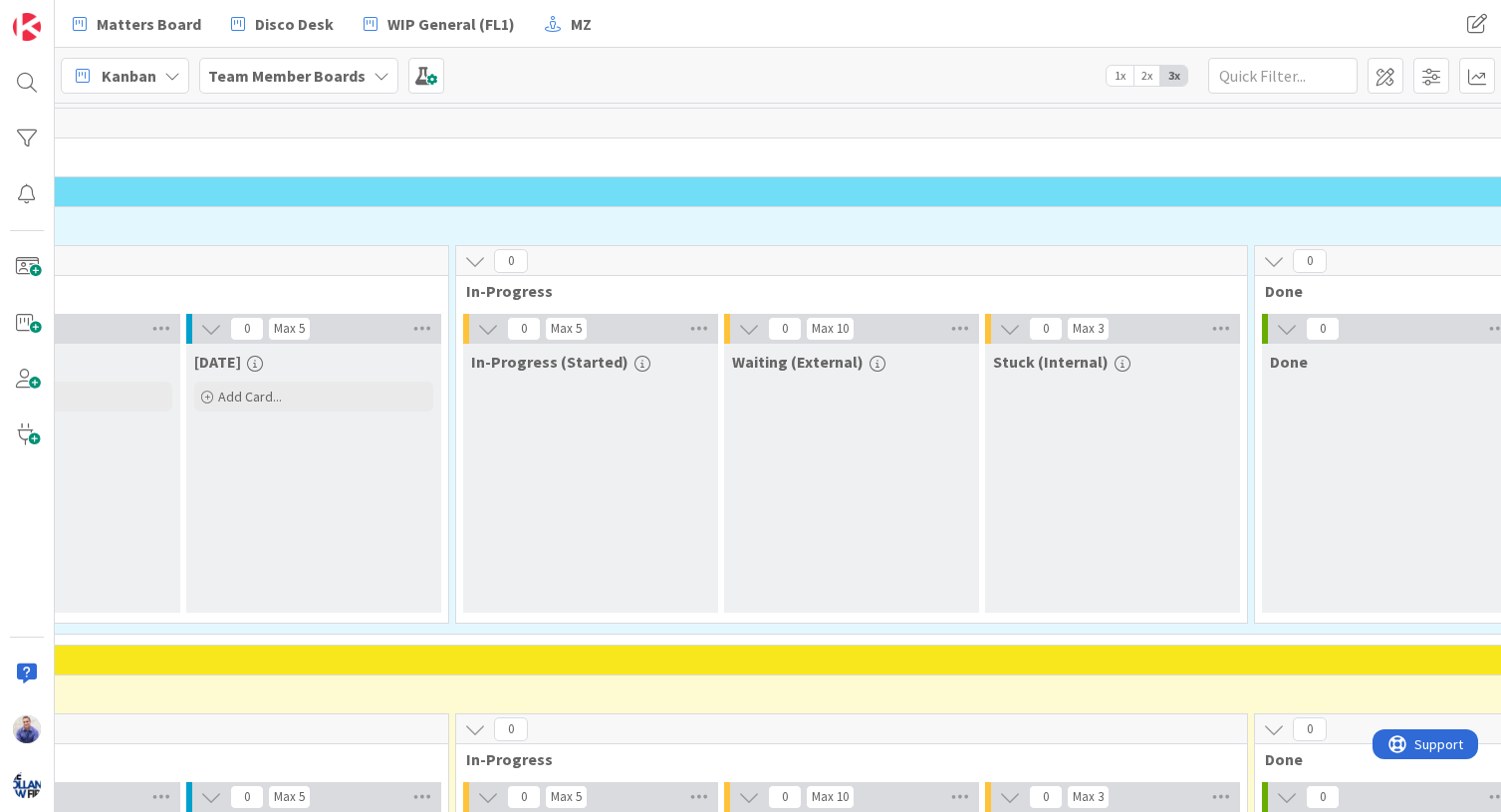
scroll to position [0, 726]
drag, startPoint x: 898, startPoint y: 364, endPoint x: 739, endPoint y: 362, distance: 159.0
click at [739, 361] on div "Waiting (External)" at bounding box center [857, 362] width 239 height 20
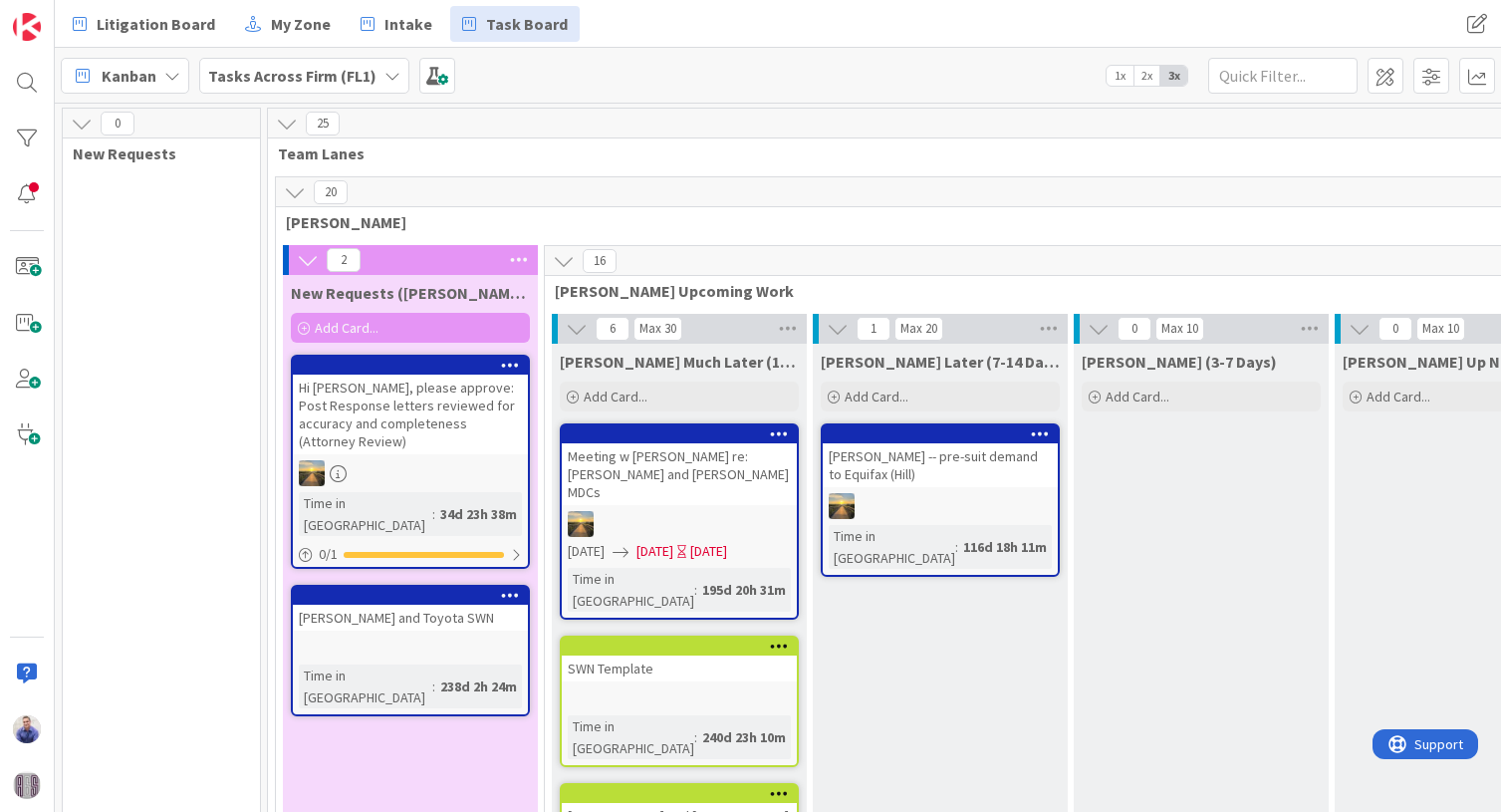
click at [1122, 81] on span "1x" at bounding box center [1119, 76] width 27 height 20
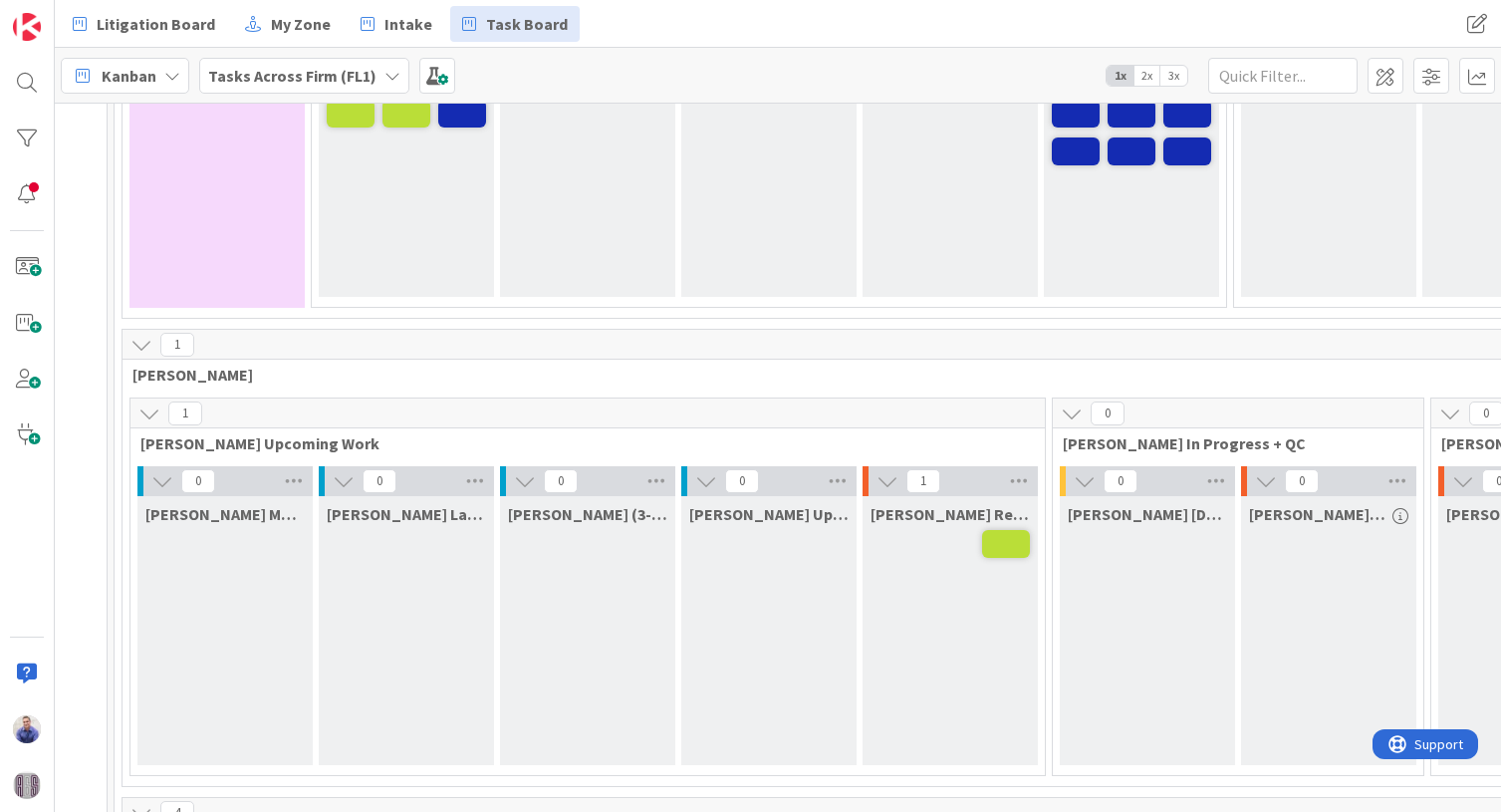
scroll to position [356, 153]
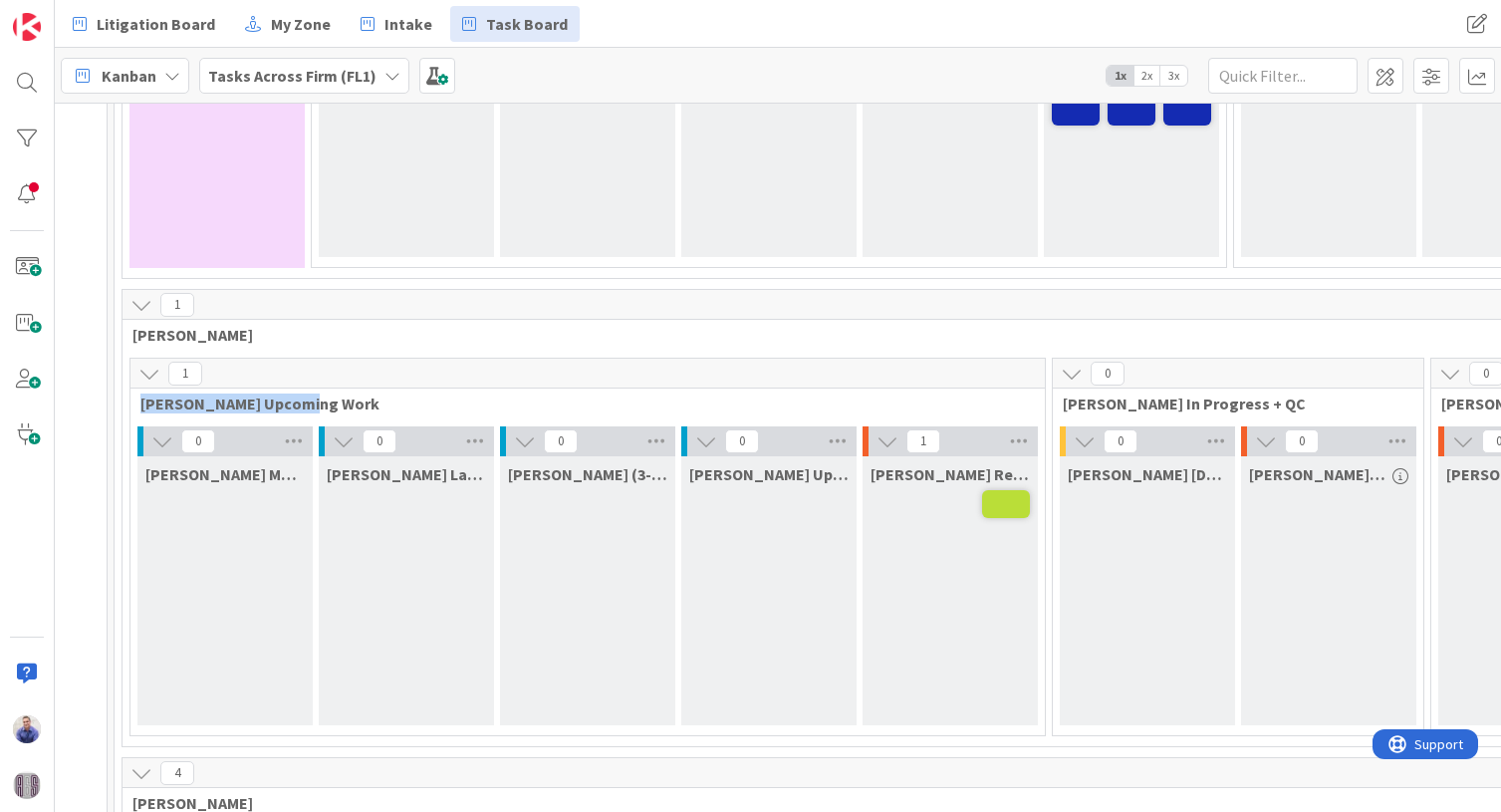
drag, startPoint x: 157, startPoint y: 406, endPoint x: 855, endPoint y: 405, distance: 698.0
click at [855, 405] on span "Howard Upcoming Work" at bounding box center [580, 404] width 880 height 20
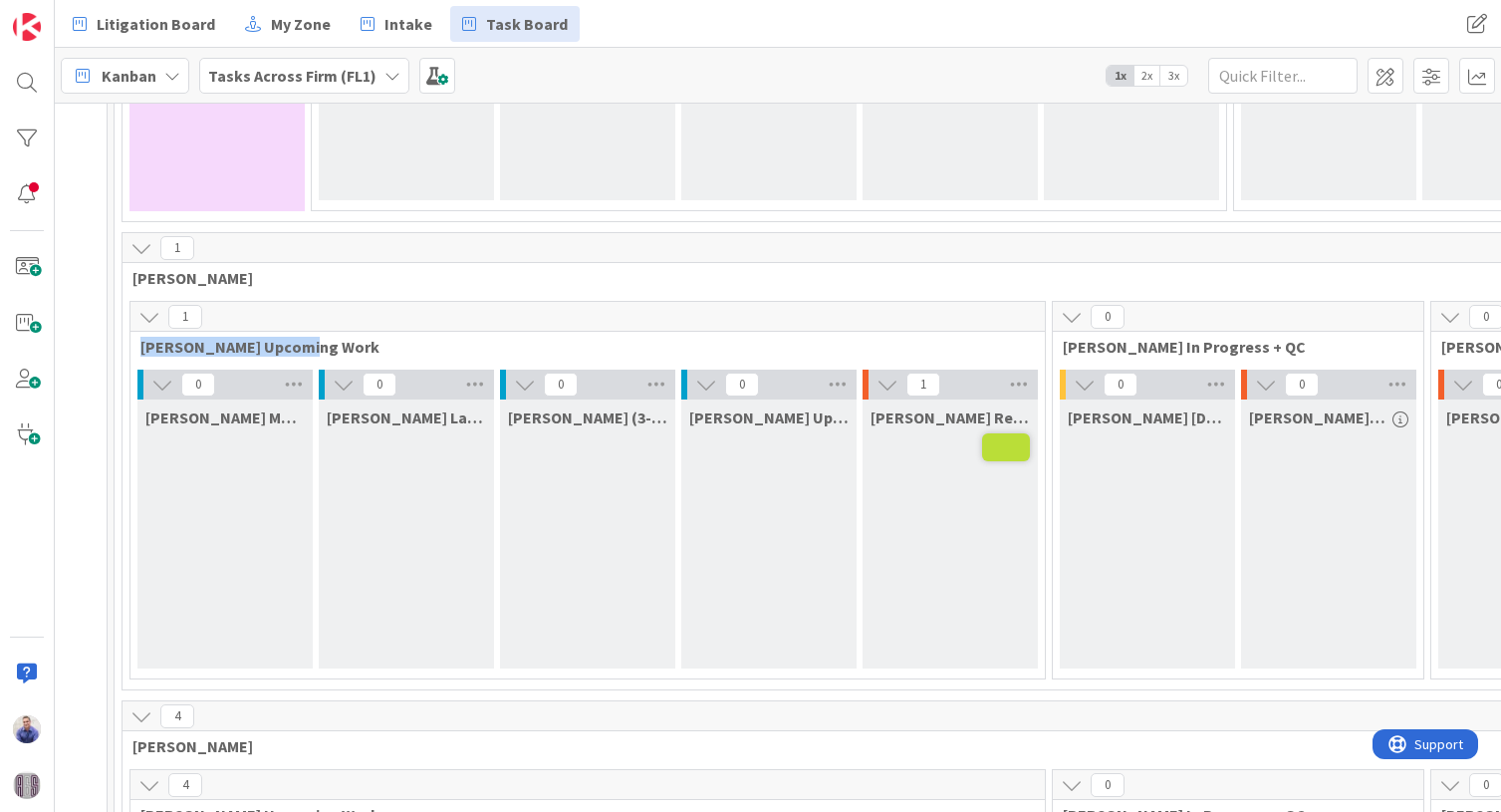
scroll to position [460, 153]
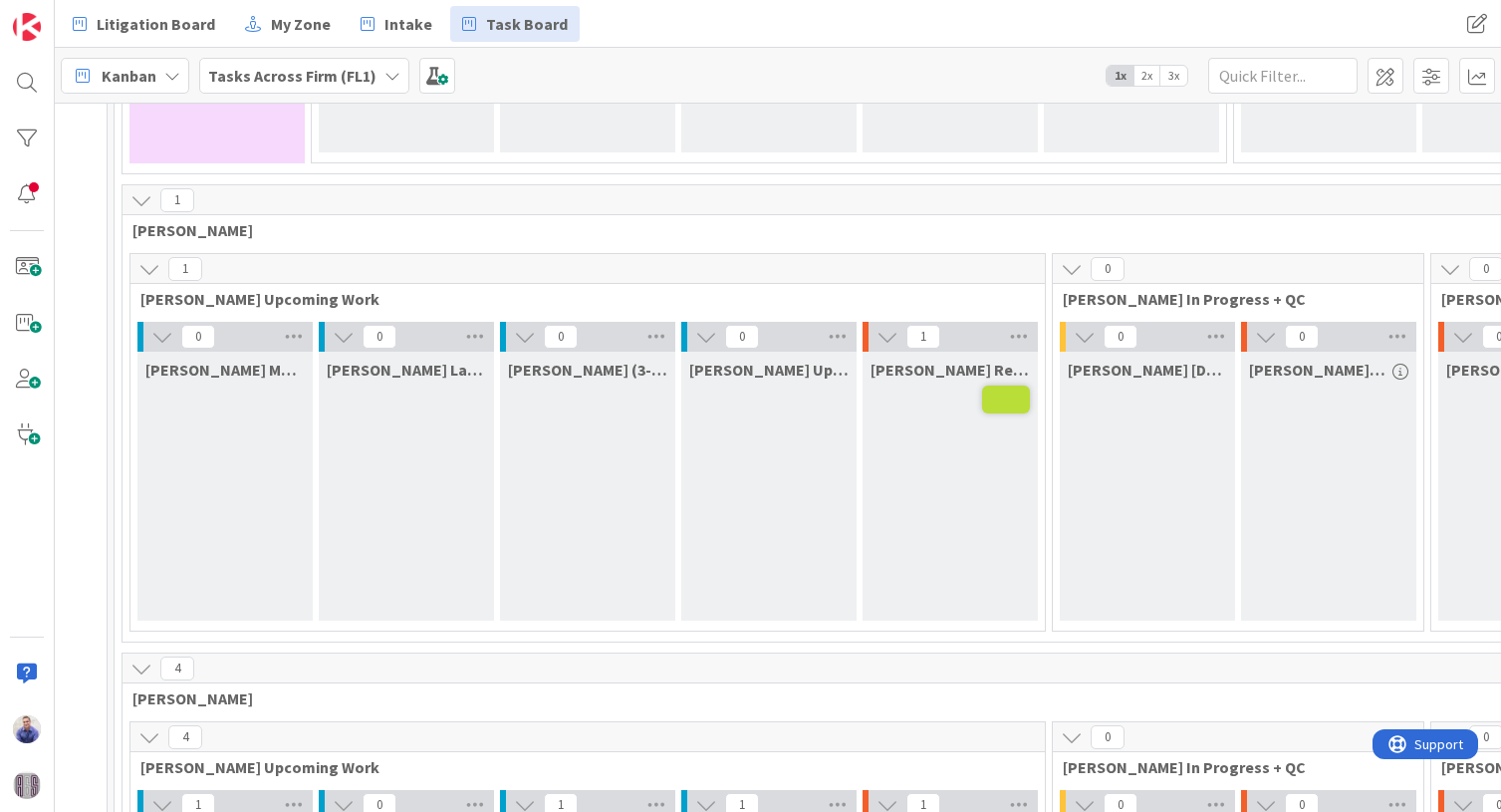
click at [833, 372] on span "Howard Up Next (1-3 Days)" at bounding box center [769, 370] width 159 height 20
click at [844, 371] on span "Howard Up Next (1-3 Days)" at bounding box center [769, 370] width 159 height 20
click at [831, 371] on span "Howard Up Next (1-3 Days)" at bounding box center [769, 370] width 159 height 20
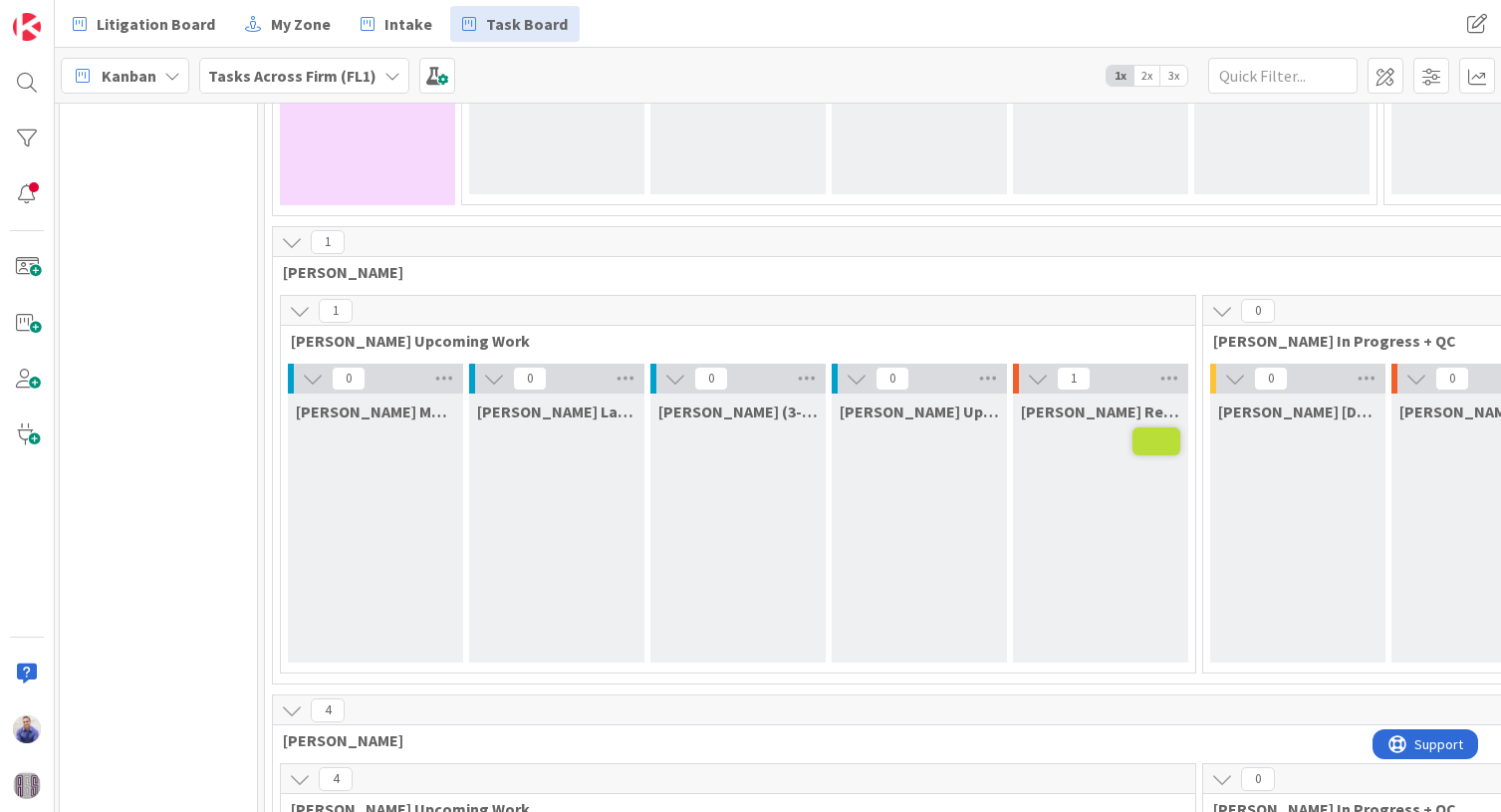
scroll to position [0, 3]
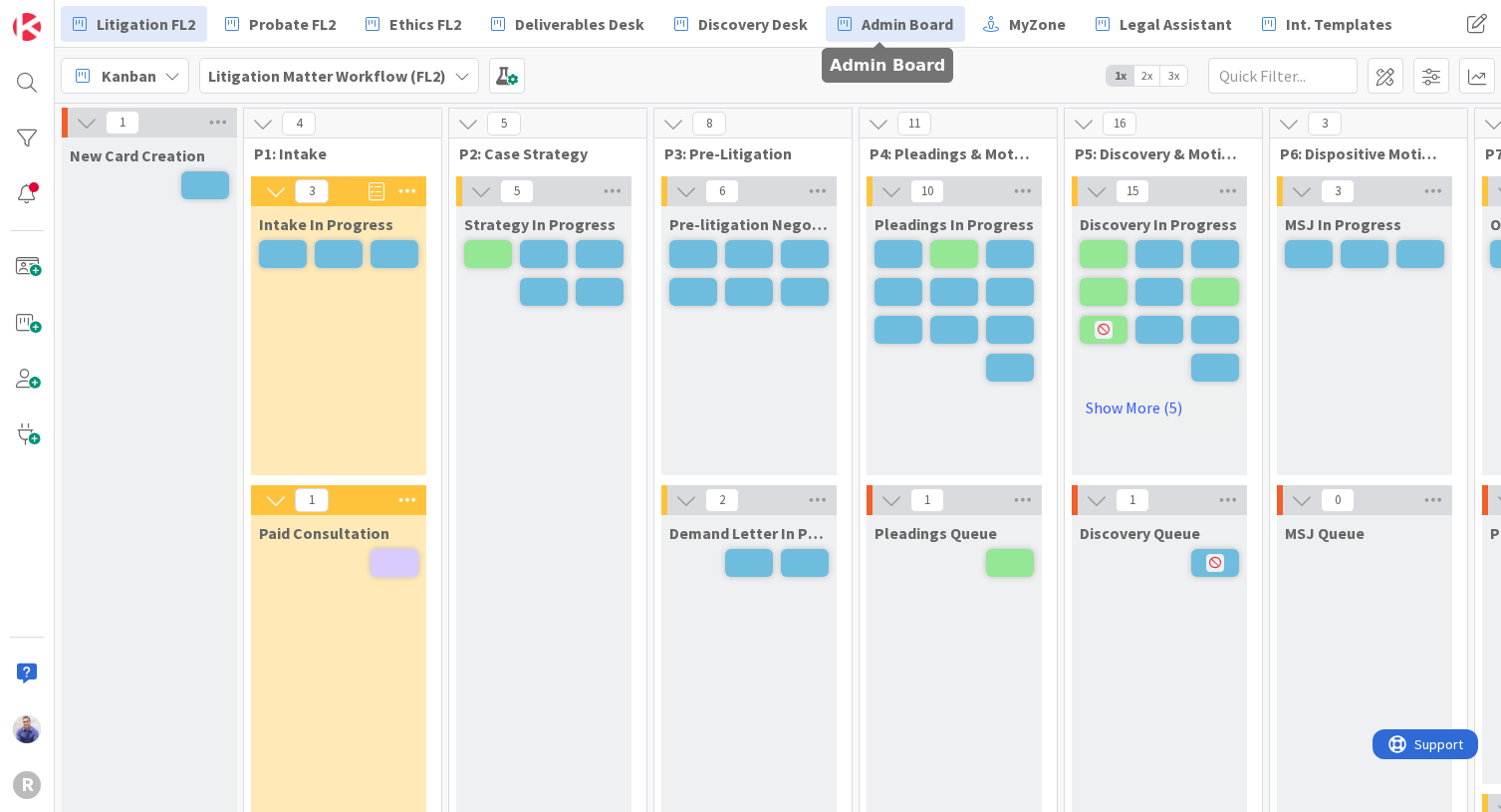
click at [919, 25] on span "Admin Board" at bounding box center [908, 24] width 92 height 24
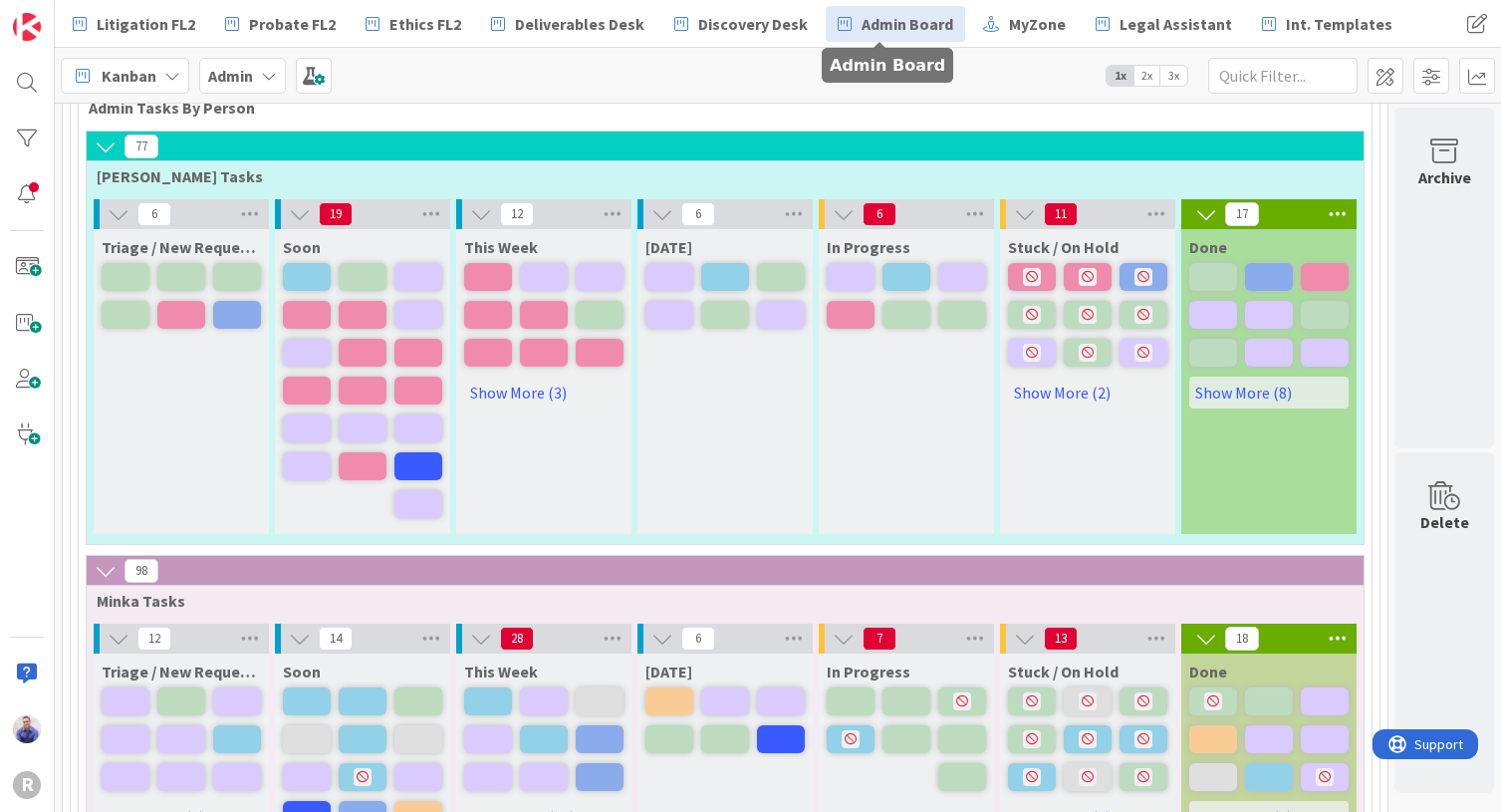
scroll to position [586, 0]
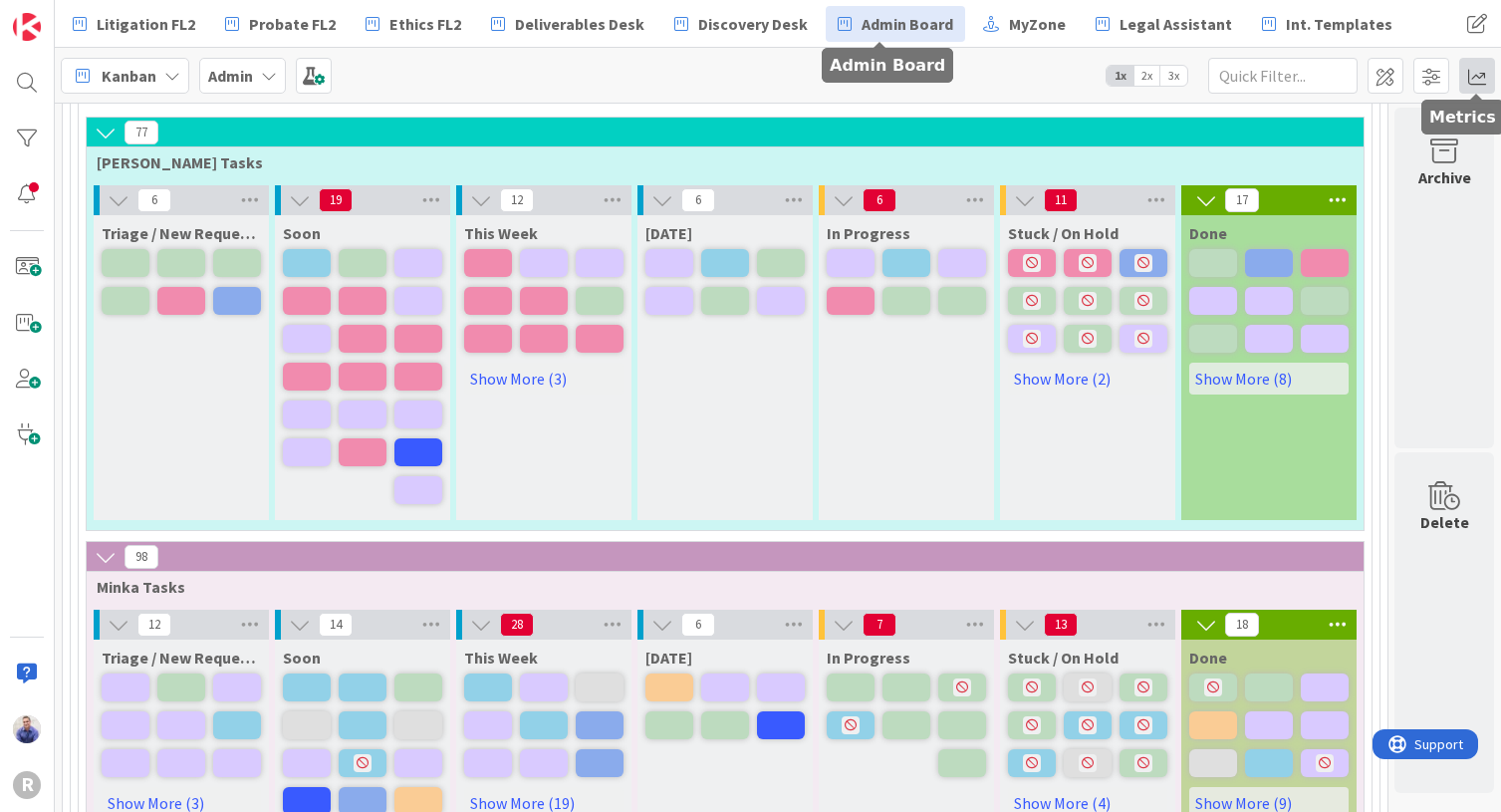
click at [1480, 83] on span at bounding box center [1477, 76] width 36 height 36
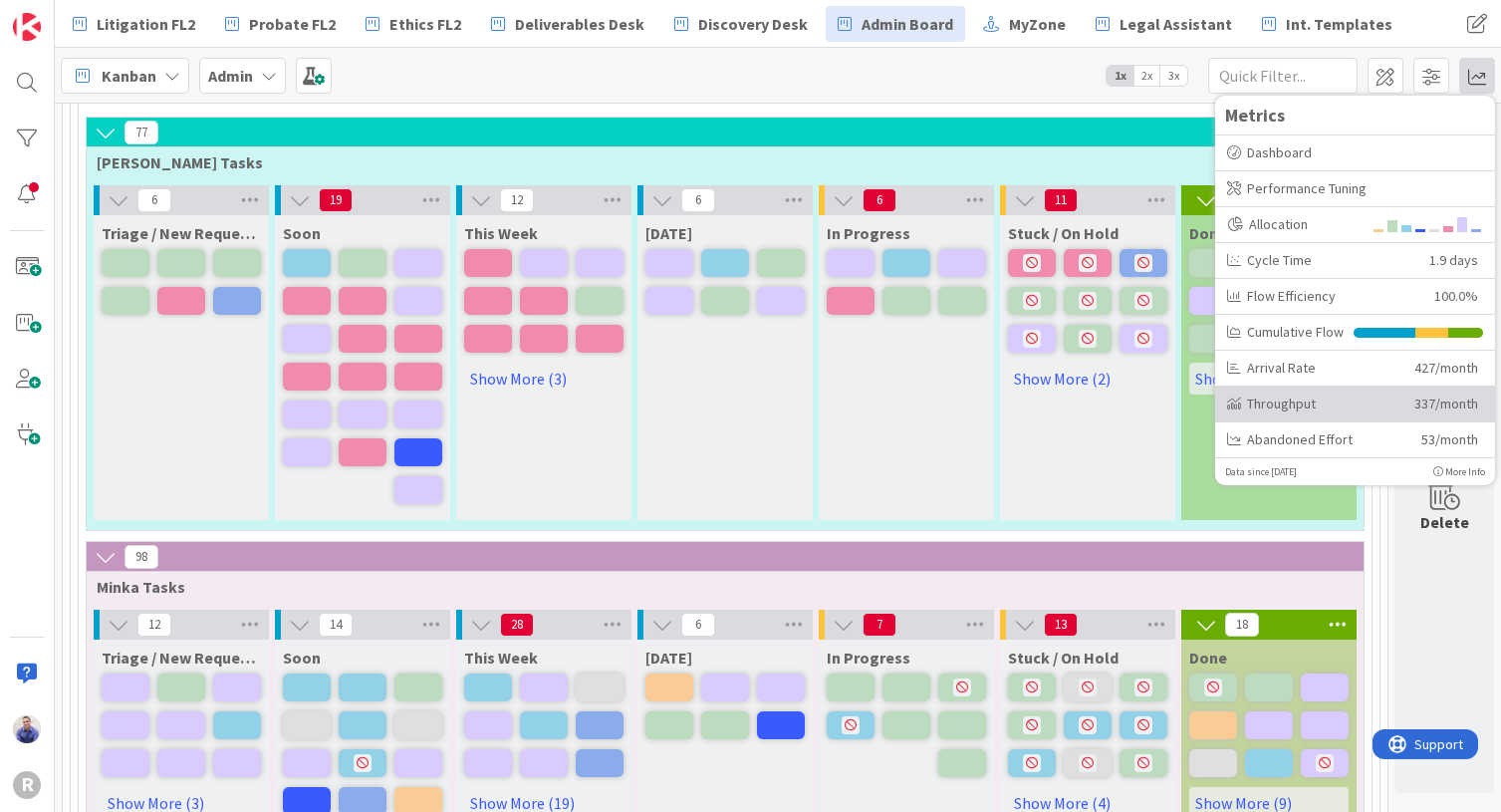
click at [1298, 407] on div "Throughput" at bounding box center [1313, 404] width 172 height 21
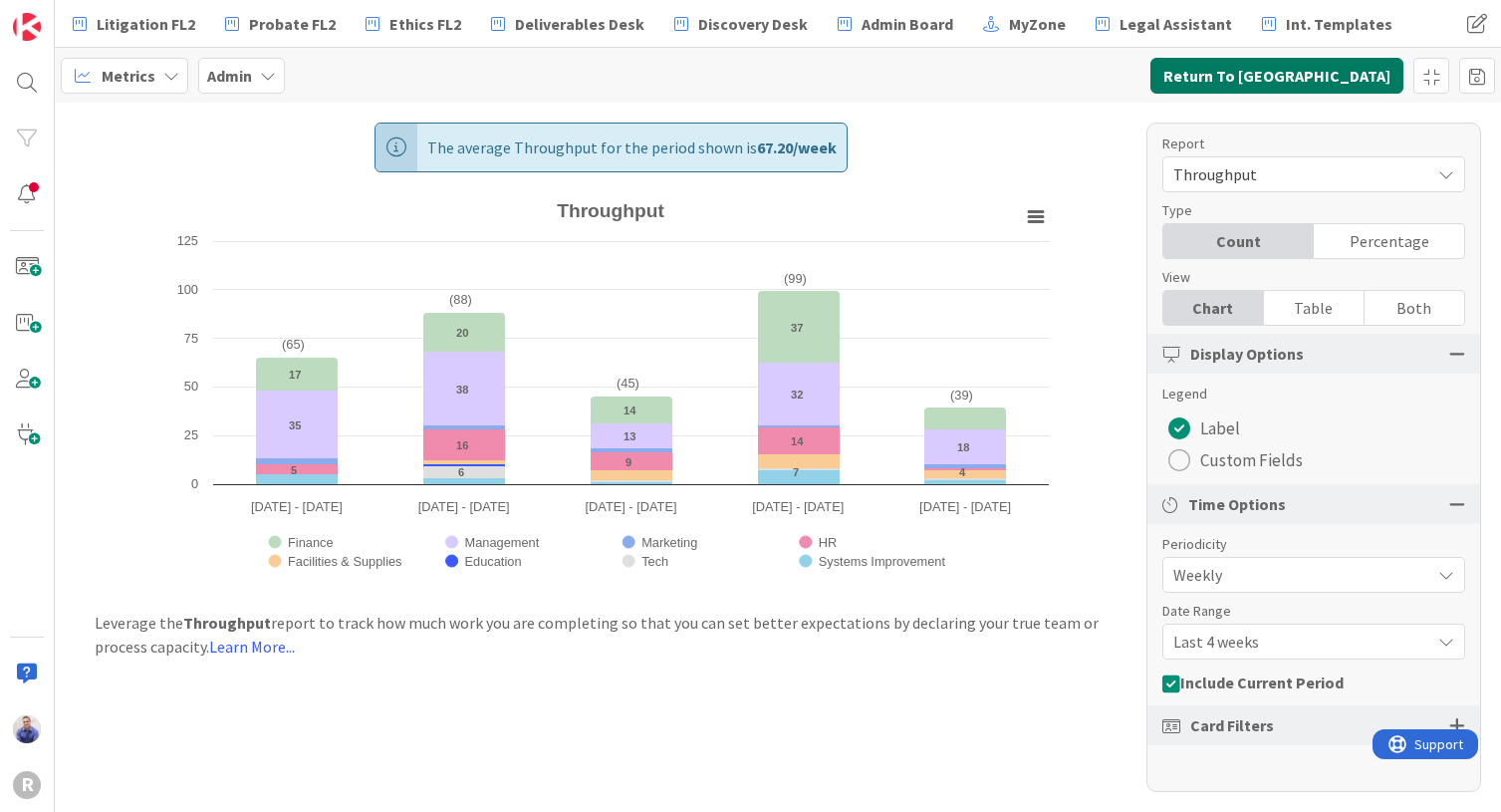
click at [1361, 67] on button "Return To Kanban" at bounding box center [1277, 76] width 253 height 36
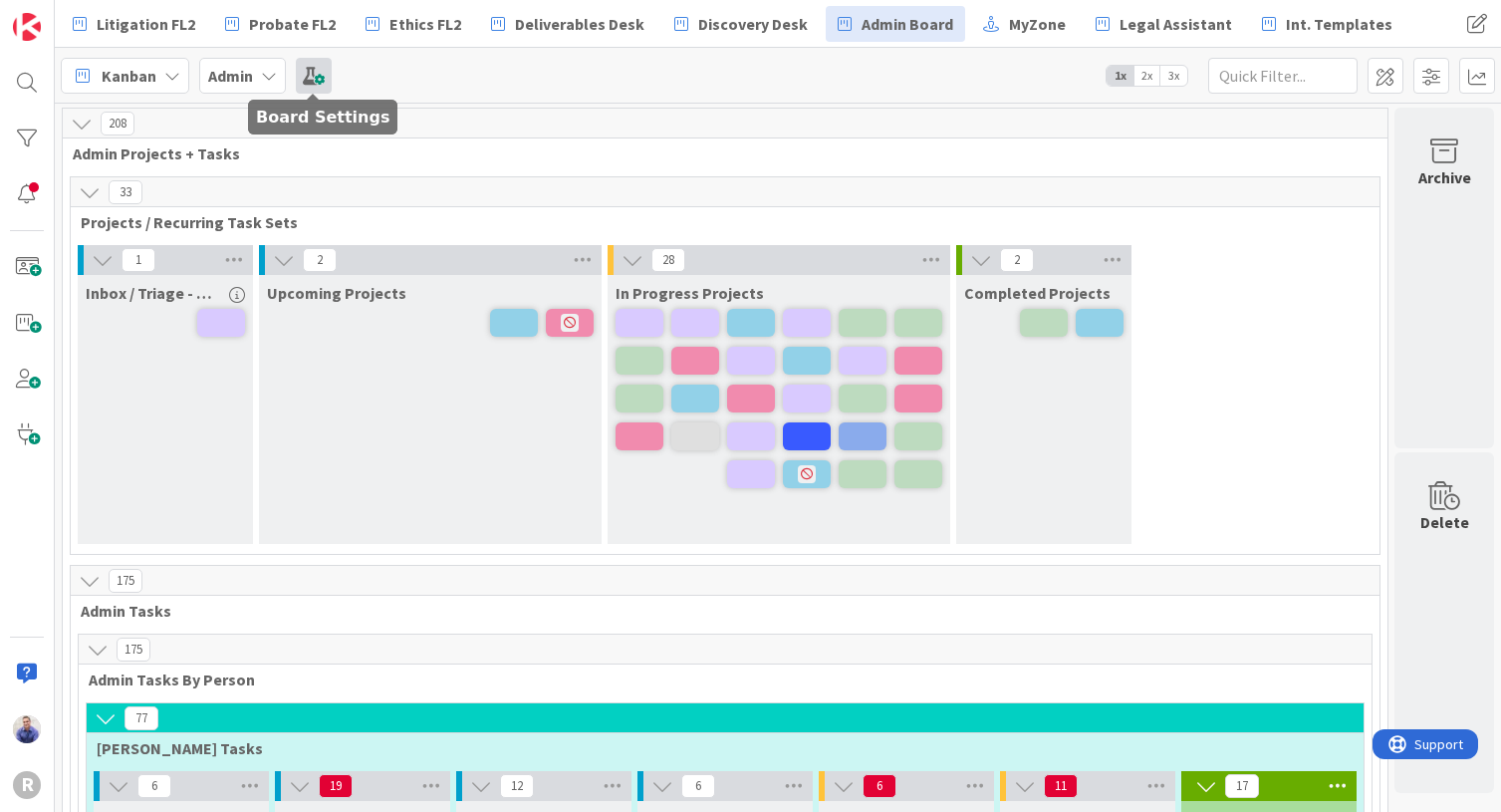
click at [308, 69] on span at bounding box center [314, 76] width 36 height 36
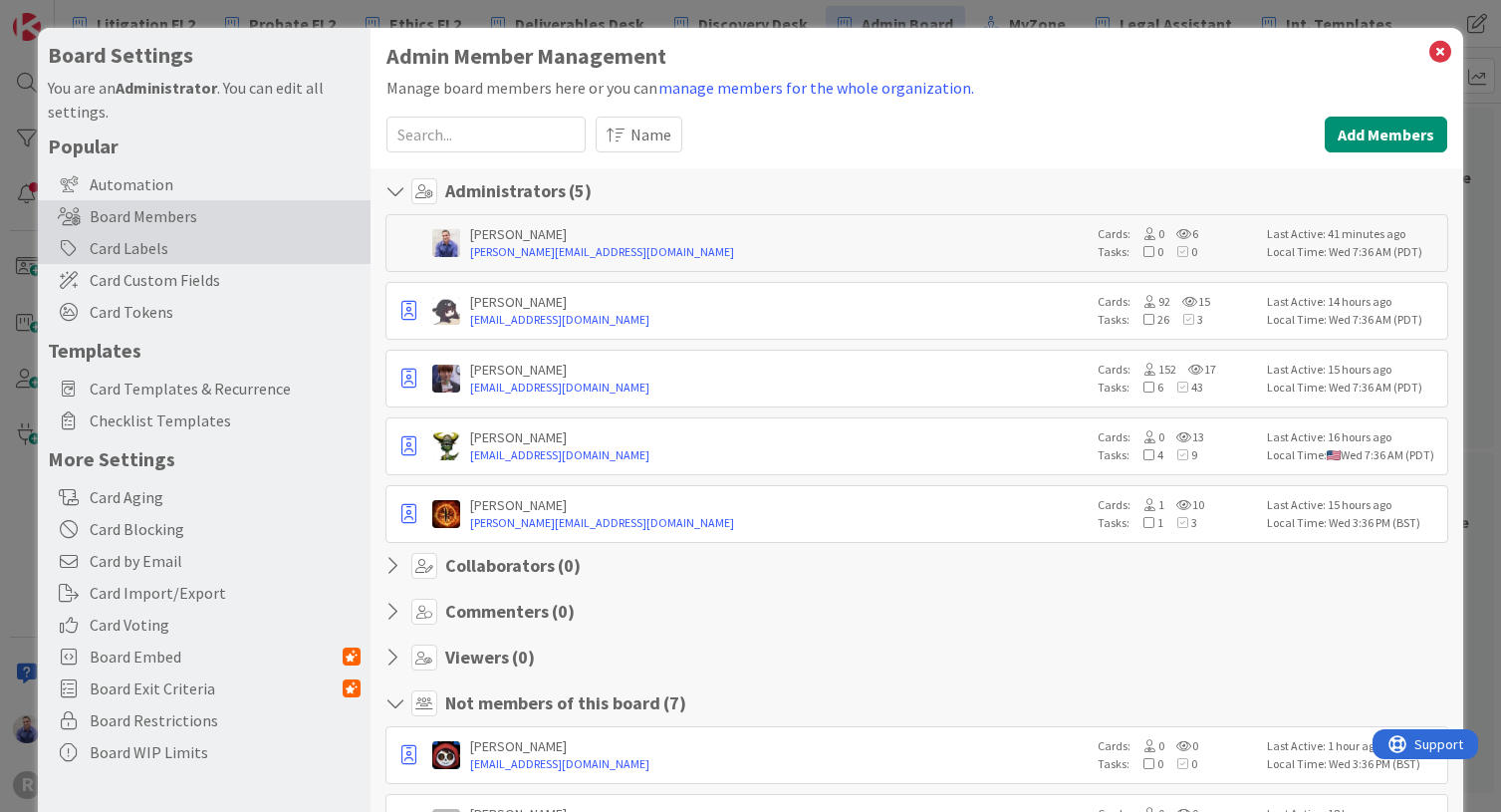
click at [80, 250] on div "Card Labels" at bounding box center [204, 248] width 333 height 32
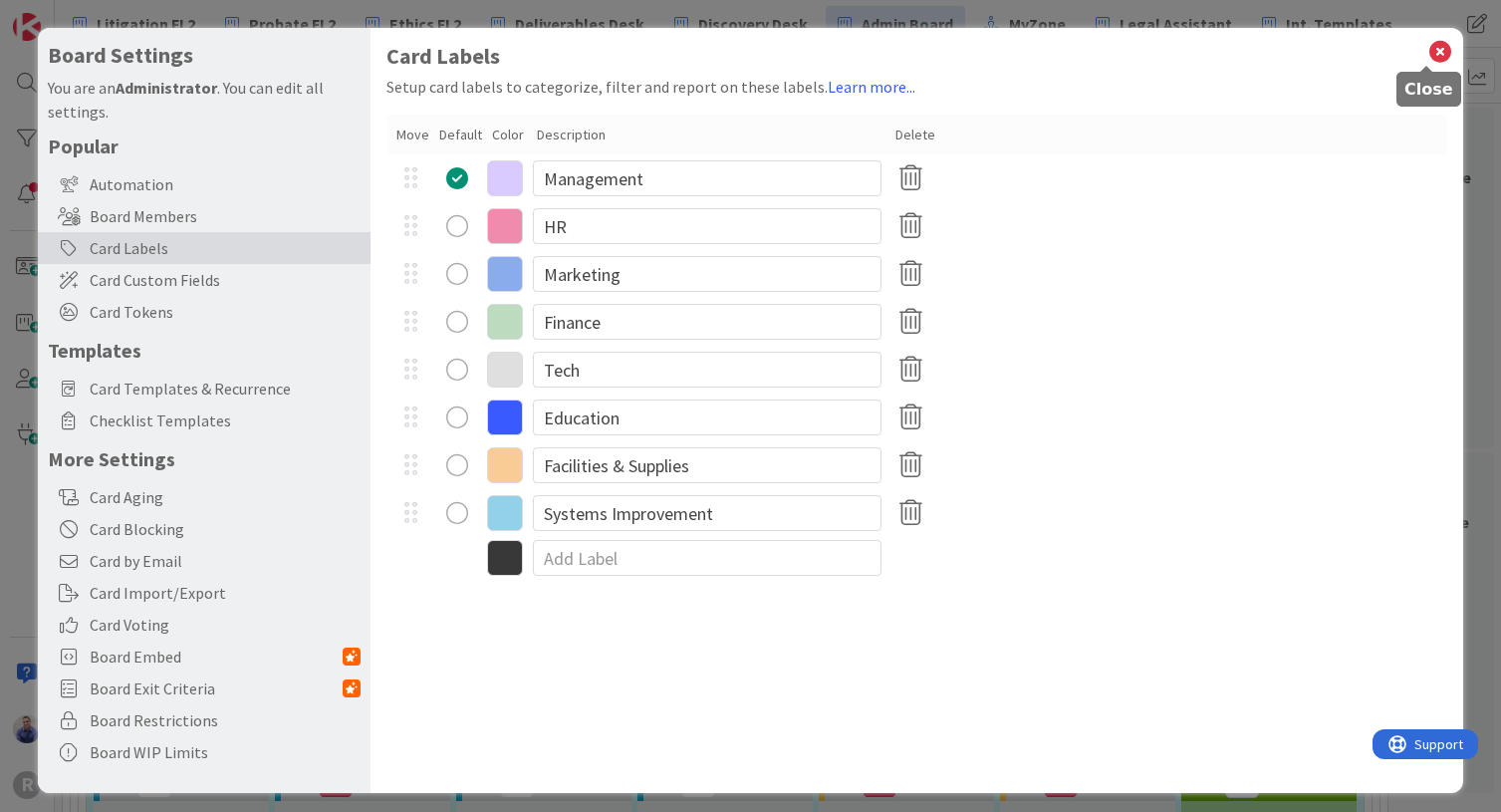
click at [1427, 55] on icon at bounding box center [1440, 52] width 26 height 28
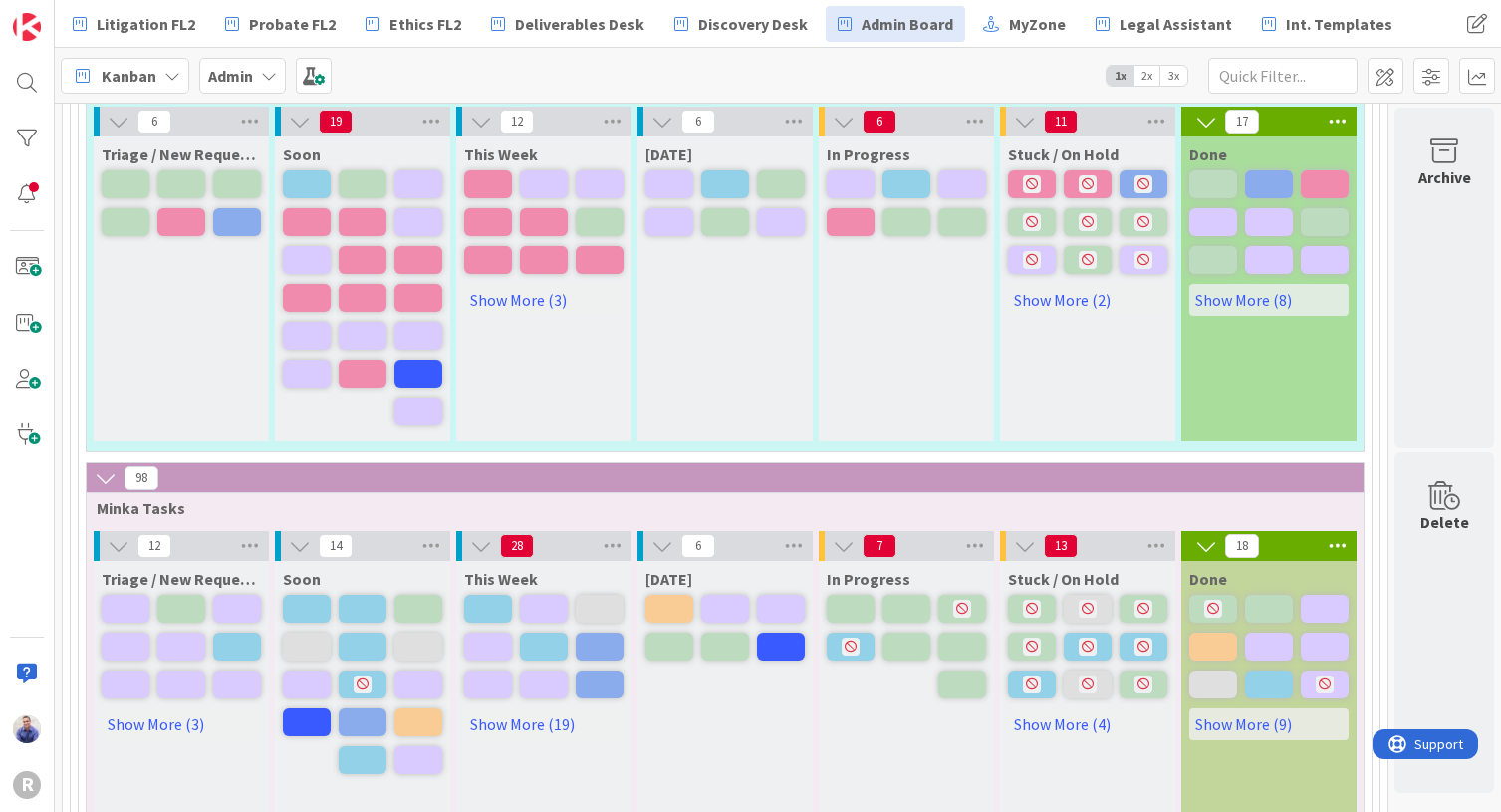
scroll to position [670, 0]
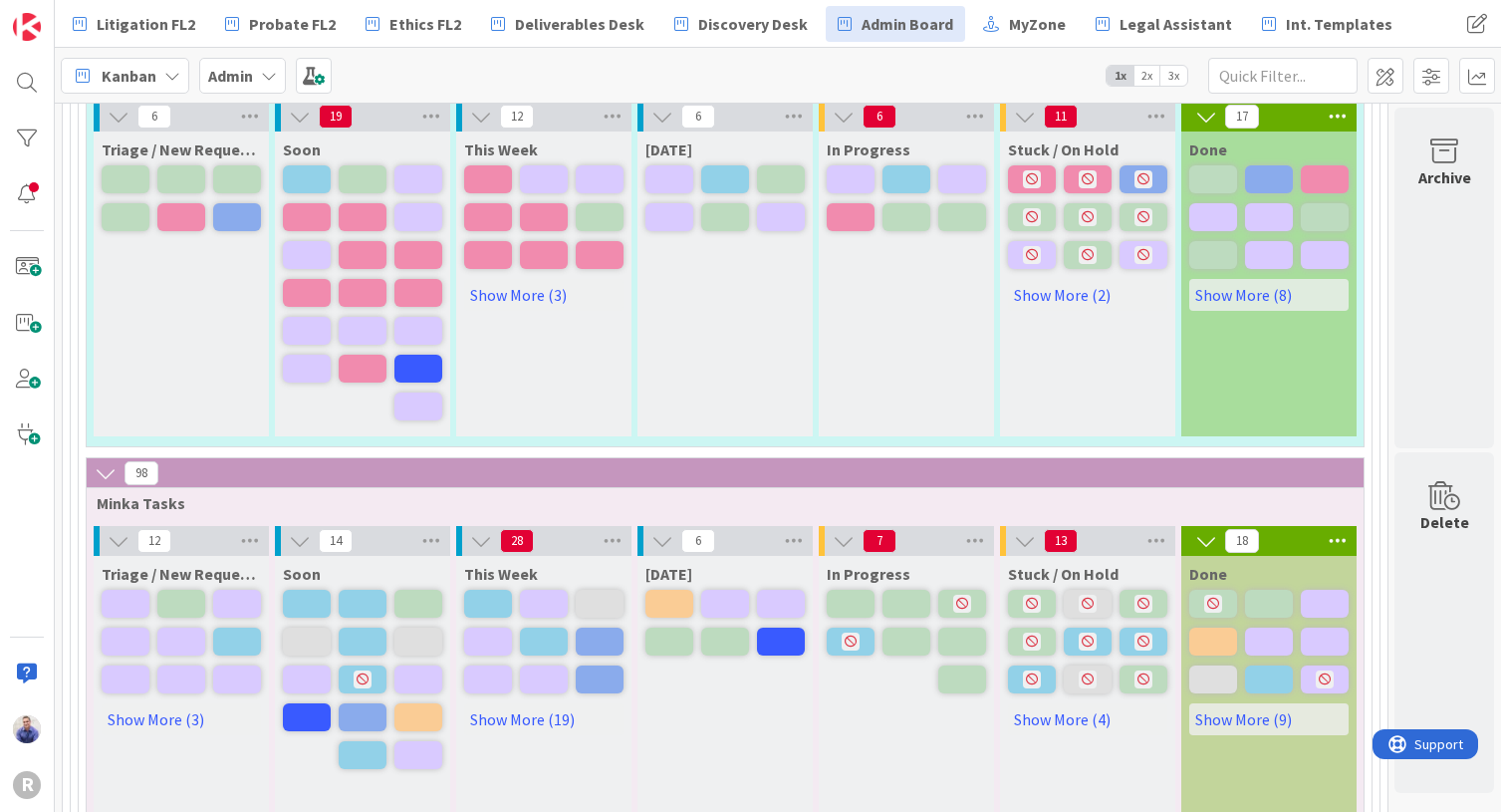
click at [1057, 114] on span "11" at bounding box center [1060, 117] width 34 height 24
click at [135, 21] on span "Litigation FL2" at bounding box center [146, 24] width 99 height 24
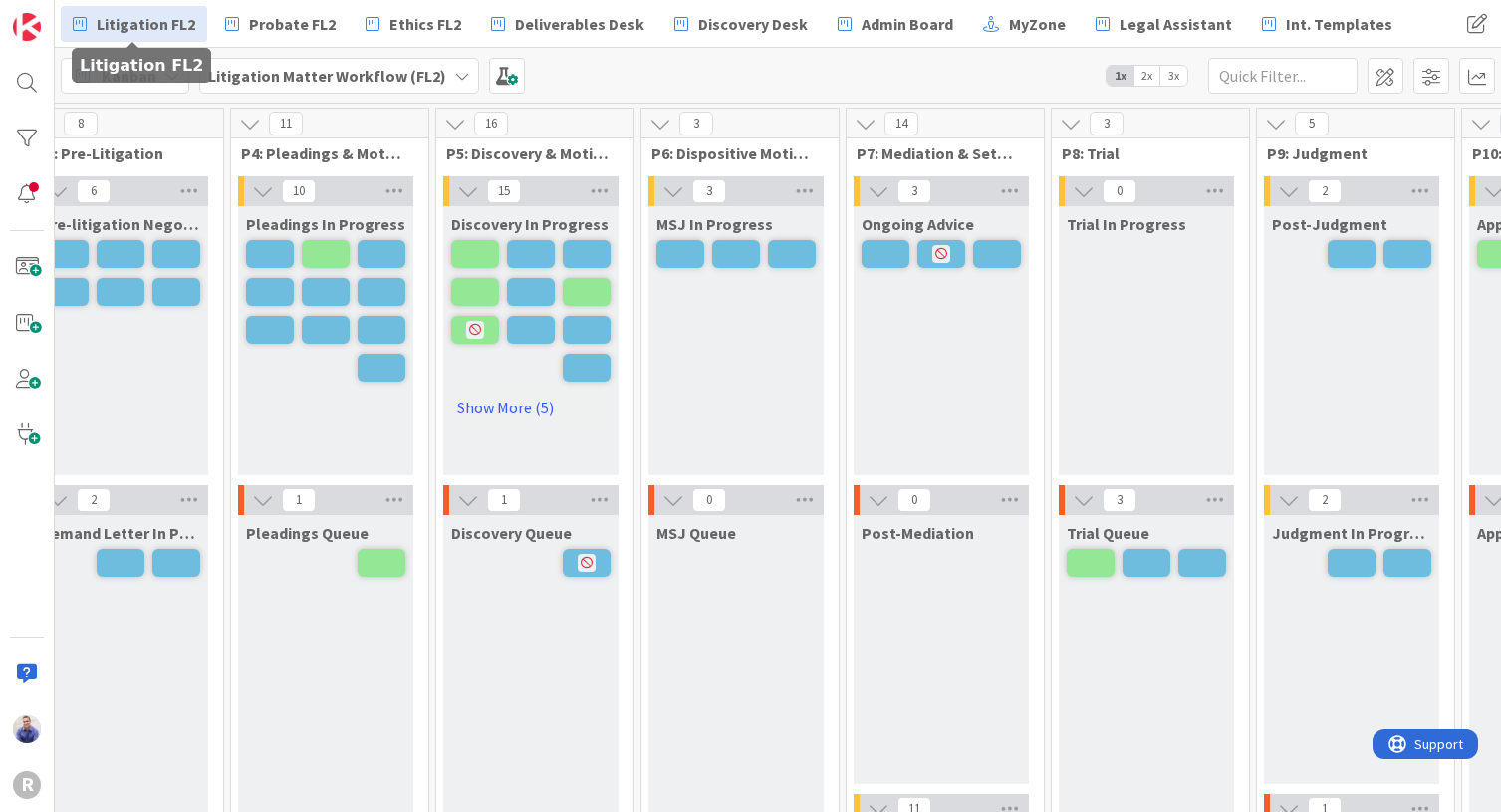
scroll to position [0, 628]
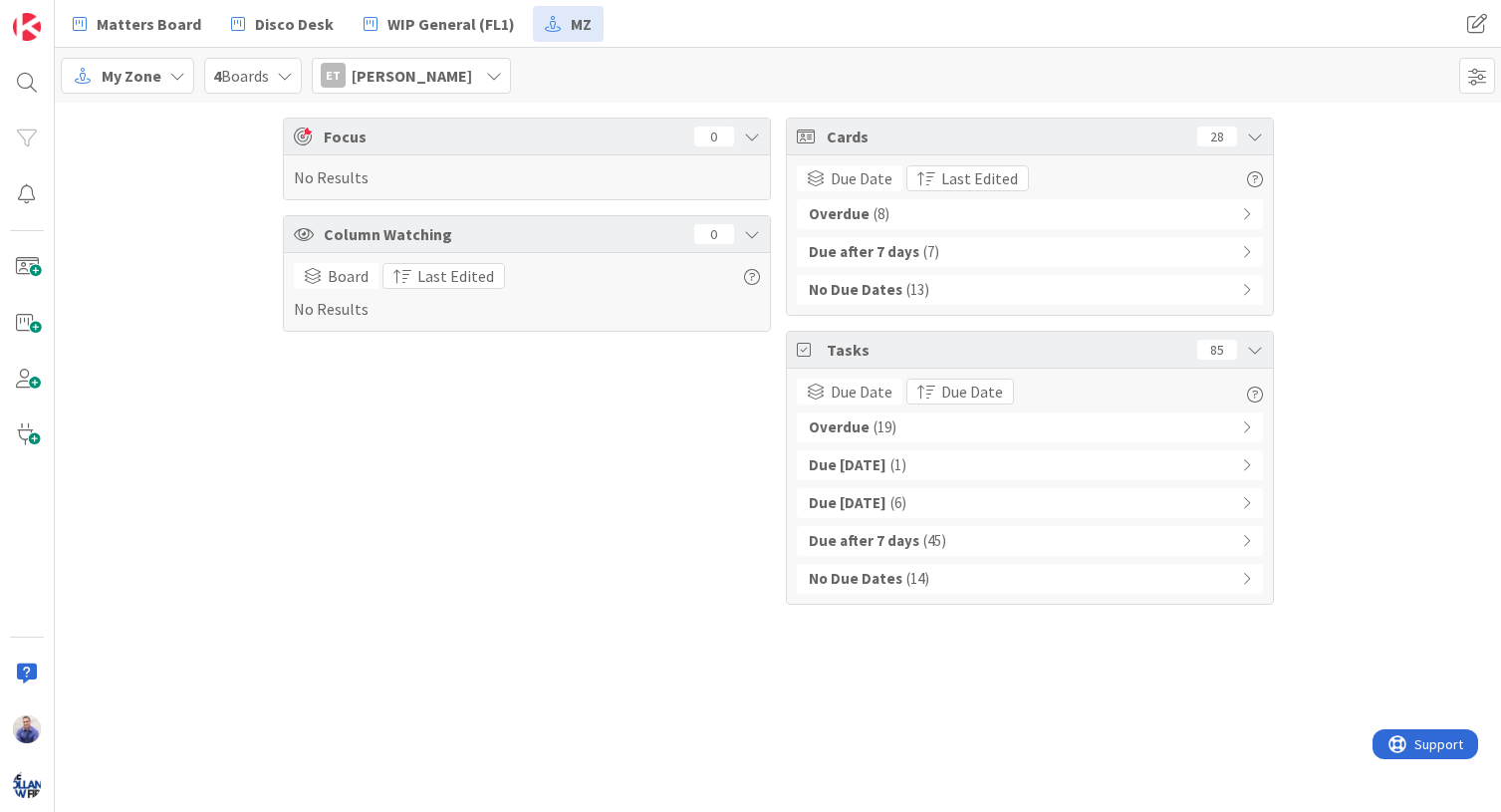
click at [1246, 429] on icon at bounding box center [1246, 427] width 9 height 14
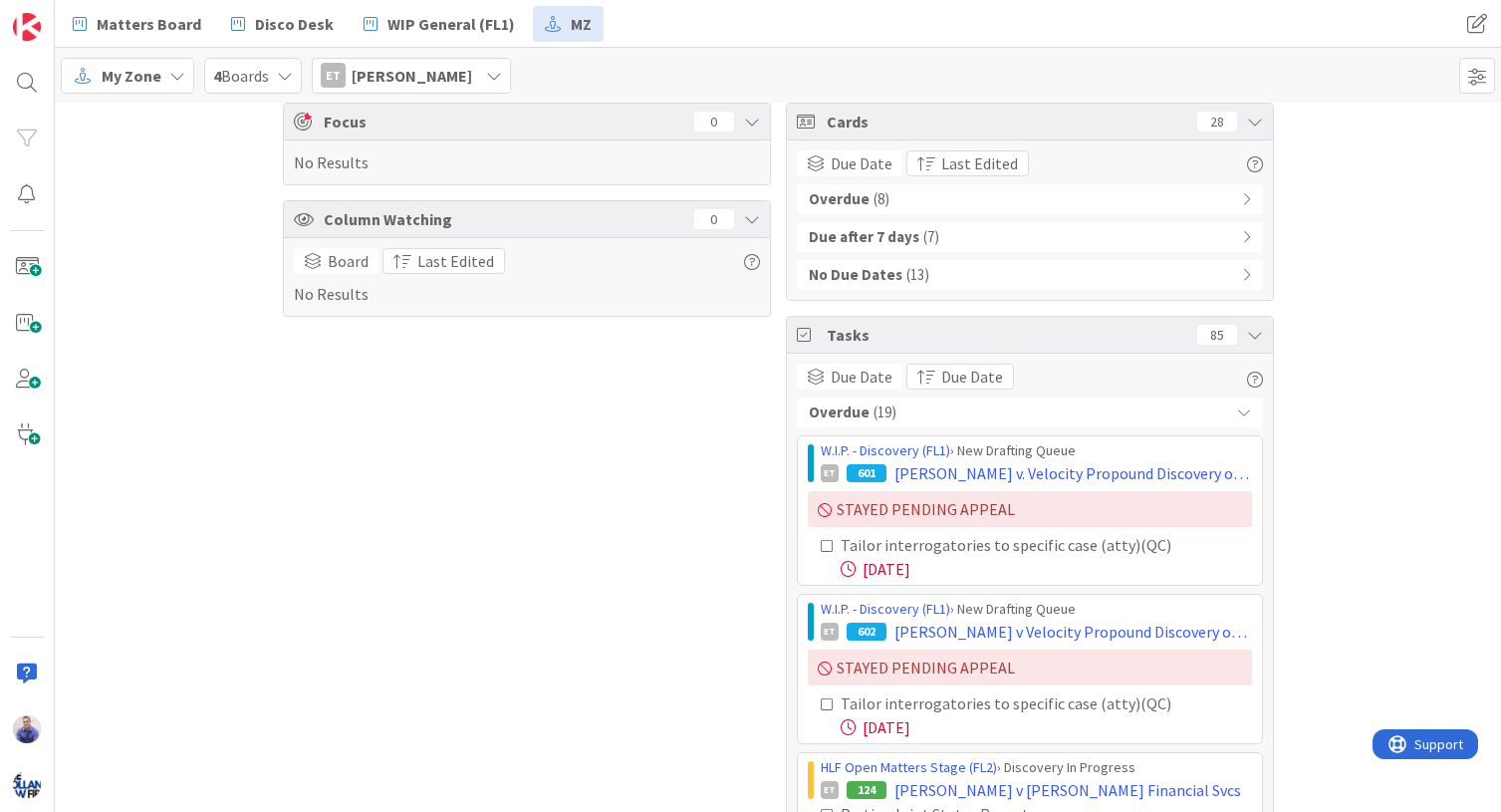
scroll to position [21, 0]
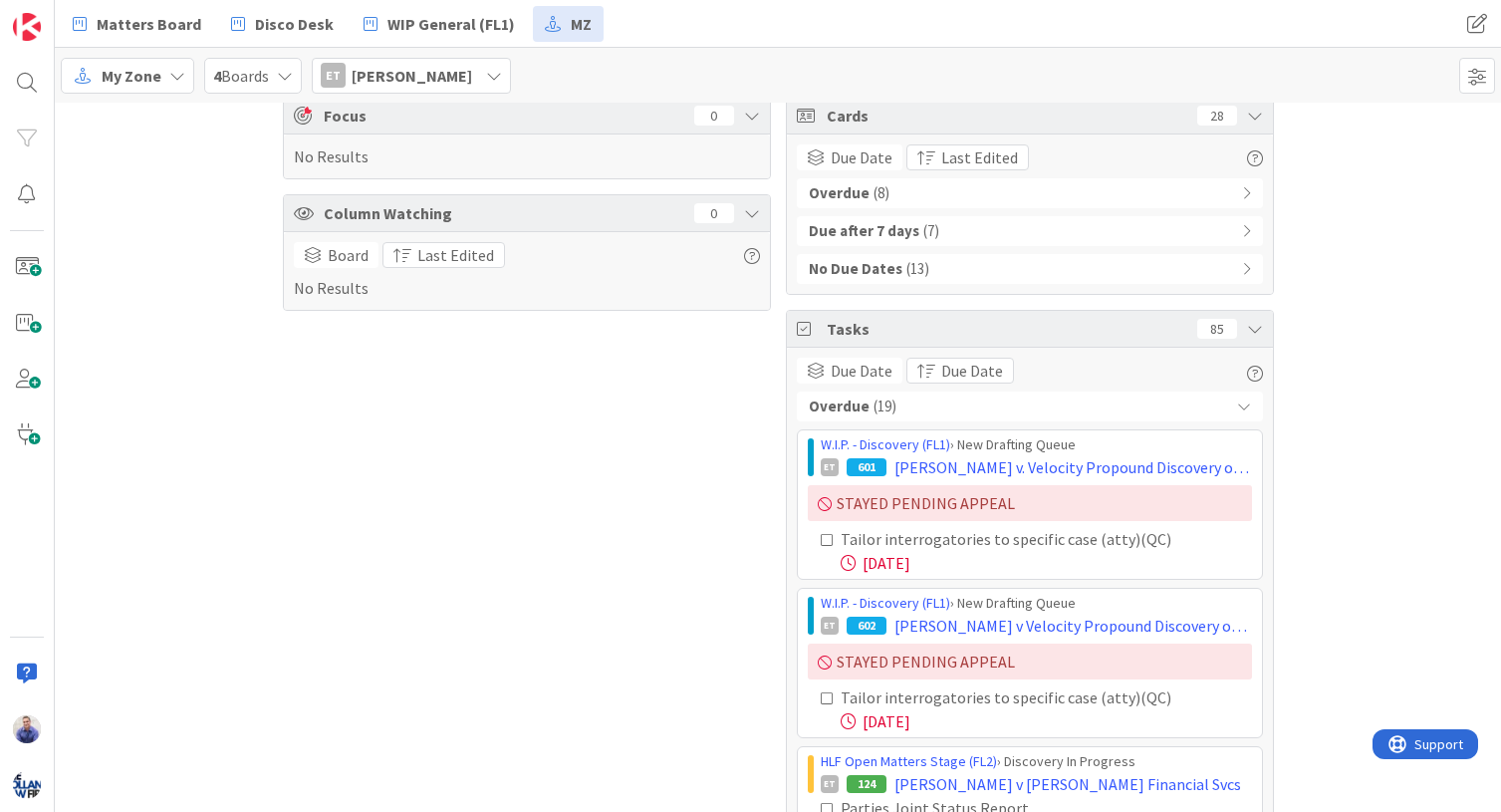
click at [1246, 405] on div "Overdue ( 19 )" at bounding box center [1031, 406] width 466 height 30
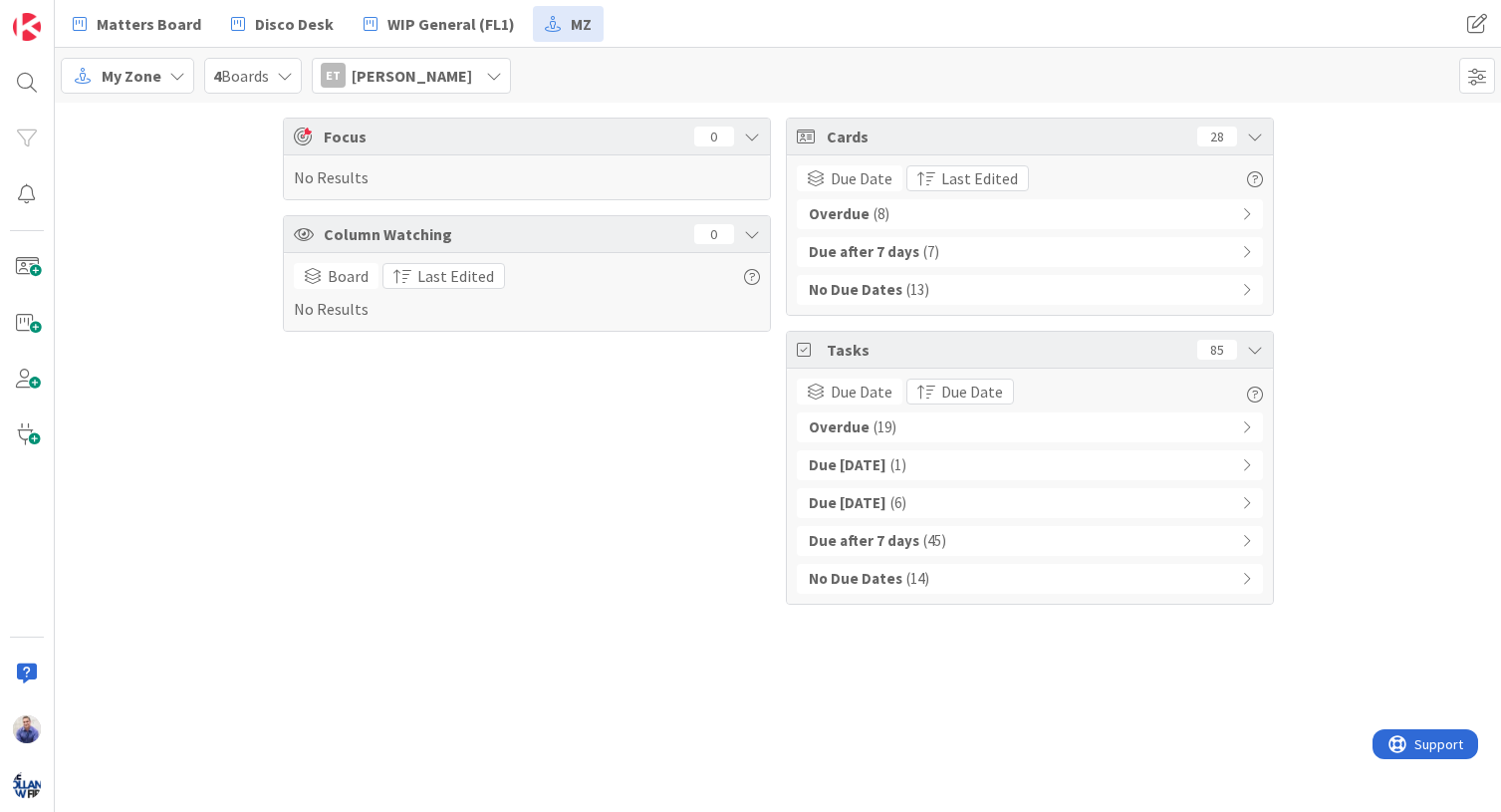
scroll to position [0, 0]
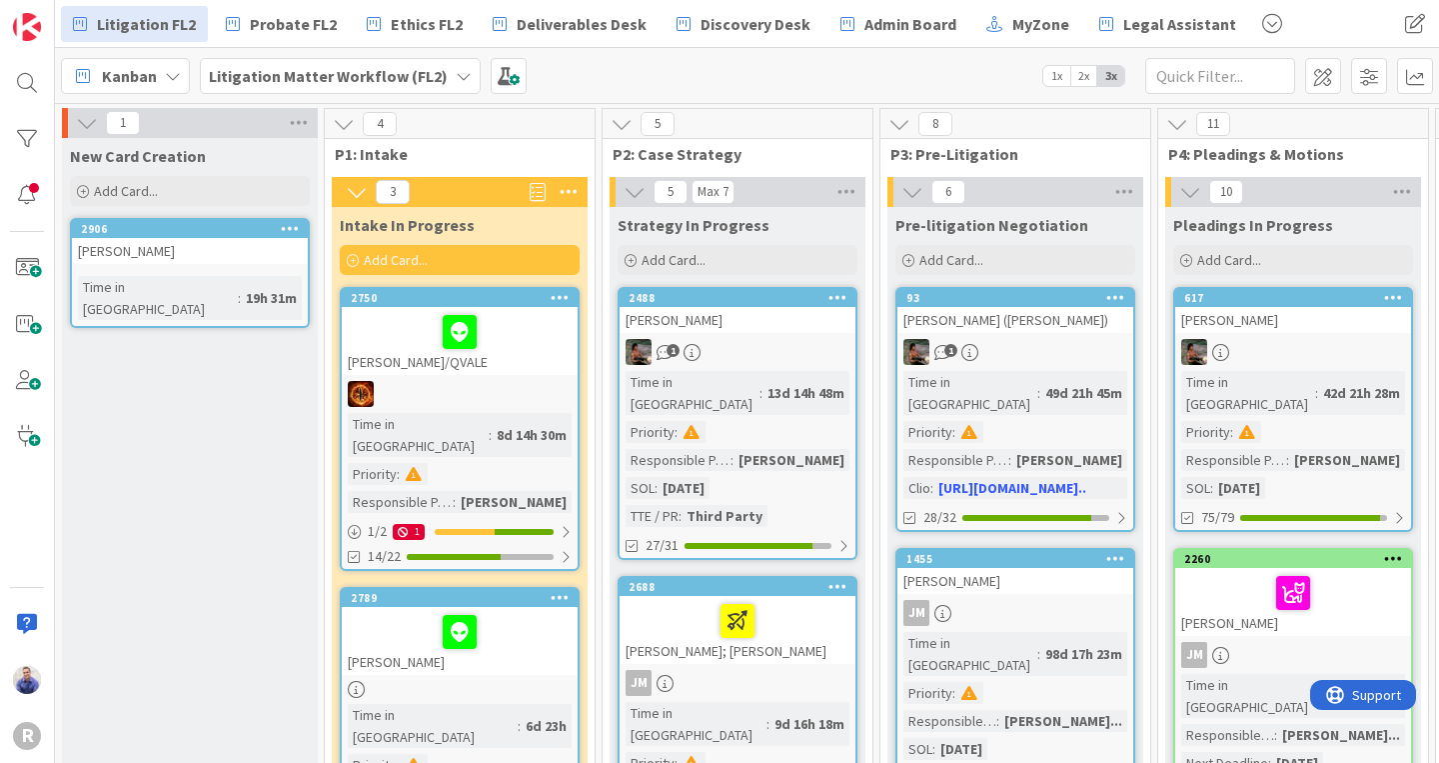
click at [460, 78] on icon at bounding box center [464, 76] width 16 height 16
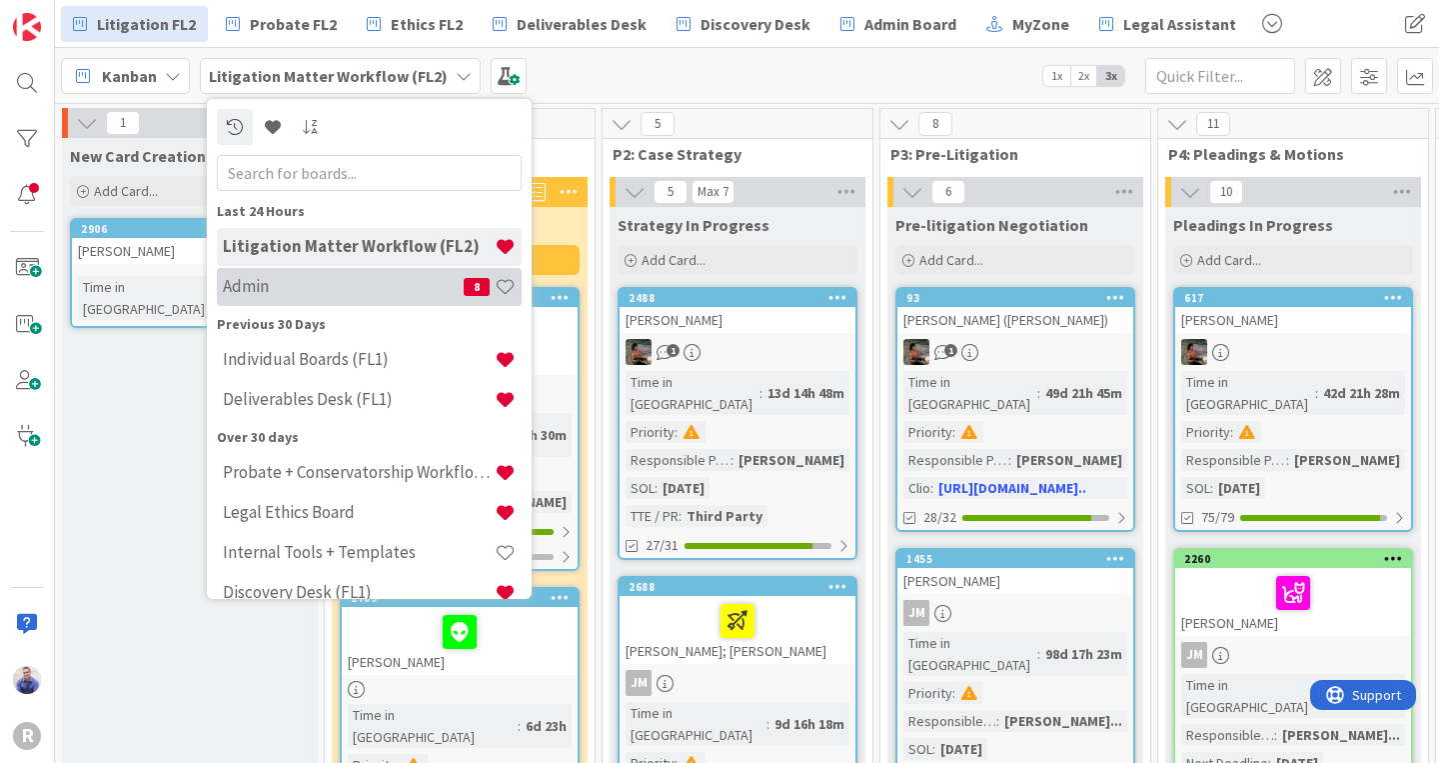
click at [293, 276] on div "Admin 8" at bounding box center [369, 287] width 305 height 38
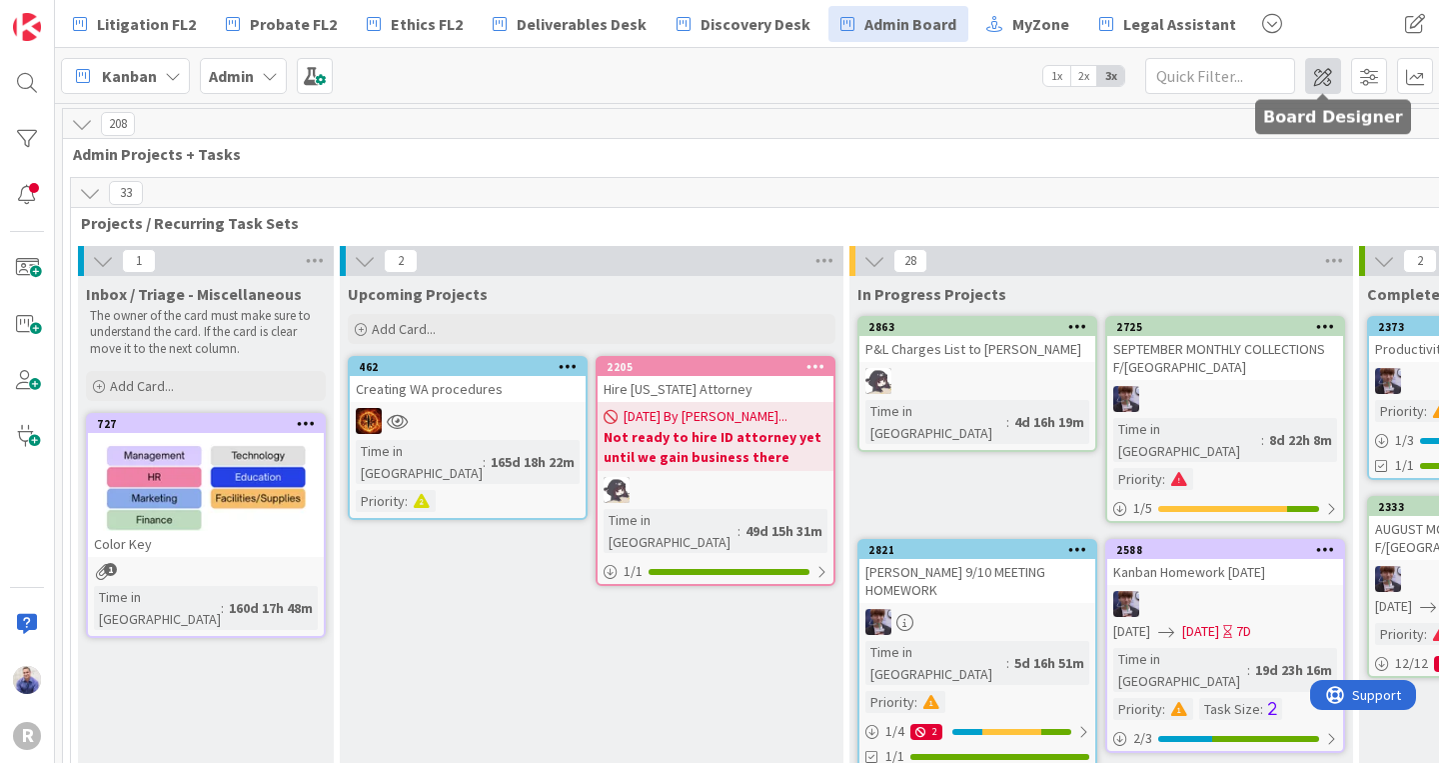
click at [1312, 71] on span at bounding box center [1323, 76] width 36 height 36
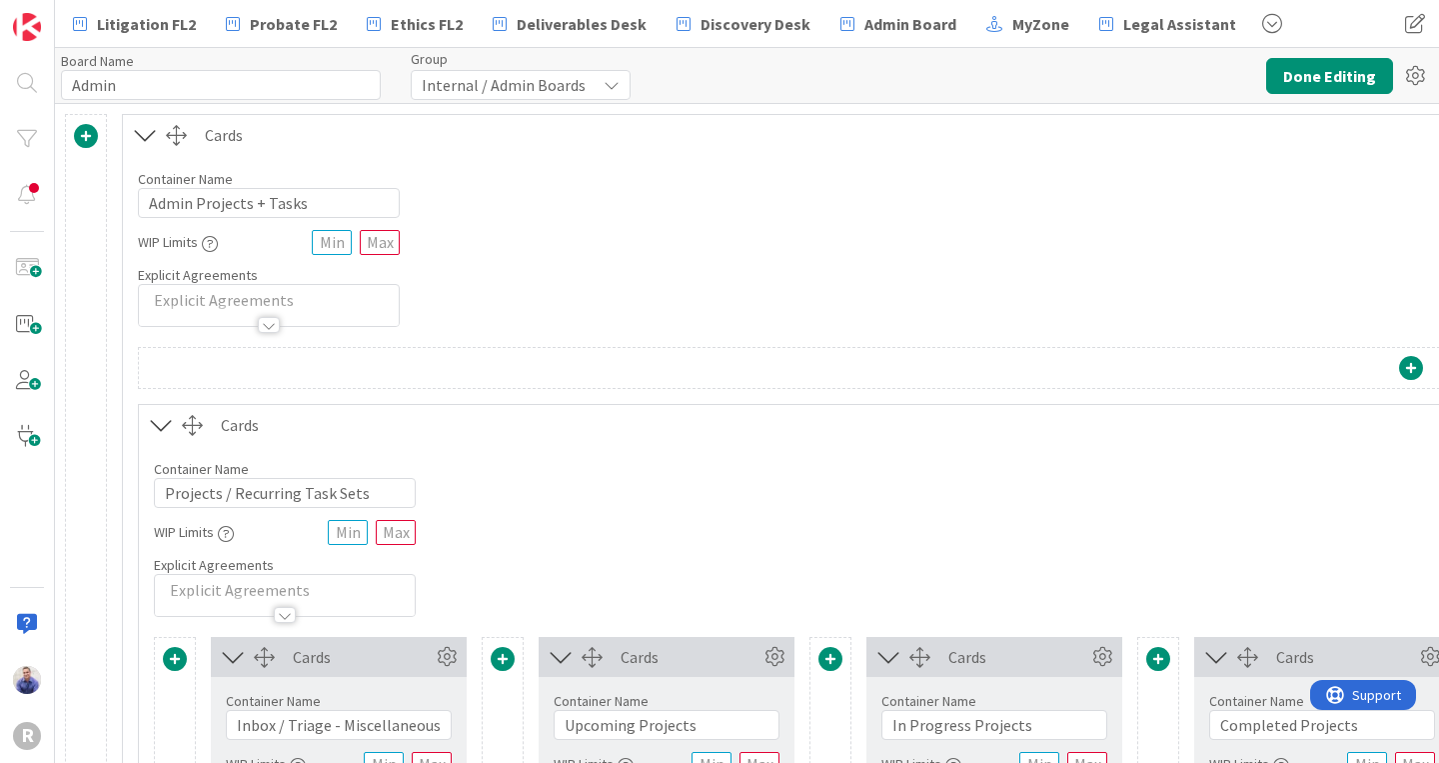
type input "Admin"
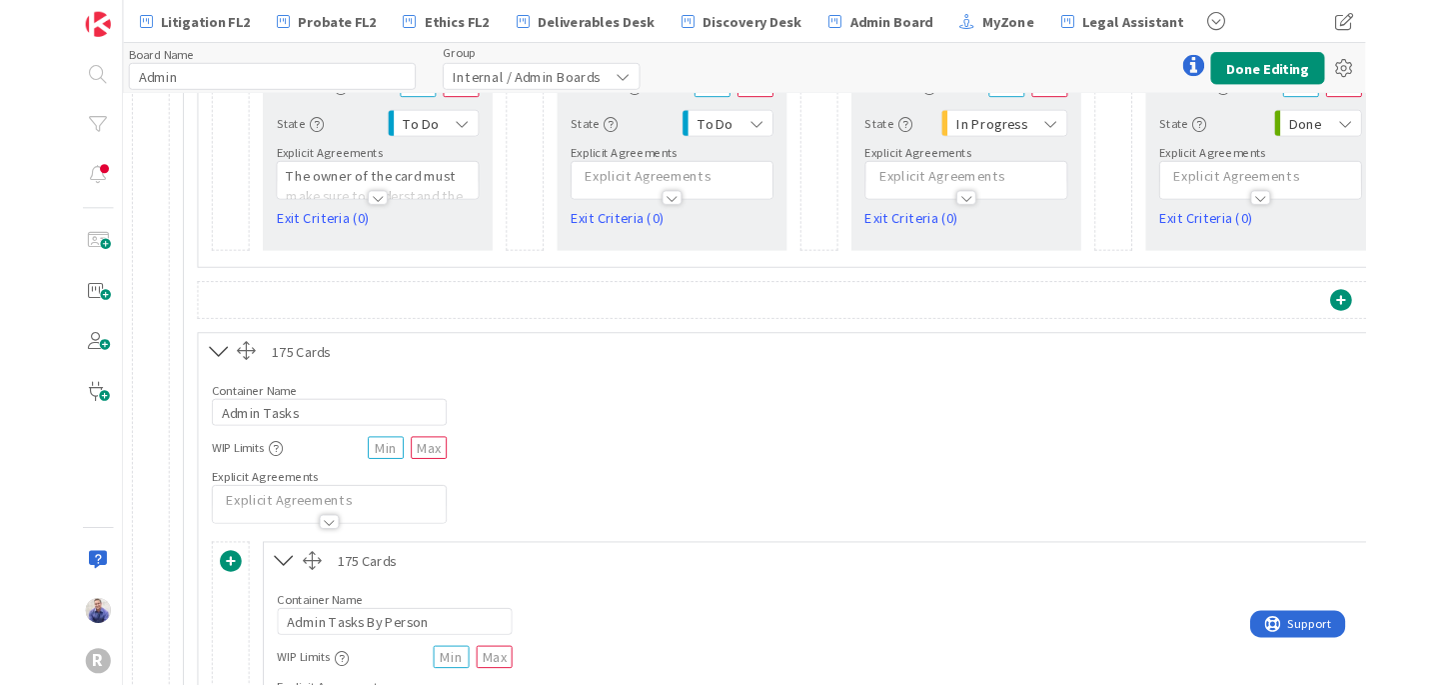
scroll to position [676, 0]
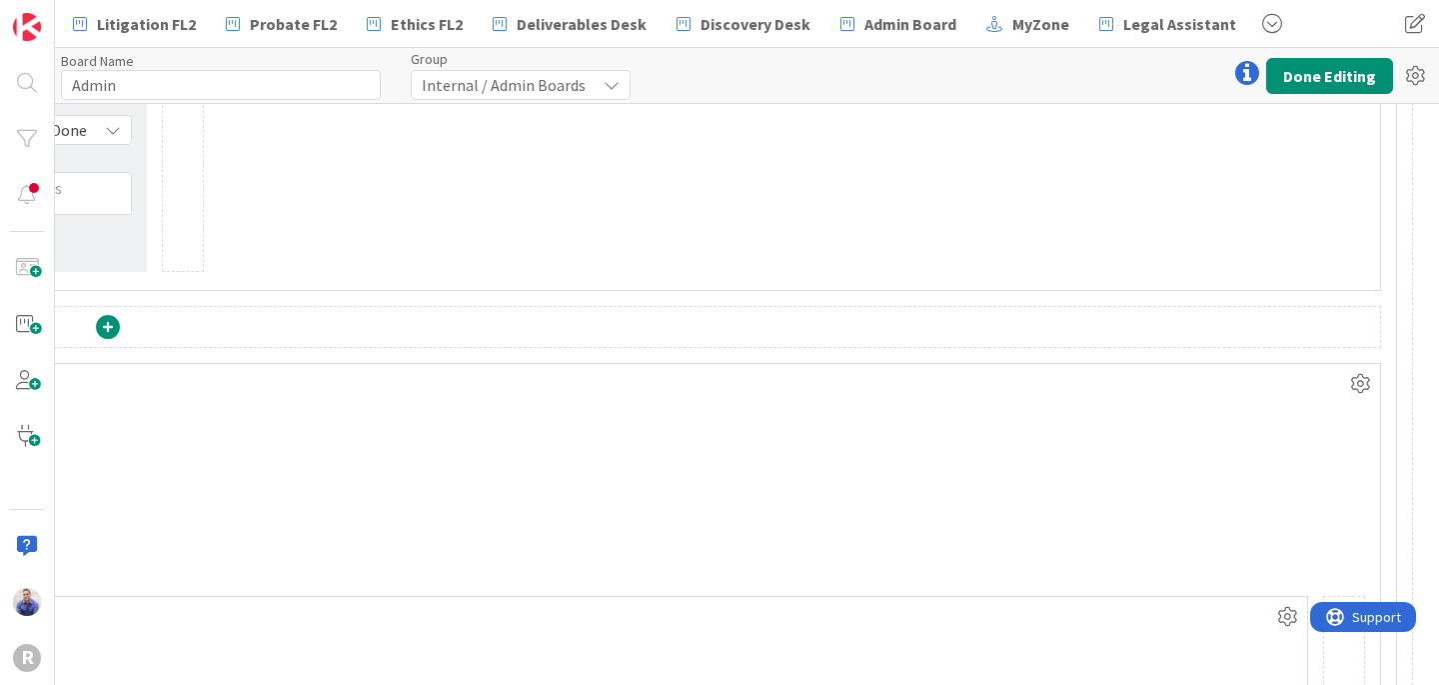
drag, startPoint x: 626, startPoint y: 673, endPoint x: 48, endPoint y: 27, distance: 866.4
click at [1353, 379] on icon at bounding box center [1359, 384] width 30 height 30
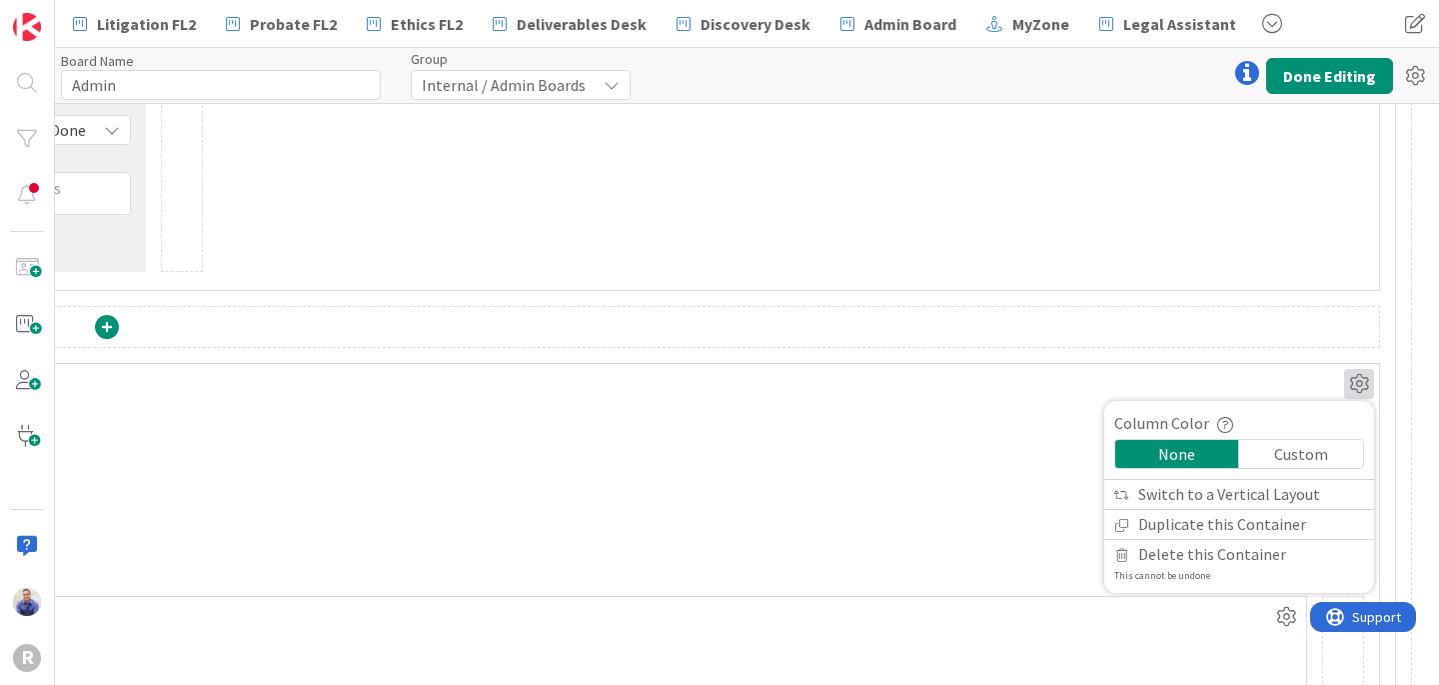
click at [851, 466] on div "Container Name 11 / 64 Admin Tasks WIP Limits Explicit Agreements" at bounding box center [107, 490] width 2545 height 172
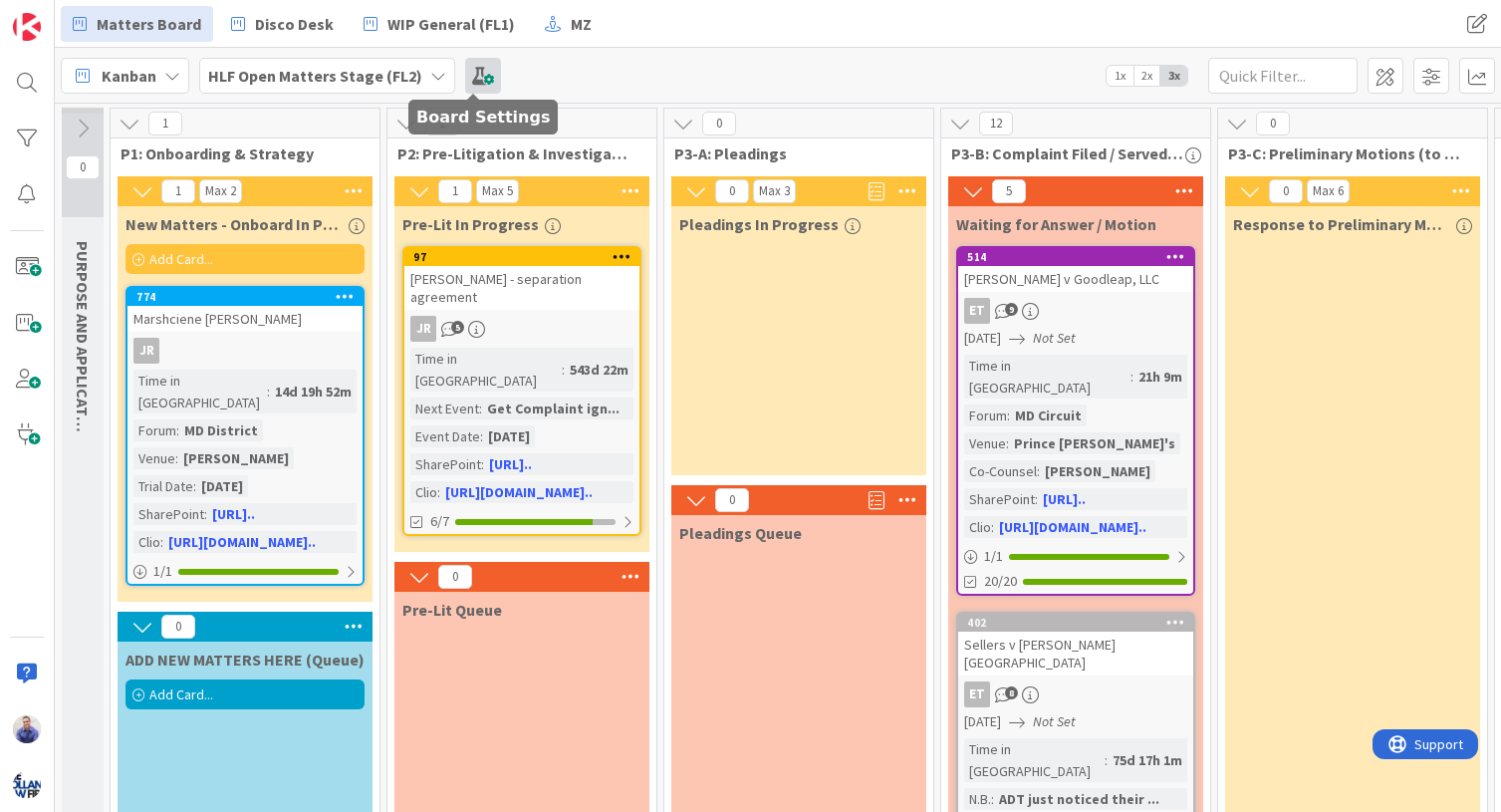
click at [480, 81] on span at bounding box center [483, 76] width 36 height 36
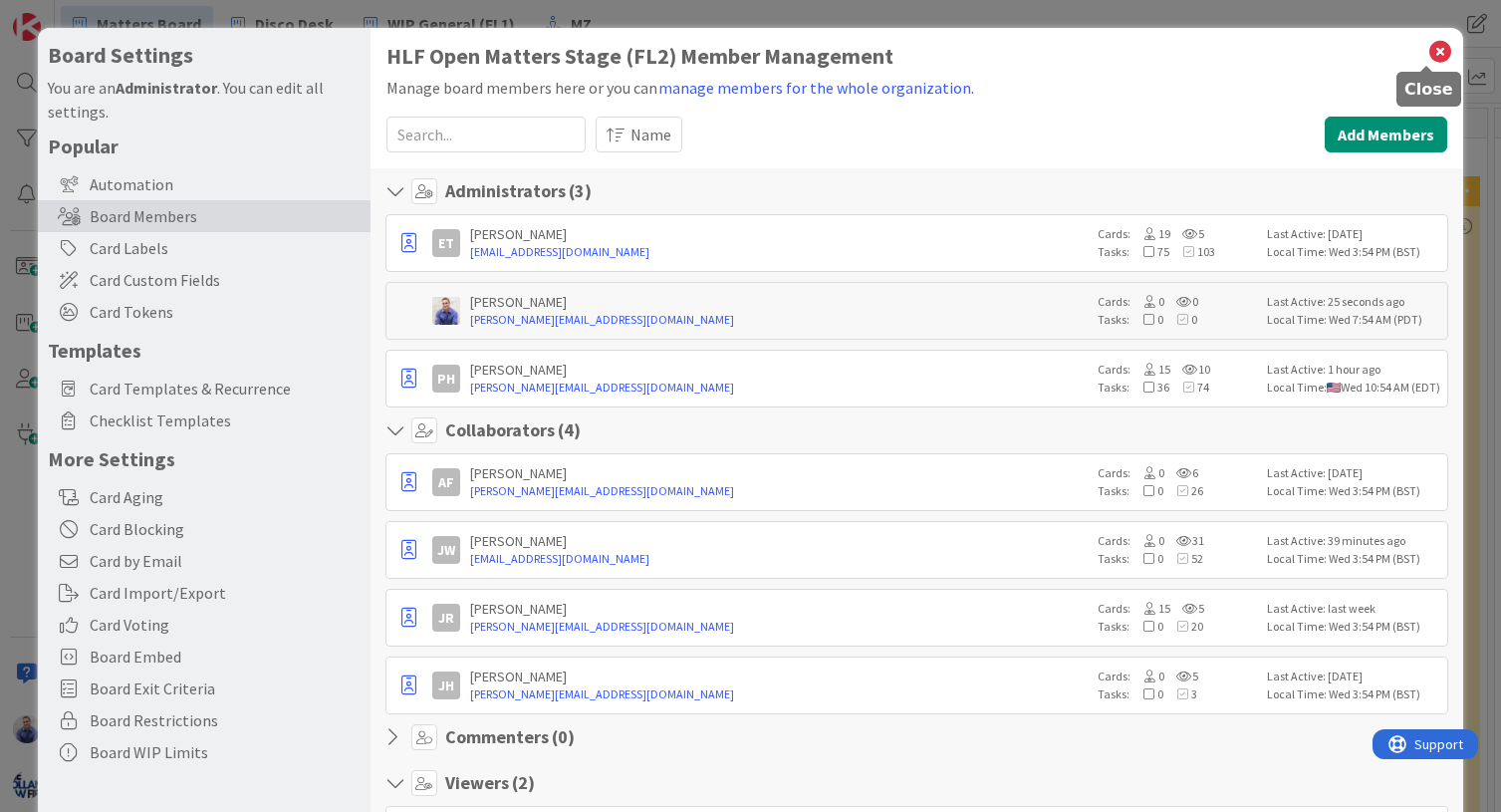
click at [1427, 49] on icon at bounding box center [1440, 52] width 26 height 28
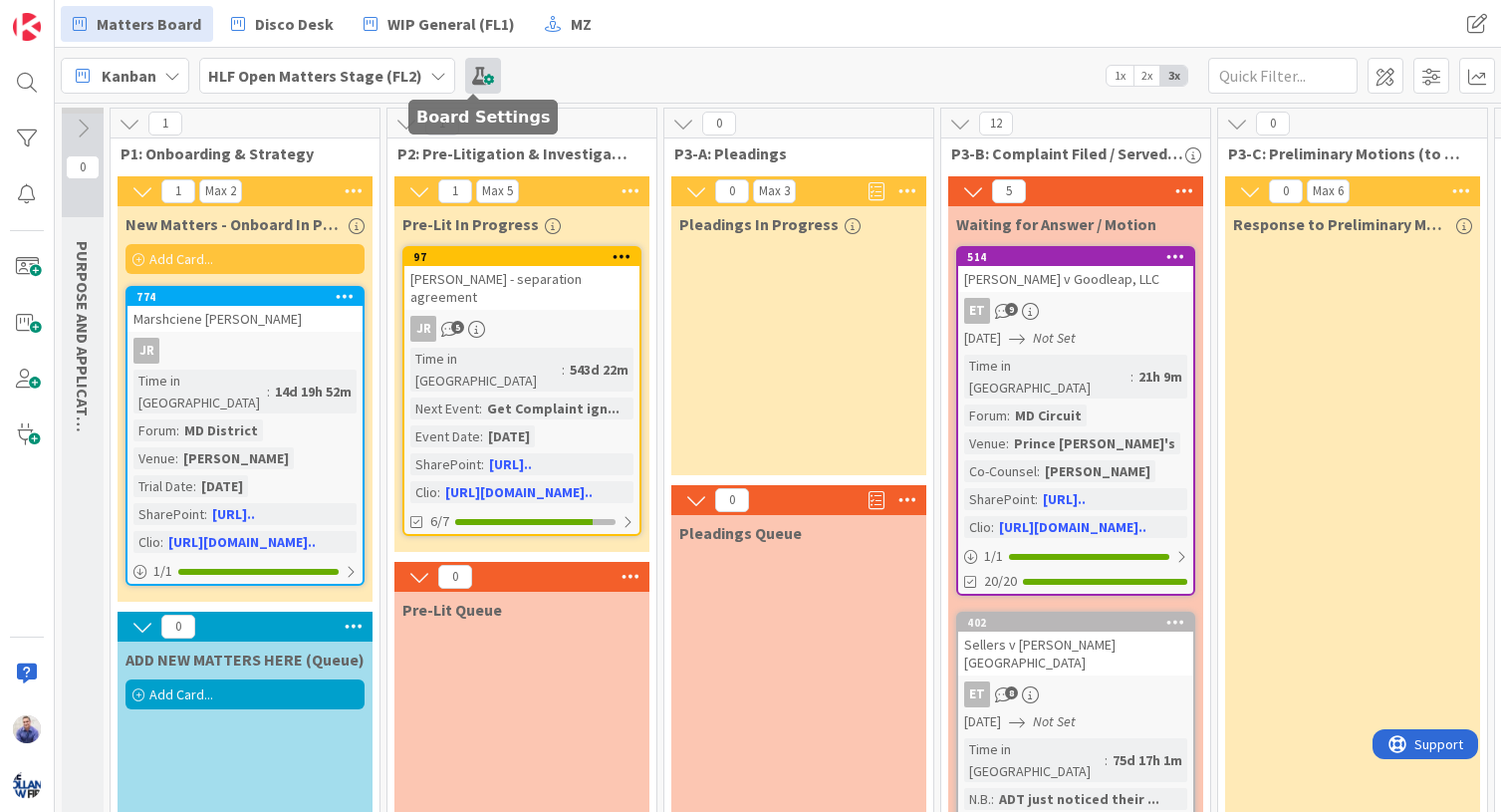
click at [482, 74] on span at bounding box center [483, 76] width 36 height 36
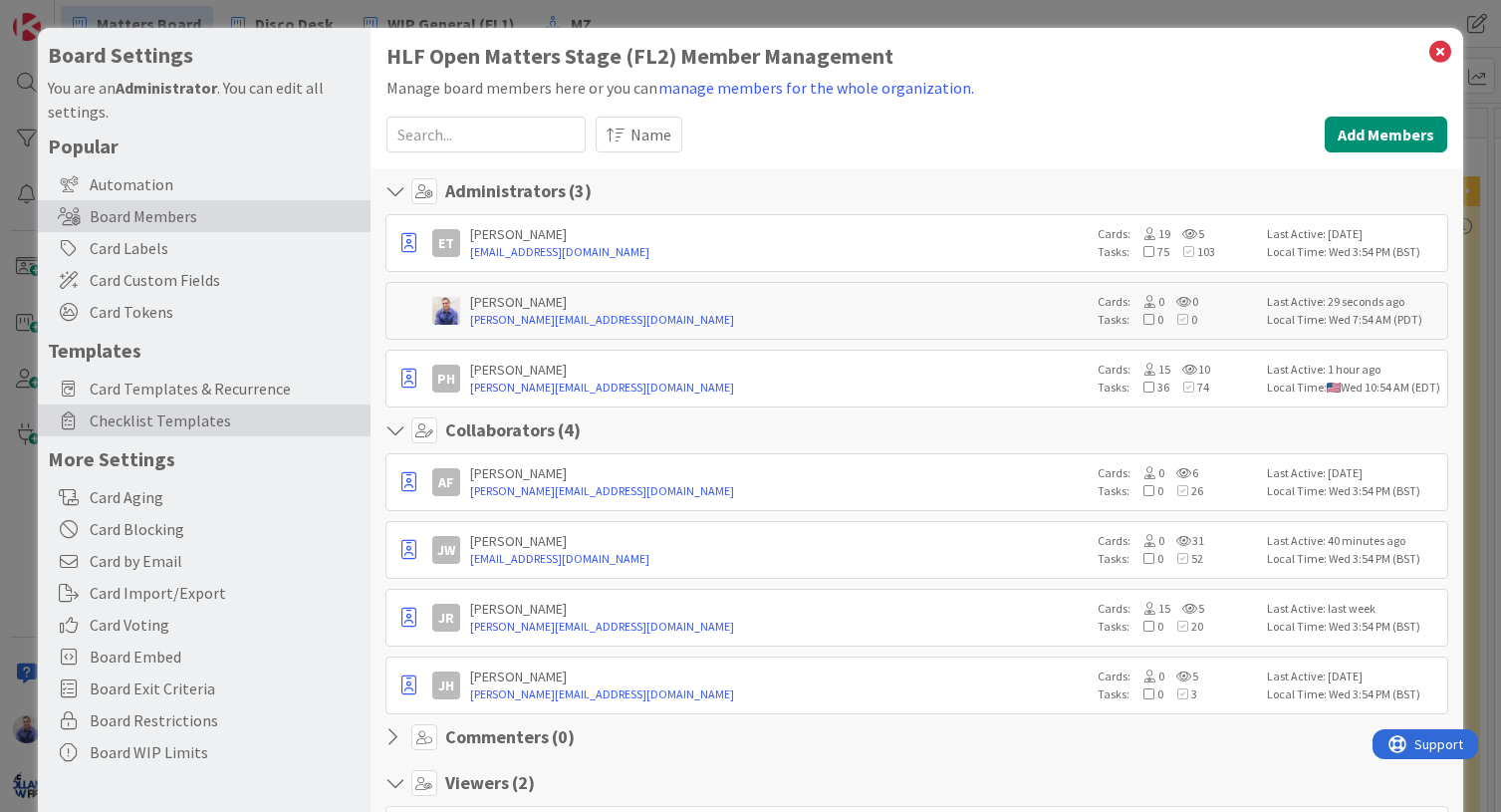
click at [192, 415] on span "Checklist Templates" at bounding box center [225, 420] width 271 height 24
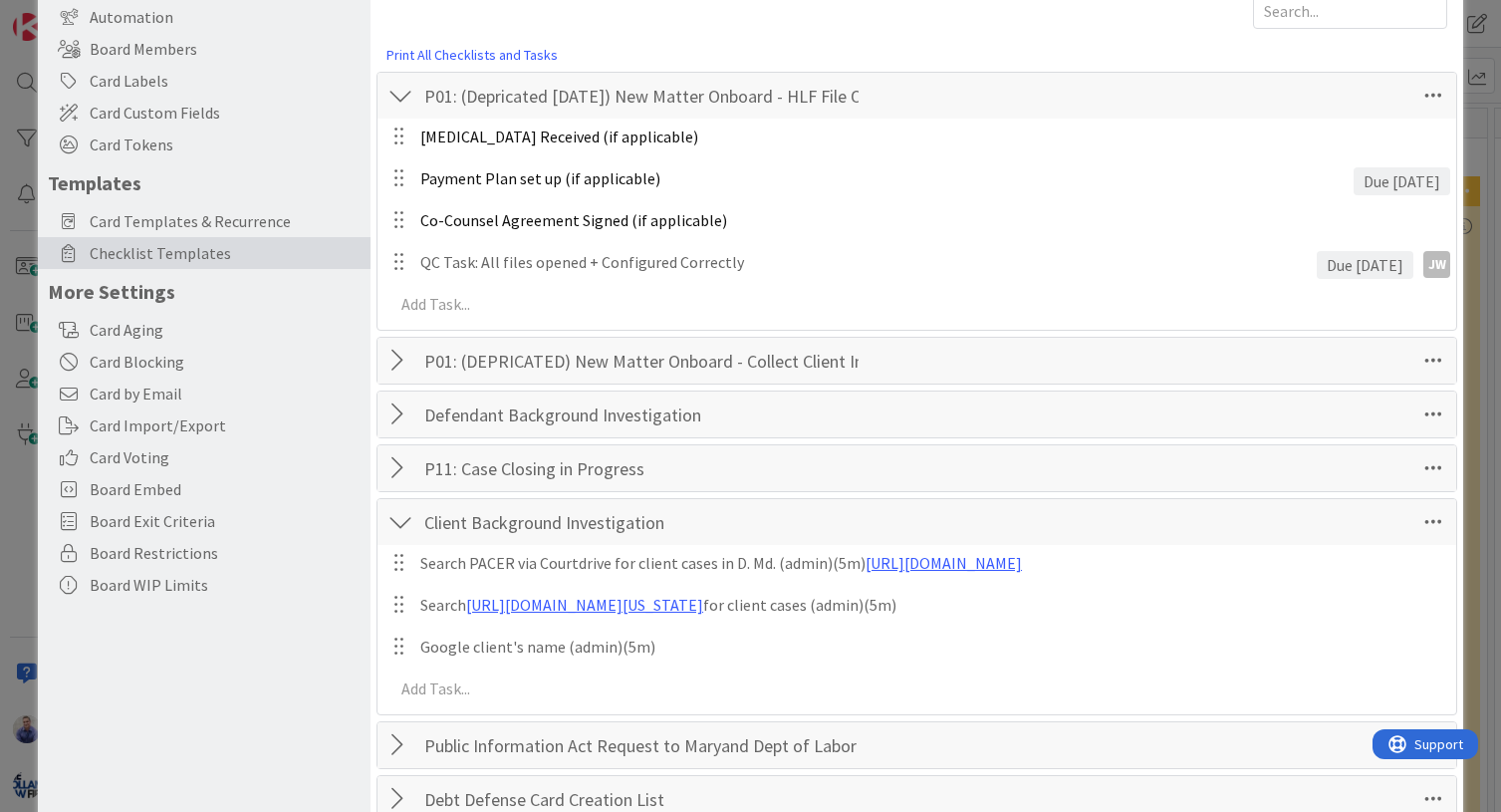
scroll to position [188, 0]
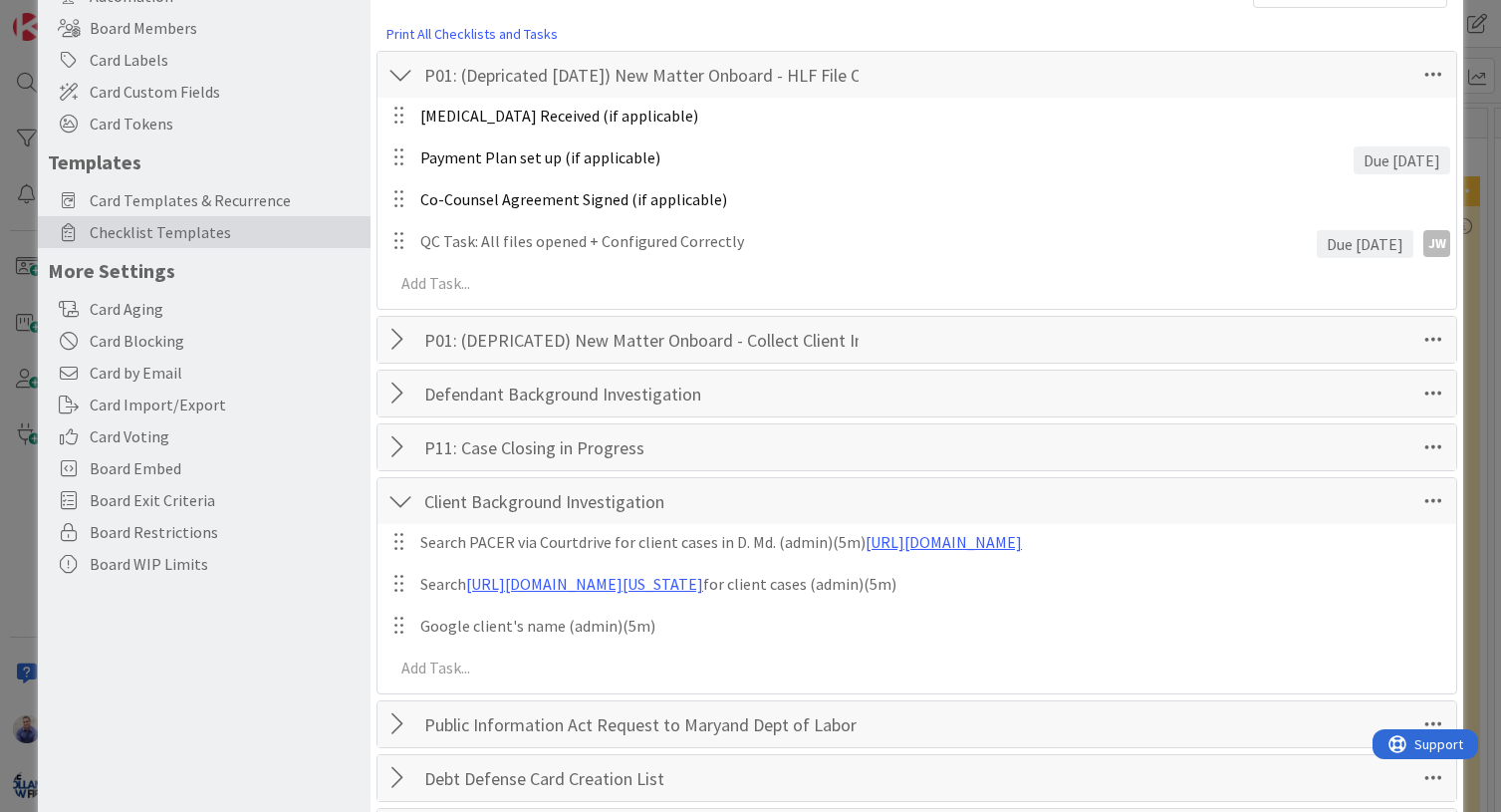
click at [399, 397] on div at bounding box center [401, 394] width 26 height 36
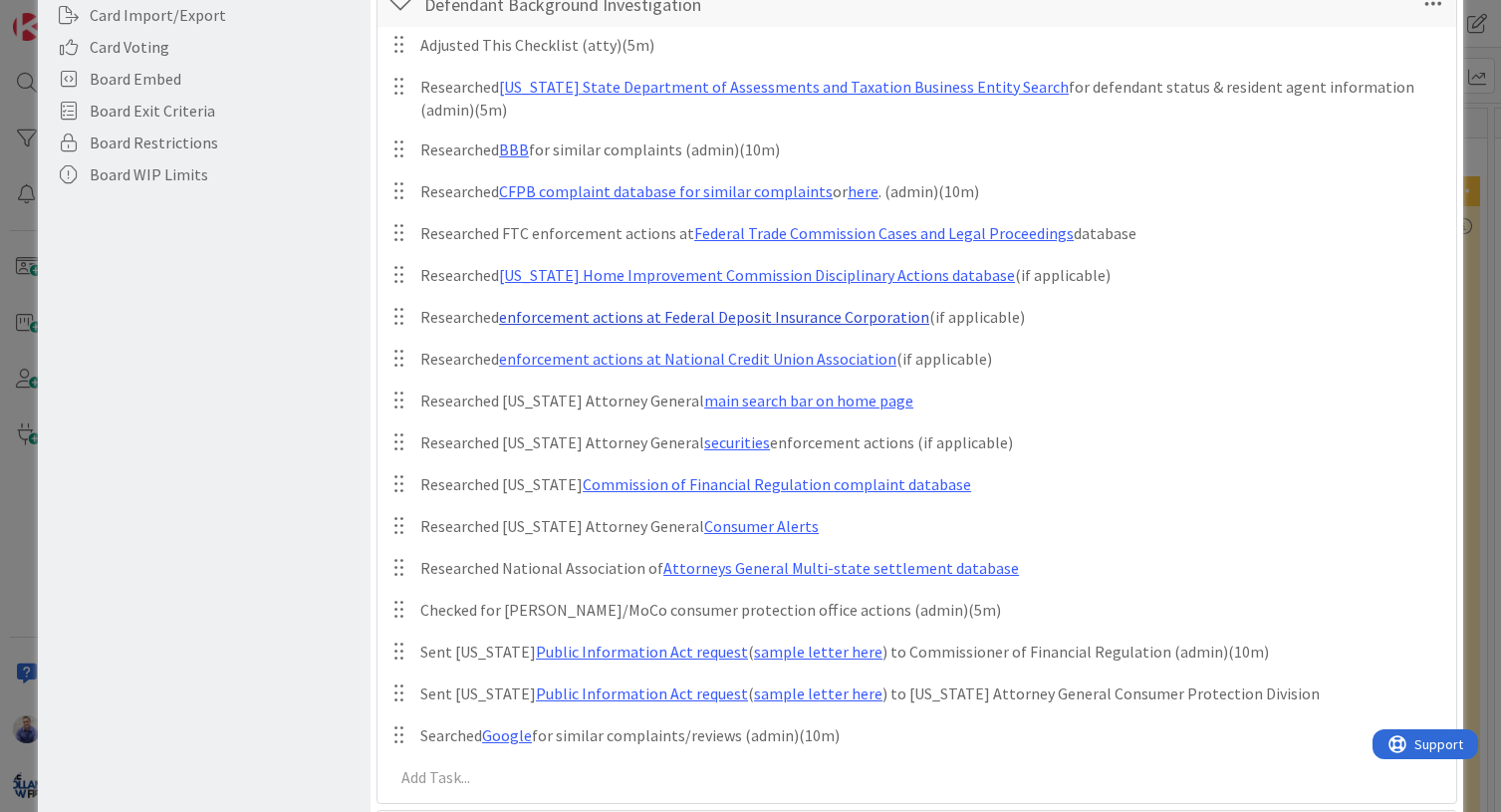
scroll to position [544, 0]
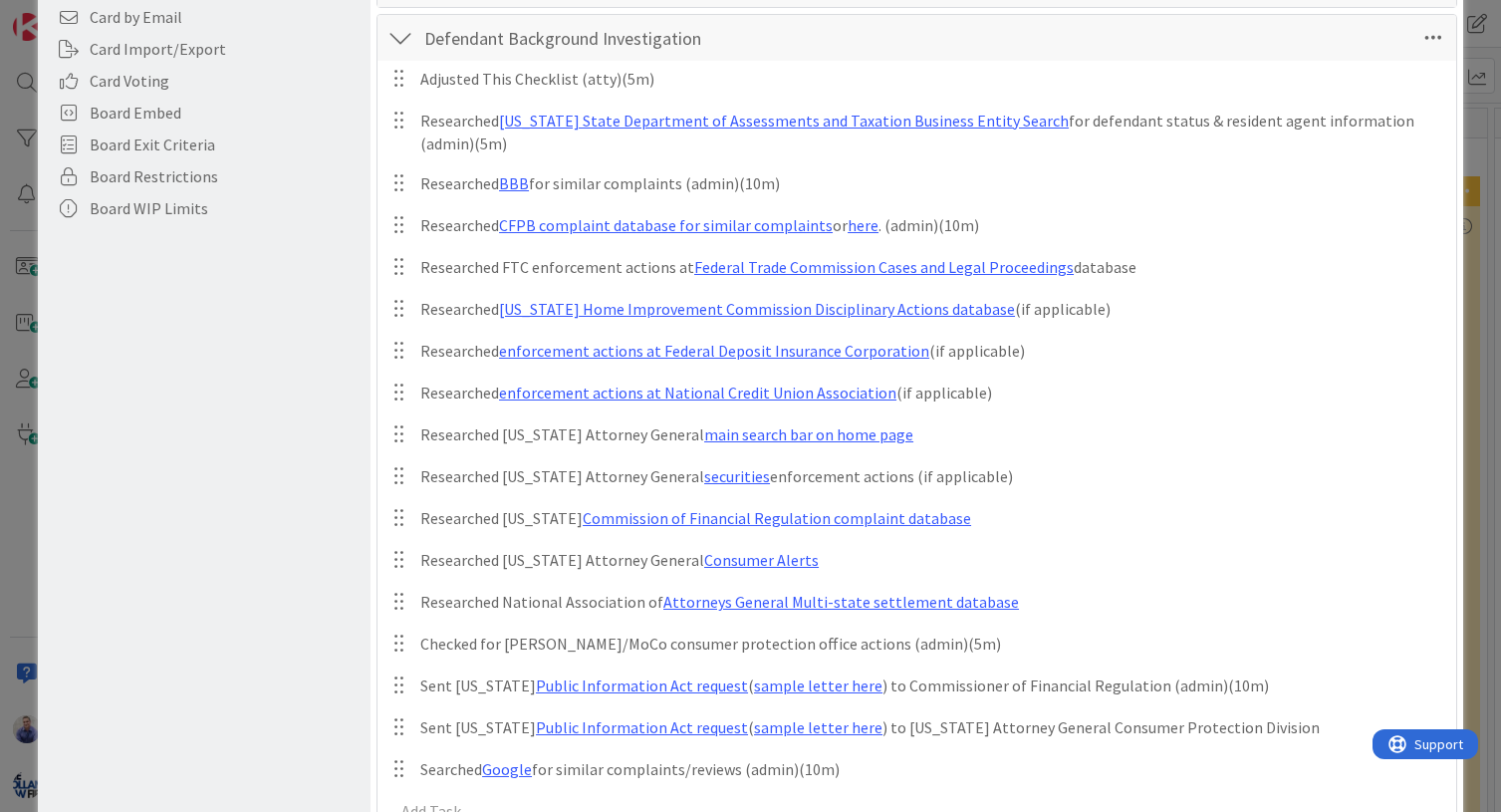
click at [397, 36] on div at bounding box center [401, 38] width 26 height 36
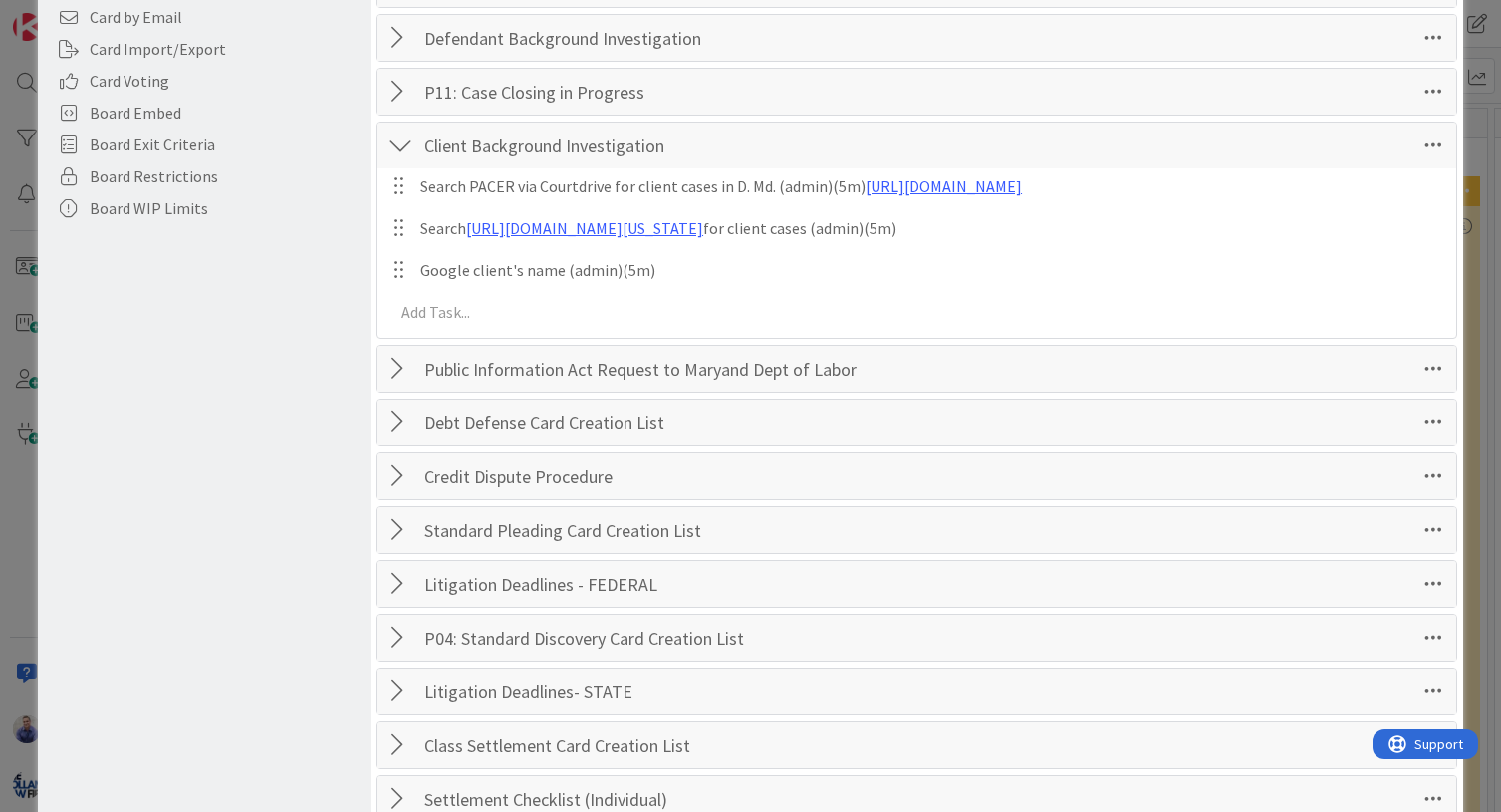
click at [406, 142] on div at bounding box center [401, 145] width 26 height 36
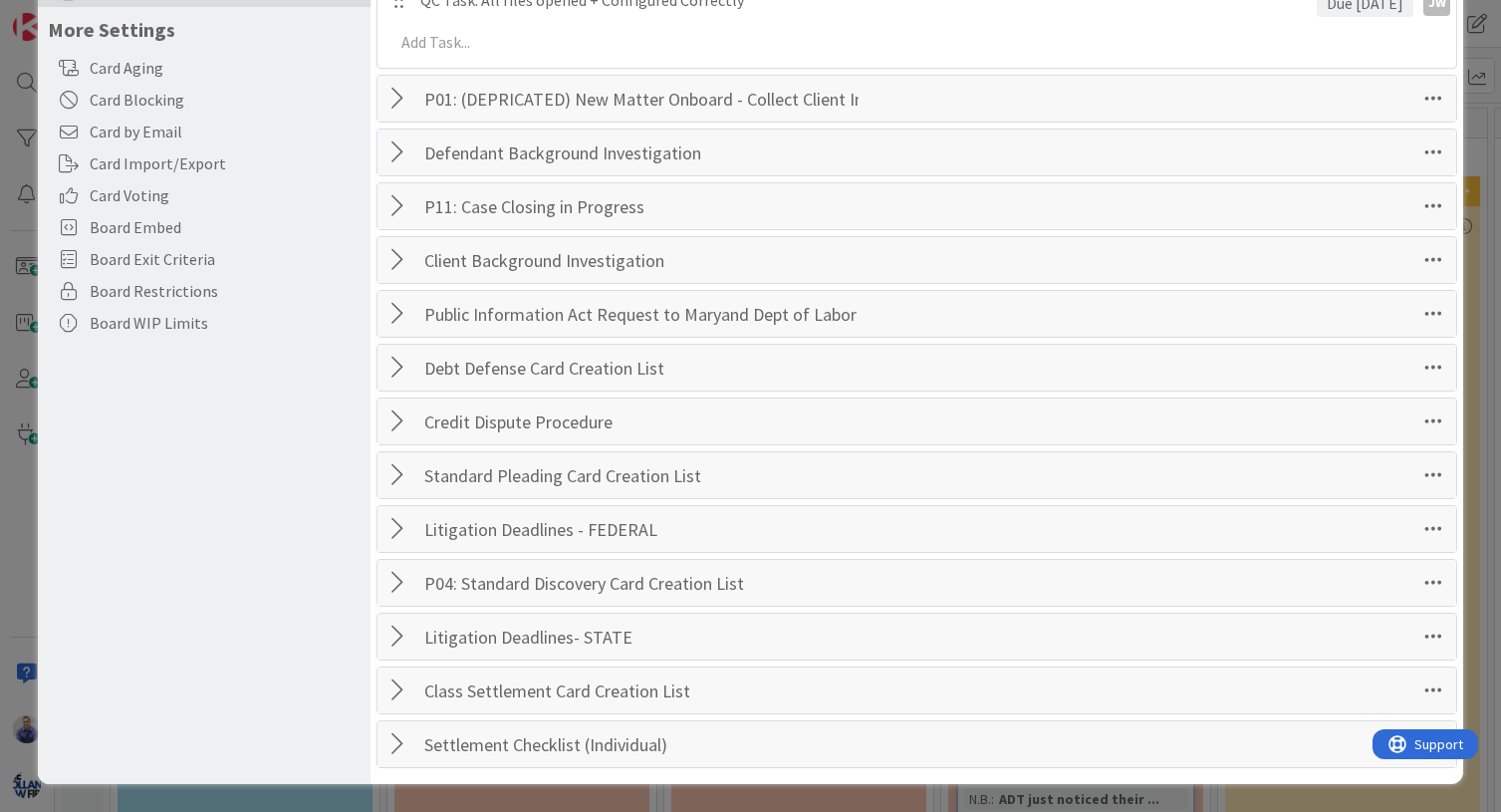
scroll to position [429, 0]
click at [401, 154] on div at bounding box center [401, 152] width 26 height 36
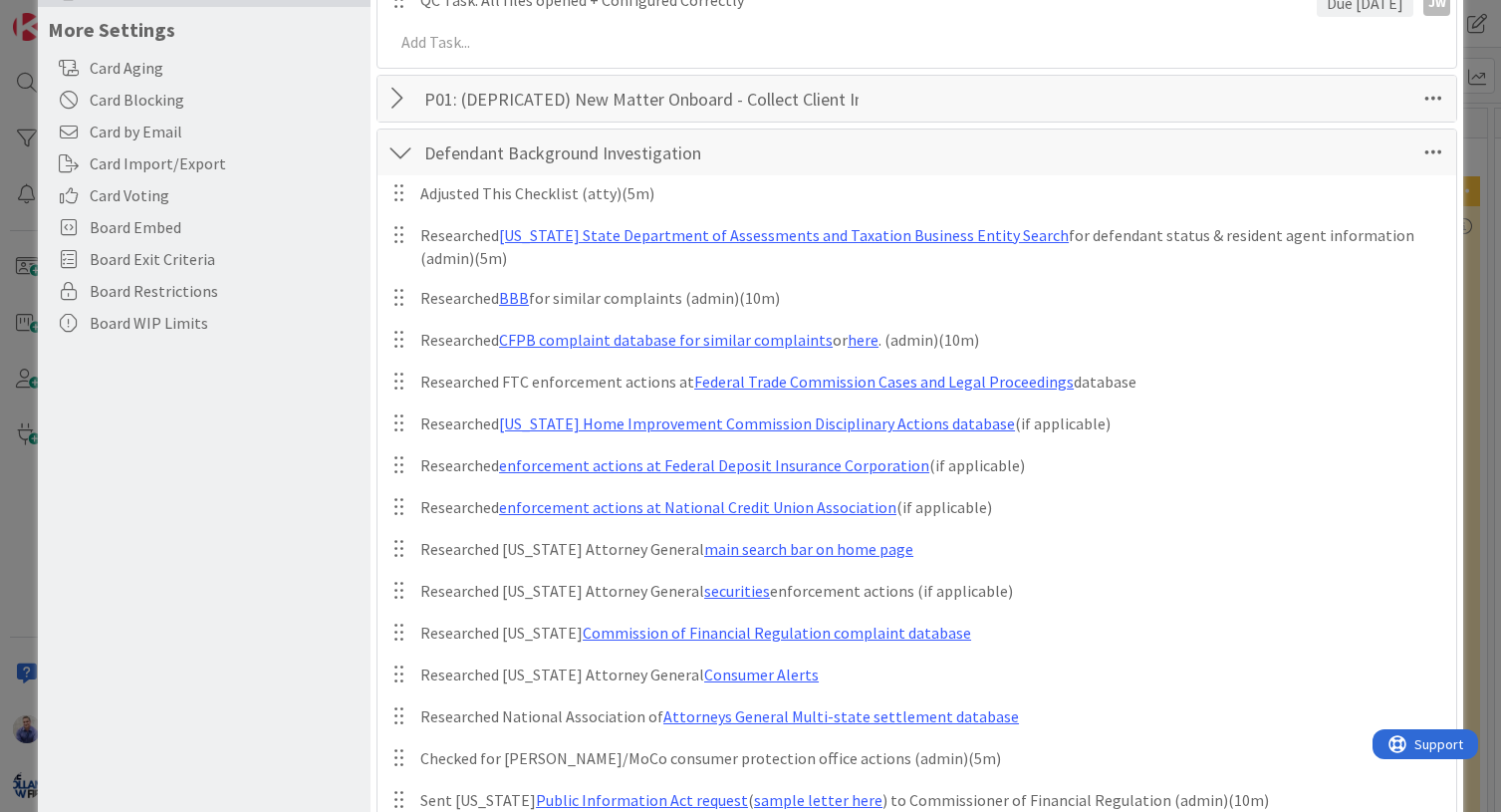
click at [401, 147] on div at bounding box center [401, 152] width 26 height 36
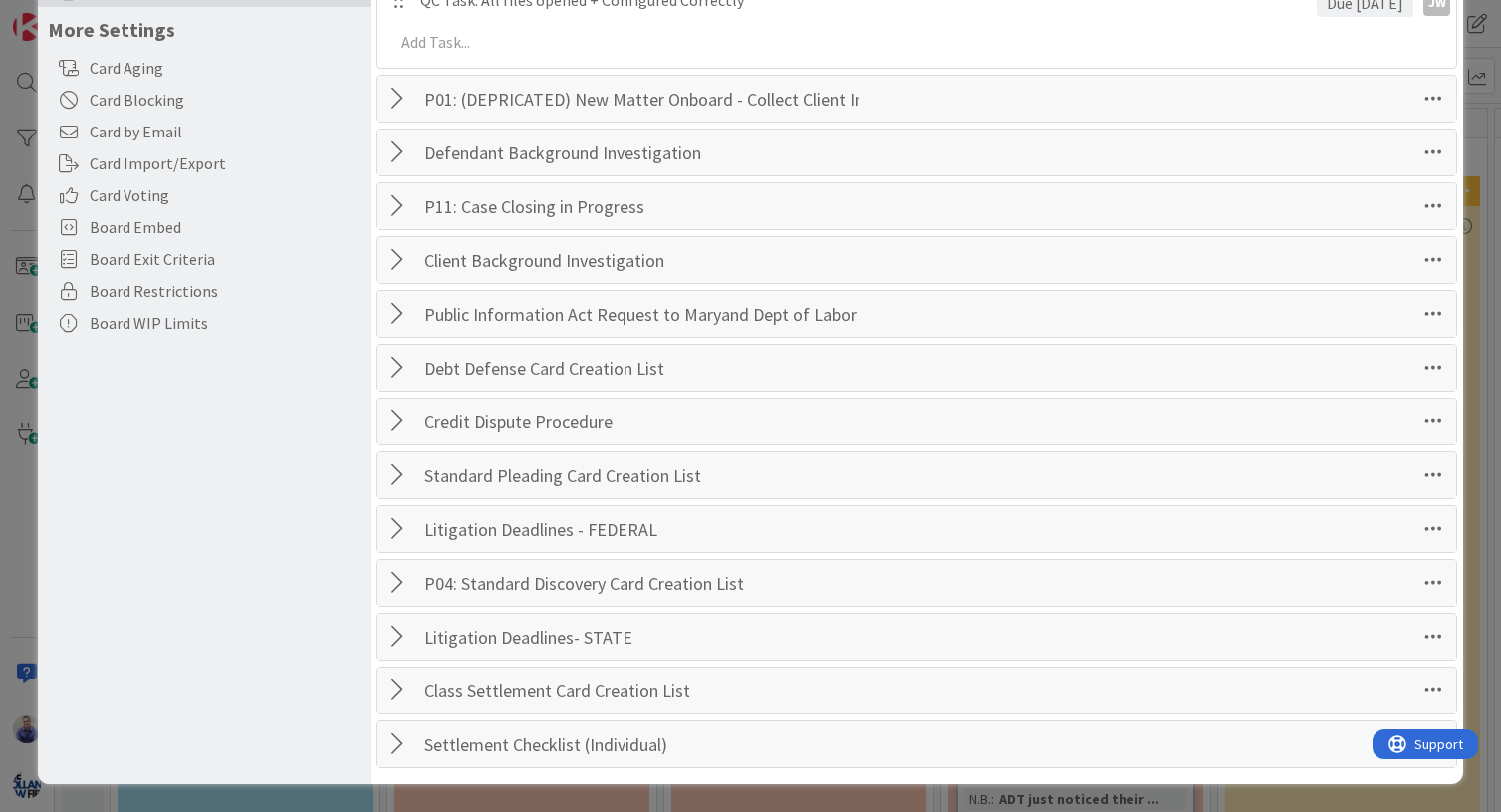
click at [398, 151] on div at bounding box center [401, 152] width 26 height 36
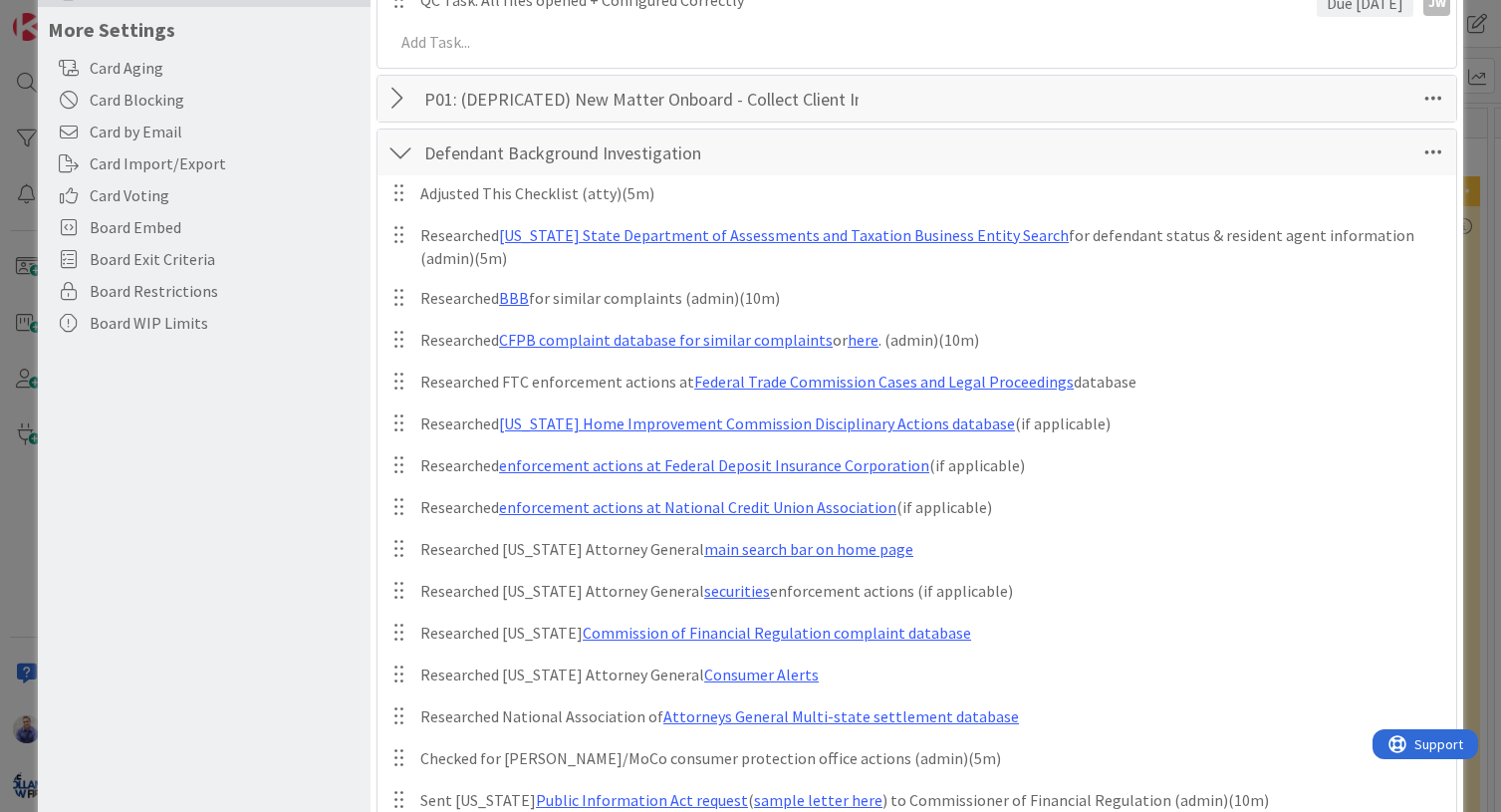
click at [407, 149] on div at bounding box center [401, 152] width 26 height 36
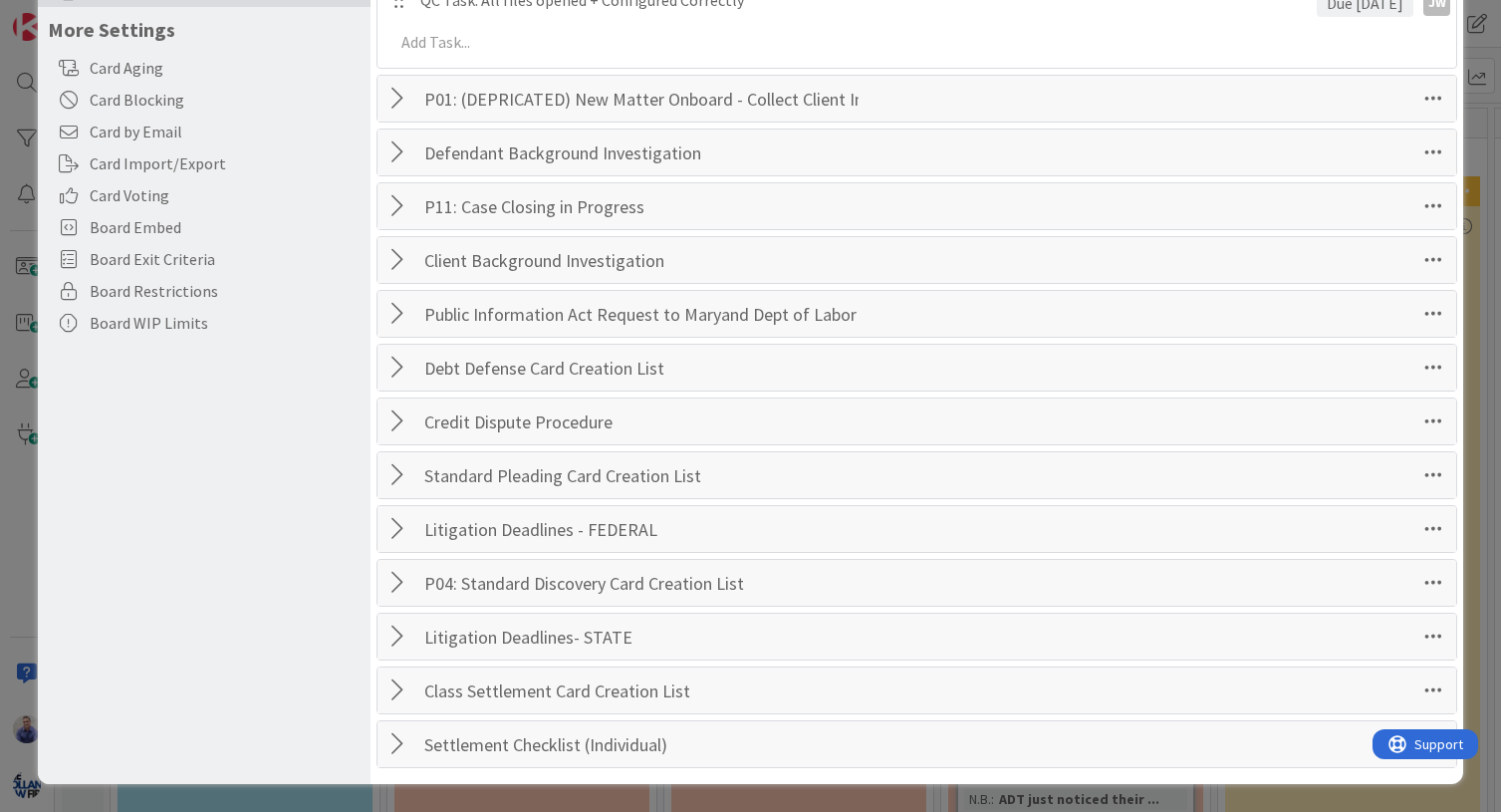
click at [402, 258] on div at bounding box center [401, 260] width 26 height 36
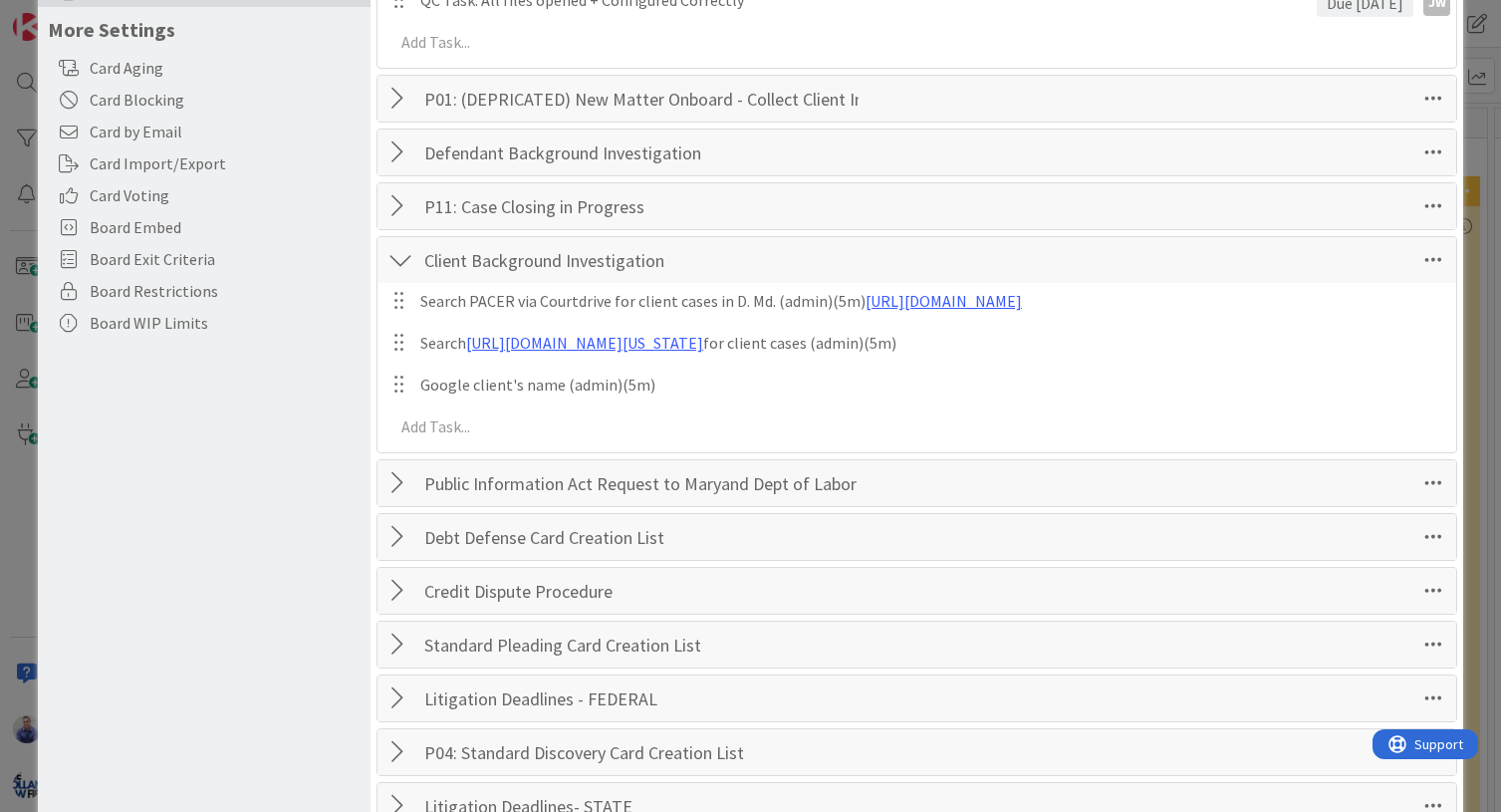
click at [402, 258] on div at bounding box center [401, 260] width 26 height 36
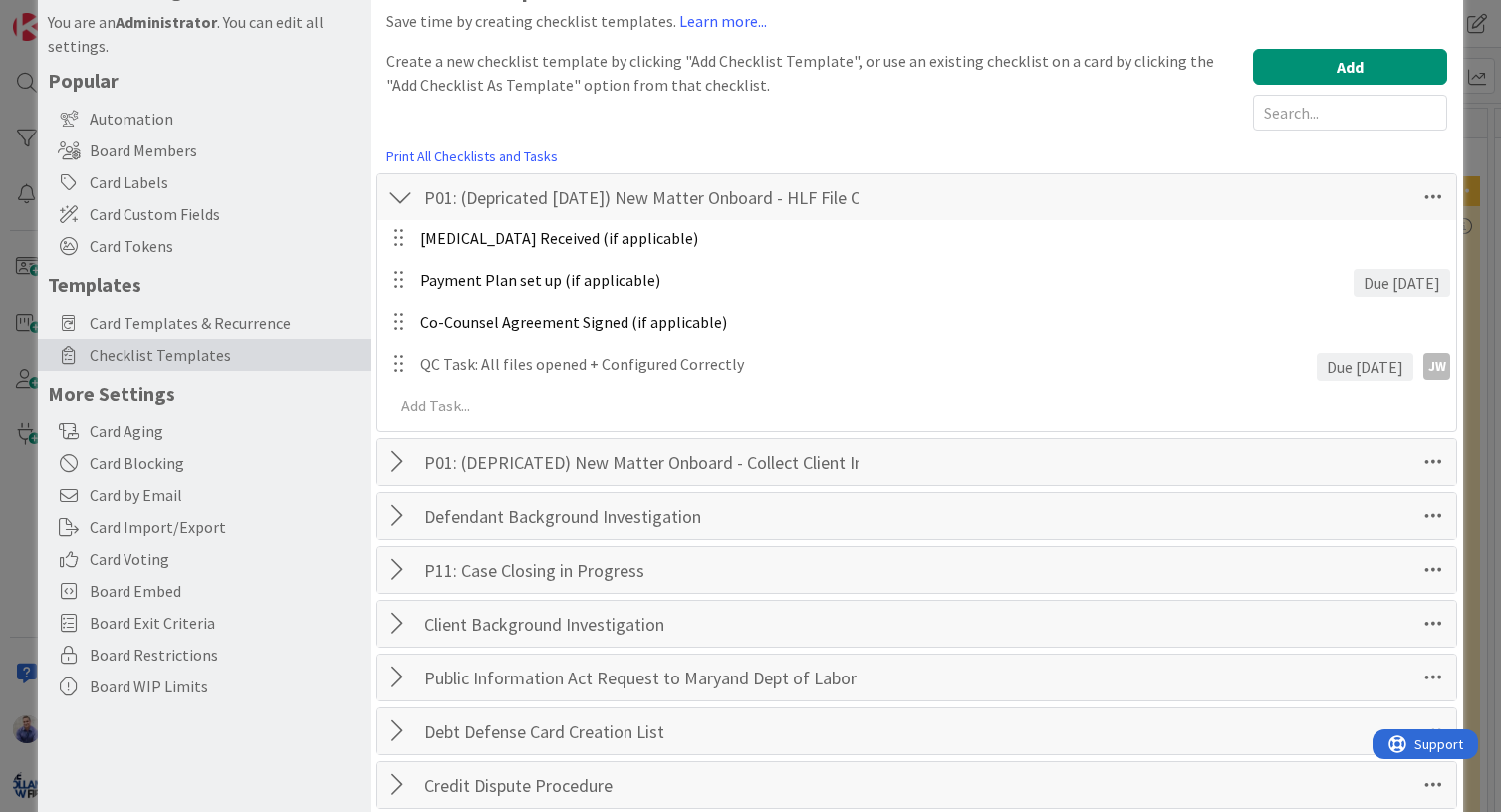
scroll to position [0, 0]
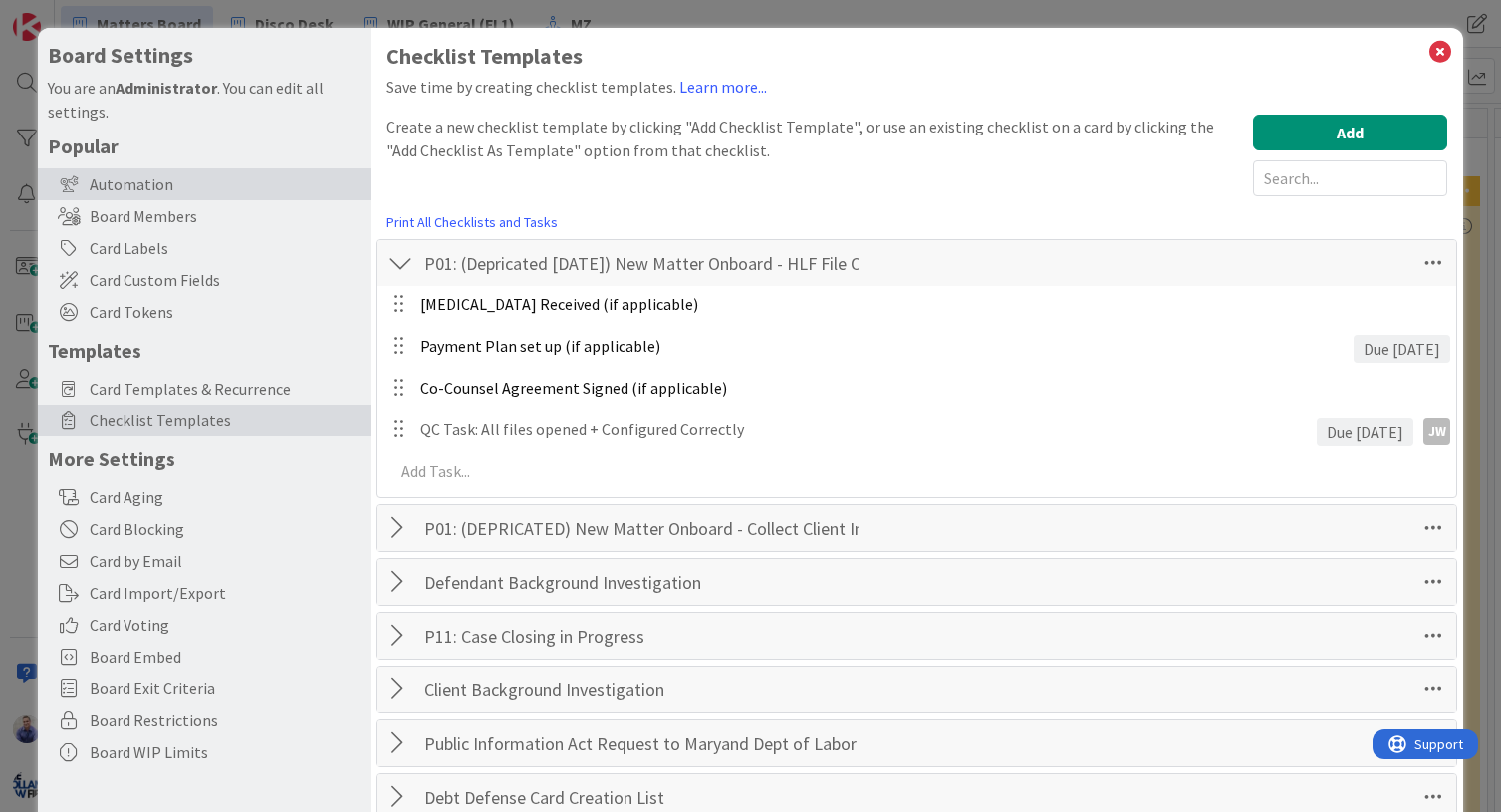
click at [165, 174] on div "Automation" at bounding box center [204, 184] width 333 height 32
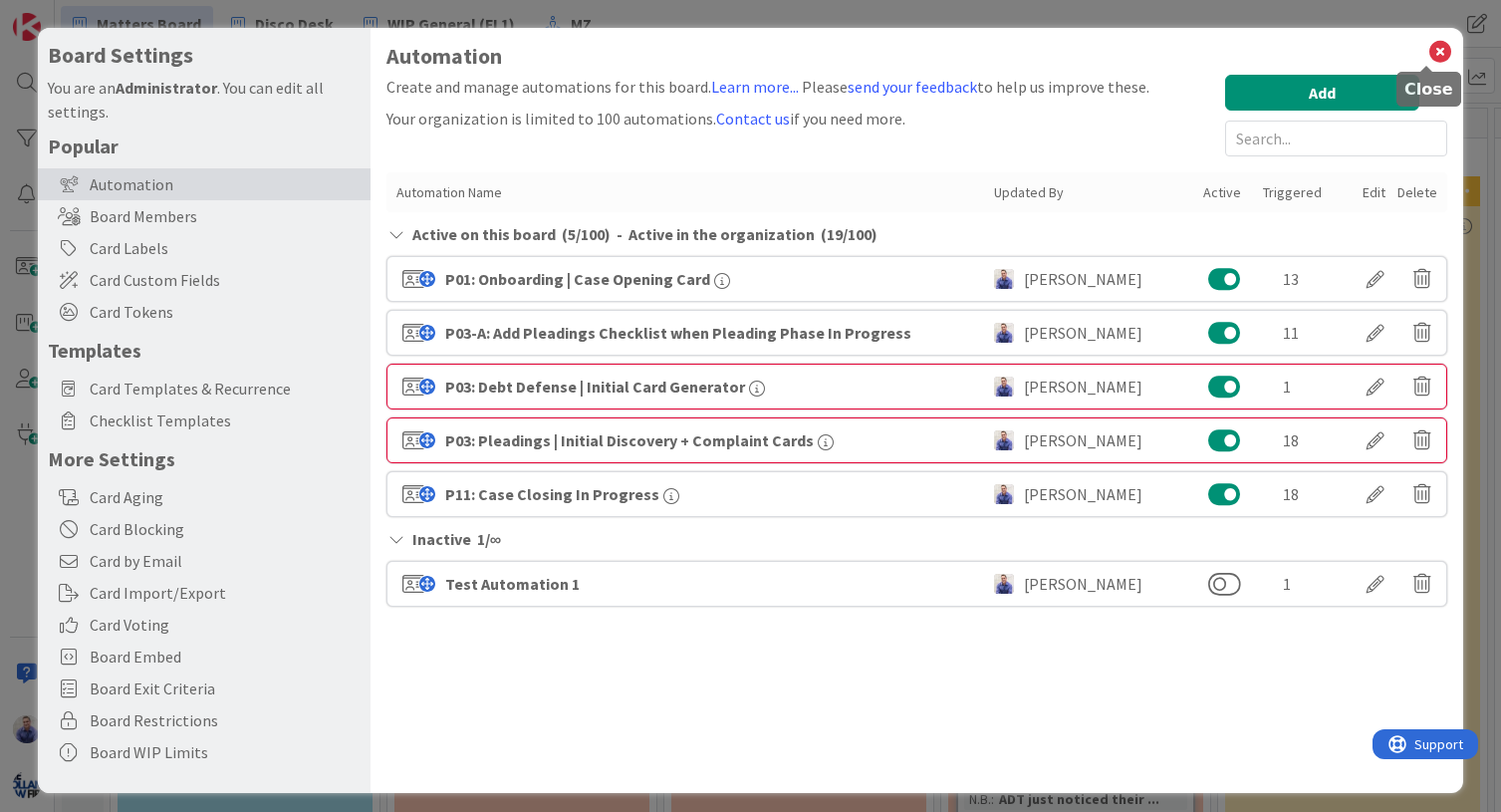
click at [1432, 52] on icon at bounding box center [1440, 52] width 26 height 28
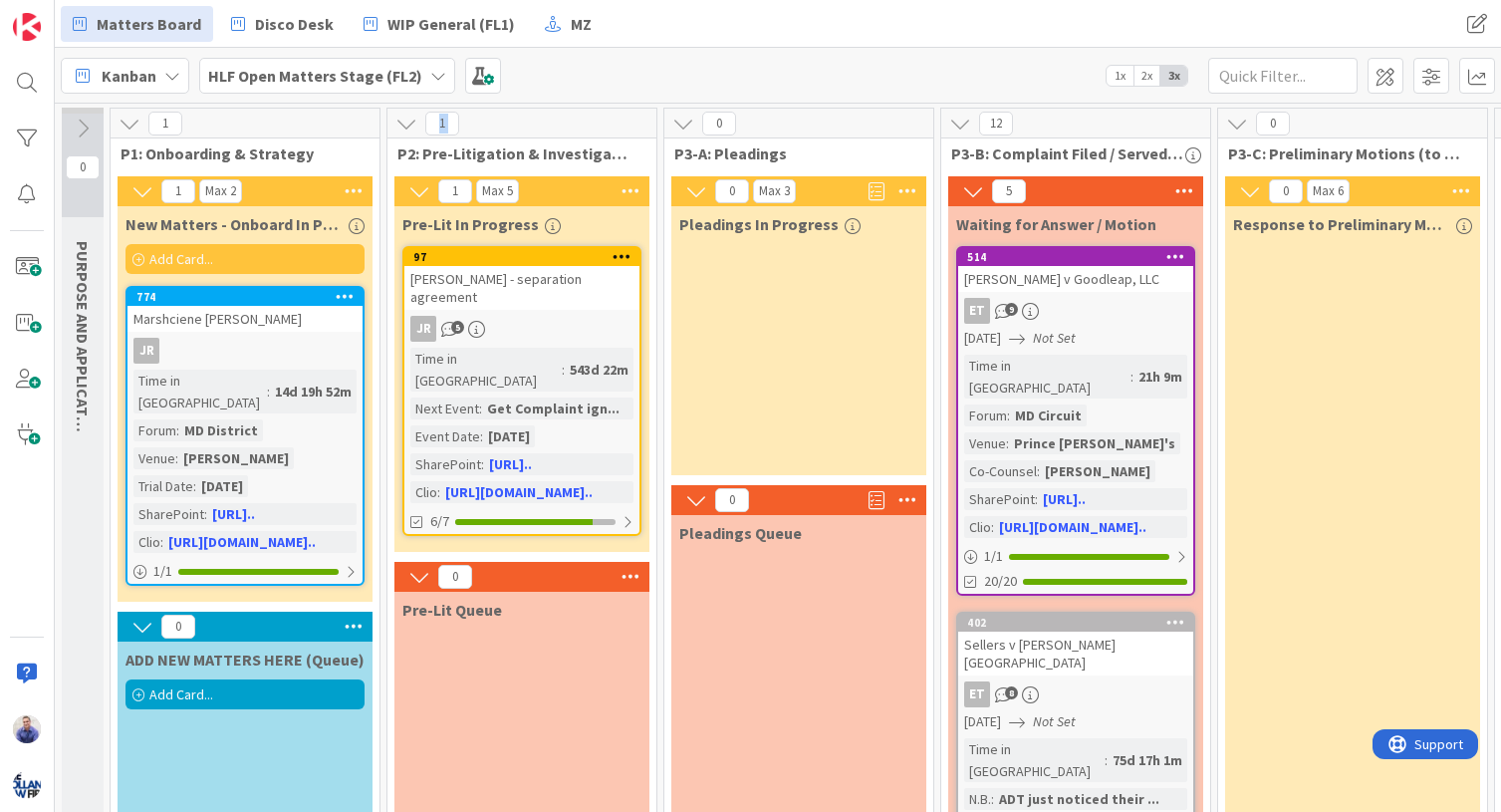
drag, startPoint x: 124, startPoint y: 154, endPoint x: 384, endPoint y: 149, distance: 260.0
click at [355, 149] on span "P1: Onboarding & Strategy" at bounding box center [237, 153] width 234 height 20
click at [250, 154] on span "P1: Onboarding & Strategy" at bounding box center [237, 153] width 234 height 20
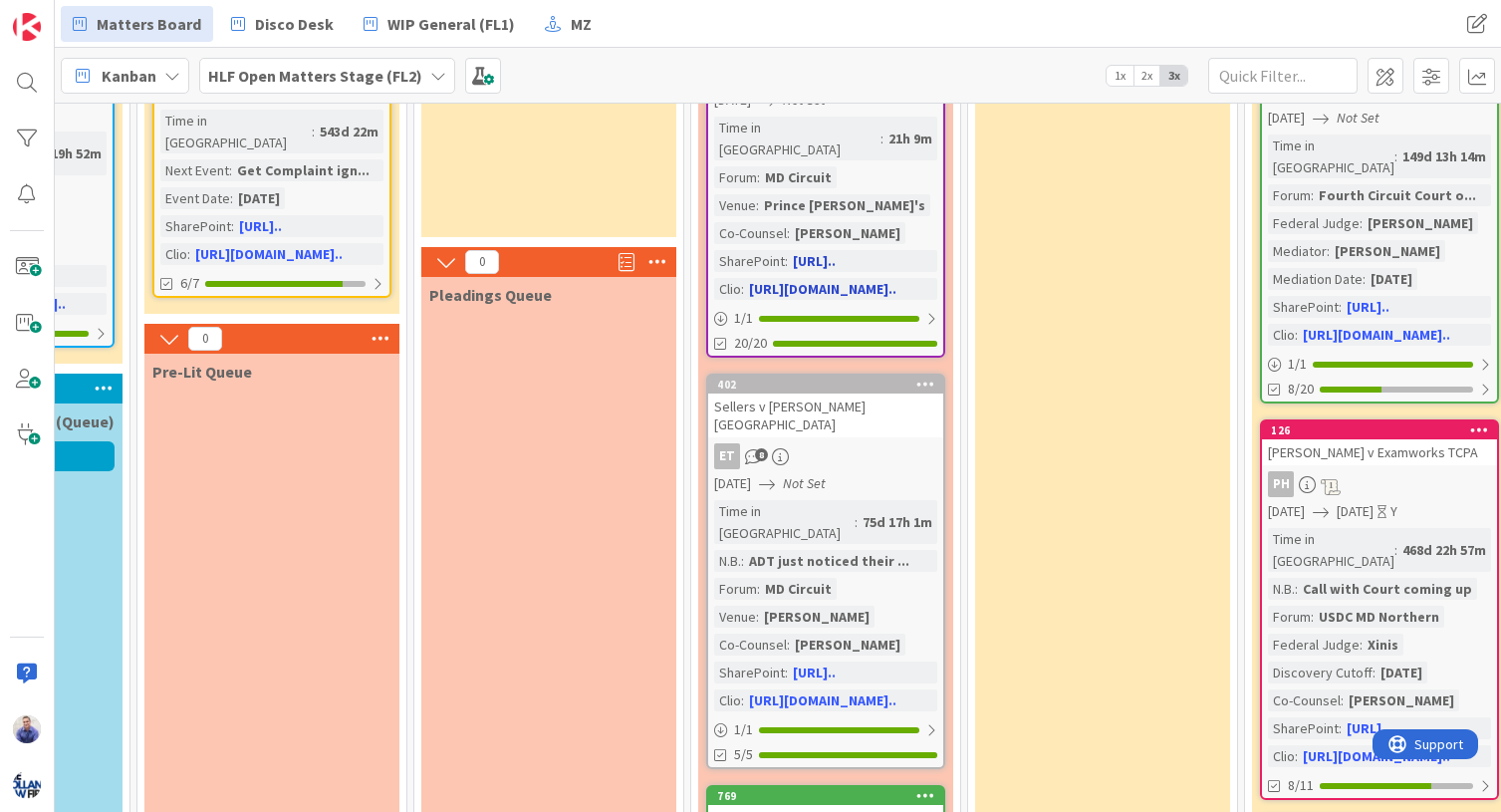
scroll to position [0, 250]
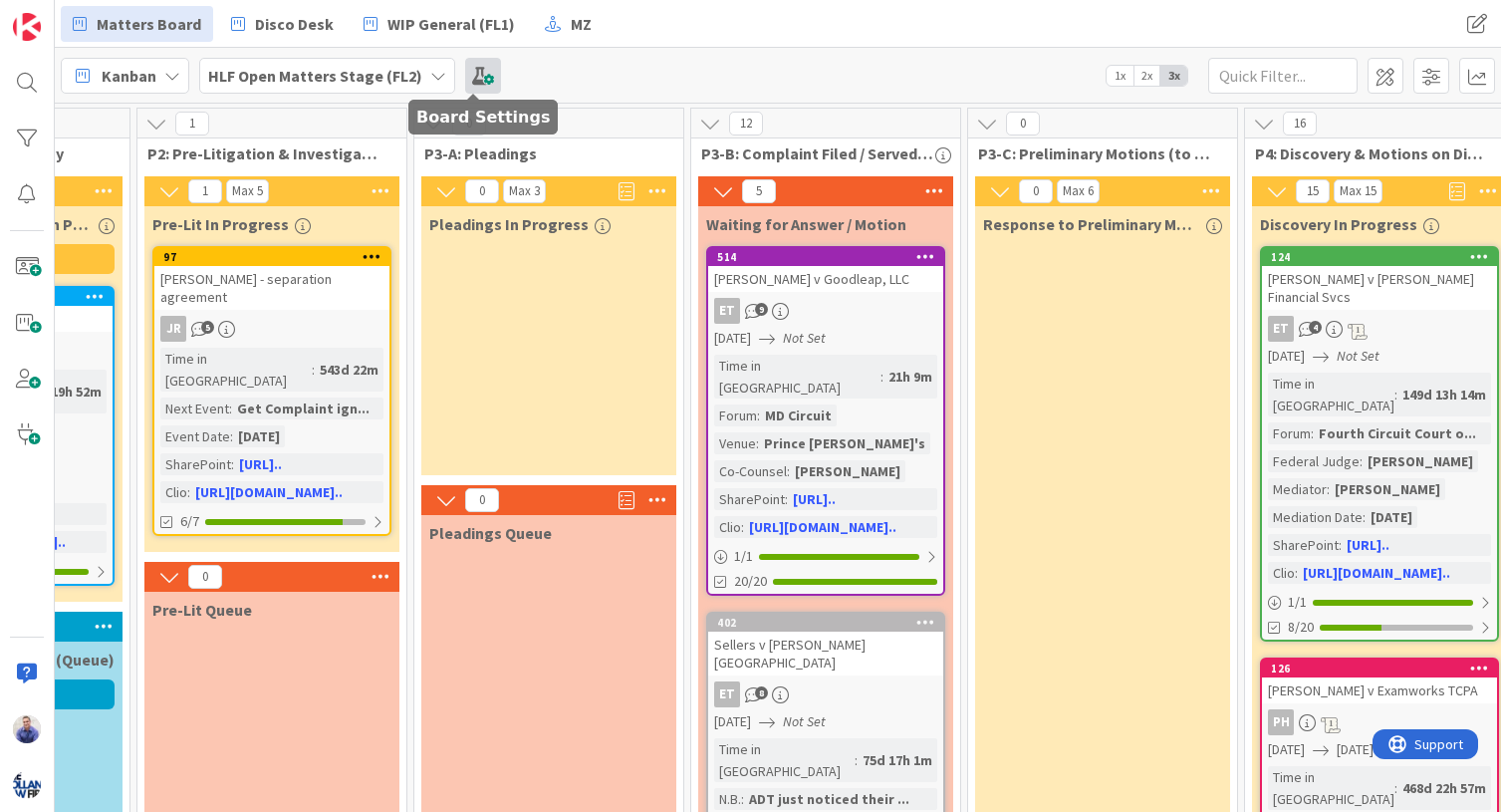
click at [475, 77] on span at bounding box center [483, 76] width 36 height 36
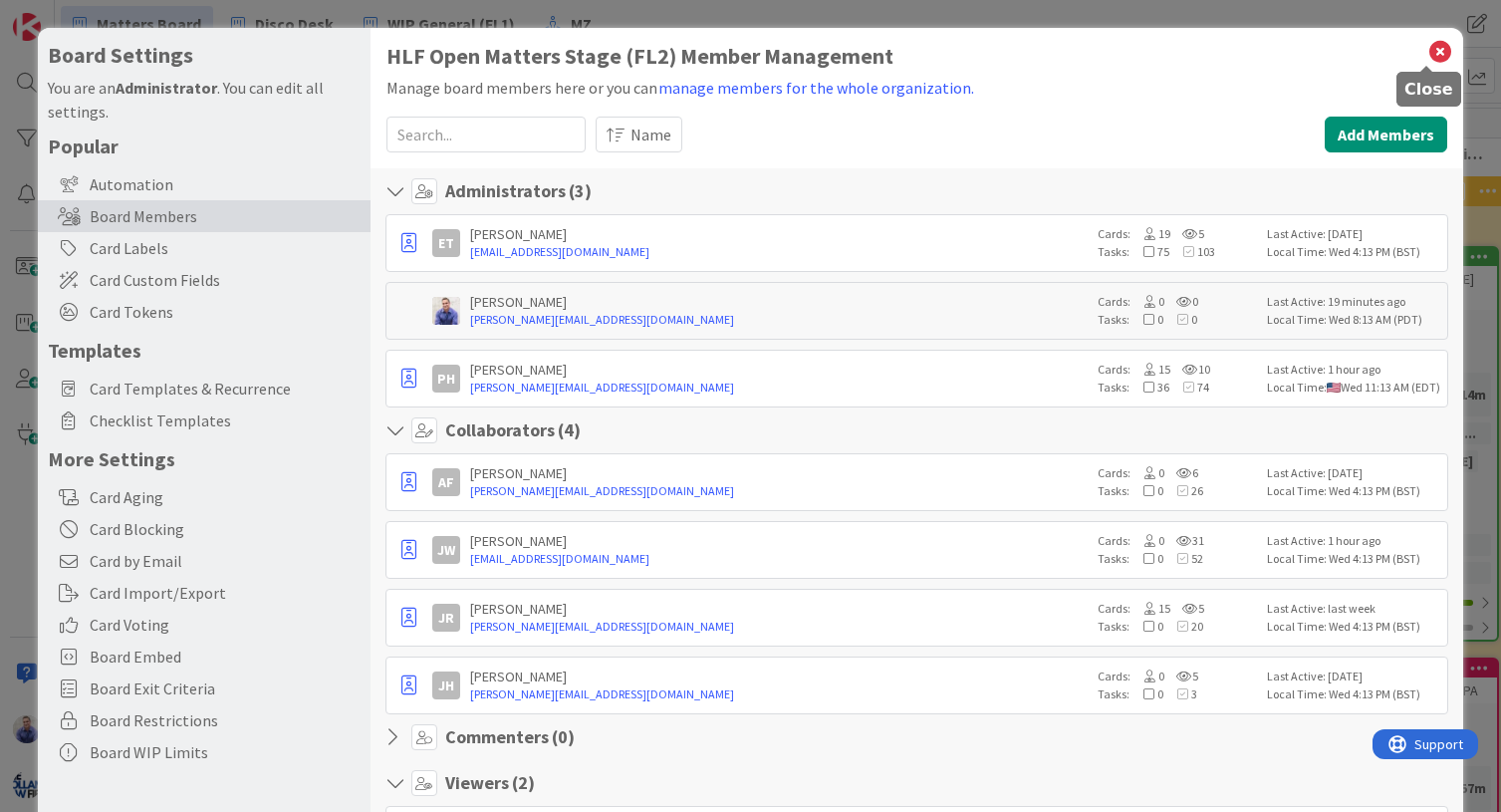
click at [1431, 60] on icon at bounding box center [1440, 52] width 26 height 28
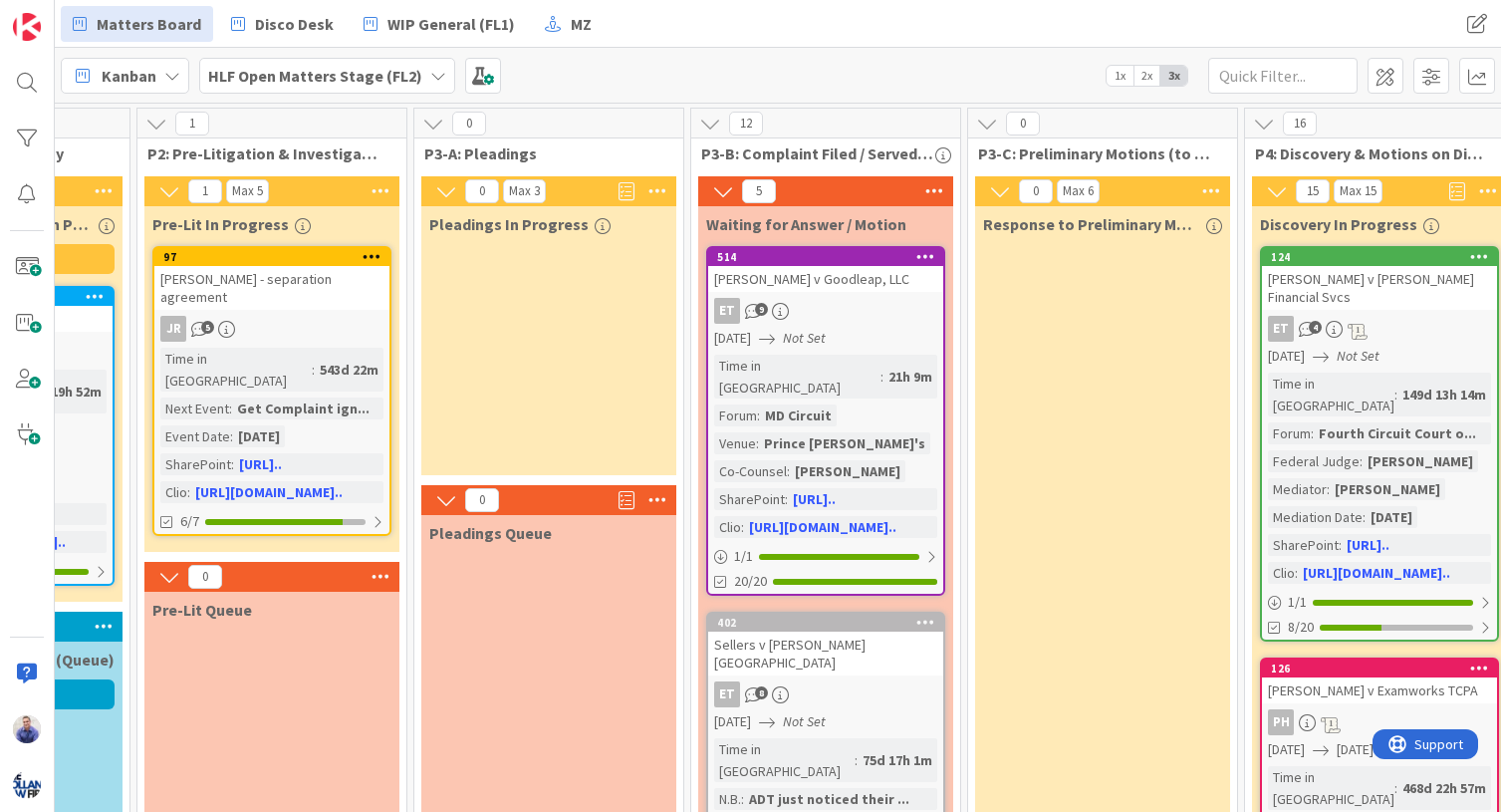
scroll to position [0, 0]
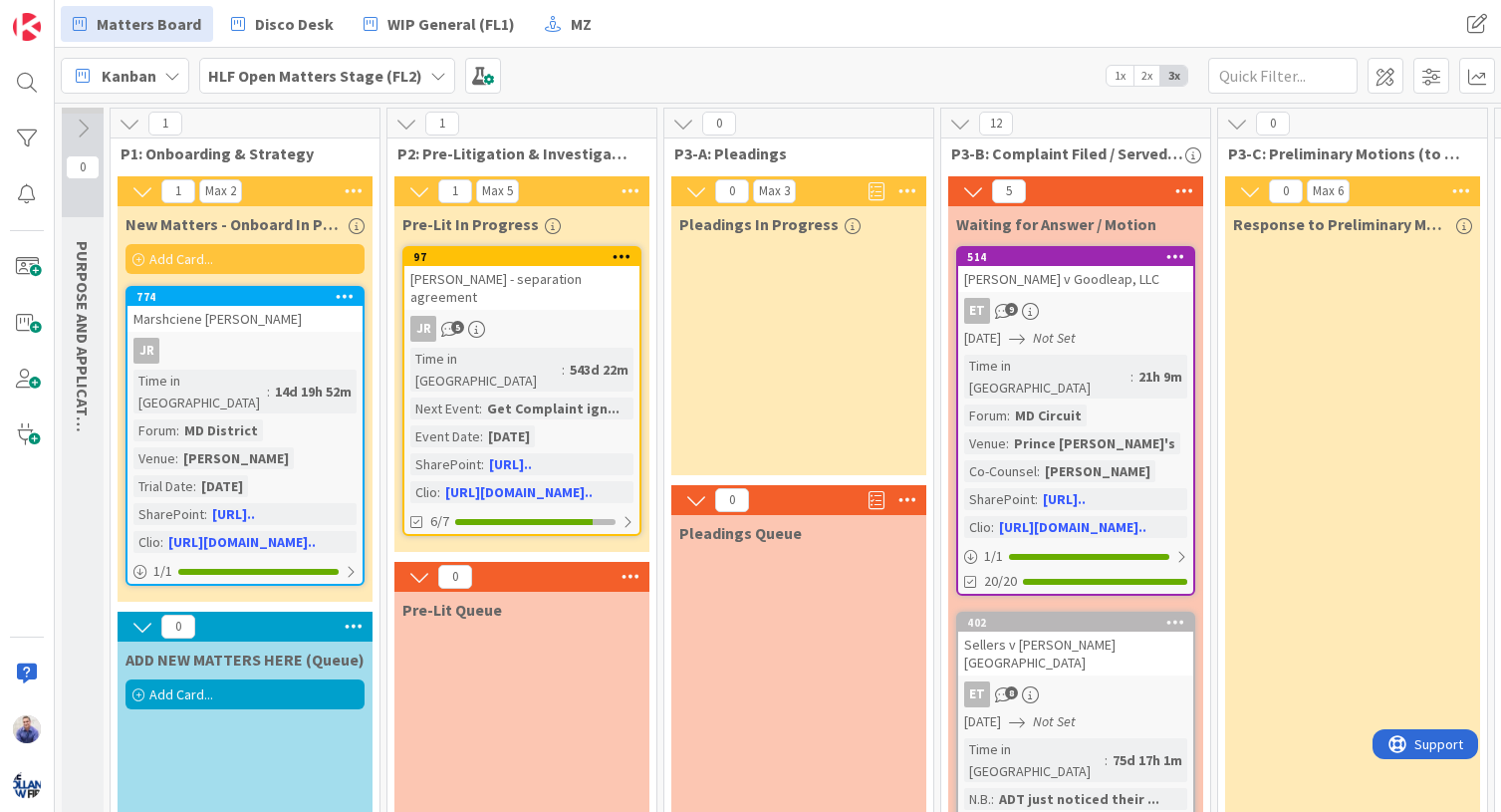
click at [1125, 75] on span "1x" at bounding box center [1119, 76] width 27 height 20
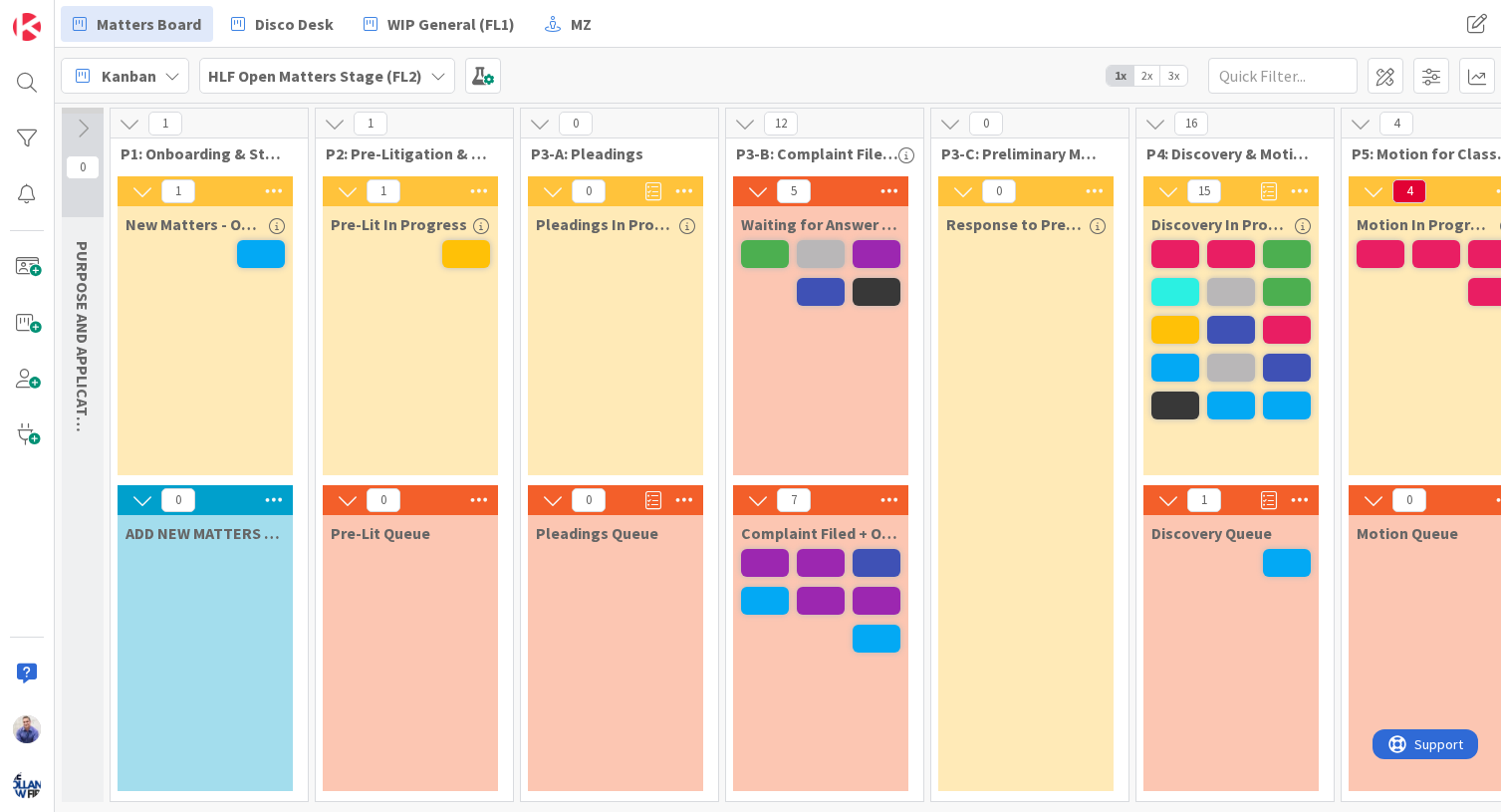
drag, startPoint x: 1179, startPoint y: 75, endPoint x: 1068, endPoint y: 224, distance: 185.8
click at [1179, 75] on span "3x" at bounding box center [1173, 76] width 27 height 20
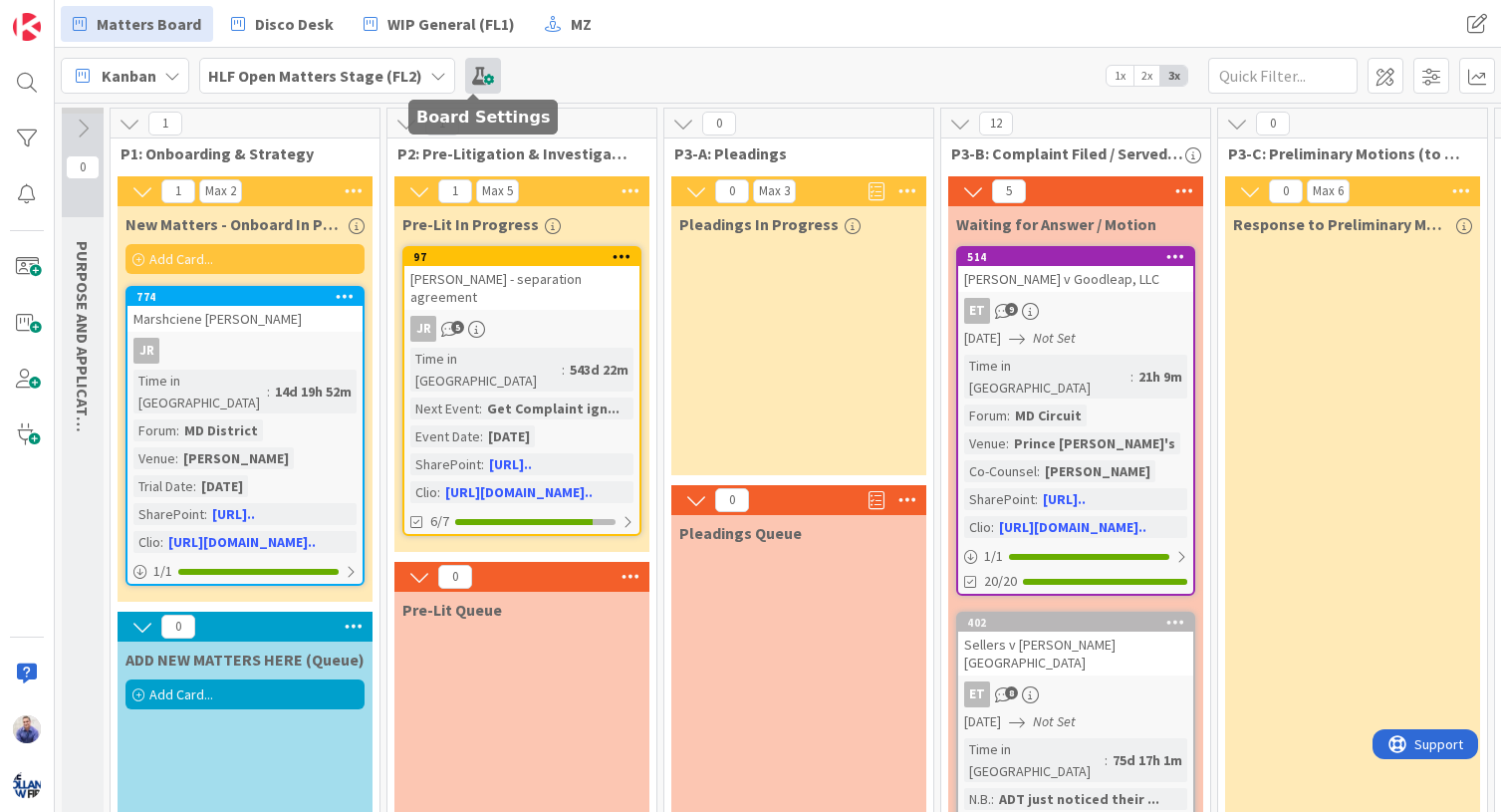
click at [487, 73] on span at bounding box center [483, 76] width 36 height 36
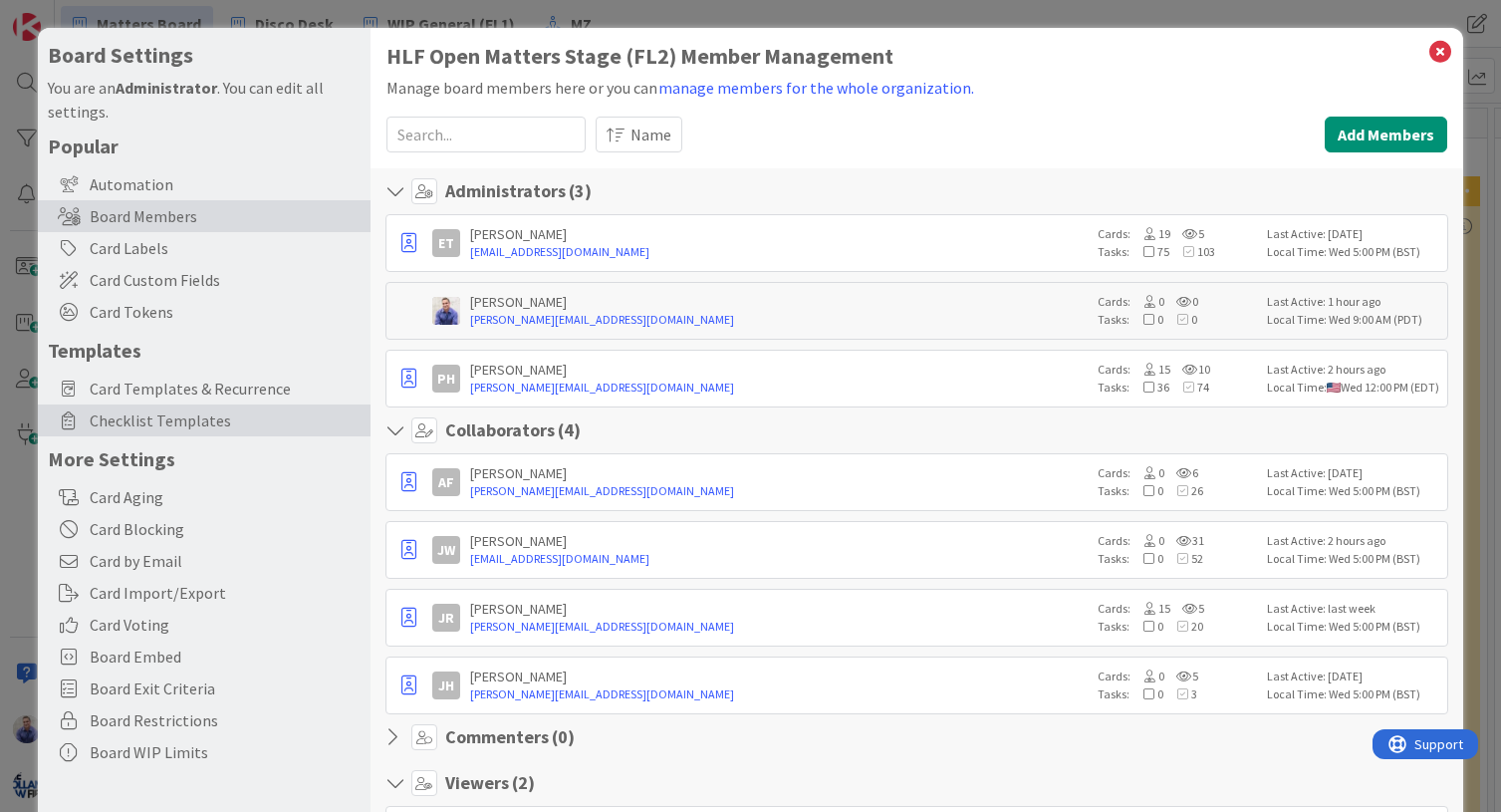
click at [171, 419] on span "Checklist Templates" at bounding box center [225, 420] width 271 height 24
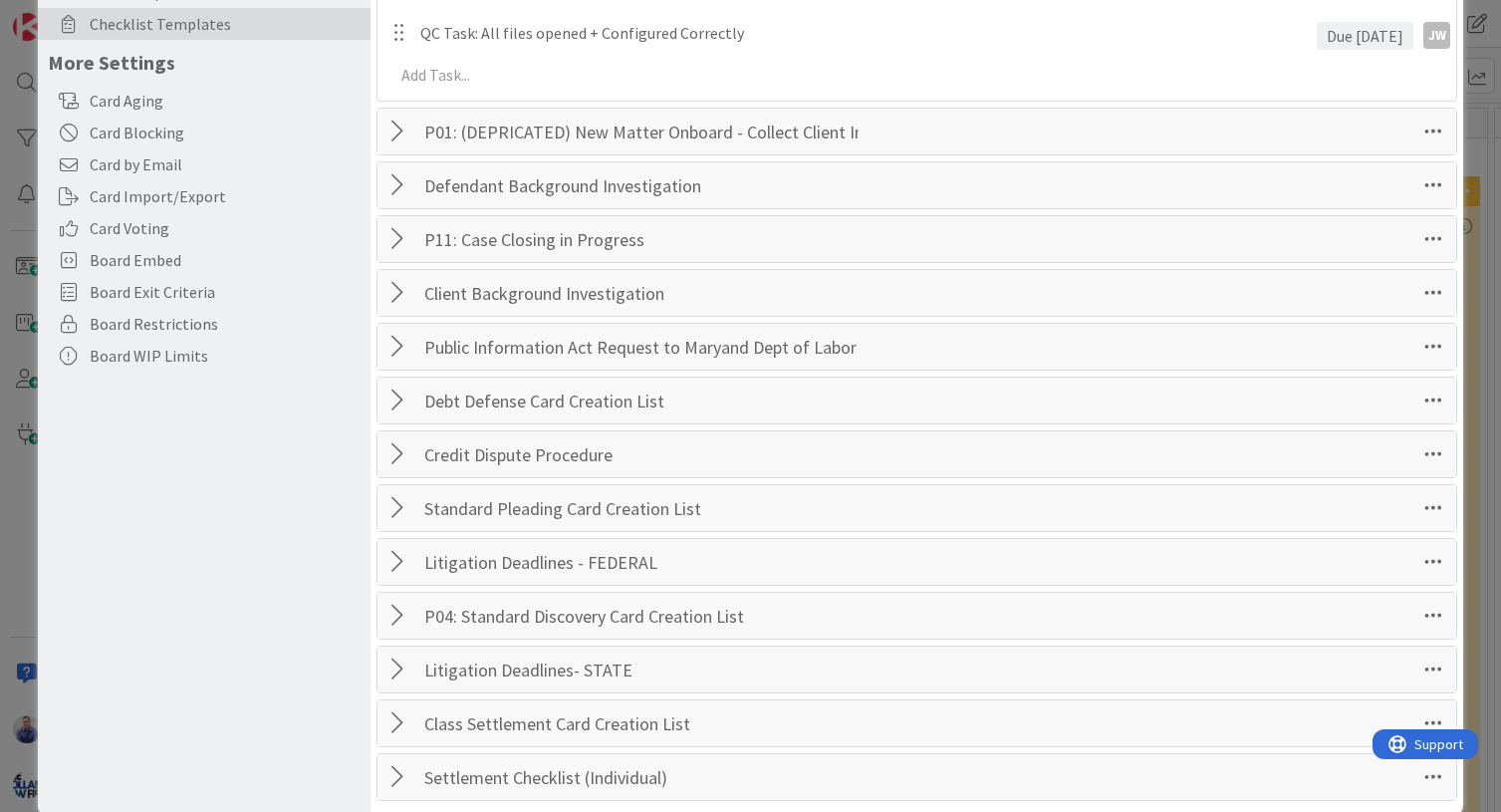
scroll to position [398, 0]
click at [397, 403] on div at bounding box center [401, 400] width 26 height 36
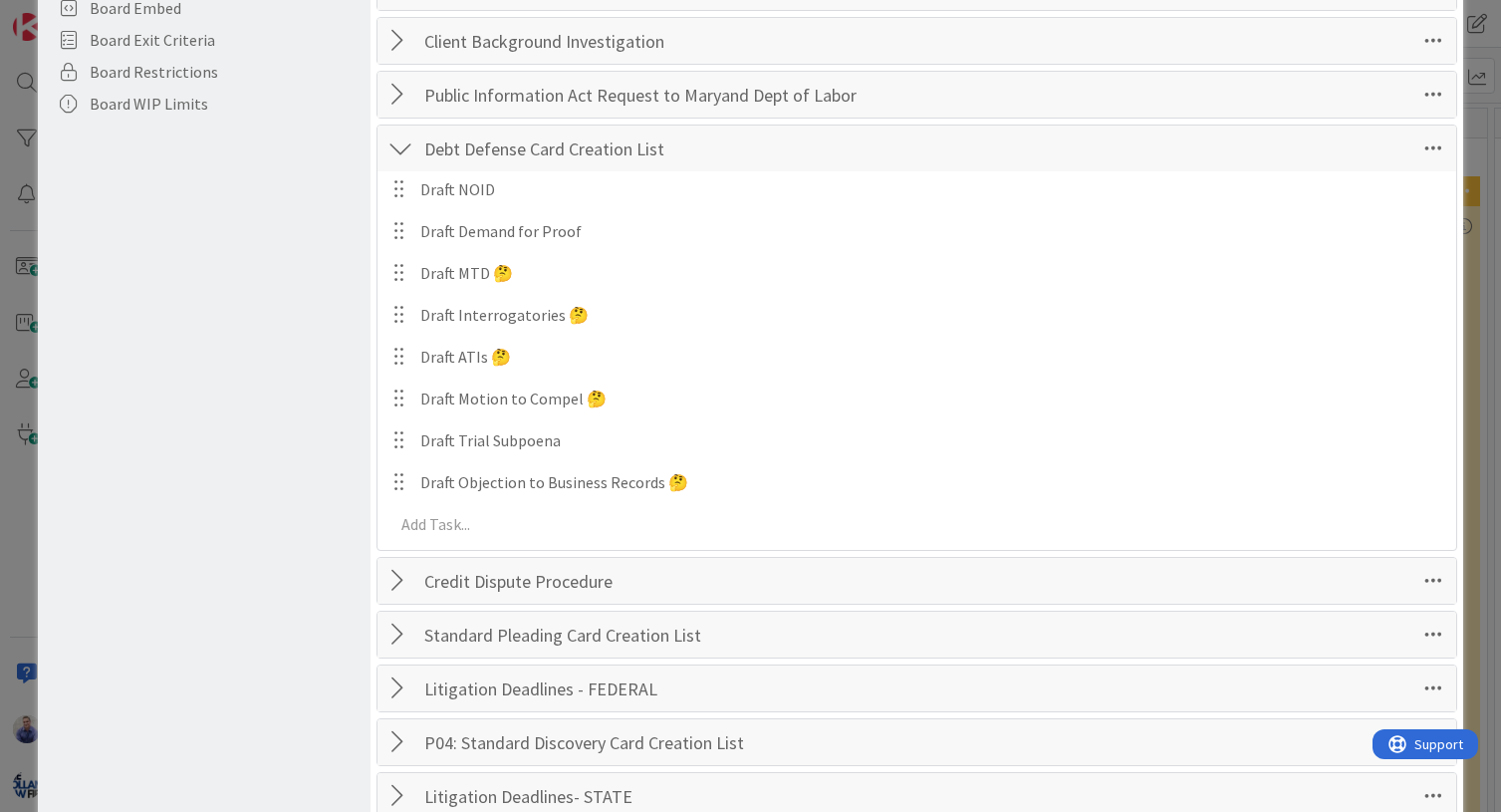
scroll to position [0, 0]
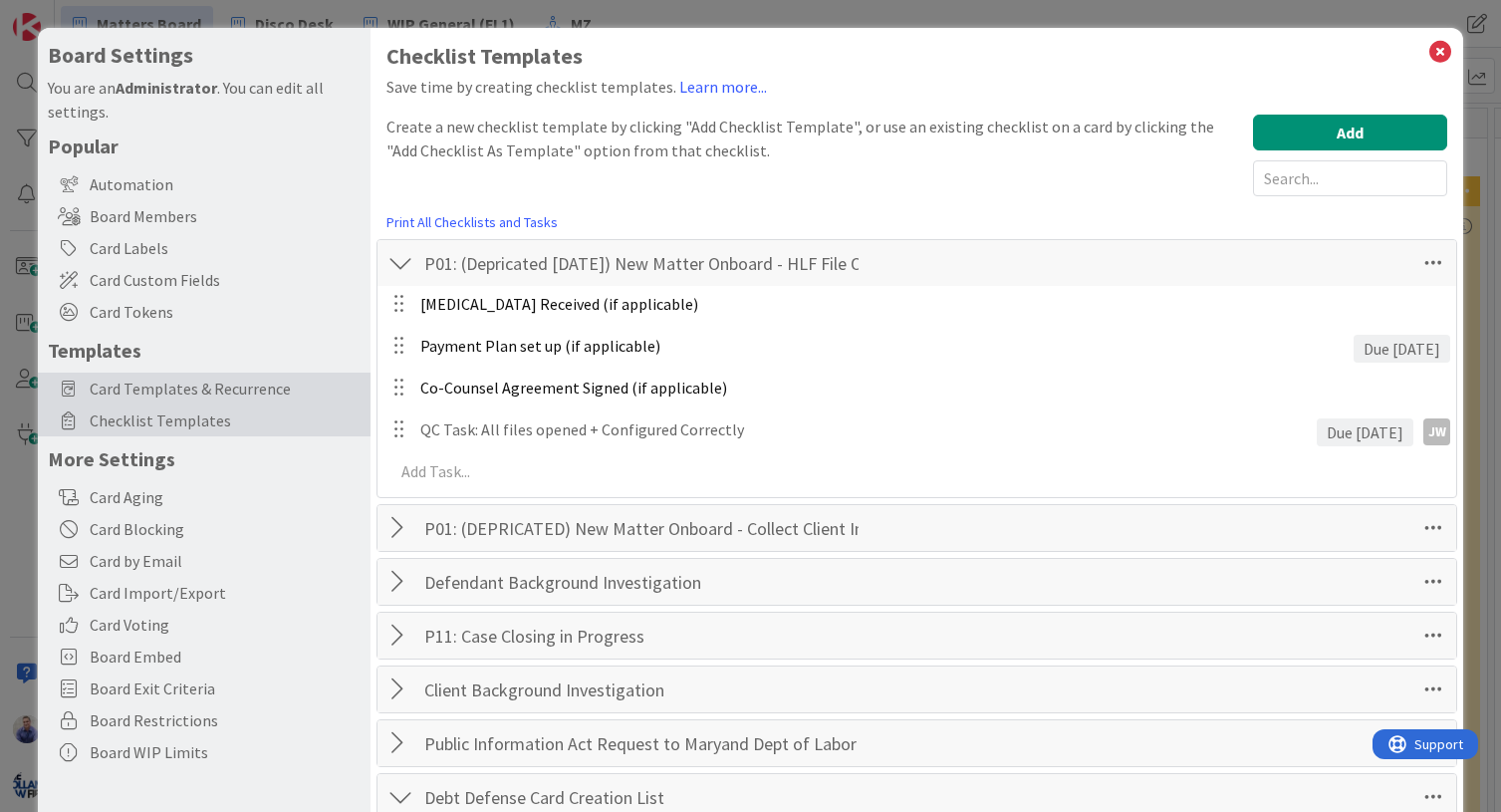
click at [208, 396] on span "Card Templates & Recurrence" at bounding box center [225, 389] width 271 height 24
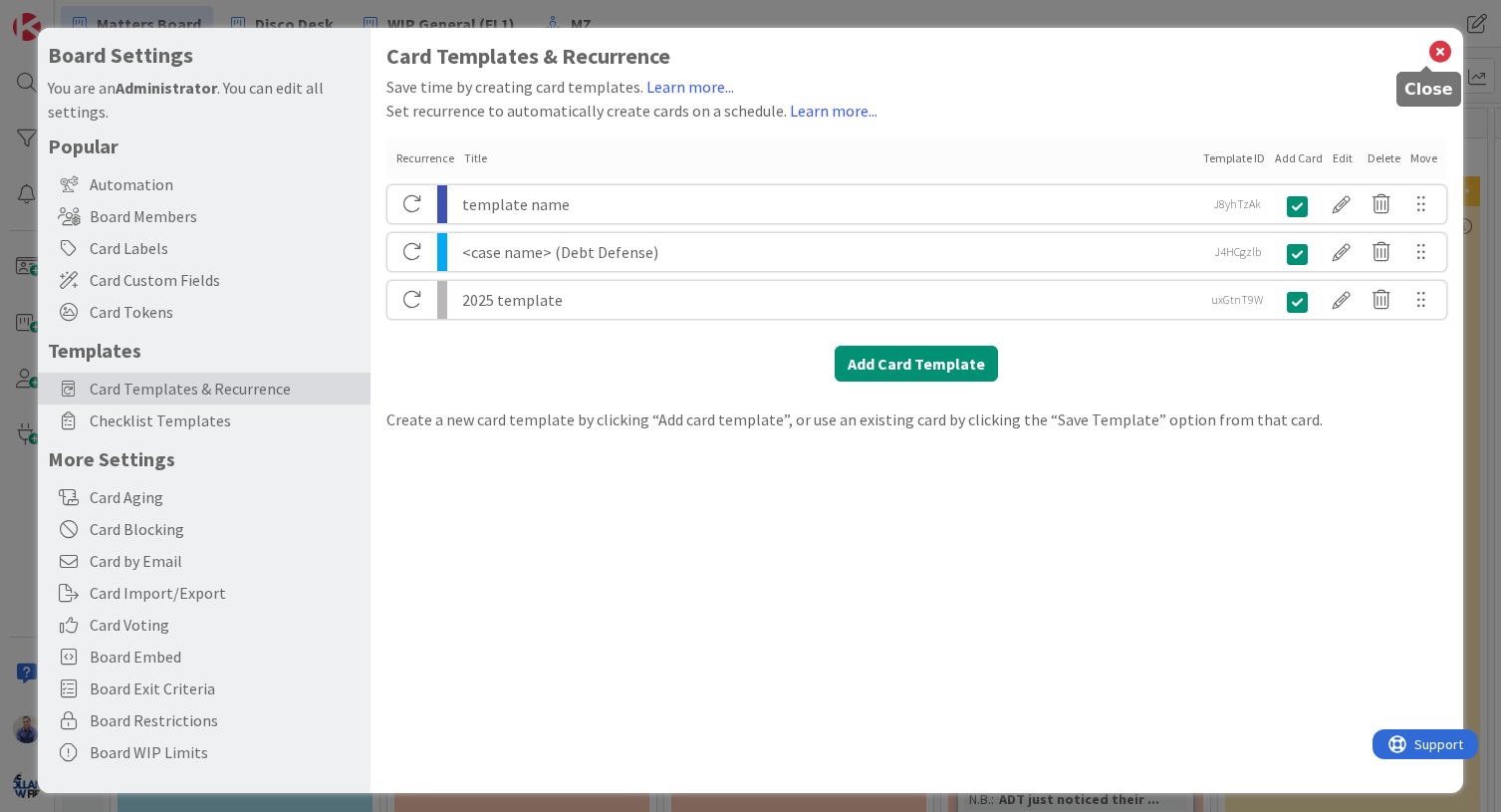
click at [1427, 50] on icon at bounding box center [1440, 52] width 26 height 28
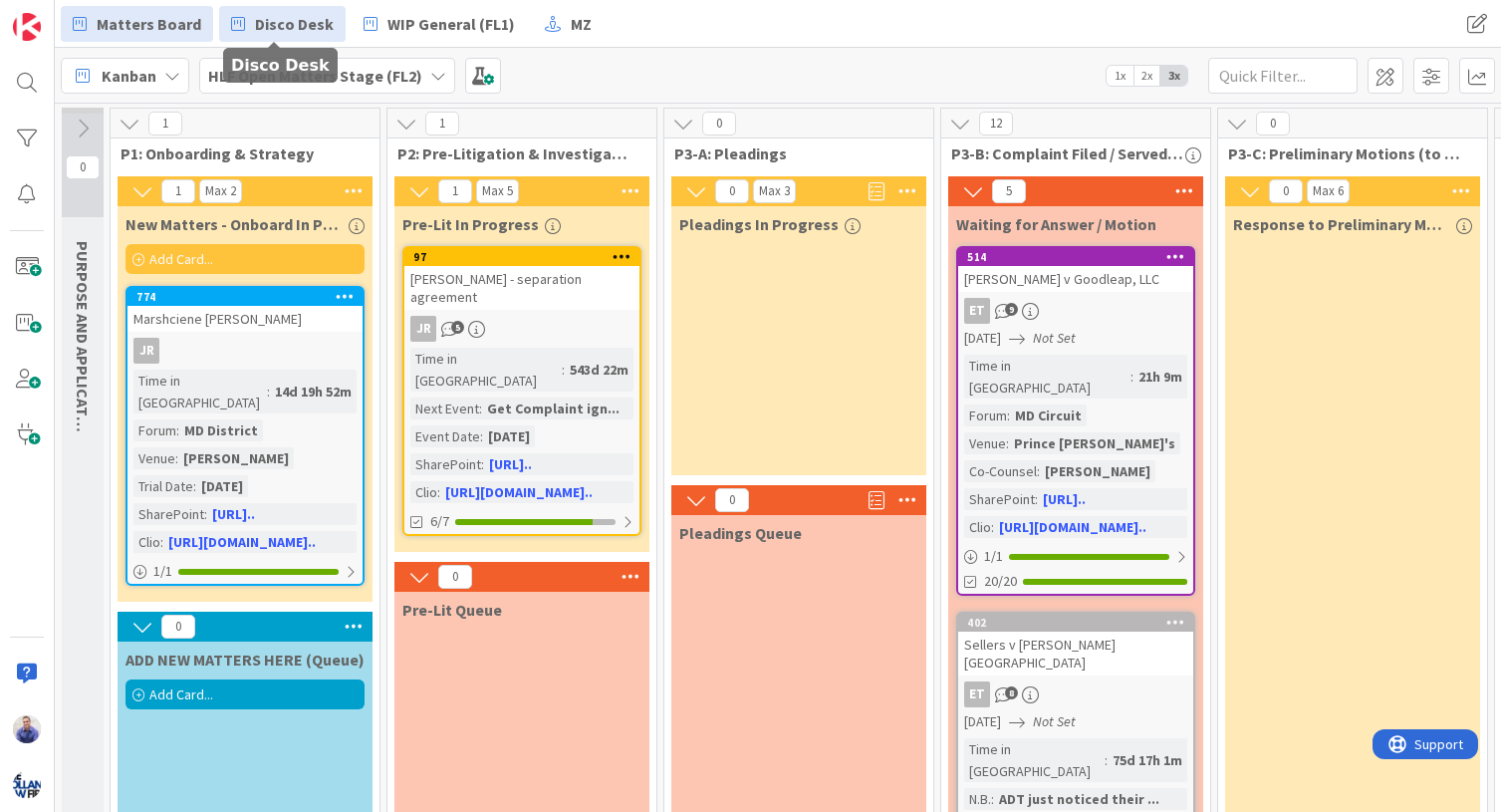
click at [307, 36] on link "Disco Desk" at bounding box center [282, 24] width 127 height 36
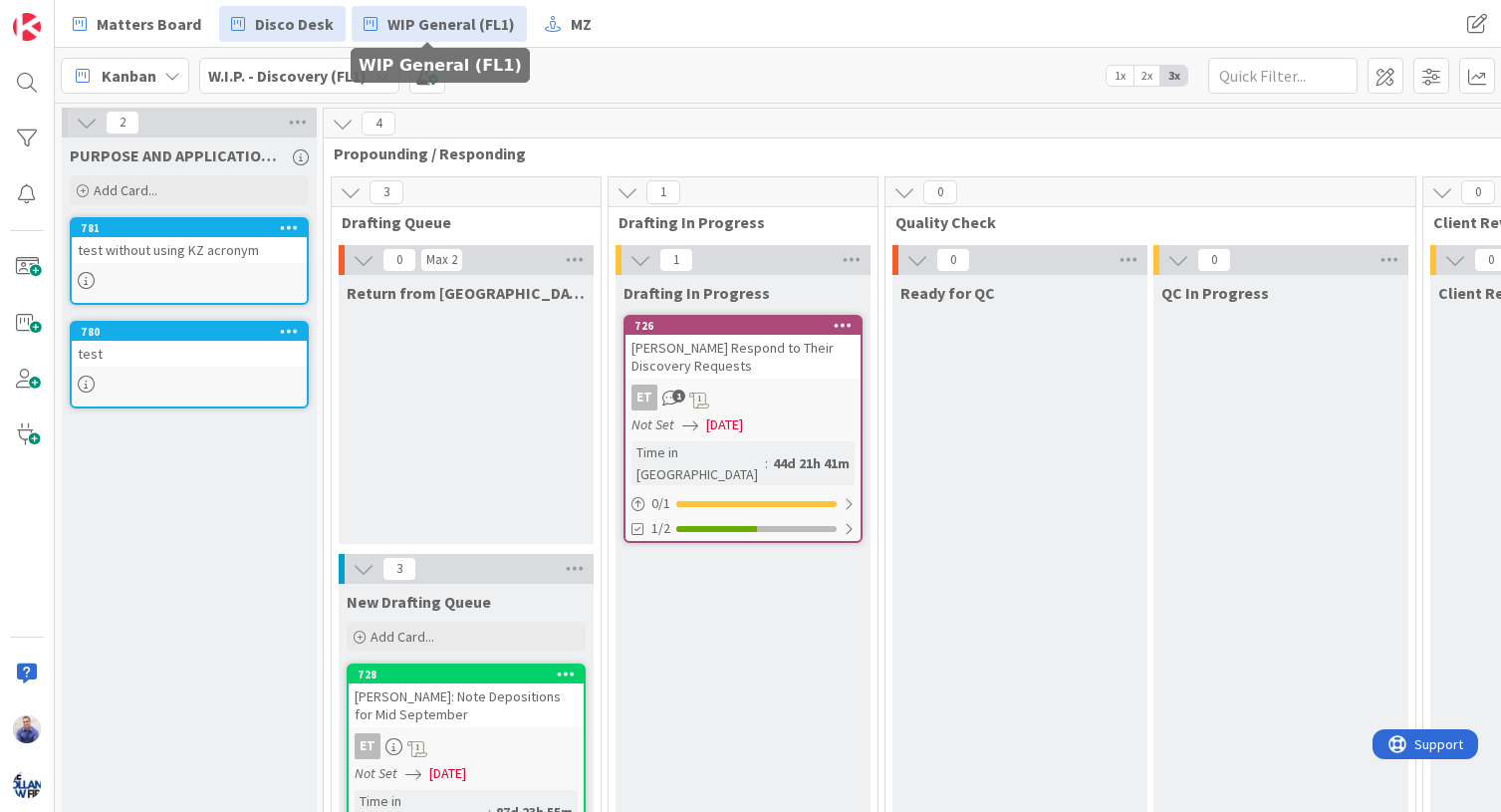
click at [388, 24] on span "WIP General (FL1)" at bounding box center [451, 24] width 128 height 24
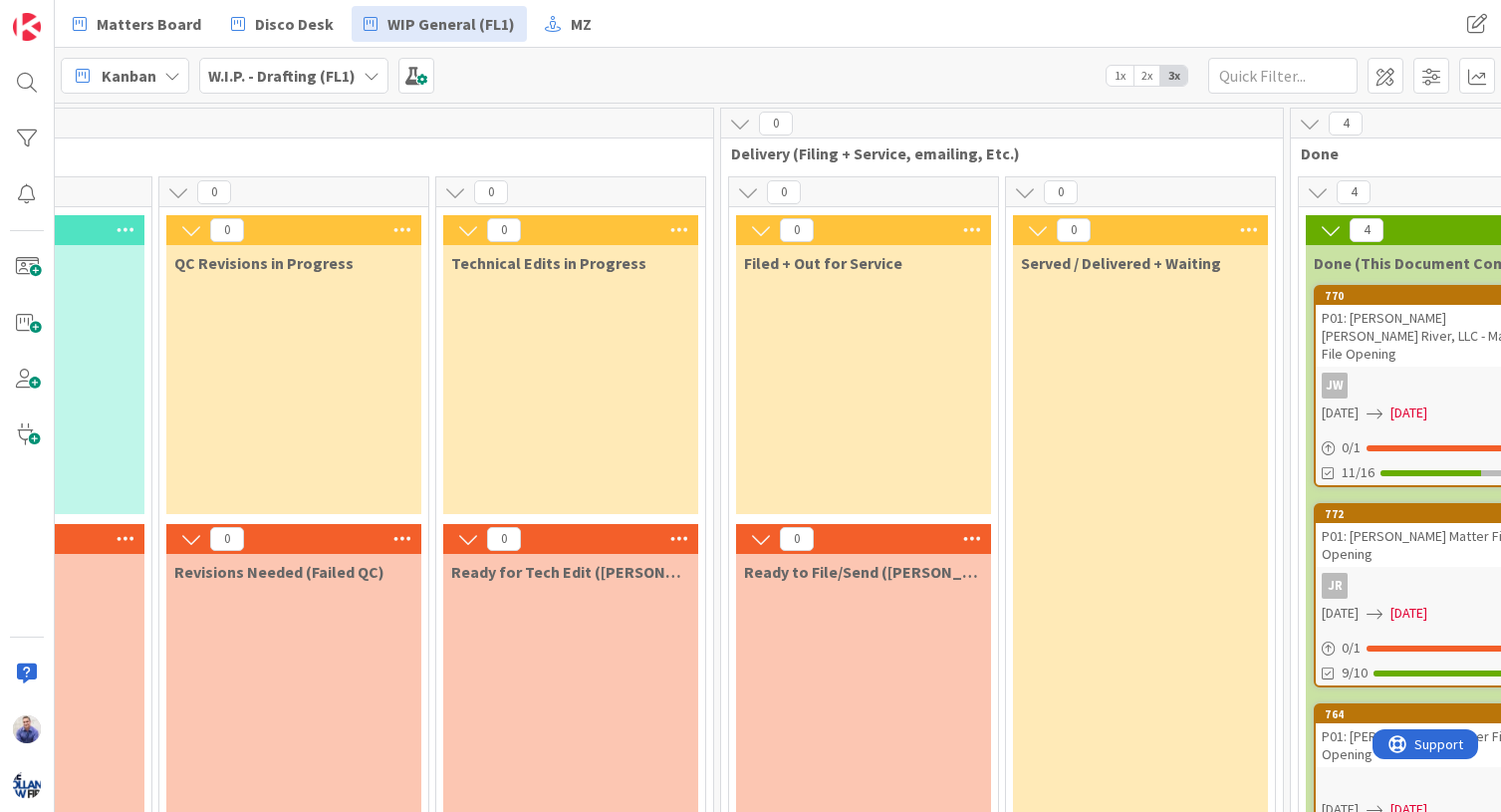
scroll to position [0, 797]
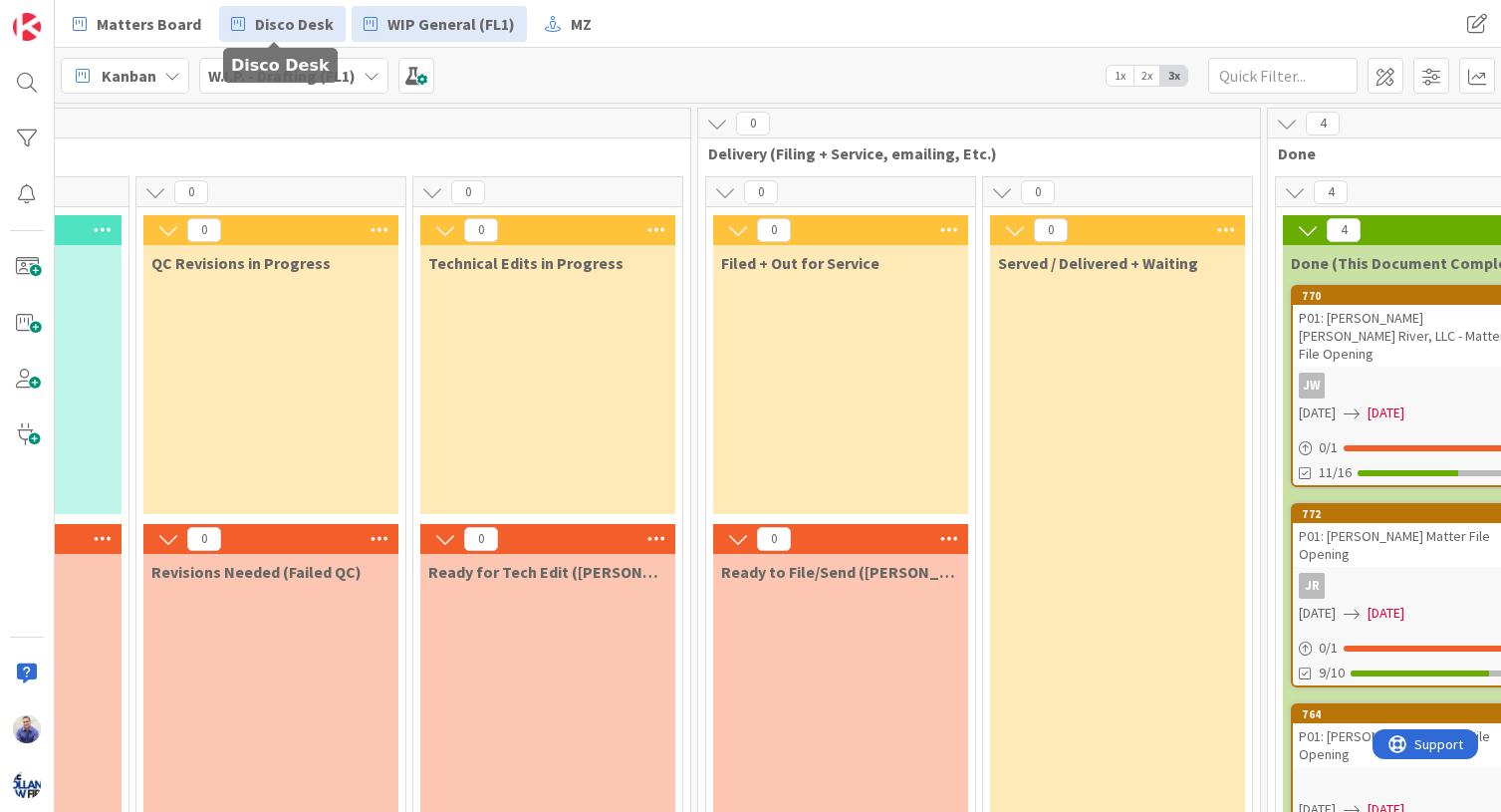
click at [274, 15] on span "Disco Desk" at bounding box center [294, 24] width 79 height 24
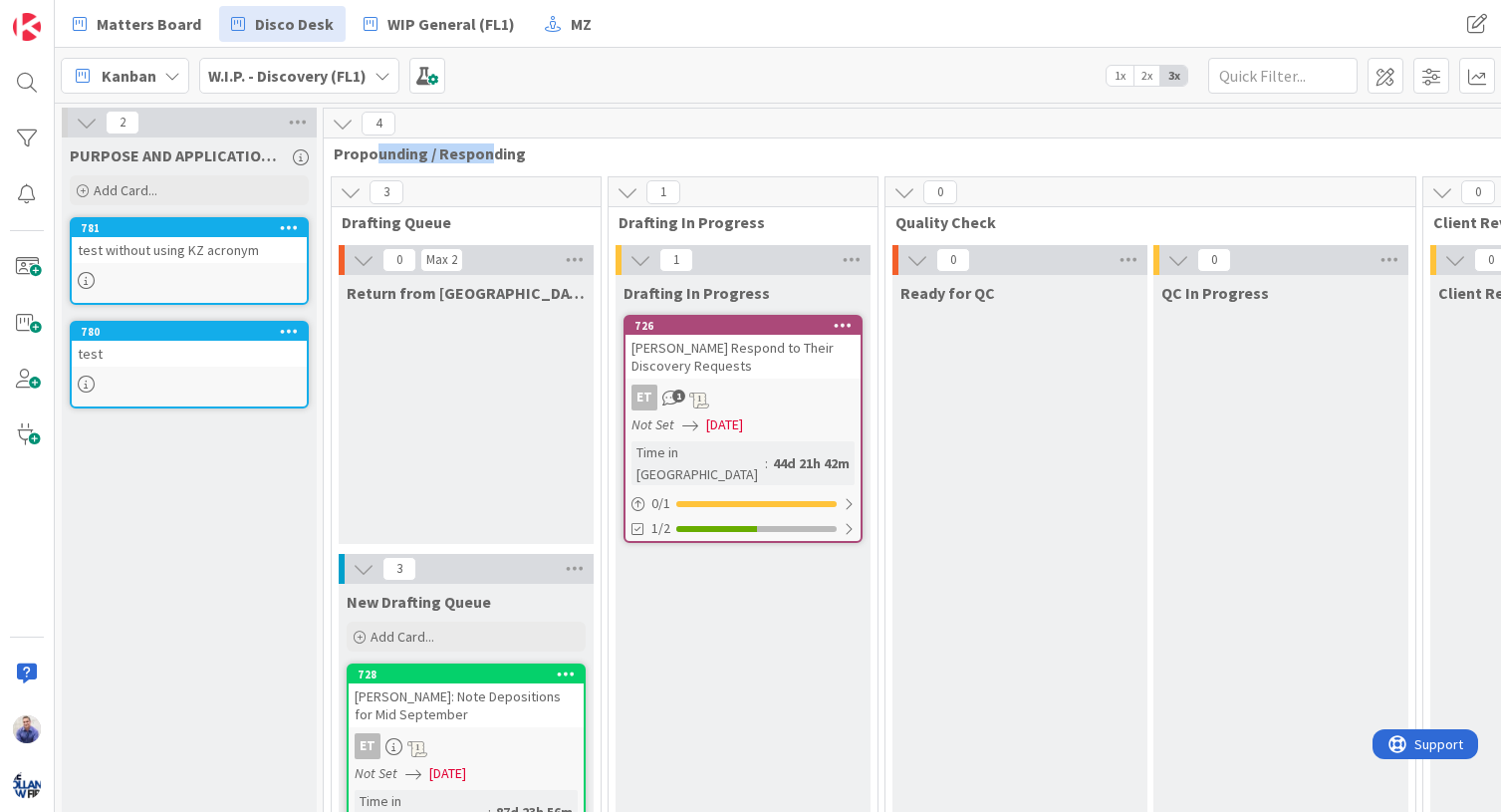
drag, startPoint x: 376, startPoint y: 156, endPoint x: 487, endPoint y: 154, distance: 111.0
click at [487, 154] on span "Propounding / Responding" at bounding box center [1005, 153] width 1342 height 20
click at [373, 155] on span "Propounding / Responding" at bounding box center [1005, 153] width 1342 height 20
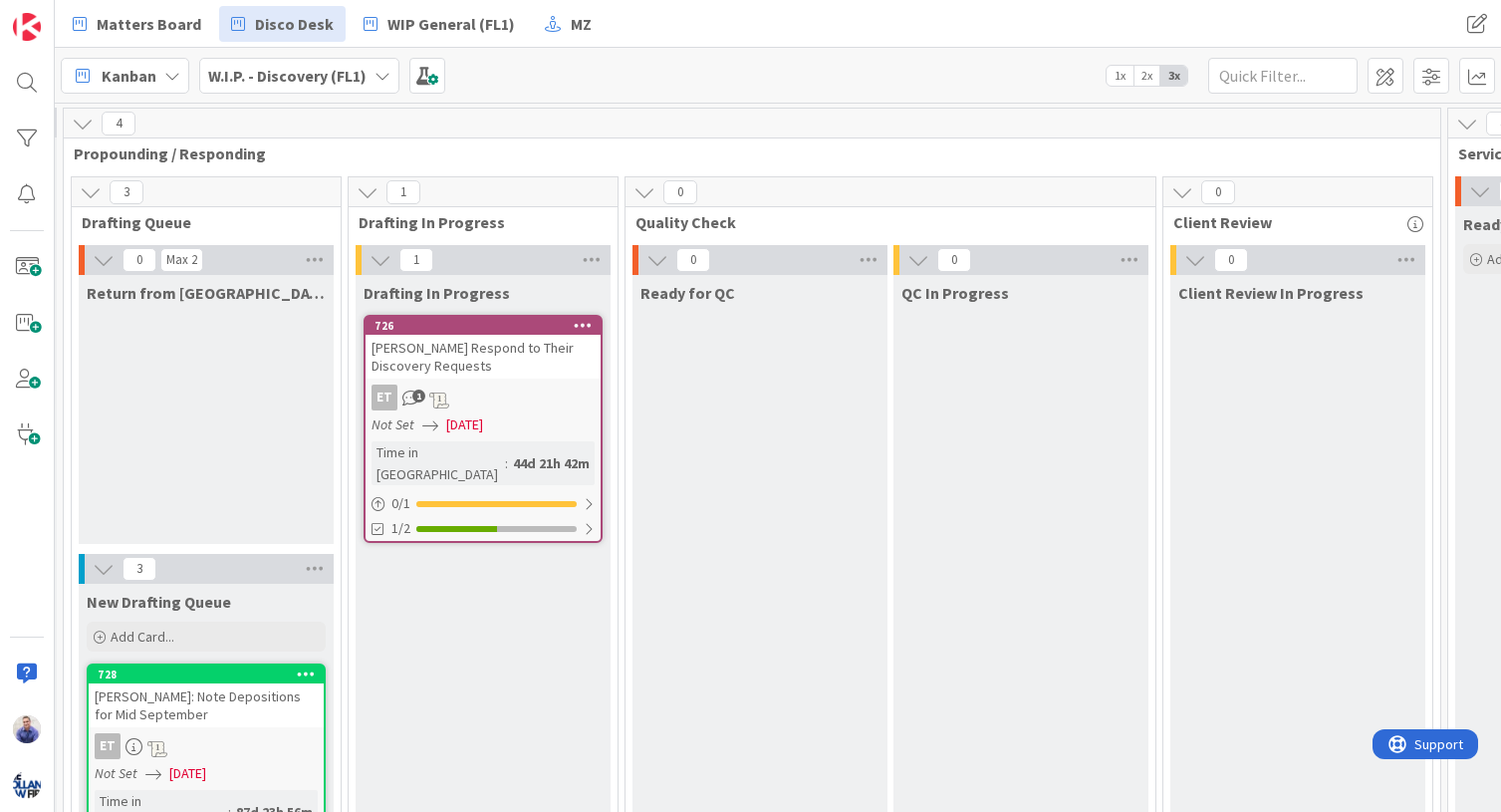
scroll to position [0, 243]
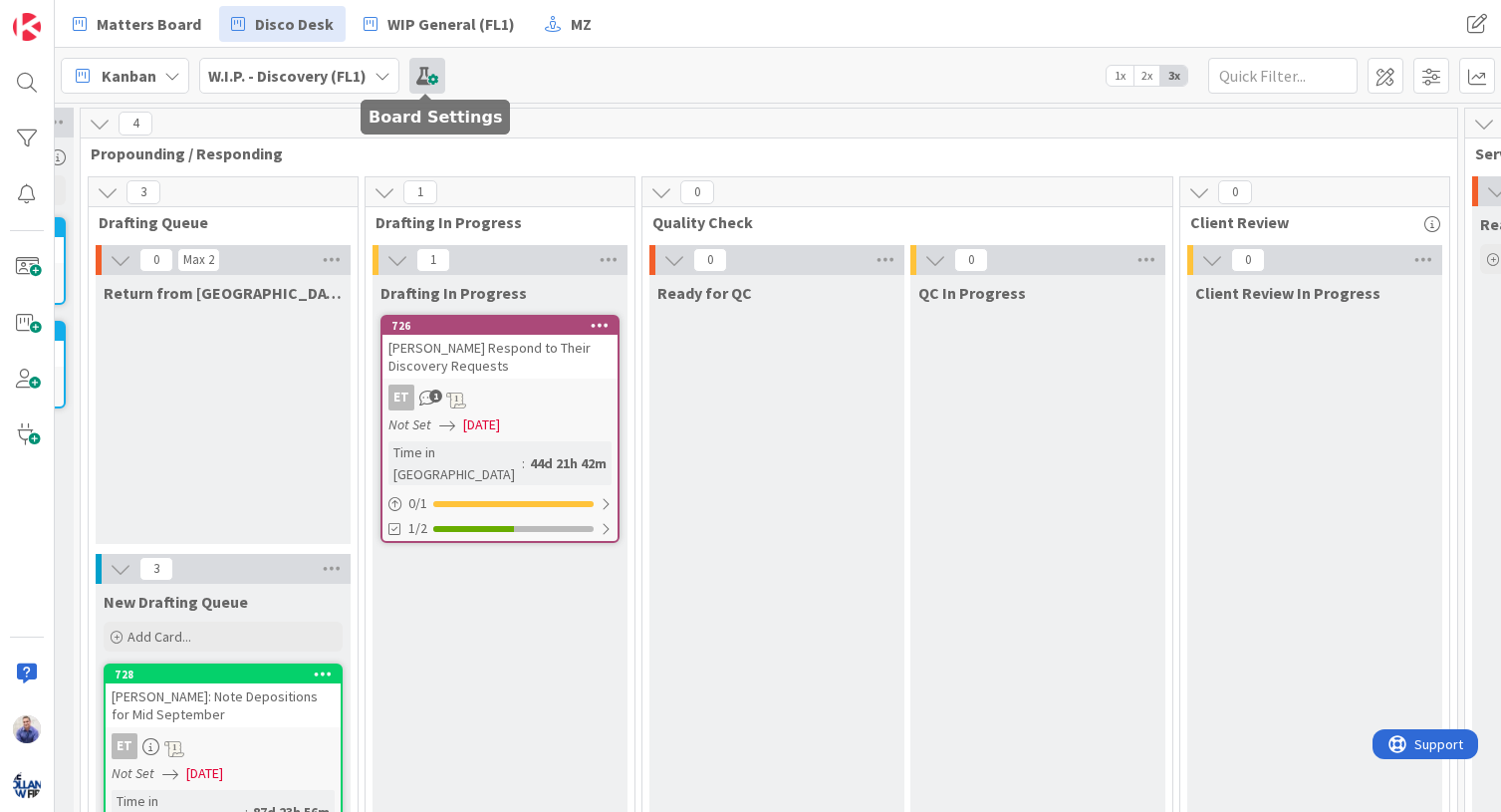
click at [429, 74] on span at bounding box center [428, 76] width 36 height 36
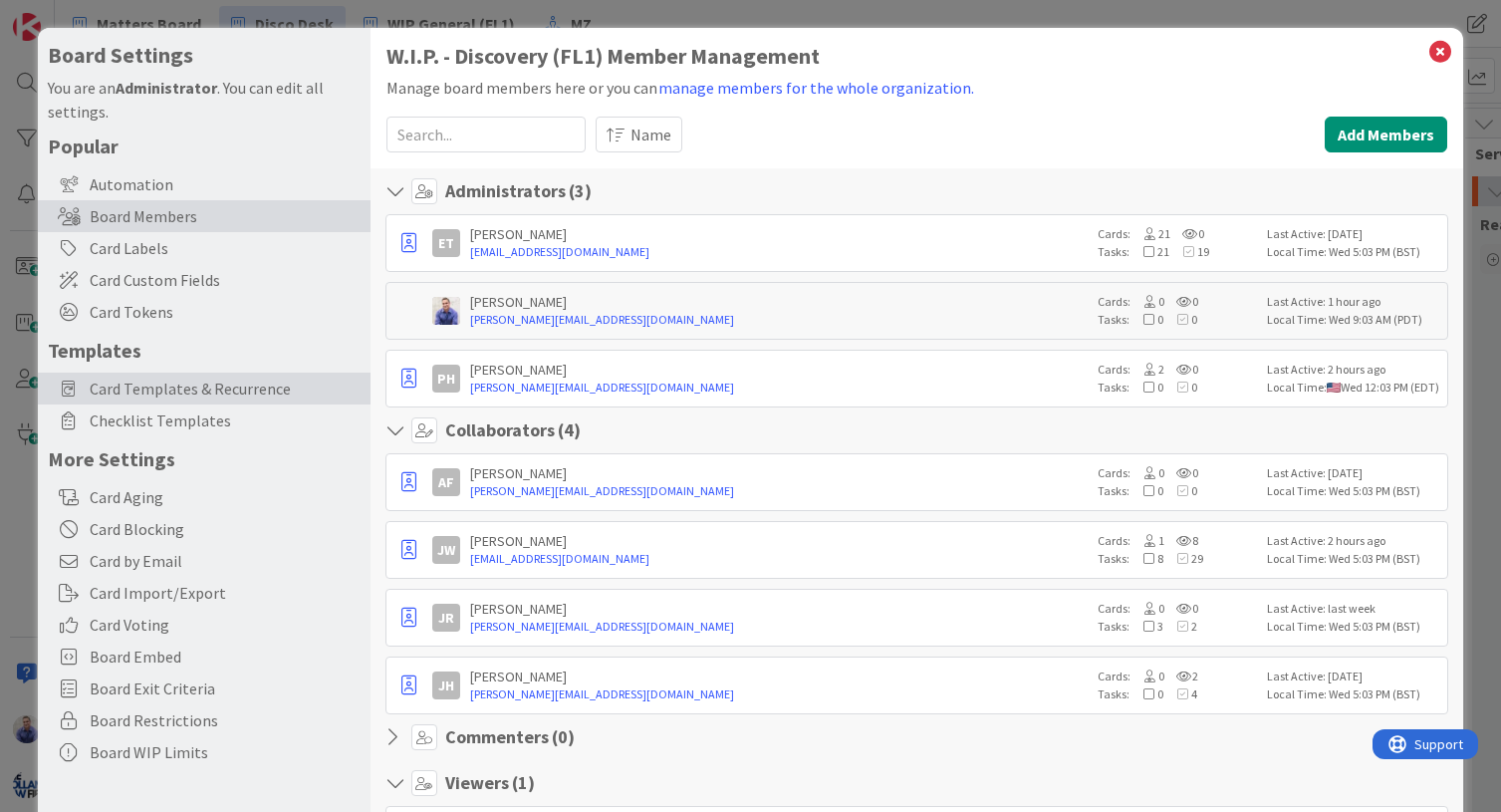
click at [150, 376] on div "Card Templates & Recurrence" at bounding box center [204, 389] width 333 height 32
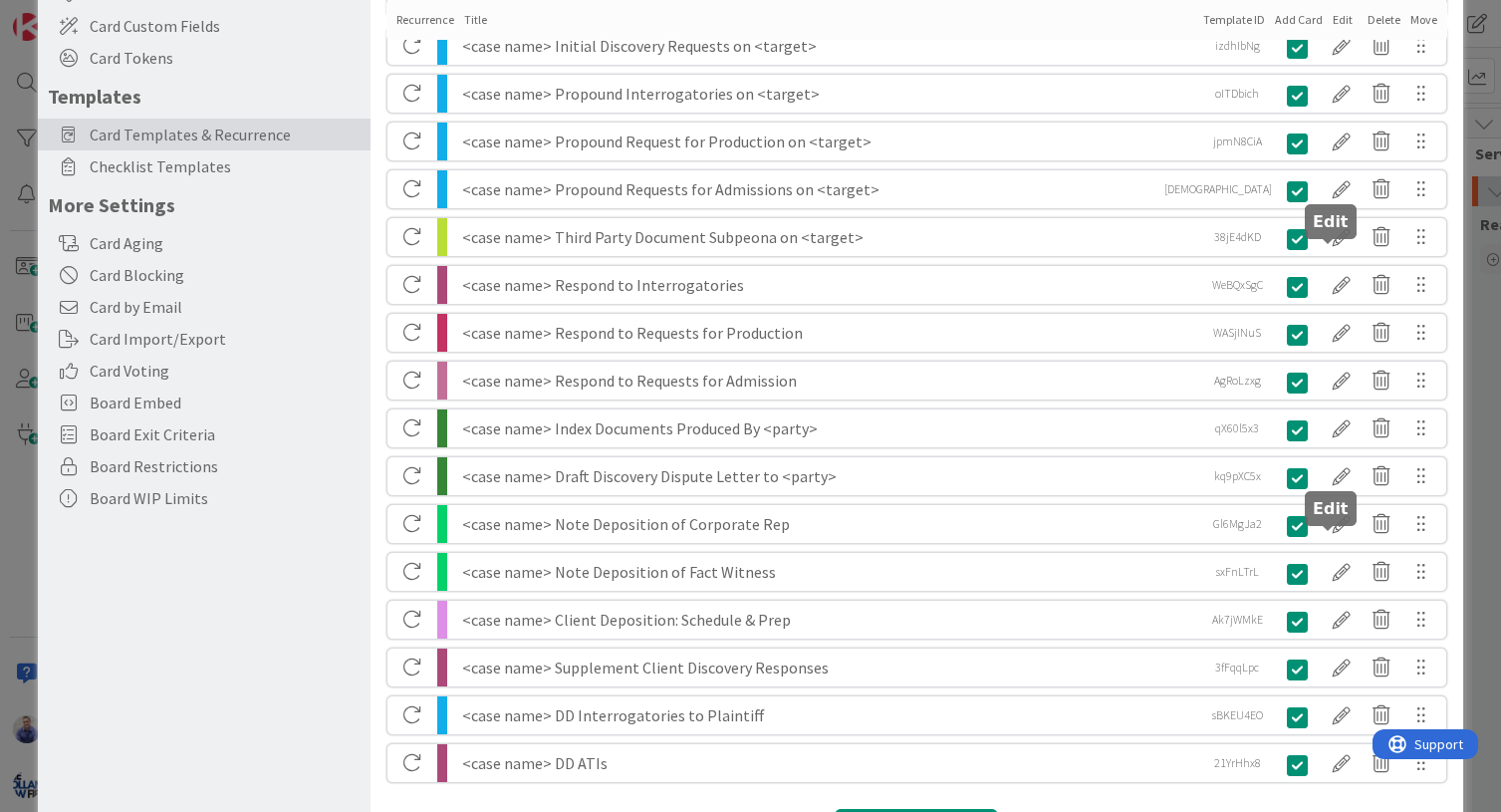
scroll to position [0, 0]
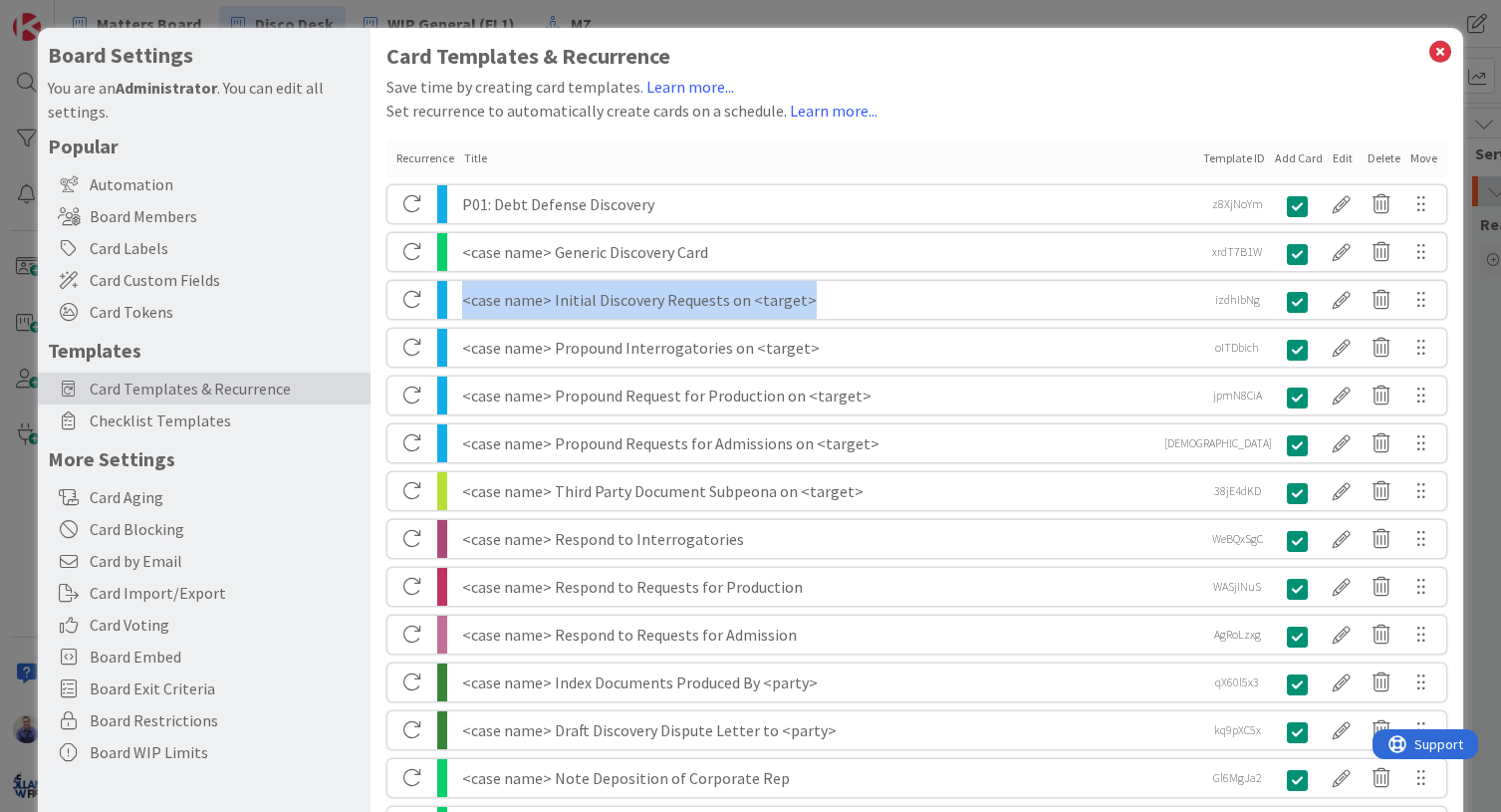
drag, startPoint x: 462, startPoint y: 301, endPoint x: 930, endPoint y: 294, distance: 468.1
click at [930, 294] on div "<case name> Initial Discovery Requests on <target>" at bounding box center [830, 300] width 736 height 38
click at [503, 298] on div "<case name> Initial Discovery Requests on <target>" at bounding box center [830, 300] width 736 height 38
drag, startPoint x: 827, startPoint y: 297, endPoint x: 460, endPoint y: 311, distance: 367.3
click at [462, 311] on div "<case name> Initial Discovery Requests on <target>" at bounding box center [830, 300] width 736 height 38
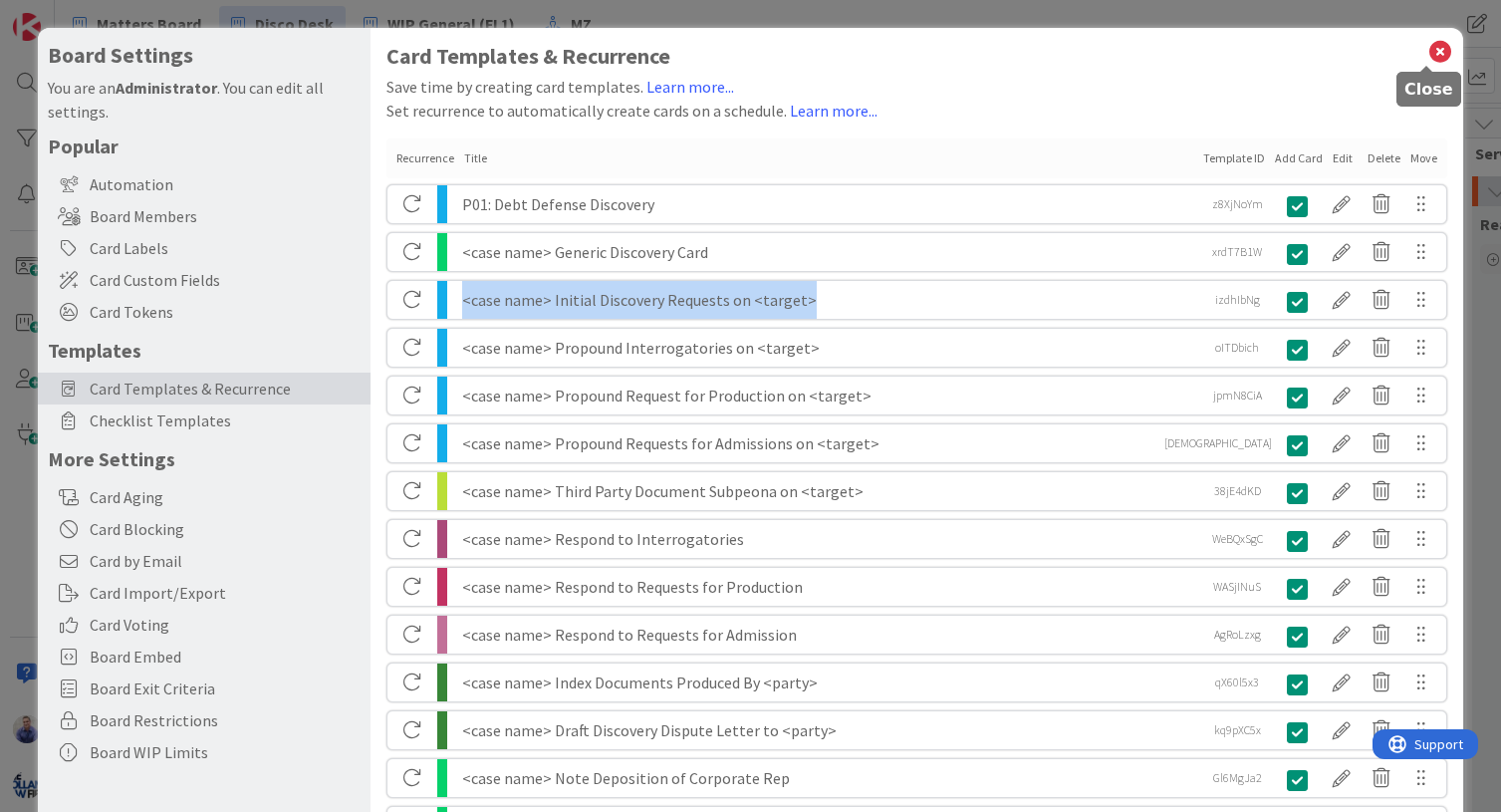
click at [1427, 54] on icon at bounding box center [1440, 52] width 26 height 28
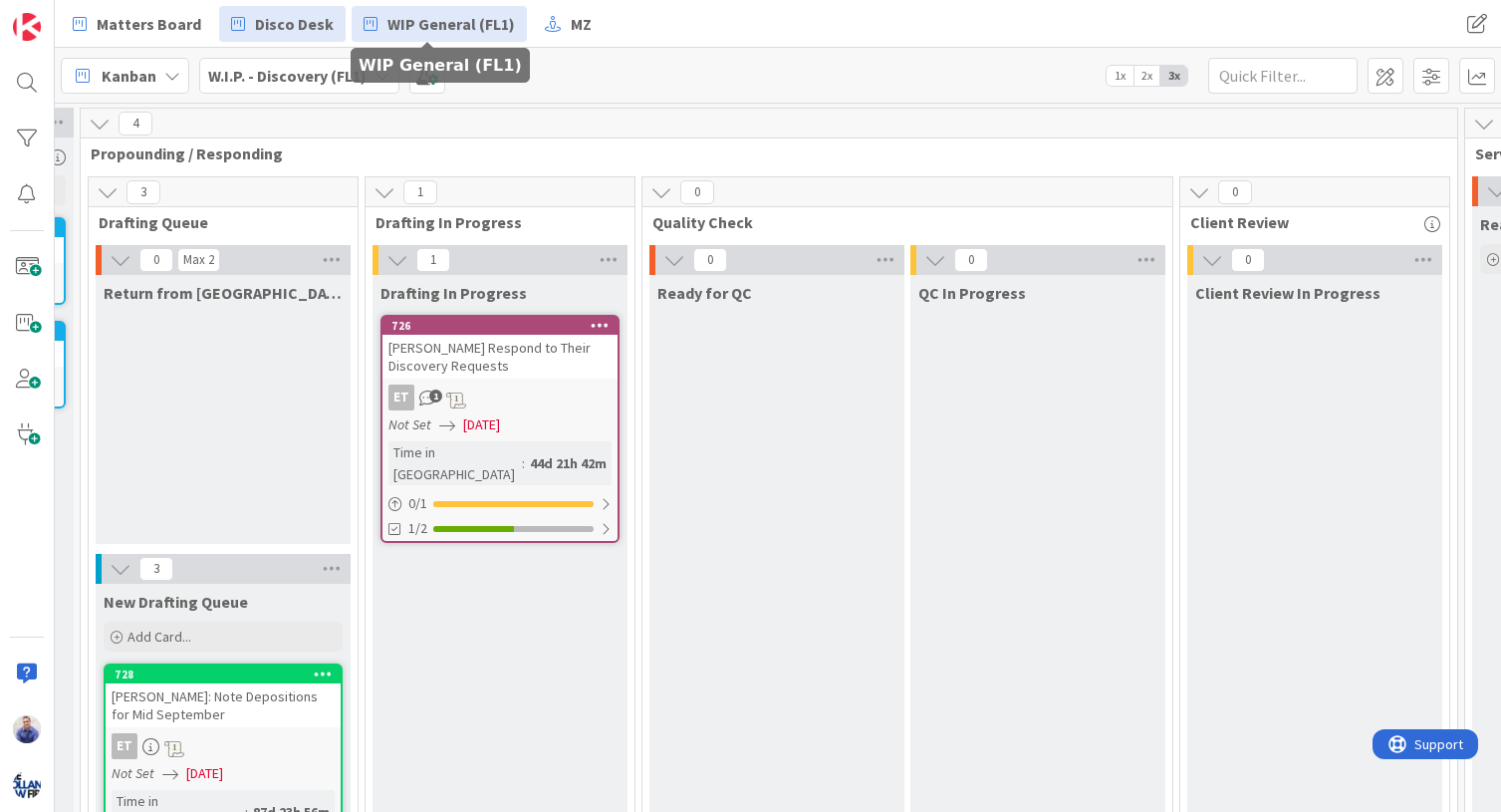
click at [435, 38] on link "WIP General (FL1)" at bounding box center [440, 24] width 175 height 36
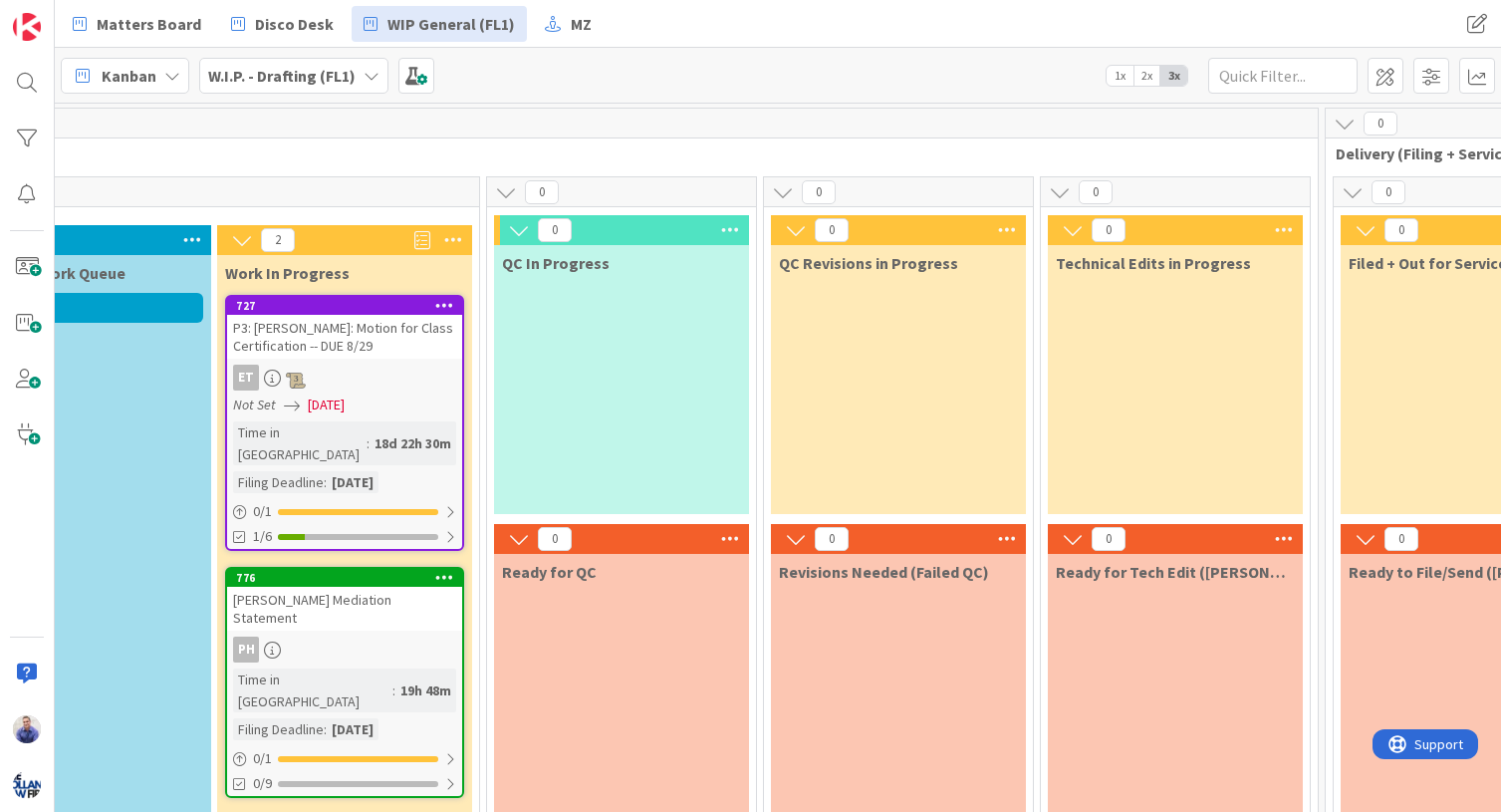
scroll to position [0, 102]
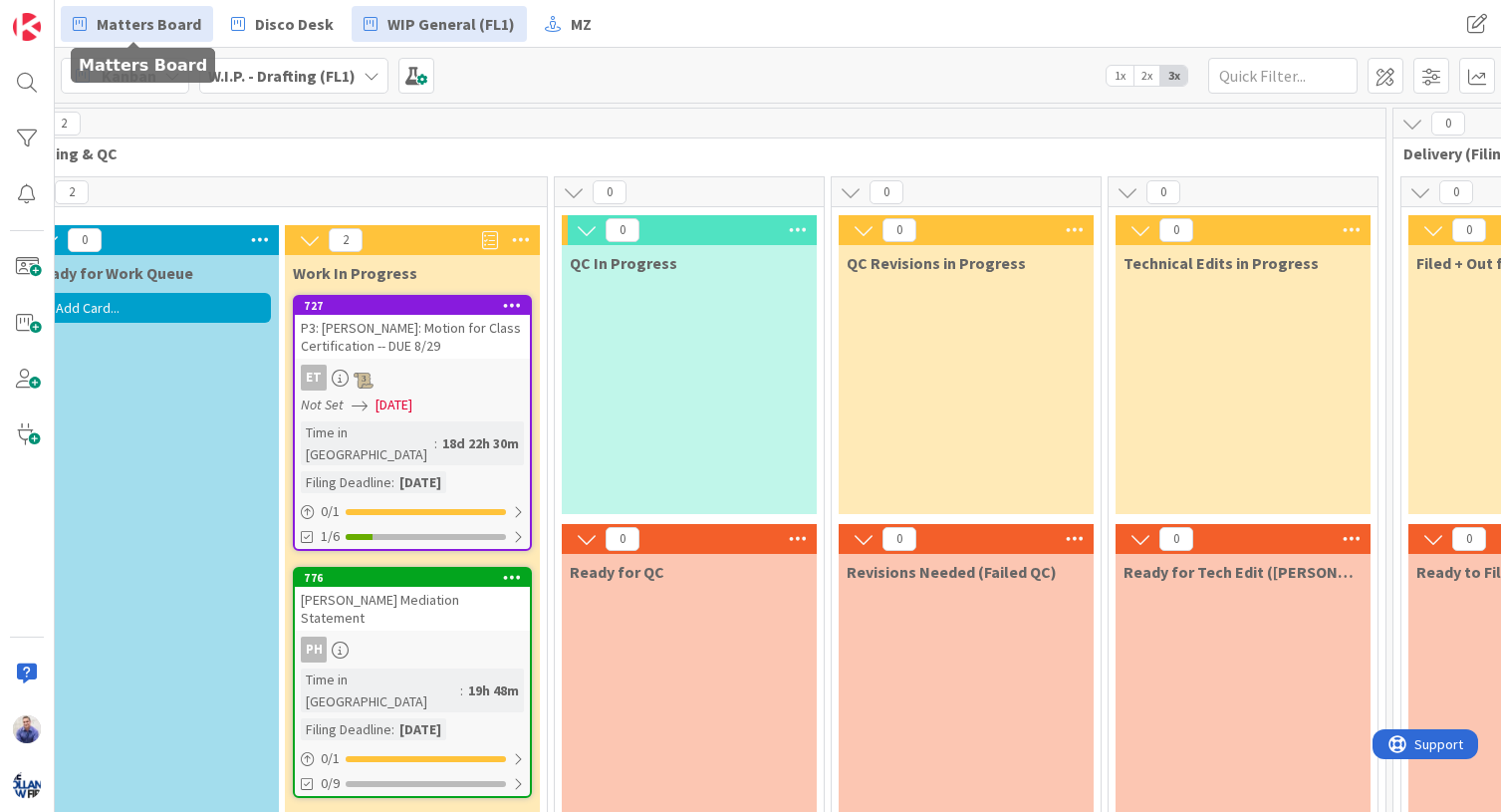
click at [167, 23] on span "Matters Board" at bounding box center [149, 24] width 105 height 24
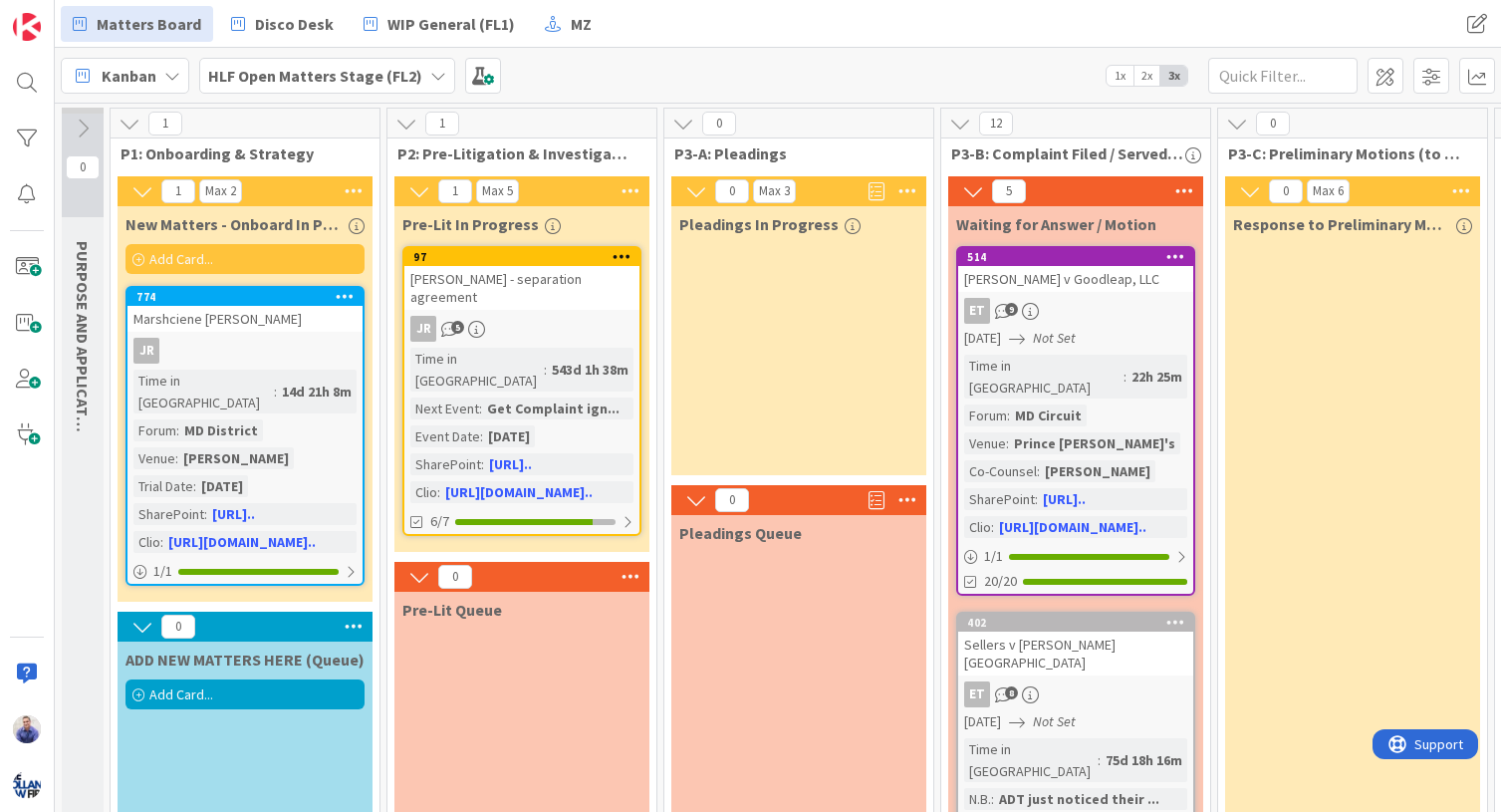
click at [205, 252] on span "Add Card..." at bounding box center [181, 259] width 64 height 18
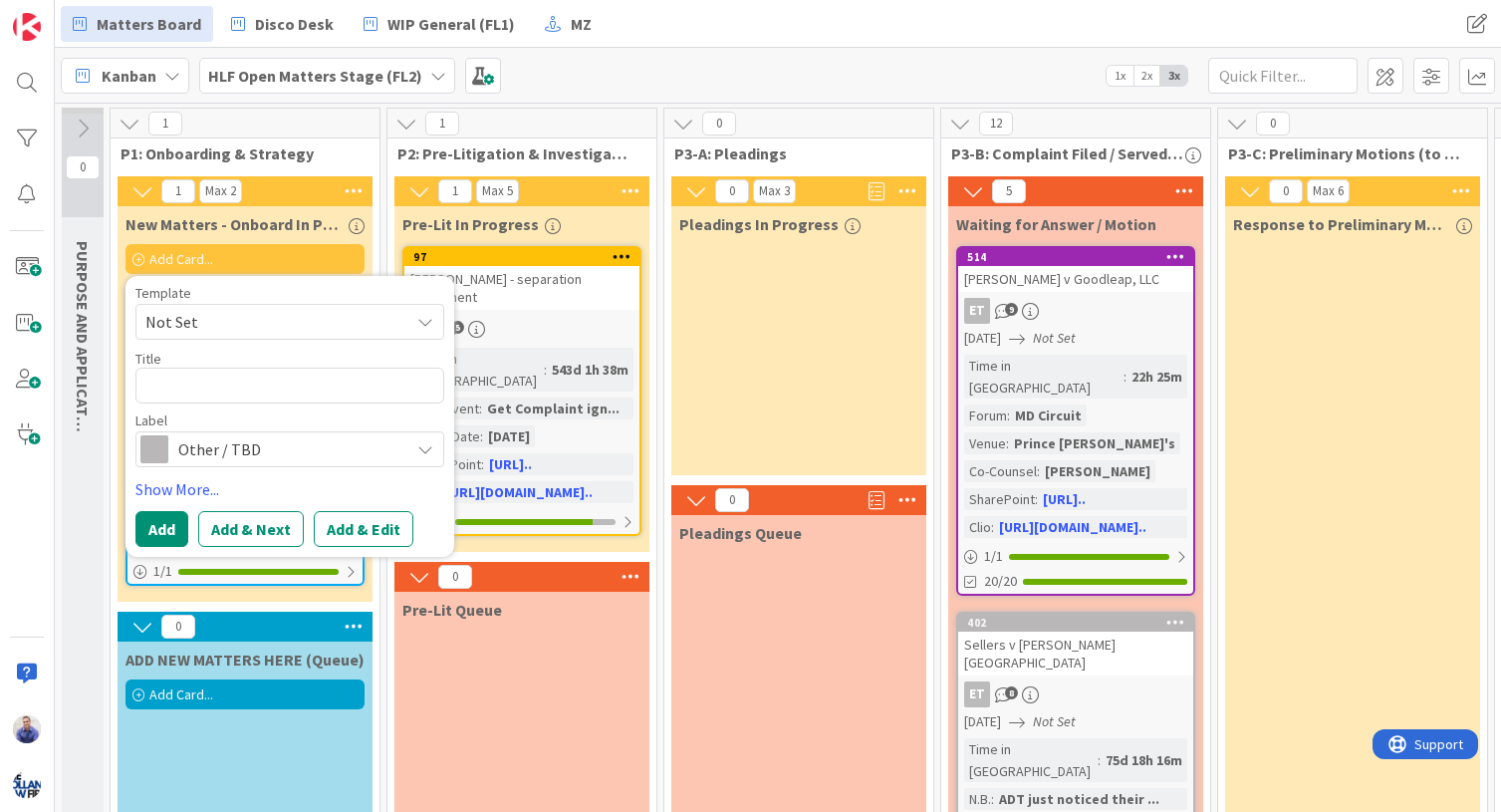
click at [207, 252] on span "Add Card..." at bounding box center [181, 259] width 64 height 18
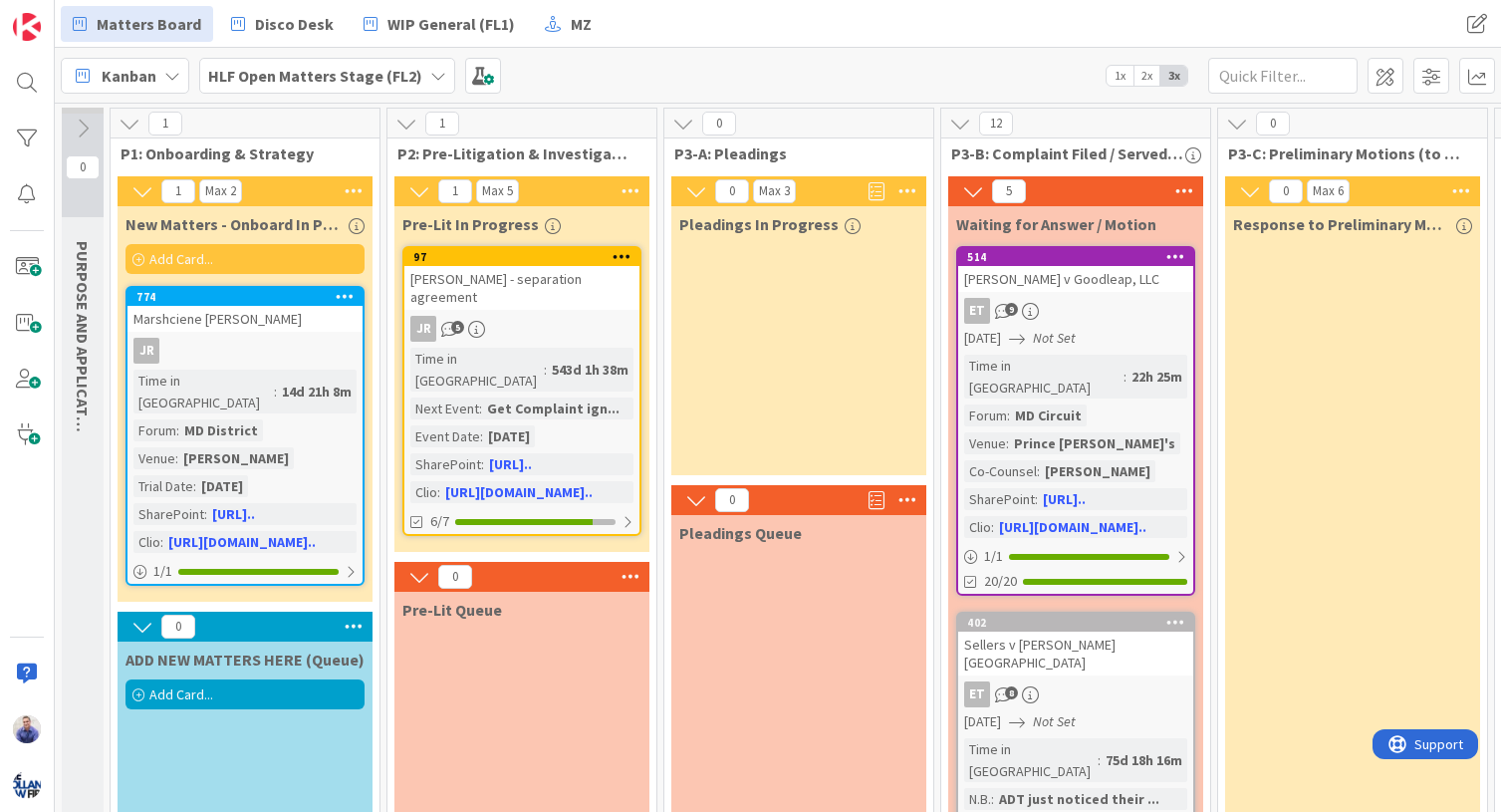
click at [228, 261] on div "Add Card..." at bounding box center [245, 259] width 239 height 30
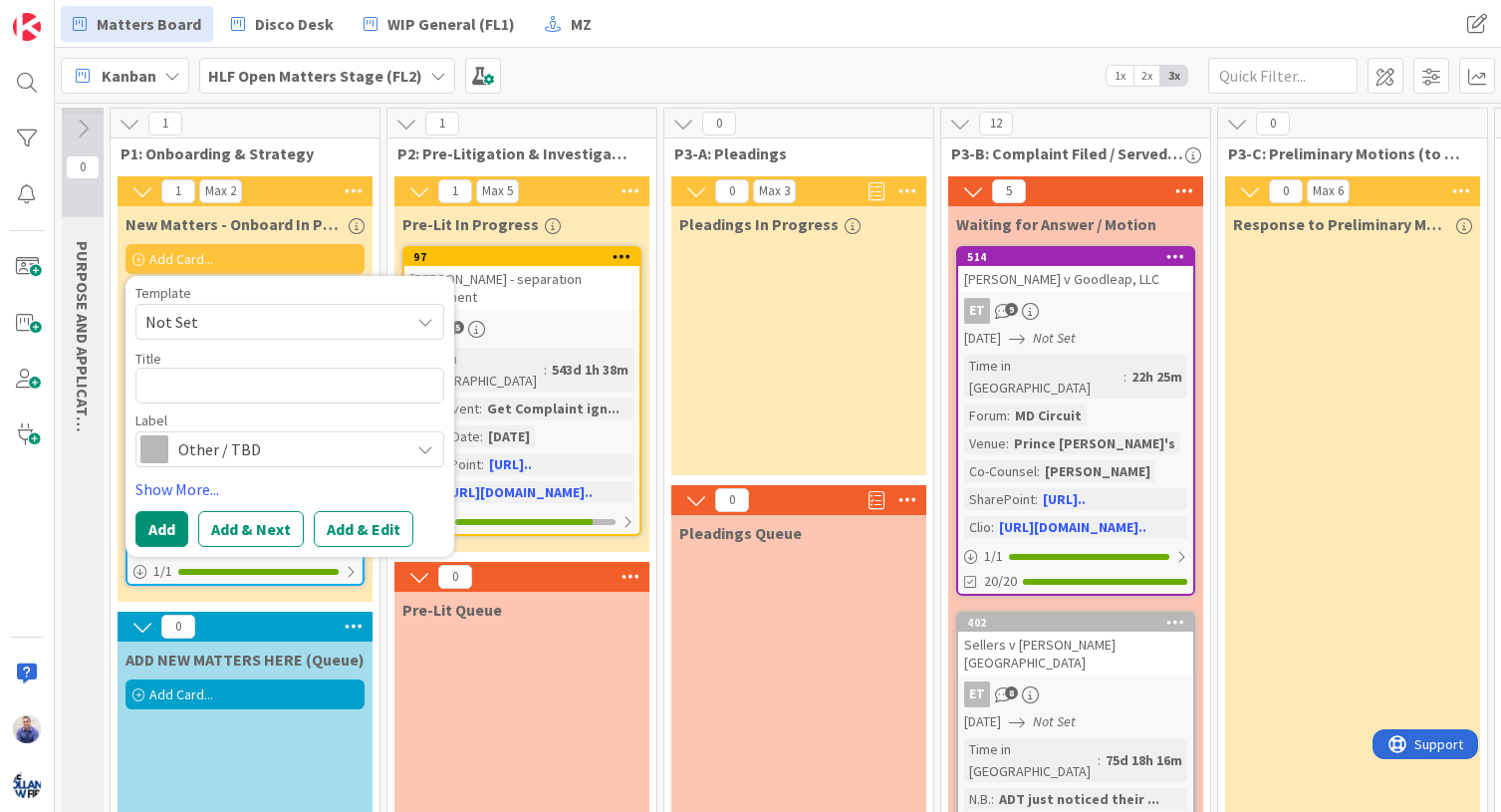
click at [228, 261] on div "Add Card..." at bounding box center [245, 259] width 239 height 30
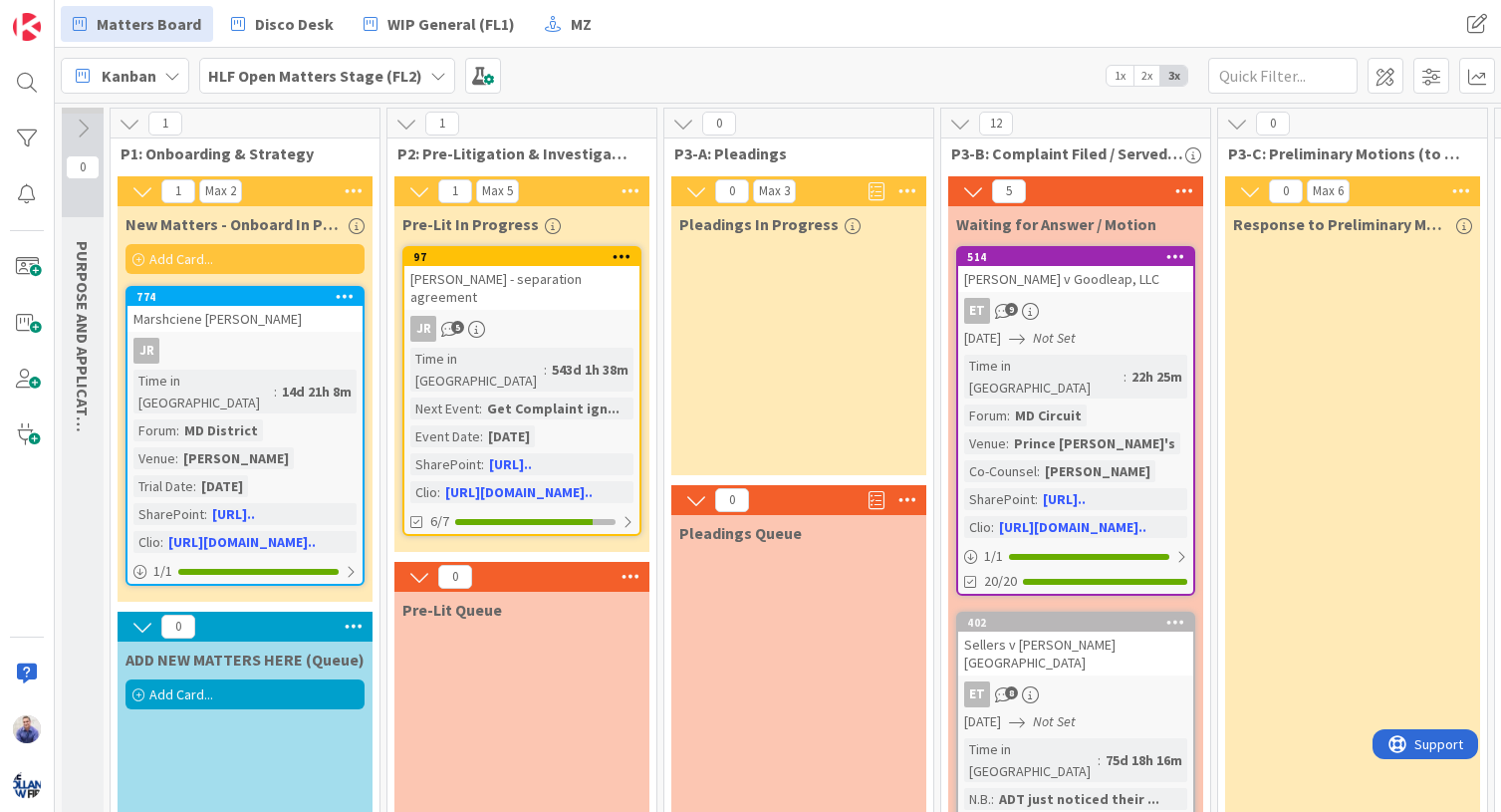
click at [421, 75] on div "HLF Open Matters Stage (FL2)" at bounding box center [327, 76] width 256 height 36
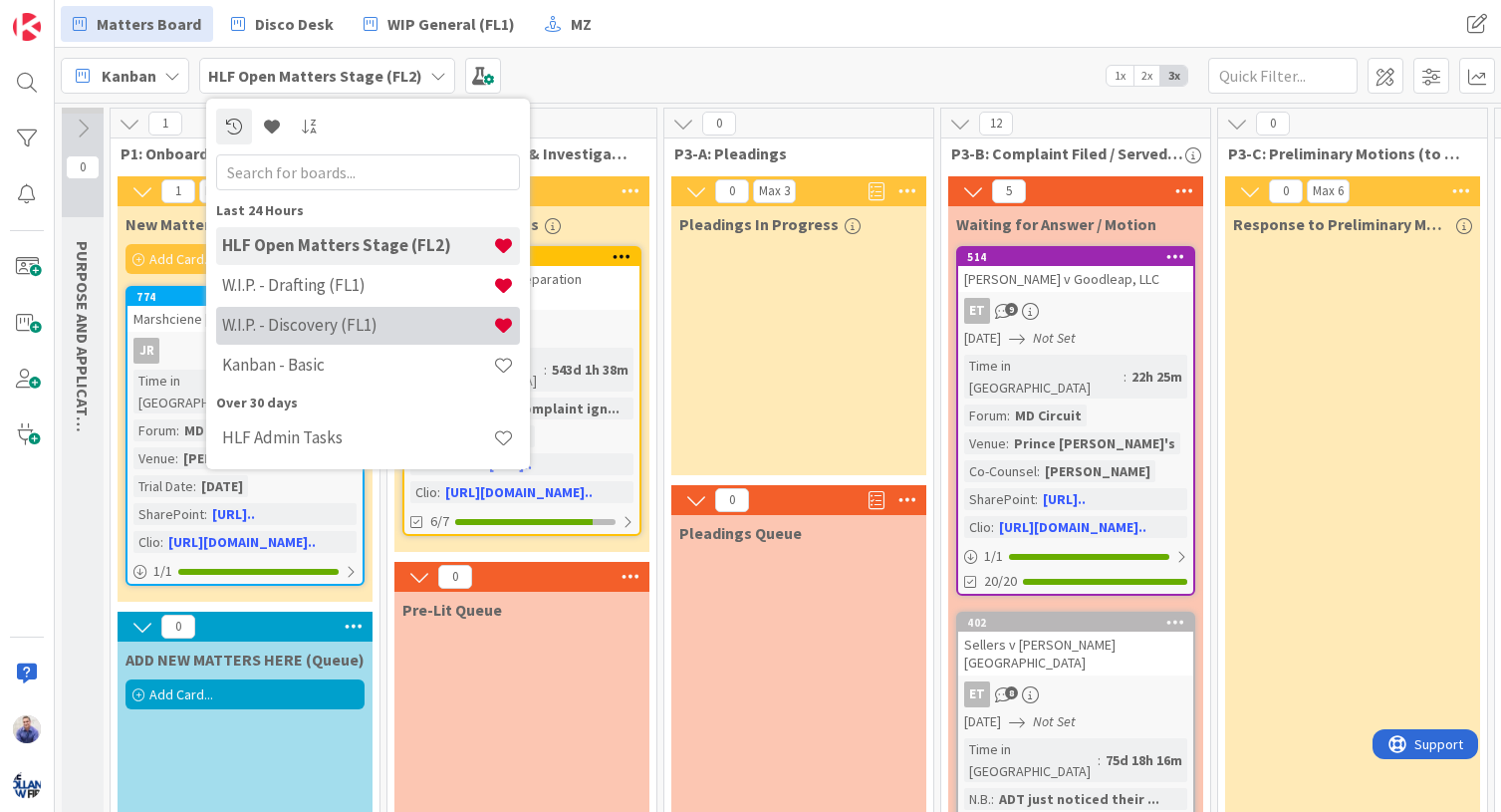
click at [329, 310] on div "W.I.P. - Discovery (FL1)" at bounding box center [368, 326] width 304 height 38
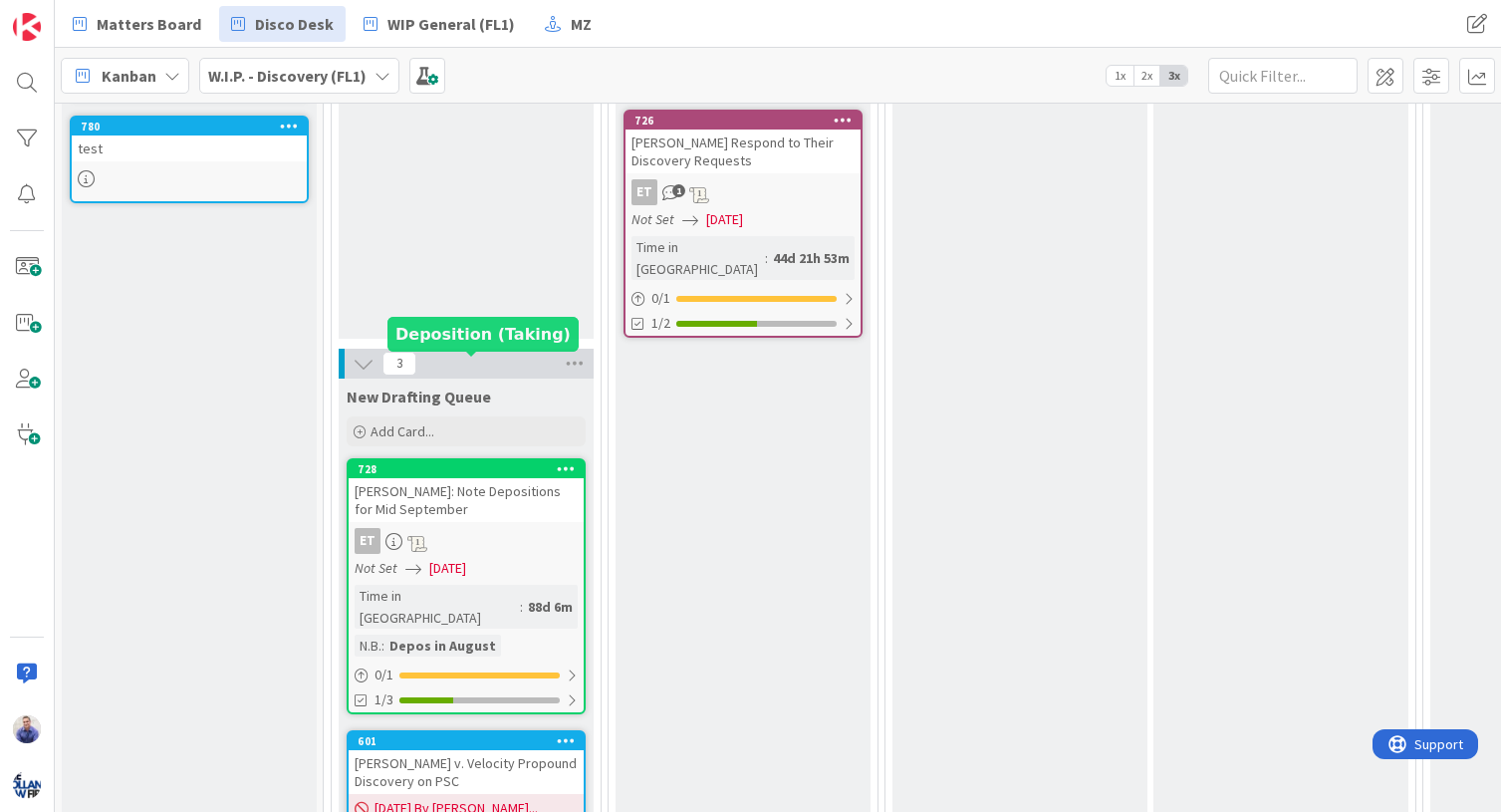
scroll to position [314, 0]
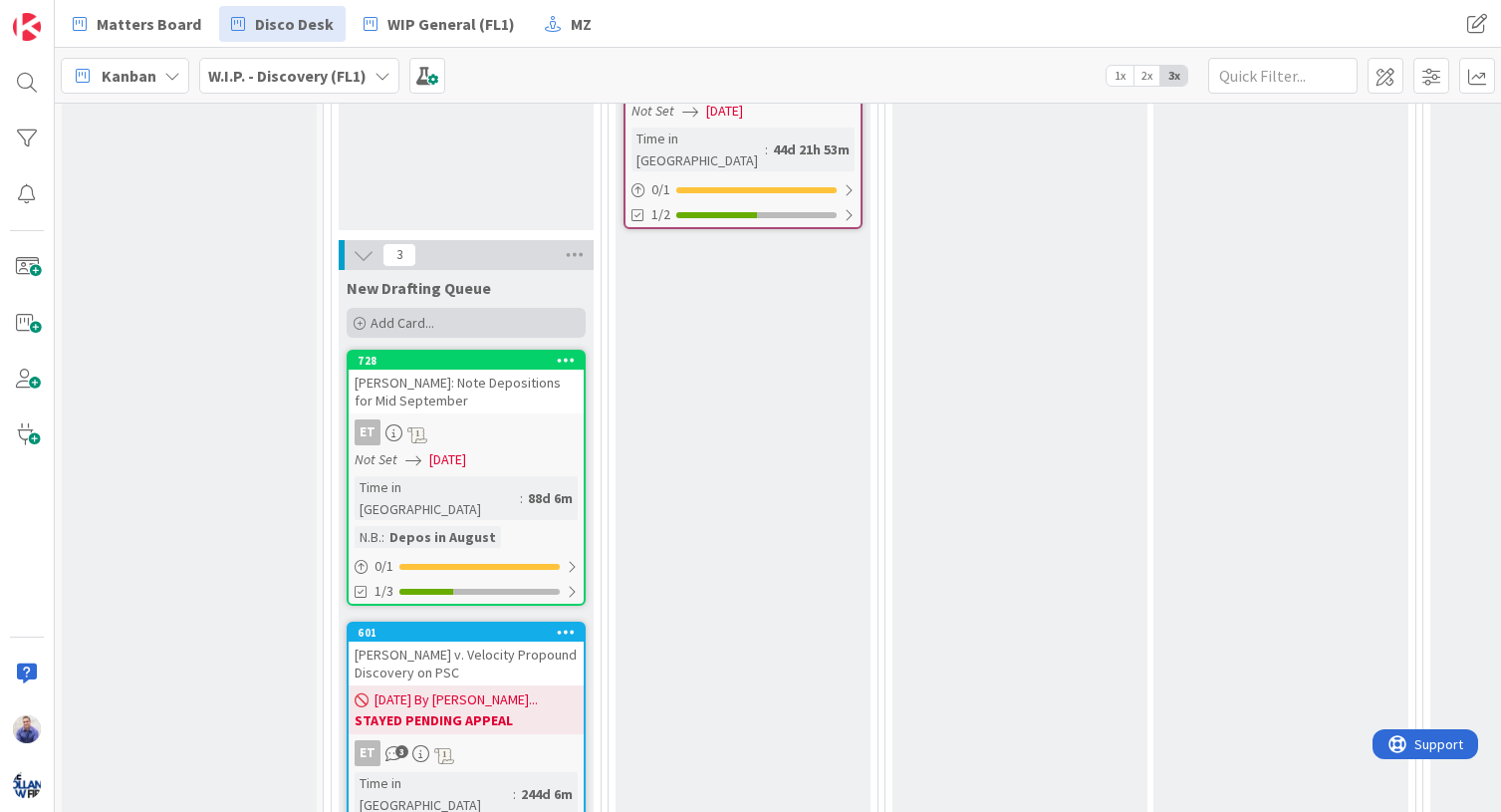
click at [457, 320] on div "Add Card..." at bounding box center [466, 323] width 239 height 30
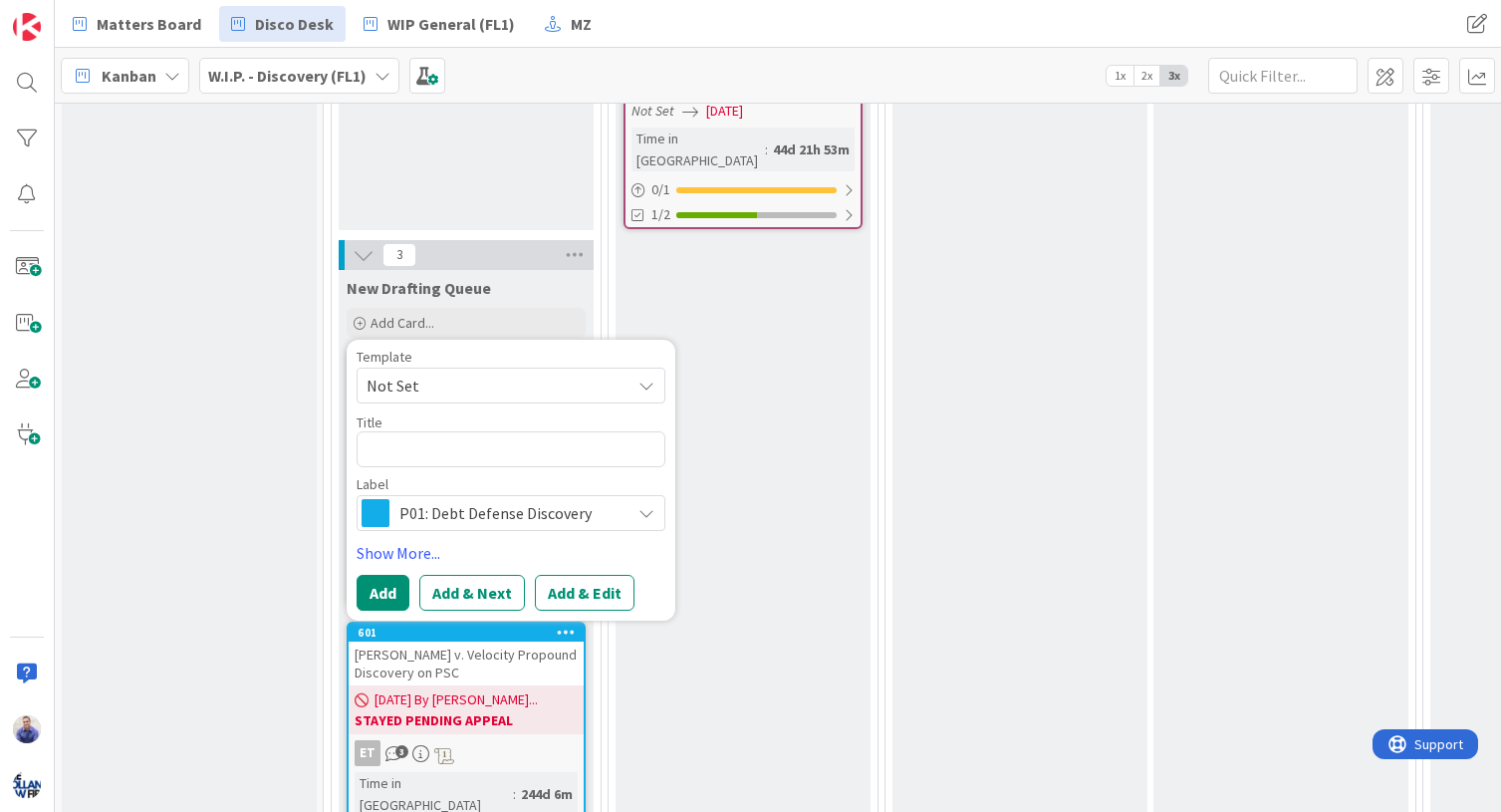
click at [646, 379] on icon at bounding box center [647, 386] width 16 height 16
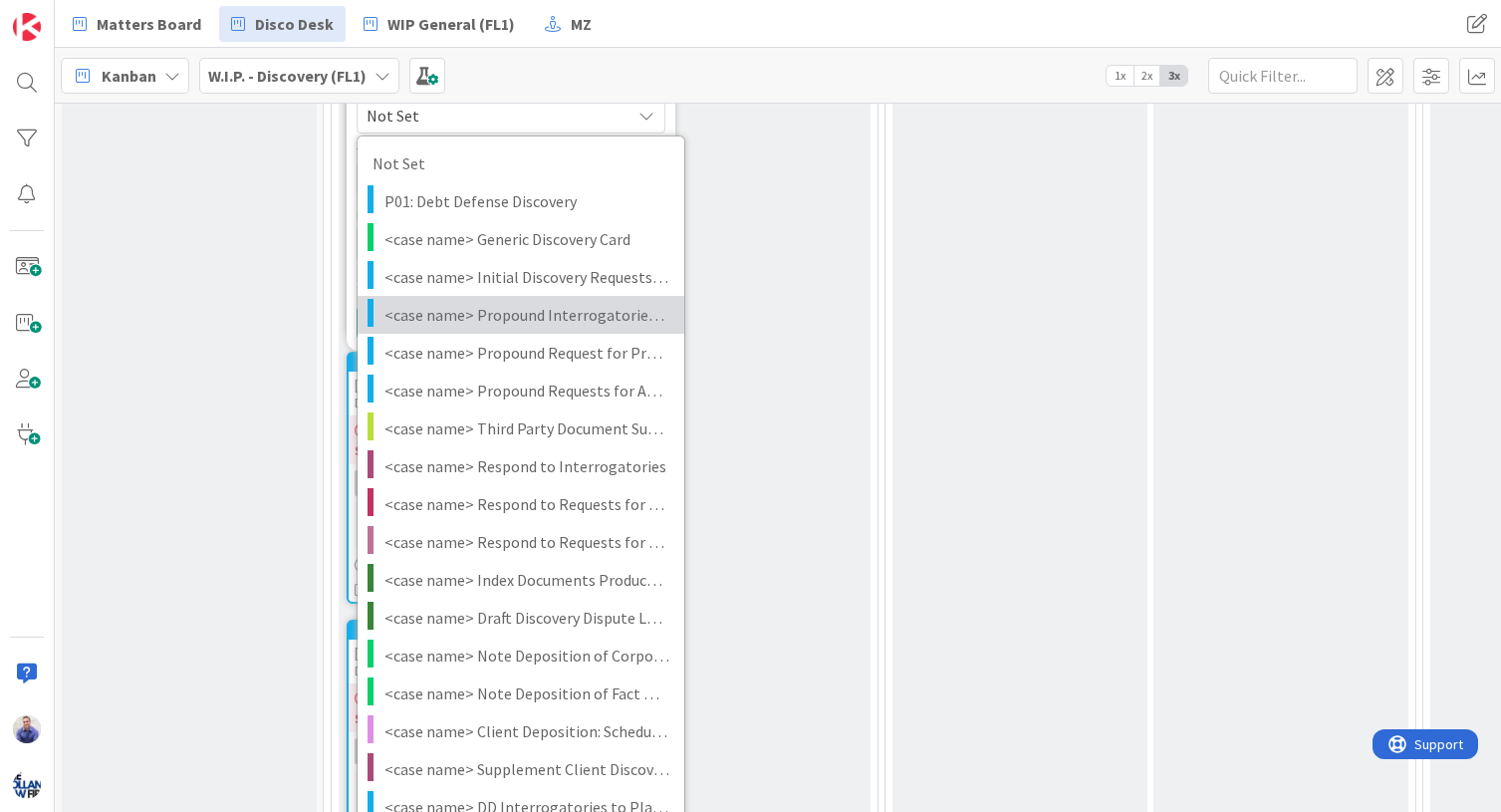
scroll to position [586, 0]
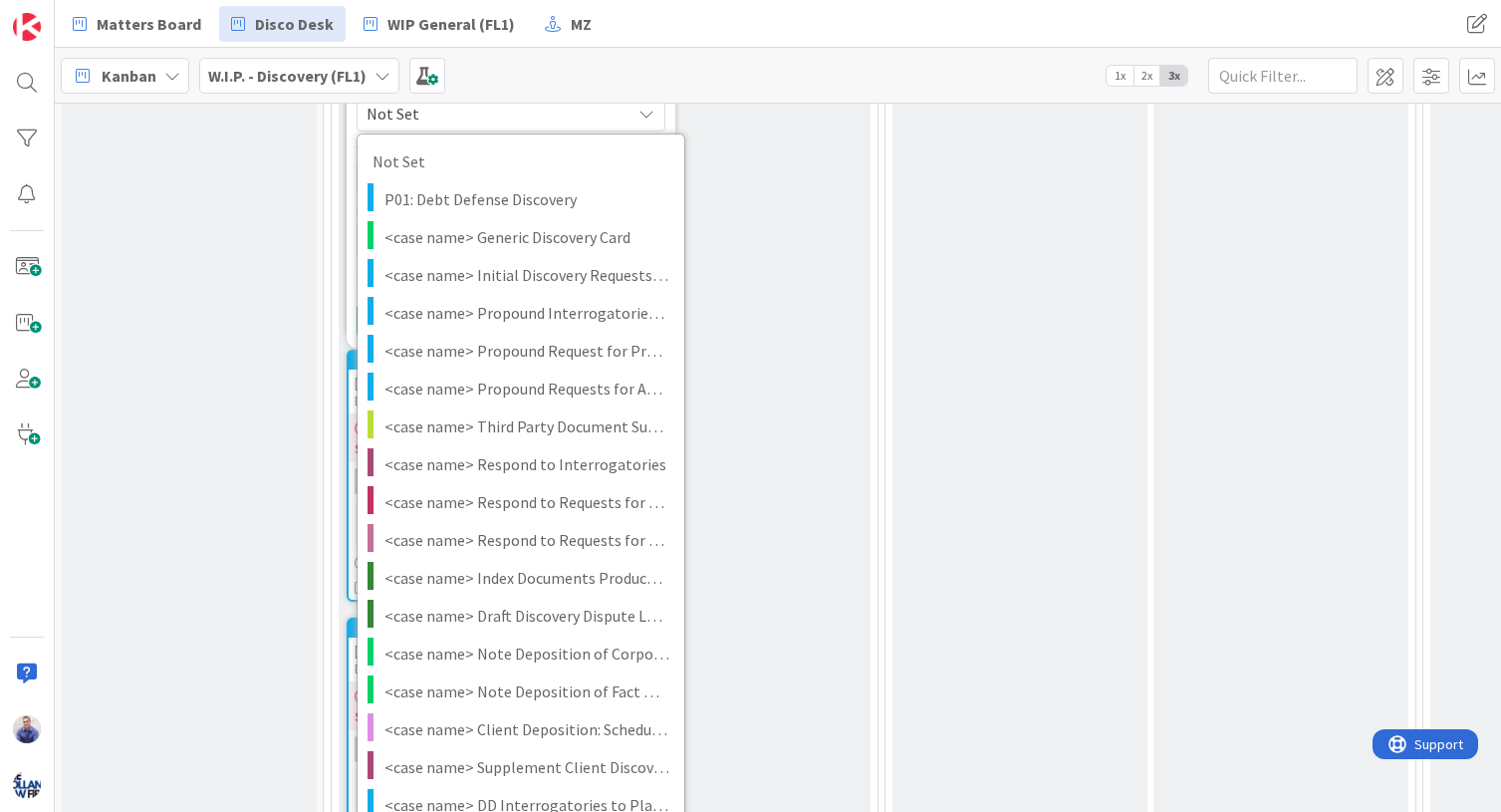
click at [787, 181] on div "Drafting In Progress 726 [PERSON_NAME] Respond to Their Discovery Requests ET 1…" at bounding box center [744, 287] width 255 height 1196
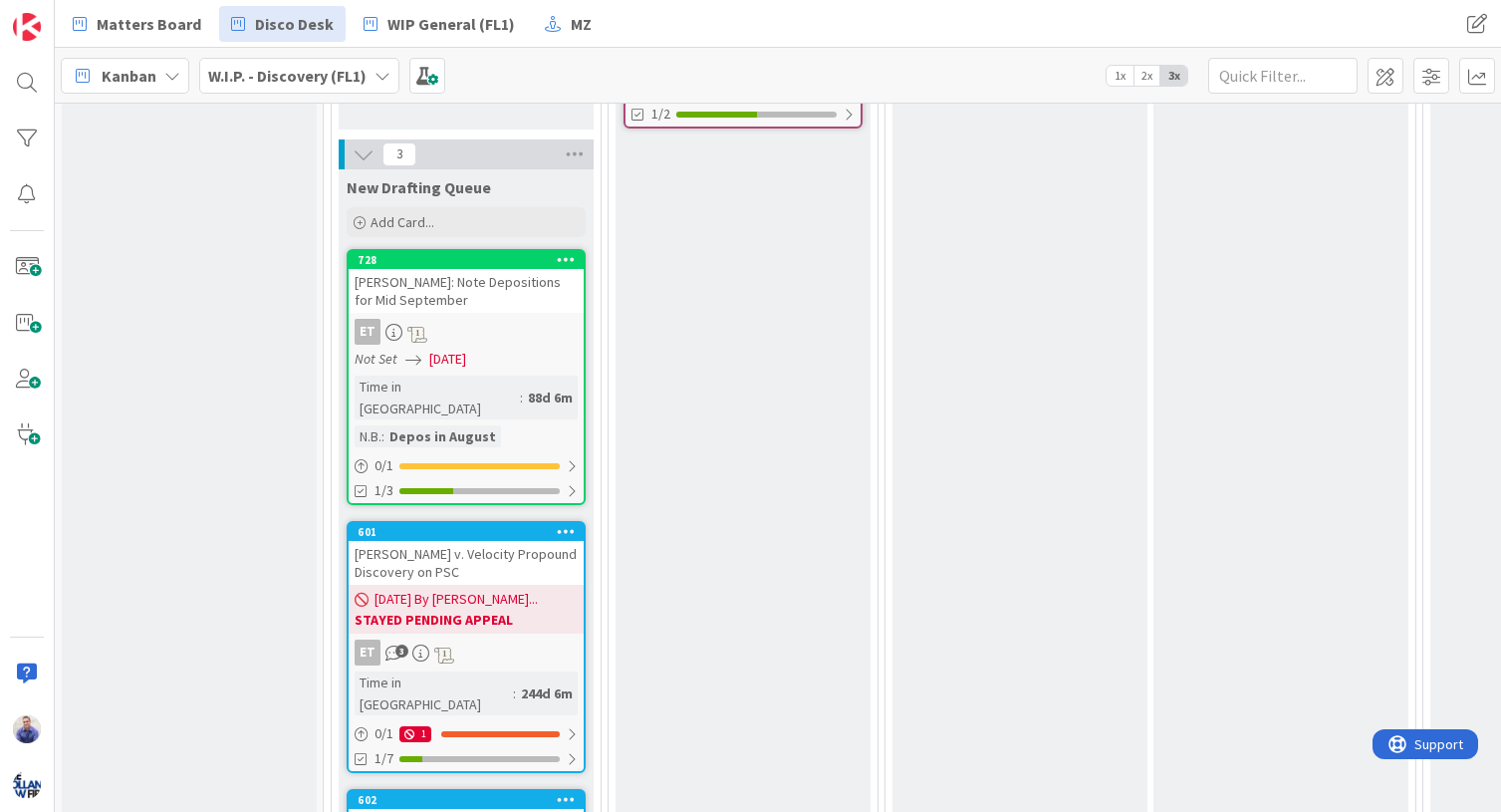
scroll to position [356, 0]
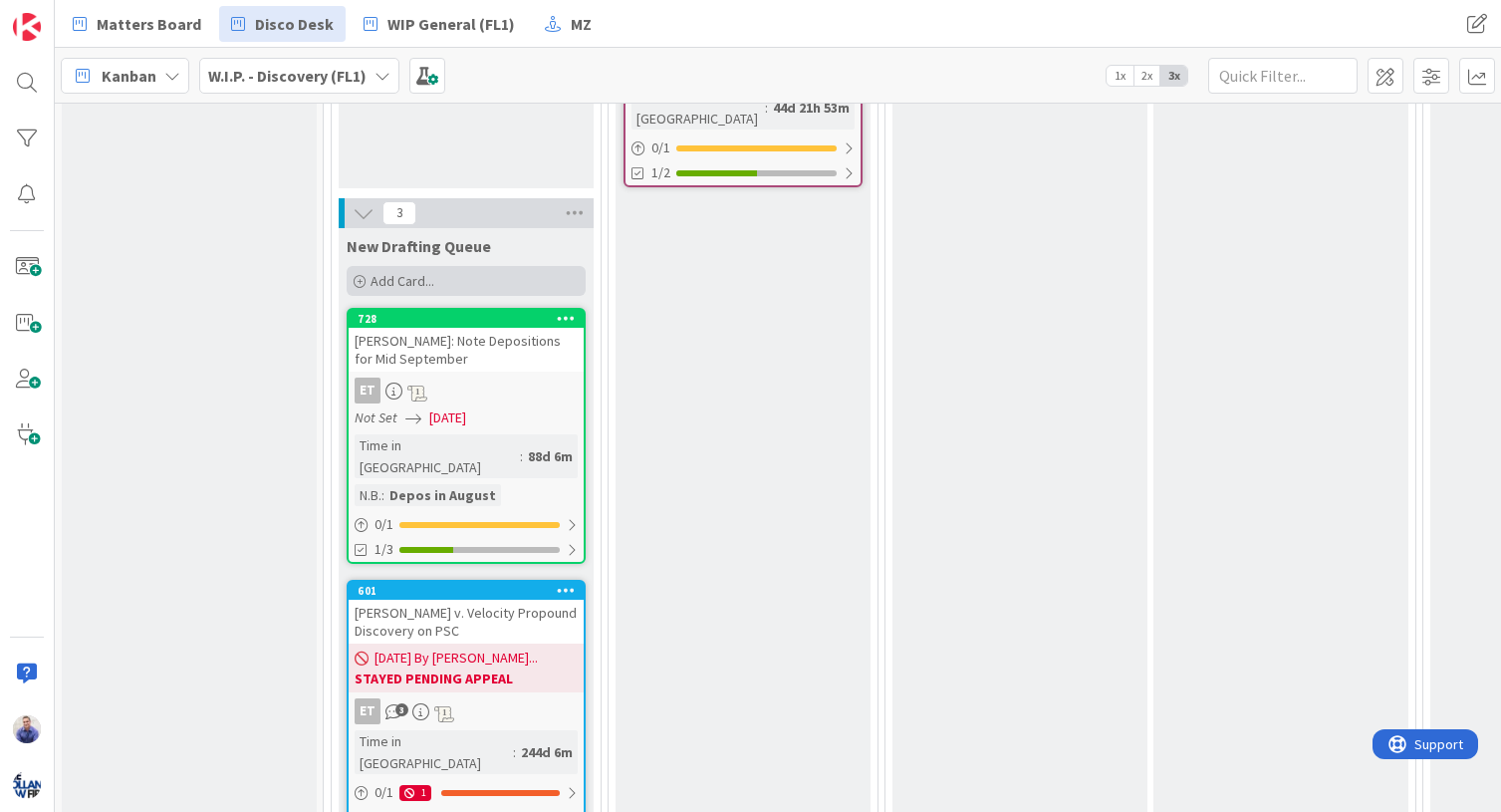
click at [425, 278] on span "Add Card..." at bounding box center [403, 281] width 64 height 18
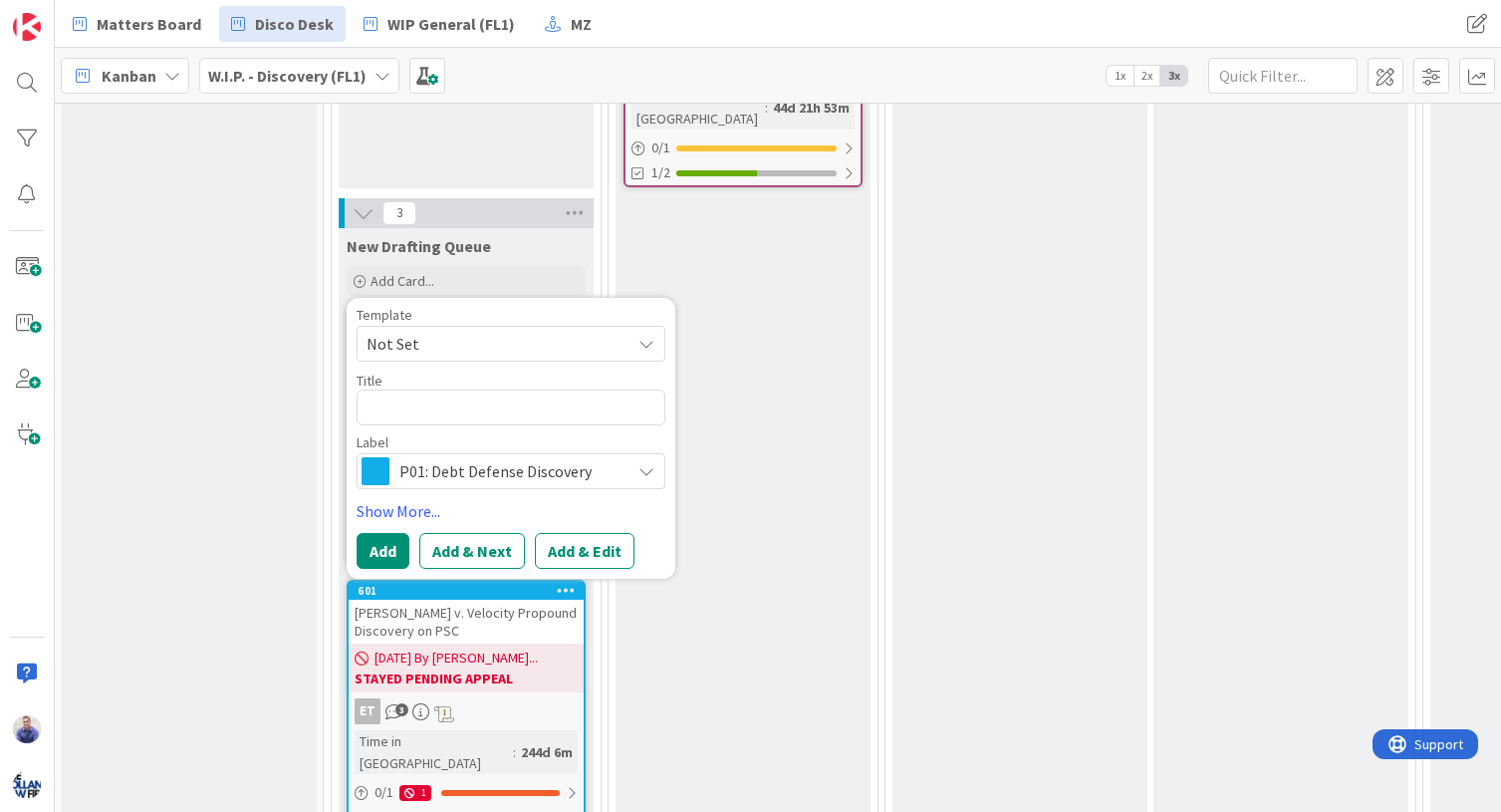
click at [648, 344] on icon at bounding box center [647, 344] width 16 height 16
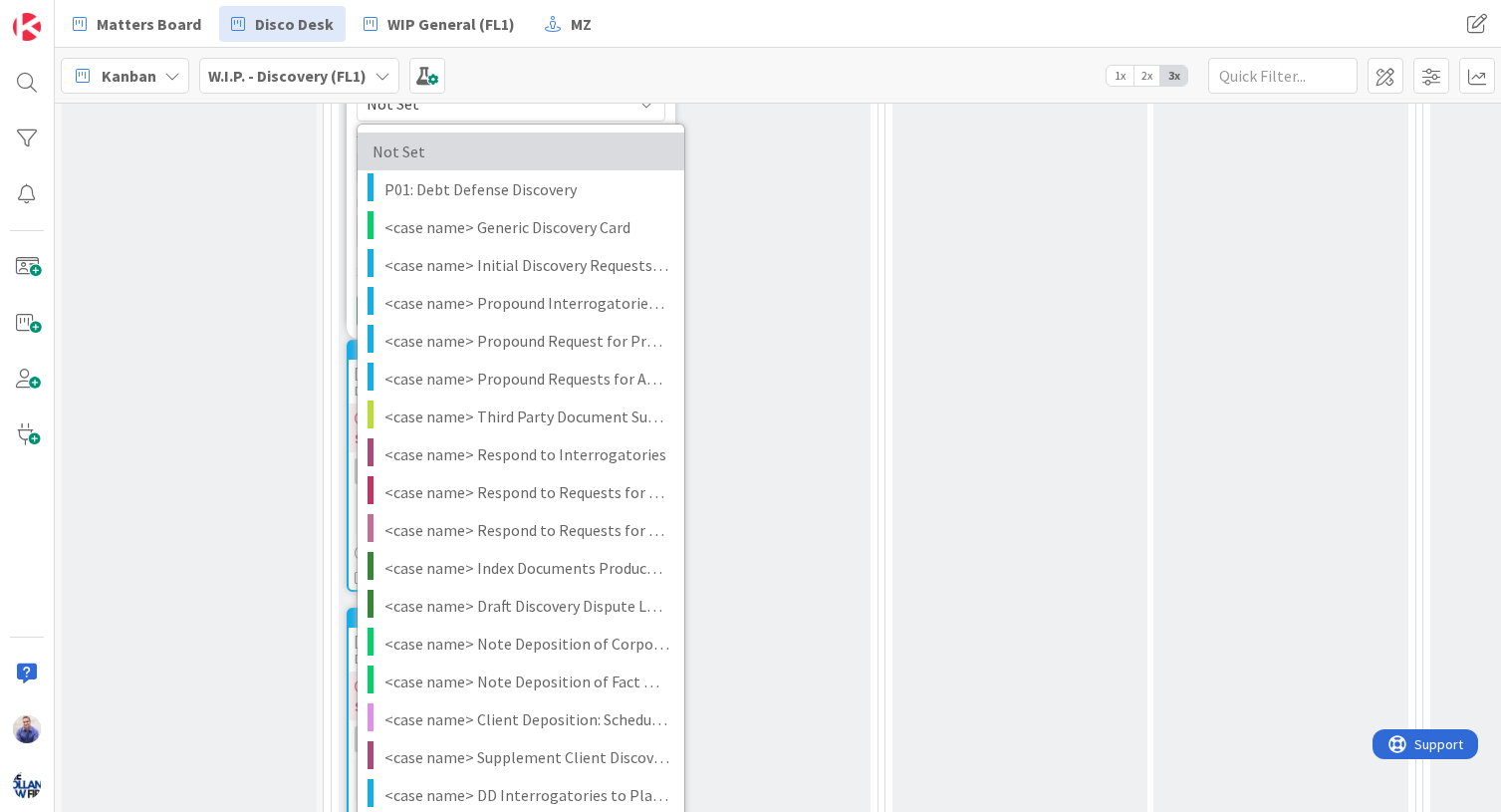
scroll to position [586, 0]
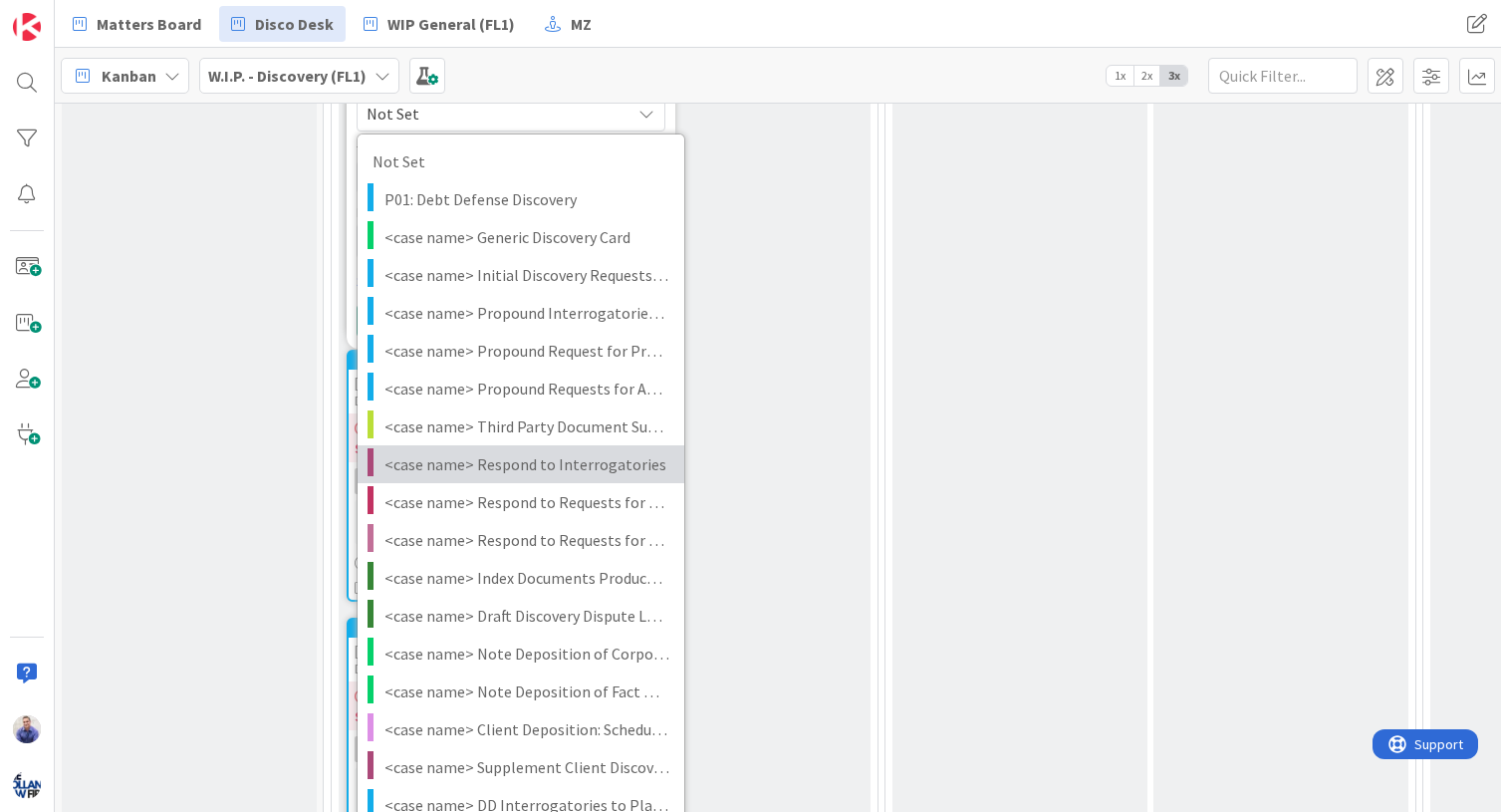
click at [591, 472] on span "<case name> Respond to Interrogatories" at bounding box center [527, 464] width 285 height 26
type textarea "x"
type textarea "<case name> Respond to Interrogatories"
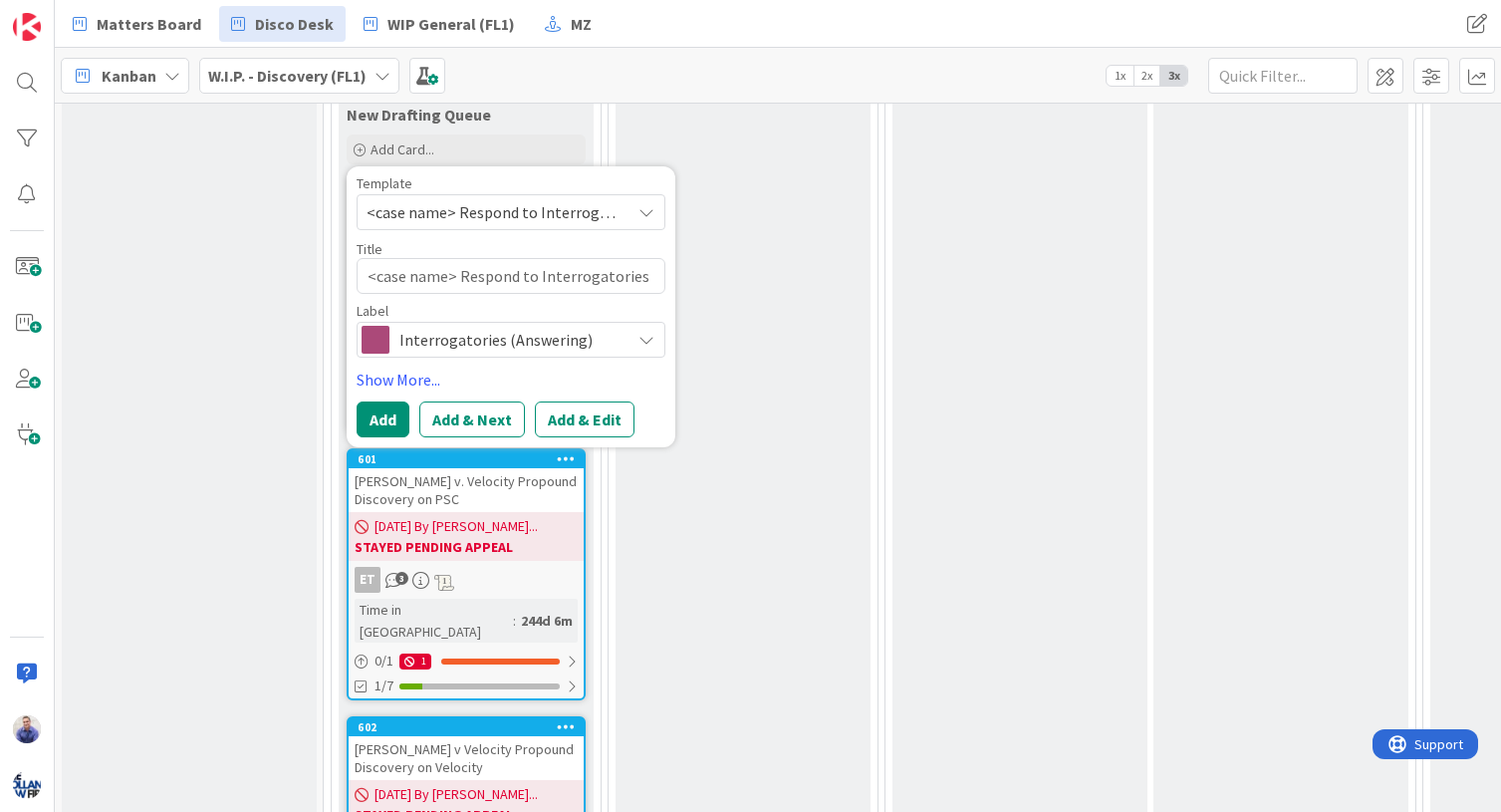
scroll to position [460, 0]
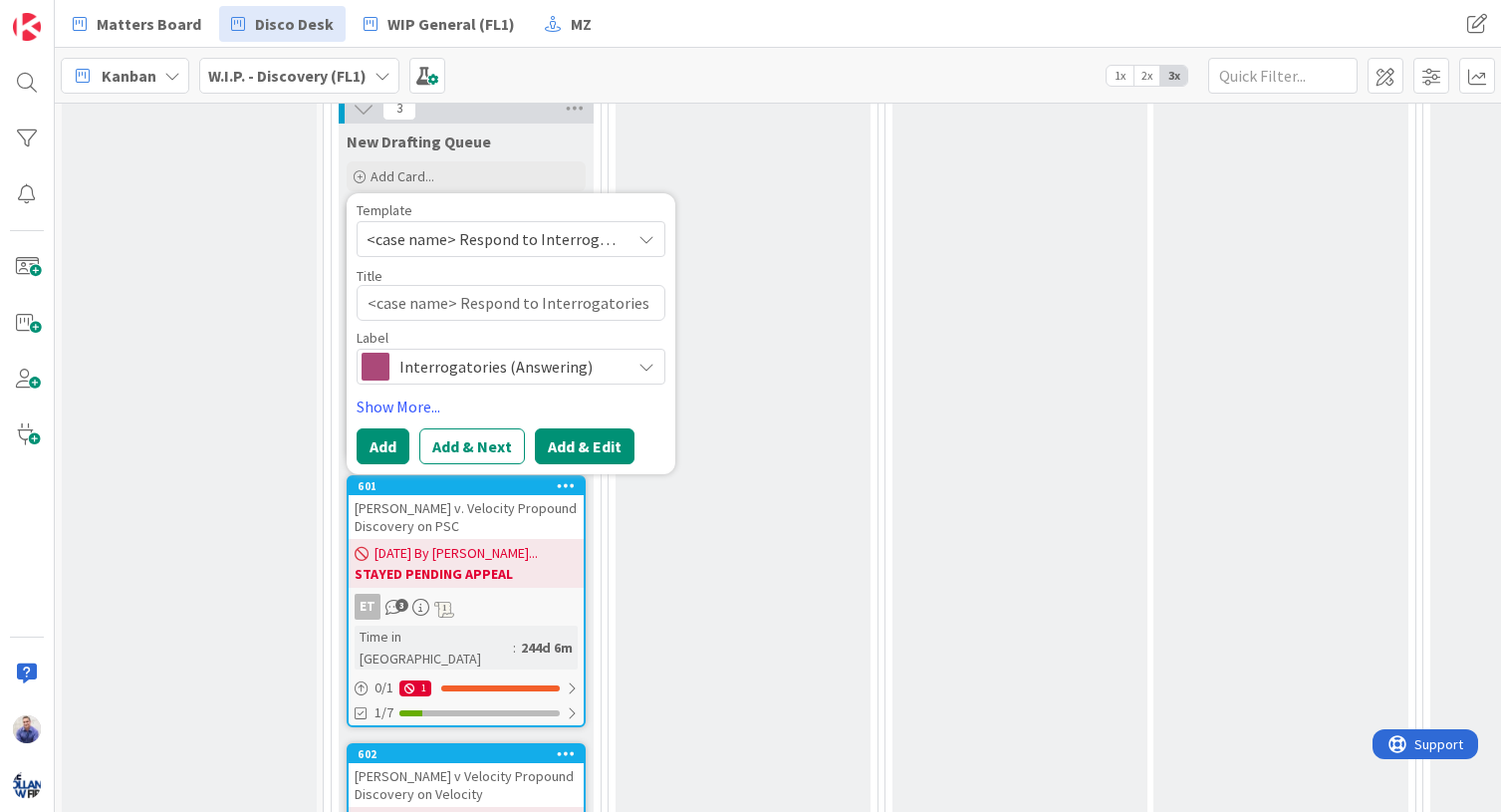
click at [586, 450] on button "Add & Edit" at bounding box center [585, 446] width 100 height 36
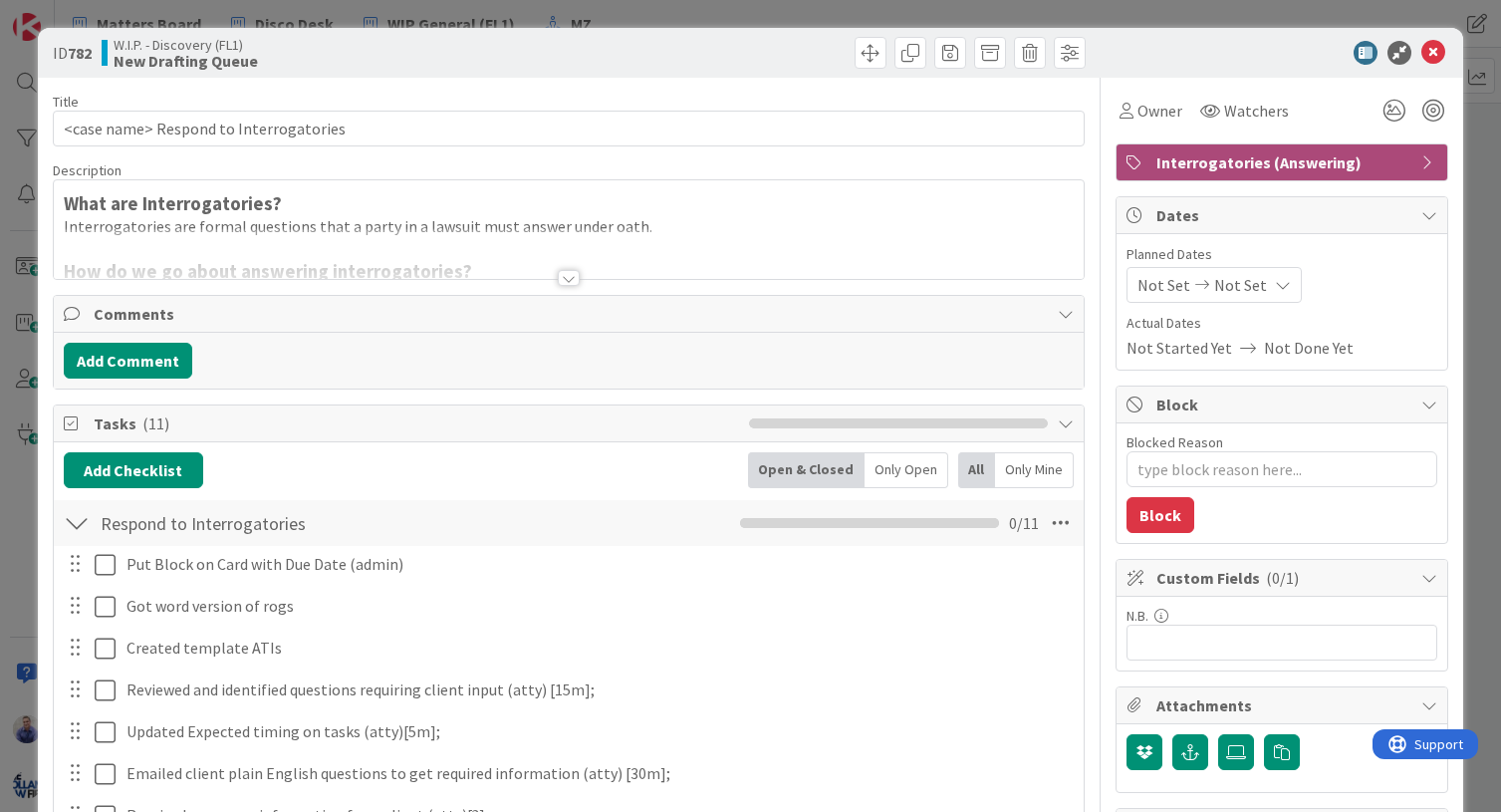
type textarea "x"
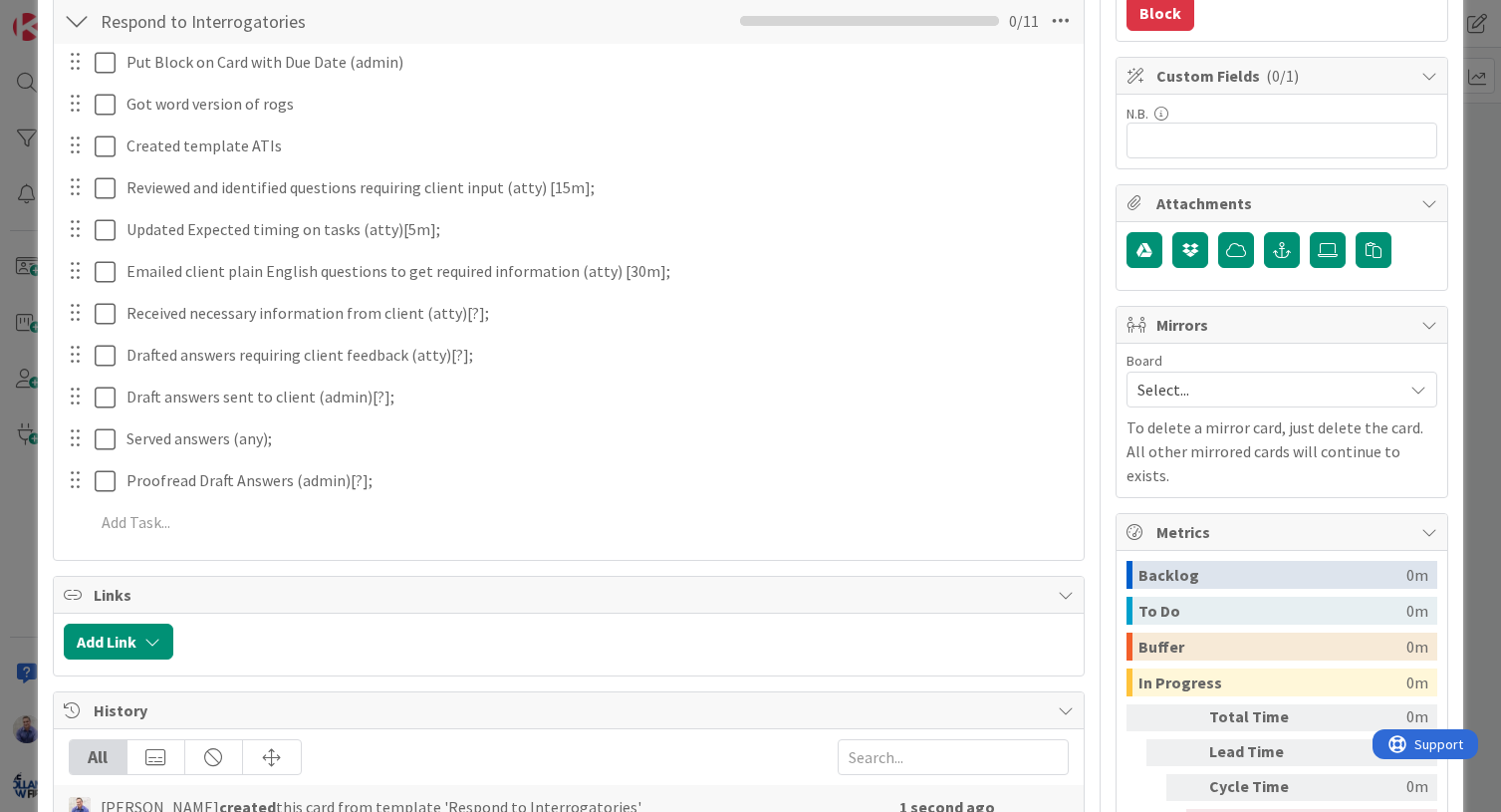
scroll to position [600, 0]
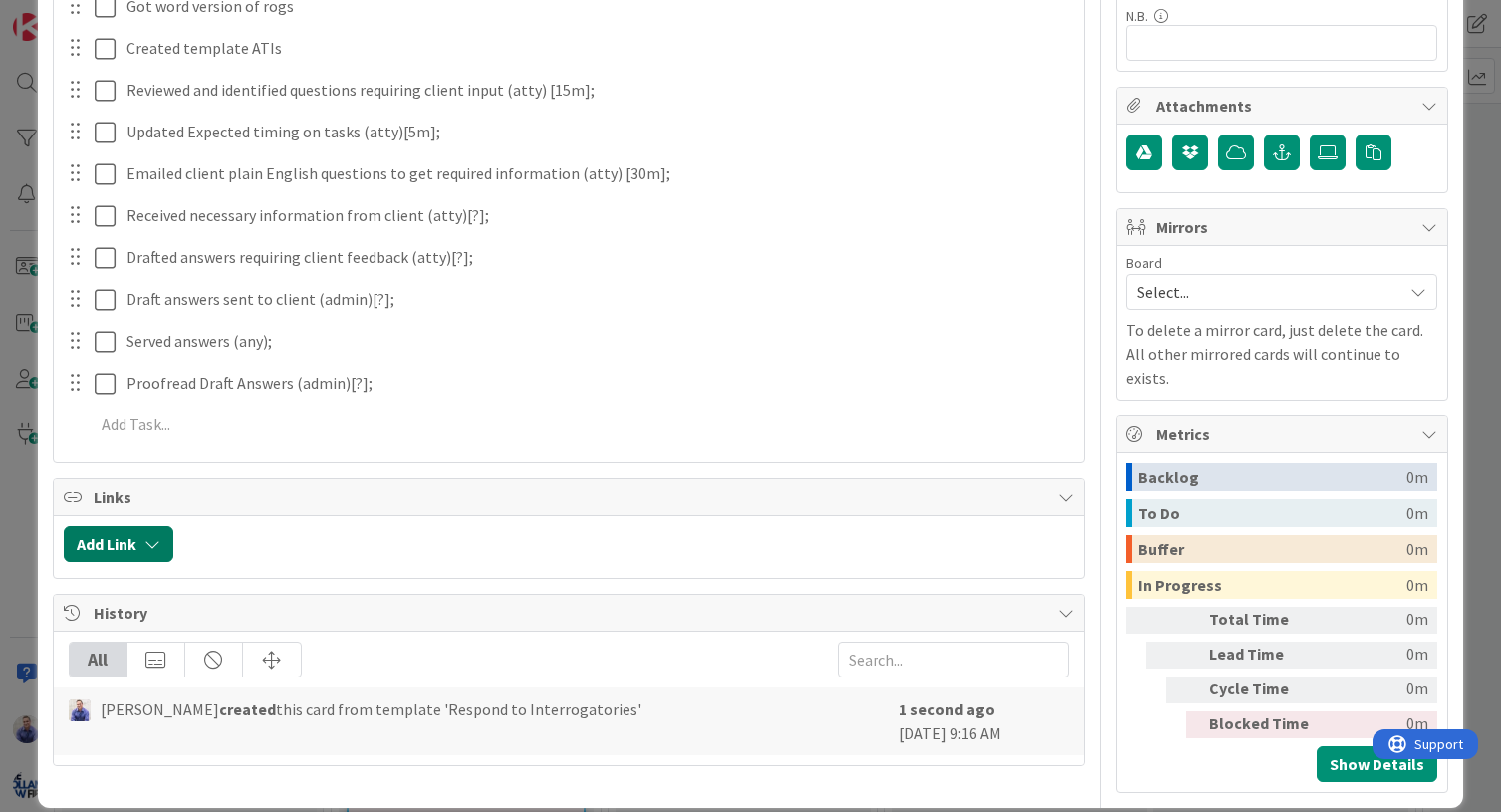
click at [159, 549] on icon "button" at bounding box center [152, 544] width 16 height 16
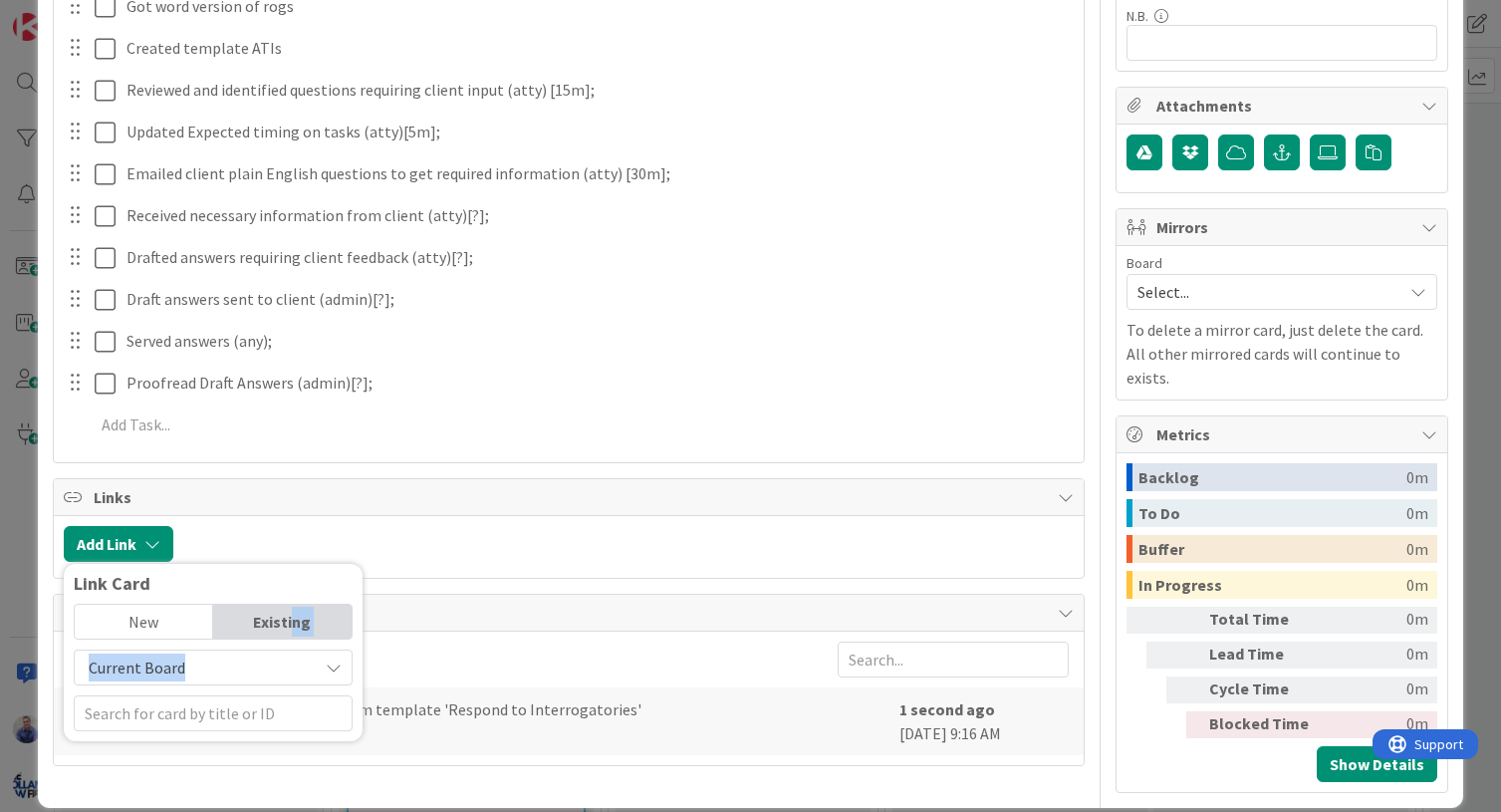
click at [293, 668] on span "Current Board" at bounding box center [196, 668] width 223 height 28
click at [258, 744] on span "All Boards" at bounding box center [223, 750] width 277 height 30
click at [256, 716] on input "text" at bounding box center [213, 713] width 279 height 36
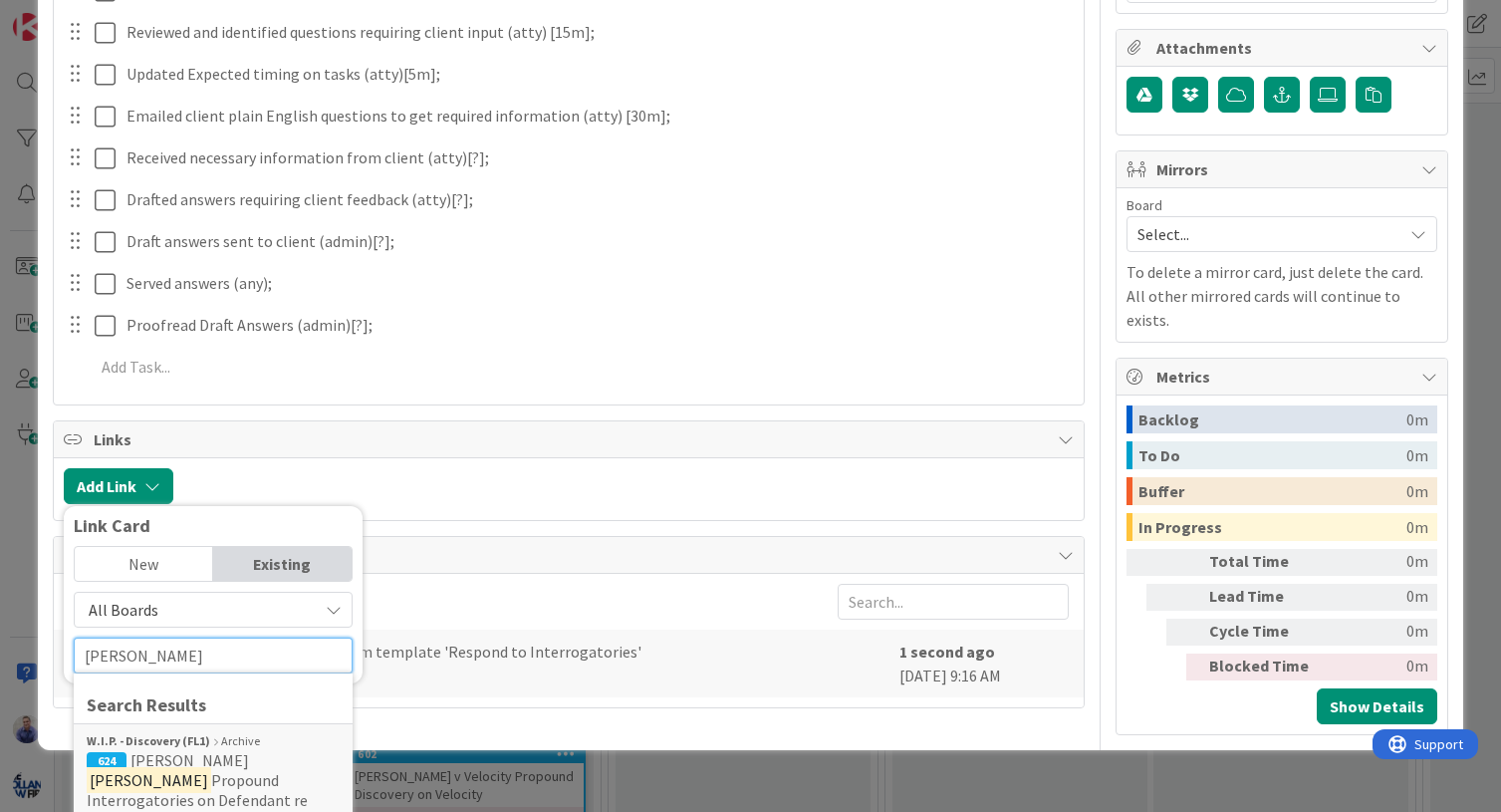
scroll to position [664, 0]
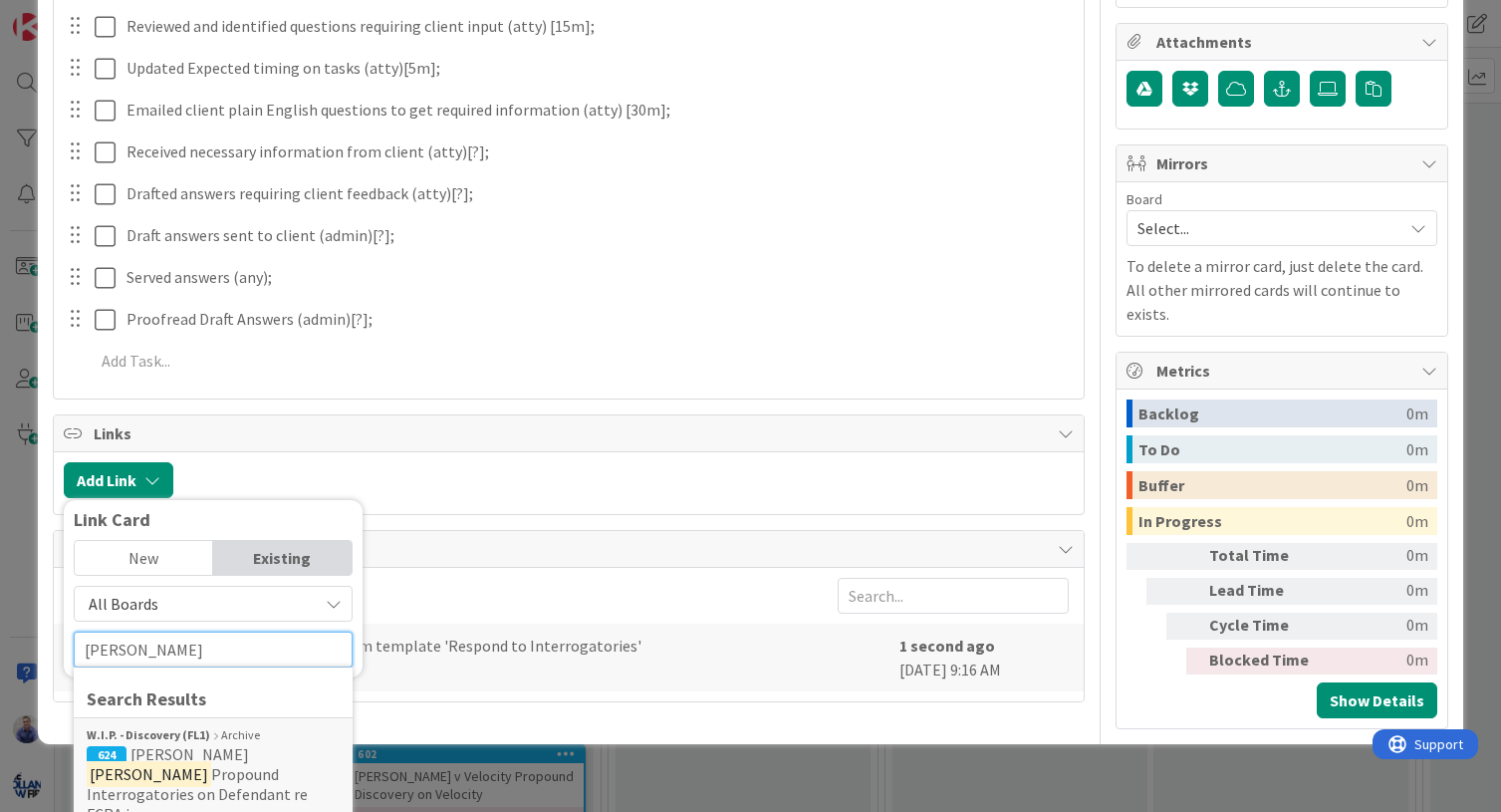
click at [161, 650] on input "[PERSON_NAME]" at bounding box center [213, 650] width 279 height 36
drag, startPoint x: 156, startPoint y: 655, endPoint x: 34, endPoint y: 637, distance: 123.3
click at [74, 637] on input "[PERSON_NAME]" at bounding box center [213, 650] width 279 height 36
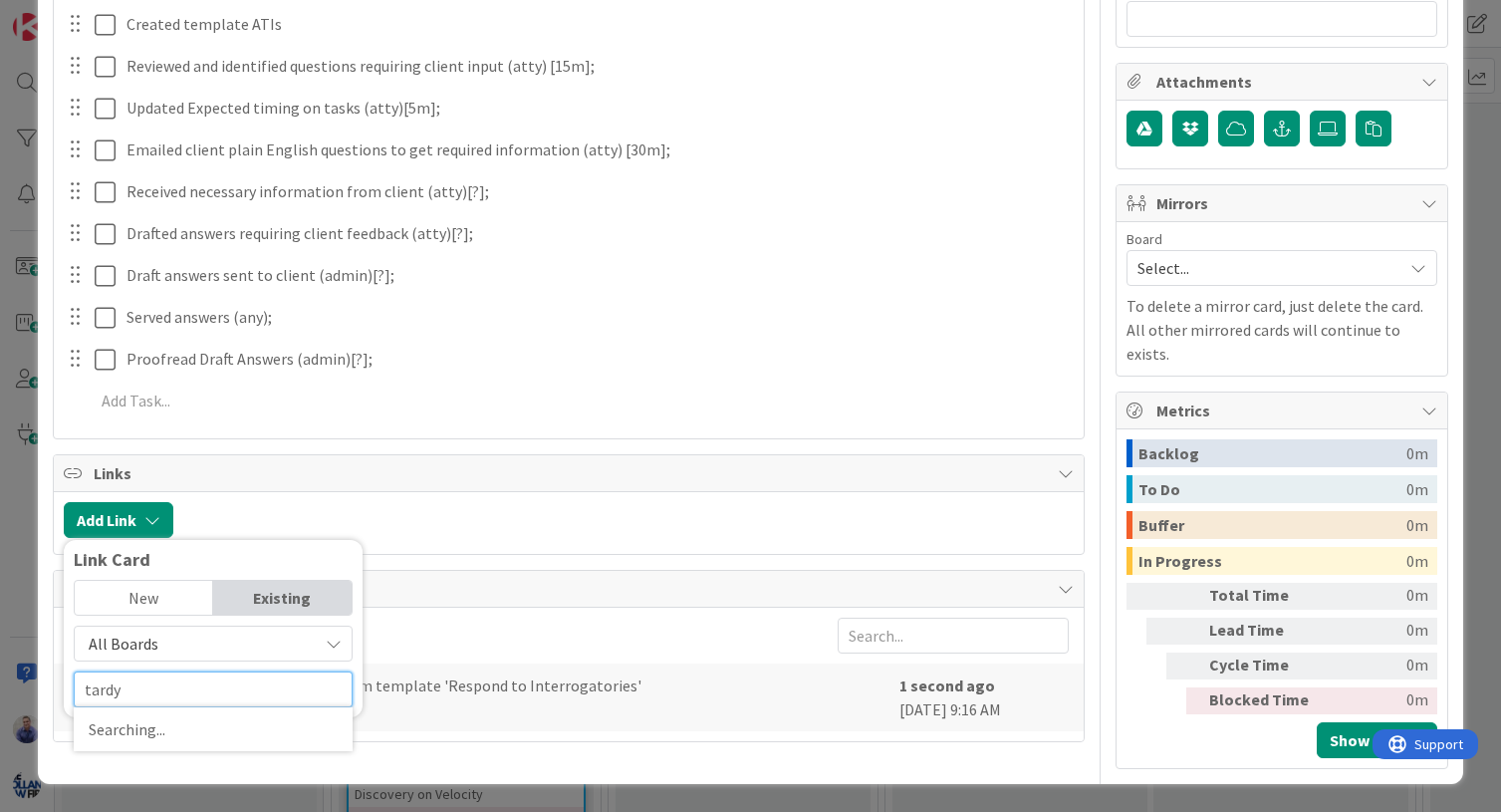
scroll to position [600, 0]
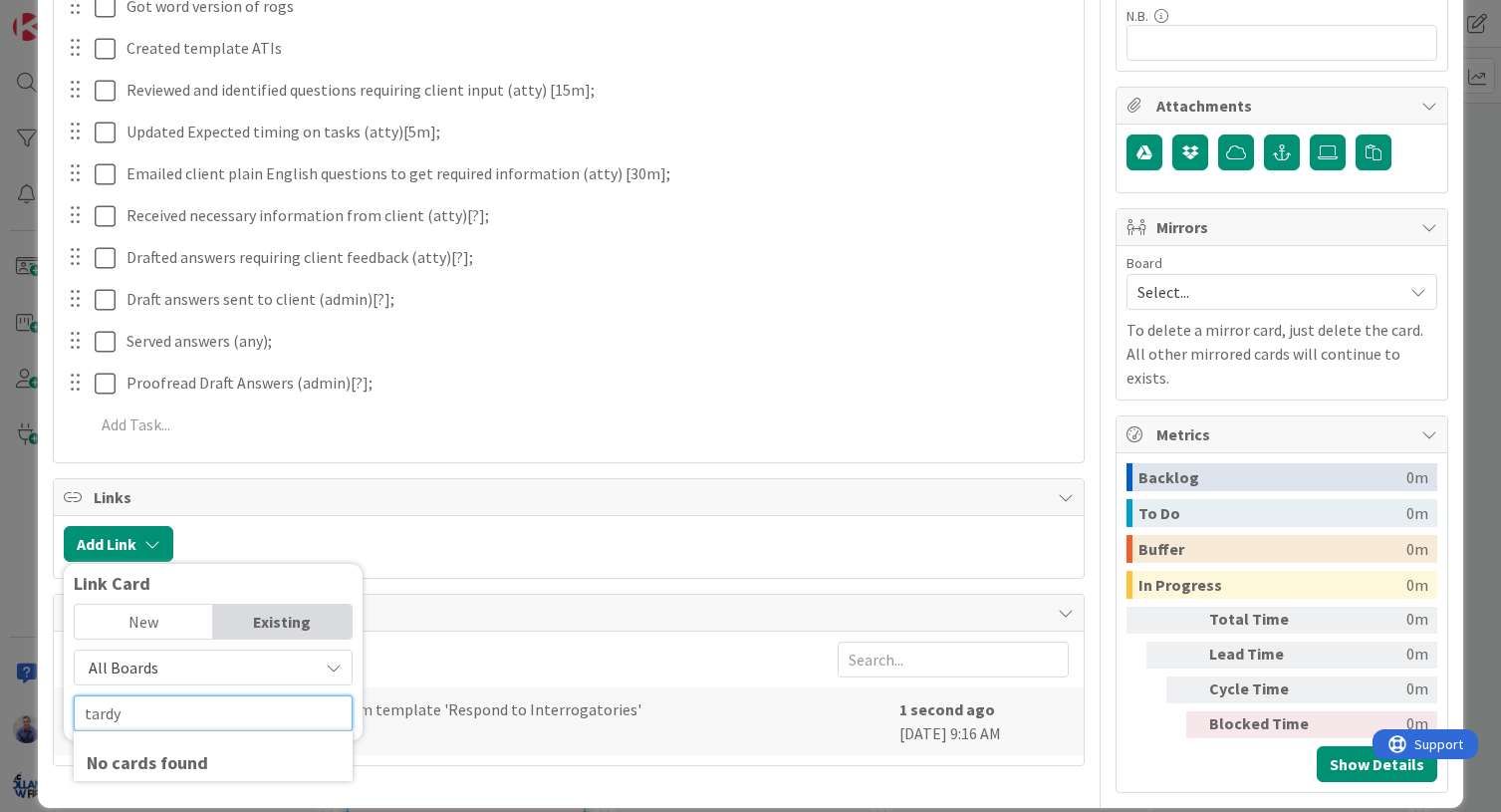
click at [117, 716] on input "tardy" at bounding box center [213, 713] width 279 height 36
click at [118, 716] on input "tardy" at bounding box center [213, 713] width 279 height 36
type input "tardy"
click at [139, 620] on div "New" at bounding box center [144, 622] width 139 height 34
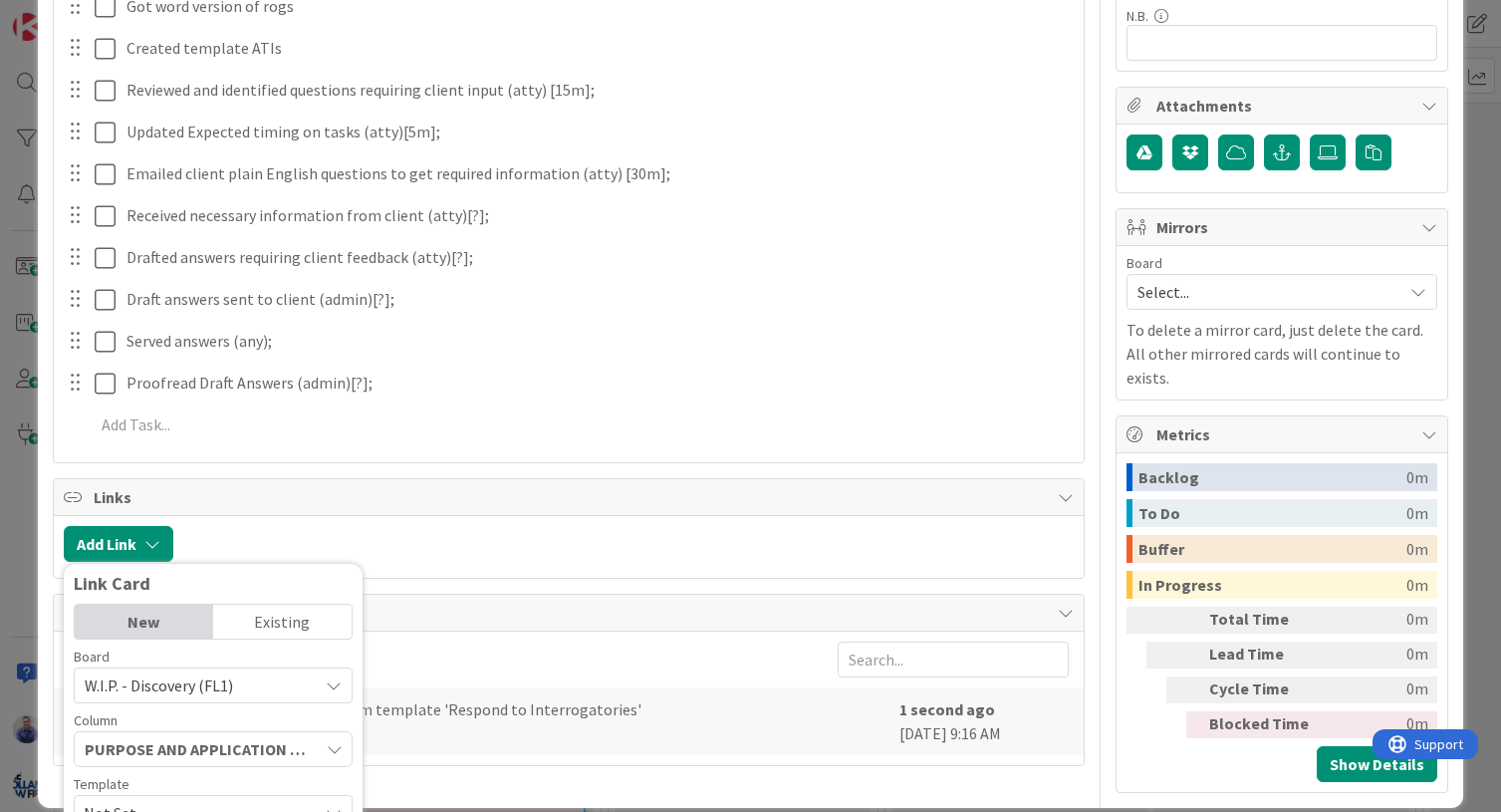
scroll to position [836, 0]
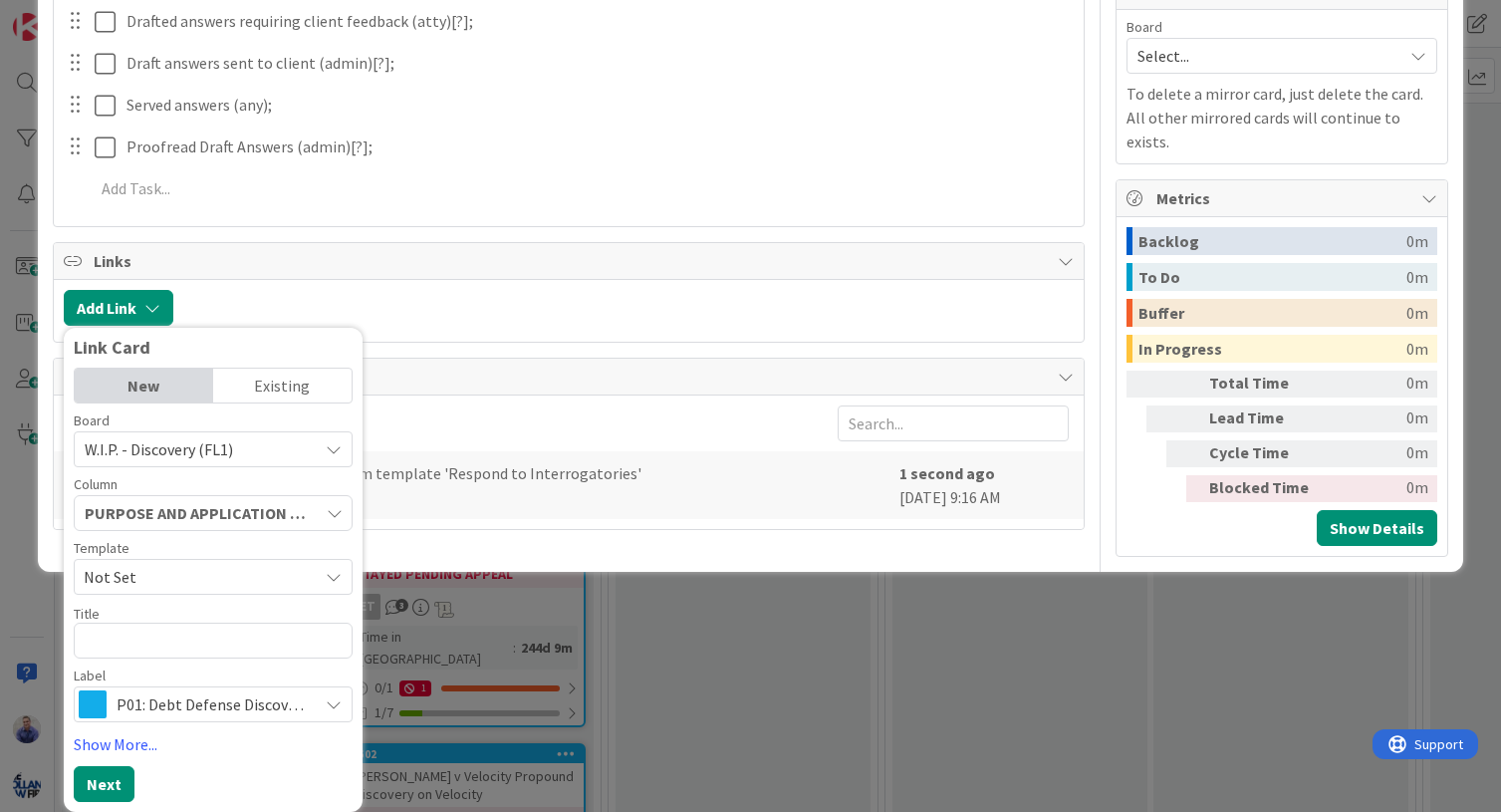
click at [272, 389] on div "Existing" at bounding box center [282, 386] width 139 height 34
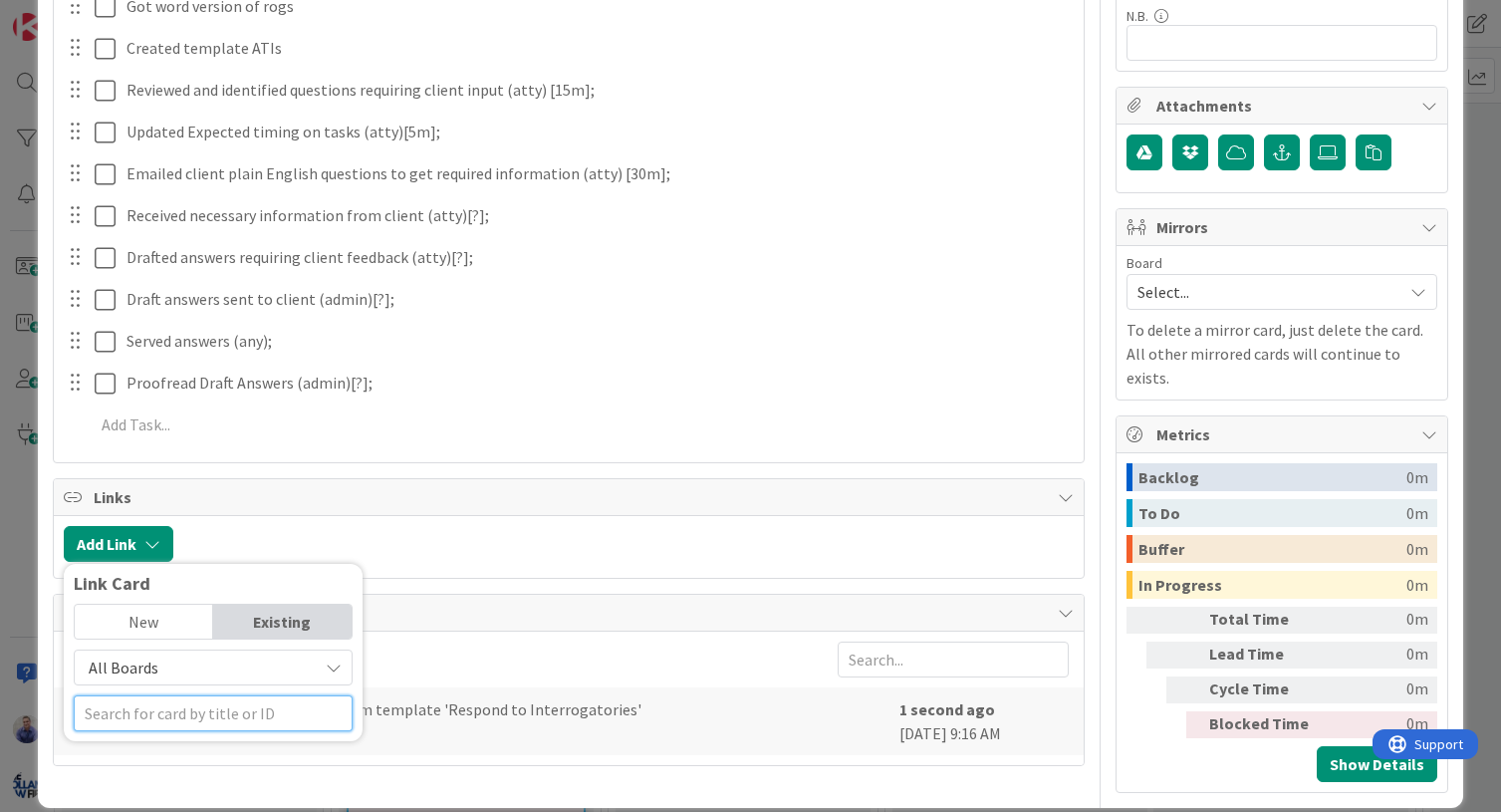
click at [200, 714] on input "text" at bounding box center [213, 713] width 279 height 36
paste input "tardy"
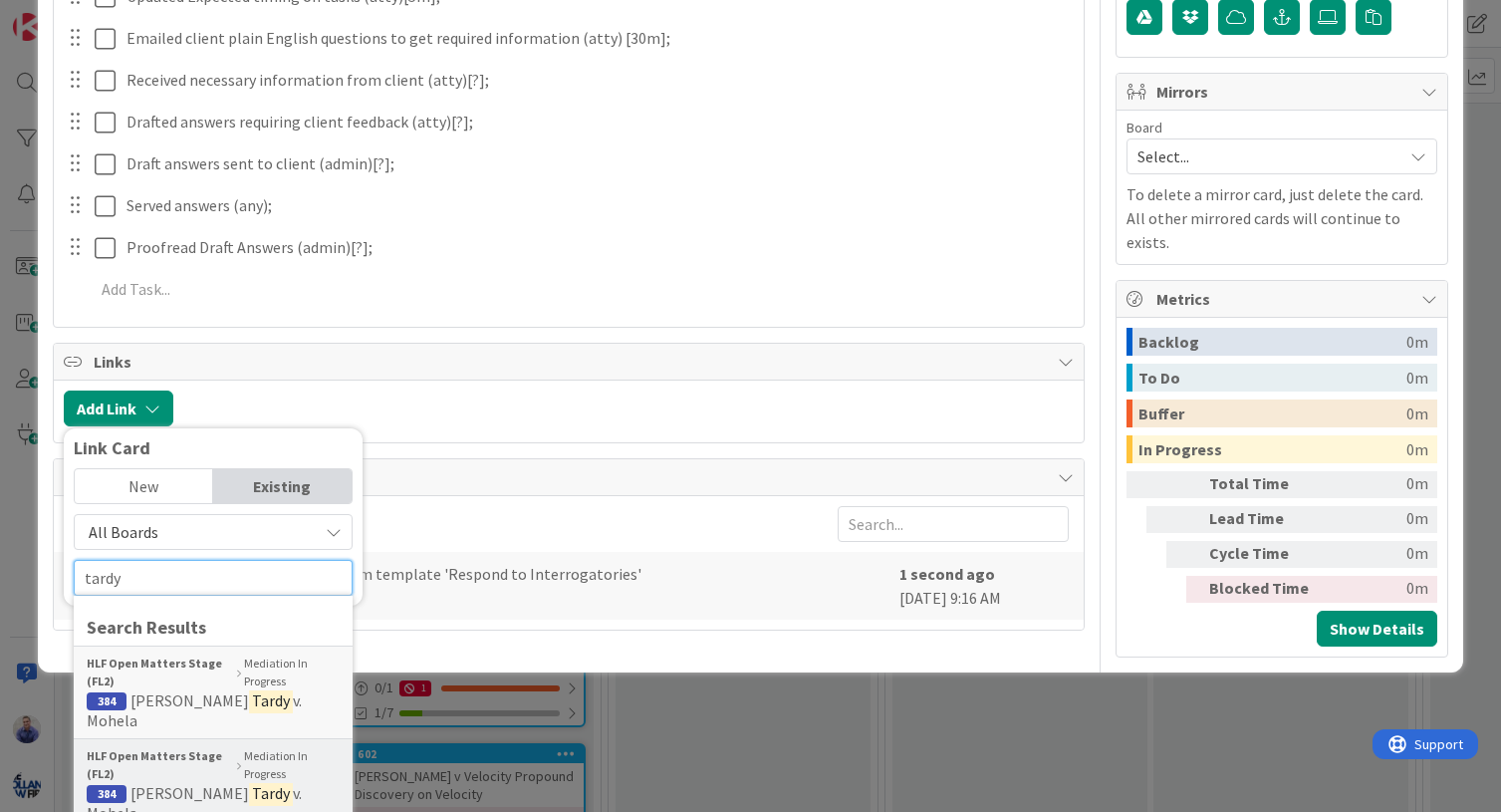
scroll to position [767, 0]
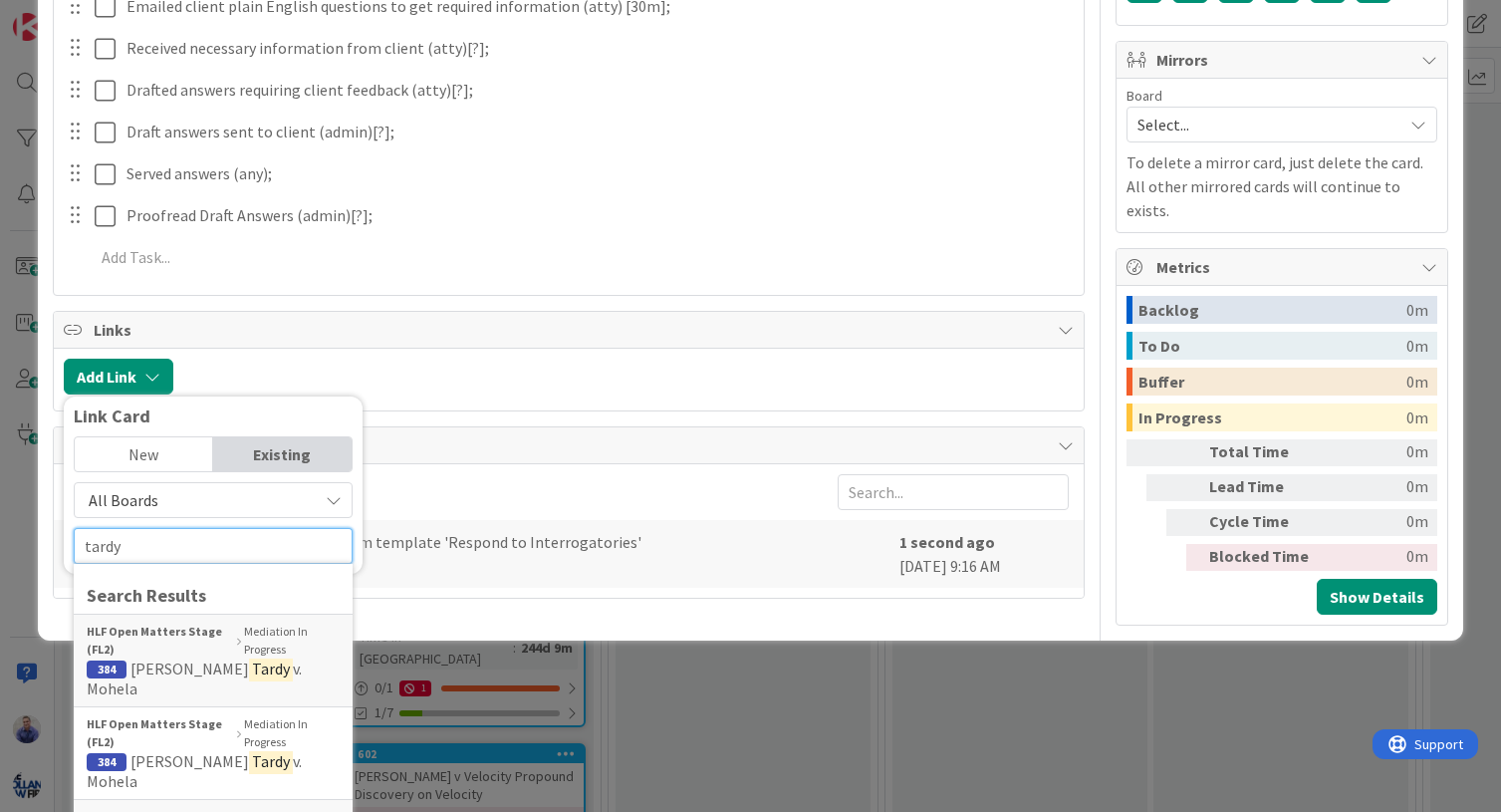
type input "tardy"
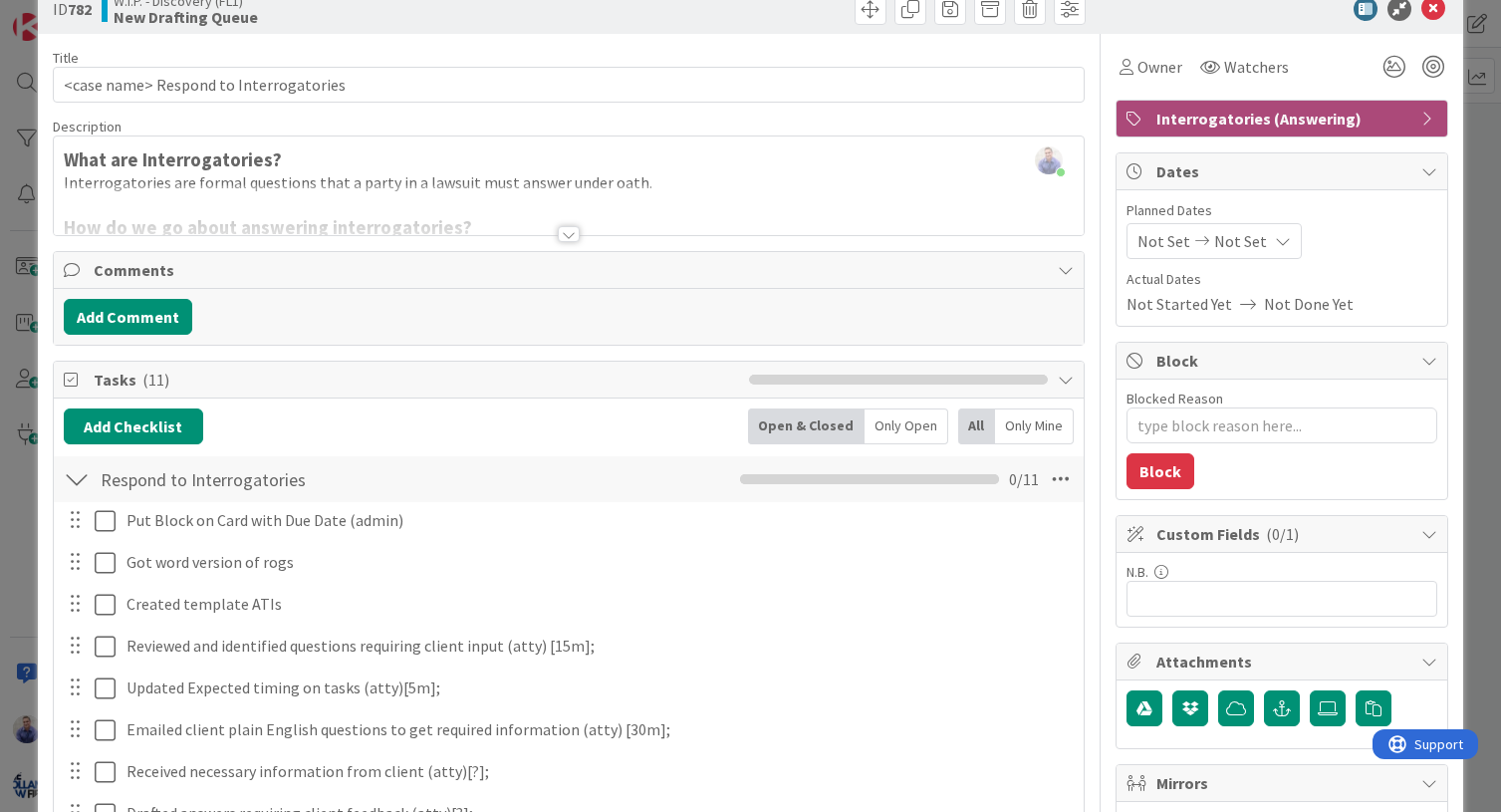
scroll to position [0, 0]
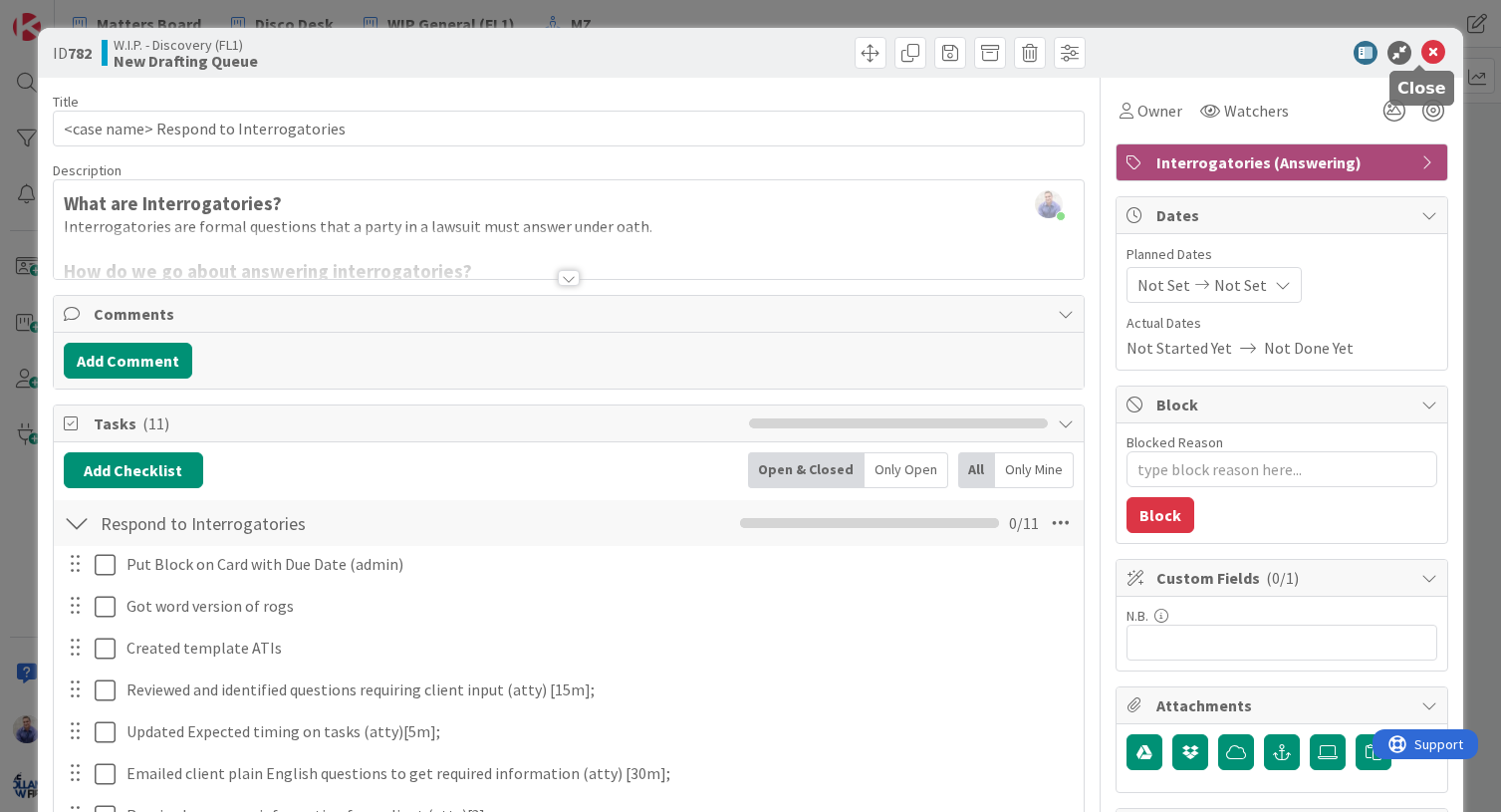
click at [1421, 54] on icon at bounding box center [1433, 53] width 24 height 24
